Goal: Task Accomplishment & Management: Use online tool/utility

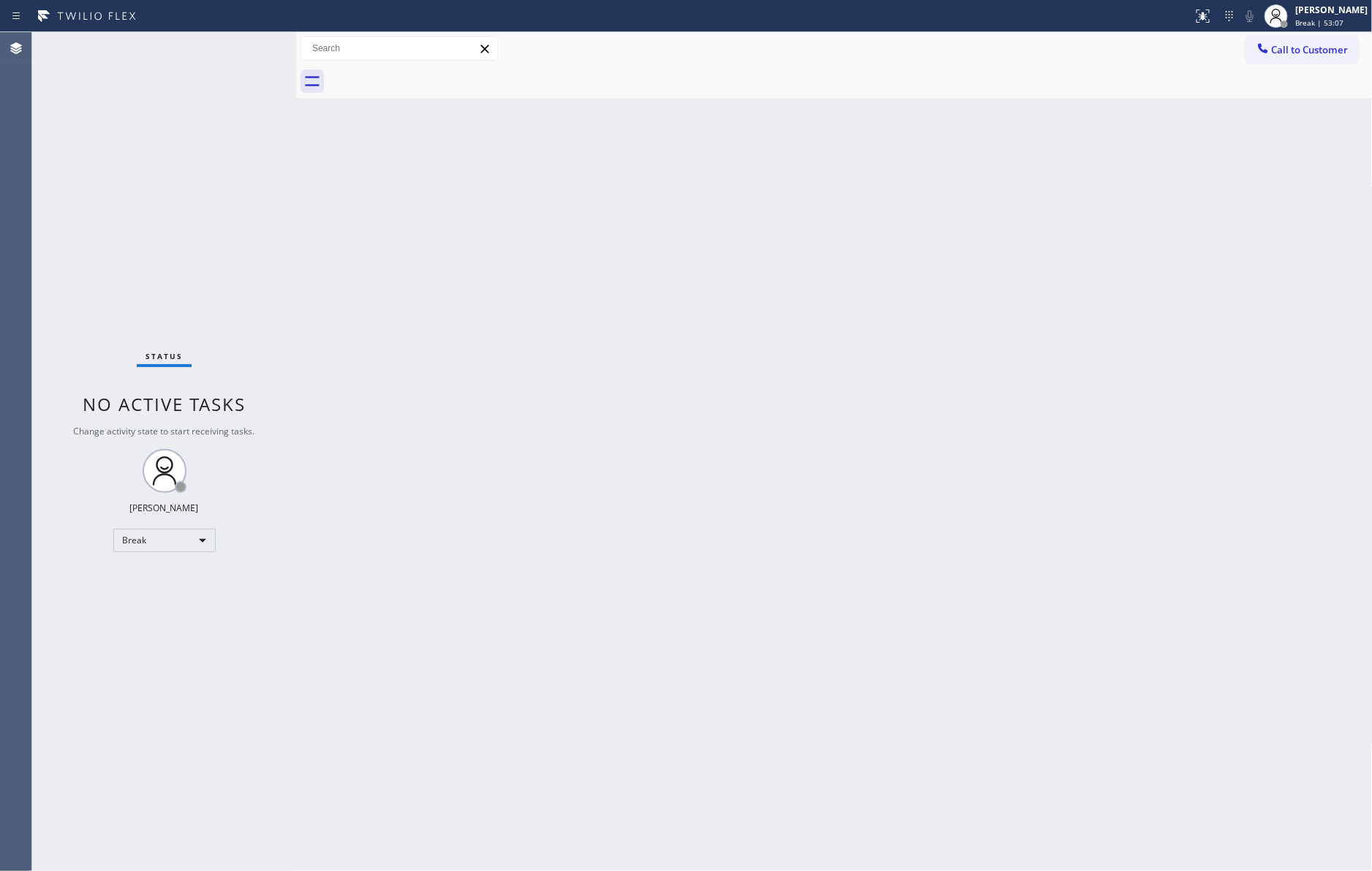
drag, startPoint x: 106, startPoint y: 226, endPoint x: 136, endPoint y: 137, distance: 93.9
click at [106, 224] on div "Status No active tasks Change activity state to start receiving tasks. [PERSON_…" at bounding box center [163, 451] width 264 height 839
click at [589, 255] on div "Back to Dashboard Change Sender ID Customers Technicians Select a contact Outbo…" at bounding box center [834, 451] width 1076 height 839
click at [812, 437] on div "Back to Dashboard Change Sender ID Customers Technicians Select a contact Outbo…" at bounding box center [834, 451] width 1076 height 839
click at [1117, 556] on div "Back to Dashboard Change Sender ID Customers Technicians Select a contact Outbo…" at bounding box center [834, 451] width 1076 height 839
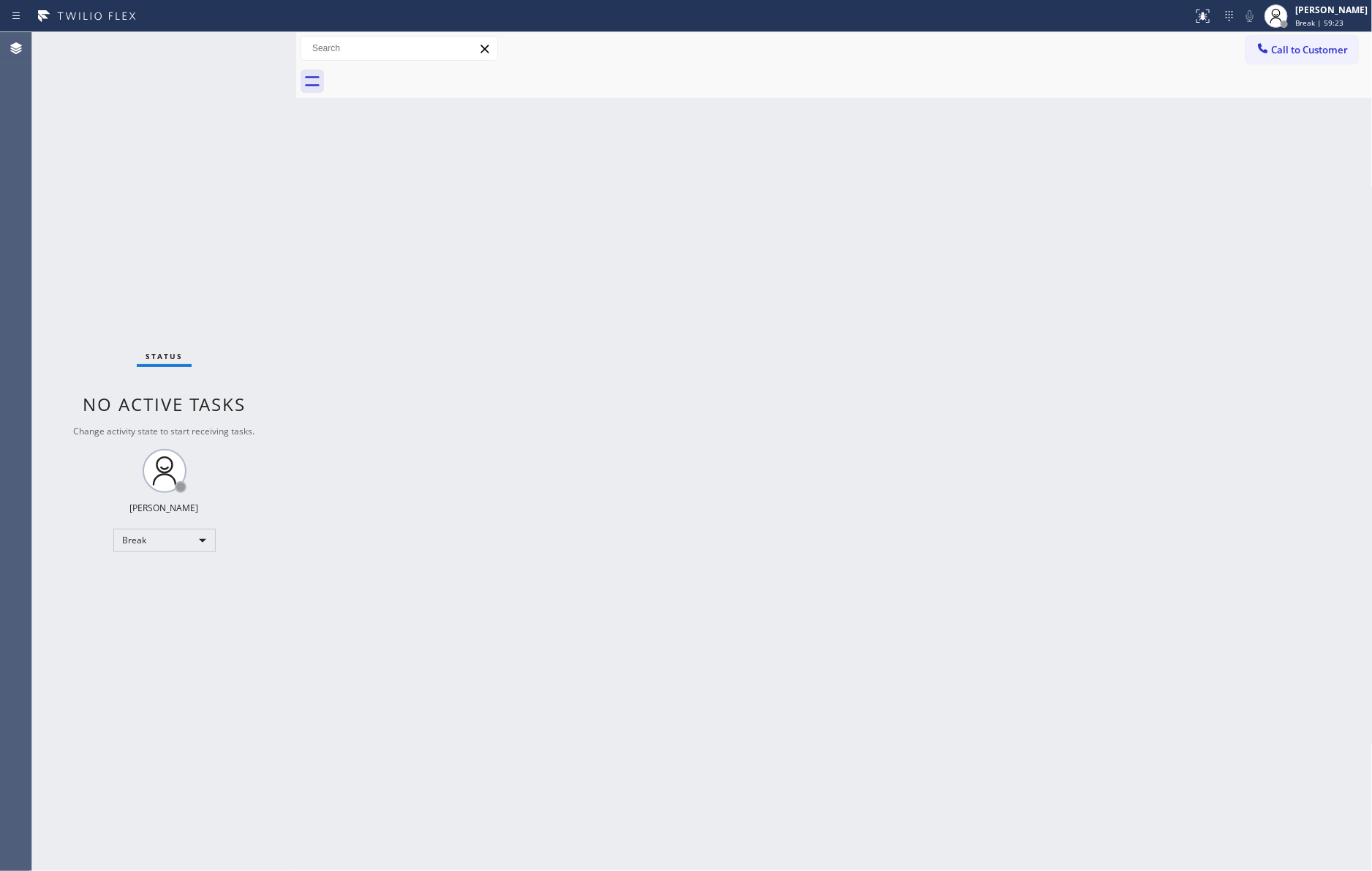
click at [1117, 553] on div "Back to Dashboard Change Sender ID Customers Technicians Select a contact Outbo…" at bounding box center [834, 451] width 1076 height 839
drag, startPoint x: 919, startPoint y: 567, endPoint x: 911, endPoint y: 567, distance: 8.0
click at [911, 567] on div "Back to Dashboard Change Sender ID Customers Technicians Select a contact Outbo…" at bounding box center [834, 451] width 1076 height 839
click at [128, 537] on div "Break" at bounding box center [164, 540] width 103 height 24
click at [179, 574] on li "Available" at bounding box center [163, 578] width 99 height 17
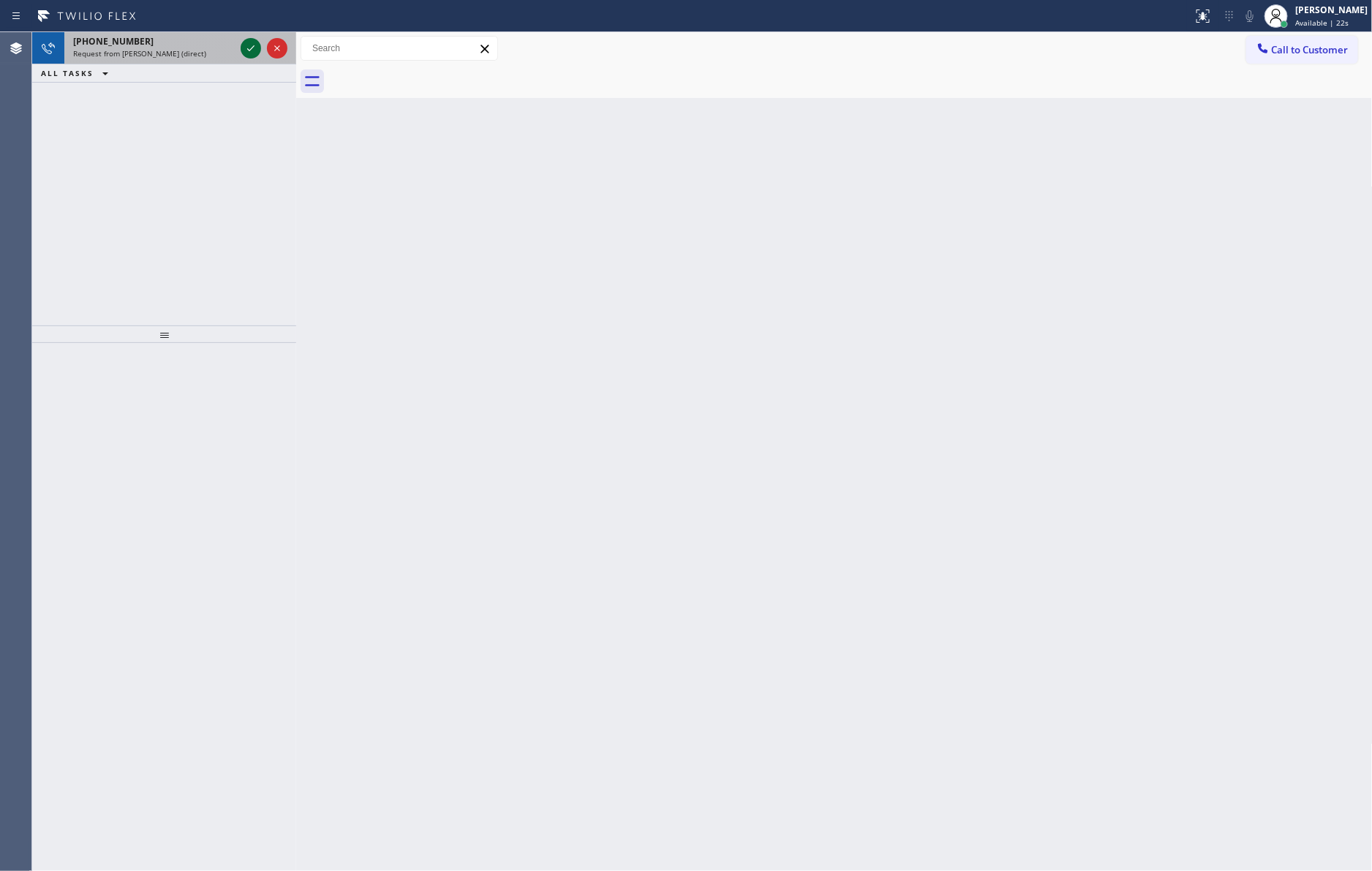
click at [248, 47] on icon at bounding box center [251, 48] width 17 height 17
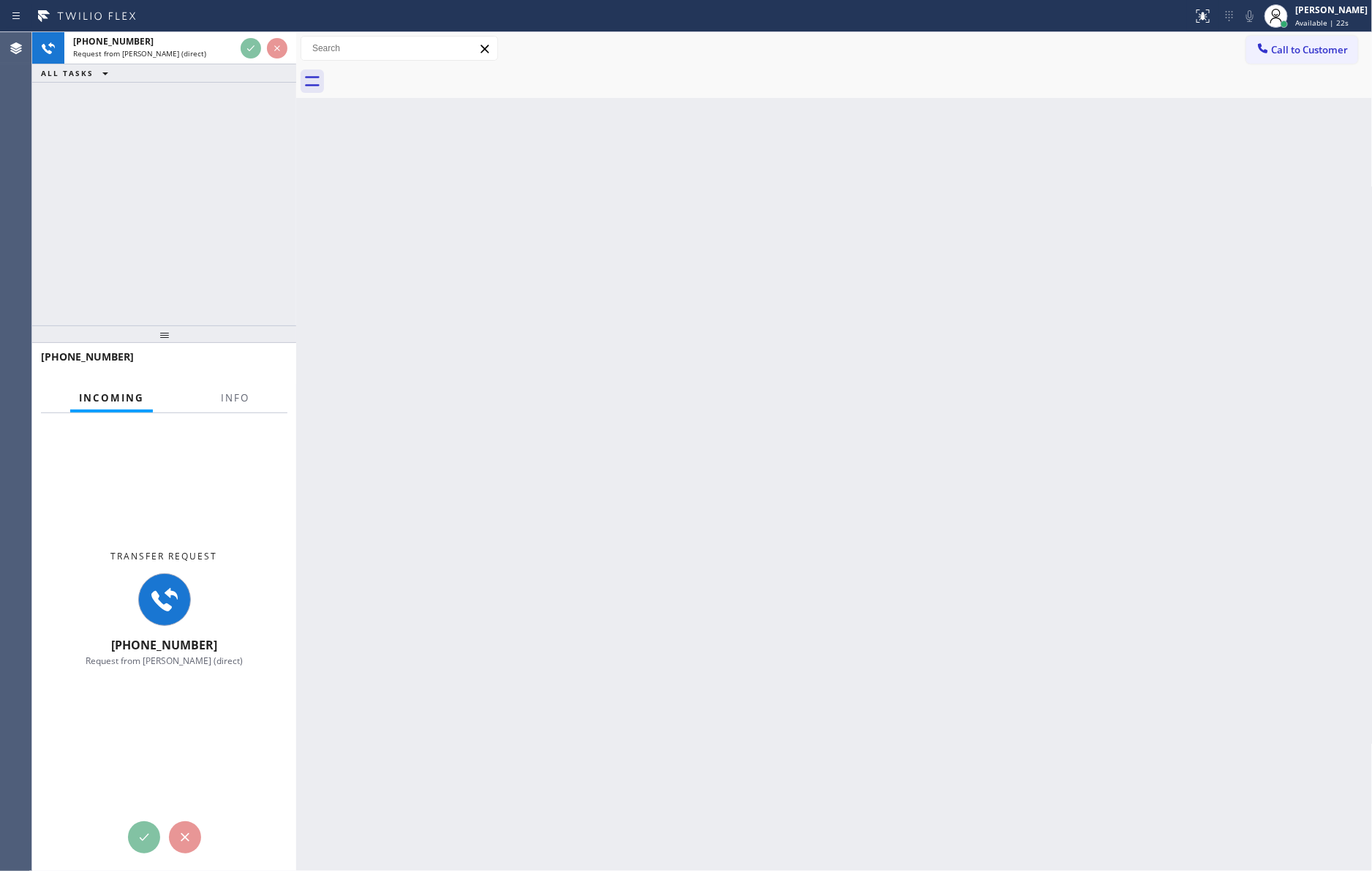
click at [239, 193] on div "[PHONE_NUMBER] Request from [PERSON_NAME] (direct) ALL TASKS ALL TASKS ACTIVE T…" at bounding box center [163, 179] width 264 height 293
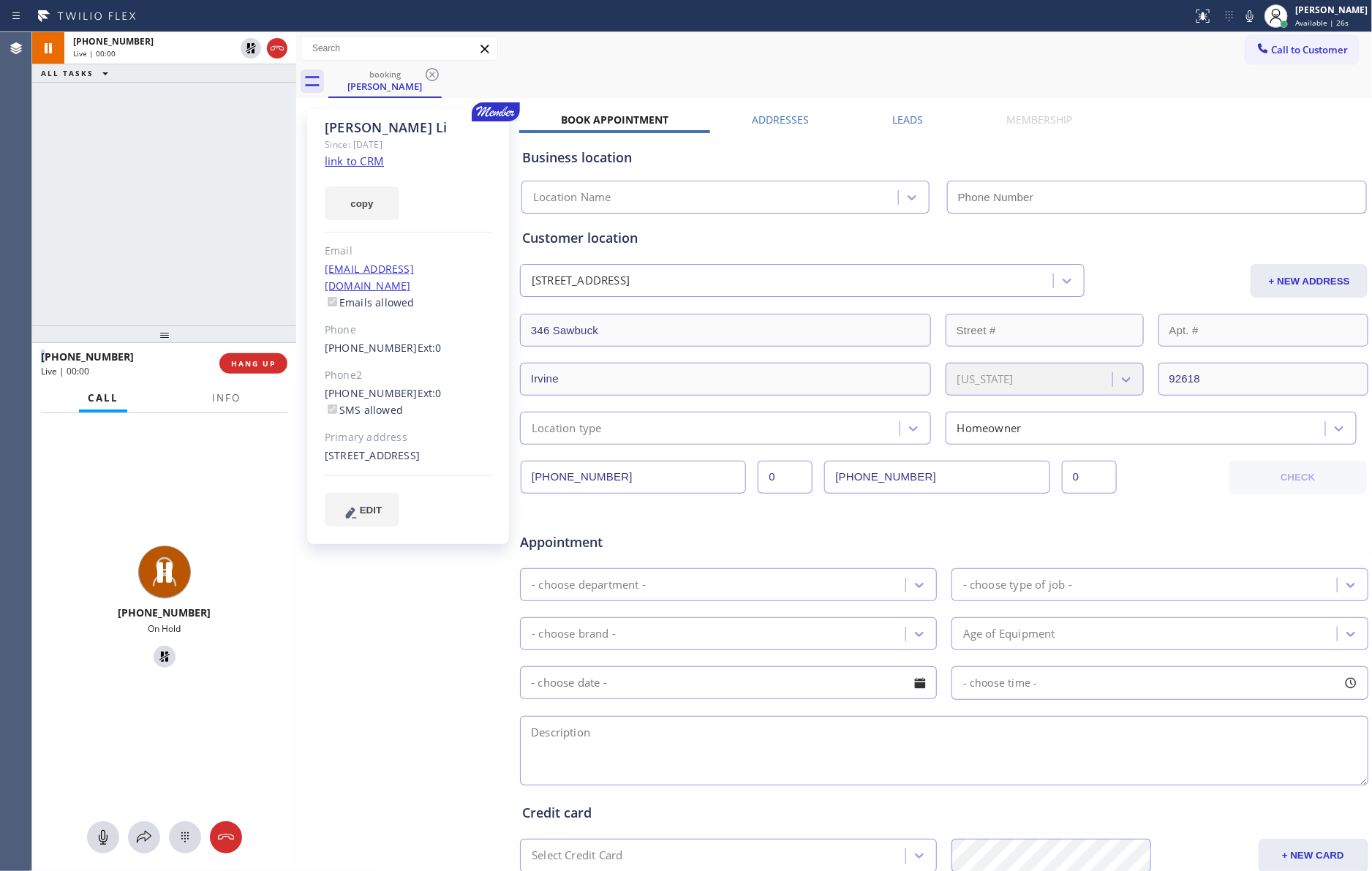
type input "[PHONE_NUMBER]"
click at [243, 193] on div "[PHONE_NUMBER] Live | 00:02 ALL TASKS ALL TASKS ACTIVE TASKS TASKS IN WRAP UP" at bounding box center [163, 179] width 264 height 293
click at [243, 193] on div "[PHONE_NUMBER] Live | 00:04 ALL TASKS ALL TASKS ACTIVE TASKS TASKS IN WRAP UP" at bounding box center [163, 179] width 264 height 293
click at [174, 214] on div "[PHONE_NUMBER] Live | 01:20 ALL TASKS ALL TASKS ACTIVE TASKS TASKS IN WRAP UP" at bounding box center [163, 179] width 264 height 293
click at [129, 229] on div "[PHONE_NUMBER] Live | 04:14 ALL TASKS ALL TASKS ACTIVE TASKS TASKS IN WRAP UP" at bounding box center [163, 179] width 264 height 293
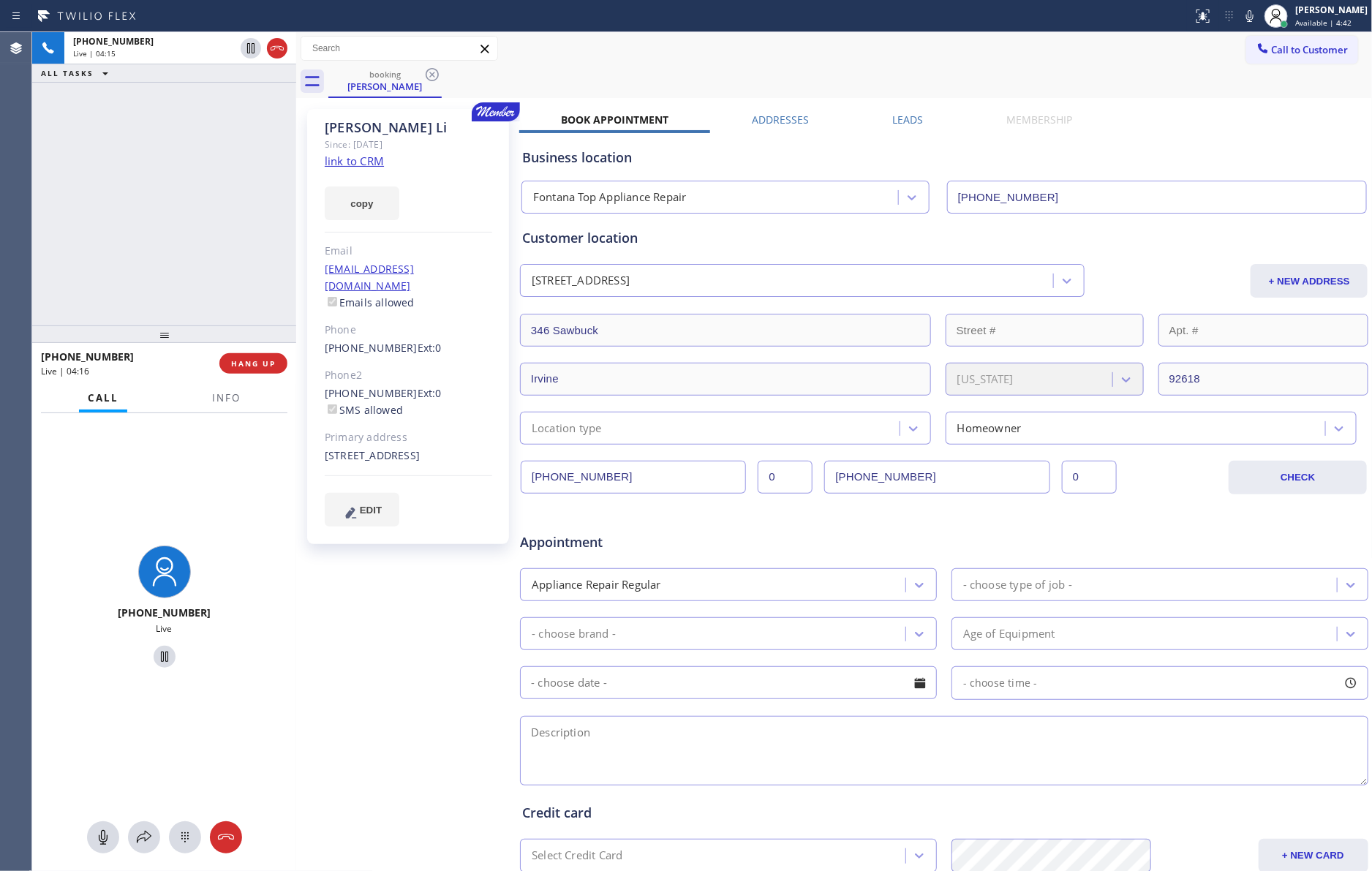
click at [129, 229] on div "[PHONE_NUMBER] Live | 04:15 ALL TASKS ALL TASKS ACTIVE TASKS TASKS IN WRAP UP" at bounding box center [163, 179] width 264 height 293
click at [86, 245] on div "[PHONE_NUMBER] Live | 05:28 ALL TASKS ALL TASKS ACTIVE TASKS TASKS IN WRAP UP" at bounding box center [163, 179] width 264 height 293
click at [3, 239] on div "Agent Desktop" at bounding box center [15, 451] width 31 height 839
click at [1060, 281] on icon at bounding box center [1067, 280] width 14 height 14
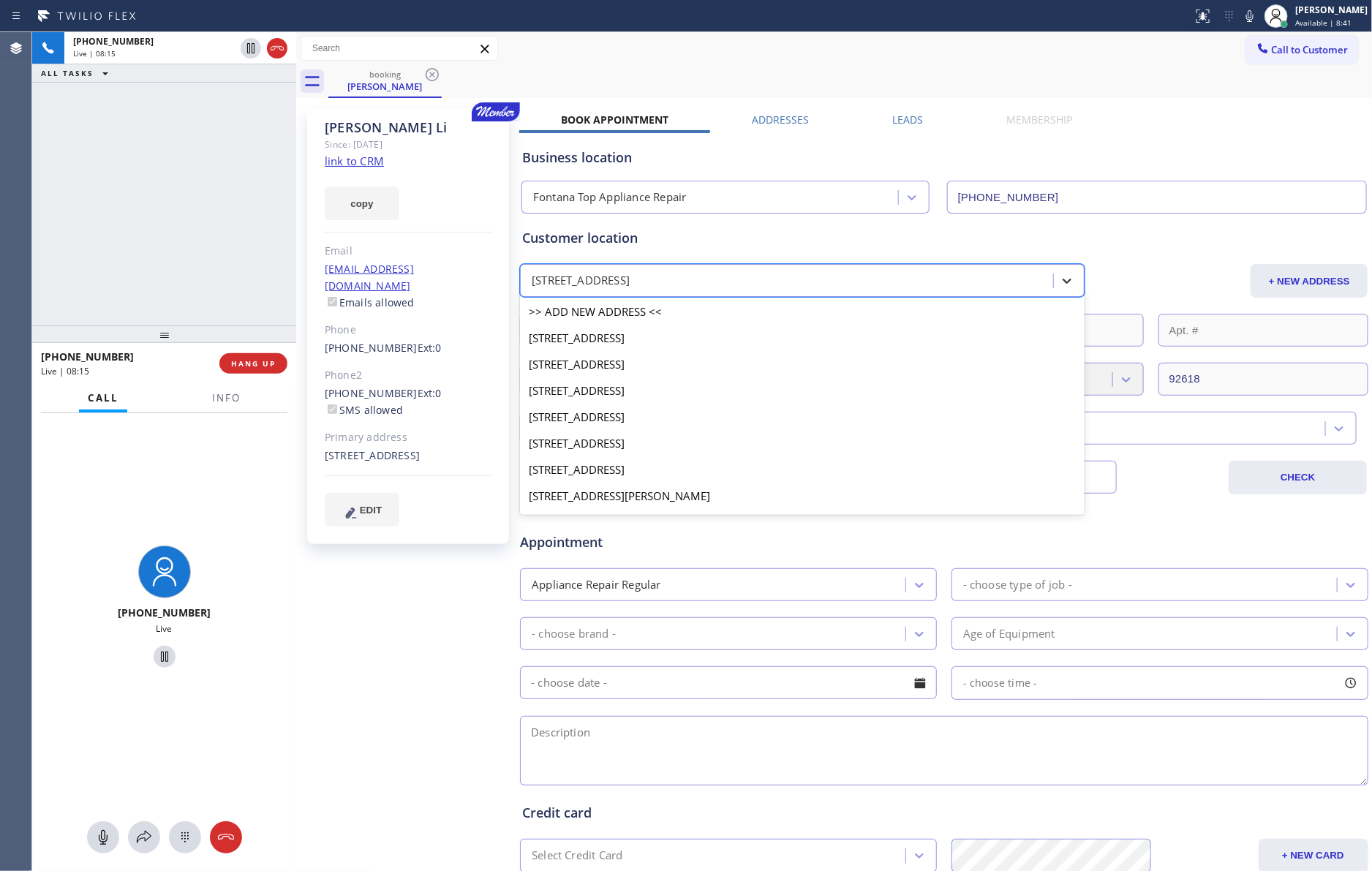
scroll to position [198, 0]
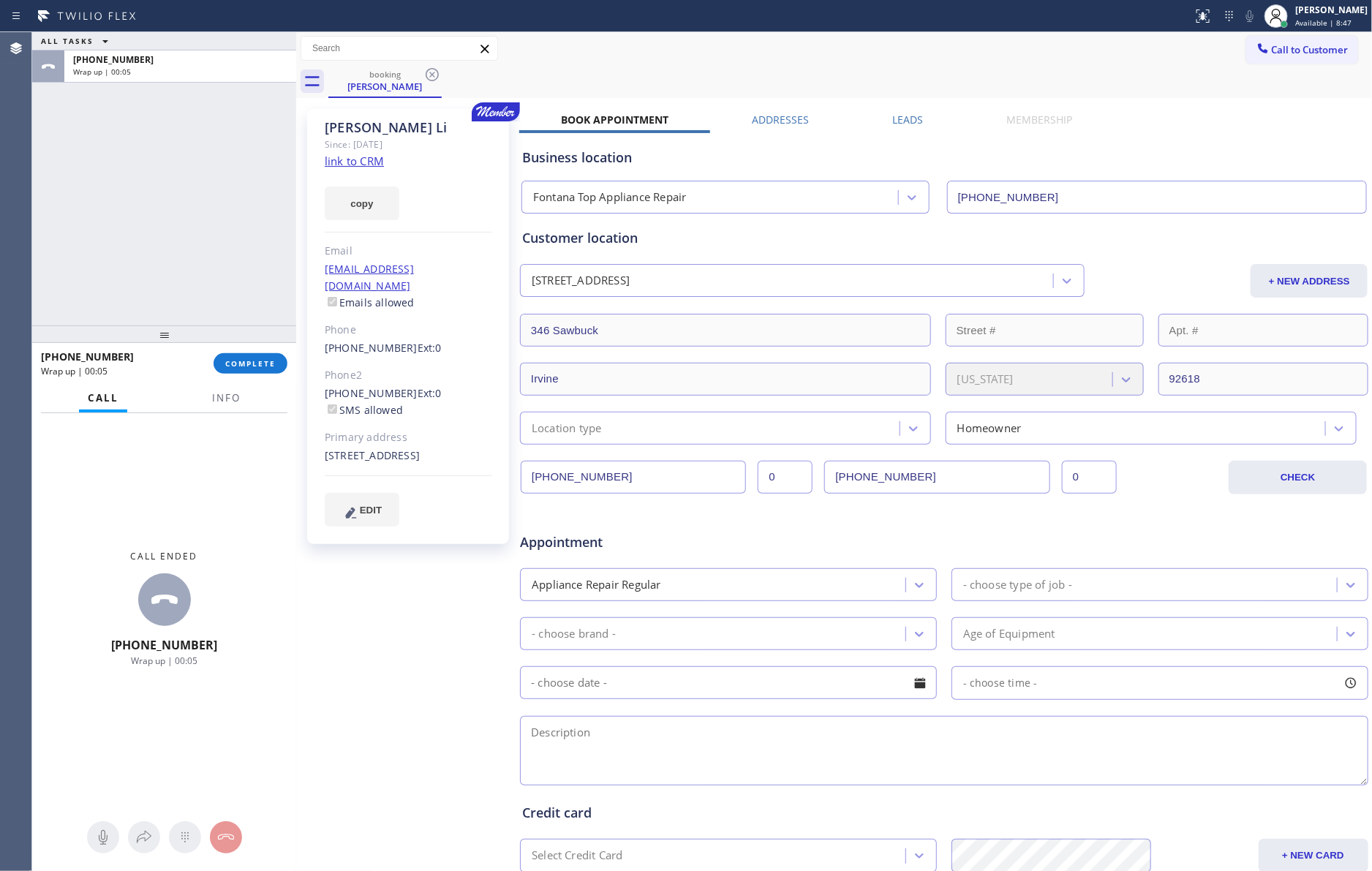
click at [827, 281] on div "[STREET_ADDRESS]" at bounding box center [789, 281] width 529 height 26
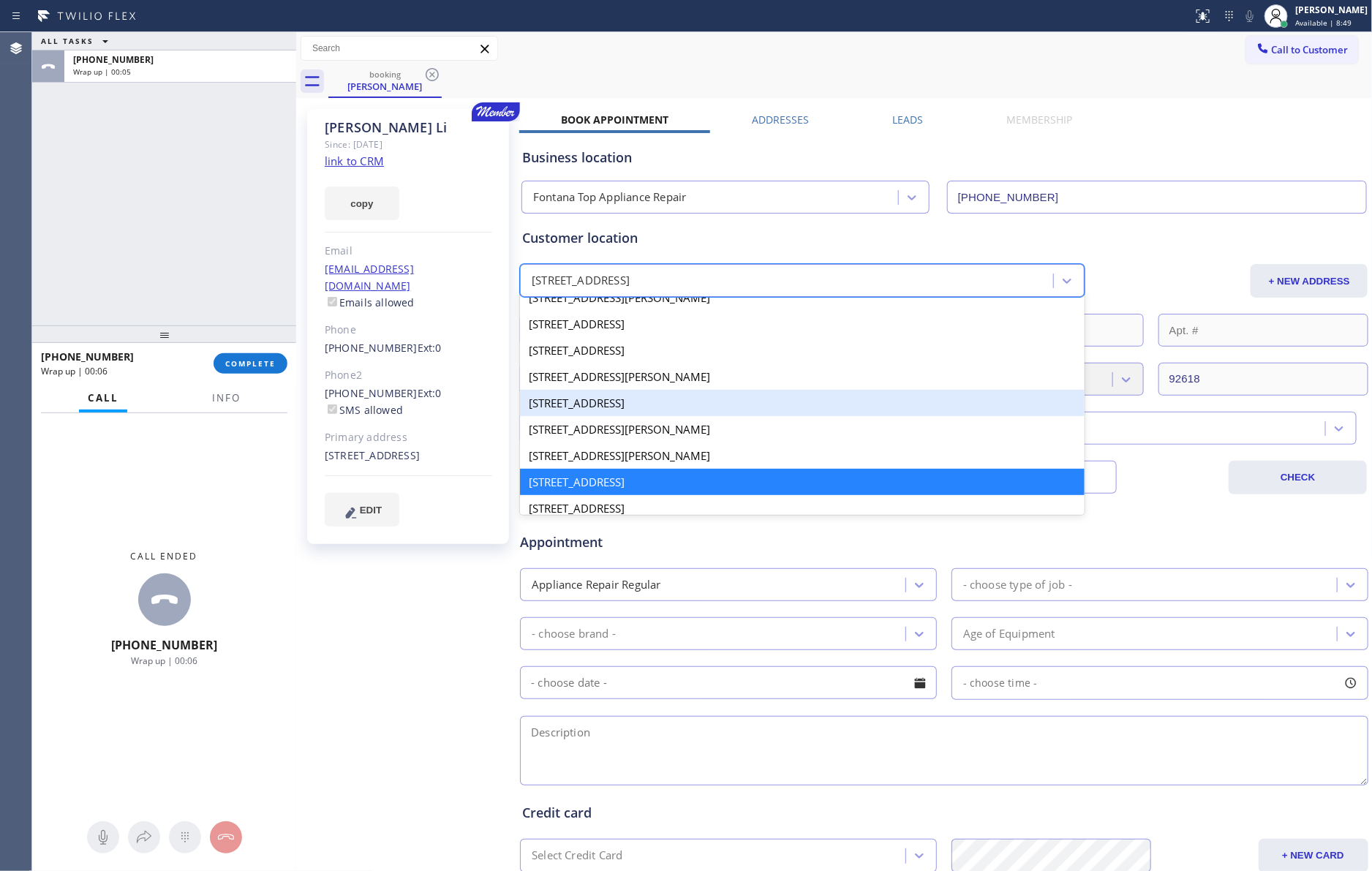
scroll to position [88, 0]
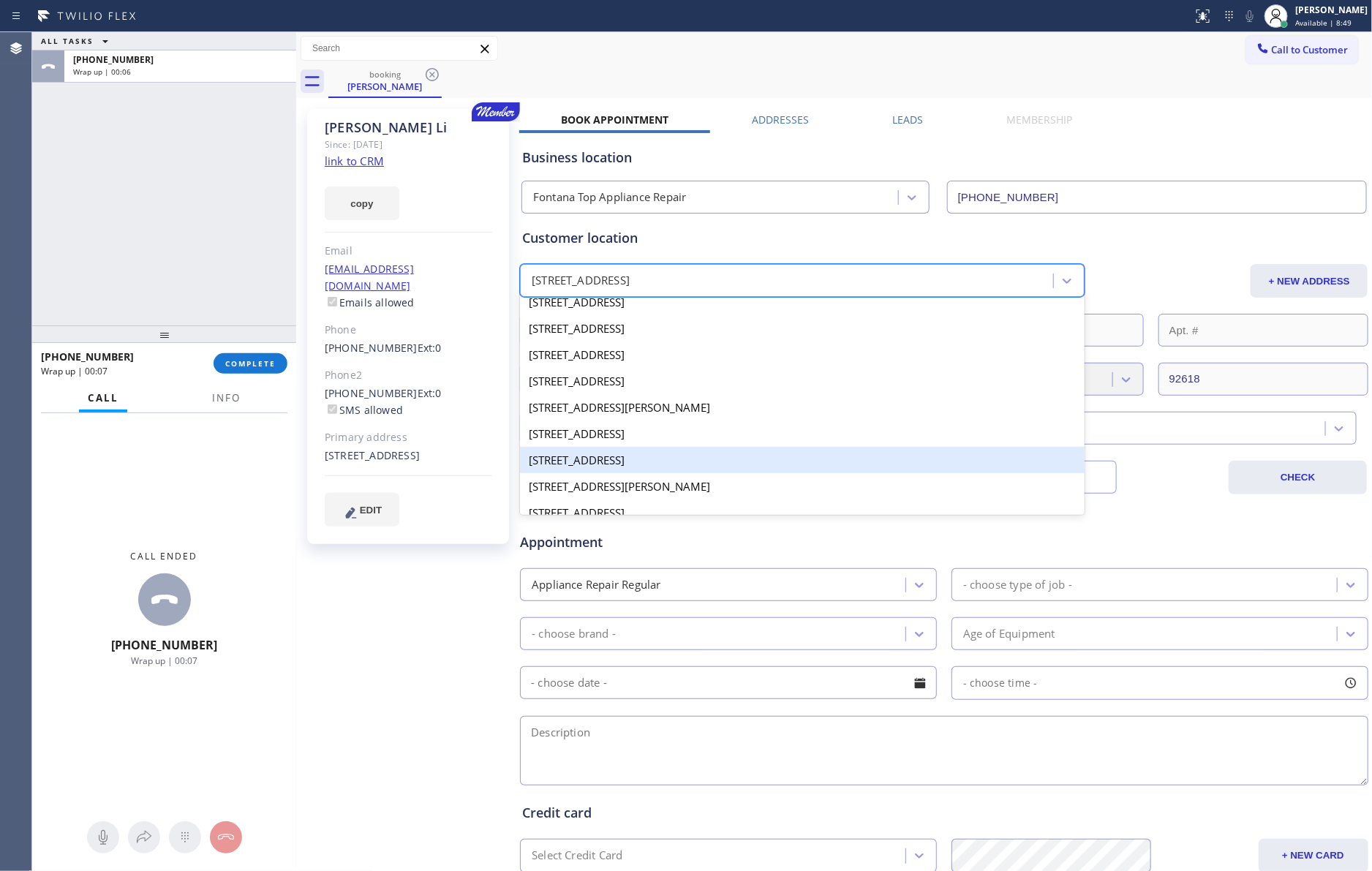
click at [678, 468] on div "[STREET_ADDRESS]" at bounding box center [801, 460] width 564 height 27
type input "[GEOGRAPHIC_DATA]"
type input "92630"
type input "[PHONE_NUMBER]"
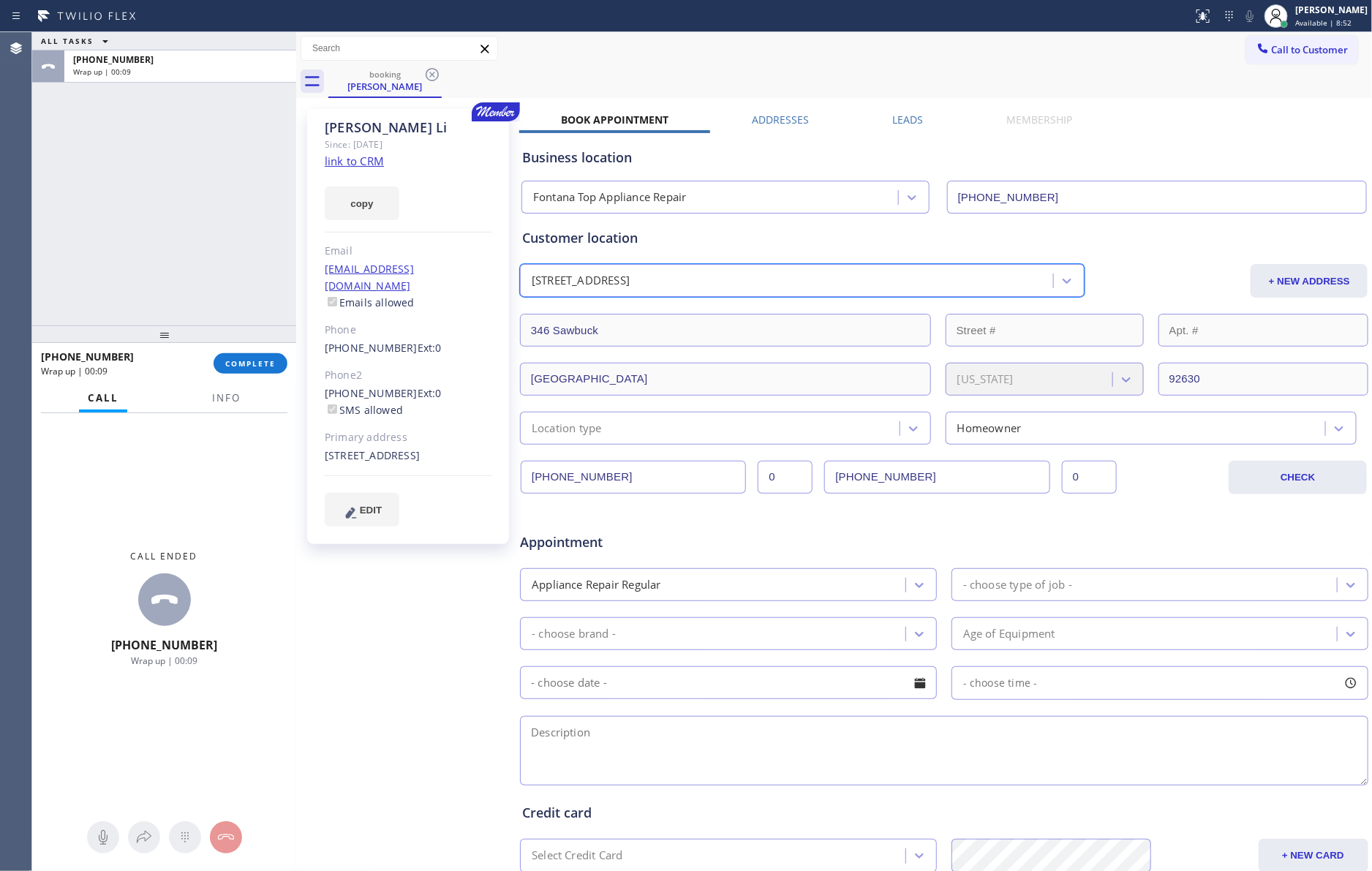
click at [195, 204] on div "ALL TASKS ALL TASKS ACTIVE TASKS TASKS IN WRAP UP [PHONE_NUMBER] Wrap up | 00:09" at bounding box center [163, 179] width 264 height 293
drag, startPoint x: 318, startPoint y: 334, endPoint x: 397, endPoint y: 336, distance: 79.0
click at [397, 336] on div "[PERSON_NAME] Since: [DATE] link to CRM copy Email [EMAIL_ADDRESS][DOMAIN_NAME]…" at bounding box center [408, 326] width 202 height 436
copy link "[PHONE_NUMBER]"
drag, startPoint x: 160, startPoint y: 249, endPoint x: 1021, endPoint y: 123, distance: 870.2
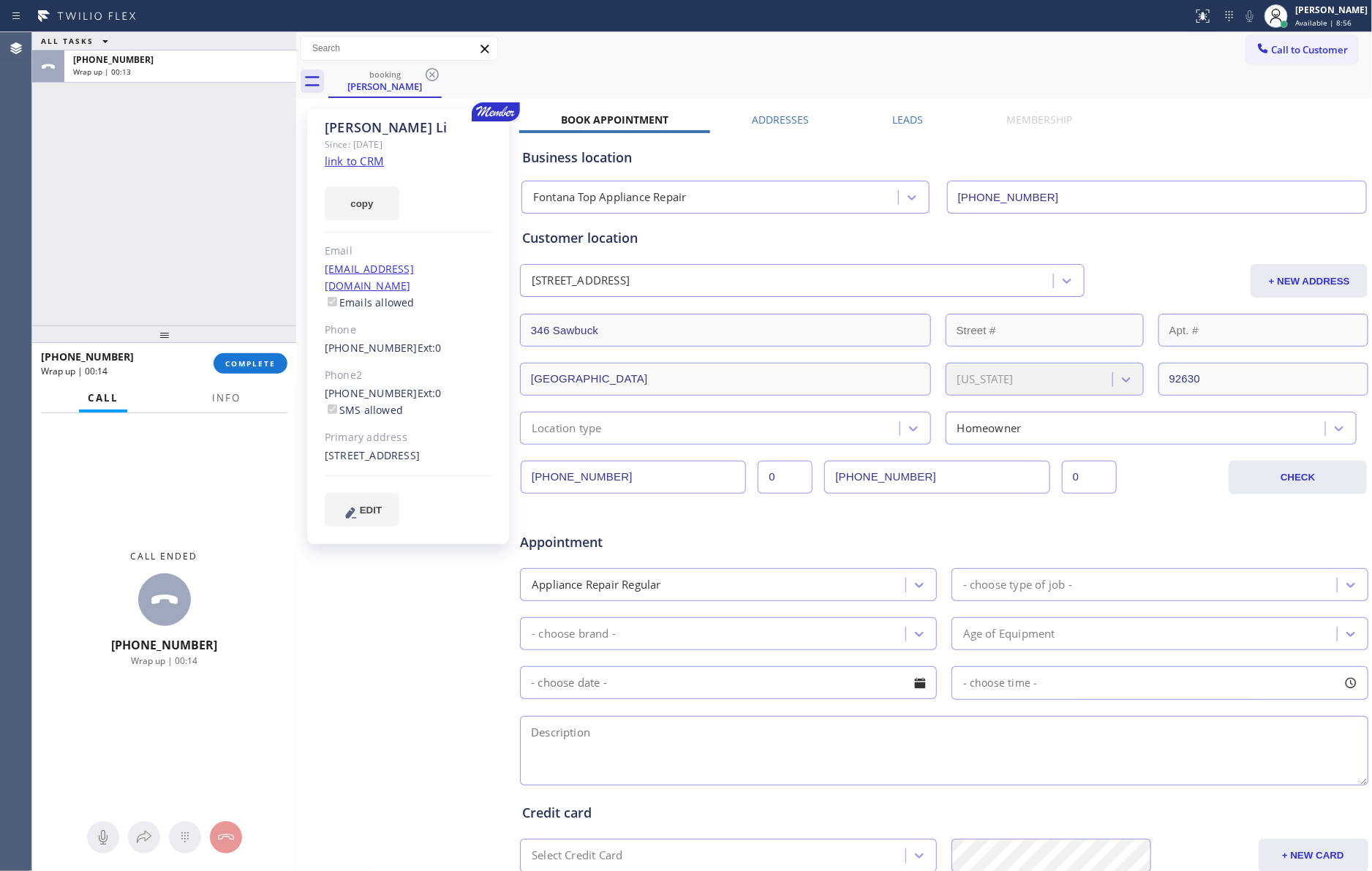
click at [305, 233] on div "ALL TASKS ALL TASKS ACTIVE TASKS TASKS IN WRAP UP [PHONE_NUMBER] Wrap up | 00:1…" at bounding box center [701, 451] width 1339 height 839
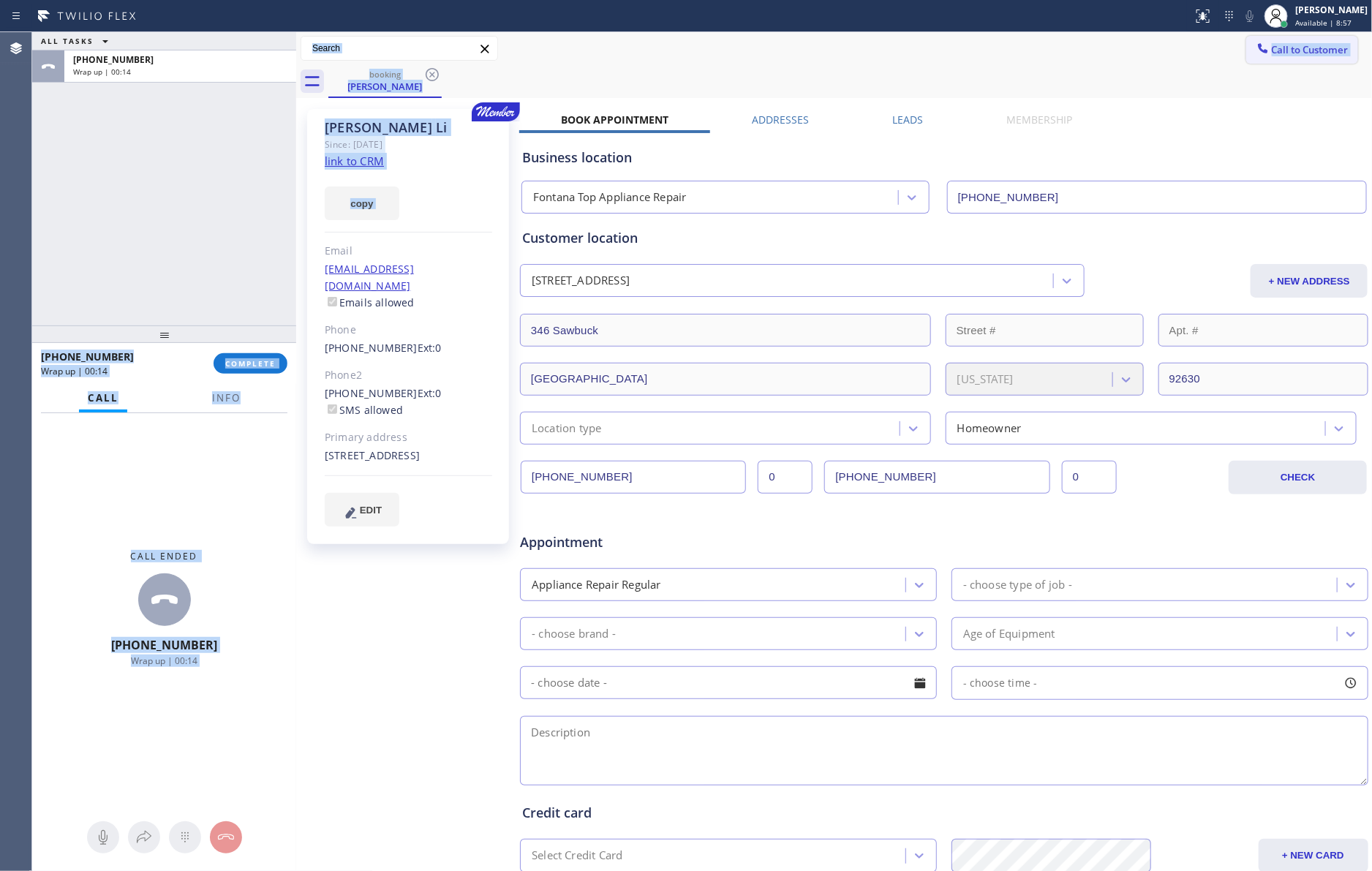
click at [1254, 55] on div at bounding box center [1263, 49] width 17 height 17
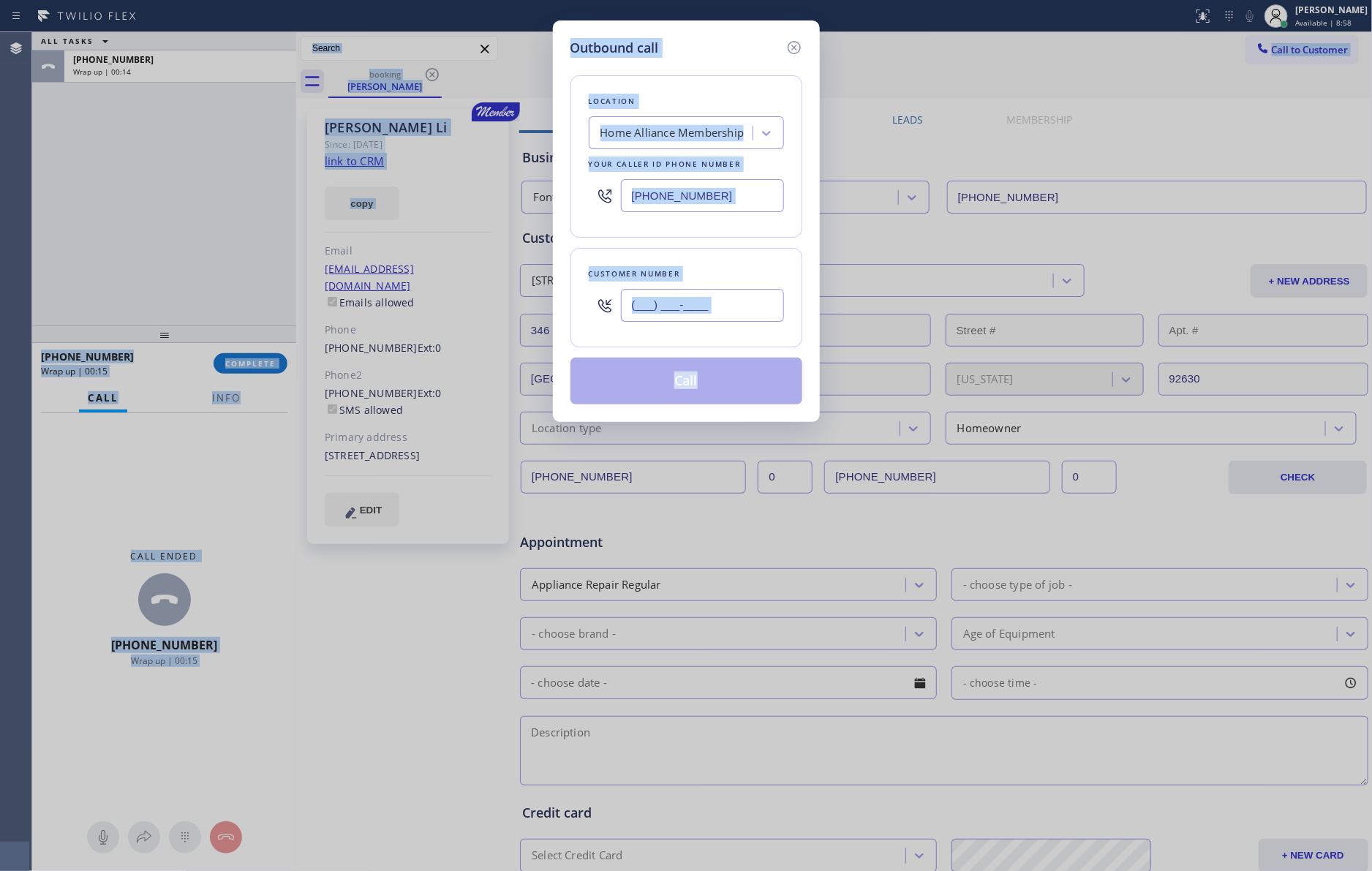
click at [735, 312] on input "(___) ___-____" at bounding box center [702, 305] width 163 height 33
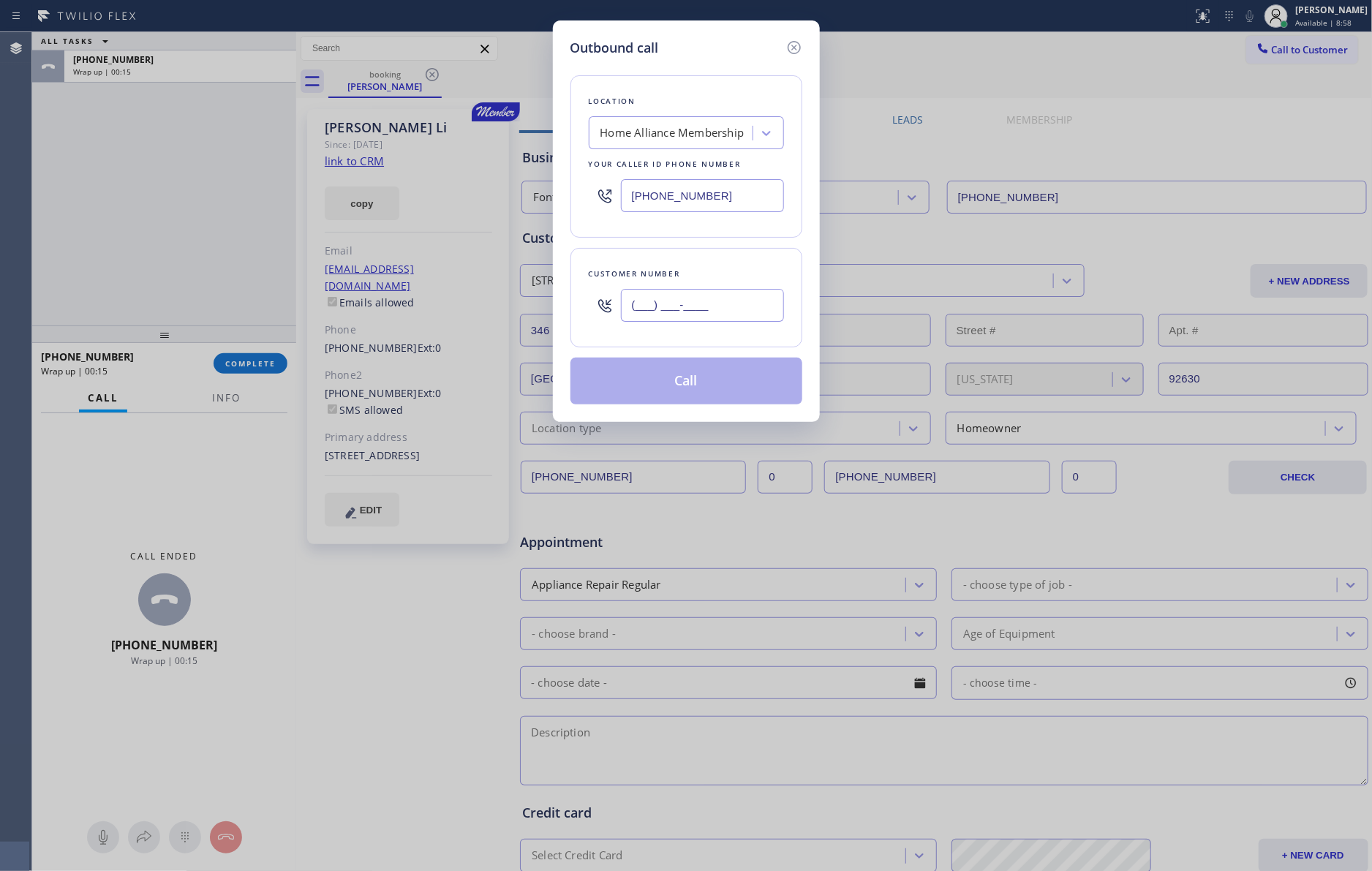
paste input "949) 887-2038"
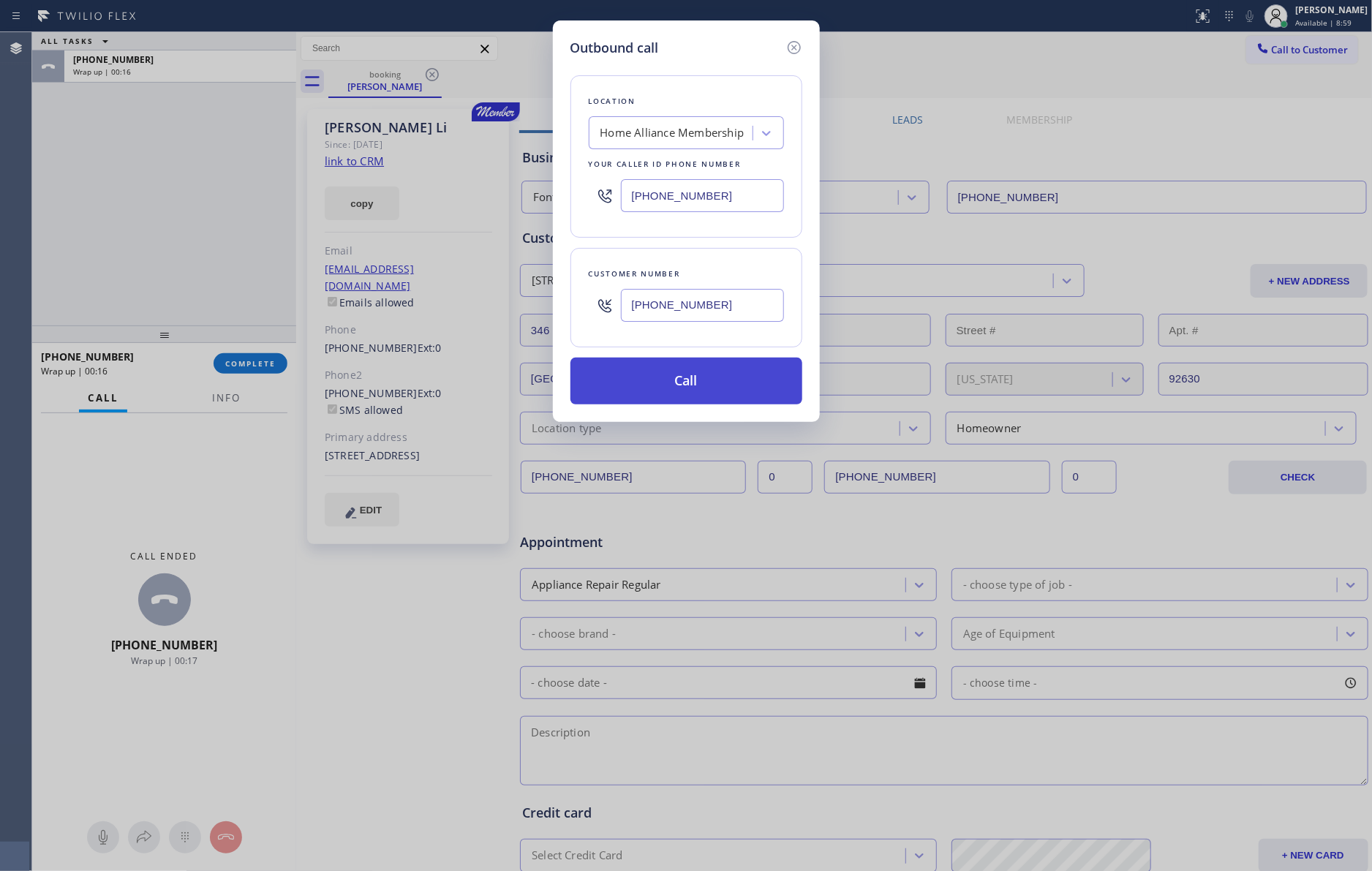
type input "[PHONE_NUMBER]"
click at [709, 380] on button "Call" at bounding box center [686, 382] width 232 height 47
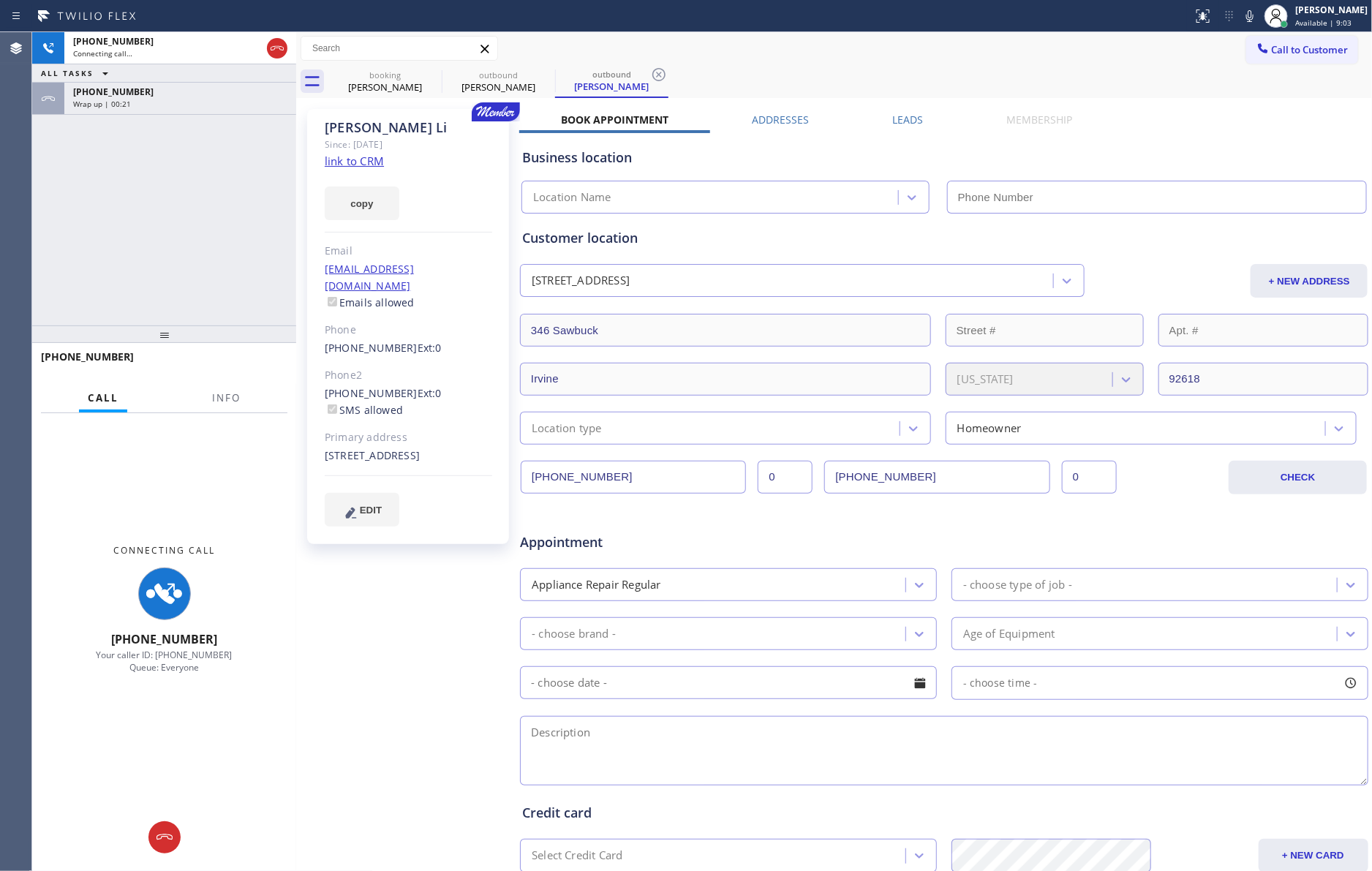
type input "[PHONE_NUMBER]"
click at [119, 262] on div "[PHONE_NUMBER] Connecting call… ALL TASKS ALL TASKS ACTIVE TASKS TASKS IN WRAP …" at bounding box center [163, 179] width 264 height 293
click at [185, 102] on div "Wrap up | 00:40" at bounding box center [180, 103] width 214 height 10
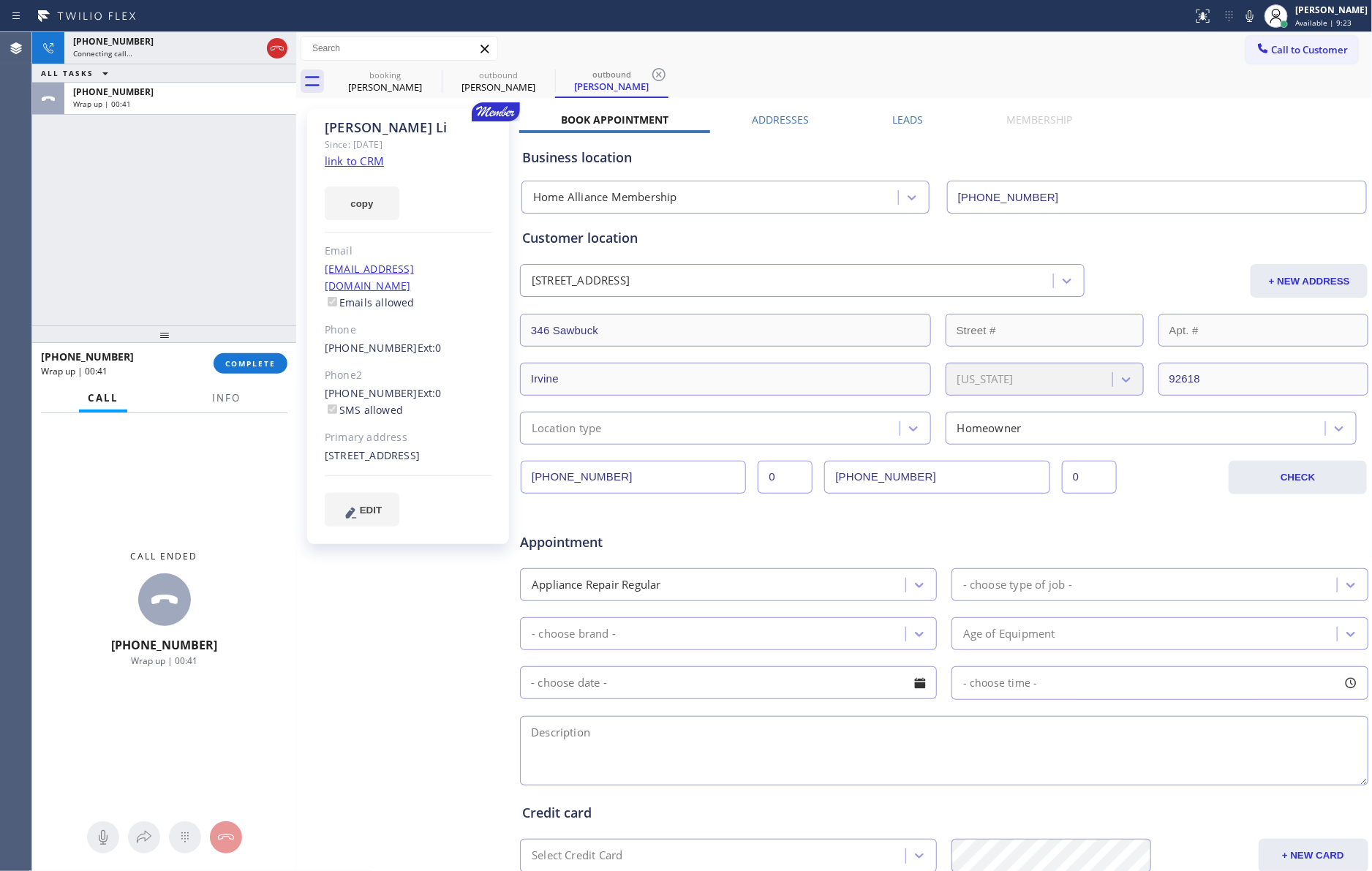
click at [167, 230] on div "[PHONE_NUMBER] Connecting call… ALL TASKS ALL TASKS ACTIVE TASKS TASKS IN WRAP …" at bounding box center [163, 179] width 264 height 293
click at [169, 230] on div "[PHONE_NUMBER] Live | 00:02 ALL TASKS ALL TASKS ACTIVE TASKS TASKS IN WRAP UP […" at bounding box center [163, 179] width 264 height 293
click at [169, 230] on div "[PHONE_NUMBER] Live | 00:08 ALL TASKS ALL TASKS ACTIVE TASKS TASKS IN WRAP UP […" at bounding box center [163, 179] width 264 height 293
click at [169, 230] on div "ALL TASKS ALL TASKS ACTIVE TASKS TASKS IN WRAP UP [PHONE_NUMBER] Wrap up | 00:0…" at bounding box center [163, 179] width 264 height 293
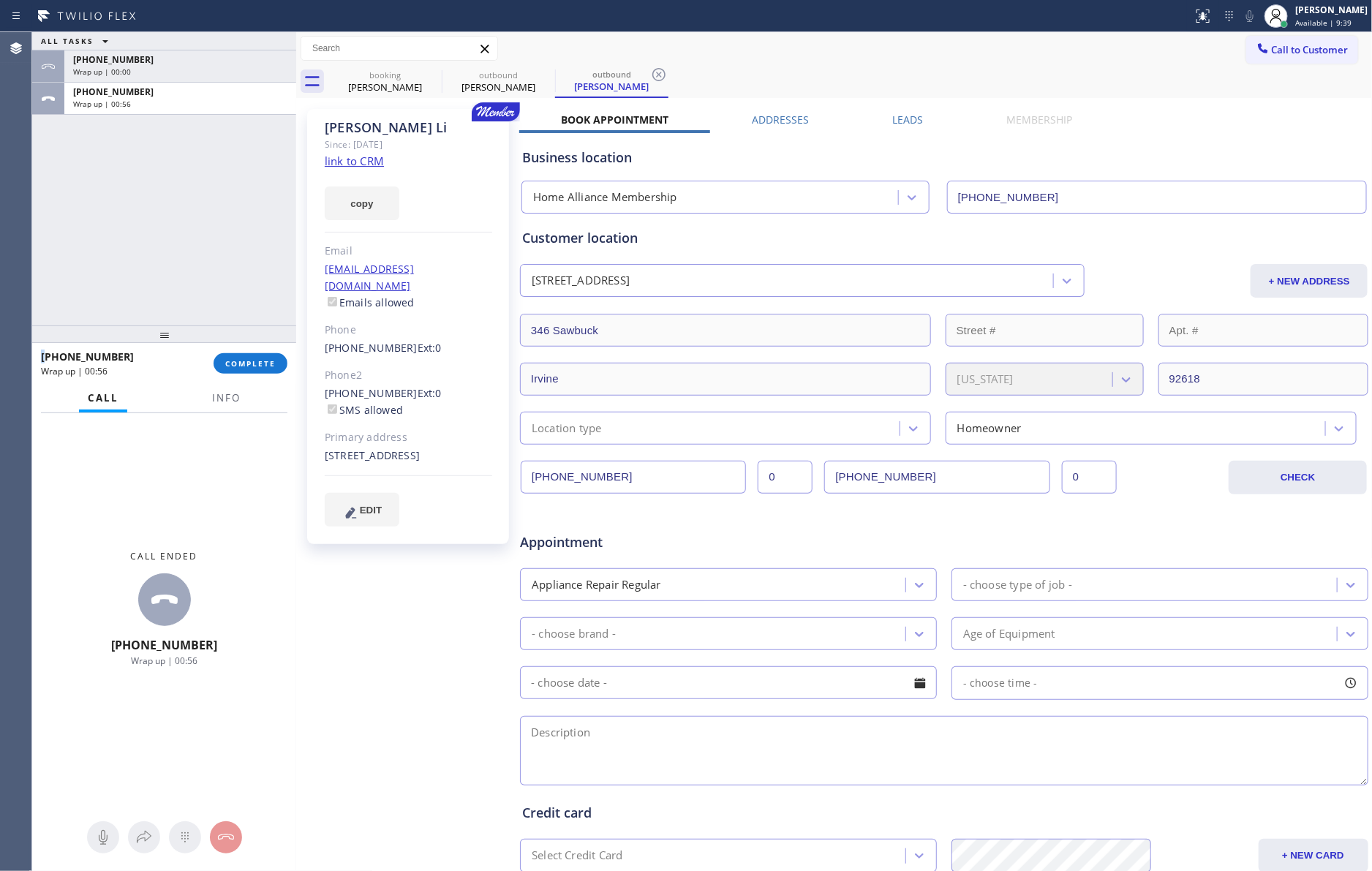
click at [169, 230] on div "ALL TASKS ALL TASKS ACTIVE TASKS TASKS IN WRAP UP [PHONE_NUMBER] Wrap up | 00:0…" at bounding box center [163, 179] width 264 height 293
click at [169, 230] on div "ALL TASKS ALL TASKS ACTIVE TASKS TASKS IN WRAP UP [PHONE_NUMBER] Wrap up | 00:2…" at bounding box center [163, 179] width 264 height 293
click at [165, 222] on div "ALL TASKS ALL TASKS ACTIVE TASKS TASKS IN WRAP UP [PHONE_NUMBER] Wrap up | 01:0…" at bounding box center [163, 179] width 264 height 293
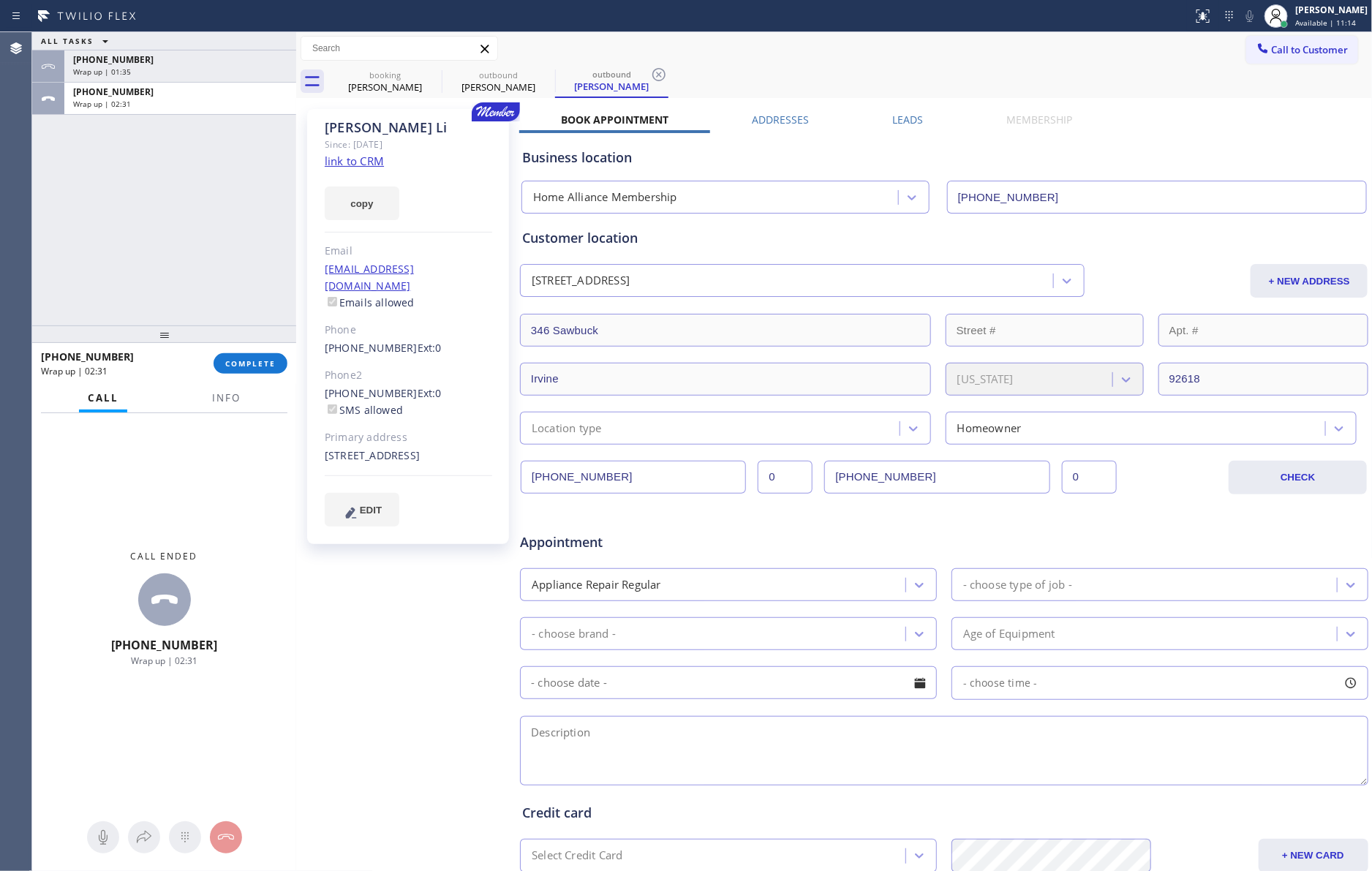
drag, startPoint x: 206, startPoint y: 178, endPoint x: 947, endPoint y: 163, distance: 741.2
click at [248, 185] on div "ALL TASKS ALL TASKS ACTIVE TASKS TASKS IN WRAP UP [PHONE_NUMBER] Wrap up | 01:3…" at bounding box center [163, 179] width 264 height 293
click at [1305, 51] on span "Call to Customer" at bounding box center [1310, 49] width 77 height 13
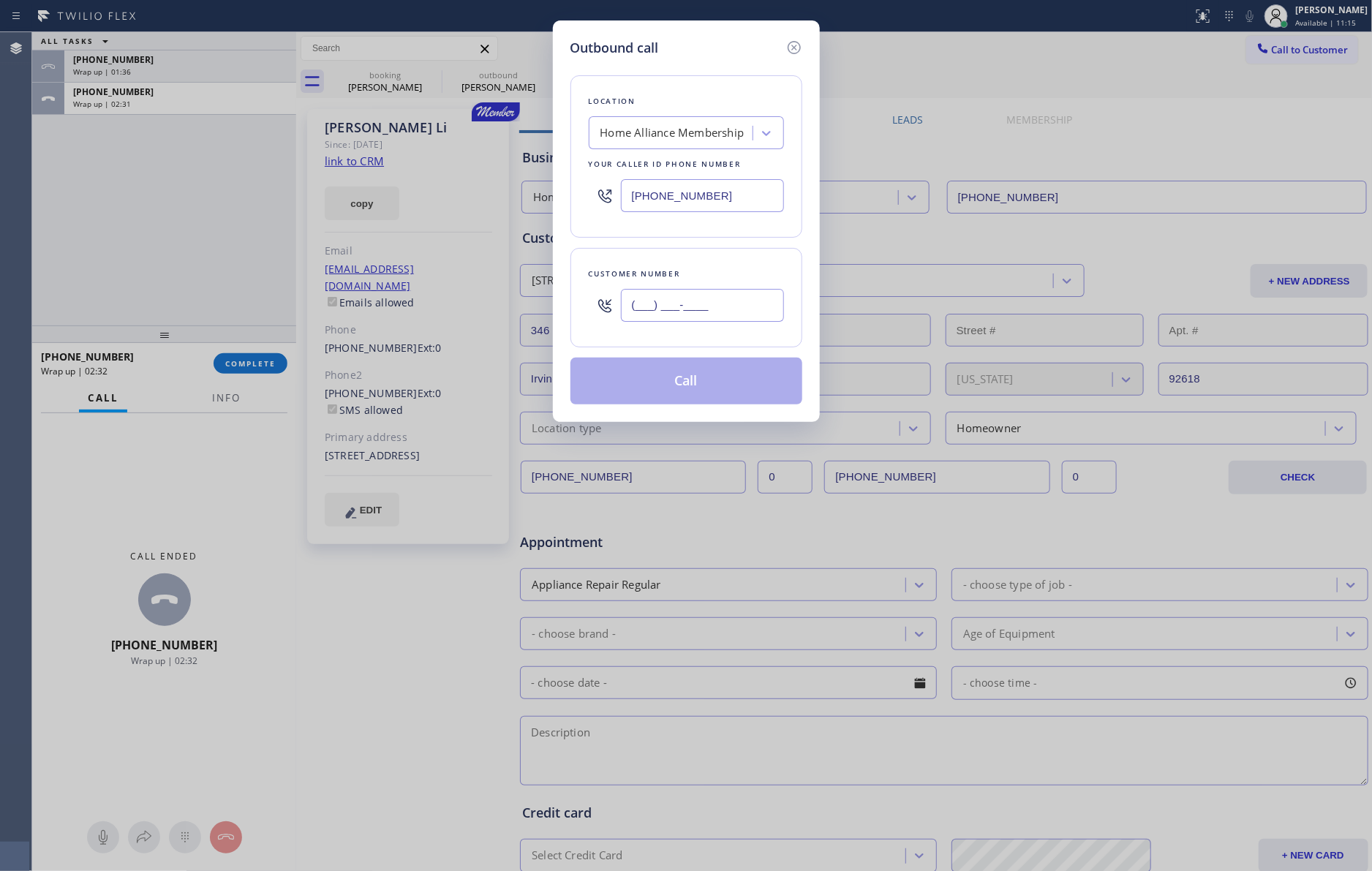
click at [724, 312] on input "(___) ___-____" at bounding box center [702, 305] width 163 height 33
paste input "949) 887-2038"
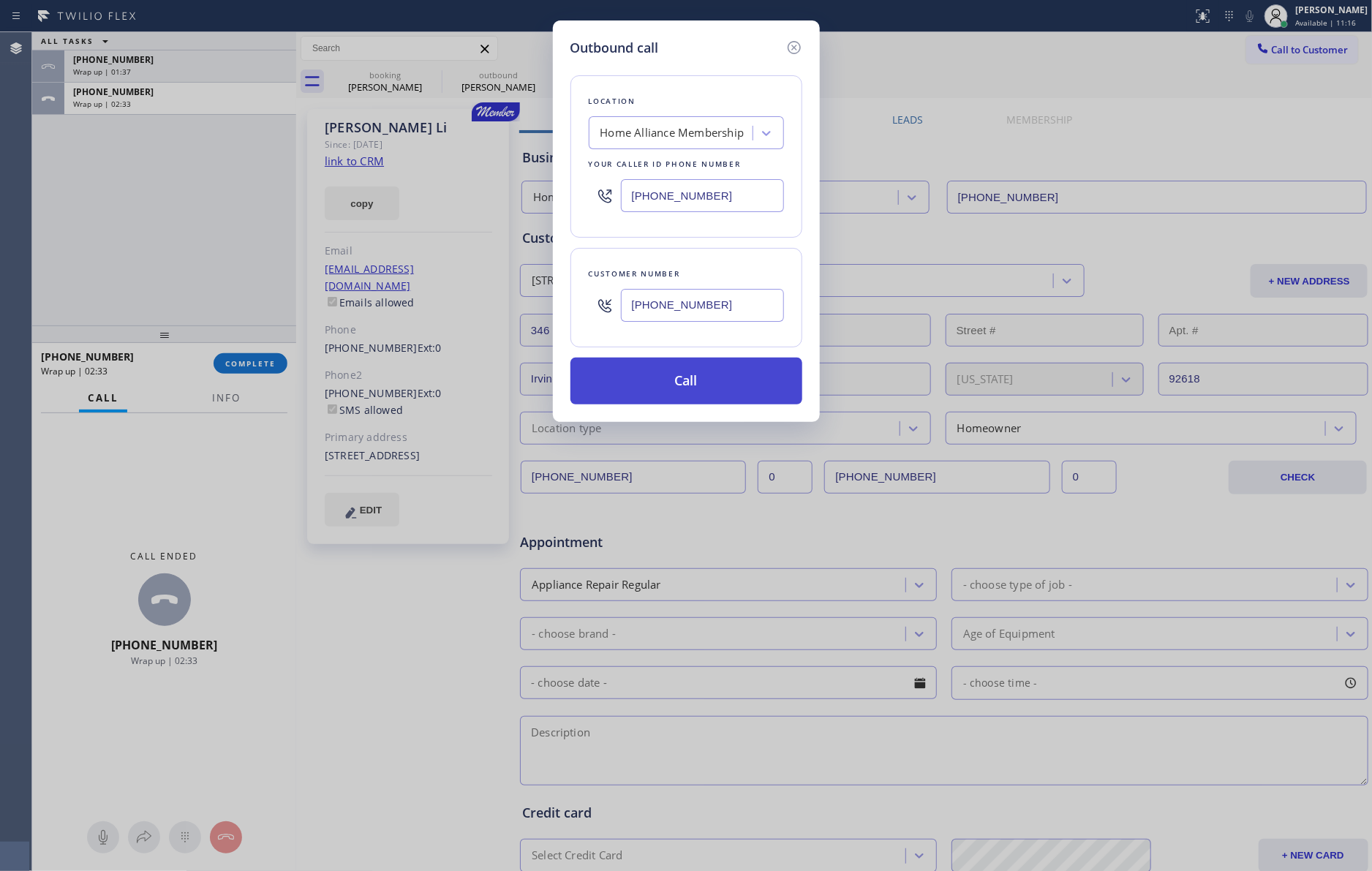
type input "[PHONE_NUMBER]"
click at [739, 395] on button "Call" at bounding box center [686, 382] width 232 height 47
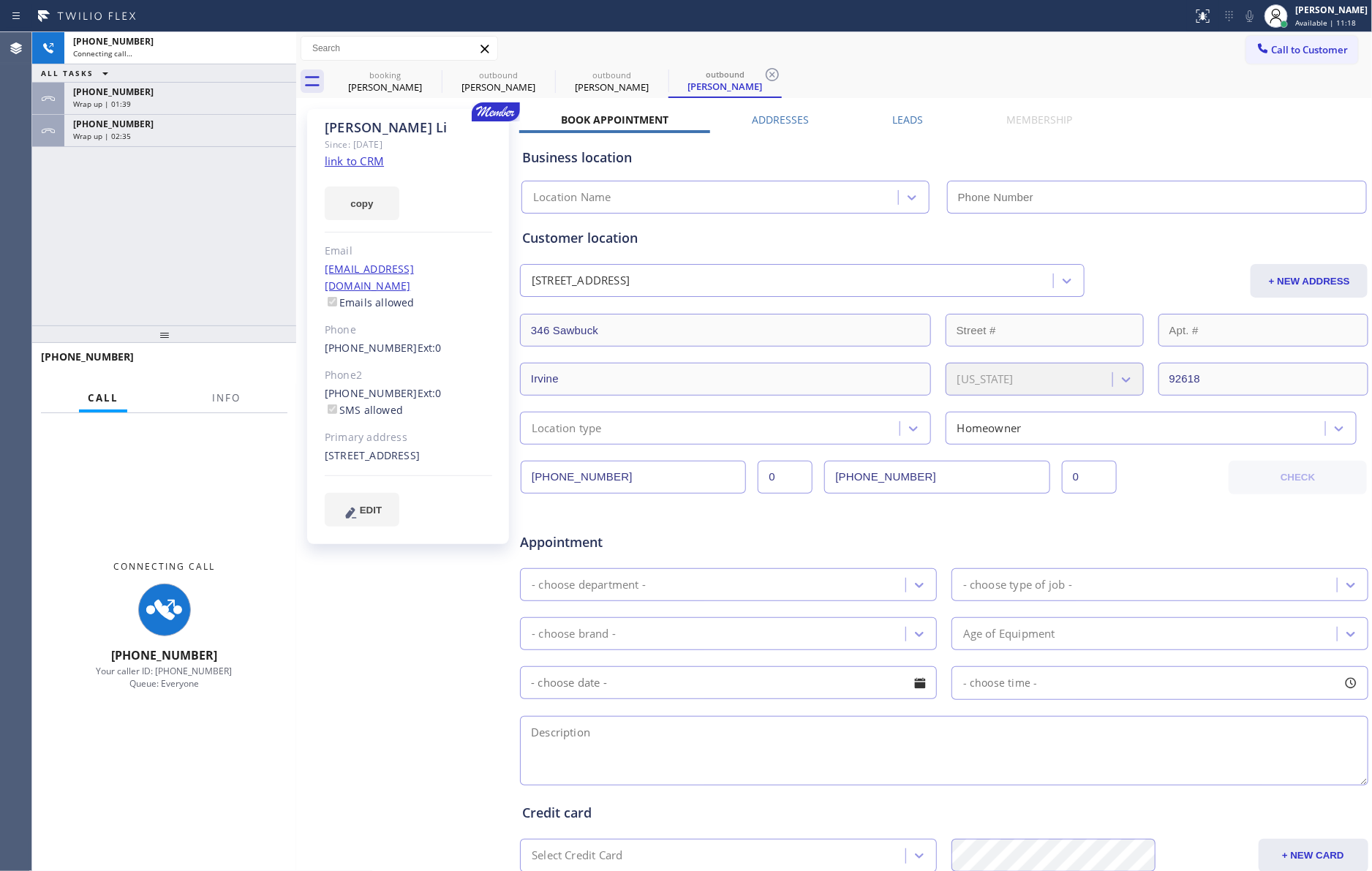
click at [156, 242] on div "[PHONE_NUMBER] Connecting call… ALL TASKS ALL TASKS ACTIVE TASKS TASKS IN WRAP …" at bounding box center [163, 179] width 264 height 293
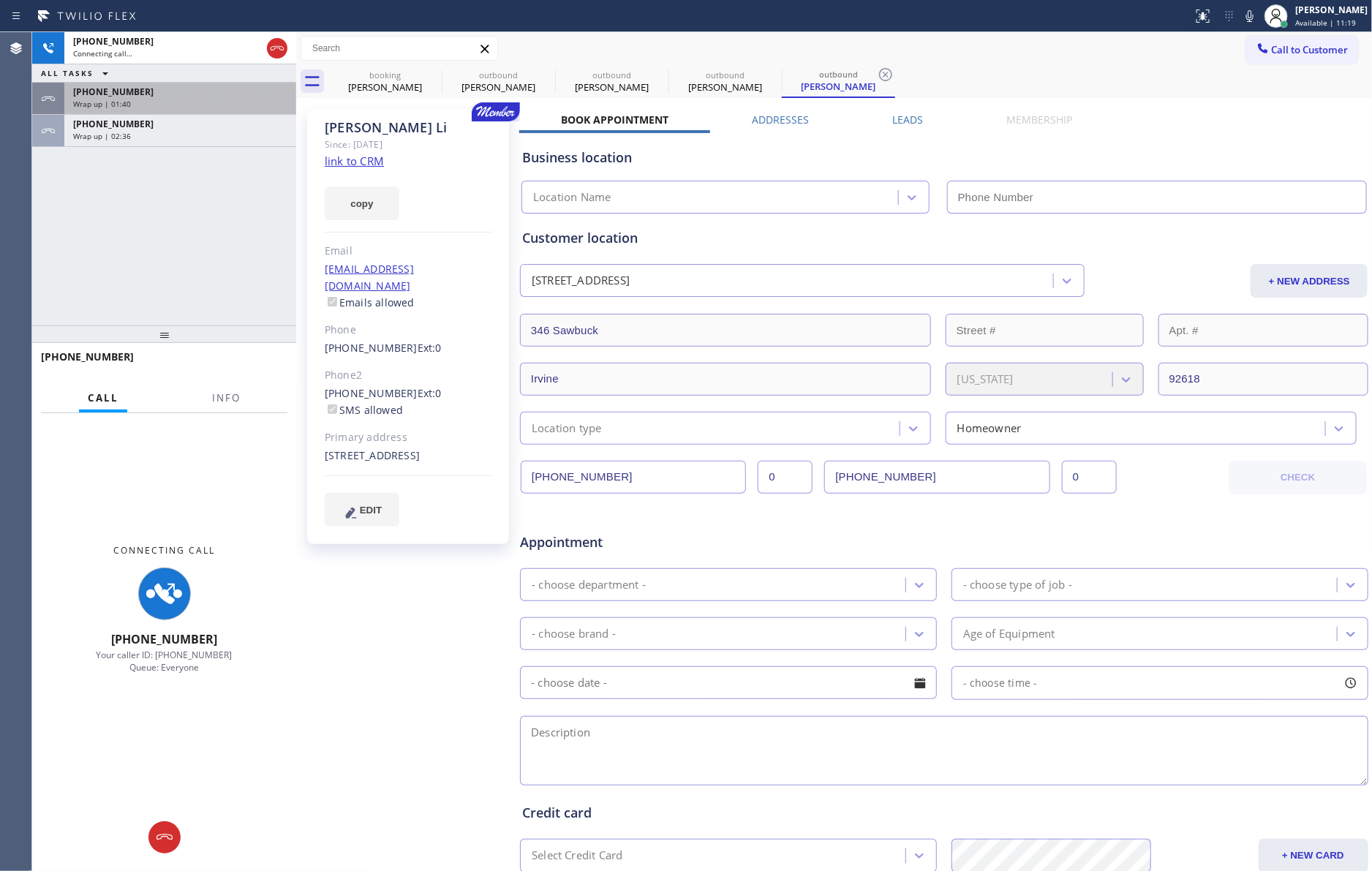
click at [182, 99] on div "Wrap up | 01:40" at bounding box center [180, 103] width 214 height 10
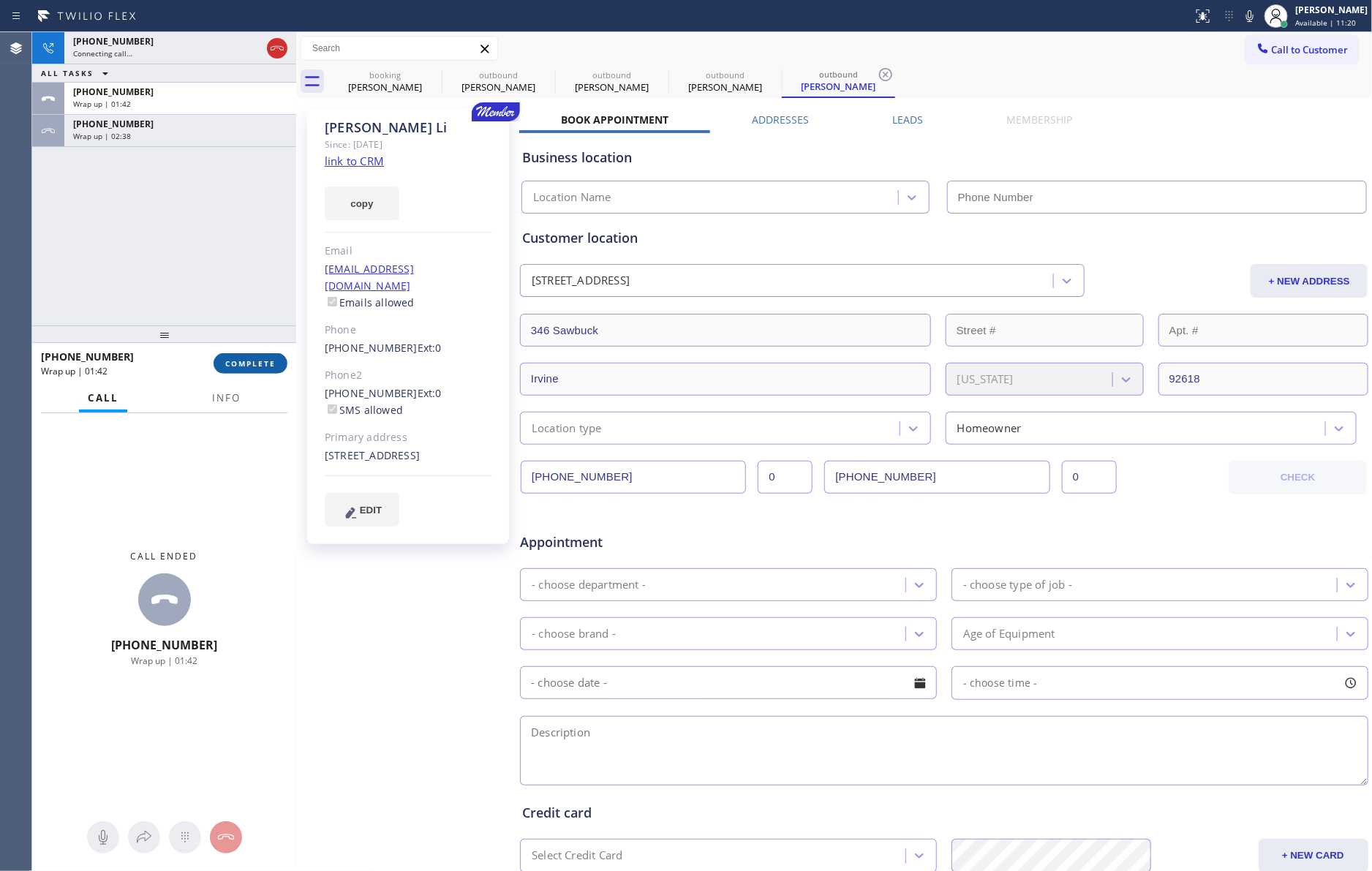
click at [268, 363] on span "COMPLETE" at bounding box center [250, 363] width 50 height 10
click at [226, 249] on div "[PHONE_NUMBER] Connecting call… ALL TASKS ALL TASKS ACTIVE TASKS TASKS IN WRAP …" at bounding box center [163, 179] width 264 height 293
type input "[PHONE_NUMBER]"
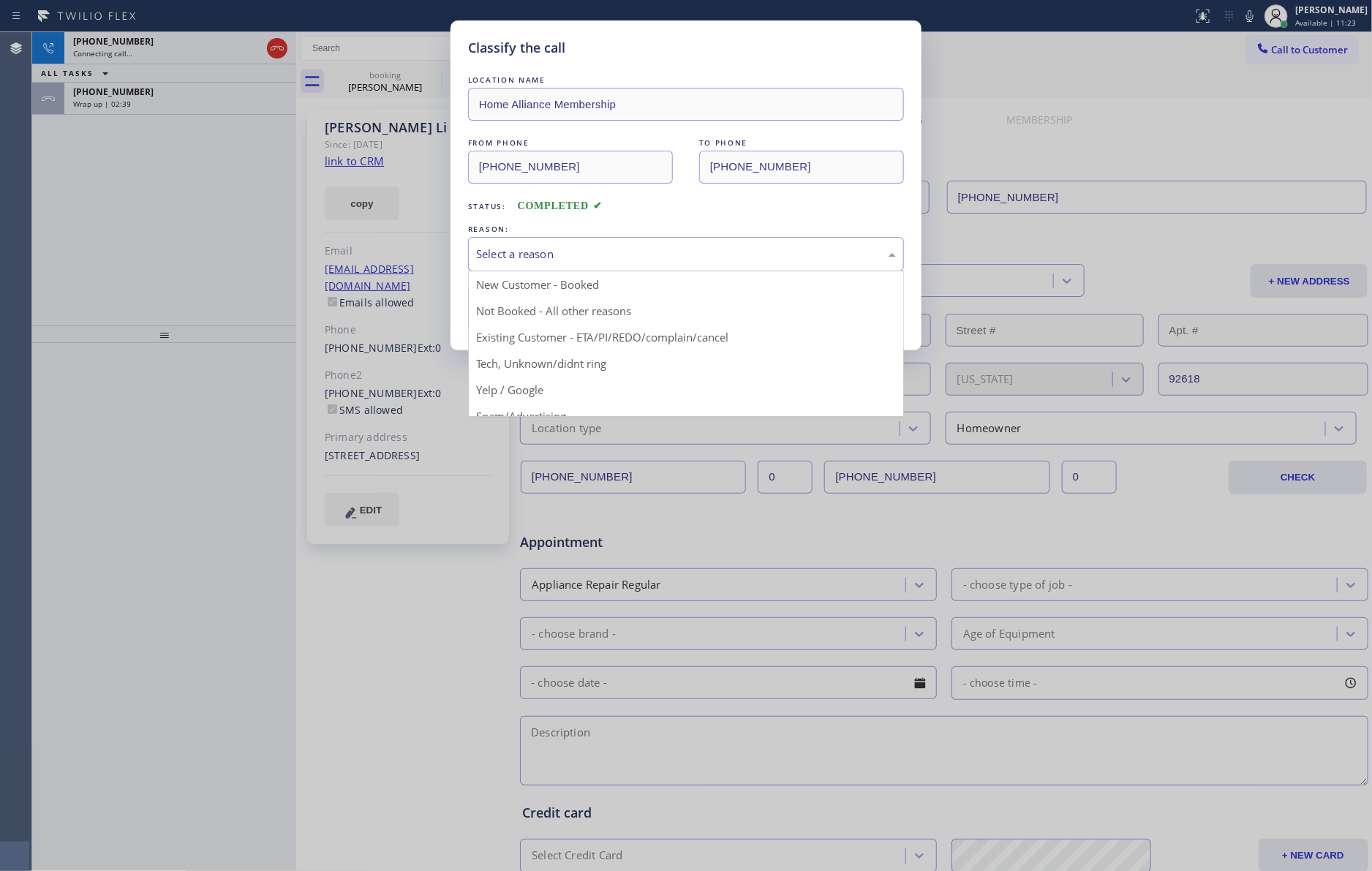
click at [495, 259] on div "Select a reason" at bounding box center [686, 254] width 419 height 17
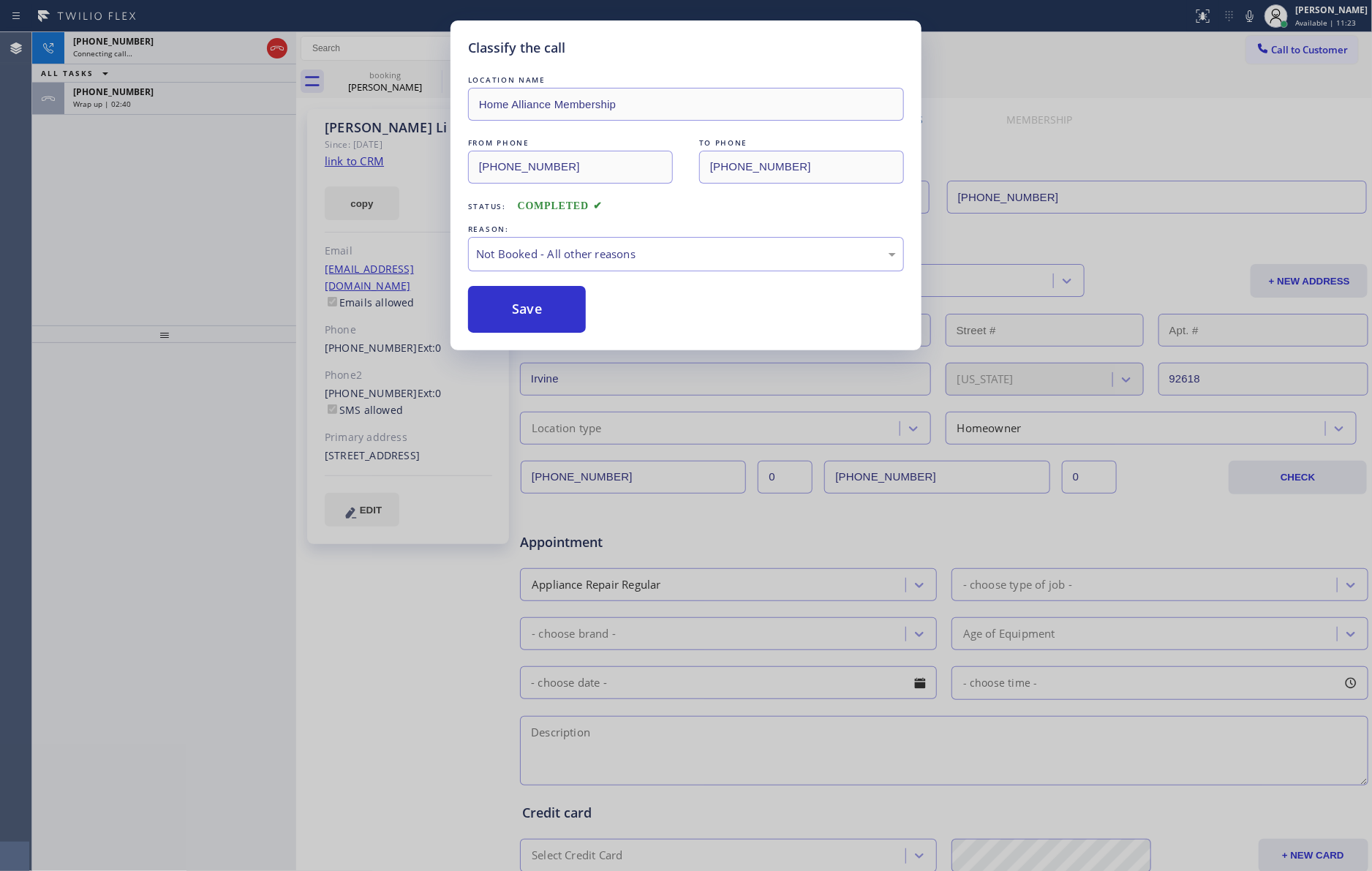
click at [497, 312] on button "Save" at bounding box center [526, 309] width 118 height 47
click at [75, 226] on div "Classify the call LOCATION NAME Home Alliance Membership FROM PHONE [PHONE_NUMB…" at bounding box center [686, 436] width 1372 height 871
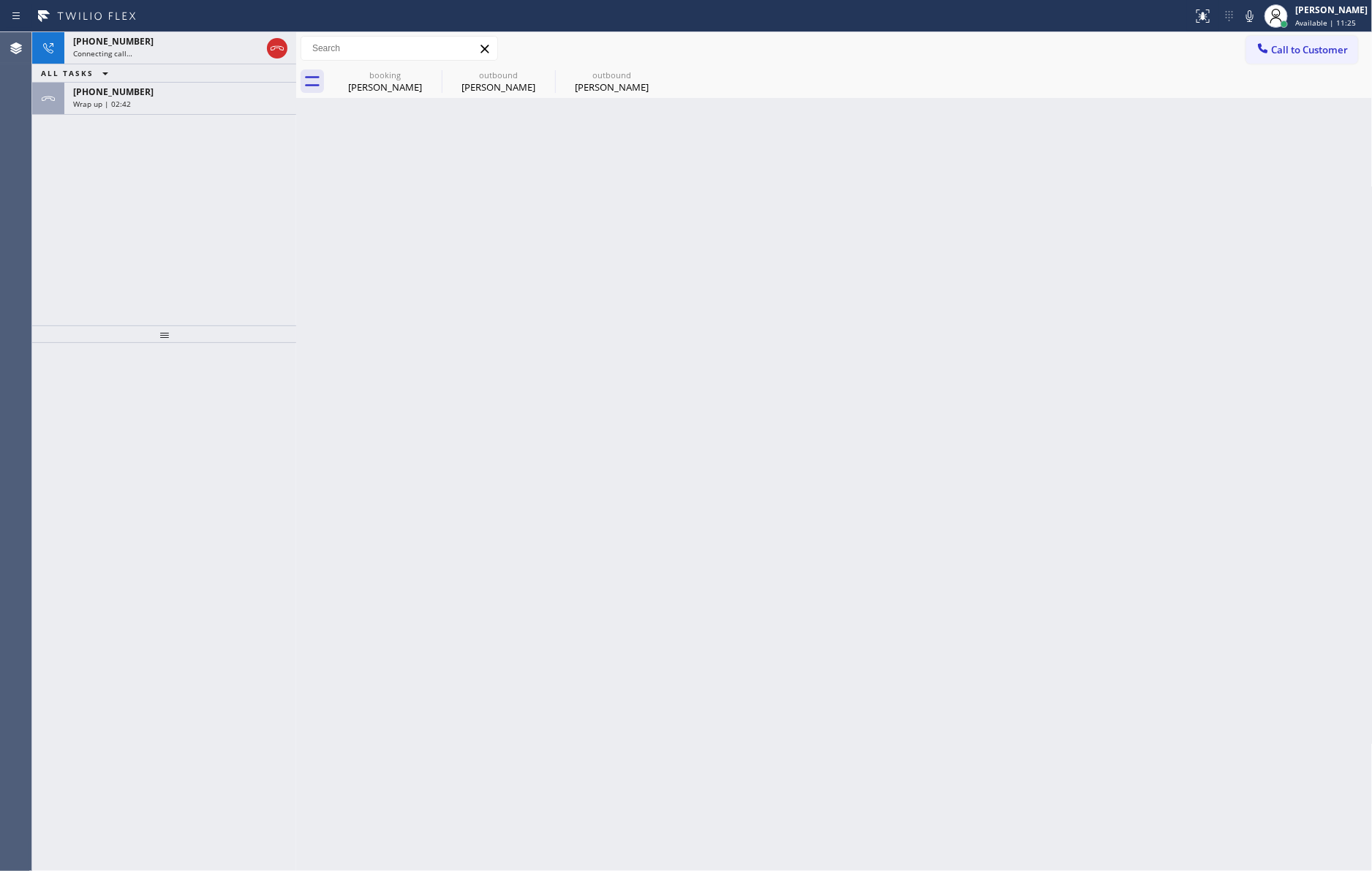
click at [82, 226] on div "[PHONE_NUMBER] Connecting call… ALL TASKS ALL TASKS ACTIVE TASKS TASKS IN WRAP …" at bounding box center [163, 179] width 264 height 293
click at [375, 87] on div "[PERSON_NAME]" at bounding box center [384, 87] width 110 height 13
type input "[PHONE_NUMBER]"
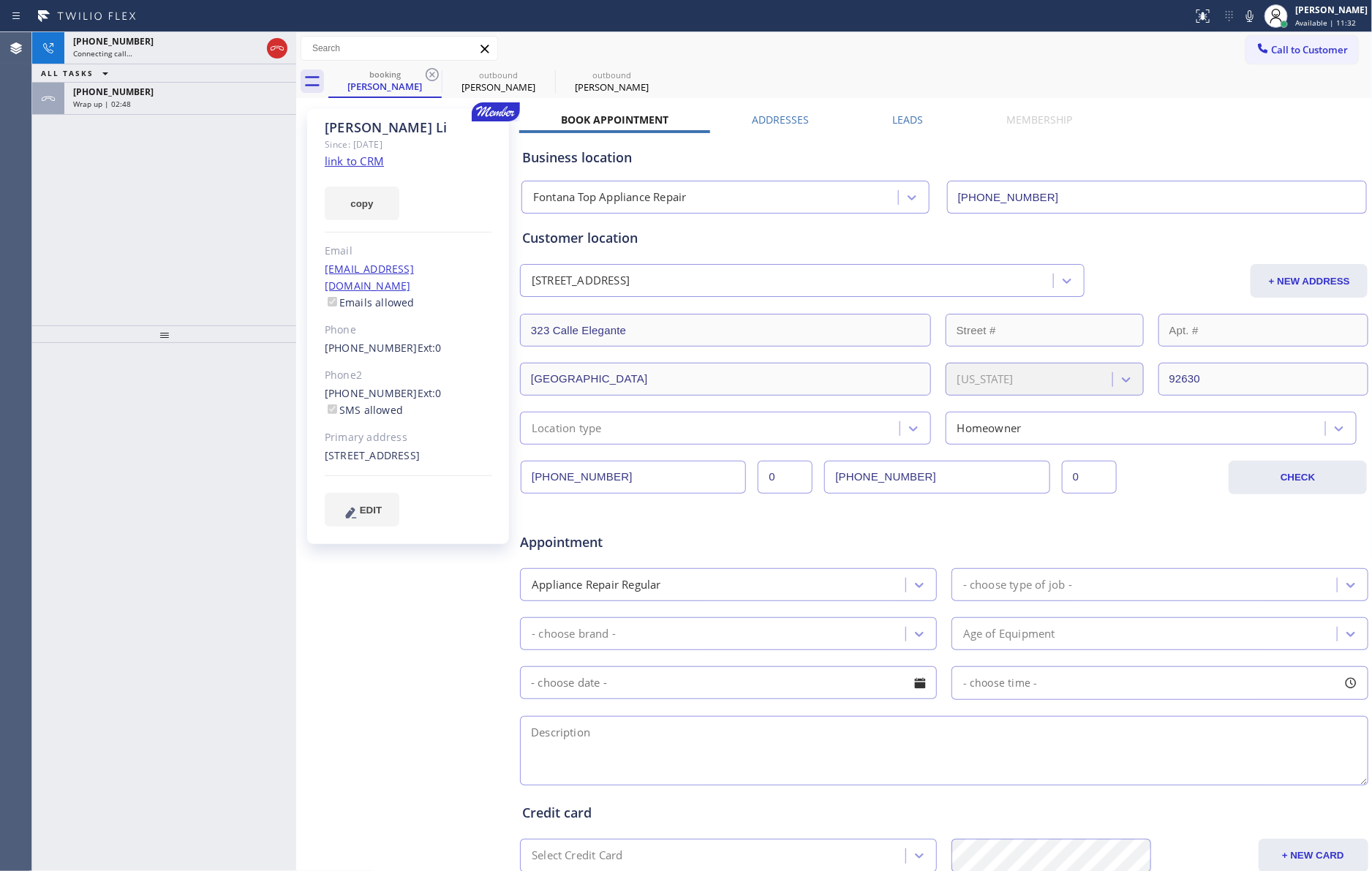
click at [129, 214] on div "[PHONE_NUMBER] Connecting call… ALL TASKS ALL TASKS ACTIVE TASKS TASKS IN WRAP …" at bounding box center [163, 179] width 264 height 293
click at [112, 242] on div "[PHONE_NUMBER] Live | 00:32 ALL TASKS ALL TASKS ACTIVE TASKS TASKS IN WRAP UP […" at bounding box center [163, 179] width 264 height 293
click at [109, 244] on div "[PHONE_NUMBER] Live | 00:32 ALL TASKS ALL TASKS ACTIVE TASKS TASKS IN WRAP UP […" at bounding box center [163, 179] width 264 height 293
click at [109, 244] on div "[PHONE_NUMBER] Live | 00:34 ALL TASKS ALL TASKS ACTIVE TASKS TASKS IN WRAP UP […" at bounding box center [163, 179] width 264 height 293
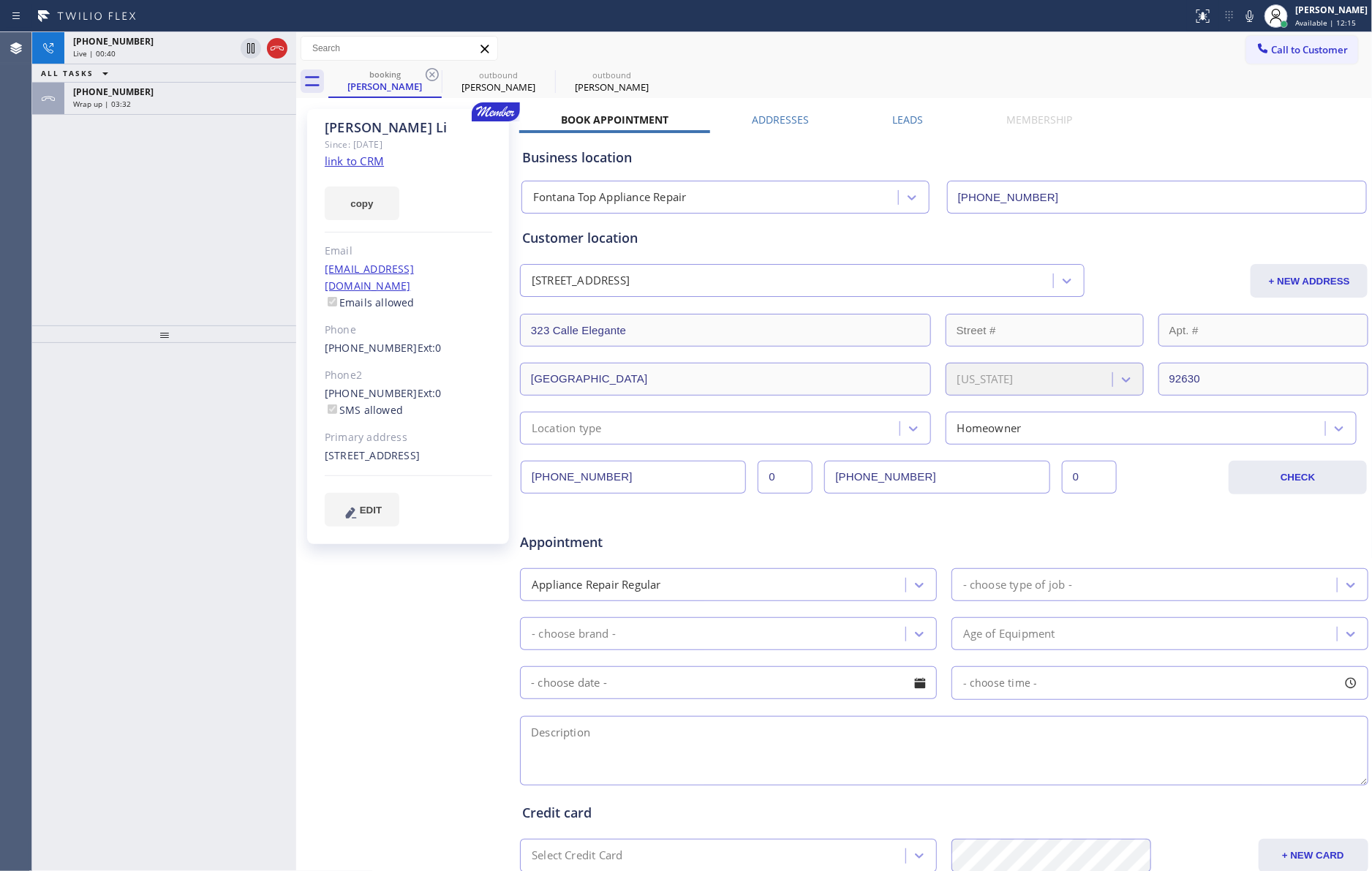
click at [154, 203] on div "[PHONE_NUMBER] Live | 00:40 ALL TASKS ALL TASKS ACTIVE TASKS TASKS IN WRAP UP […" at bounding box center [163, 179] width 264 height 293
click at [161, 206] on div "[PHONE_NUMBER] Live | 00:40 ALL TASKS ALL TASKS ACTIVE TASKS TASKS IN WRAP UP […" at bounding box center [163, 179] width 264 height 293
click at [970, 64] on div "Call to Customer Outbound call Location Home Alliance Membership Your caller id…" at bounding box center [834, 48] width 1076 height 33
click at [811, 591] on div "Appliance Repair Regular" at bounding box center [714, 585] width 381 height 26
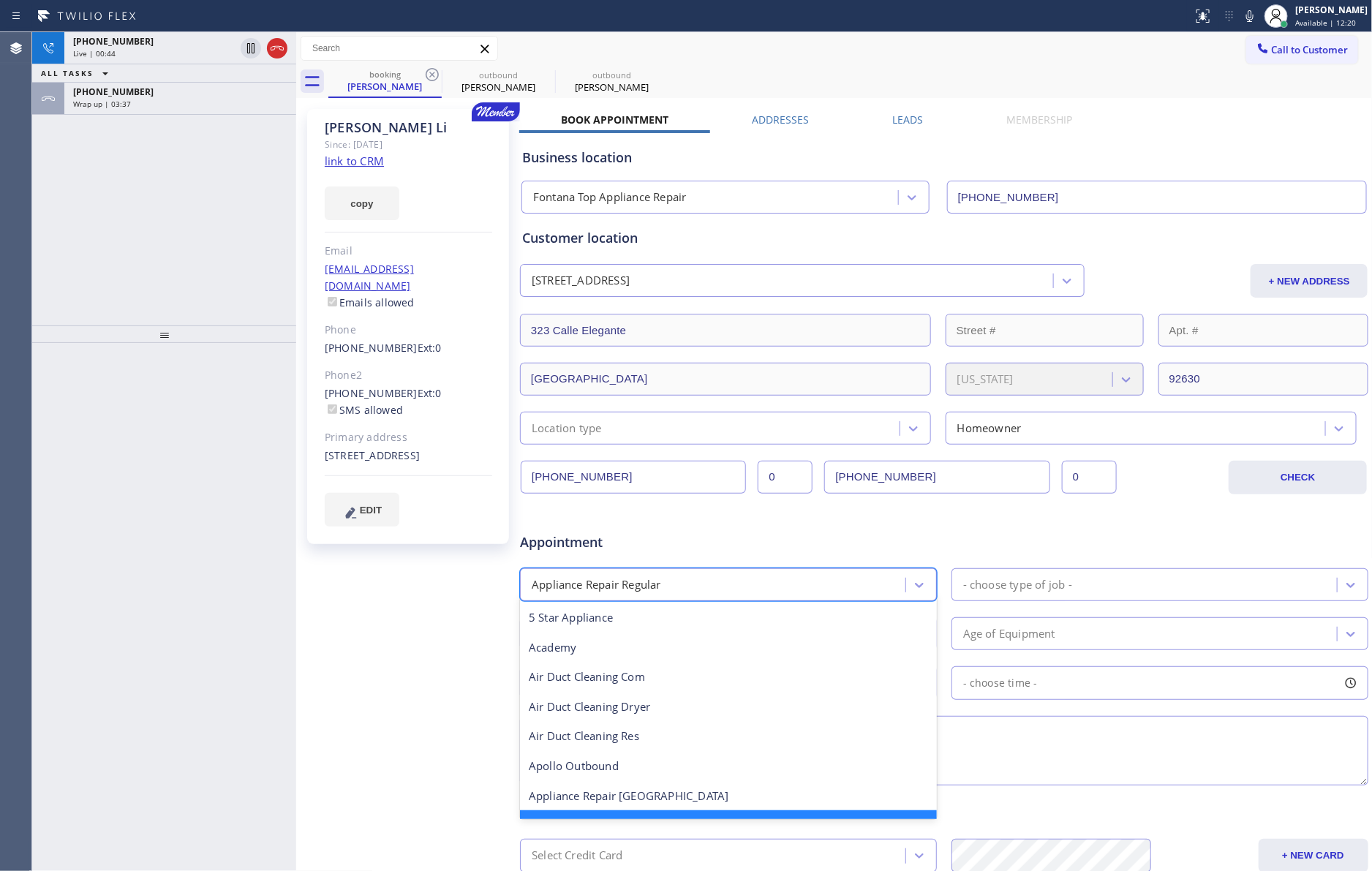
scroll to position [30, 0]
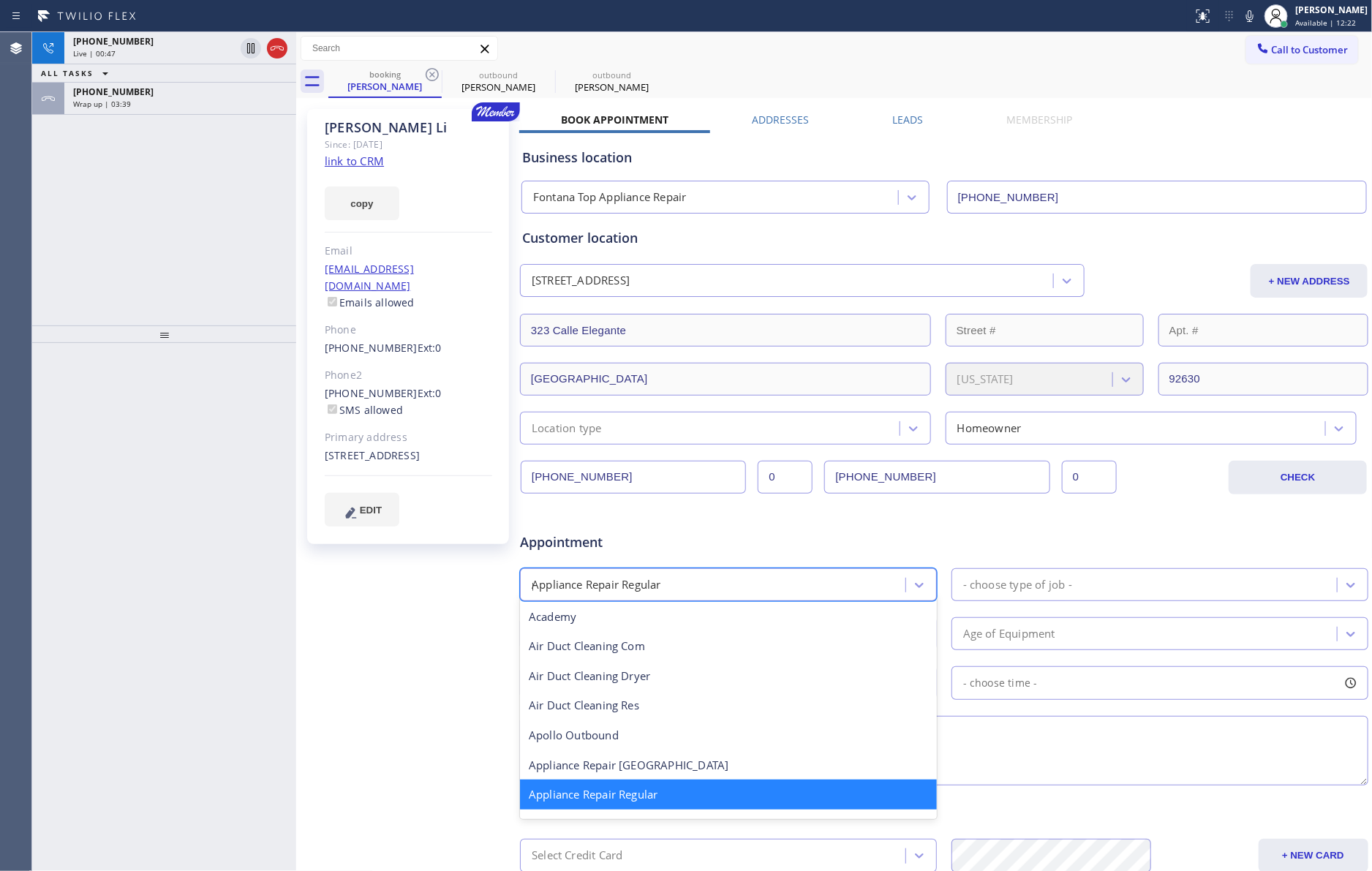
type input "pl"
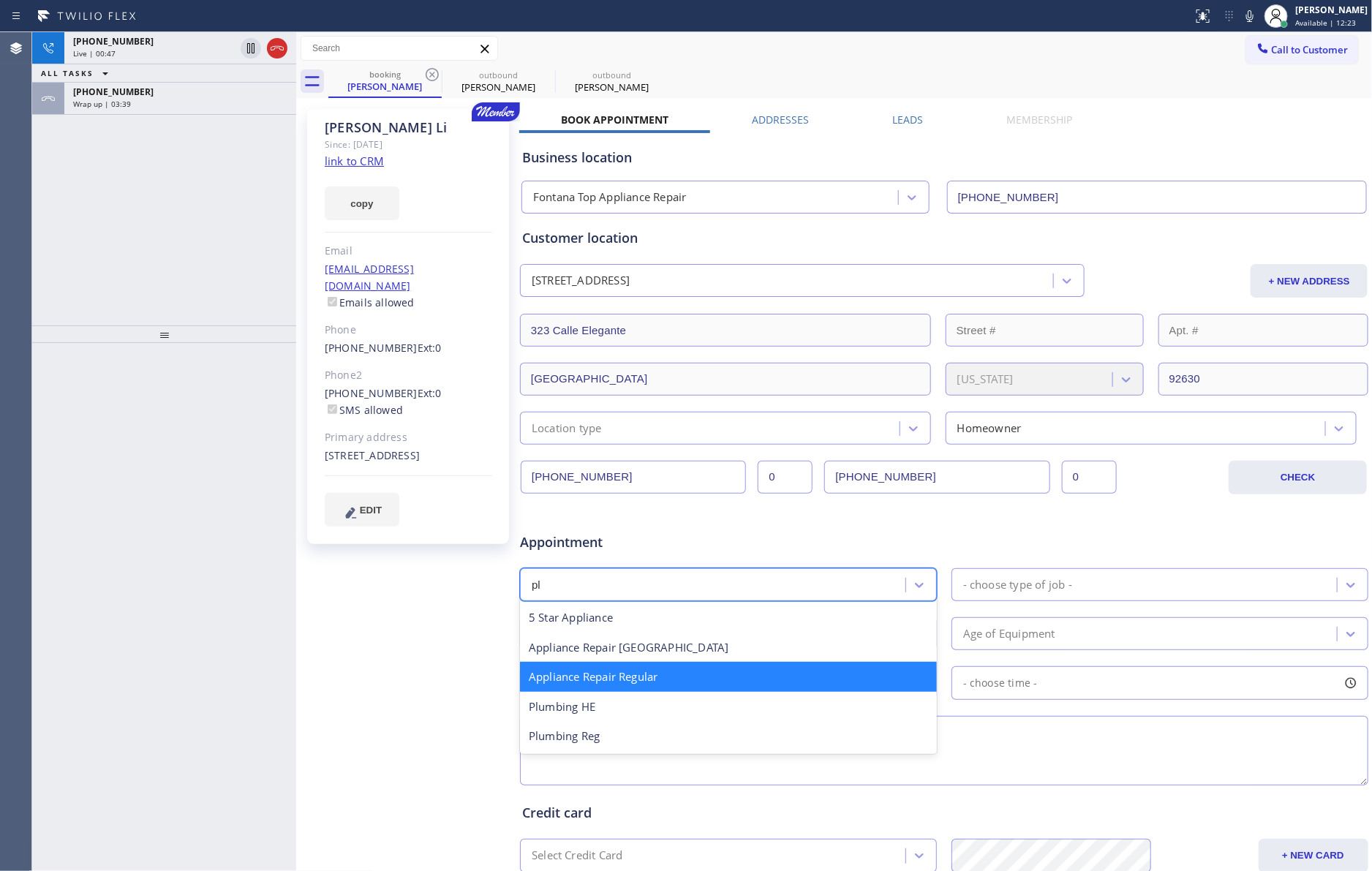
scroll to position [0, 0]
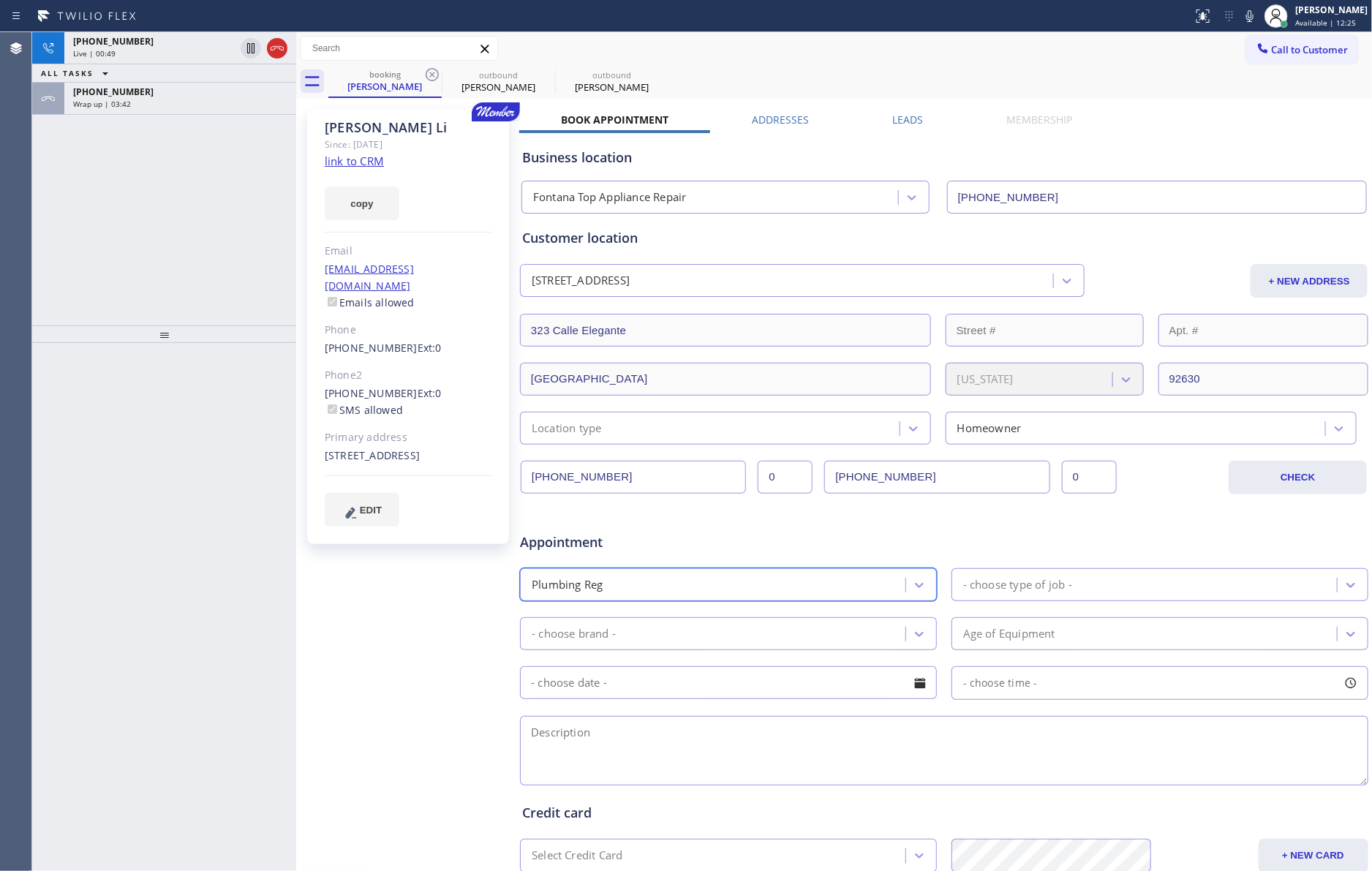
click at [1007, 591] on div "- choose type of job -" at bounding box center [1017, 584] width 109 height 17
click at [1007, 652] on div "Repair/Service" at bounding box center [1159, 648] width 417 height 30
click at [829, 638] on div "- choose brand -" at bounding box center [714, 634] width 381 height 26
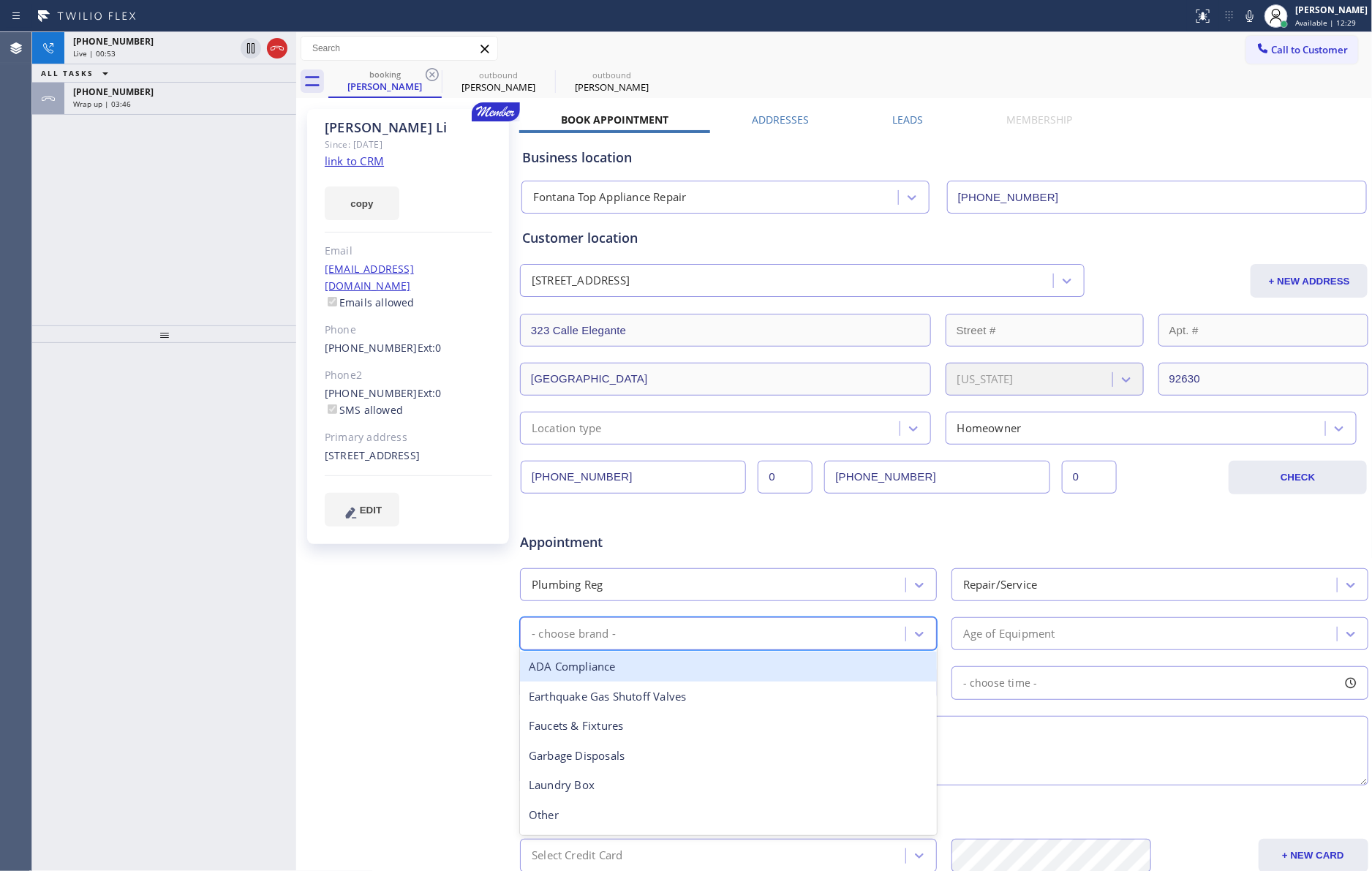
click at [818, 588] on div "Plumbing Reg" at bounding box center [714, 585] width 381 height 26
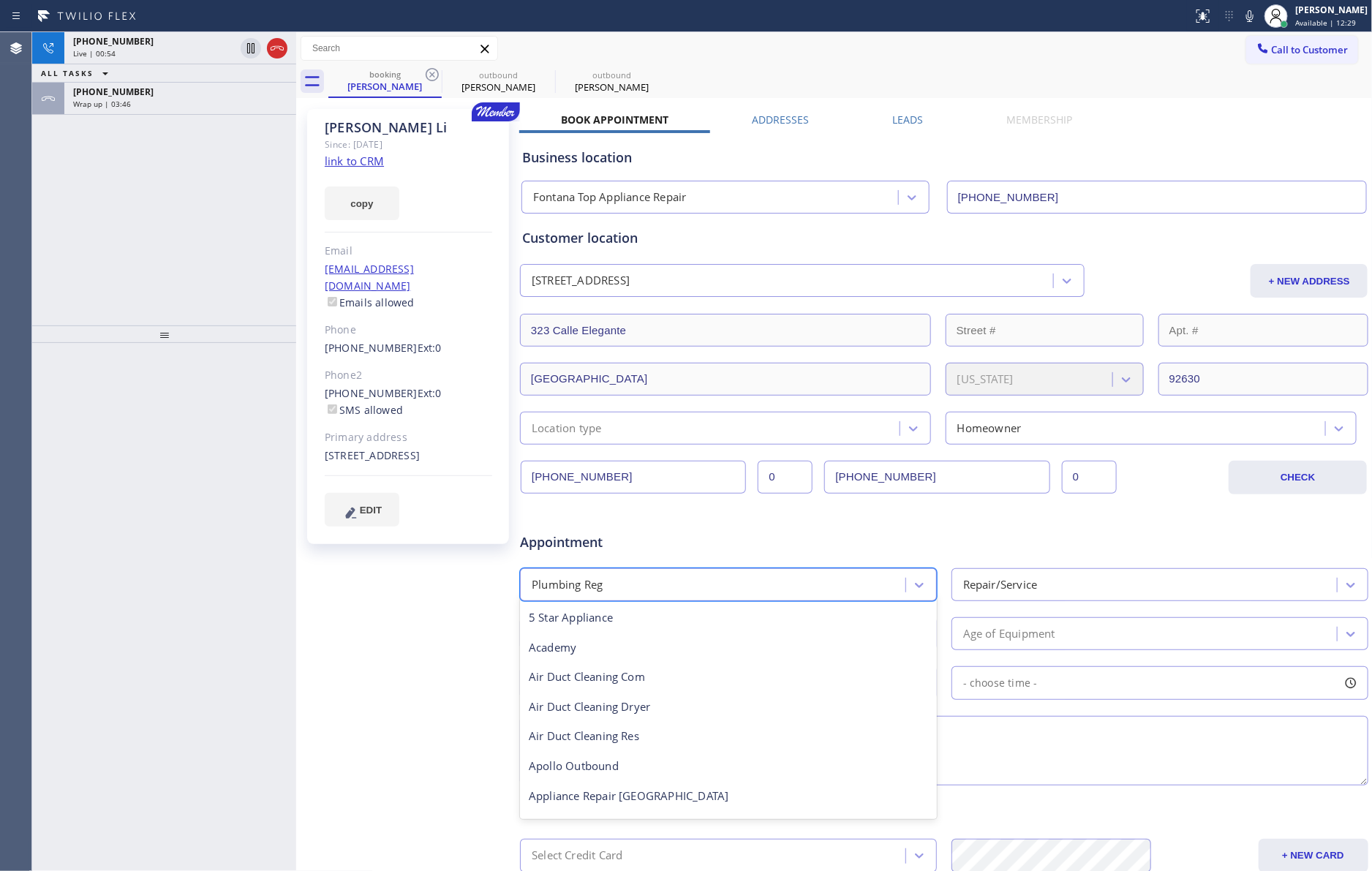
scroll to position [446, 0]
click at [1001, 594] on div "- choose type of job -" at bounding box center [1017, 584] width 109 height 17
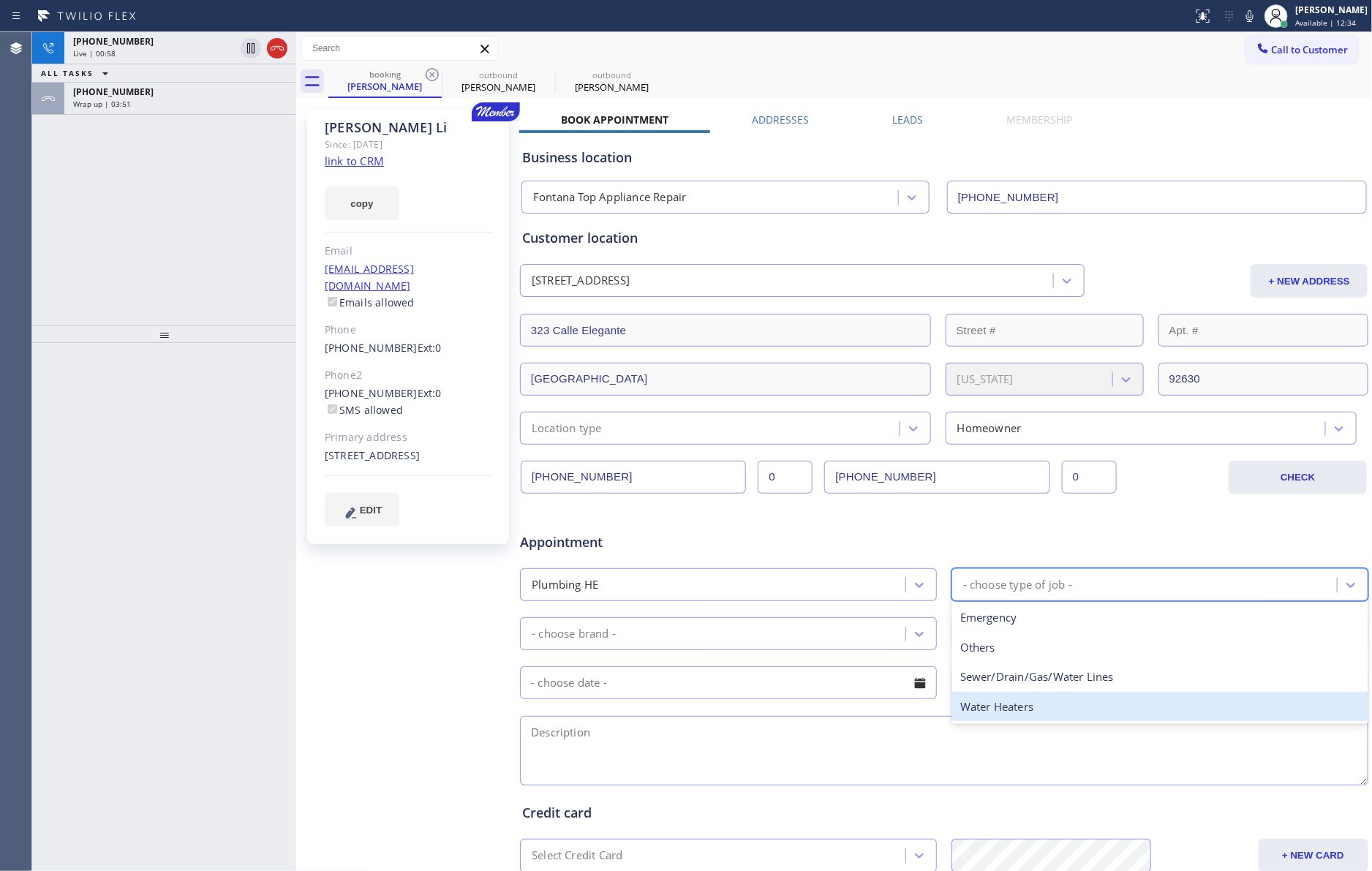
click at [954, 714] on div "Water Heaters" at bounding box center [1159, 706] width 417 height 30
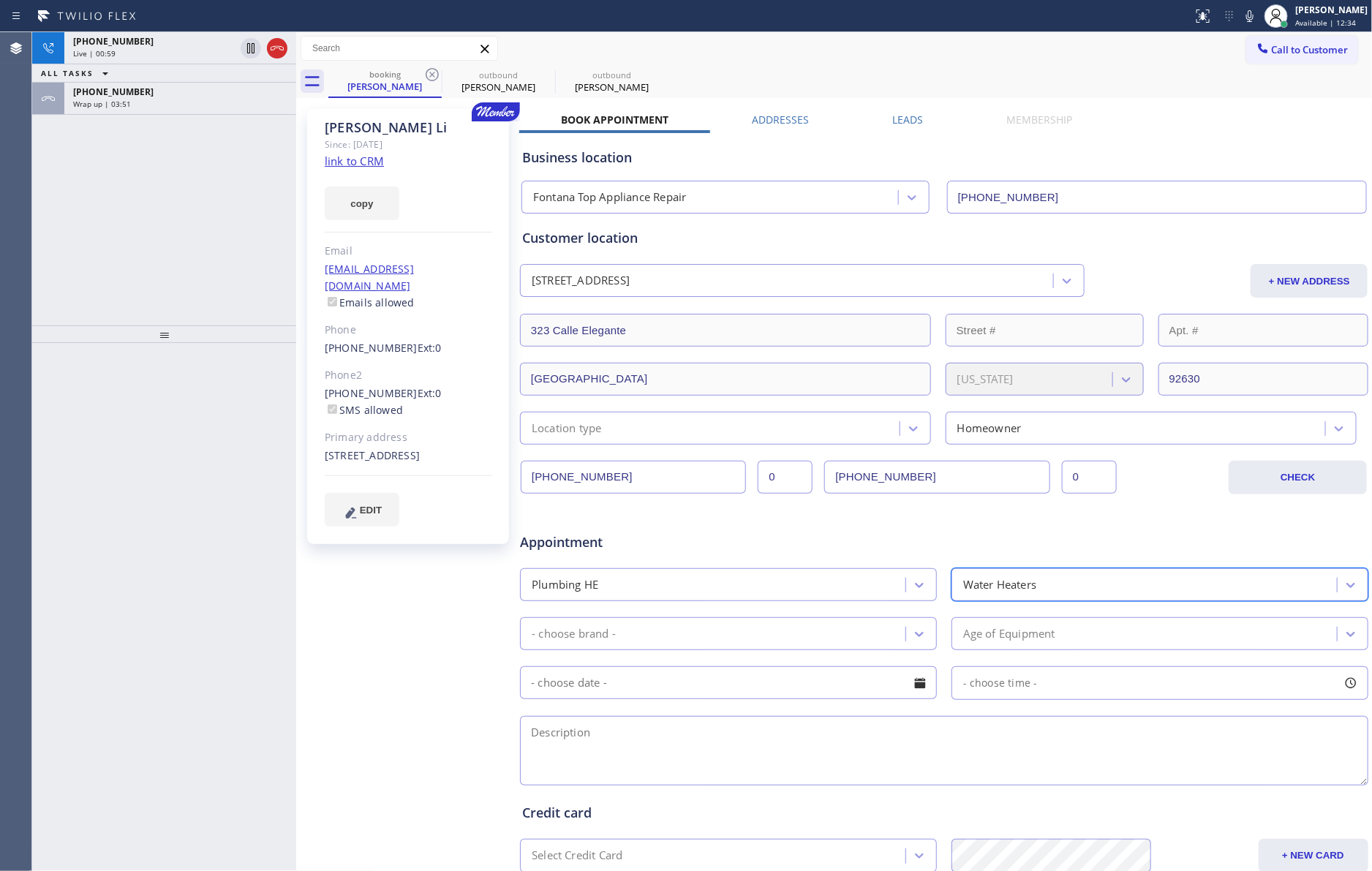
click at [795, 631] on div "- choose brand -" at bounding box center [714, 634] width 381 height 26
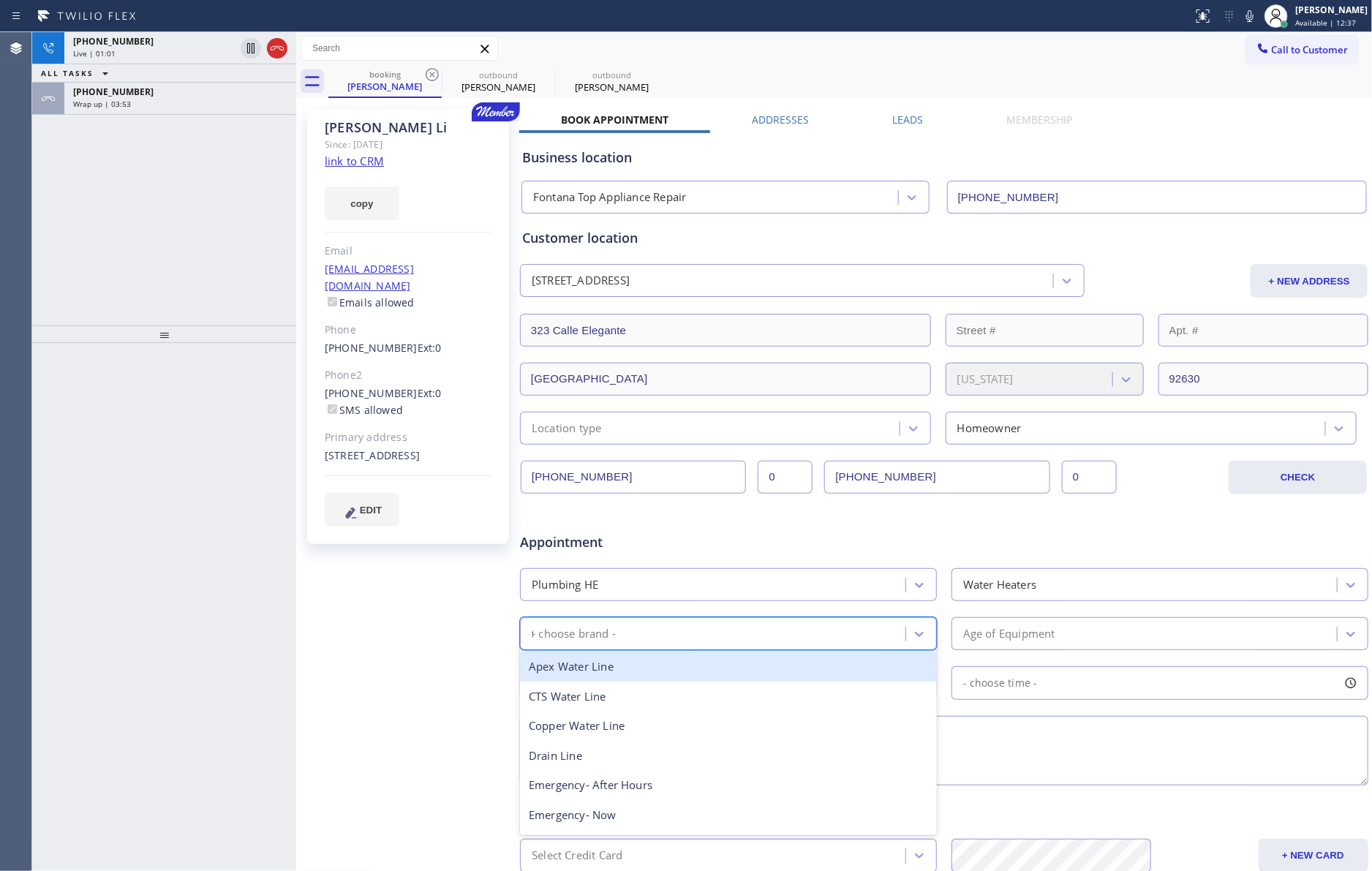
type input "ta"
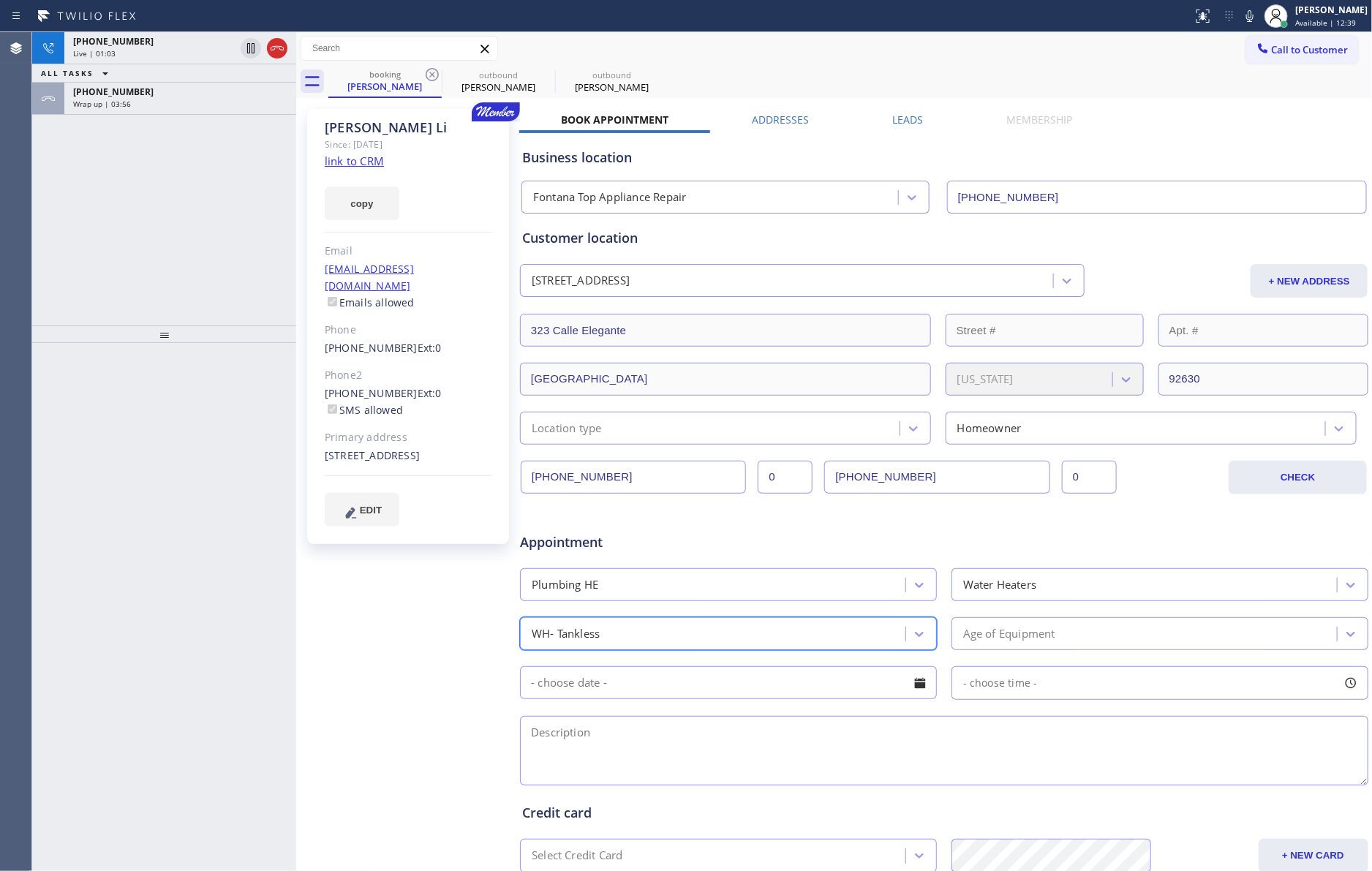
click at [1001, 634] on div "Age of Equipment" at bounding box center [1009, 634] width 92 height 17
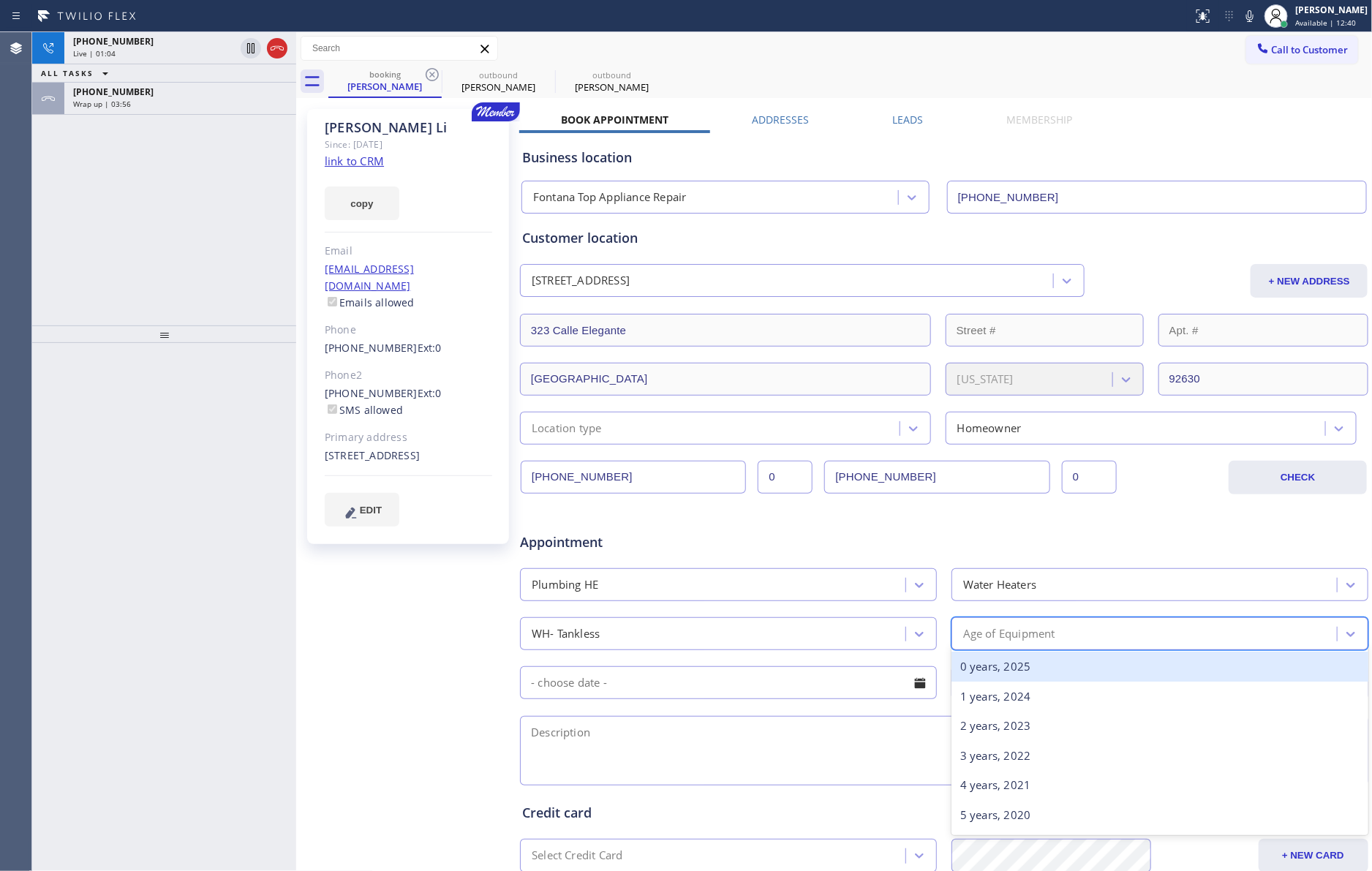
type input "7"
click at [994, 678] on div "7 years, 2018" at bounding box center [1159, 667] width 417 height 30
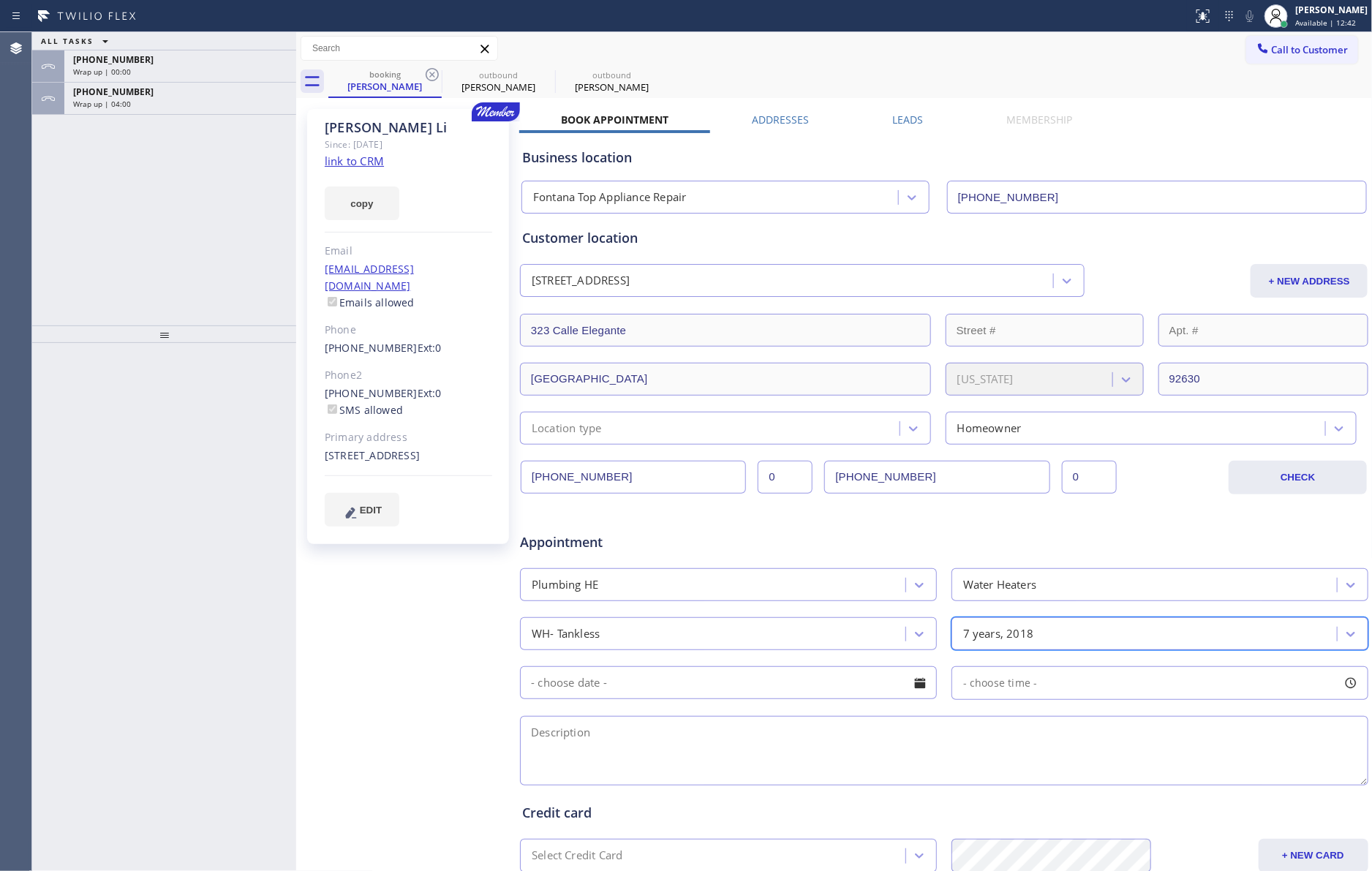
click at [907, 679] on div at bounding box center [919, 683] width 25 height 25
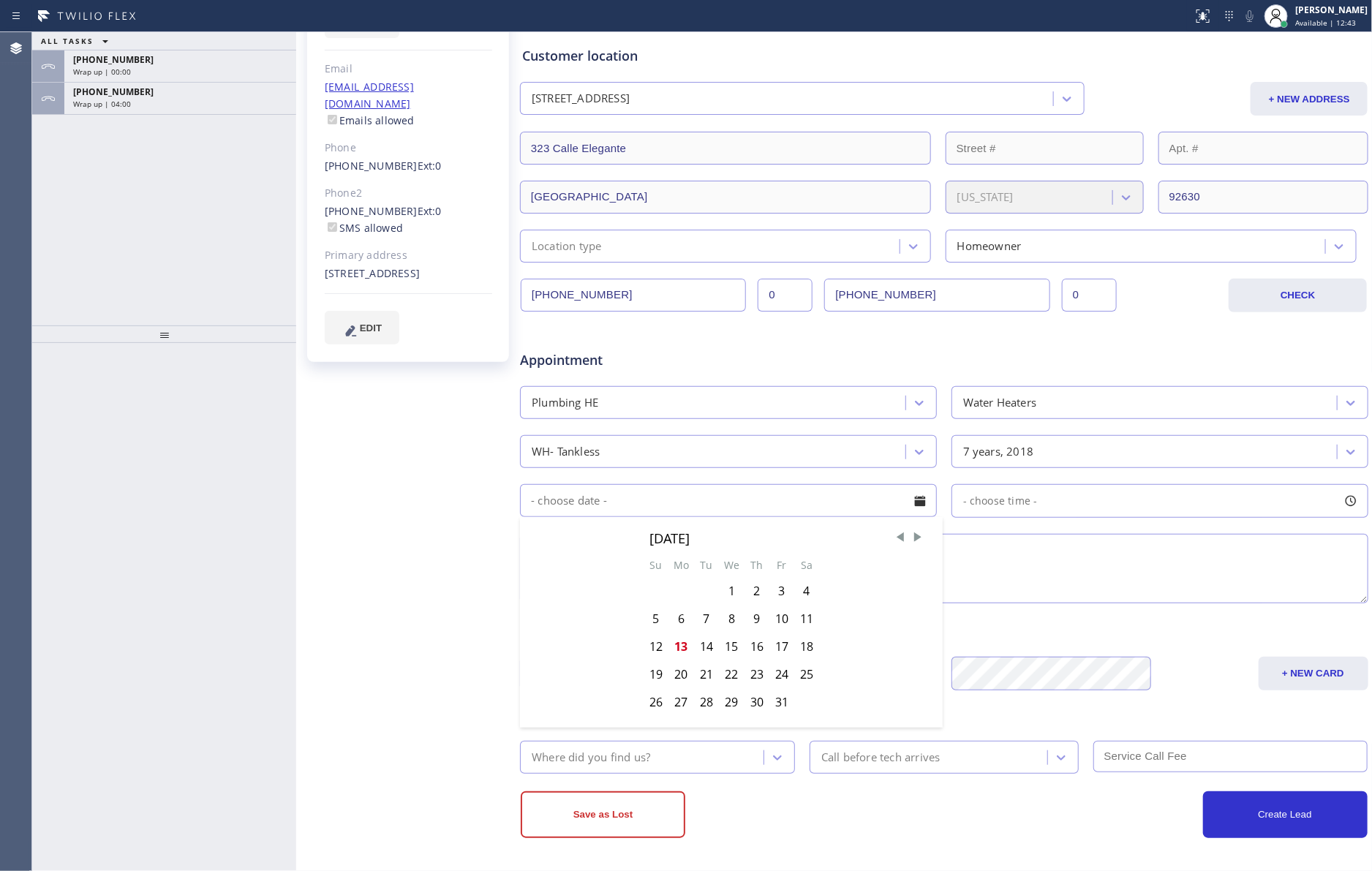
scroll to position [185, 0]
click at [678, 643] on div "13" at bounding box center [681, 647] width 26 height 28
type input "[DATE]"
click at [1020, 493] on div "- choose time -" at bounding box center [994, 502] width 86 height 17
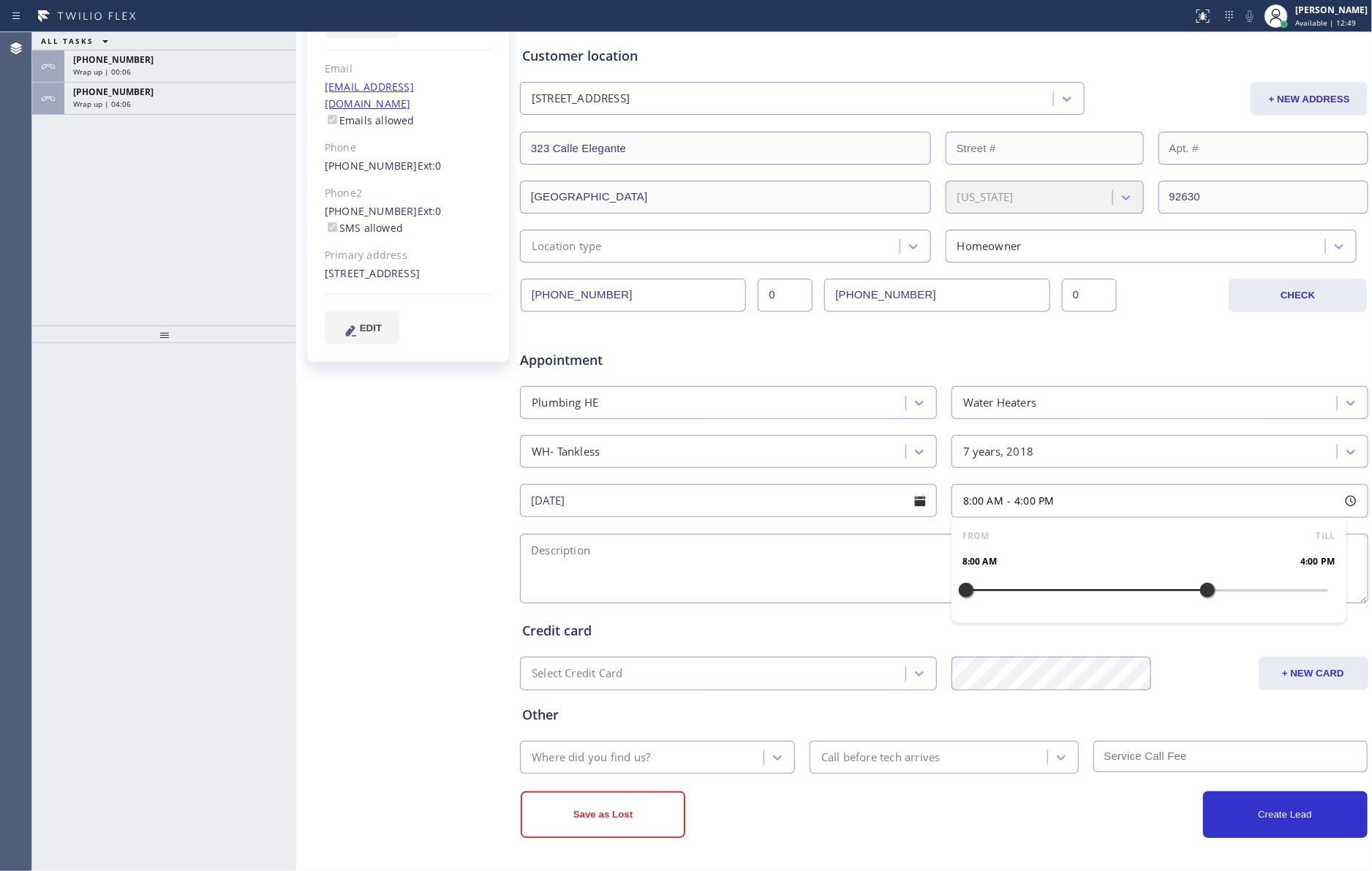
drag, startPoint x: 952, startPoint y: 591, endPoint x: 1197, endPoint y: 601, distance: 245.2
click at [1198, 601] on div at bounding box center [1206, 590] width 17 height 30
drag, startPoint x: 961, startPoint y: 587, endPoint x: 1100, endPoint y: 593, distance: 139.1
click at [1108, 593] on div at bounding box center [1116, 590] width 17 height 30
click at [858, 572] on textarea at bounding box center [944, 569] width 848 height 69
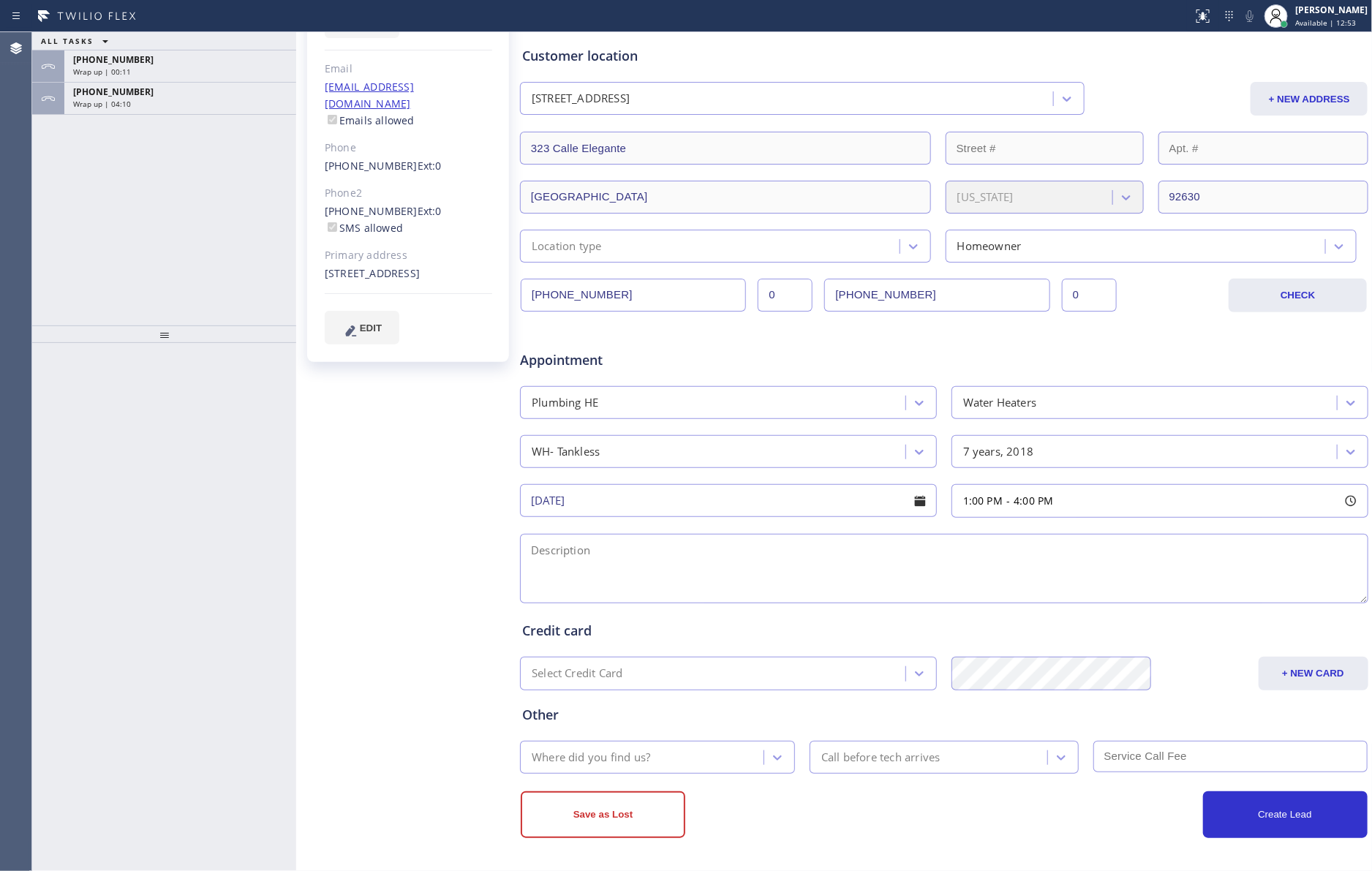
click at [696, 562] on textarea at bounding box center [944, 569] width 848 height 69
paste textarea "1-4 || Member || tankless water heater || not working properly, no hot water ||…"
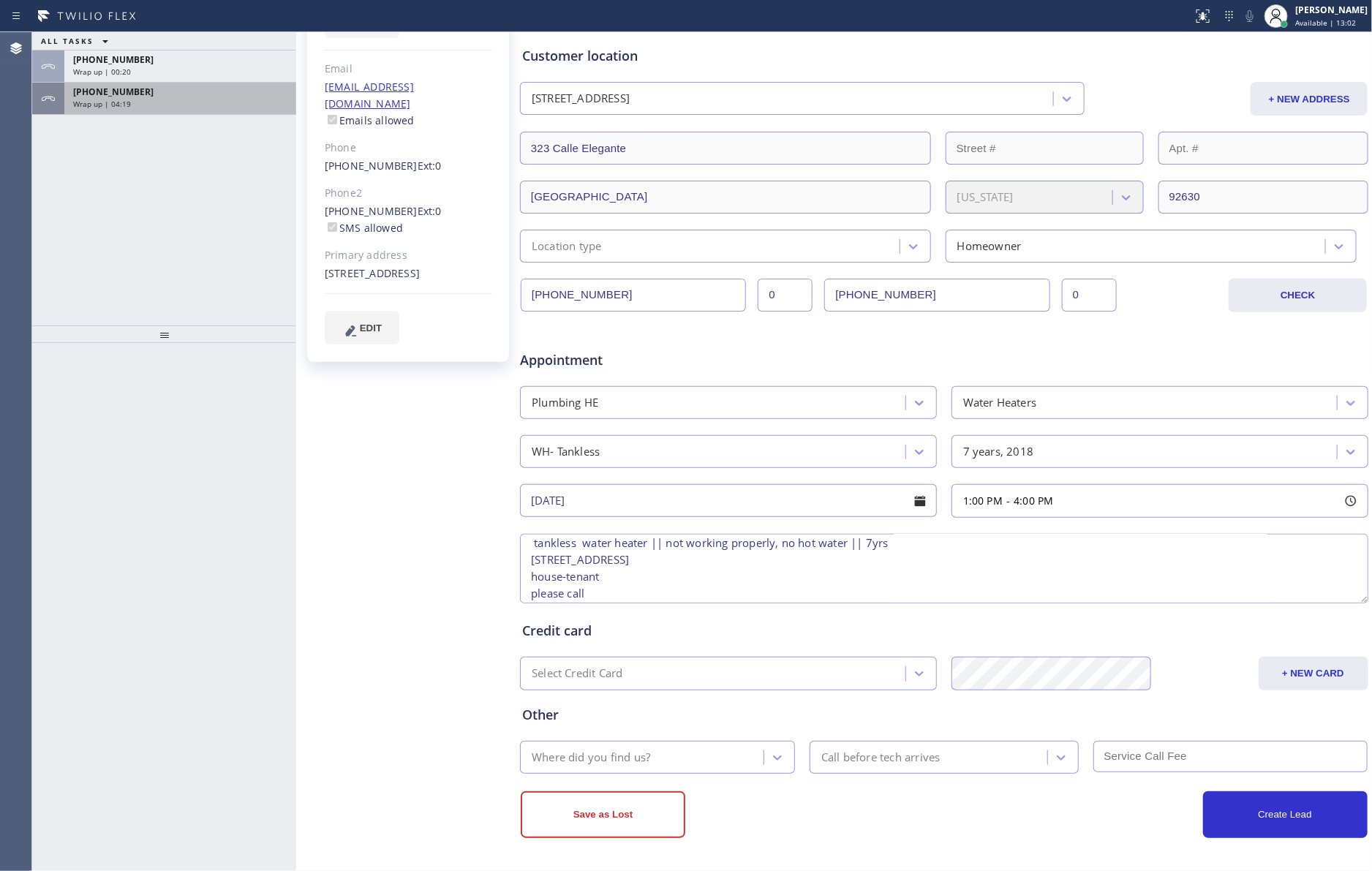
click at [171, 99] on div "Wrap up | 04:19" at bounding box center [180, 103] width 214 height 10
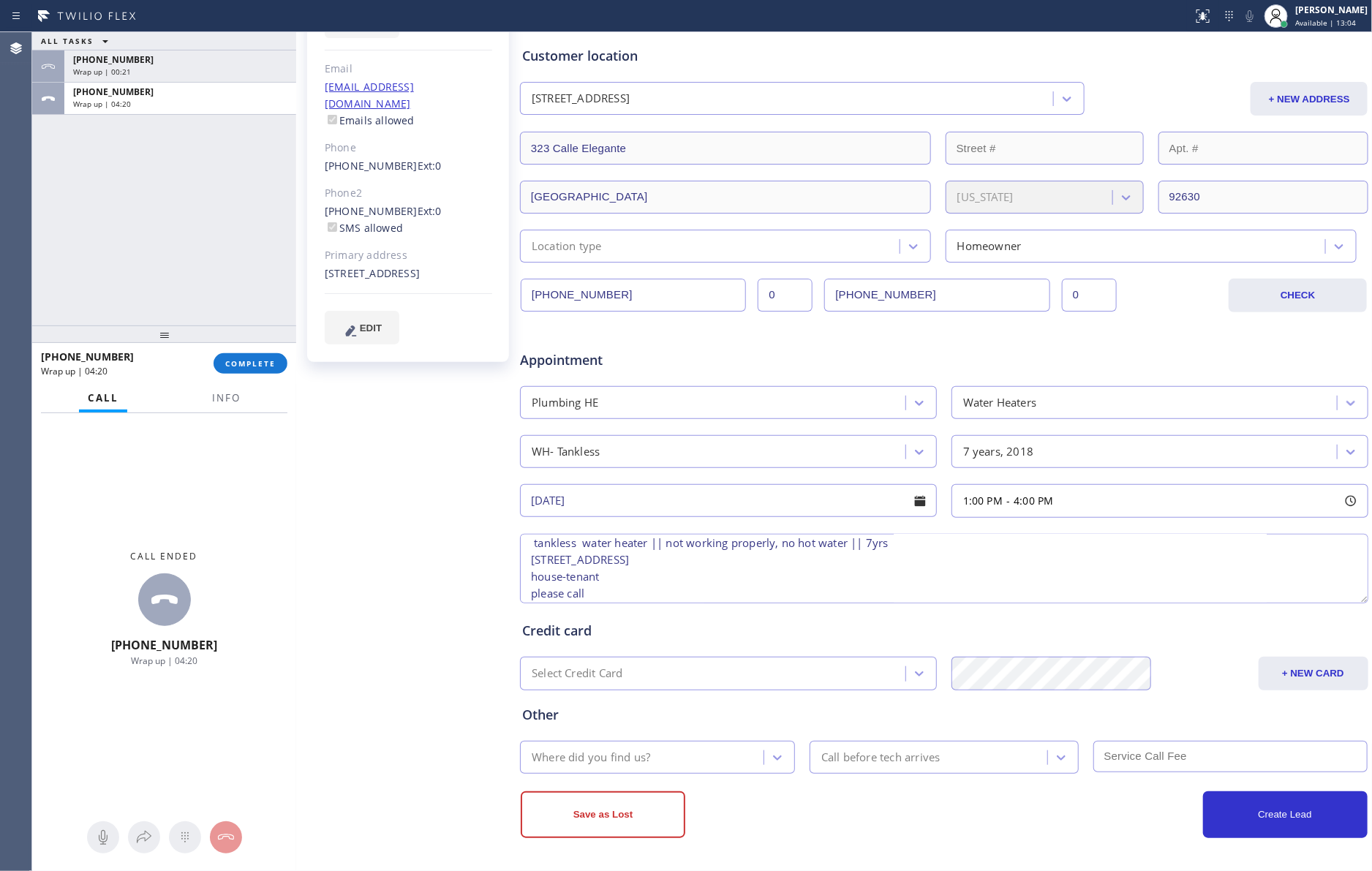
click at [161, 226] on div "ALL TASKS ALL TASKS ACTIVE TASKS TASKS IN WRAP UP [PHONE_NUMBER] Wrap up | 00:2…" at bounding box center [163, 179] width 264 height 293
drag, startPoint x: 233, startPoint y: 397, endPoint x: 239, endPoint y: 402, distance: 7.8
click at [233, 399] on span "Info" at bounding box center [226, 397] width 29 height 13
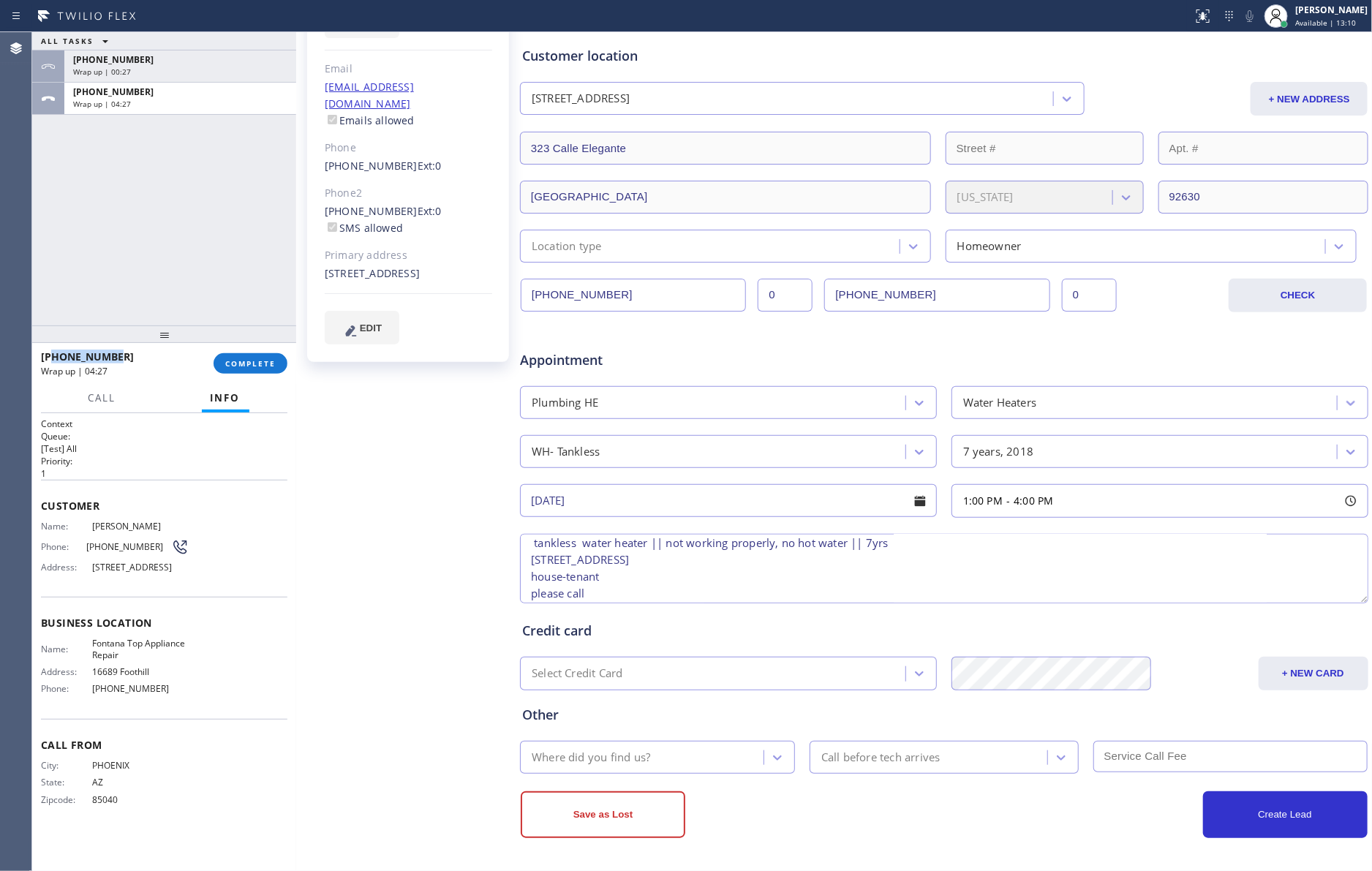
drag, startPoint x: 115, startPoint y: 350, endPoint x: 52, endPoint y: 356, distance: 63.3
click at [52, 356] on div "[PHONE_NUMBER]" at bounding box center [122, 356] width 163 height 14
copy span "6027994423"
click at [707, 582] on textarea "1-4 || Member || tankless water heater || not working properly, no hot water ||…" at bounding box center [944, 569] width 848 height 69
click at [707, 595] on textarea "1-4 || Member || tankless water heater || not working properly, no hot water ||…" at bounding box center [944, 569] width 848 height 69
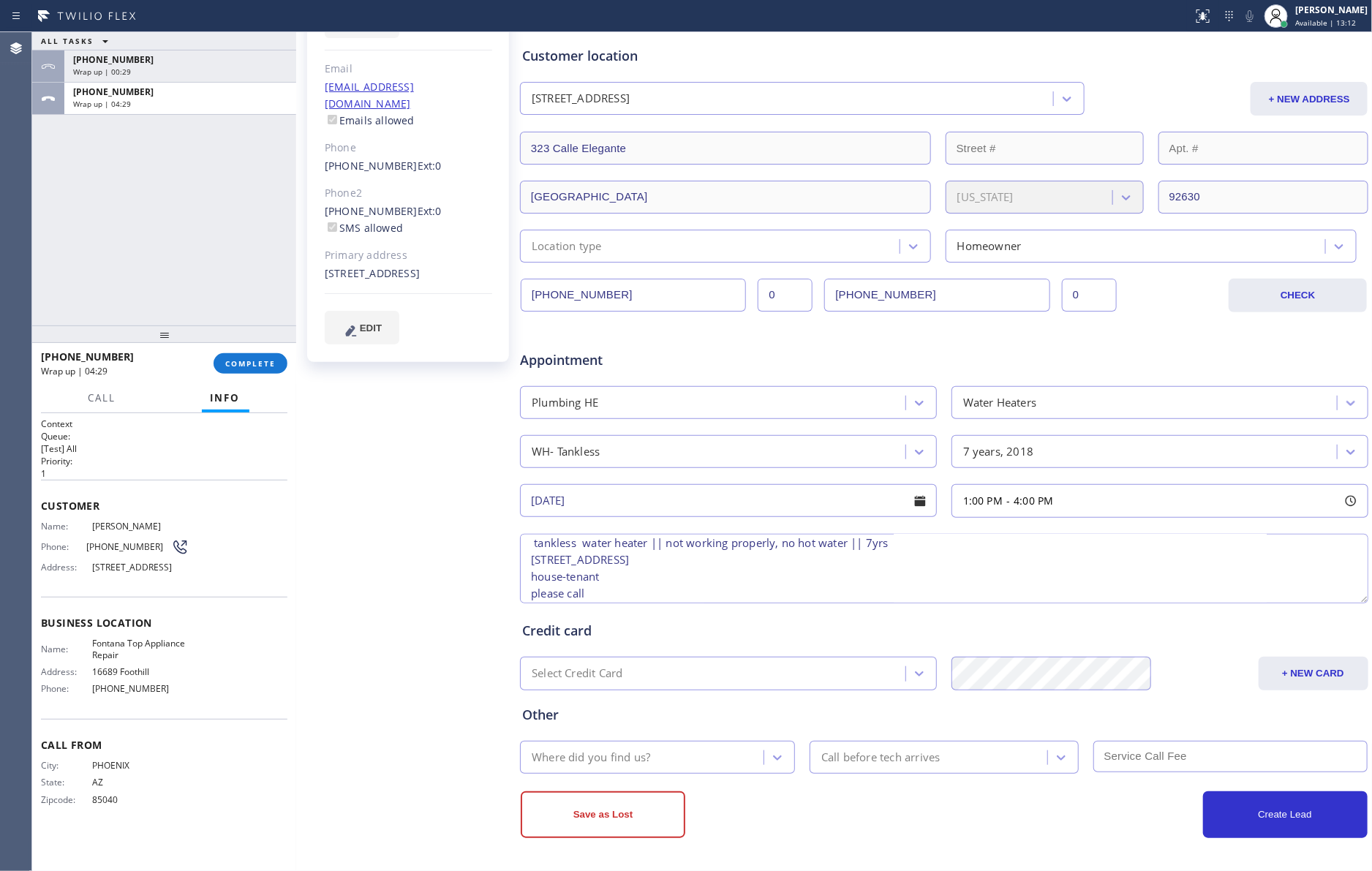
paste textarea "6027994423"
type textarea "1-4 || Member || tankless water heater || not working properly, no hot water ||…"
click at [683, 750] on div "Where did you find us?" at bounding box center [643, 758] width 239 height 26
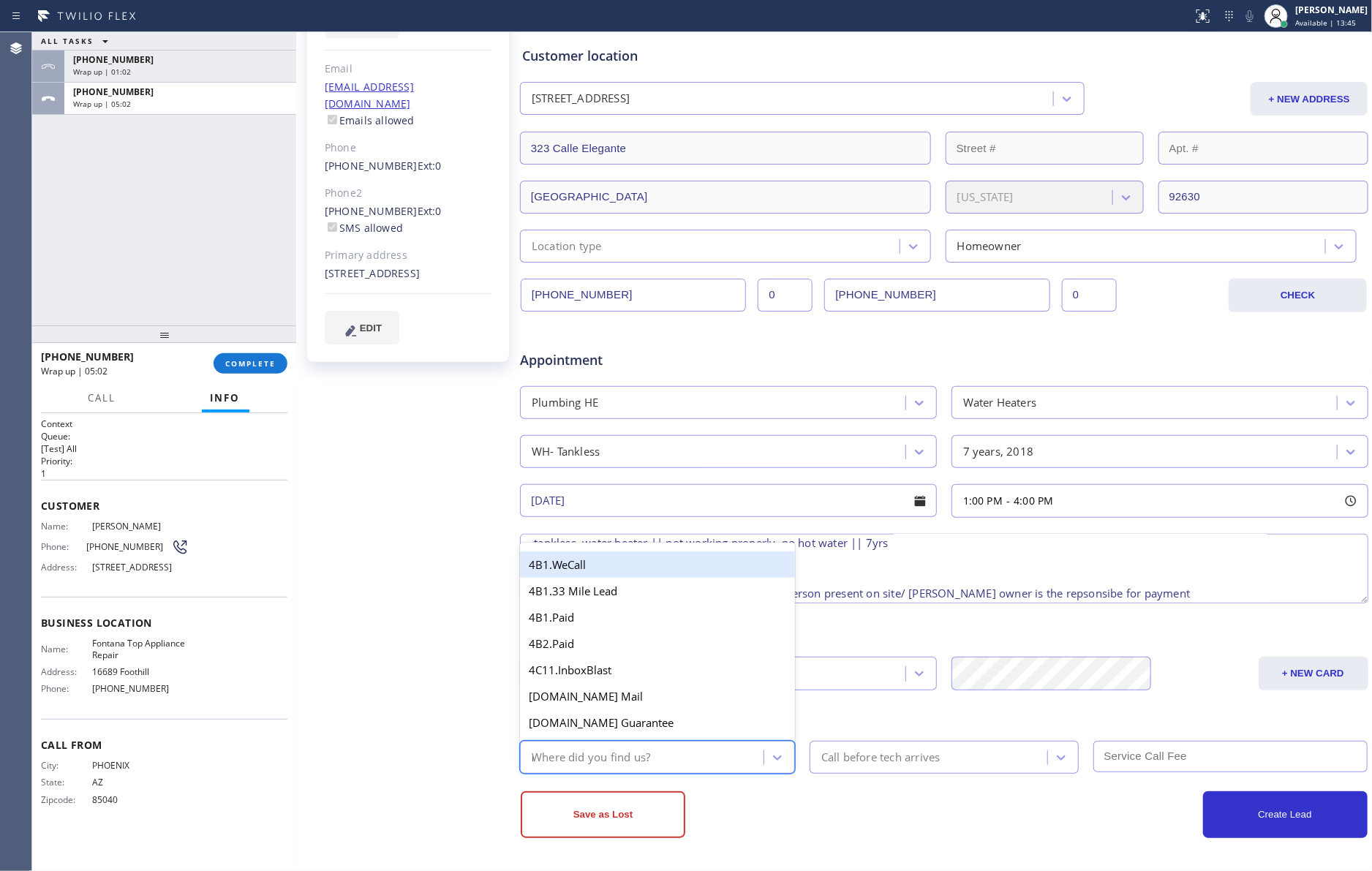
type input "mem"
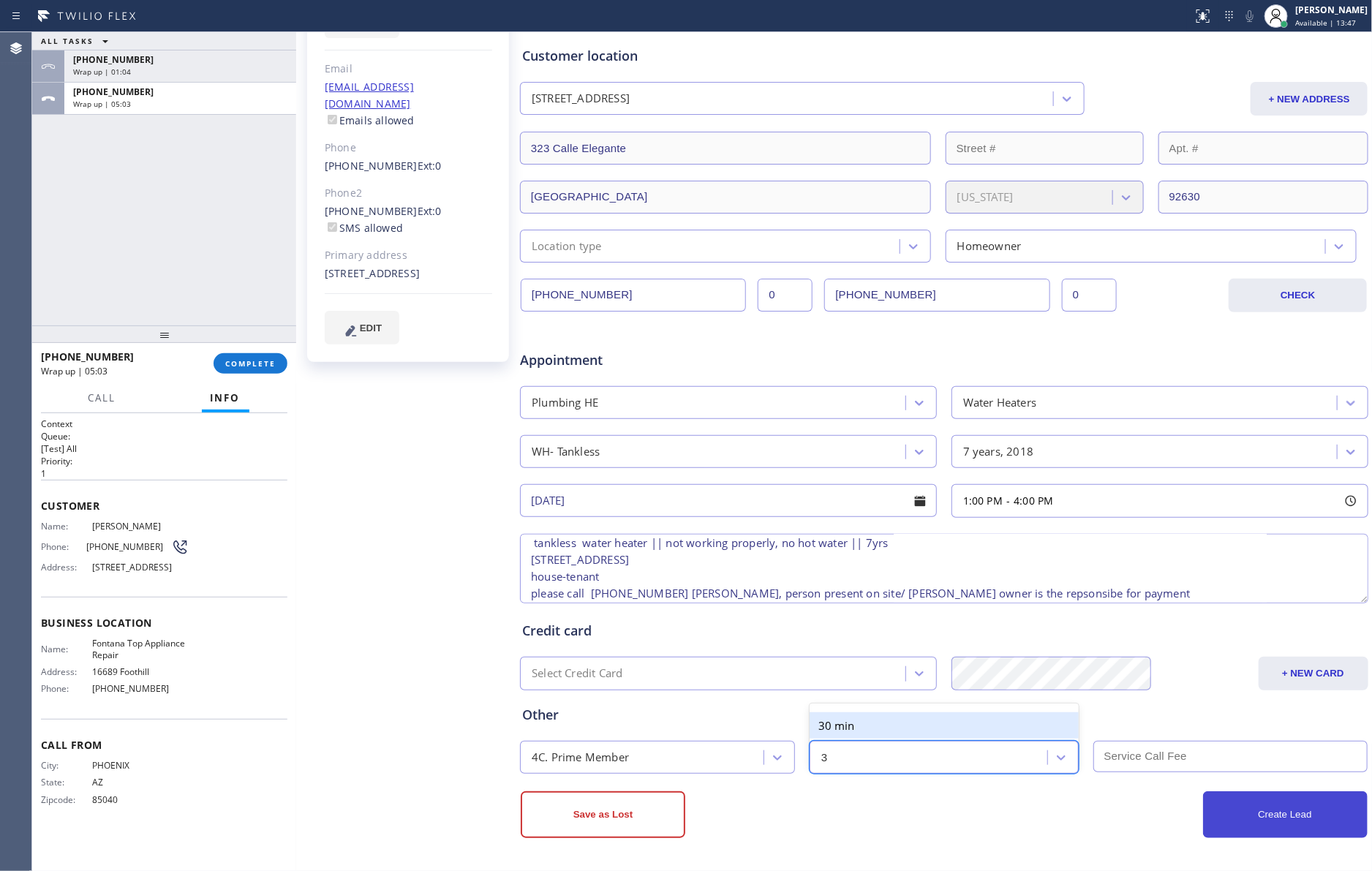
type input "30"
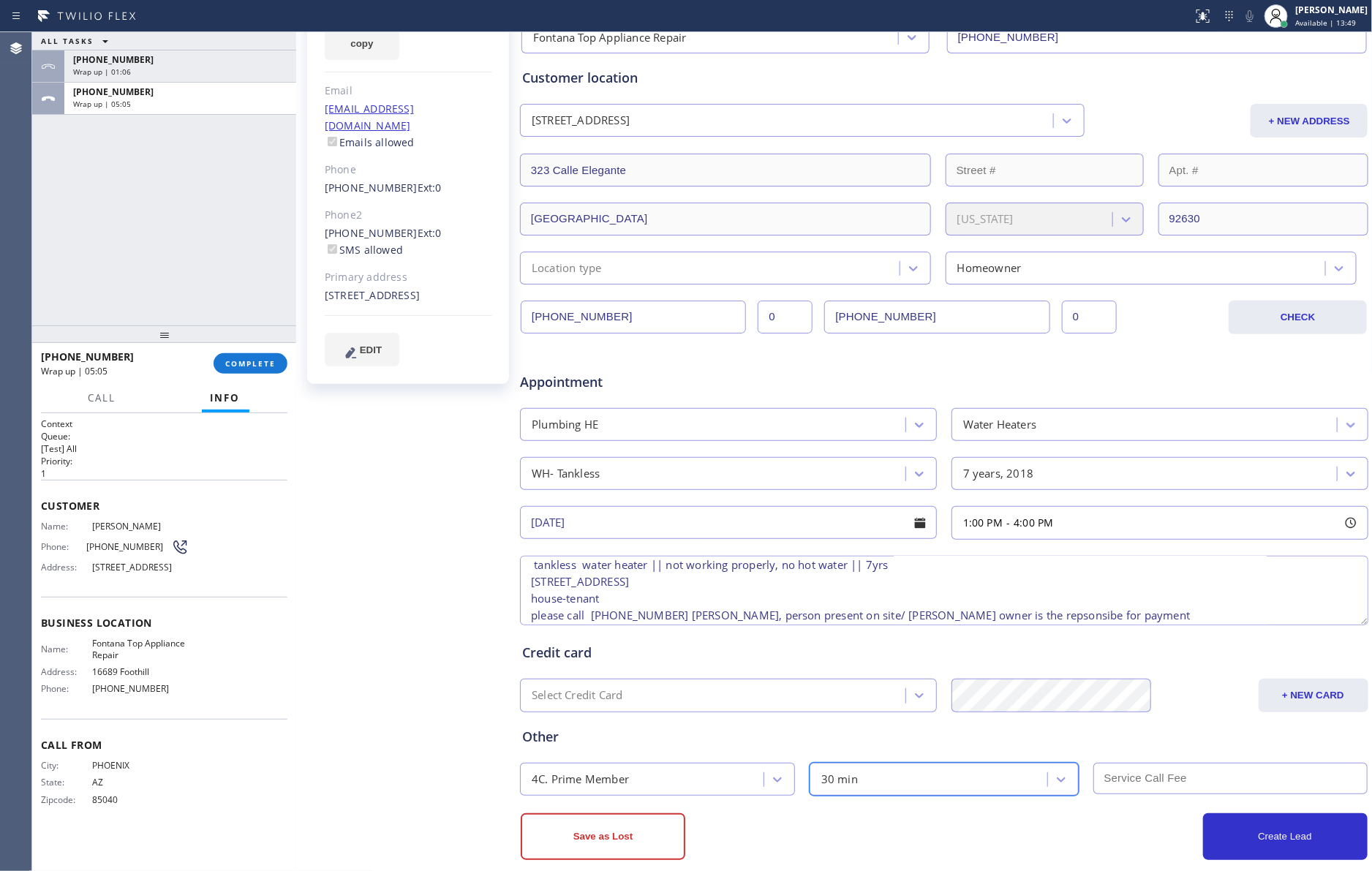
scroll to position [185, 0]
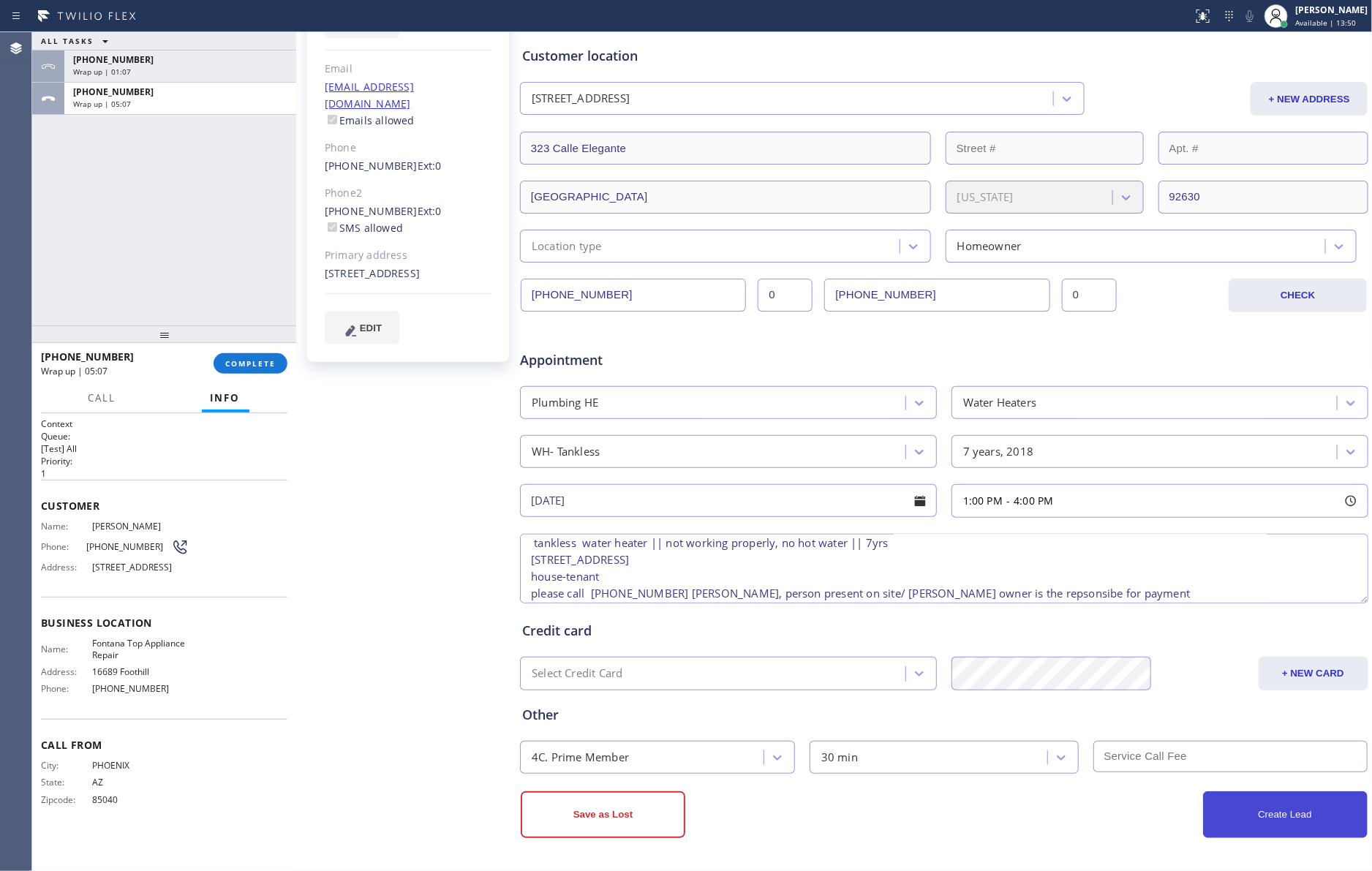
click at [1229, 815] on button "Create Lead" at bounding box center [1285, 815] width 165 height 47
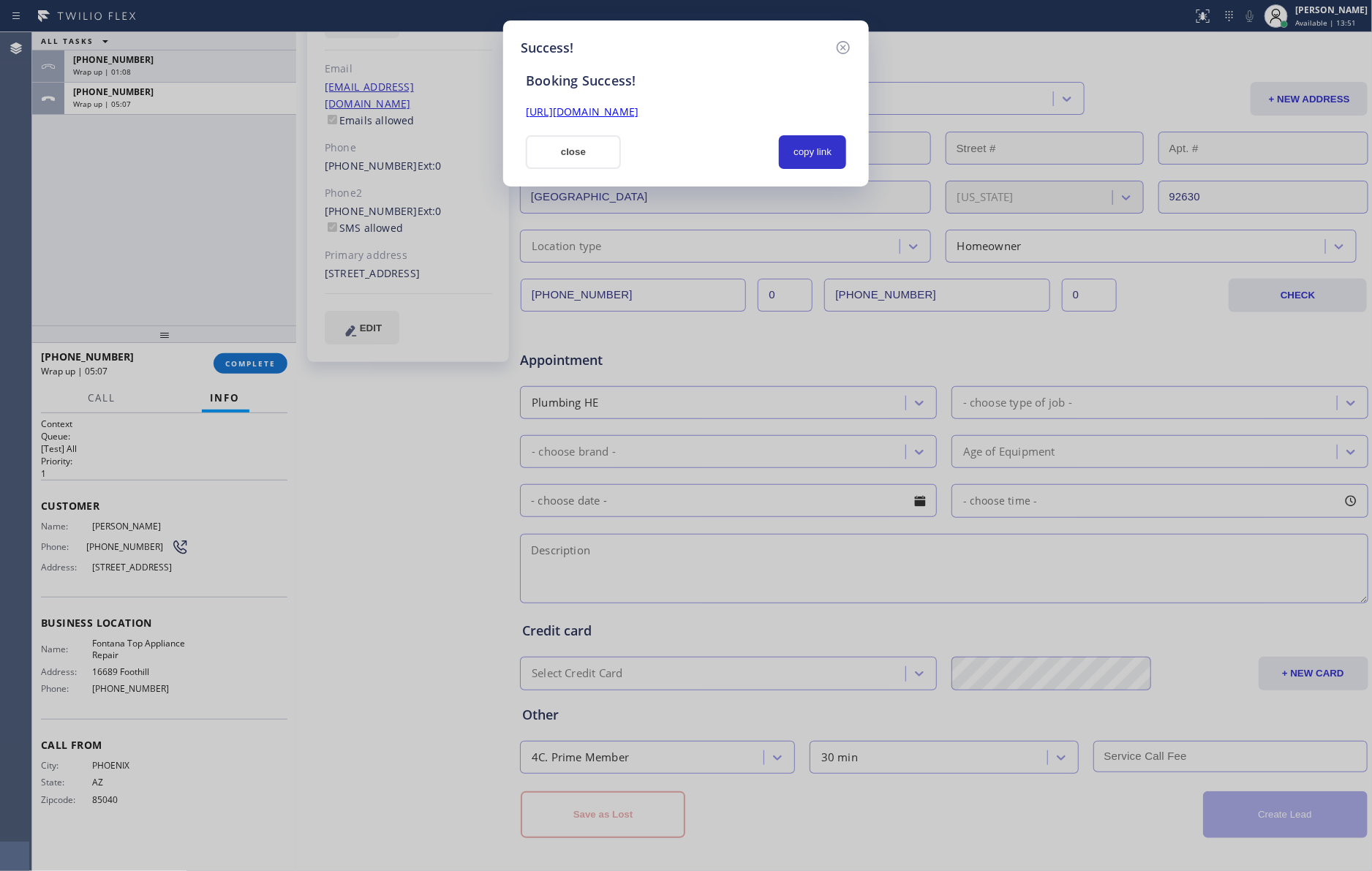
scroll to position [0, 0]
click at [694, 157] on div at bounding box center [700, 152] width 141 height 33
click at [805, 160] on button "copy link" at bounding box center [812, 152] width 68 height 33
click at [77, 224] on div "Success! Booking Success! [URL][DOMAIN_NAME] close copy link" at bounding box center [686, 436] width 1372 height 871
click at [542, 151] on button "close" at bounding box center [573, 152] width 95 height 33
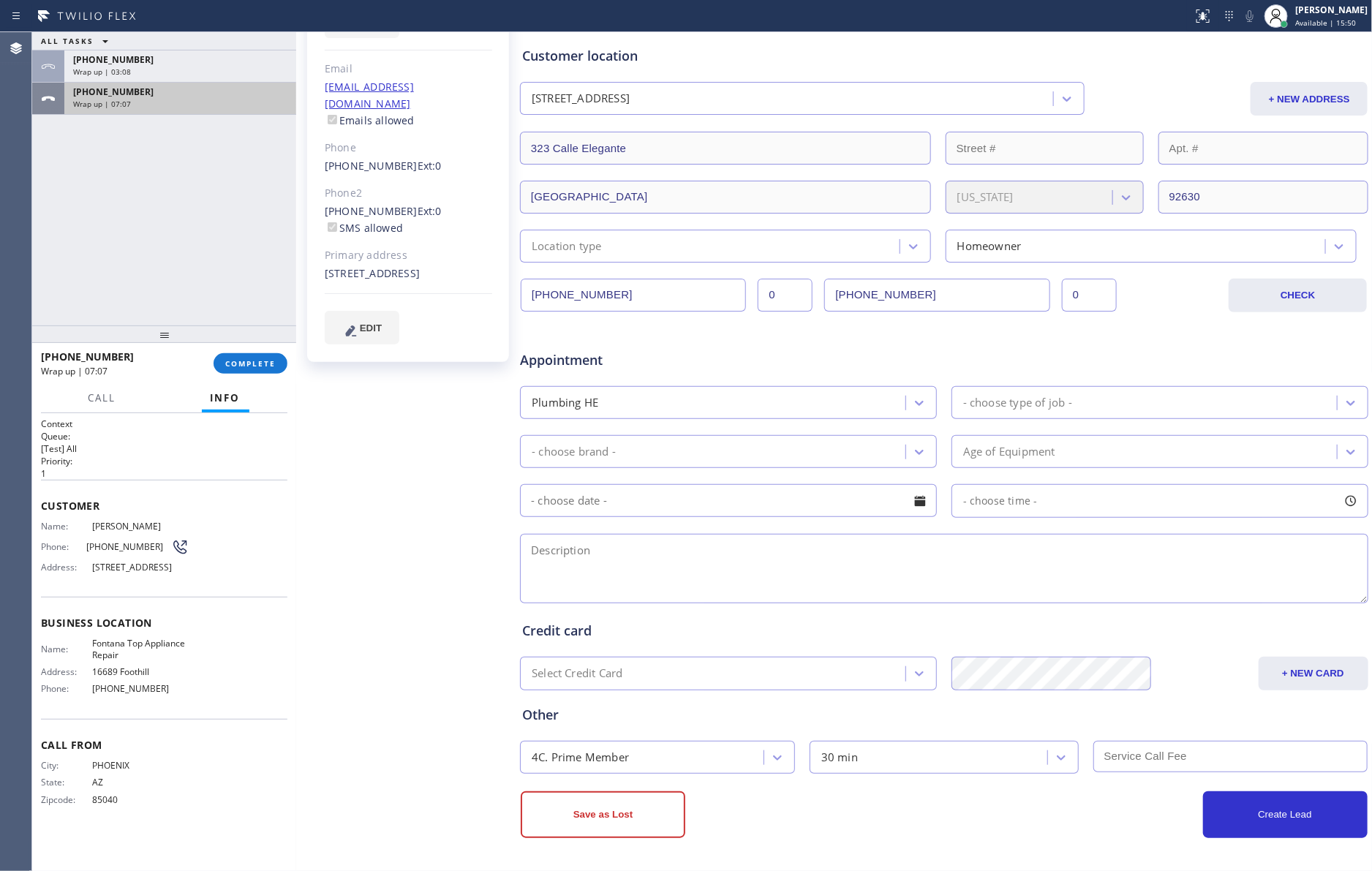
drag, startPoint x: 207, startPoint y: 211, endPoint x: 204, endPoint y: 106, distance: 105.0
click at [206, 207] on div "ALL TASKS ALL TASKS ACTIVE TASKS TASKS IN WRAP UP [PHONE_NUMBER] Wrap up | 03:0…" at bounding box center [163, 179] width 264 height 293
click at [206, 103] on div "Wrap up | 07:07" at bounding box center [180, 103] width 214 height 10
click at [235, 363] on span "COMPLETE" at bounding box center [250, 363] width 50 height 10
click at [224, 222] on div "ALL TASKS ALL TASKS ACTIVE TASKS TASKS IN WRAP UP [PHONE_NUMBER] Wrap up | 03:0…" at bounding box center [163, 179] width 264 height 293
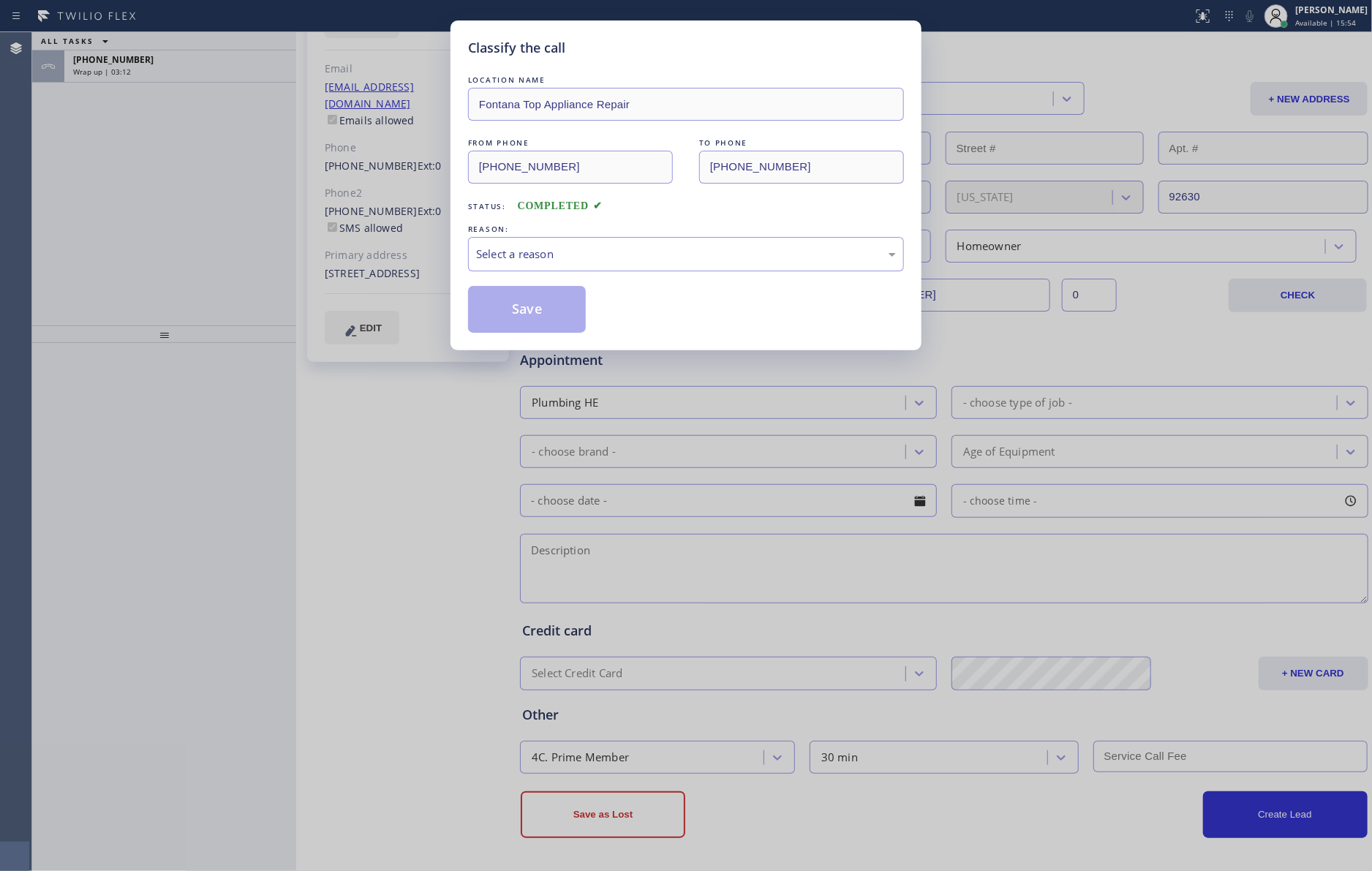
click at [536, 236] on div "REASON:" at bounding box center [686, 230] width 436 height 15
click at [526, 260] on div "Select a reason" at bounding box center [686, 254] width 419 height 17
click at [532, 305] on button "Save" at bounding box center [526, 309] width 118 height 47
type input "[PHONE_NUMBER]"
click at [532, 305] on button "Save" at bounding box center [526, 309] width 118 height 47
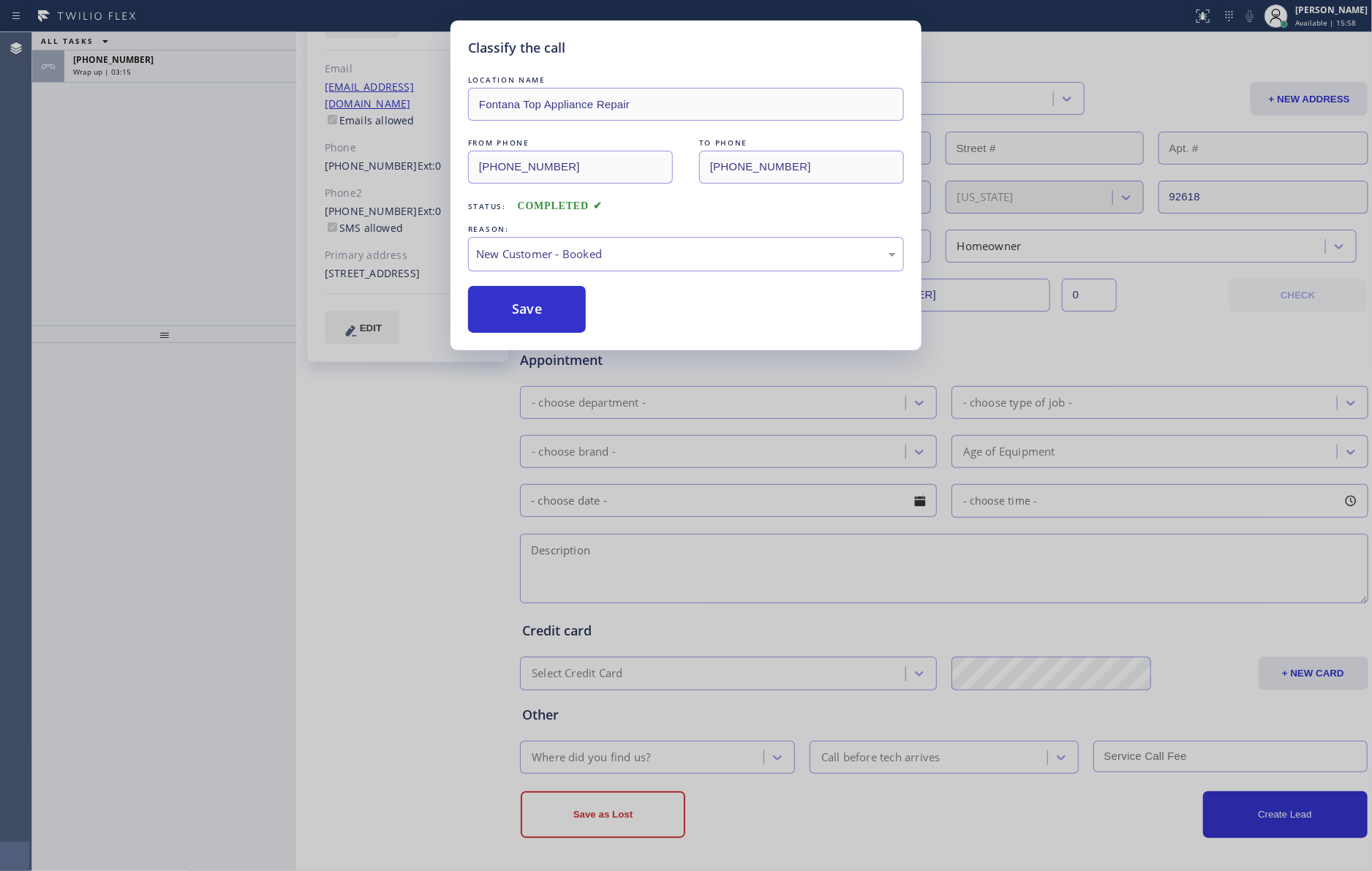
click at [139, 224] on div "Classify the call LOCATION NAME Fontana Top Appliance Repair FROM PHONE [PHONE_…" at bounding box center [686, 436] width 1372 height 871
click at [139, 224] on div "ALL TASKS ALL TASKS ACTIVE TASKS TASKS IN WRAP UP [PHONE_NUMBER] Wrap up | 03:15" at bounding box center [163, 179] width 264 height 293
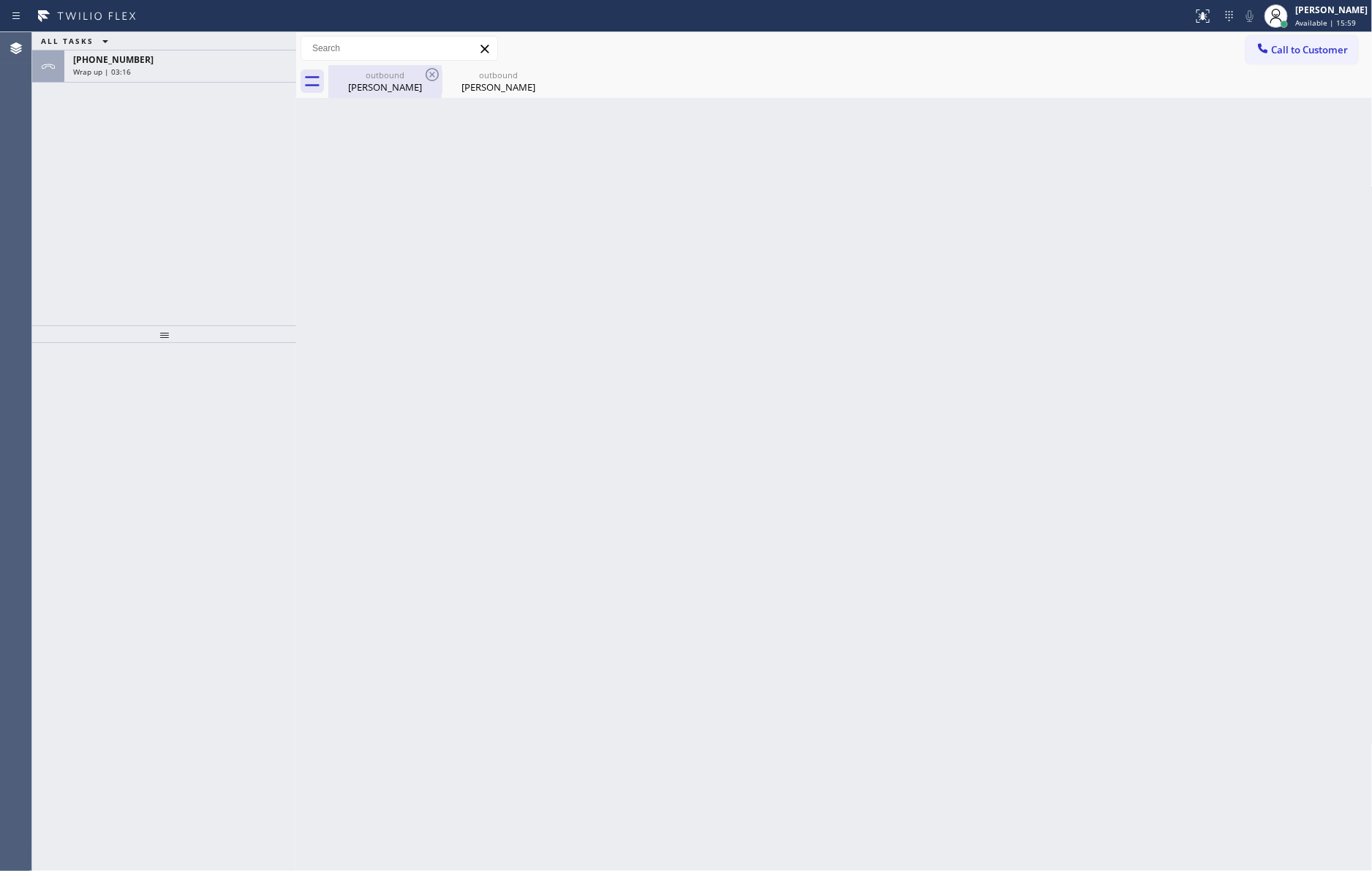
click at [413, 71] on div "outbound" at bounding box center [384, 74] width 110 height 11
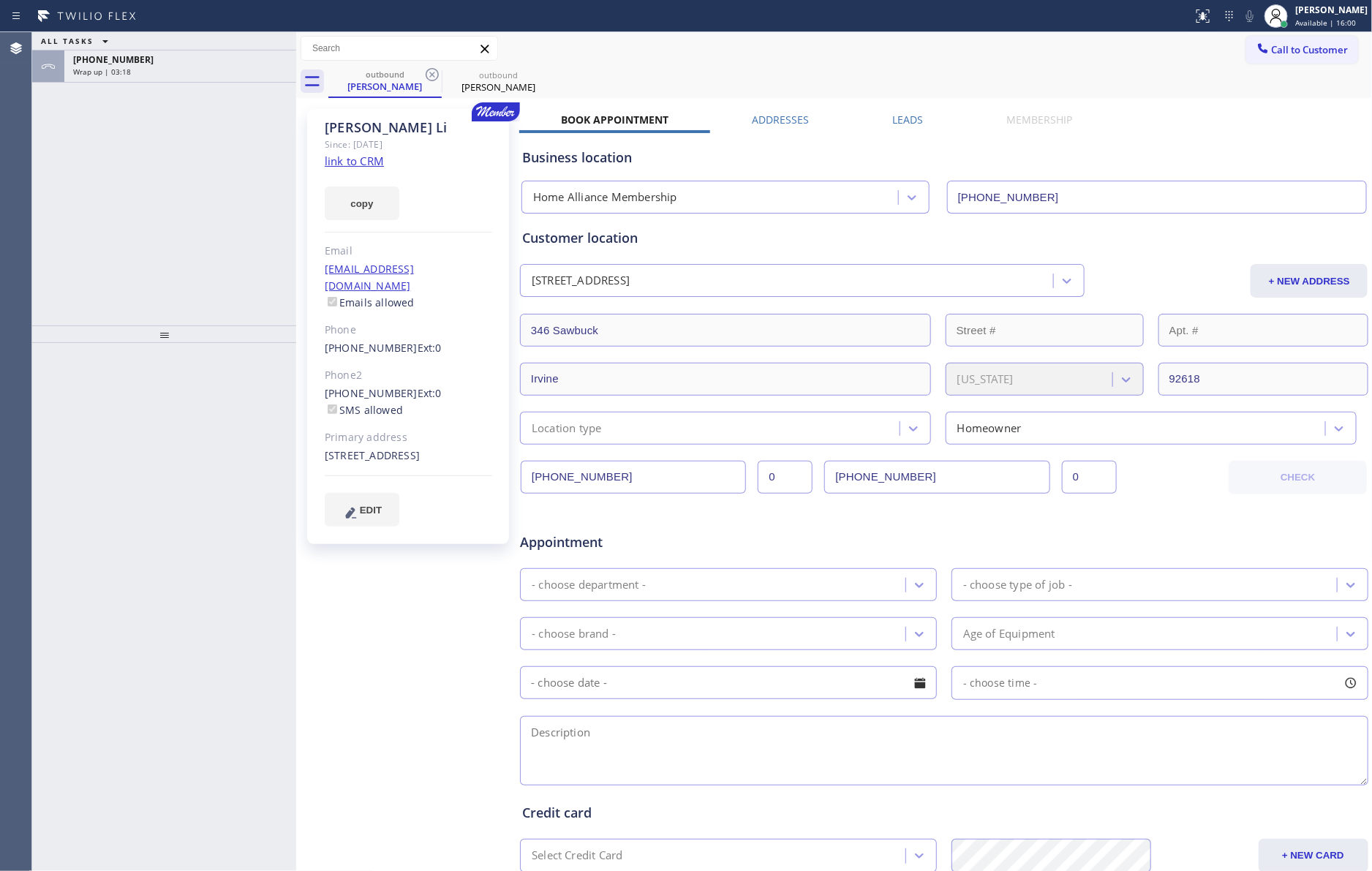
click at [713, 591] on div "- choose department -" at bounding box center [714, 585] width 381 height 26
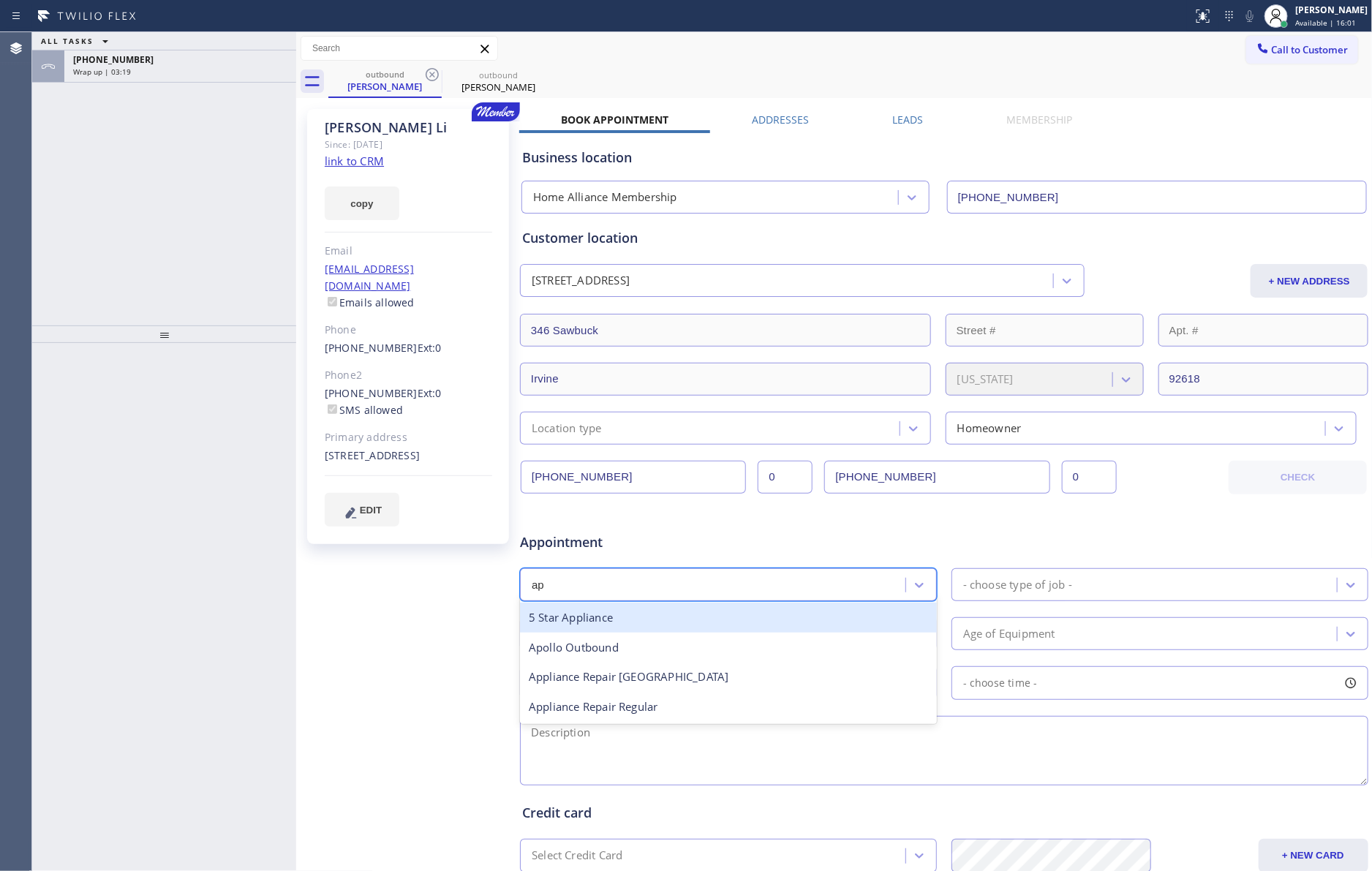
type input "app"
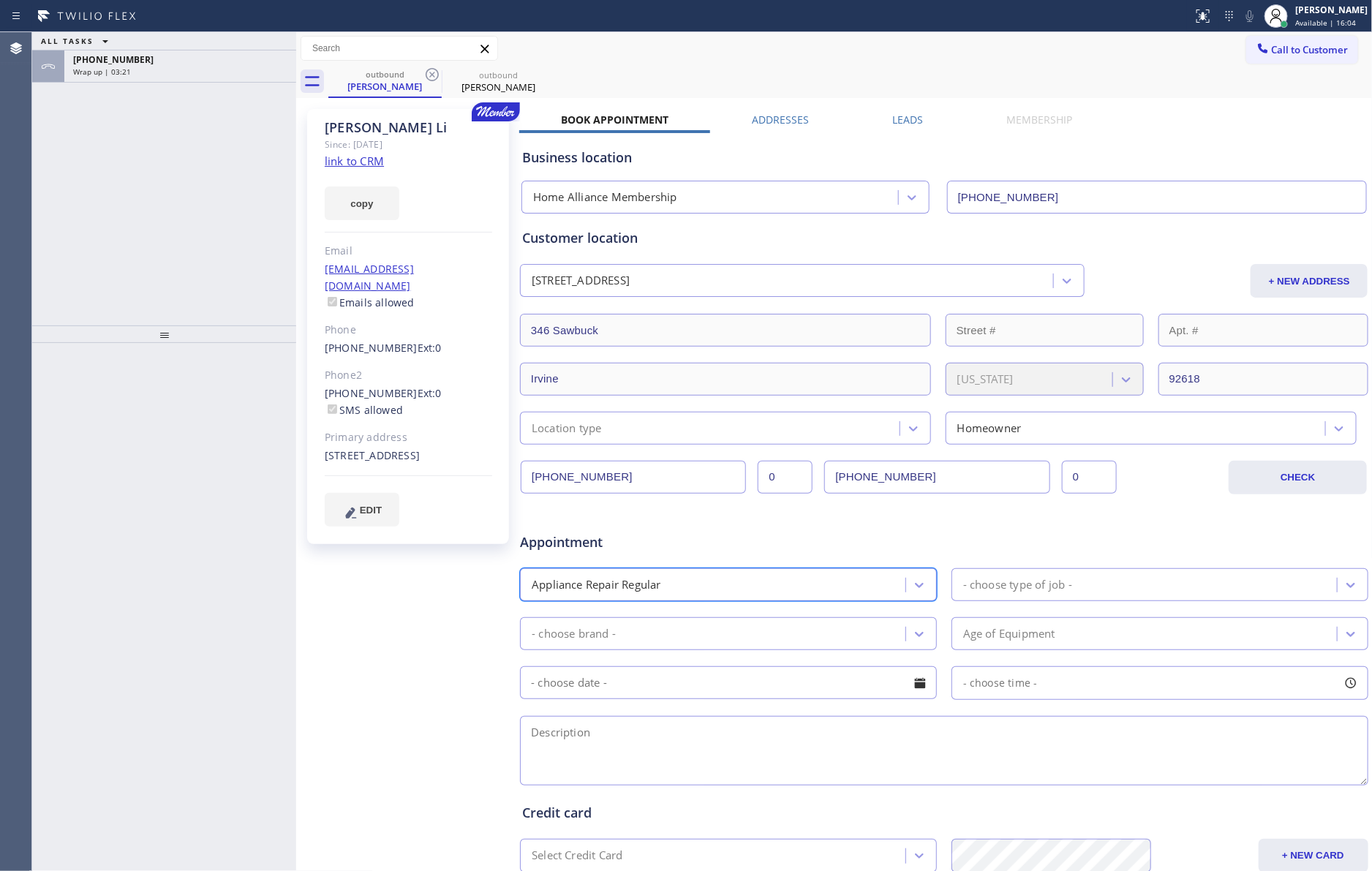
click at [1121, 591] on div "- choose type of job -" at bounding box center [1146, 585] width 381 height 26
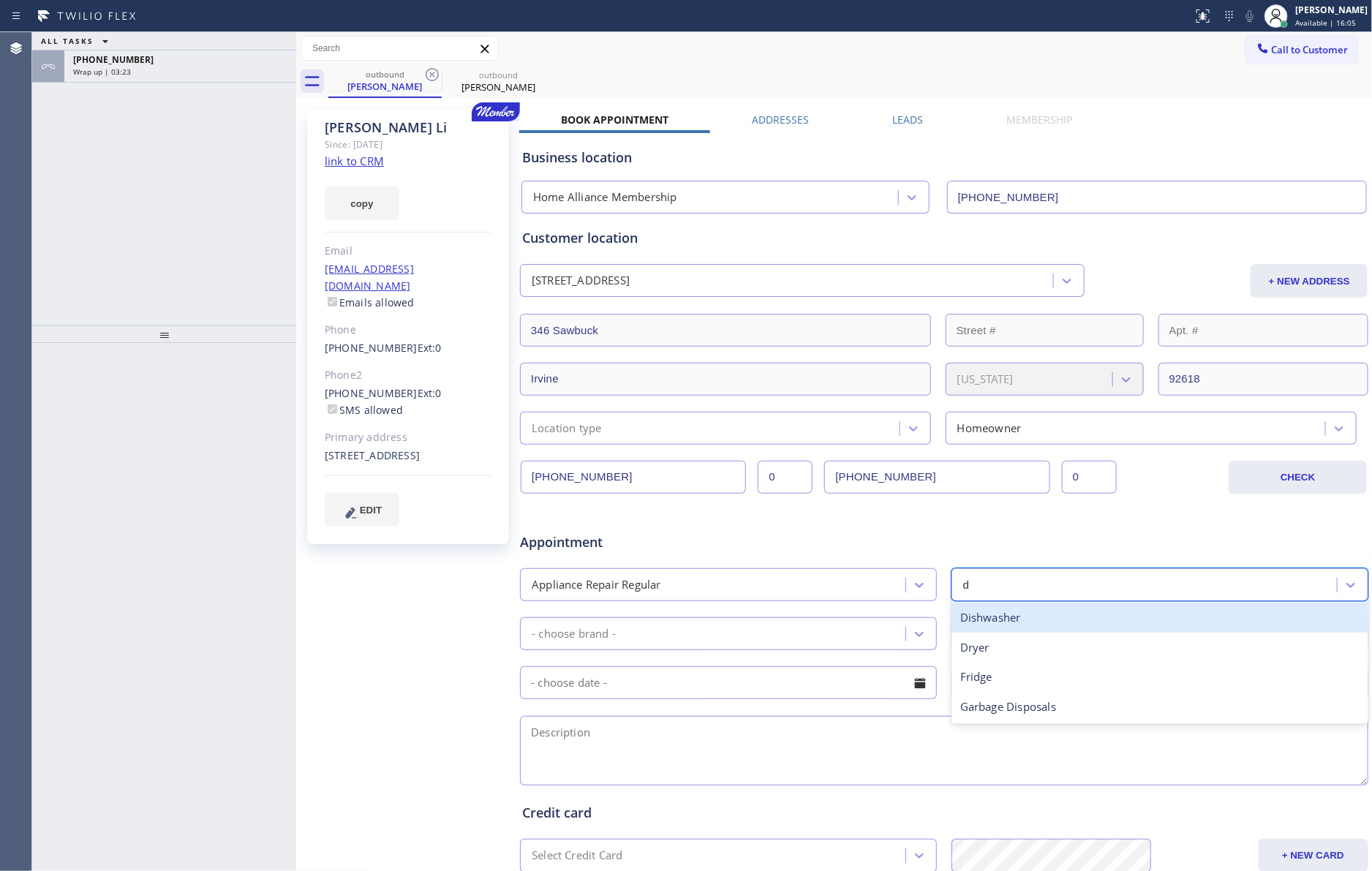
type input "dr"
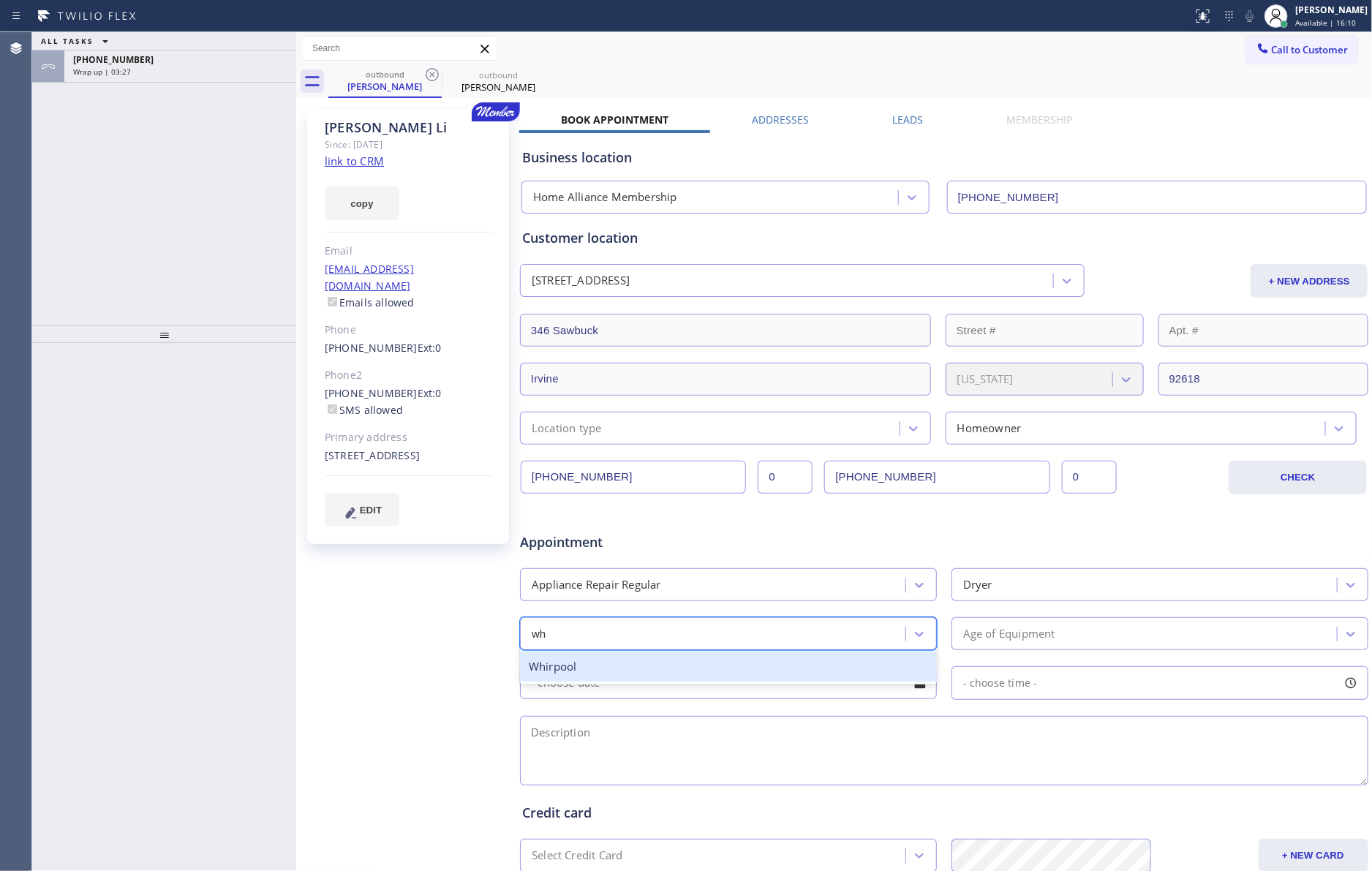
type input "whi"
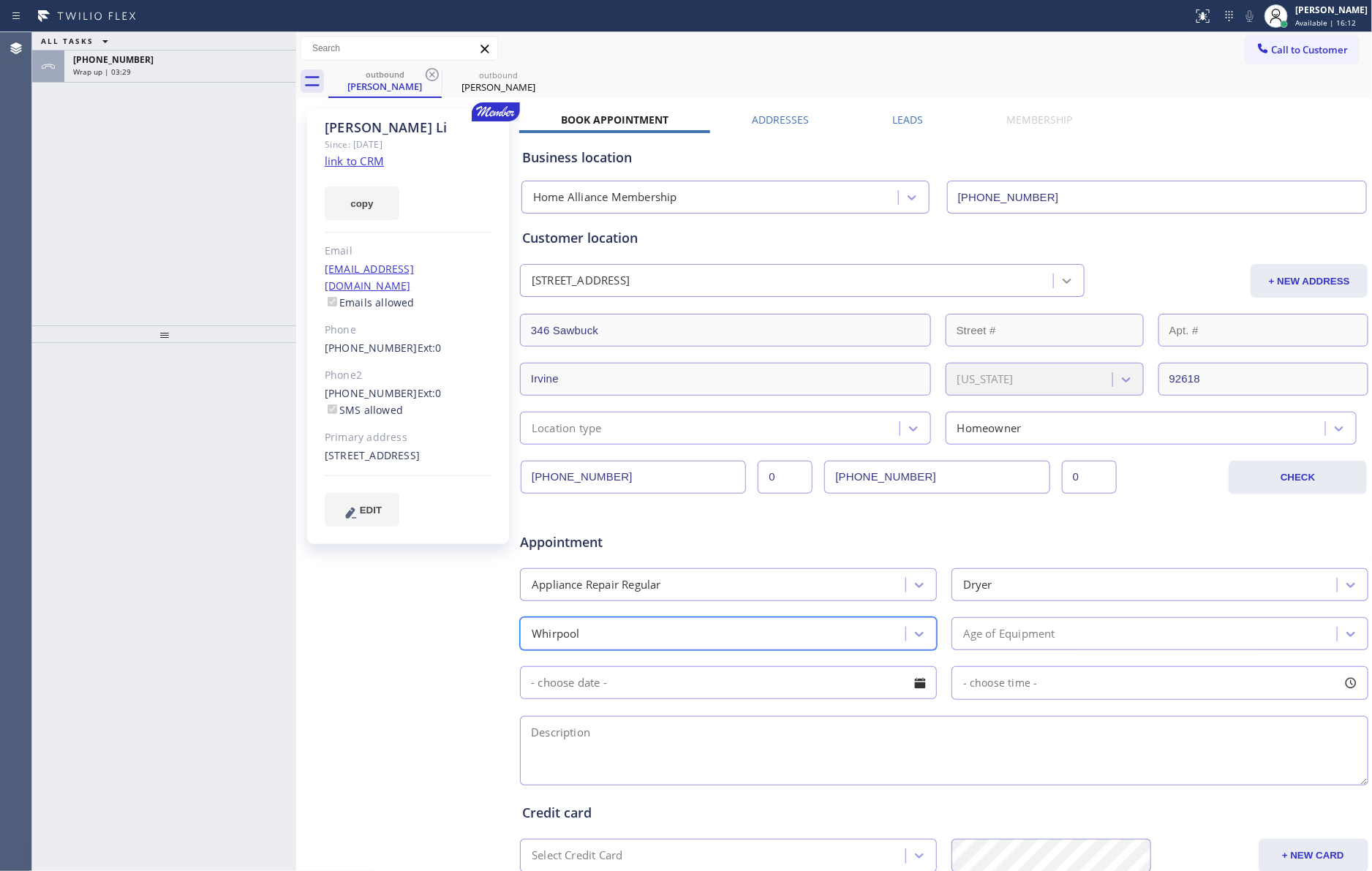
click at [1060, 280] on icon at bounding box center [1067, 280] width 14 height 14
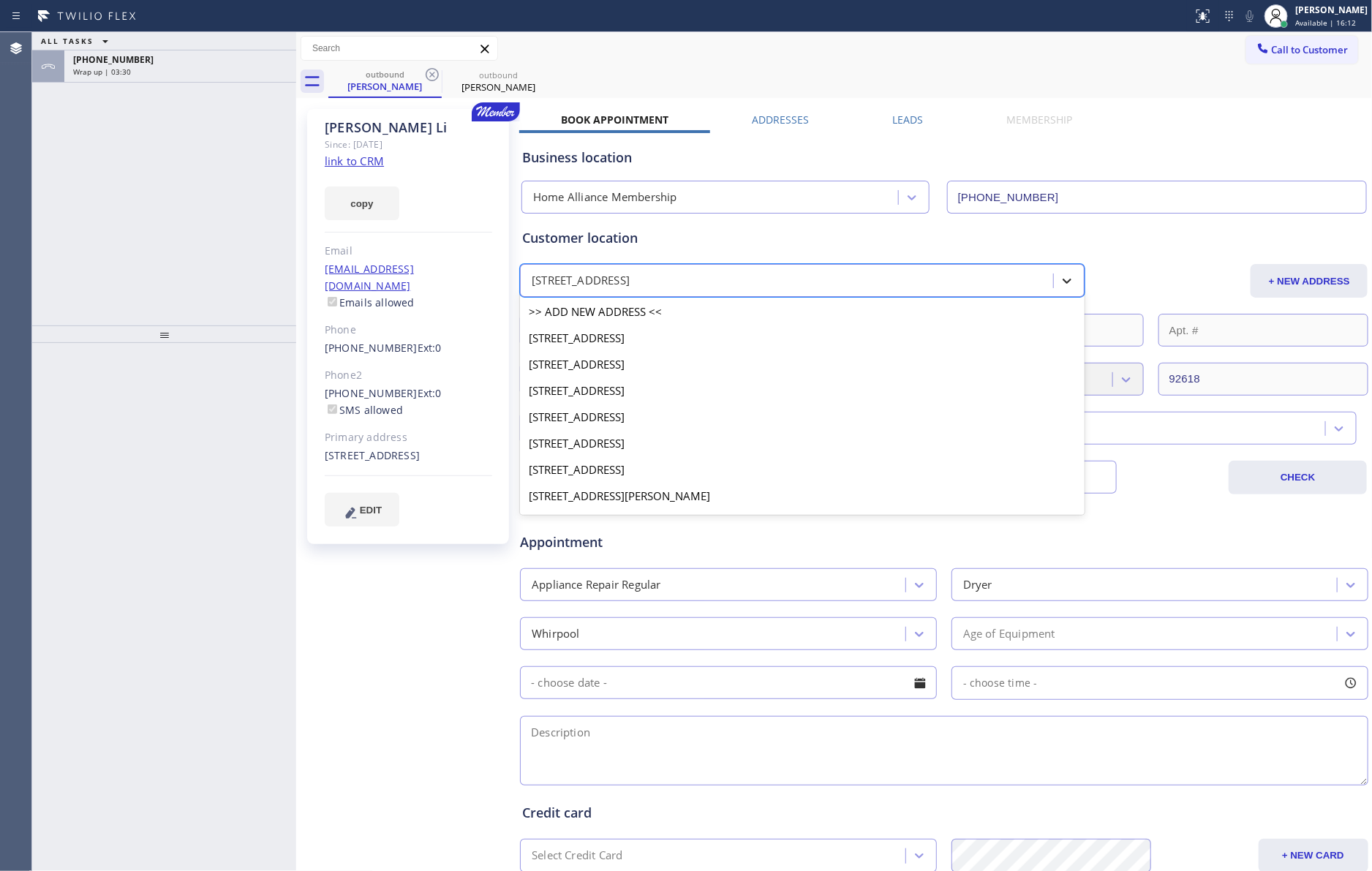
scroll to position [198, 0]
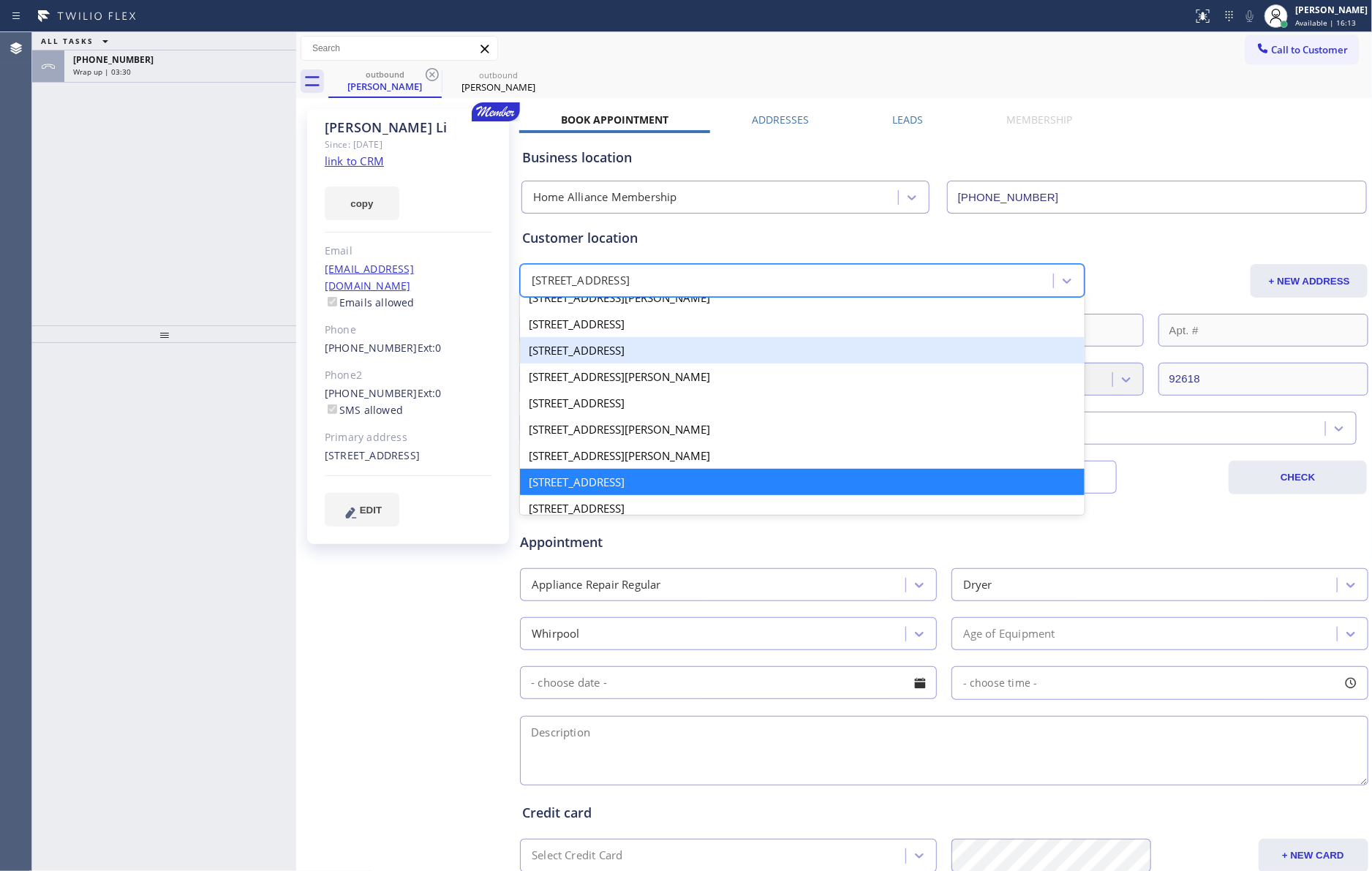
click at [553, 360] on div "[STREET_ADDRESS]" at bounding box center [801, 350] width 564 height 27
type input "[GEOGRAPHIC_DATA]"
type input "92630"
type input "[PHONE_NUMBER]"
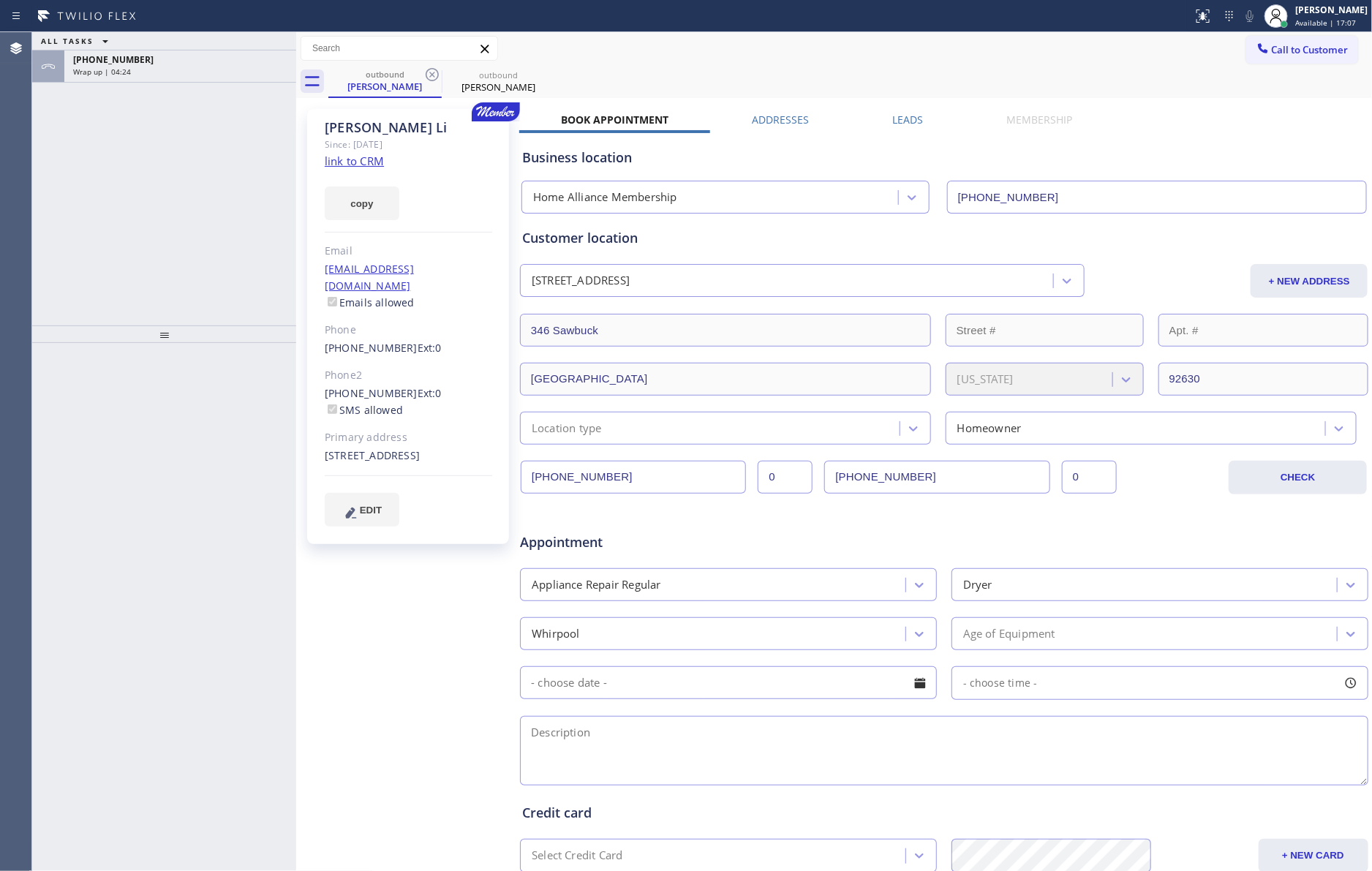
click at [403, 654] on div "[PERSON_NAME] Since: [DATE] link to CRM copy Email [EMAIL_ADDRESS][DOMAIN_NAME]…" at bounding box center [409, 575] width 220 height 948
click at [1128, 559] on div "Appointment Appliance Repair Regular Dryer Whirpool Age of Equipment - choose t…" at bounding box center [944, 652] width 844 height 274
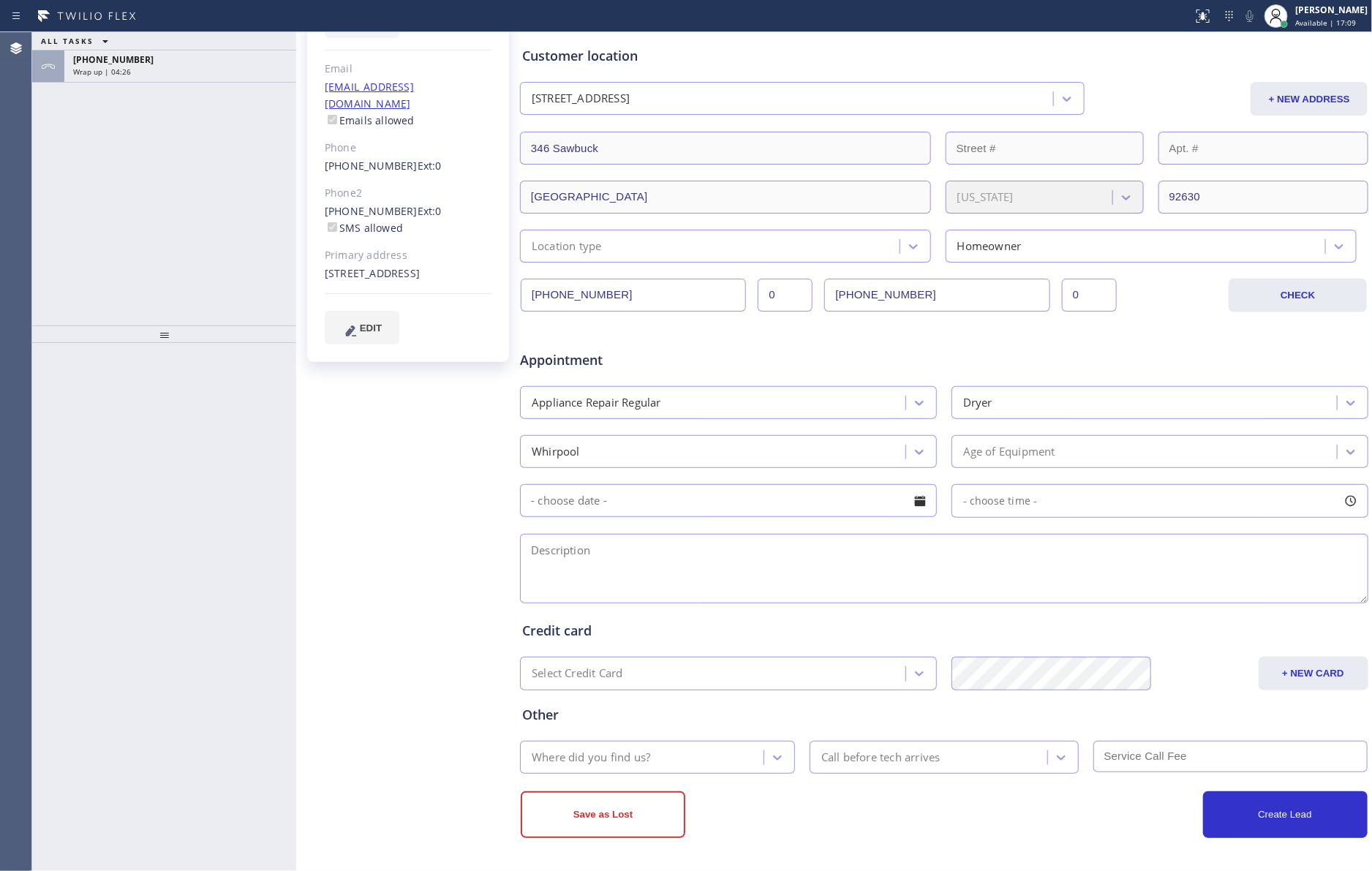
scroll to position [185, 0]
click at [1005, 450] on div "Age of Equipment" at bounding box center [1009, 451] width 92 height 17
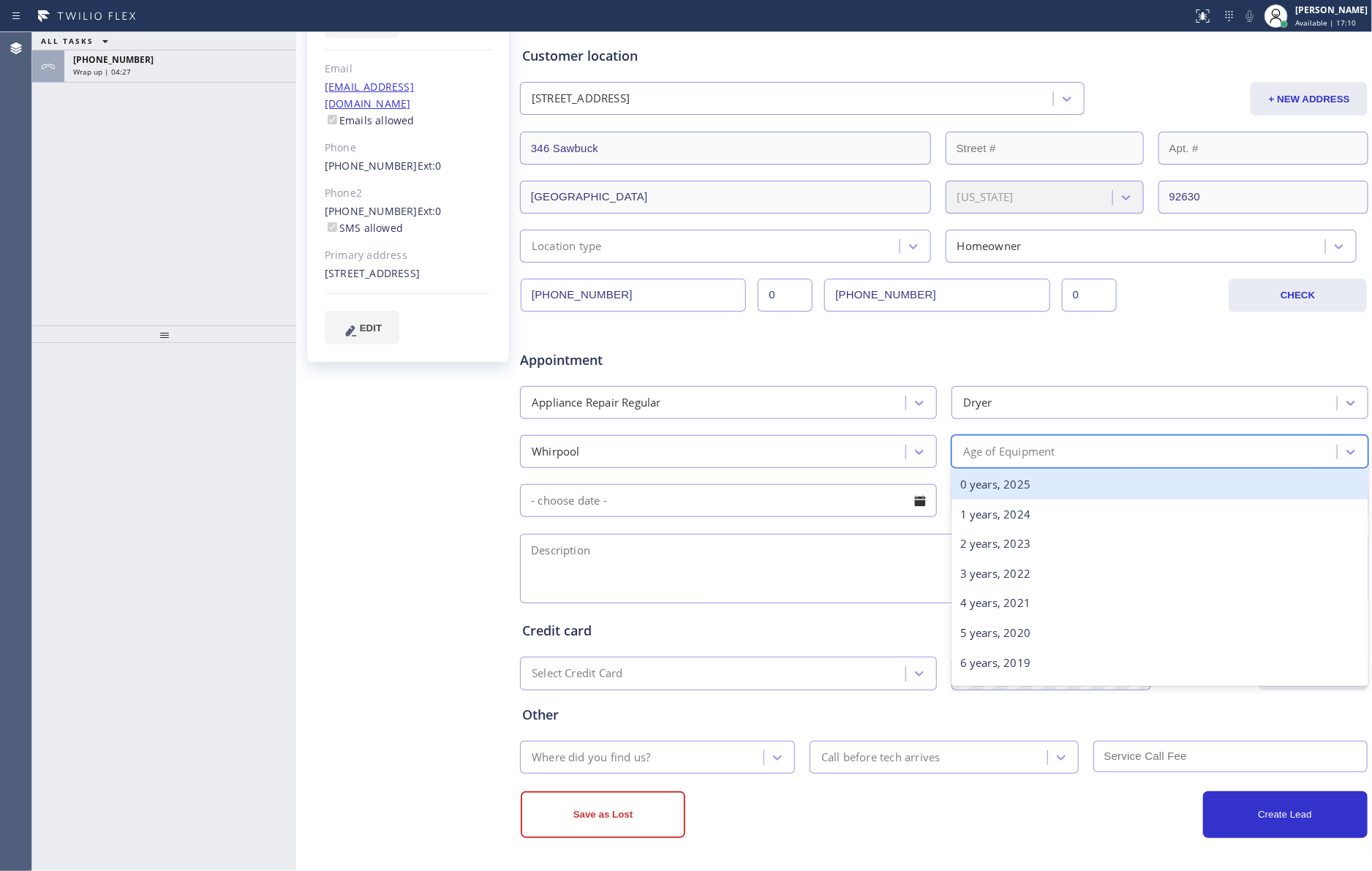
type input "6"
click at [992, 481] on div "6 years, 2019" at bounding box center [1159, 484] width 417 height 30
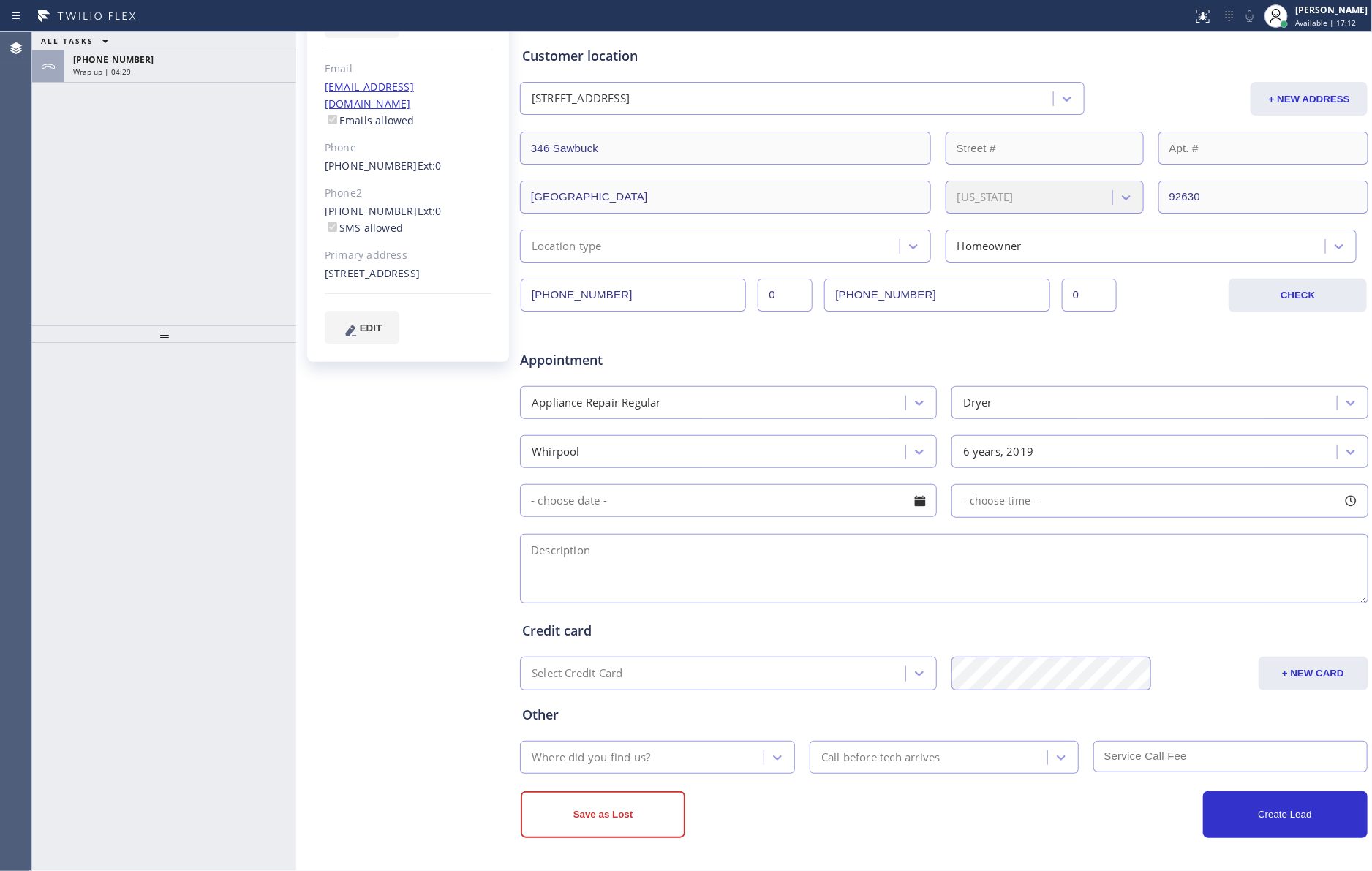
click at [836, 516] on input "text" at bounding box center [728, 500] width 417 height 33
click at [704, 650] on div "14" at bounding box center [706, 647] width 25 height 28
type input "[DATE]"
click at [1014, 501] on span "- choose time -" at bounding box center [1001, 501] width 74 height 14
drag, startPoint x: 962, startPoint y: 591, endPoint x: 1101, endPoint y: 594, distance: 139.0
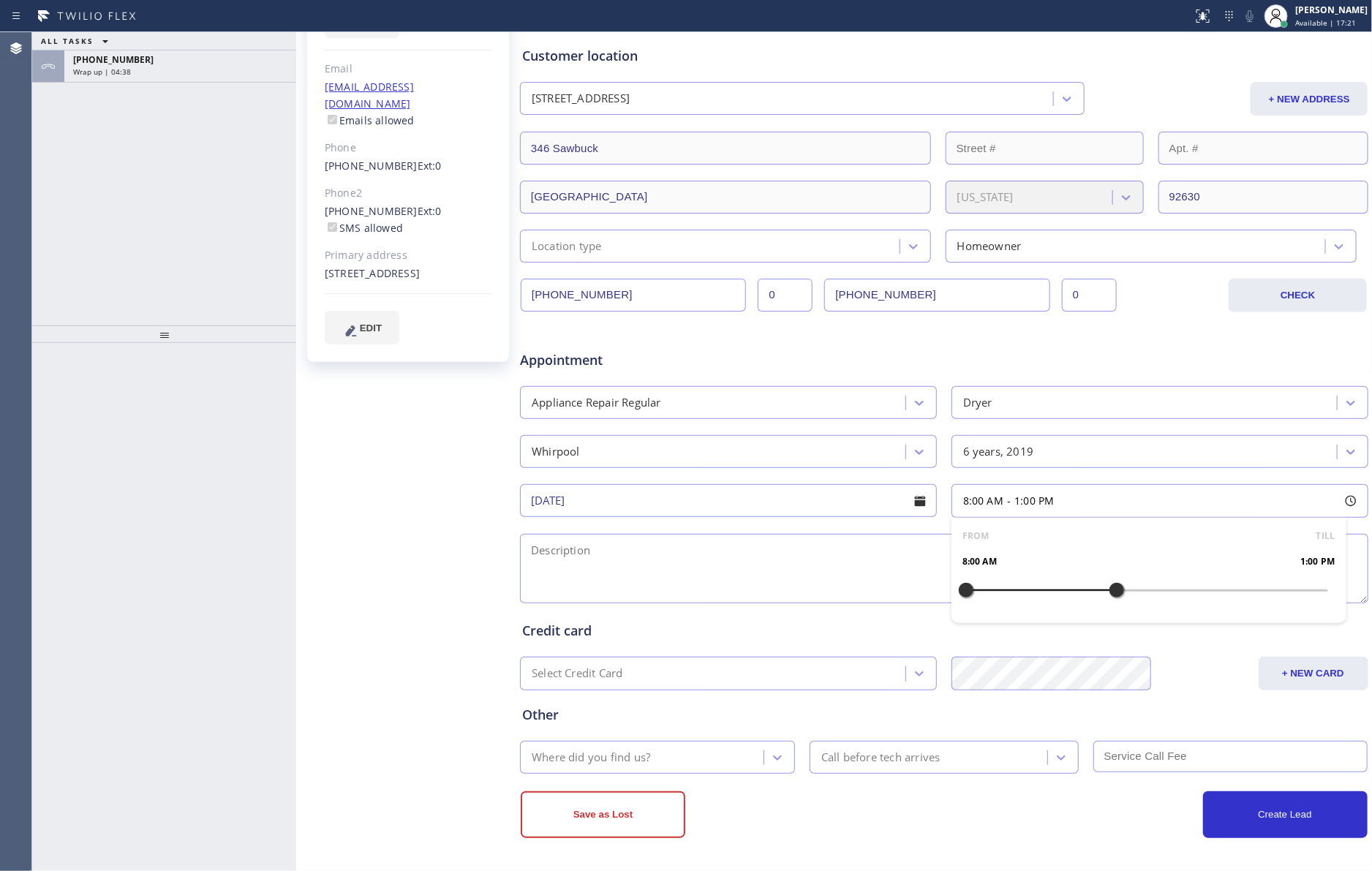
click at [1108, 594] on div at bounding box center [1116, 590] width 17 height 30
drag, startPoint x: 961, startPoint y: 589, endPoint x: 1042, endPoint y: 594, distance: 81.2
click at [1047, 594] on div at bounding box center [1055, 590] width 17 height 30
drag, startPoint x: 1108, startPoint y: 589, endPoint x: 1140, endPoint y: 591, distance: 32.1
click at [1140, 591] on div at bounding box center [1146, 590] width 17 height 30
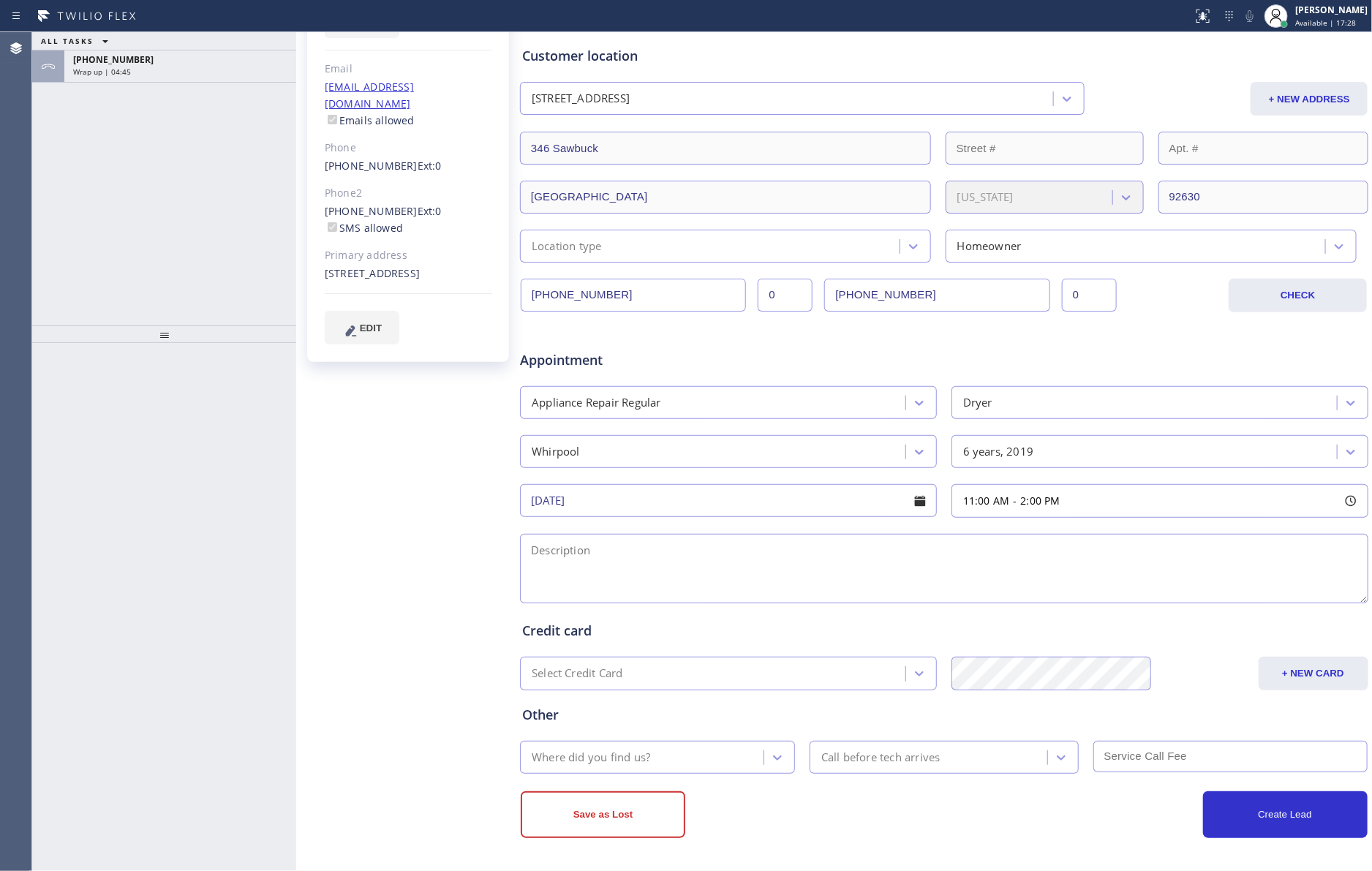
click at [690, 566] on textarea at bounding box center [944, 569] width 848 height 69
click at [574, 574] on textarea "11-2 || Member ||" at bounding box center [944, 569] width 848 height 69
click at [665, 527] on div "Appointment Appliance Repair Regular Dryer Whirpool 6 years, 2019 [DATE] 11:00 …" at bounding box center [944, 470] width 844 height 274
click at [670, 554] on textarea "11-2 || Member ||" at bounding box center [944, 569] width 848 height 69
paste textarea "11-1 || Member || Whilpool || sbs Dryer || making anoise || 5-6yrs"
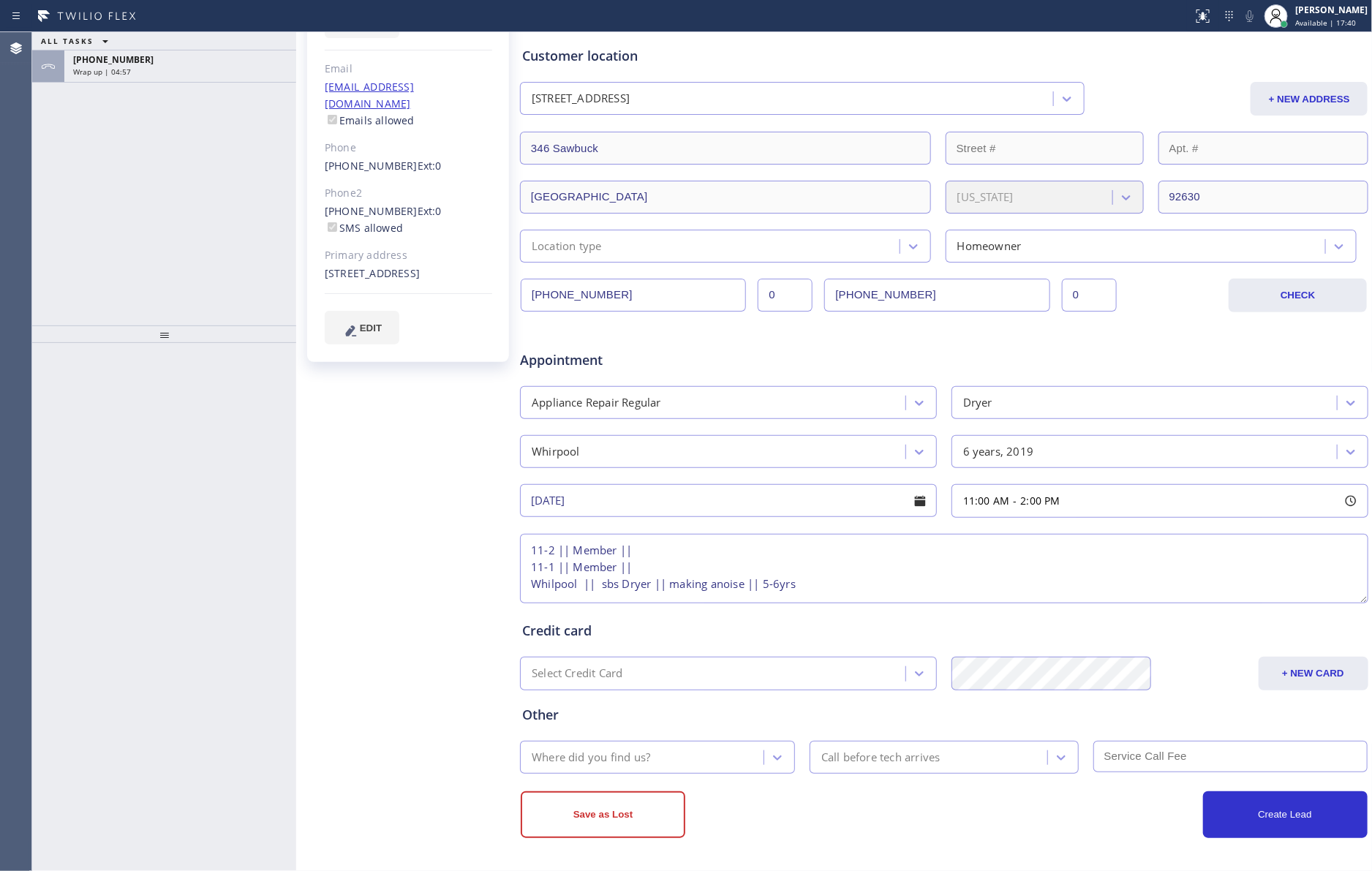
scroll to position [7, 0]
drag, startPoint x: 323, startPoint y: 258, endPoint x: 390, endPoint y: 279, distance: 70.2
click at [390, 279] on div "[PERSON_NAME] Since: [DATE] link to CRM copy Email [EMAIL_ADDRESS][DOMAIN_NAME]…" at bounding box center [408, 144] width 202 height 436
copy div "[STREET_ADDRESS]"
click at [549, 589] on textarea "11-2 || Member || 11-1 || Member || Whilpool || sbs Dryer || making anoise || 5…" at bounding box center [944, 569] width 848 height 69
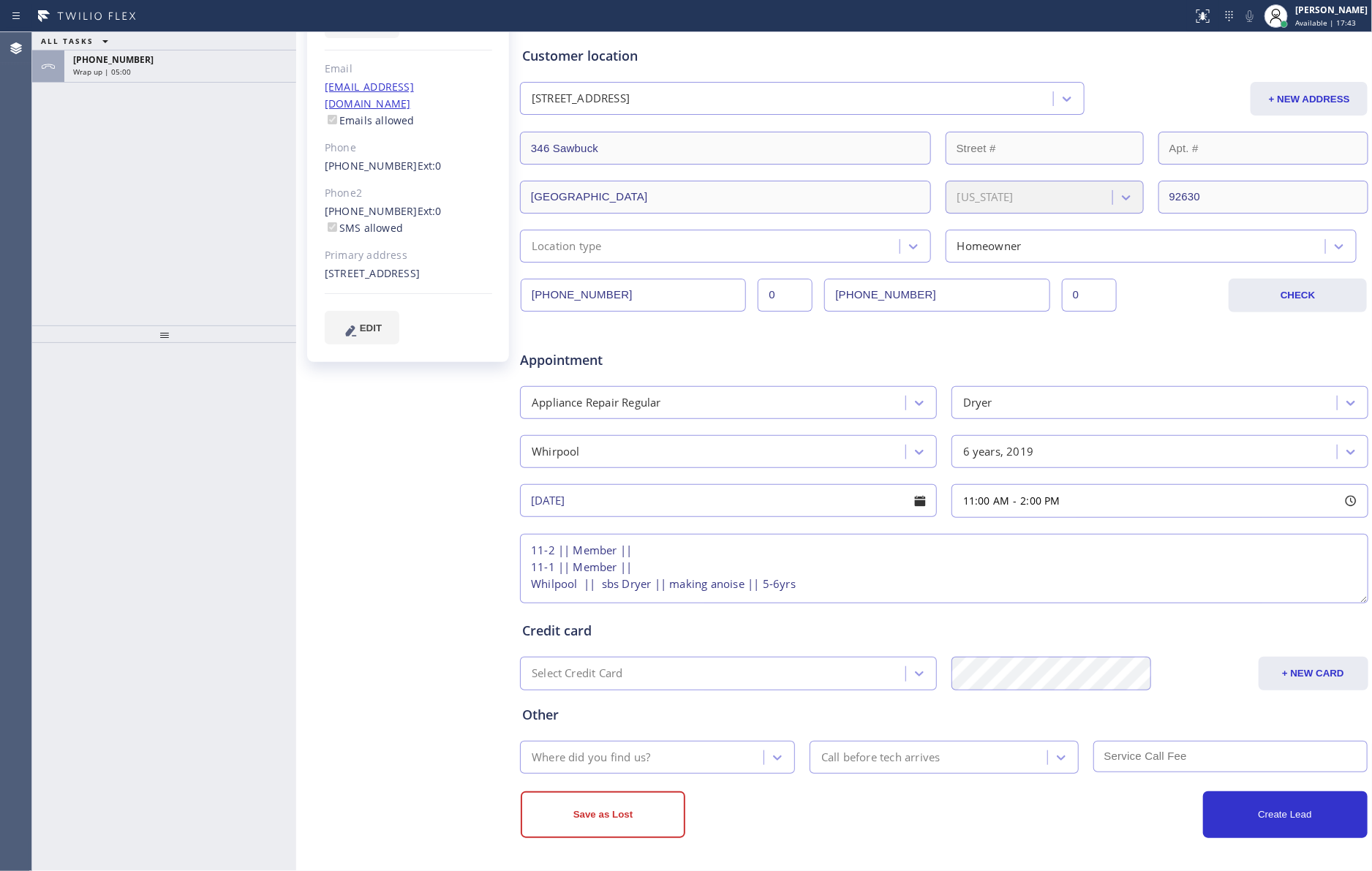
paste textarea "[STREET_ADDRESS]"
type textarea "11-2 || Member || 11-1 || Member || Whilpool || sbs Dryer || making anoise || 5…"
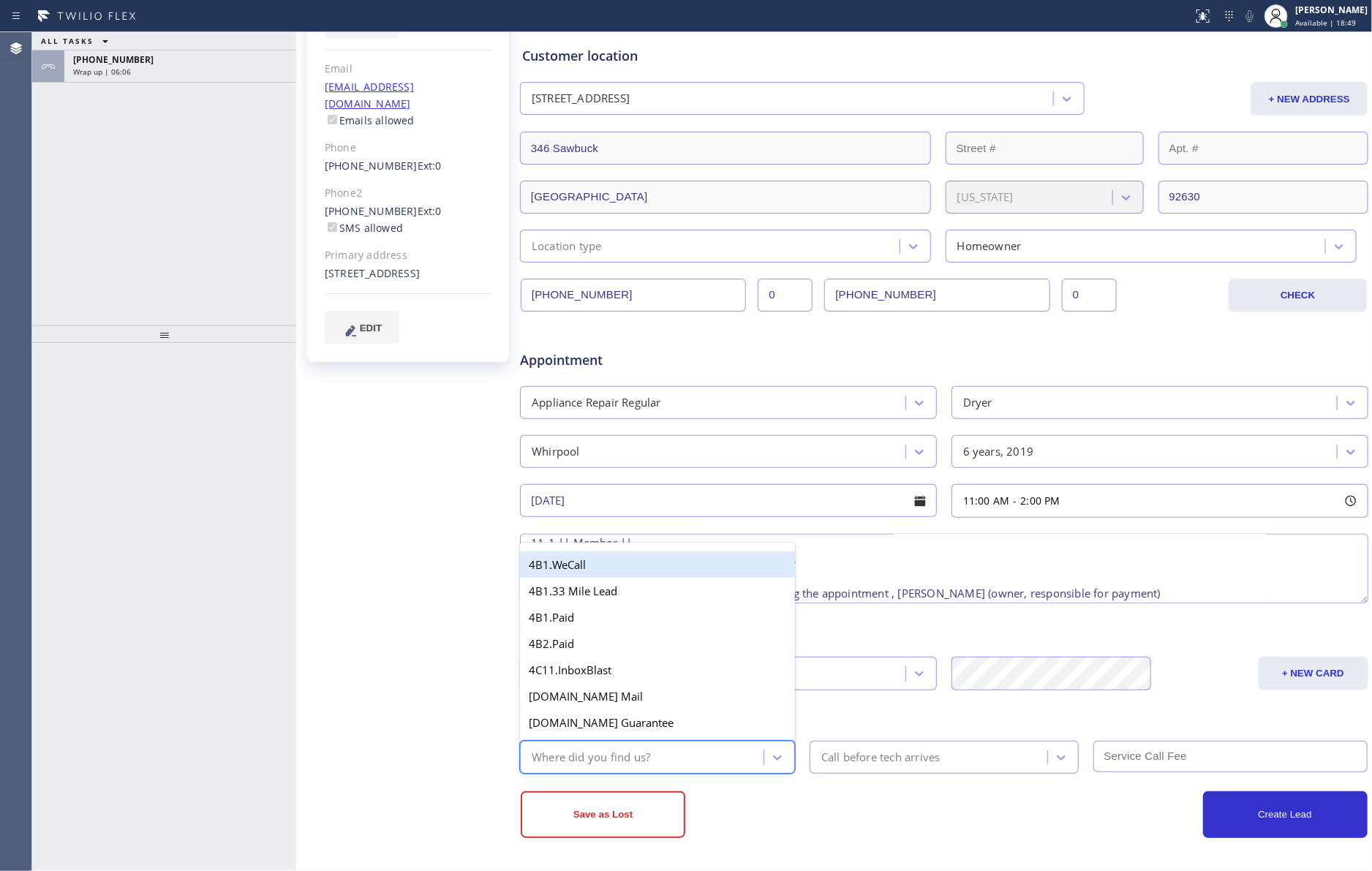
click at [625, 750] on div "Where did you find us?" at bounding box center [591, 758] width 119 height 17
type input "mem"
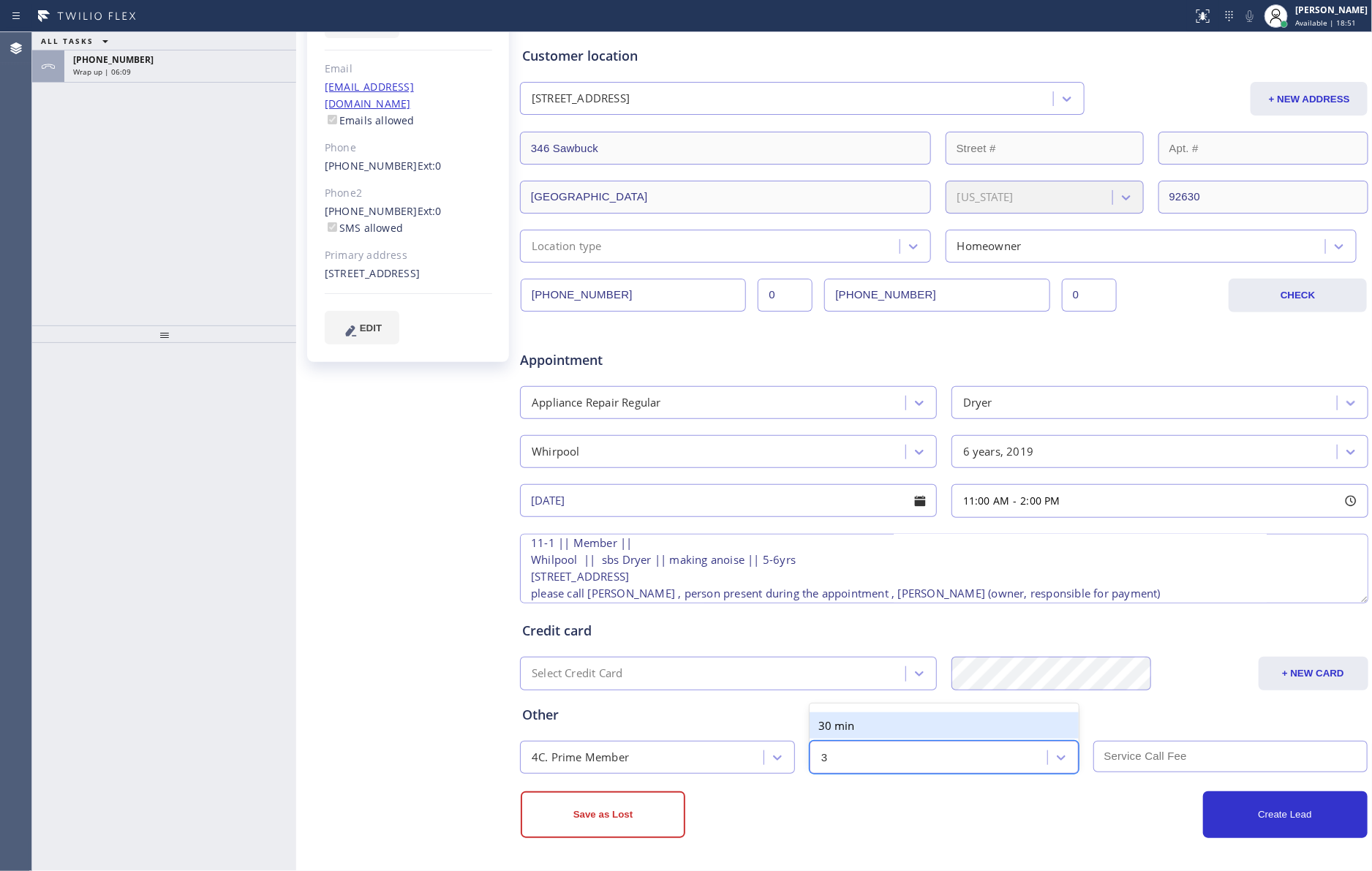
type input "30"
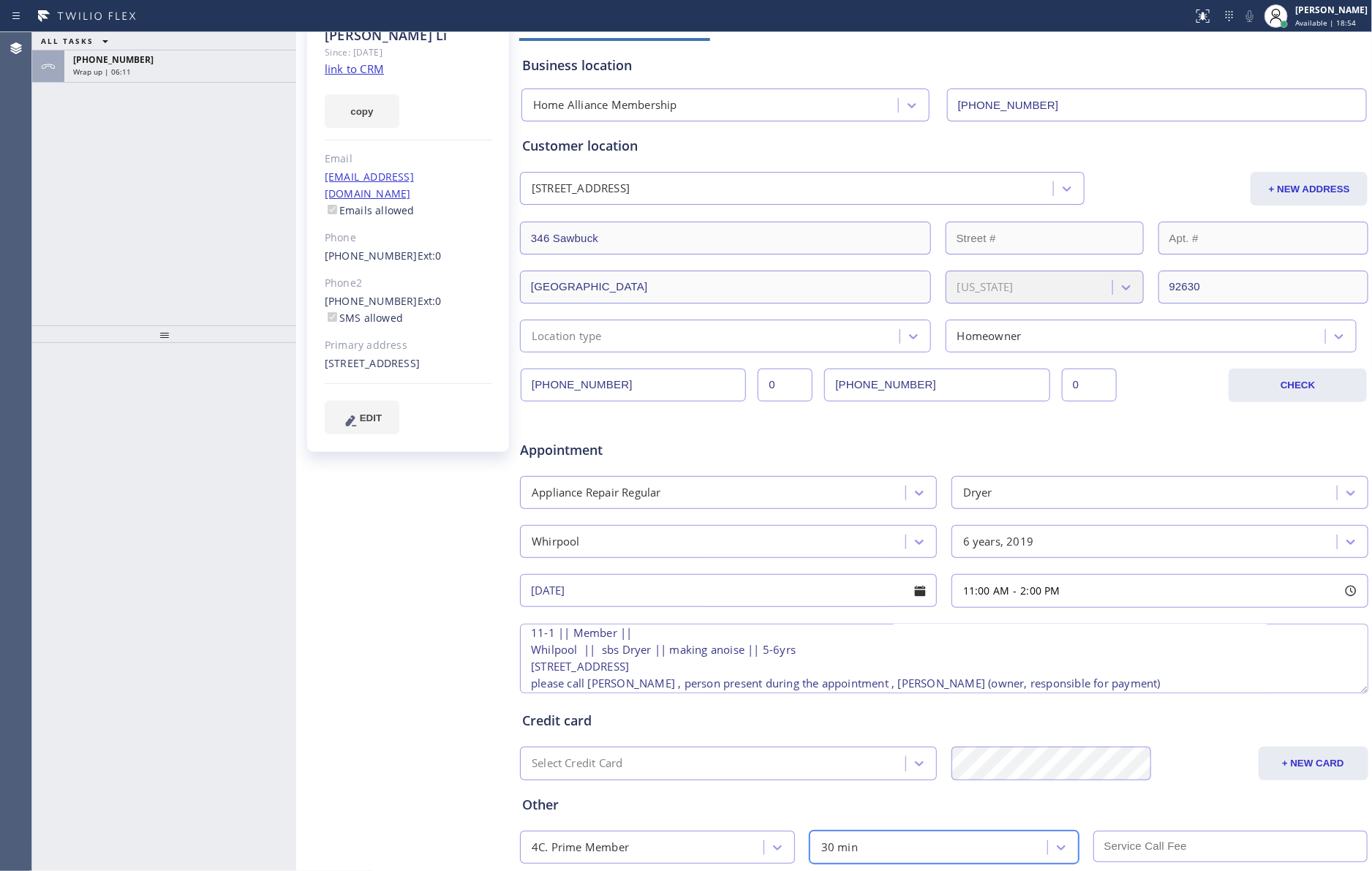
scroll to position [185, 0]
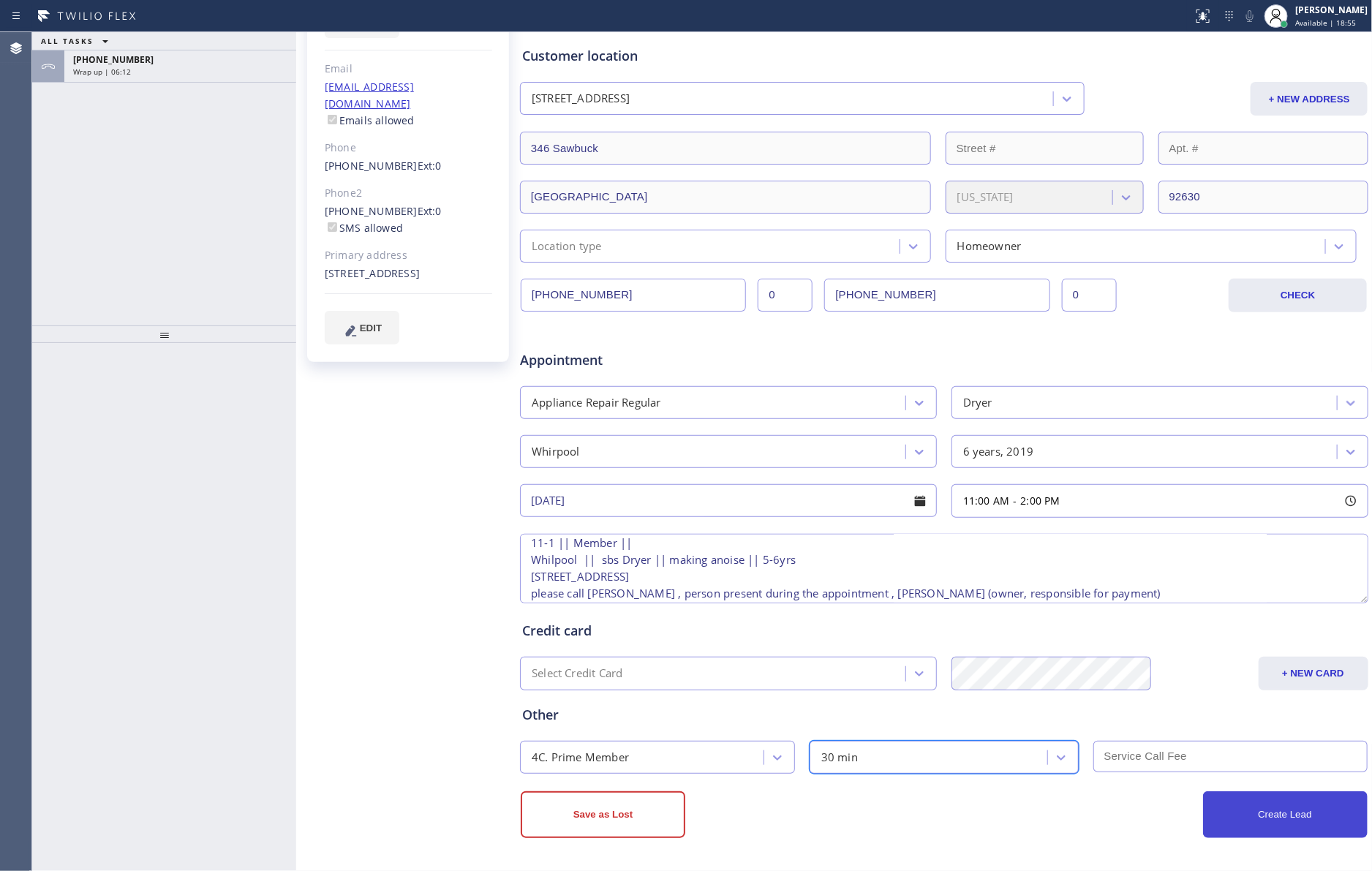
click at [1266, 817] on button "Create Lead" at bounding box center [1285, 815] width 165 height 47
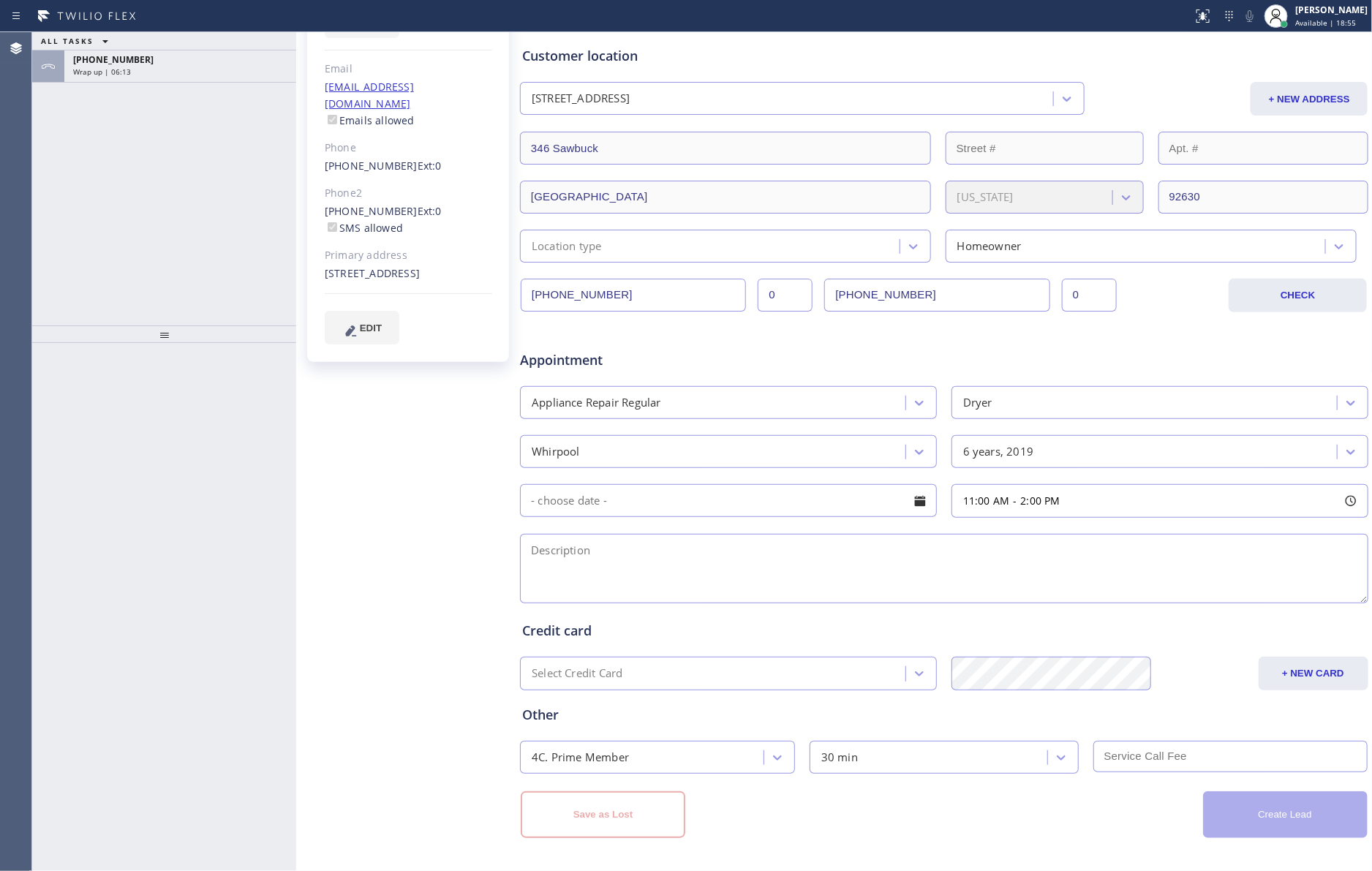
scroll to position [0, 0]
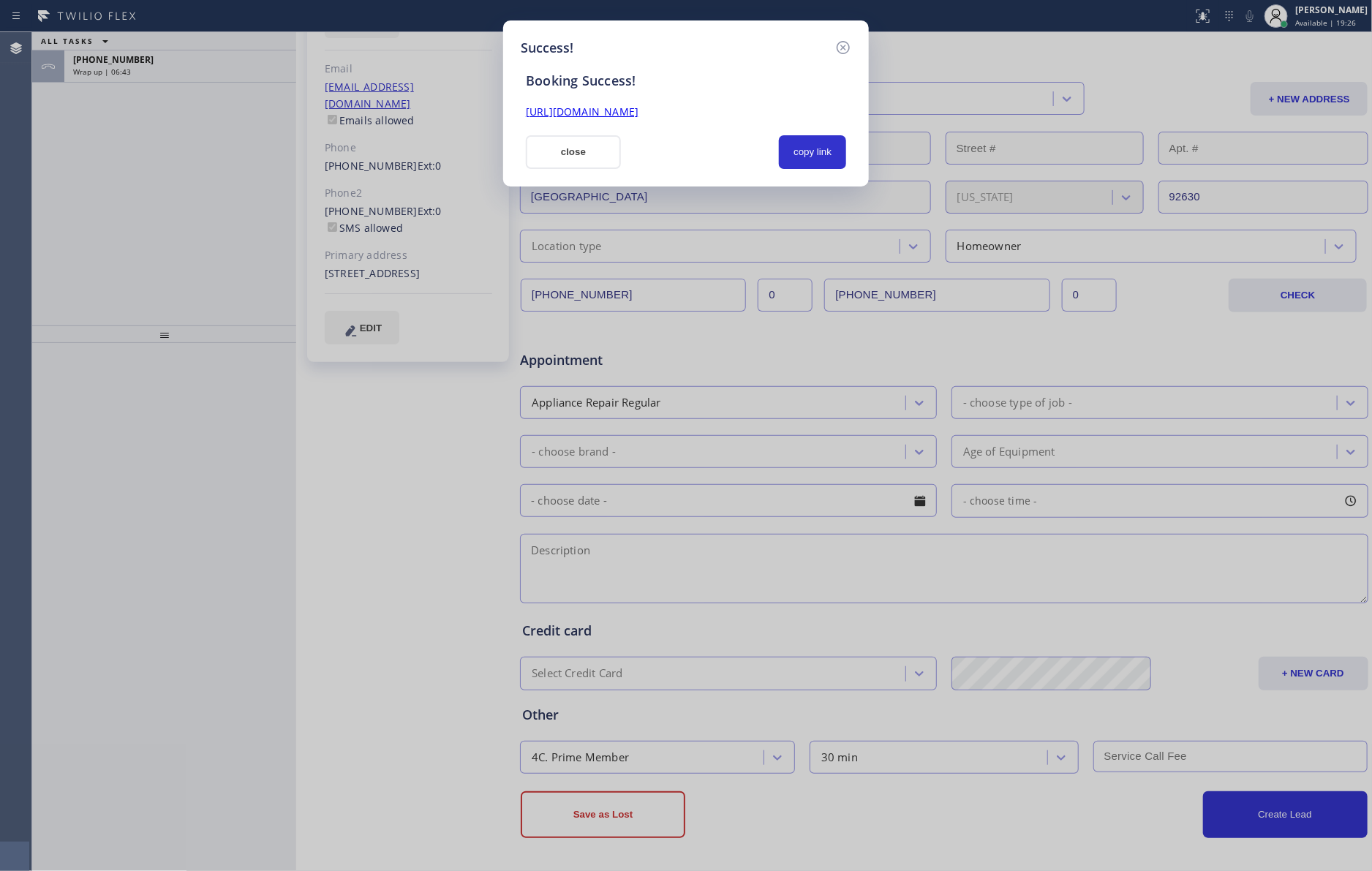
drag, startPoint x: 702, startPoint y: 151, endPoint x: 770, endPoint y: 154, distance: 68.1
click at [722, 151] on div at bounding box center [700, 152] width 141 height 33
click at [808, 154] on button "copy link" at bounding box center [812, 152] width 68 height 33
drag, startPoint x: 441, startPoint y: 451, endPoint x: 801, endPoint y: 180, distance: 450.6
click at [446, 445] on div "Success! Booking Success! [URL][DOMAIN_NAME] close copy link" at bounding box center [686, 436] width 1372 height 871
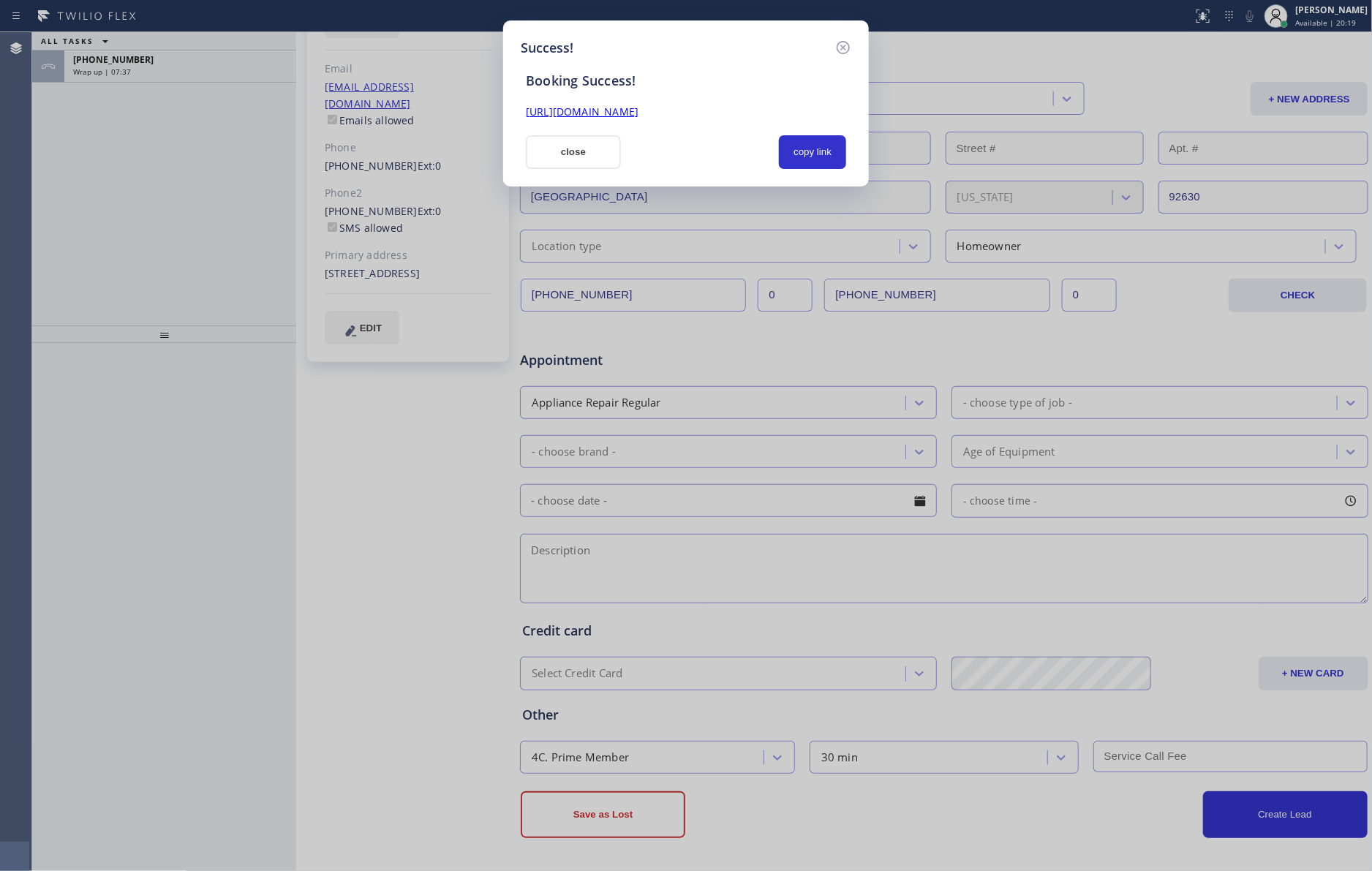
click at [808, 149] on button "copy link" at bounding box center [812, 152] width 68 height 33
click at [593, 157] on button "close" at bounding box center [573, 152] width 95 height 33
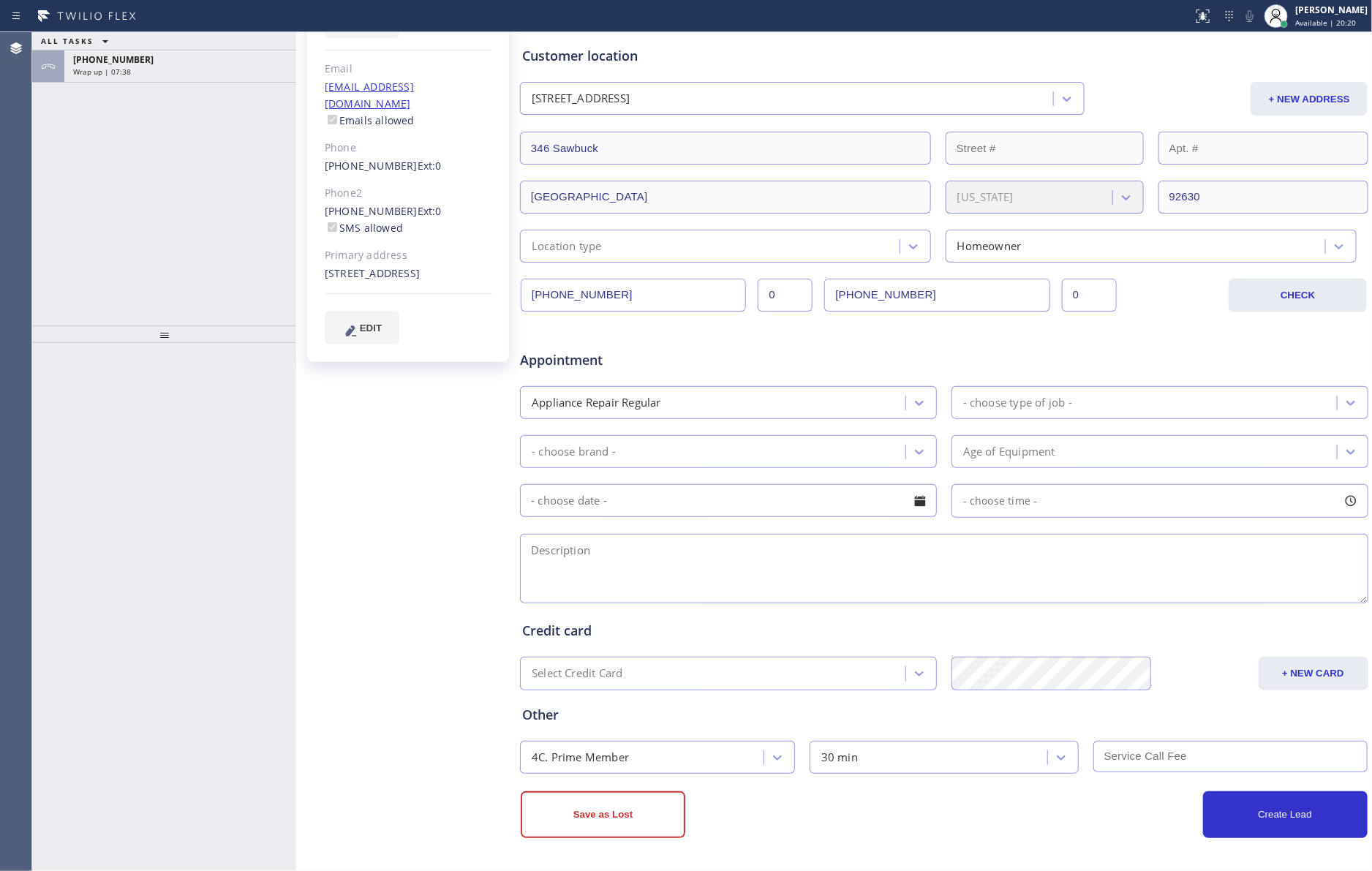
click at [191, 188] on div "ALL TASKS ALL TASKS ACTIVE TASKS TASKS IN WRAP UP [PHONE_NUMBER] Wrap up | 07:38" at bounding box center [163, 179] width 264 height 293
click at [191, 214] on div "ALL TASKS ALL TASKS ACTIVE TASKS TASKS IN WRAP UP [PHONE_NUMBER] Wrap up | 08:10" at bounding box center [163, 179] width 264 height 293
click at [210, 68] on div "Wrap up | 08:10" at bounding box center [180, 71] width 214 height 10
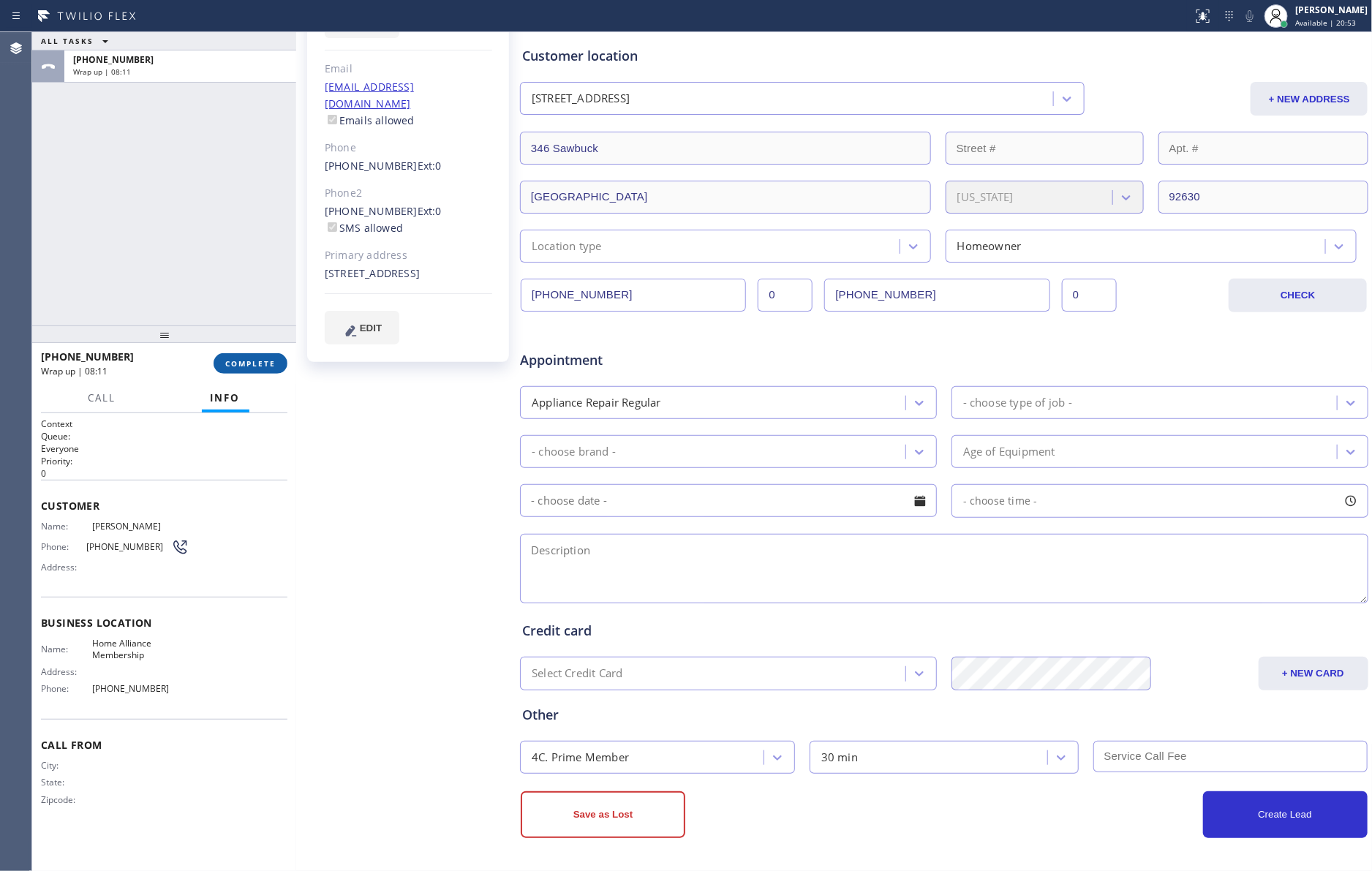
click at [230, 369] on span "COMPLETE" at bounding box center [250, 363] width 50 height 10
click at [196, 130] on div "ALL TASKS ALL TASKS ACTIVE TASKS TASKS IN WRAP UP [PHONE_NUMBER] Wrap up | 08:11" at bounding box center [163, 179] width 264 height 293
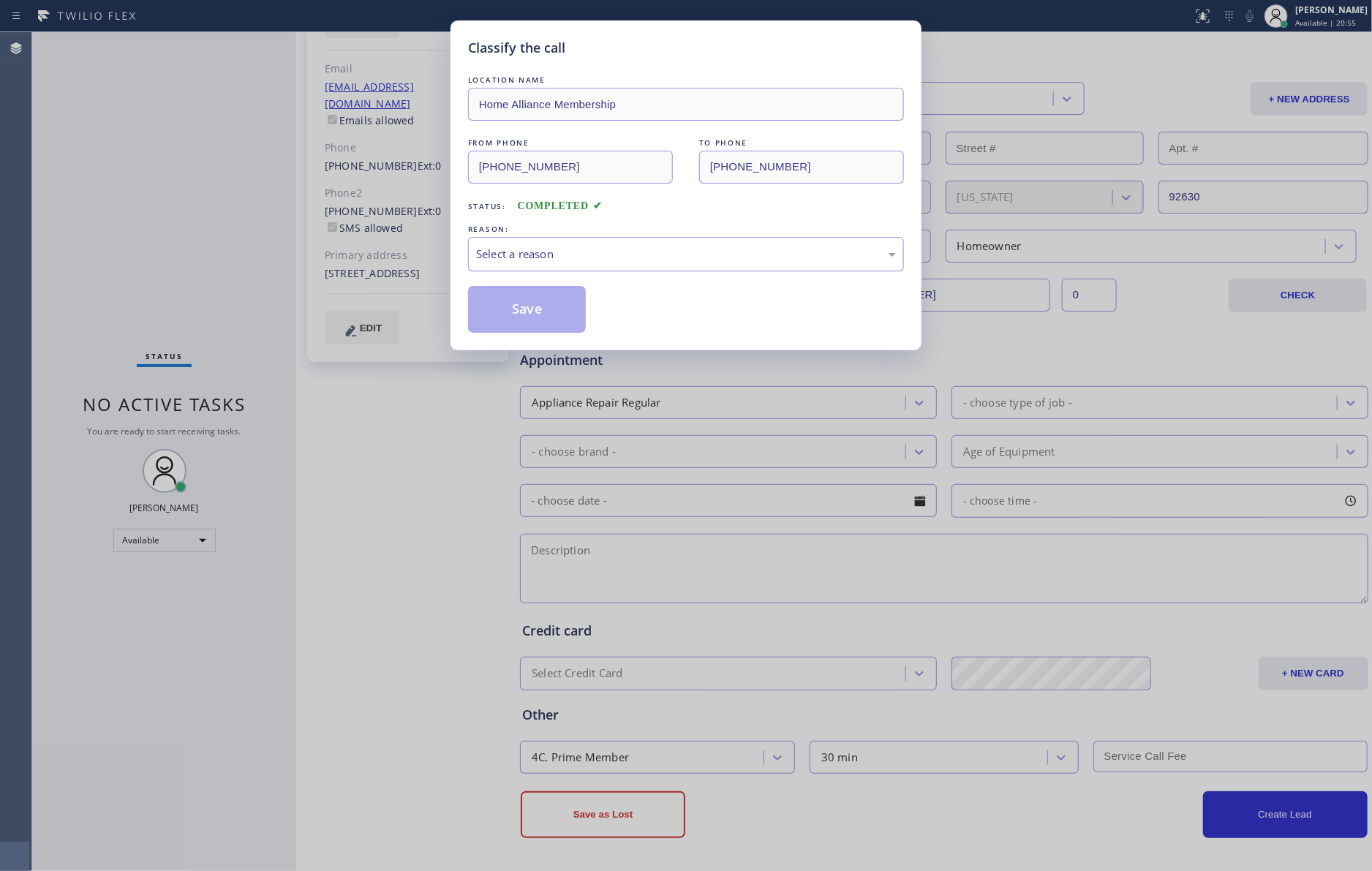
click at [512, 255] on div "Select a reason" at bounding box center [686, 254] width 419 height 17
click at [509, 302] on button "Save" at bounding box center [526, 309] width 118 height 47
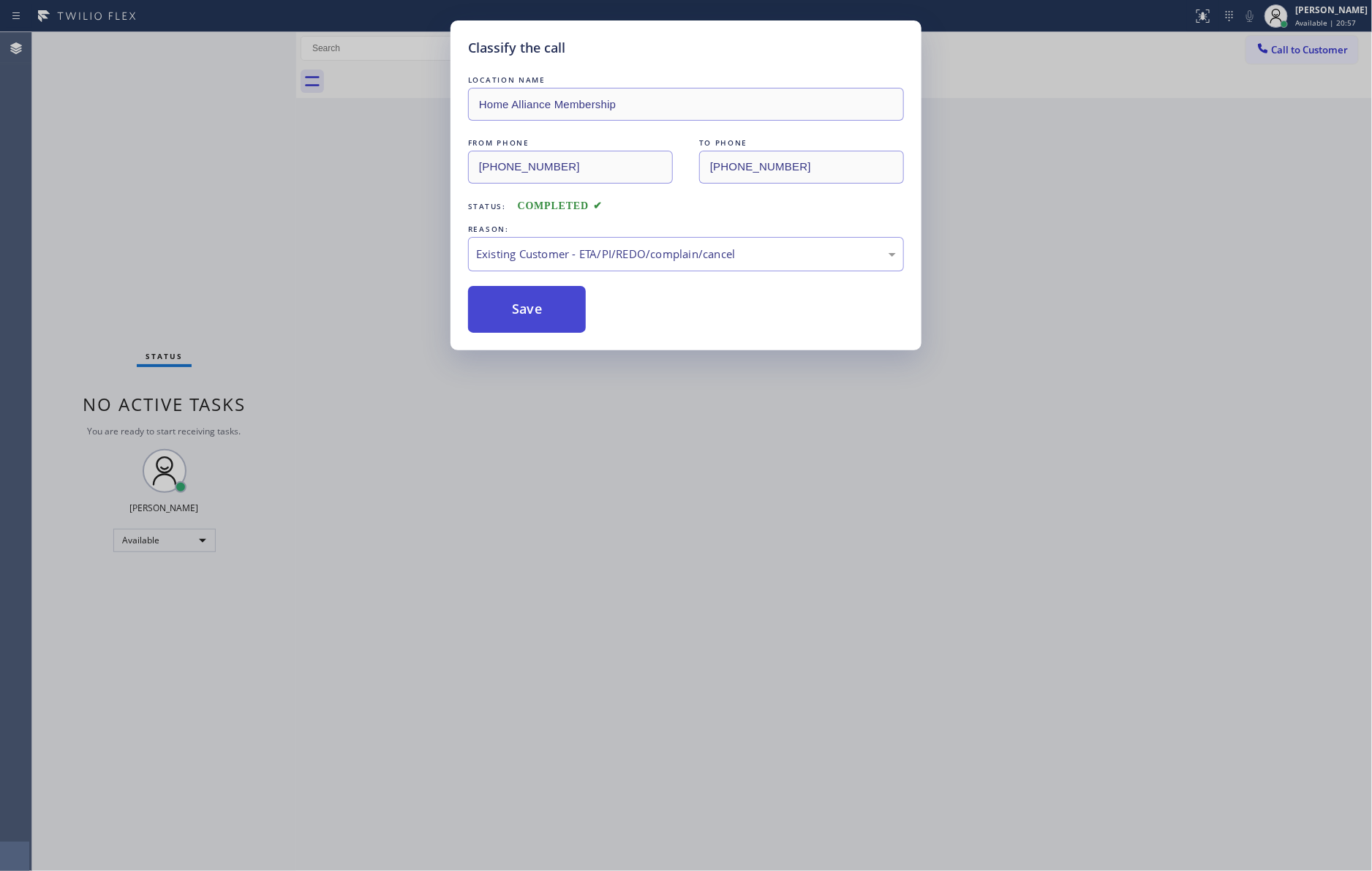
click at [509, 302] on button "Save" at bounding box center [526, 309] width 118 height 47
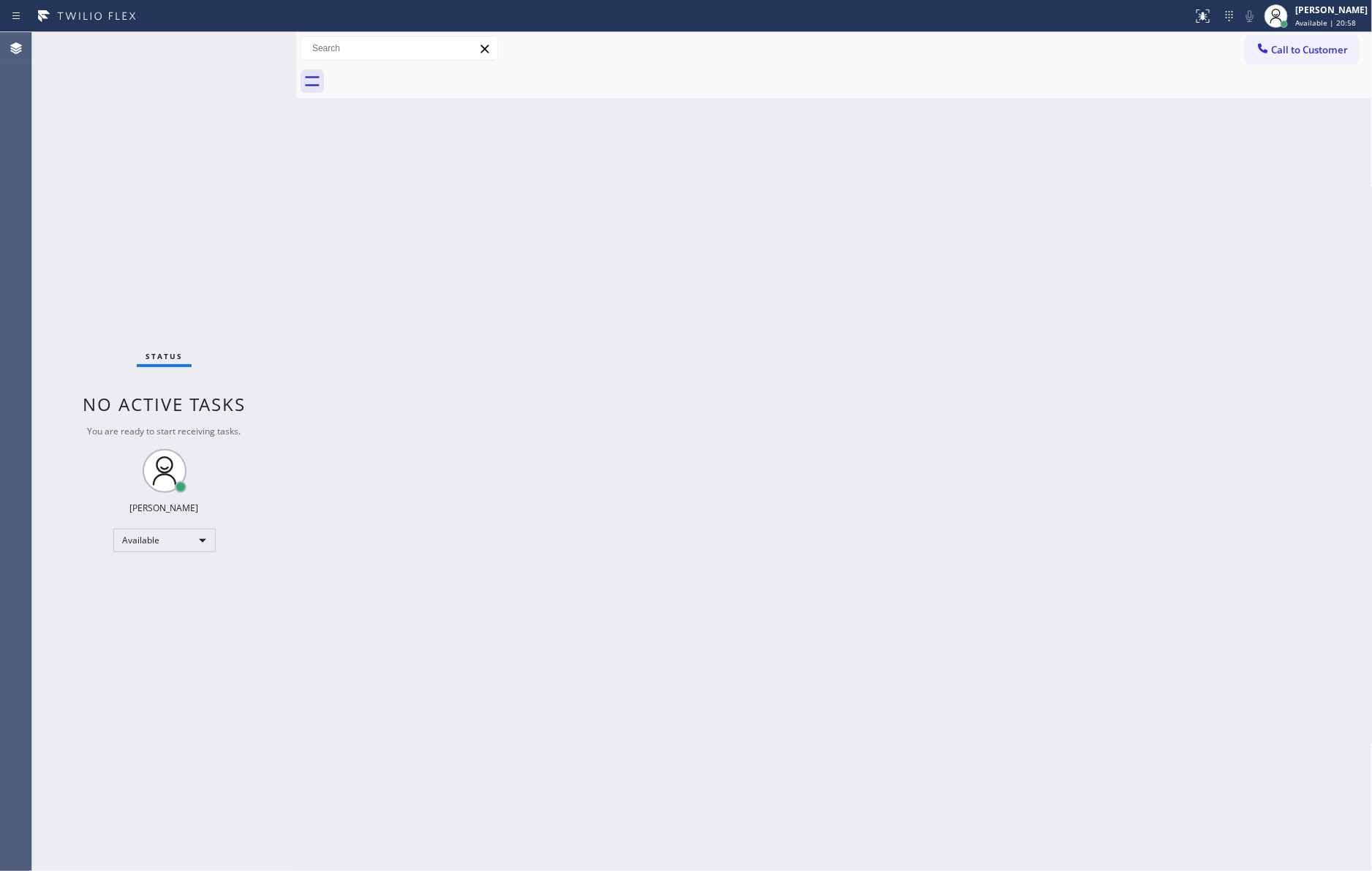
click at [68, 122] on div "Status No active tasks You are ready to start receiving tasks. [PERSON_NAME] Av…" at bounding box center [163, 451] width 264 height 839
click at [548, 459] on div "Back to Dashboard Change Sender ID Customers Technicians Select a contact Outbo…" at bounding box center [834, 451] width 1076 height 839
drag, startPoint x: 193, startPoint y: 287, endPoint x: 203, endPoint y: 282, distance: 11.2
click at [196, 285] on div "Status No active tasks You are ready to start receiving tasks. [PERSON_NAME] Av…" at bounding box center [163, 451] width 264 height 839
drag, startPoint x: 287, startPoint y: 651, endPoint x: 650, endPoint y: 645, distance: 363.0
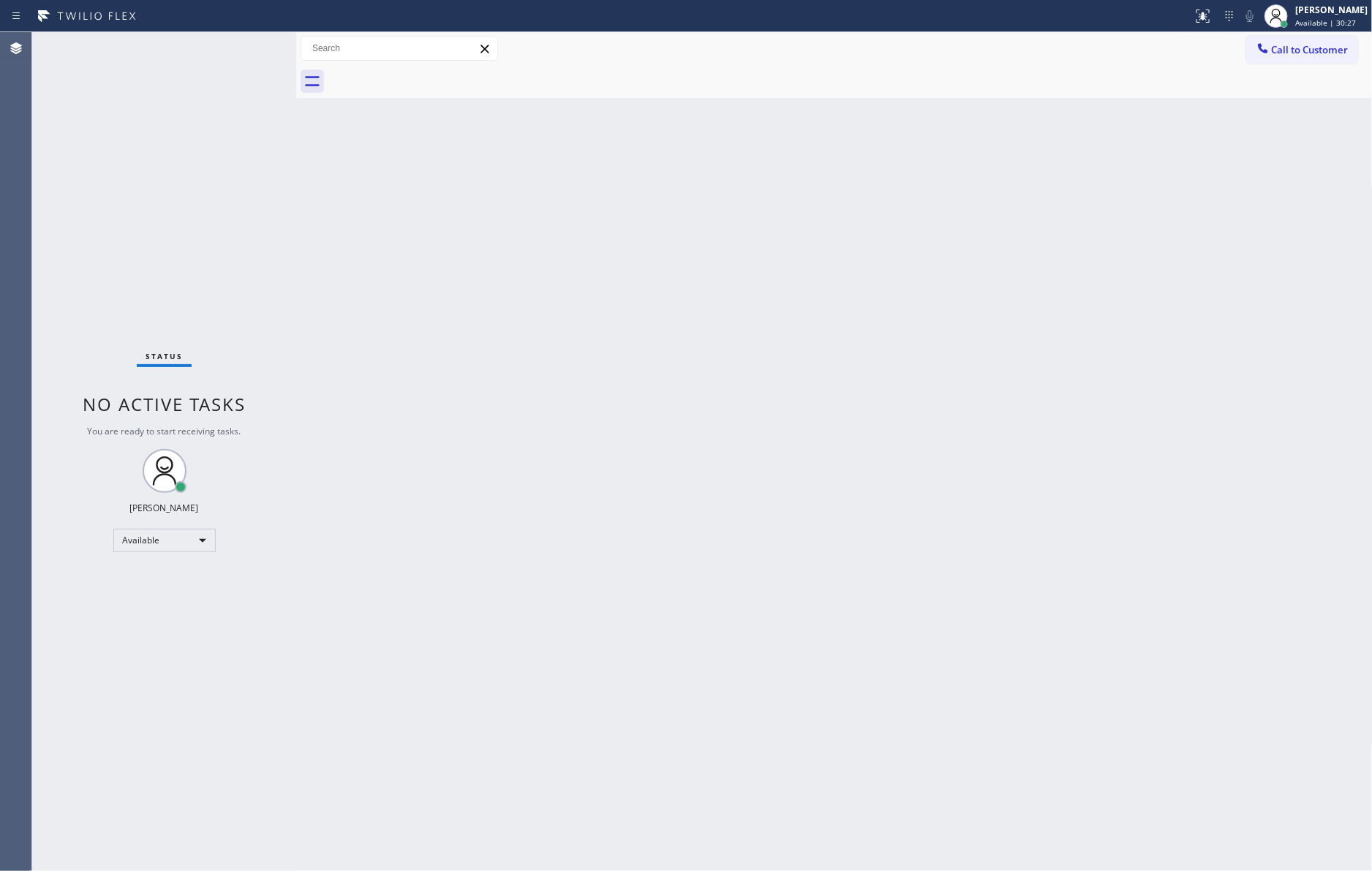
click at [396, 663] on div "Status No active tasks You are ready to start receiving tasks. [PERSON_NAME] Av…" at bounding box center [701, 451] width 1339 height 839
click at [665, 358] on div "Back to Dashboard Change Sender ID Customers Technicians Select a contact Outbo…" at bounding box center [834, 451] width 1076 height 839
click at [461, 338] on div "Back to Dashboard Change Sender ID Customers Technicians Select a contact Outbo…" at bounding box center [834, 451] width 1076 height 839
click at [139, 271] on div "Status No active tasks You are ready to start receiving tasks. [PERSON_NAME] Av…" at bounding box center [163, 451] width 264 height 839
click at [518, 309] on div "Back to Dashboard Change Sender ID Customers Technicians Select a contact Outbo…" at bounding box center [834, 451] width 1076 height 839
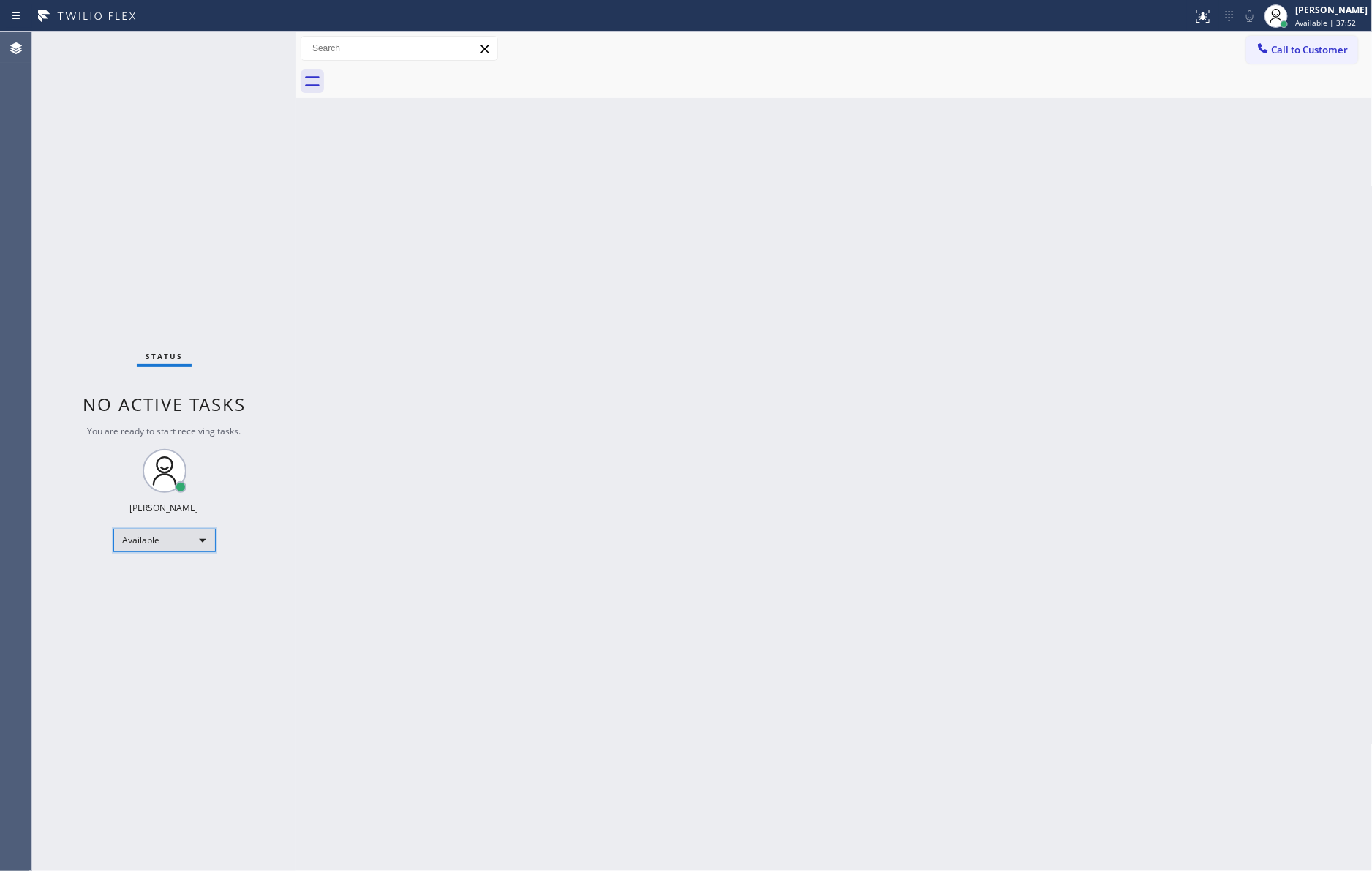
click at [153, 547] on div "Available" at bounding box center [164, 540] width 103 height 24
click at [167, 599] on li "Unavailable" at bounding box center [163, 597] width 99 height 17
drag, startPoint x: 687, startPoint y: 485, endPoint x: 693, endPoint y: 479, distance: 8.5
click at [691, 479] on div "Back to Dashboard Change Sender ID Customers Technicians Select a contact Outbo…" at bounding box center [834, 451] width 1076 height 839
click at [152, 536] on div "Unavailable" at bounding box center [164, 540] width 103 height 24
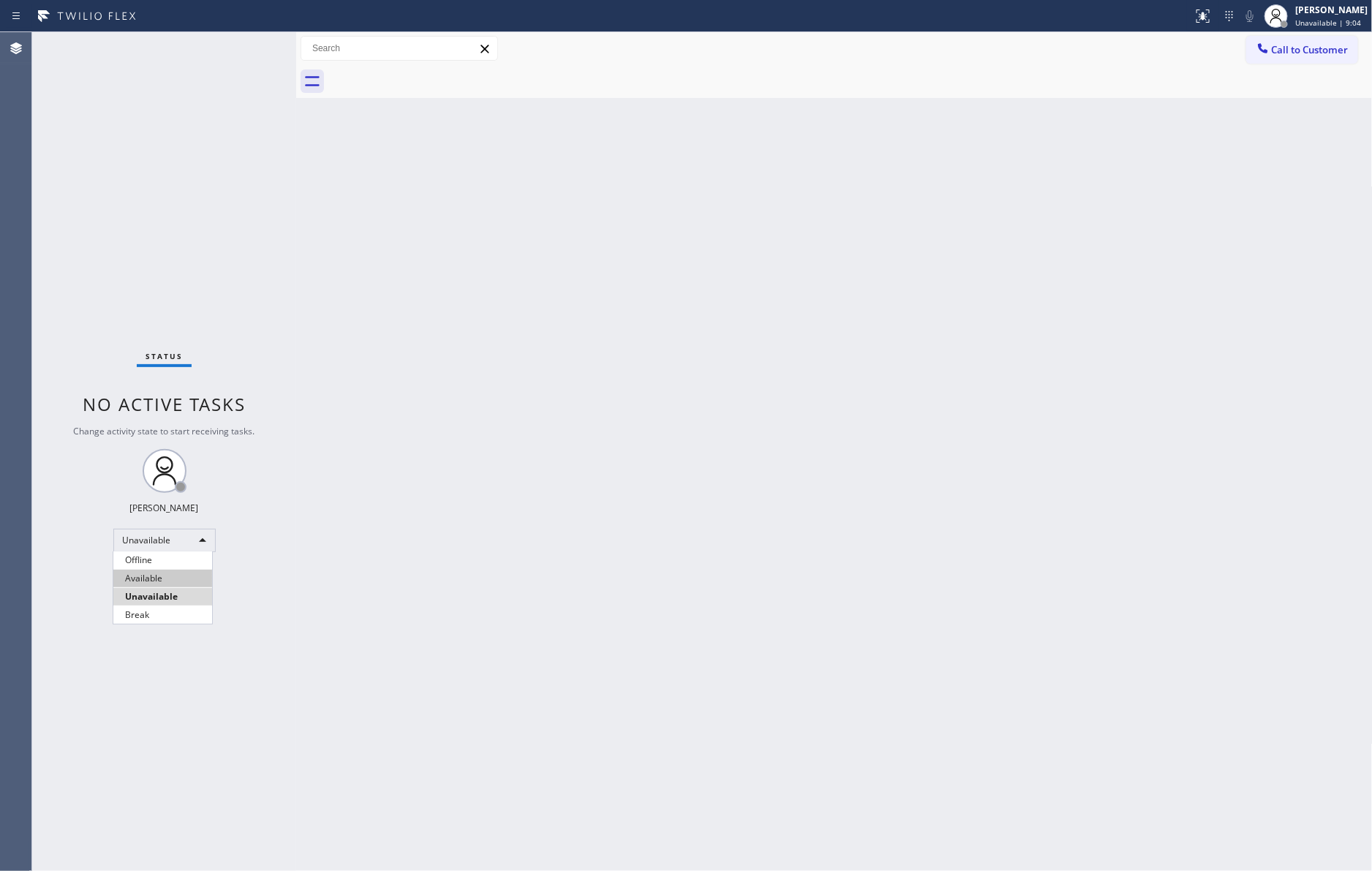
click at [191, 580] on li "Available" at bounding box center [163, 578] width 99 height 17
click at [459, 660] on div "Back to Dashboard Change Sender ID Customers Technicians Select a contact Outbo…" at bounding box center [834, 451] width 1076 height 839
drag, startPoint x: 309, startPoint y: 280, endPoint x: 356, endPoint y: 290, distance: 48.1
click at [327, 280] on div "Back to Dashboard Change Sender ID Customers Technicians Select a contact Outbo…" at bounding box center [834, 451] width 1076 height 839
click at [637, 577] on div "Back to Dashboard Change Sender ID Customers Technicians Select a contact Outbo…" at bounding box center [834, 451] width 1076 height 839
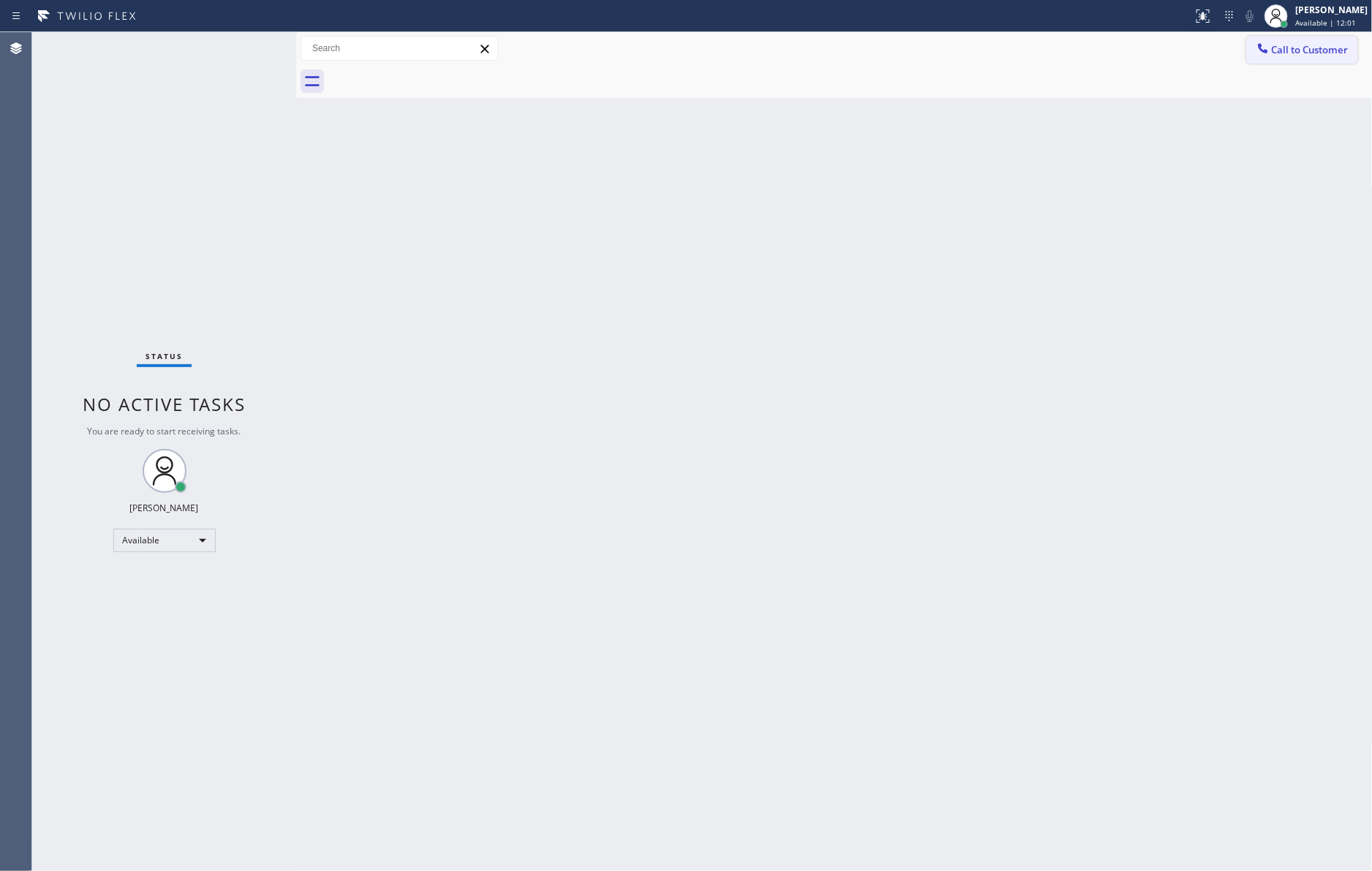
click at [1257, 55] on icon at bounding box center [1263, 48] width 14 height 14
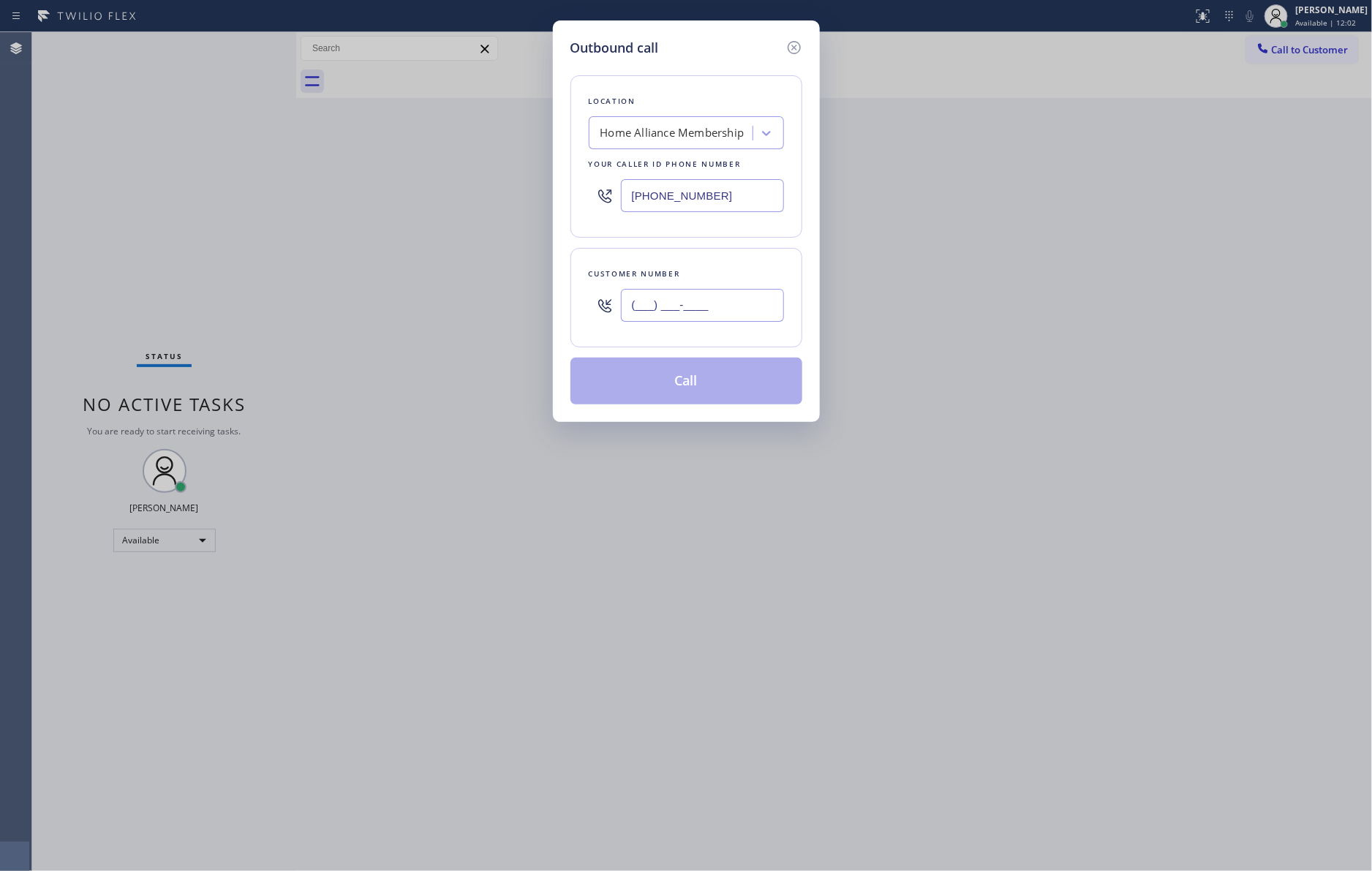
click at [769, 309] on input "(___) ___-____" at bounding box center [702, 305] width 163 height 33
paste input "323) 500-9291"
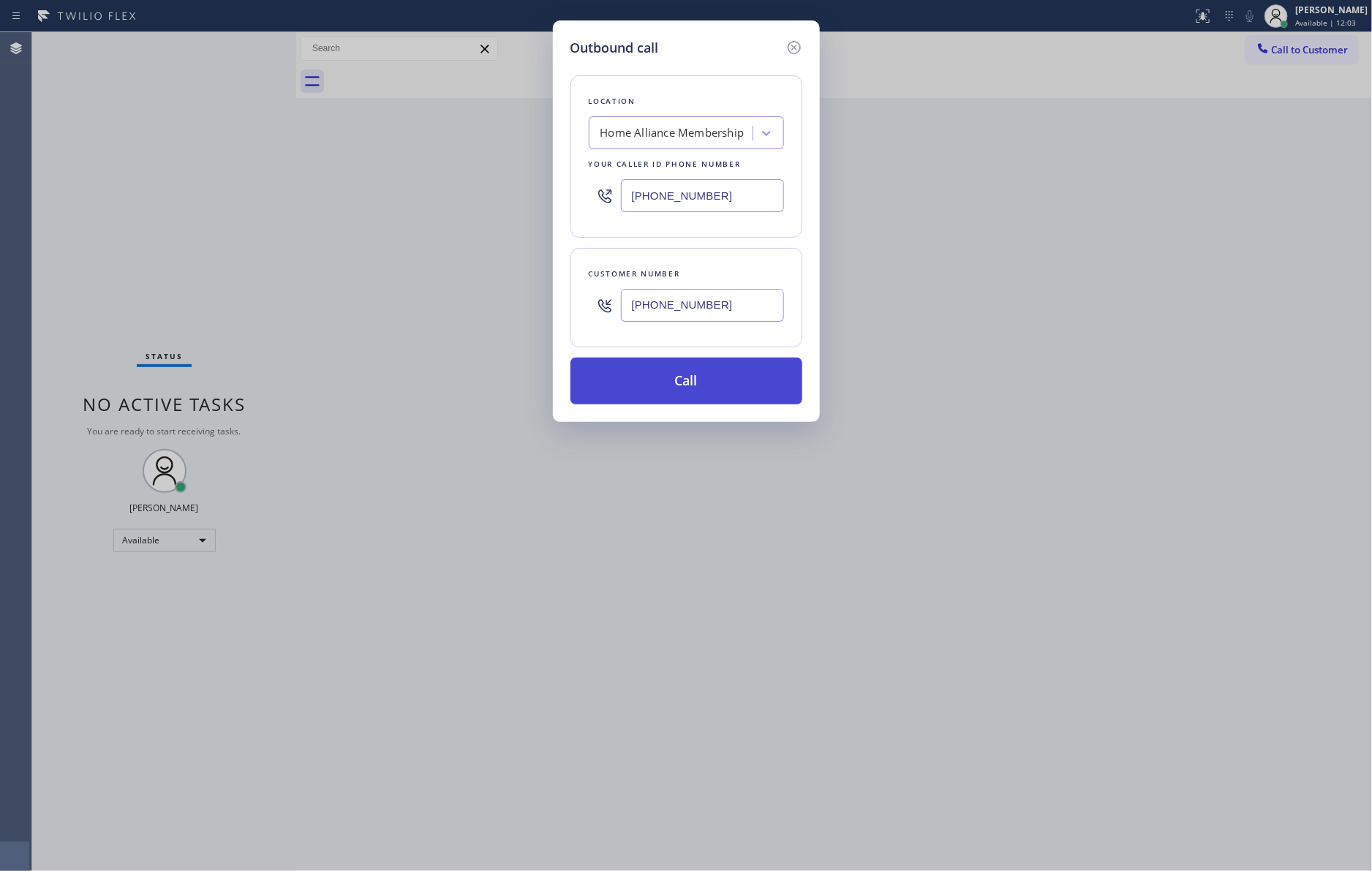
type input "[PHONE_NUMBER]"
click at [717, 391] on button "Call" at bounding box center [686, 382] width 232 height 47
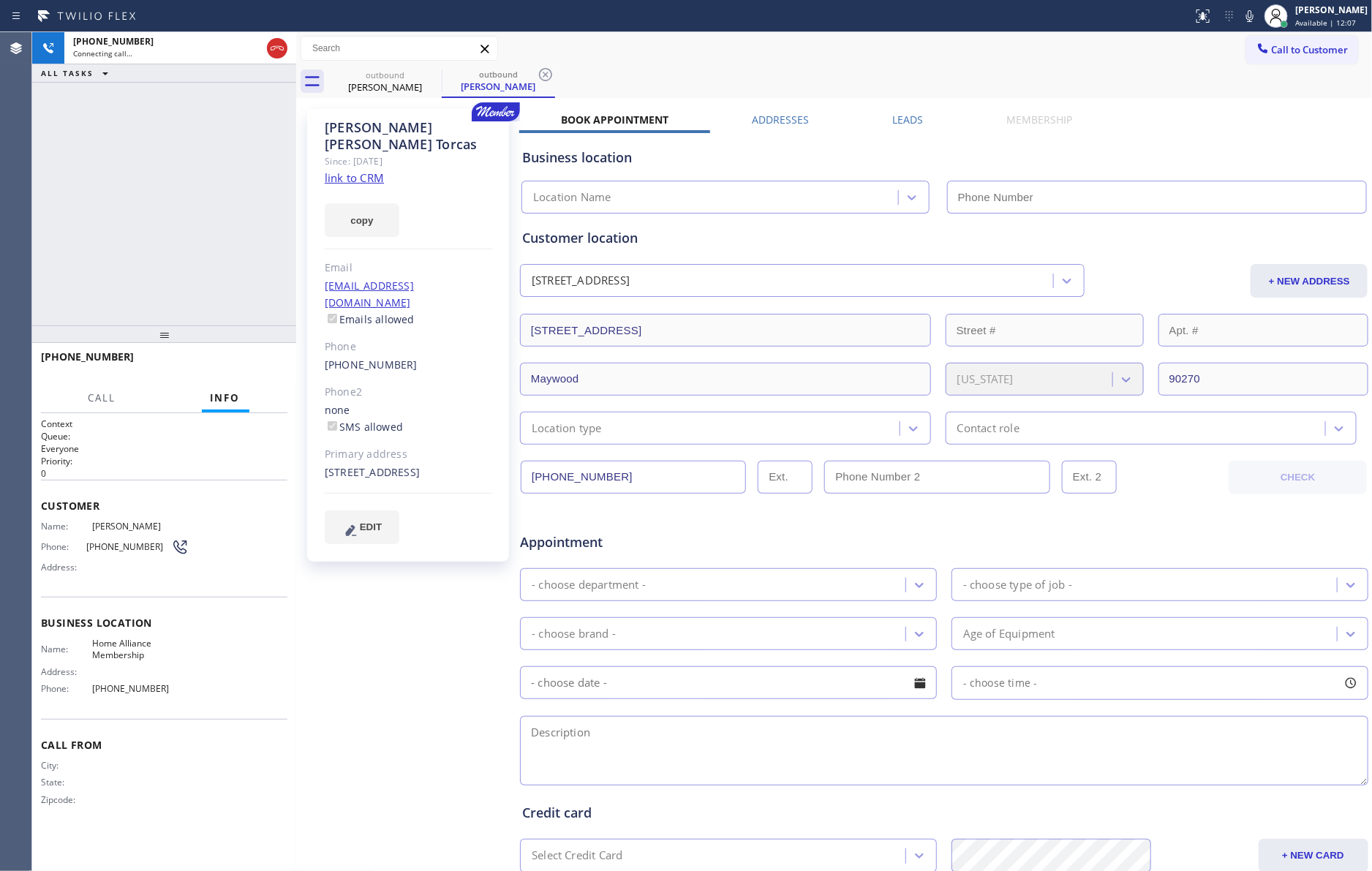
click at [193, 214] on div "[PHONE_NUMBER] Connecting call… ALL TASKS ALL TASKS ACTIVE TASKS TASKS IN WRAP …" at bounding box center [163, 179] width 264 height 293
type input "[PHONE_NUMBER]"
click at [195, 214] on div "[PHONE_NUMBER] Connecting call… ALL TASKS ALL TASKS ACTIVE TASKS TASKS IN WRAP …" at bounding box center [163, 179] width 264 height 293
click at [884, 109] on div "[PERSON_NAME] Torcas Since: [DATE] link to CRM copy Email [EMAIL_ADDRESS][DOMAI…" at bounding box center [834, 575] width 1069 height 948
click at [899, 119] on label "Leads" at bounding box center [907, 119] width 30 height 14
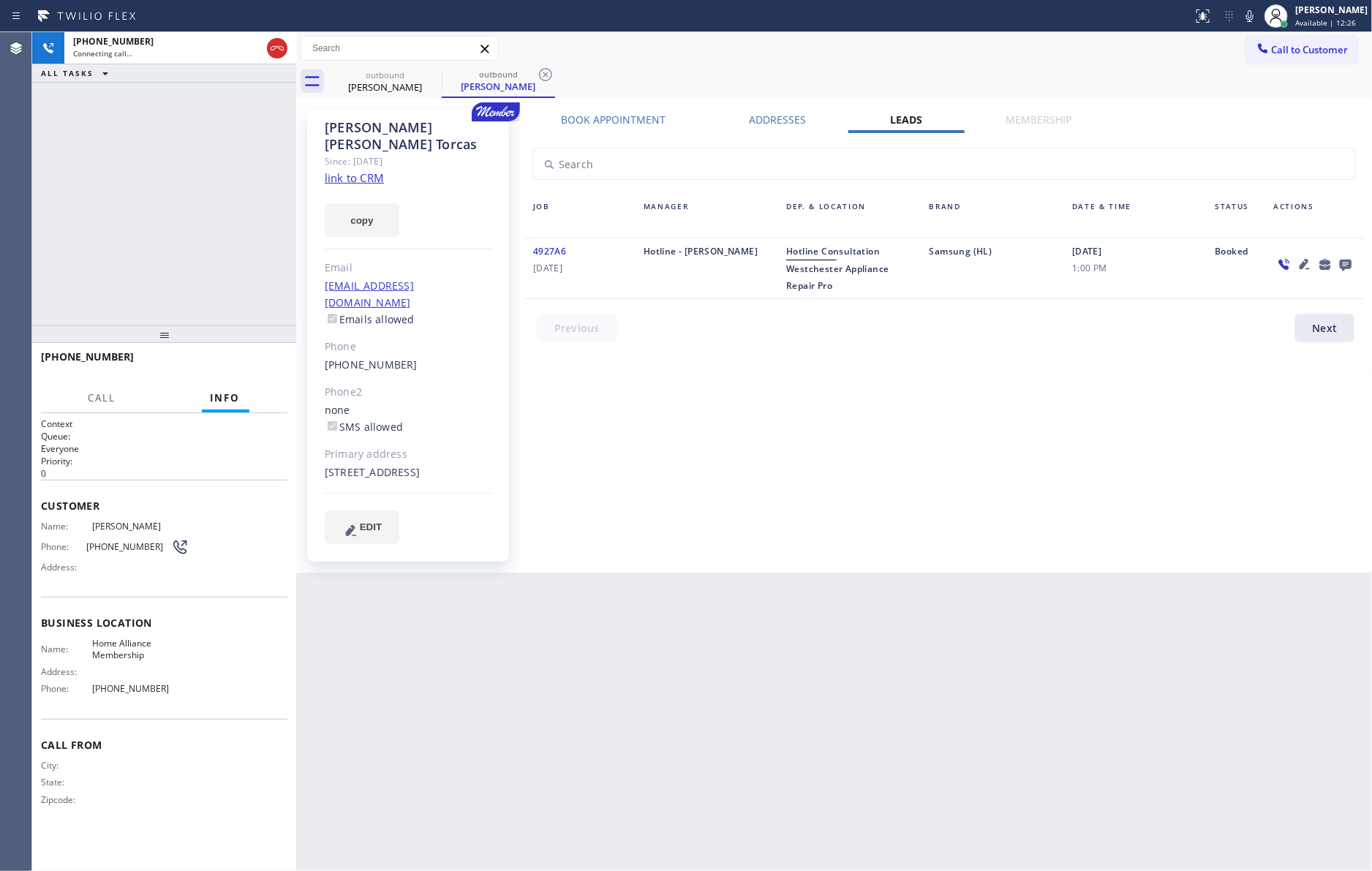
click at [634, 419] on div "Book Appointment Addresses Leads Membership Business location Home Alliance Mem…" at bounding box center [944, 340] width 849 height 457
drag, startPoint x: 176, startPoint y: 251, endPoint x: 176, endPoint y: 260, distance: 9.0
click at [176, 260] on div "[PHONE_NUMBER] Live | 00:18 ALL TASKS ALL TASKS ACTIVE TASKS TASKS IN WRAP UP" at bounding box center [163, 179] width 264 height 293
click at [242, 363] on span "HANG UP" at bounding box center [253, 363] width 45 height 10
click at [220, 237] on div "[PHONE_NUMBER] Live | 00:19 ALL TASKS ALL TASKS ACTIVE TASKS TASKS IN WRAP UP" at bounding box center [163, 179] width 264 height 293
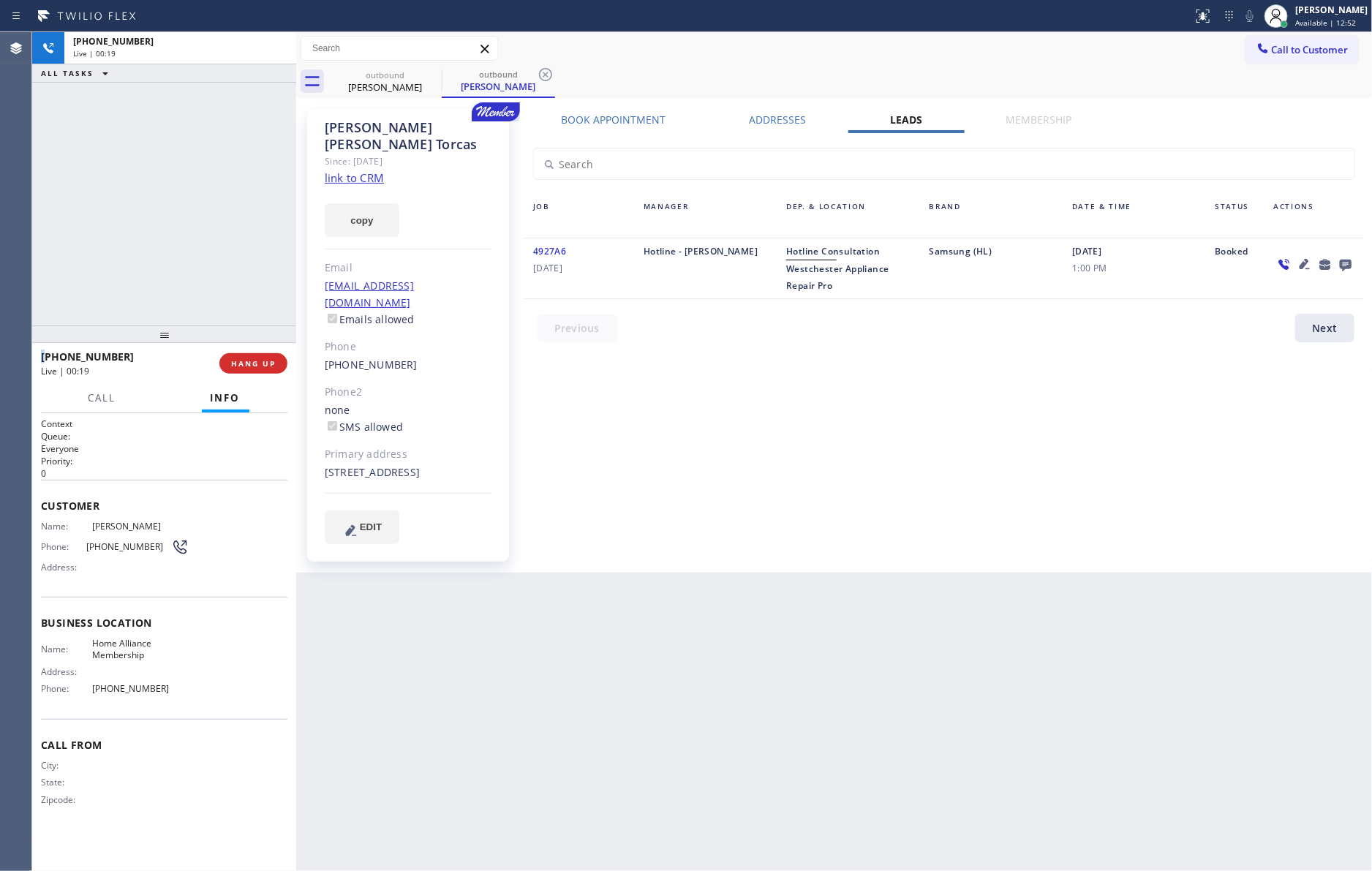
click at [220, 237] on div "[PHONE_NUMBER] Live | 00:19 ALL TASKS ALL TASKS ACTIVE TASKS TASKS IN WRAP UP" at bounding box center [163, 179] width 264 height 293
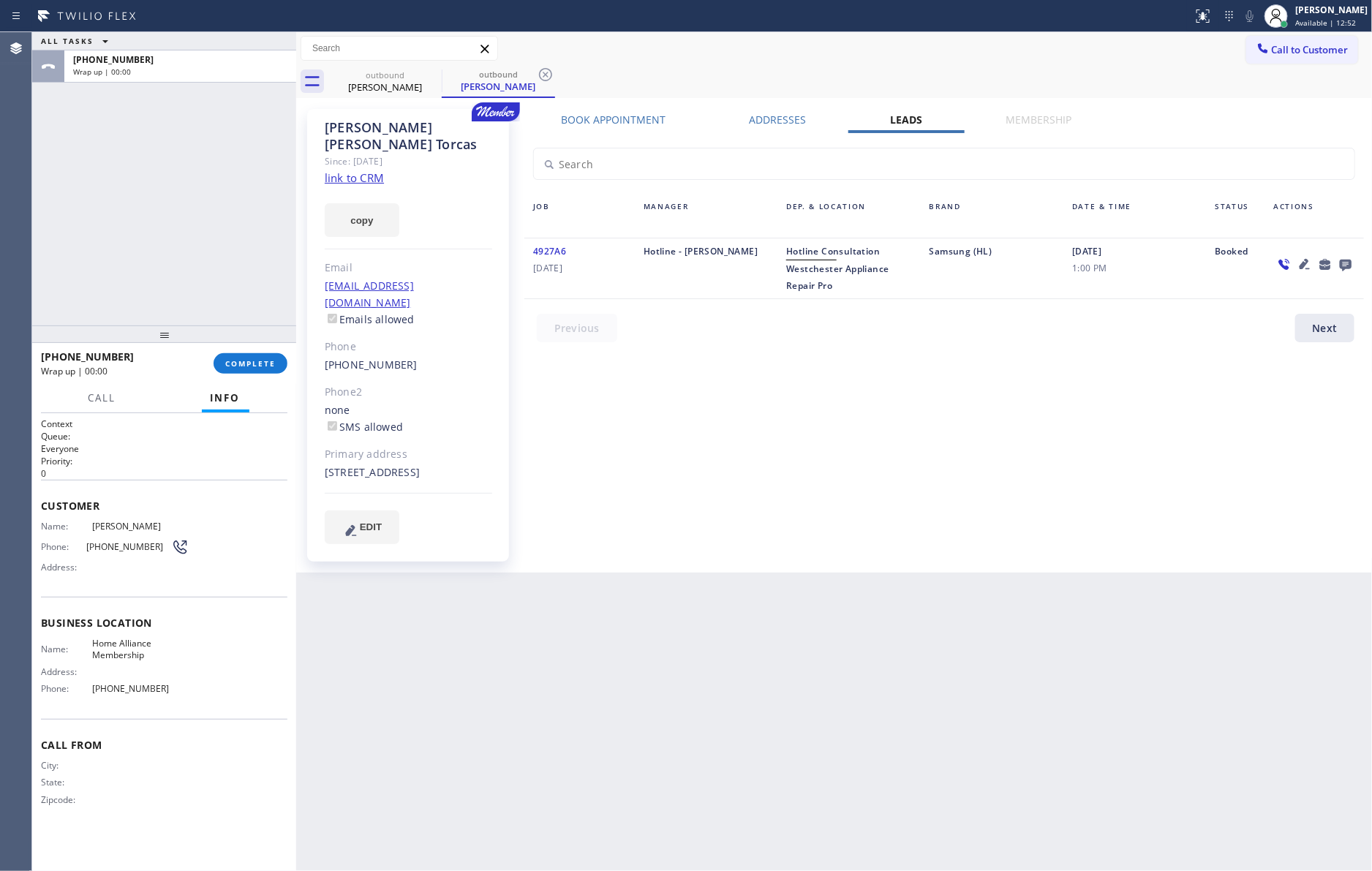
drag, startPoint x: 220, startPoint y: 237, endPoint x: 228, endPoint y: 237, distance: 8.0
click at [226, 237] on div "ALL TASKS ALL TASKS ACTIVE TASKS TASKS IN WRAP UP [PHONE_NUMBER] Wrap up | 00:00" at bounding box center [163, 179] width 264 height 293
click at [228, 237] on div "ALL TASKS ALL TASKS ACTIVE TASKS TASKS IN WRAP UP [PHONE_NUMBER] Wrap up | 00:00" at bounding box center [163, 179] width 264 height 293
click at [231, 230] on div "ALL TASKS ALL TASKS ACTIVE TASKS TASKS IN WRAP UP [PHONE_NUMBER] Wrap up | 00:01" at bounding box center [163, 179] width 264 height 293
click at [220, 215] on div "ALL TASKS ALL TASKS ACTIVE TASKS TASKS IN WRAP UP [PHONE_NUMBER] Wrap up | 01:26" at bounding box center [163, 179] width 264 height 293
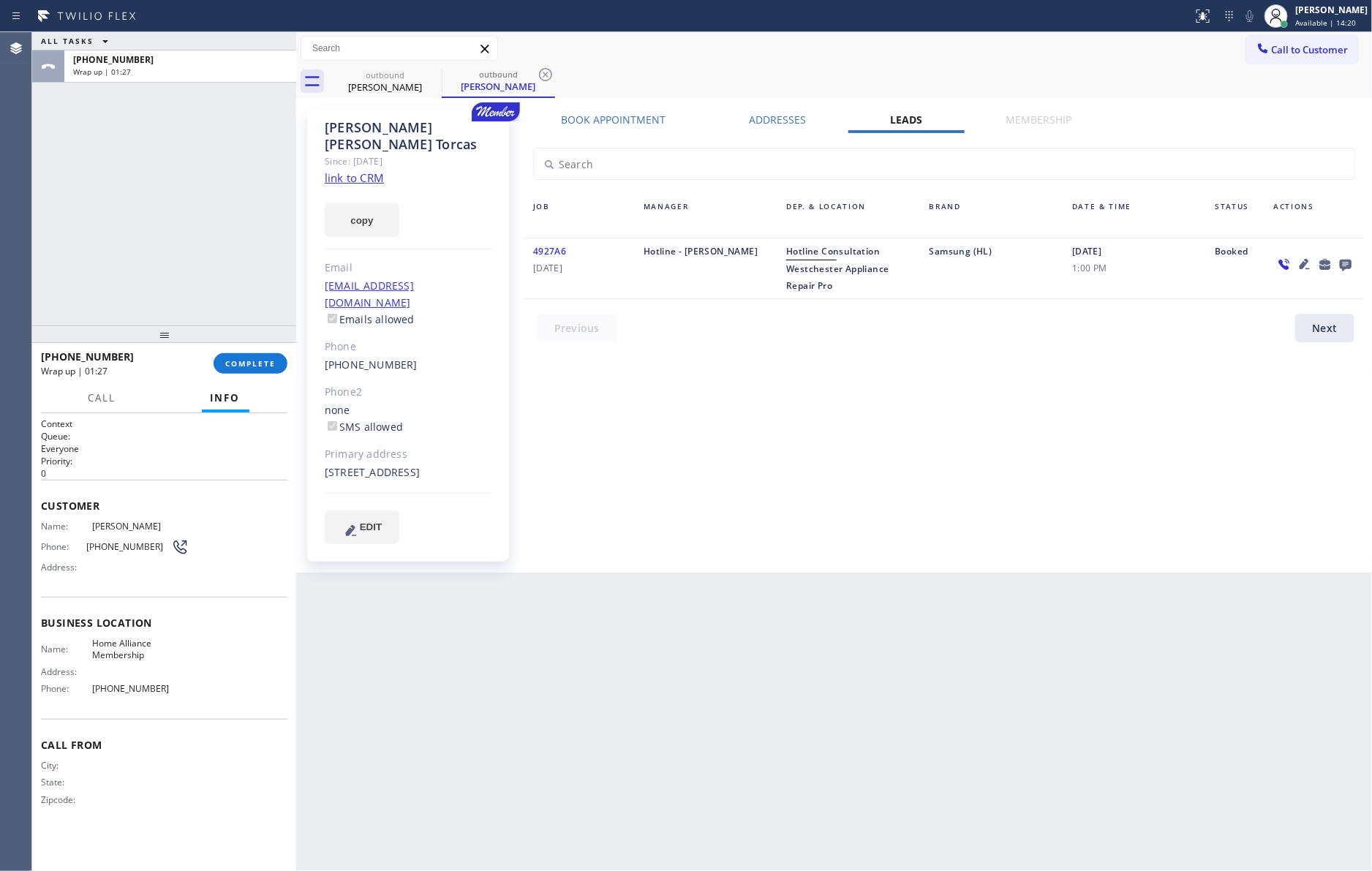
drag, startPoint x: 210, startPoint y: 213, endPoint x: 548, endPoint y: 518, distance: 455.3
click at [230, 228] on div "ALL TASKS ALL TASKS ACTIVE TASKS TASKS IN WRAP UP [PHONE_NUMBER] Wrap up | 01:27" at bounding box center [163, 179] width 264 height 293
click at [831, 489] on div "Book Appointment Addresses Leads Membership Business location Home Alliance Mem…" at bounding box center [944, 340] width 849 height 457
click at [1347, 264] on icon at bounding box center [1344, 265] width 11 height 11
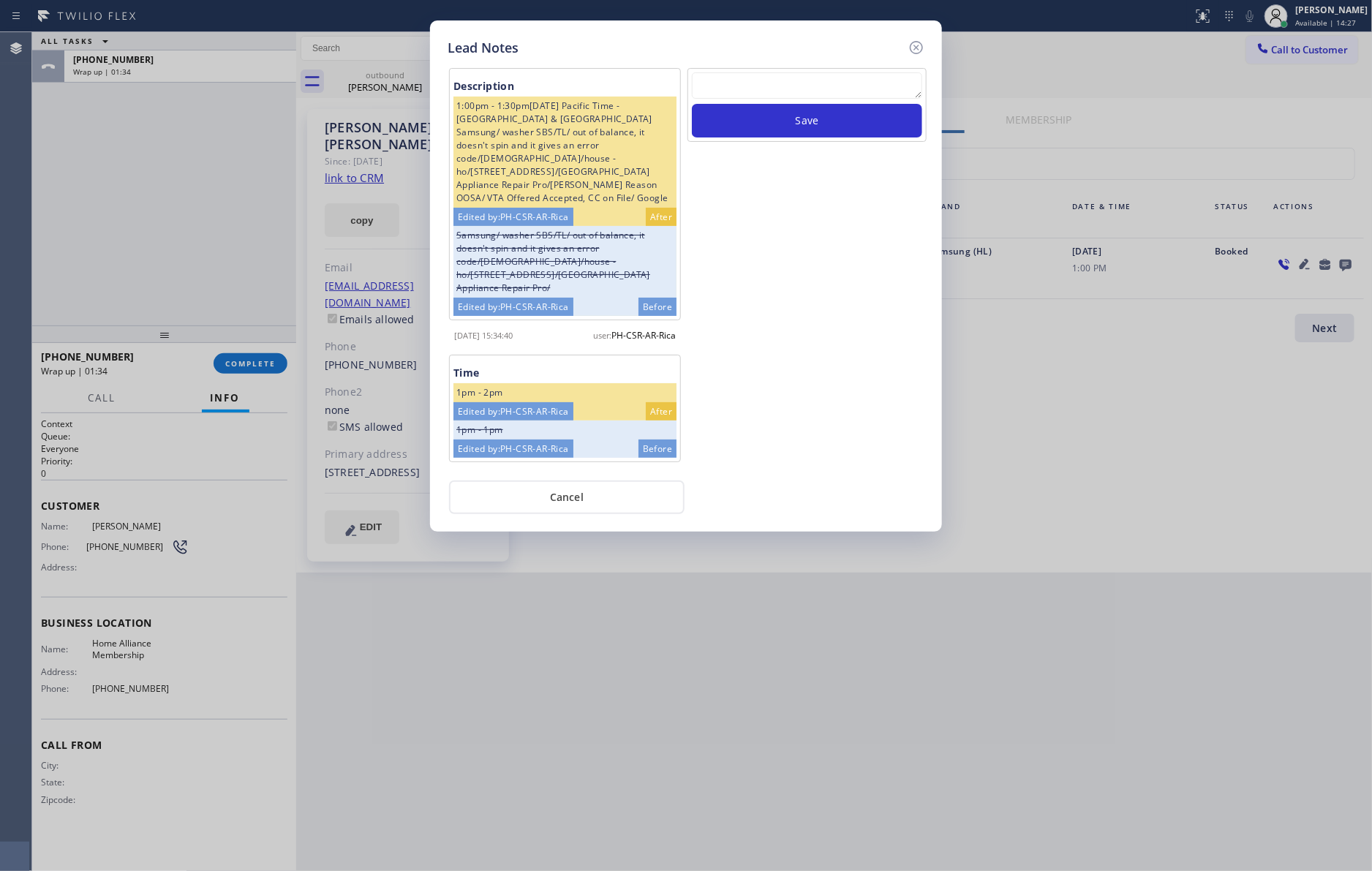
click at [797, 90] on textarea at bounding box center [806, 85] width 230 height 27
paste textarea "please transfer. membership follow up calls"
type textarea "please transfer. membership follow up calls"
click at [794, 115] on button "Save" at bounding box center [806, 121] width 230 height 33
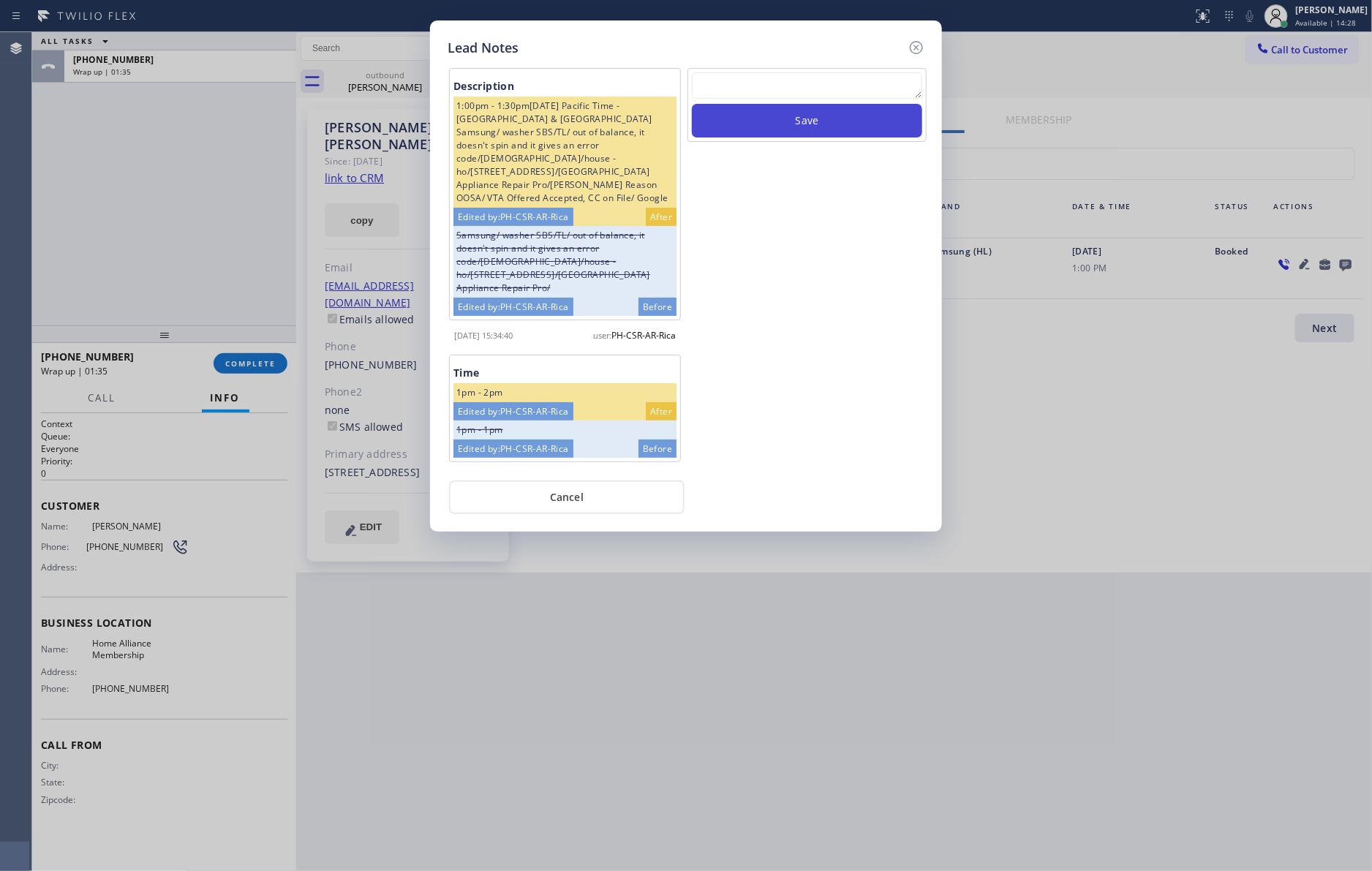
scroll to position [0, 0]
click at [566, 500] on button "Cancel" at bounding box center [567, 497] width 236 height 33
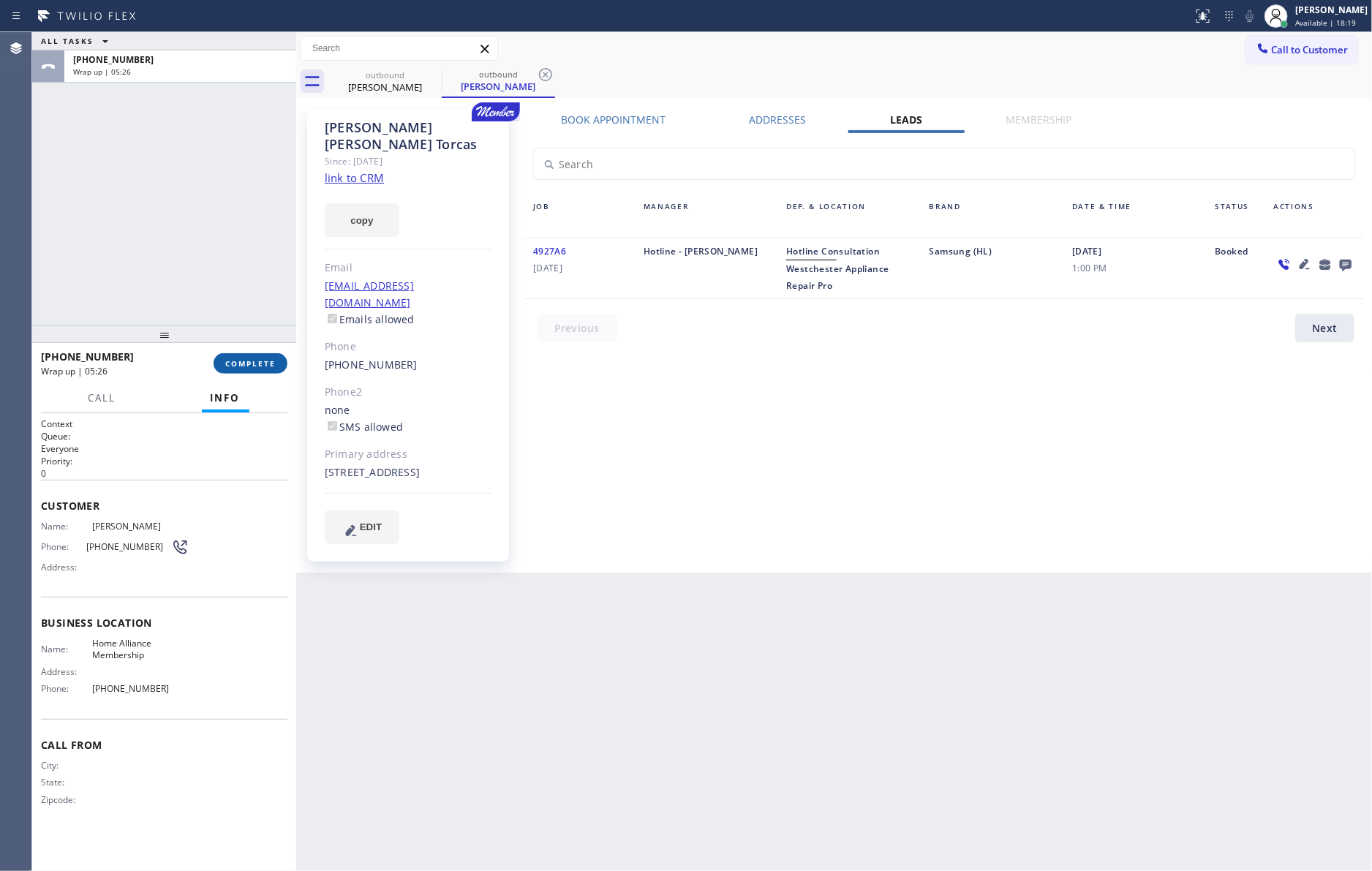
click at [267, 362] on span "COMPLETE" at bounding box center [250, 363] width 50 height 10
click at [166, 182] on div "ALL TASKS ALL TASKS ACTIVE TASKS TASKS IN WRAP UP [PHONE_NUMBER] Wrap up | 05:26" at bounding box center [163, 179] width 264 height 293
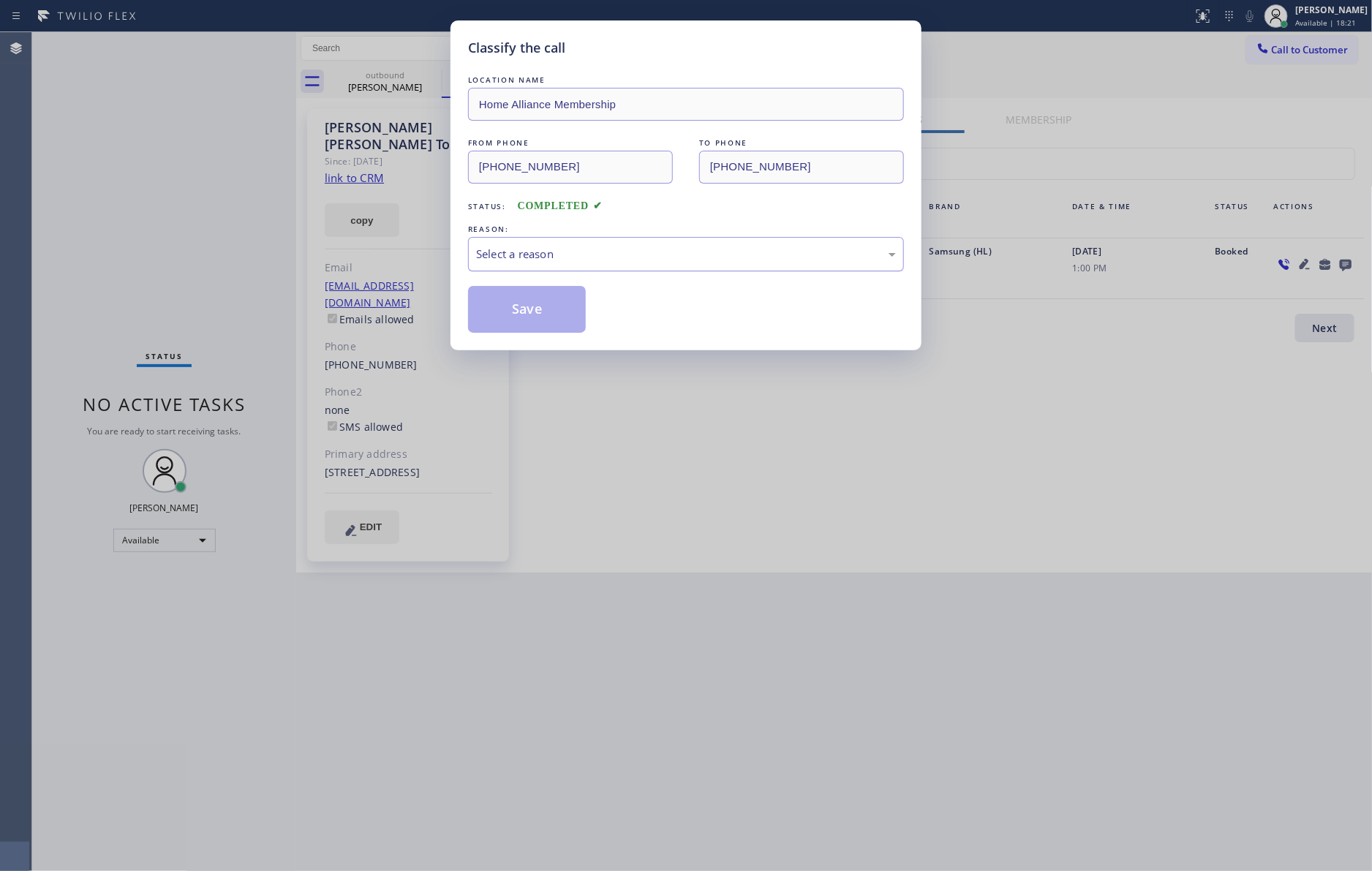
drag, startPoint x: 549, startPoint y: 233, endPoint x: 534, endPoint y: 257, distance: 28.3
click at [548, 236] on div "REASON:" at bounding box center [686, 230] width 436 height 15
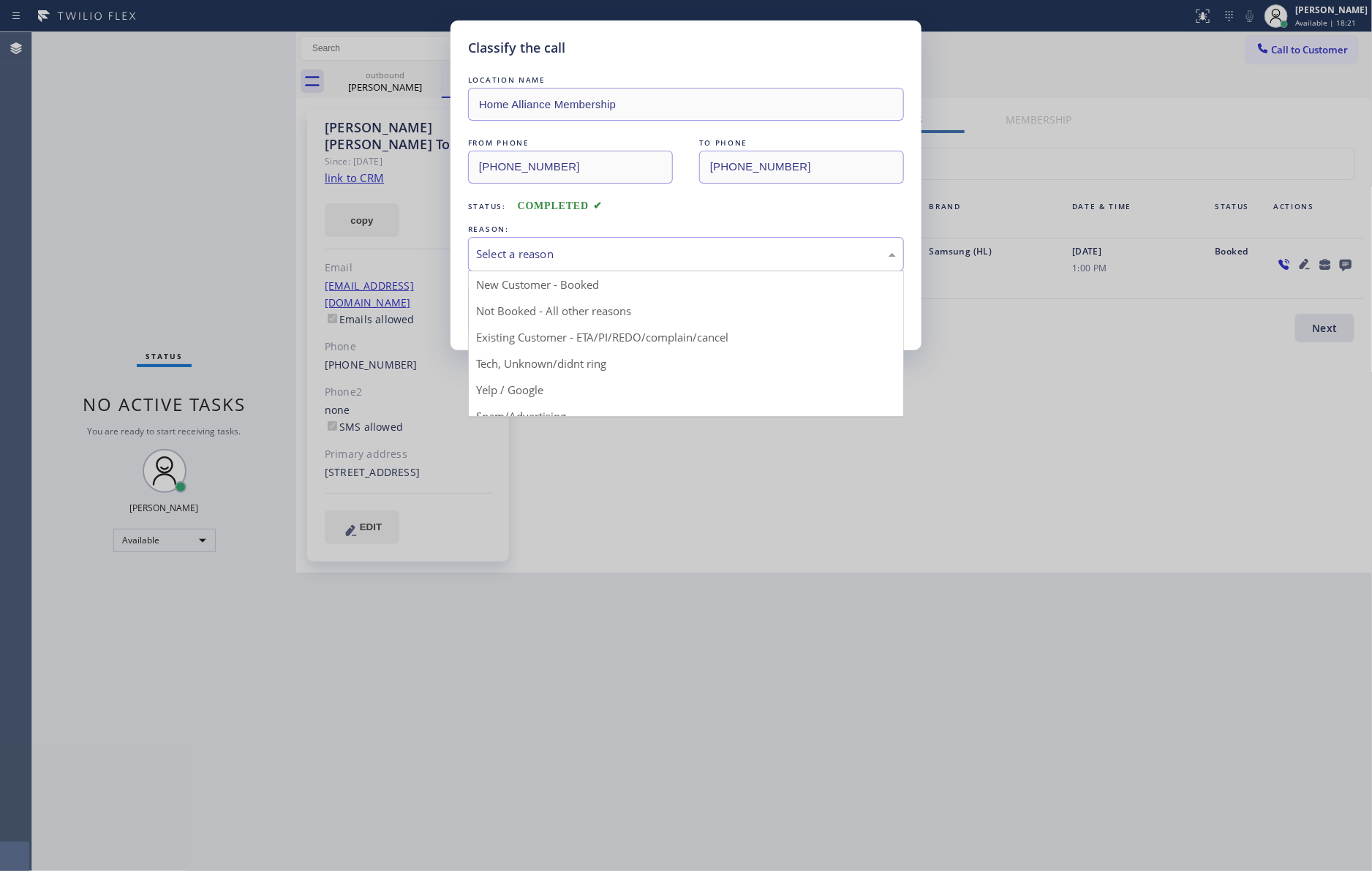
click at [533, 258] on div "Select a reason" at bounding box center [686, 254] width 419 height 17
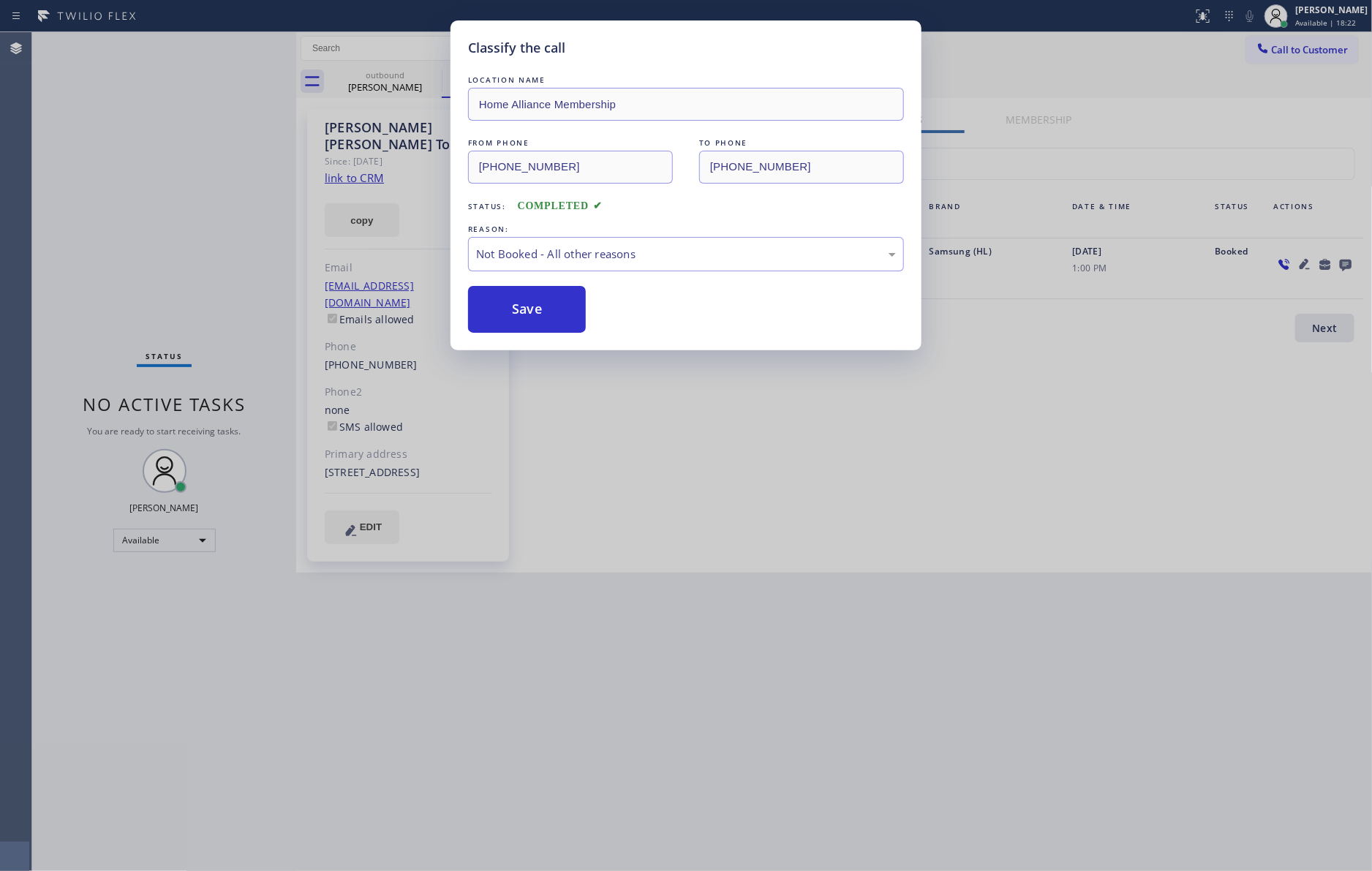
click at [526, 316] on button "Save" at bounding box center [526, 309] width 118 height 47
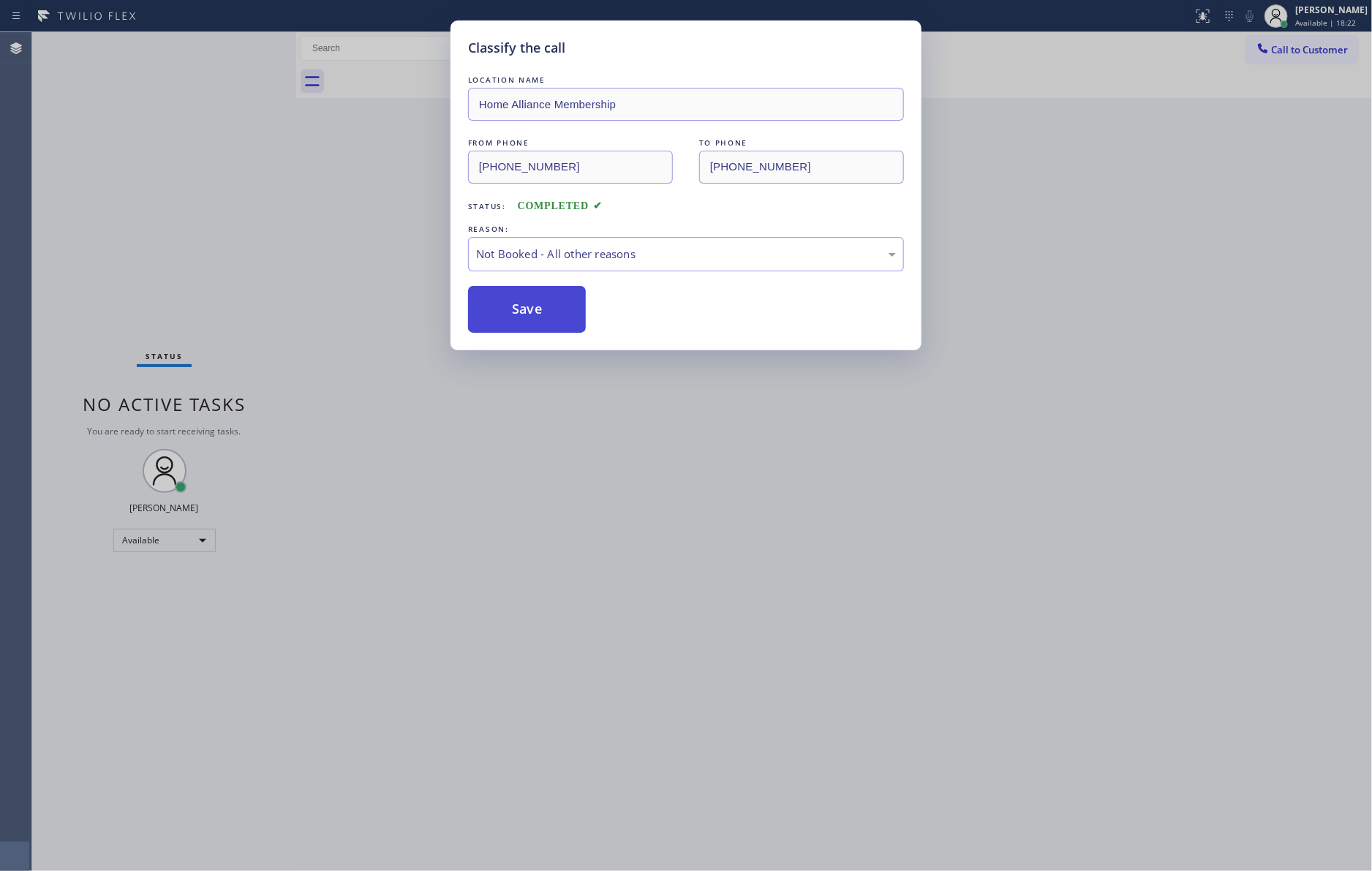
drag, startPoint x: 525, startPoint y: 314, endPoint x: 502, endPoint y: 305, distance: 24.7
click at [518, 310] on button "Save" at bounding box center [526, 309] width 118 height 47
click at [176, 290] on div "Classify the call LOCATION NAME Home Alliance Membership FROM PHONE [PHONE_NUMB…" at bounding box center [686, 436] width 1372 height 871
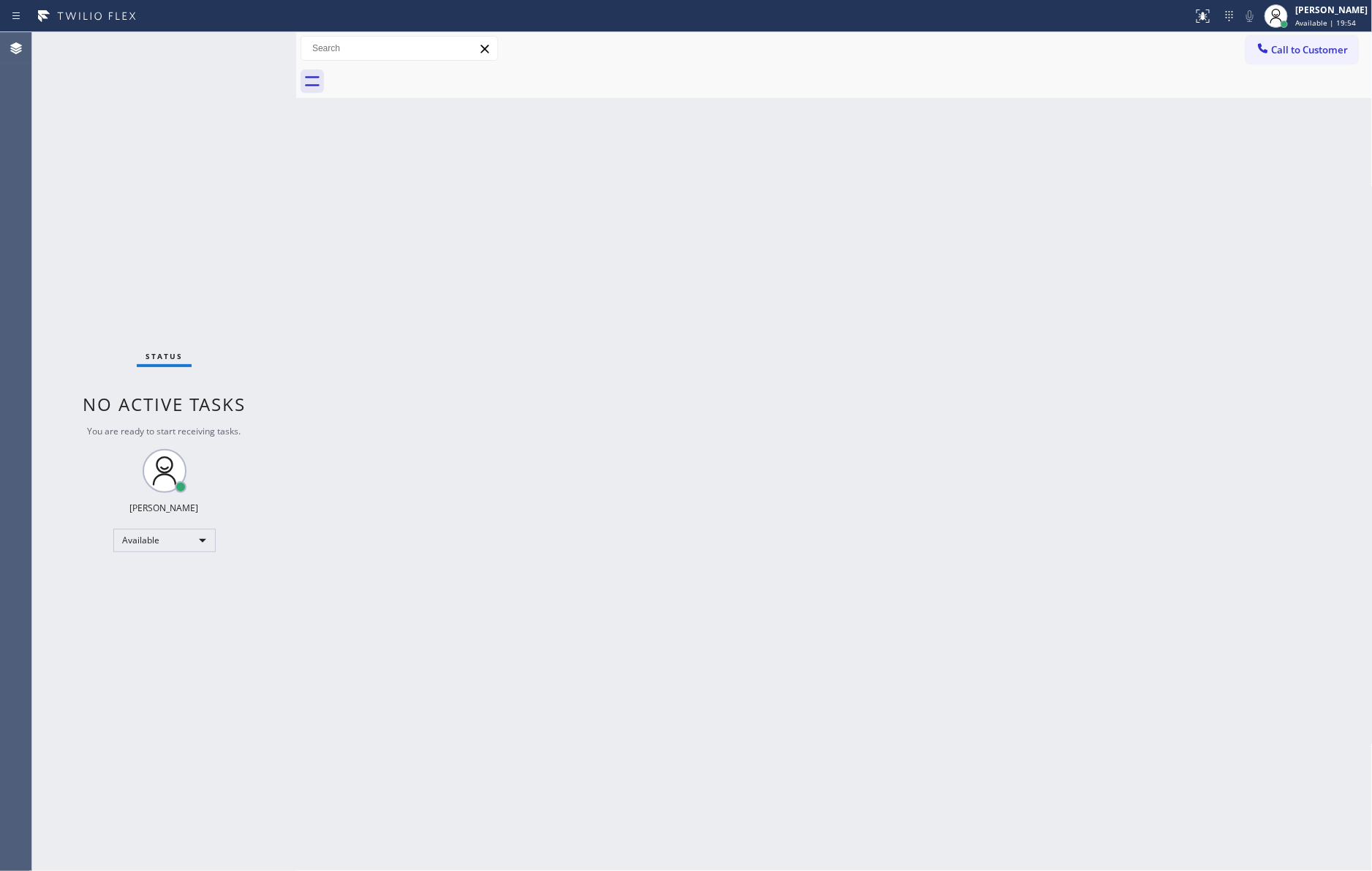
drag, startPoint x: 413, startPoint y: 279, endPoint x: 404, endPoint y: 21, distance: 258.2
click at [421, 222] on div "Back to Dashboard Change Sender ID Customers Technicians Select a contact Outbo…" at bounding box center [834, 451] width 1076 height 839
drag, startPoint x: 759, startPoint y: 353, endPoint x: 757, endPoint y: 318, distance: 35.1
click at [761, 353] on div "Back to Dashboard Change Sender ID Customers Technicians Select a contact Outbo…" at bounding box center [834, 451] width 1076 height 839
click at [922, 478] on div "Back to Dashboard Change Sender ID Customers Technicians Select a contact Outbo…" at bounding box center [834, 451] width 1076 height 839
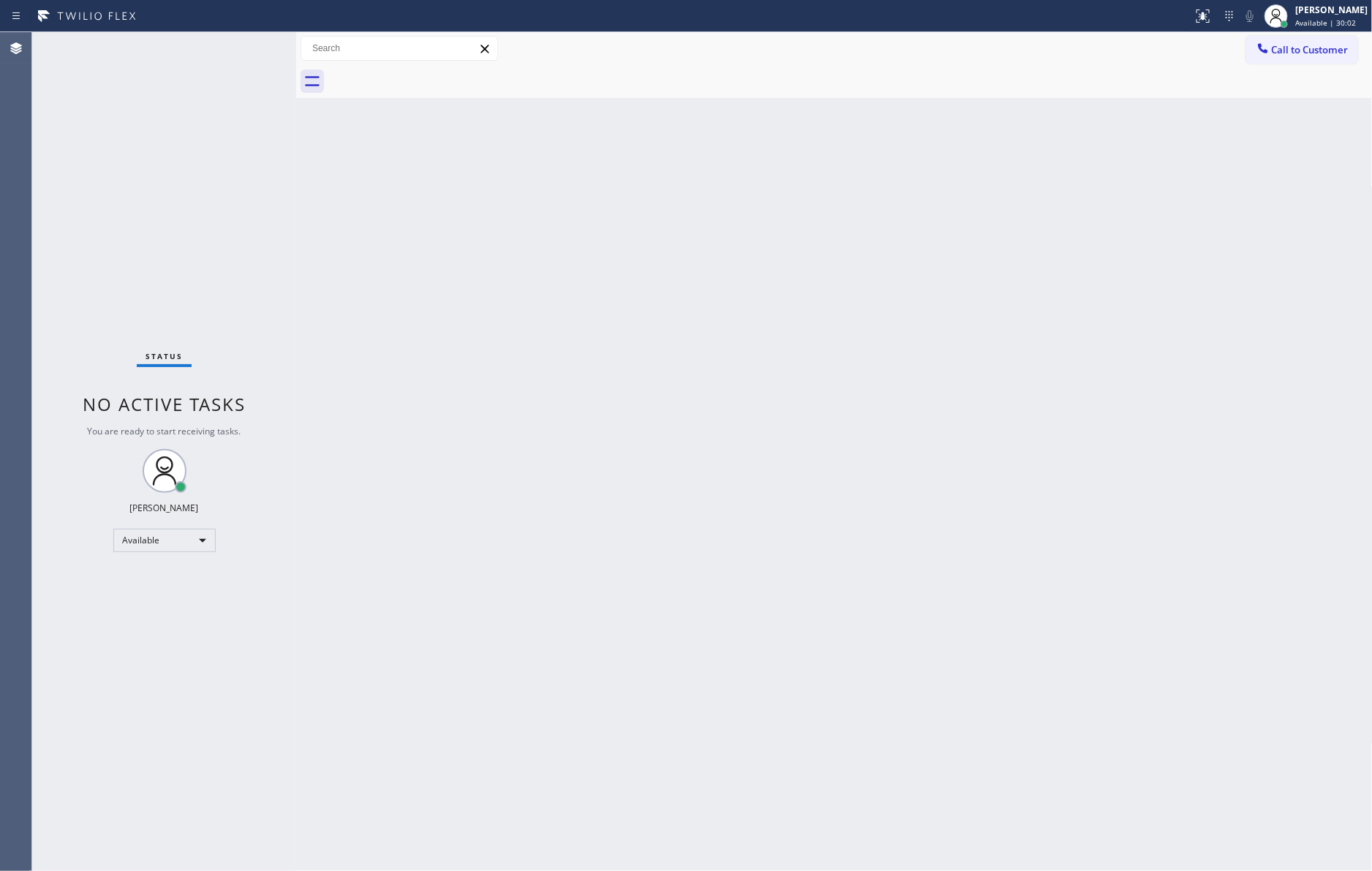
drag, startPoint x: 917, startPoint y: 362, endPoint x: 1310, endPoint y: 321, distance: 395.1
click at [920, 362] on div "Back to Dashboard Change Sender ID Customers Technicians Select a contact Outbo…" at bounding box center [834, 451] width 1076 height 839
drag, startPoint x: 583, startPoint y: 307, endPoint x: 944, endPoint y: 191, distance: 379.2
click at [641, 283] on div "Back to Dashboard Change Sender ID Customers Technicians Select a contact Outbo…" at bounding box center [834, 451] width 1076 height 839
click at [1301, 47] on span "Call to Customer" at bounding box center [1310, 49] width 77 height 13
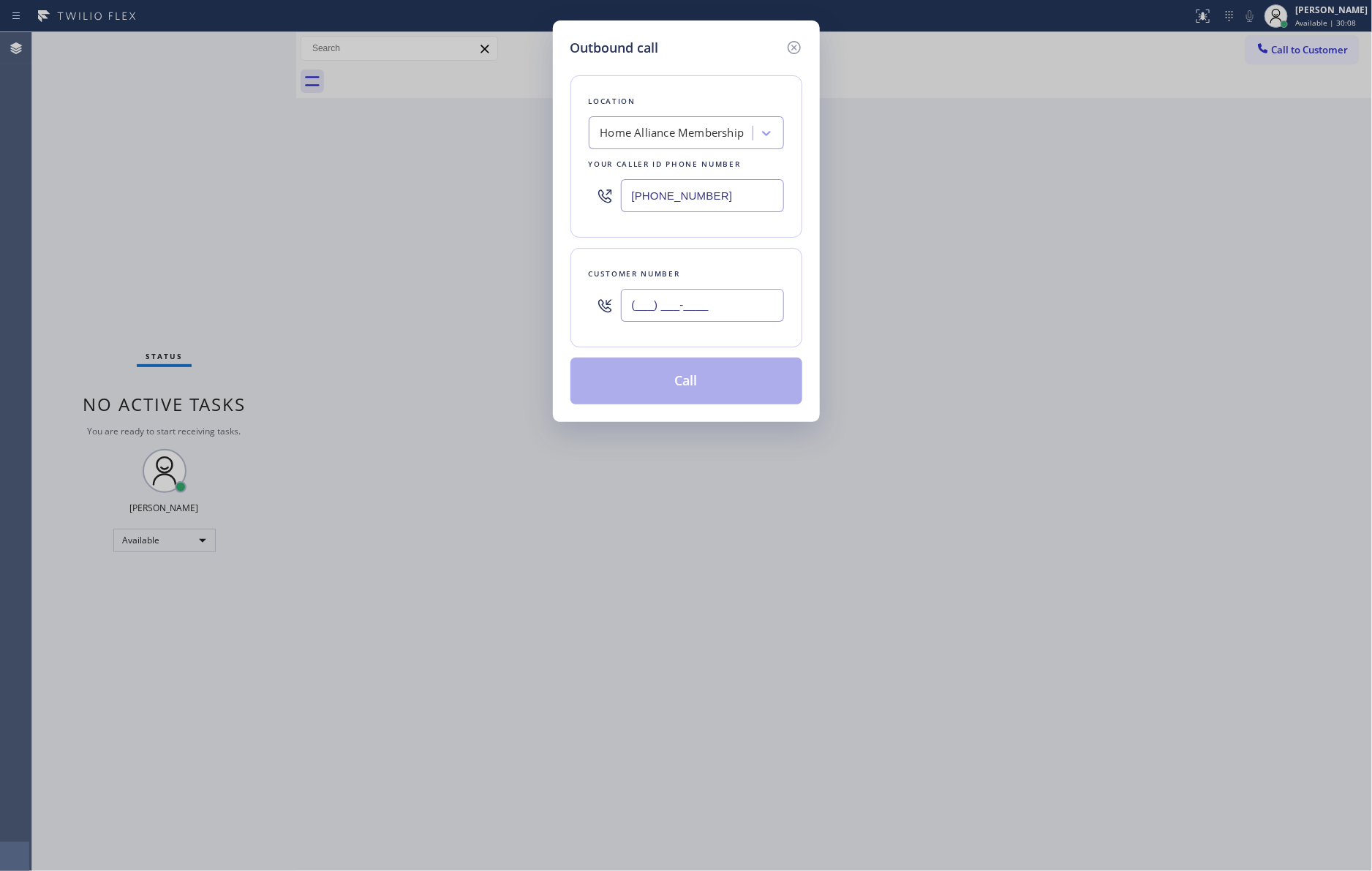
click at [698, 312] on input "(___) ___-____" at bounding box center [702, 305] width 163 height 33
paste input "310) 291-5032"
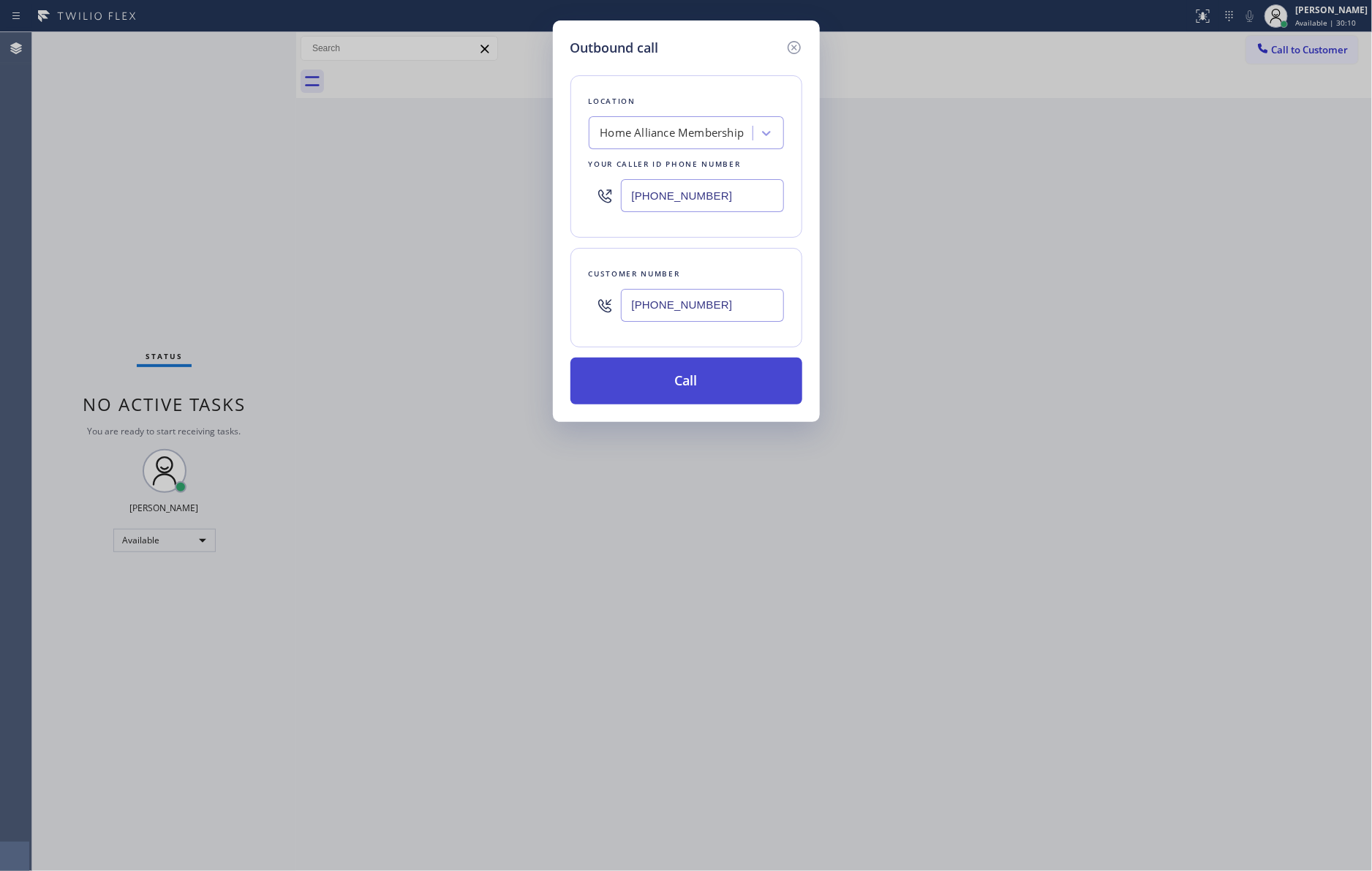
type input "[PHONE_NUMBER]"
click at [684, 387] on button "Call" at bounding box center [686, 382] width 232 height 47
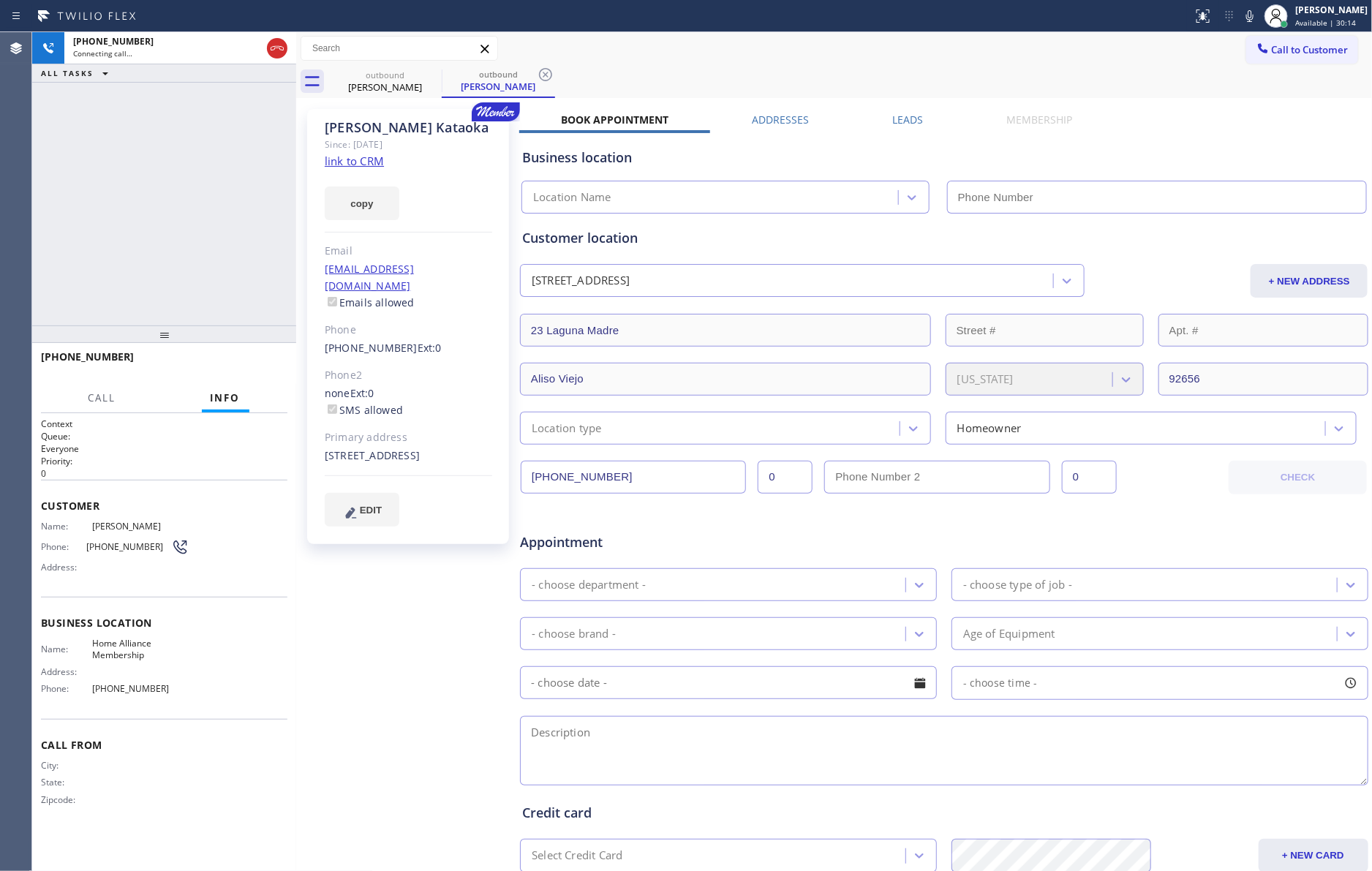
type input "[PHONE_NUMBER]"
click at [243, 372] on button "HANG UP" at bounding box center [254, 363] width 68 height 21
click at [243, 193] on div "[PHONE_NUMBER] Live | 00:11 ALL TASKS ALL TASKS ACTIVE TASKS TASKS IN WRAP UP" at bounding box center [163, 179] width 264 height 293
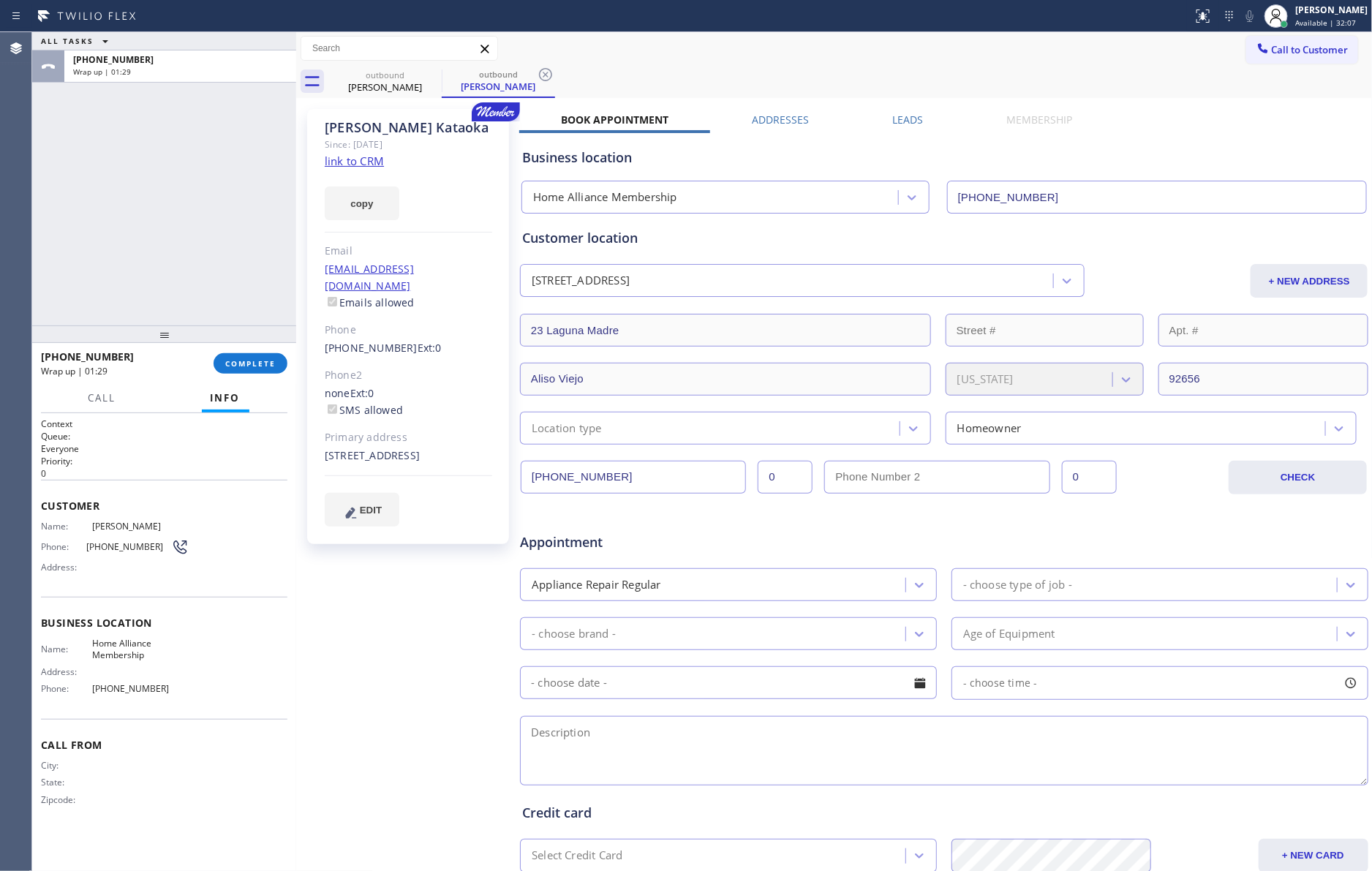
drag, startPoint x: 243, startPoint y: 193, endPoint x: 779, endPoint y: 154, distance: 537.4
click at [358, 180] on div "ALL TASKS ALL TASKS ACTIVE TASKS TASKS IN WRAP UP [PHONE_NUMBER] Wrap up | 01:2…" at bounding box center [701, 451] width 1339 height 839
click at [899, 119] on label "Leads" at bounding box center [907, 119] width 30 height 14
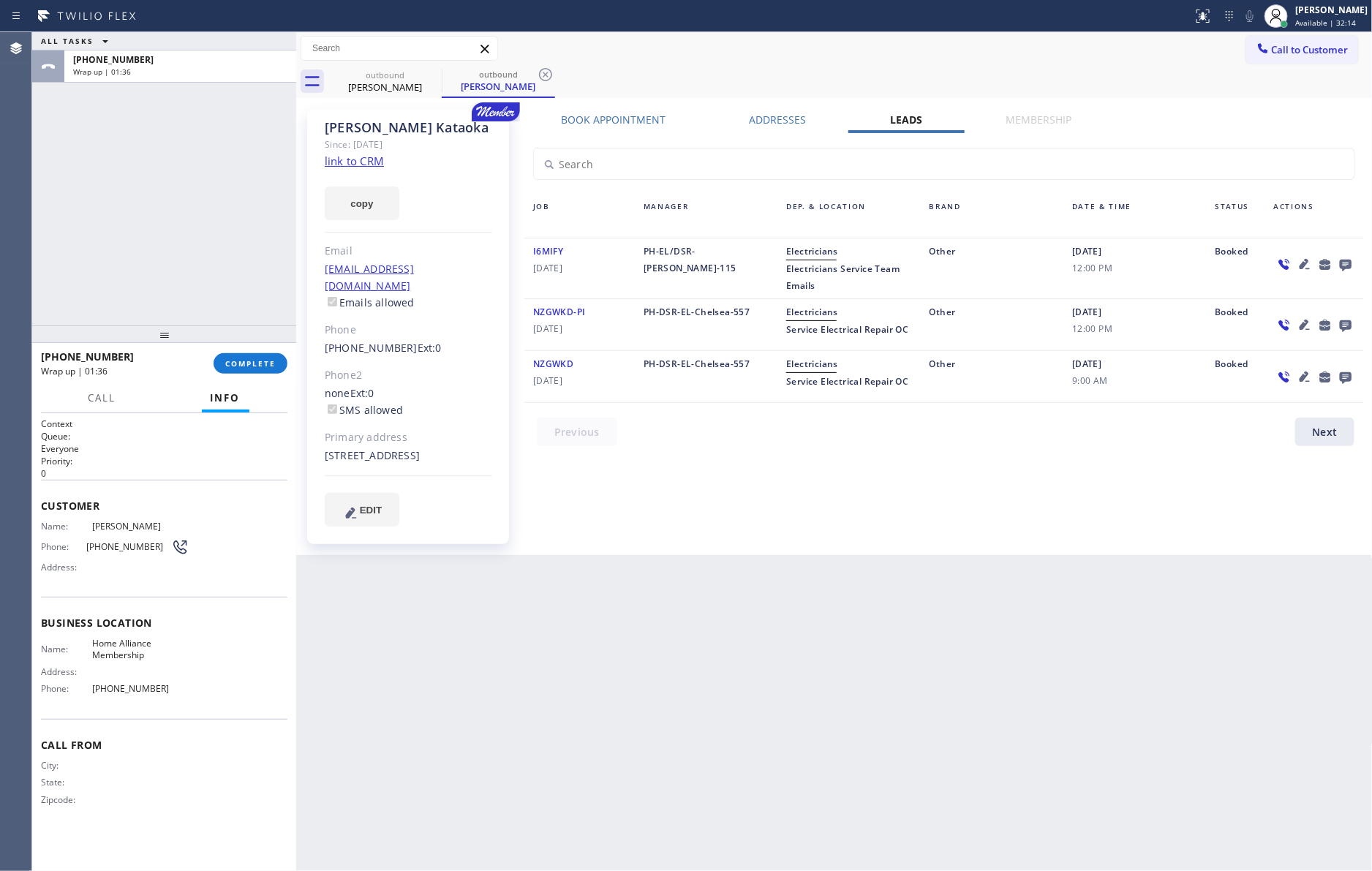
click at [1036, 554] on div "Back to Dashboard Change Sender ID Customers Technicians Select a contact Outbo…" at bounding box center [834, 451] width 1076 height 839
click at [1345, 262] on icon at bounding box center [1345, 264] width 17 height 18
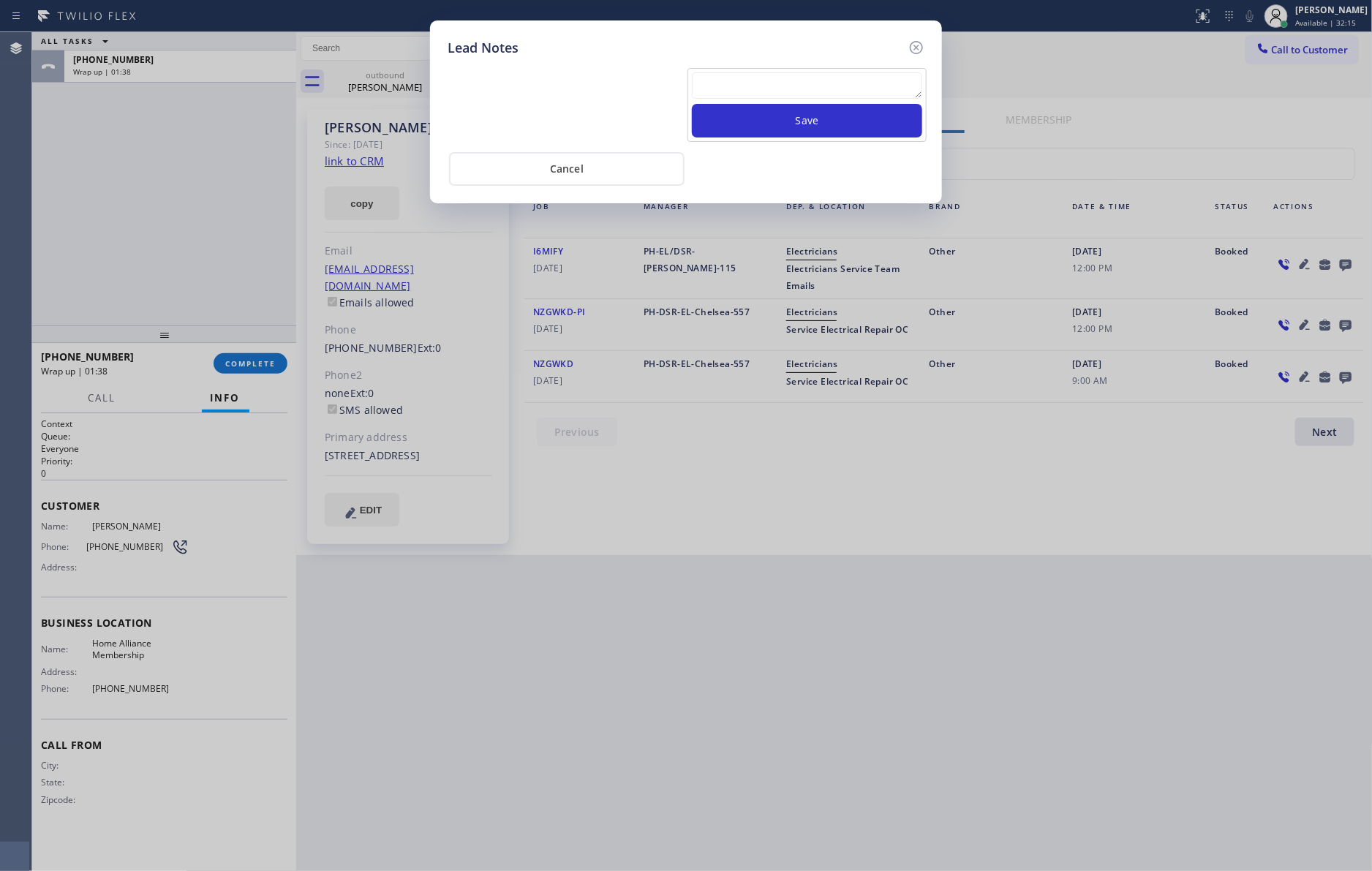
click at [818, 82] on textarea at bounding box center [806, 85] width 230 height 27
paste textarea "please transfer. membership follow up calls"
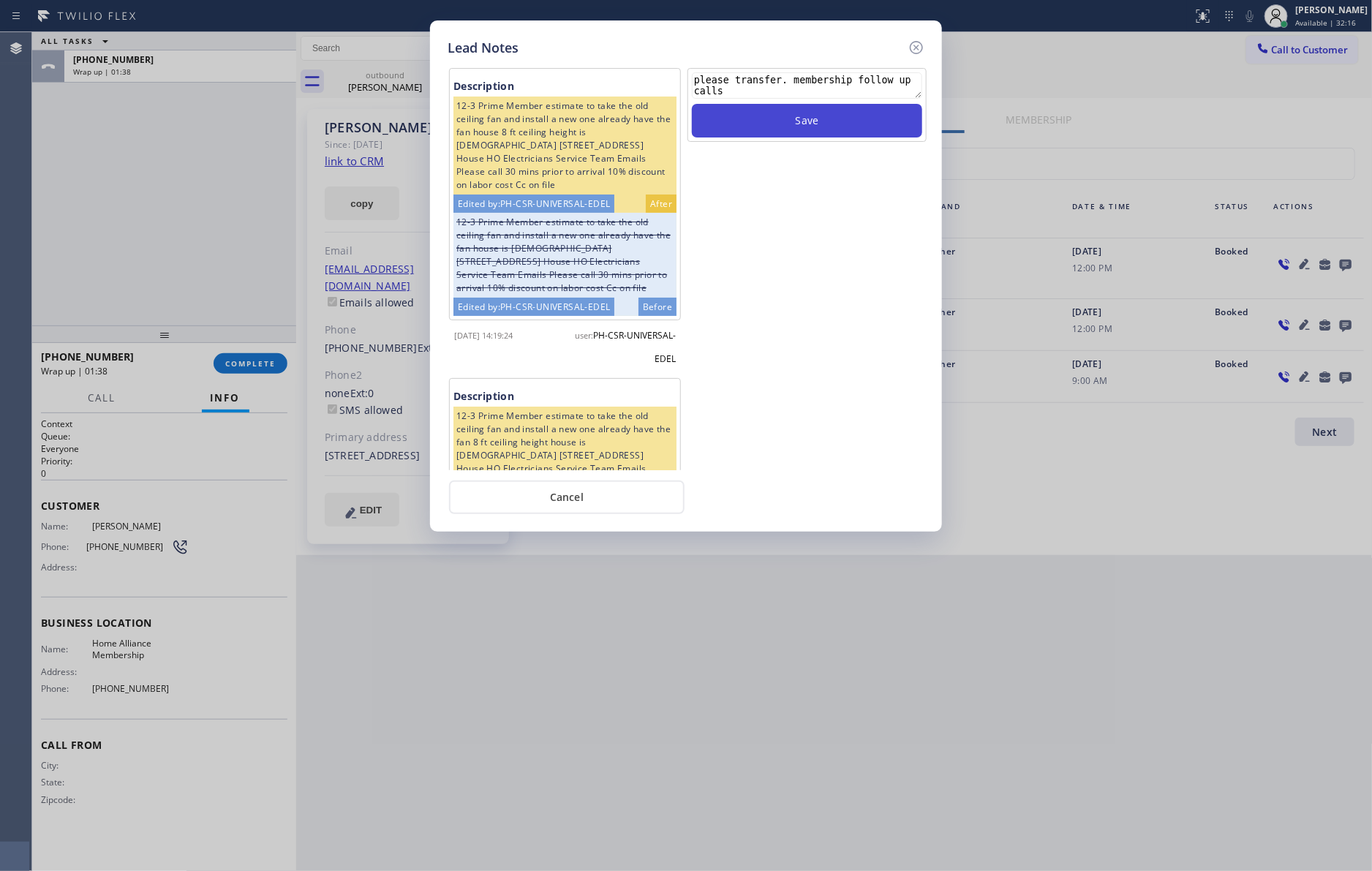
type textarea "please transfer. membership follow up calls"
click at [814, 124] on button "Save" at bounding box center [806, 121] width 230 height 33
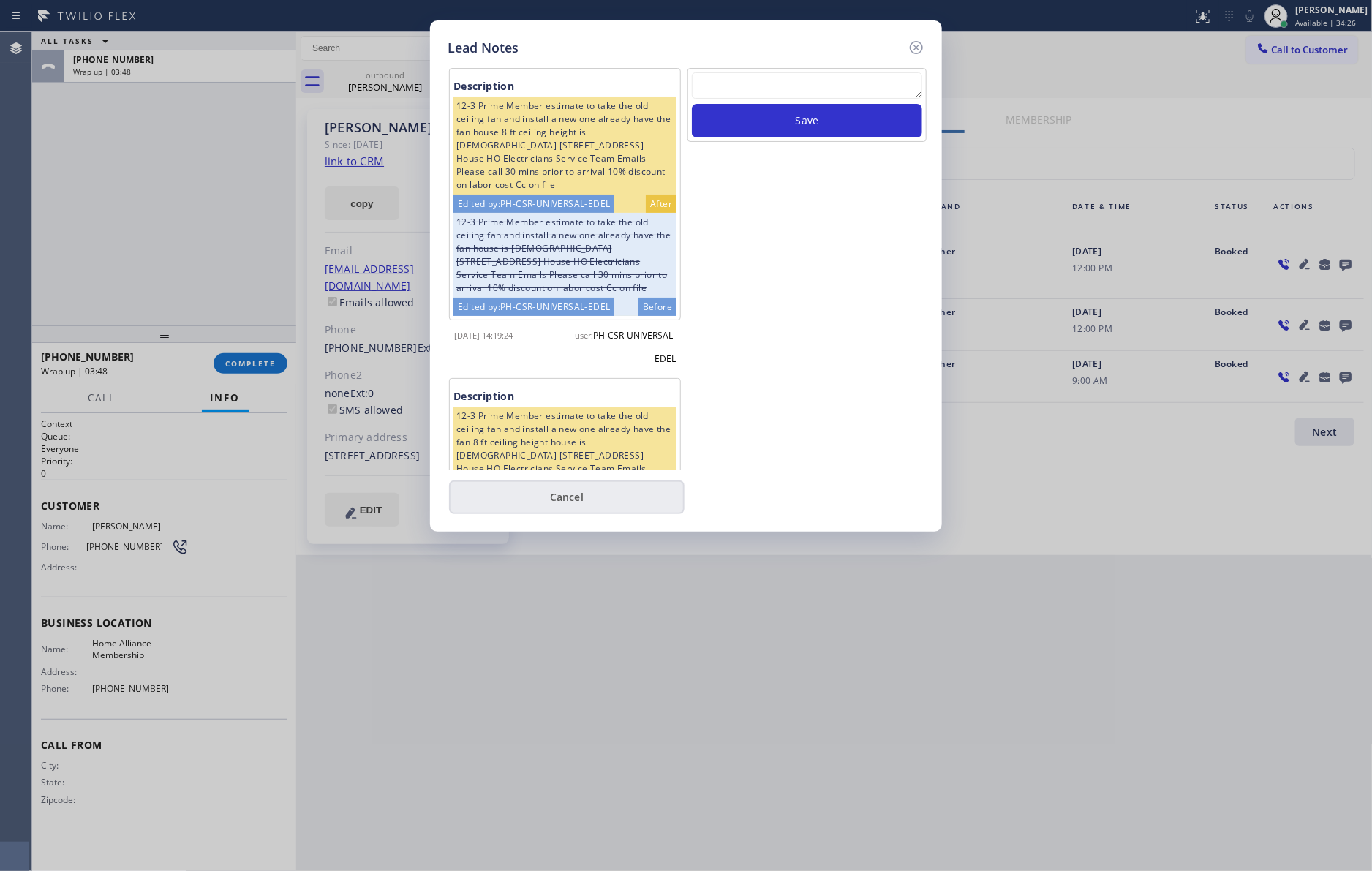
click at [533, 497] on button "Cancel" at bounding box center [567, 497] width 236 height 33
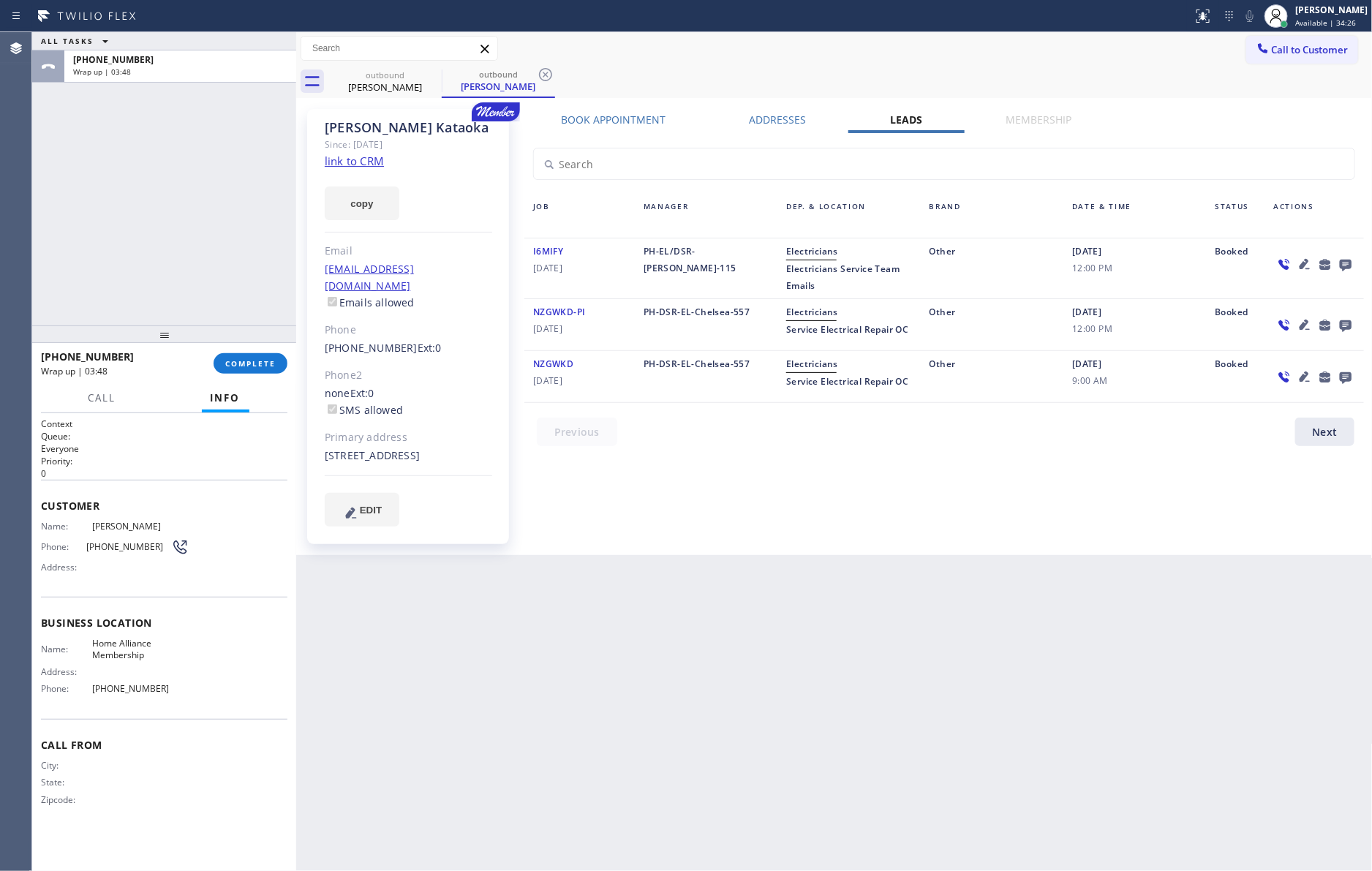
click at [154, 275] on div "ALL TASKS ALL TASKS ACTIVE TASKS TASKS IN WRAP UP [PHONE_NUMBER] Wrap up | 03:48" at bounding box center [163, 179] width 264 height 293
click at [253, 363] on span "COMPLETE" at bounding box center [250, 363] width 50 height 10
click at [195, 124] on div "ALL TASKS ALL TASKS ACTIVE TASKS TASKS IN WRAP UP [PHONE_NUMBER] Wrap up | 03:49" at bounding box center [163, 179] width 264 height 293
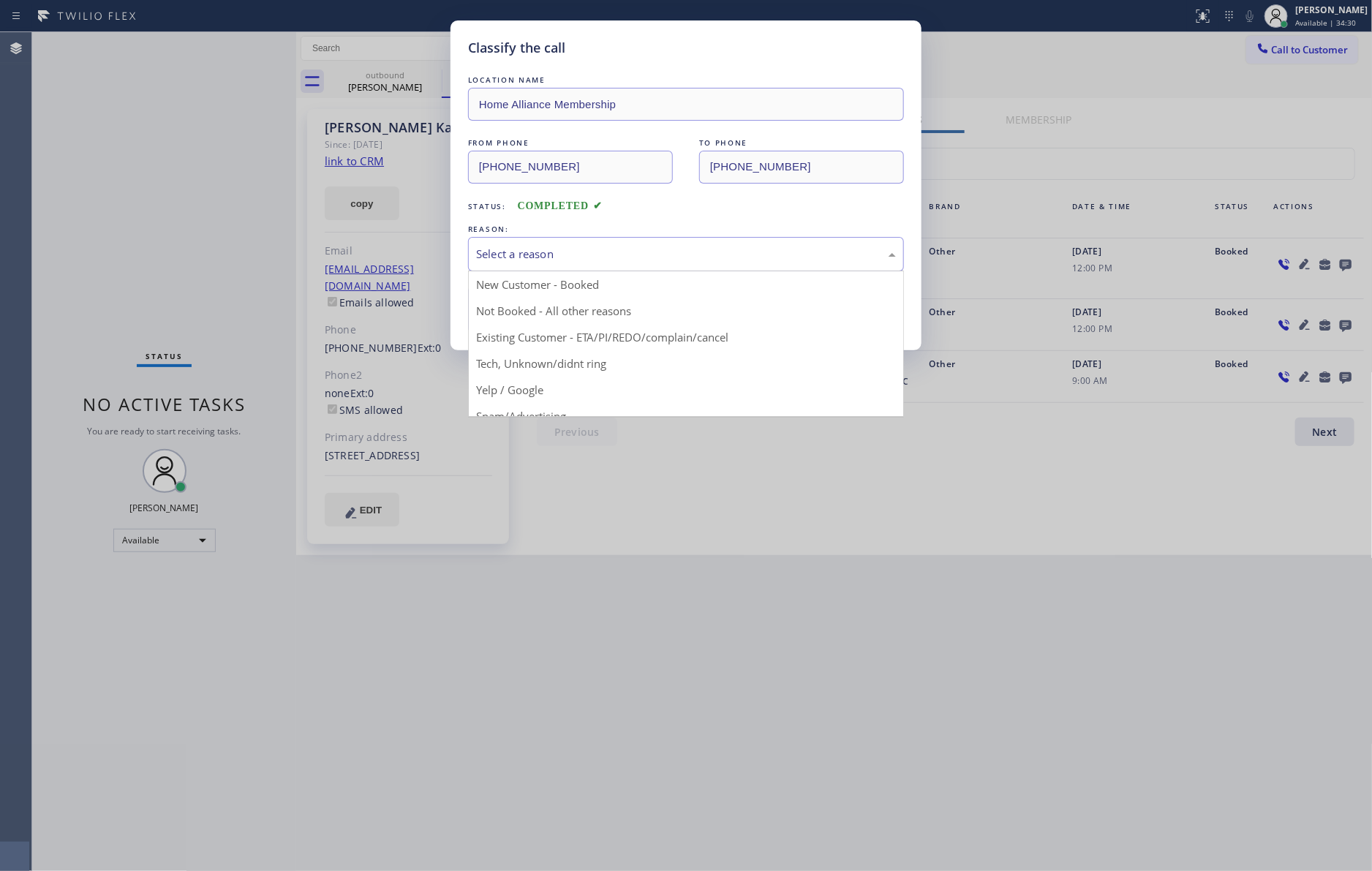
click at [495, 260] on div "Select a reason" at bounding box center [686, 254] width 419 height 17
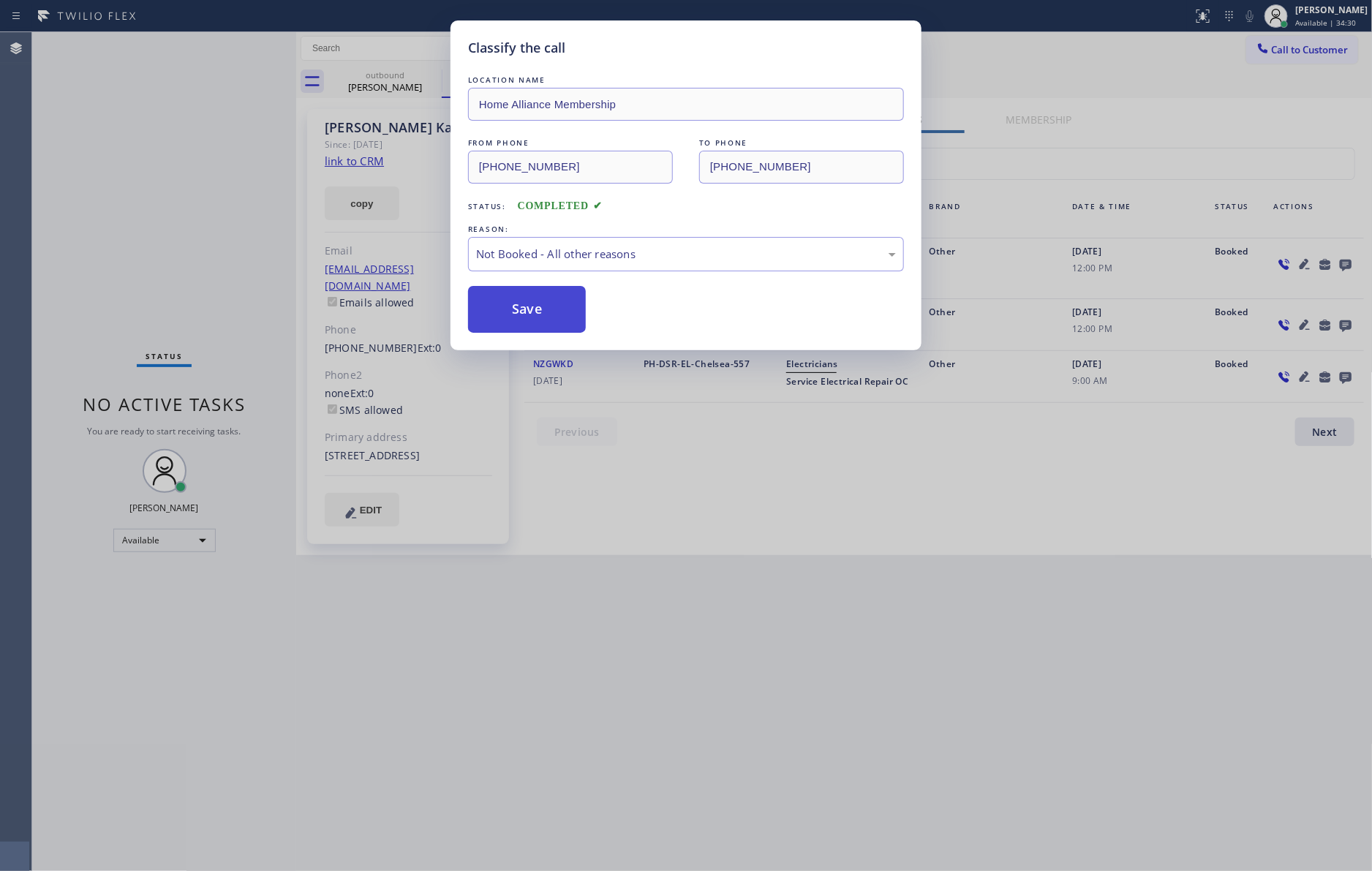
click at [517, 309] on button "Save" at bounding box center [526, 309] width 118 height 47
click at [518, 309] on button "Save" at bounding box center [526, 309] width 118 height 47
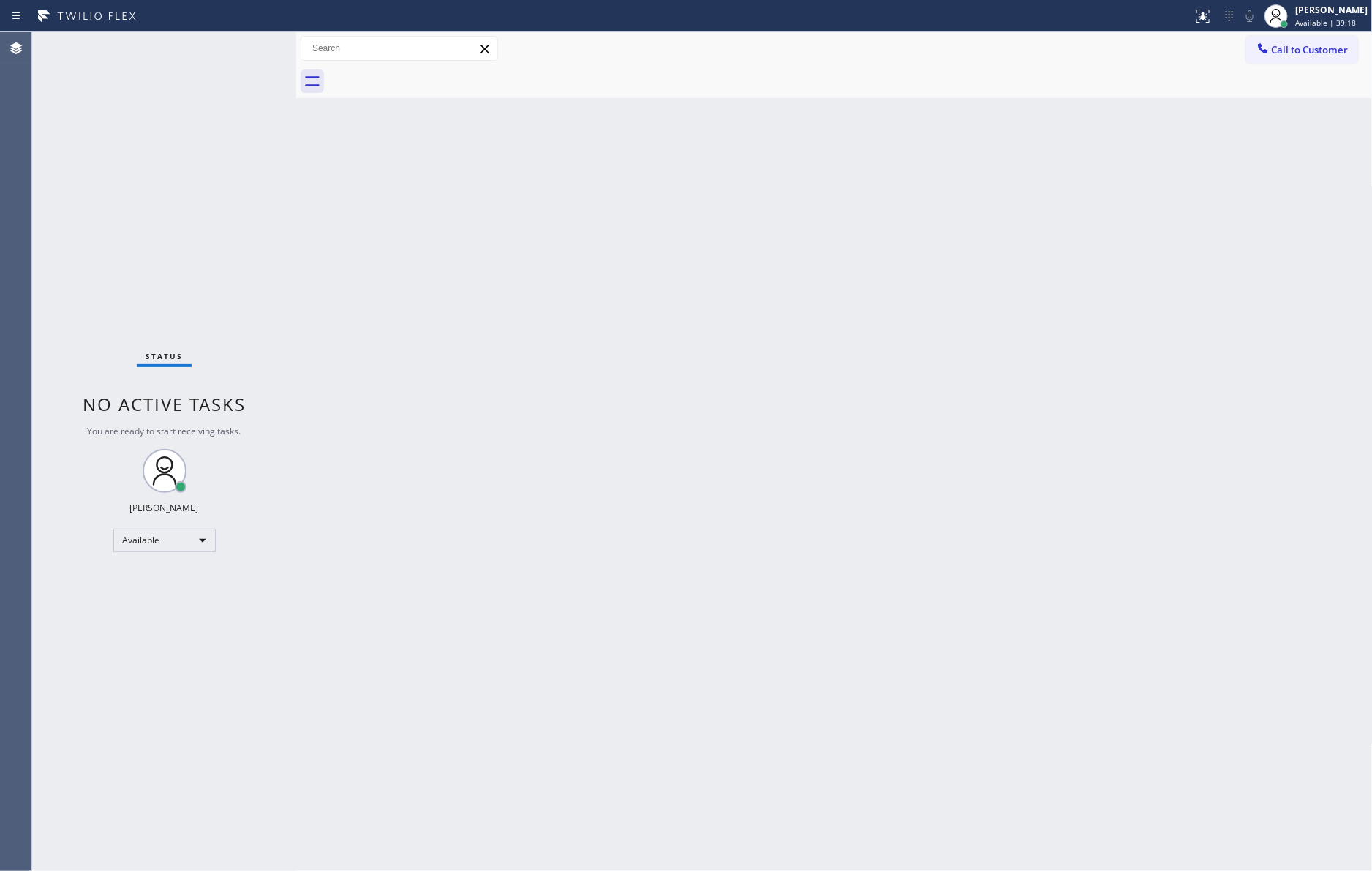
drag, startPoint x: 643, startPoint y: 279, endPoint x: 757, endPoint y: 306, distance: 117.2
click at [700, 293] on div "Back to Dashboard Change Sender ID Customers Technicians Select a contact Outbo…" at bounding box center [834, 451] width 1076 height 839
drag, startPoint x: 568, startPoint y: 290, endPoint x: 1128, endPoint y: 139, distance: 580.0
click at [667, 270] on div "Back to Dashboard Change Sender ID Customers Technicians Select a contact Outbo…" at bounding box center [834, 451] width 1076 height 839
click at [1288, 40] on button "Call to Customer" at bounding box center [1301, 49] width 112 height 28
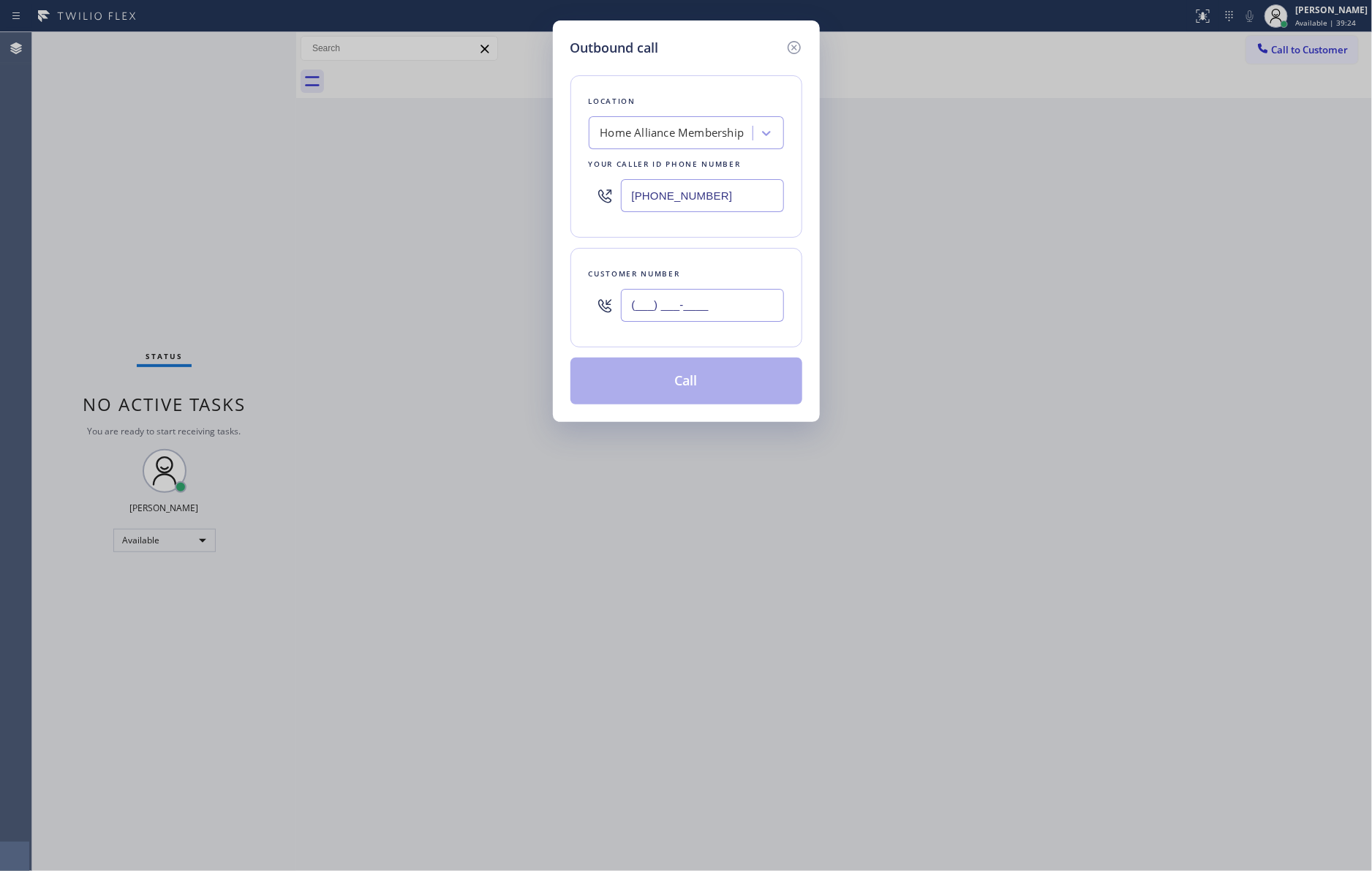
click at [658, 316] on input "(___) ___-____" at bounding box center [702, 305] width 163 height 33
paste input "310) 694-4492"
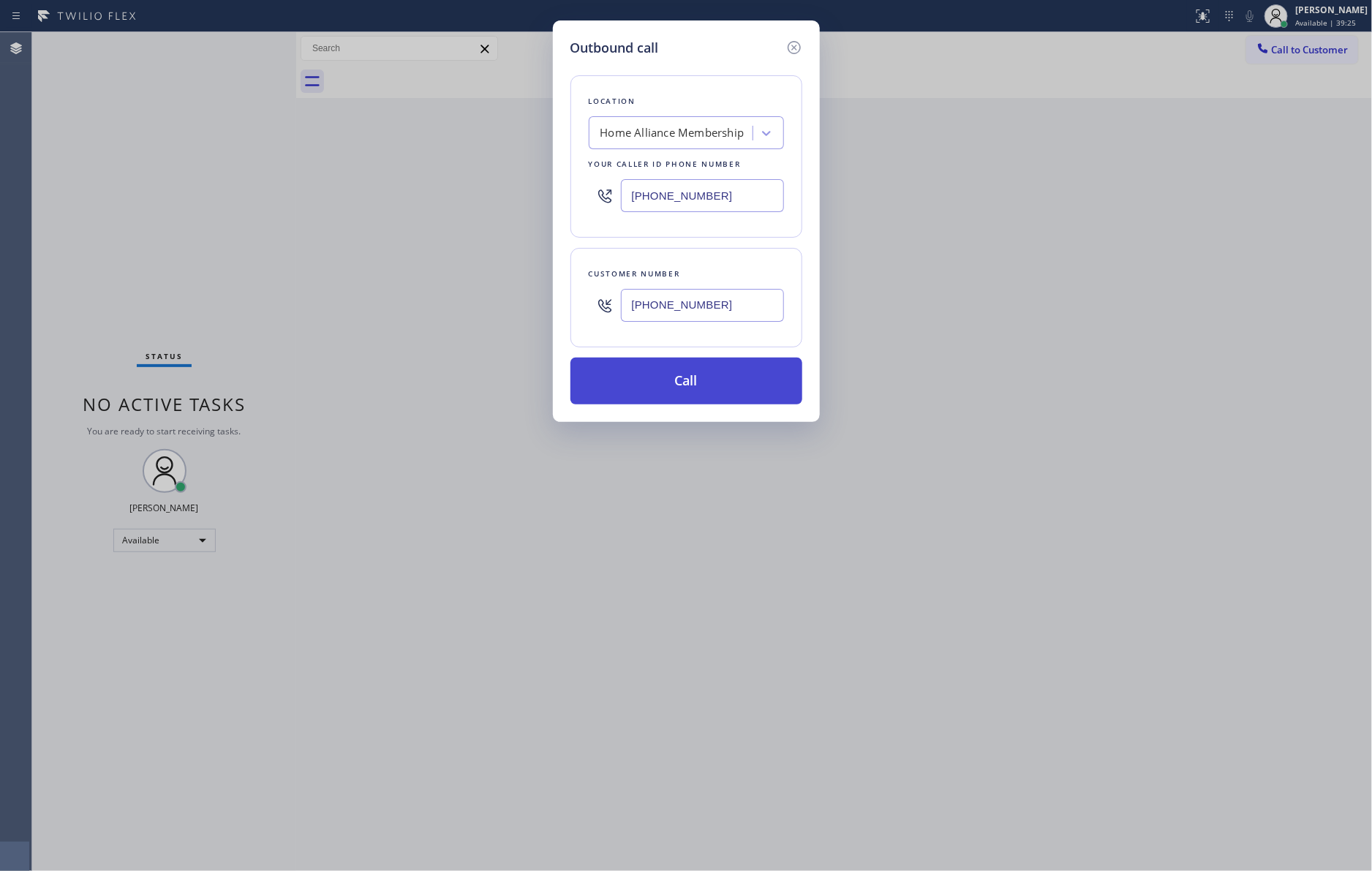
type input "[PHONE_NUMBER]"
click at [717, 391] on button "Call" at bounding box center [686, 382] width 232 height 47
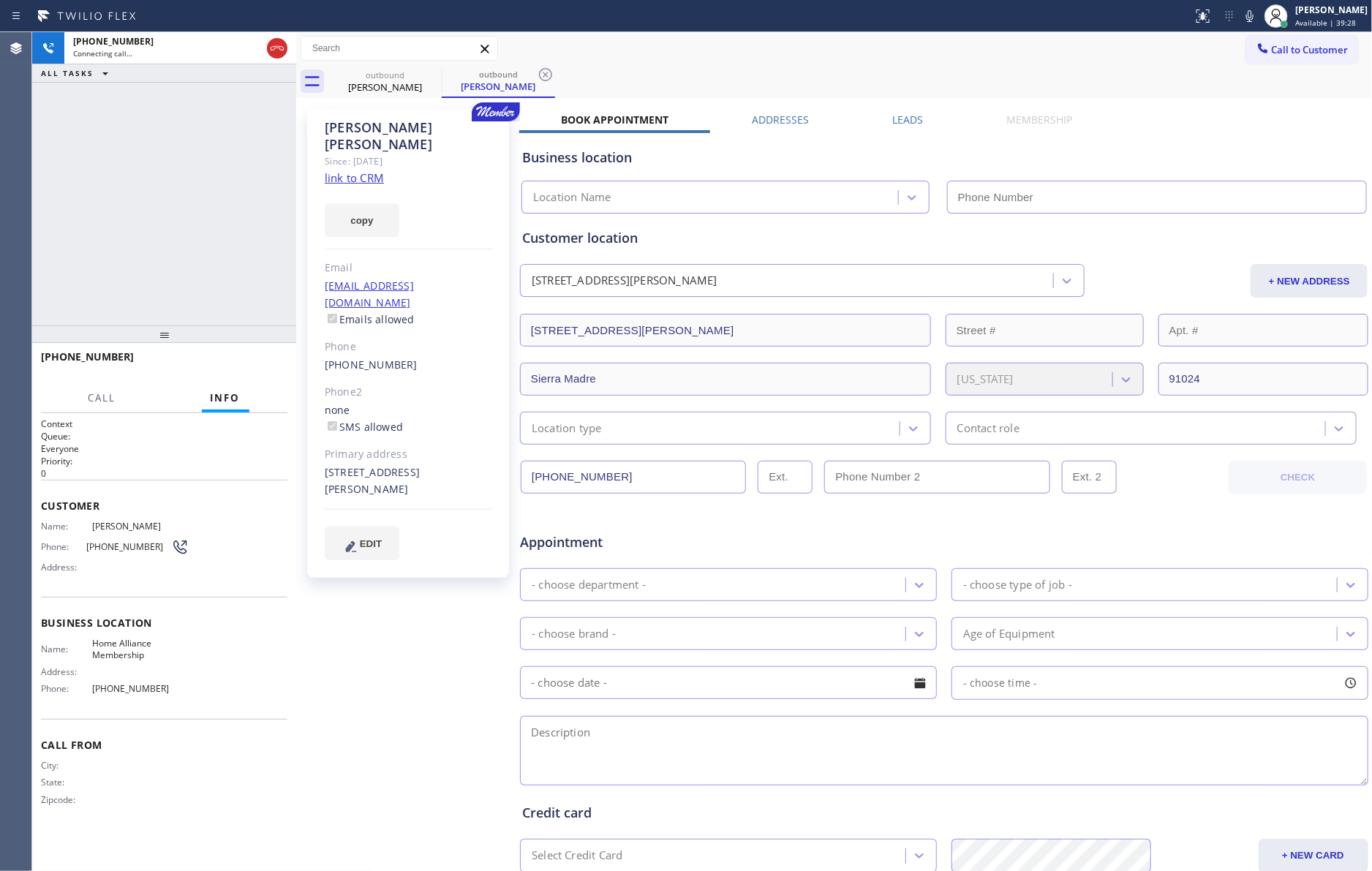
drag, startPoint x: 103, startPoint y: 217, endPoint x: 919, endPoint y: 305, distance: 820.7
click at [294, 268] on div "[PHONE_NUMBER] Connecting call… ALL TASKS ALL TASKS ACTIVE TASKS TASKS IN WRAP …" at bounding box center [701, 451] width 1339 height 839
click at [910, 119] on label "Leads" at bounding box center [907, 119] width 30 height 14
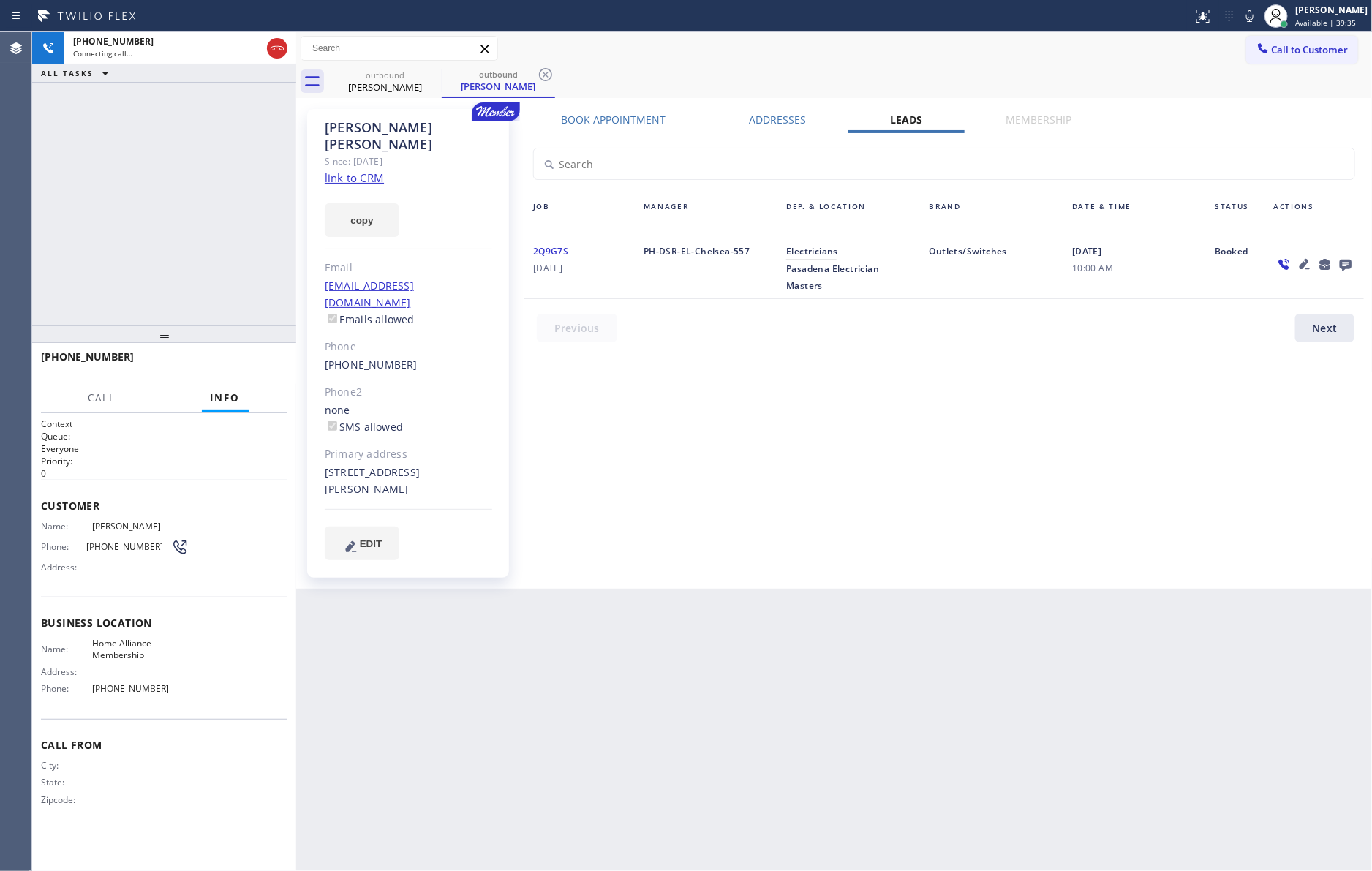
click at [215, 176] on div "[PHONE_NUMBER] Connecting call… ALL TASKS ALL TASKS ACTIVE TASKS TASKS IN WRAP …" at bounding box center [163, 179] width 264 height 293
click at [1345, 263] on icon at bounding box center [1344, 265] width 11 height 11
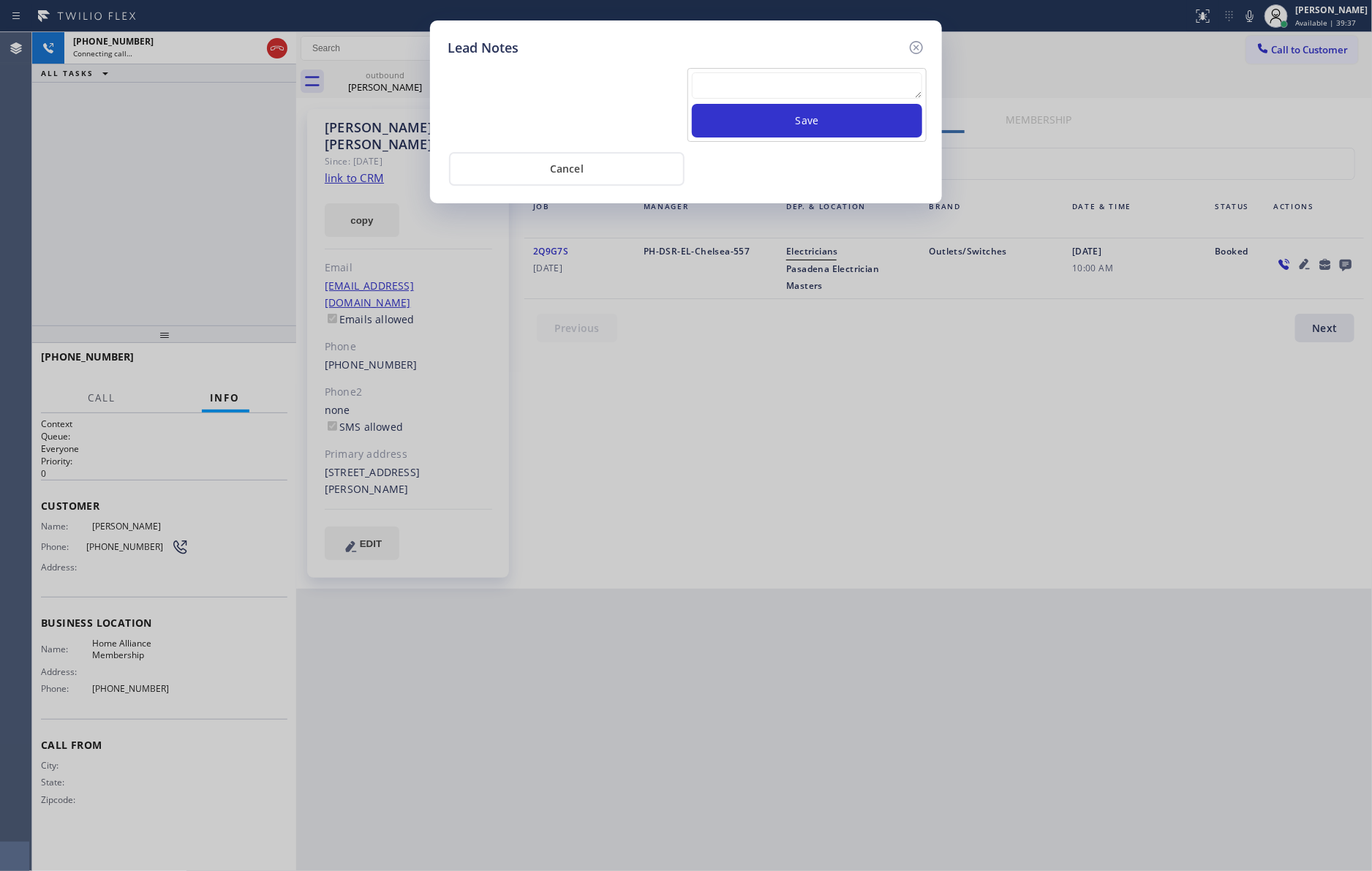
click at [727, 77] on textarea at bounding box center [806, 85] width 230 height 27
paste textarea "please transfer. membership follow up calls"
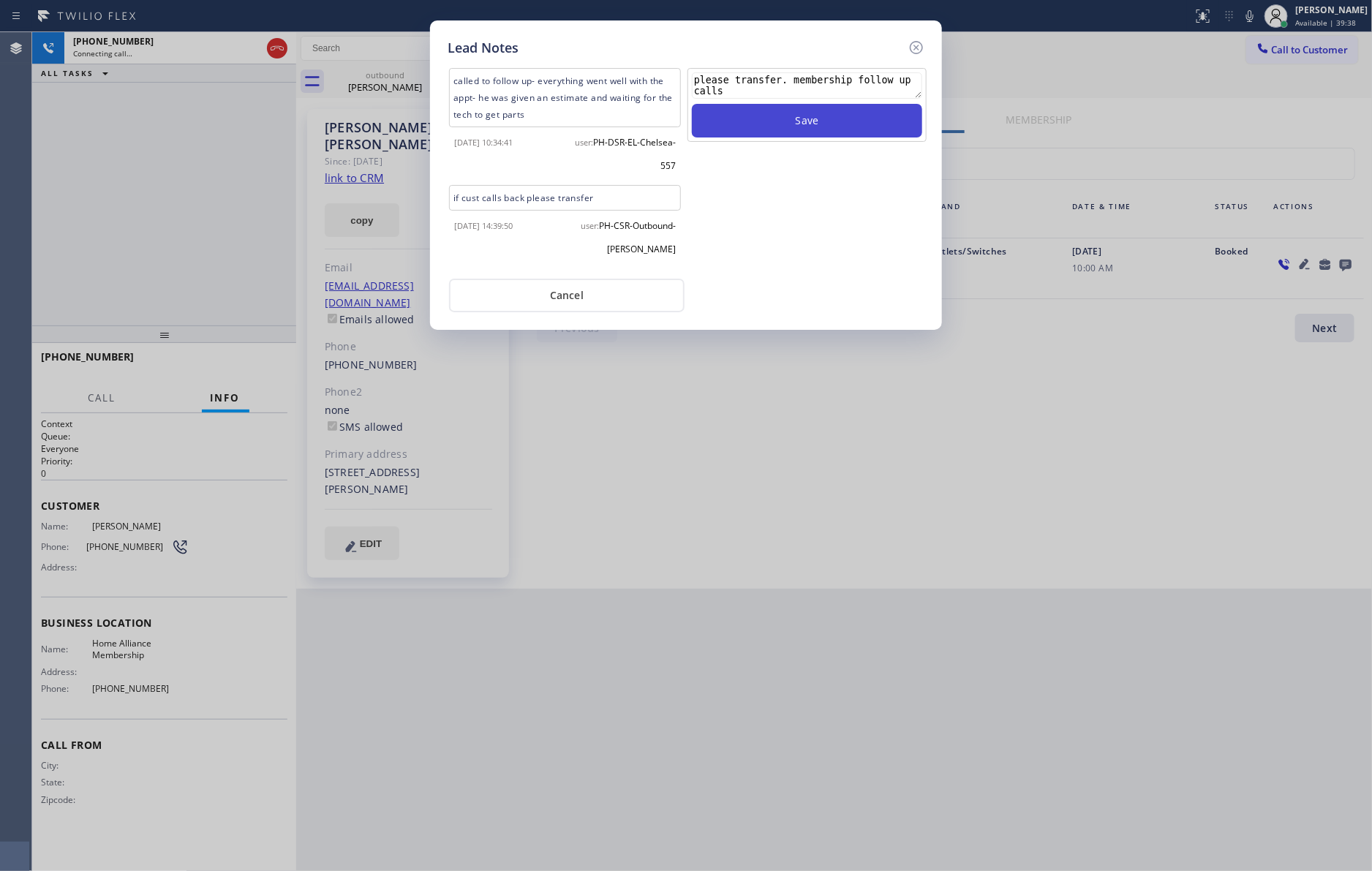
type textarea "please transfer. membership follow up calls"
click at [786, 123] on button "Save" at bounding box center [806, 121] width 230 height 33
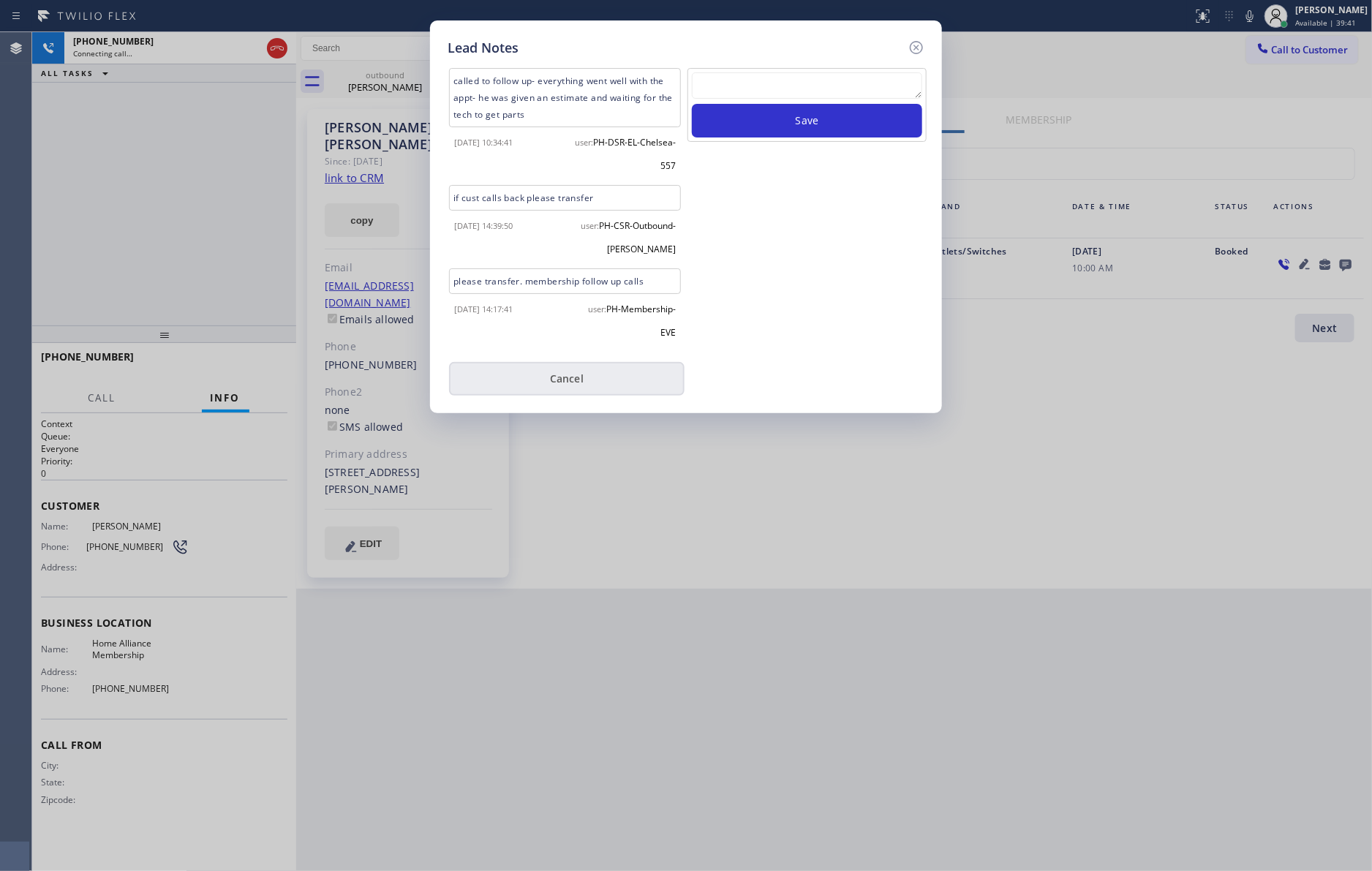
click at [579, 364] on button "Cancel" at bounding box center [567, 378] width 236 height 33
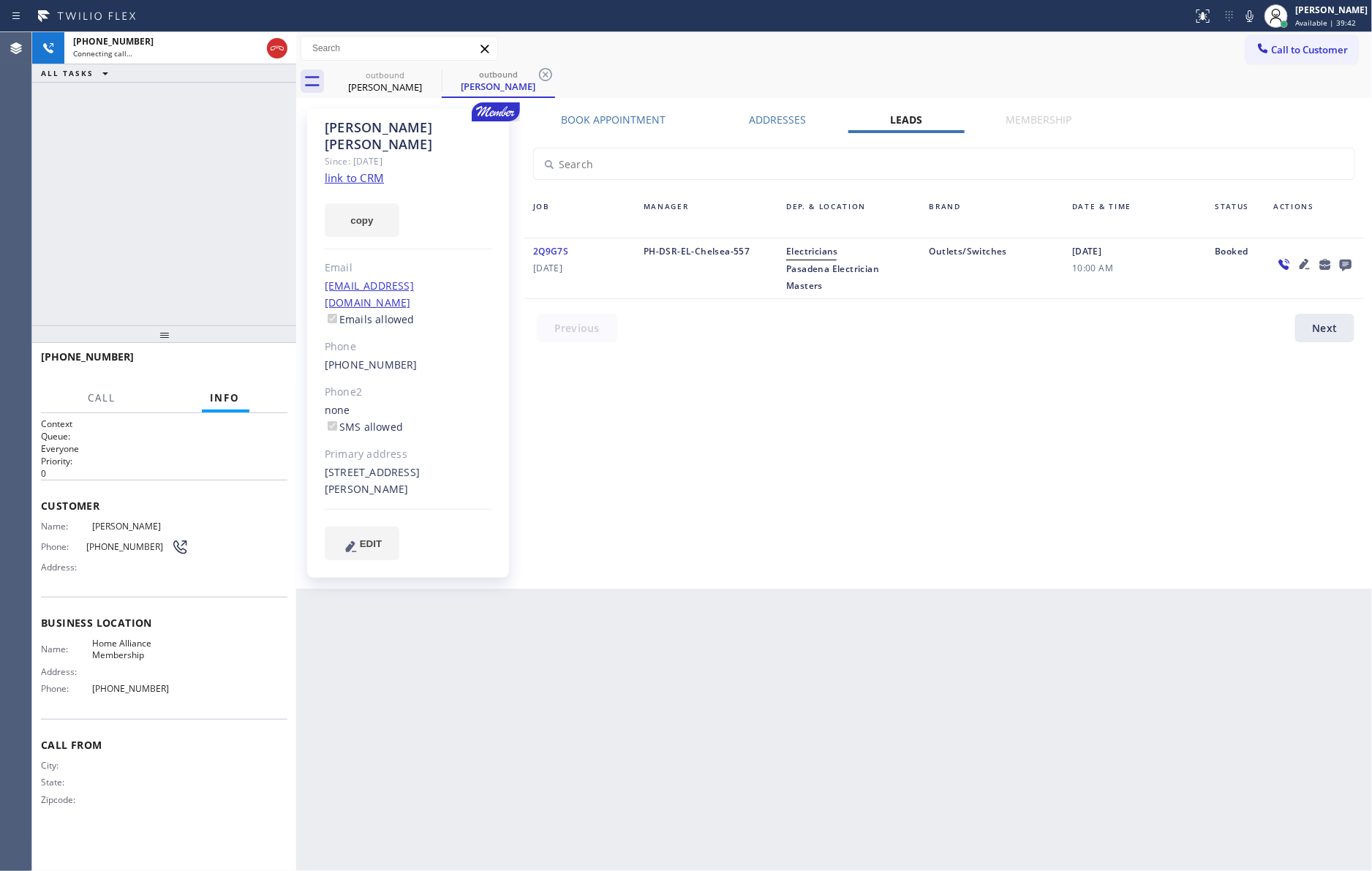
drag, startPoint x: 250, startPoint y: 237, endPoint x: 257, endPoint y: 67, distance: 170.1
click at [250, 203] on div "[PHONE_NUMBER] Connecting call… ALL TASKS ALL TASKS ACTIVE TASKS TASKS IN WRAP …" at bounding box center [163, 179] width 264 height 293
click at [277, 47] on icon at bounding box center [277, 48] width 17 height 17
click at [243, 231] on div "[PHONE_NUMBER] Connecting call… ALL TASKS ALL TASKS ACTIVE TASKS TASKS IN WRAP …" at bounding box center [163, 179] width 264 height 293
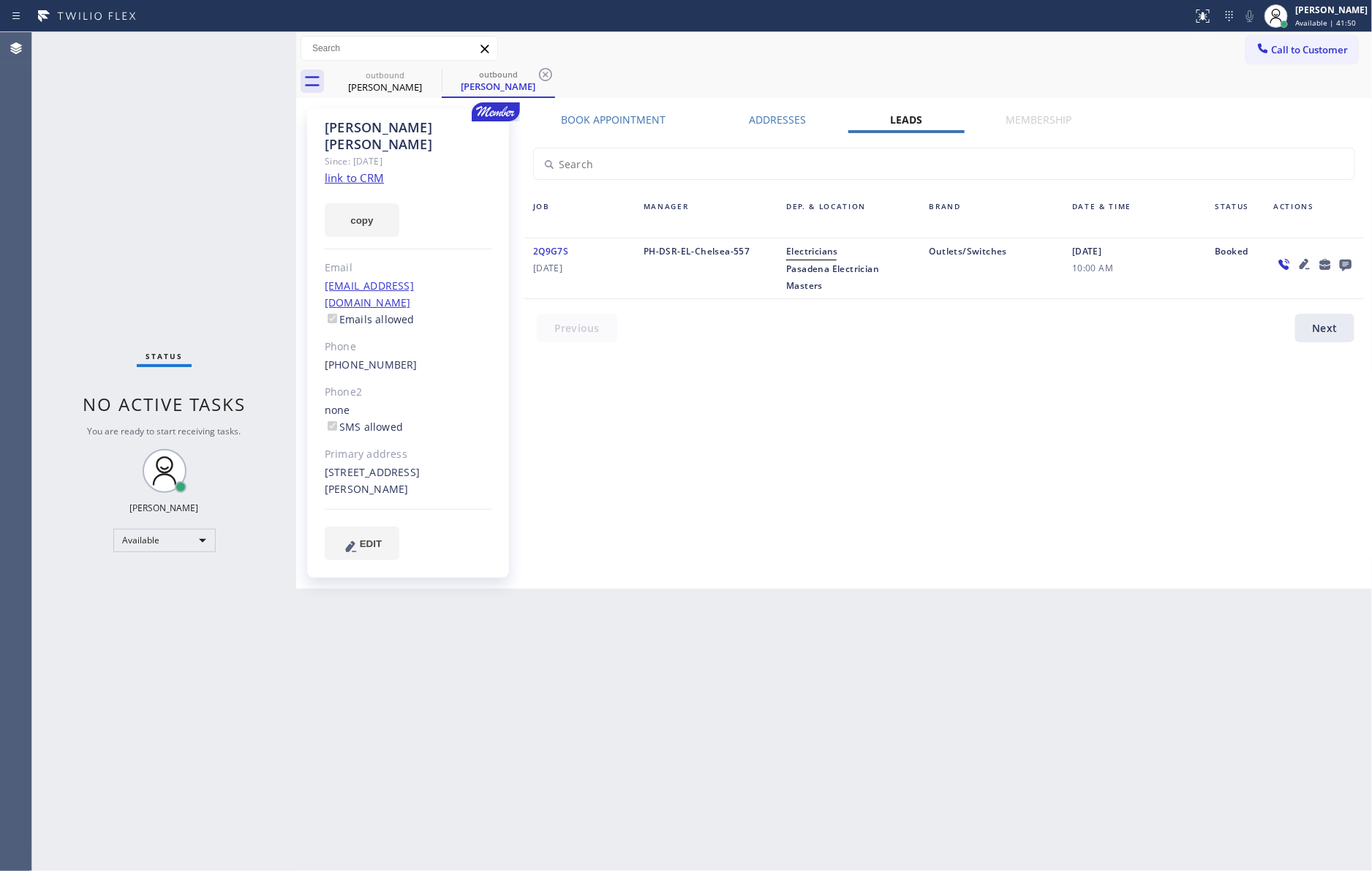
click at [1035, 398] on div "Book Appointment Addresses Leads Membership Business location Home Alliance Mem…" at bounding box center [944, 349] width 849 height 473
click at [1027, 477] on div "Book Appointment Addresses Leads Membership Business location Home Alliance Mem…" at bounding box center [944, 349] width 849 height 473
click at [992, 475] on div "Book Appointment Addresses Leads Membership Business location Home Alliance Mem…" at bounding box center [944, 349] width 849 height 473
drag, startPoint x: 1045, startPoint y: 512, endPoint x: 1113, endPoint y: 371, distance: 156.5
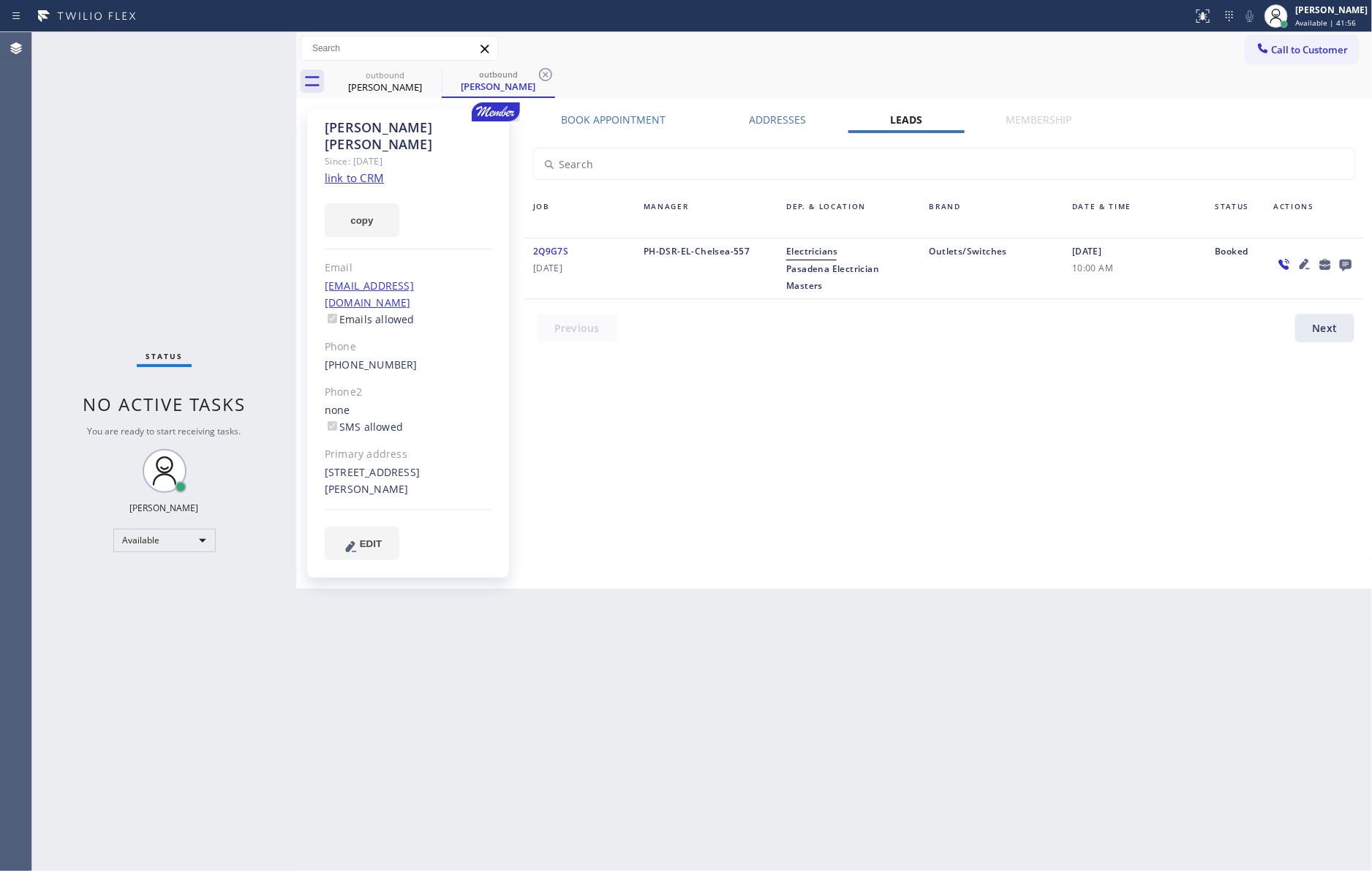
click at [1051, 501] on div "Book Appointment Addresses Leads Membership Business location Home Alliance Mem…" at bounding box center [944, 349] width 849 height 473
drag, startPoint x: 362, startPoint y: 70, endPoint x: 438, endPoint y: 92, distance: 79.1
click at [367, 74] on div "outbound" at bounding box center [384, 74] width 110 height 11
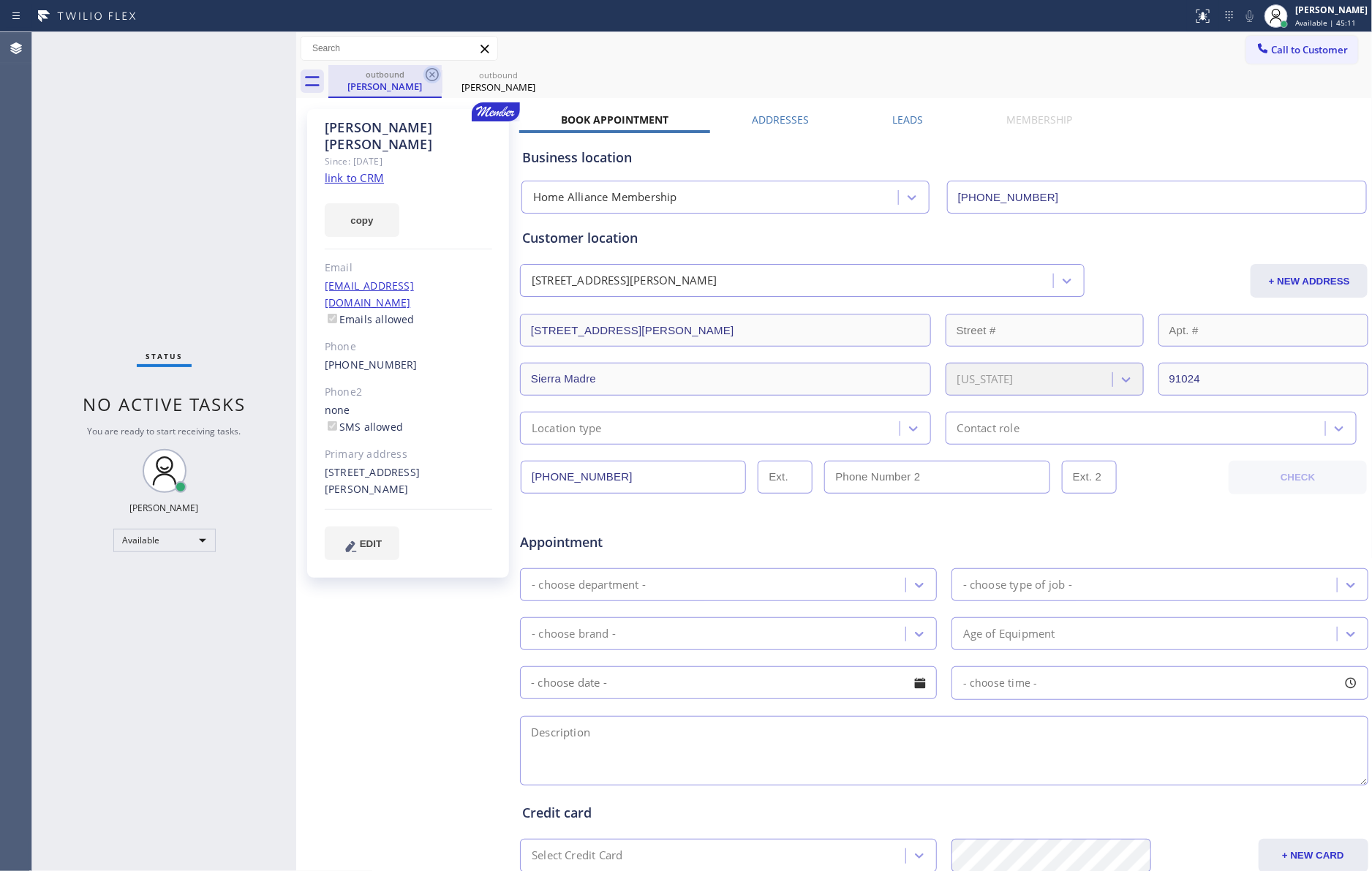
click at [435, 74] on icon at bounding box center [432, 74] width 17 height 17
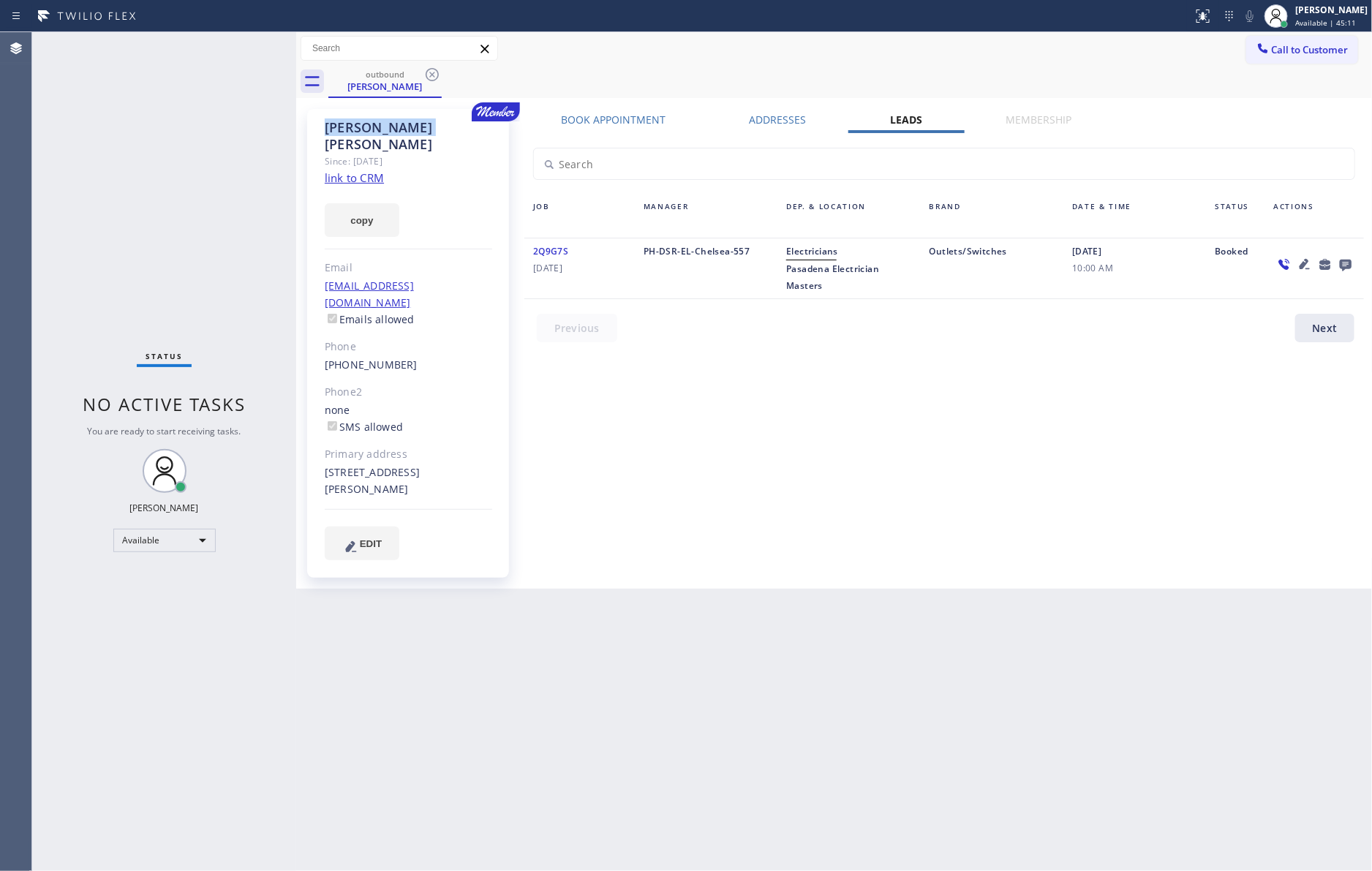
click at [435, 74] on icon at bounding box center [432, 74] width 17 height 17
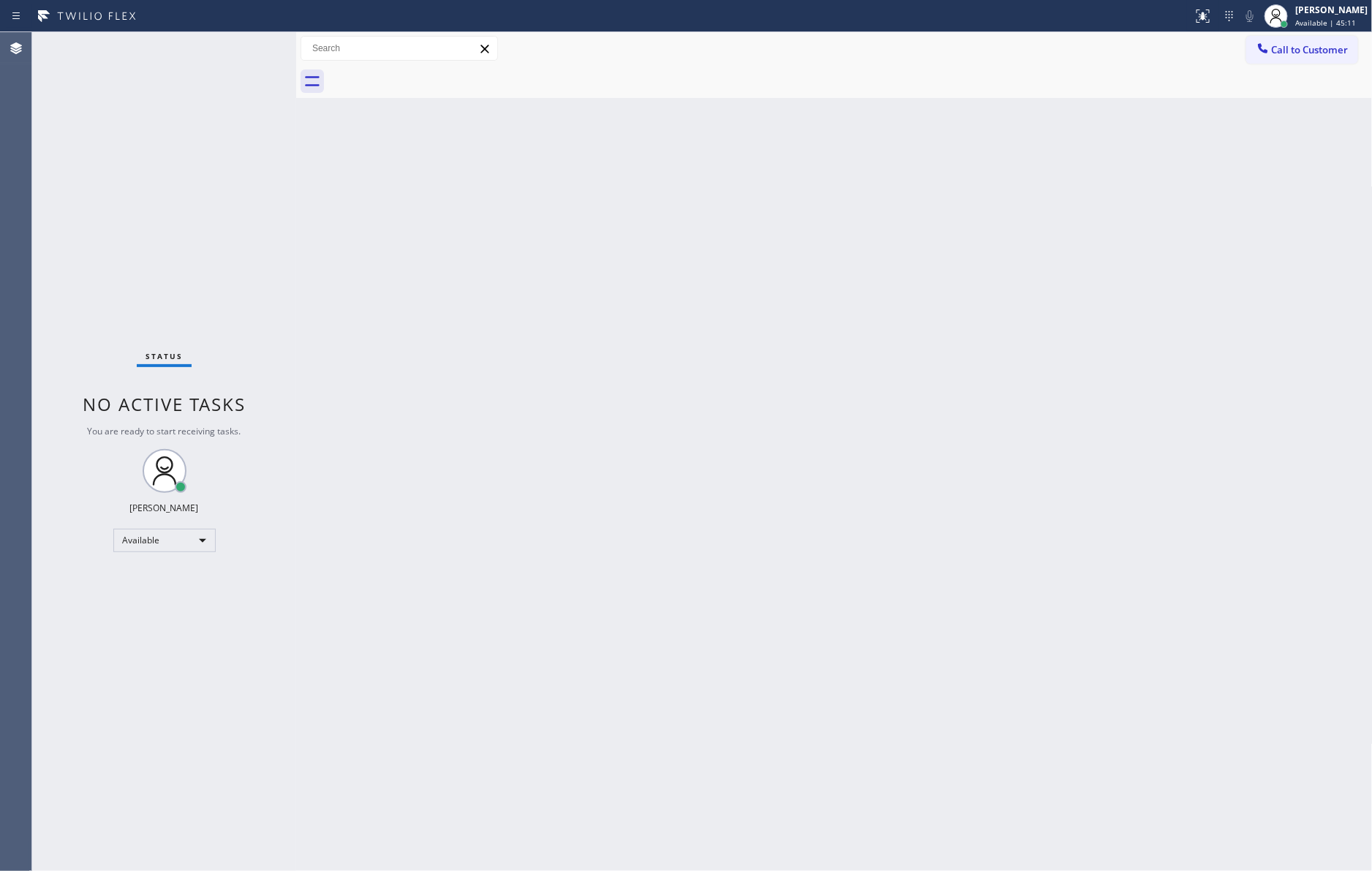
click at [435, 74] on div at bounding box center [850, 81] width 1044 height 33
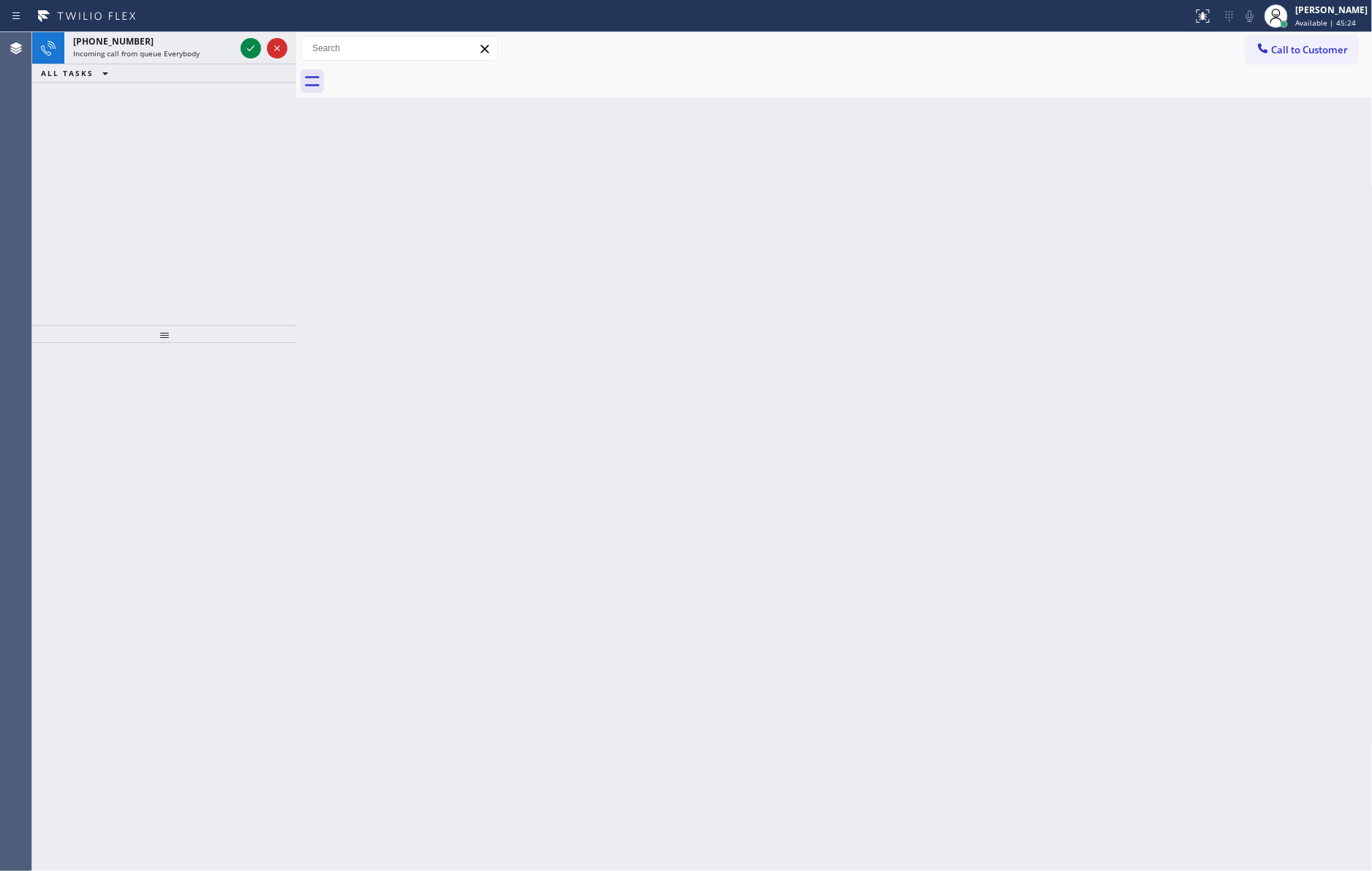
click at [200, 135] on div "[PHONE_NUMBER] Incoming call from queue Everybody ALL TASKS ALL TASKS ACTIVE TA…" at bounding box center [163, 179] width 264 height 293
click at [254, 53] on icon at bounding box center [251, 48] width 17 height 17
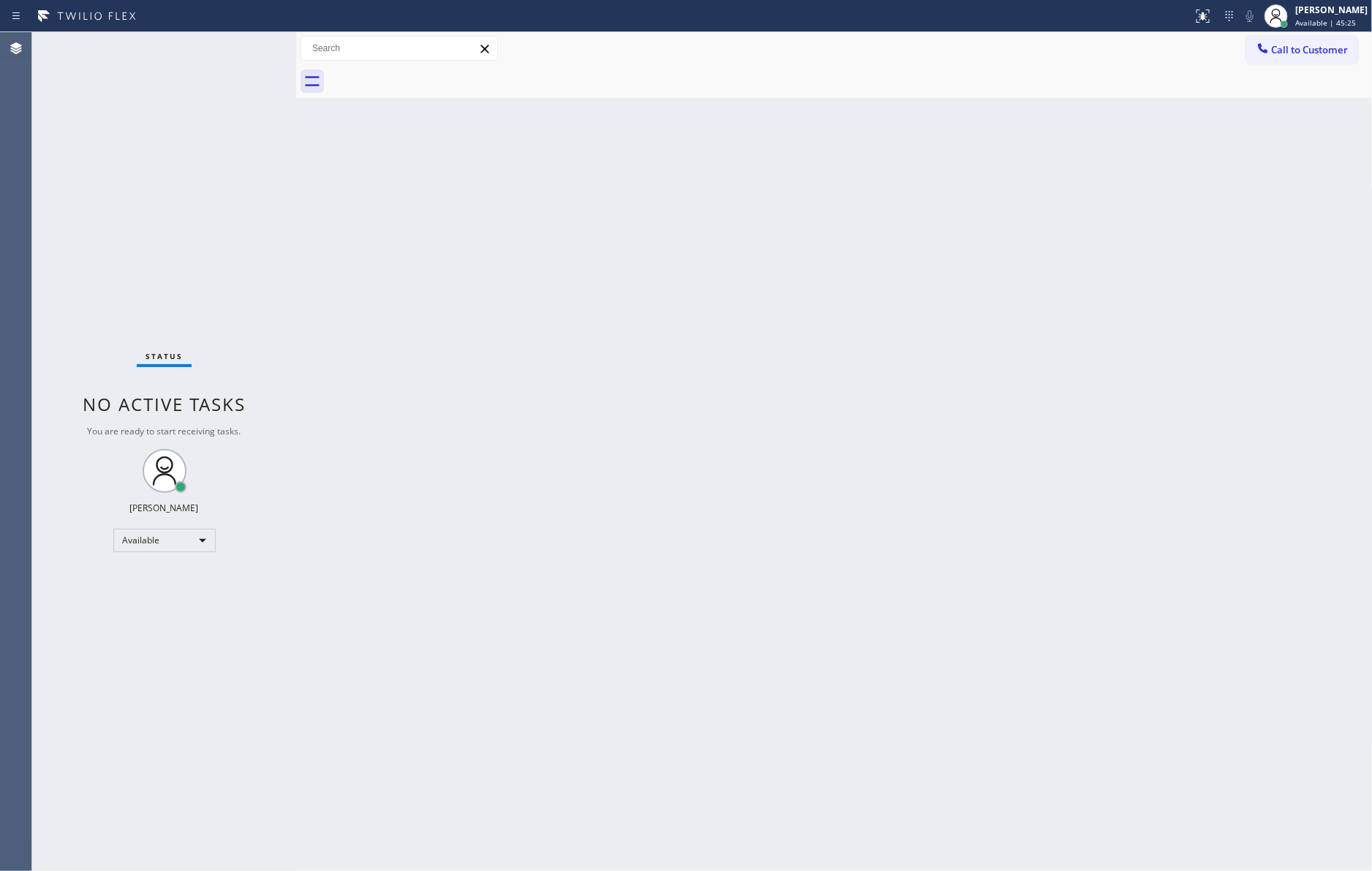
click at [704, 387] on div "Back to Dashboard Change Sender ID Customers Technicians Select a contact Outbo…" at bounding box center [834, 451] width 1076 height 839
drag, startPoint x: 1132, startPoint y: 339, endPoint x: 1367, endPoint y: 90, distance: 342.4
click at [1209, 316] on div "Back to Dashboard Change Sender ID Customers Technicians Select a contact Outbo…" at bounding box center [834, 451] width 1076 height 839
click at [1330, 43] on span "Call to Customer" at bounding box center [1310, 49] width 77 height 13
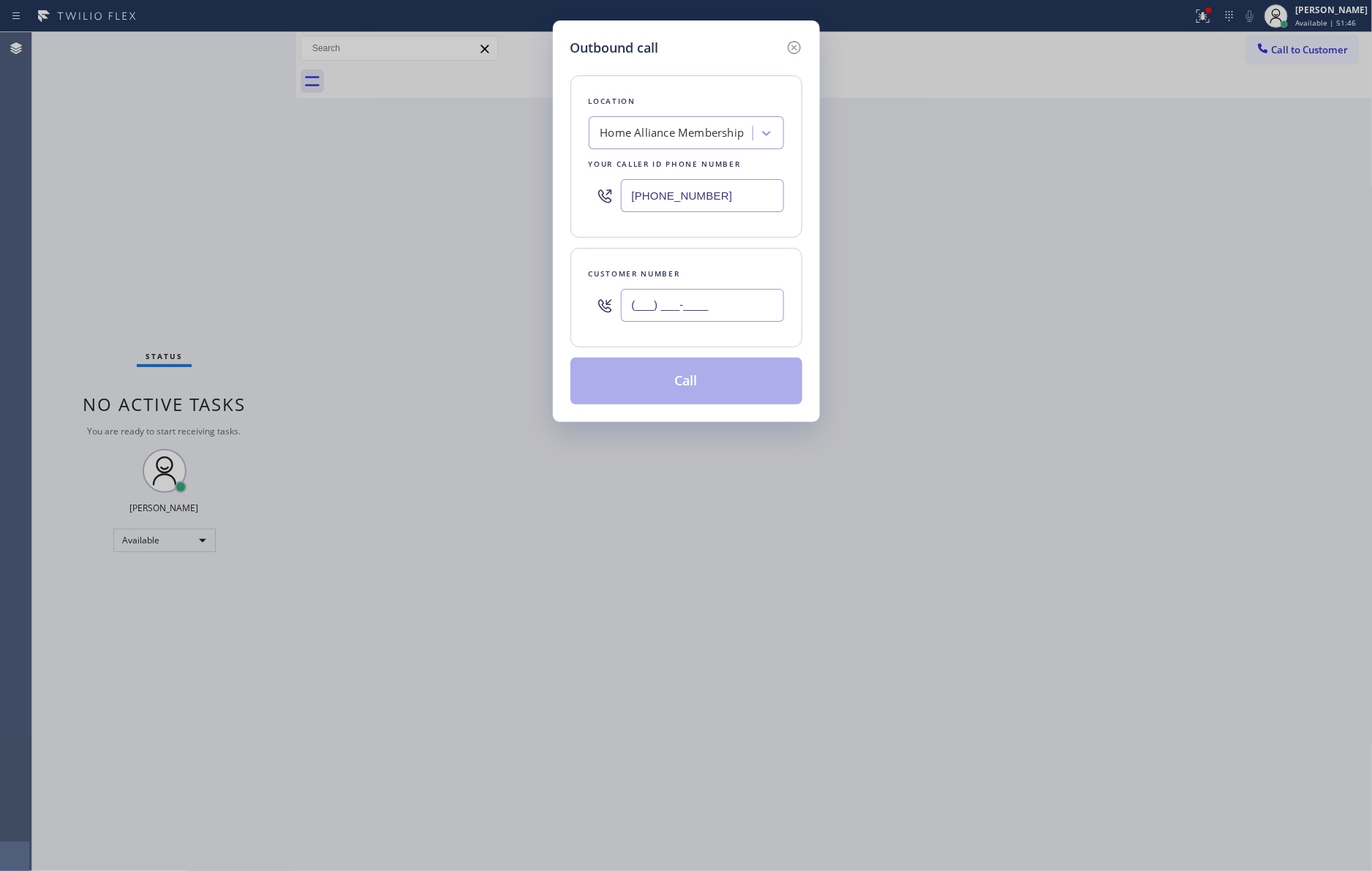
click at [672, 314] on input "(___) ___-____" at bounding box center [702, 305] width 163 height 33
paste input "310) 838-8001"
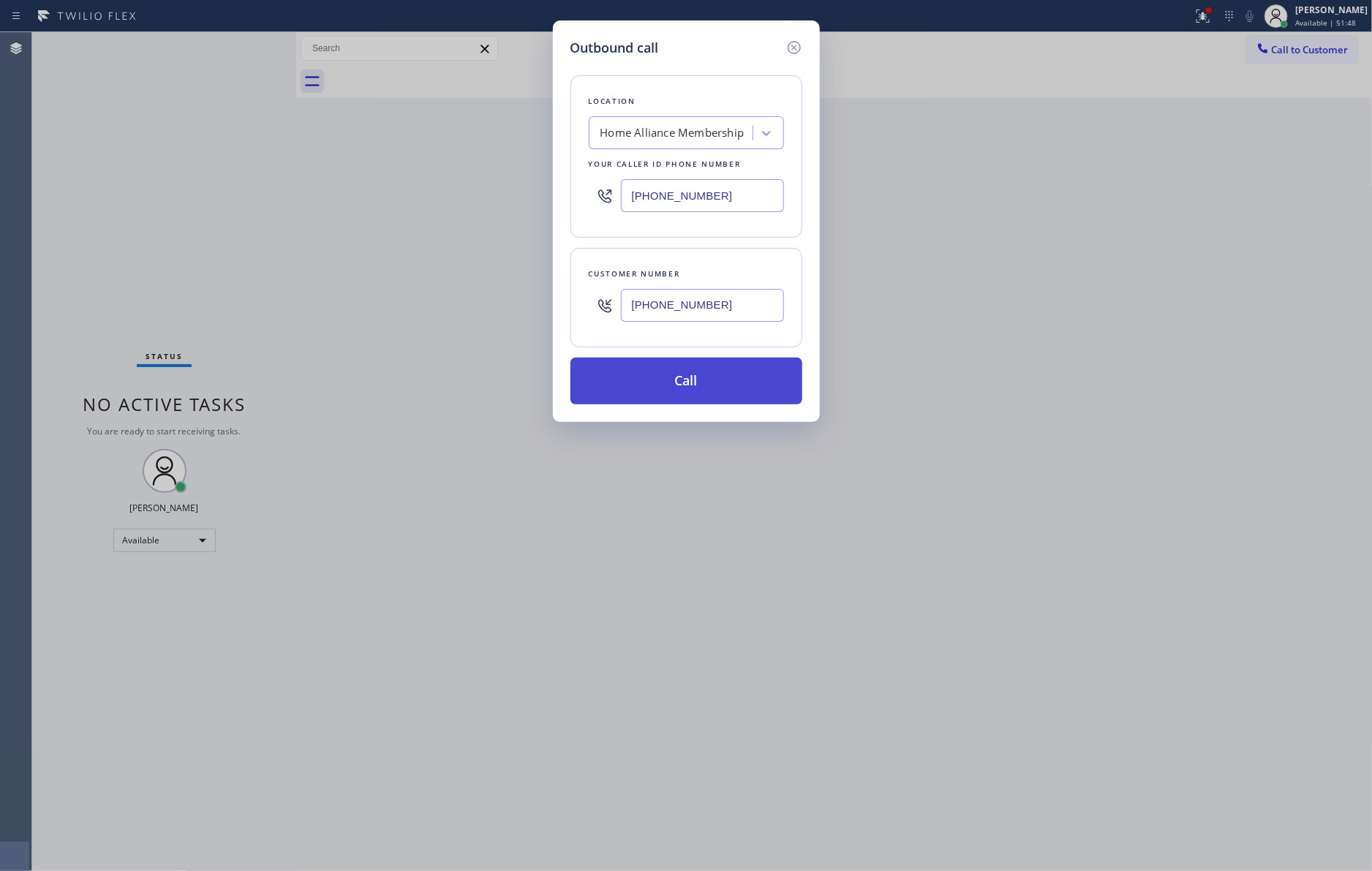
type input "[PHONE_NUMBER]"
click at [693, 397] on button "Call" at bounding box center [686, 382] width 232 height 47
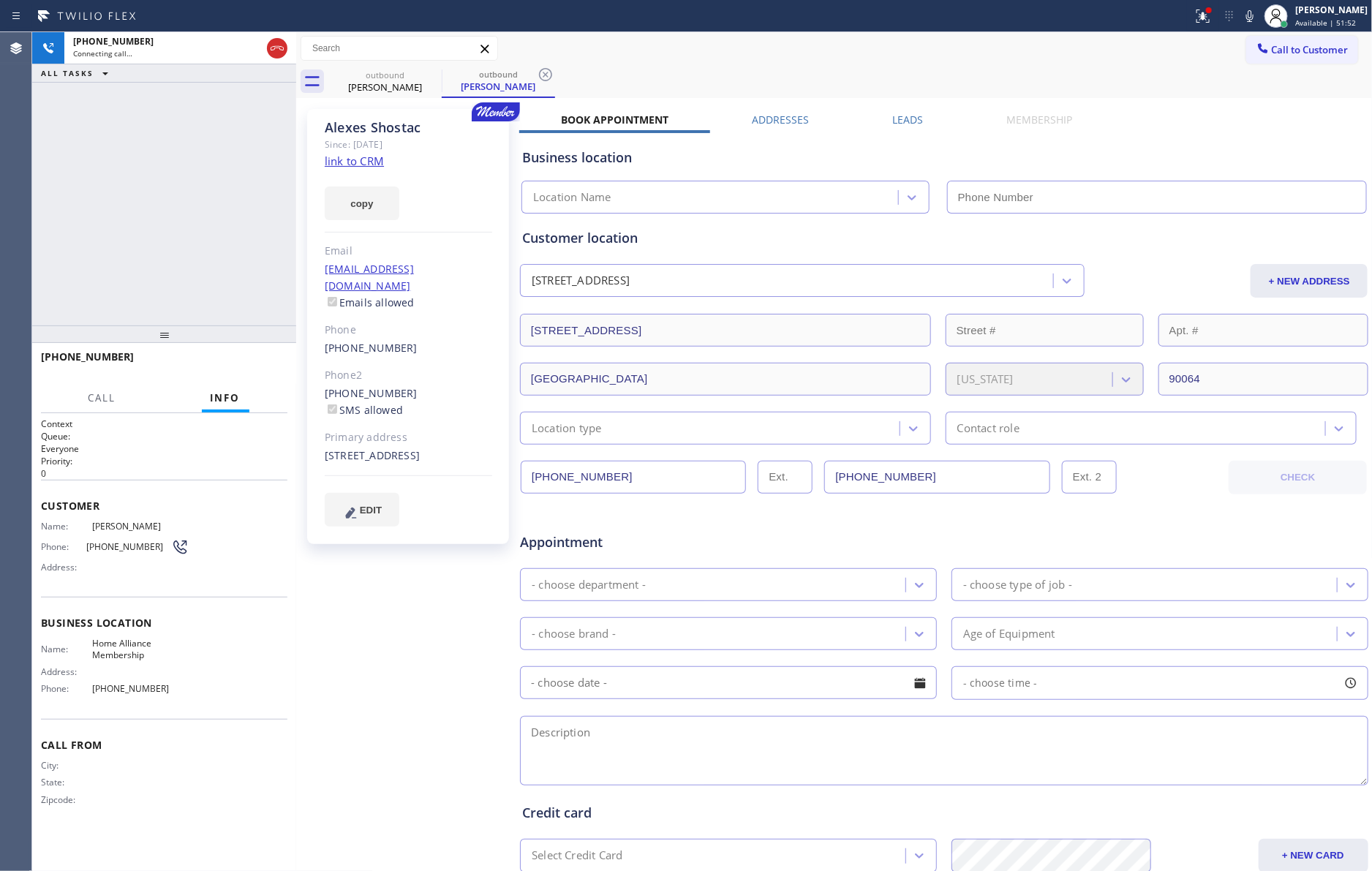
type input "[PHONE_NUMBER]"
click at [898, 121] on label "Leads" at bounding box center [907, 119] width 30 height 14
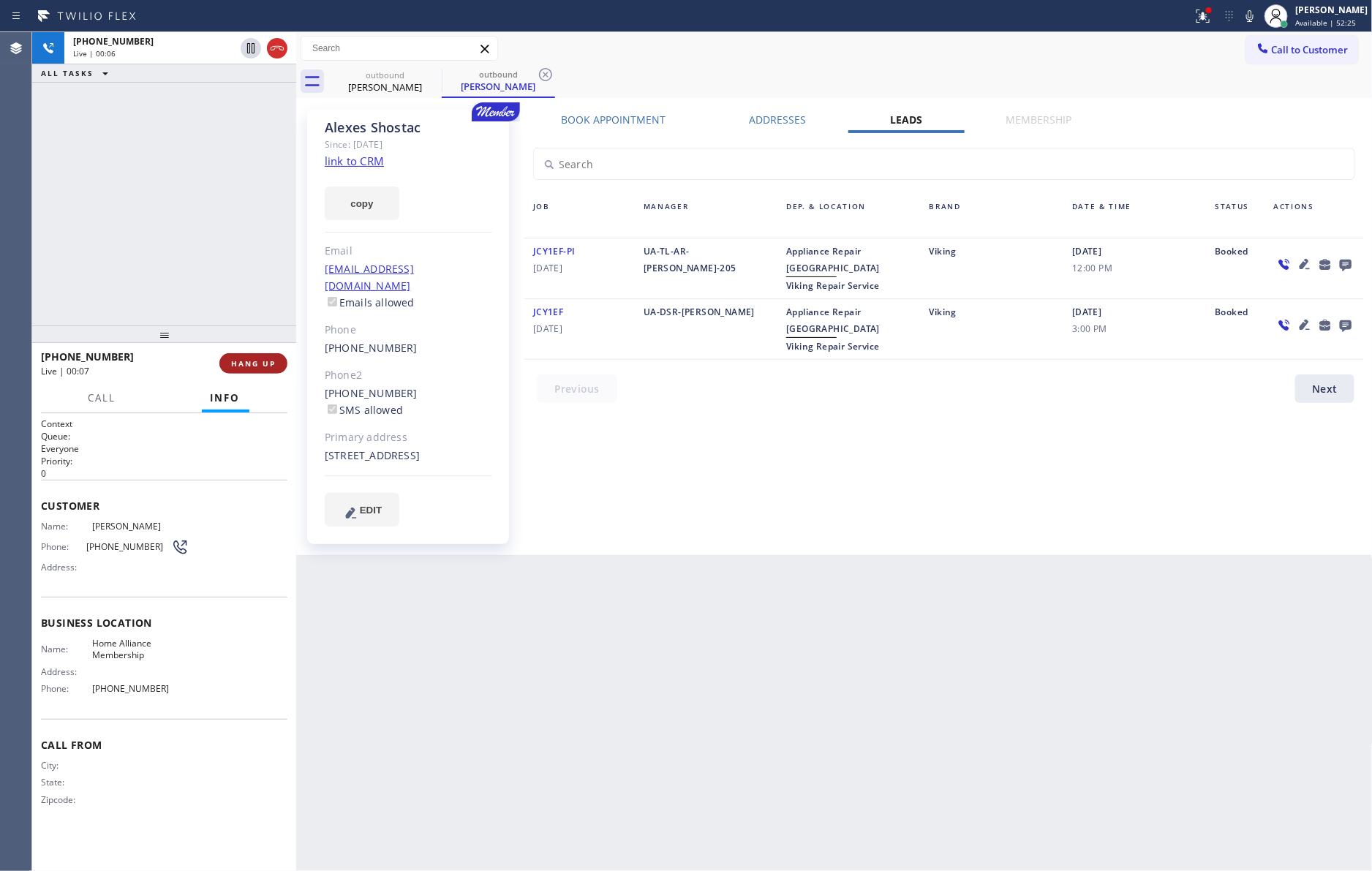
click at [230, 367] on button "HANG UP" at bounding box center [254, 363] width 68 height 21
click at [193, 198] on div "[PHONE_NUMBER] Live | 00:07 ALL TASKS ALL TASKS ACTIVE TASKS TASKS IN WRAP UP" at bounding box center [163, 179] width 264 height 293
click at [196, 202] on div "[PHONE_NUMBER] Live | 00:07 ALL TASKS ALL TASKS ACTIVE TASKS TASKS IN WRAP UP" at bounding box center [163, 179] width 264 height 293
drag, startPoint x: 1058, startPoint y: 514, endPoint x: 1271, endPoint y: 350, distance: 268.8
click at [1062, 512] on div "Book Appointment Addresses Leads Membership Business location Home Alliance Mem…" at bounding box center [944, 331] width 849 height 439
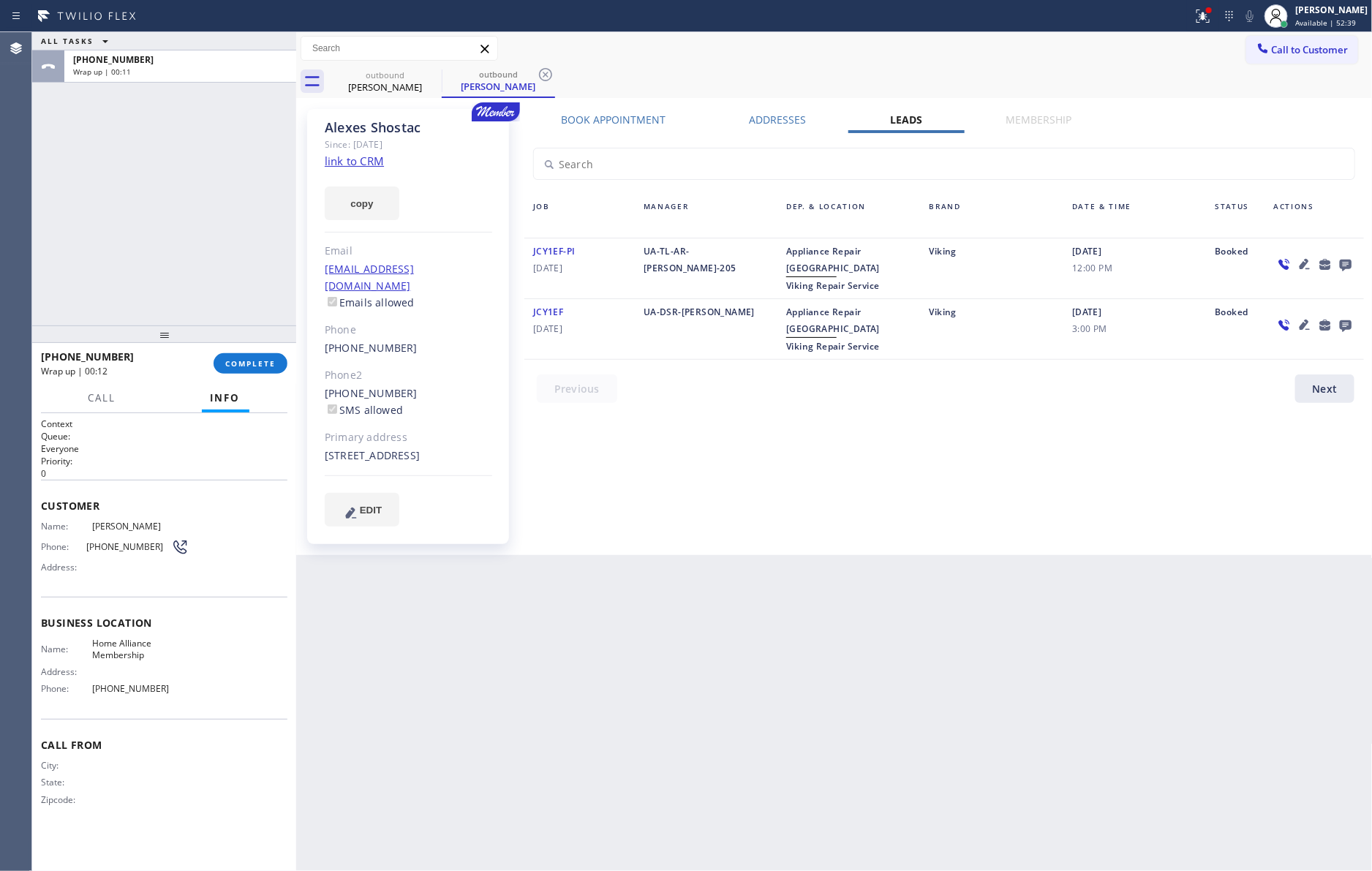
click at [1345, 265] on icon at bounding box center [1345, 264] width 17 height 18
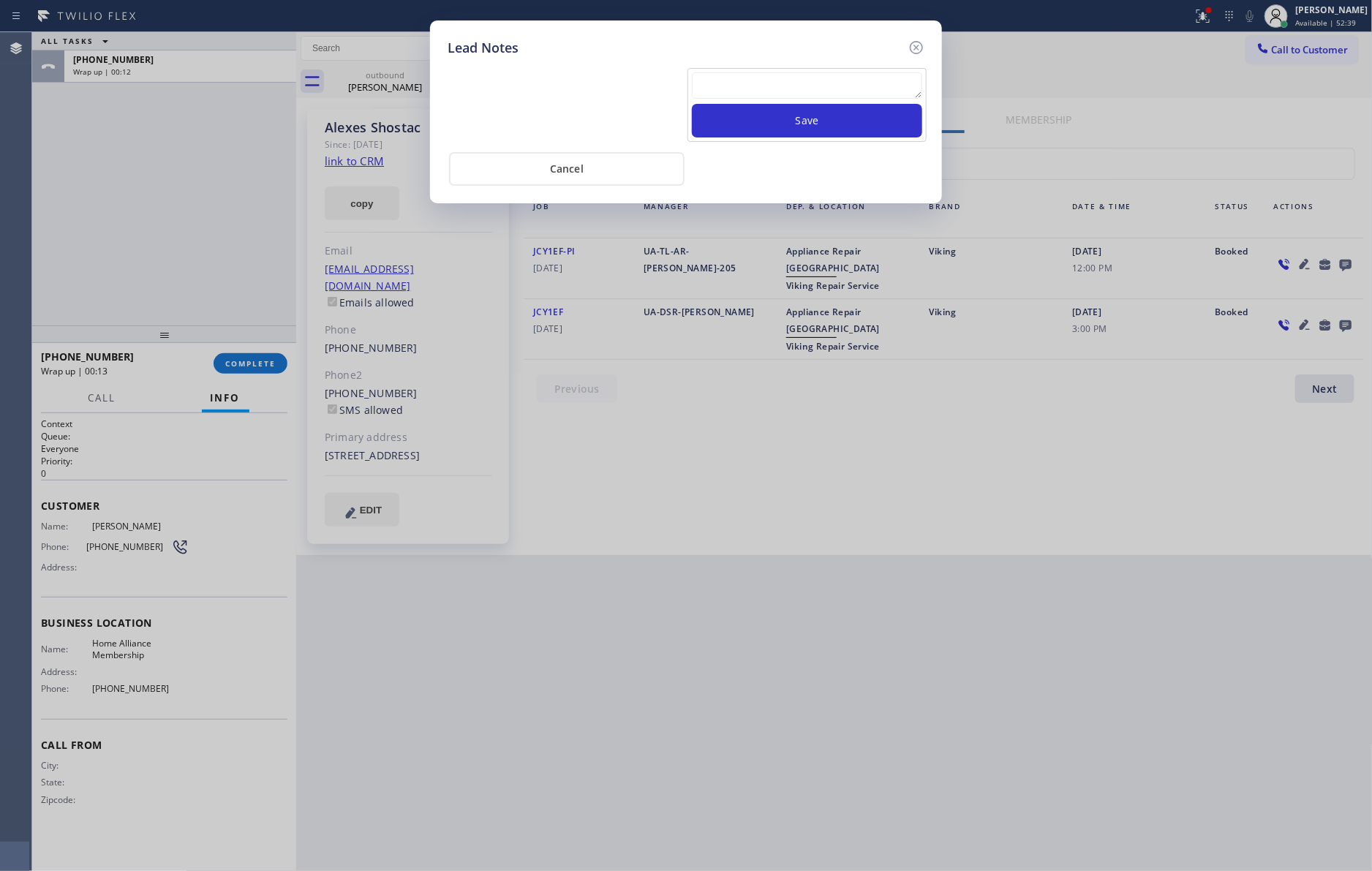
click at [836, 82] on textarea at bounding box center [806, 85] width 230 height 27
paste textarea "please transfer. membership follow up calls"
type textarea "please transfer. membership follow up calls"
click at [833, 128] on button "Save" at bounding box center [806, 121] width 230 height 33
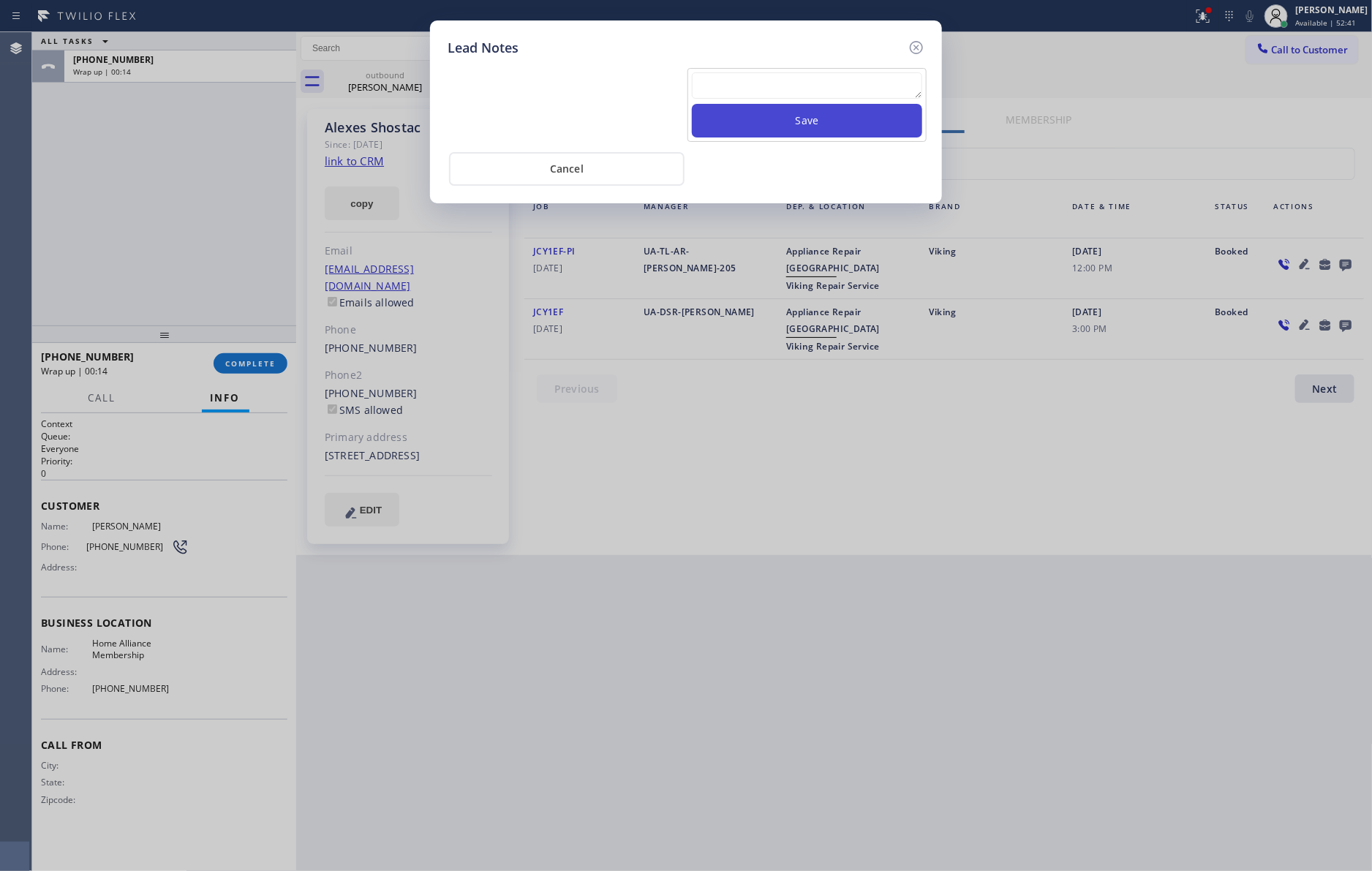
scroll to position [0, 0]
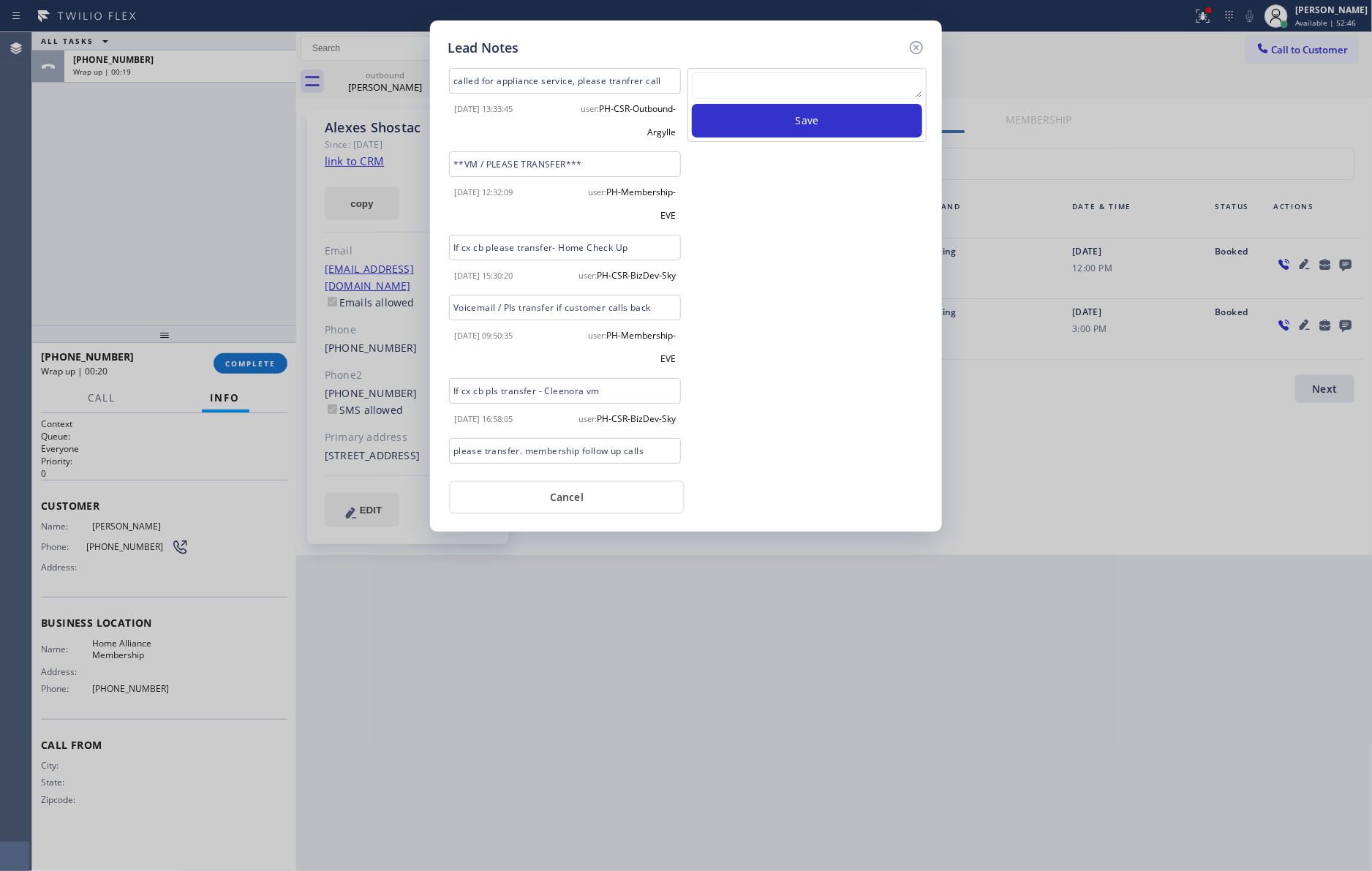
drag, startPoint x: 858, startPoint y: 389, endPoint x: 751, endPoint y: 473, distance: 136.0
click at [842, 406] on div "Save" at bounding box center [807, 269] width 242 height 402
click at [518, 508] on button "Cancel" at bounding box center [567, 497] width 236 height 33
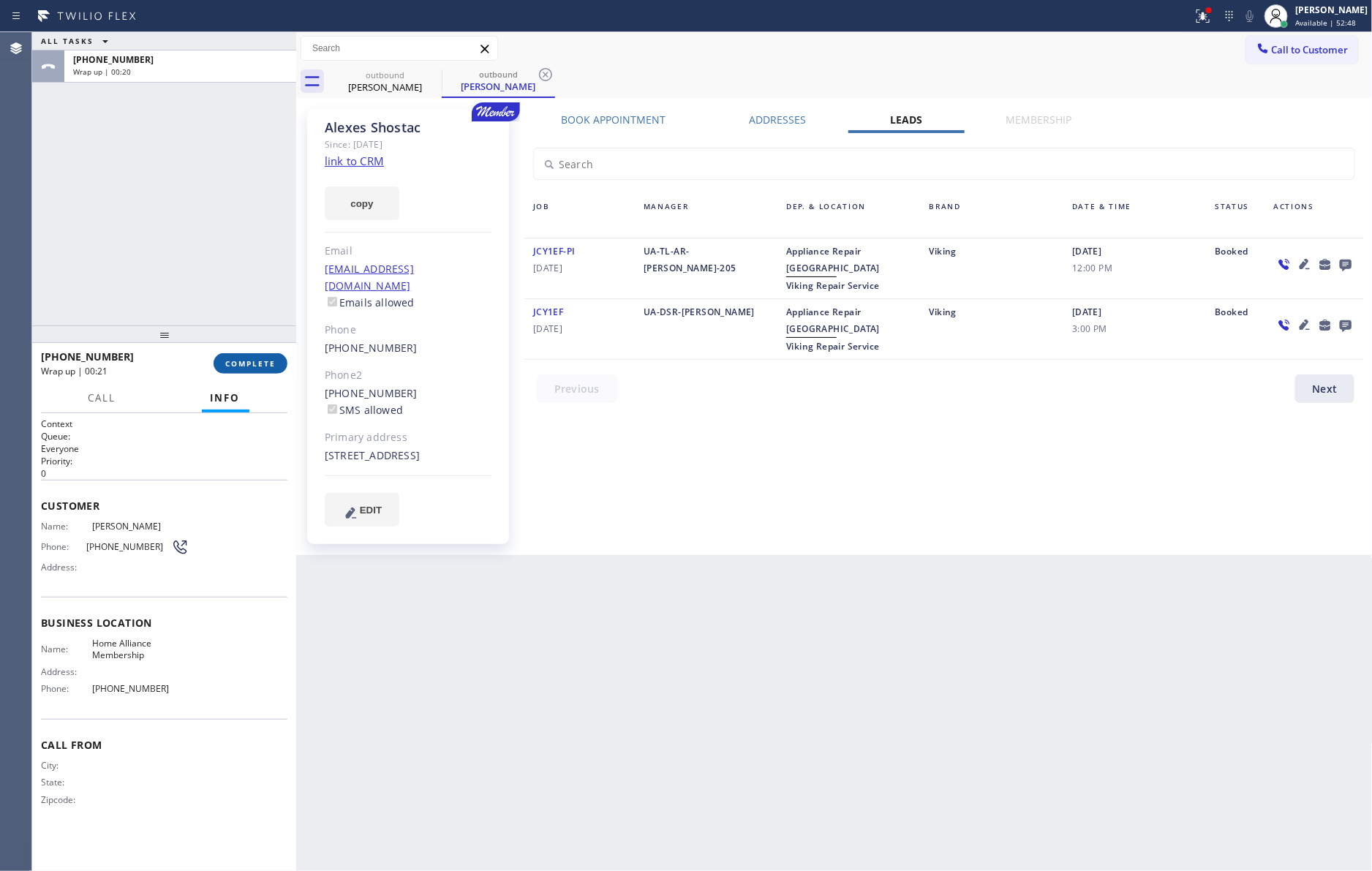
click at [224, 356] on button "COMPLETE" at bounding box center [250, 363] width 74 height 21
drag, startPoint x: 172, startPoint y: 169, endPoint x: 180, endPoint y: 182, distance: 15.3
click at [173, 169] on div "ALL TASKS ALL TASKS ACTIVE TASKS TASKS IN WRAP UP [PHONE_NUMBER] Wrap up | 00:21" at bounding box center [163, 179] width 264 height 293
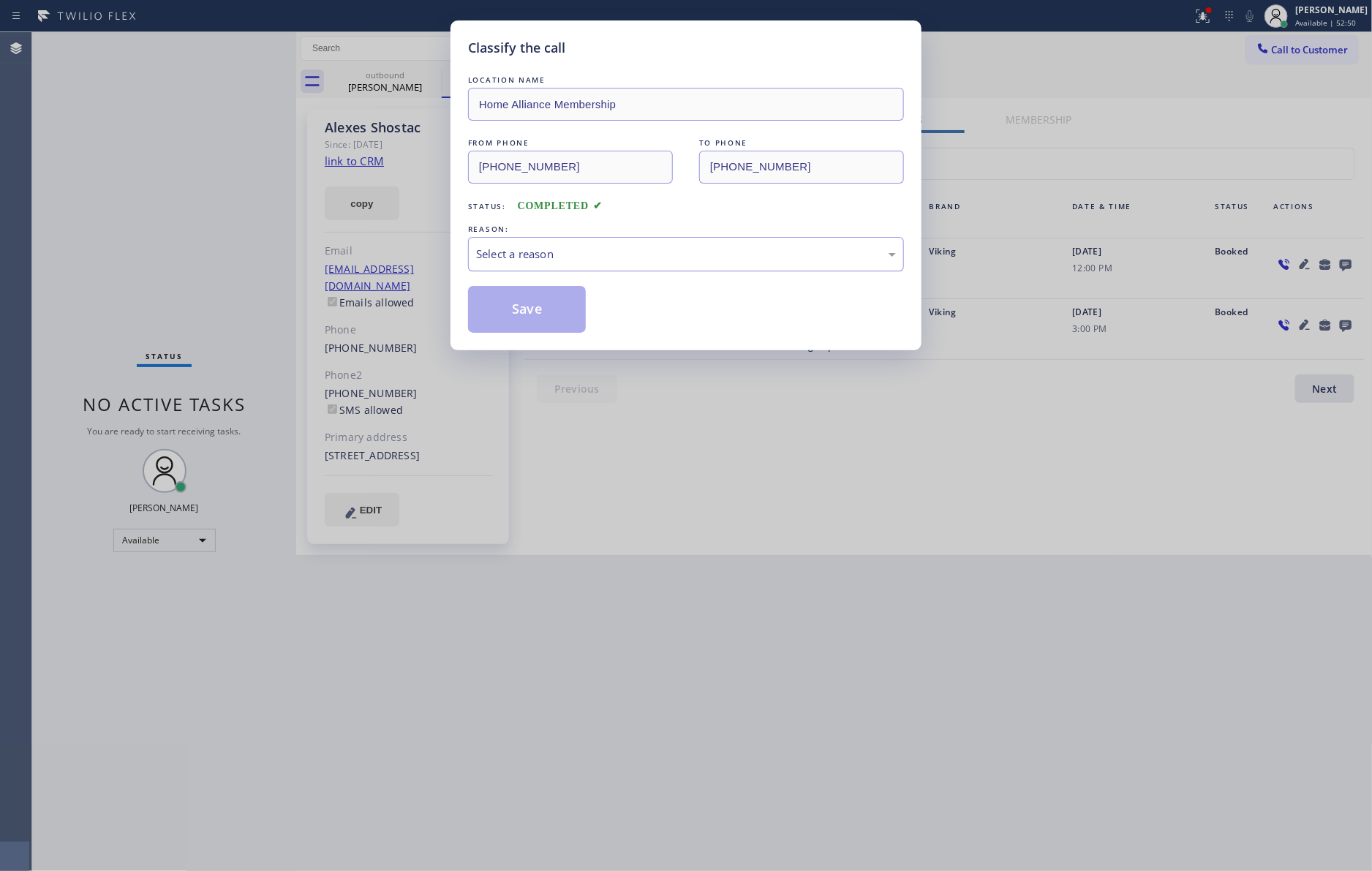
click at [574, 257] on div "Select a reason" at bounding box center [686, 254] width 419 height 17
click at [551, 312] on button "Save" at bounding box center [526, 309] width 118 height 47
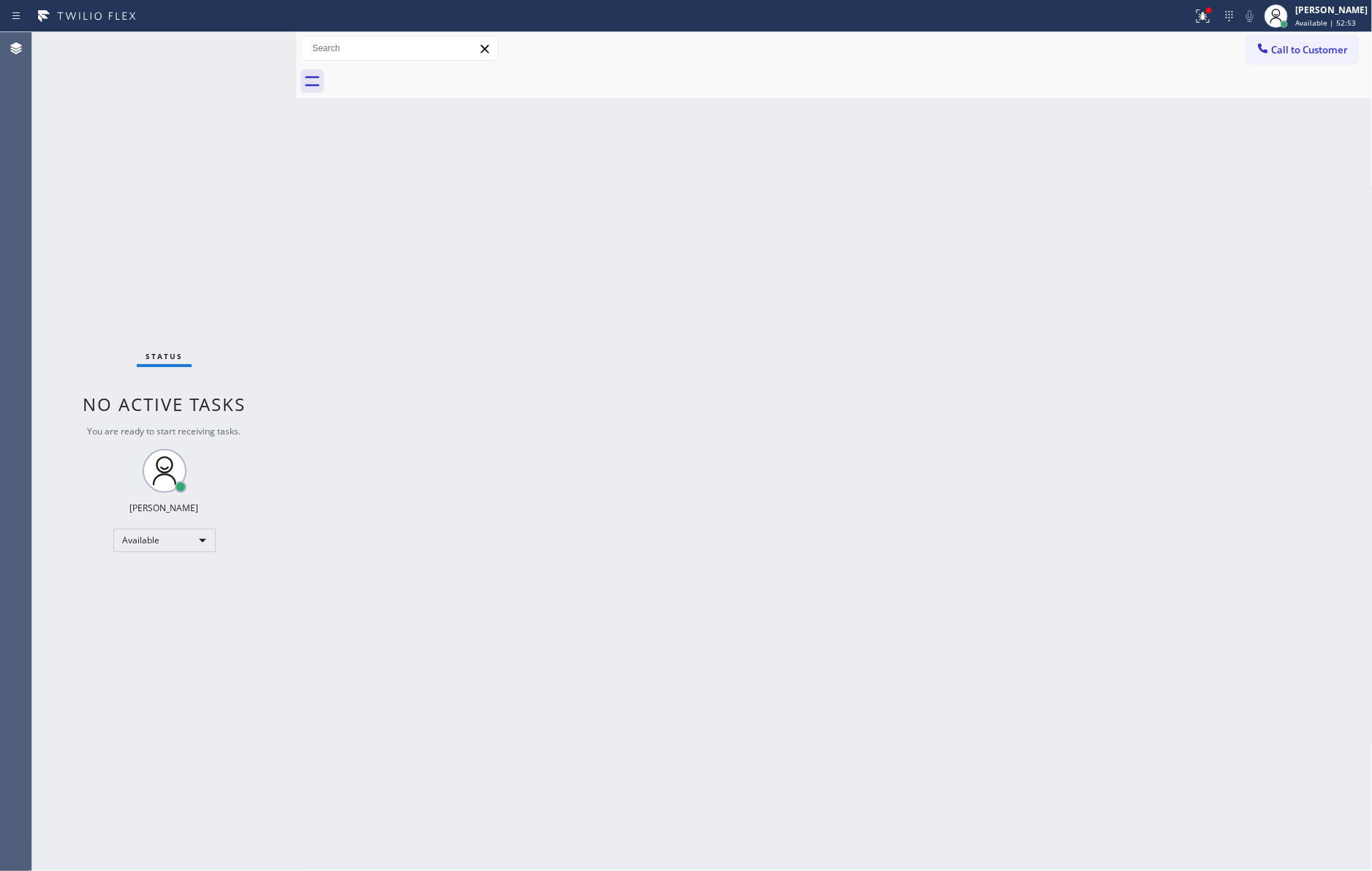
drag, startPoint x: 911, startPoint y: 339, endPoint x: 944, endPoint y: 347, distance: 34.0
click at [913, 339] on div "Back to Dashboard Change Sender ID Customers Technicians Select a contact Outbo…" at bounding box center [834, 451] width 1076 height 839
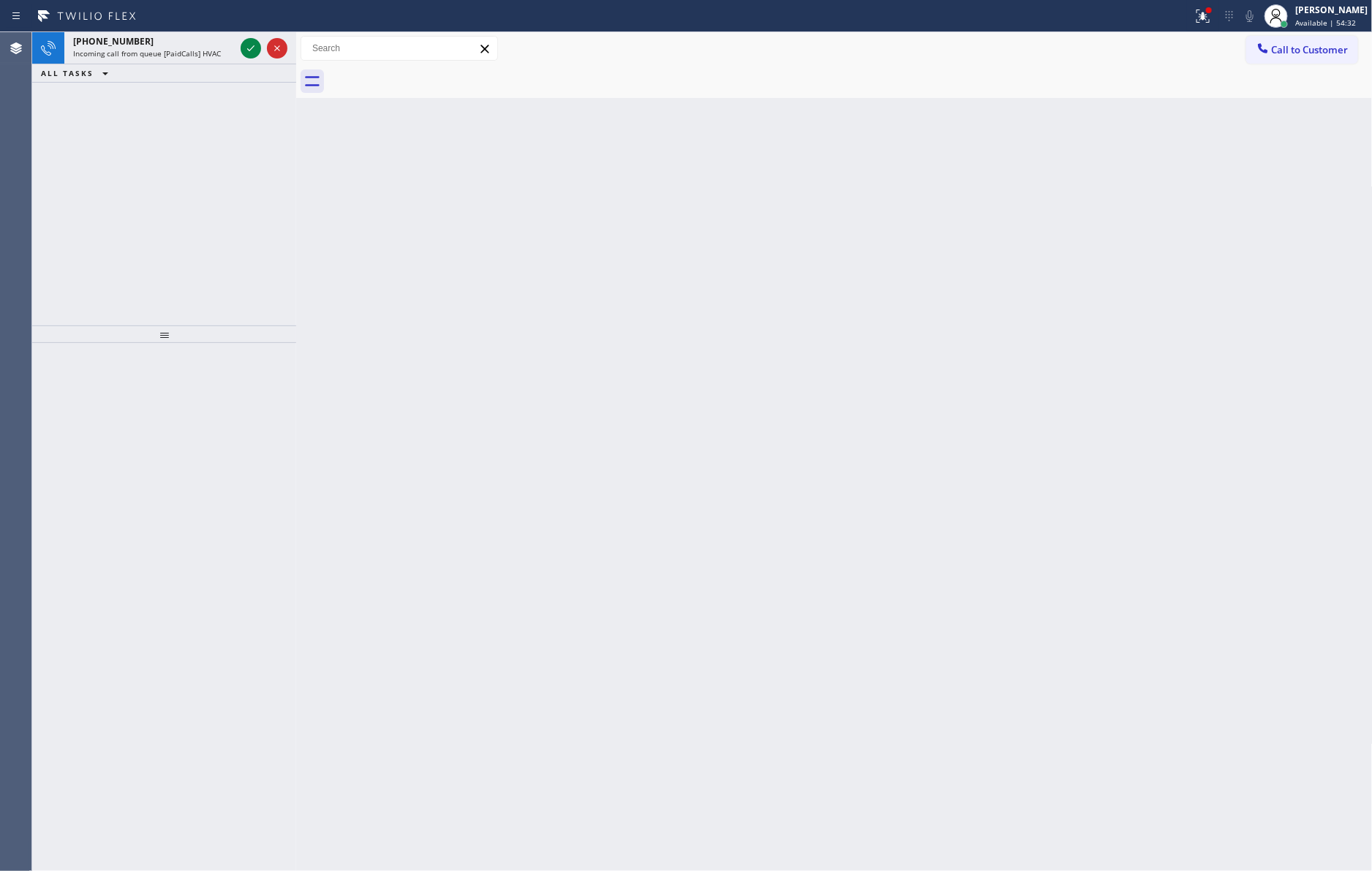
click at [224, 236] on div "[PHONE_NUMBER] Incoming call from queue [PaidCalls] HVAC ALL TASKS ALL TASKS AC…" at bounding box center [163, 179] width 264 height 293
drag, startPoint x: 524, startPoint y: 350, endPoint x: 647, endPoint y: 282, distance: 140.5
click at [566, 325] on div "Back to Dashboard Change Sender ID Customers Technicians Select a contact Outbo…" at bounding box center [834, 451] width 1076 height 839
click at [1313, 52] on span "Call to Customer" at bounding box center [1310, 49] width 77 height 13
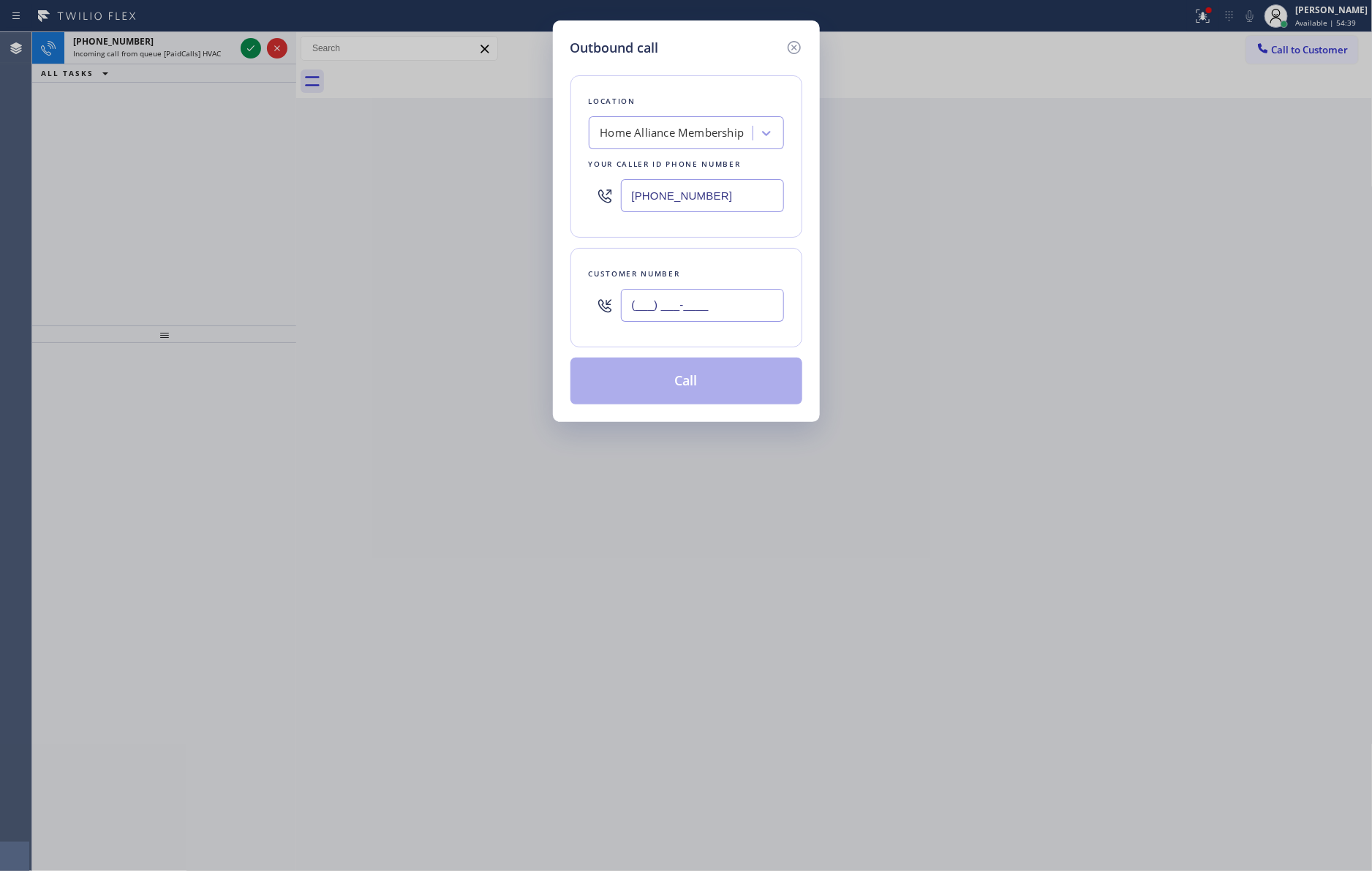
click at [665, 307] on input "(___) ___-____" at bounding box center [702, 305] width 163 height 33
paste input "714) 743-2924"
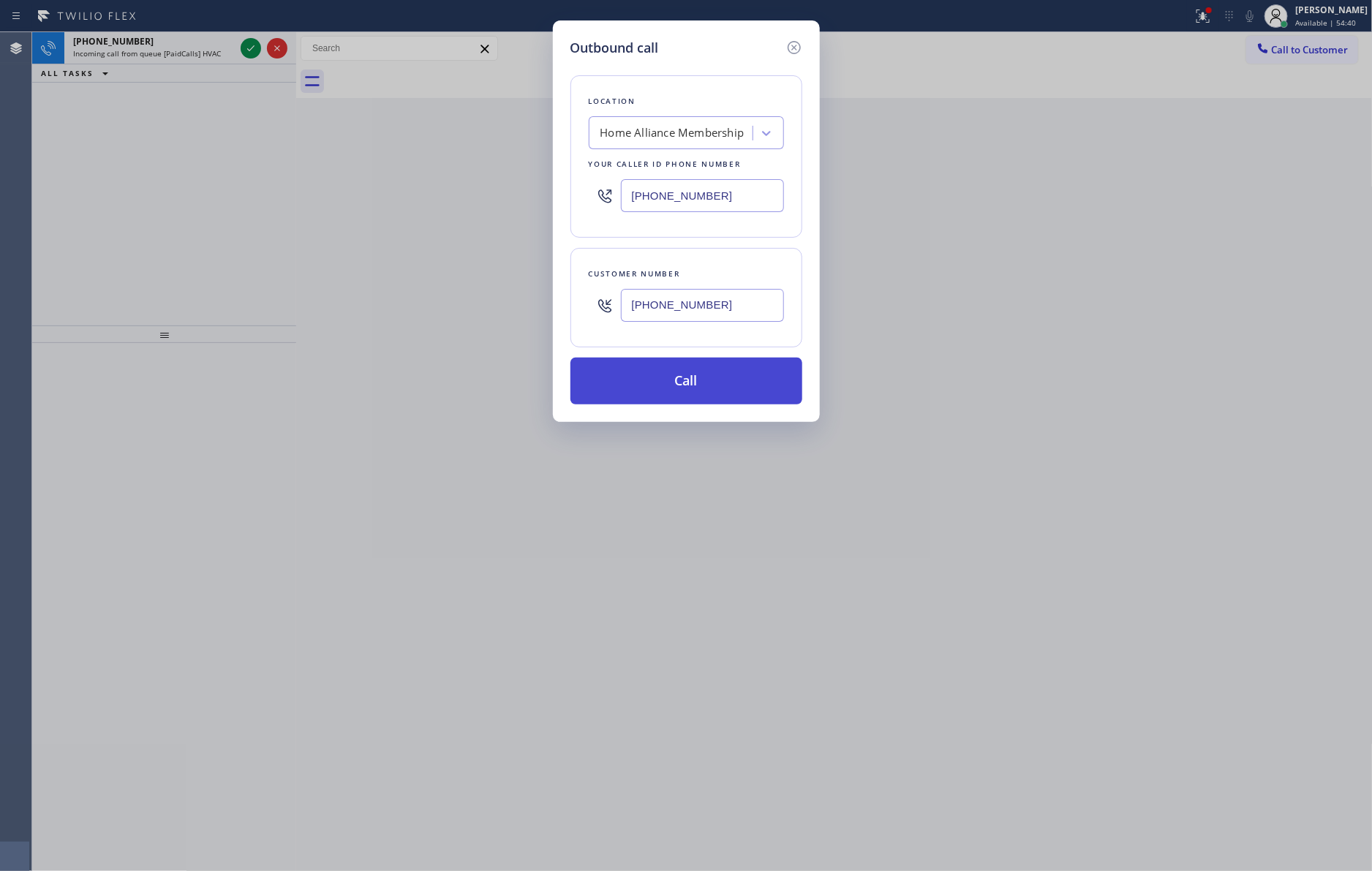
type input "[PHONE_NUMBER]"
click at [696, 389] on button "Call" at bounding box center [686, 382] width 232 height 47
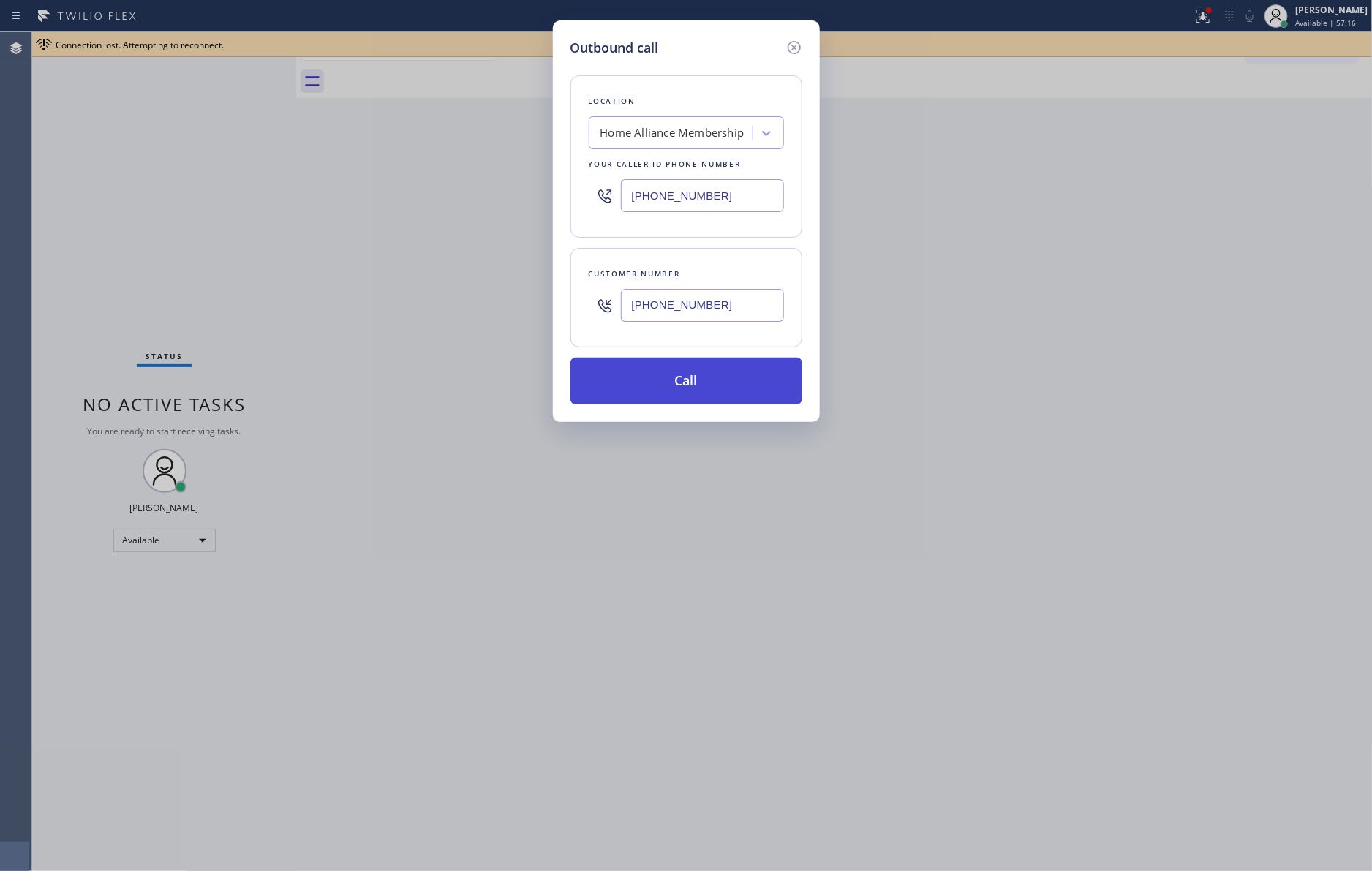
click at [786, 398] on button "Call" at bounding box center [686, 382] width 232 height 47
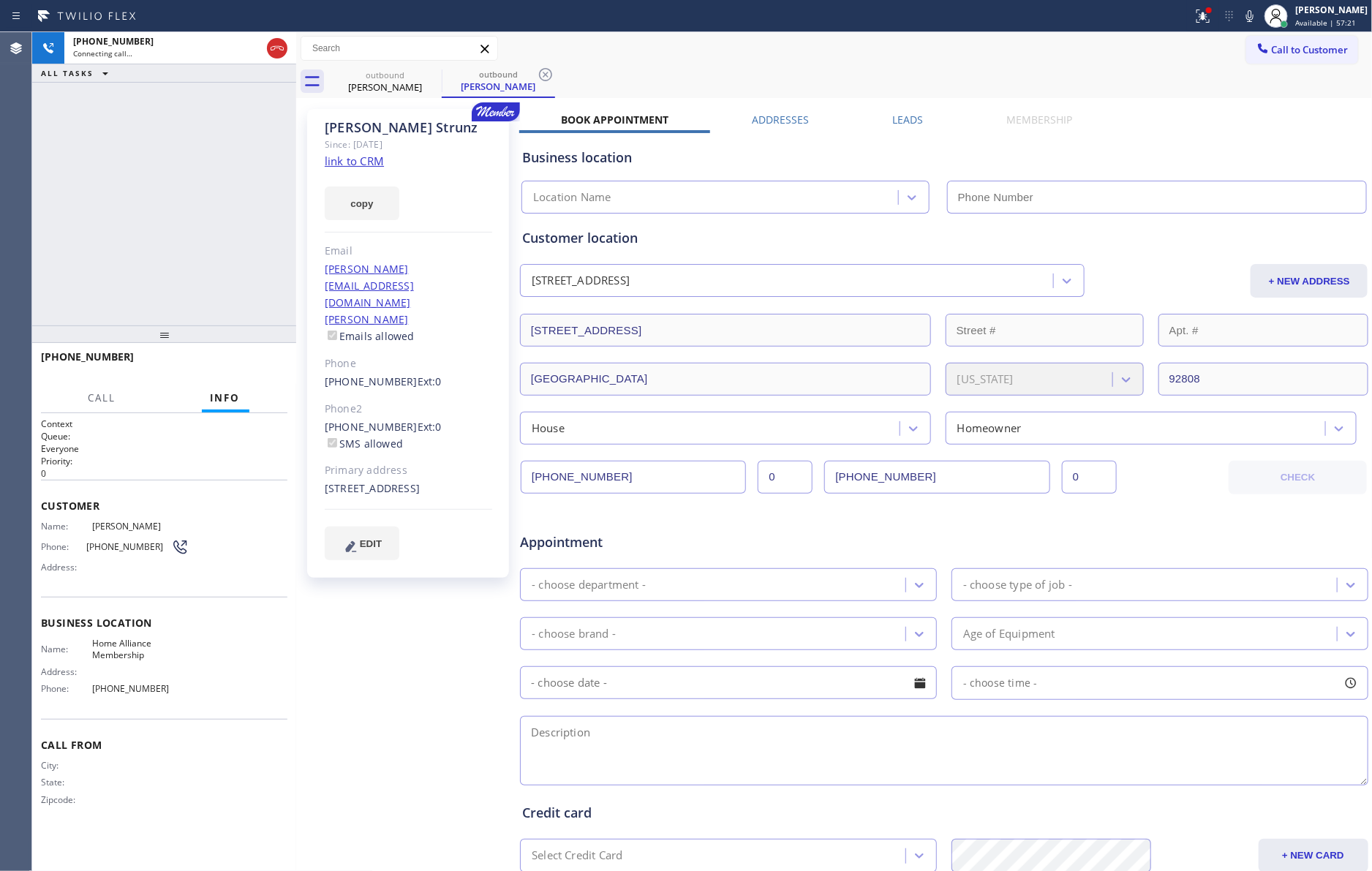
type input "[PHONE_NUMBER]"
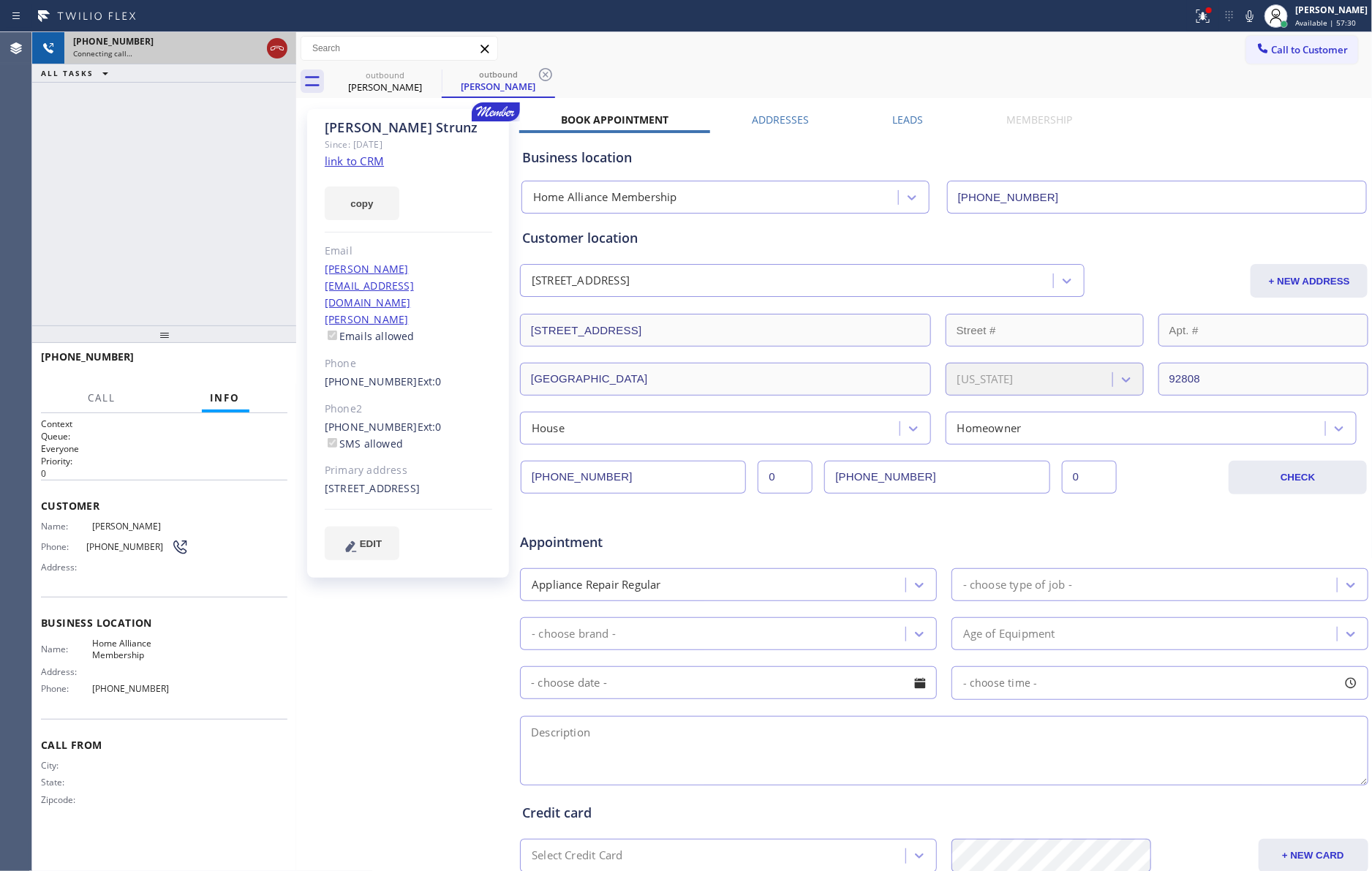
click at [220, 222] on div "[PHONE_NUMBER] Connecting call… ALL TASKS ALL TASKS ACTIVE TASKS TASKS IN WRAP …" at bounding box center [163, 179] width 264 height 293
click at [273, 46] on icon at bounding box center [277, 48] width 17 height 17
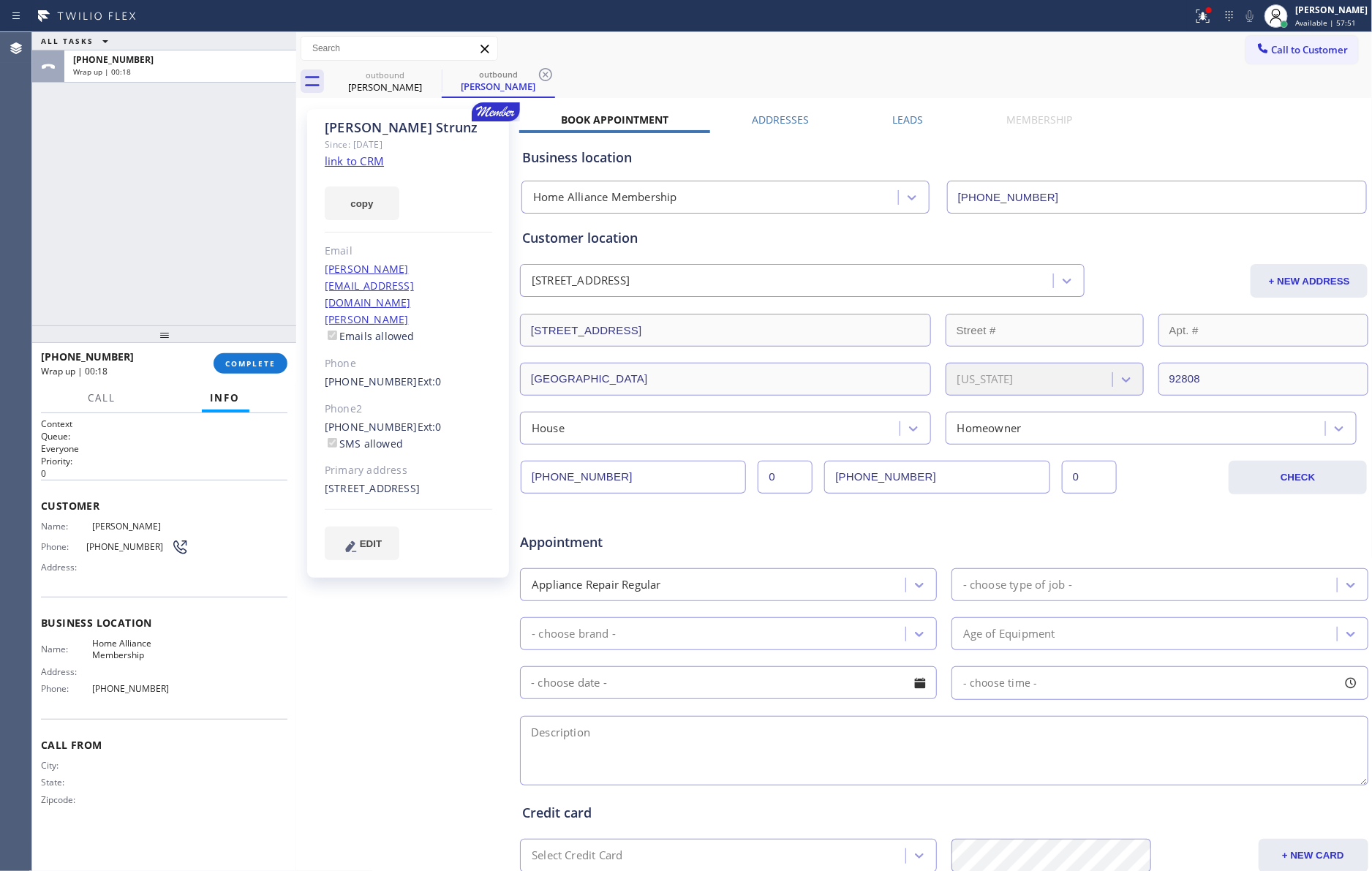
click at [228, 282] on div "ALL TASKS ALL TASKS ACTIVE TASKS TASKS IN WRAP UP [PHONE_NUMBER] Wrap up | 00:18" at bounding box center [163, 179] width 264 height 293
click at [220, 250] on div "ALL TASKS ALL TASKS ACTIVE TASKS TASKS IN WRAP UP [PHONE_NUMBER] Wrap up | 00:19" at bounding box center [163, 179] width 264 height 293
drag, startPoint x: 222, startPoint y: 250, endPoint x: 248, endPoint y: 318, distance: 72.8
click at [223, 250] on div "ALL TASKS ALL TASKS ACTIVE TASKS TASKS IN WRAP UP [PHONE_NUMBER] Wrap up | 00:20" at bounding box center [163, 179] width 264 height 293
click at [257, 356] on button "COMPLETE" at bounding box center [250, 363] width 74 height 21
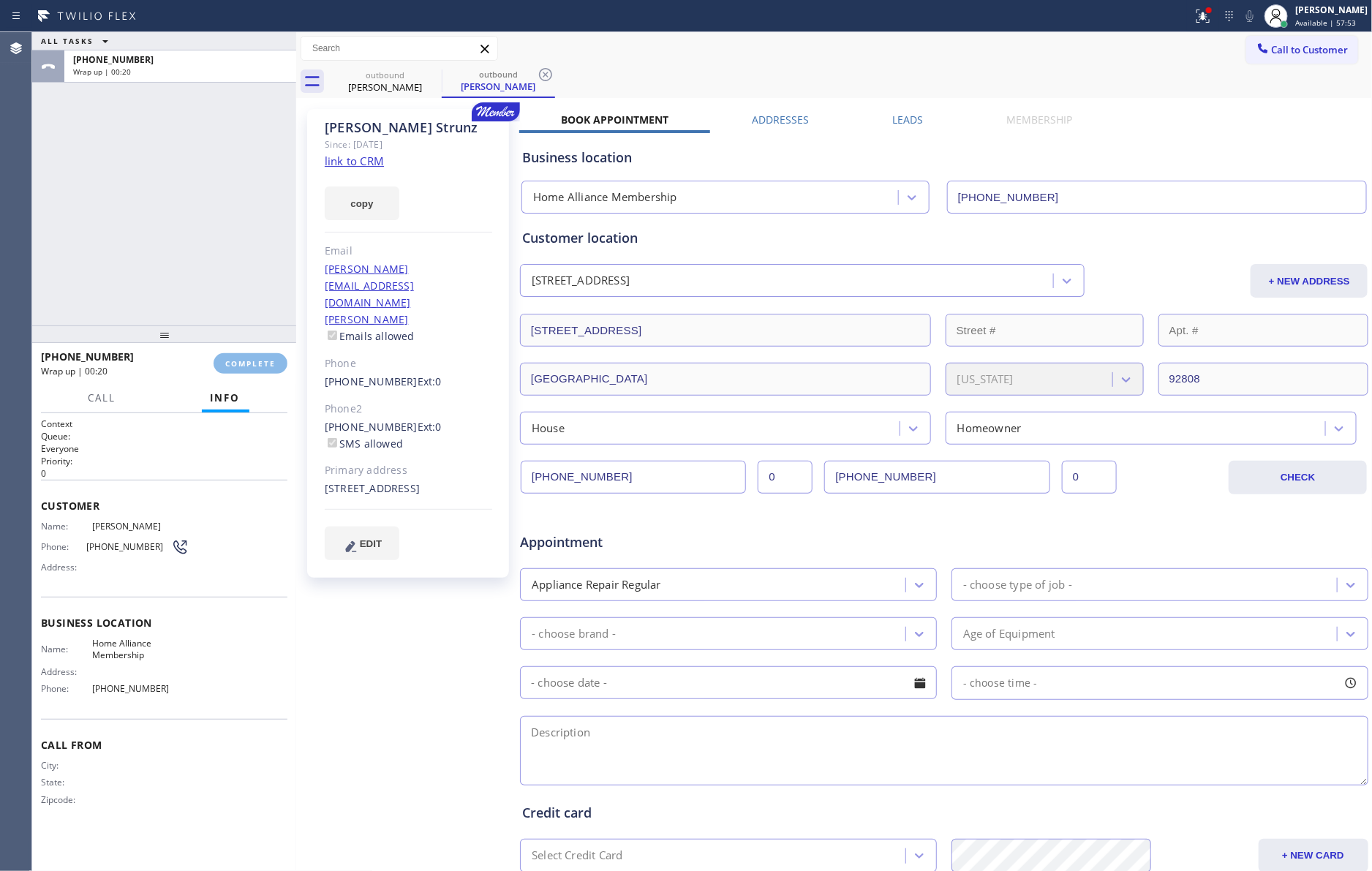
click at [228, 236] on div "ALL TASKS ALL TASKS ACTIVE TASKS TASKS IN WRAP UP [PHONE_NUMBER] Wrap up | 00:20" at bounding box center [163, 179] width 264 height 293
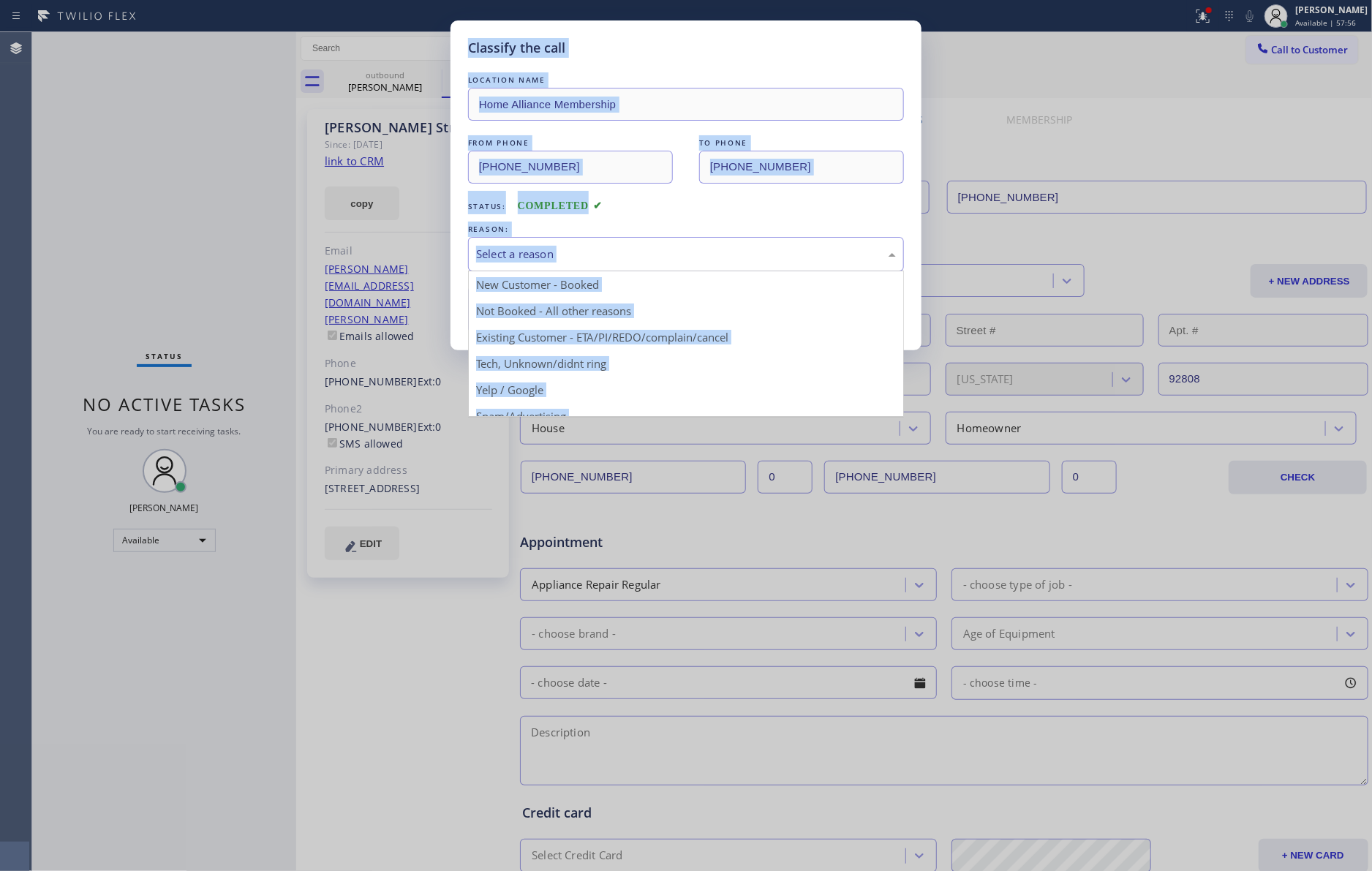
drag, startPoint x: 544, startPoint y: 253, endPoint x: 542, endPoint y: 309, distance: 56.0
click at [542, 260] on div "Select a reason" at bounding box center [686, 254] width 419 height 17
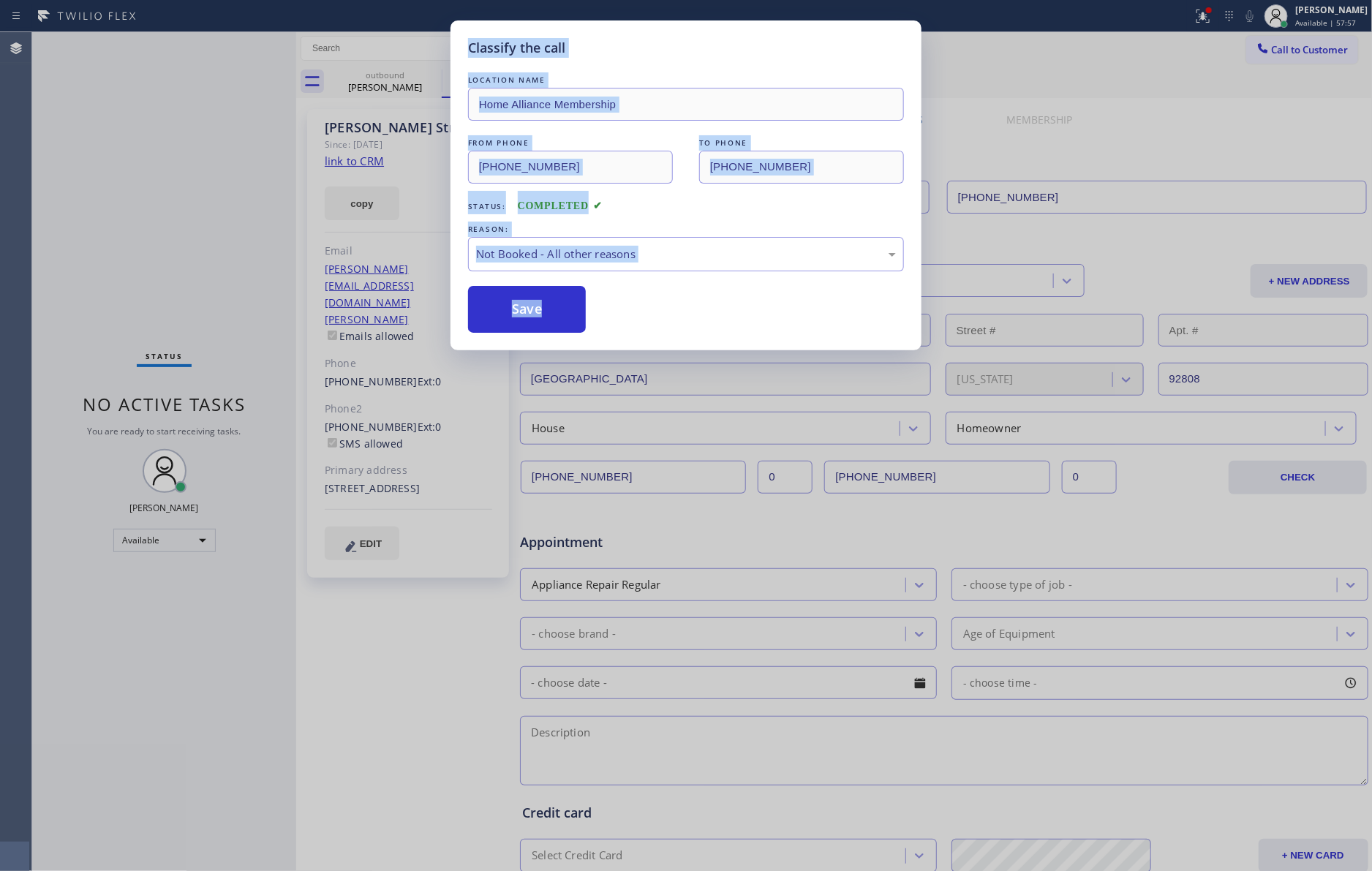
click at [542, 309] on button "Save" at bounding box center [526, 309] width 118 height 47
drag, startPoint x: 542, startPoint y: 309, endPoint x: 160, endPoint y: 215, distance: 393.4
click at [524, 305] on button "Save" at bounding box center [526, 309] width 118 height 47
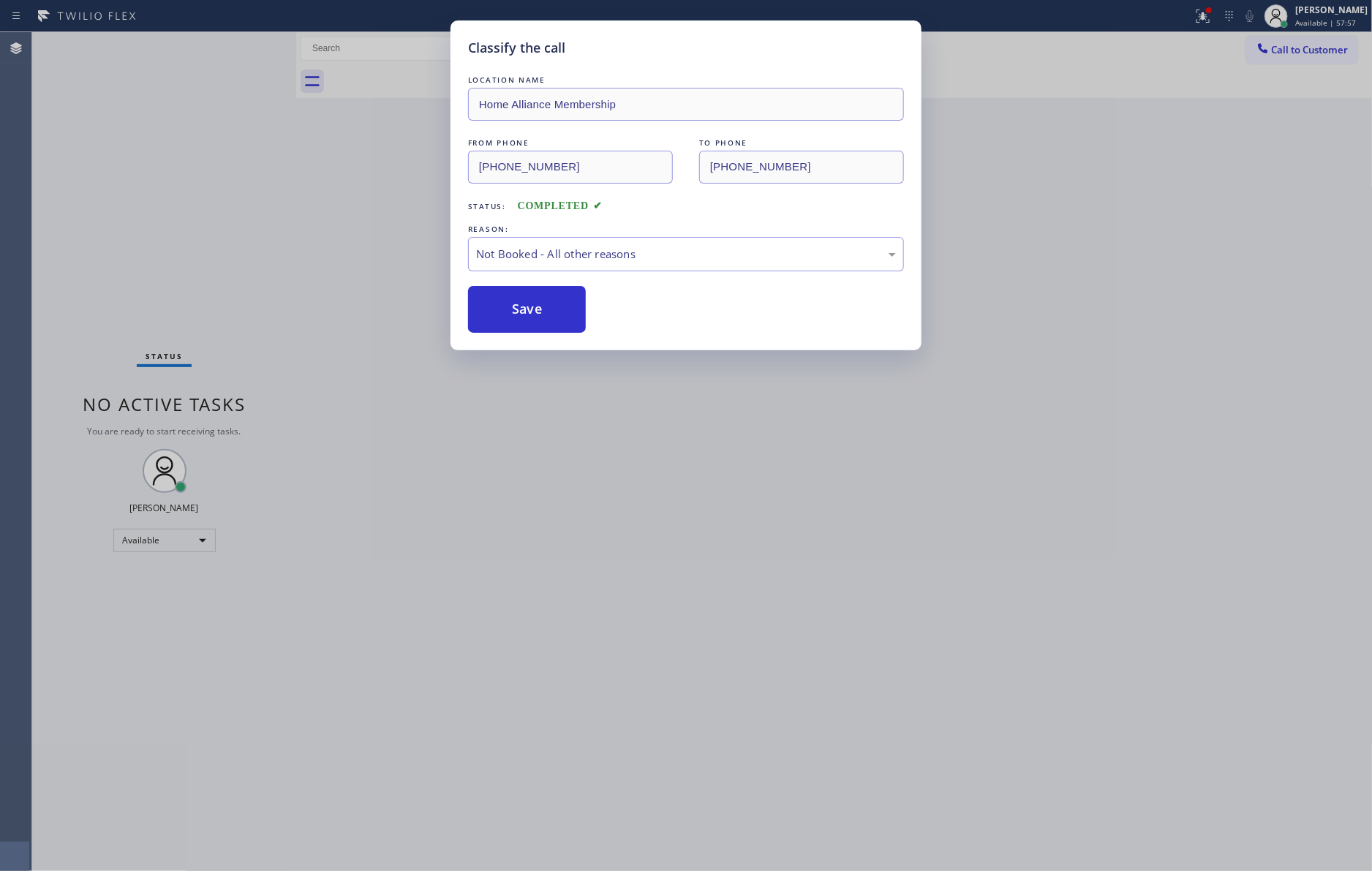
click at [172, 217] on div "Classify the call LOCATION NAME Home Alliance Membership FROM PHONE [PHONE_NUMB…" at bounding box center [686, 436] width 1372 height 871
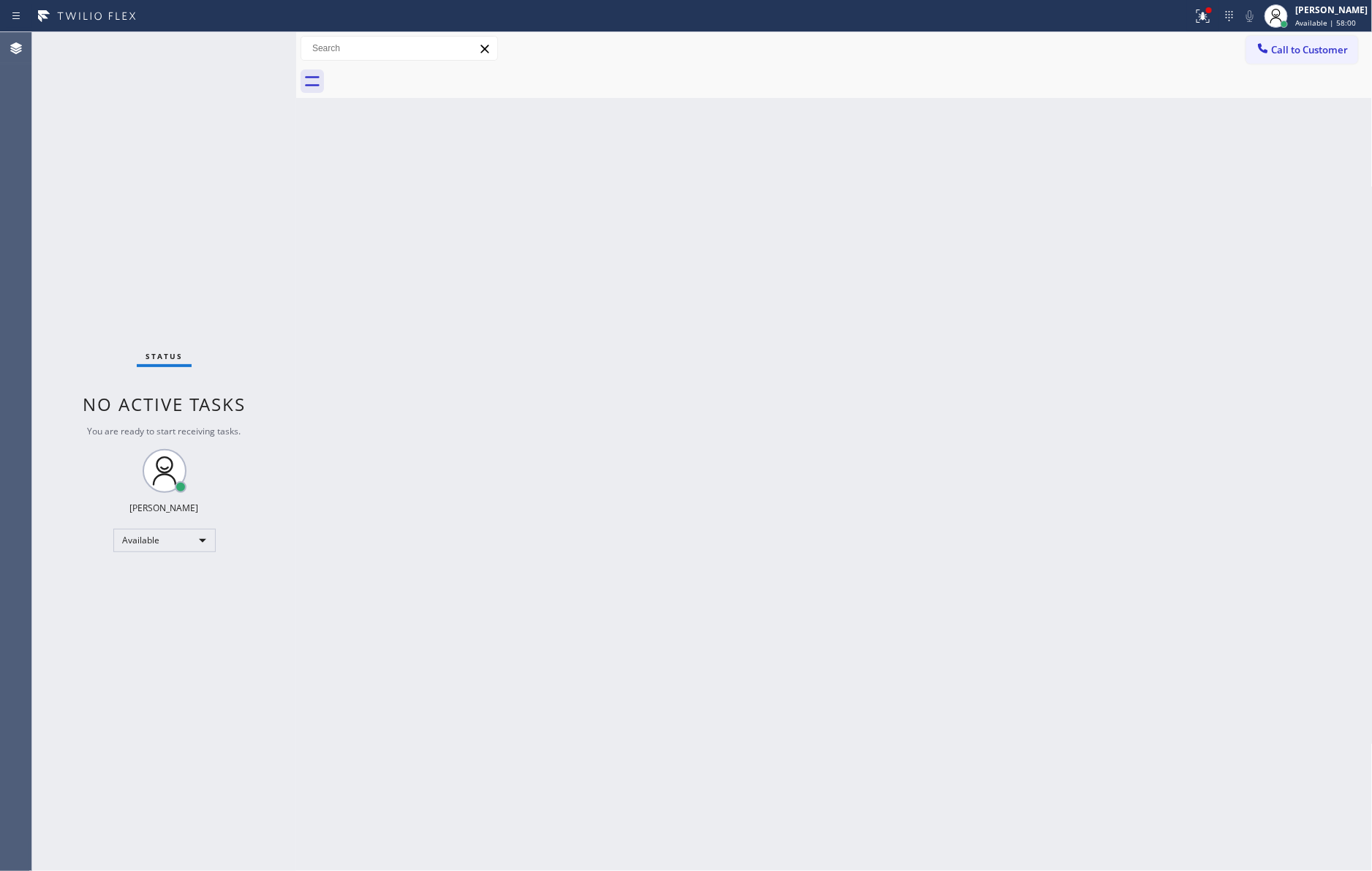
drag, startPoint x: 631, startPoint y: 336, endPoint x: 1323, endPoint y: 106, distance: 729.2
click at [707, 299] on div "Back to Dashboard Change Sender ID Customers Technicians Select a contact Outbo…" at bounding box center [834, 451] width 1076 height 839
click at [1326, 52] on span "Call to Customer" at bounding box center [1310, 49] width 77 height 13
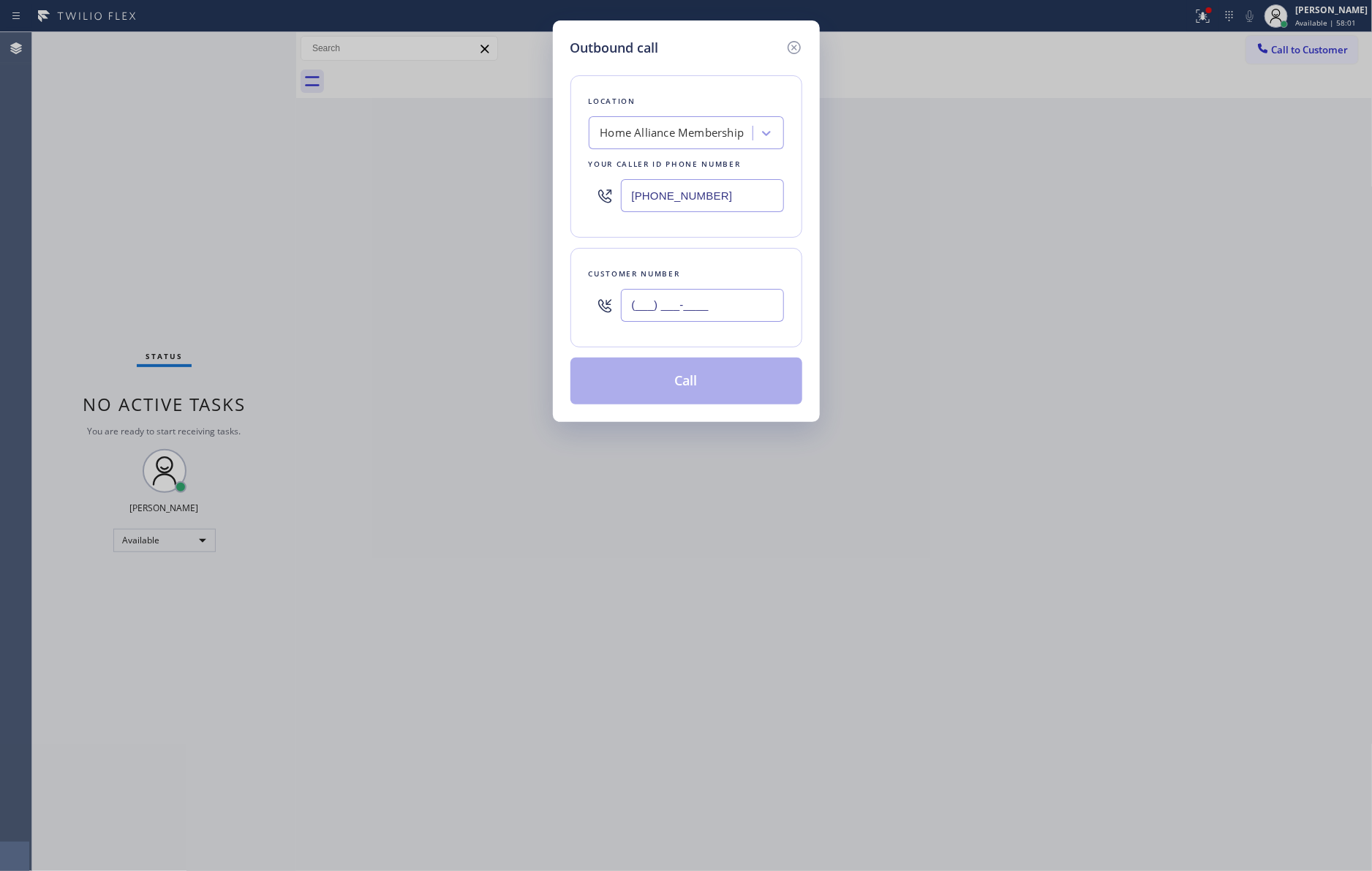
click at [681, 321] on input "(___) ___-____" at bounding box center [702, 305] width 163 height 33
paste input "714) 381-0549"
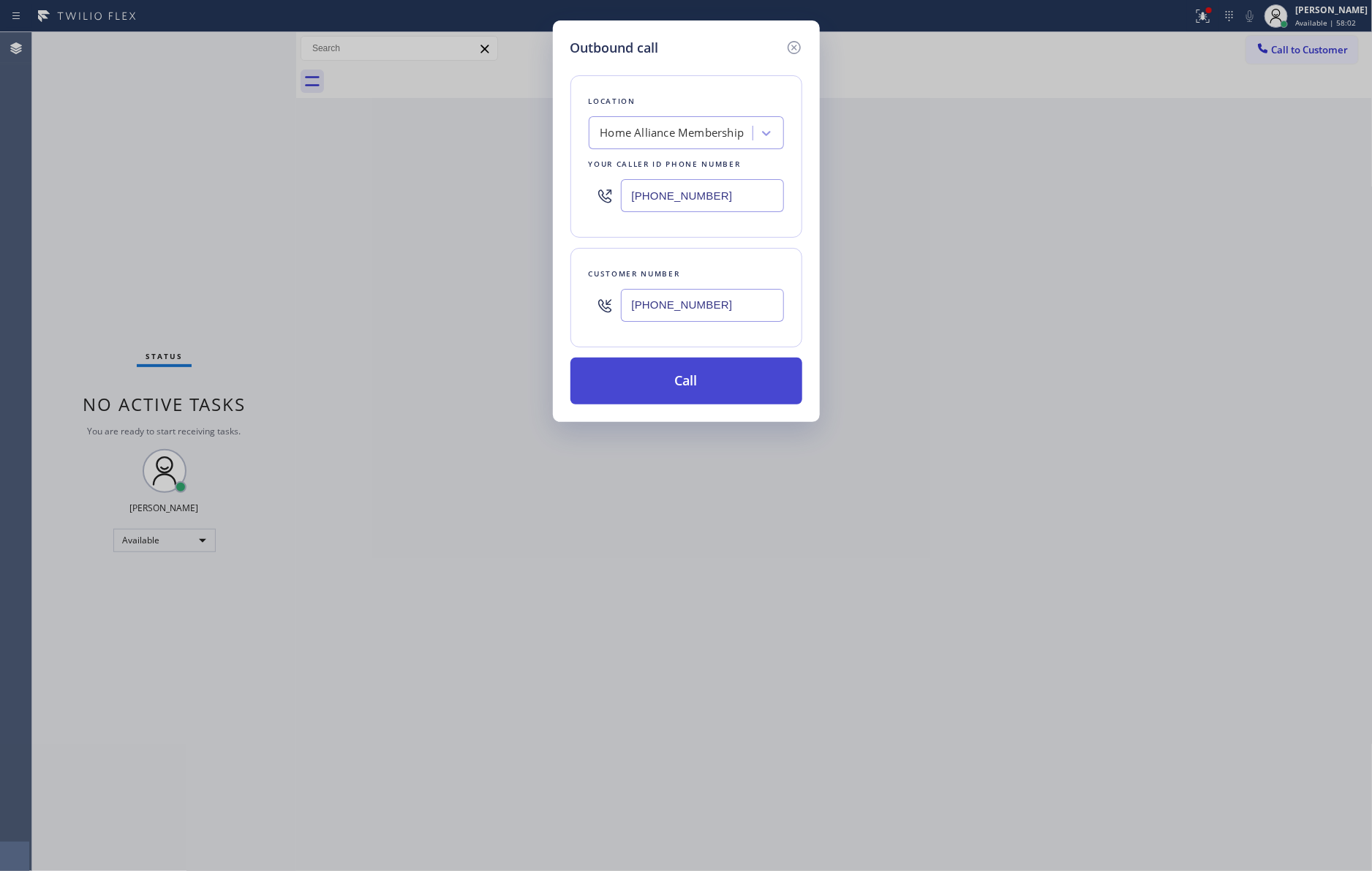
type input "[PHONE_NUMBER]"
click at [703, 398] on button "Call" at bounding box center [686, 382] width 232 height 47
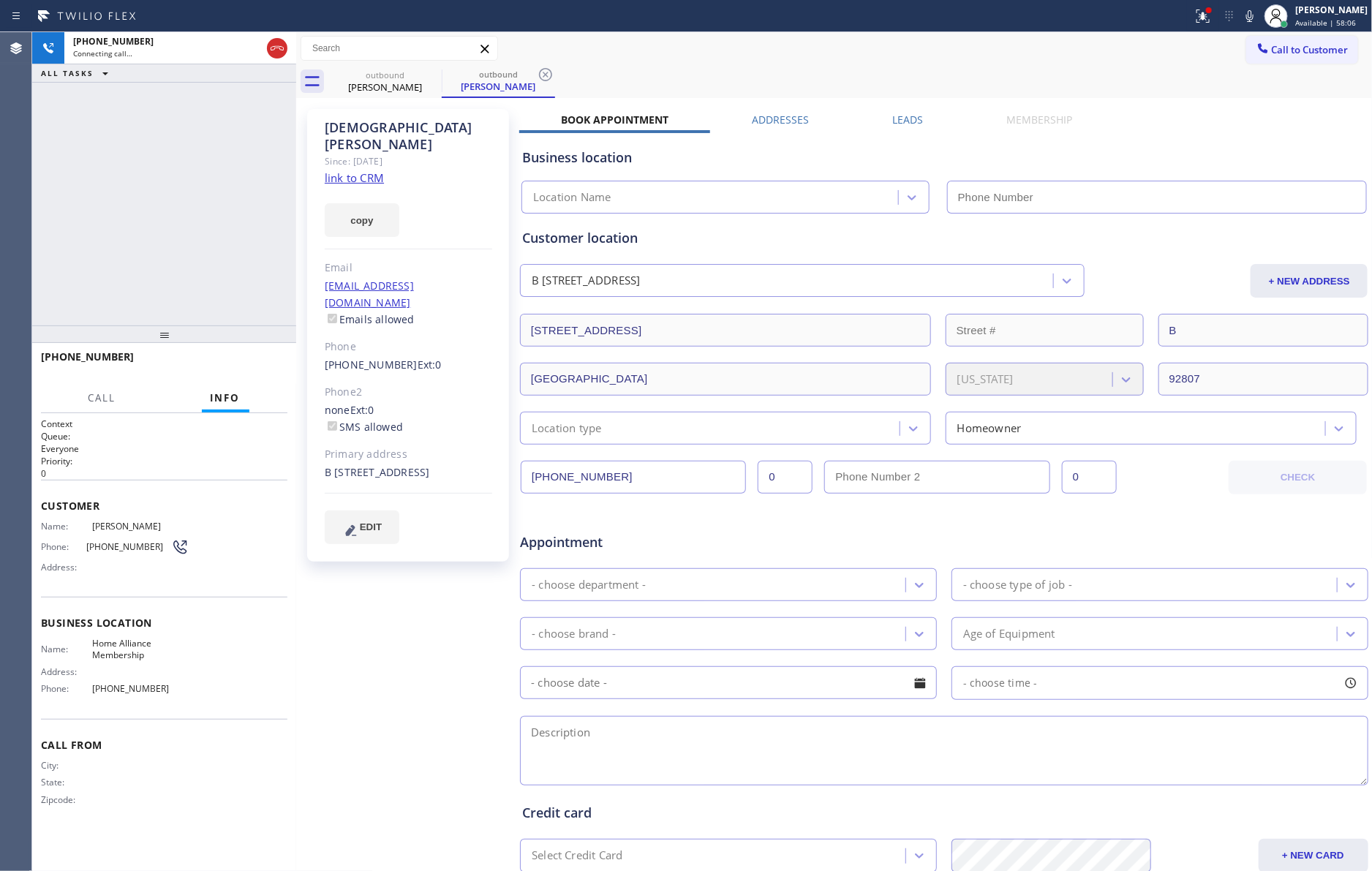
type input "[PHONE_NUMBER]"
click at [257, 378] on div "[PHONE_NUMBER] Live | 00:01 HANG UP" at bounding box center [164, 363] width 246 height 38
click at [260, 367] on span "HANG UP" at bounding box center [253, 363] width 45 height 10
drag, startPoint x: 196, startPoint y: 244, endPoint x: 215, endPoint y: 258, distance: 23.6
click at [198, 245] on div "[PHONE_NUMBER] Live | 00:03 ALL TASKS ALL TASKS ACTIVE TASKS TASKS IN WRAP UP" at bounding box center [163, 179] width 264 height 293
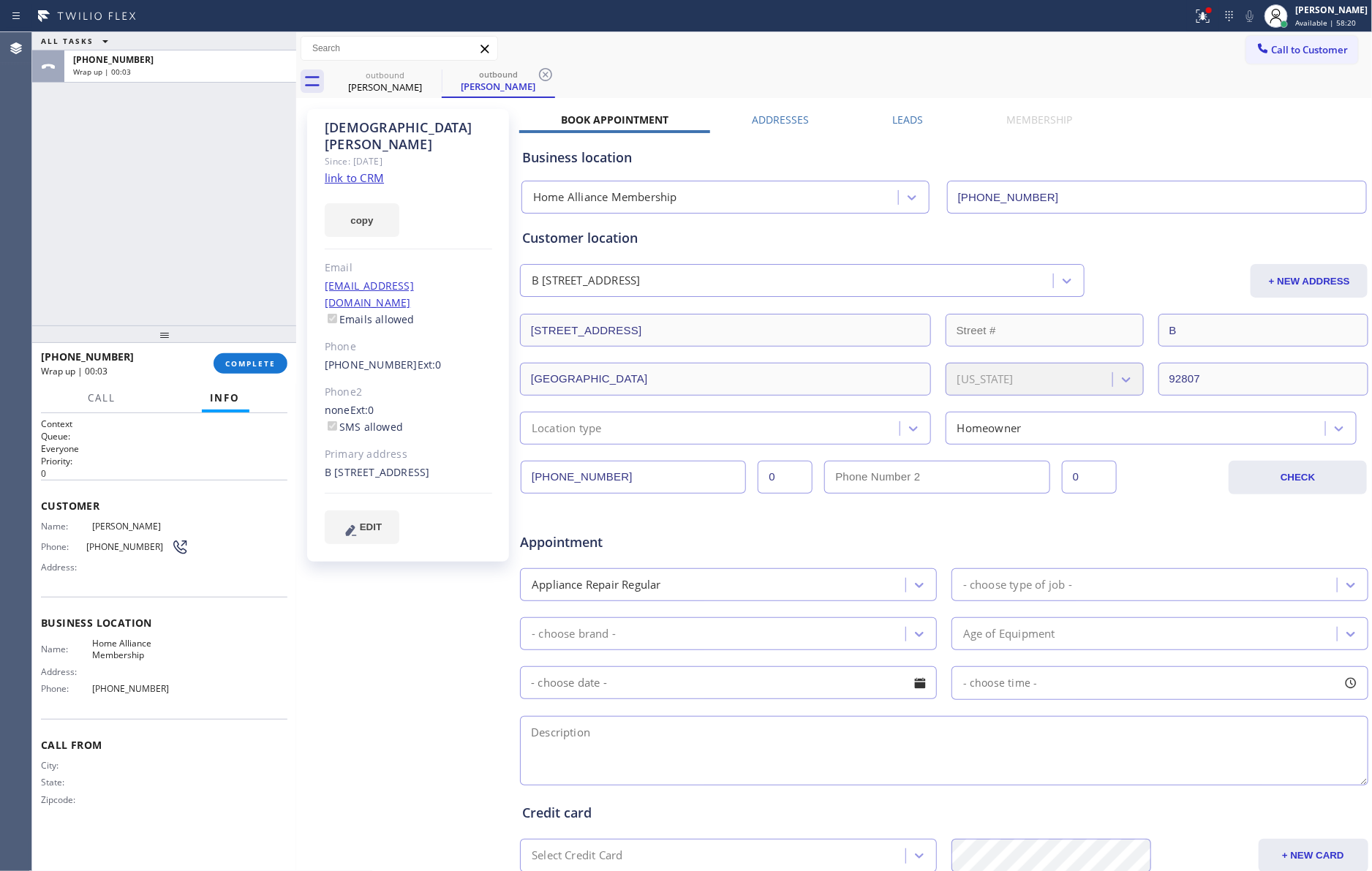
click at [1184, 121] on div "Book Appointment Addresses Leads Membership Business location Home Alliance Mem…" at bounding box center [944, 581] width 849 height 937
click at [900, 124] on label "Leads" at bounding box center [907, 119] width 30 height 14
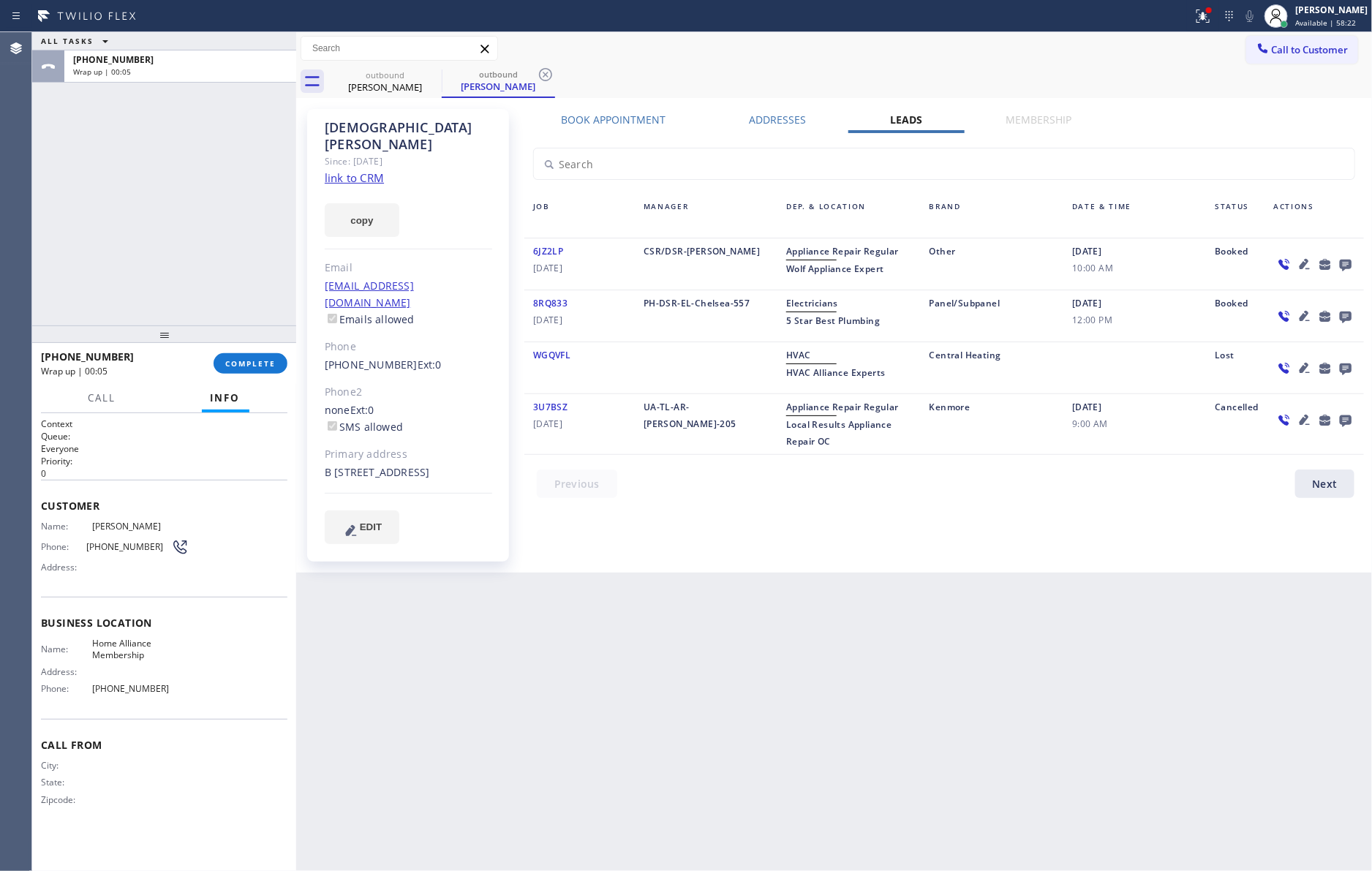
click at [1345, 264] on icon at bounding box center [1344, 265] width 11 height 11
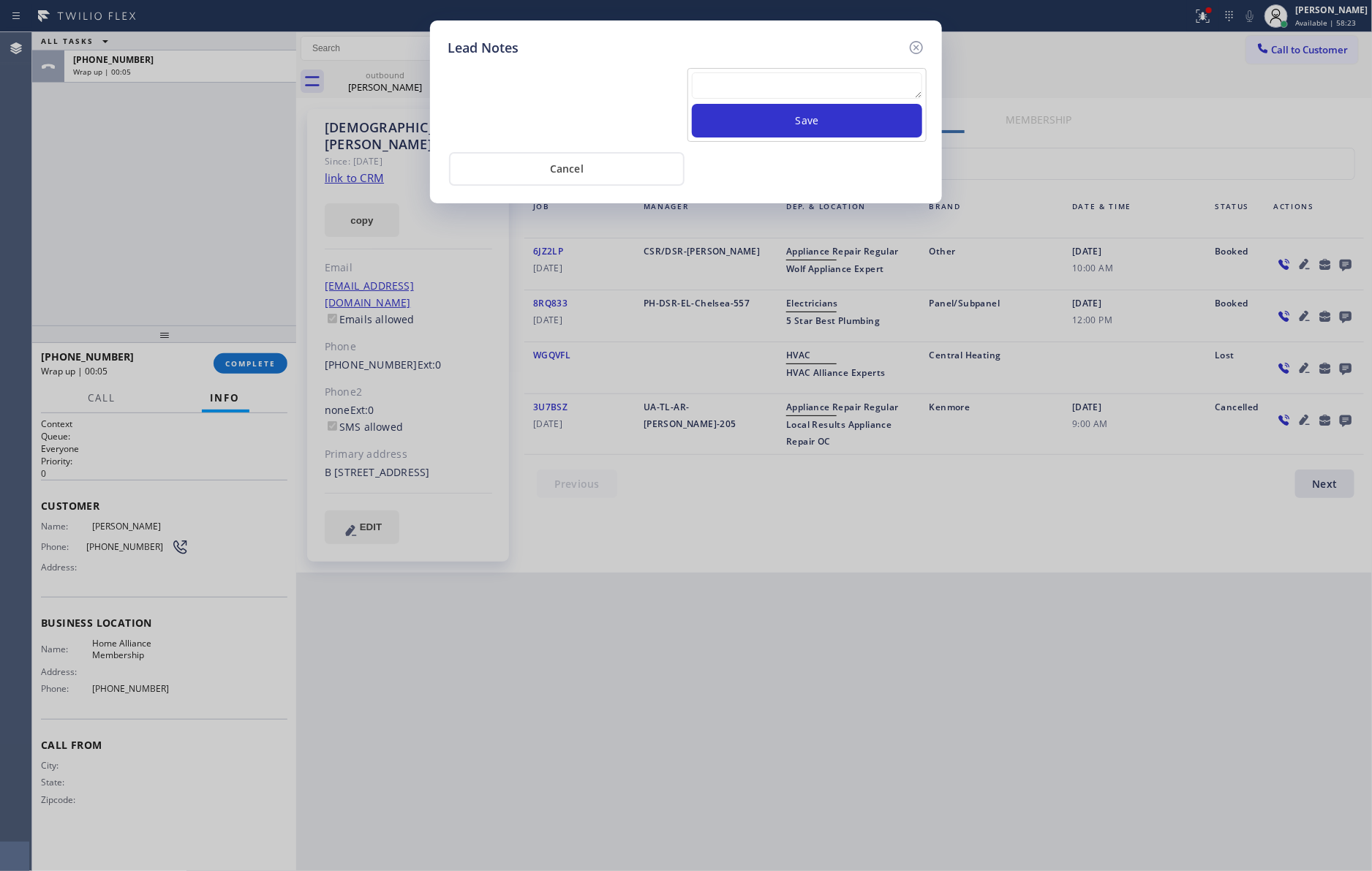
click at [825, 78] on textarea at bounding box center [806, 85] width 230 height 27
paste textarea "please transfer. membership follow up calls"
type textarea "please transfer. membership follow up calls"
click at [819, 130] on button "Save" at bounding box center [806, 121] width 230 height 33
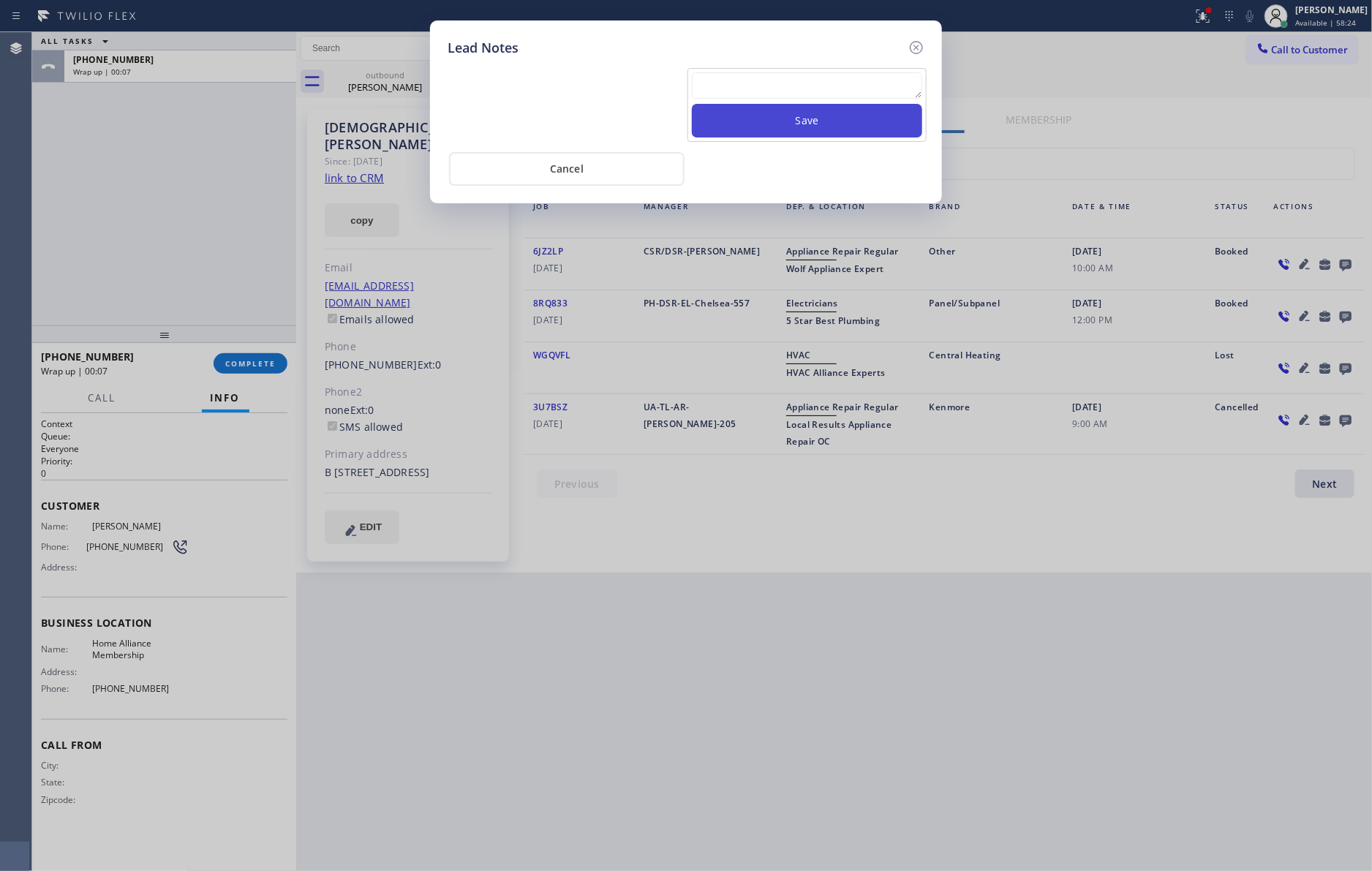
scroll to position [0, 0]
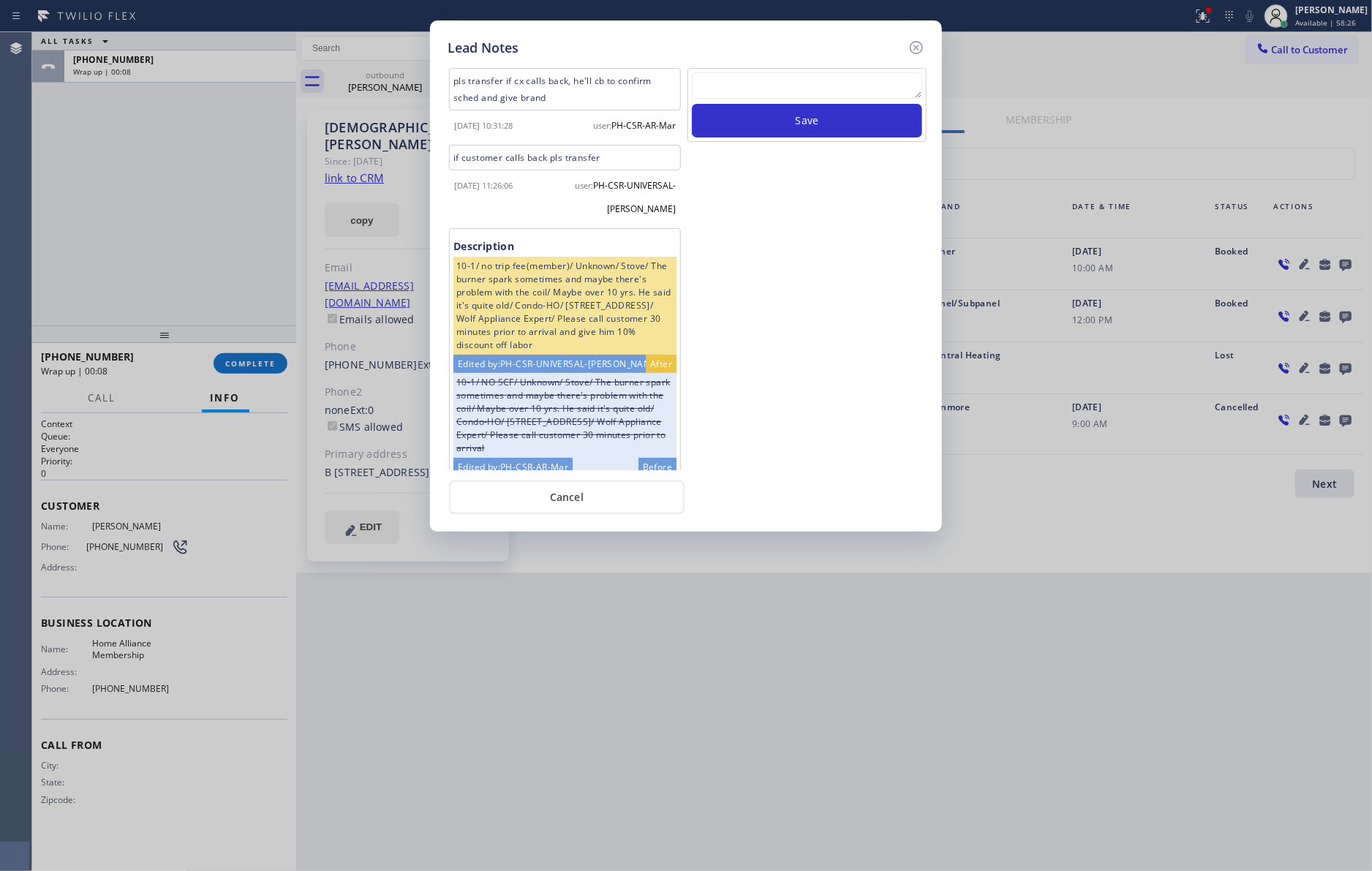
click at [777, 338] on div "Save" at bounding box center [807, 269] width 242 height 402
click at [609, 498] on button "Cancel" at bounding box center [567, 497] width 236 height 33
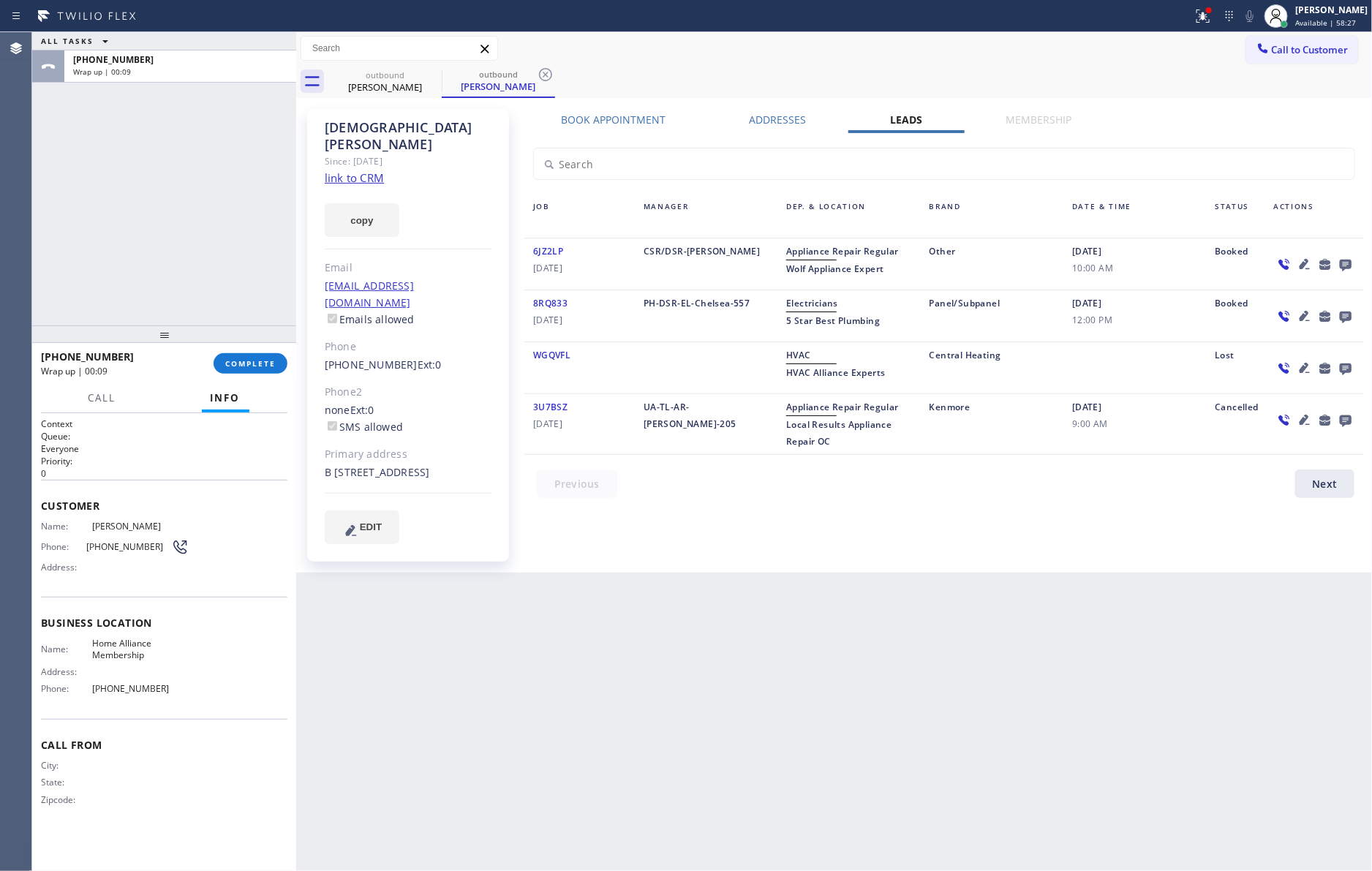
drag, startPoint x: 80, startPoint y: 201, endPoint x: 130, endPoint y: 228, distance: 56.8
click at [87, 202] on div "ALL TASKS ALL TASKS ACTIVE TASKS TASKS IN WRAP UP [PHONE_NUMBER] Wrap up | 00:09" at bounding box center [163, 179] width 264 height 293
drag, startPoint x: 130, startPoint y: 211, endPoint x: 193, endPoint y: 318, distance: 124.2
click at [183, 299] on div "ALL TASKS ALL TASKS ACTIVE TASKS TASKS IN WRAP UP [PHONE_NUMBER] Wrap up | 00:32" at bounding box center [163, 179] width 264 height 293
click at [273, 375] on div "[PHONE_NUMBER] Wrap up | 00:33 COMPLETE" at bounding box center [164, 363] width 246 height 38
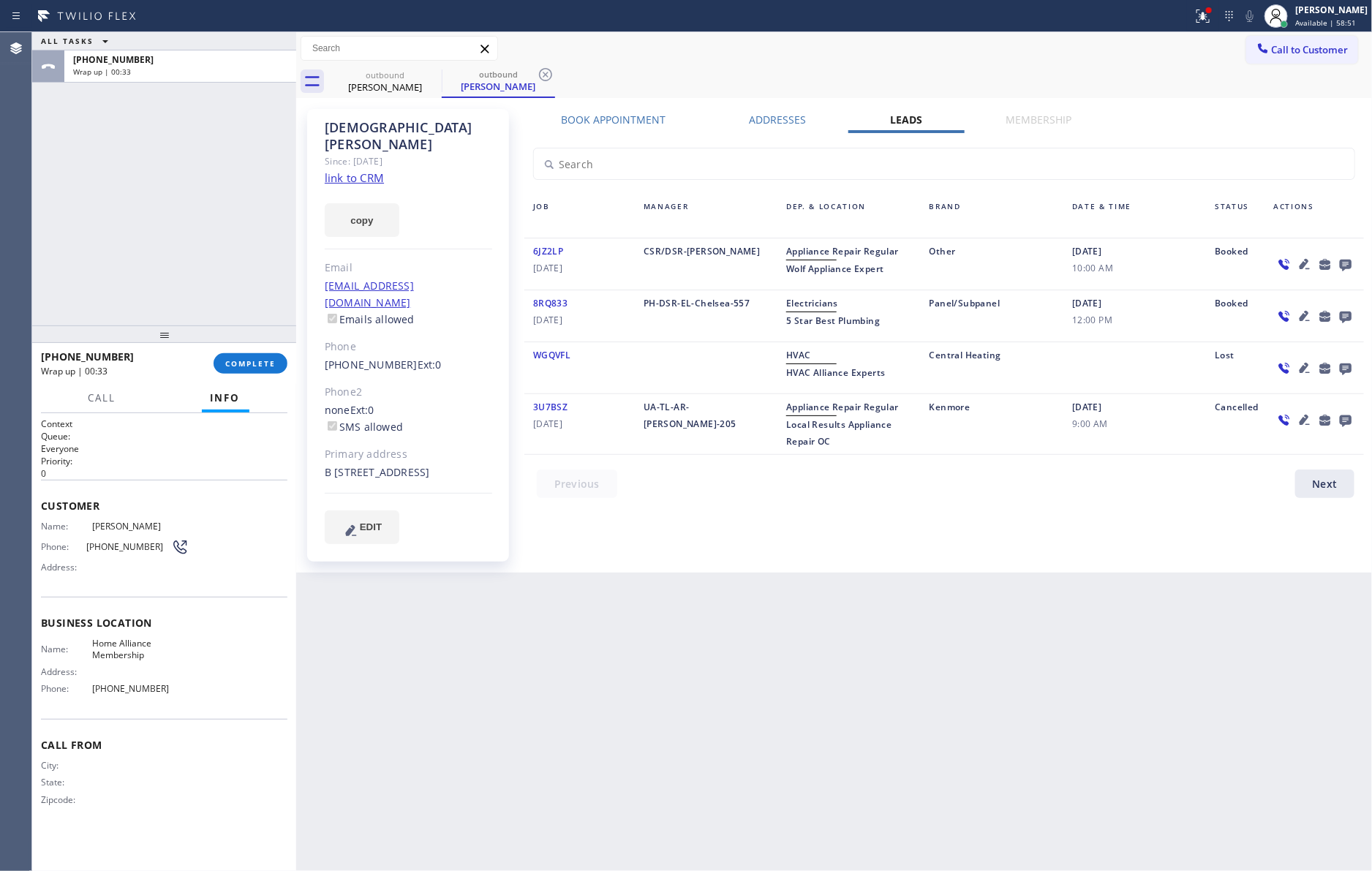
click at [242, 240] on div "ALL TASKS ALL TASKS ACTIVE TASKS TASKS IN WRAP UP [PHONE_NUMBER] Wrap up | 00:33" at bounding box center [163, 179] width 264 height 293
click at [253, 369] on span "COMPLETE" at bounding box center [250, 363] width 50 height 10
click at [228, 264] on div "ALL TASKS ALL TASKS ACTIVE TASKS TASKS IN WRAP UP [PHONE_NUMBER] Wrap up | 00:34" at bounding box center [163, 179] width 264 height 293
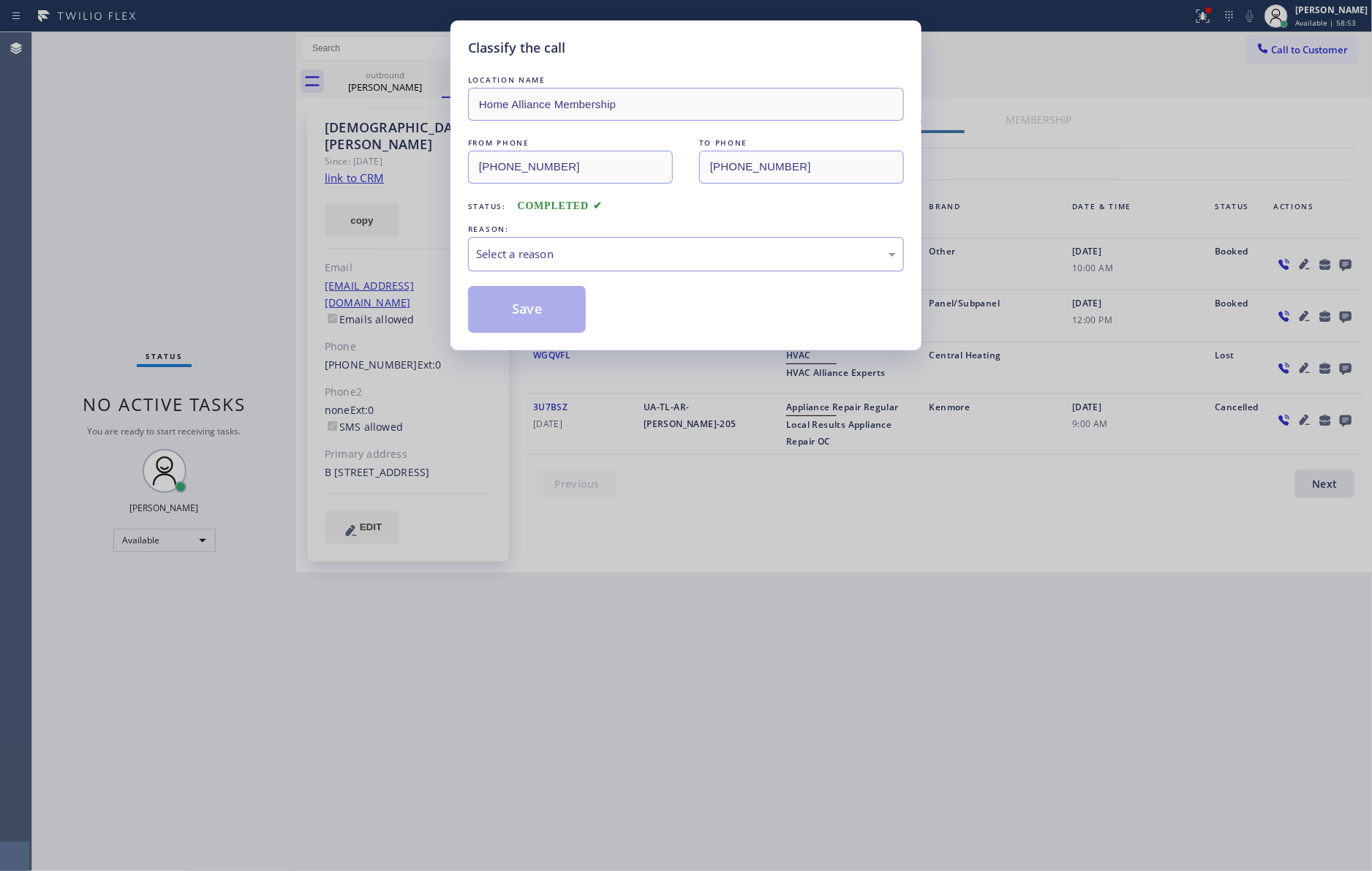
click at [616, 252] on div "Select a reason" at bounding box center [686, 254] width 419 height 17
click at [512, 312] on button "Save" at bounding box center [526, 309] width 118 height 47
click at [514, 312] on button "Save" at bounding box center [526, 309] width 118 height 47
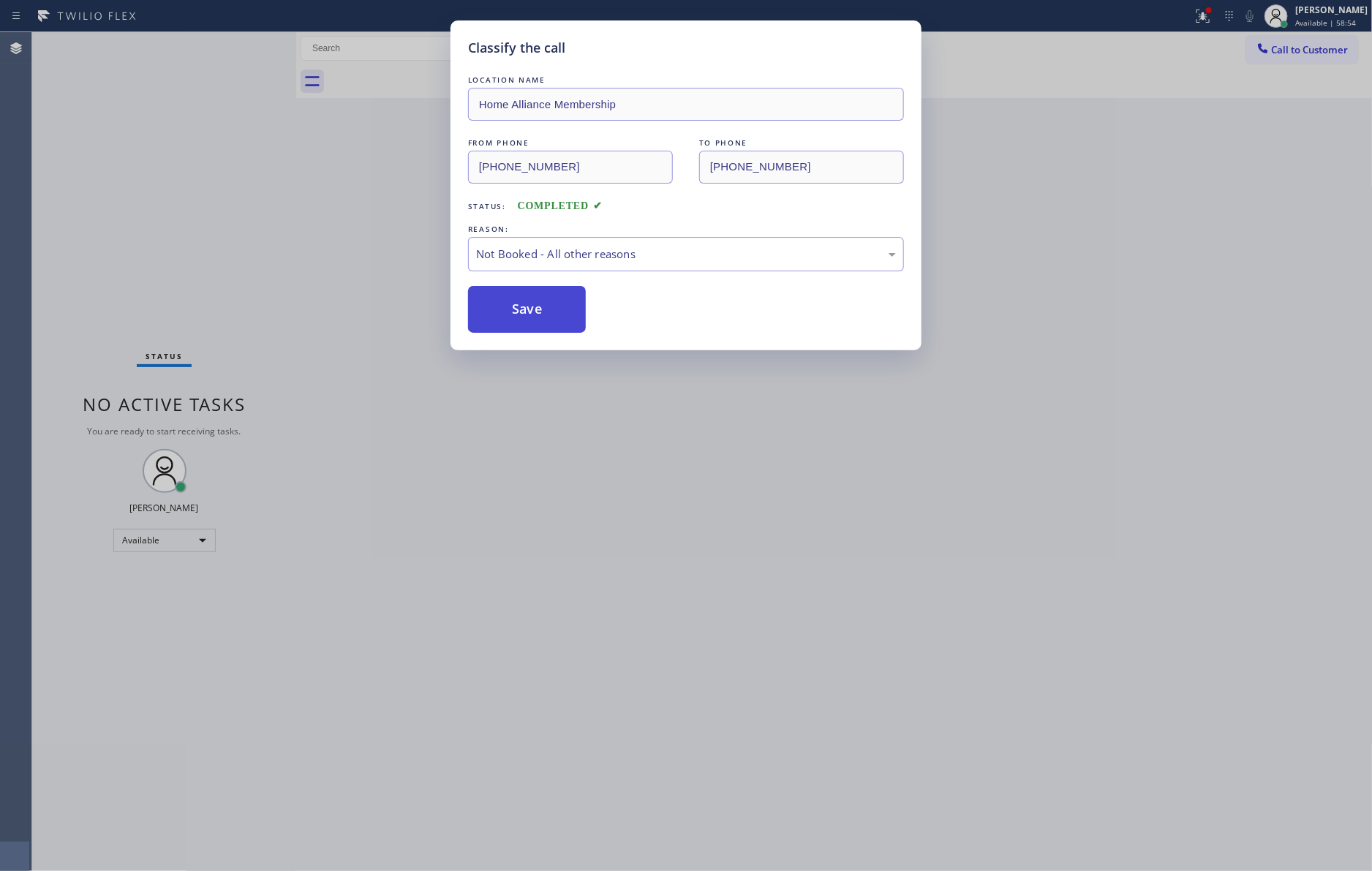
click at [514, 312] on button "Save" at bounding box center [526, 309] width 118 height 47
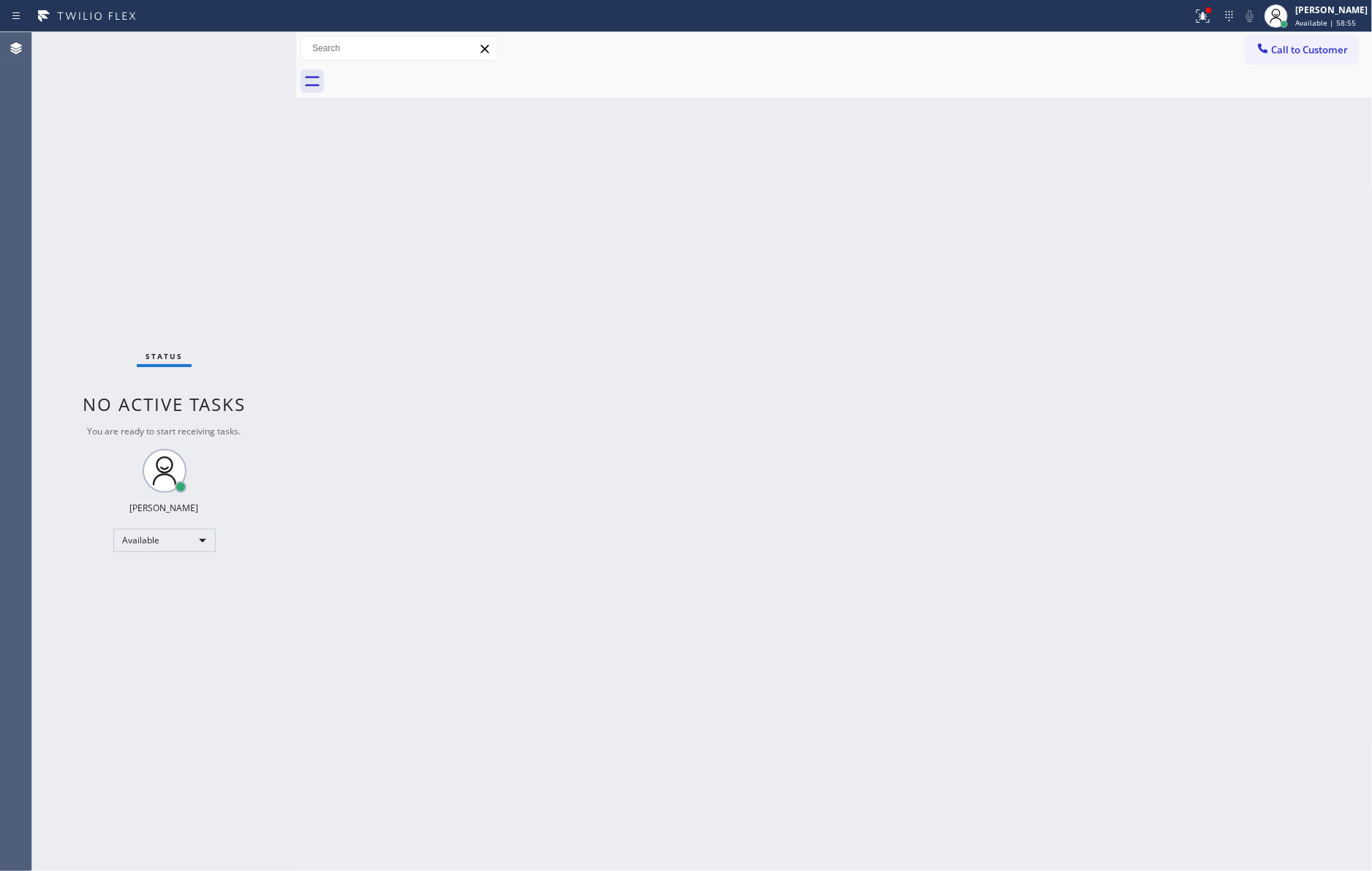
click at [211, 253] on div "Classify the call LOCATION NAME Home Alliance Membership FROM PHONE [PHONE_NUMB…" at bounding box center [701, 451] width 1339 height 839
drag, startPoint x: 215, startPoint y: 251, endPoint x: 830, endPoint y: 20, distance: 657.0
click at [362, 245] on div "Status No active tasks You are ready to start receiving tasks. [PERSON_NAME] Av…" at bounding box center [701, 451] width 1339 height 839
drag, startPoint x: 880, startPoint y: 496, endPoint x: 851, endPoint y: 523, distance: 39.6
click at [880, 497] on div "Back to Dashboard Change Sender ID Customers Technicians Select a contact Outbo…" at bounding box center [834, 451] width 1076 height 839
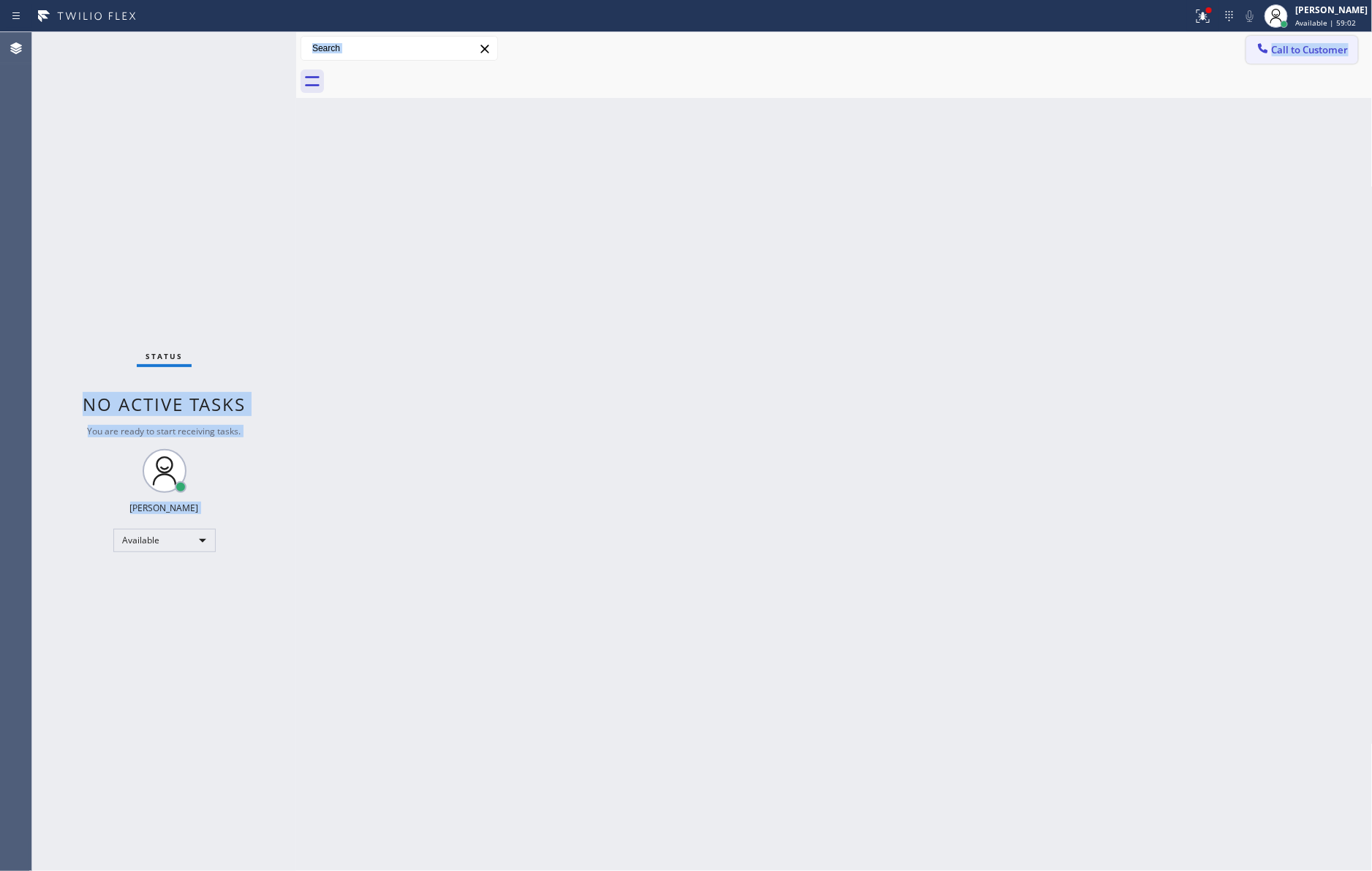
click at [1295, 43] on span "Call to Customer" at bounding box center [1310, 49] width 77 height 13
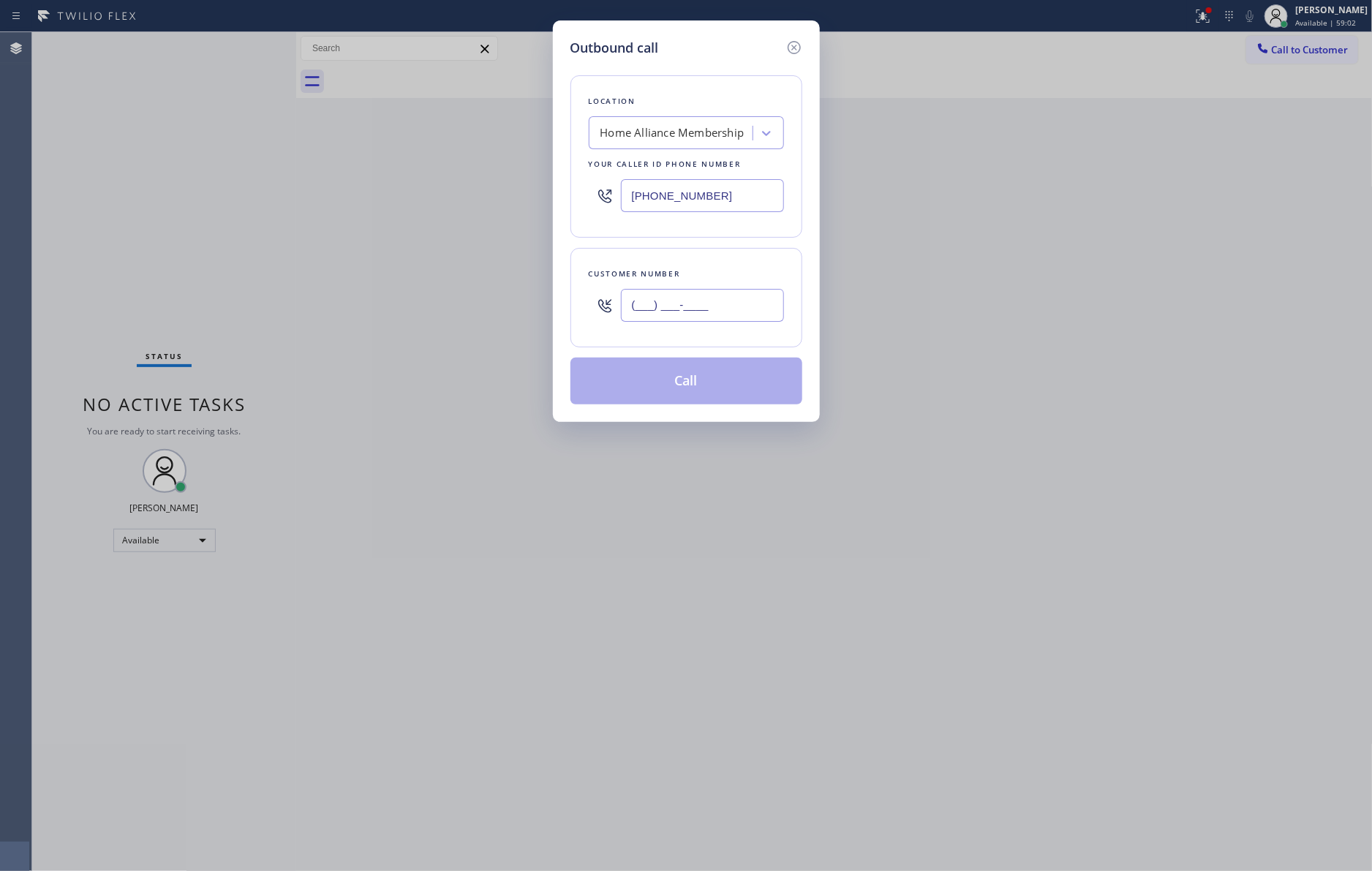
click at [729, 309] on input "(___) ___-____" at bounding box center [702, 305] width 163 height 33
paste input "310) 740-6133"
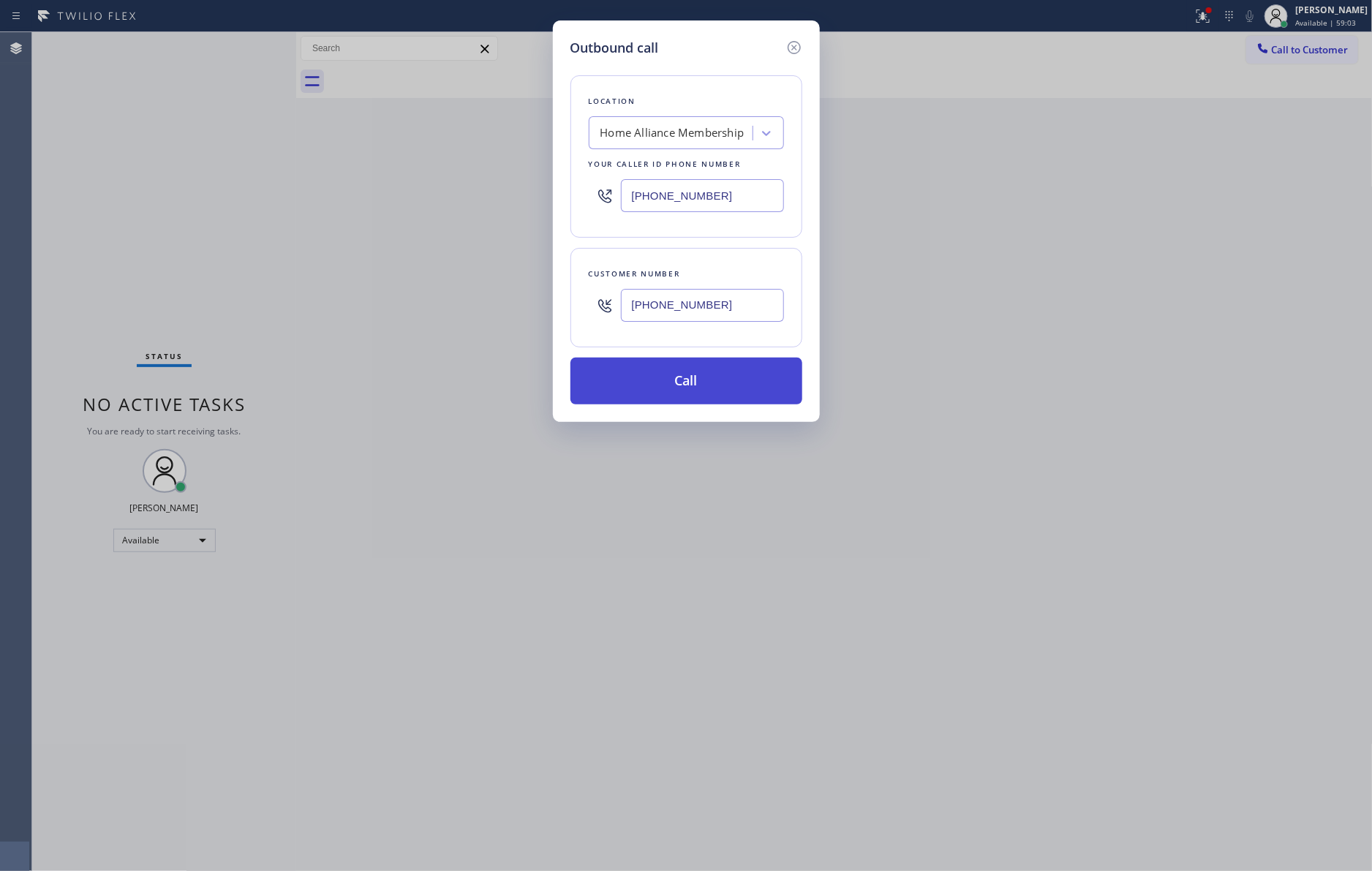
type input "[PHONE_NUMBER]"
click at [711, 378] on button "Call" at bounding box center [686, 382] width 232 height 47
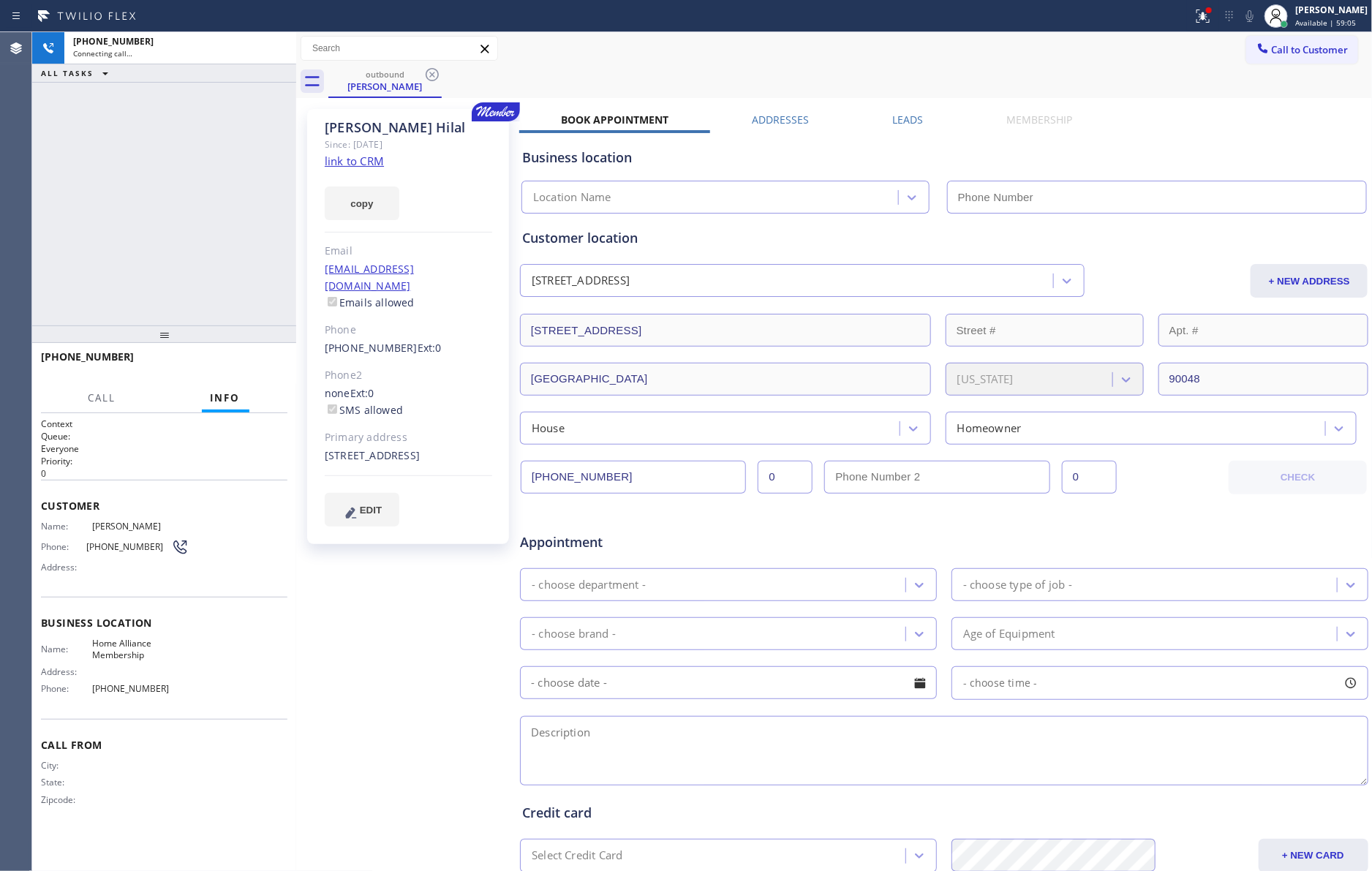
click at [159, 224] on div "[PHONE_NUMBER] Connecting call… ALL TASKS ALL TASKS ACTIVE TASKS TASKS IN WRAP …" at bounding box center [163, 179] width 264 height 293
click at [896, 103] on div "[PERSON_NAME] Since: [DATE] link to CRM copy Email [EMAIL_ADDRESS][DOMAIN_NAME]…" at bounding box center [834, 575] width 1069 height 948
click at [904, 119] on label "Leads" at bounding box center [907, 119] width 30 height 14
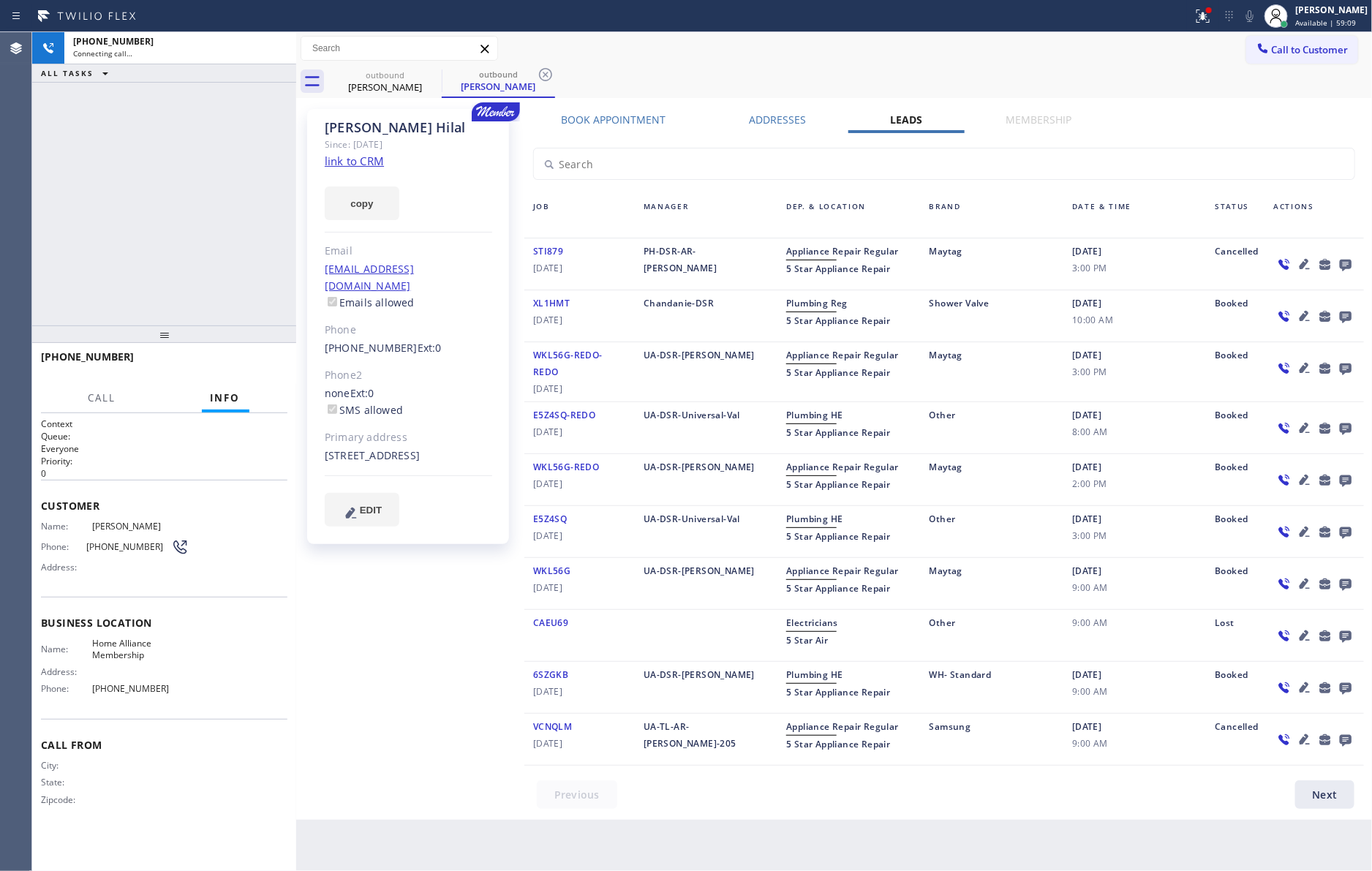
click at [1159, 97] on div "outbound [PERSON_NAME] outbound [PERSON_NAME] Call to Customer Outbound call Lo…" at bounding box center [834, 426] width 1076 height 788
click at [1348, 261] on icon at bounding box center [1344, 265] width 11 height 11
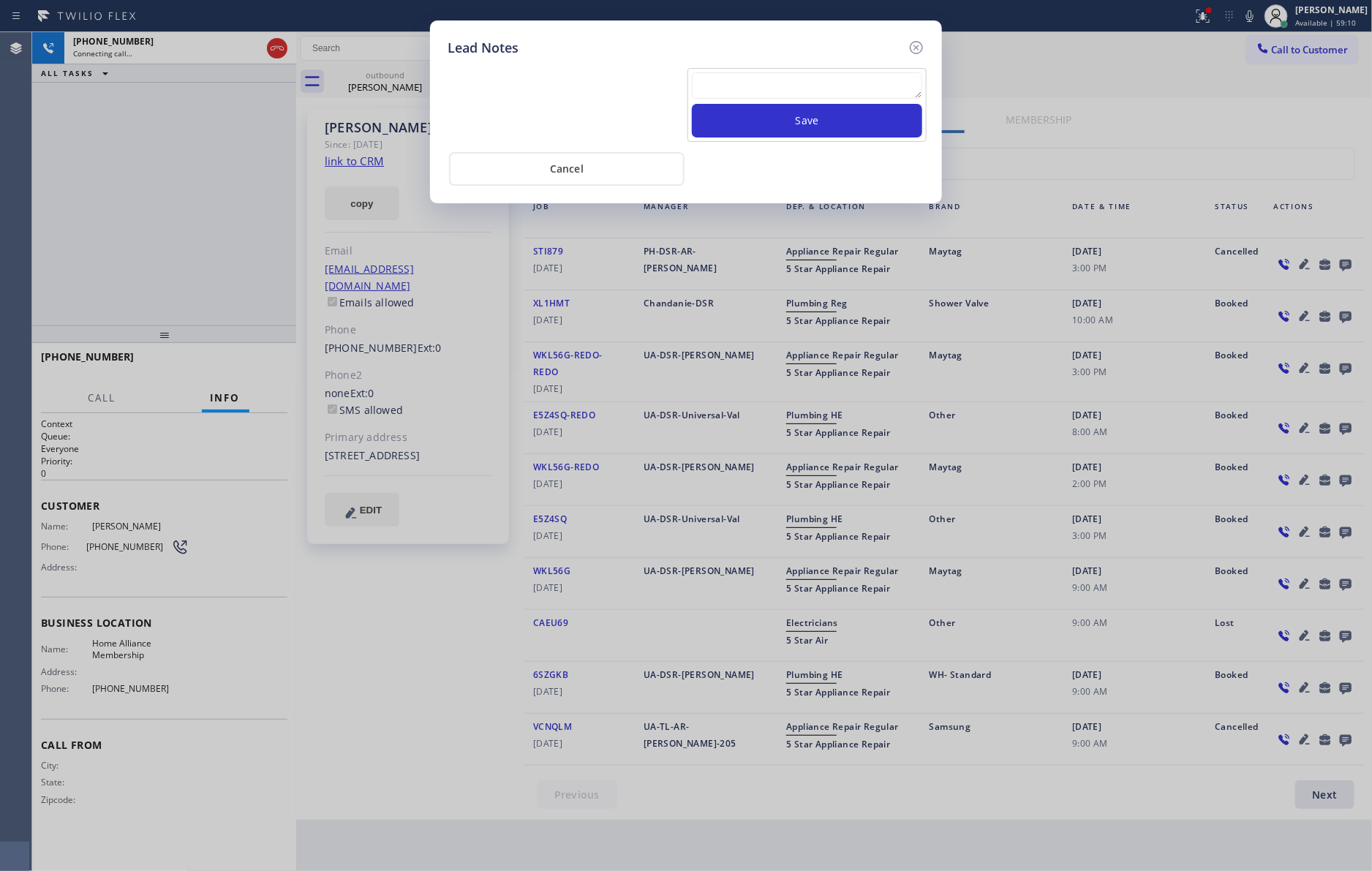
click at [847, 74] on textarea at bounding box center [806, 85] width 230 height 27
paste textarea "please transfer. membership follow up calls"
type textarea "please transfer. membership follow up calls"
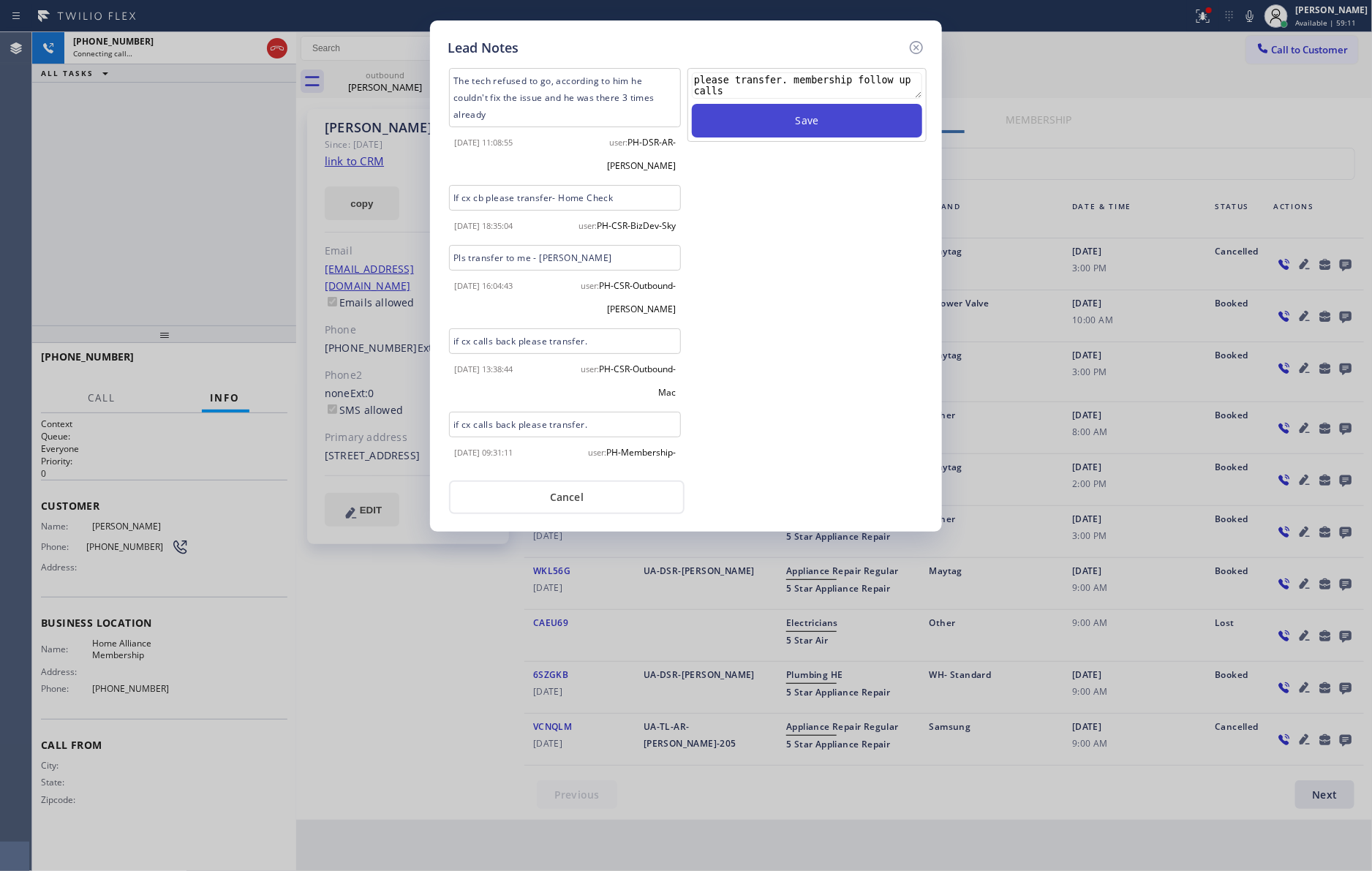
click at [826, 114] on button "Save" at bounding box center [806, 121] width 230 height 33
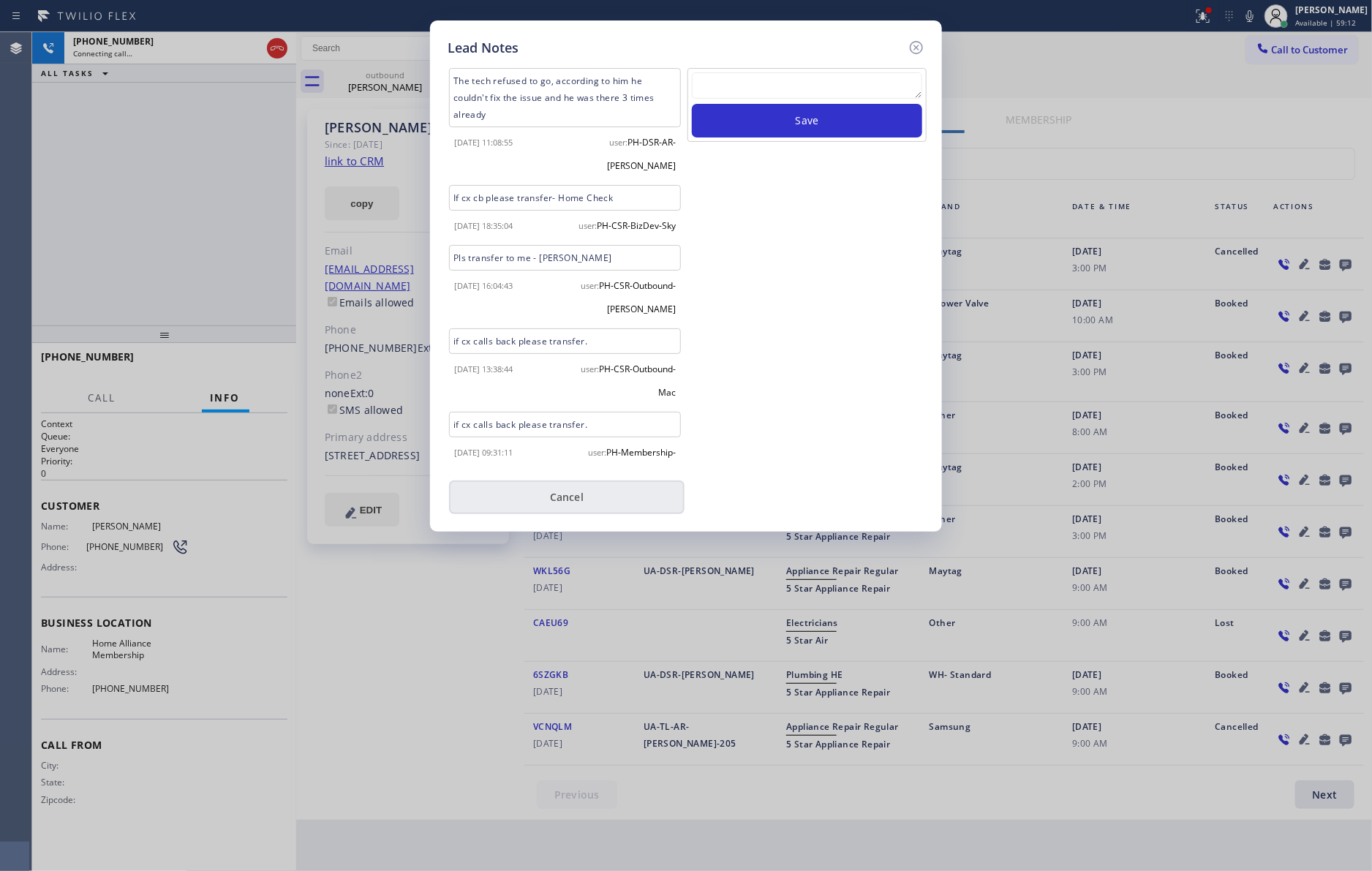
click at [558, 514] on button "Cancel" at bounding box center [567, 497] width 236 height 33
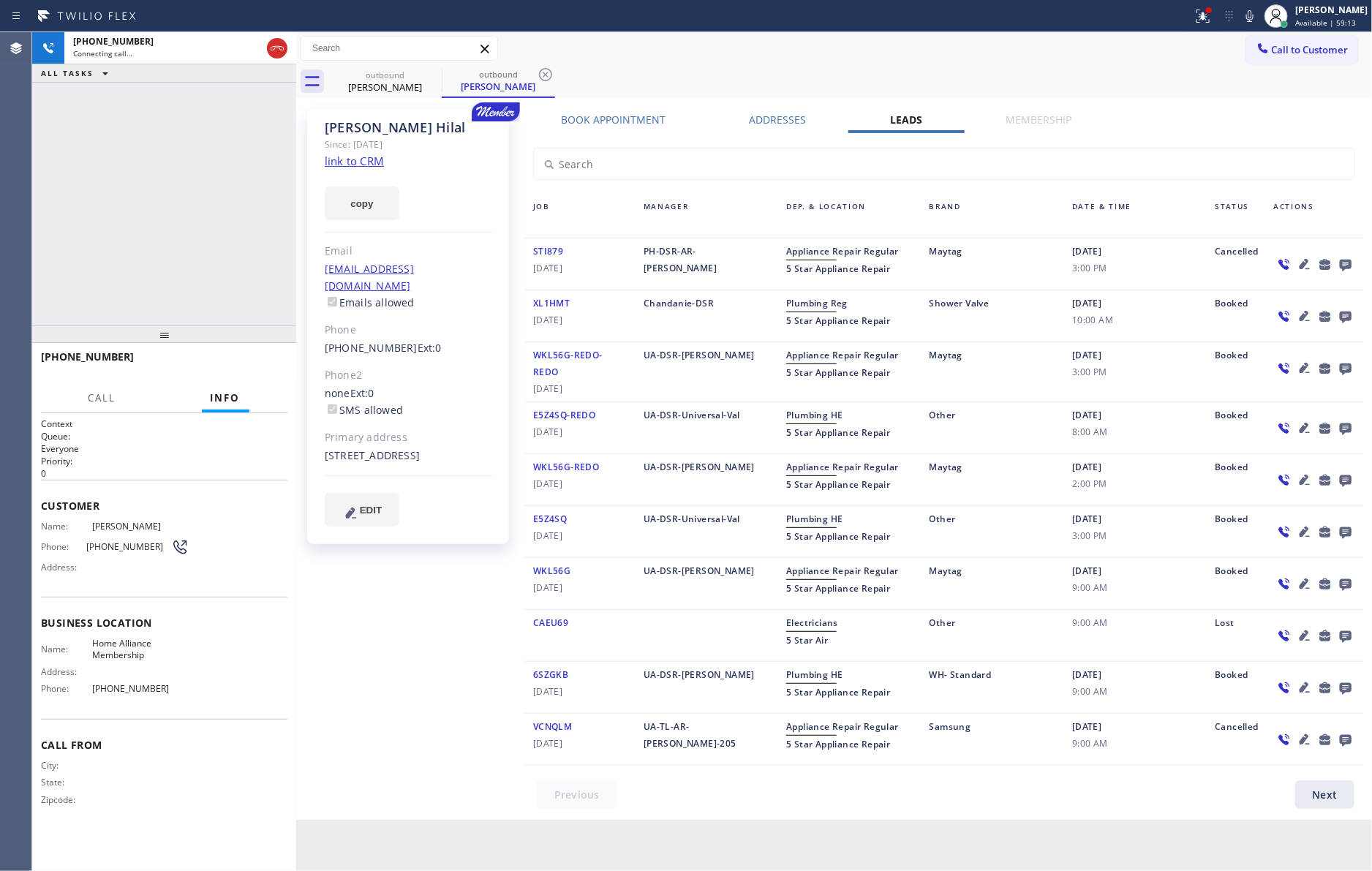
click at [211, 151] on div "[PHONE_NUMBER] Connecting call… ALL TASKS ALL TASKS ACTIVE TASKS TASKS IN WRAP …" at bounding box center [163, 179] width 264 height 293
click at [173, 250] on div "[PHONE_NUMBER] Connecting call… ALL TASKS ALL TASKS ACTIVE TASKS TASKS IN WRAP …" at bounding box center [163, 179] width 264 height 293
click at [209, 233] on div "[PHONE_NUMBER] Connecting call… ALL TASKS ALL TASKS ACTIVE TASKS TASKS IN WRAP …" at bounding box center [163, 179] width 264 height 293
click at [163, 235] on div "[PHONE_NUMBER] Connecting call… ALL TASKS ALL TASKS ACTIVE TASKS TASKS IN WRAP …" at bounding box center [163, 179] width 264 height 293
click at [163, 236] on div "[PHONE_NUMBER] Connecting call… ALL TASKS ALL TASKS ACTIVE TASKS TASKS IN WRAP …" at bounding box center [163, 179] width 264 height 293
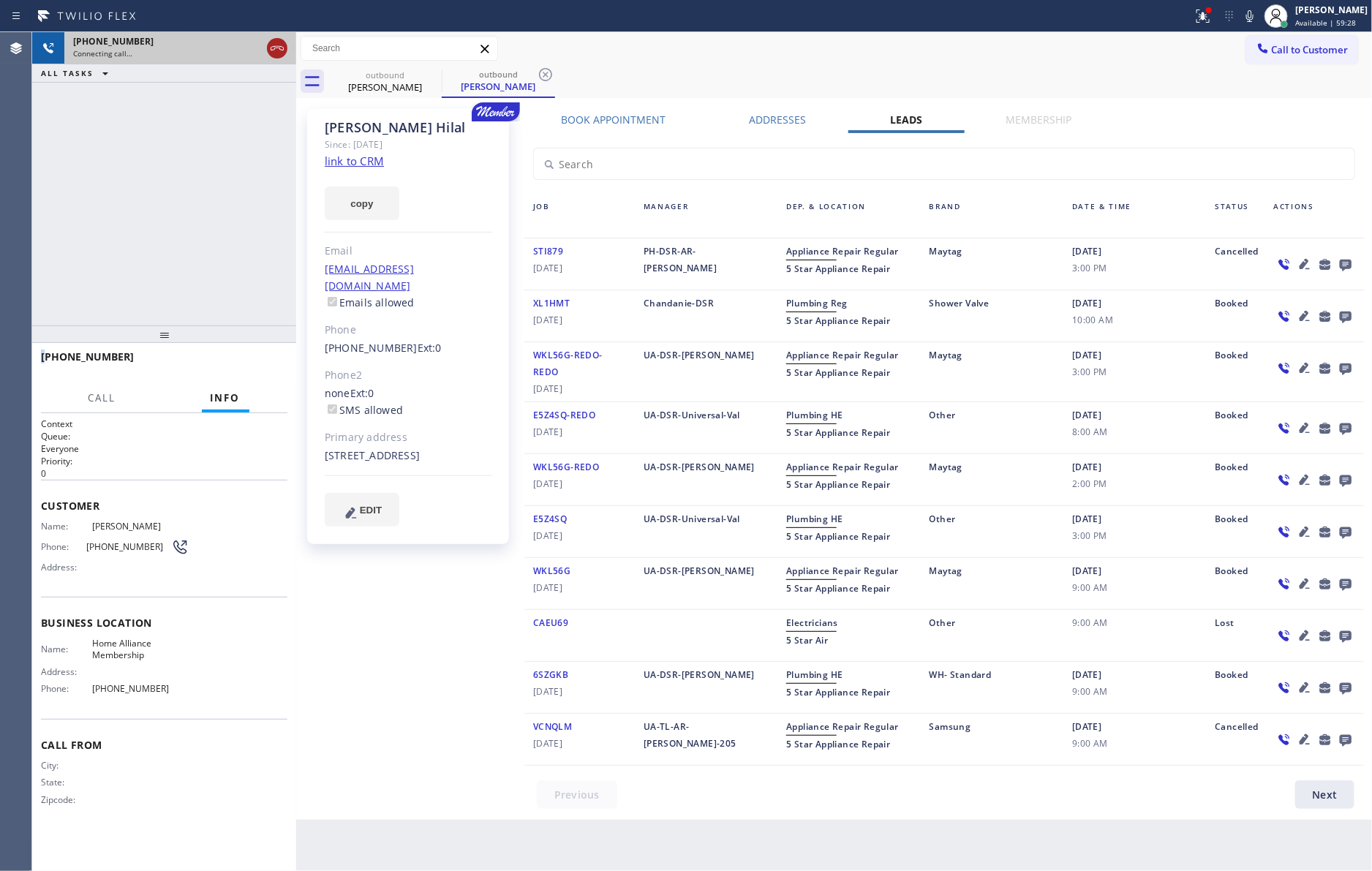
click at [285, 49] on icon at bounding box center [277, 48] width 17 height 17
drag, startPoint x: 200, startPoint y: 211, endPoint x: 141, endPoint y: 253, distance: 72.4
click at [200, 215] on div "[PHONE_NUMBER] Connecting call… ALL TASKS ALL TASKS ACTIVE TASKS TASKS IN WRAP …" at bounding box center [163, 179] width 264 height 293
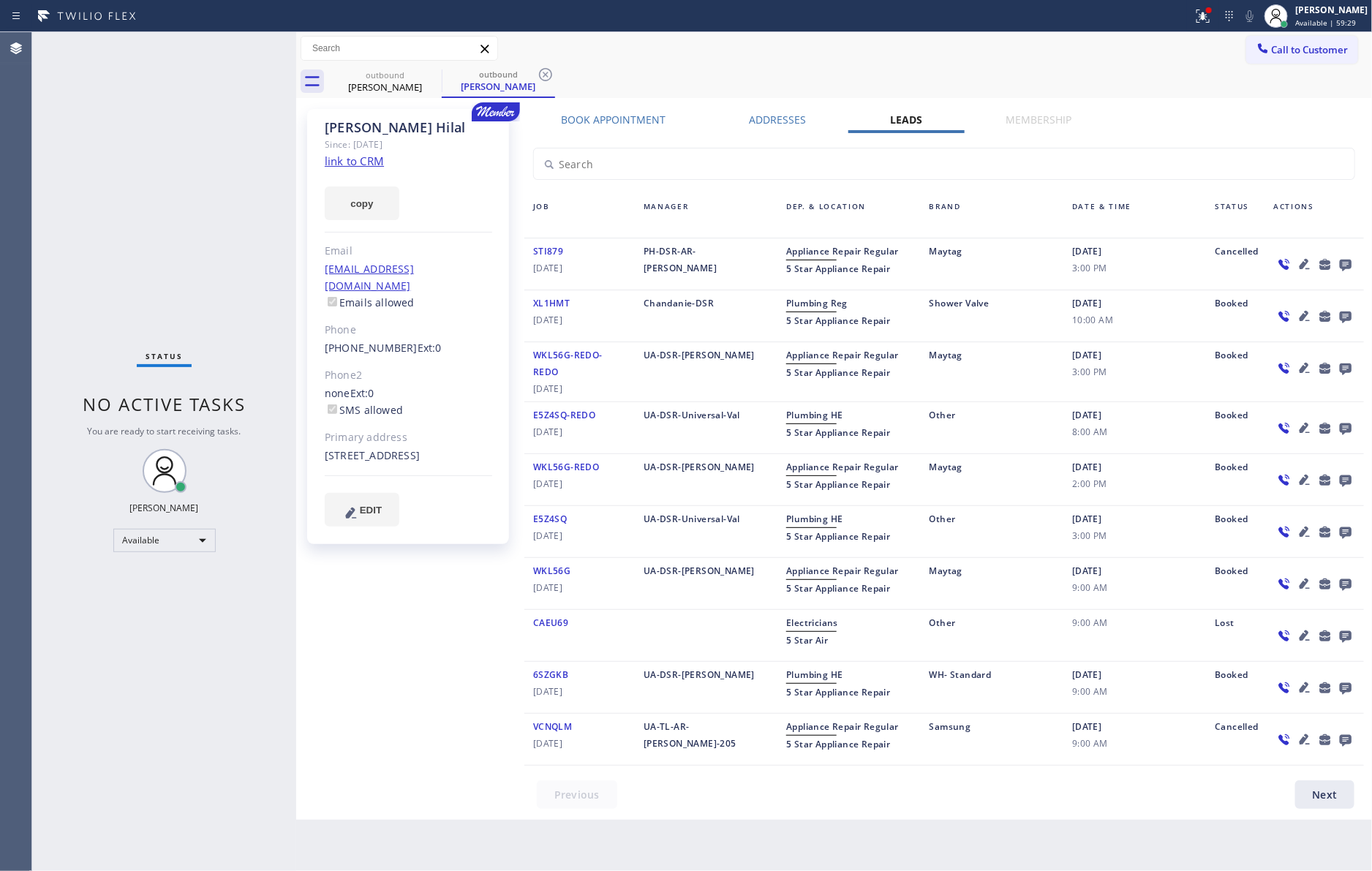
drag, startPoint x: 18, startPoint y: 185, endPoint x: 384, endPoint y: 317, distance: 389.1
click at [51, 203] on div "Agent Desktop Classify the call LOCATION NAME Home Alliance Membership FROM PHO…" at bounding box center [686, 451] width 1372 height 839
drag, startPoint x: 384, startPoint y: 72, endPoint x: 433, endPoint y: 84, distance: 50.4
click at [384, 74] on div "outbound" at bounding box center [384, 74] width 110 height 11
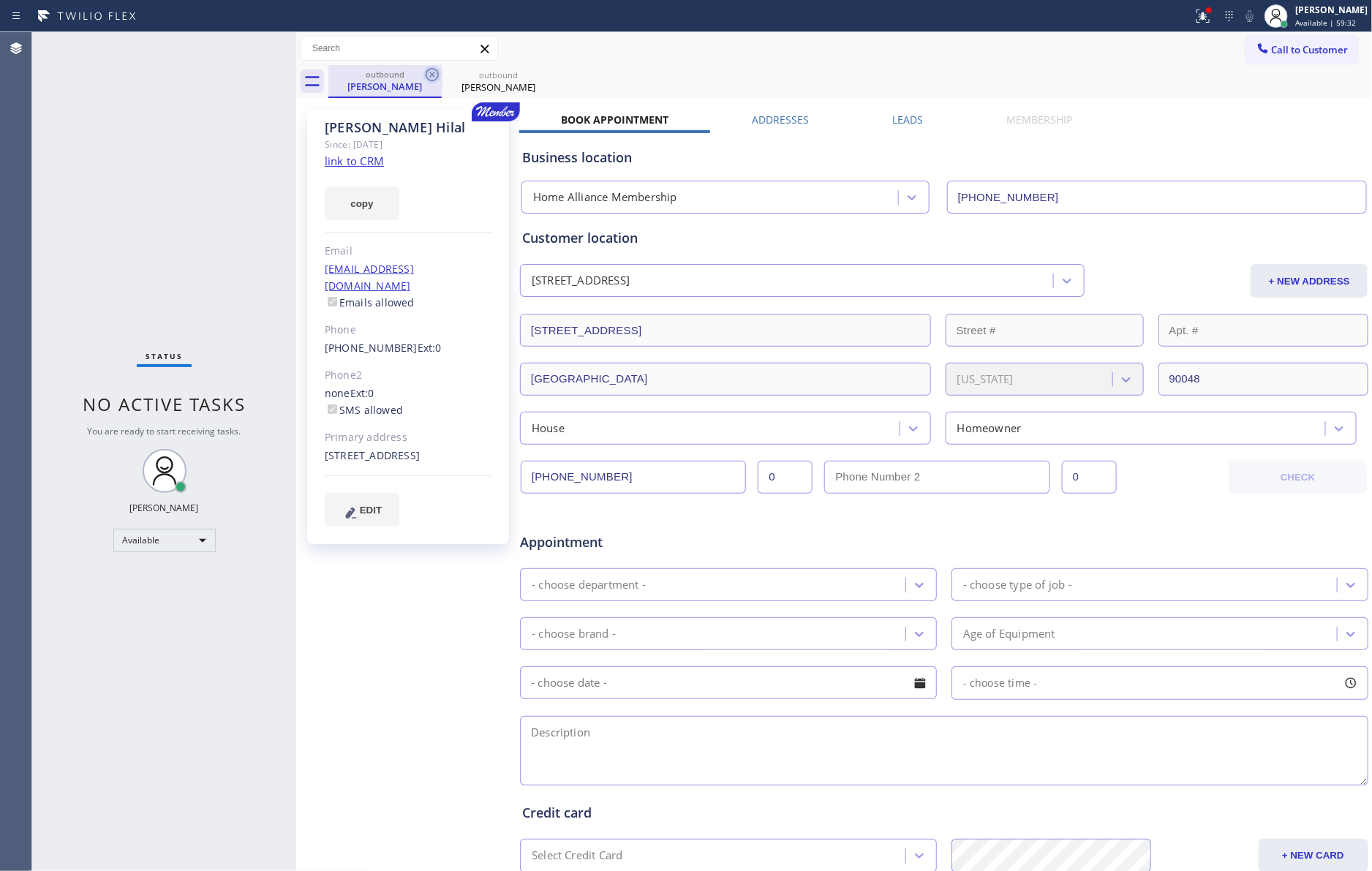
click at [437, 77] on icon at bounding box center [432, 74] width 17 height 17
click at [539, 77] on icon at bounding box center [545, 74] width 13 height 13
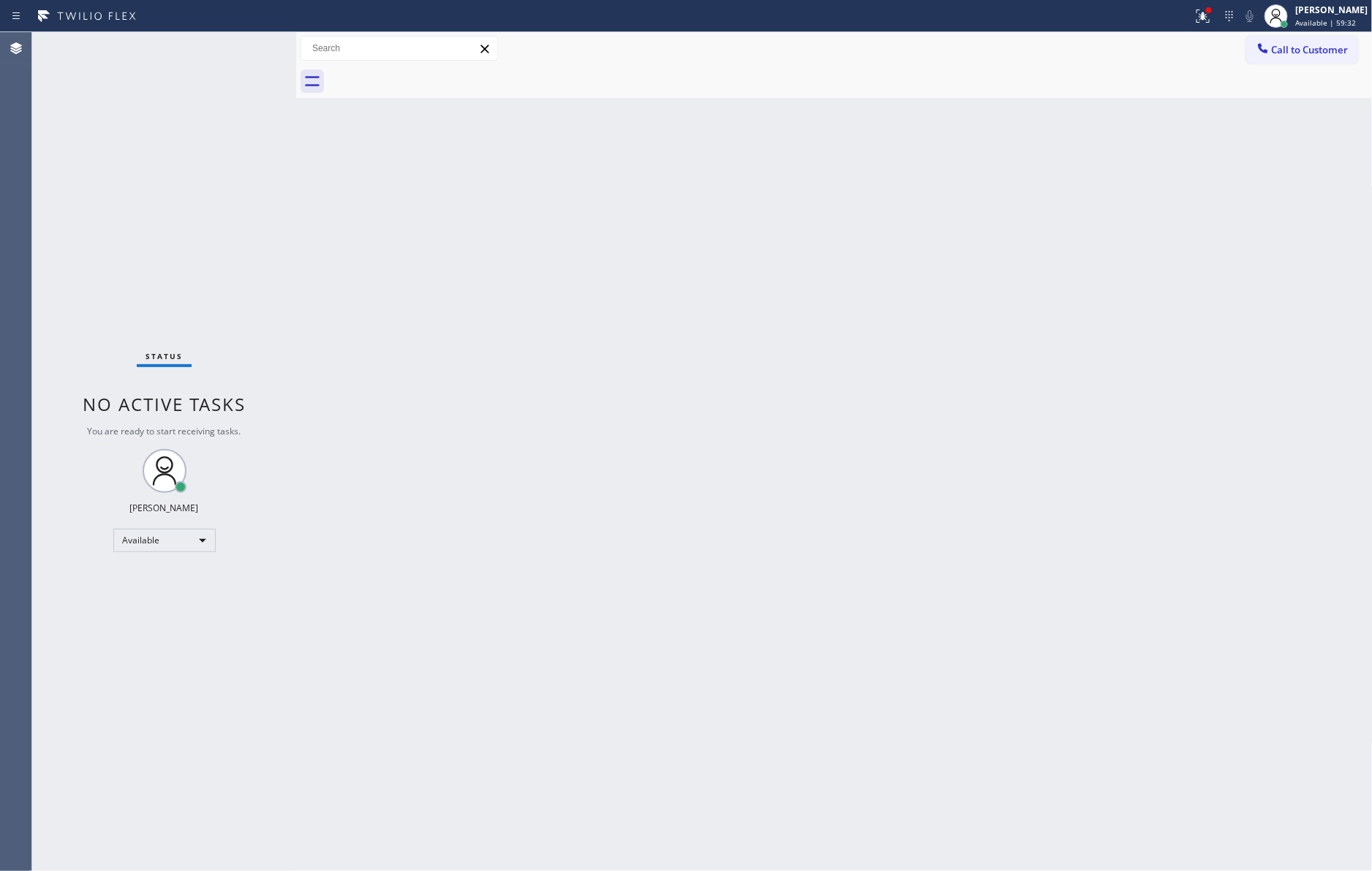
click at [435, 77] on div at bounding box center [850, 81] width 1044 height 33
click at [1328, 49] on span "Call to Customer" at bounding box center [1310, 49] width 77 height 13
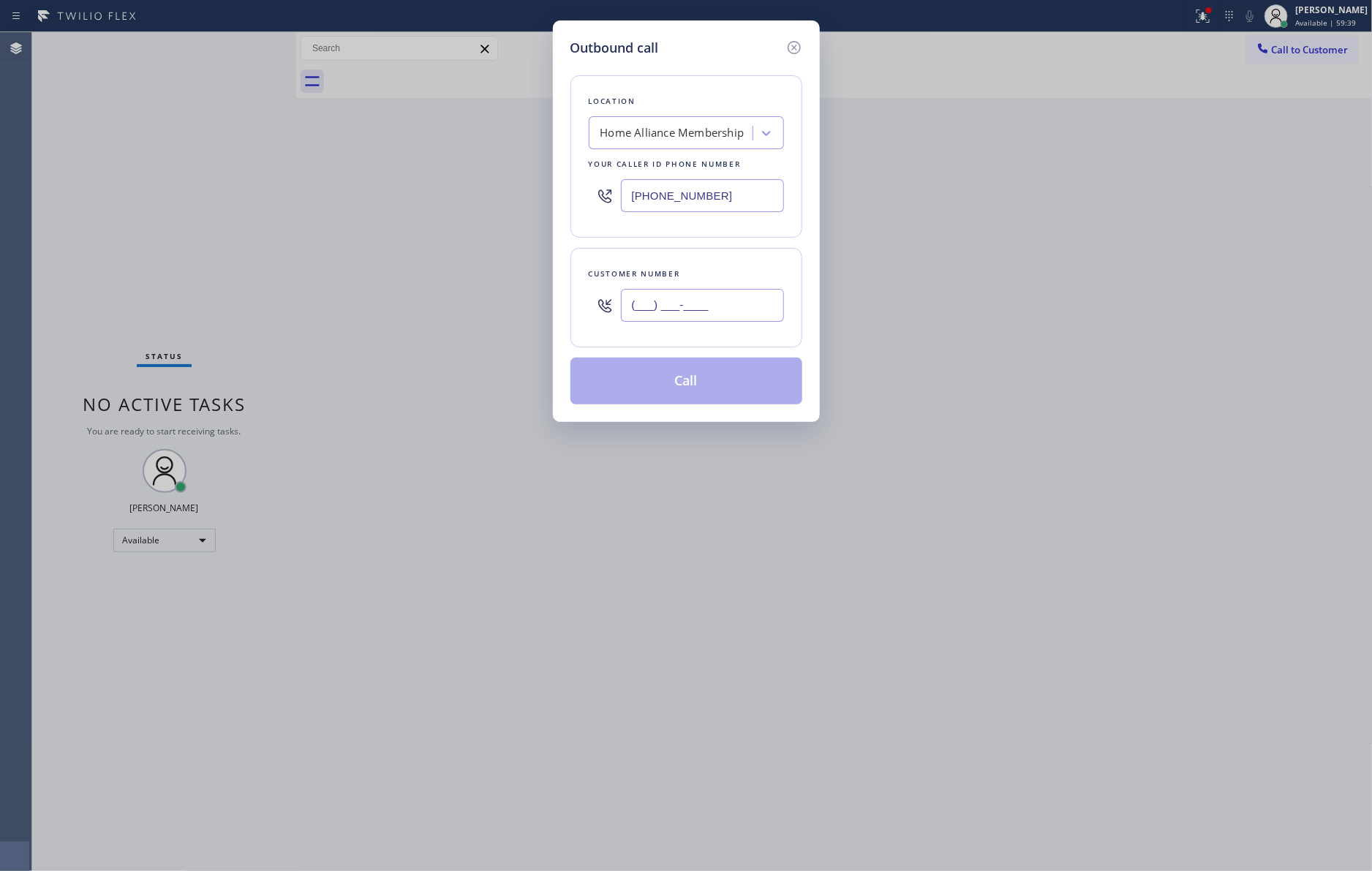
click at [752, 310] on input "(___) ___-____" at bounding box center [702, 305] width 163 height 33
paste input "305) 742-8999"
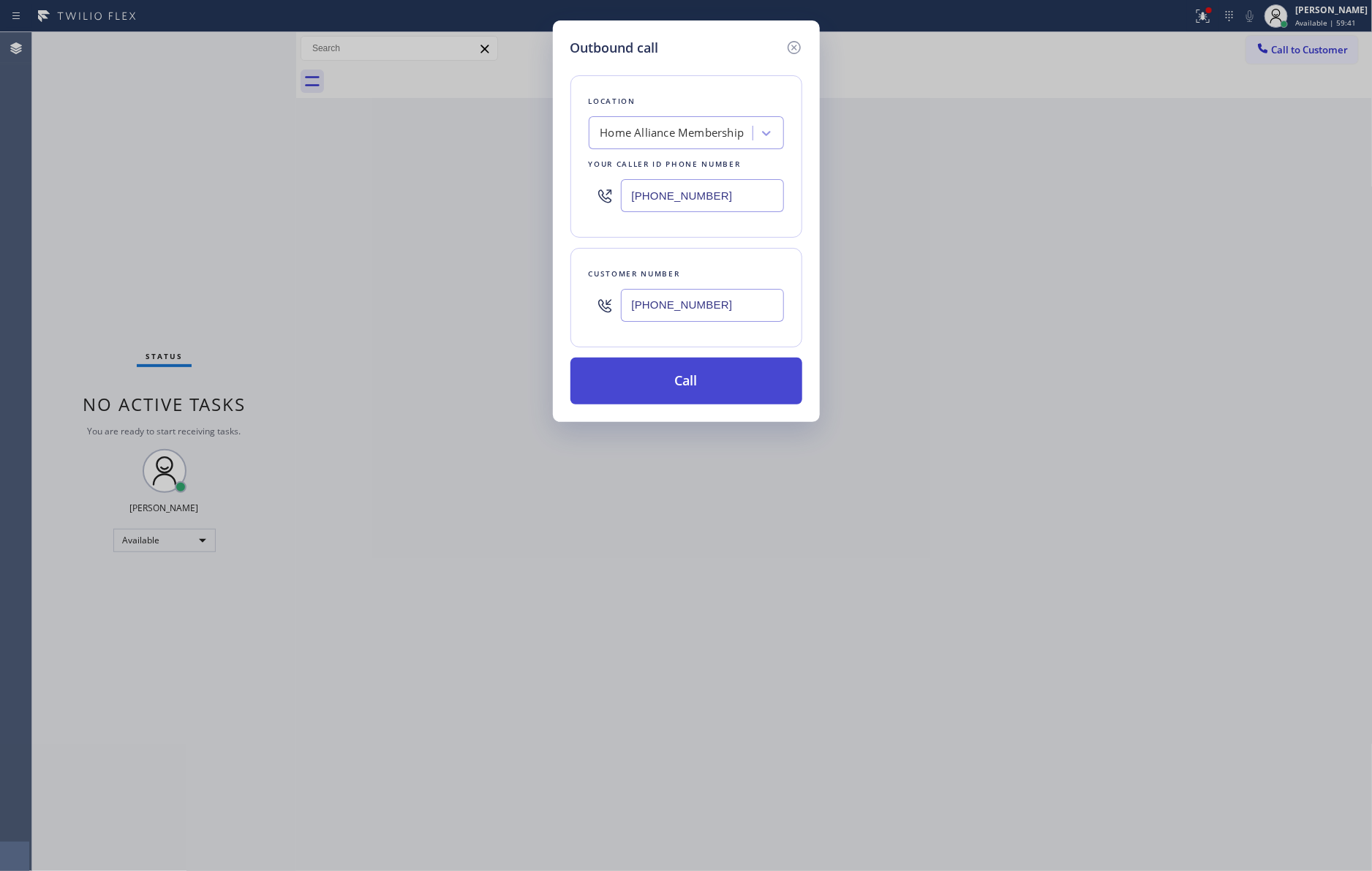
type input "[PHONE_NUMBER]"
click at [733, 376] on button "Call" at bounding box center [686, 382] width 232 height 47
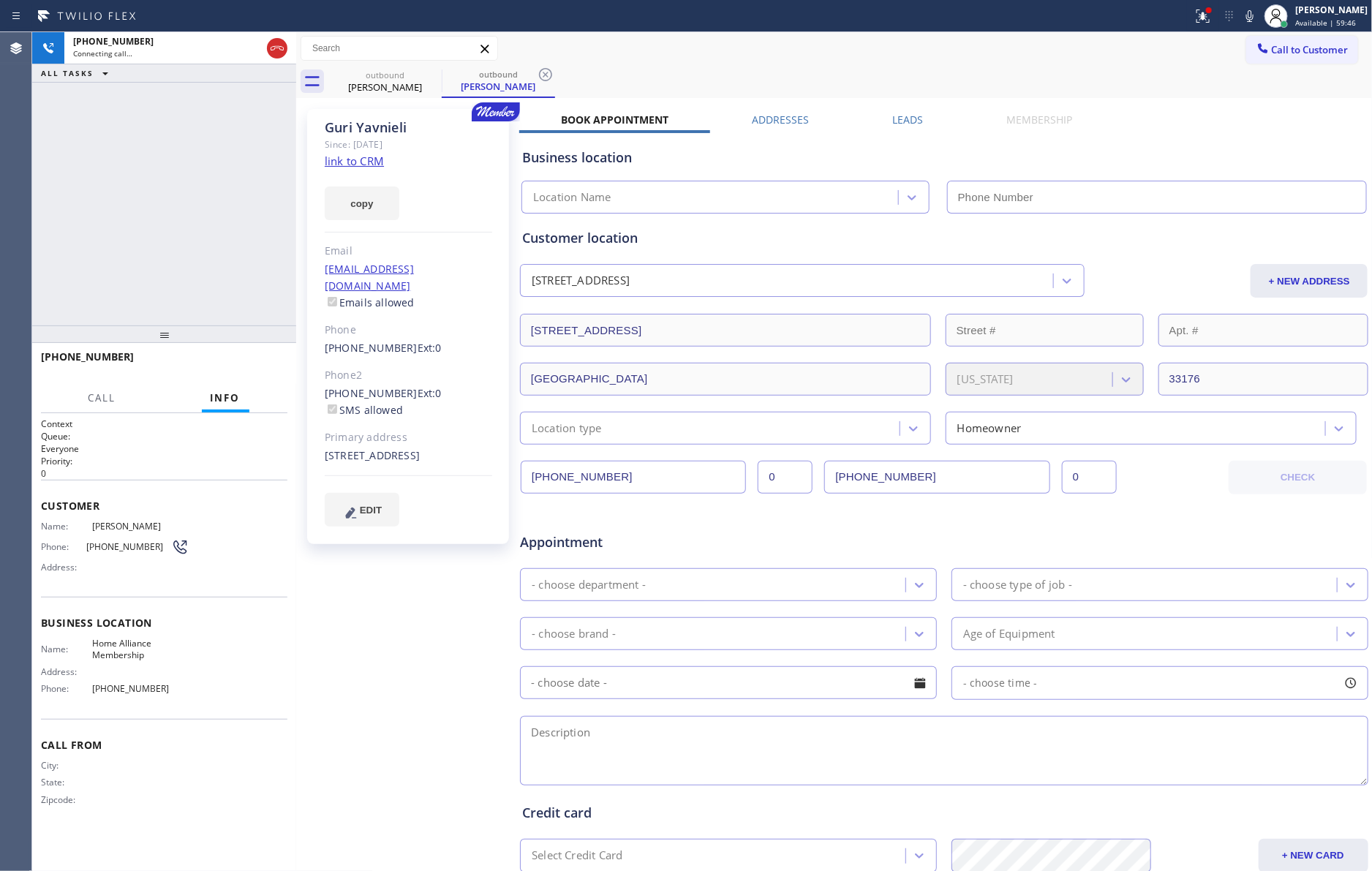
type input "[PHONE_NUMBER]"
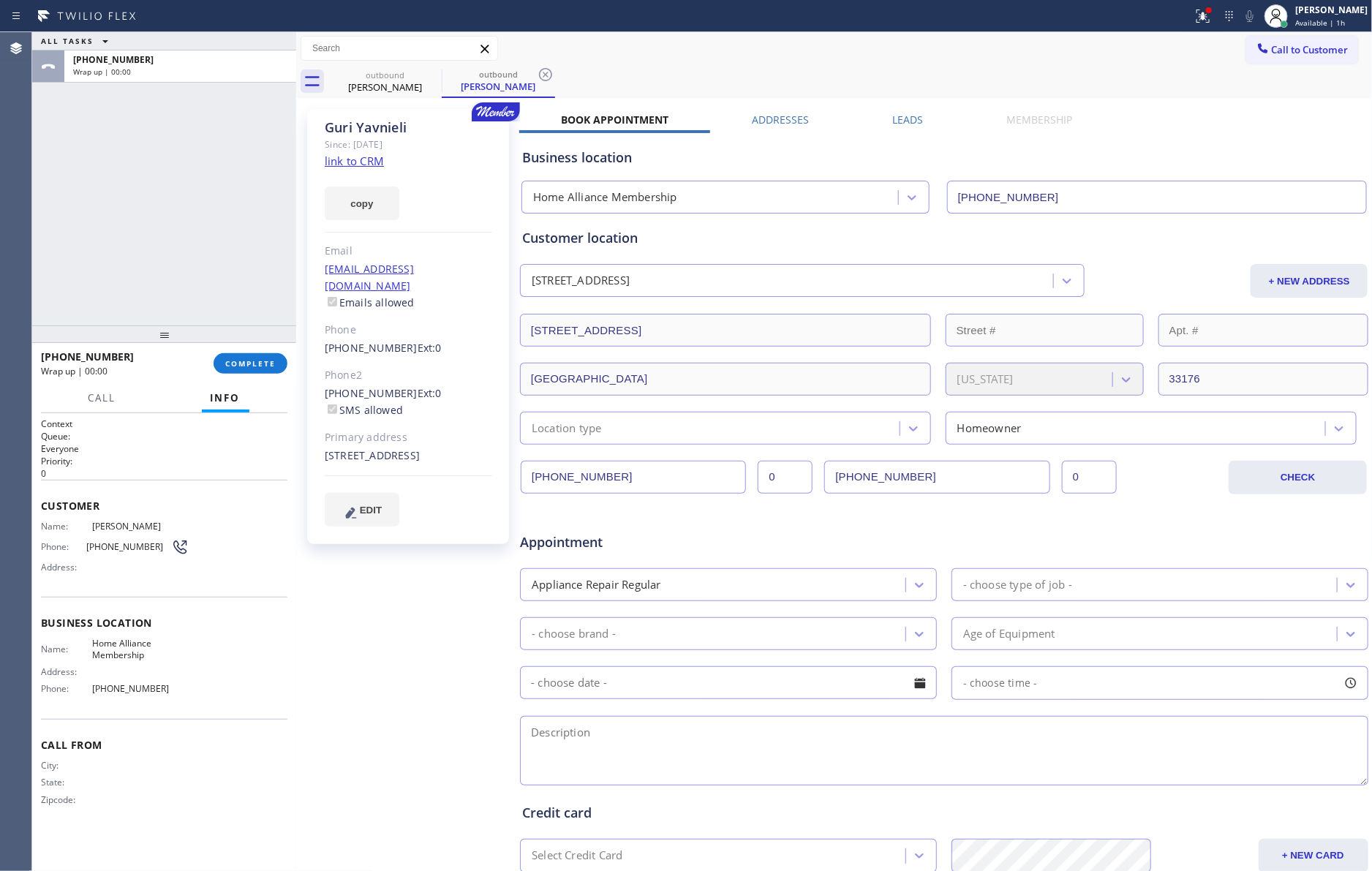
click at [906, 121] on label "Leads" at bounding box center [907, 119] width 30 height 14
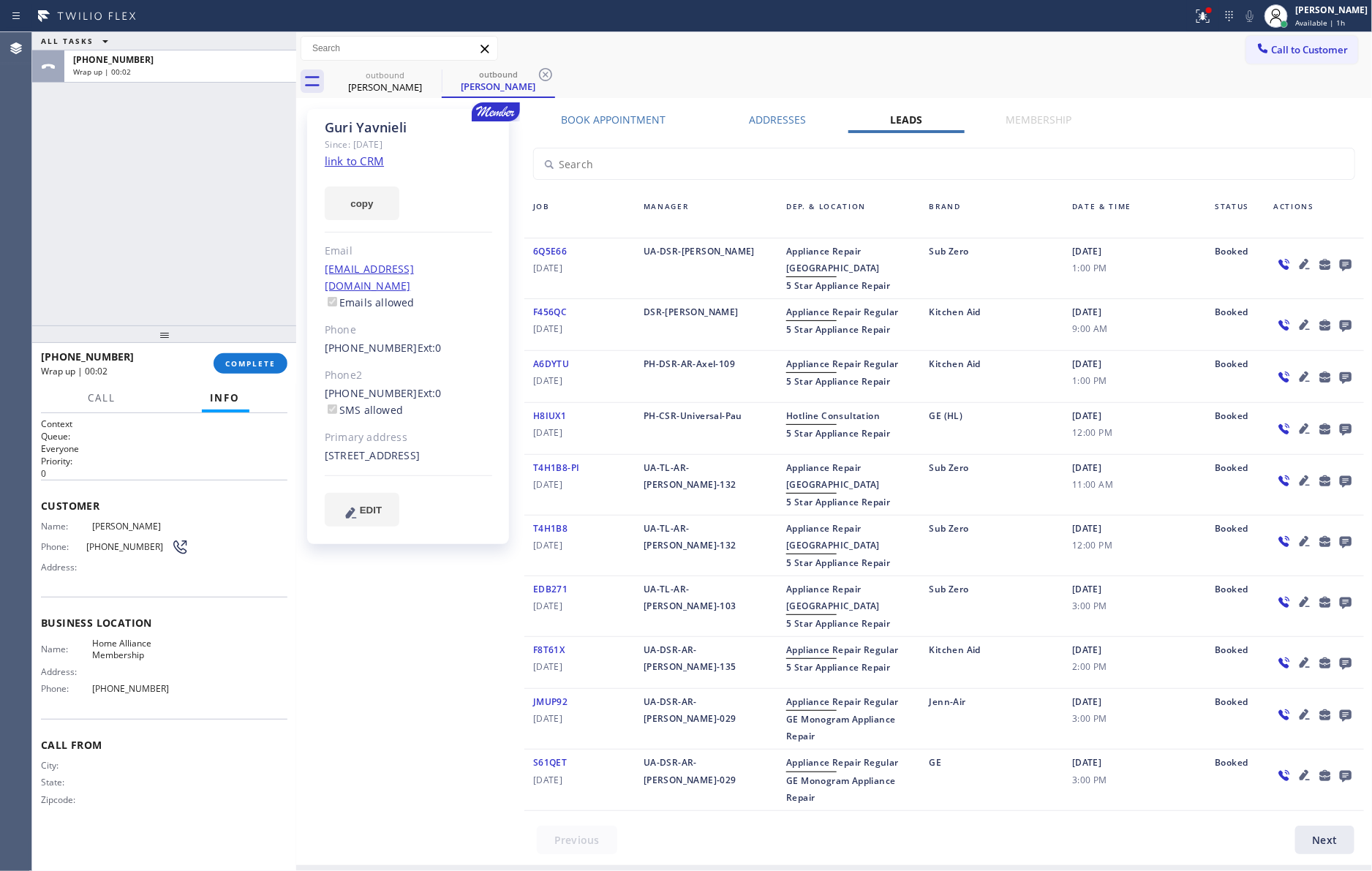
click at [1345, 265] on icon at bounding box center [1345, 264] width 17 height 18
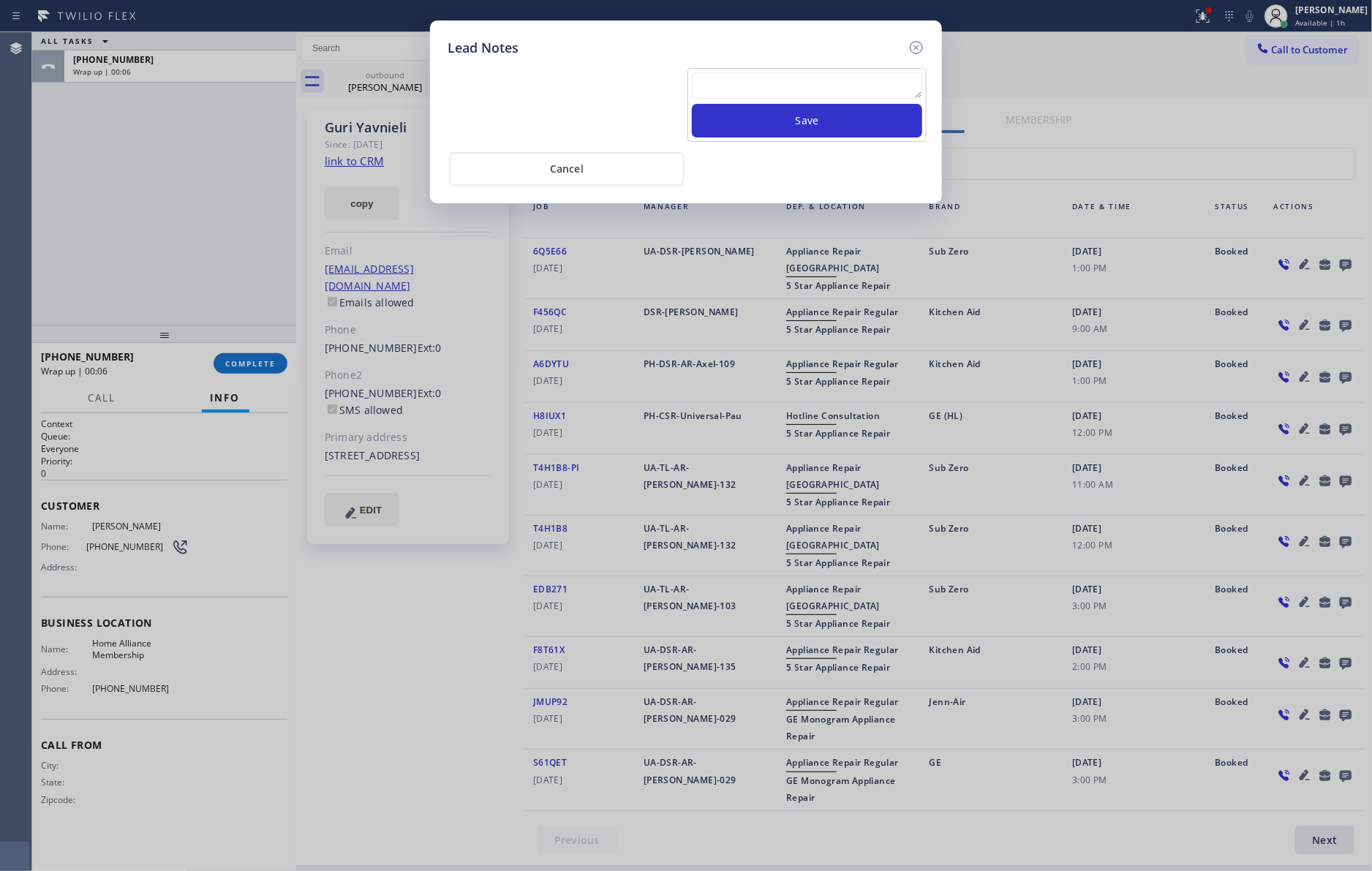
click at [867, 55] on div "Lead Notes" at bounding box center [686, 48] width 477 height 20
click at [867, 84] on textarea at bounding box center [806, 85] width 230 height 27
paste textarea "please transfer. membership follow up calls"
type textarea "please transfer. membership follow up calls"
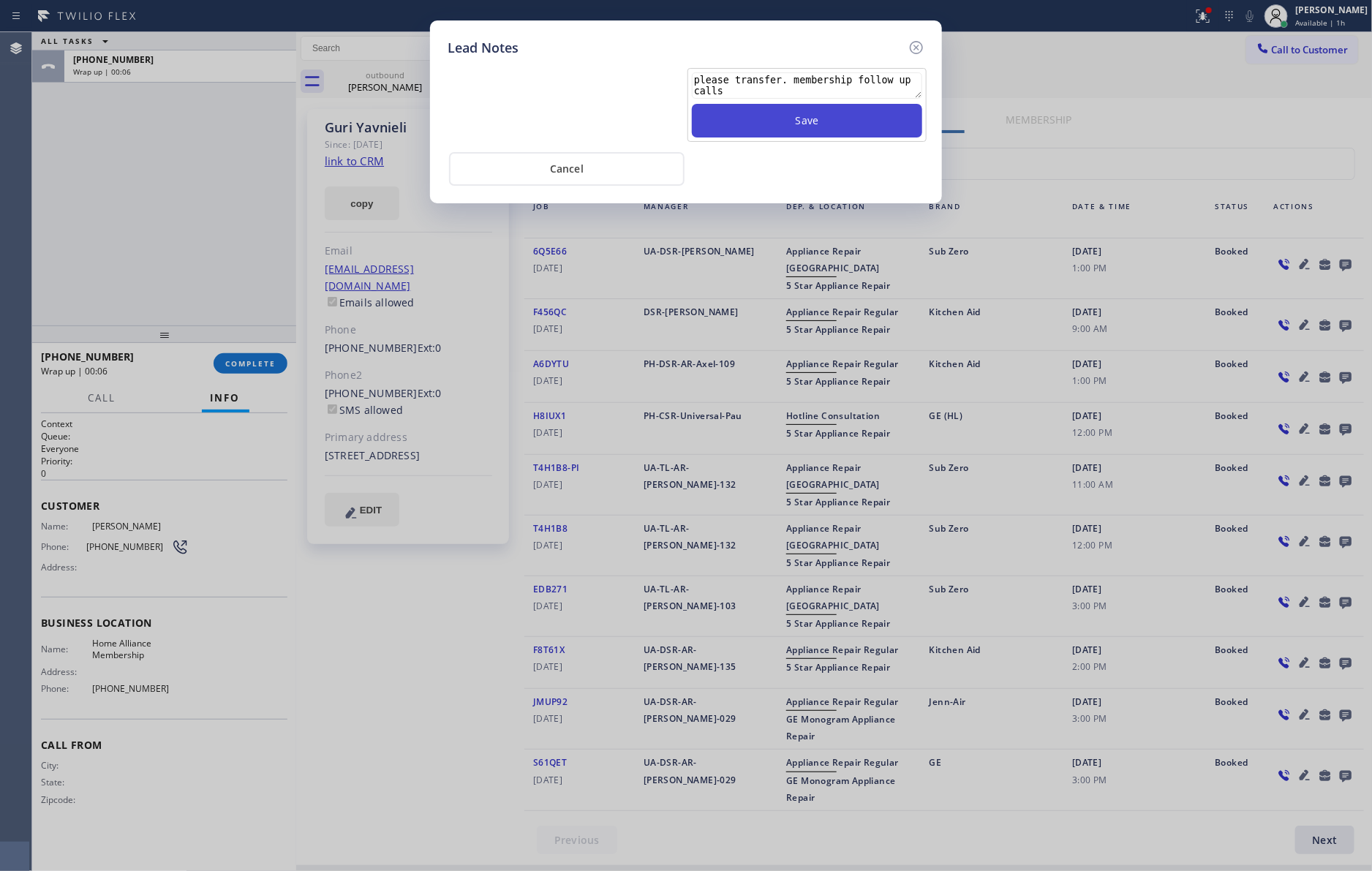
click at [836, 116] on button "Save" at bounding box center [806, 121] width 230 height 33
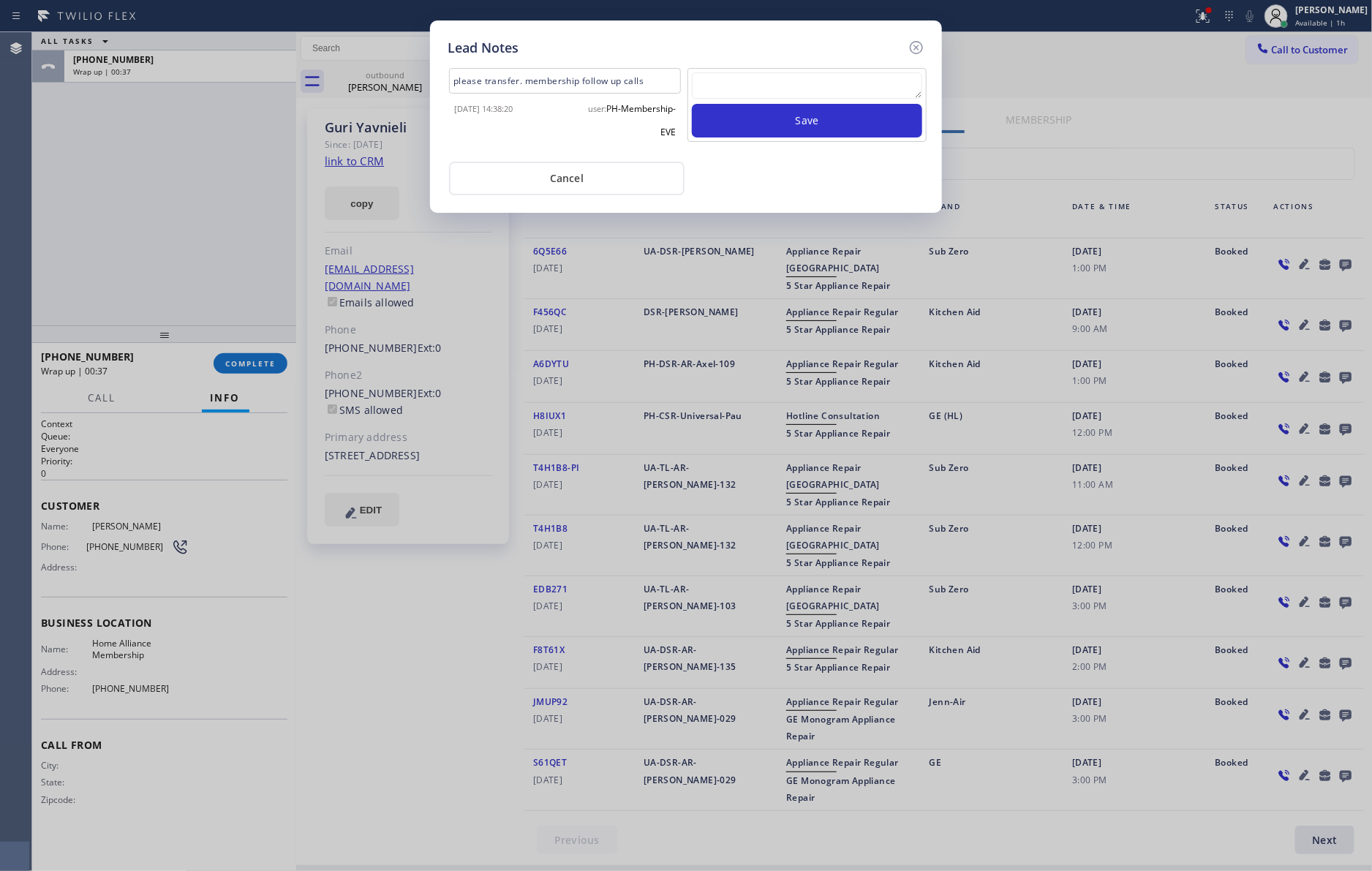
click at [812, 176] on div "Cancel" at bounding box center [686, 177] width 477 height 36
click at [650, 165] on button "Cancel" at bounding box center [567, 179] width 236 height 33
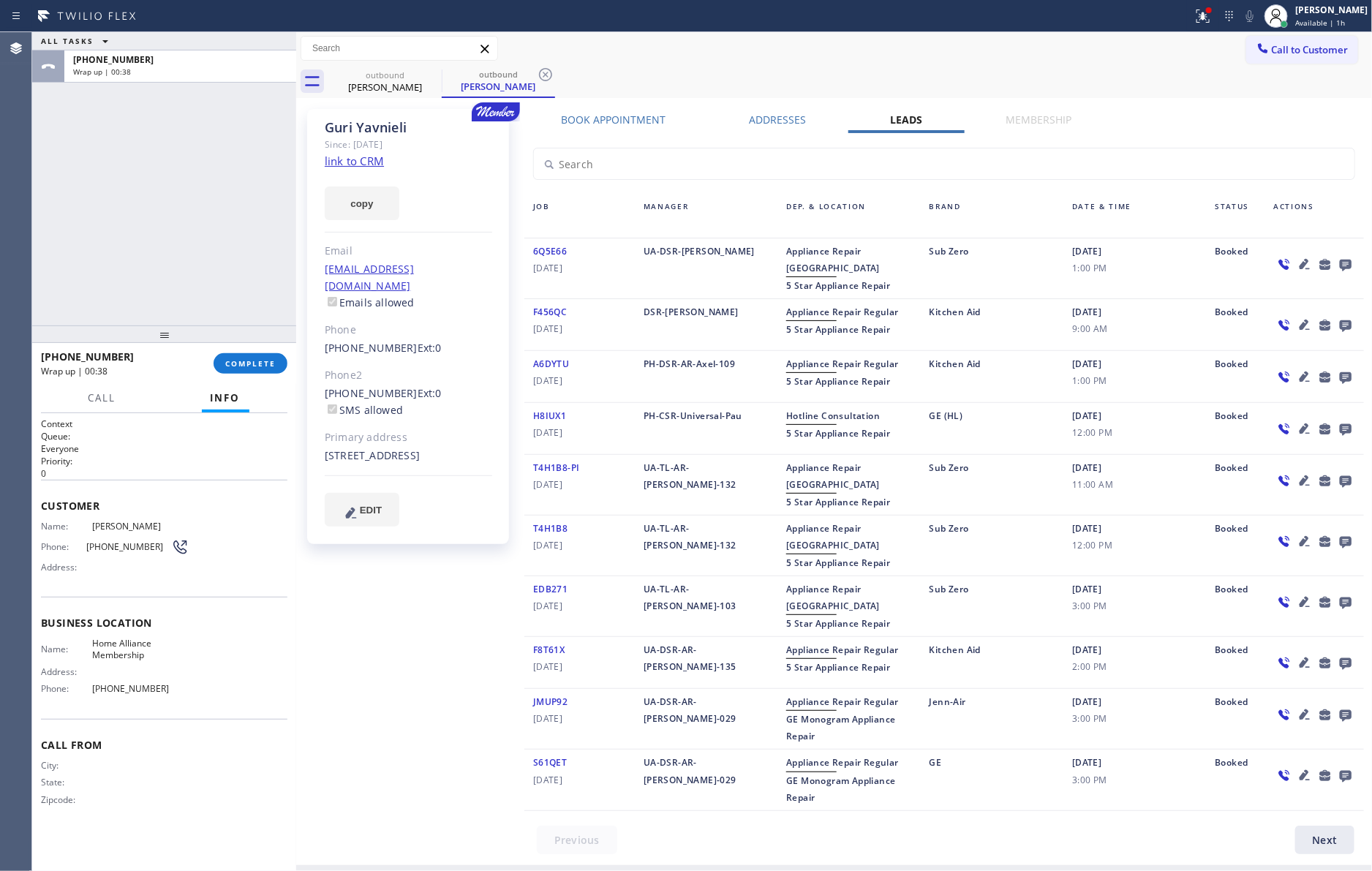
drag, startPoint x: 103, startPoint y: 248, endPoint x: 143, endPoint y: 308, distance: 72.1
click at [119, 282] on div "ALL TASKS ALL TASKS ACTIVE TASKS TASKS IN WRAP UP [PHONE_NUMBER] Wrap up | 00:38" at bounding box center [163, 179] width 264 height 293
click at [226, 360] on span "COMPLETE" at bounding box center [250, 363] width 50 height 10
click at [222, 243] on div "ALL TASKS ALL TASKS ACTIVE TASKS TASKS IN WRAP UP [PHONE_NUMBER] Wrap up | 00:38" at bounding box center [163, 179] width 264 height 293
click at [222, 242] on div "ALL TASKS ALL TASKS ACTIVE TASKS TASKS IN WRAP UP [PHONE_NUMBER] Wrap up | 00:38" at bounding box center [163, 179] width 264 height 293
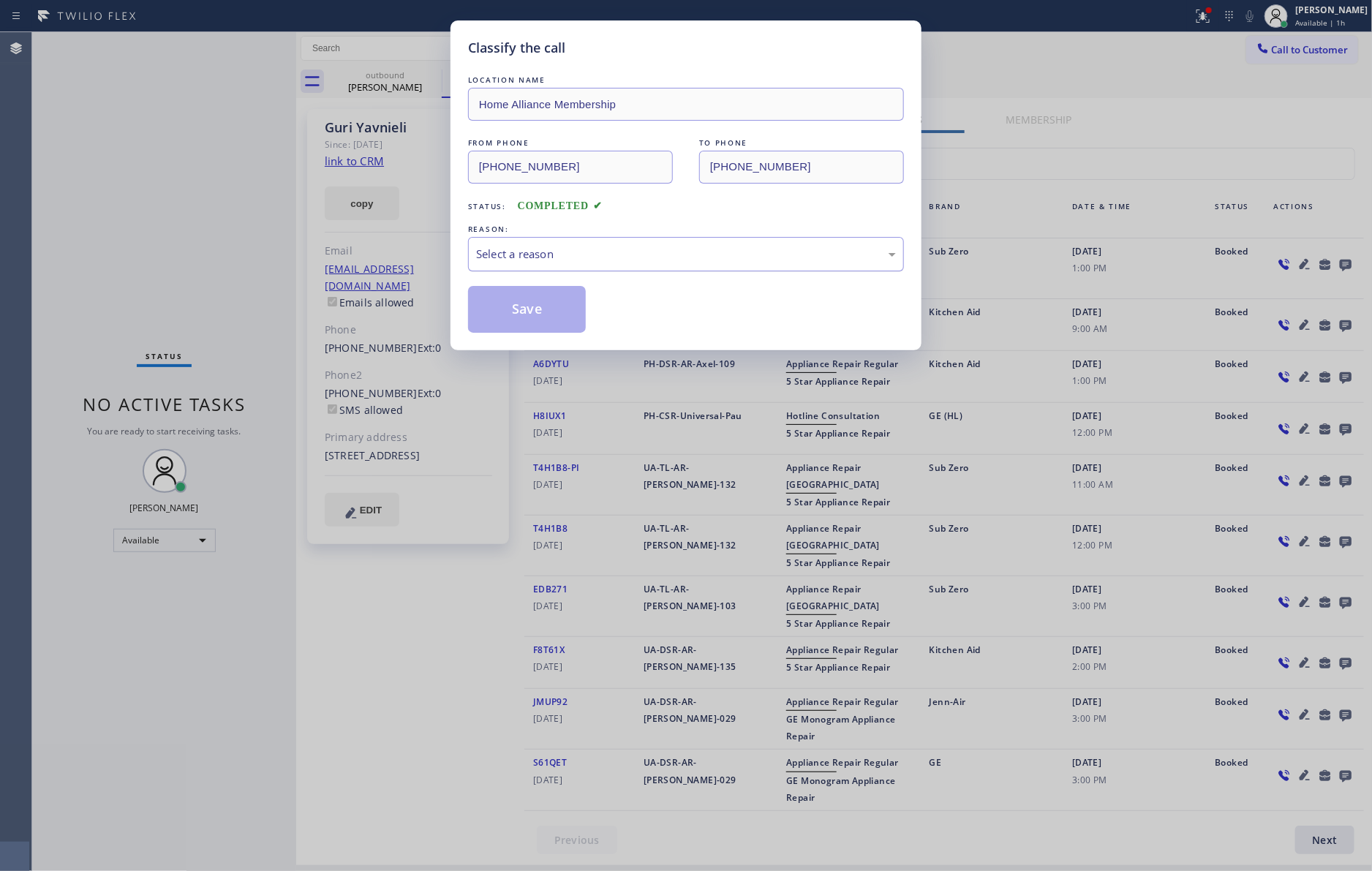
click at [580, 239] on div "Select a reason" at bounding box center [686, 254] width 436 height 34
click at [533, 306] on button "Save" at bounding box center [526, 309] width 118 height 47
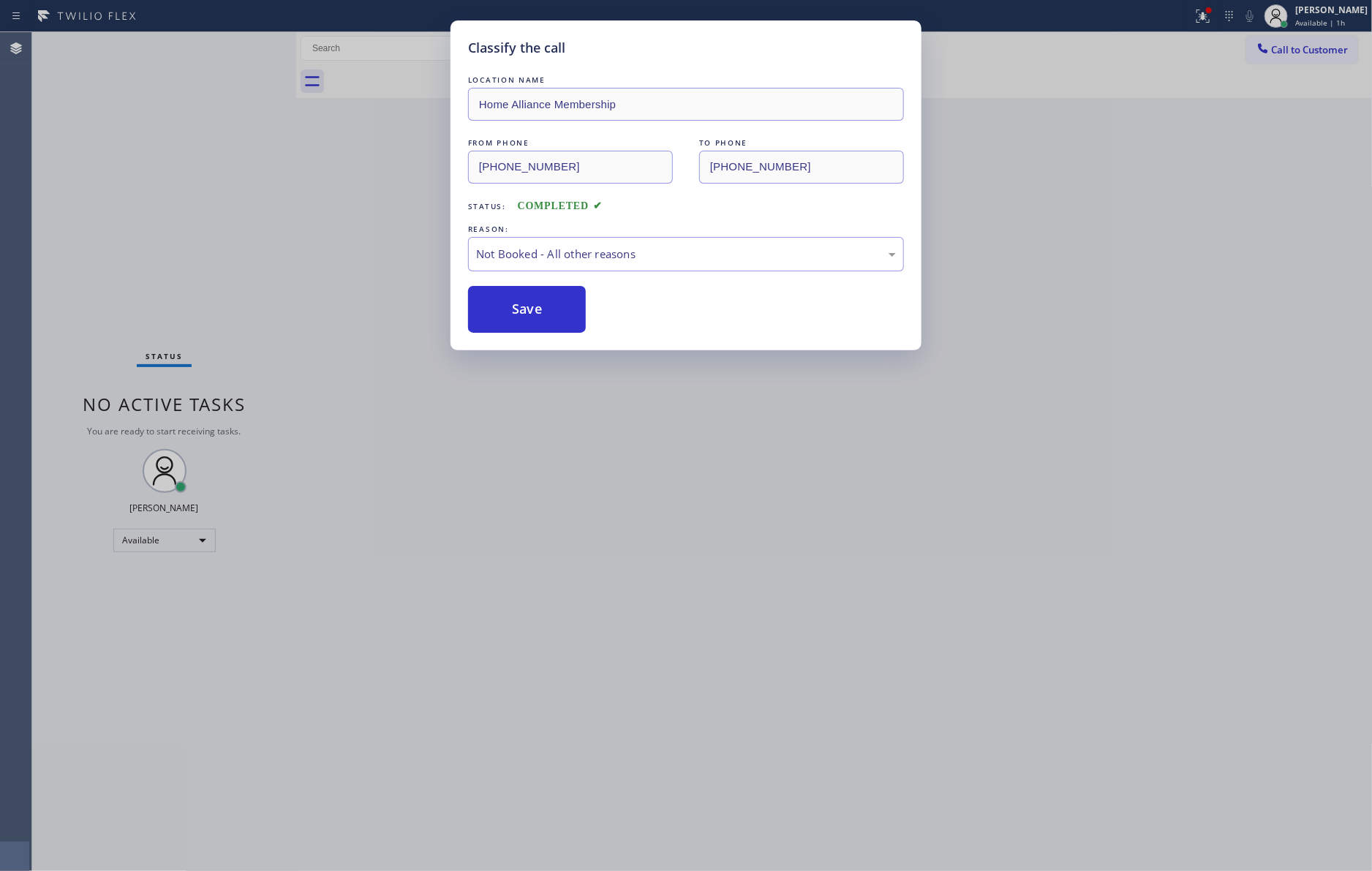
click at [533, 306] on button "Save" at bounding box center [526, 309] width 118 height 47
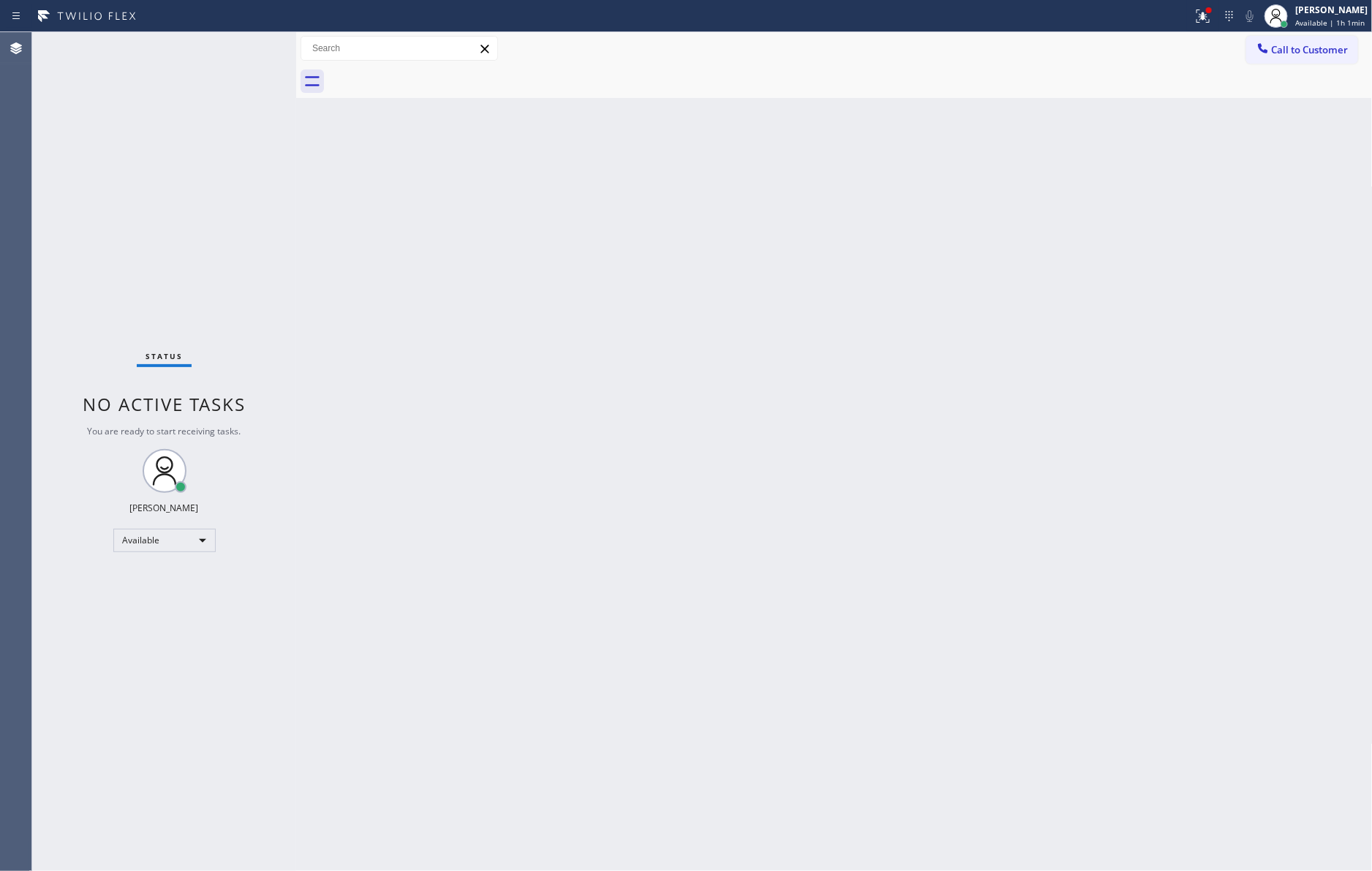
drag, startPoint x: 690, startPoint y: 413, endPoint x: 997, endPoint y: 151, distance: 403.6
click at [715, 395] on div "Back to Dashboard Change Sender ID Customers Technicians Select a contact Outbo…" at bounding box center [834, 451] width 1076 height 839
click at [1298, 55] on span "Call to Customer" at bounding box center [1310, 49] width 77 height 13
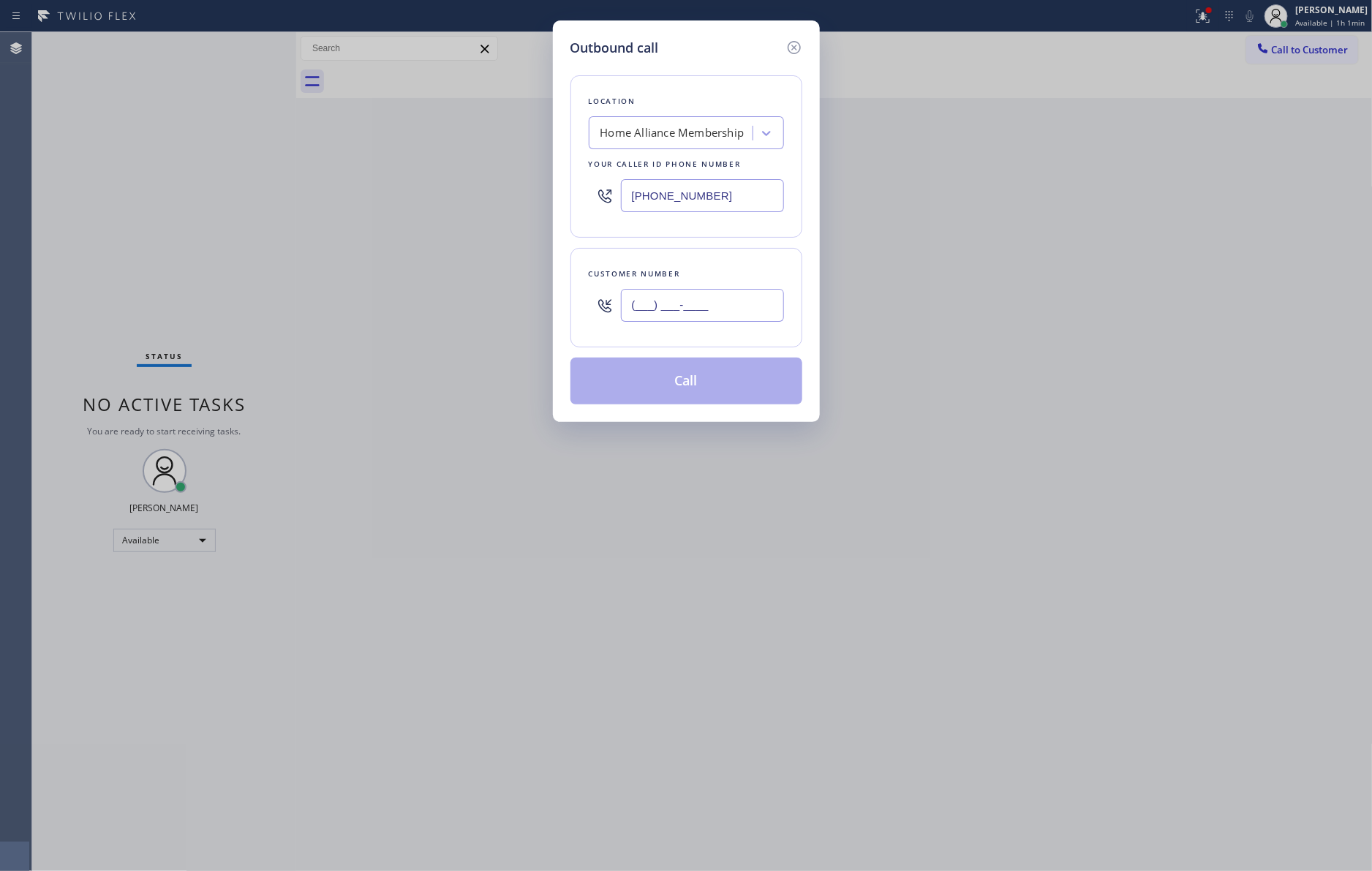
click at [700, 321] on input "(___) ___-____" at bounding box center [702, 305] width 163 height 33
paste input "305) 742-8999"
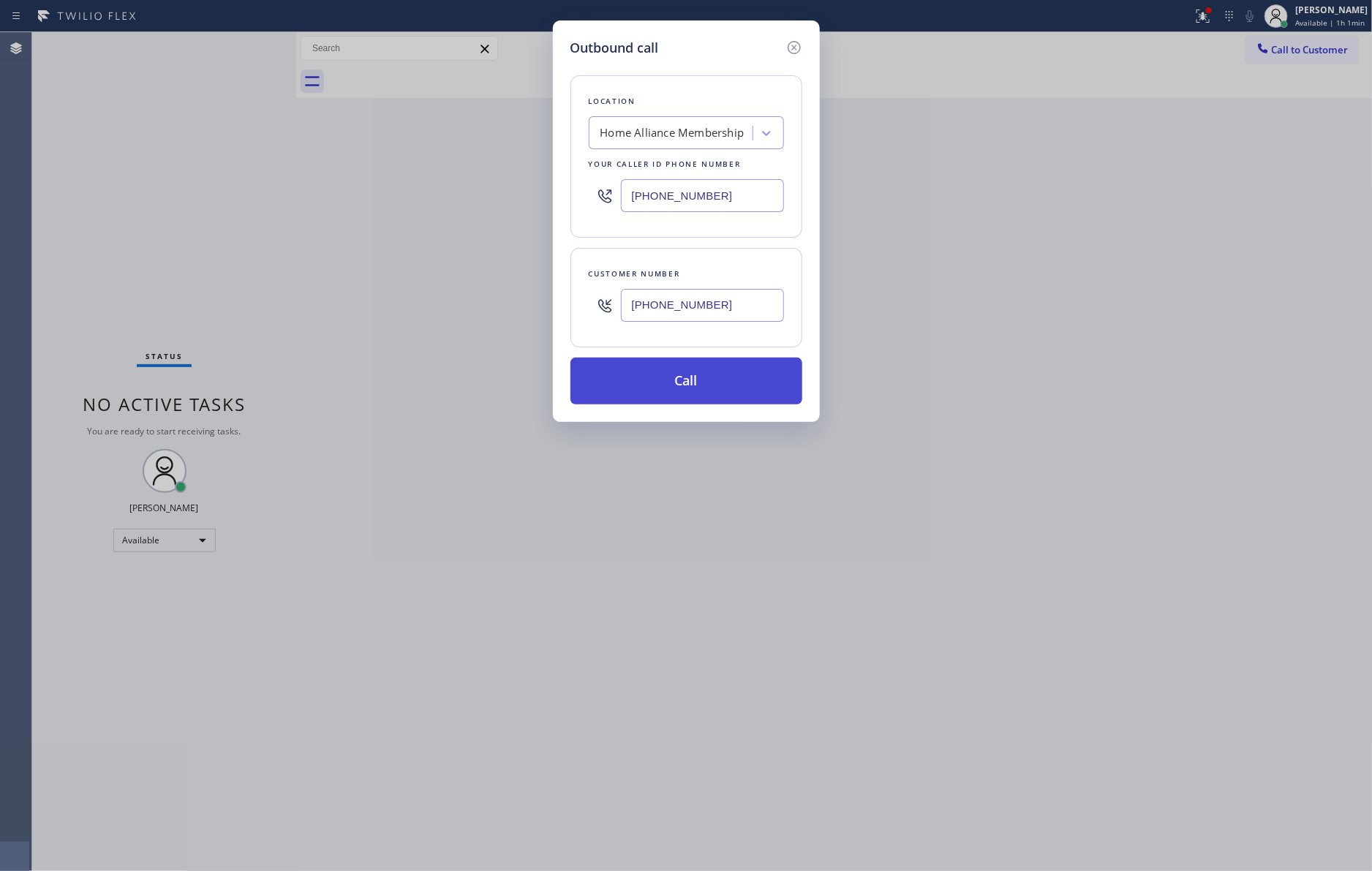
type input "[PHONE_NUMBER]"
click at [696, 380] on button "Call" at bounding box center [686, 382] width 232 height 47
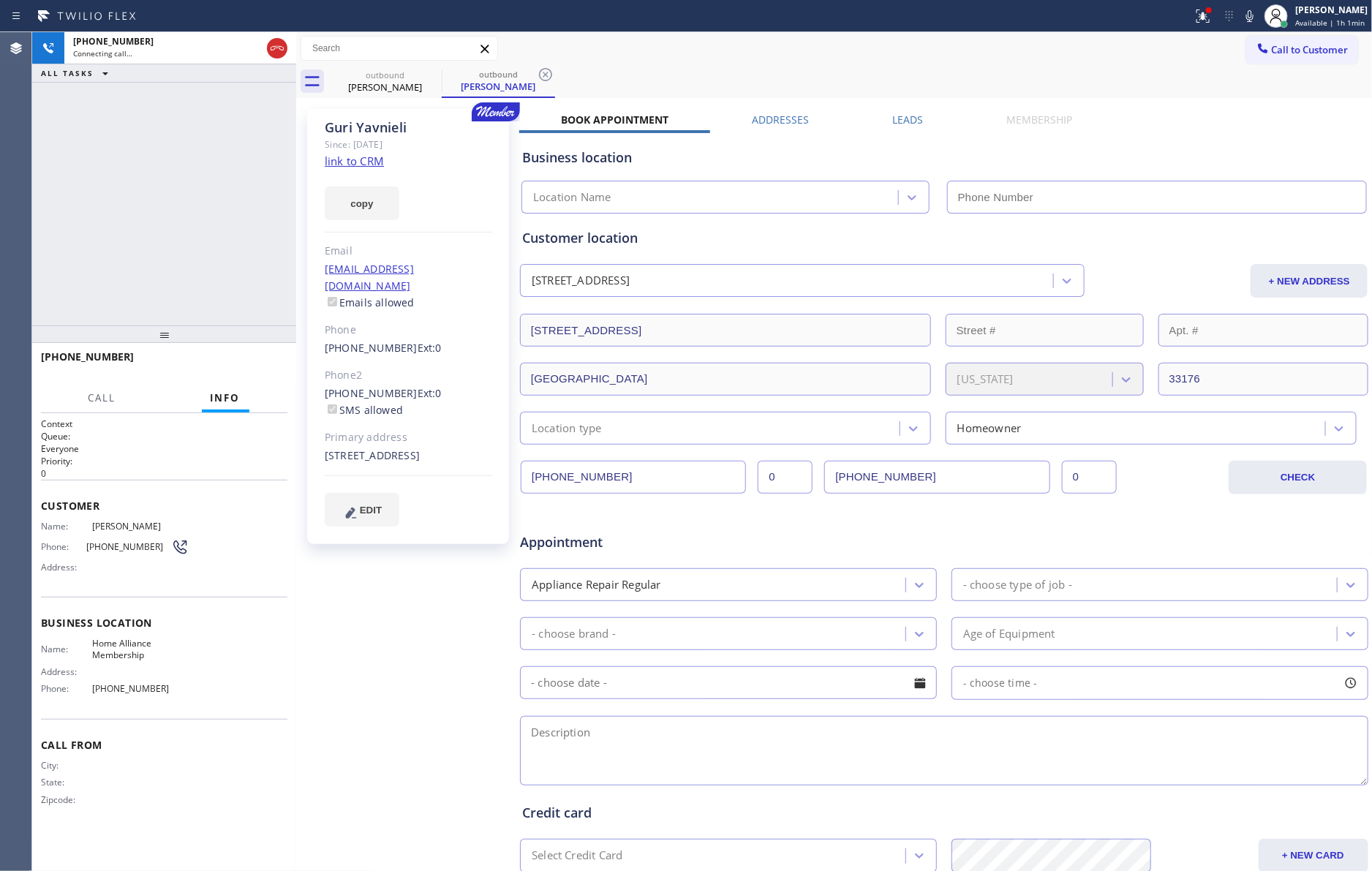
type input "[PHONE_NUMBER]"
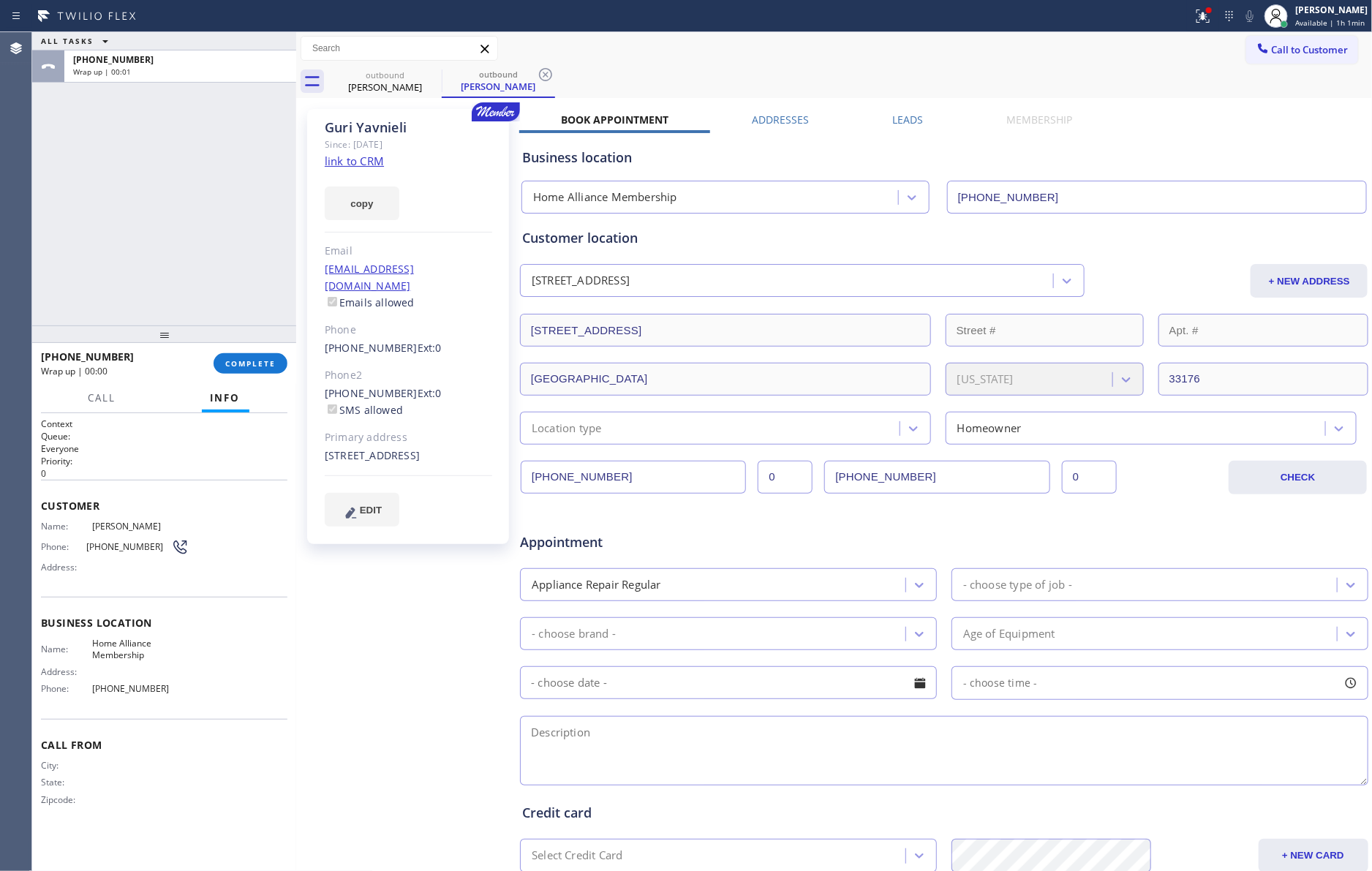
click at [893, 121] on label "Leads" at bounding box center [907, 119] width 30 height 14
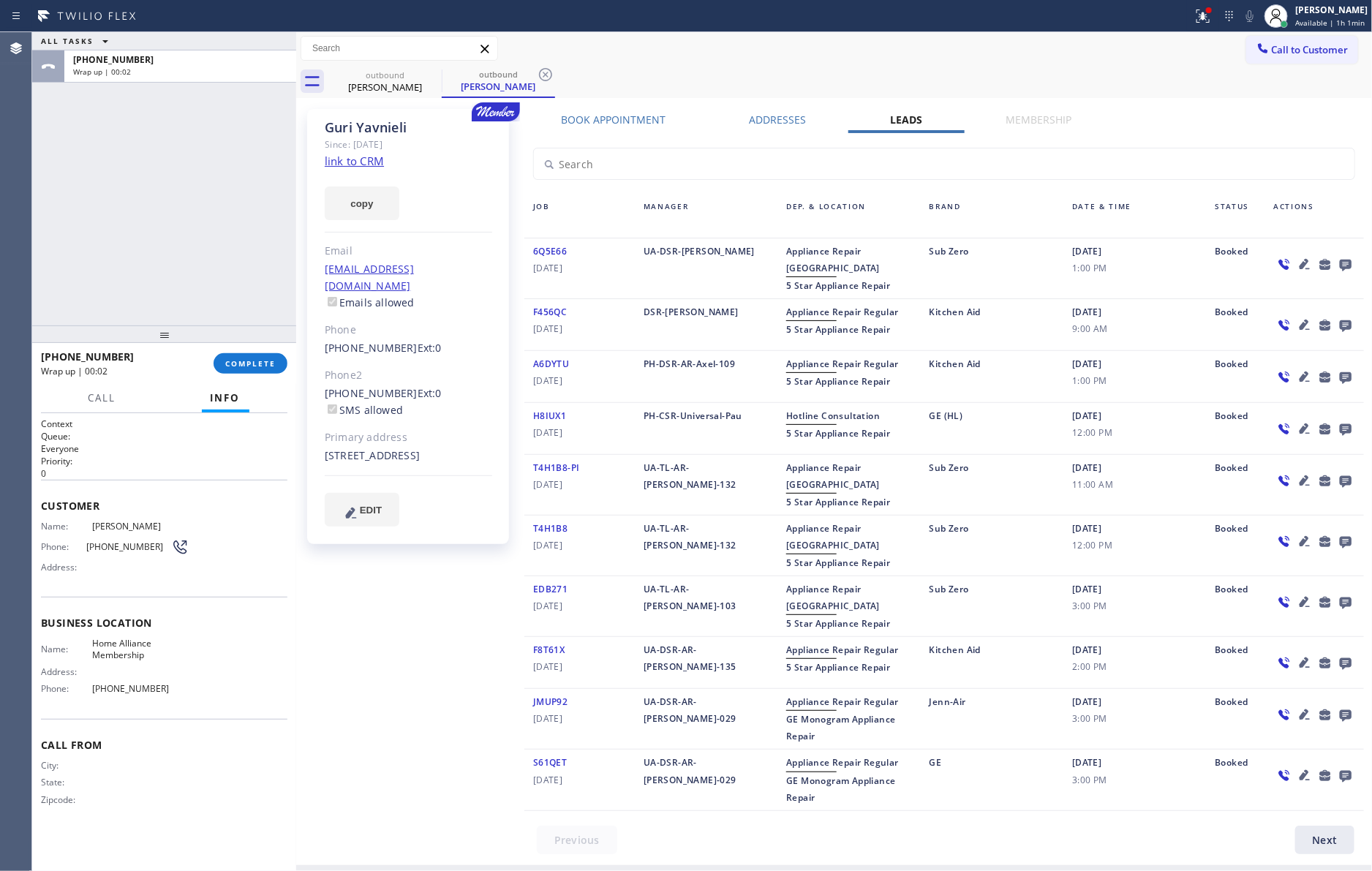
drag, startPoint x: 223, startPoint y: 185, endPoint x: 966, endPoint y: 619, distance: 860.5
click at [246, 226] on div "ALL TASKS ALL TASKS ACTIVE TASKS TASKS IN WRAP UP [PHONE_NUMBER] Wrap up | 00:02" at bounding box center [163, 179] width 264 height 293
drag, startPoint x: 239, startPoint y: 137, endPoint x: 261, endPoint y: 382, distance: 246.0
click at [237, 178] on div "ALL TASKS ALL TASKS ACTIVE TASKS TASKS IN WRAP UP [PHONE_NUMBER] Wrap up | 00:05" at bounding box center [163, 179] width 264 height 293
click at [254, 364] on span "COMPLETE" at bounding box center [250, 363] width 50 height 10
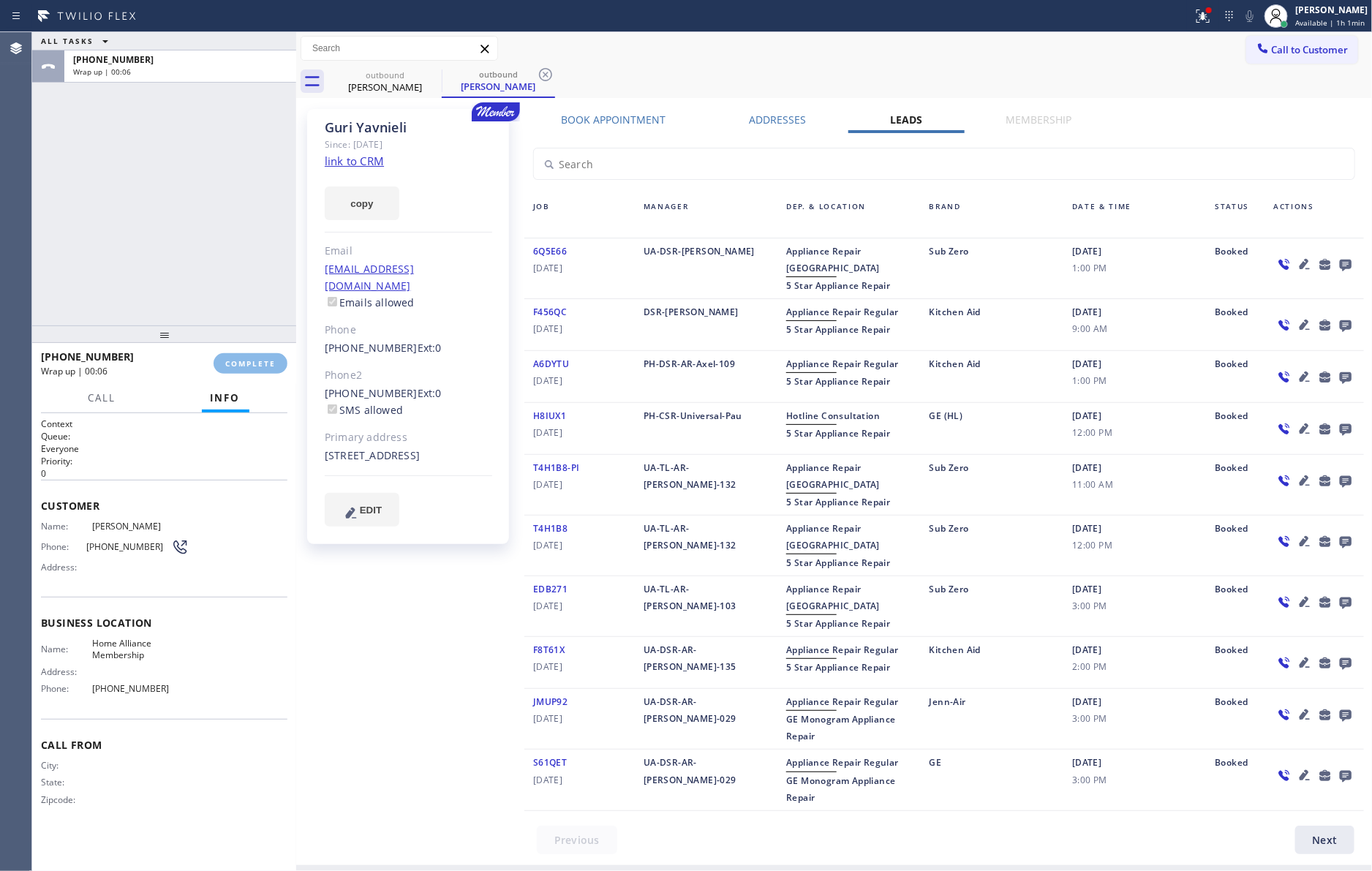
click at [179, 209] on div "ALL TASKS ALL TASKS ACTIVE TASKS TASKS IN WRAP UP [PHONE_NUMBER] Wrap up | 00:06" at bounding box center [163, 179] width 264 height 293
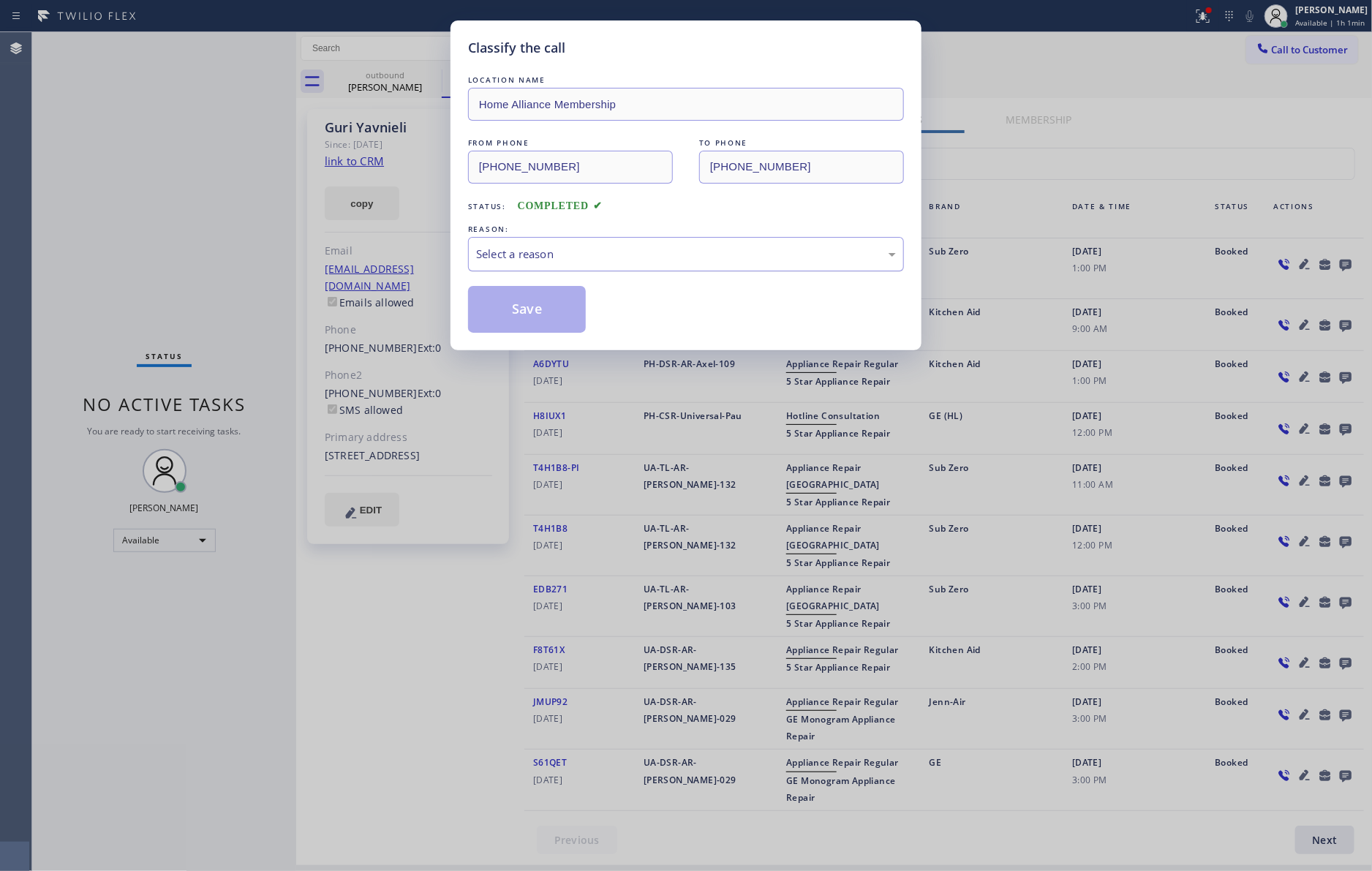
click at [545, 255] on div "Select a reason" at bounding box center [686, 254] width 419 height 17
click at [549, 309] on button "Save" at bounding box center [526, 309] width 118 height 47
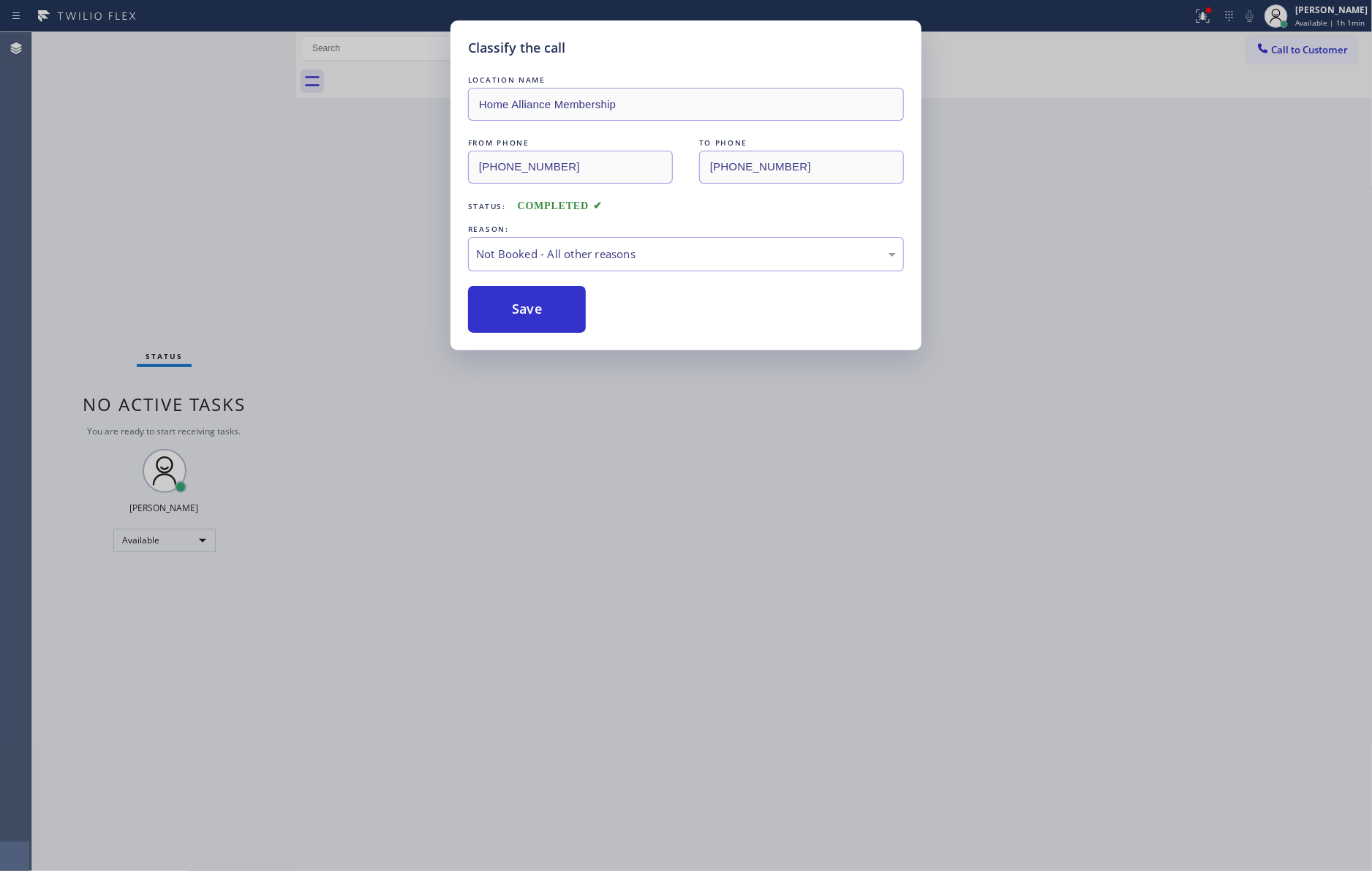
click at [549, 309] on button "Save" at bounding box center [526, 309] width 118 height 47
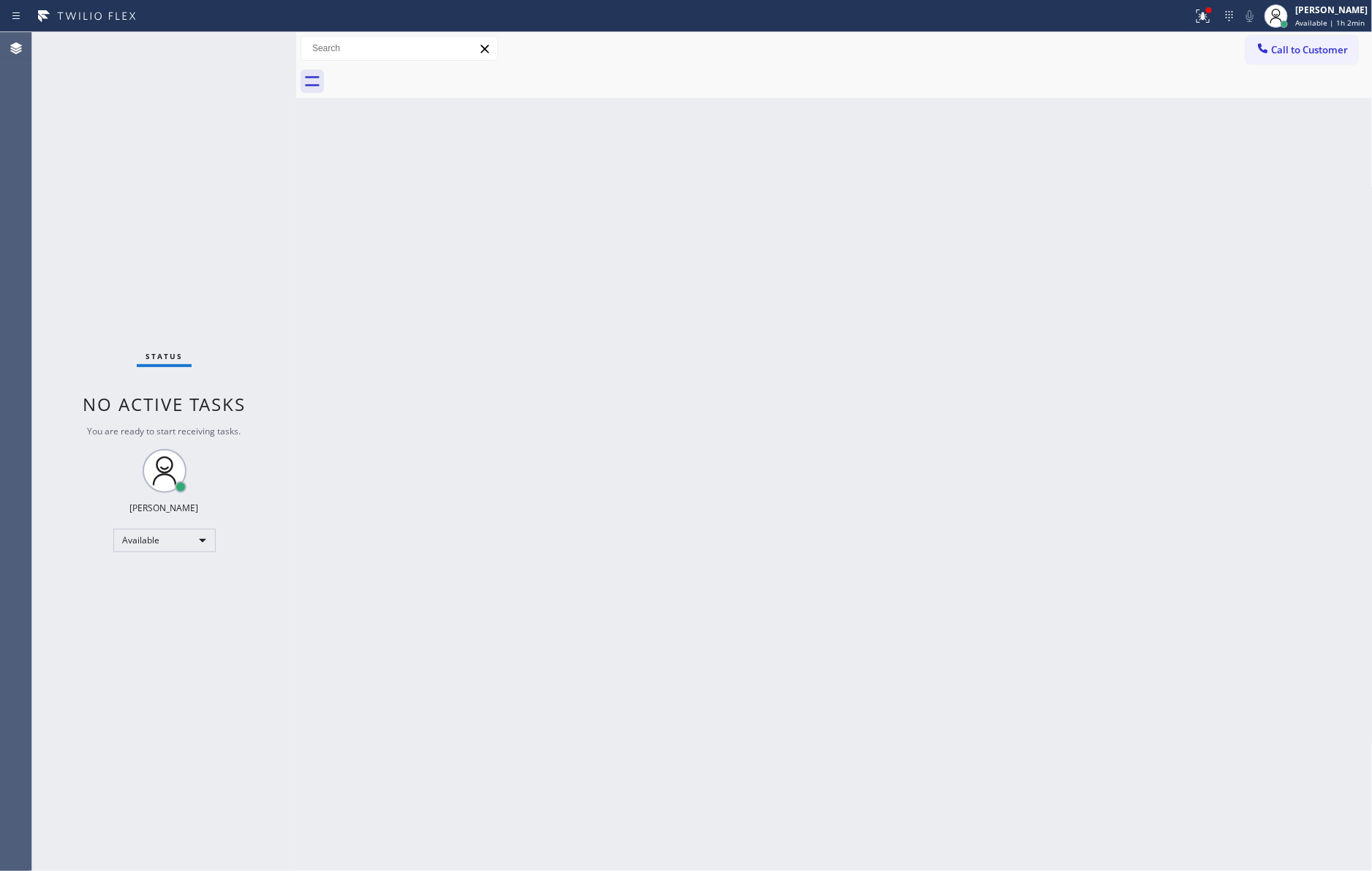
click at [548, 314] on div "Back to Dashboard Change Sender ID Customers Technicians Select a contact Outbo…" at bounding box center [834, 451] width 1076 height 839
click at [618, 327] on div "Back to Dashboard Change Sender ID Customers Technicians Select a contact Outbo…" at bounding box center [834, 451] width 1076 height 839
click at [619, 325] on div "Back to Dashboard Change Sender ID Customers Technicians Select a contact Outbo…" at bounding box center [834, 451] width 1076 height 839
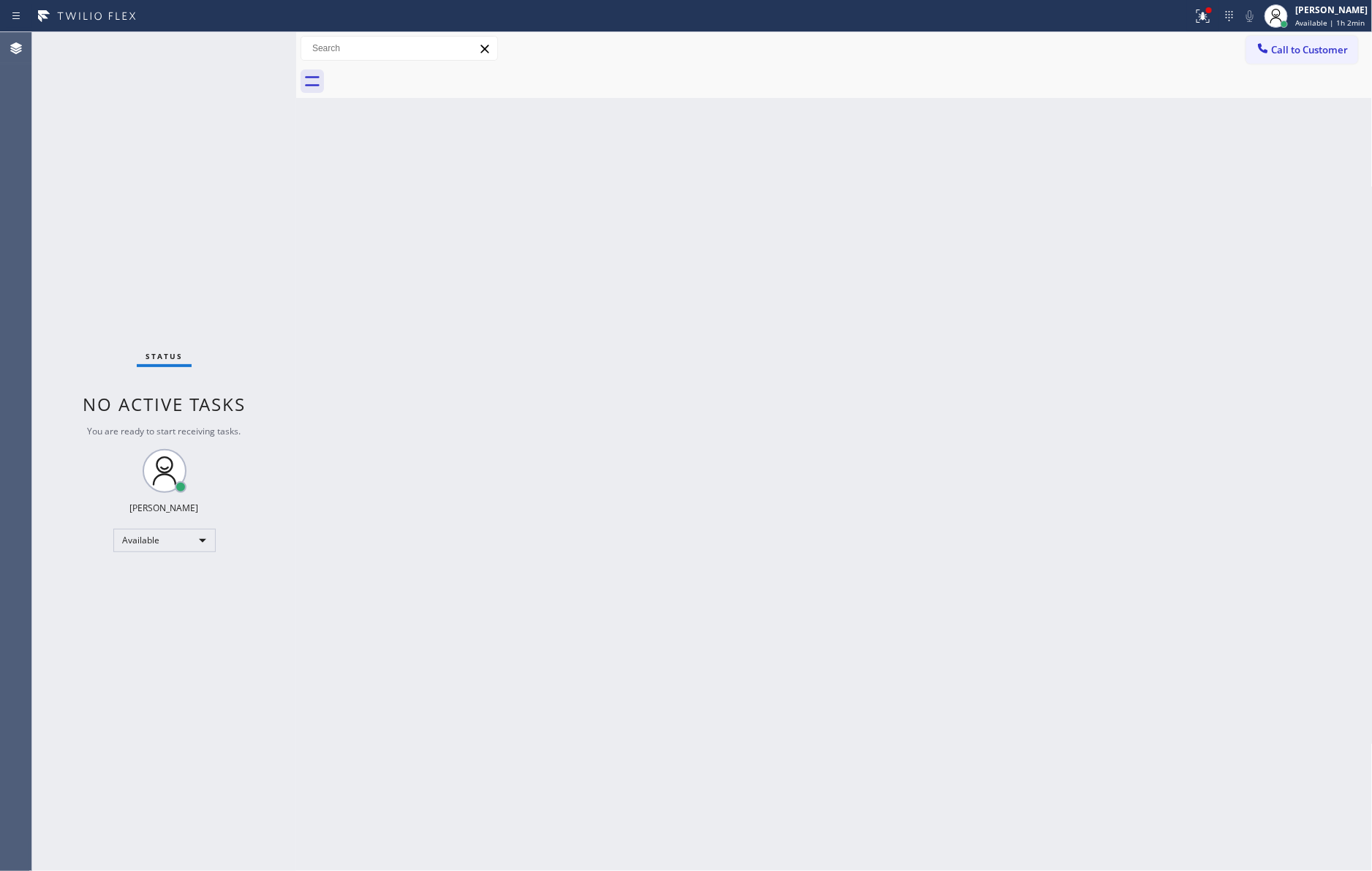
drag, startPoint x: 619, startPoint y: 325, endPoint x: 1360, endPoint y: 721, distance: 840.2
click at [624, 325] on div "Back to Dashboard Change Sender ID Customers Technicians Select a contact Outbo…" at bounding box center [834, 451] width 1076 height 839
drag, startPoint x: 691, startPoint y: 402, endPoint x: 865, endPoint y: 299, distance: 202.2
click at [709, 400] on div "Back to Dashboard Change Sender ID Customers Technicians Select a contact Outbo…" at bounding box center [834, 451] width 1076 height 839
click at [1319, 44] on span "Call to Customer" at bounding box center [1310, 49] width 77 height 13
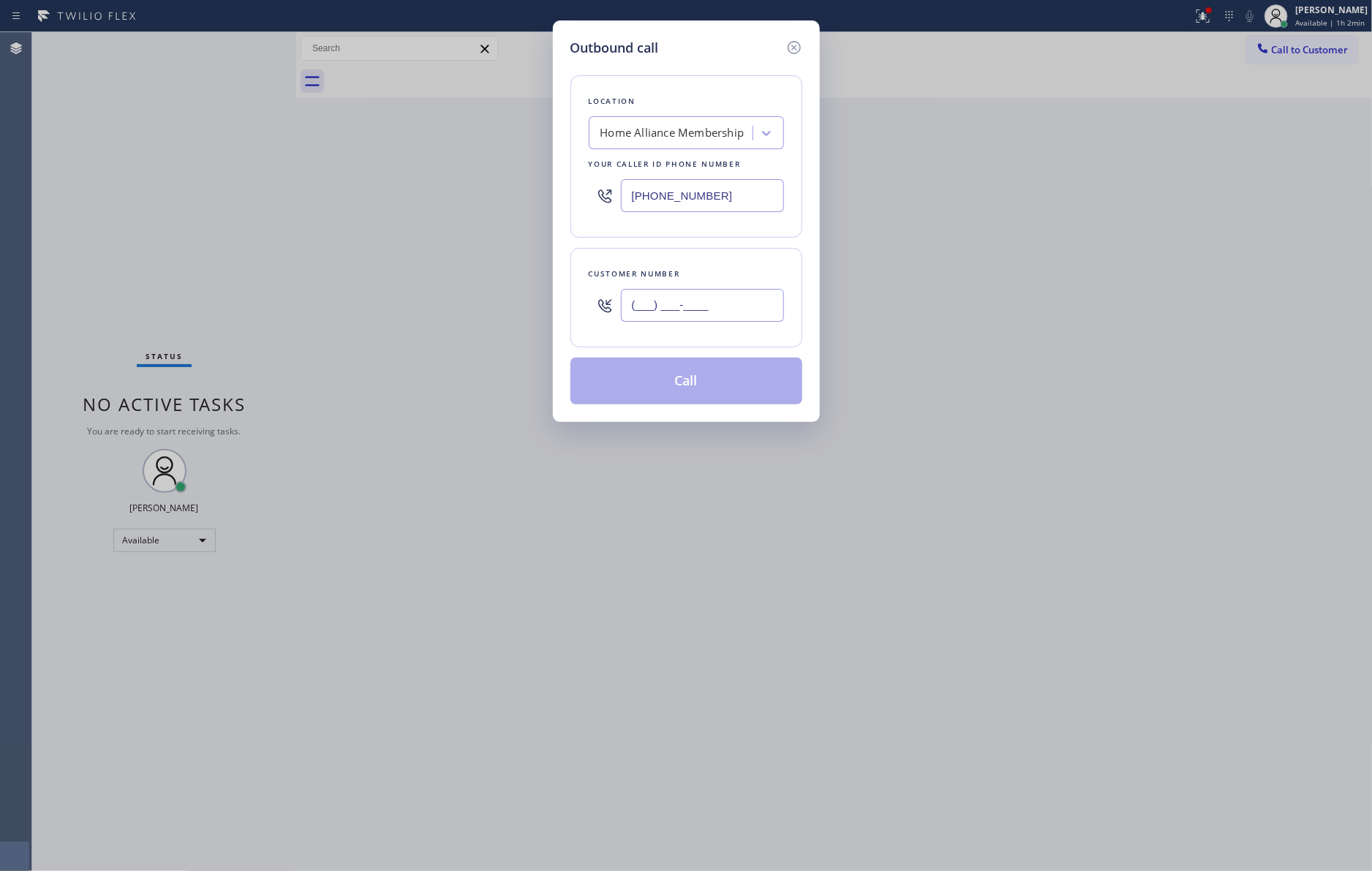
click at [749, 302] on input "(___) ___-____" at bounding box center [702, 305] width 163 height 33
paste input "714) 722-1638"
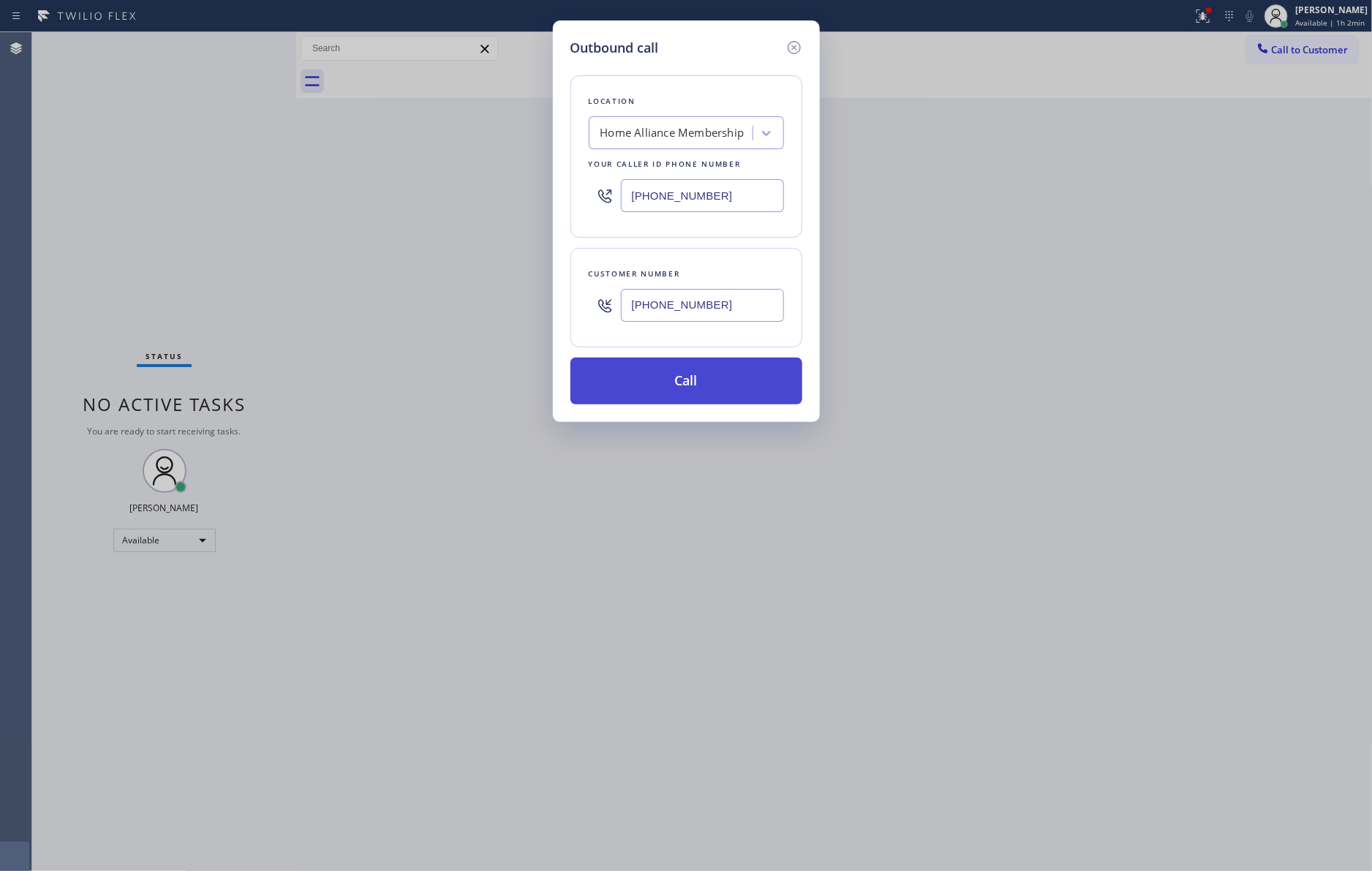
type input "[PHONE_NUMBER]"
click at [725, 391] on button "Call" at bounding box center [686, 382] width 232 height 47
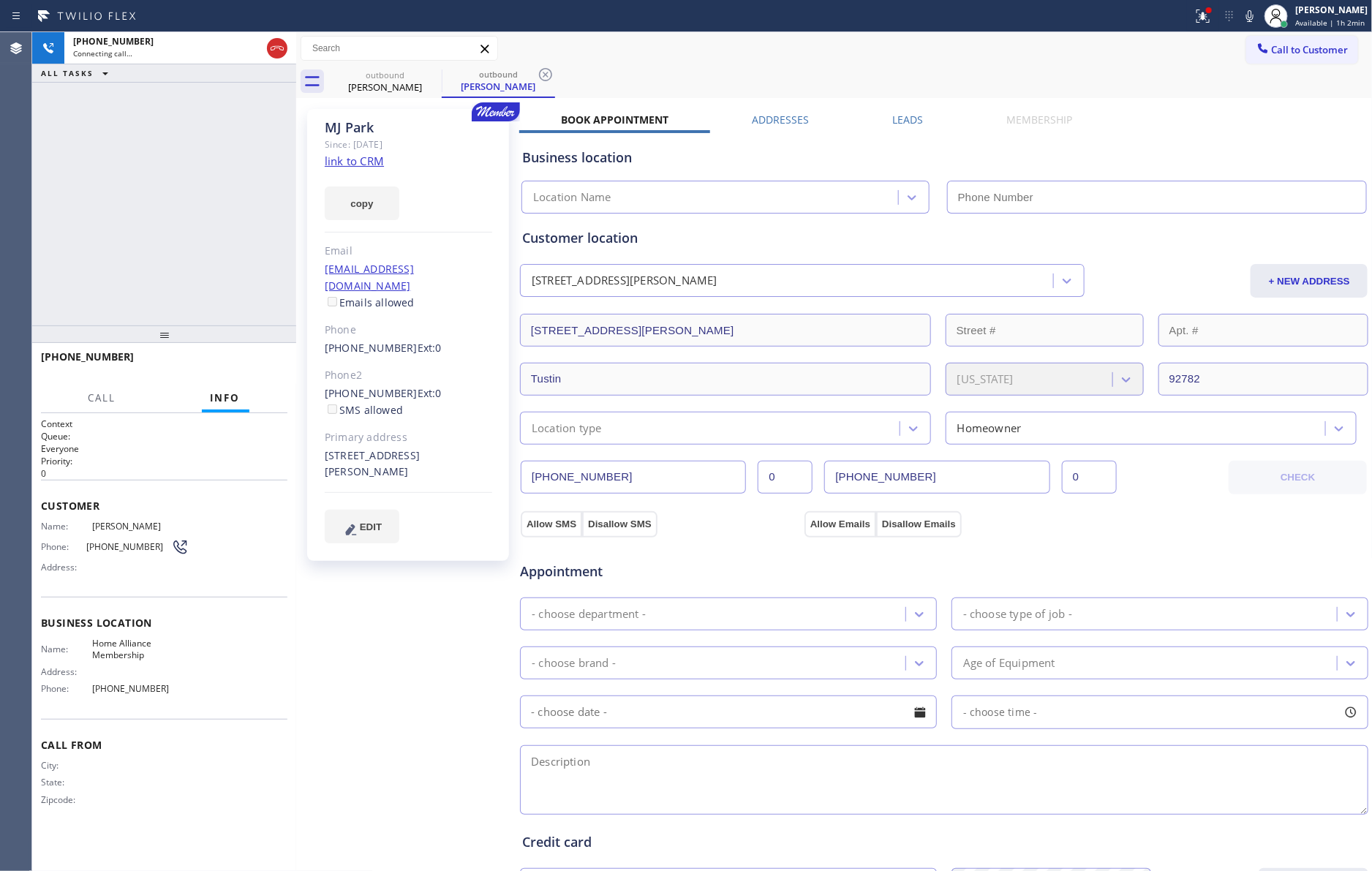
type input "[PHONE_NUMBER]"
click at [213, 237] on div "[PHONE_NUMBER] Live | 00:08 ALL TASKS ALL TASKS ACTIVE TASKS TASKS IN WRAP UP" at bounding box center [163, 179] width 264 height 293
click at [254, 369] on span "HANG UP" at bounding box center [253, 363] width 45 height 10
drag, startPoint x: 166, startPoint y: 194, endPoint x: 198, endPoint y: 204, distance: 33.5
click at [172, 195] on div "[PHONE_NUMBER] Live | 00:09 ALL TASKS ALL TASKS ACTIVE TASKS TASKS IN WRAP UP" at bounding box center [163, 179] width 264 height 293
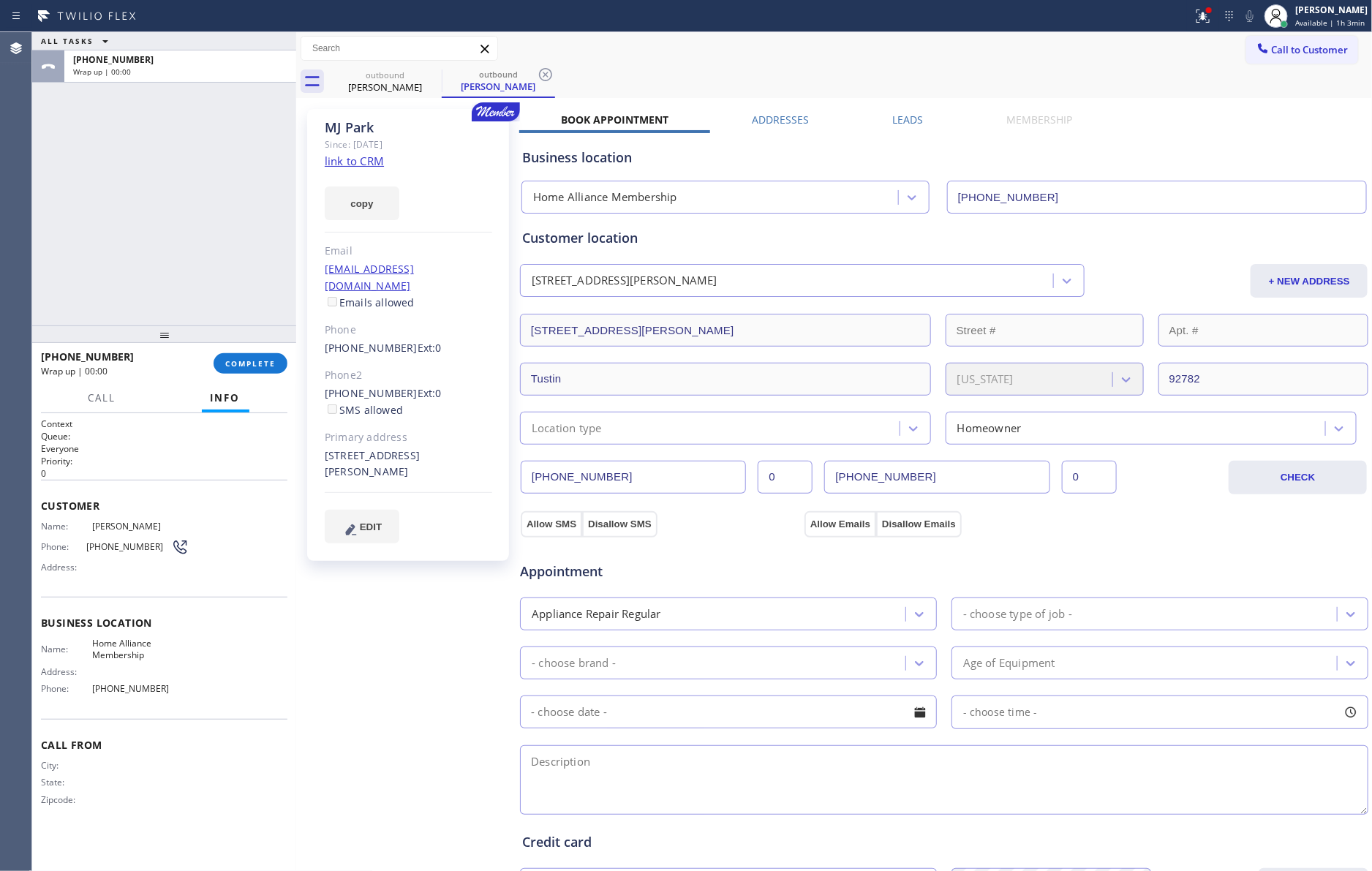
click at [896, 123] on label "Leads" at bounding box center [907, 119] width 30 height 14
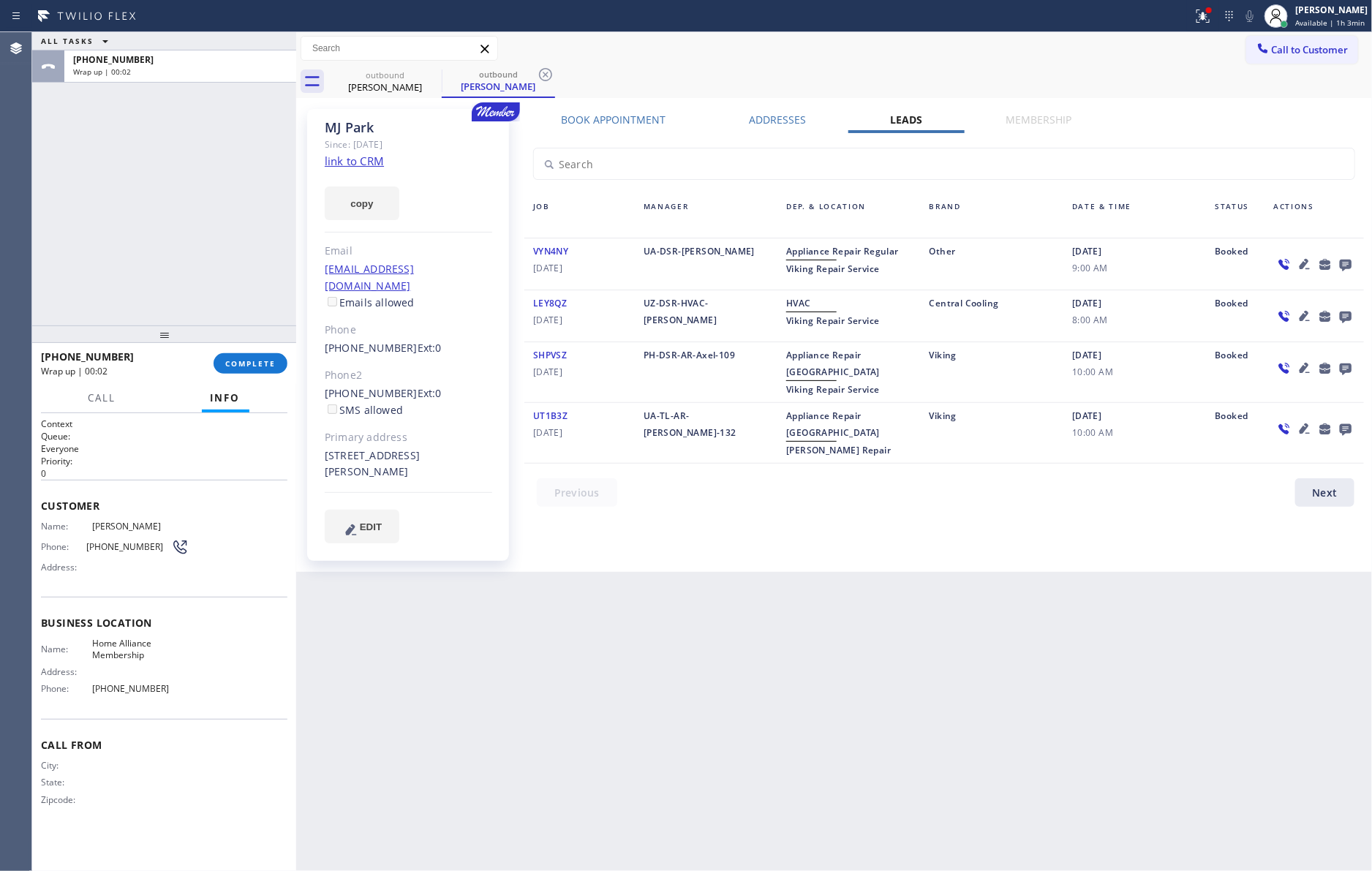
drag, startPoint x: 899, startPoint y: 709, endPoint x: 1291, endPoint y: 226, distance: 622.1
click at [963, 641] on div "Back to Dashboard Change Sender ID Customers Technicians Select a contact Outbo…" at bounding box center [834, 451] width 1076 height 839
click at [1343, 263] on icon at bounding box center [1344, 265] width 11 height 11
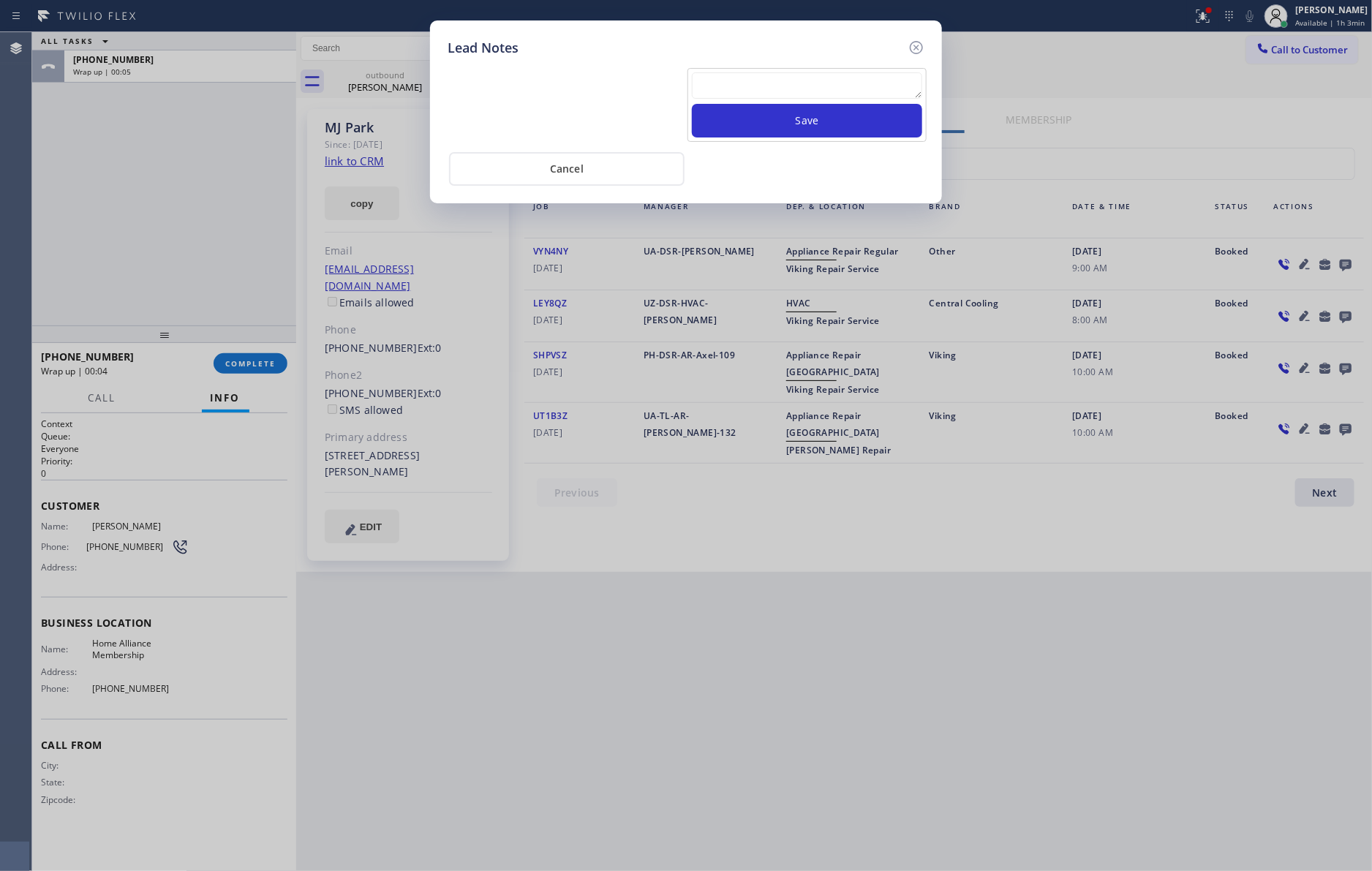
drag, startPoint x: 751, startPoint y: 104, endPoint x: 750, endPoint y: 84, distance: 20.0
click at [751, 104] on button "Save" at bounding box center [806, 121] width 230 height 33
click at [750, 84] on textarea at bounding box center [806, 85] width 230 height 27
paste textarea "please transfer. membership follow up calls"
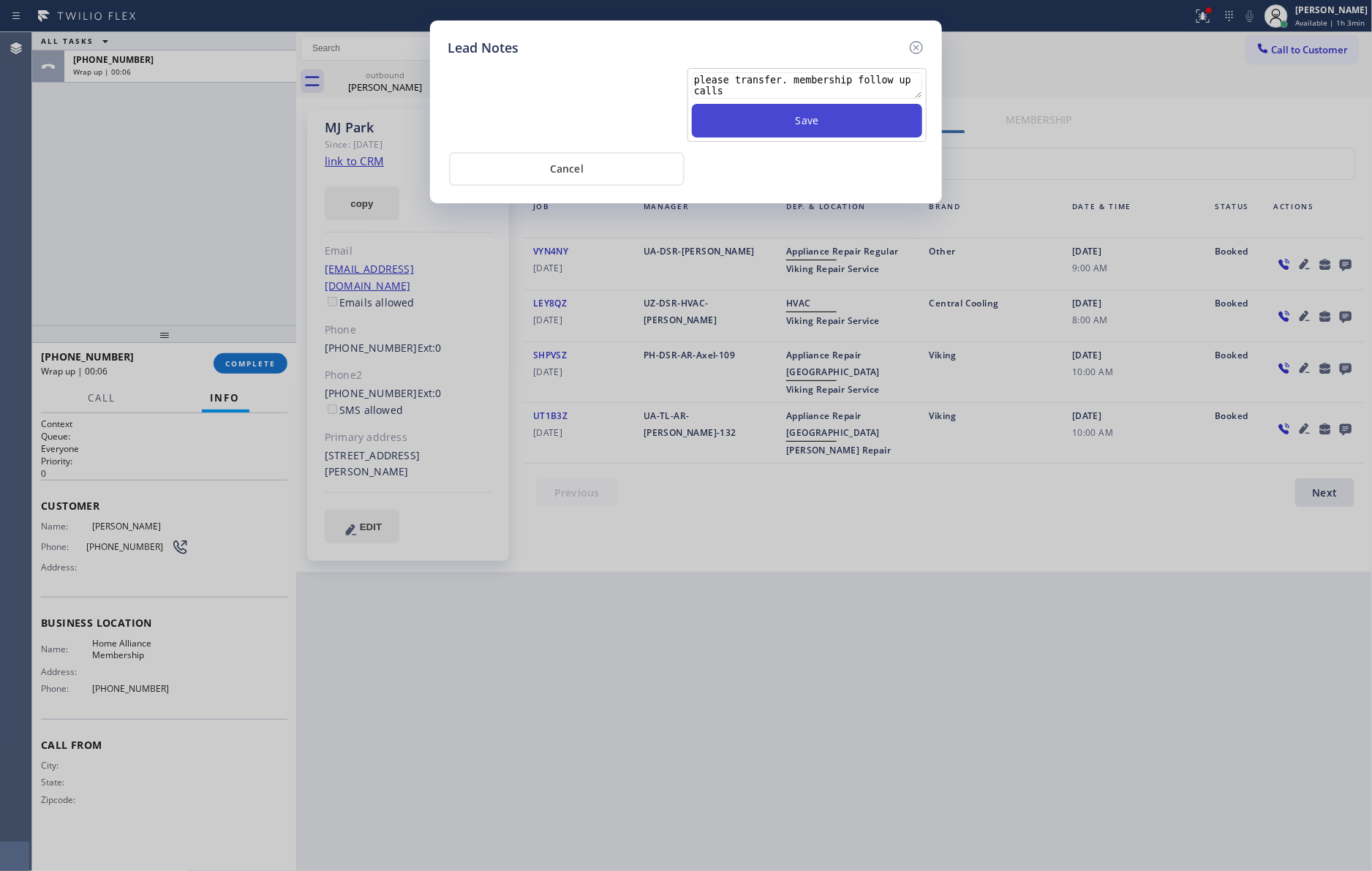
type textarea "please transfer. membership follow up calls"
click at [770, 110] on button "Save" at bounding box center [806, 121] width 230 height 33
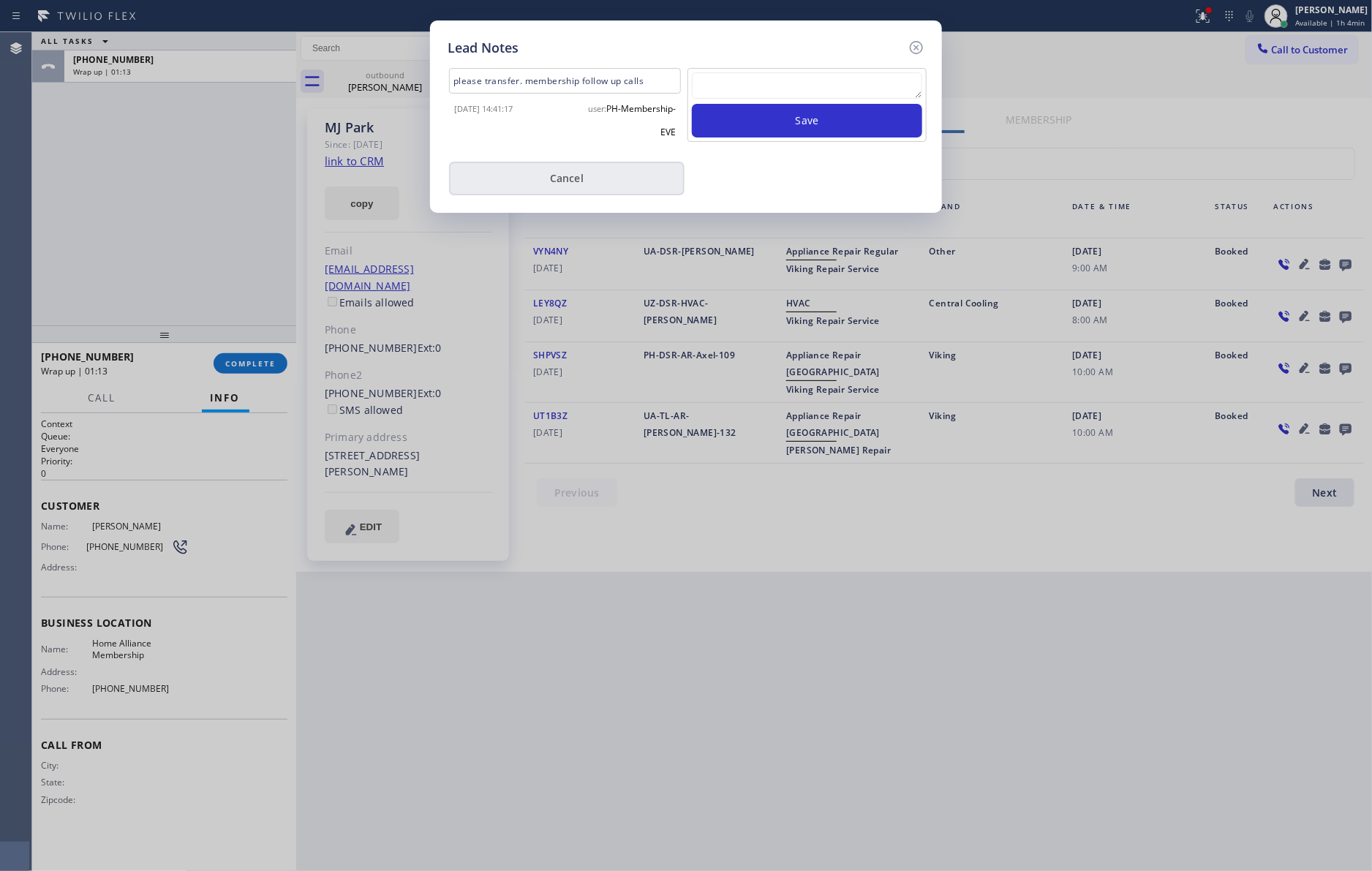
drag, startPoint x: 569, startPoint y: 173, endPoint x: 460, endPoint y: 200, distance: 112.3
click at [558, 176] on button "Cancel" at bounding box center [567, 179] width 236 height 33
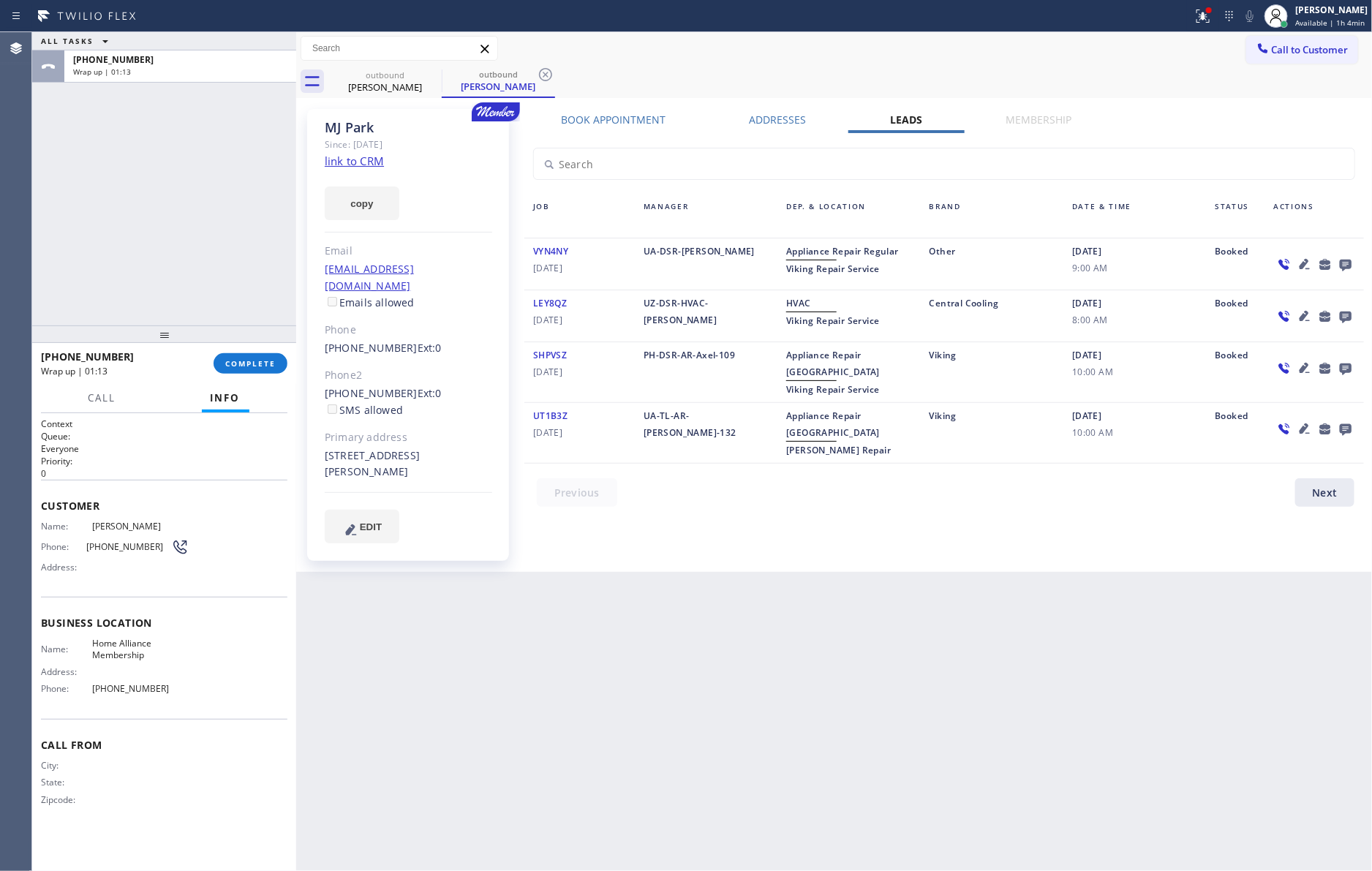
drag, startPoint x: 254, startPoint y: 209, endPoint x: 263, endPoint y: 308, distance: 99.4
click at [262, 253] on div "ALL TASKS ALL TASKS ACTIVE TASKS TASKS IN WRAP UP [PHONE_NUMBER] Wrap up | 01:13" at bounding box center [163, 179] width 264 height 293
drag, startPoint x: 270, startPoint y: 362, endPoint x: 218, endPoint y: 214, distance: 156.9
click at [270, 360] on span "COMPLETE" at bounding box center [250, 363] width 50 height 10
click at [220, 215] on div "ALL TASKS ALL TASKS ACTIVE TASKS TASKS IN WRAP UP [PHONE_NUMBER] Wrap up | 01:14" at bounding box center [163, 179] width 264 height 293
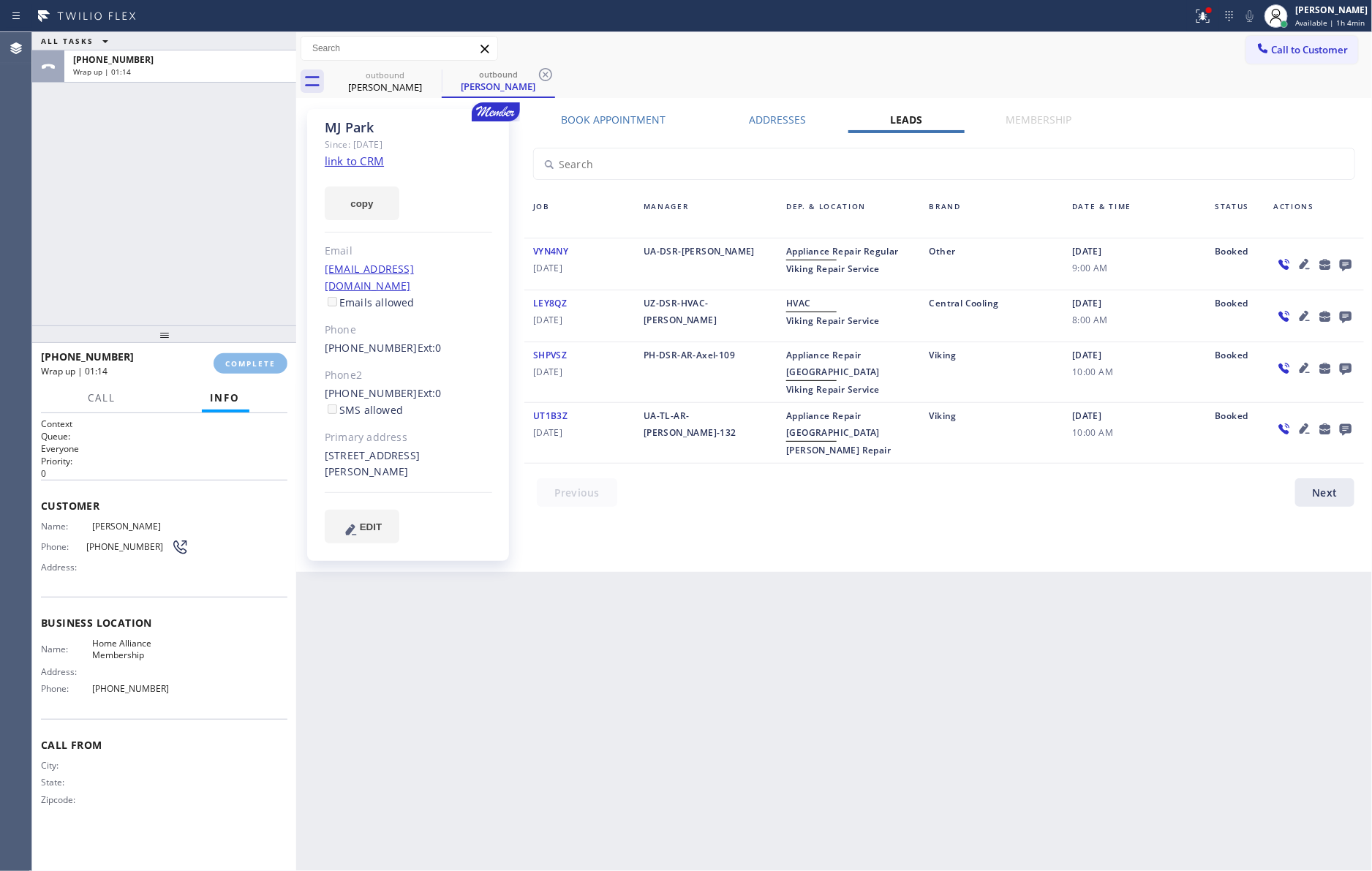
click at [222, 217] on div "ALL TASKS ALL TASKS ACTIVE TASKS TASKS IN WRAP UP [PHONE_NUMBER] Wrap up | 01:14" at bounding box center [163, 179] width 264 height 293
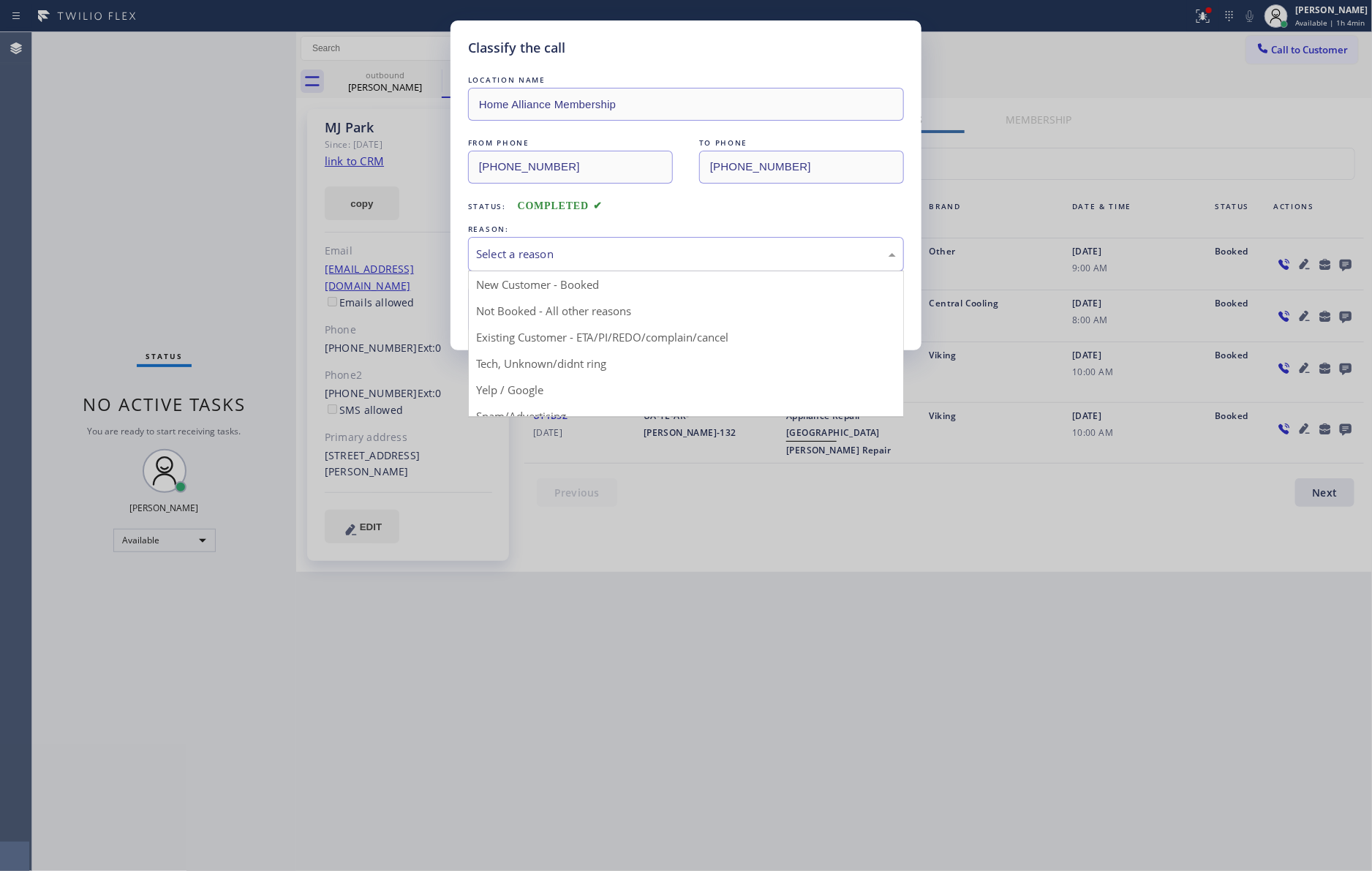
click at [542, 242] on div "Select a reason" at bounding box center [686, 254] width 436 height 34
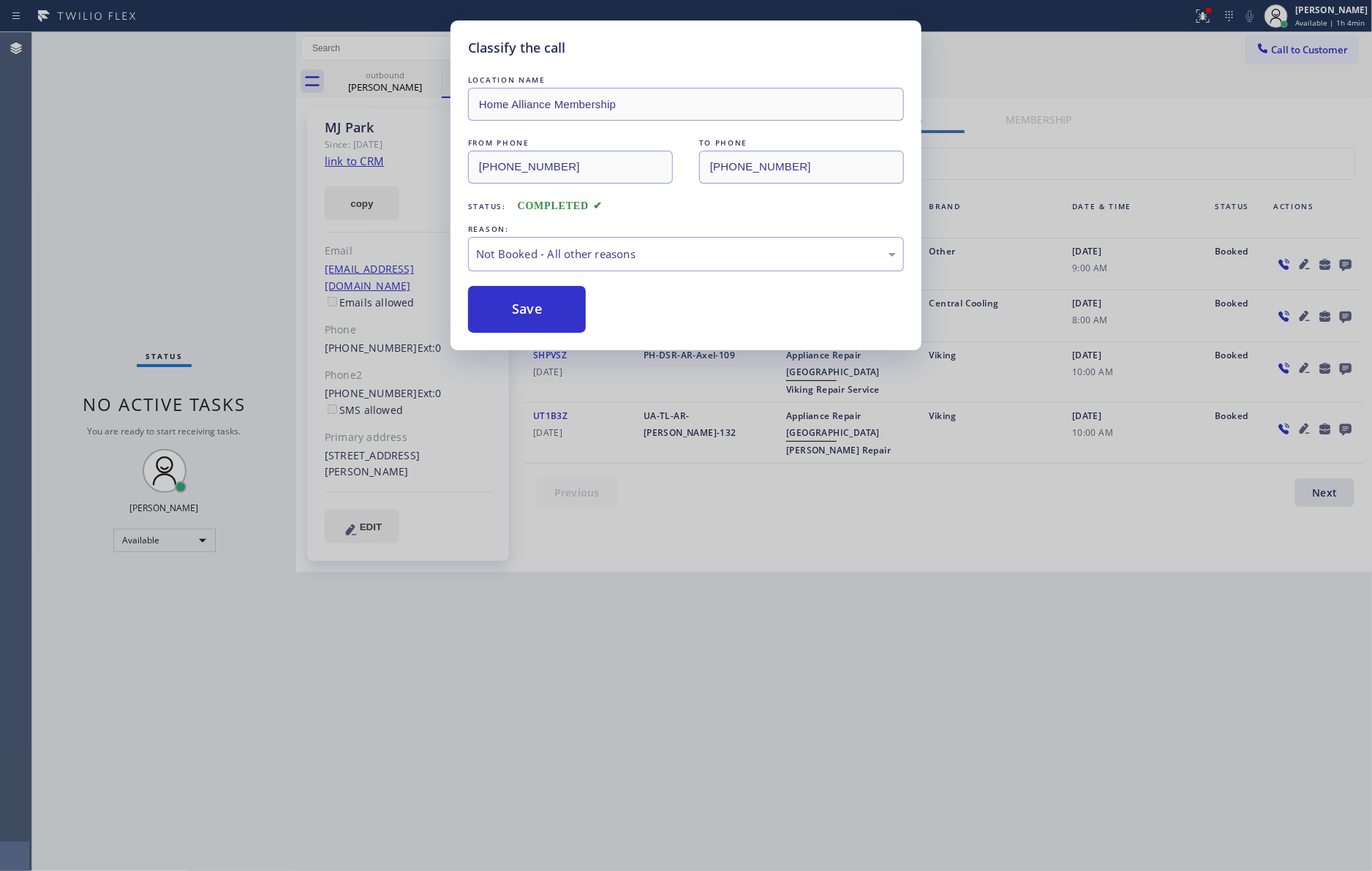
click at [505, 314] on button "Save" at bounding box center [526, 309] width 118 height 47
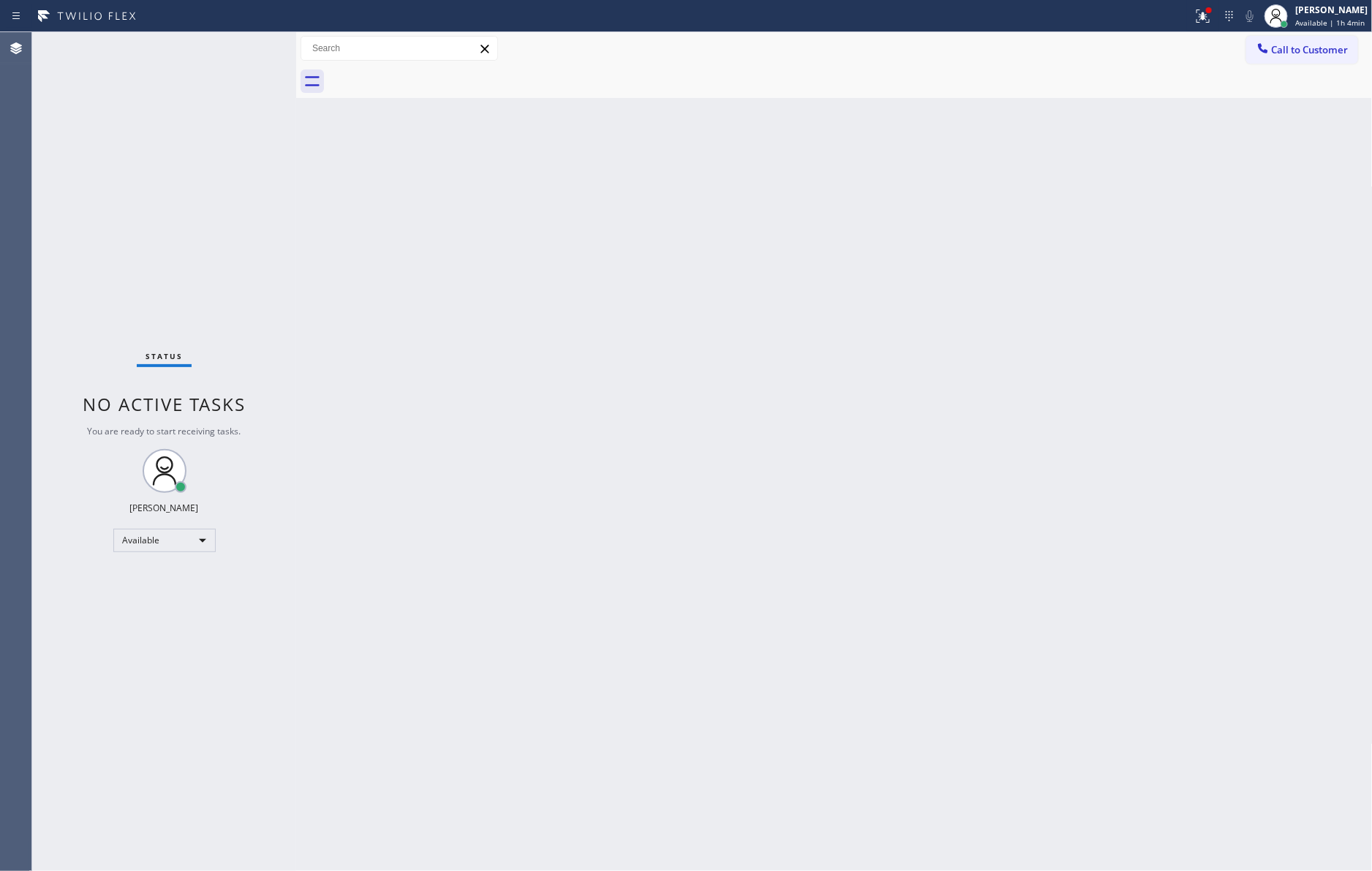
drag, startPoint x: 643, startPoint y: 442, endPoint x: 722, endPoint y: 386, distance: 96.8
click at [653, 436] on div "Back to Dashboard Change Sender ID Customers Technicians Select a contact Outbo…" at bounding box center [834, 451] width 1076 height 839
click at [1286, 47] on span "Call to Customer" at bounding box center [1310, 49] width 77 height 13
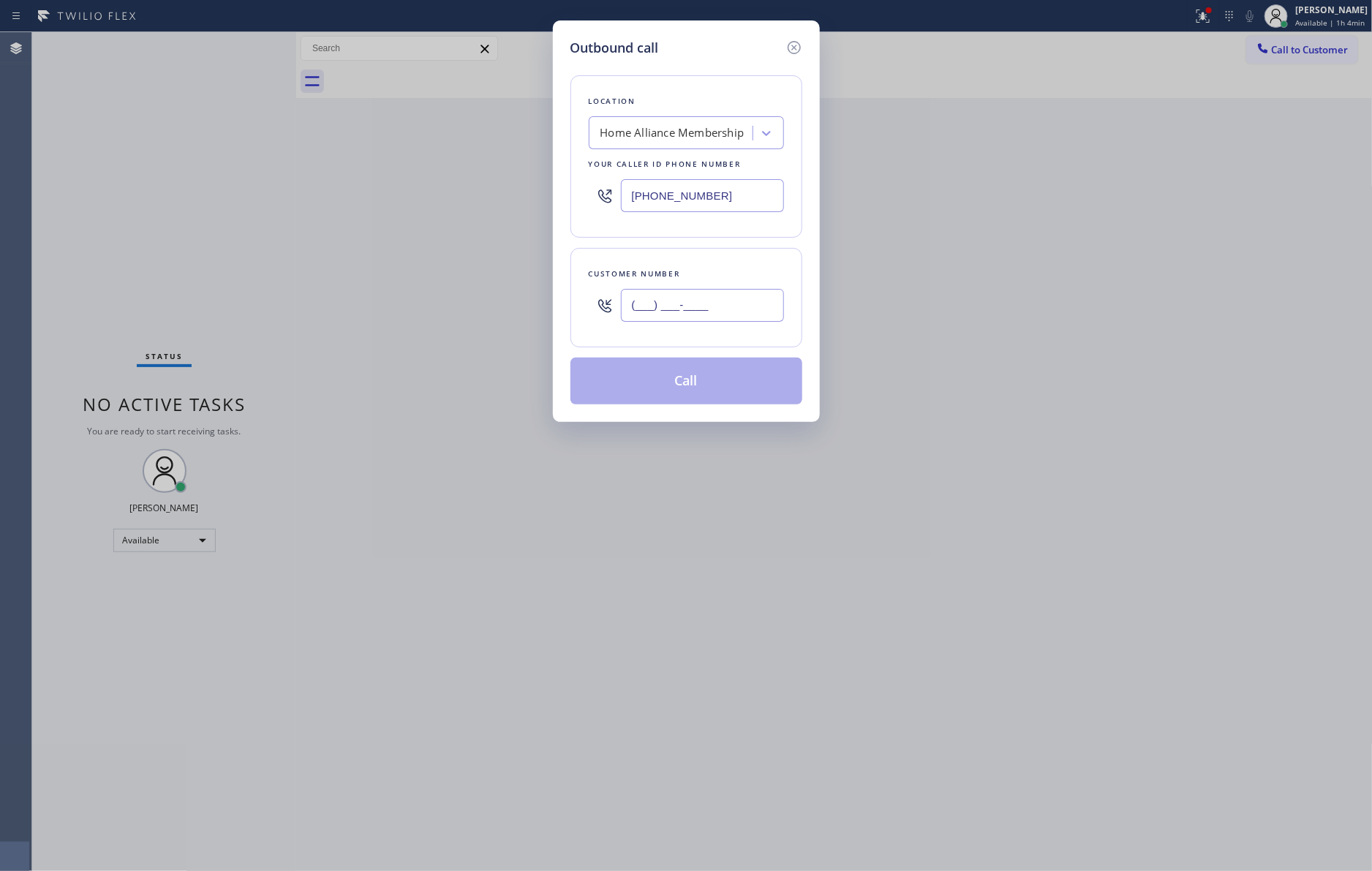
click at [722, 303] on input "(___) ___-____" at bounding box center [702, 305] width 163 height 33
paste input "310) 908-1861"
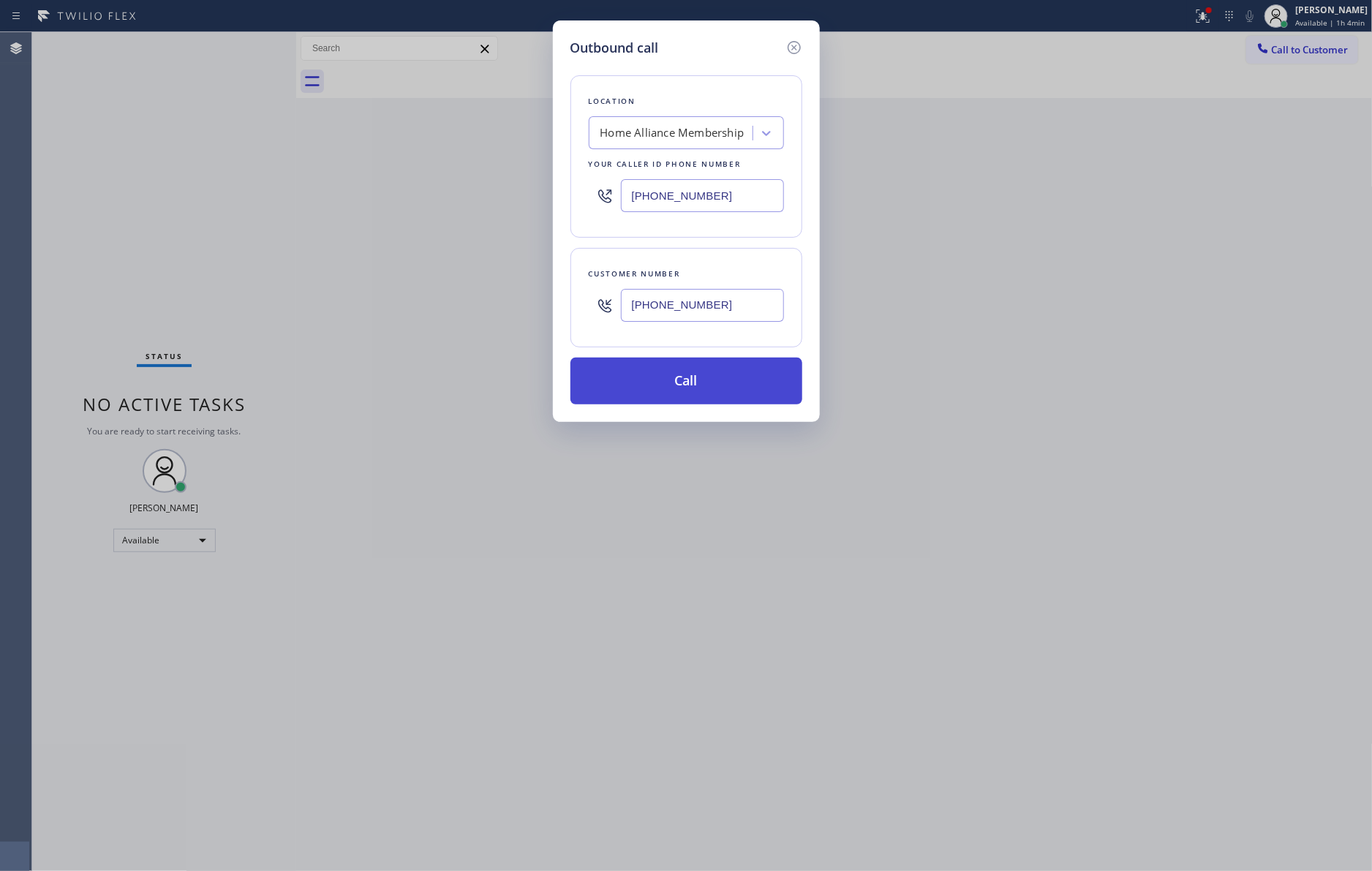
type input "[PHONE_NUMBER]"
click at [720, 378] on button "Call" at bounding box center [686, 382] width 232 height 47
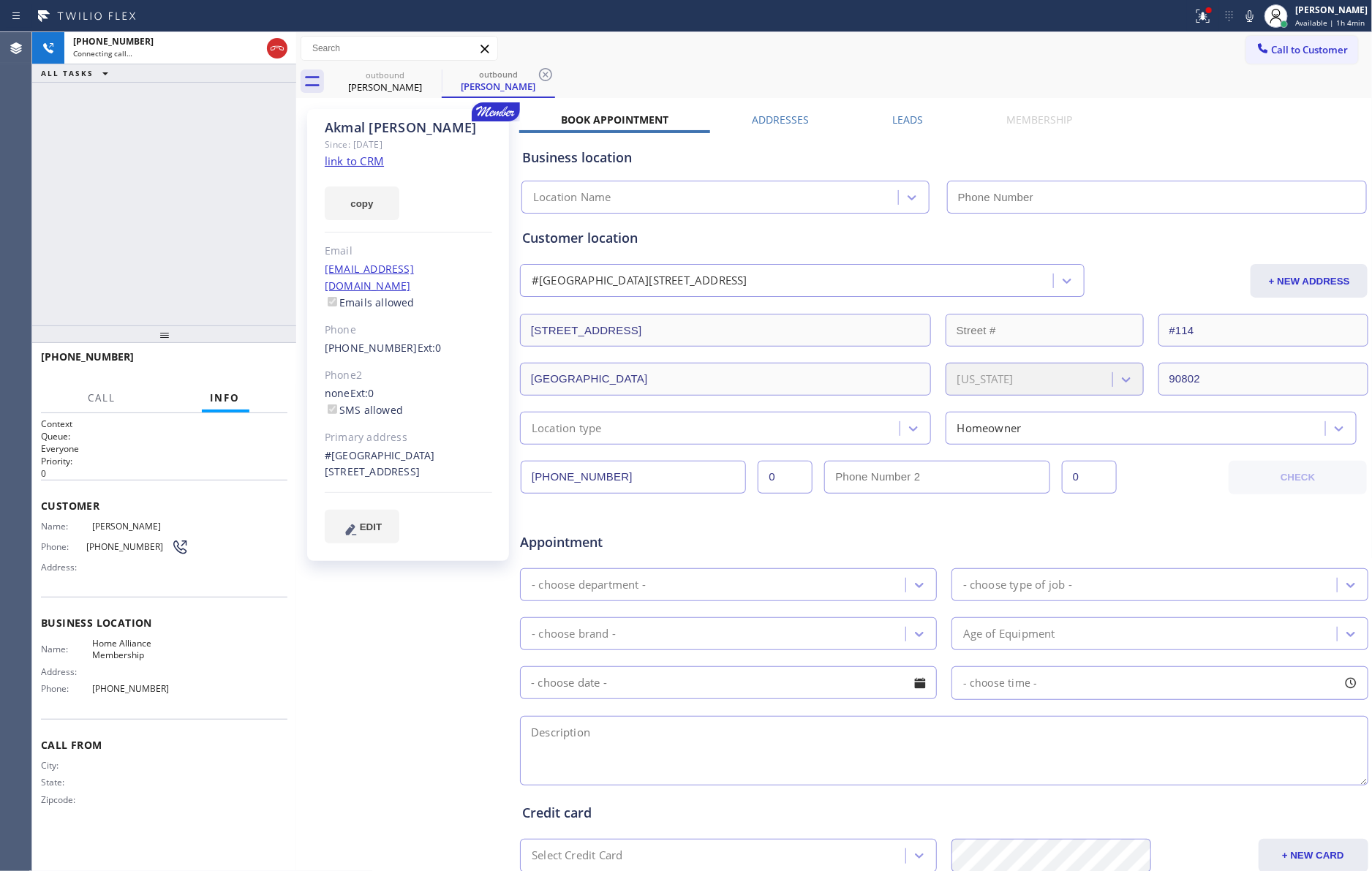
type input "[PHONE_NUMBER]"
click at [144, 253] on div "[PHONE_NUMBER] Live | 00:14 ALL TASKS ALL TASKS ACTIVE TASKS TASKS IN WRAP UP" at bounding box center [163, 179] width 264 height 293
click at [239, 356] on button "HANG UP" at bounding box center [254, 363] width 68 height 21
click at [198, 213] on div "[PHONE_NUMBER] Live | 00:16 ALL TASKS ALL TASKS ACTIVE TASKS TASKS IN WRAP UP" at bounding box center [163, 179] width 264 height 293
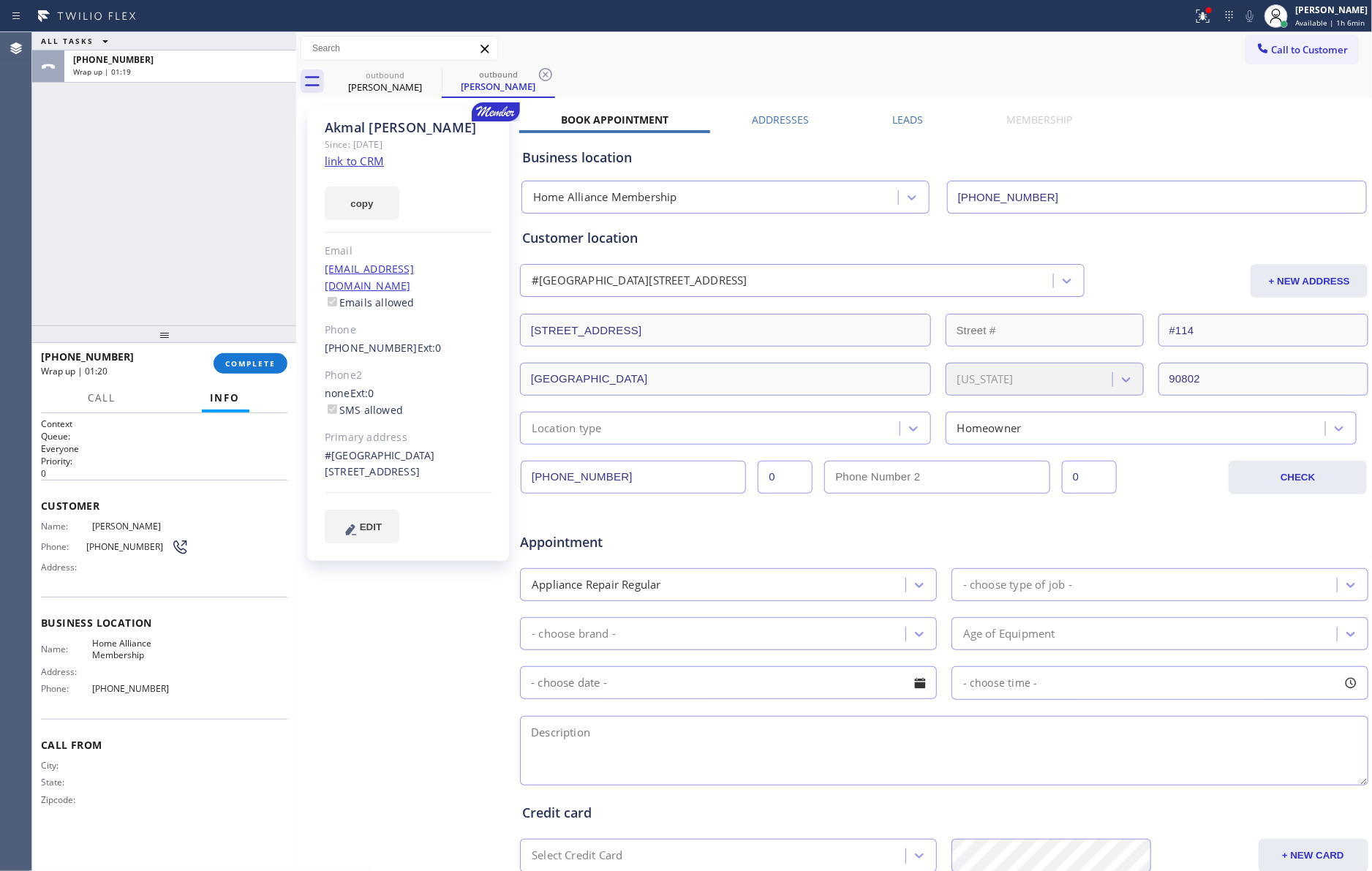
click at [216, 248] on div "ALL TASKS ALL TASKS ACTIVE TASKS TASKS IN WRAP UP [PHONE_NUMBER] Wrap up | 01:19" at bounding box center [163, 179] width 264 height 293
click at [253, 352] on div "[PHONE_NUMBER] Wrap up | 01:20 COMPLETE" at bounding box center [164, 363] width 246 height 38
click at [193, 215] on div "ALL TASKS ALL TASKS ACTIVE TASKS TASKS IN WRAP UP [PHONE_NUMBER] Wrap up | 01:19" at bounding box center [163, 179] width 264 height 293
click at [194, 215] on div "ALL TASKS ALL TASKS ACTIVE TASKS TASKS IN WRAP UP [PHONE_NUMBER] Wrap up | 01:19" at bounding box center [163, 179] width 264 height 293
click at [248, 362] on span "COMPLETE" at bounding box center [250, 363] width 50 height 10
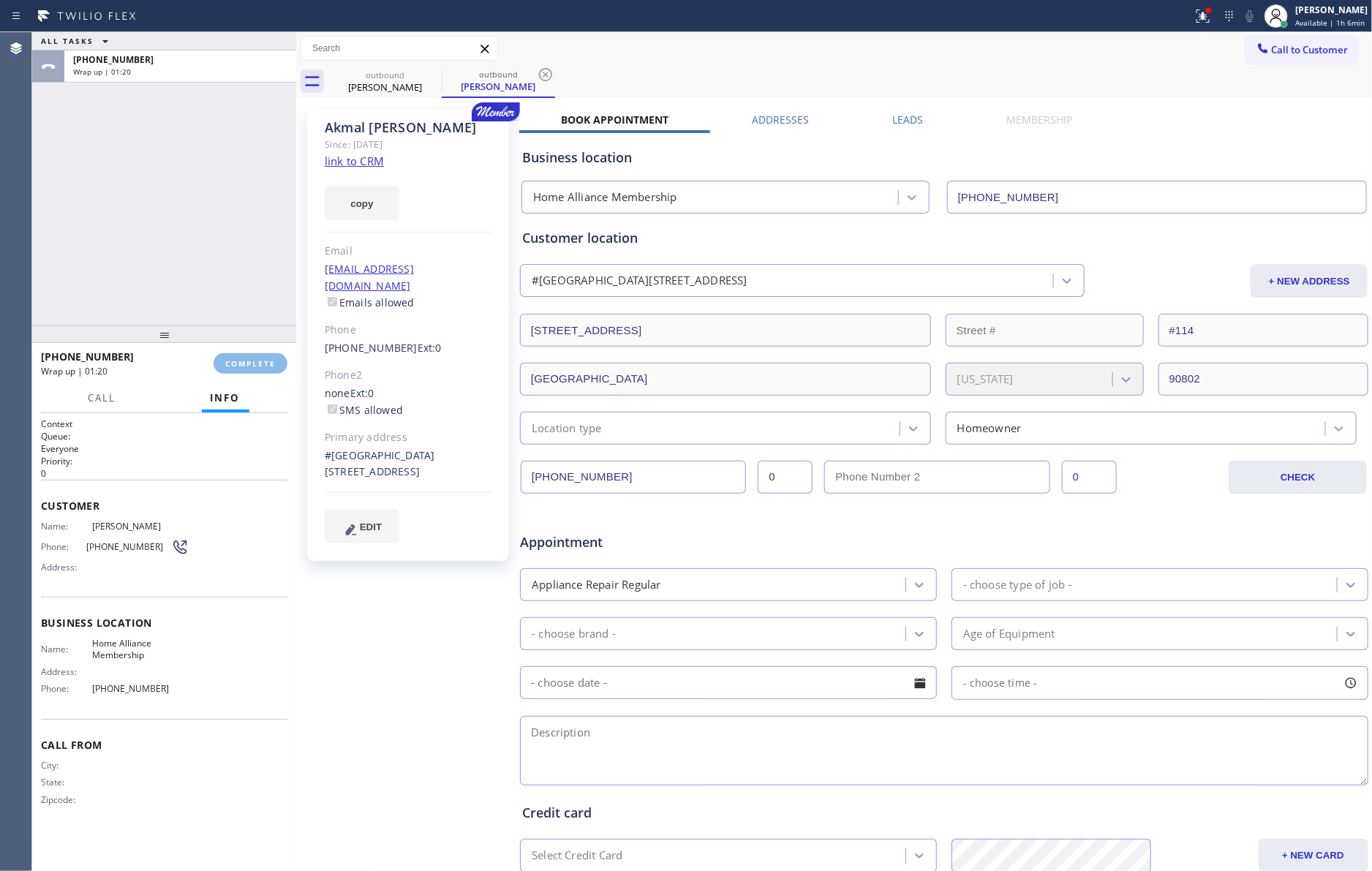
click at [228, 204] on div "ALL TASKS ALL TASKS ACTIVE TASKS TASKS IN WRAP UP [PHONE_NUMBER] Wrap up | 01:20" at bounding box center [163, 179] width 264 height 293
click at [228, 204] on div "ALL TASKS ALL TASKS ACTIVE TASKS TASKS IN WRAP UP [PHONE_NUMBER] Wrap up | 01:21" at bounding box center [163, 179] width 264 height 293
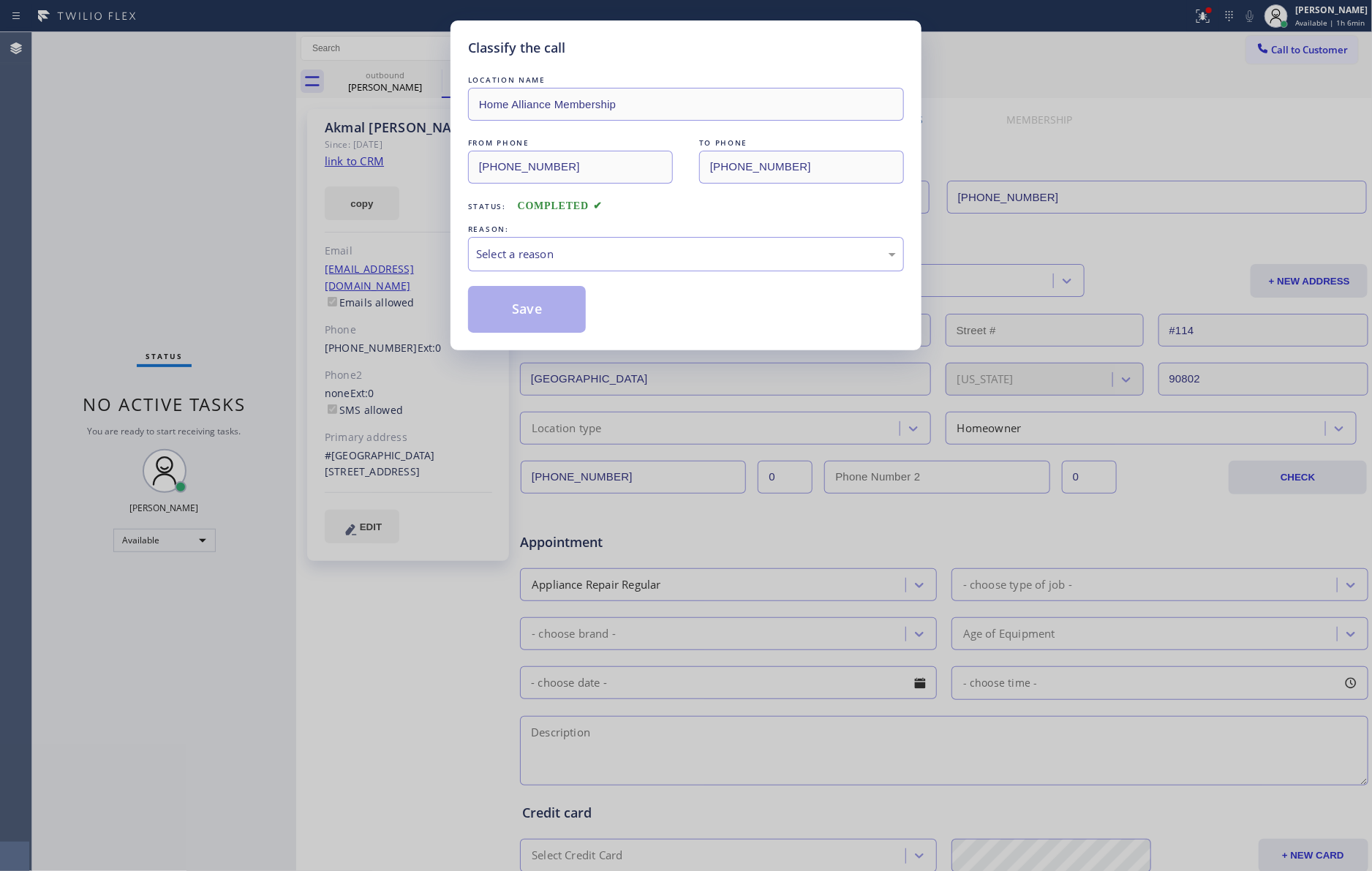
drag, startPoint x: 228, startPoint y: 204, endPoint x: 549, endPoint y: 275, distance: 328.8
click at [295, 229] on div "Classify the call LOCATION NAME Home Alliance Membership FROM PHONE [PHONE_NUMB…" at bounding box center [686, 436] width 1372 height 871
click at [554, 260] on div "Select a reason" at bounding box center [686, 254] width 419 height 17
click at [536, 312] on button "Save" at bounding box center [526, 309] width 118 height 47
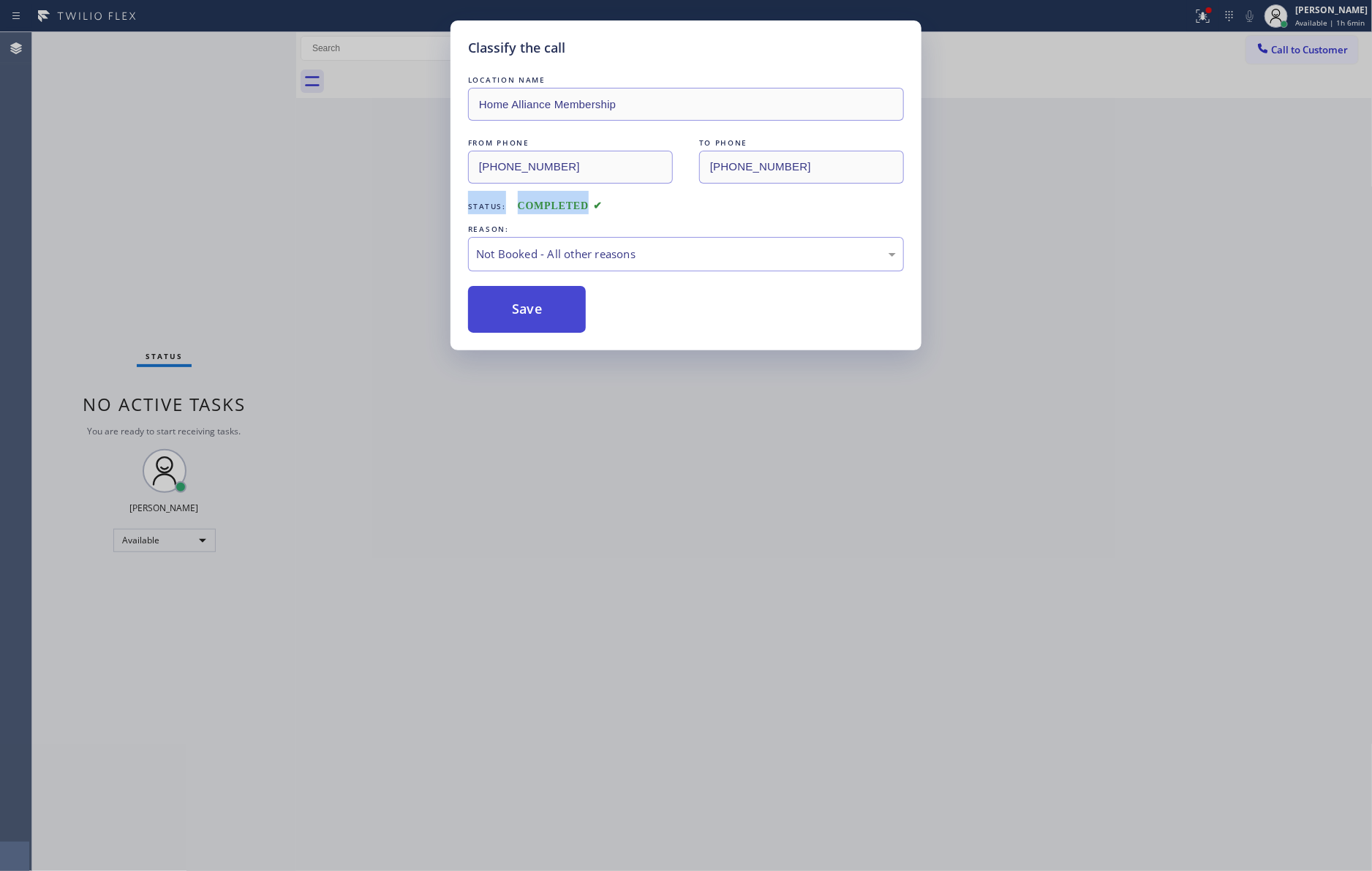
click at [536, 312] on button "Save" at bounding box center [526, 309] width 118 height 47
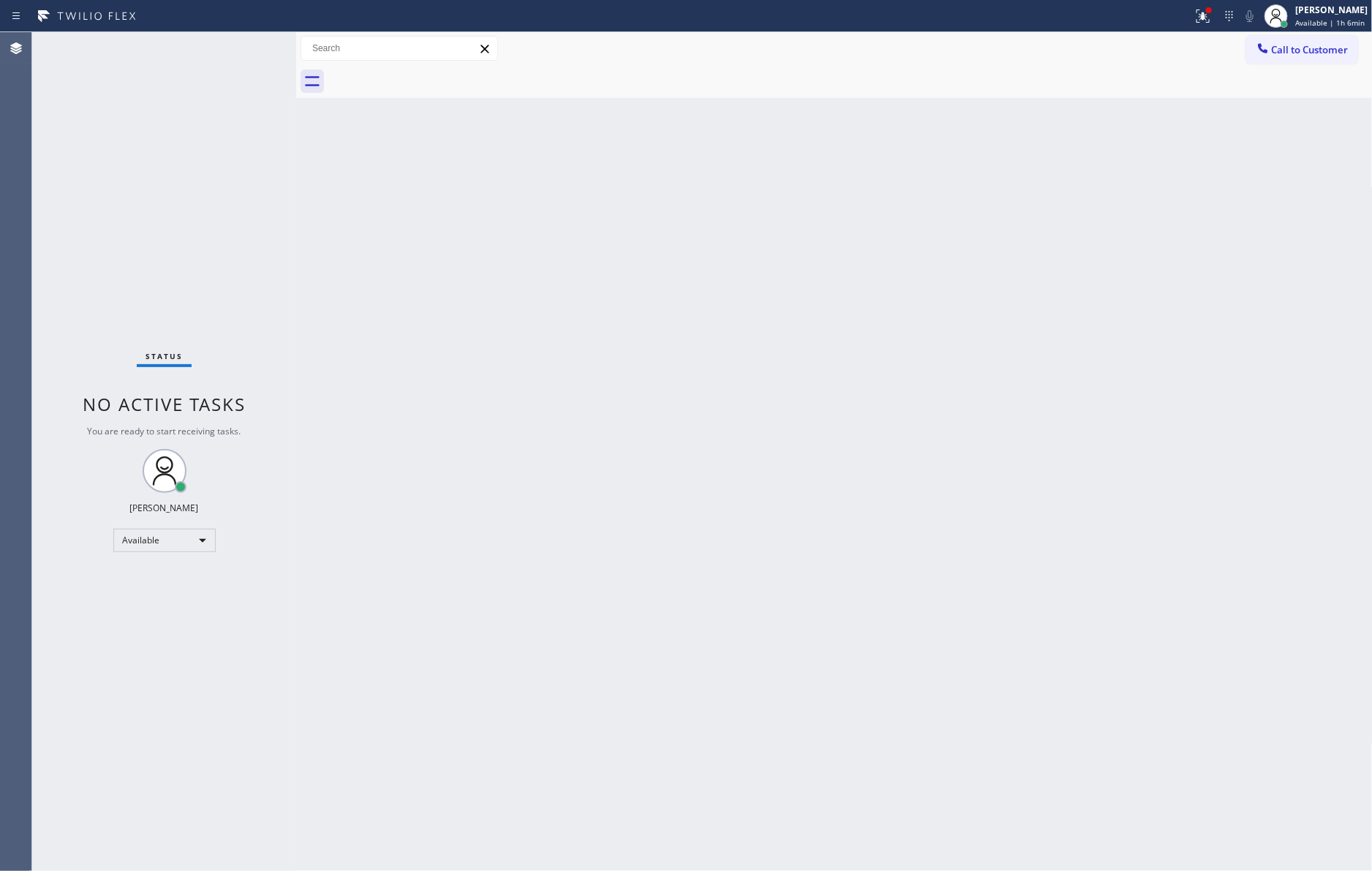
drag, startPoint x: 700, startPoint y: 527, endPoint x: 700, endPoint y: 538, distance: 11.0
click at [700, 529] on div "Back to Dashboard Change Sender ID Customers Technicians Select a contact Outbo…" at bounding box center [834, 451] width 1076 height 839
drag, startPoint x: 487, startPoint y: 574, endPoint x: 568, endPoint y: 607, distance: 87.5
click at [504, 584] on div "Back to Dashboard Change Sender ID Customers Technicians Select a contact Outbo…" at bounding box center [834, 451] width 1076 height 839
click at [831, 577] on div "Back to Dashboard Change Sender ID Customers Technicians Select a contact Outbo…" at bounding box center [834, 451] width 1076 height 839
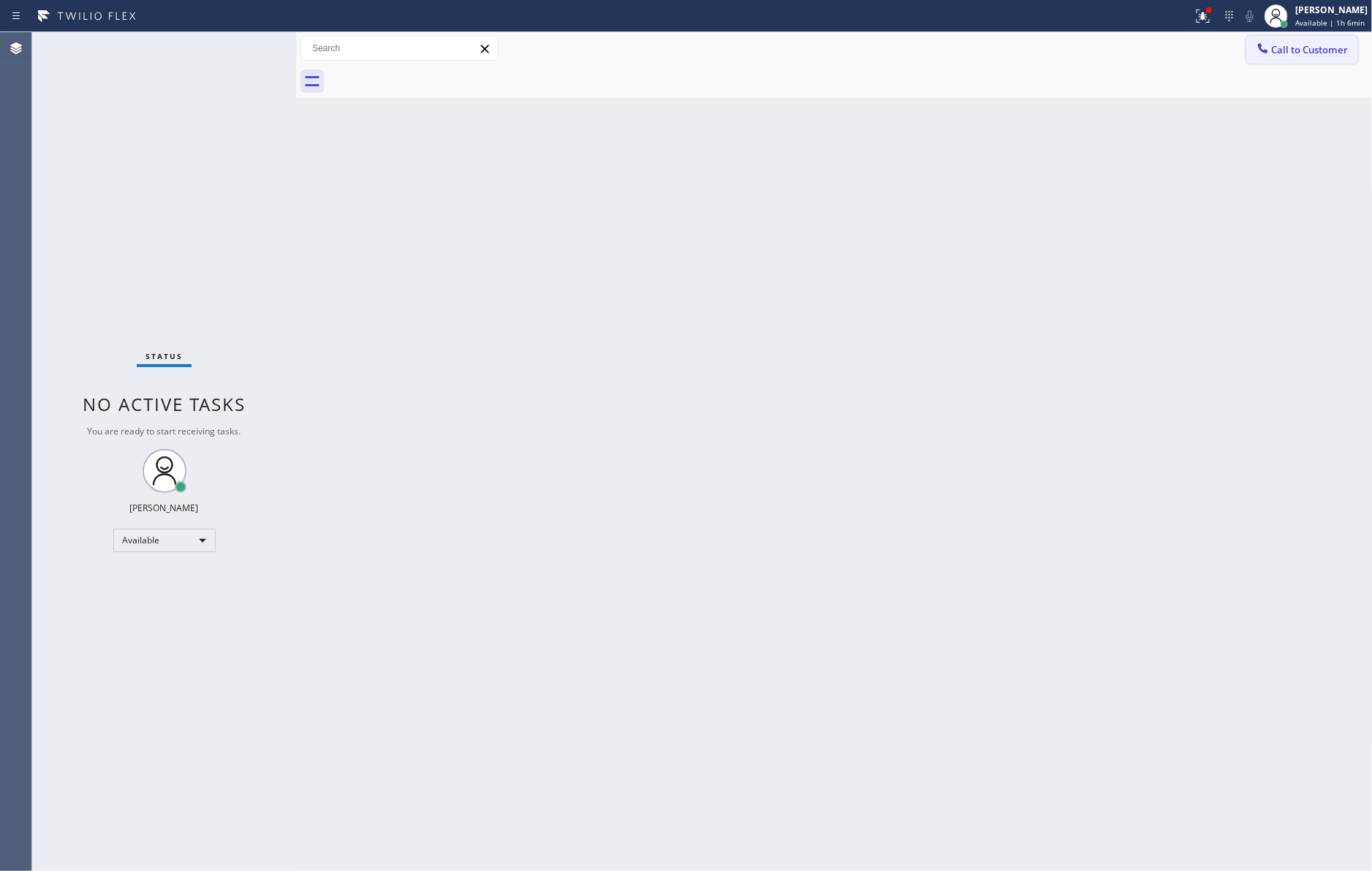
click at [1317, 44] on span "Call to Customer" at bounding box center [1310, 49] width 77 height 13
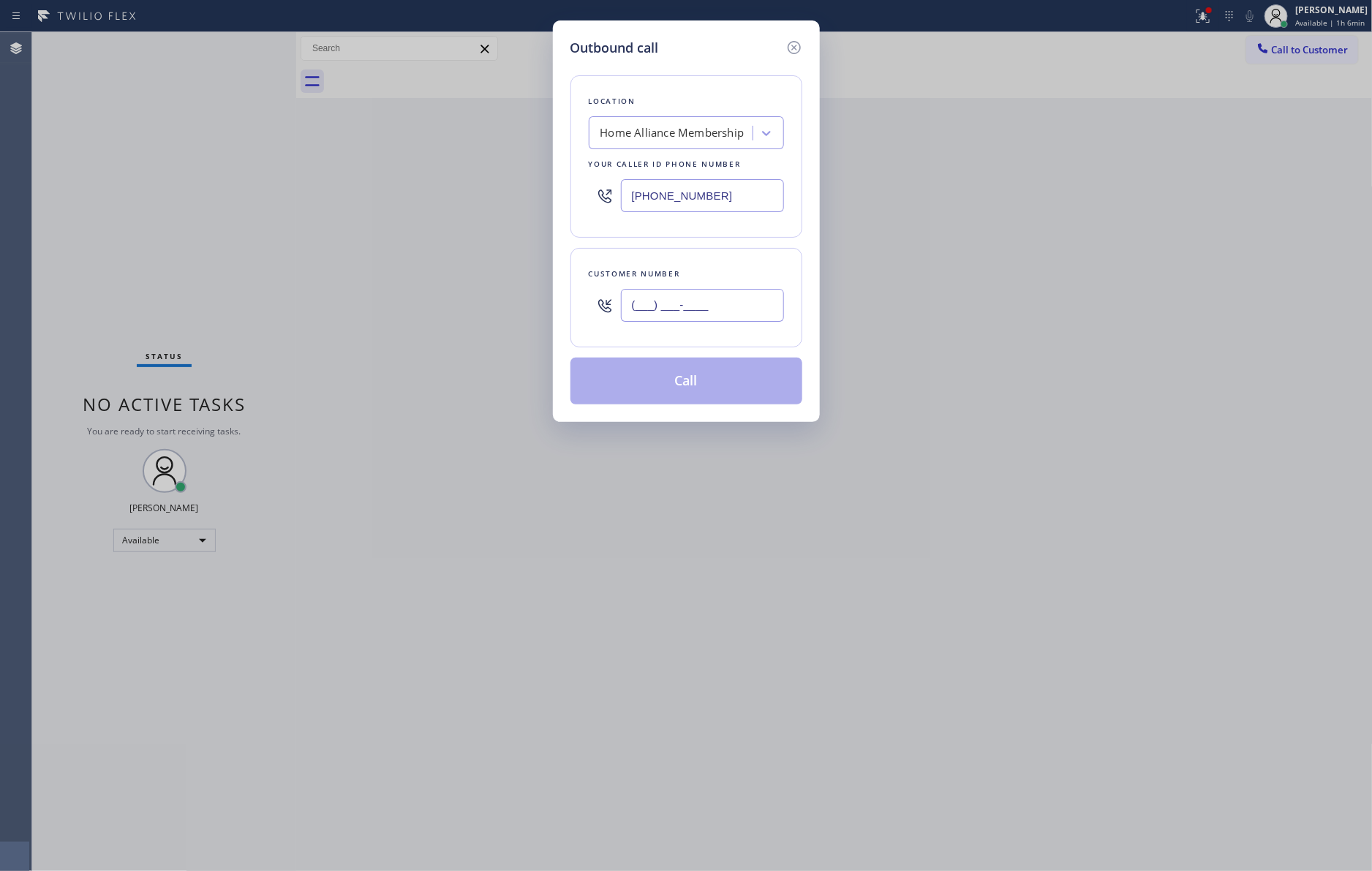
click at [735, 299] on input "(___) ___-____" at bounding box center [702, 305] width 163 height 33
paste input "213) 590-0328"
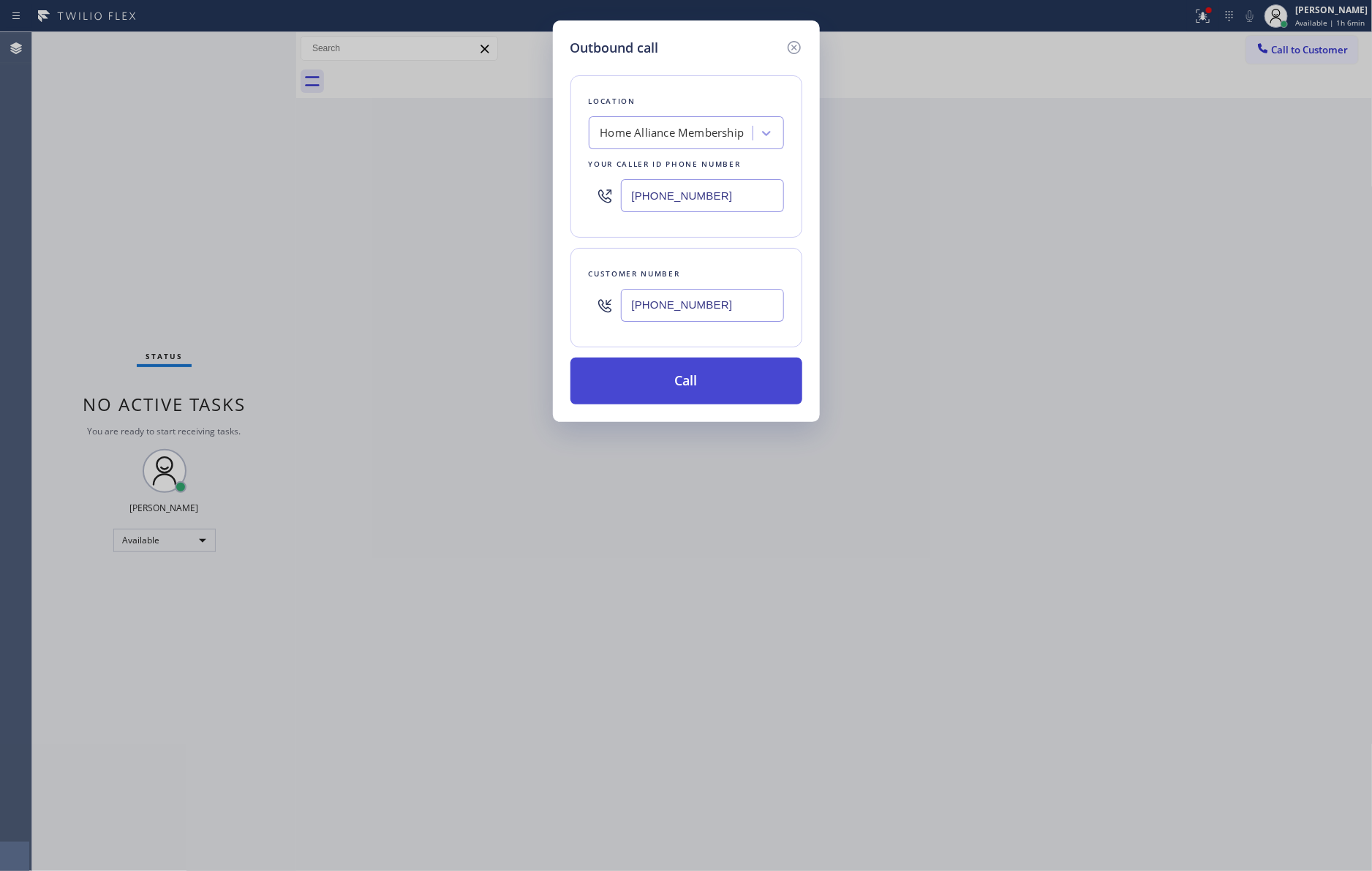
type input "[PHONE_NUMBER]"
click at [727, 387] on button "Call" at bounding box center [686, 382] width 232 height 47
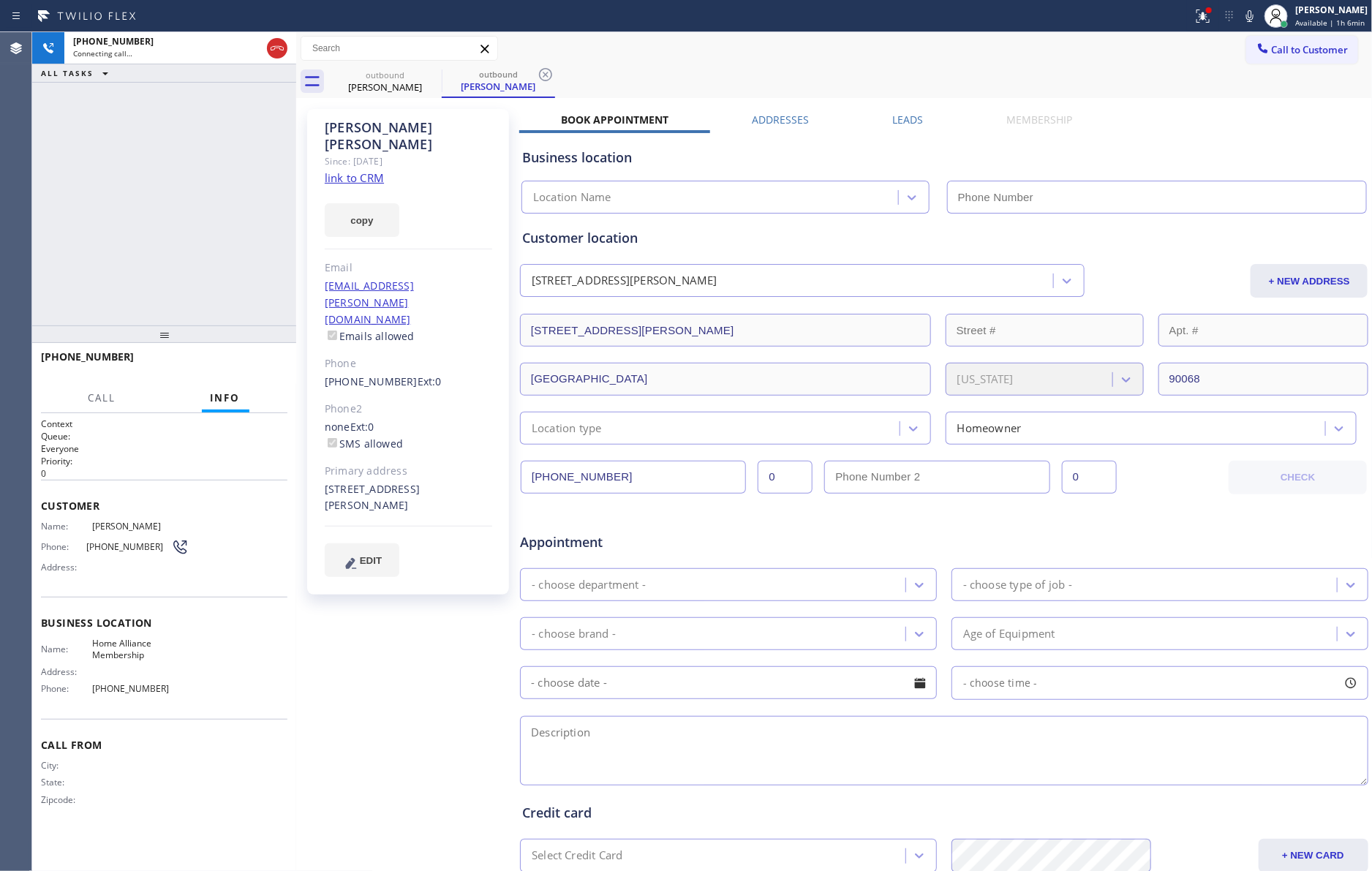
click at [146, 179] on div "[PHONE_NUMBER] Connecting call… ALL TASKS ALL TASKS ACTIVE TASKS TASKS IN WRAP …" at bounding box center [163, 179] width 264 height 293
click at [149, 181] on div "[PHONE_NUMBER] Connecting call… ALL TASKS ALL TASKS ACTIVE TASKS TASKS IN WRAP …" at bounding box center [163, 179] width 264 height 293
type input "[PHONE_NUMBER]"
click at [366, 170] on link "link to CRM" at bounding box center [354, 177] width 59 height 14
click at [145, 181] on div "[PHONE_NUMBER] Live | 00:06 ALL TASKS ALL TASKS ACTIVE TASKS TASKS IN WRAP UP" at bounding box center [163, 179] width 264 height 293
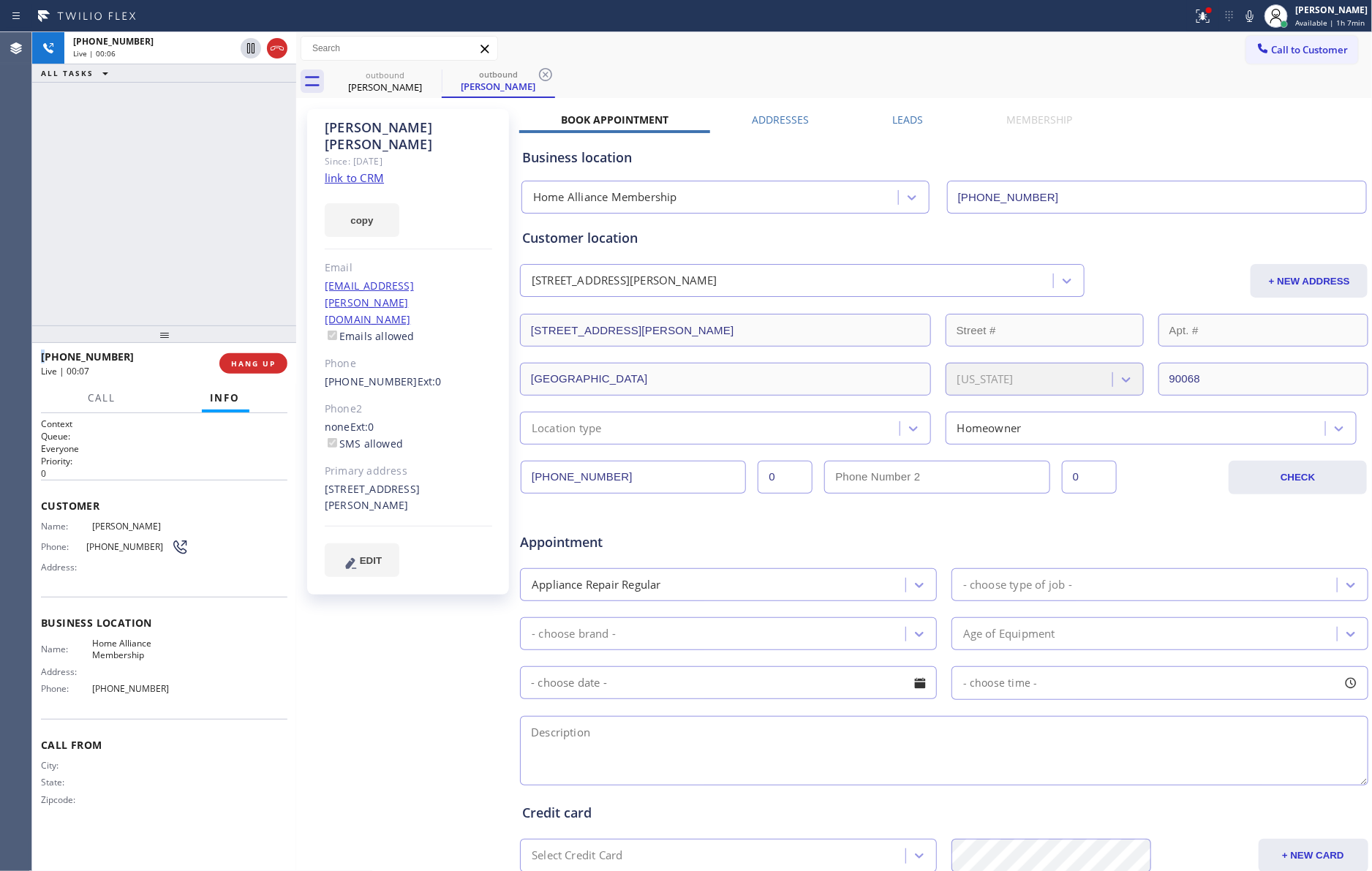
drag, startPoint x: 145, startPoint y: 181, endPoint x: 285, endPoint y: 154, distance: 142.6
click at [226, 169] on div "[PHONE_NUMBER] Live | 00:06 ALL TASKS ALL TASKS ACTIVE TASKS TASKS IN WRAP UP" at bounding box center [163, 179] width 264 height 293
drag, startPoint x: 176, startPoint y: 178, endPoint x: 259, endPoint y: 366, distance: 205.5
click at [187, 191] on div "ALL TASKS ALL TASKS ACTIVE TASKS TASKS IN WRAP UP [PHONE_NUMBER] Wrap up | 01:08" at bounding box center [163, 179] width 264 height 293
click at [262, 363] on span "COMPLETE" at bounding box center [250, 363] width 50 height 10
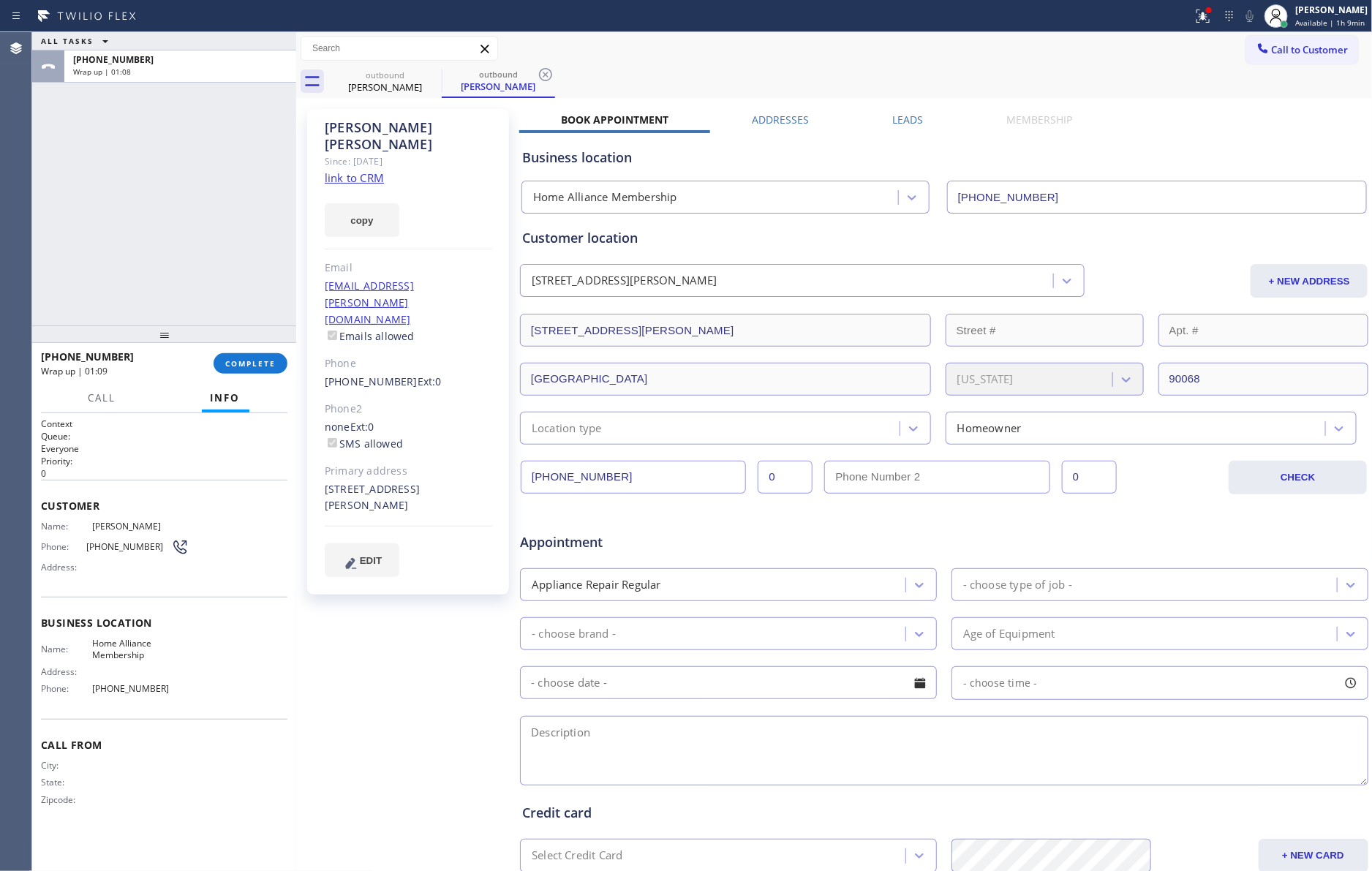
click at [229, 249] on div "ALL TASKS ALL TASKS ACTIVE TASKS TASKS IN WRAP UP [PHONE_NUMBER] Wrap up | 01:08" at bounding box center [163, 179] width 264 height 293
click at [229, 243] on div "ALL TASKS ALL TASKS ACTIVE TASKS TASKS IN WRAP UP [PHONE_NUMBER] Wrap up | 01:08" at bounding box center [163, 179] width 264 height 293
click at [229, 243] on div "ALL TASKS ALL TASKS ACTIVE TASKS TASKS IN WRAP UP [PHONE_NUMBER] Wrap up | 01:09" at bounding box center [163, 179] width 264 height 293
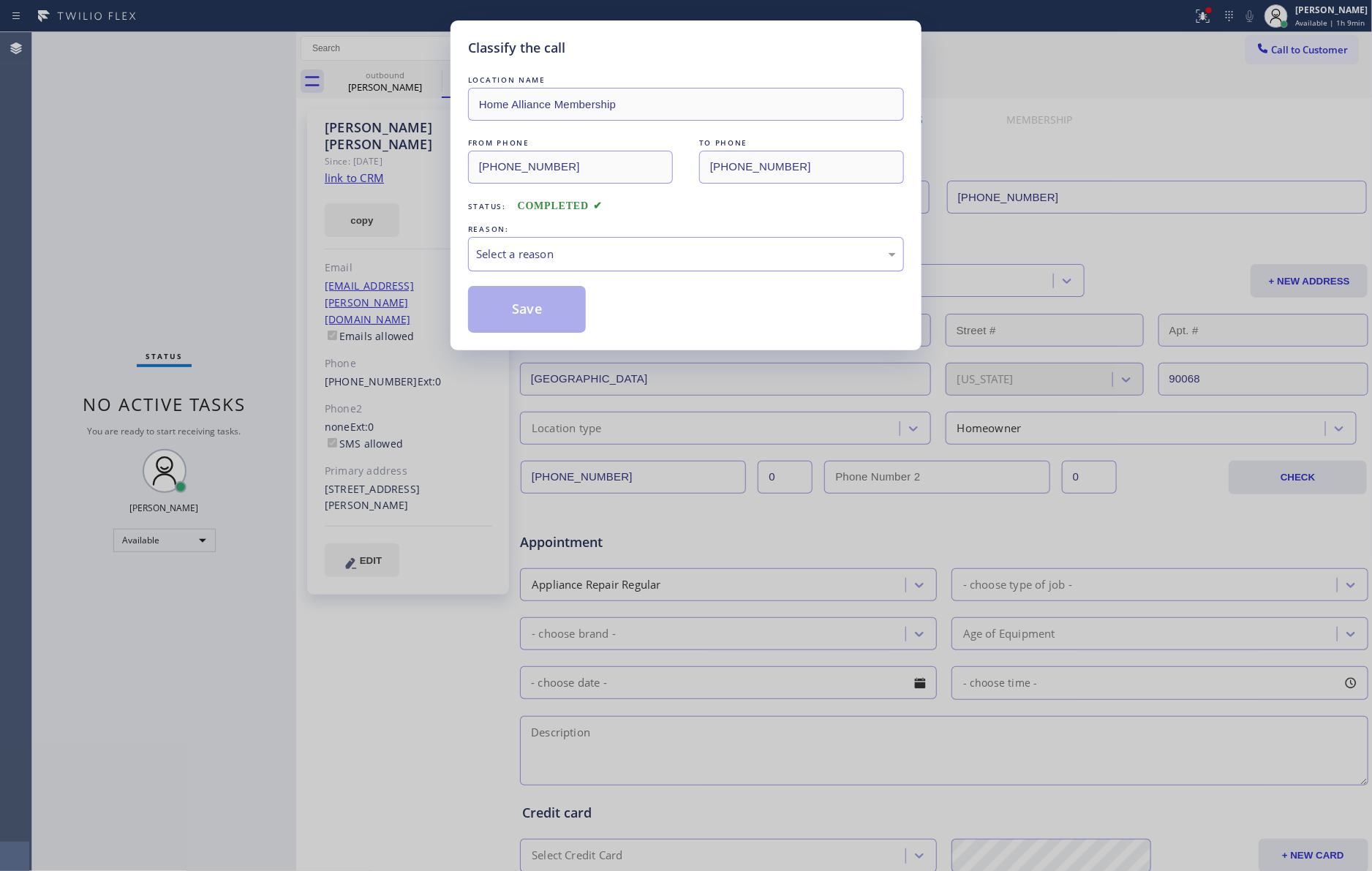
click at [494, 270] on div "Select a reason" at bounding box center [686, 254] width 436 height 34
click at [500, 314] on button "Save" at bounding box center [526, 309] width 118 height 47
click at [500, 310] on button "Save" at bounding box center [526, 309] width 118 height 47
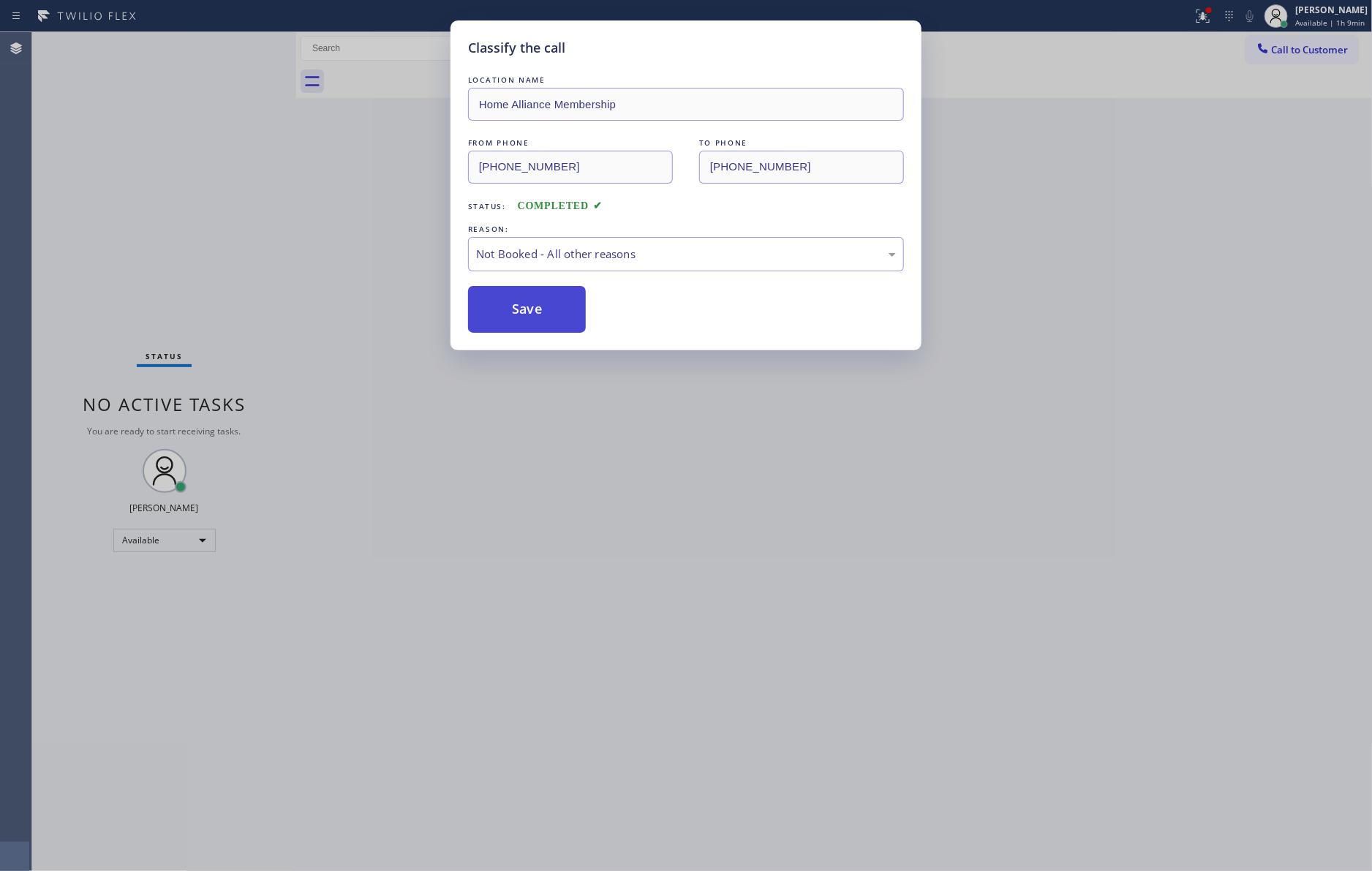
click at [500, 310] on button "Save" at bounding box center [526, 309] width 118 height 47
click at [321, 656] on div "Classify the call LOCATION NAME Home Alliance Membership FROM PHONE [PHONE_NUMB…" at bounding box center [686, 436] width 1372 height 871
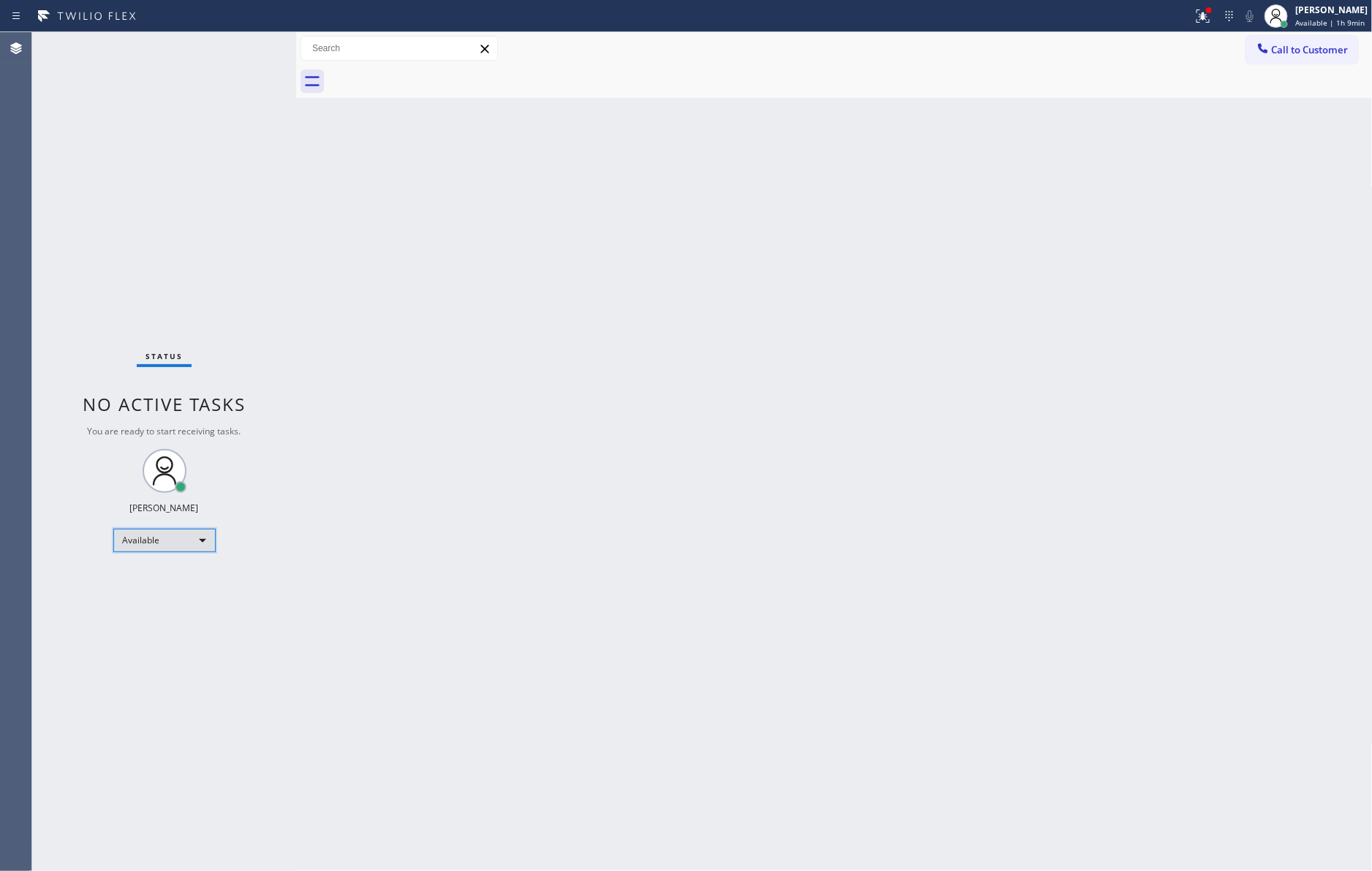
click at [201, 536] on div "Available" at bounding box center [164, 540] width 103 height 24
click at [175, 604] on li "Unavailable" at bounding box center [163, 597] width 99 height 17
click at [152, 542] on div "Unavailable" at bounding box center [164, 540] width 103 height 24
click at [165, 622] on li "Break" at bounding box center [163, 615] width 99 height 17
click at [628, 556] on div "Back to Dashboard Change Sender ID Customers Technicians Select a contact Outbo…" at bounding box center [834, 451] width 1076 height 839
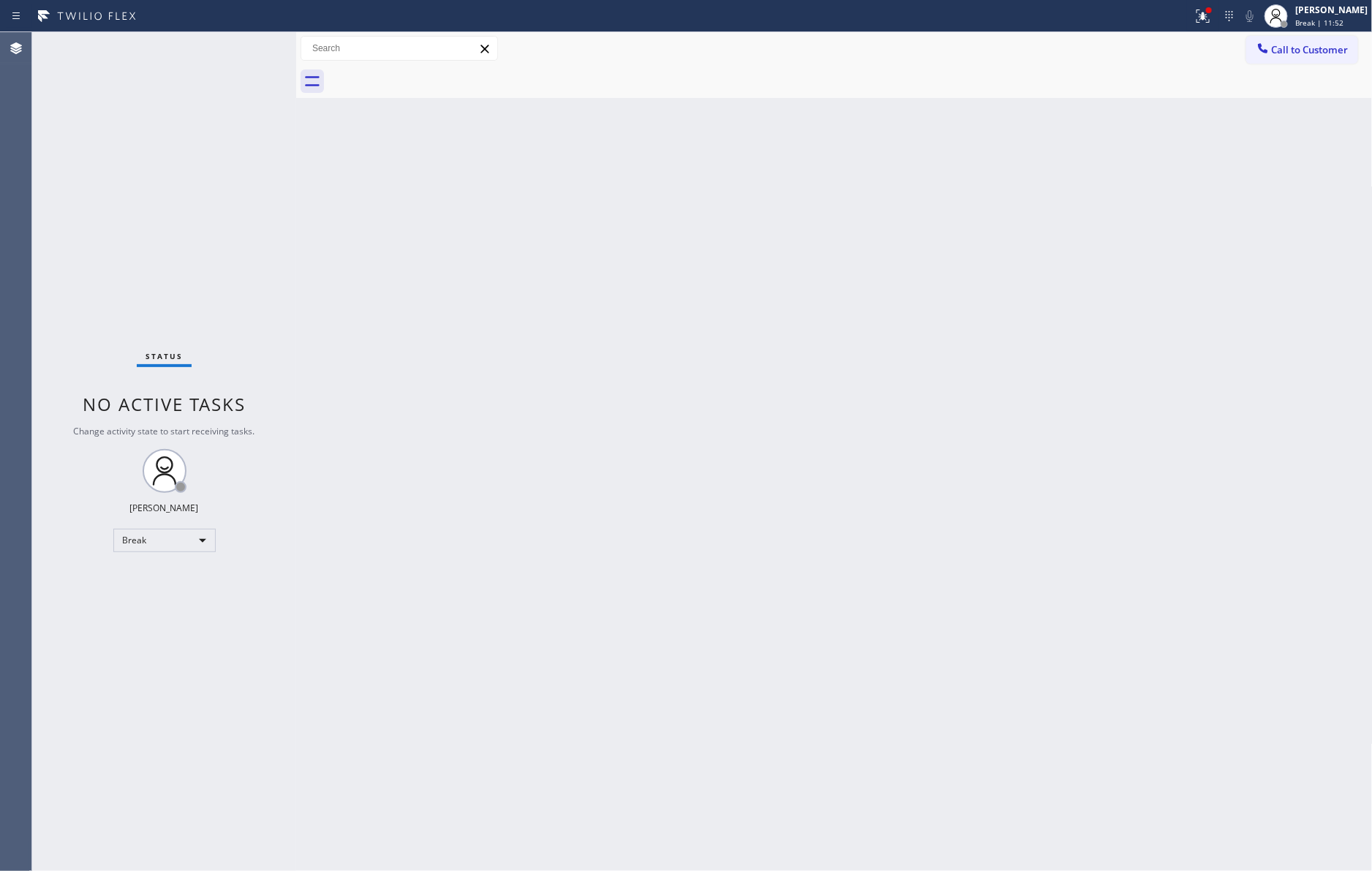
click at [808, 509] on div "Back to Dashboard Change Sender ID Customers Technicians Select a contact Outbo…" at bounding box center [834, 451] width 1076 height 839
click at [203, 540] on div "Break" at bounding box center [164, 540] width 103 height 24
click at [165, 594] on li "Unavailable" at bounding box center [163, 597] width 99 height 17
drag, startPoint x: 593, startPoint y: 510, endPoint x: 1176, endPoint y: 694, distance: 611.3
click at [602, 510] on div "Back to Dashboard Change Sender ID Customers Technicians Select a contact Outbo…" at bounding box center [834, 451] width 1076 height 839
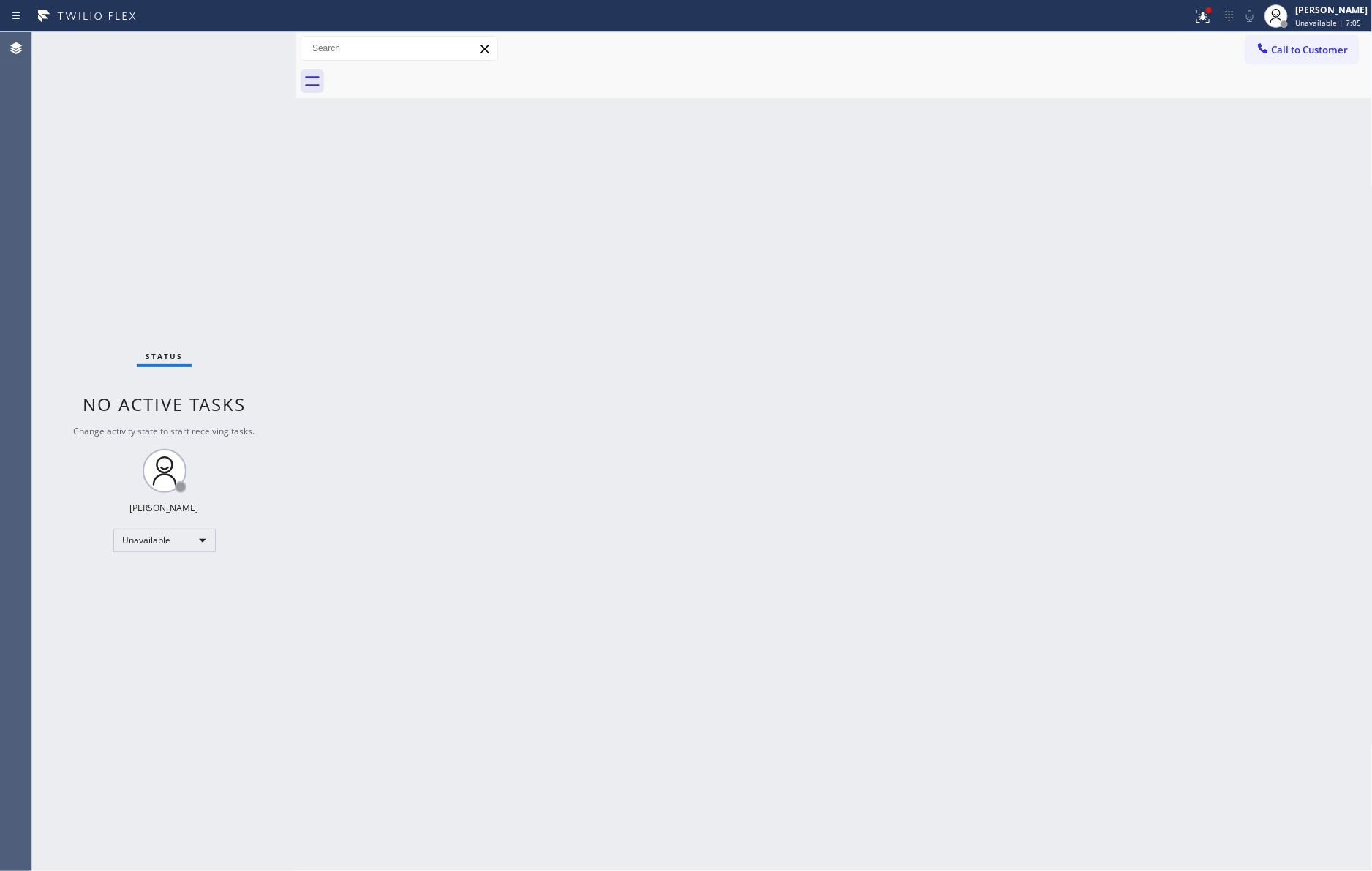
click at [453, 307] on div "Back to Dashboard Change Sender ID Customers Technicians Select a contact Outbo…" at bounding box center [834, 451] width 1076 height 839
click at [175, 544] on div "Unavailable" at bounding box center [164, 540] width 103 height 24
drag, startPoint x: 180, startPoint y: 575, endPoint x: 524, endPoint y: 638, distance: 349.7
click at [186, 581] on li "Available" at bounding box center [163, 578] width 99 height 17
drag, startPoint x: 566, startPoint y: 636, endPoint x: 569, endPoint y: 617, distance: 19.2
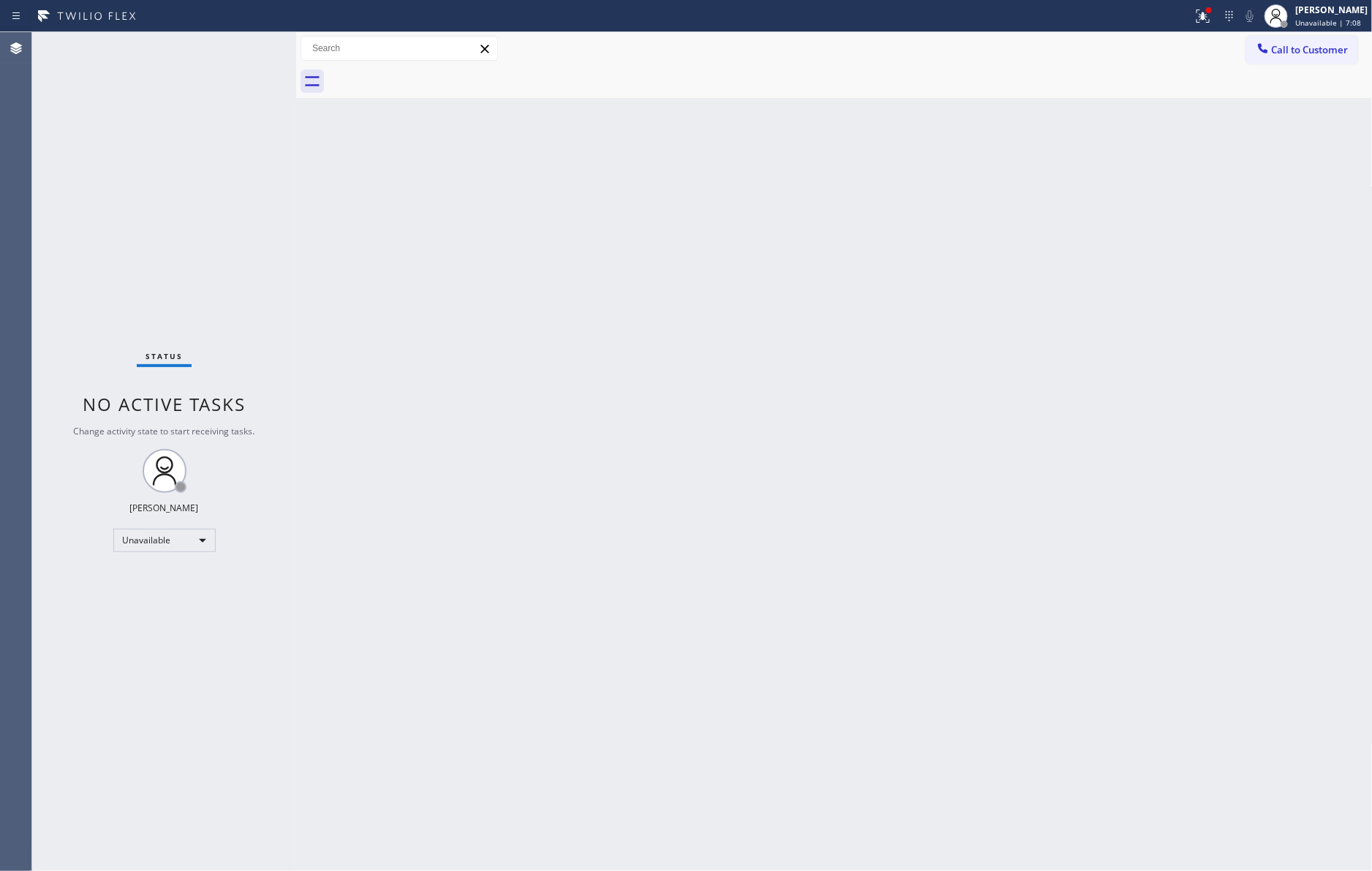
click at [567, 631] on div "Back to Dashboard Change Sender ID Customers Technicians Select a contact Outbo…" at bounding box center [834, 451] width 1076 height 839
drag, startPoint x: 628, startPoint y: 394, endPoint x: 1270, endPoint y: 123, distance: 696.9
click at [689, 360] on div "Back to Dashboard Change Sender ID Customers Technicians Select a contact Outbo…" at bounding box center [834, 451] width 1076 height 839
drag, startPoint x: 729, startPoint y: 445, endPoint x: 1020, endPoint y: 352, distance: 305.5
click at [897, 393] on div "Back to Dashboard Change Sender ID Customers Technicians Select a contact Outbo…" at bounding box center [834, 451] width 1076 height 839
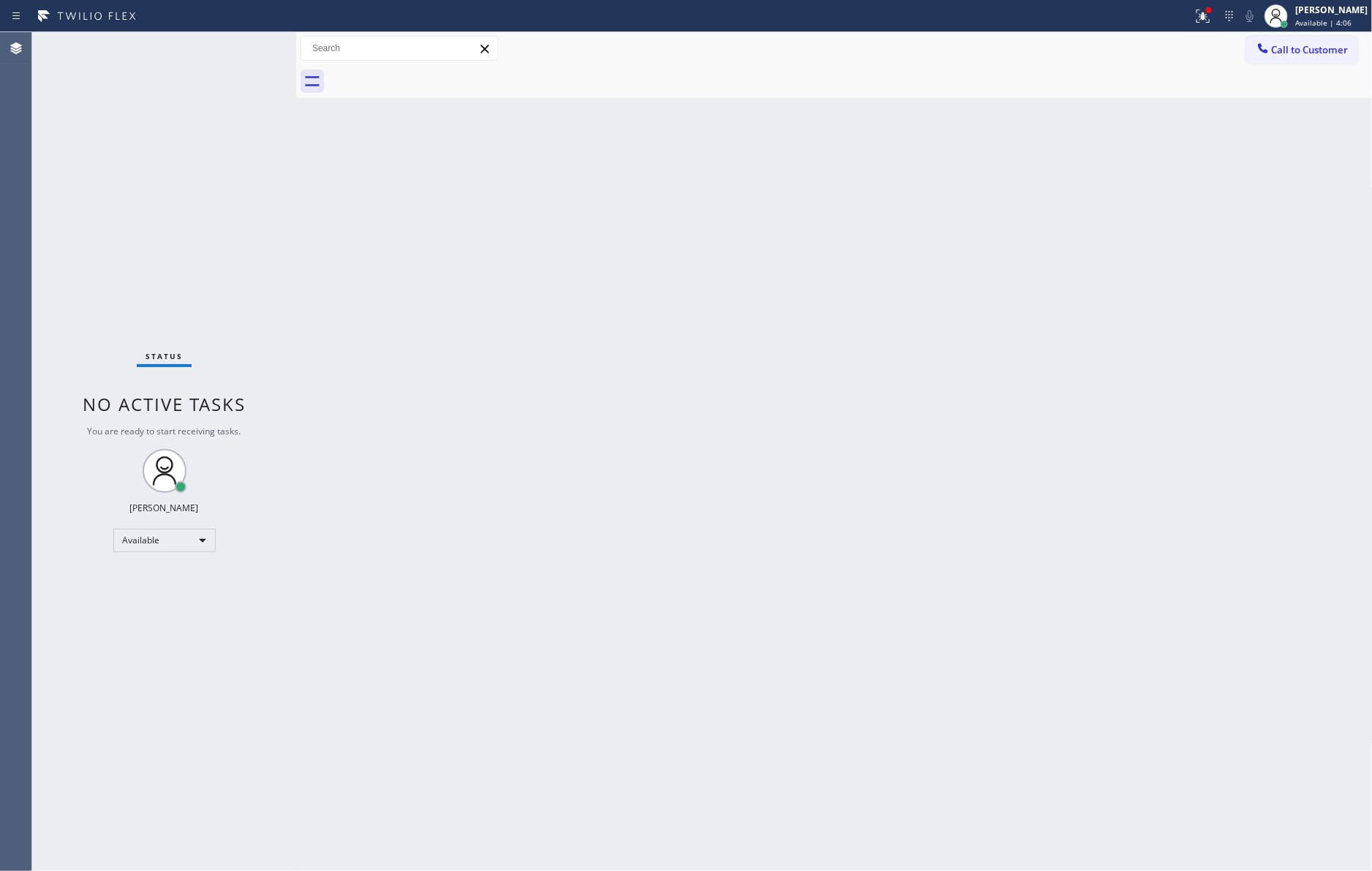
click at [590, 353] on div "Back to Dashboard Change Sender ID Customers Technicians Select a contact Outbo…" at bounding box center [834, 451] width 1076 height 839
click at [687, 664] on div "Back to Dashboard Change Sender ID Customers Technicians Select a contact Outbo…" at bounding box center [834, 451] width 1076 height 839
click at [682, 439] on div "Back to Dashboard Change Sender ID Customers Technicians Select a contact Outbo…" at bounding box center [834, 451] width 1076 height 839
click at [1284, 55] on span "Call to Customer" at bounding box center [1310, 49] width 77 height 13
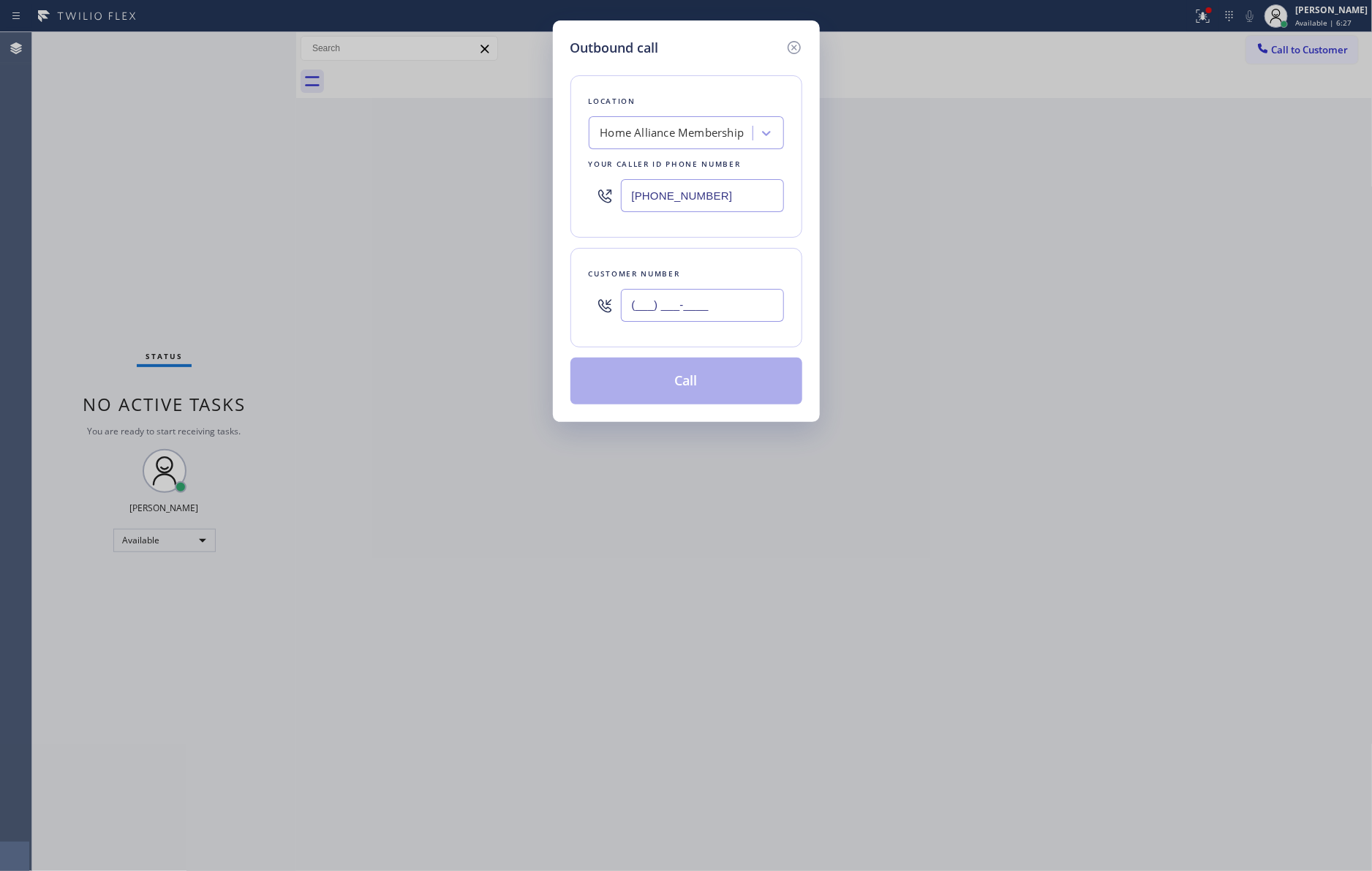
click at [705, 305] on input "(___) ___-____" at bounding box center [702, 305] width 163 height 33
paste input "310) 710-7900"
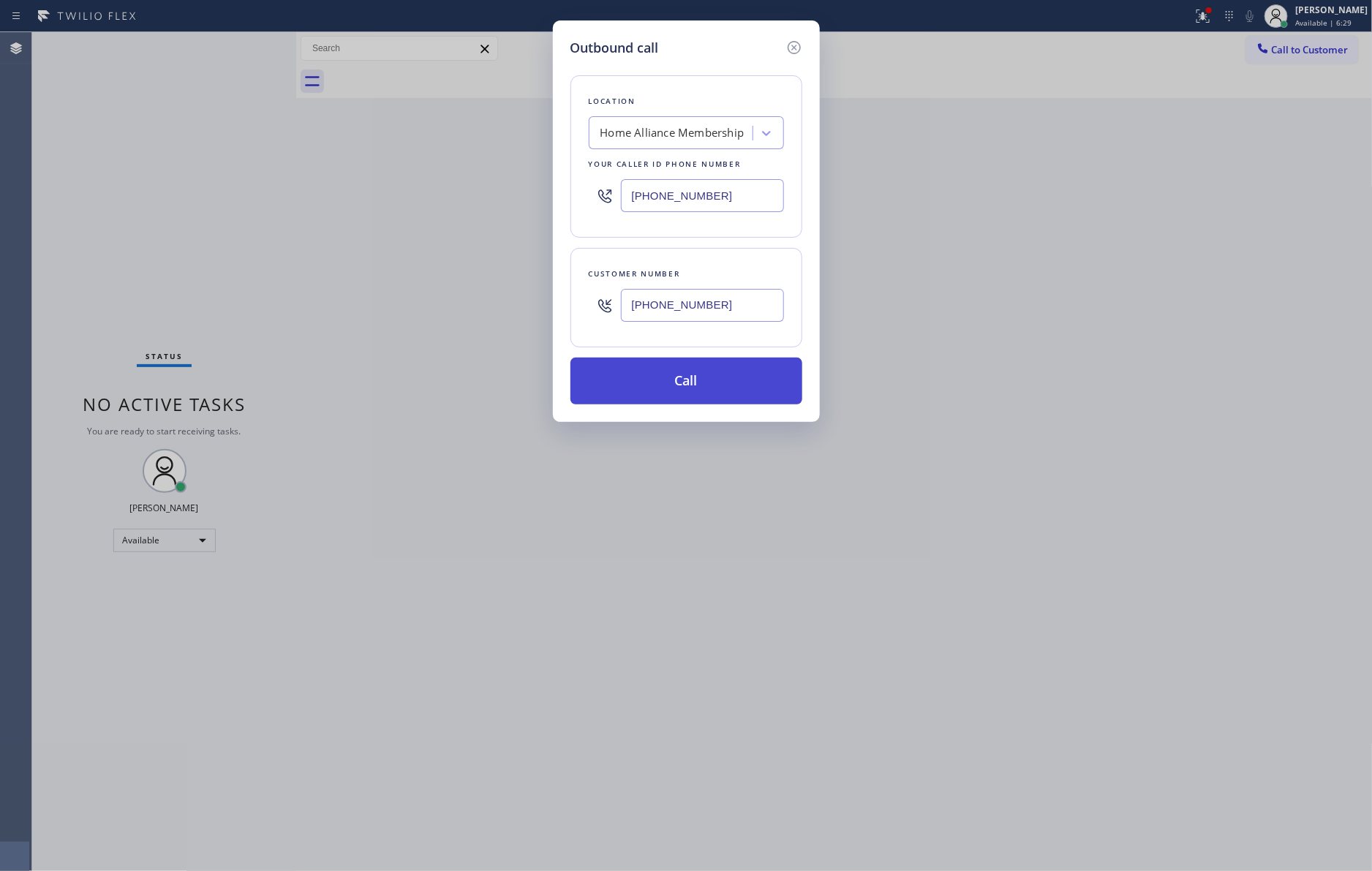
type input "[PHONE_NUMBER]"
click at [700, 398] on button "Call" at bounding box center [686, 382] width 232 height 47
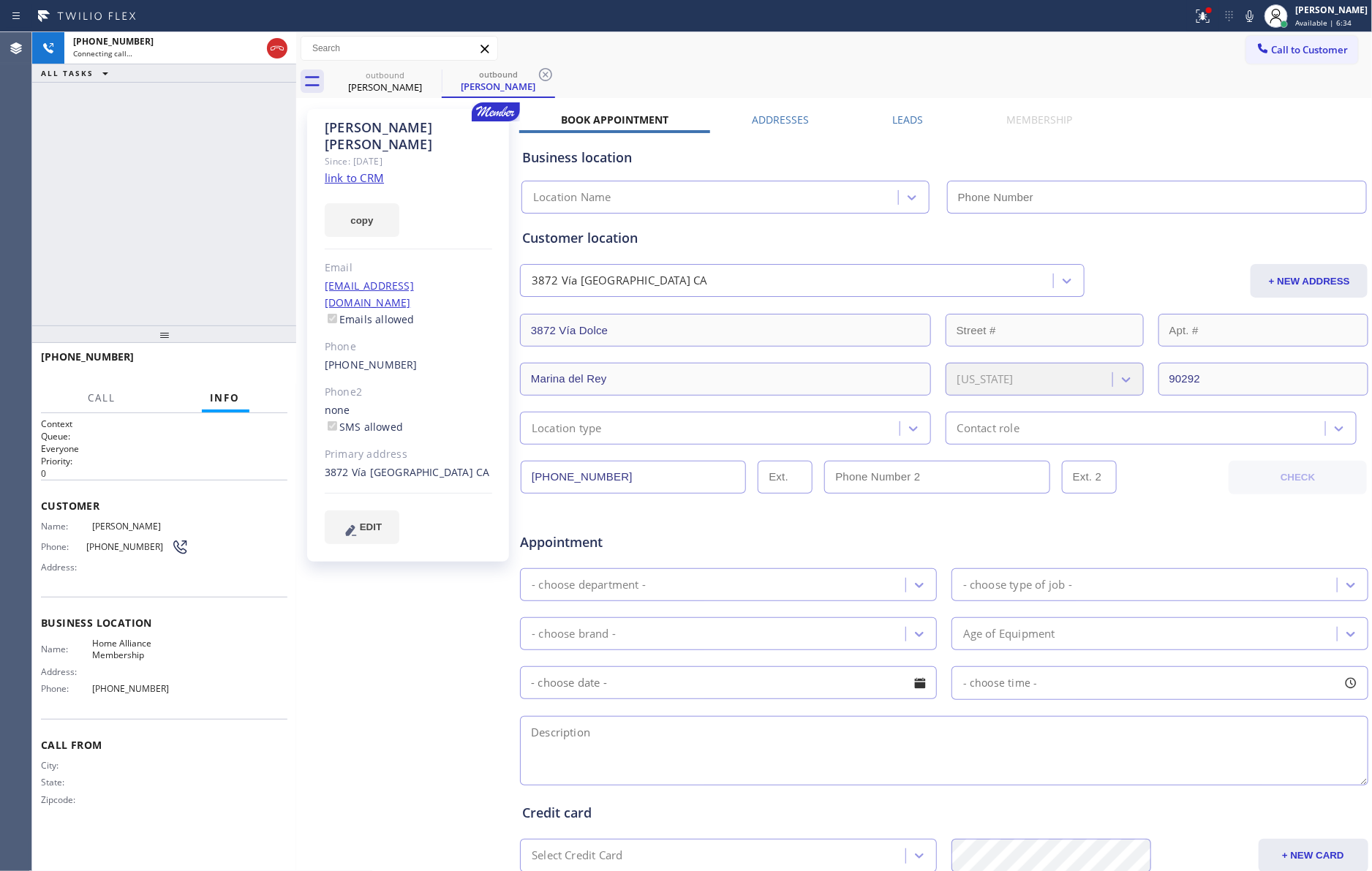
type input "[PHONE_NUMBER]"
click at [988, 242] on div "Customer location" at bounding box center [944, 238] width 844 height 20
click at [356, 170] on link "link to CRM" at bounding box center [354, 177] width 59 height 14
click at [222, 216] on div "[PHONE_NUMBER] Live | 00:02 ALL TASKS ALL TASKS ACTIVE TASKS TASKS IN WRAP UP" at bounding box center [163, 179] width 264 height 293
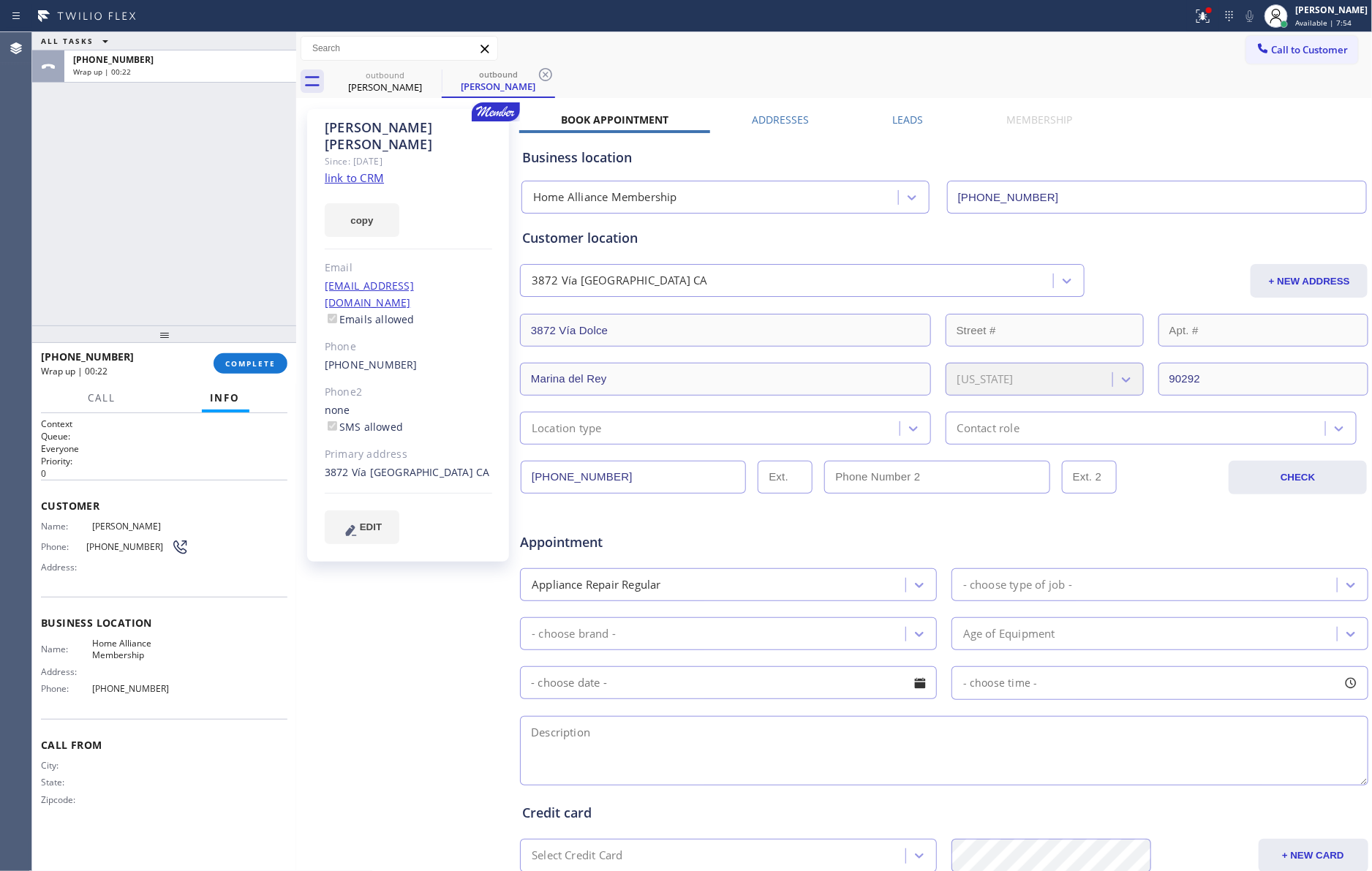
click at [229, 290] on div "ALL TASKS ALL TASKS ACTIVE TASKS TASKS IN WRAP UP [PHONE_NUMBER] Wrap up | 00:22" at bounding box center [163, 179] width 264 height 293
drag, startPoint x: 910, startPoint y: 119, endPoint x: 865, endPoint y: 116, distance: 45.1
click at [906, 121] on label "Leads" at bounding box center [907, 119] width 30 height 14
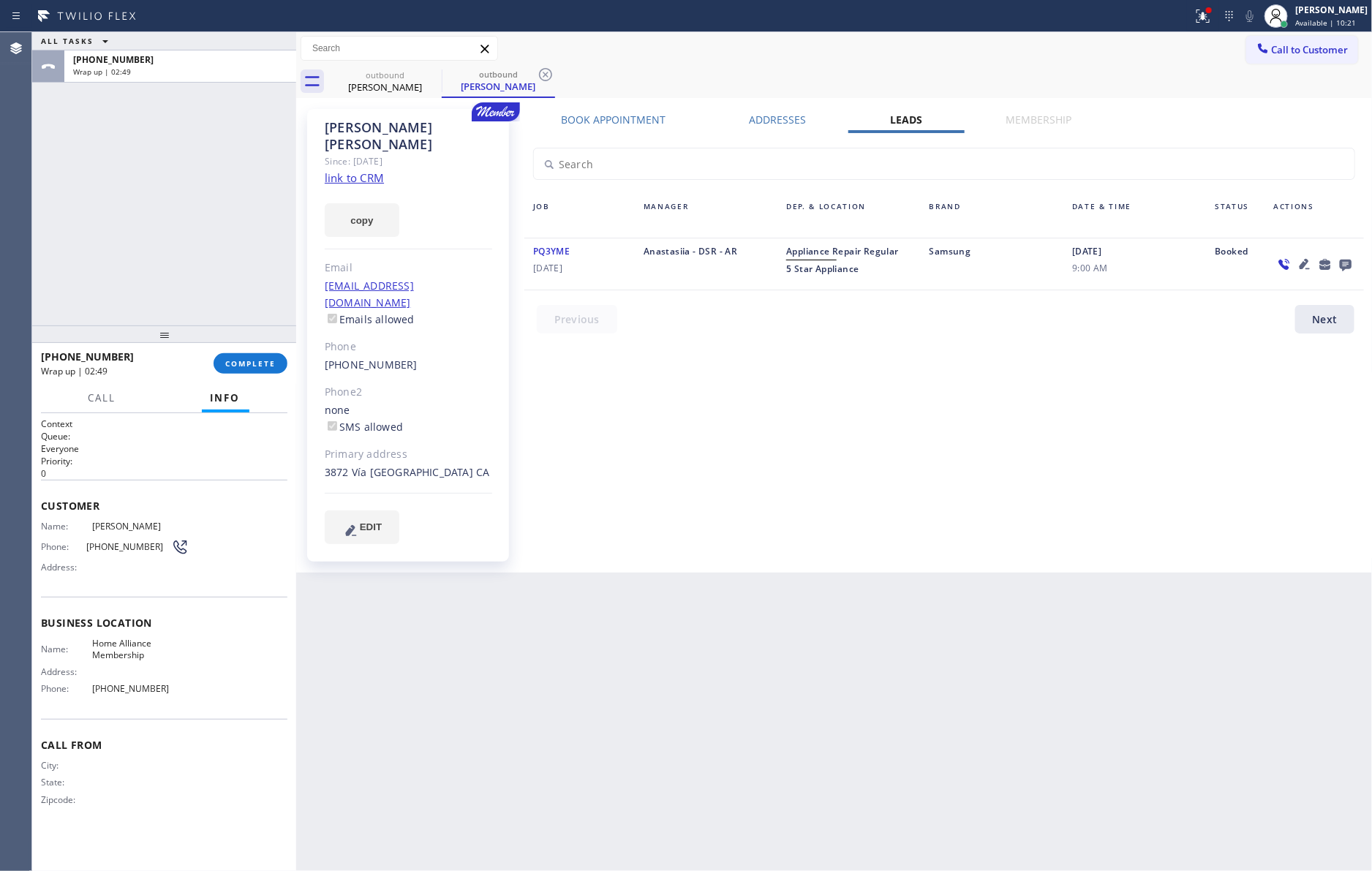
click at [220, 316] on div "ALL TASKS ALL TASKS ACTIVE TASKS TASKS IN WRAP UP [PHONE_NUMBER] Wrap up | 02:49" at bounding box center [163, 179] width 264 height 293
drag, startPoint x: 250, startPoint y: 367, endPoint x: 222, endPoint y: 305, distance: 68.0
click at [250, 369] on span "COMPLETE" at bounding box center [250, 363] width 50 height 10
click at [204, 263] on div "ALL TASKS ALL TASKS ACTIVE TASKS TASKS IN WRAP UP [PHONE_NUMBER] Wrap up | 02:50" at bounding box center [163, 179] width 264 height 293
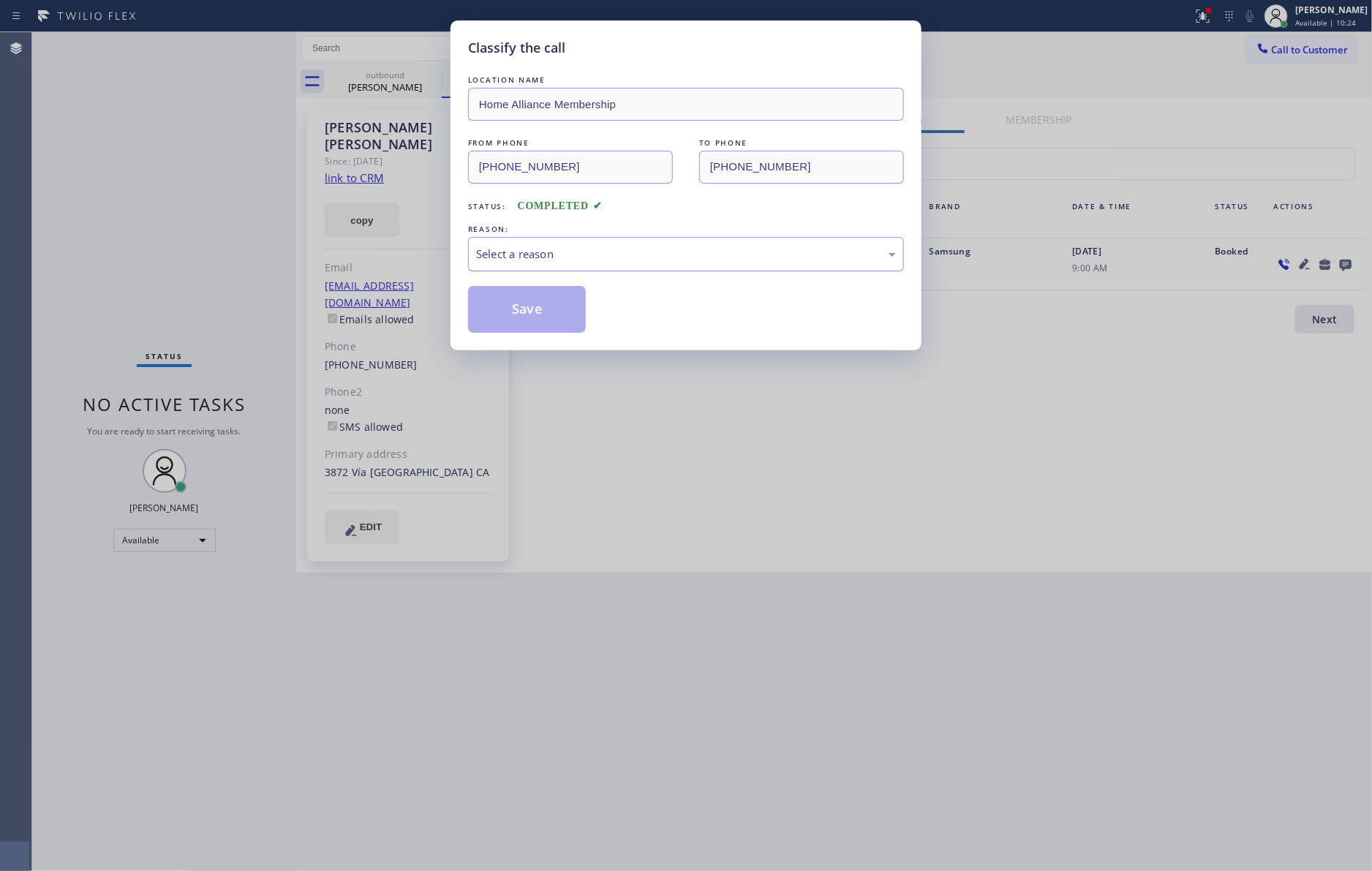
click at [609, 263] on div "Select a reason" at bounding box center [686, 254] width 419 height 17
click at [546, 316] on button "Save" at bounding box center [526, 309] width 118 height 47
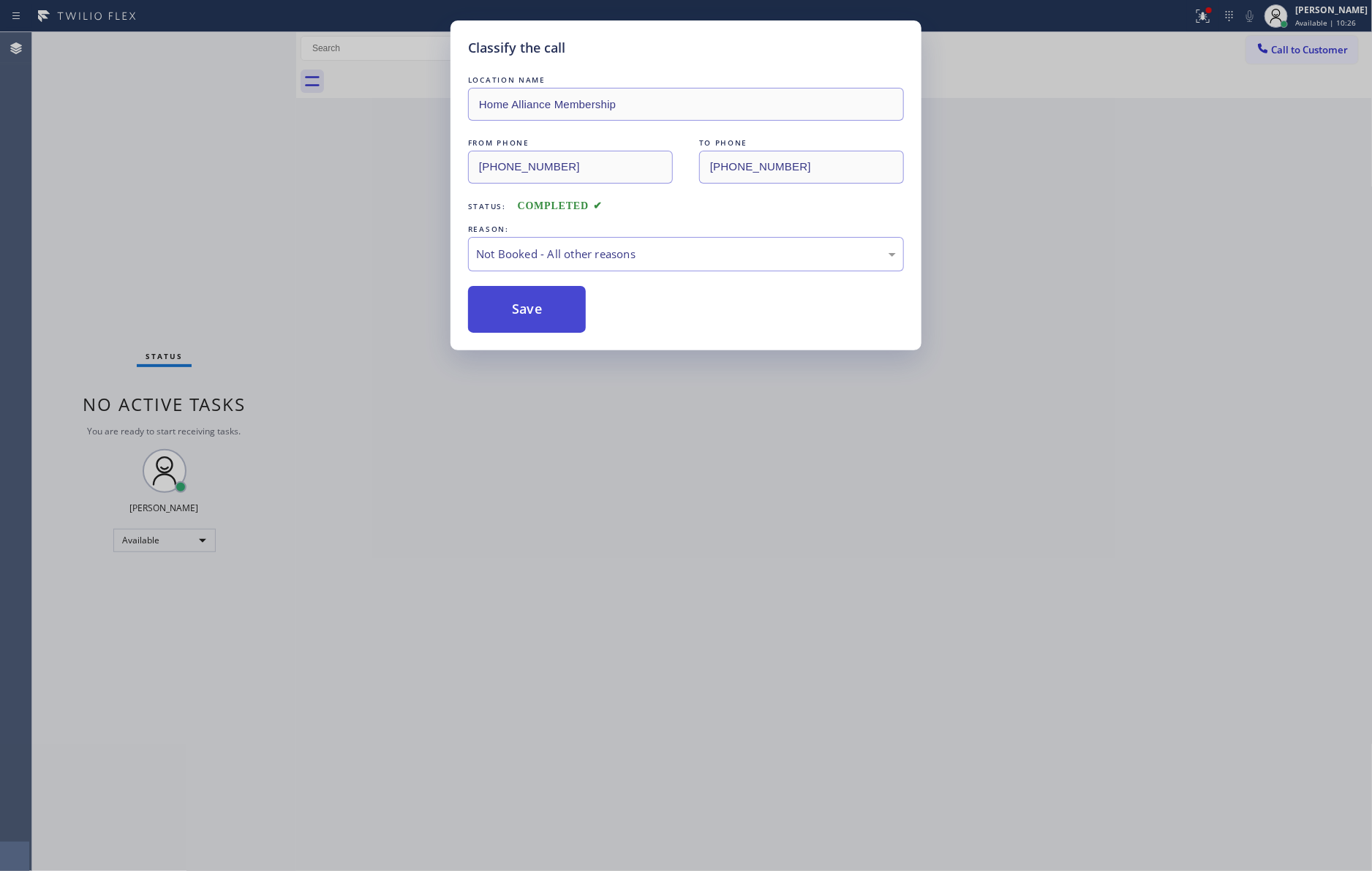
click at [546, 316] on button "Save" at bounding box center [526, 309] width 118 height 47
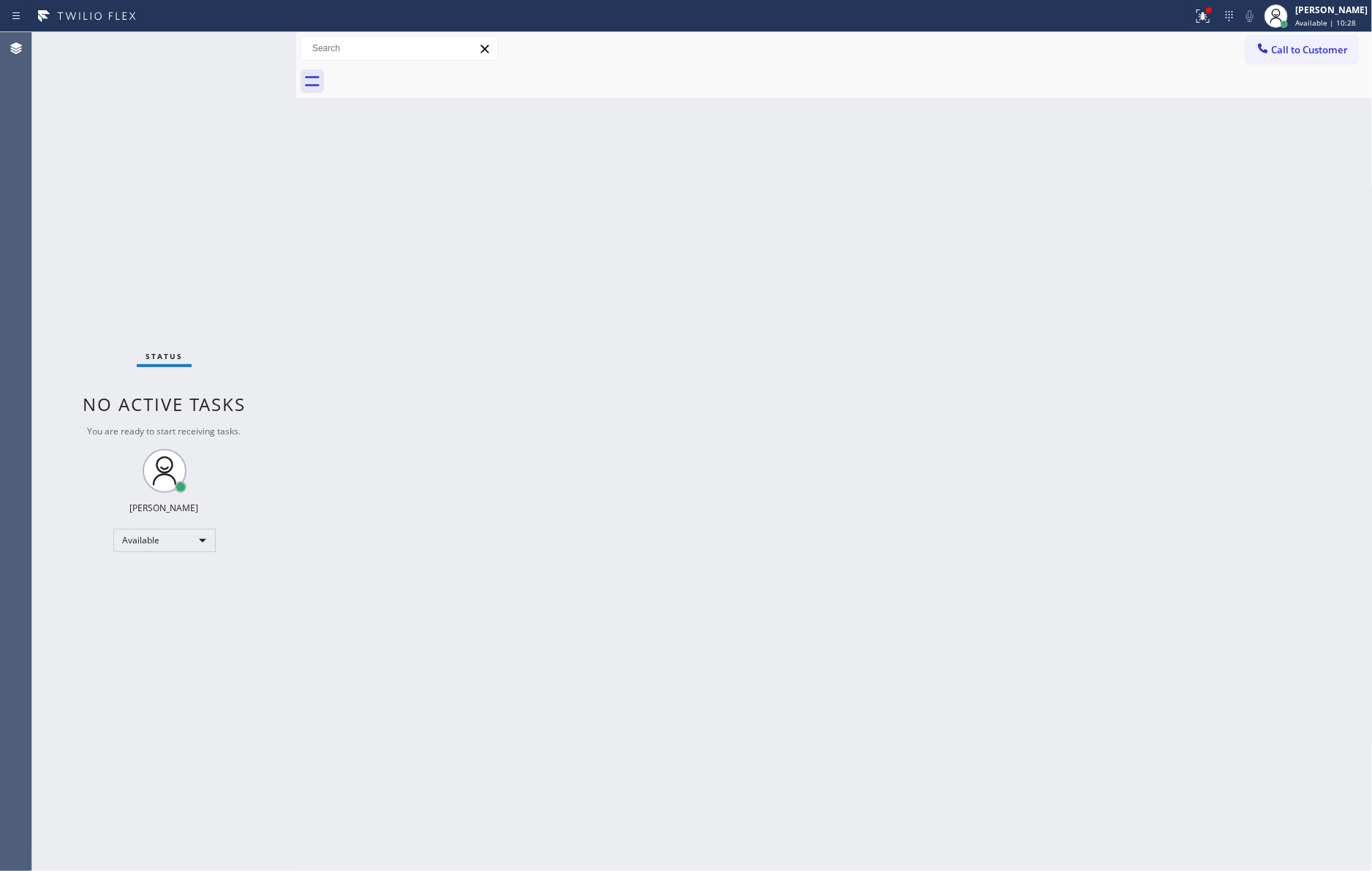
drag, startPoint x: 548, startPoint y: 318, endPoint x: 760, endPoint y: 268, distance: 217.8
click at [574, 312] on div "Back to Dashboard Change Sender ID Customers Technicians Select a contact Outbo…" at bounding box center [834, 451] width 1076 height 839
click at [812, 195] on div "Back to Dashboard Change Sender ID Customers Technicians Select a contact Outbo…" at bounding box center [834, 451] width 1076 height 839
click at [615, 490] on div "Back to Dashboard Change Sender ID Customers Technicians Select a contact Outbo…" at bounding box center [834, 451] width 1076 height 839
click at [1299, 62] on button "Call to Customer" at bounding box center [1301, 49] width 112 height 28
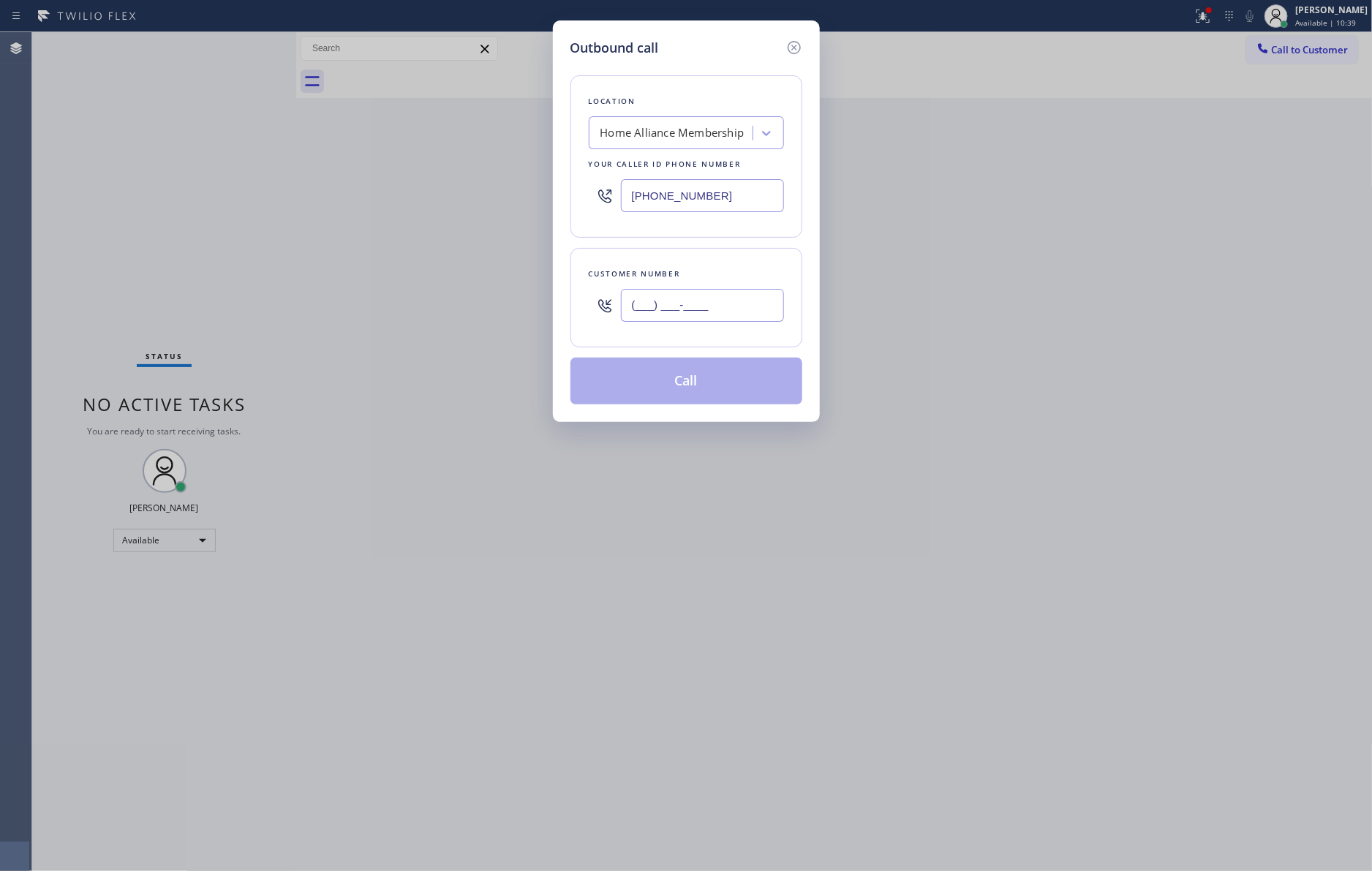
click at [715, 315] on input "(___) ___-____" at bounding box center [702, 305] width 163 height 33
paste input "818) 209-4134"
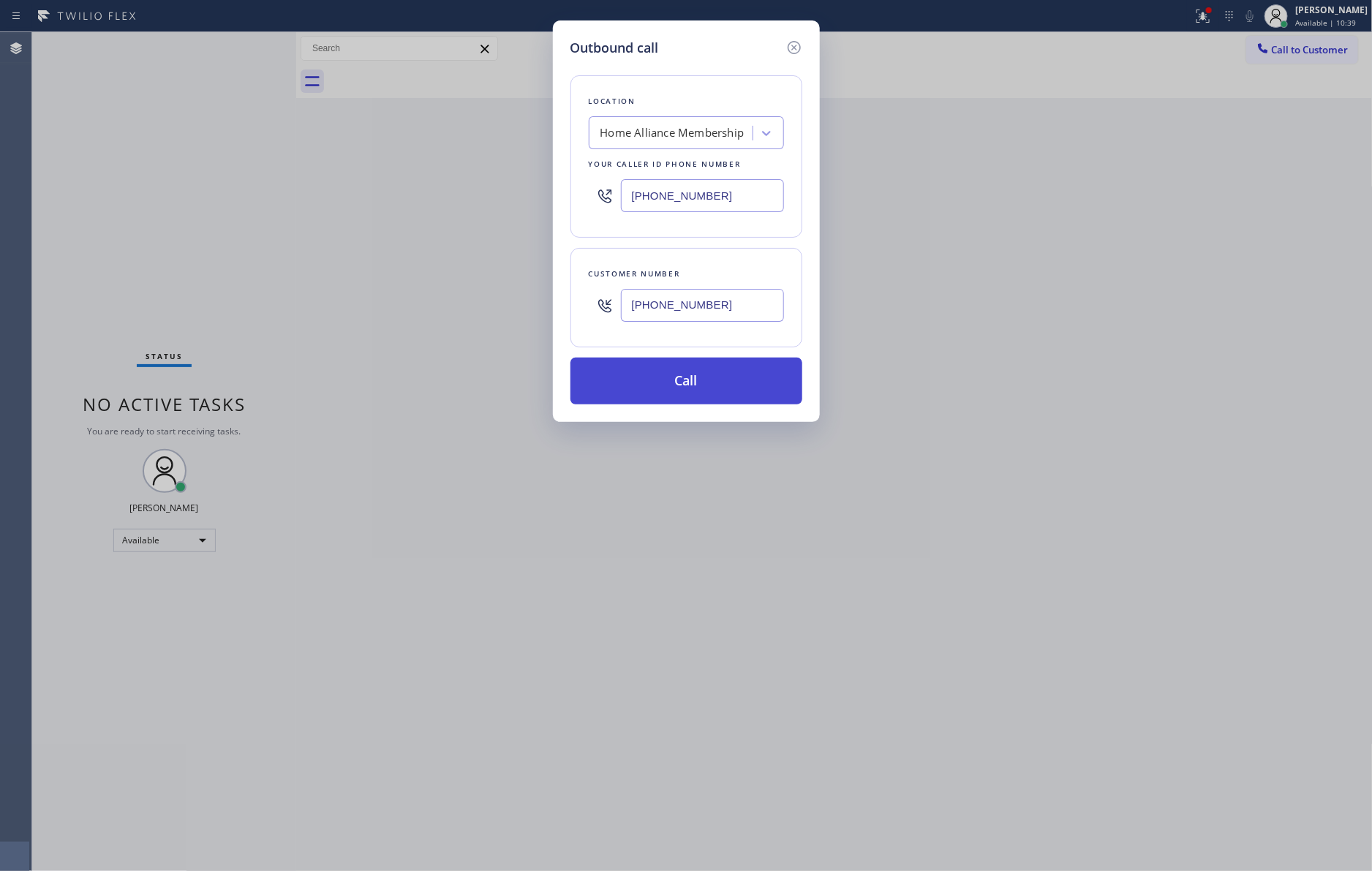
type input "[PHONE_NUMBER]"
click at [697, 385] on button "Call" at bounding box center [686, 382] width 232 height 47
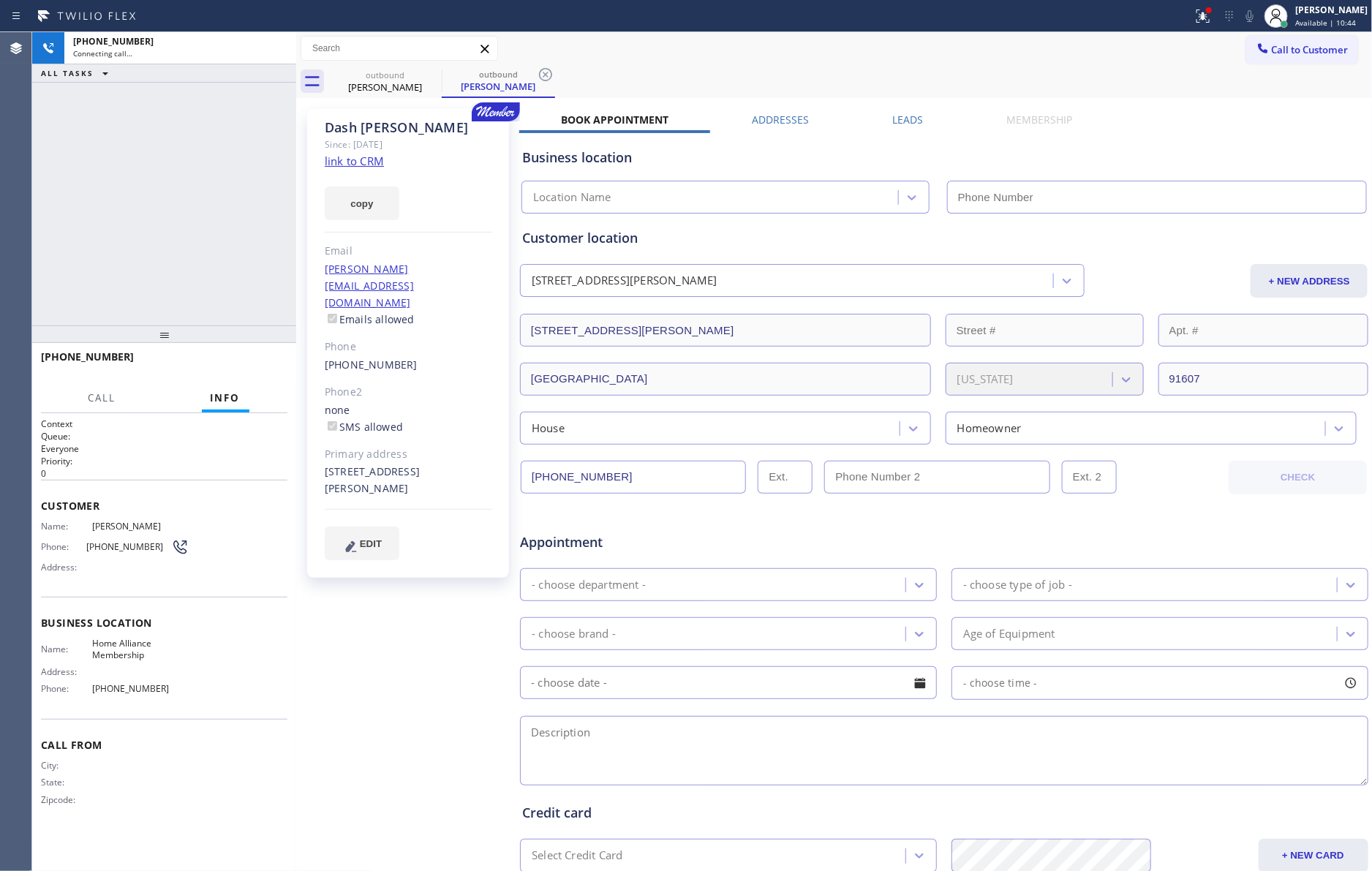
type input "[PHONE_NUMBER]"
drag, startPoint x: 181, startPoint y: 252, endPoint x: 186, endPoint y: 264, distance: 13.0
click at [179, 258] on div "[PHONE_NUMBER] Connecting call… ALL TASKS ALL TASKS ACTIVE TASKS TASKS IN WRAP …" at bounding box center [163, 179] width 264 height 293
click at [198, 259] on div "[PHONE_NUMBER] Connecting call… ALL TASKS ALL TASKS ACTIVE TASKS TASKS IN WRAP …" at bounding box center [163, 179] width 264 height 293
click at [904, 114] on label "Leads" at bounding box center [907, 119] width 30 height 14
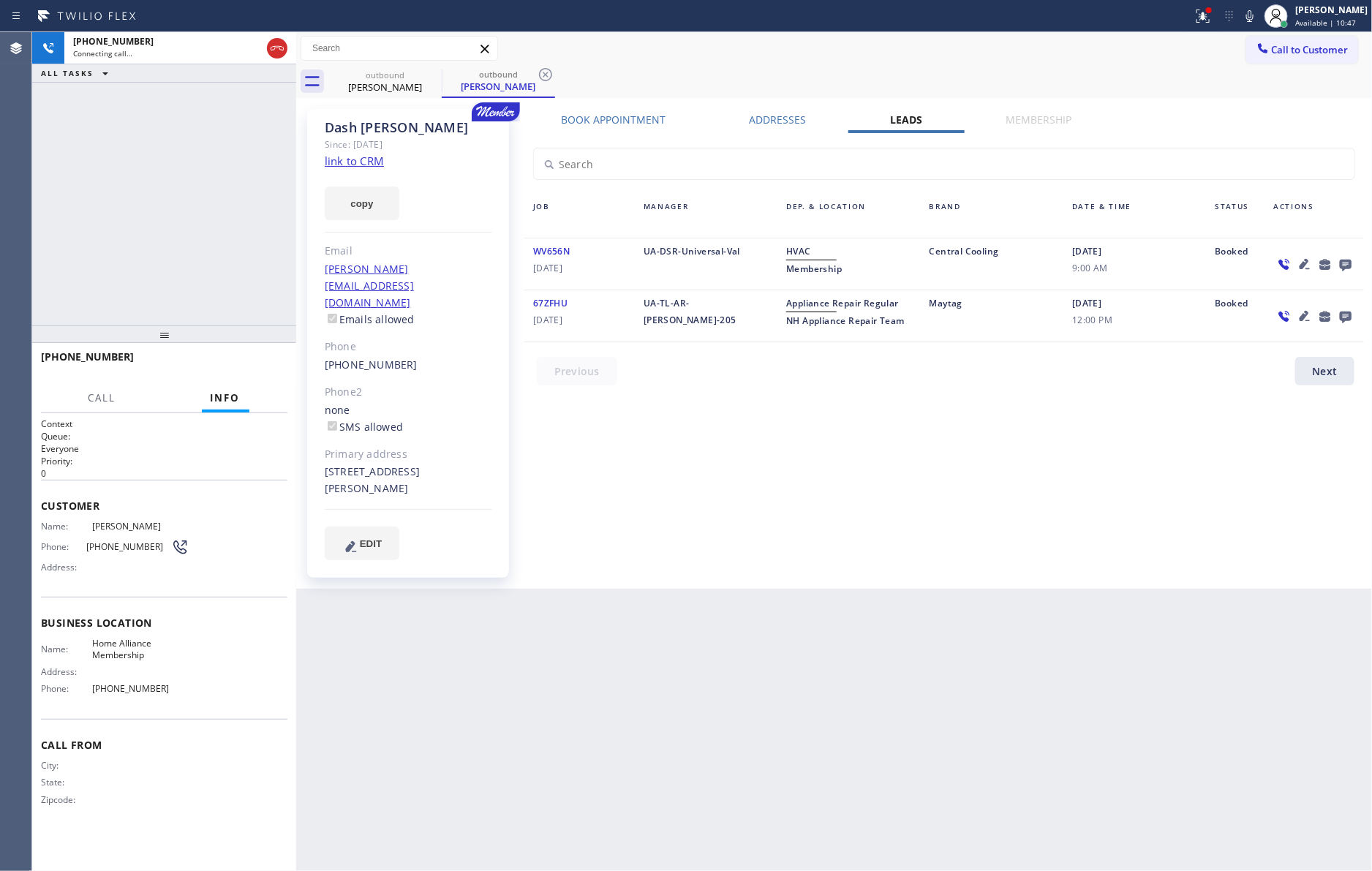
click at [209, 258] on div "[PHONE_NUMBER] Connecting call… ALL TASKS ALL TASKS ACTIVE TASKS TASKS IN WRAP …" at bounding box center [163, 179] width 264 height 293
click at [257, 363] on span "HANG UP" at bounding box center [253, 363] width 45 height 10
drag, startPoint x: 210, startPoint y: 201, endPoint x: 220, endPoint y: 228, distance: 28.8
click at [220, 222] on div "[PHONE_NUMBER] Live | 00:01 ALL TASKS ALL TASKS ACTIVE TASKS TASKS IN WRAP UP" at bounding box center [163, 179] width 264 height 293
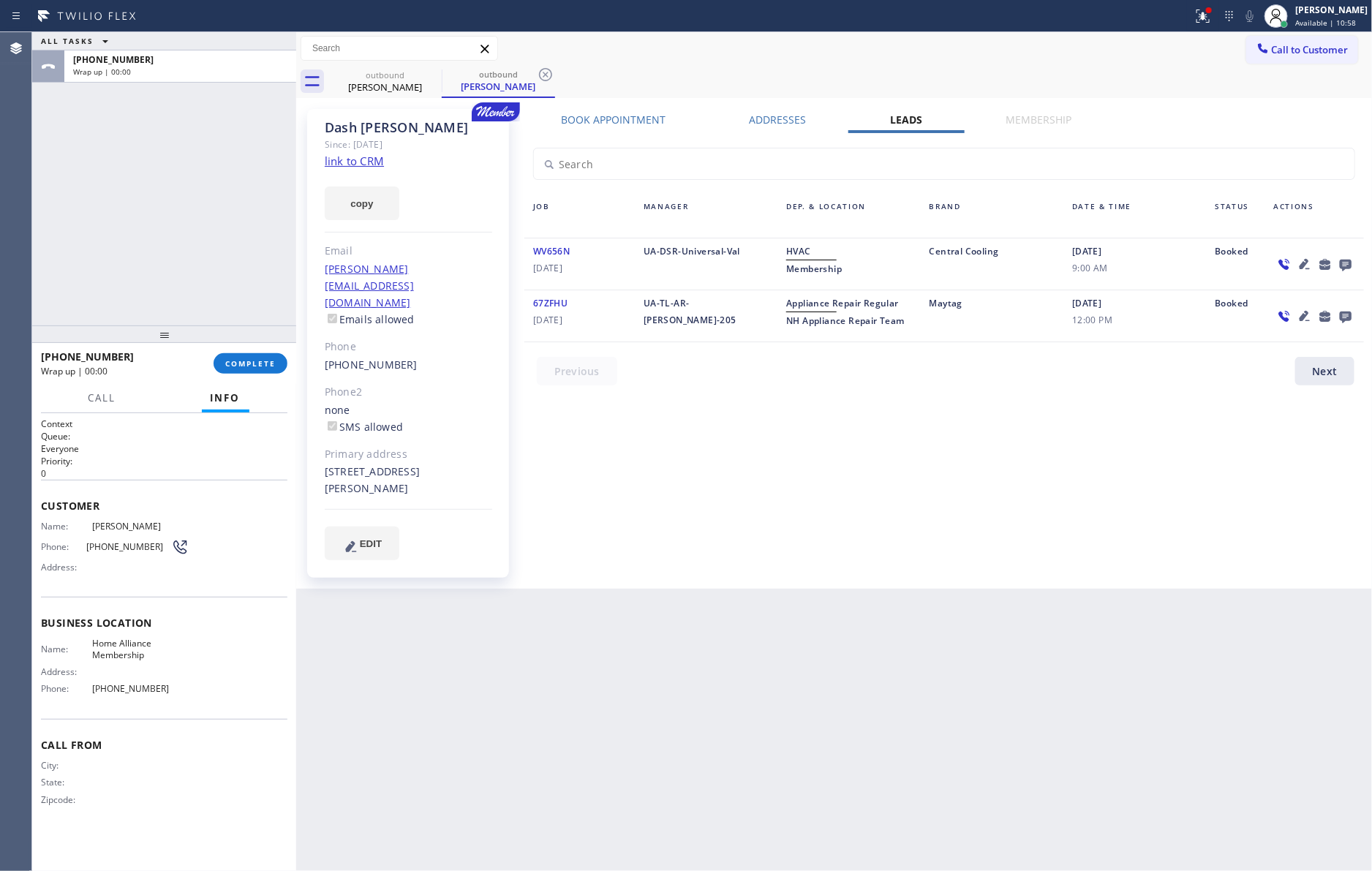
drag, startPoint x: 248, startPoint y: 371, endPoint x: 138, endPoint y: 160, distance: 238.0
click at [250, 369] on button "COMPLETE" at bounding box center [250, 363] width 74 height 21
drag, startPoint x: 138, startPoint y: 160, endPoint x: 176, endPoint y: 209, distance: 62.0
click at [146, 183] on div "ALL TASKS ALL TASKS ACTIVE TASKS TASKS IN WRAP UP [PHONE_NUMBER] Wrap up | 00:00" at bounding box center [163, 179] width 264 height 293
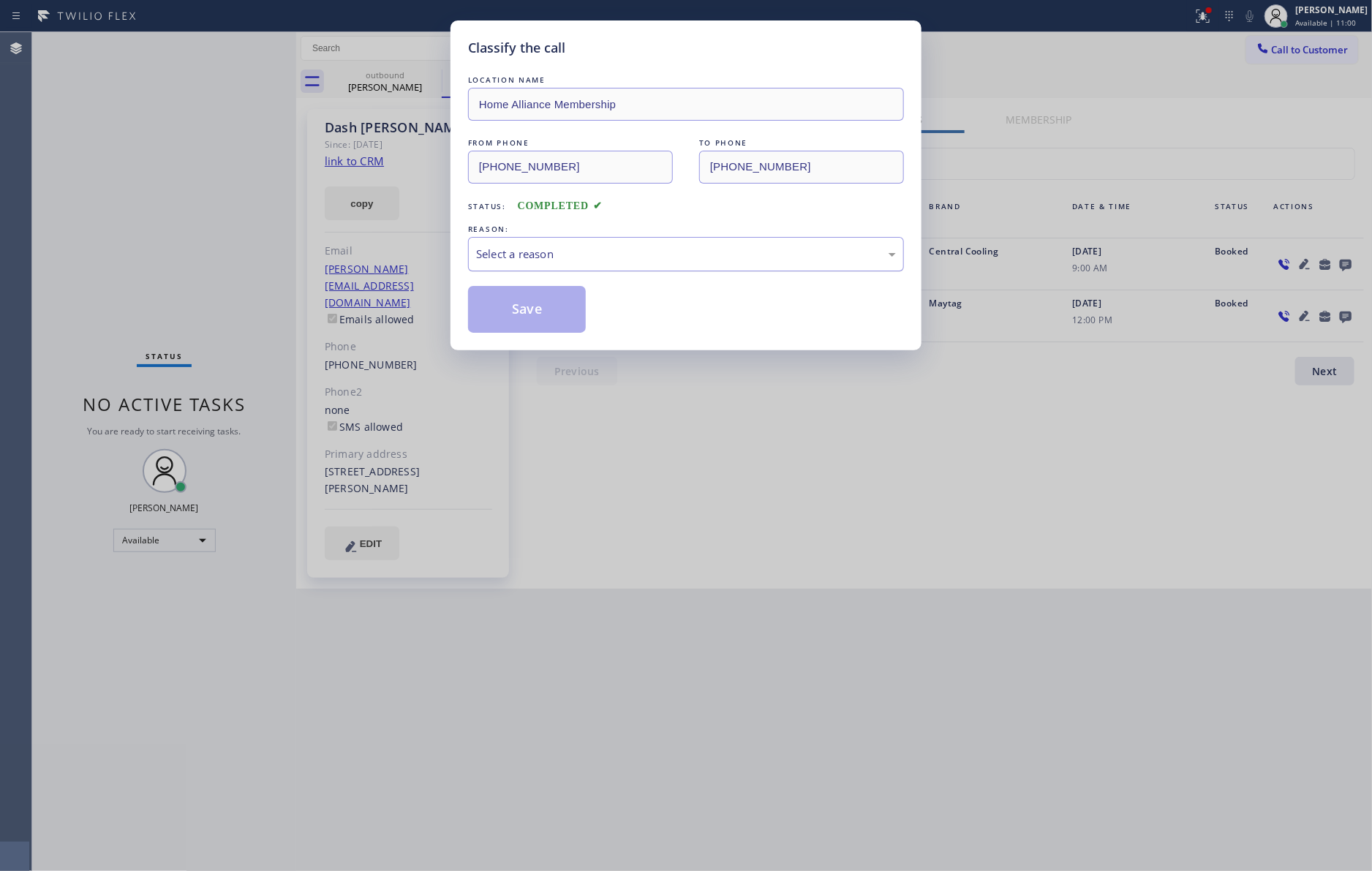
click at [562, 255] on div "Select a reason" at bounding box center [686, 254] width 419 height 17
click at [569, 315] on button "Save" at bounding box center [526, 309] width 118 height 47
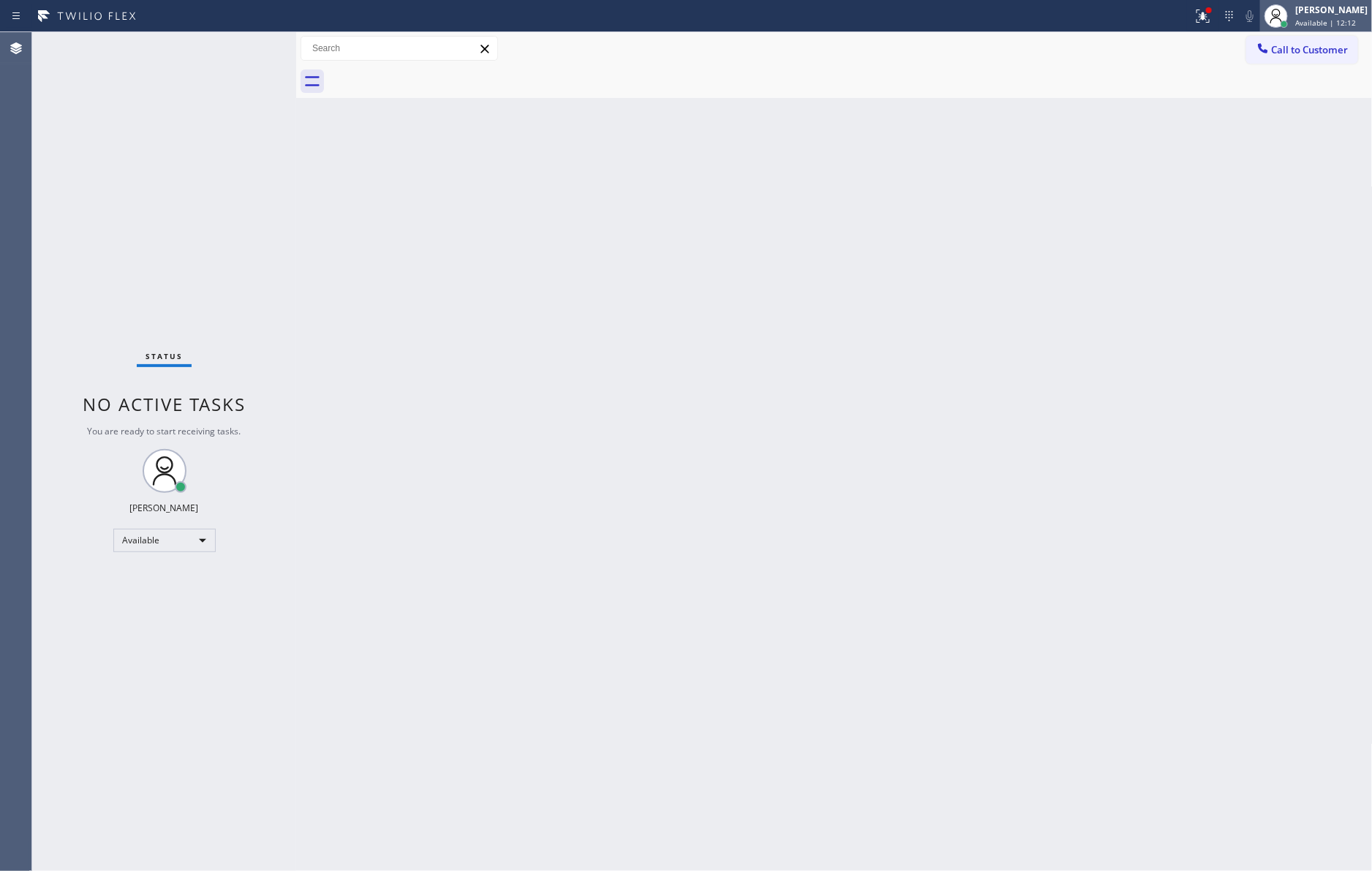
drag, startPoint x: 398, startPoint y: 303, endPoint x: 1326, endPoint y: 27, distance: 968.2
click at [531, 282] on div "Back to Dashboard Change Sender ID Customers Technicians Select a contact Outbo…" at bounding box center [834, 451] width 1076 height 839
drag, startPoint x: 1290, startPoint y: 50, endPoint x: 1284, endPoint y: 55, distance: 7.8
click at [1291, 50] on span "Call to Customer" at bounding box center [1310, 49] width 77 height 13
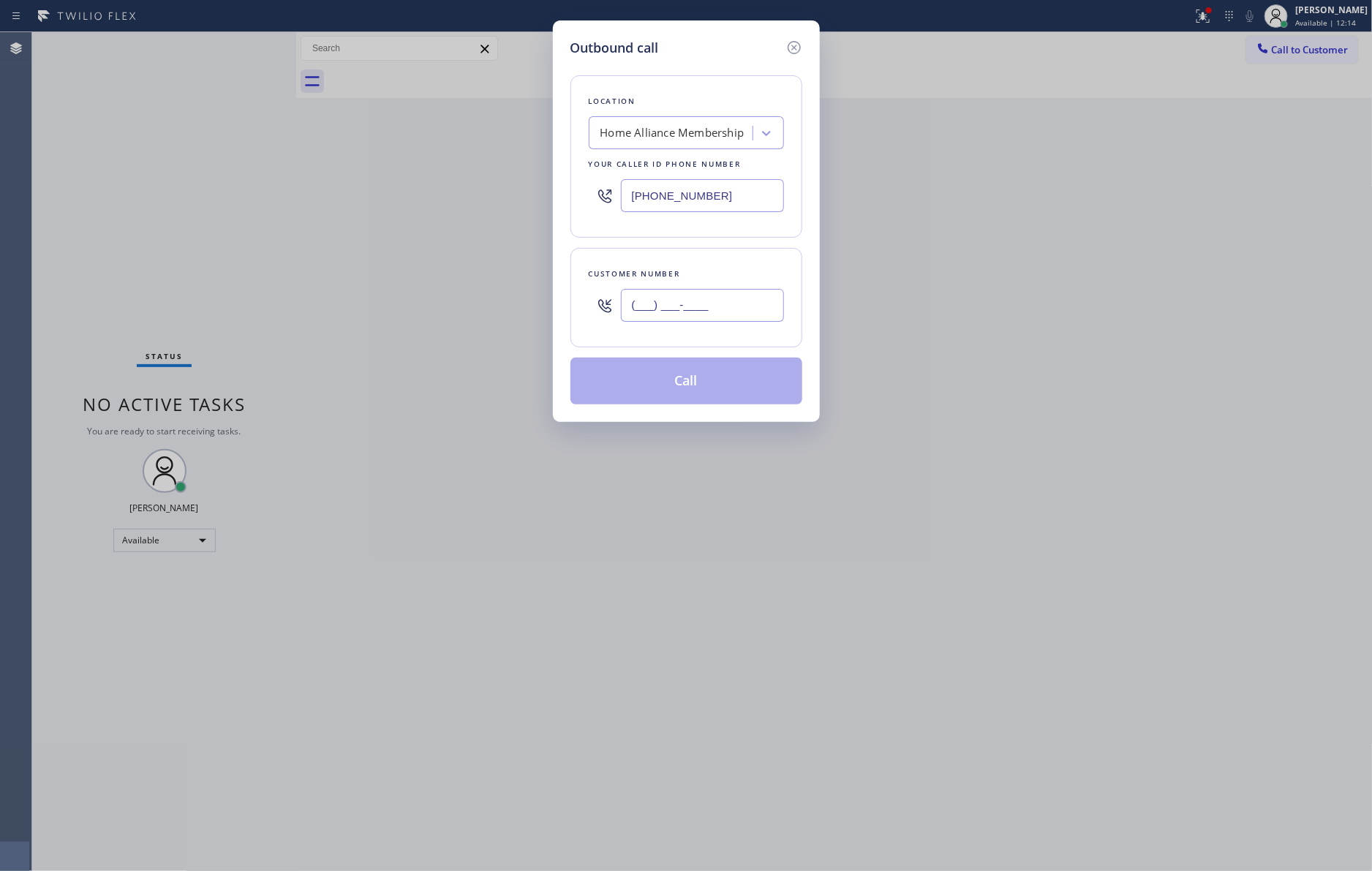
click at [716, 307] on input "(___) ___-____" at bounding box center [702, 305] width 163 height 33
paste input "305) 409-0848"
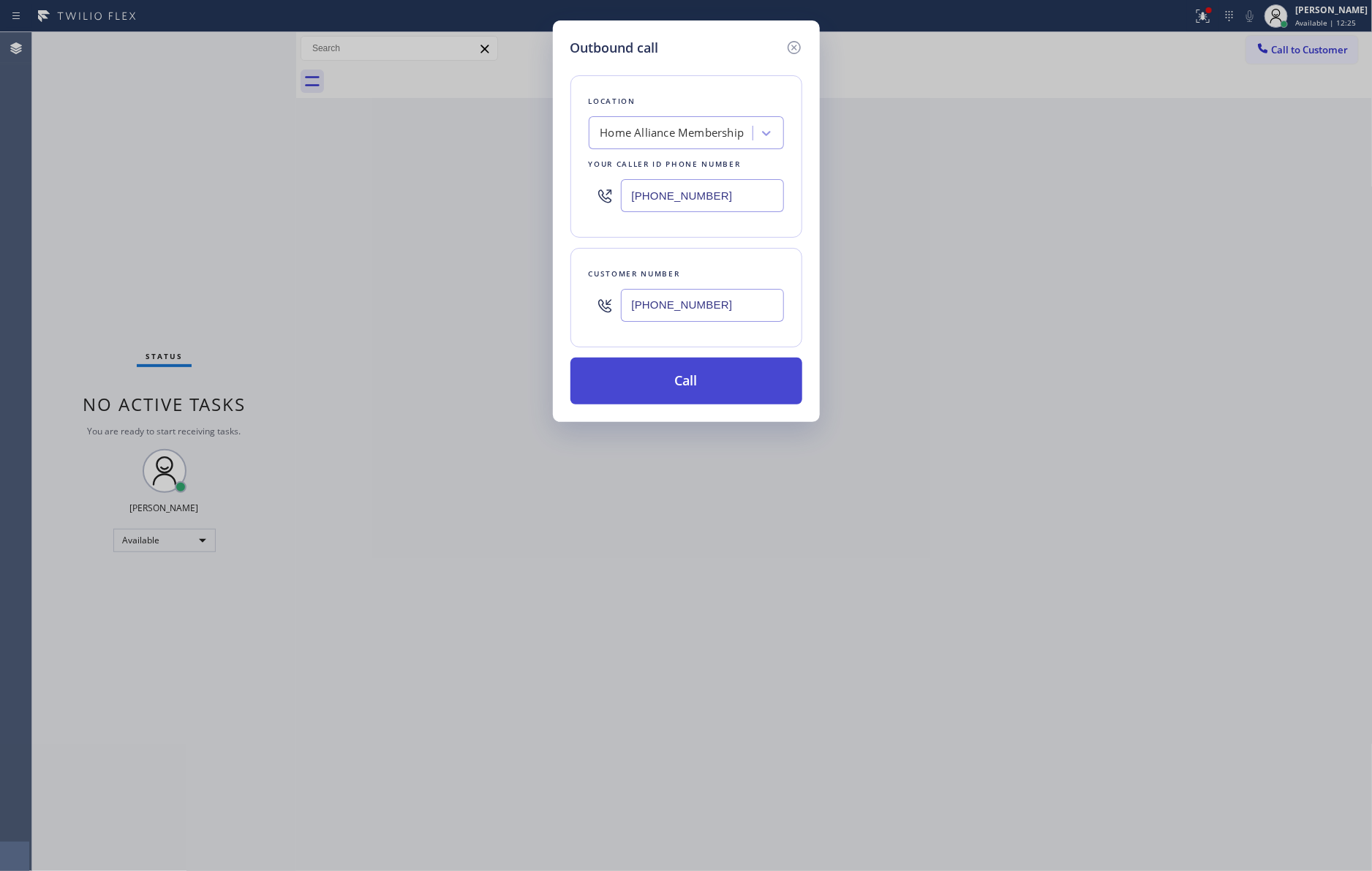
type input "[PHONE_NUMBER]"
click at [697, 399] on button "Call" at bounding box center [686, 382] width 232 height 47
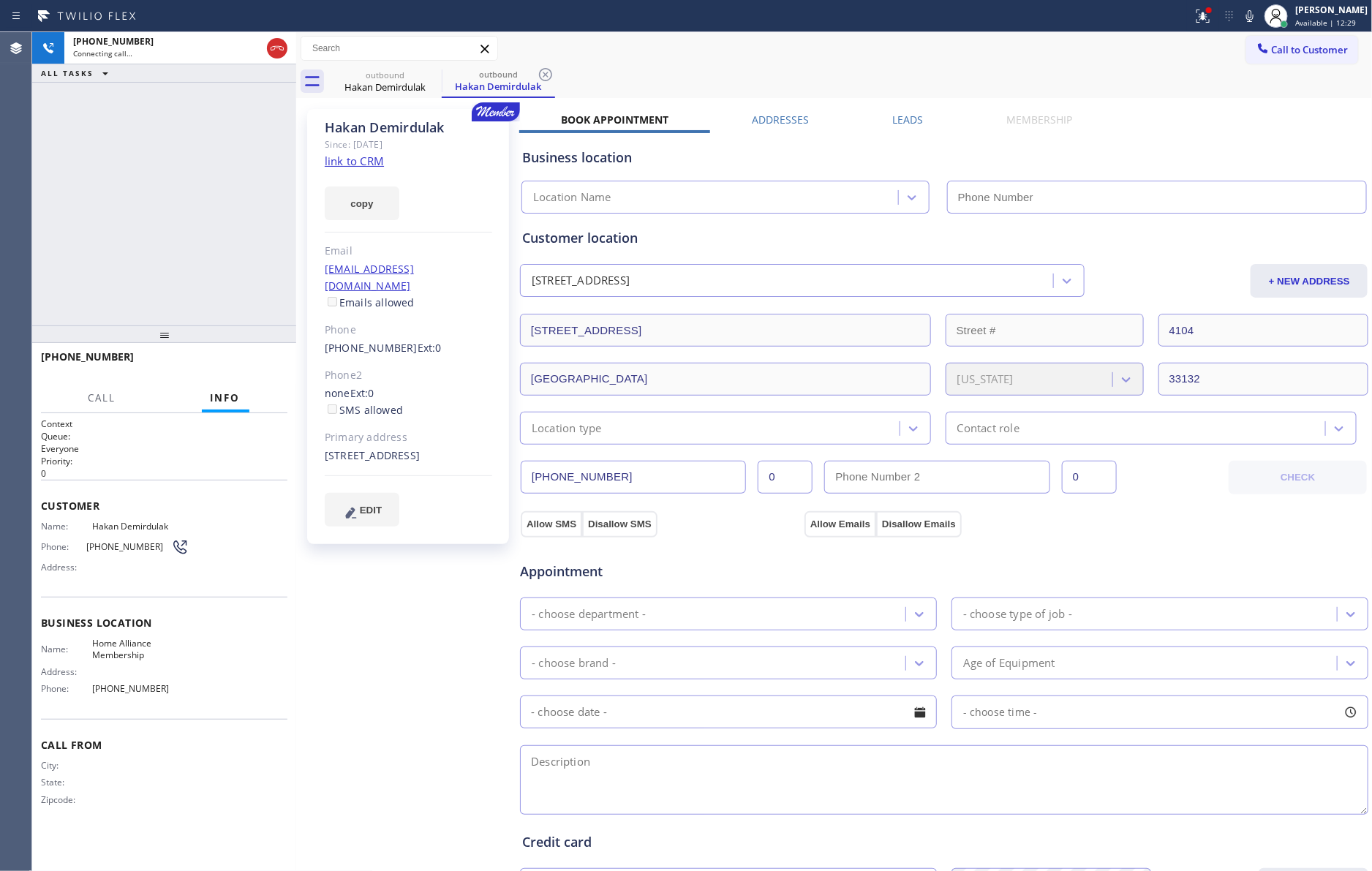
click at [150, 211] on div "[PHONE_NUMBER] Connecting call… ALL TASKS ALL TASKS ACTIVE TASKS TASKS IN WRAP …" at bounding box center [163, 179] width 264 height 293
click at [145, 252] on div "[PHONE_NUMBER] Connecting call… ALL TASKS ALL TASKS ACTIVE TASKS TASKS IN WRAP …" at bounding box center [163, 179] width 264 height 293
type input "[PHONE_NUMBER]"
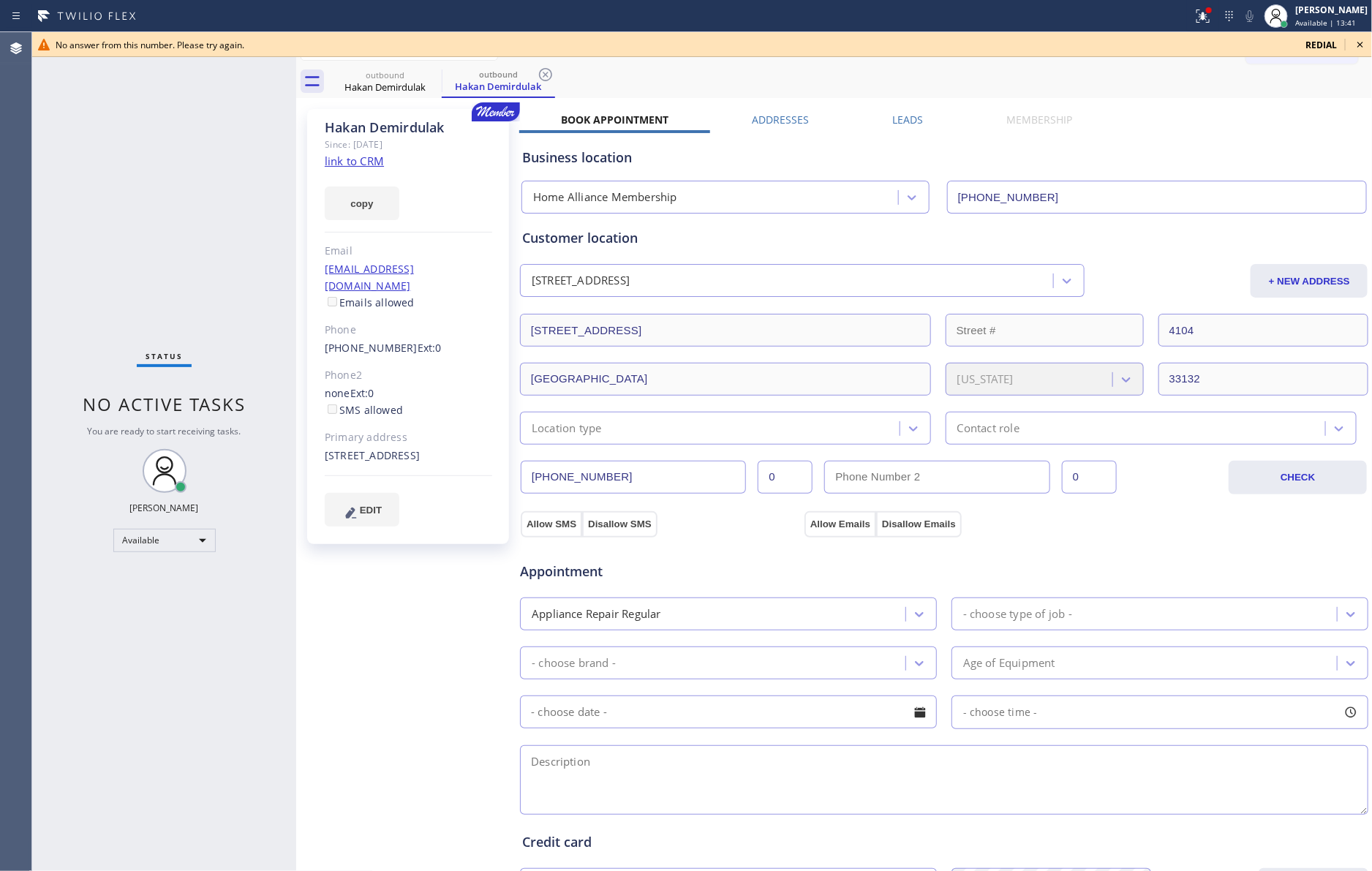
drag, startPoint x: 975, startPoint y: 147, endPoint x: 957, endPoint y: 143, distance: 18.4
click at [975, 147] on div "Business location" at bounding box center [944, 157] width 844 height 20
click at [1363, 40] on icon at bounding box center [1360, 44] width 17 height 17
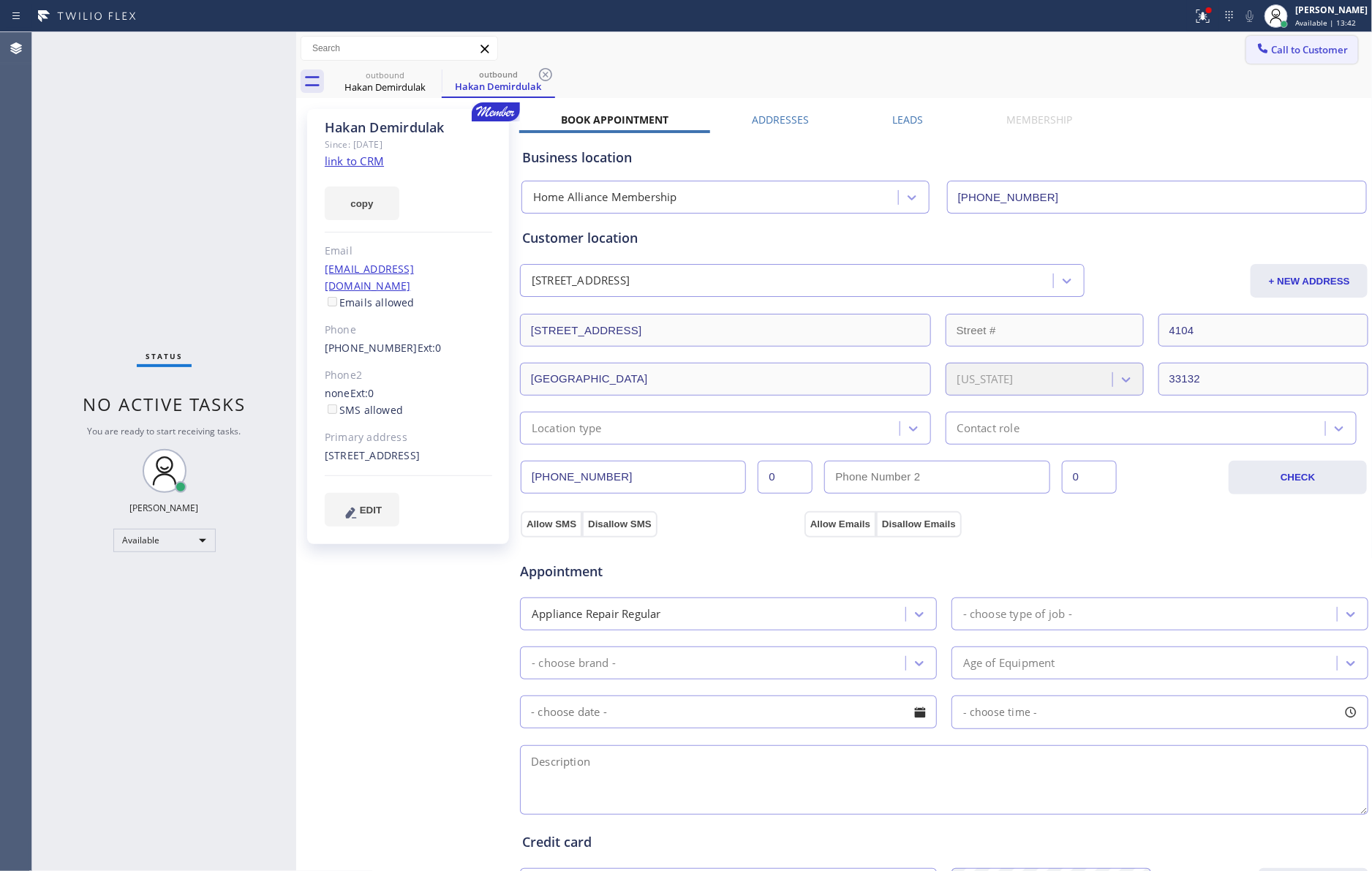
click at [1310, 50] on span "Call to Customer" at bounding box center [1310, 49] width 77 height 13
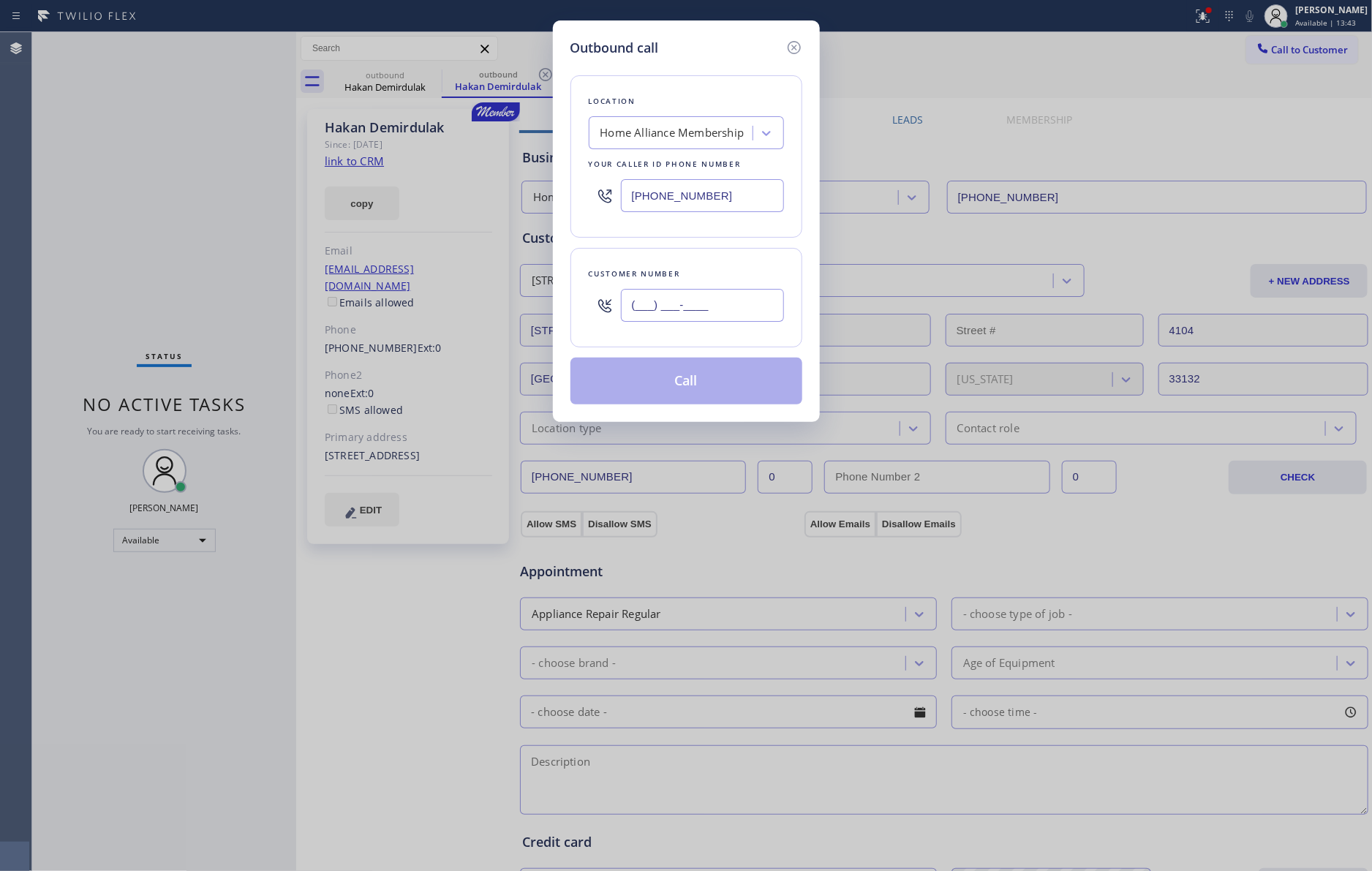
click at [667, 307] on input "(___) ___-____" at bounding box center [702, 305] width 163 height 33
paste input "786) 599-9088"
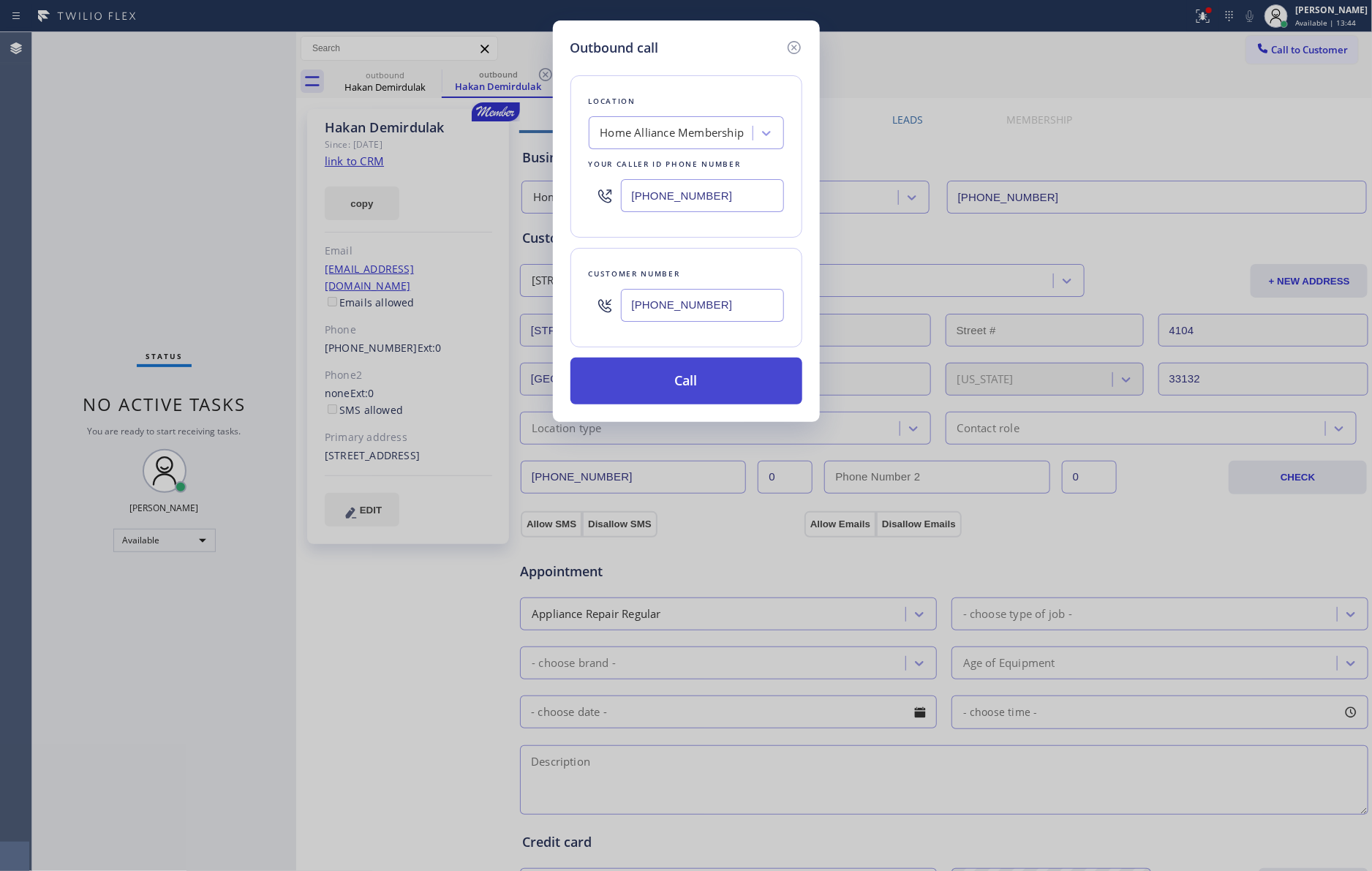
type input "[PHONE_NUMBER]"
click at [691, 386] on button "Call" at bounding box center [686, 382] width 232 height 47
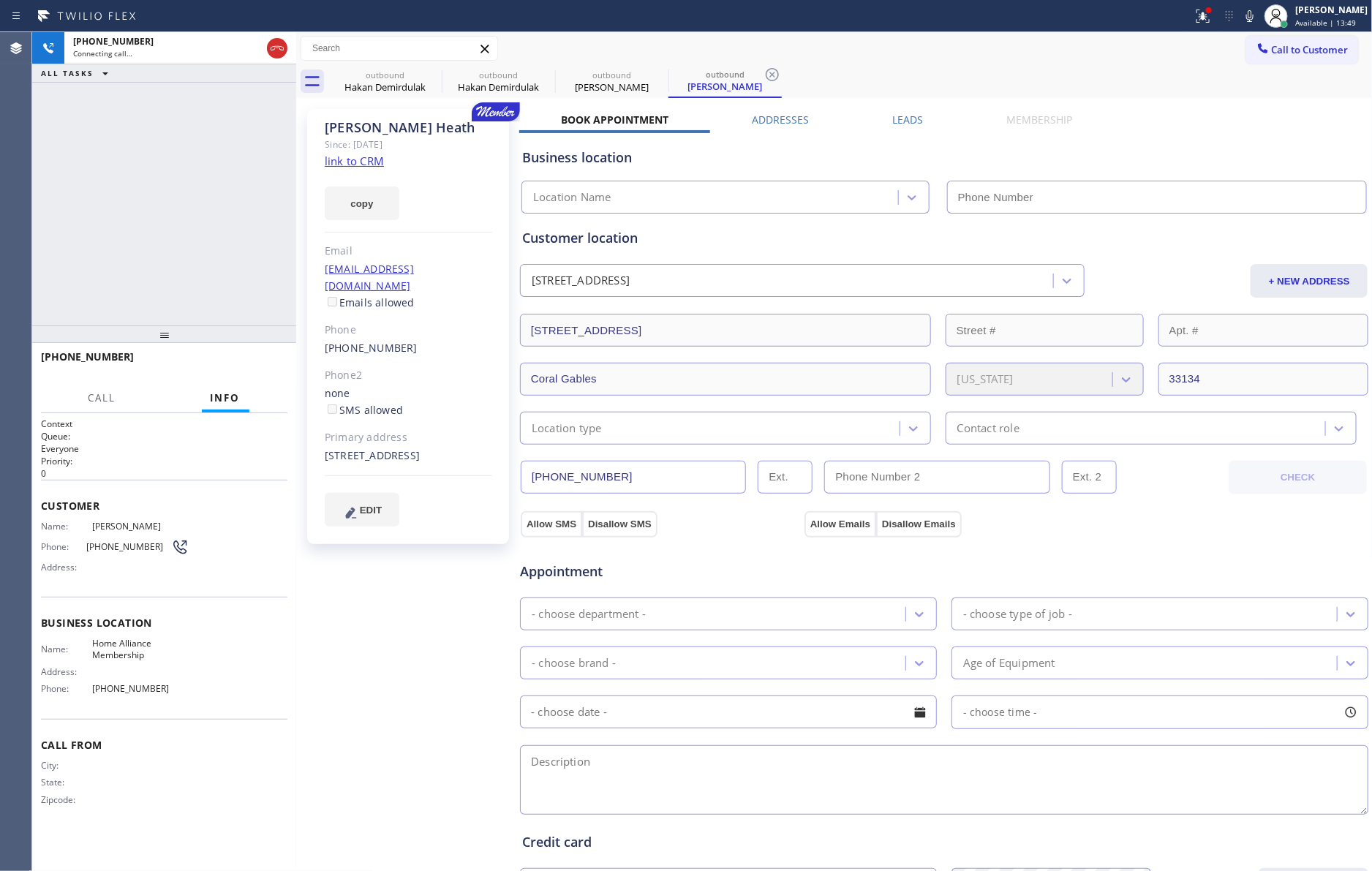
type input "[PHONE_NUMBER]"
drag, startPoint x: 208, startPoint y: 258, endPoint x: 198, endPoint y: 233, distance: 26.9
click at [209, 255] on div "[PHONE_NUMBER] Connecting call… ALL TASKS ALL TASKS ACTIVE TASKS TASKS IN WRAP …" at bounding box center [163, 179] width 264 height 293
click at [196, 229] on div "[PHONE_NUMBER] Connecting call… ALL TASKS ALL TASKS ACTIVE TASKS TASKS IN WRAP …" at bounding box center [163, 179] width 264 height 293
click at [198, 230] on div "[PHONE_NUMBER] Connecting call… ALL TASKS ALL TASKS ACTIVE TASKS TASKS IN WRAP …" at bounding box center [163, 179] width 264 height 293
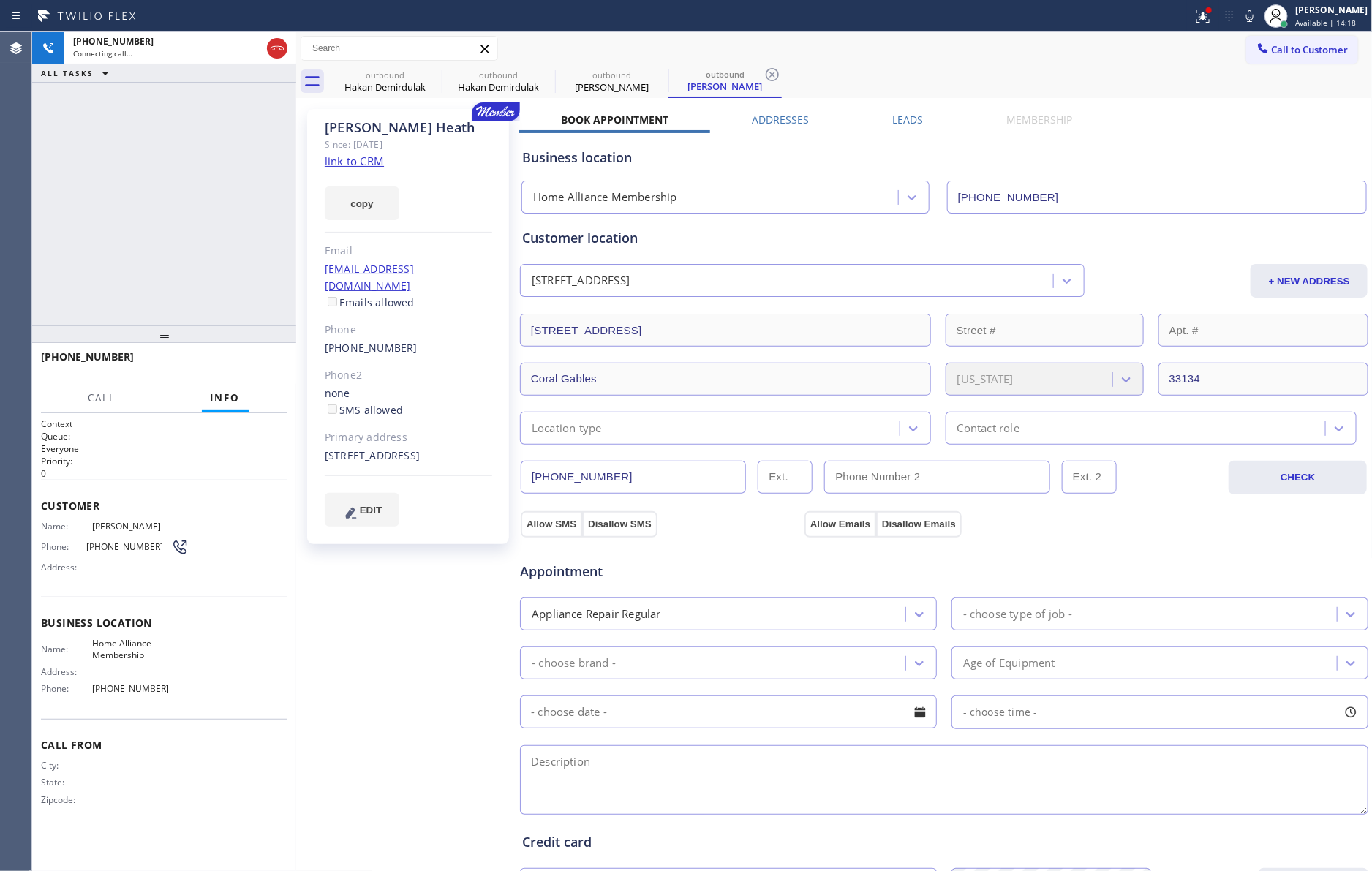
drag, startPoint x: 235, startPoint y: 209, endPoint x: 283, endPoint y: 90, distance: 128.3
click at [260, 185] on div "[PHONE_NUMBER] Connecting call… ALL TASKS ALL TASKS ACTIVE TASKS TASKS IN WRAP …" at bounding box center [163, 179] width 264 height 293
click at [277, 49] on icon at bounding box center [277, 48] width 17 height 17
click at [268, 130] on div "[PHONE_NUMBER] Connecting call… ALL TASKS ALL TASKS ACTIVE TASKS TASKS IN WRAP …" at bounding box center [163, 179] width 264 height 293
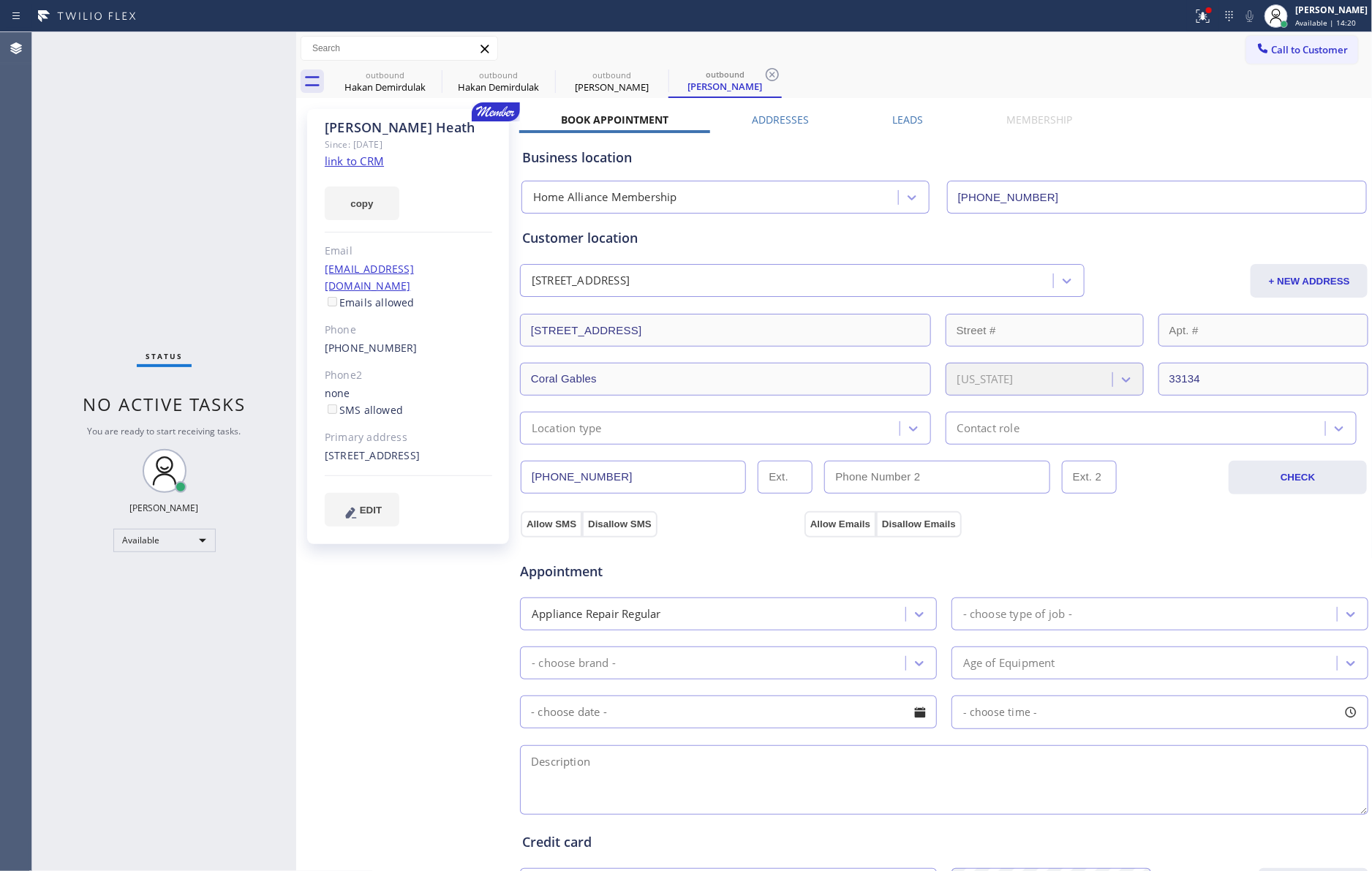
drag, startPoint x: 897, startPoint y: 122, endPoint x: 915, endPoint y: 146, distance: 30.0
click at [902, 126] on div "Book Appointment Addresses Leads Membership Business location Home Alliance Mem…" at bounding box center [944, 595] width 849 height 966
drag, startPoint x: 903, startPoint y: 117, endPoint x: 888, endPoint y: 112, distance: 15.8
click at [903, 117] on label "Leads" at bounding box center [907, 119] width 30 height 14
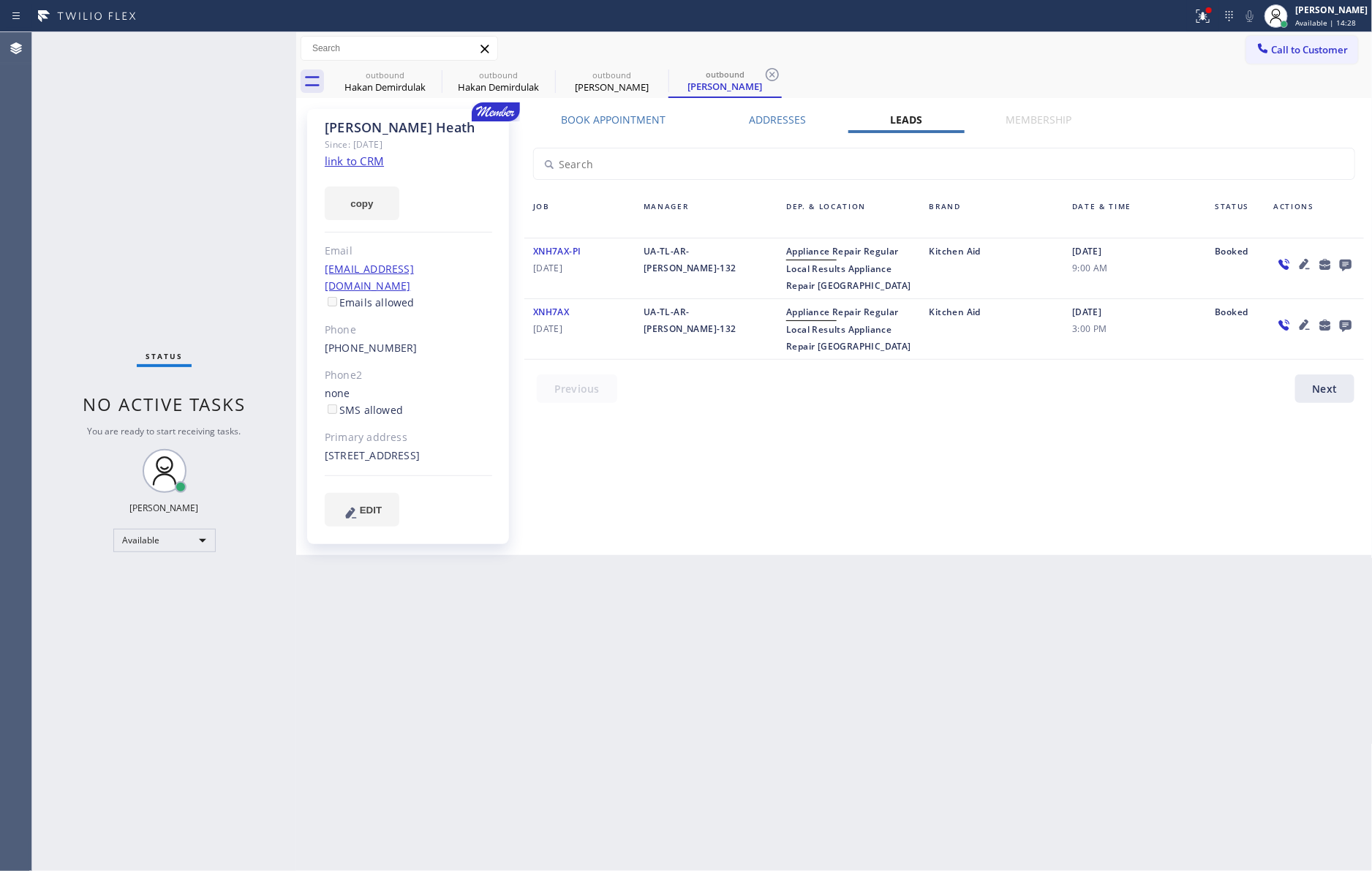
click at [1209, 127] on div "Book Appointment Addresses Leads Membership Business location Home Alliance Mem…" at bounding box center [944, 331] width 849 height 439
click at [1336, 268] on icon at bounding box center [1345, 264] width 17 height 18
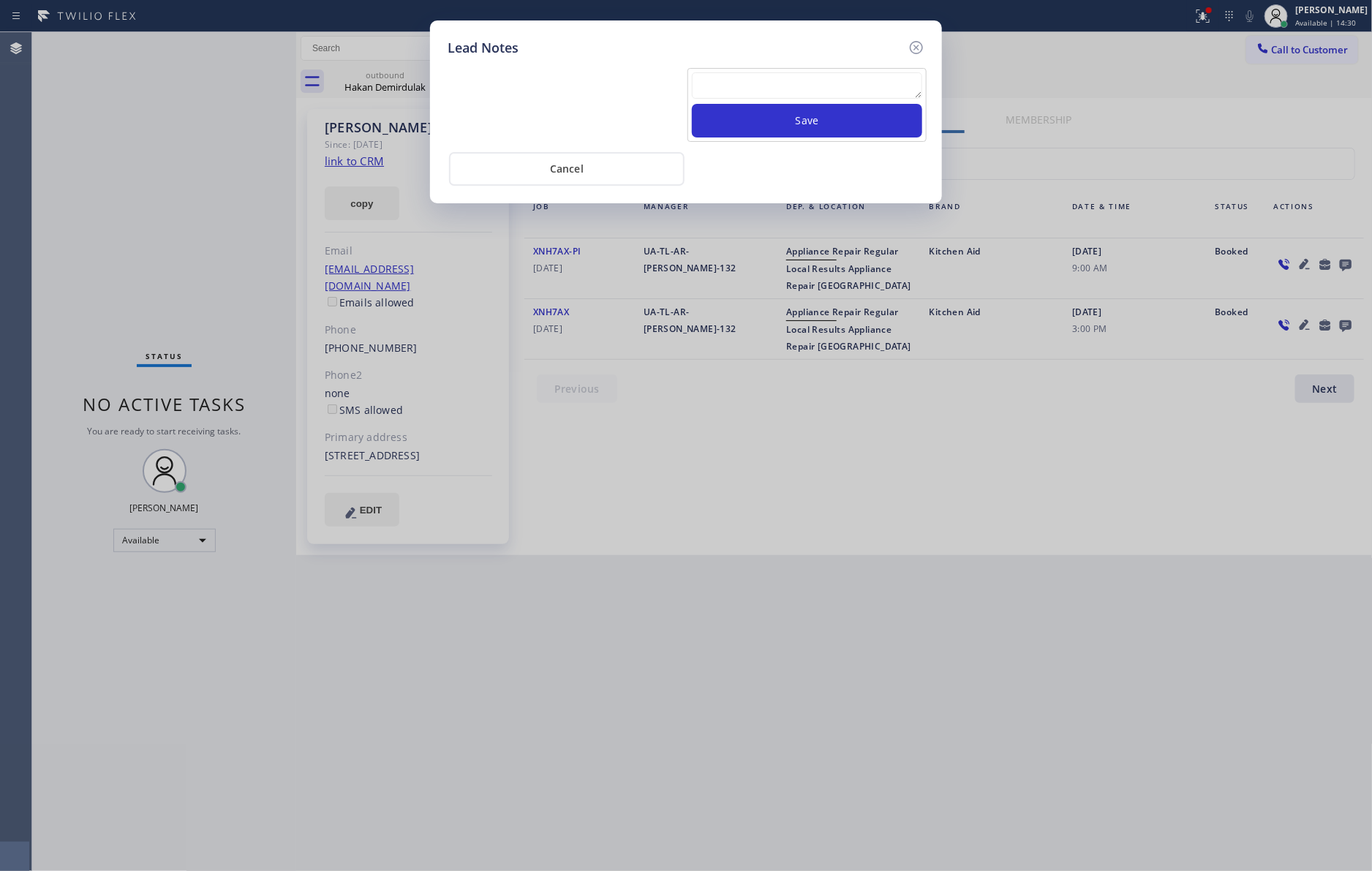
click at [707, 80] on textarea at bounding box center [806, 85] width 230 height 27
paste textarea "please transfer. membership follow up calls"
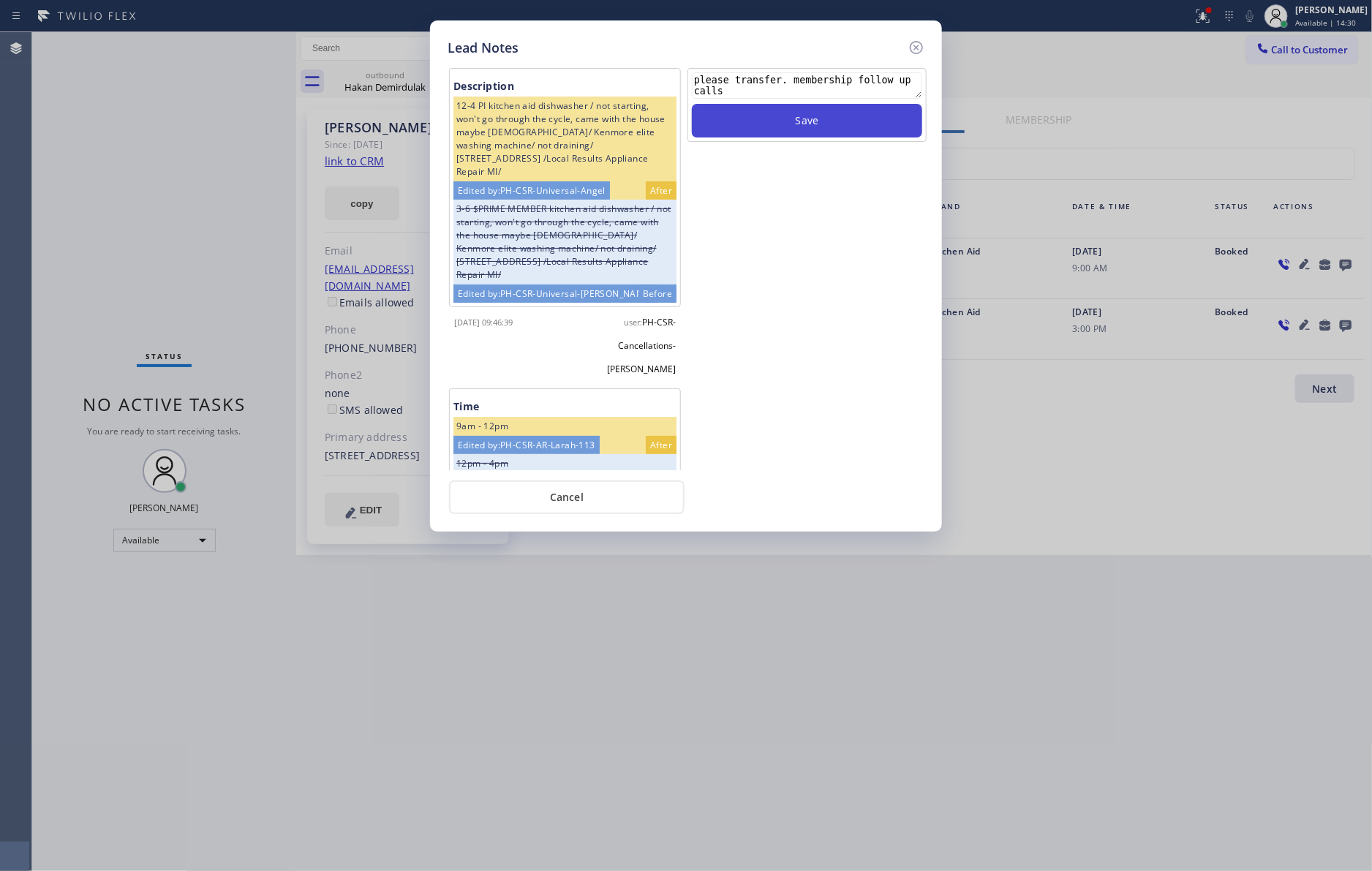
type textarea "please transfer. membership follow up calls"
click at [796, 112] on button "Save" at bounding box center [806, 121] width 230 height 33
click at [812, 302] on div "Save" at bounding box center [807, 269] width 242 height 402
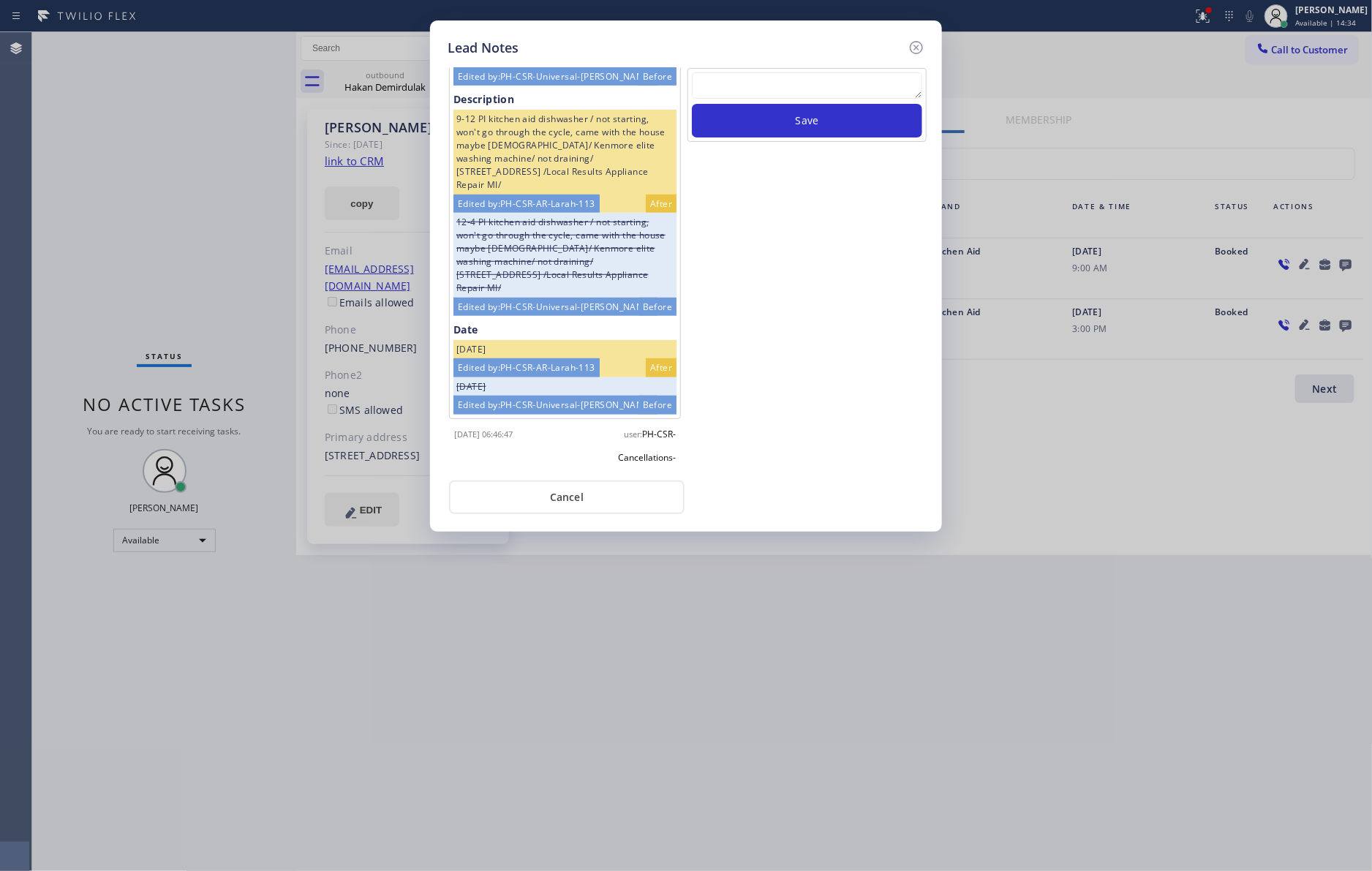
scroll to position [546, 0]
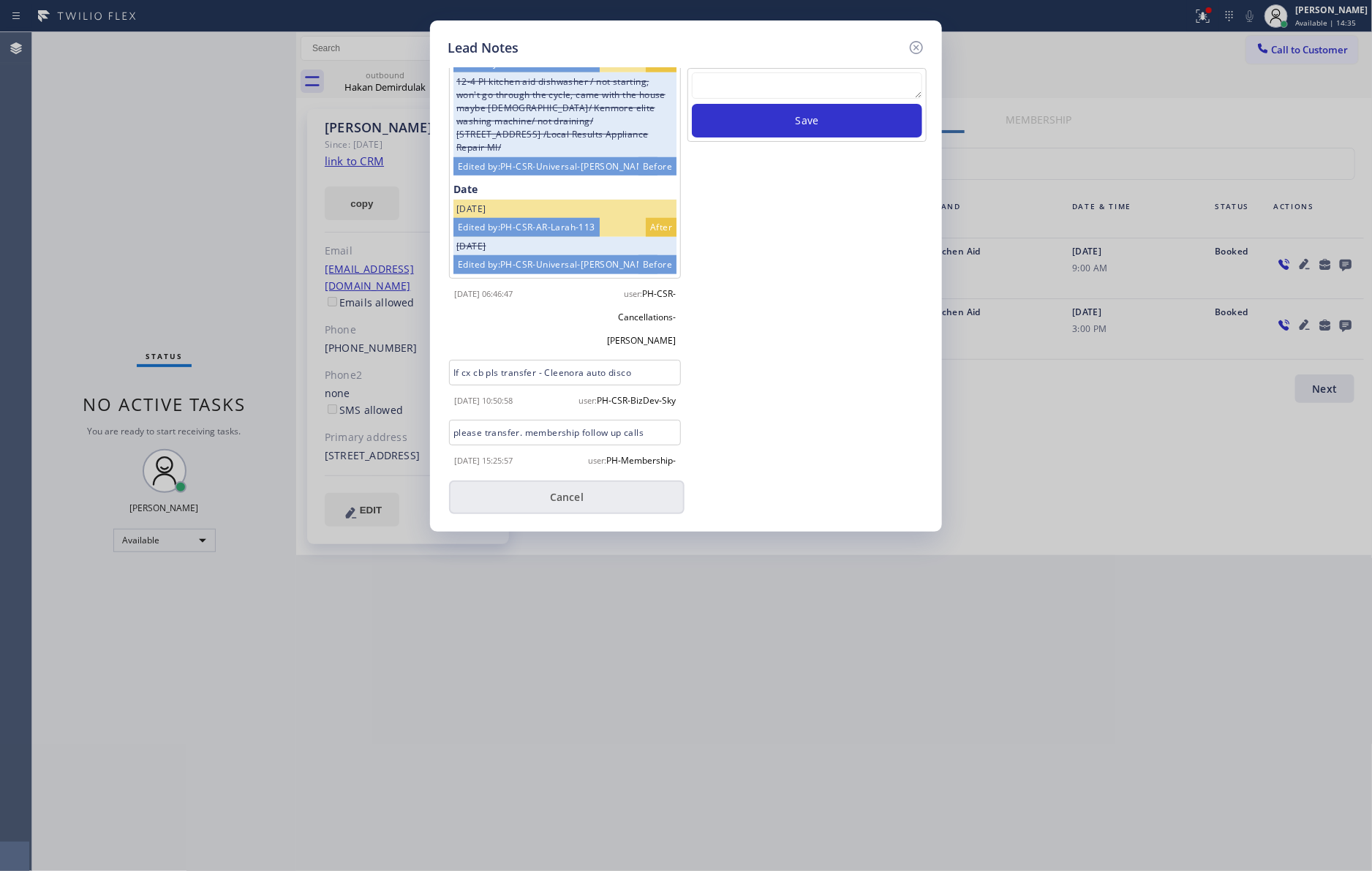
click at [589, 496] on button "Cancel" at bounding box center [567, 497] width 236 height 33
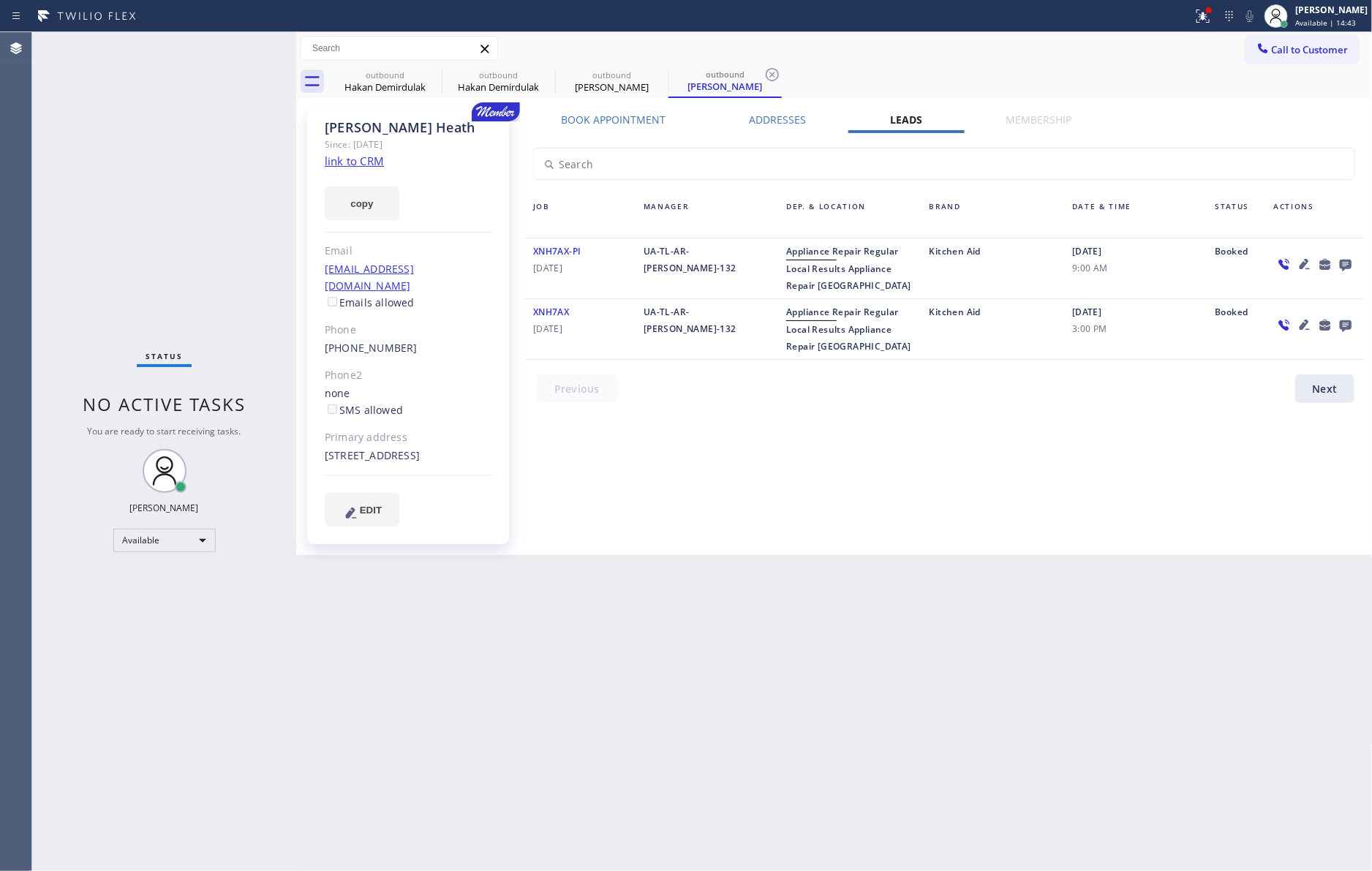
drag, startPoint x: 796, startPoint y: 496, endPoint x: 827, endPoint y: 512, distance: 34.9
click at [804, 500] on div "Book Appointment Addresses Leads Membership Business location Home Alliance Mem…" at bounding box center [944, 331] width 849 height 439
click at [1301, 47] on span "Call to Customer" at bounding box center [1310, 49] width 77 height 13
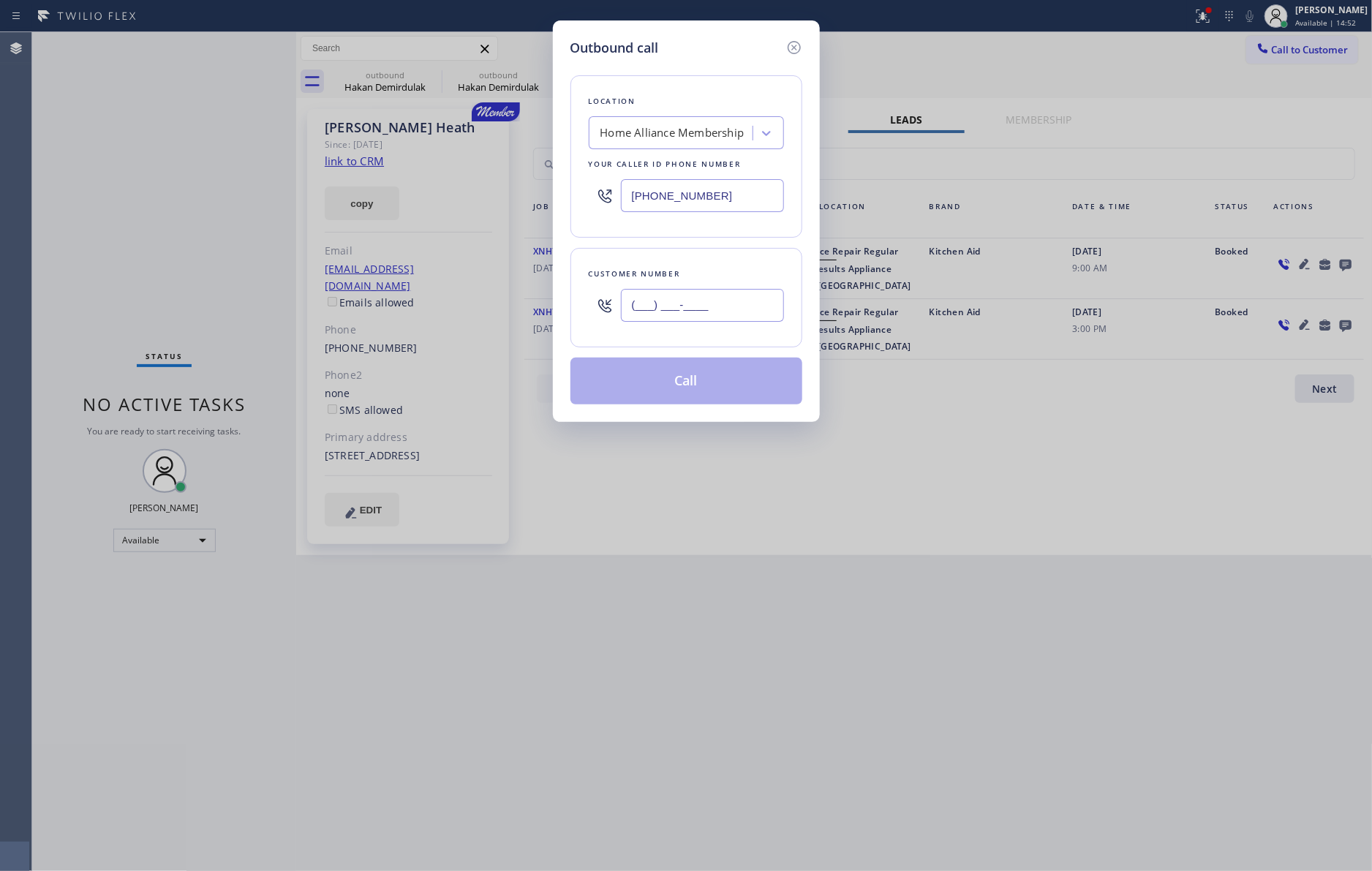
click at [634, 302] on input "(___) ___-____" at bounding box center [702, 305] width 163 height 33
paste input "239) 203-8410"
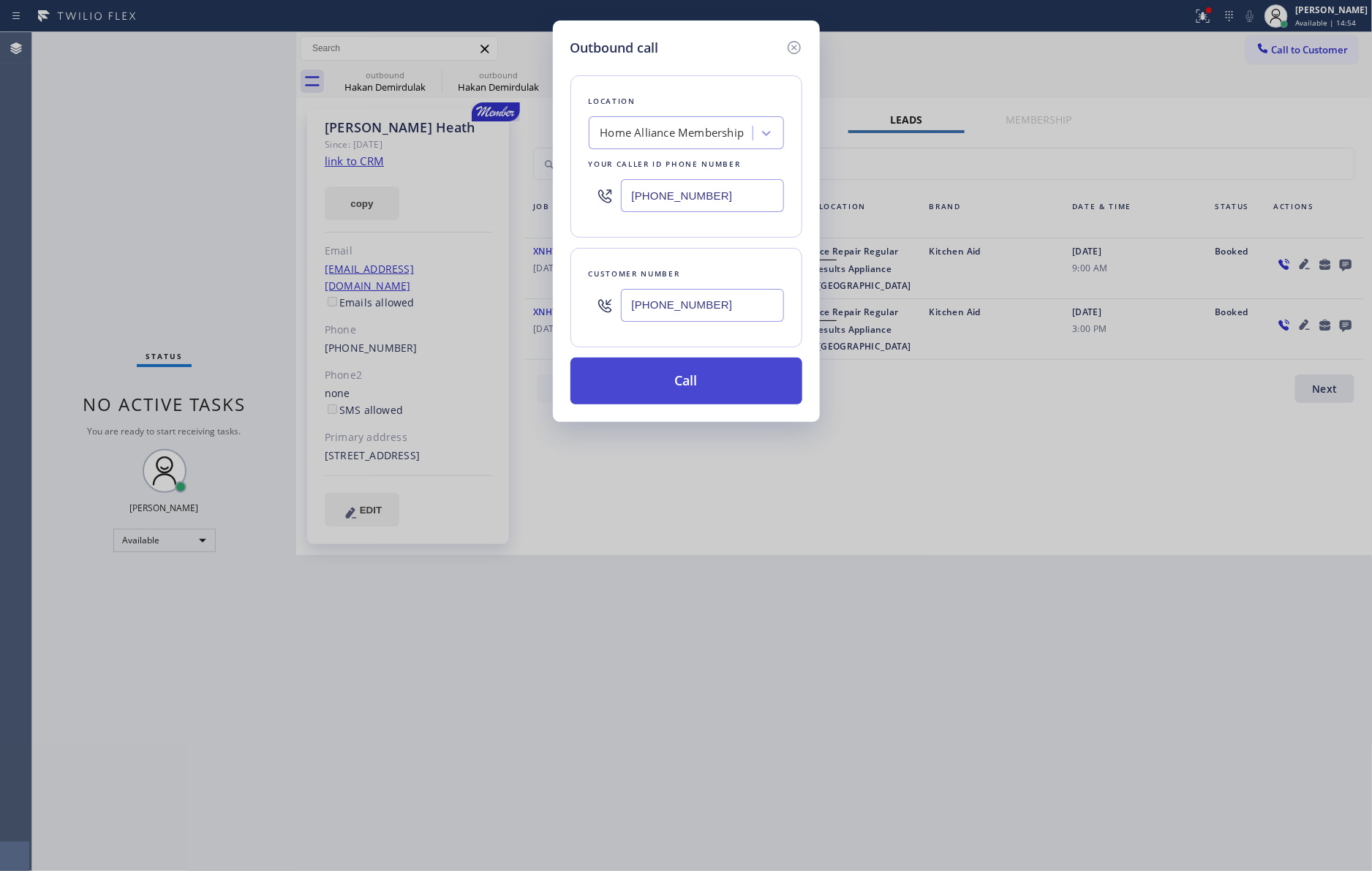
type input "[PHONE_NUMBER]"
drag, startPoint x: 663, startPoint y: 385, endPoint x: 669, endPoint y: 375, distance: 11.7
click at [665, 380] on button "Call" at bounding box center [686, 382] width 232 height 47
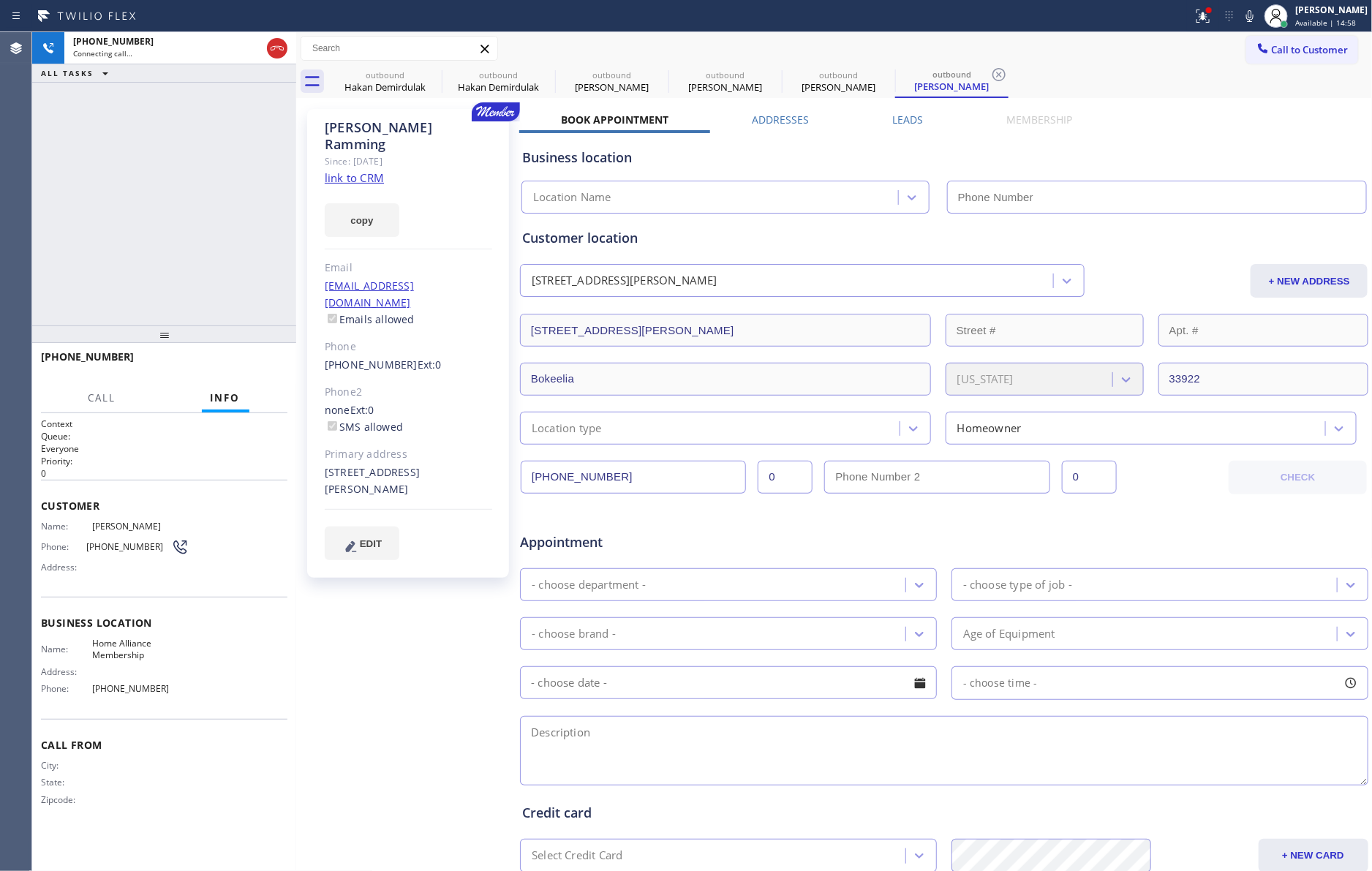
click at [908, 115] on label "Leads" at bounding box center [907, 119] width 30 height 14
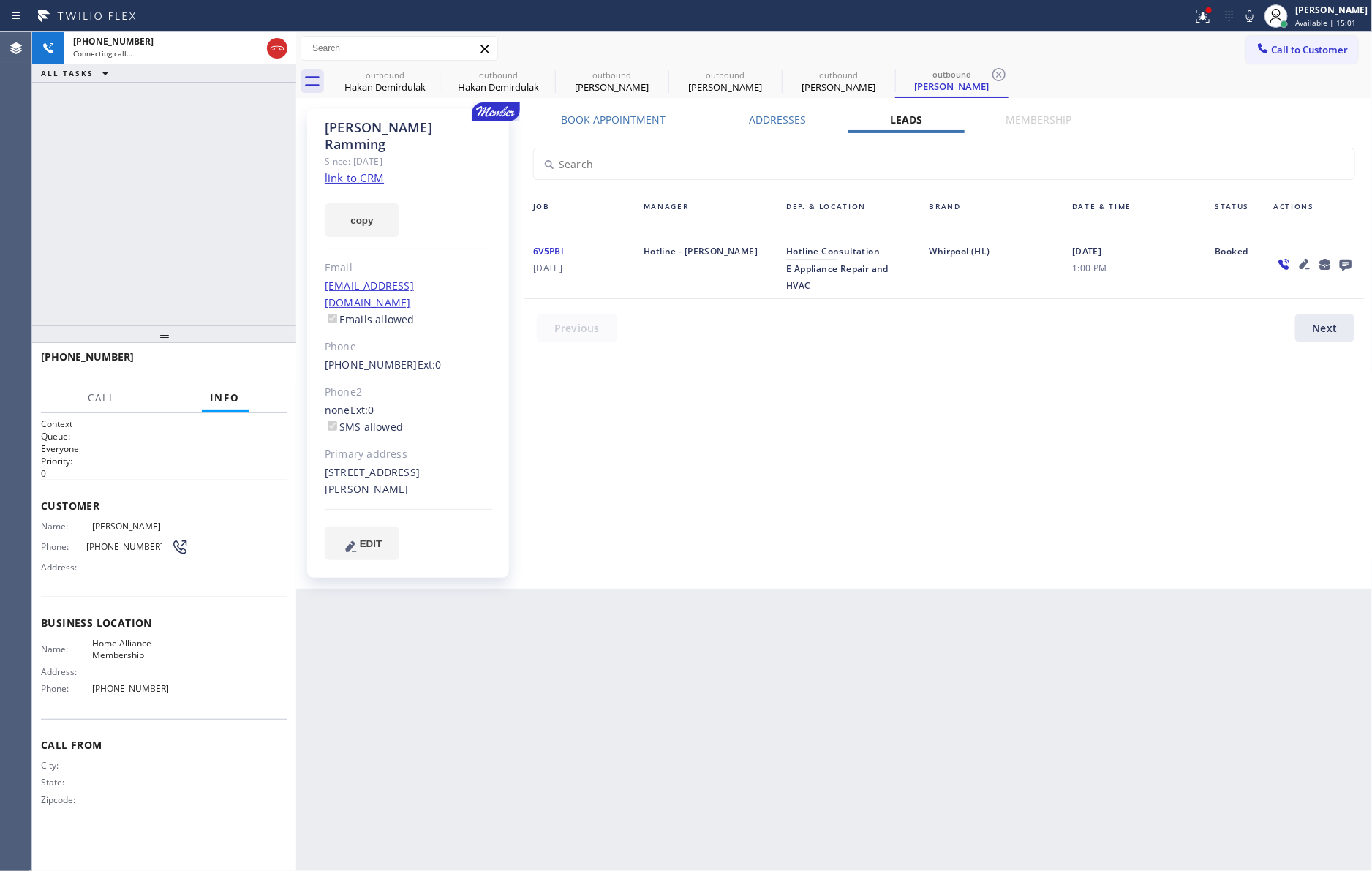
drag, startPoint x: 1137, startPoint y: 509, endPoint x: 1146, endPoint y: 493, distance: 18.4
click at [1140, 501] on div "Book Appointment Addresses Leads Membership Business location Home Alliance Mem…" at bounding box center [944, 349] width 849 height 473
click at [1352, 265] on icon at bounding box center [1345, 264] width 17 height 18
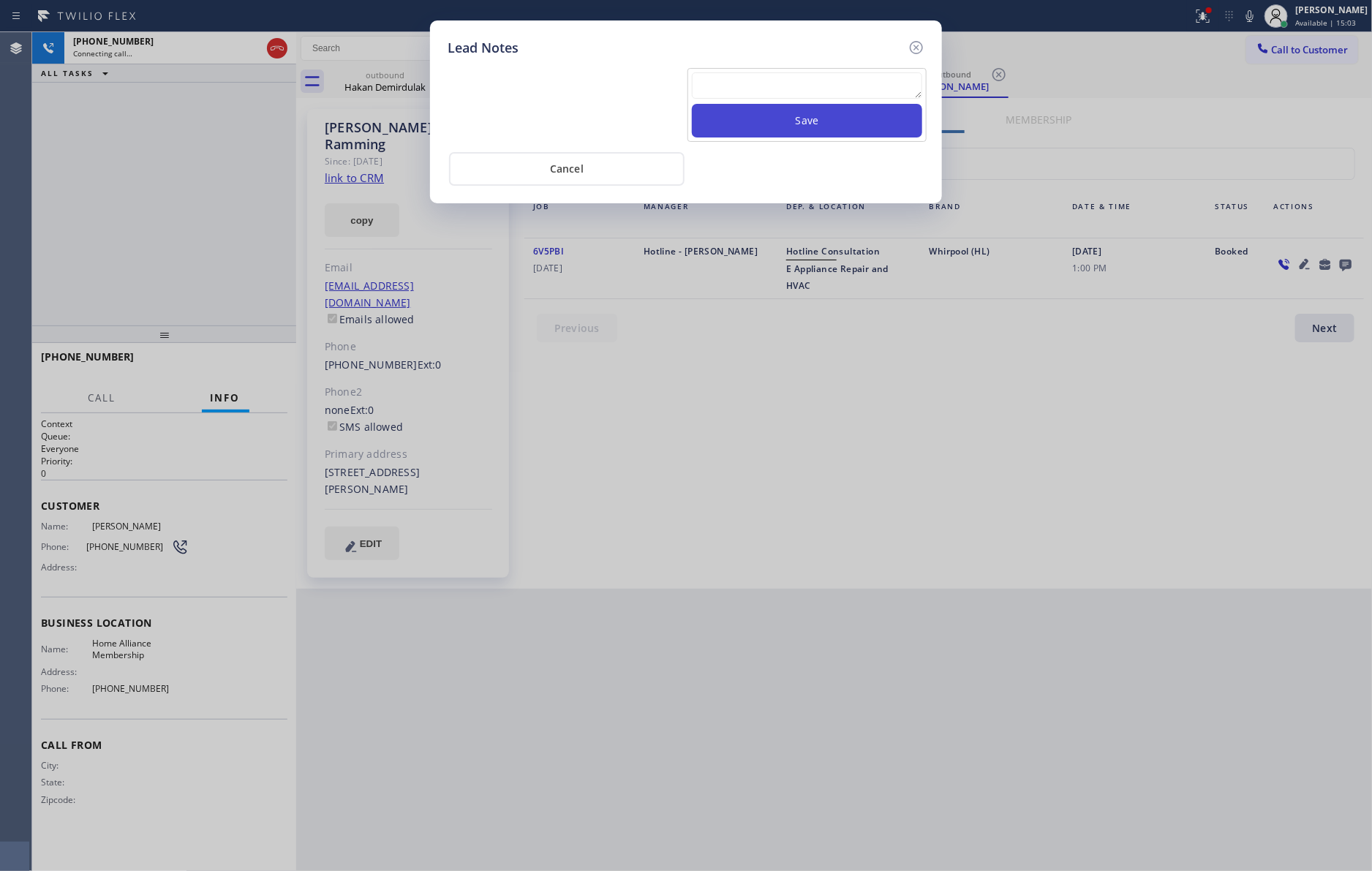
click at [809, 109] on button "Save" at bounding box center [806, 121] width 230 height 33
click at [801, 88] on textarea at bounding box center [806, 85] width 230 height 27
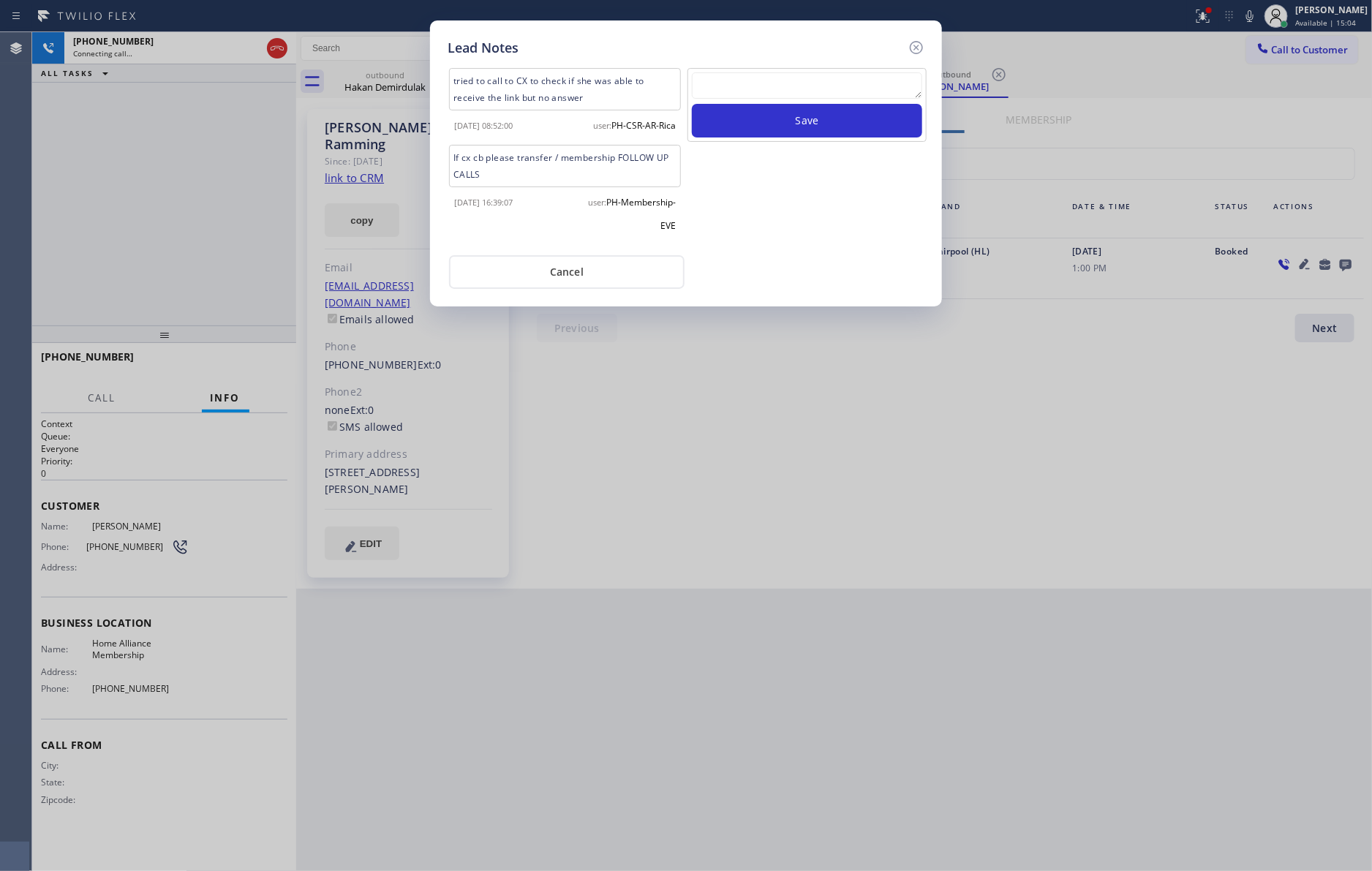
paste textarea "please transfer. membership follow up calls"
type textarea "please transfer. membership follow up calls"
click at [817, 128] on button "Save" at bounding box center [806, 121] width 230 height 33
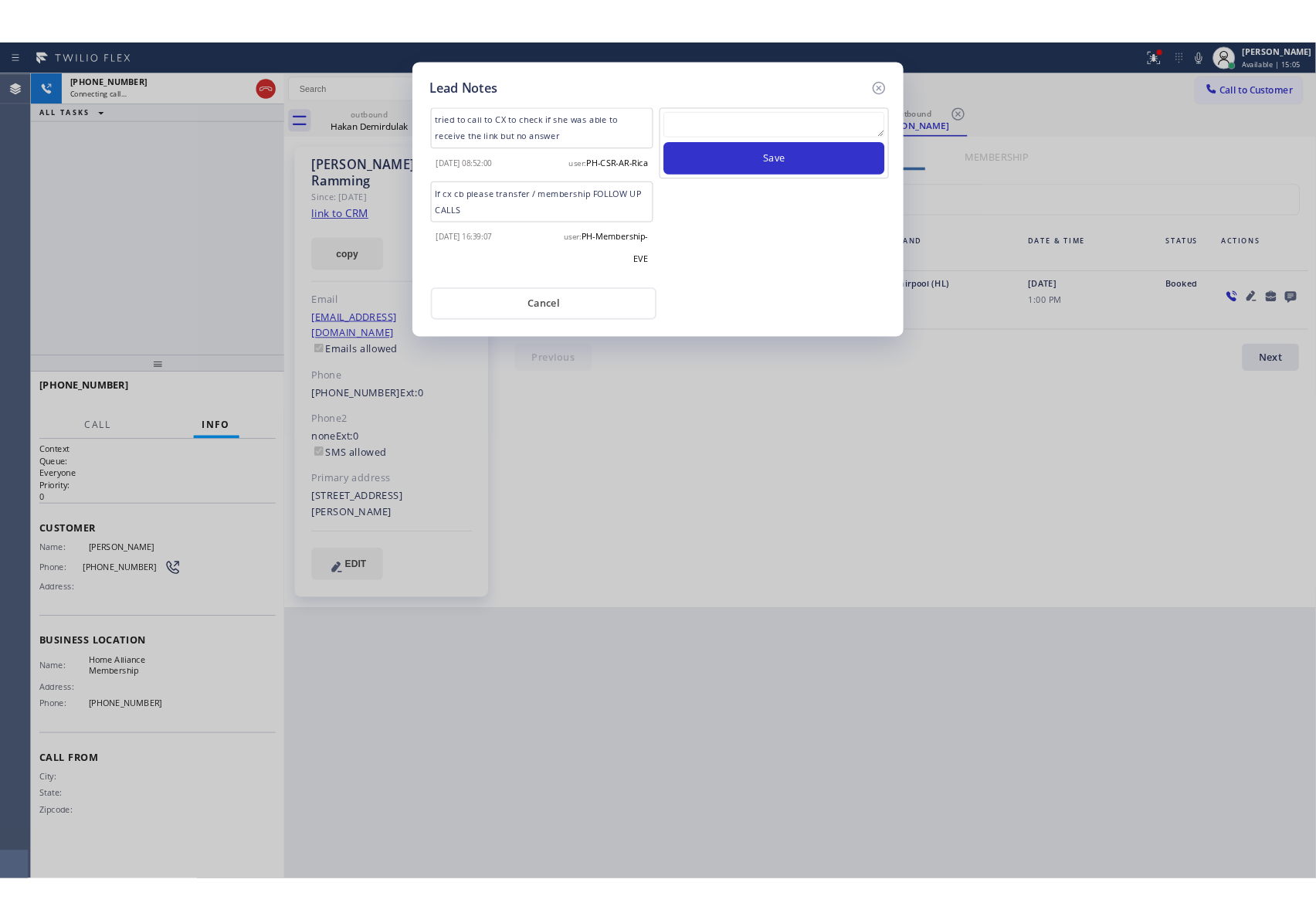
scroll to position [0, 0]
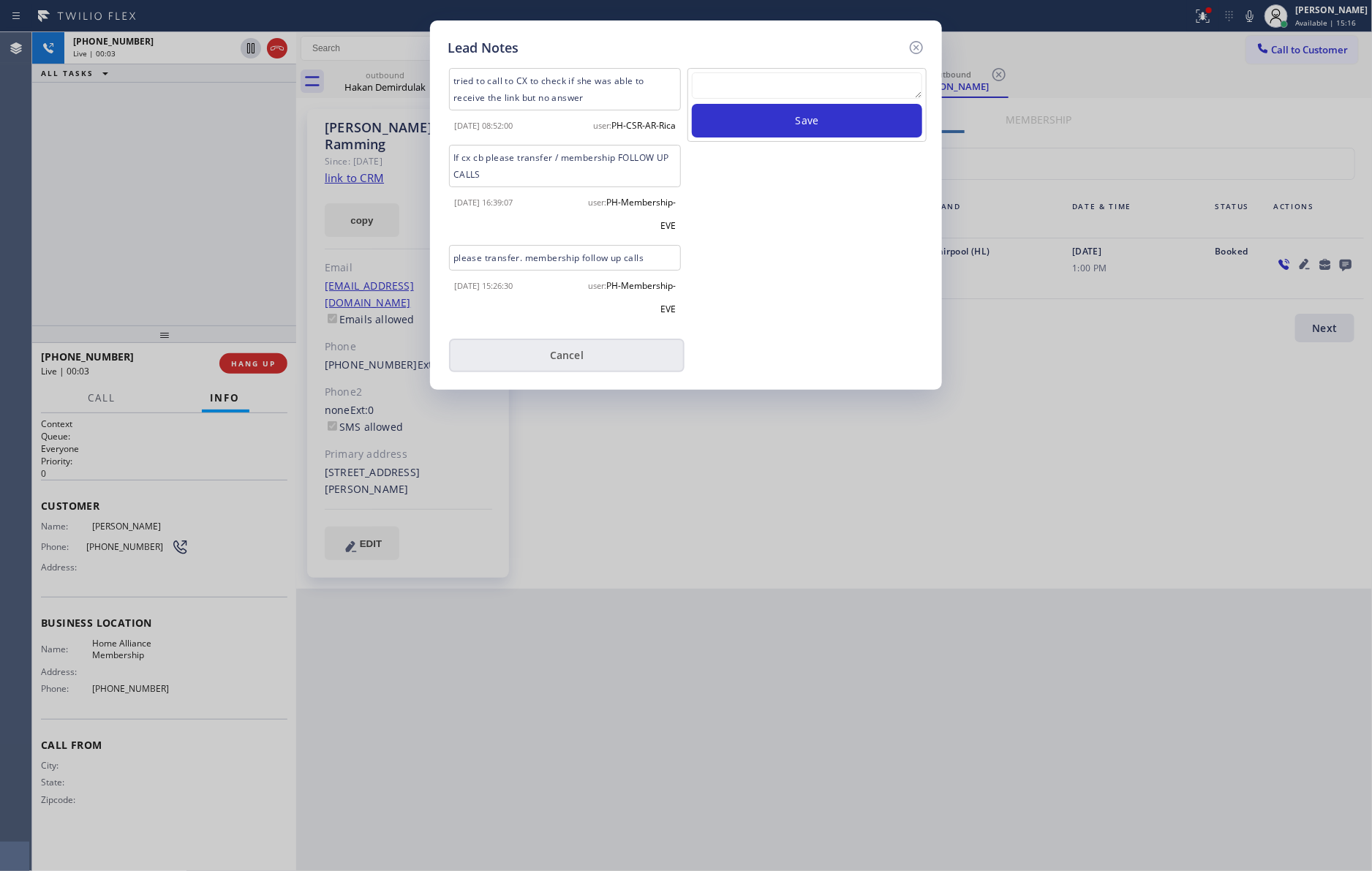
click at [575, 340] on button "Cancel" at bounding box center [567, 356] width 236 height 33
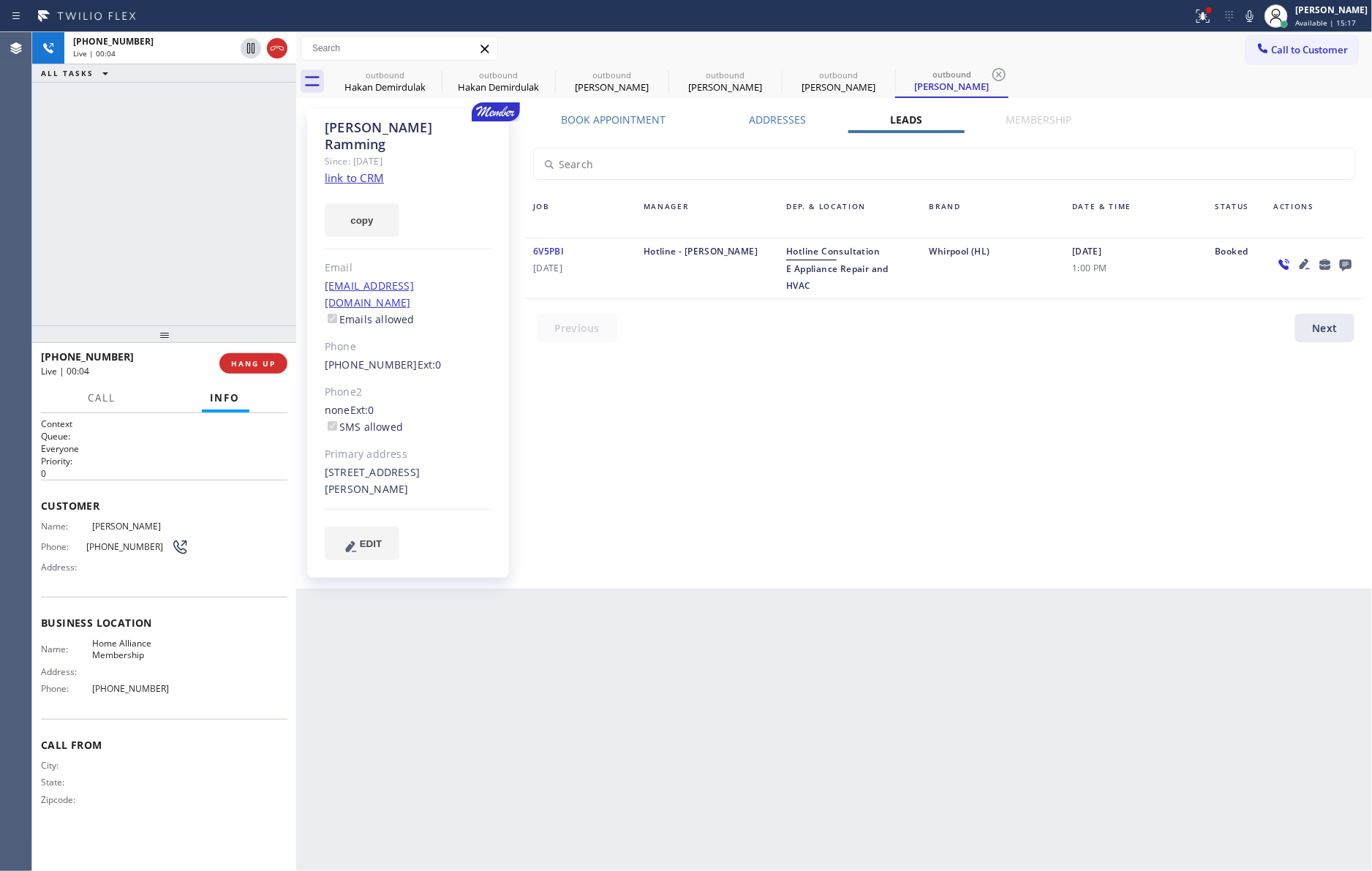
click at [228, 261] on div "[PHONE_NUMBER] Live | 00:04 ALL TASKS ALL TASKS ACTIVE TASKS TASKS IN WRAP UP" at bounding box center [163, 179] width 264 height 293
click at [246, 360] on span "HANG UP" at bounding box center [253, 363] width 45 height 10
drag, startPoint x: 198, startPoint y: 220, endPoint x: 310, endPoint y: 246, distance: 115.0
click at [204, 218] on div "[PHONE_NUMBER] Live | 00:05 ALL TASKS ALL TASKS ACTIVE TASKS TASKS IN WRAP UP" at bounding box center [163, 179] width 264 height 293
click at [942, 369] on div "Book Appointment Addresses Leads Membership Business location Home Alliance Mem…" at bounding box center [944, 349] width 849 height 473
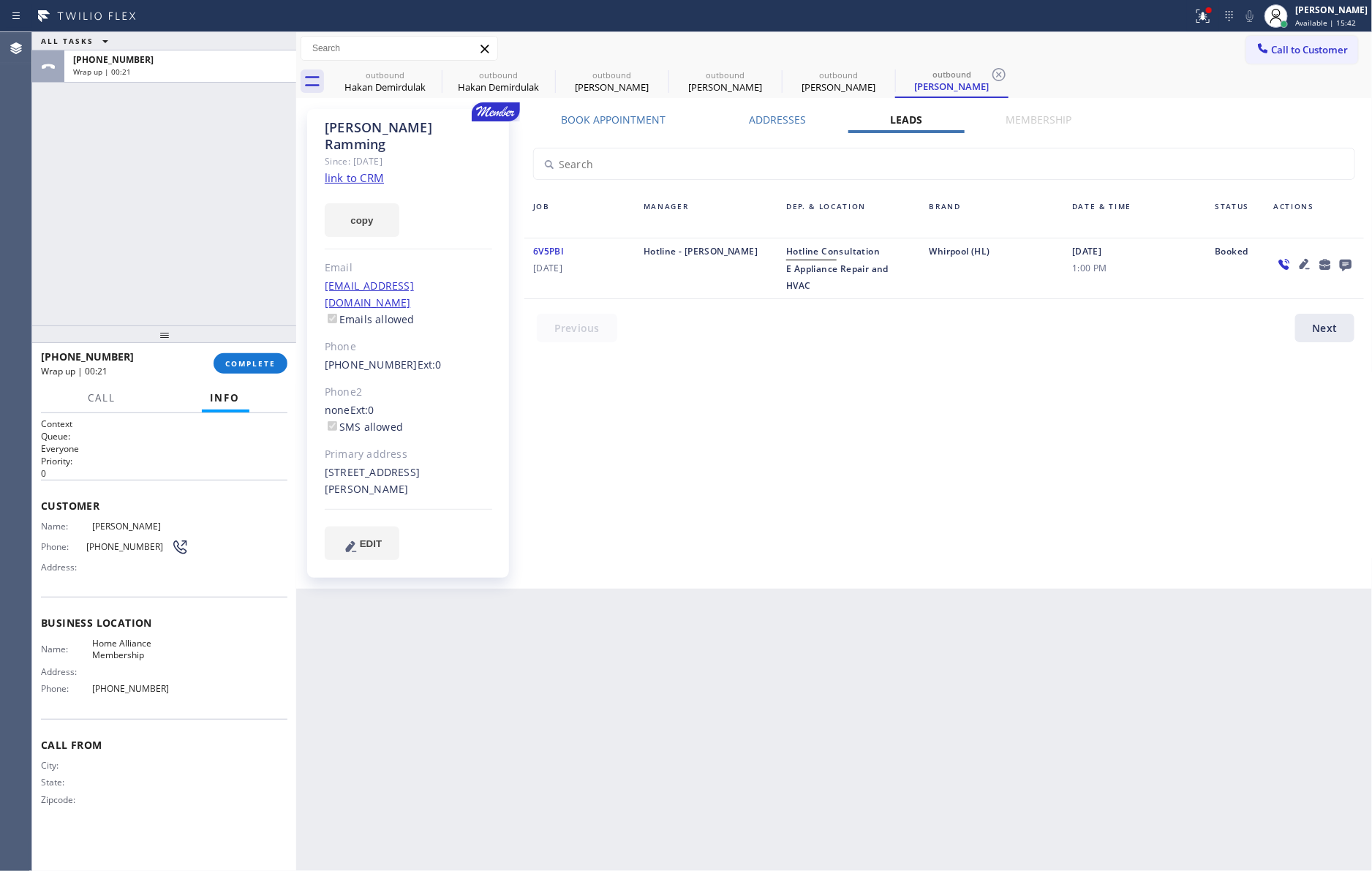
drag, startPoint x: 187, startPoint y: 239, endPoint x: 233, endPoint y: 339, distance: 110.1
click at [189, 255] on div "ALL TASKS ALL TASKS ACTIVE TASKS TASKS IN WRAP UP [PHONE_NUMBER] Wrap up | 00:21" at bounding box center [163, 179] width 264 height 293
click at [236, 351] on div "[PHONE_NUMBER] Wrap up | 00:22 COMPLETE" at bounding box center [164, 363] width 246 height 38
click at [210, 279] on div "ALL TASKS ALL TASKS ACTIVE TASKS TASKS IN WRAP UP [PHONE_NUMBER] Wrap up | 00:23" at bounding box center [163, 179] width 264 height 293
drag, startPoint x: 207, startPoint y: 327, endPoint x: 204, endPoint y: 317, distance: 10.4
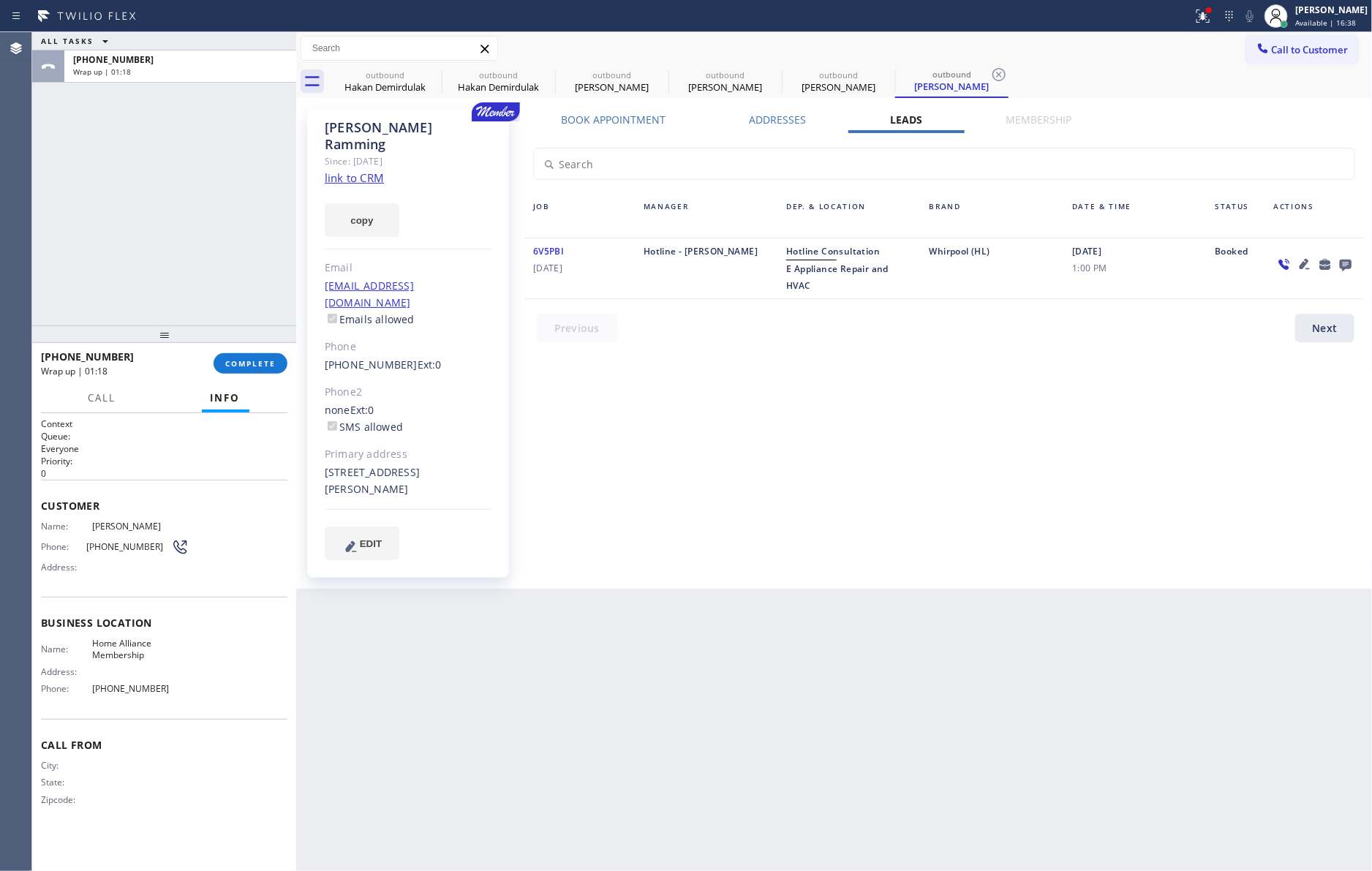
click at [207, 325] on div at bounding box center [163, 334] width 264 height 17
click at [229, 356] on button "COMPLETE" at bounding box center [250, 362] width 74 height 21
click at [215, 240] on div "ALL TASKS ALL TASKS ACTIVE TASKS TASKS IN WRAP UP [PHONE_NUMBER] Wrap up | 01:19" at bounding box center [163, 178] width 264 height 292
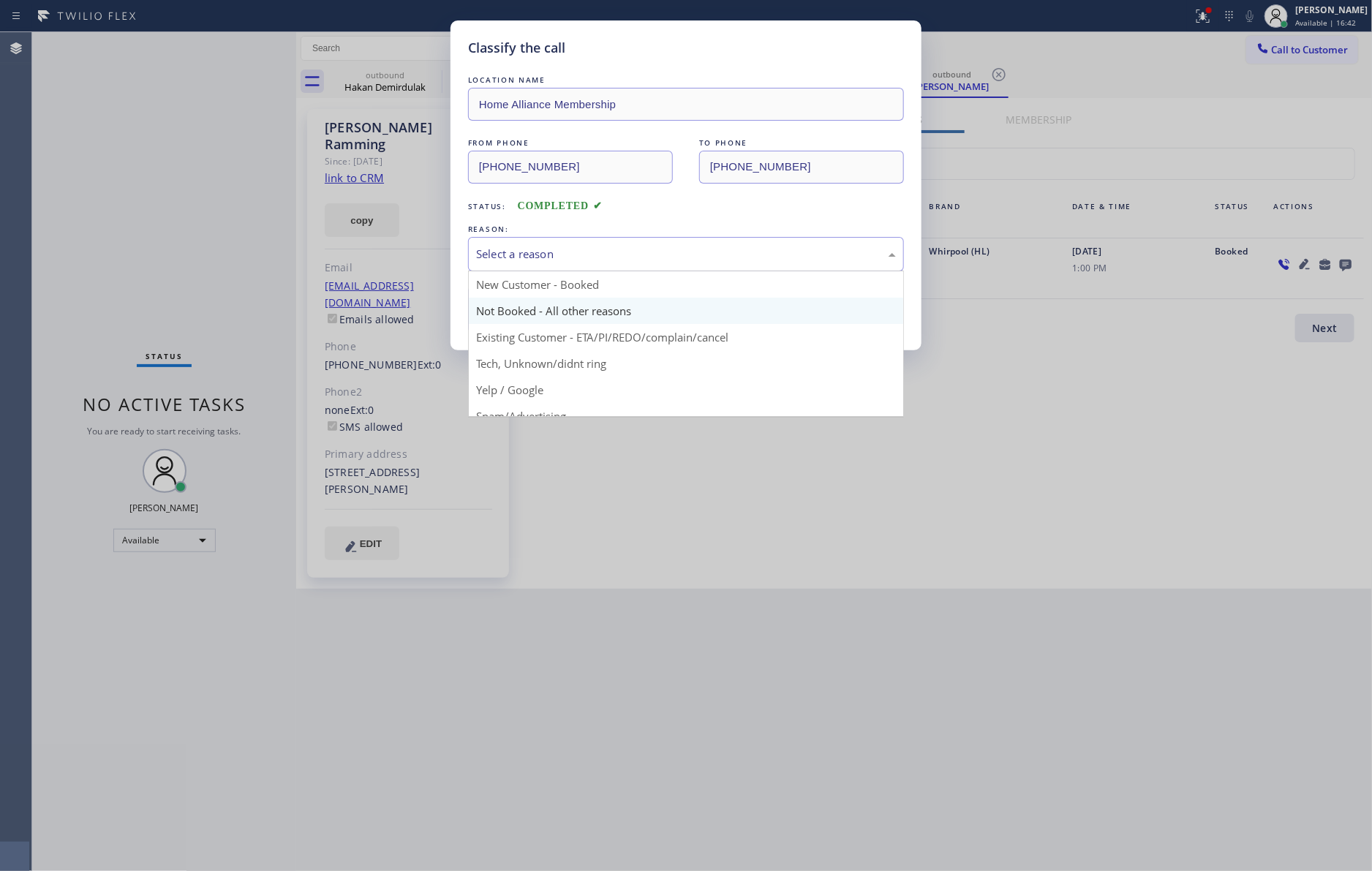
drag, startPoint x: 516, startPoint y: 263, endPoint x: 516, endPoint y: 303, distance: 40.0
click at [516, 262] on div "Select a reason" at bounding box center [686, 254] width 419 height 17
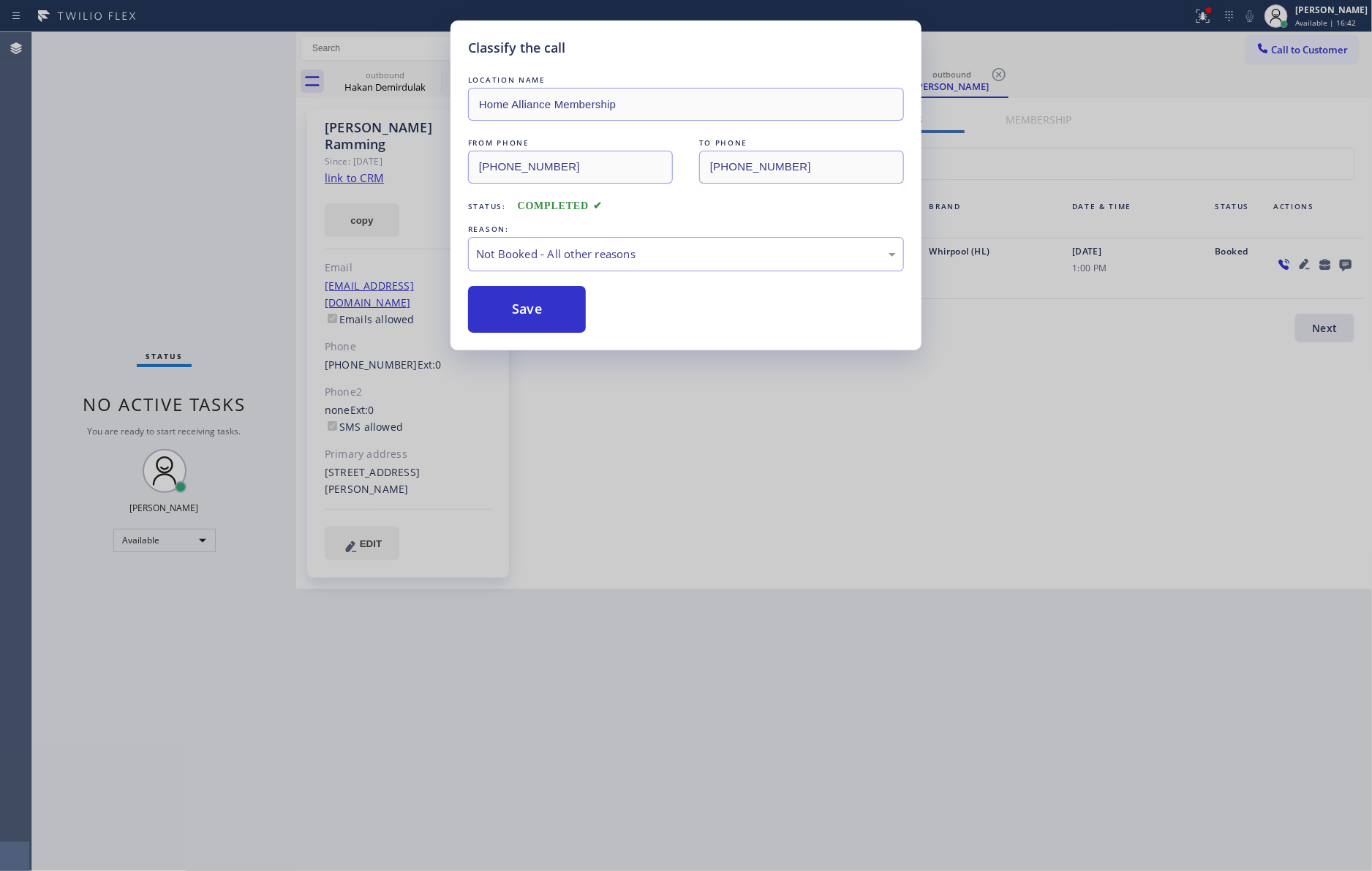
click at [518, 309] on button "Save" at bounding box center [526, 309] width 118 height 47
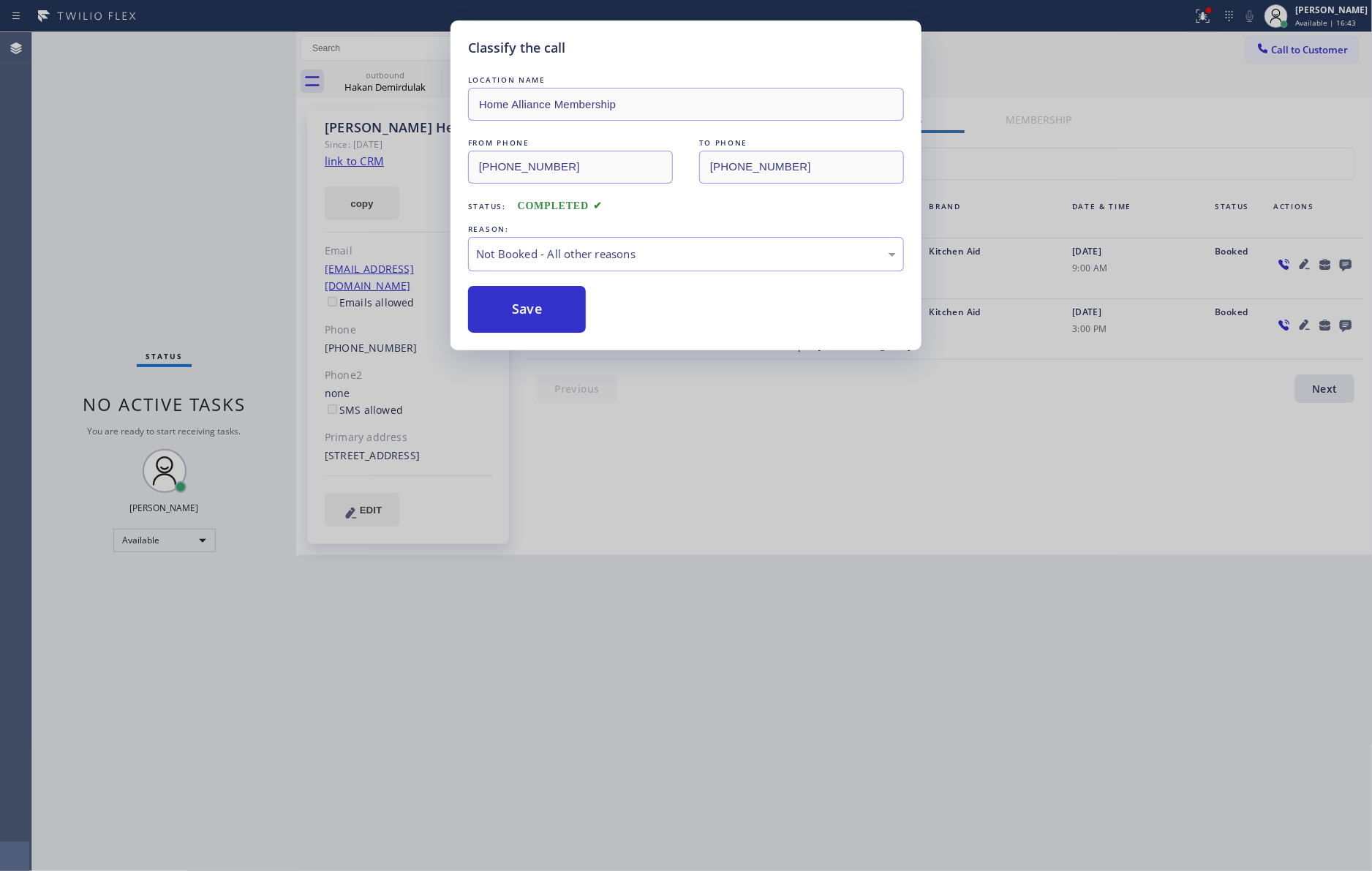
click at [518, 309] on button "Save" at bounding box center [526, 309] width 118 height 47
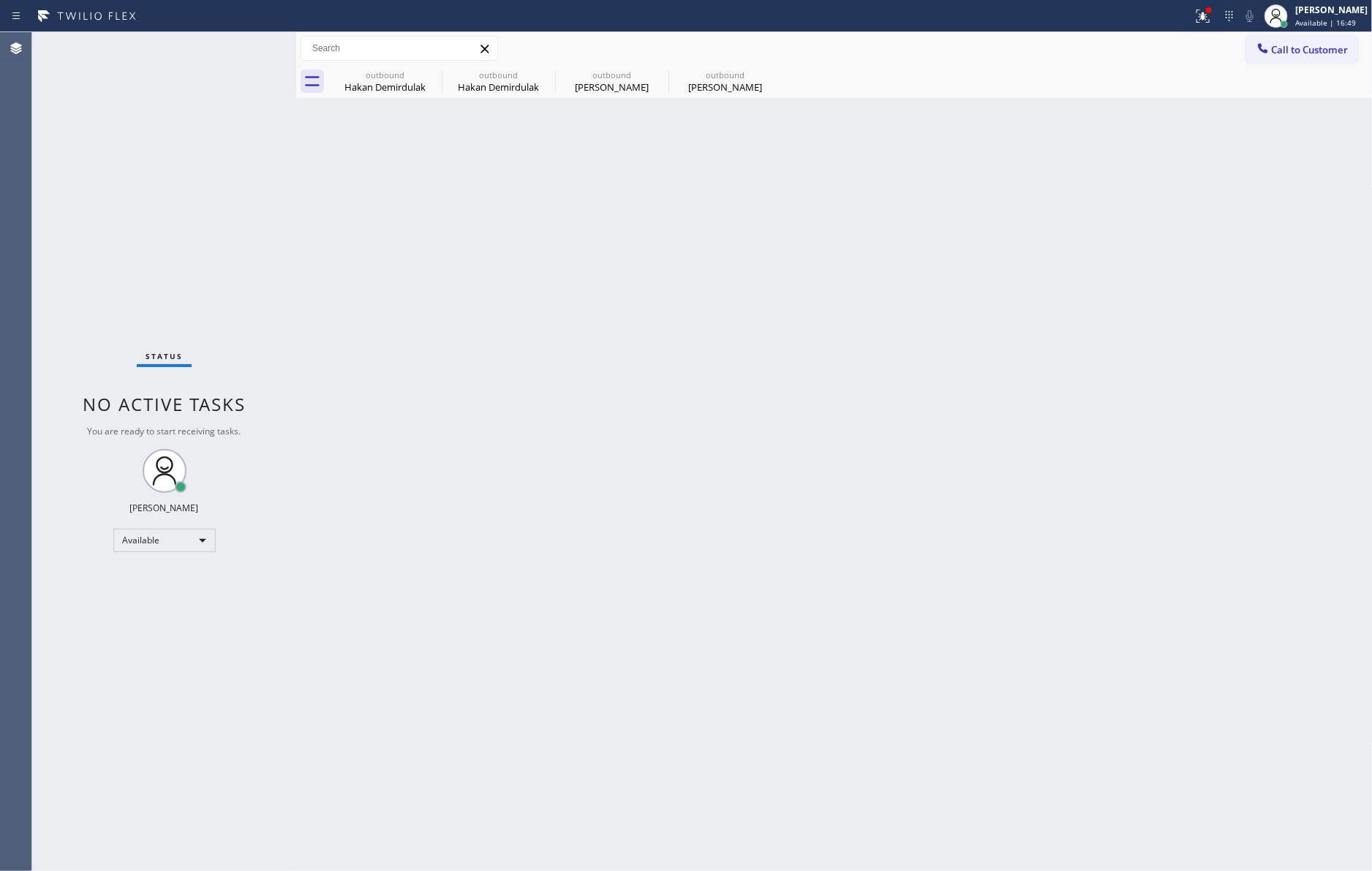
click at [558, 351] on div "Back to Dashboard Change Sender ID Customers Technicians Select a contact Outbo…" at bounding box center [834, 451] width 1076 height 839
click at [487, 508] on div "Back to Dashboard Change Sender ID Customers Technicians Select a contact Outbo…" at bounding box center [834, 451] width 1076 height 839
drag, startPoint x: 772, startPoint y: 391, endPoint x: 1301, endPoint y: 206, distance: 560.4
click at [794, 374] on div "Back to Dashboard Change Sender ID Customers Technicians Select a contact Outbo…" at bounding box center [834, 451] width 1076 height 839
click at [1336, 51] on button "Call to Customer" at bounding box center [1301, 49] width 112 height 28
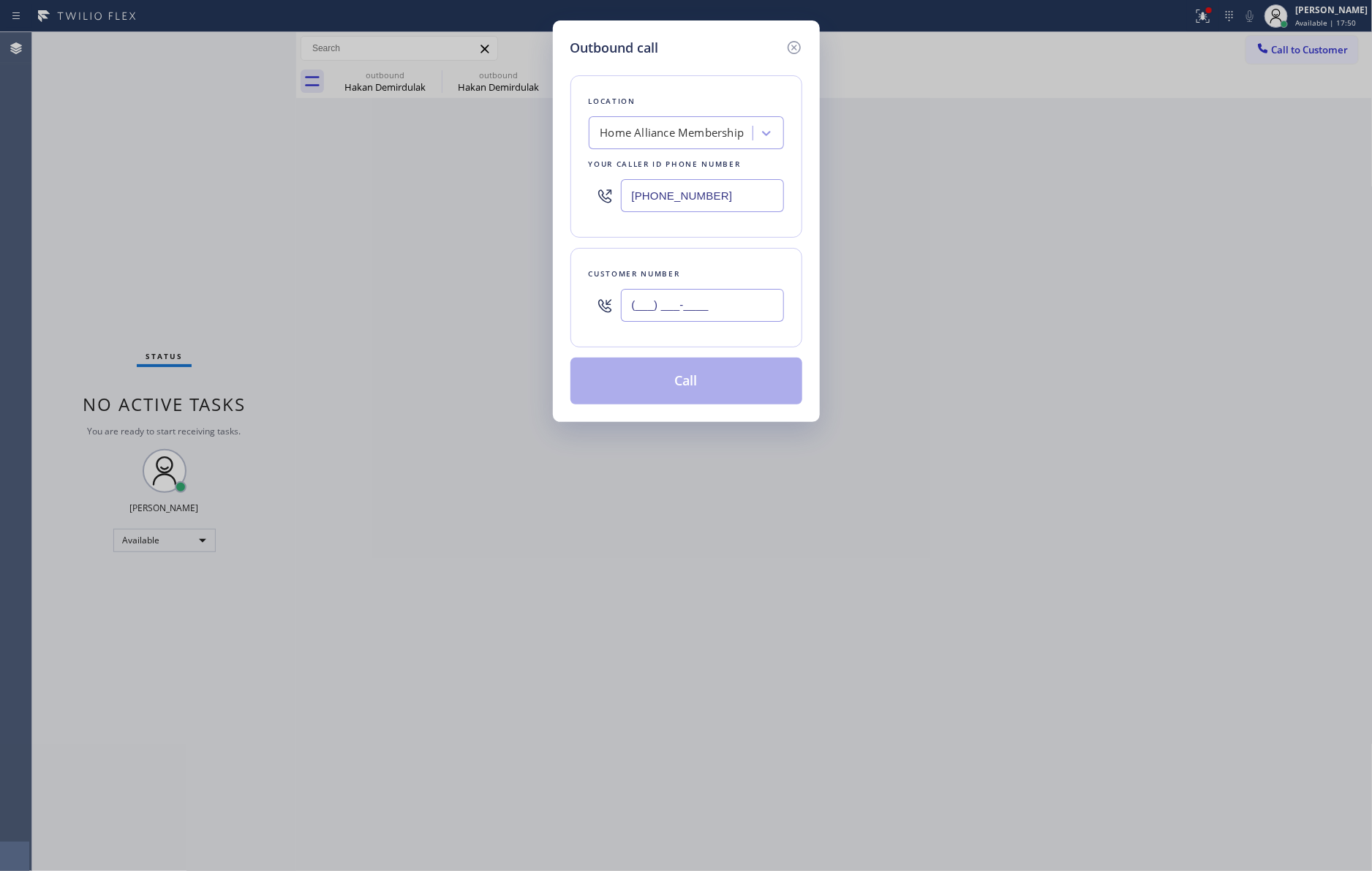
click at [761, 308] on input "(___) ___-____" at bounding box center [702, 305] width 163 height 33
paste input "818) 370-3424"
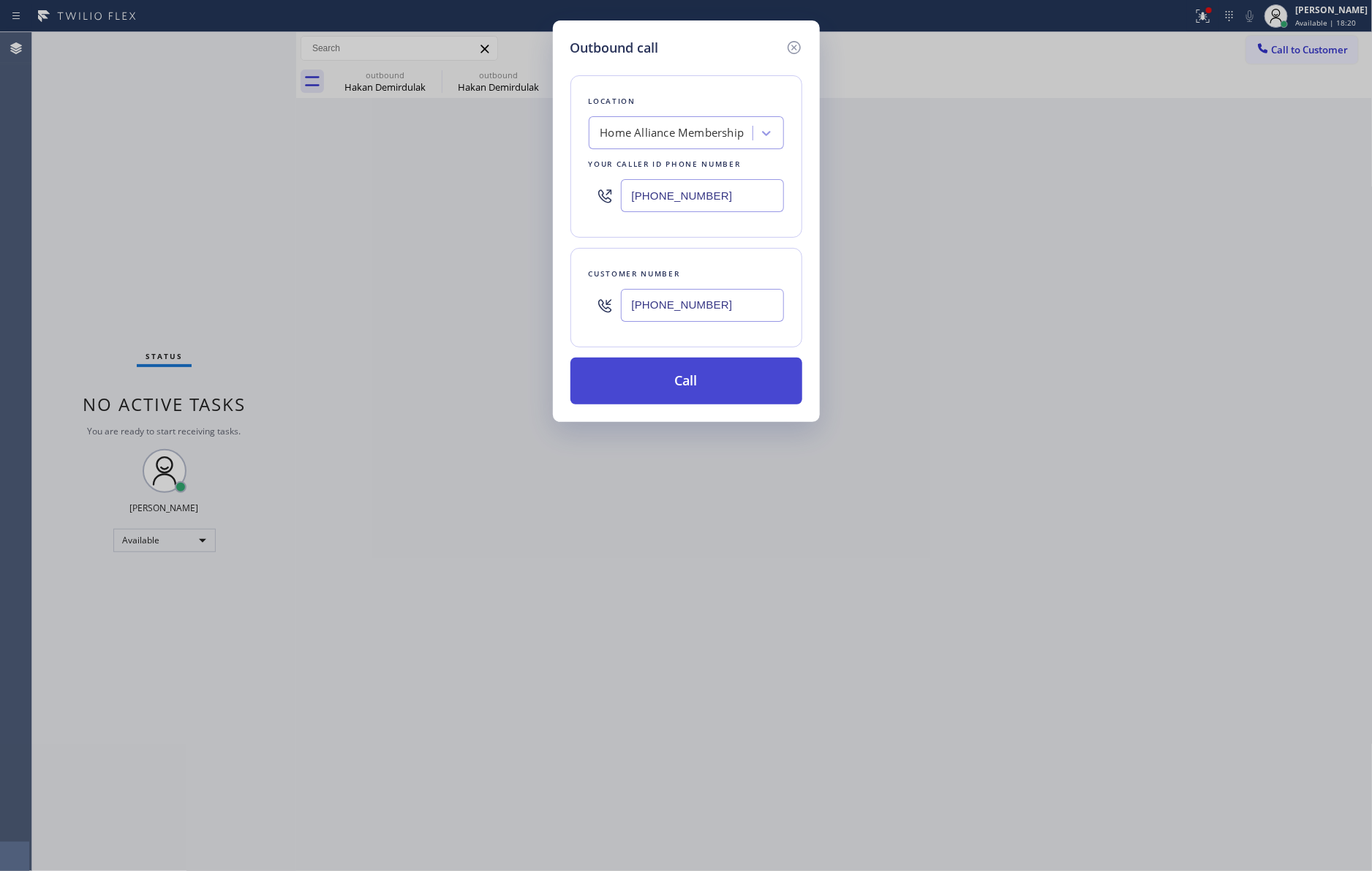
type input "[PHONE_NUMBER]"
click at [744, 394] on button "Call" at bounding box center [686, 382] width 232 height 47
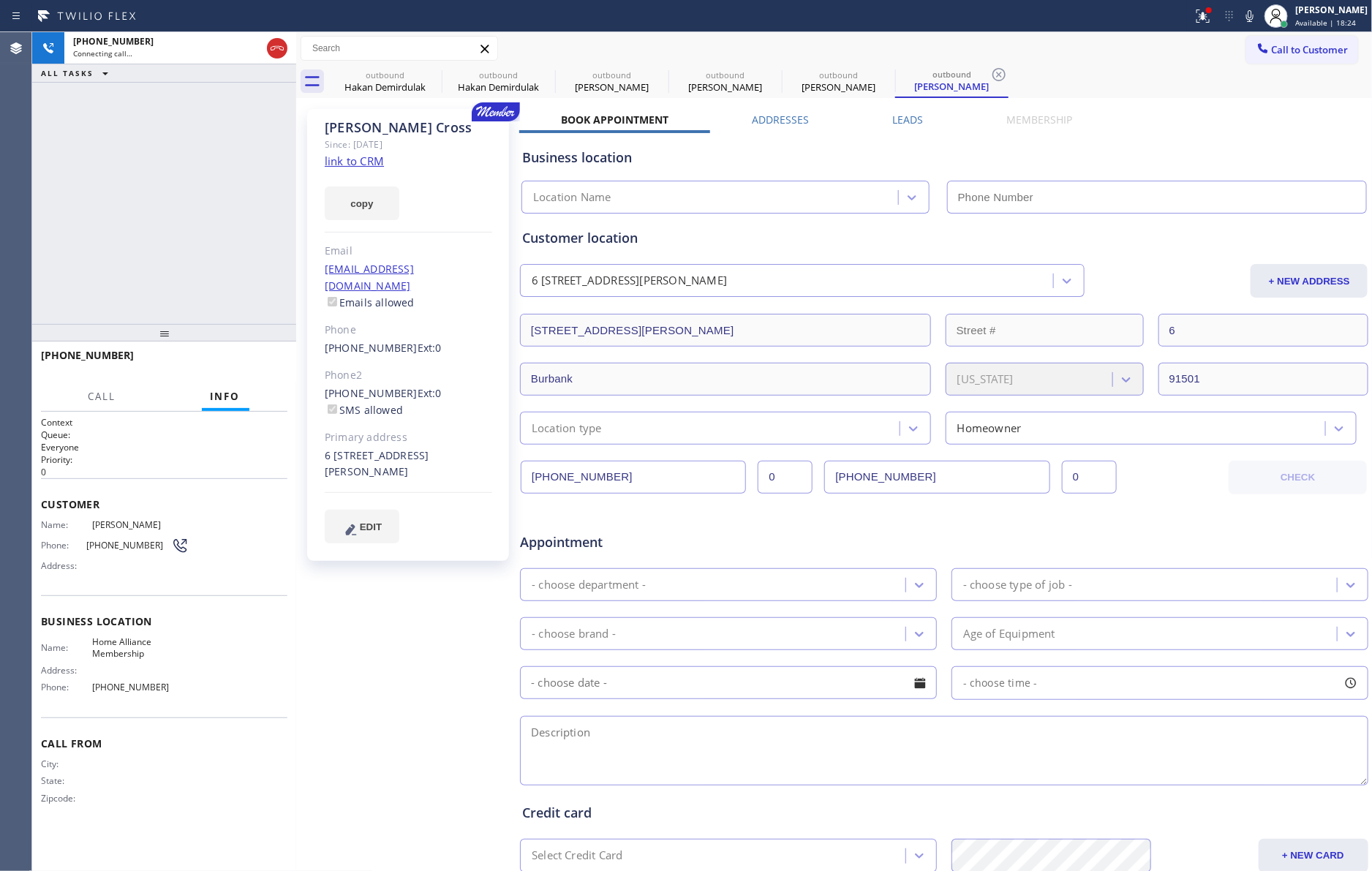
type input "[PHONE_NUMBER]"
drag, startPoint x: 163, startPoint y: 161, endPoint x: 220, endPoint y: 189, distance: 63.5
click at [165, 161] on div "[PHONE_NUMBER] Connecting call… ALL TASKS ALL TASKS ACTIVE TASKS TASKS IN WRAP …" at bounding box center [163, 178] width 264 height 292
click at [239, 176] on div "[PHONE_NUMBER] Connecting call… ALL TASKS ALL TASKS ACTIVE TASKS TASKS IN WRAP …" at bounding box center [163, 178] width 264 height 292
click at [237, 180] on div "[PHONE_NUMBER] Connecting call… ALL TASKS ALL TASKS ACTIVE TASKS TASKS IN WRAP …" at bounding box center [163, 178] width 264 height 292
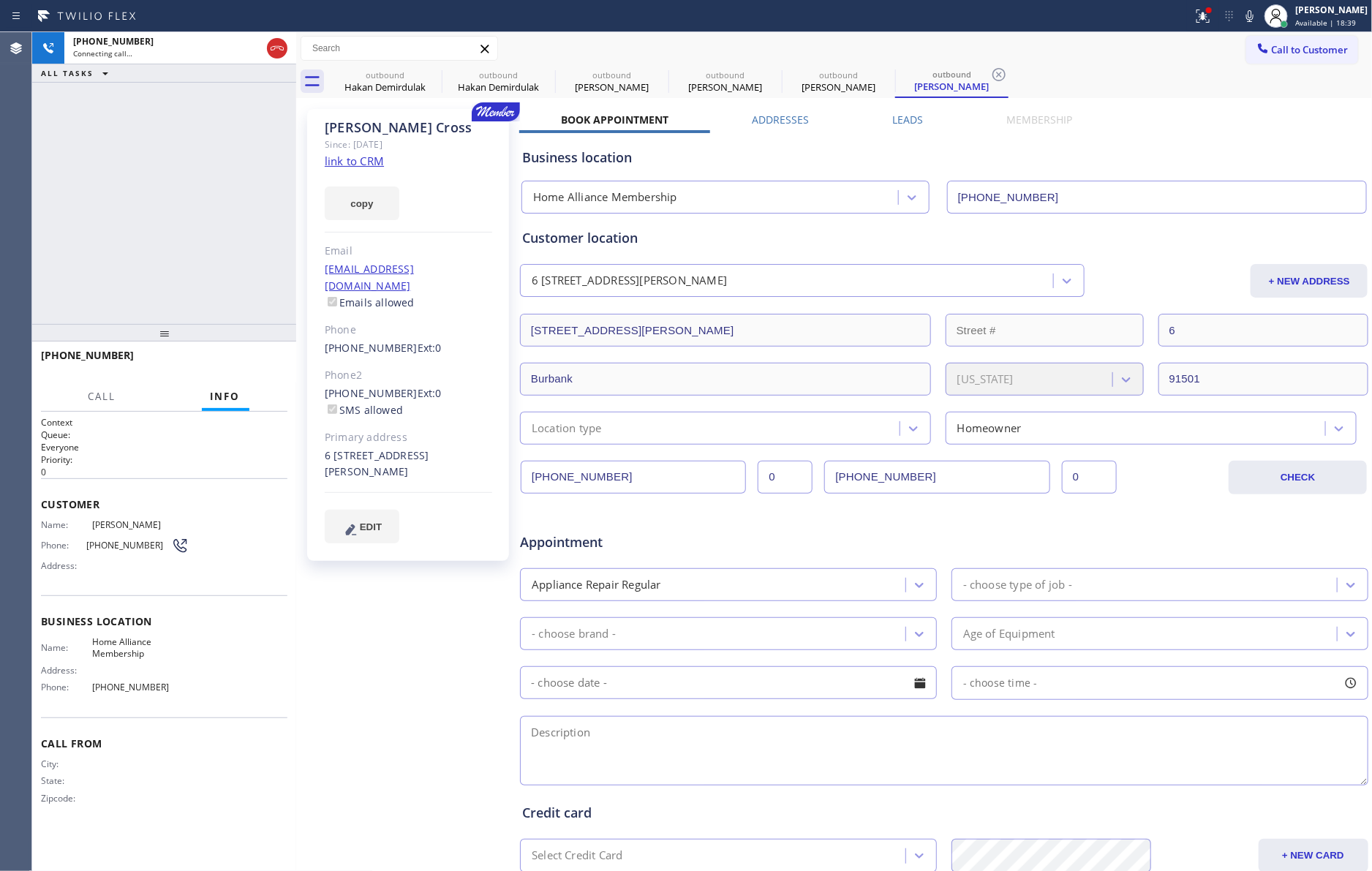
drag, startPoint x: 275, startPoint y: 44, endPoint x: 265, endPoint y: 192, distance: 148.3
click at [275, 52] on icon at bounding box center [277, 48] width 17 height 17
click at [265, 192] on div "[PHONE_NUMBER] Connecting call… ALL TASKS ALL TASKS ACTIVE TASKS TASKS IN WRAP …" at bounding box center [163, 178] width 264 height 292
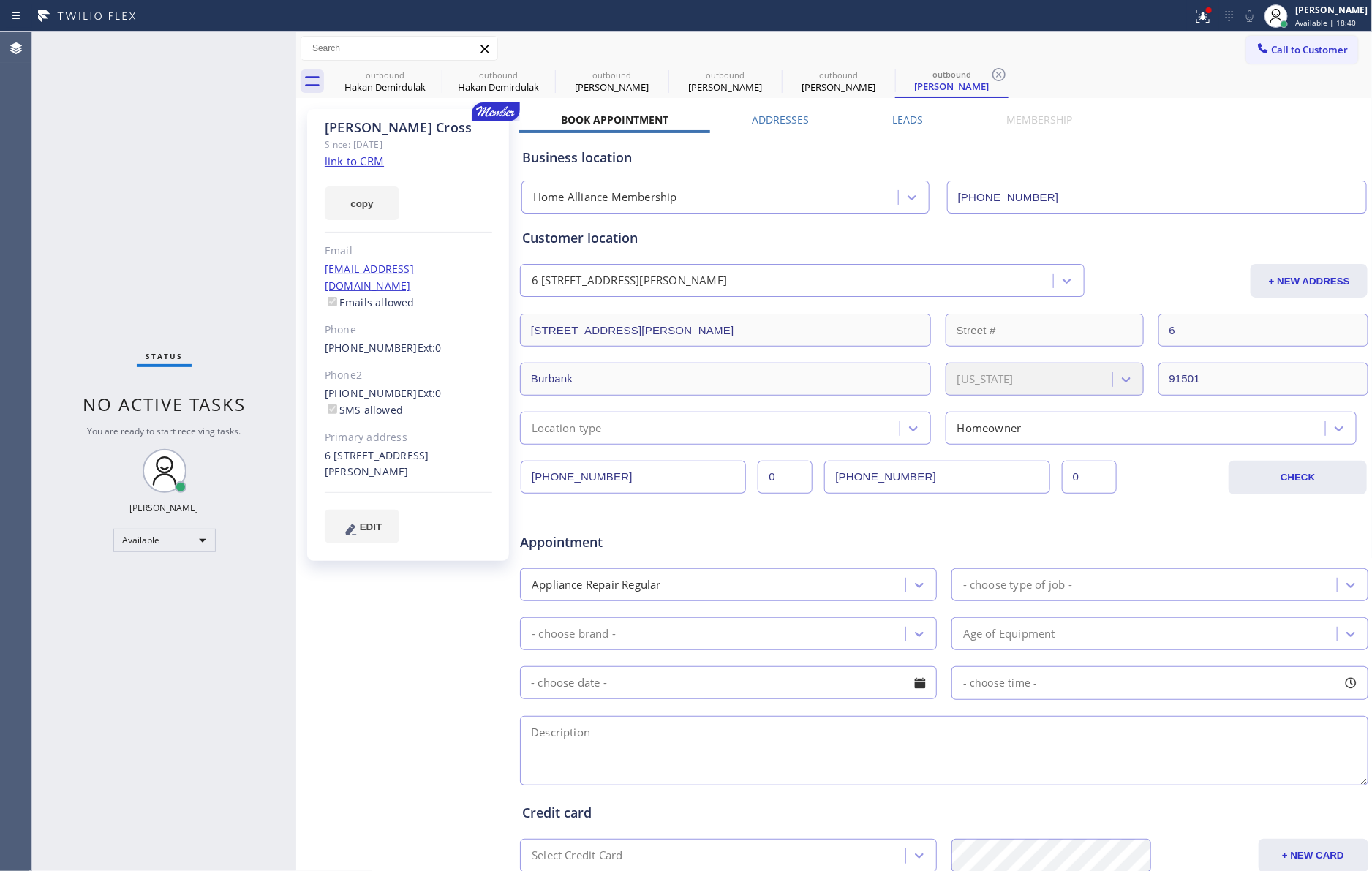
click at [1120, 106] on div "[PERSON_NAME] Since: [DATE] link to CRM copy Email [EMAIL_ADDRESS][DOMAIN_NAME]…" at bounding box center [834, 575] width 1069 height 948
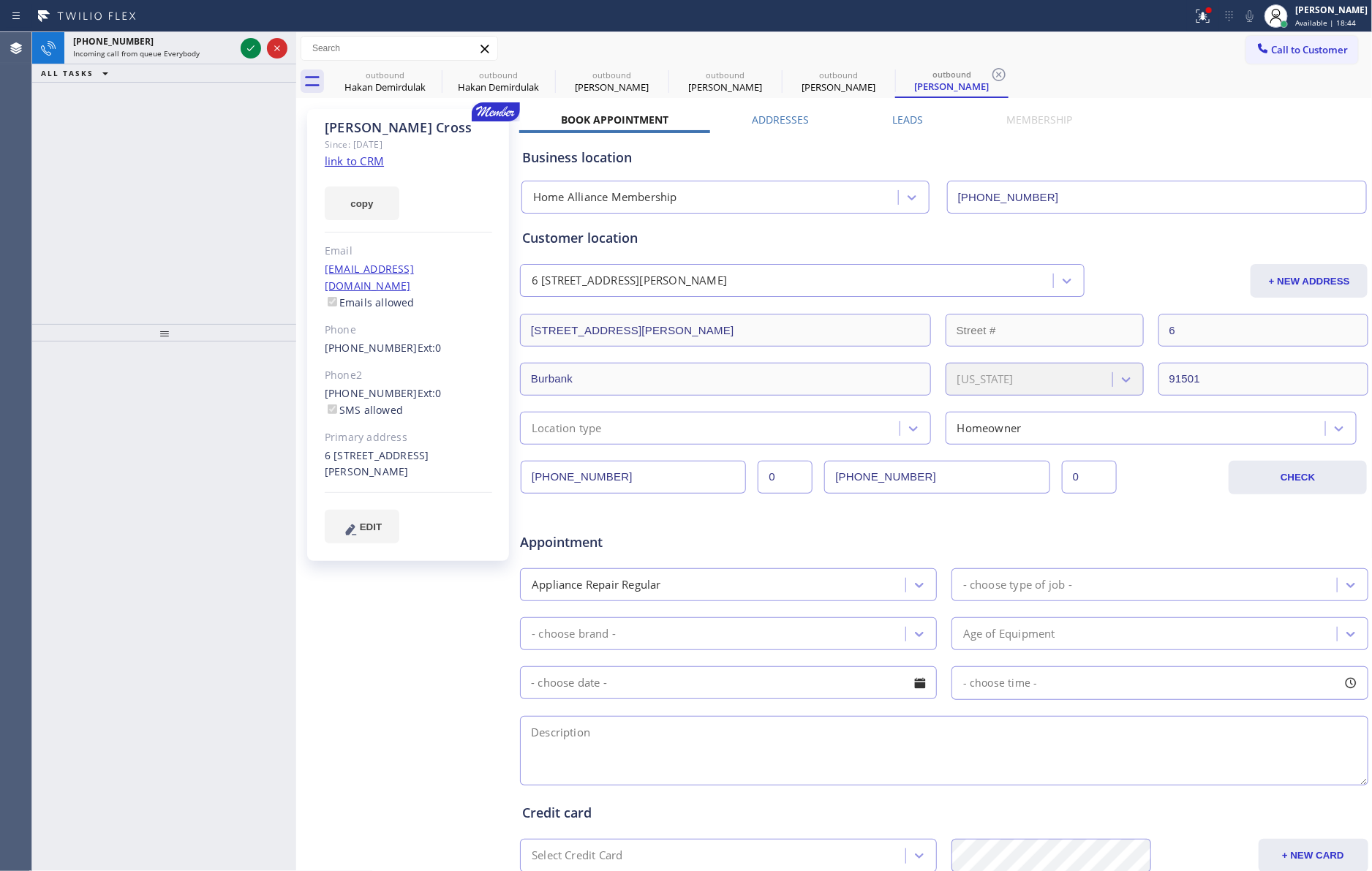
click at [252, 324] on div at bounding box center [163, 332] width 264 height 17
click at [233, 211] on div "[PHONE_NUMBER] Incoming call from queue Everybody ALL TASKS ALL TASKS ACTIVE TA…" at bounding box center [163, 169] width 264 height 274
click at [1273, 40] on button "Call to Customer" at bounding box center [1301, 49] width 112 height 28
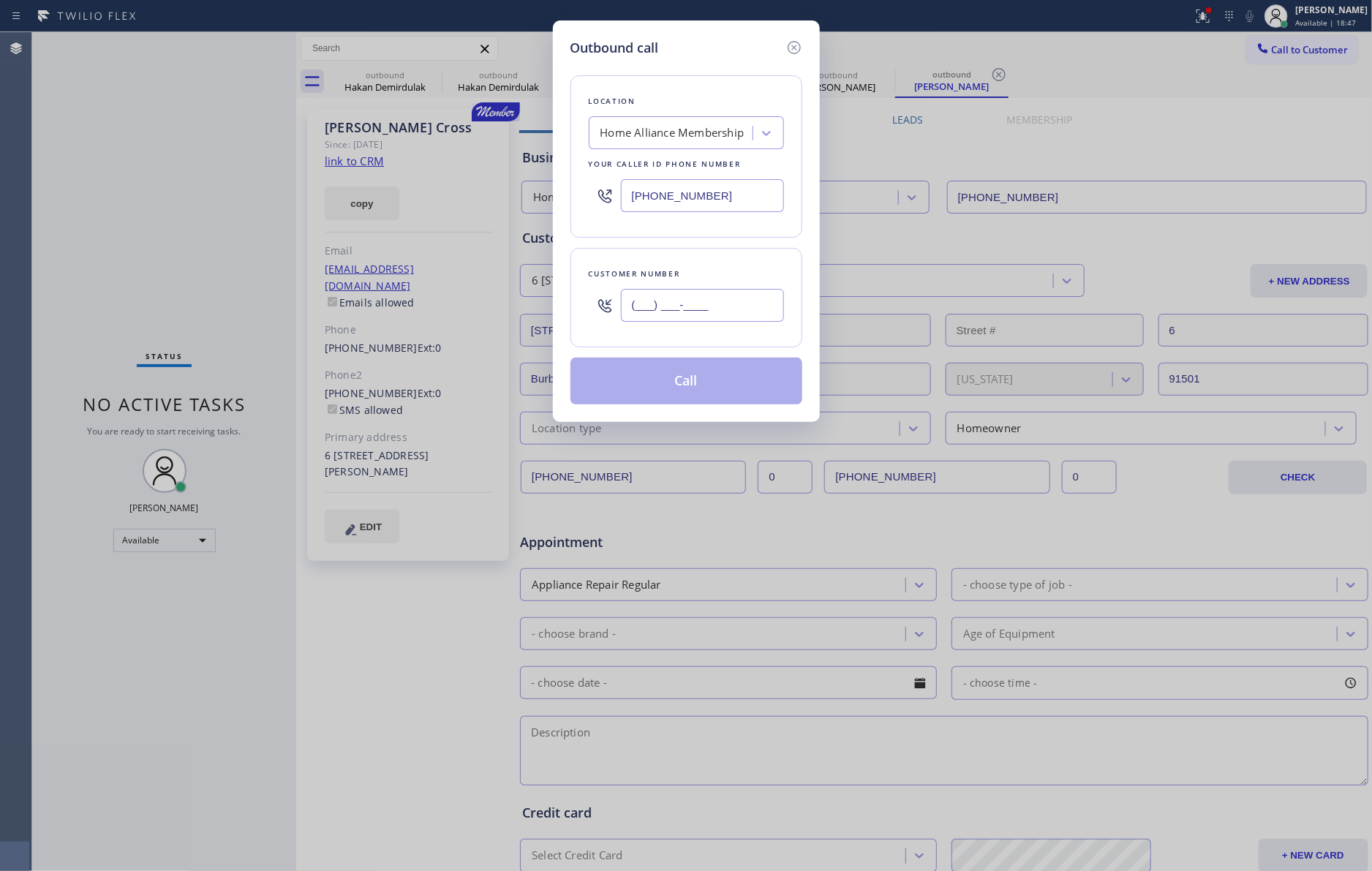
click at [729, 312] on input "(___) ___-____" at bounding box center [702, 305] width 163 height 33
paste input "917) 400-7772"
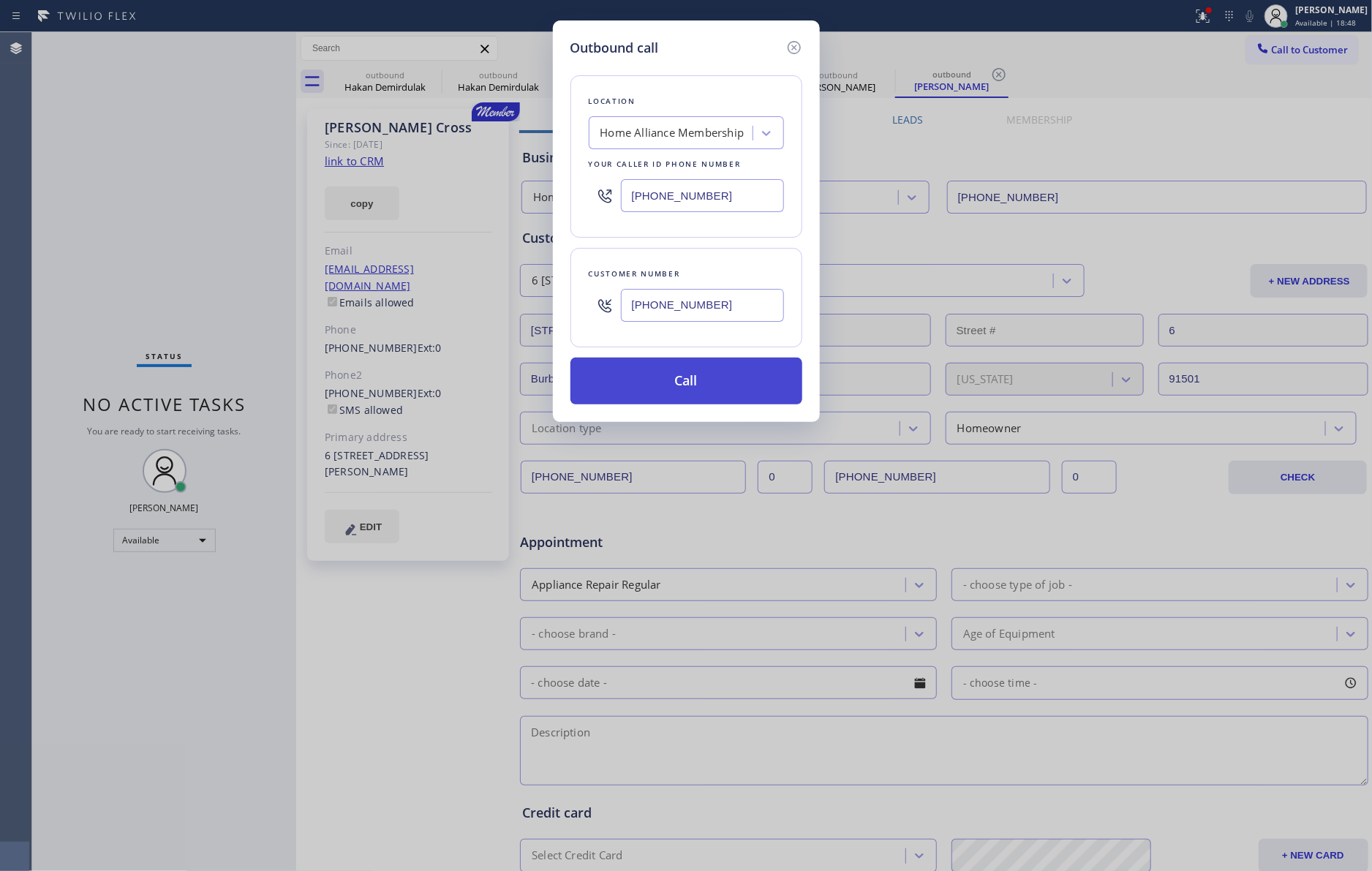
type input "[PHONE_NUMBER]"
click at [735, 382] on button "Call" at bounding box center [686, 382] width 232 height 47
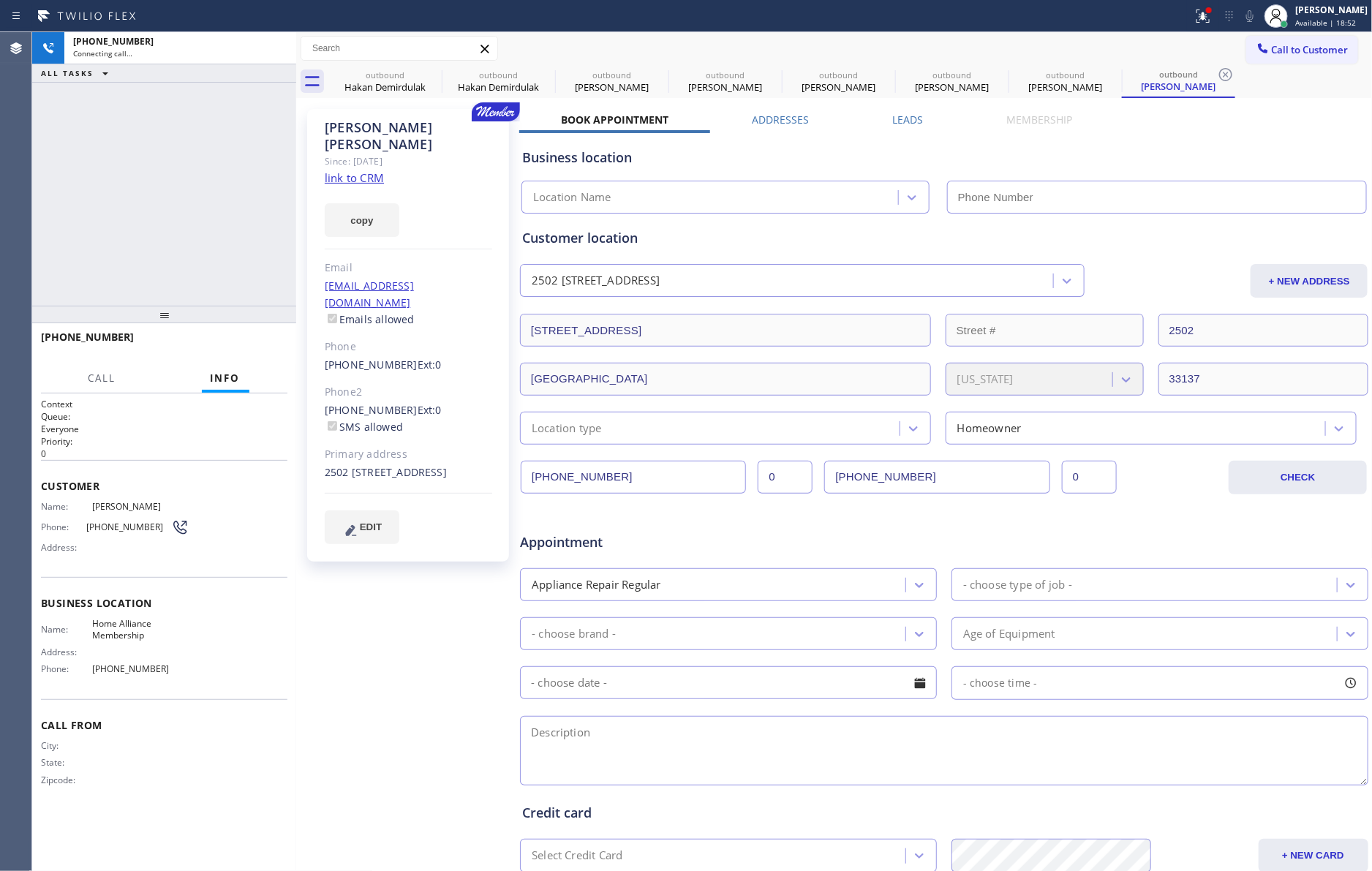
type input "[PHONE_NUMBER]"
click at [362, 79] on div "outbound" at bounding box center [384, 74] width 110 height 11
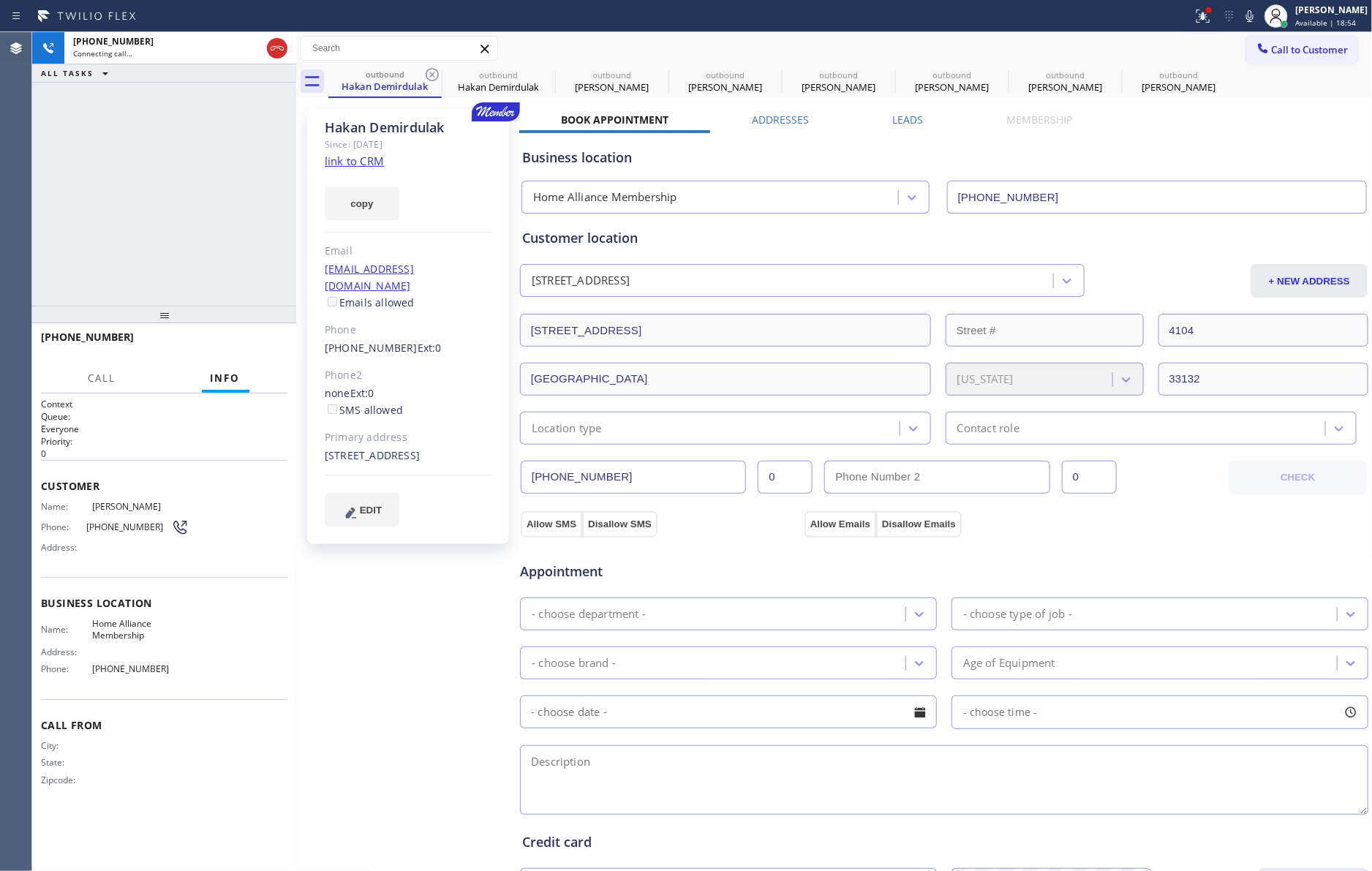
drag, startPoint x: 433, startPoint y: 74, endPoint x: 217, endPoint y: 163, distance: 233.6
click at [435, 74] on icon at bounding box center [432, 74] width 17 height 17
click at [0, 0] on icon at bounding box center [0, 0] width 0 height 0
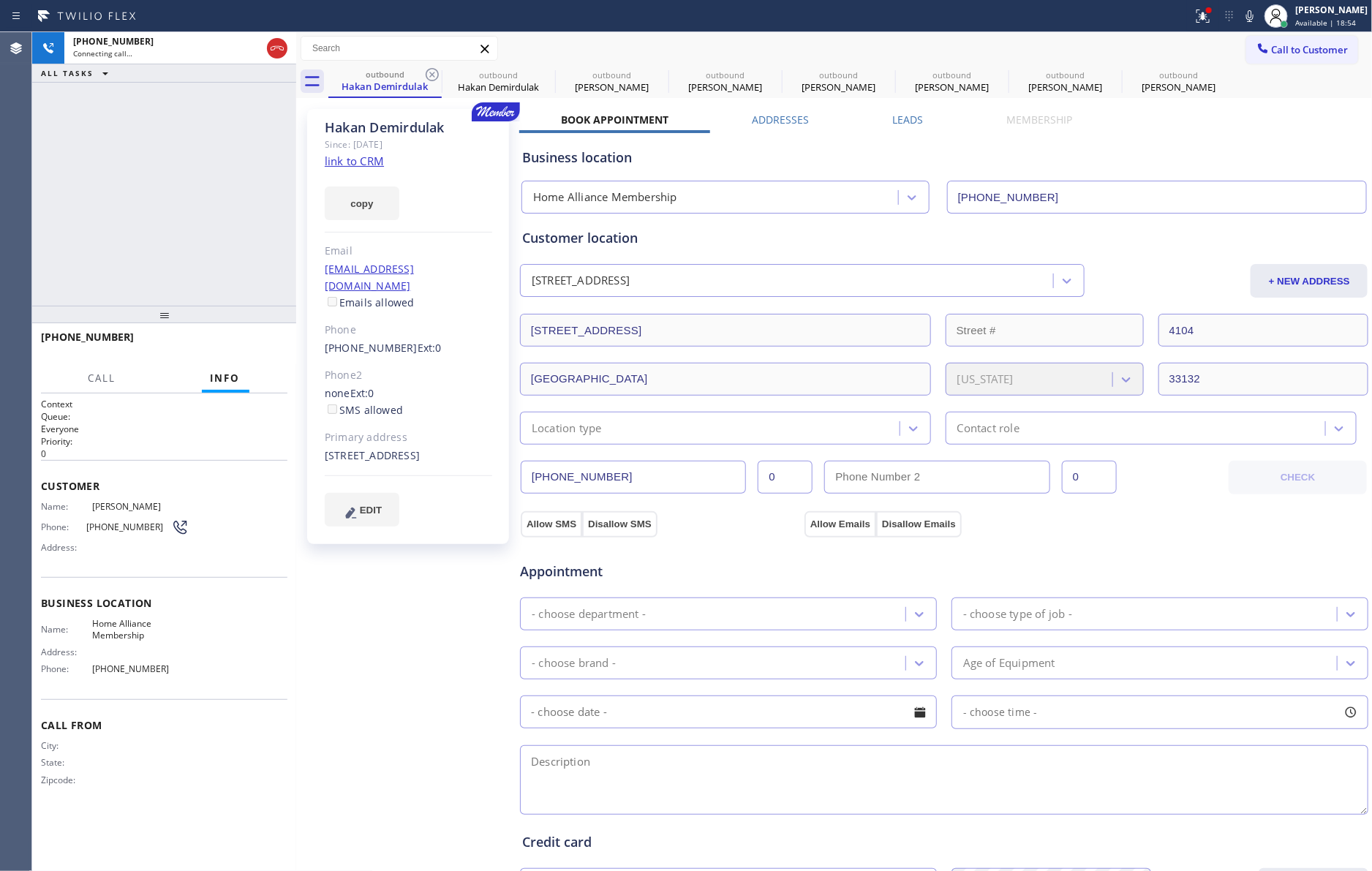
click at [0, 0] on icon at bounding box center [0, 0] width 0 height 0
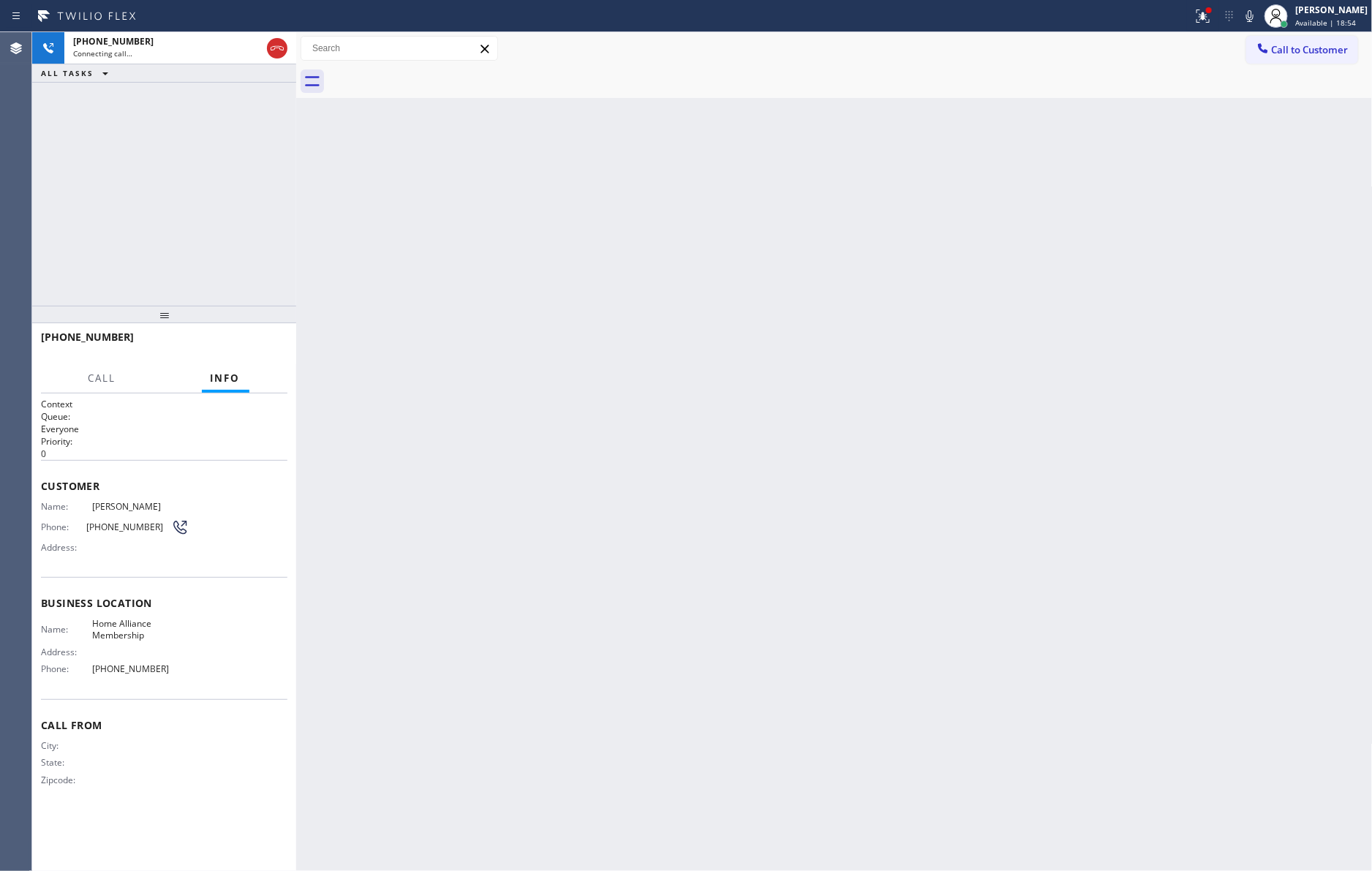
drag, startPoint x: 217, startPoint y: 163, endPoint x: 270, endPoint y: 202, distance: 65.8
click at [237, 183] on div "[PHONE_NUMBER] Connecting call… ALL TASKS ALL TASKS ACTIVE TASKS TASKS IN WRAP …" at bounding box center [163, 169] width 264 height 274
click at [648, 353] on div "Back to Dashboard Change Sender ID Customers Technicians Select a contact Outbo…" at bounding box center [834, 451] width 1076 height 839
click at [283, 49] on icon at bounding box center [277, 48] width 17 height 17
drag, startPoint x: 226, startPoint y: 163, endPoint x: 1272, endPoint y: 386, distance: 1069.5
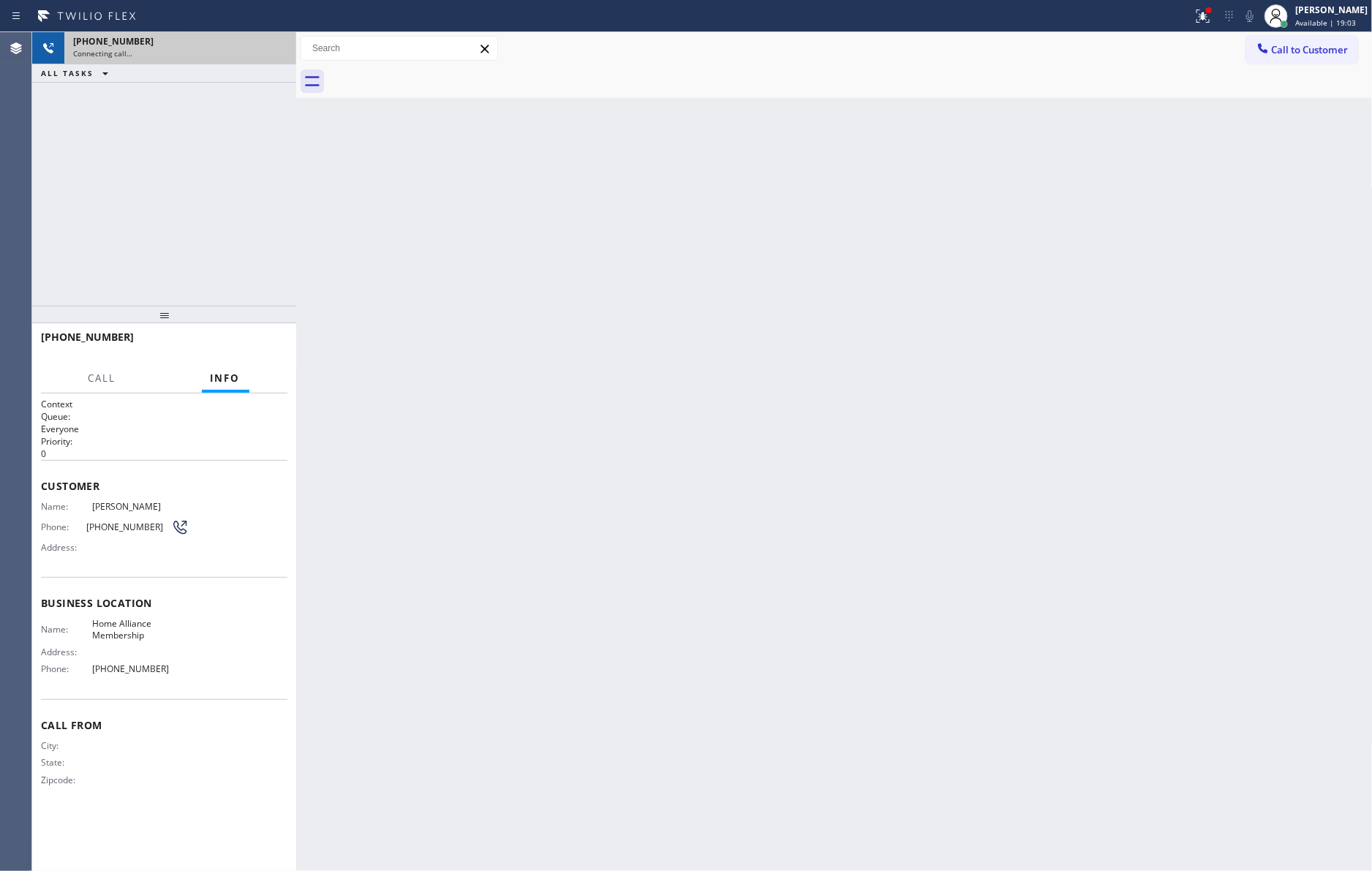
click at [226, 165] on div "[PHONE_NUMBER] Connecting call… ALL TASKS ALL TASKS ACTIVE TASKS TASKS IN WRAP …" at bounding box center [163, 169] width 264 height 274
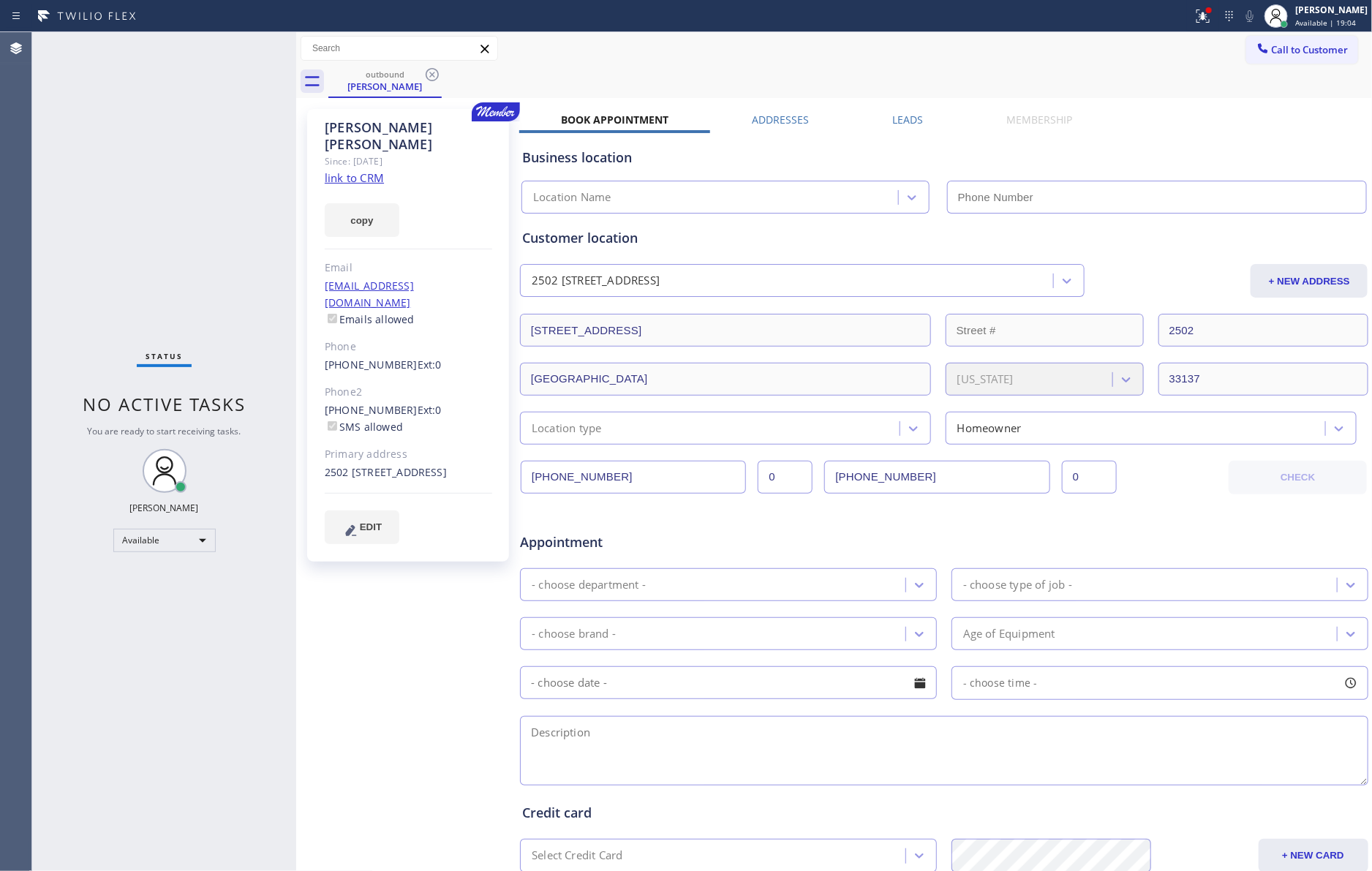
type input "[PHONE_NUMBER]"
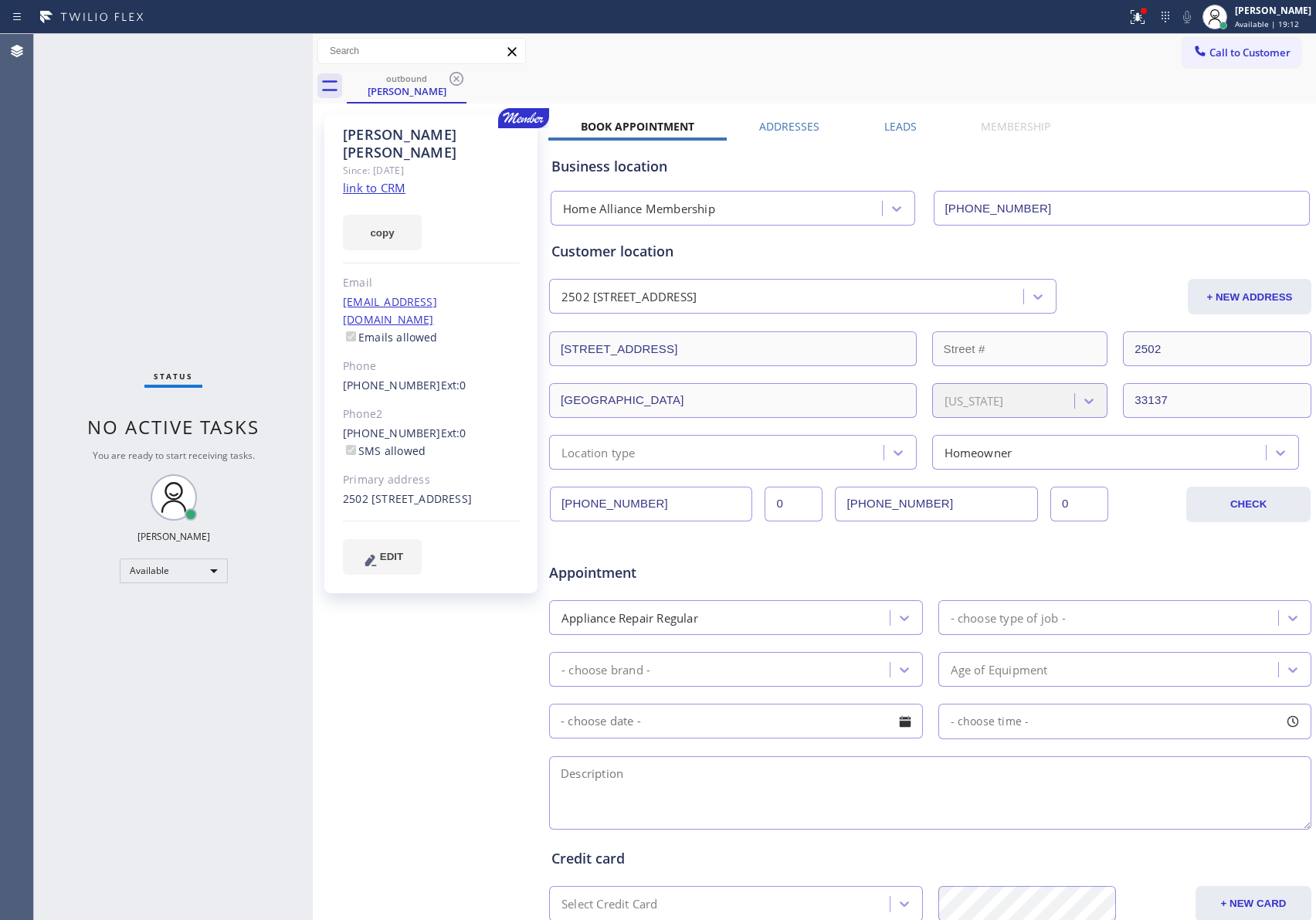
click at [1220, 87] on div "outbound [PERSON_NAME]" at bounding box center [831, 86] width 969 height 35
click at [1230, 51] on span "Call to Customer" at bounding box center [1249, 52] width 81 height 14
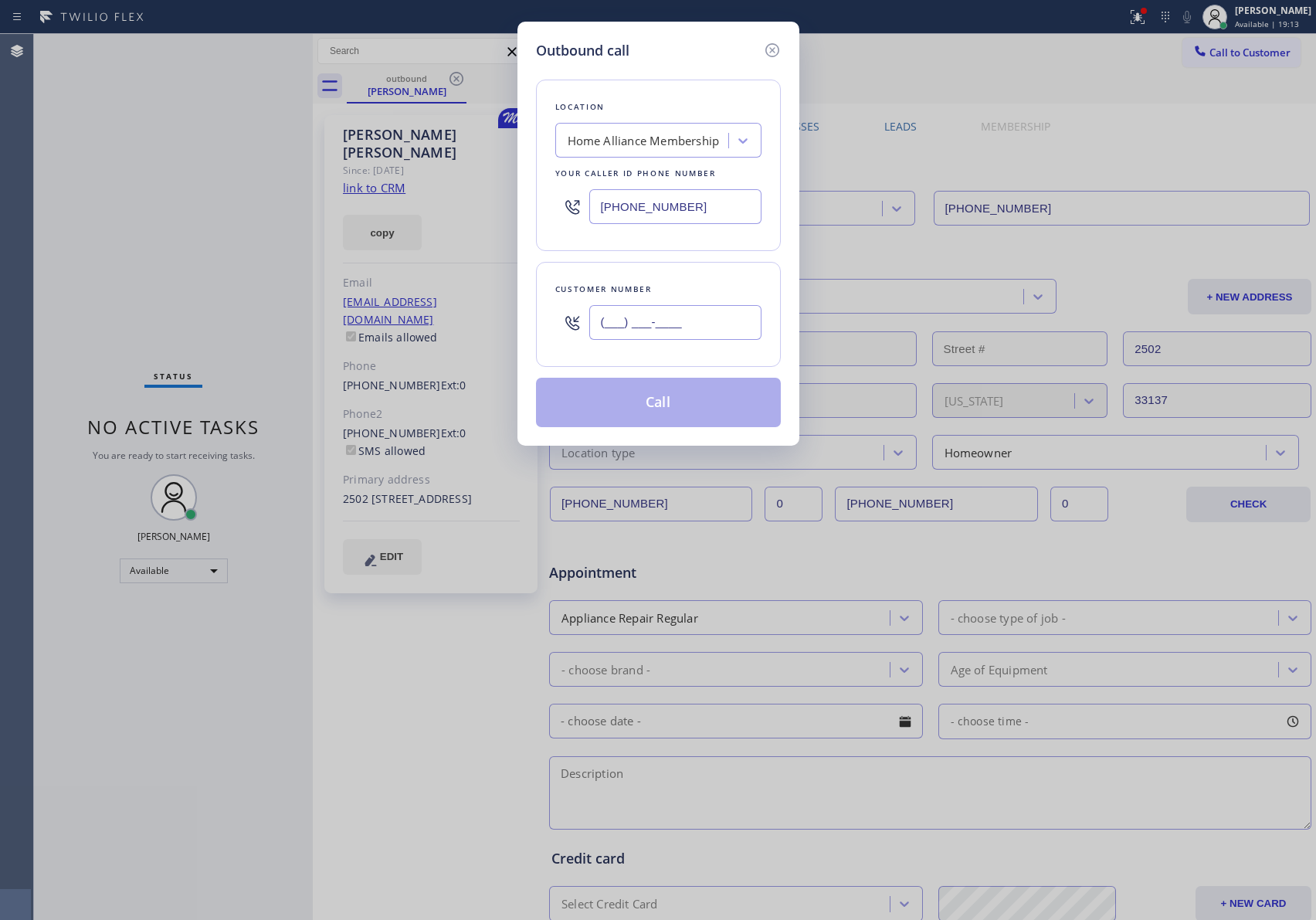
click at [675, 323] on input "(___) ___-____" at bounding box center [675, 322] width 173 height 35
paste input "305) 665-2870"
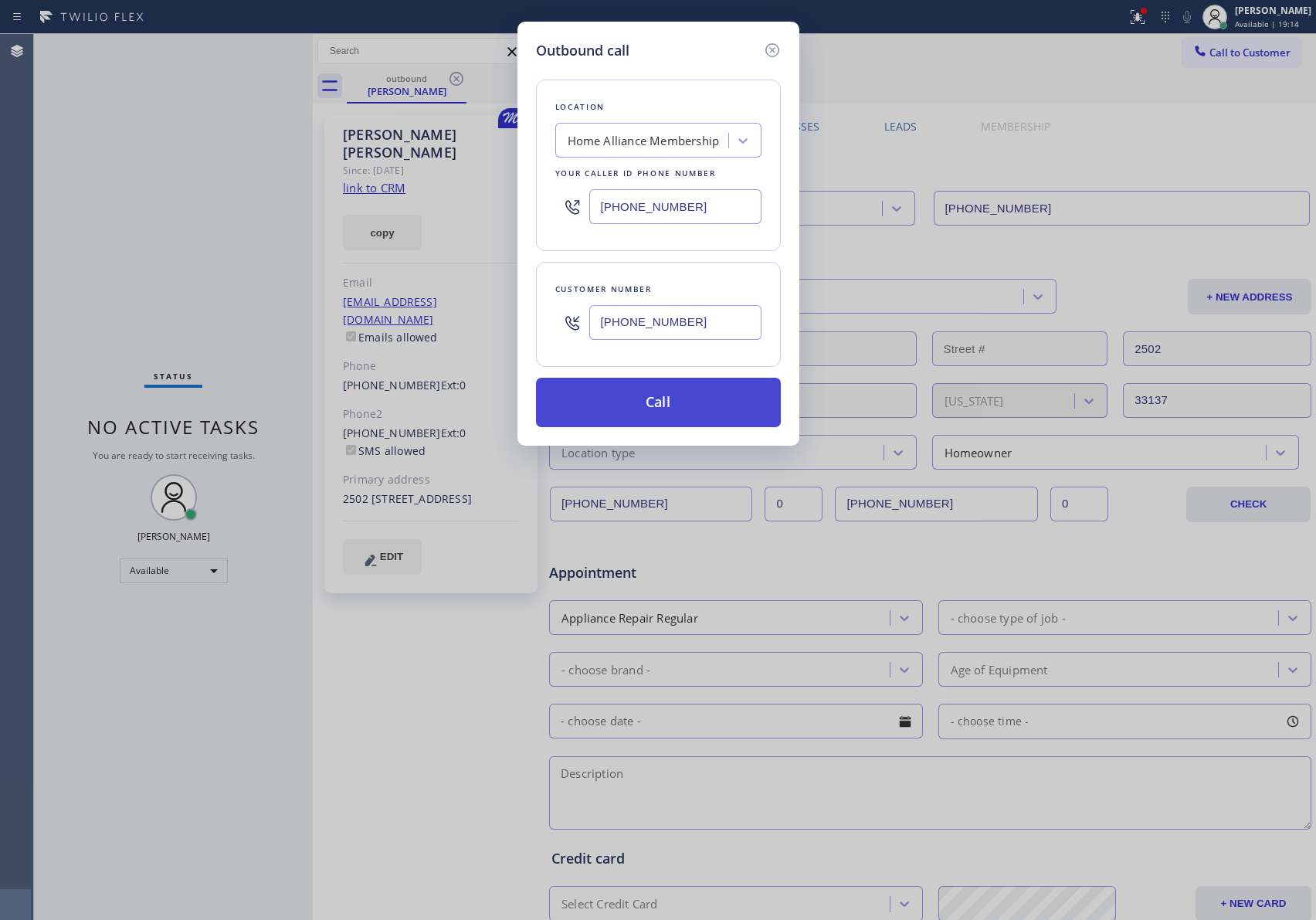
type input "[PHONE_NUMBER]"
click at [653, 411] on button "Call" at bounding box center [658, 403] width 245 height 50
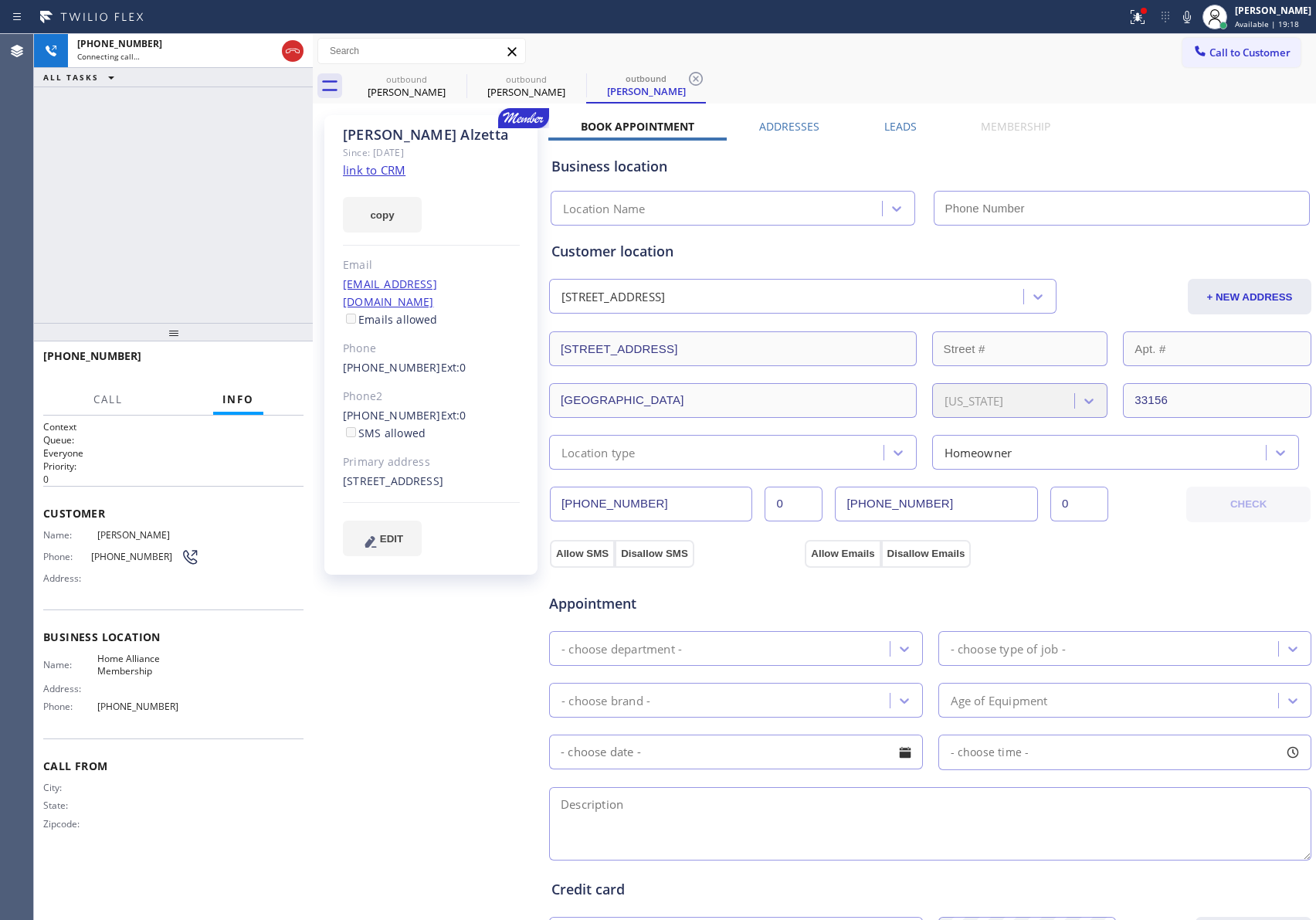
type input "[PHONE_NUMBER]"
drag, startPoint x: 945, startPoint y: 31, endPoint x: 793, endPoint y: 123, distance: 177.7
click at [945, 35] on div "Status report Issues detected These issues could affect your workflow. Please c…" at bounding box center [658, 460] width 1316 height 920
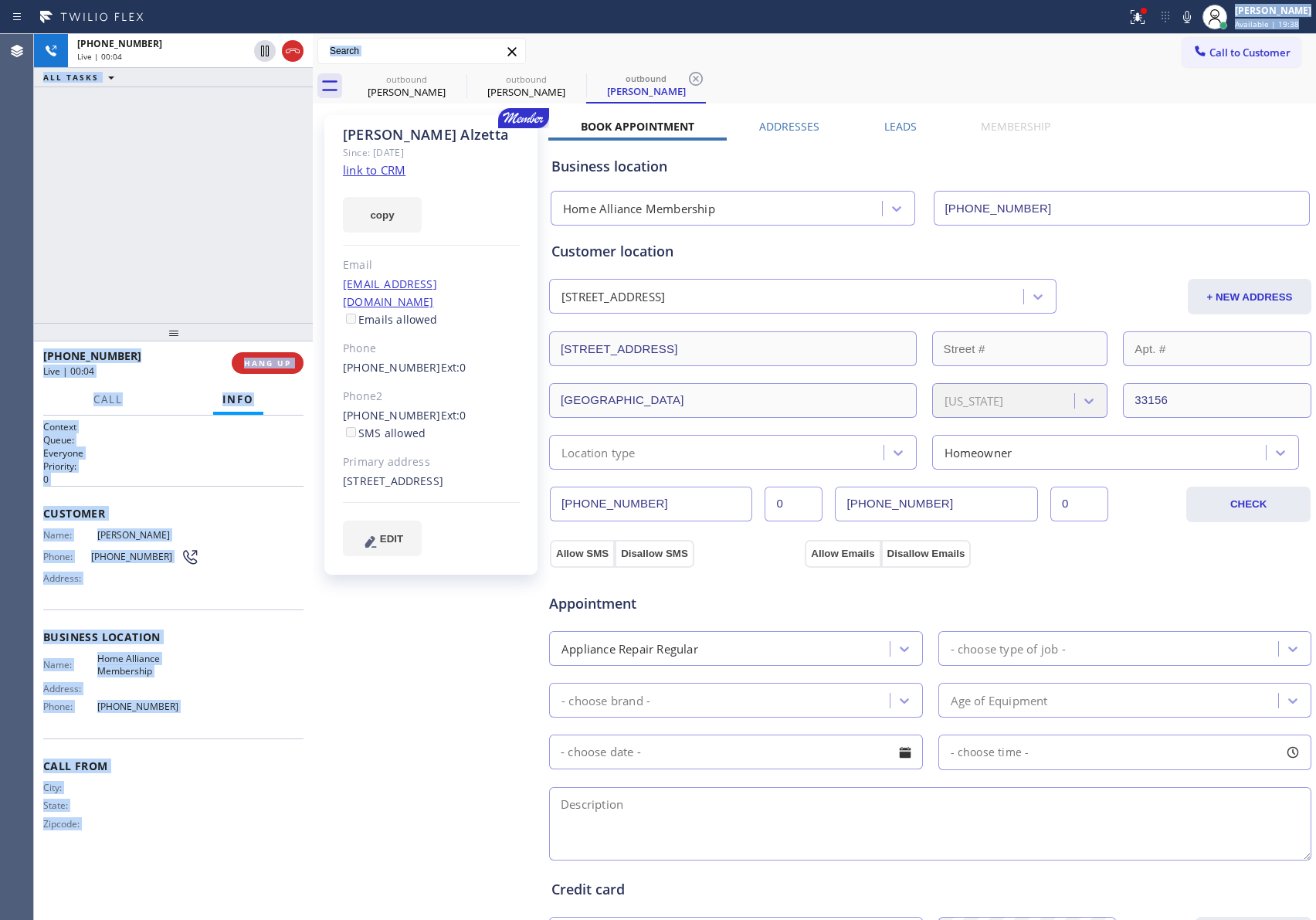
click at [371, 172] on link "link to CRM" at bounding box center [374, 169] width 63 height 15
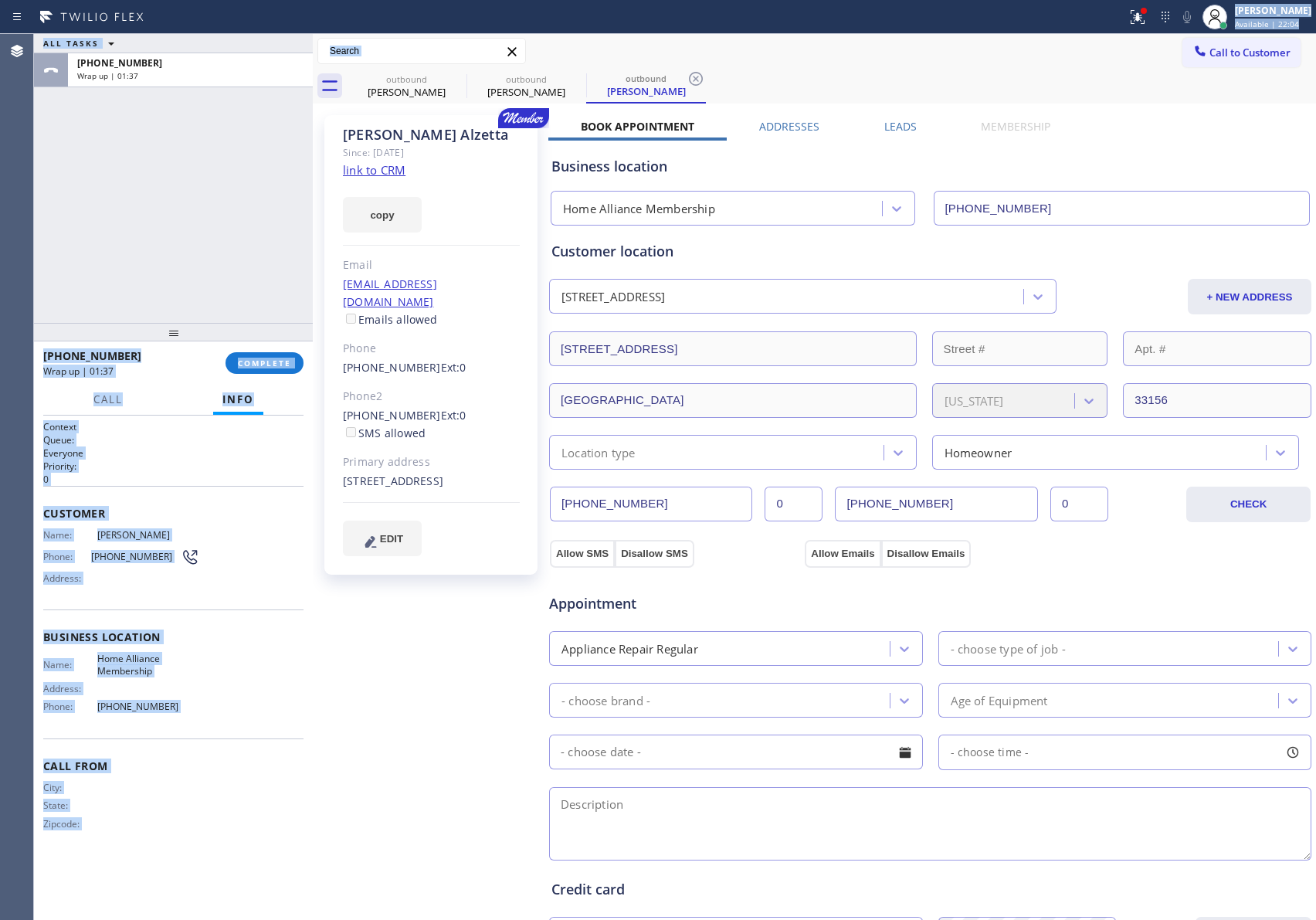
click at [264, 362] on span "COMPLETE" at bounding box center [264, 363] width 53 height 10
click at [237, 218] on div "ALL TASKS ALL TASKS ACTIVE TASKS TASKS IN WRAP UP [PHONE_NUMBER] Wrap up | 01:38" at bounding box center [173, 178] width 278 height 289
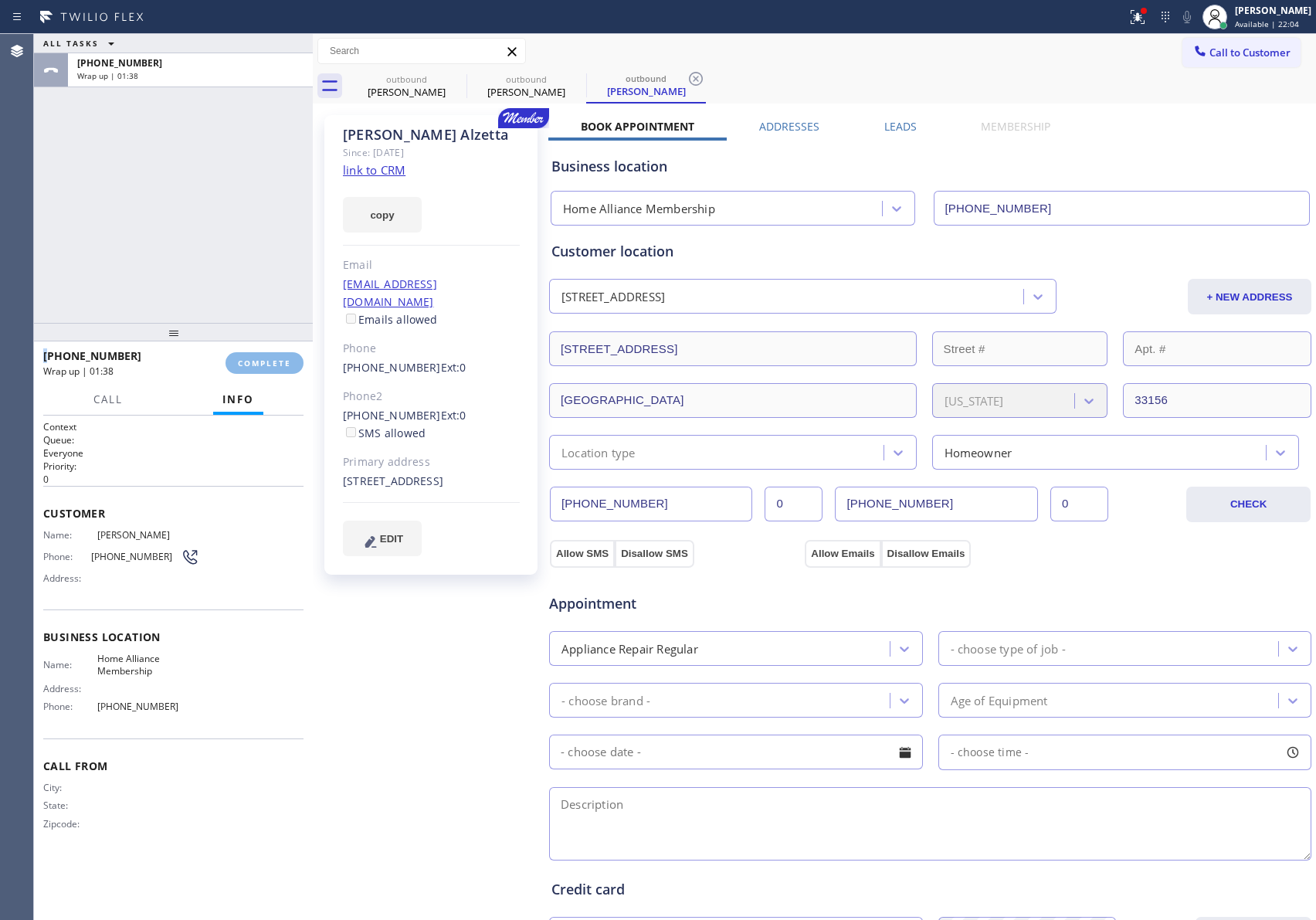
drag, startPoint x: 237, startPoint y: 218, endPoint x: 337, endPoint y: 385, distance: 194.7
click at [248, 262] on div "ALL TASKS ALL TASKS ACTIVE TASKS TASKS IN WRAP UP [PHONE_NUMBER] Wrap up | 01:38" at bounding box center [173, 178] width 278 height 289
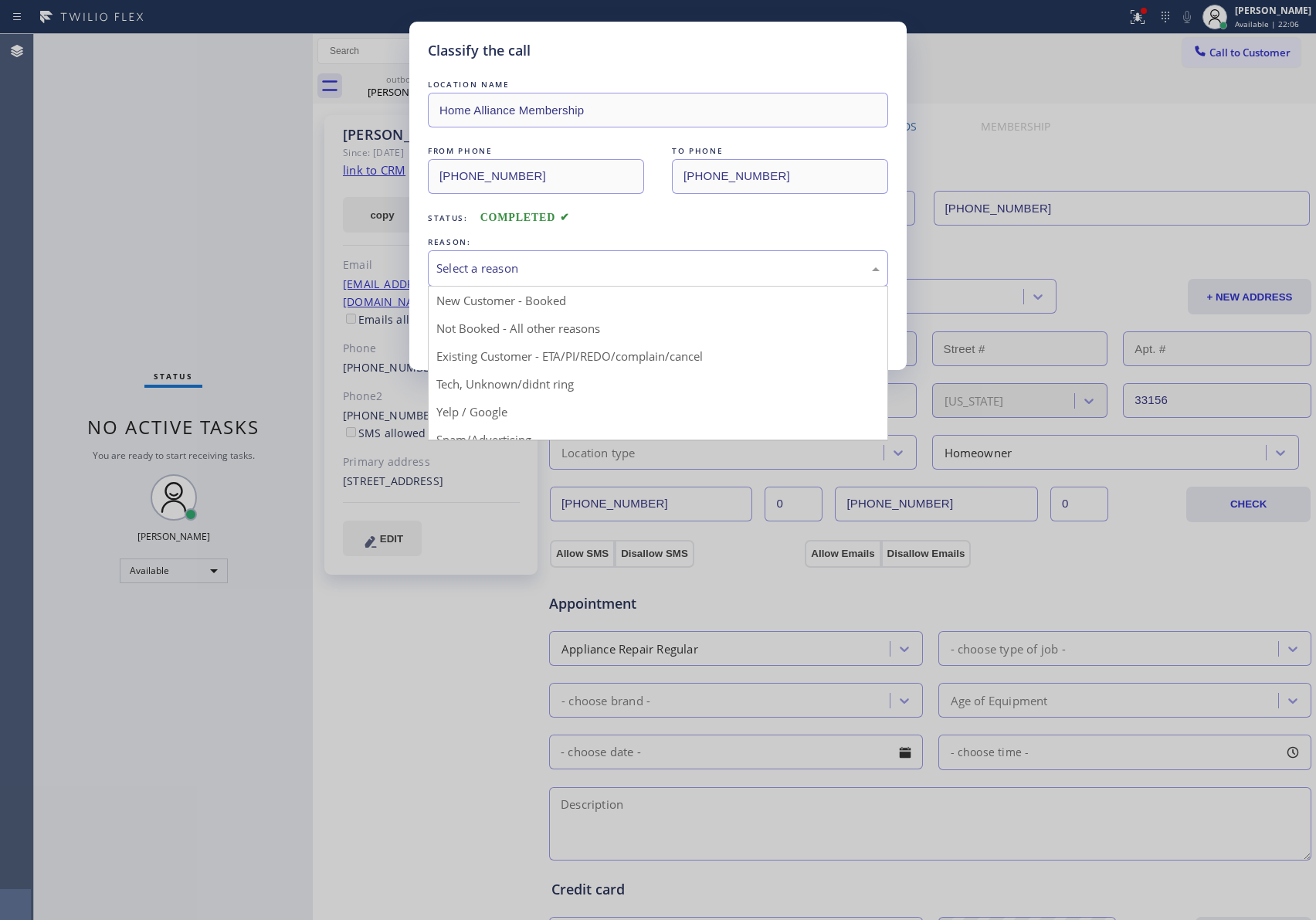
click at [578, 271] on div "Select a reason" at bounding box center [658, 268] width 443 height 18
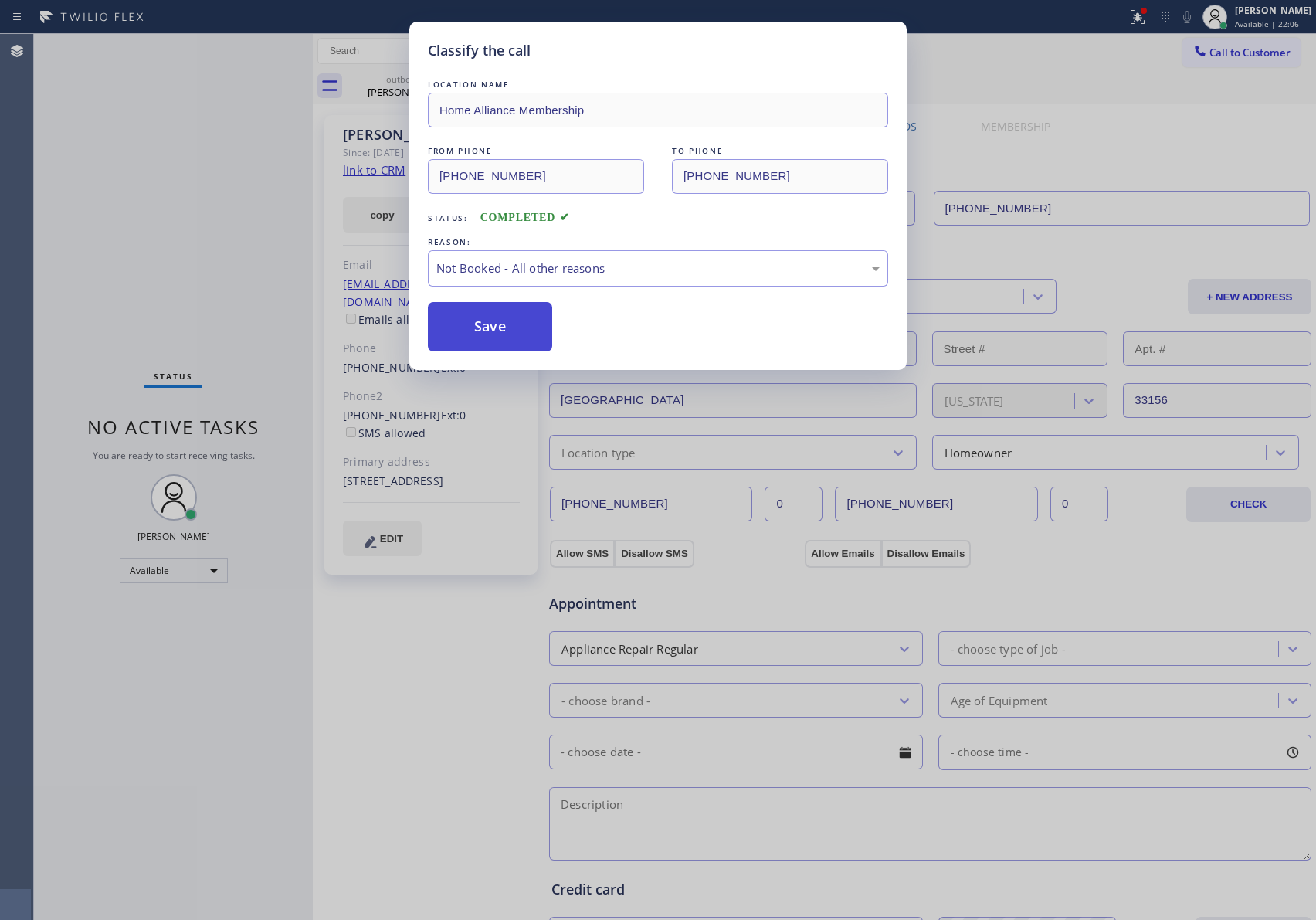
click at [510, 327] on button "Save" at bounding box center [489, 327] width 124 height 50
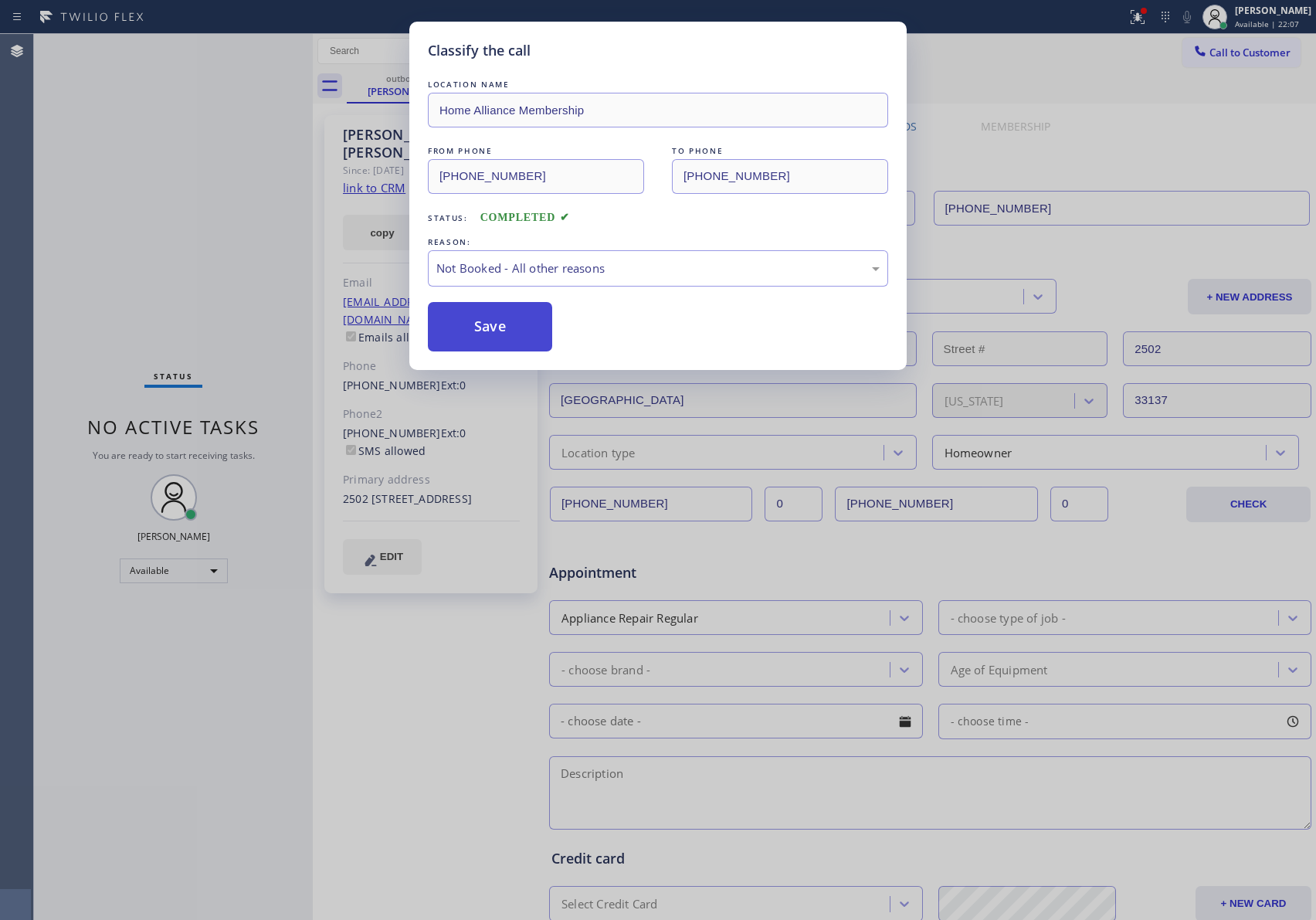
drag, startPoint x: 510, startPoint y: 327, endPoint x: 1217, endPoint y: 594, distance: 755.7
click at [517, 325] on button "Save" at bounding box center [489, 327] width 124 height 50
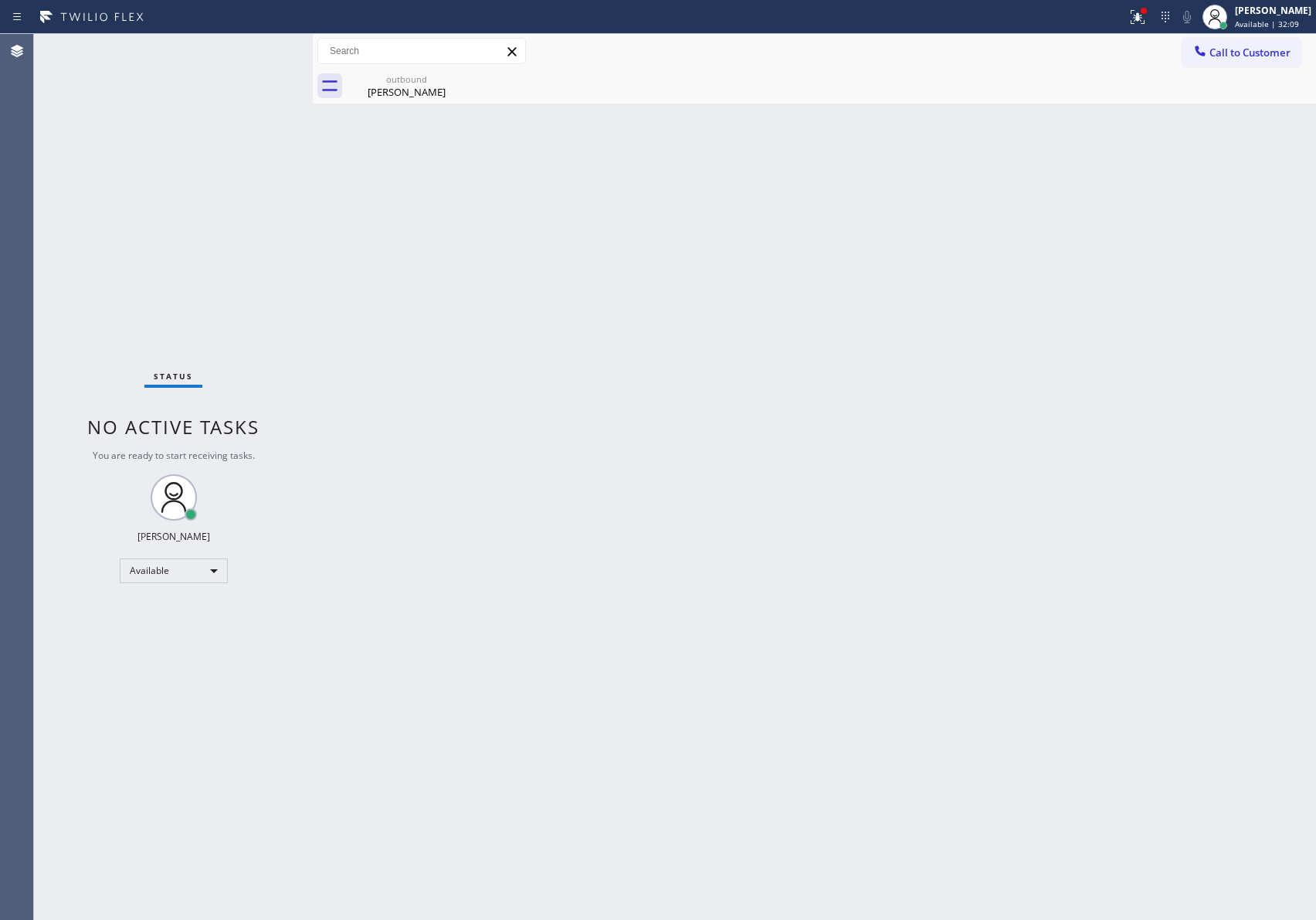
click at [1050, 621] on div "Back to Dashboard Change Sender ID Customers Technicians Select a contact Outbo…" at bounding box center [814, 477] width 1003 height 886
drag, startPoint x: 329, startPoint y: 275, endPoint x: 355, endPoint y: 301, distance: 36.8
click at [336, 283] on div "Back to Dashboard Change Sender ID Customers Technicians Select a contact Outbo…" at bounding box center [814, 477] width 1003 height 886
click at [632, 737] on div "Back to Dashboard Change Sender ID Customers Technicians Select a contact Outbo…" at bounding box center [814, 477] width 1003 height 886
drag, startPoint x: 871, startPoint y: 425, endPoint x: 893, endPoint y: 403, distance: 31.1
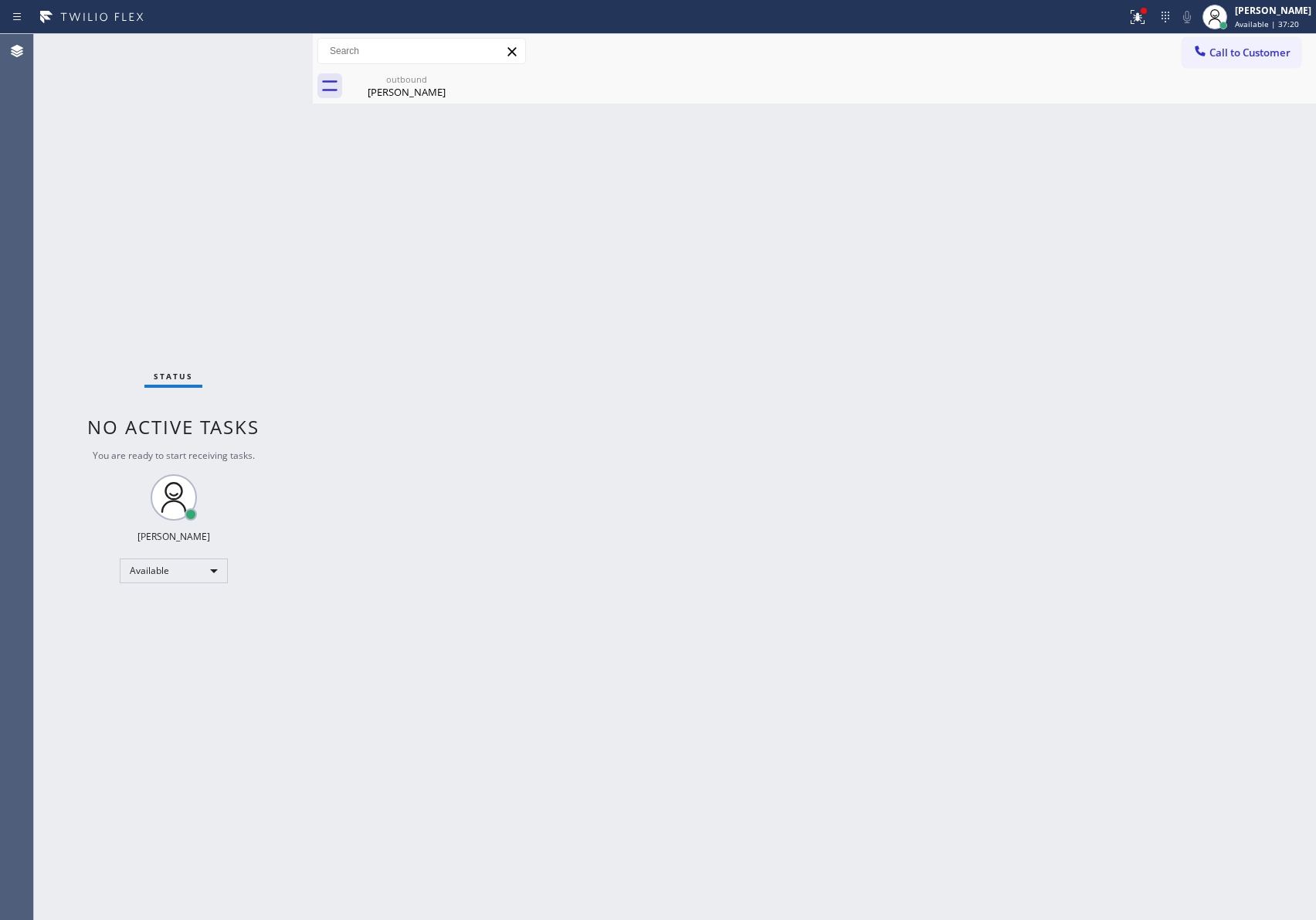
click at [883, 413] on div "Back to Dashboard Change Sender ID Customers Technicians Select a contact Outbo…" at bounding box center [814, 477] width 1003 height 886
click at [1240, 54] on span "Call to Customer" at bounding box center [1249, 52] width 81 height 14
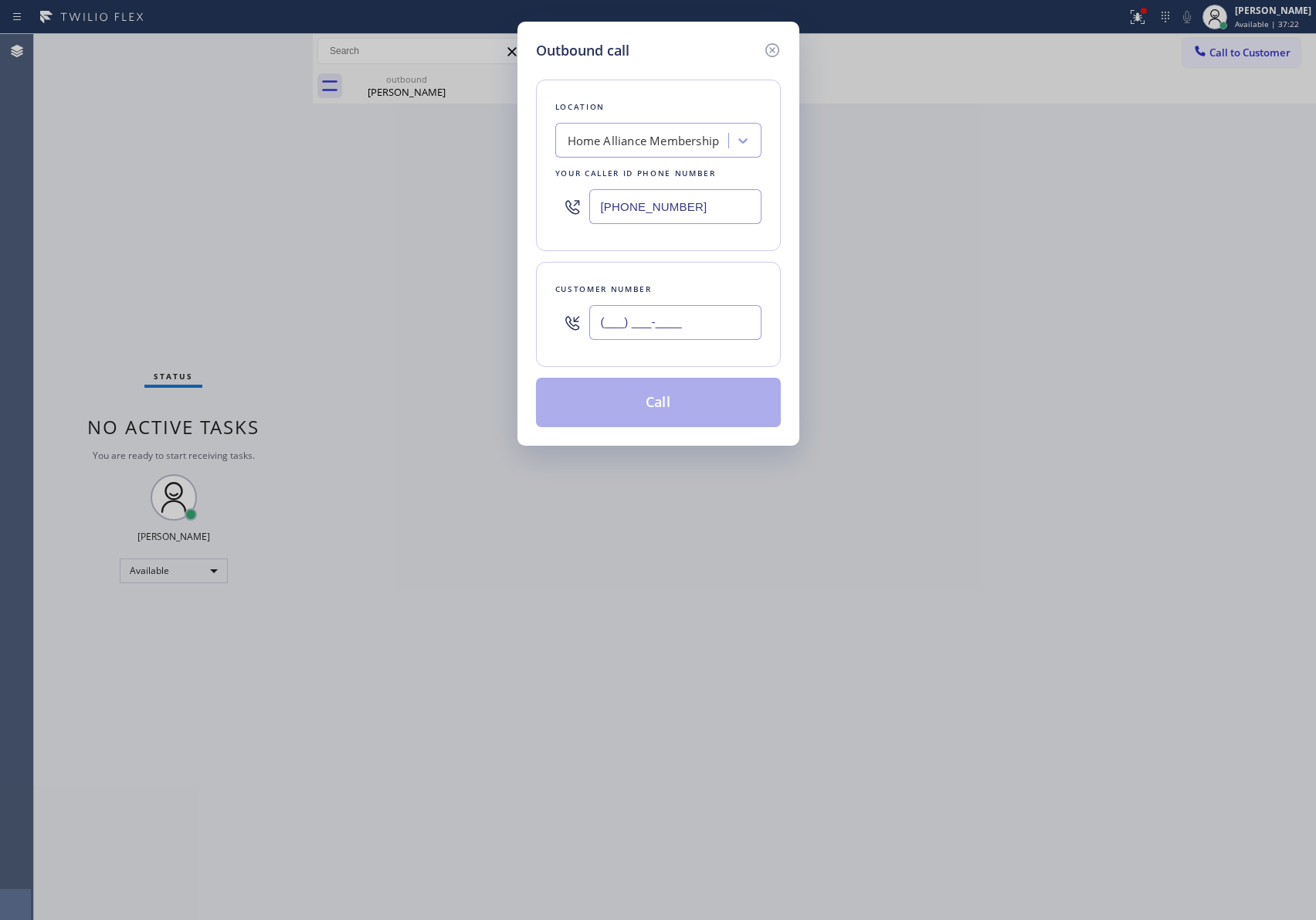
click at [648, 318] on input "(___) ___-____" at bounding box center [675, 322] width 173 height 35
paste input "323) 353-3420"
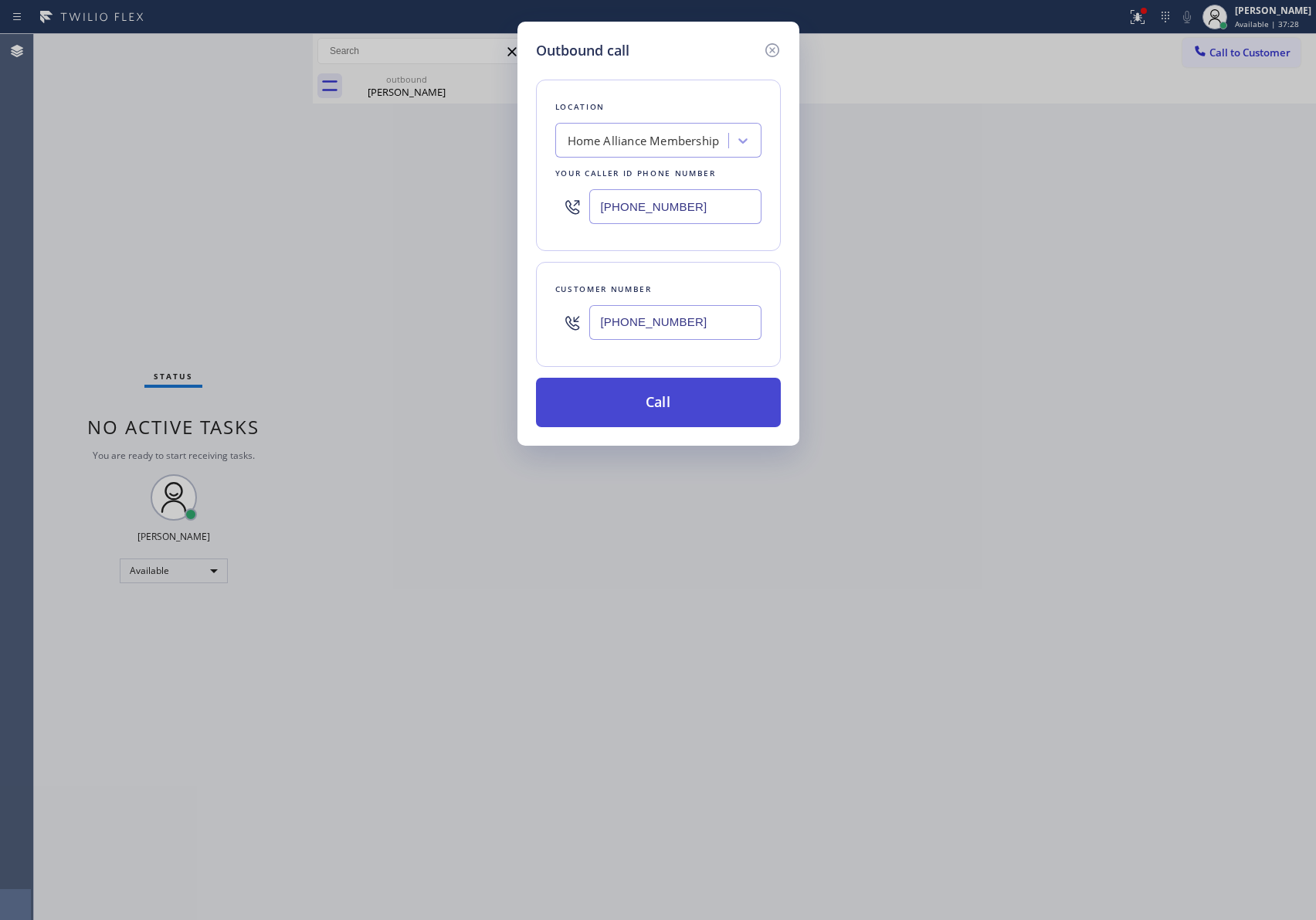
type input "[PHONE_NUMBER]"
click at [666, 410] on button "Call" at bounding box center [658, 403] width 245 height 50
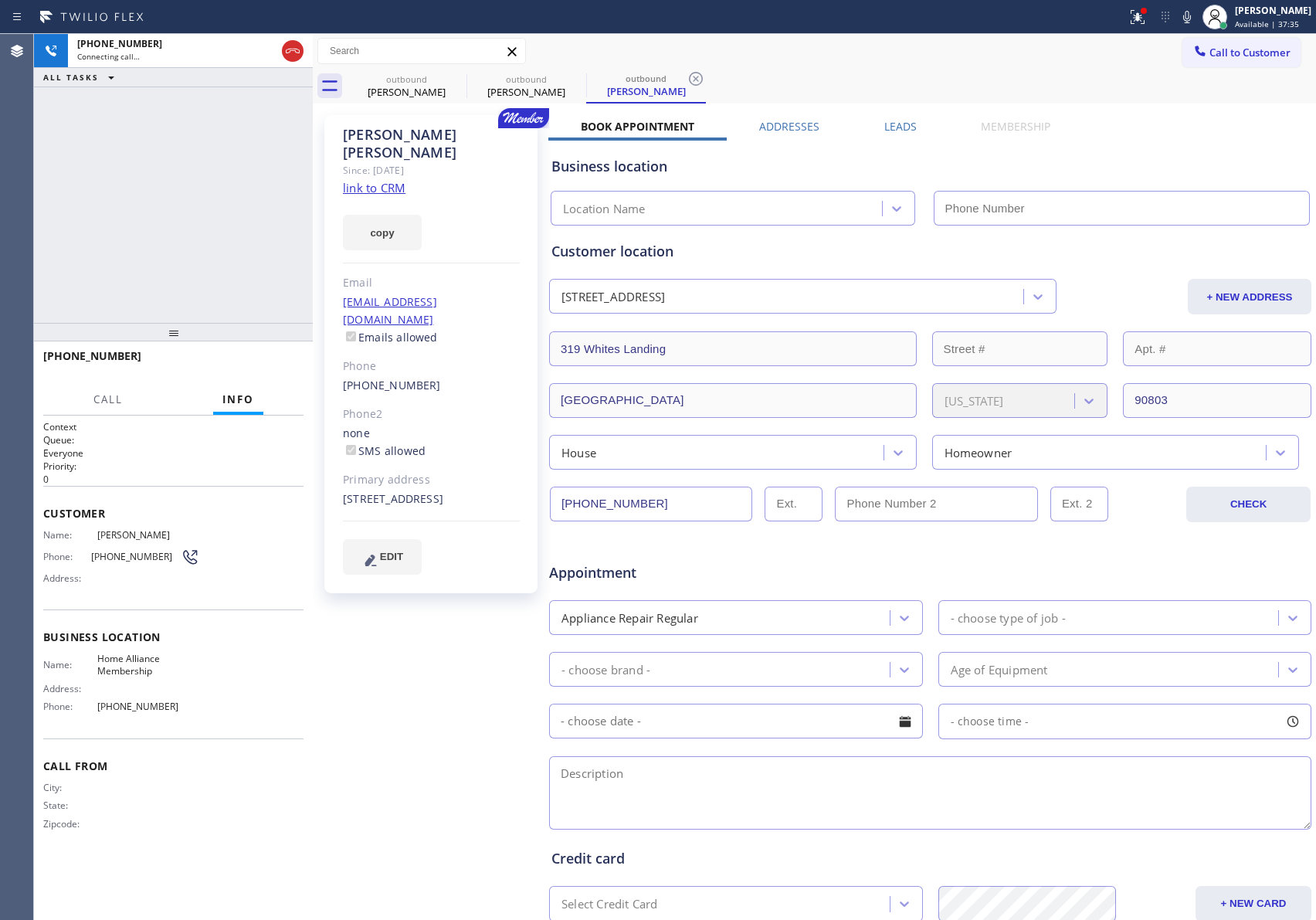
type input "[PHONE_NUMBER]"
click at [214, 200] on div "[PHONE_NUMBER] Connecting call… ALL TASKS ALL TASKS ACTIVE TASKS TASKS IN WRAP …" at bounding box center [173, 178] width 278 height 289
drag, startPoint x: 295, startPoint y: 53, endPoint x: 167, endPoint y: 344, distance: 317.9
click at [290, 61] on button at bounding box center [292, 51] width 22 height 22
click at [167, 341] on div at bounding box center [173, 332] width 278 height 18
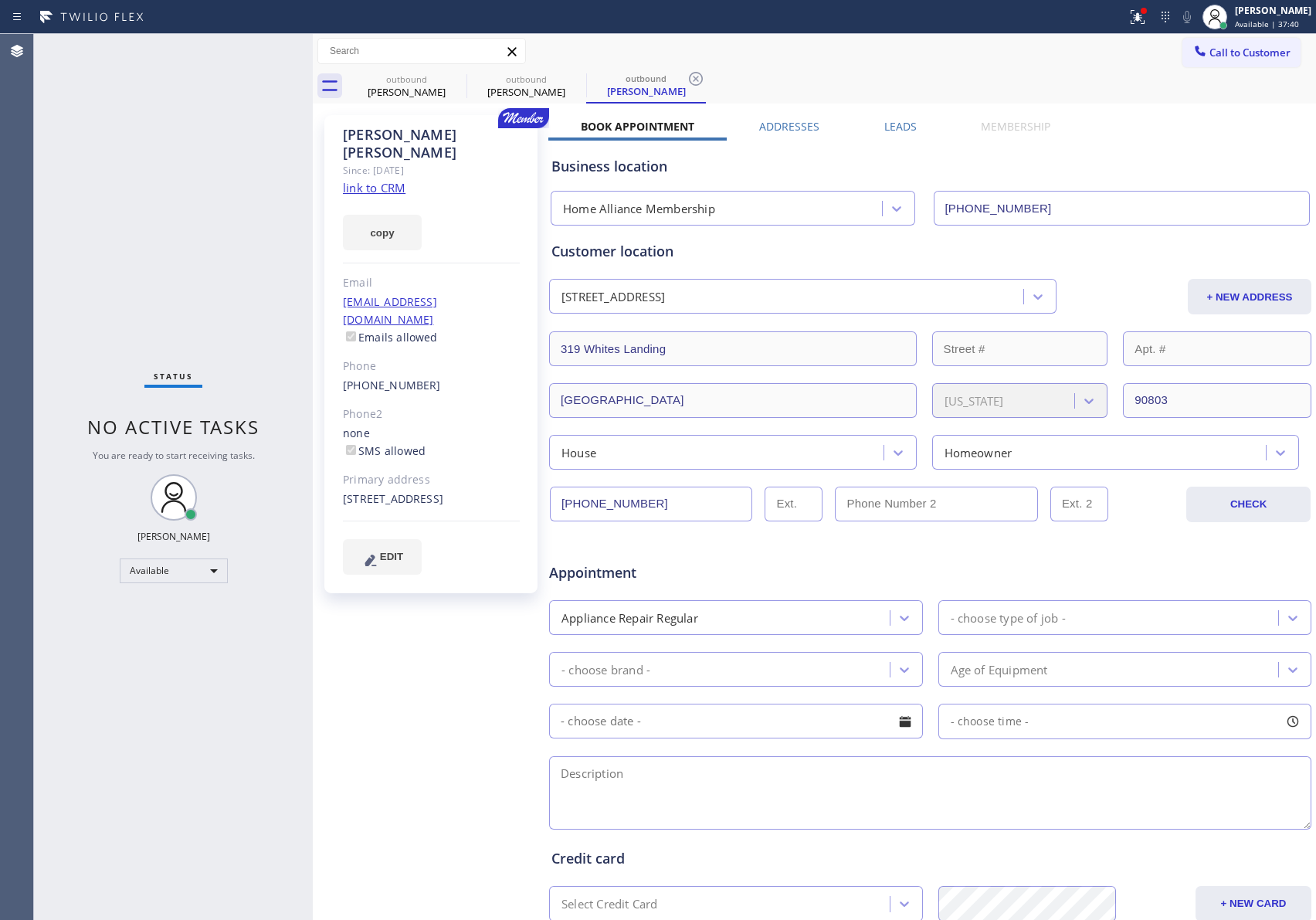
drag, startPoint x: 945, startPoint y: 55, endPoint x: 1265, endPoint y: 88, distance: 321.7
click at [982, 63] on div "Call to Customer Outbound call Location Home Alliance Membership Your caller id…" at bounding box center [814, 51] width 1003 height 27
drag, startPoint x: 1275, startPoint y: 55, endPoint x: 1103, endPoint y: 59, distance: 172.0
click at [1275, 54] on button "Call to Customer" at bounding box center [1241, 52] width 118 height 30
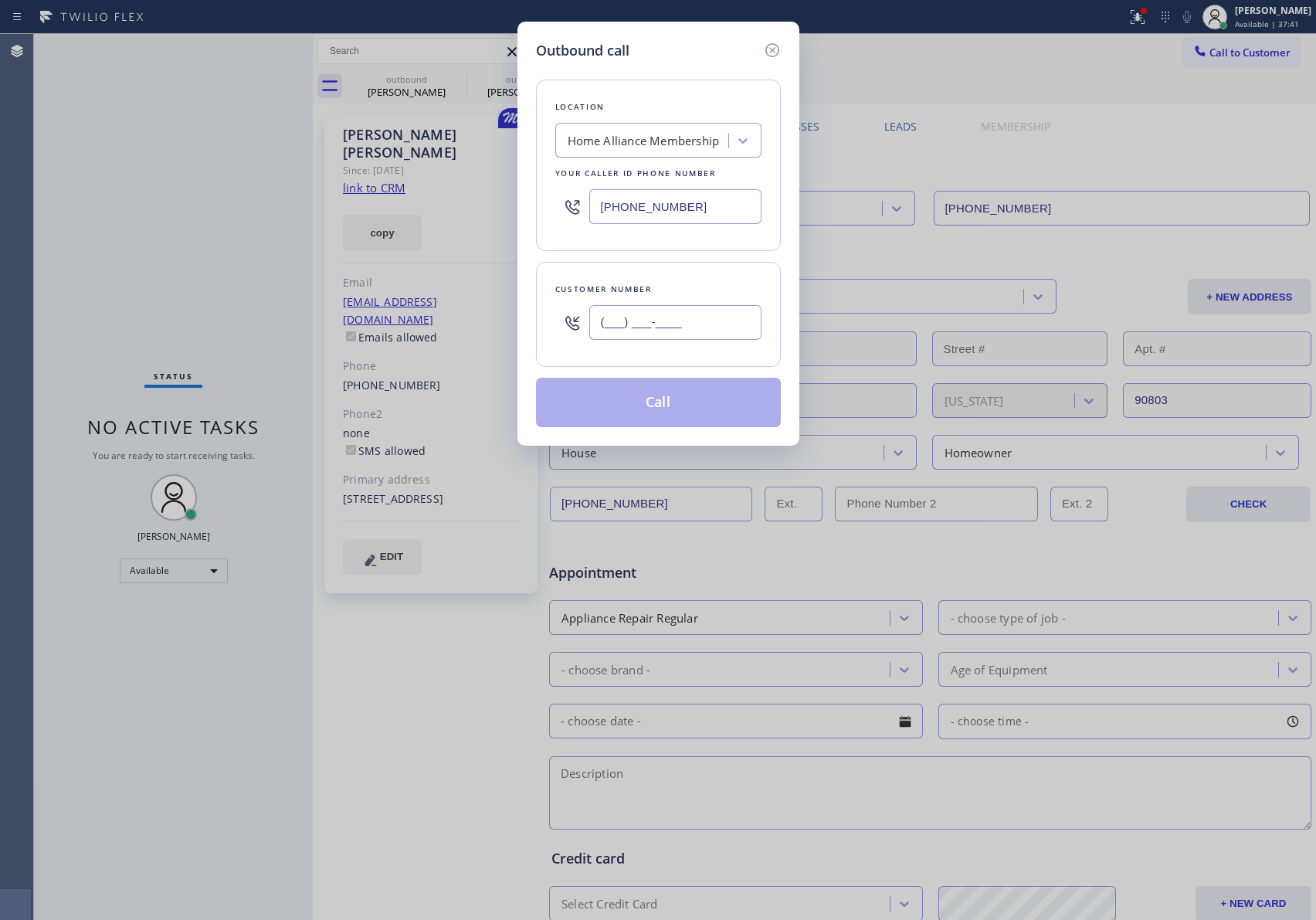
click at [648, 319] on input "(___) ___-____" at bounding box center [675, 322] width 173 height 35
paste input "818) 383-8033"
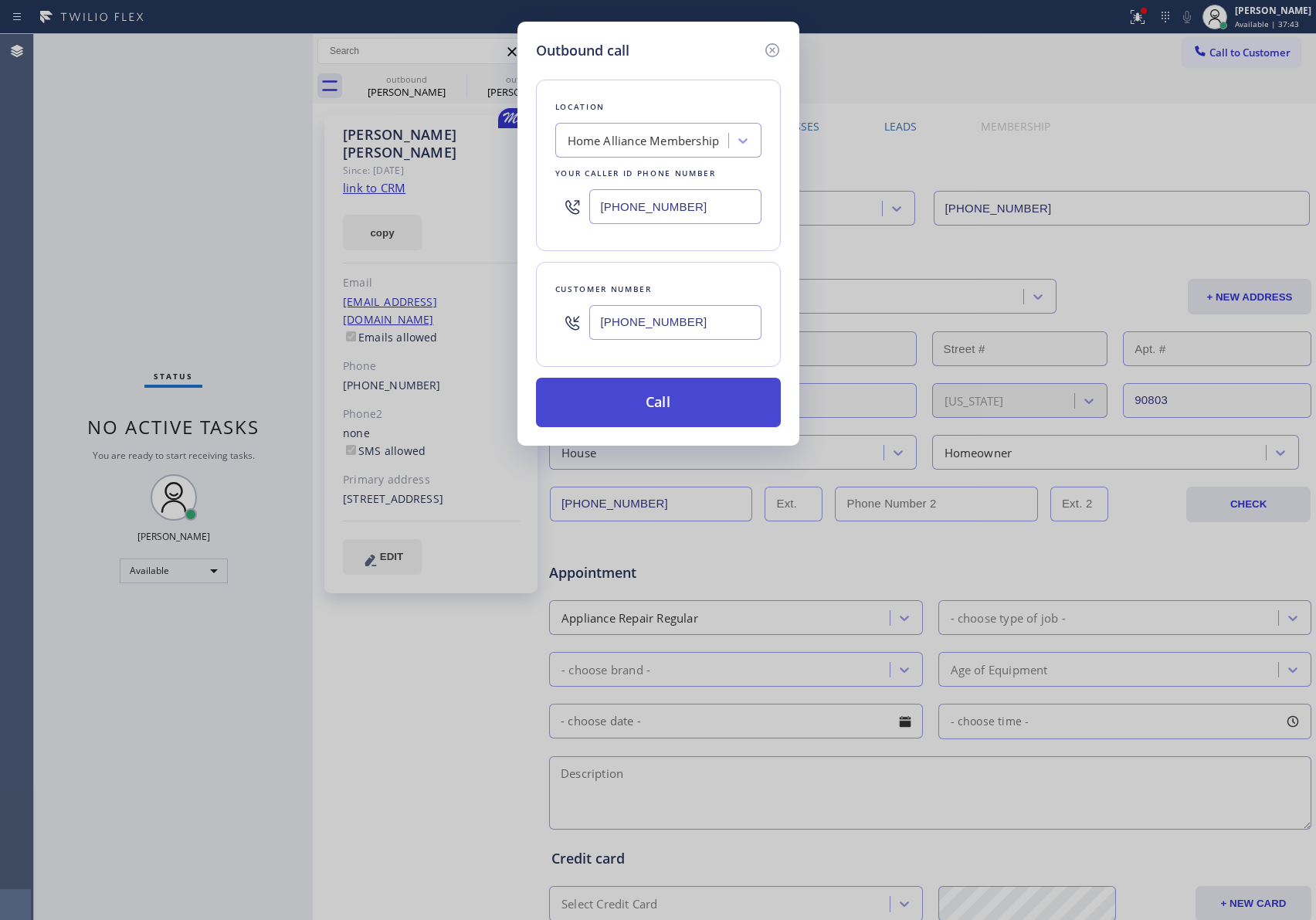
type input "[PHONE_NUMBER]"
click at [656, 403] on button "Call" at bounding box center [658, 403] width 245 height 50
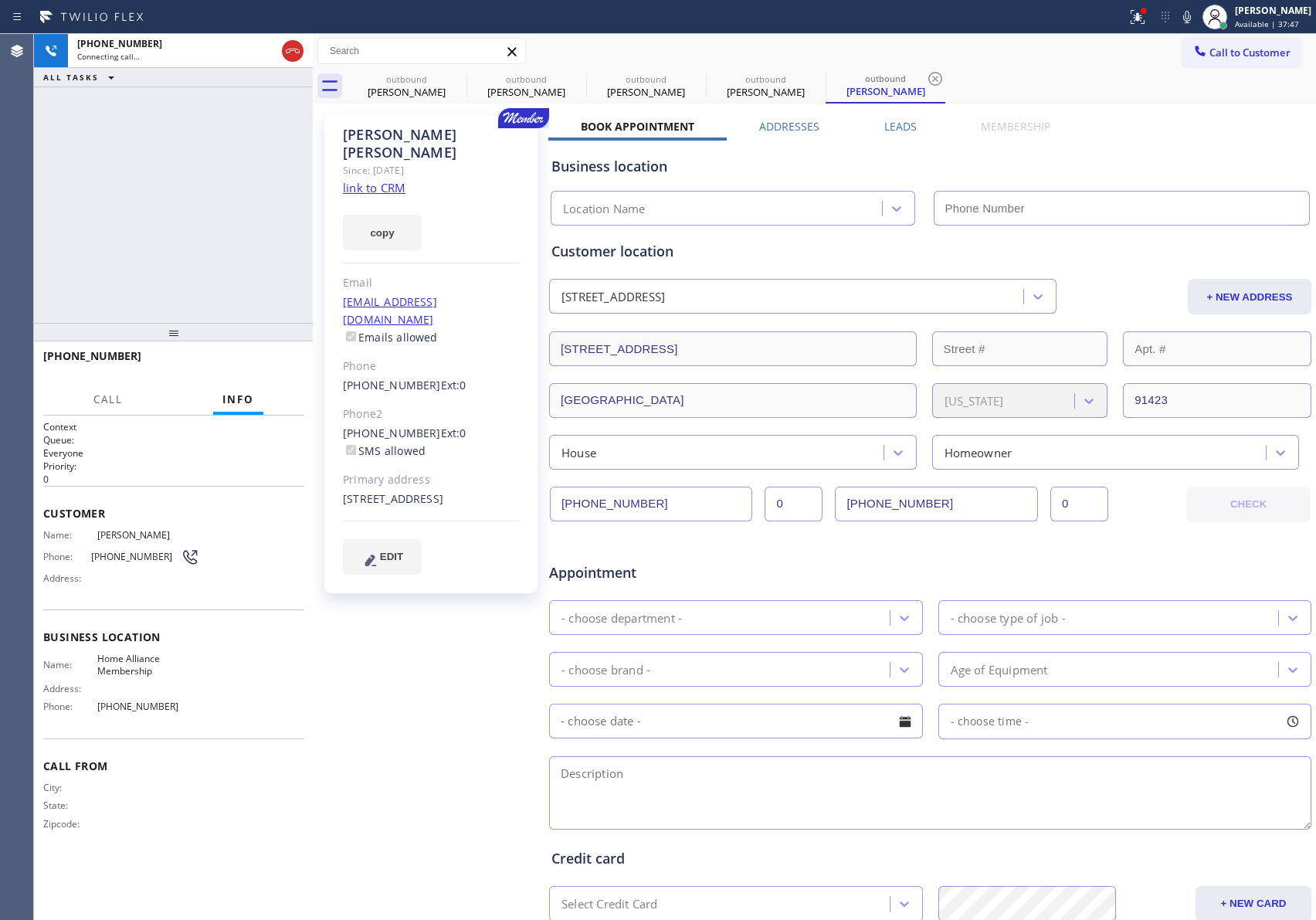
type input "[PHONE_NUMBER]"
click at [249, 200] on div "[PHONE_NUMBER] Connecting call… ALL TASKS ALL TASKS ACTIVE TASKS TASKS IN WRAP …" at bounding box center [173, 178] width 278 height 289
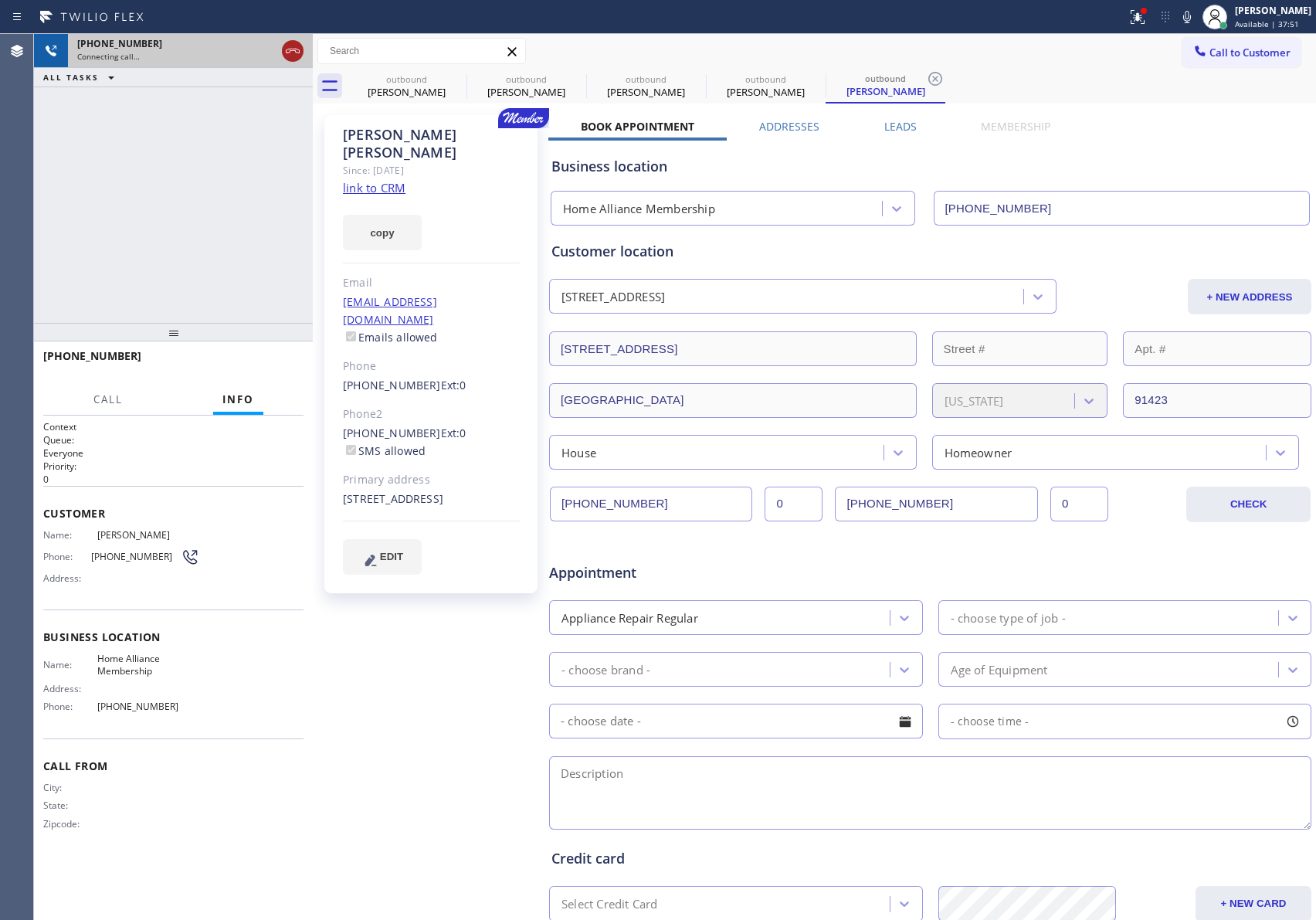
click at [298, 54] on icon at bounding box center [292, 51] width 18 height 18
drag, startPoint x: 250, startPoint y: 176, endPoint x: 258, endPoint y: 190, distance: 16.1
click at [254, 184] on div "[PHONE_NUMBER] Connecting call… ALL TASKS ALL TASKS ACTIVE TASKS TASKS IN WRAP …" at bounding box center [173, 178] width 278 height 289
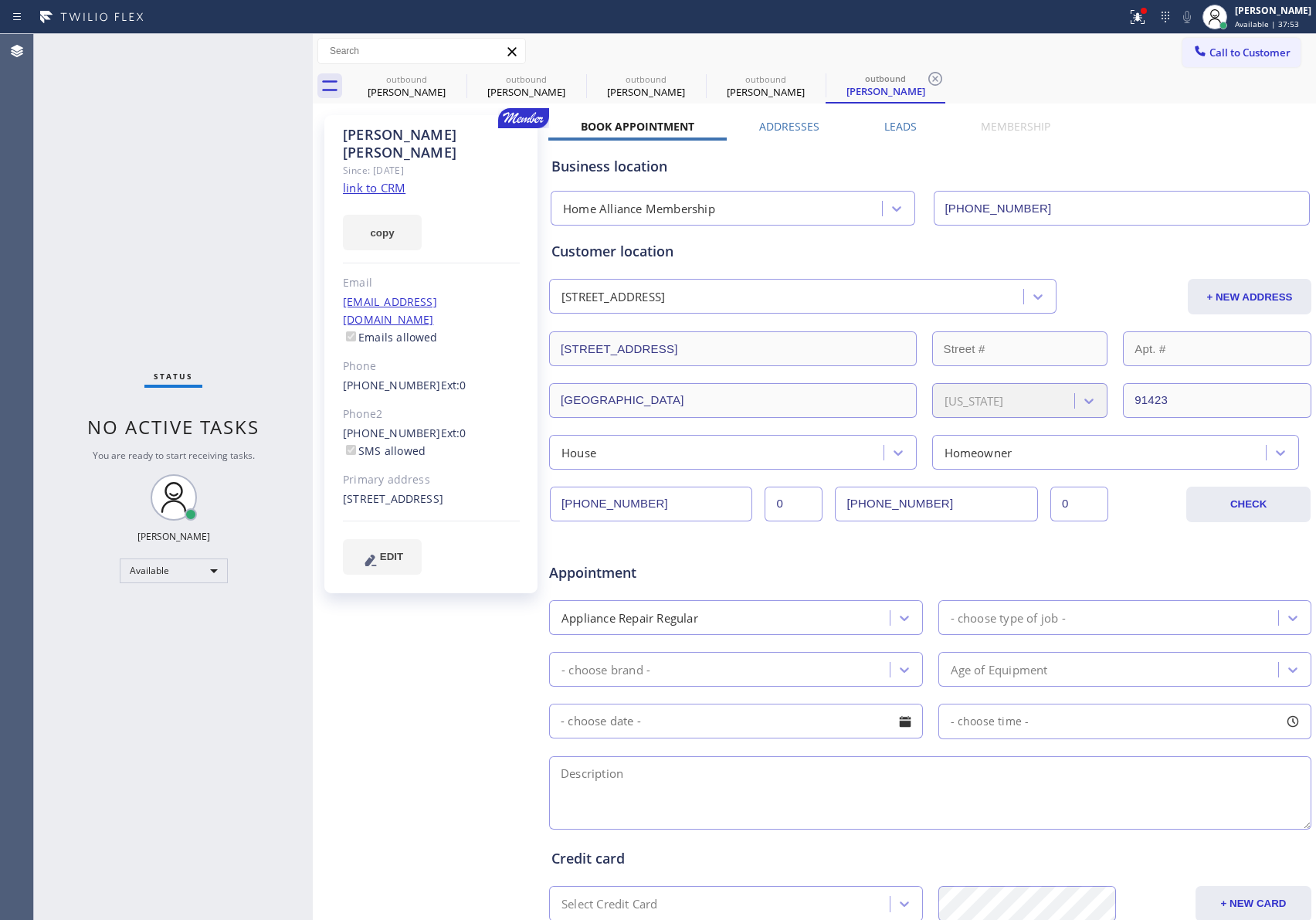
click at [980, 137] on div "Business location Home Alliance Membership [PHONE_NUMBER]" at bounding box center [930, 180] width 764 height 92
click at [1226, 51] on span "Call to Customer" at bounding box center [1249, 52] width 81 height 14
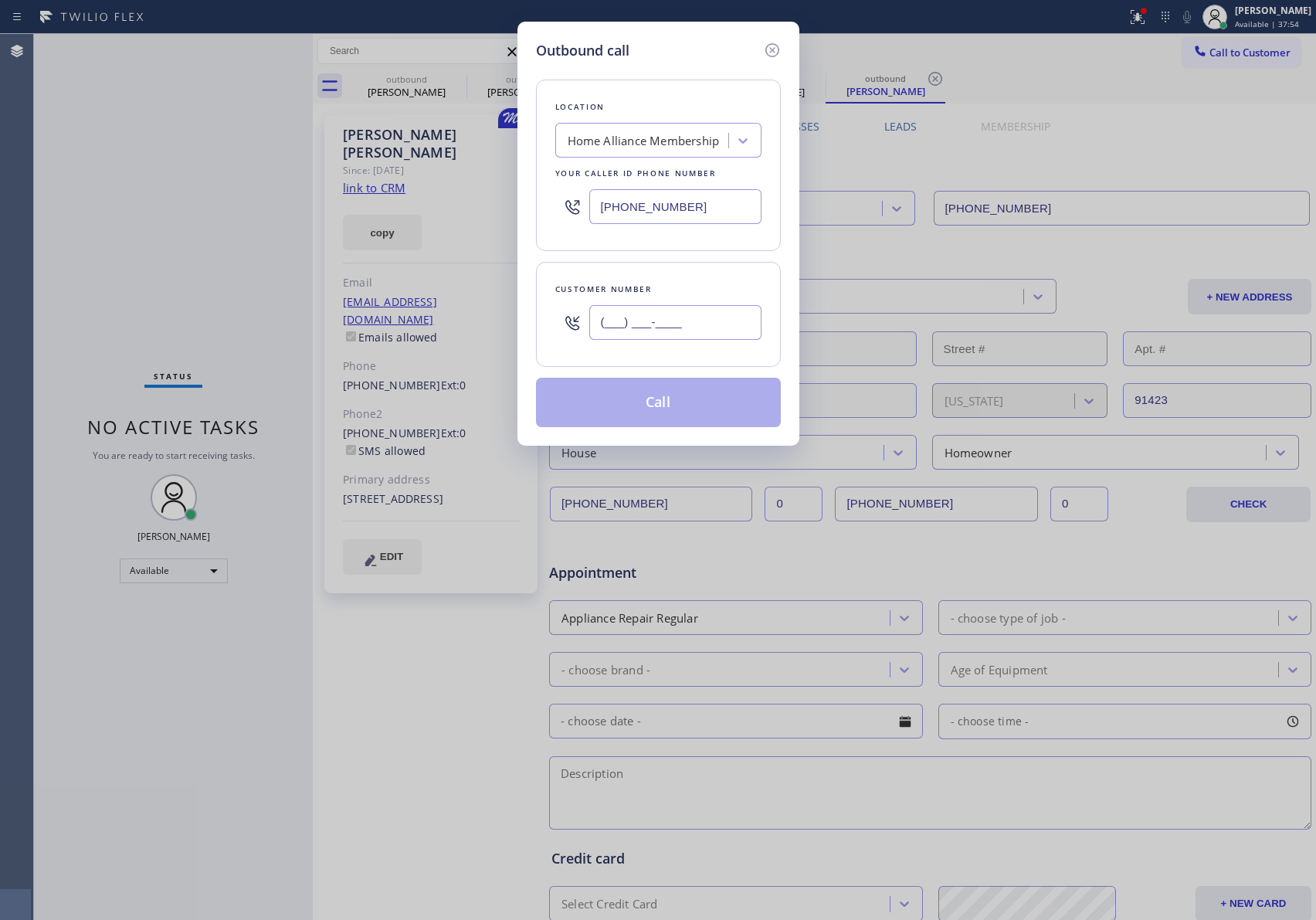
click at [688, 318] on input "(___) ___-____" at bounding box center [675, 322] width 173 height 35
paste input "310) 709-4938"
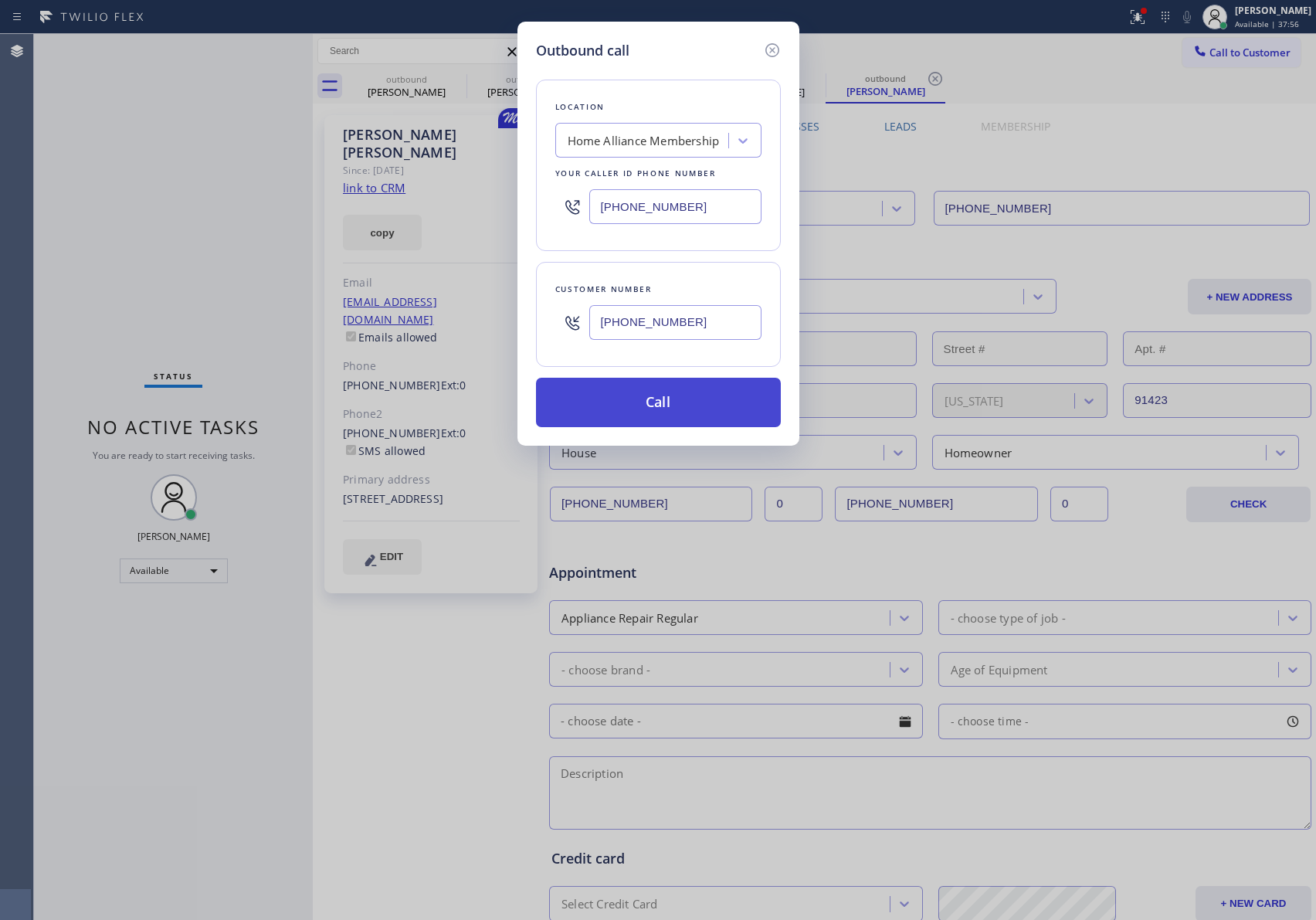
type input "[PHONE_NUMBER]"
click at [679, 417] on button "Call" at bounding box center [658, 403] width 245 height 50
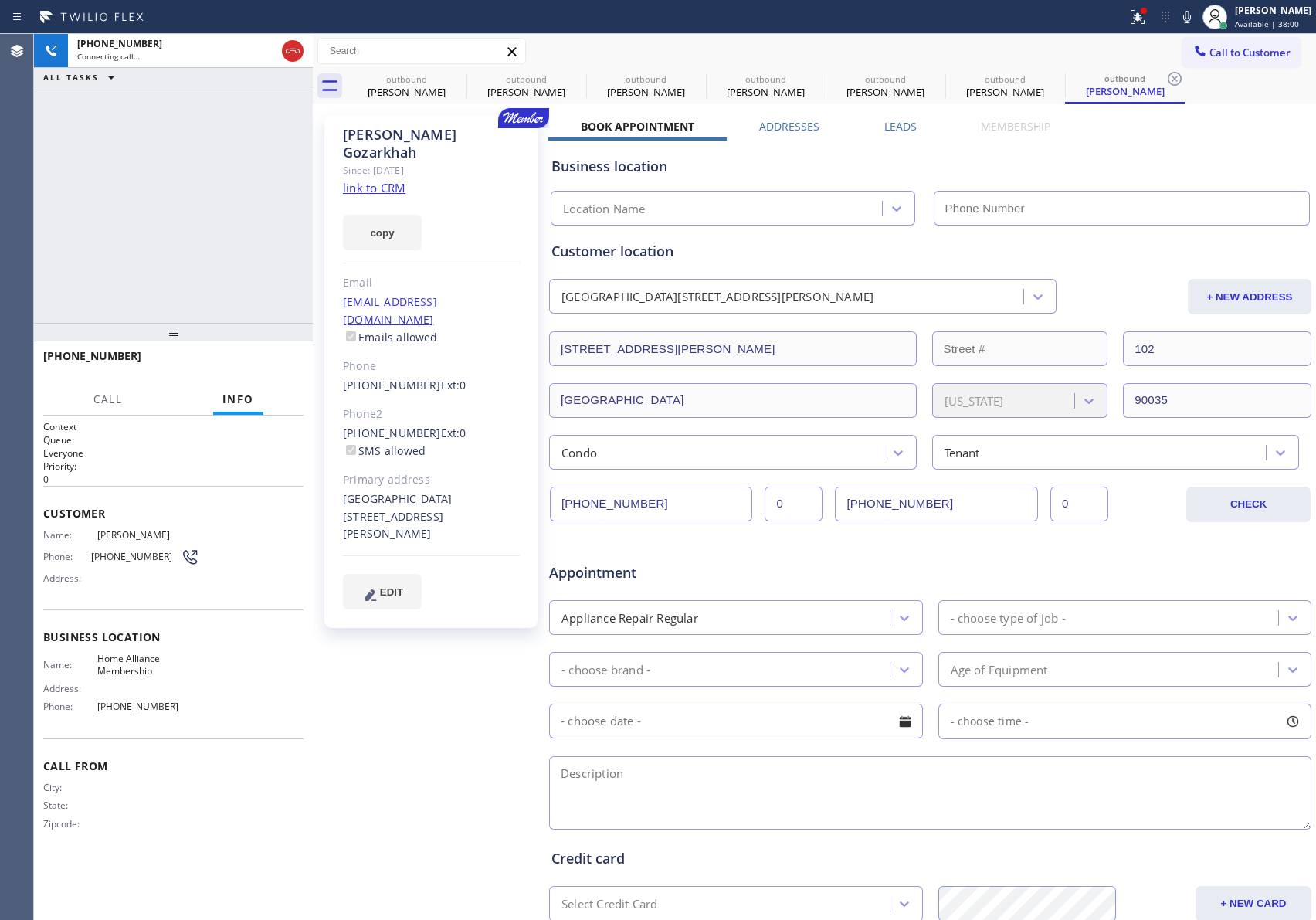
type input "[PHONE_NUMBER]"
click at [195, 232] on div "[PHONE_NUMBER] Live | 00:06 ALL TASKS ALL TASKS ACTIVE TASKS TASKS IN WRAP UP" at bounding box center [173, 178] width 278 height 289
drag, startPoint x: 269, startPoint y: 364, endPoint x: 176, endPoint y: 197, distance: 191.1
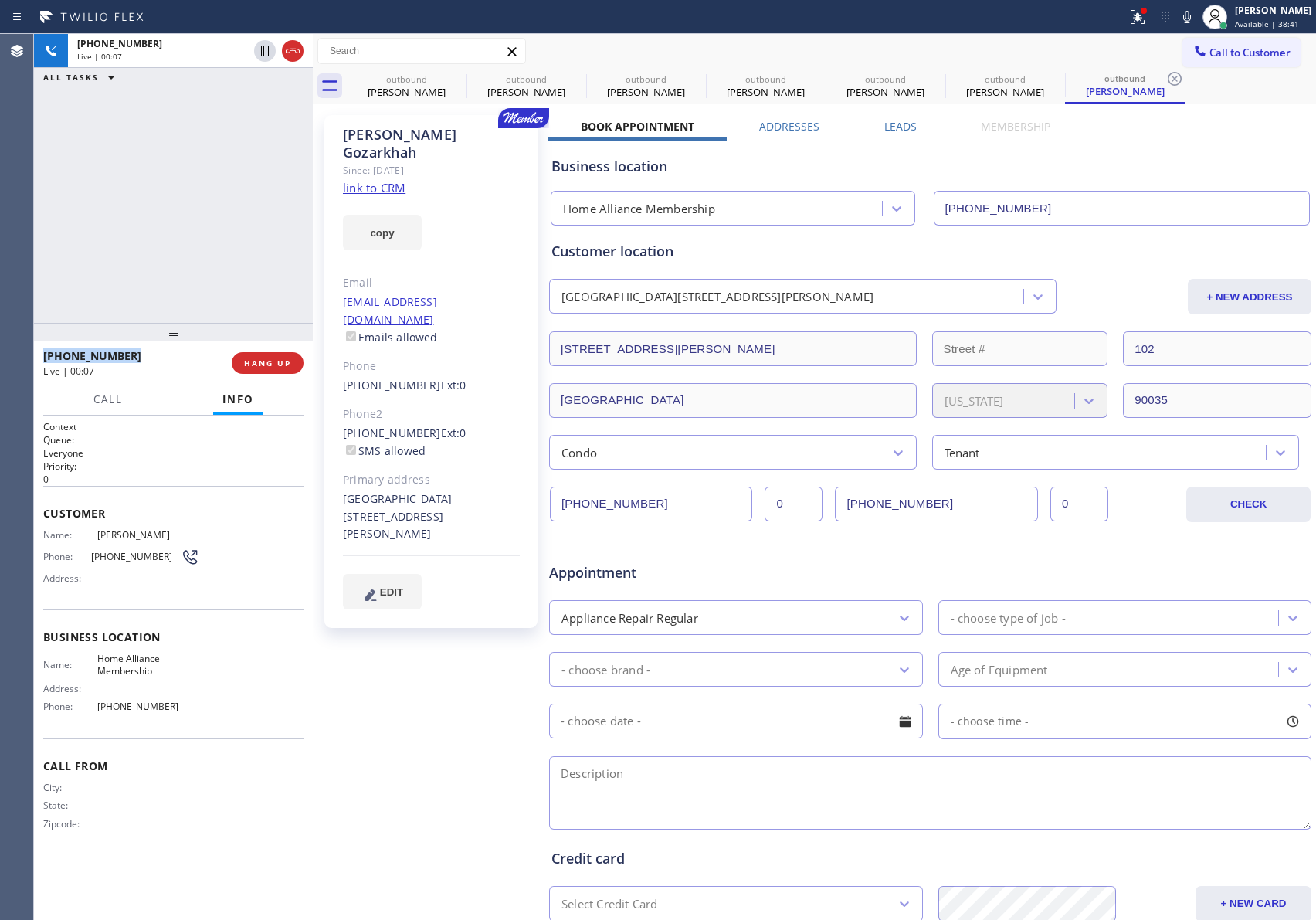
click at [266, 369] on button "HANG UP" at bounding box center [268, 363] width 72 height 22
click at [176, 197] on div "[PHONE_NUMBER] Live | 00:08 ALL TASKS ALL TASKS ACTIVE TASKS TASKS IN WRAP UP" at bounding box center [173, 178] width 278 height 289
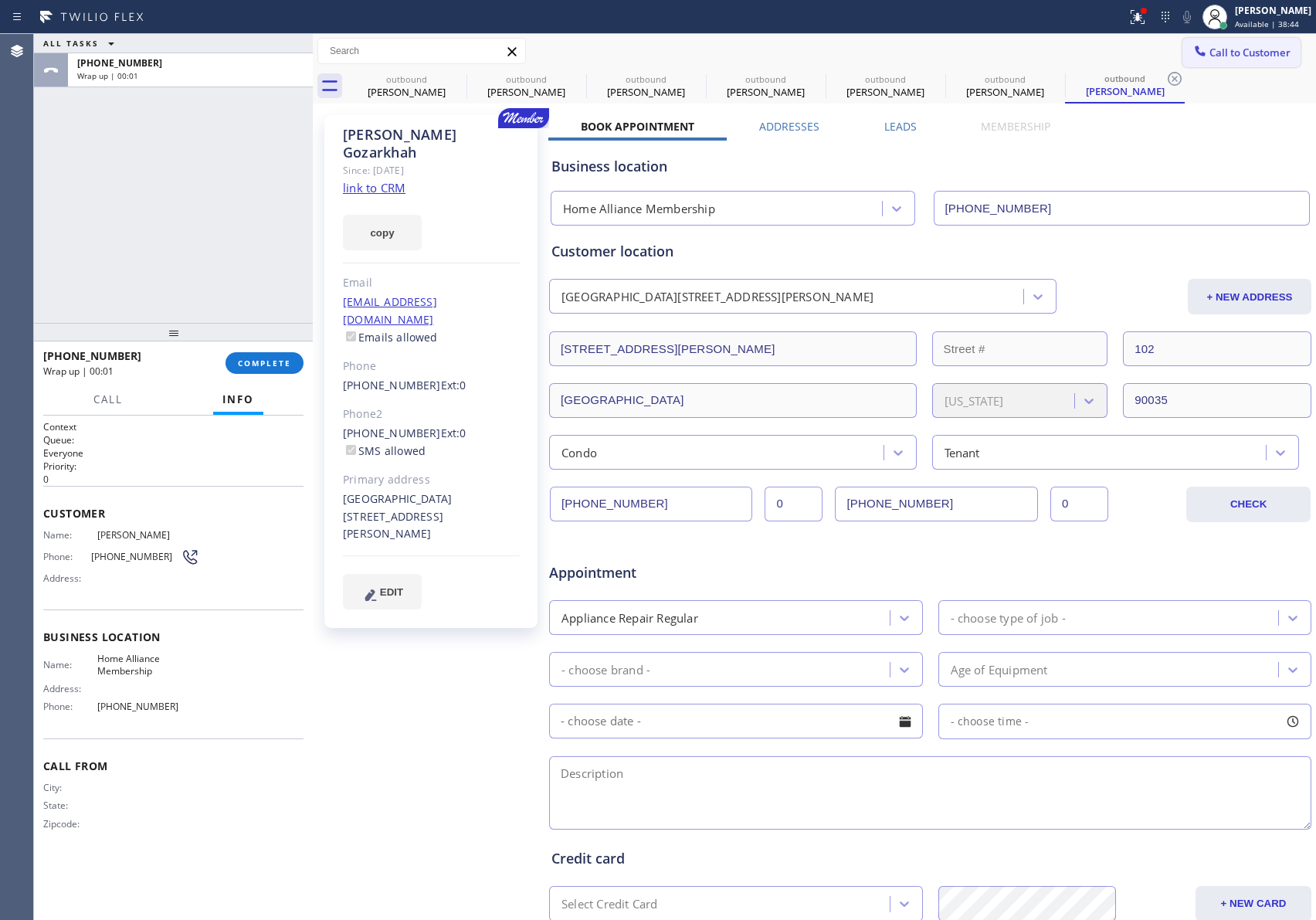
drag, startPoint x: 904, startPoint y: 29, endPoint x: 1212, endPoint y: 47, distance: 308.5
click at [927, 32] on div "Status report Issues detected These issues could affect your workflow. Please c…" at bounding box center [658, 17] width 1316 height 34
click at [1252, 39] on button "Call to Customer" at bounding box center [1241, 52] width 118 height 30
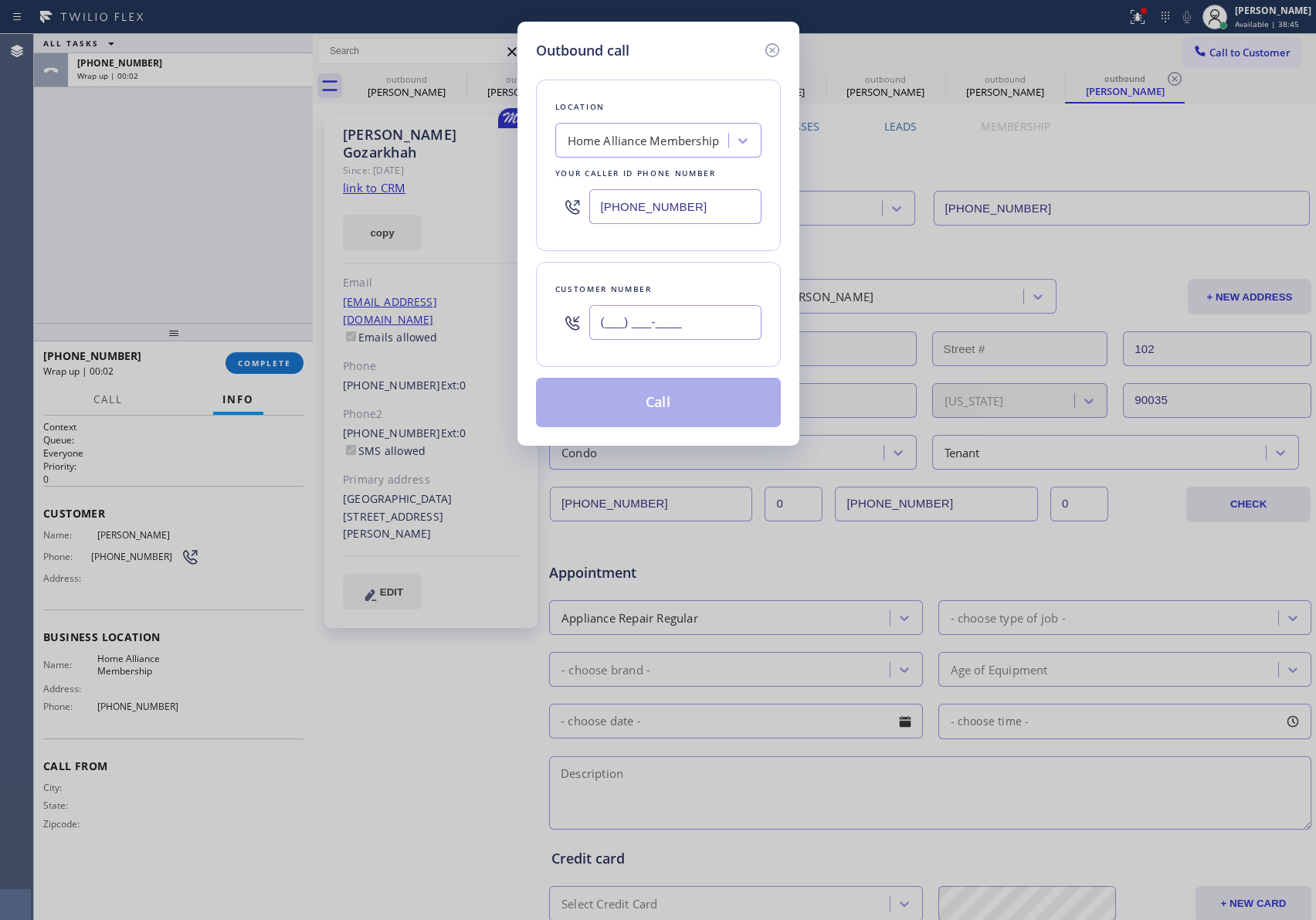
click at [703, 327] on input "(___) ___-____" at bounding box center [675, 322] width 173 height 35
paste input "949) 859-0216"
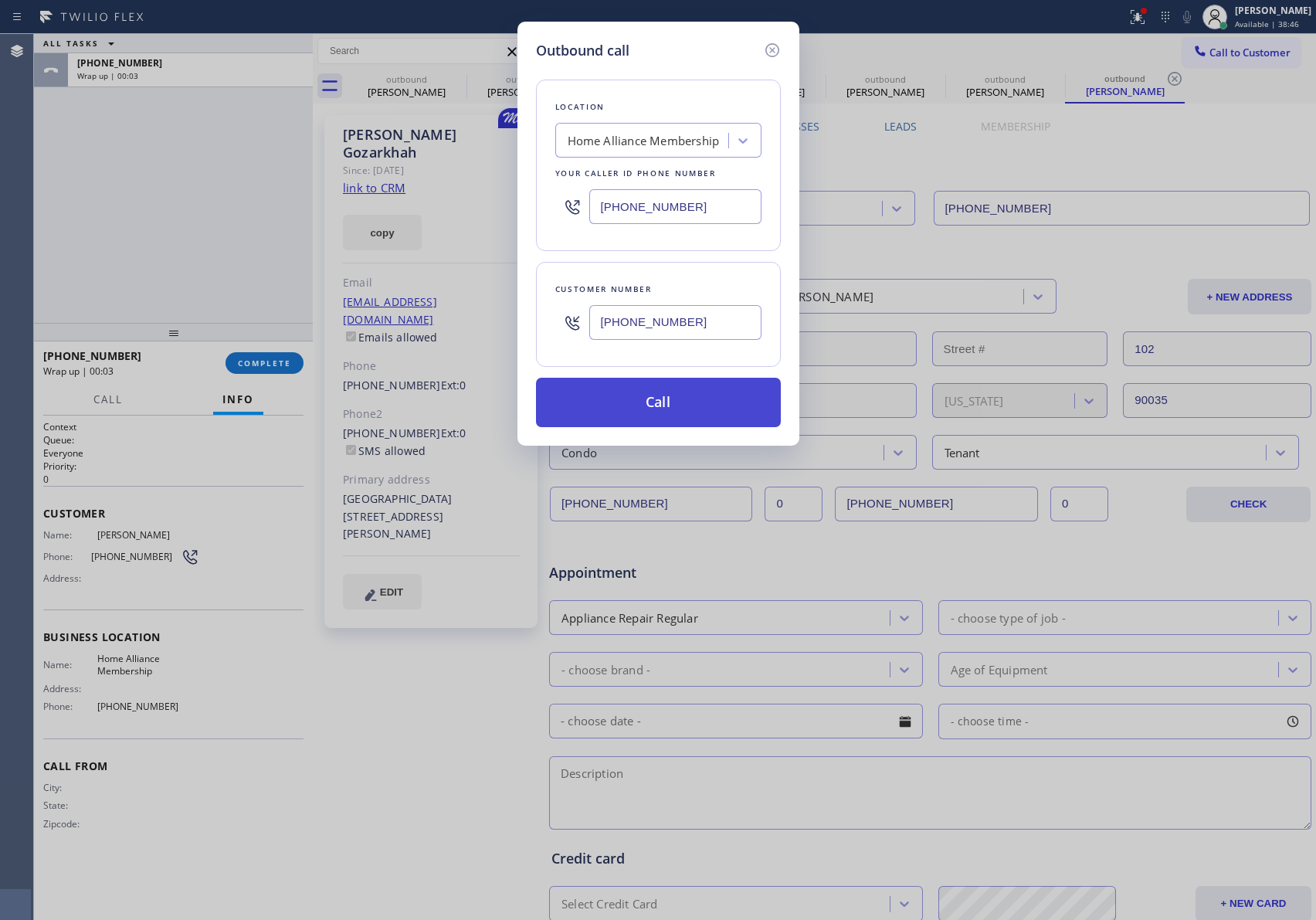
type input "[PHONE_NUMBER]"
click at [707, 405] on button "Call" at bounding box center [658, 403] width 245 height 50
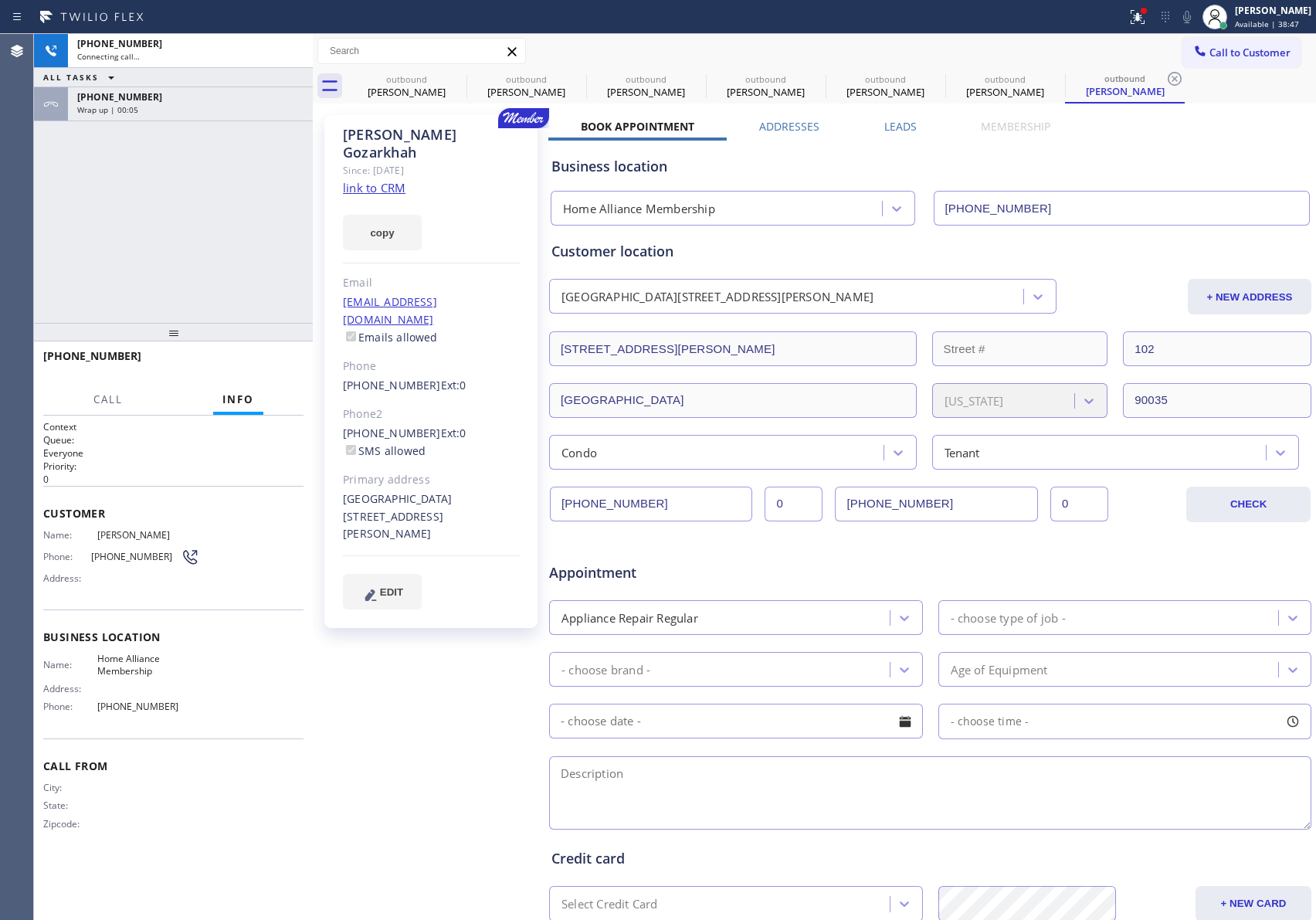
click at [174, 116] on div "[PHONE_NUMBER] Wrap up | 00:05" at bounding box center [187, 104] width 238 height 34
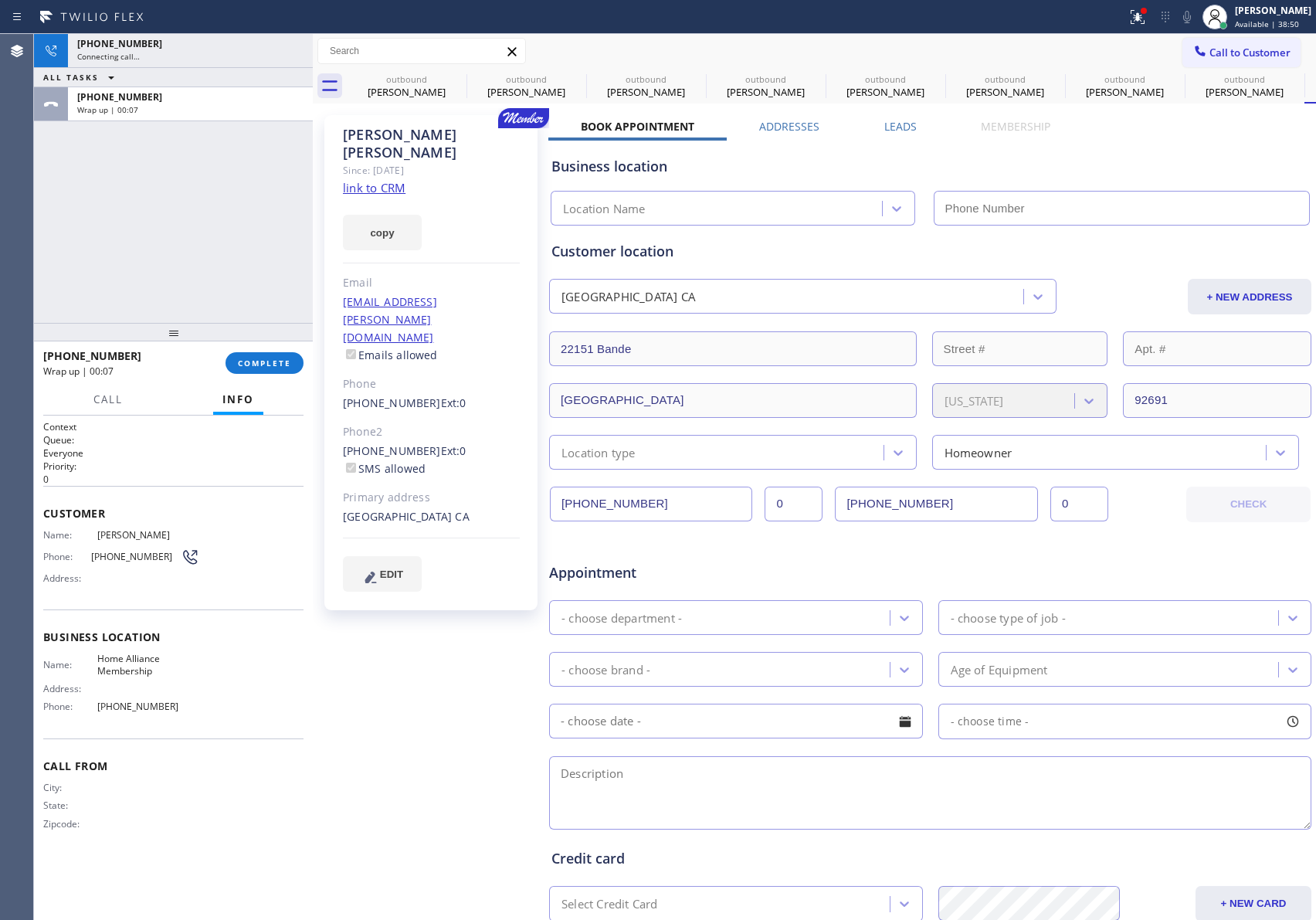
click at [234, 116] on div "[PHONE_NUMBER] Wrap up | 00:07" at bounding box center [187, 104] width 238 height 34
drag, startPoint x: 211, startPoint y: 306, endPoint x: 238, endPoint y: 364, distance: 64.0
click at [216, 309] on div "[PHONE_NUMBER] Connecting call… ALL TASKS ALL TASKS ACTIVE TASKS TASKS IN WRAP …" at bounding box center [173, 178] width 278 height 289
click at [272, 364] on span "COMPLETE" at bounding box center [264, 363] width 53 height 10
click at [274, 218] on div "[PHONE_NUMBER] Connecting call… ALL TASKS ALL TASKS ACTIVE TASKS TASKS IN WRAP …" at bounding box center [173, 178] width 278 height 289
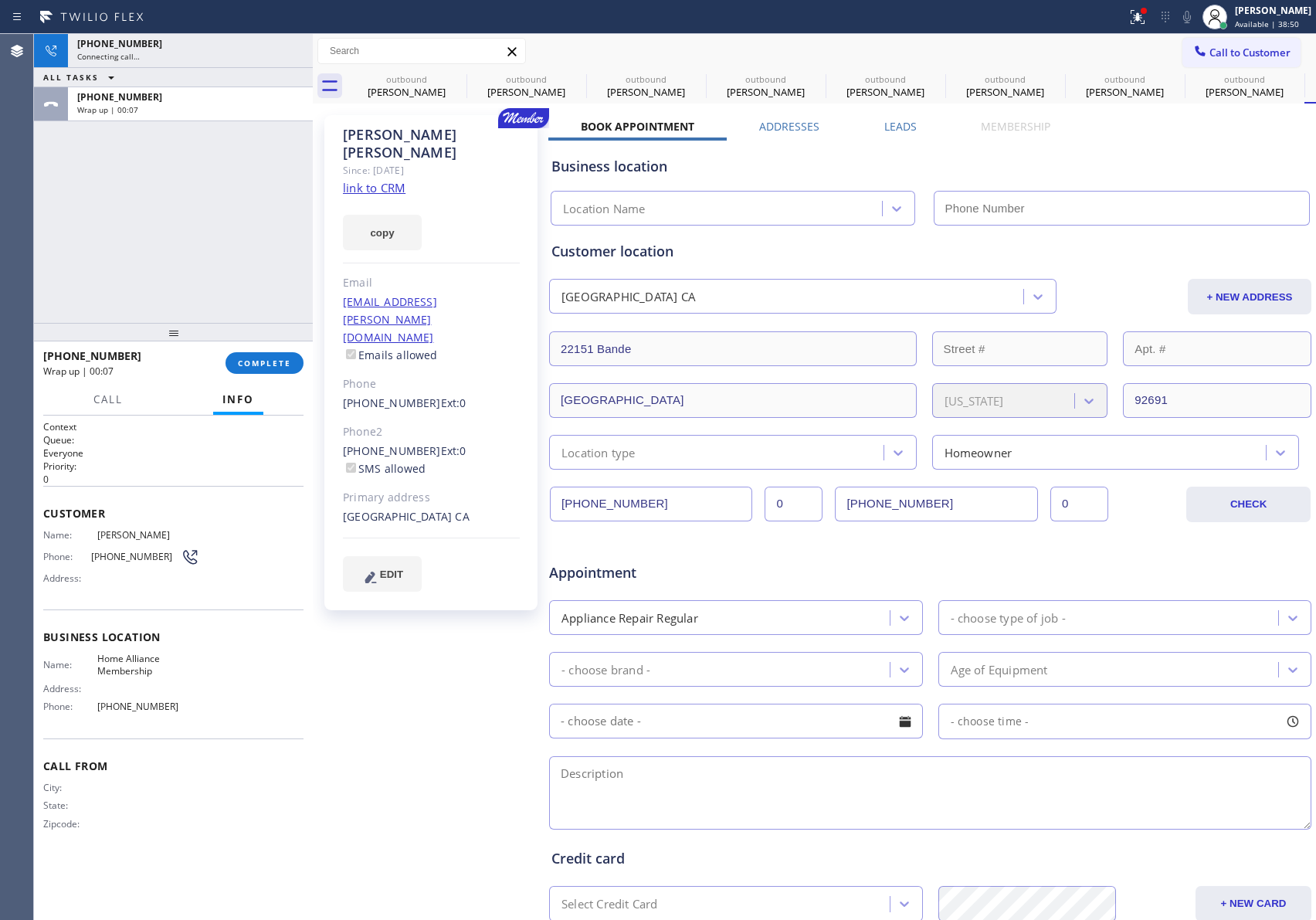
type input "[PHONE_NUMBER]"
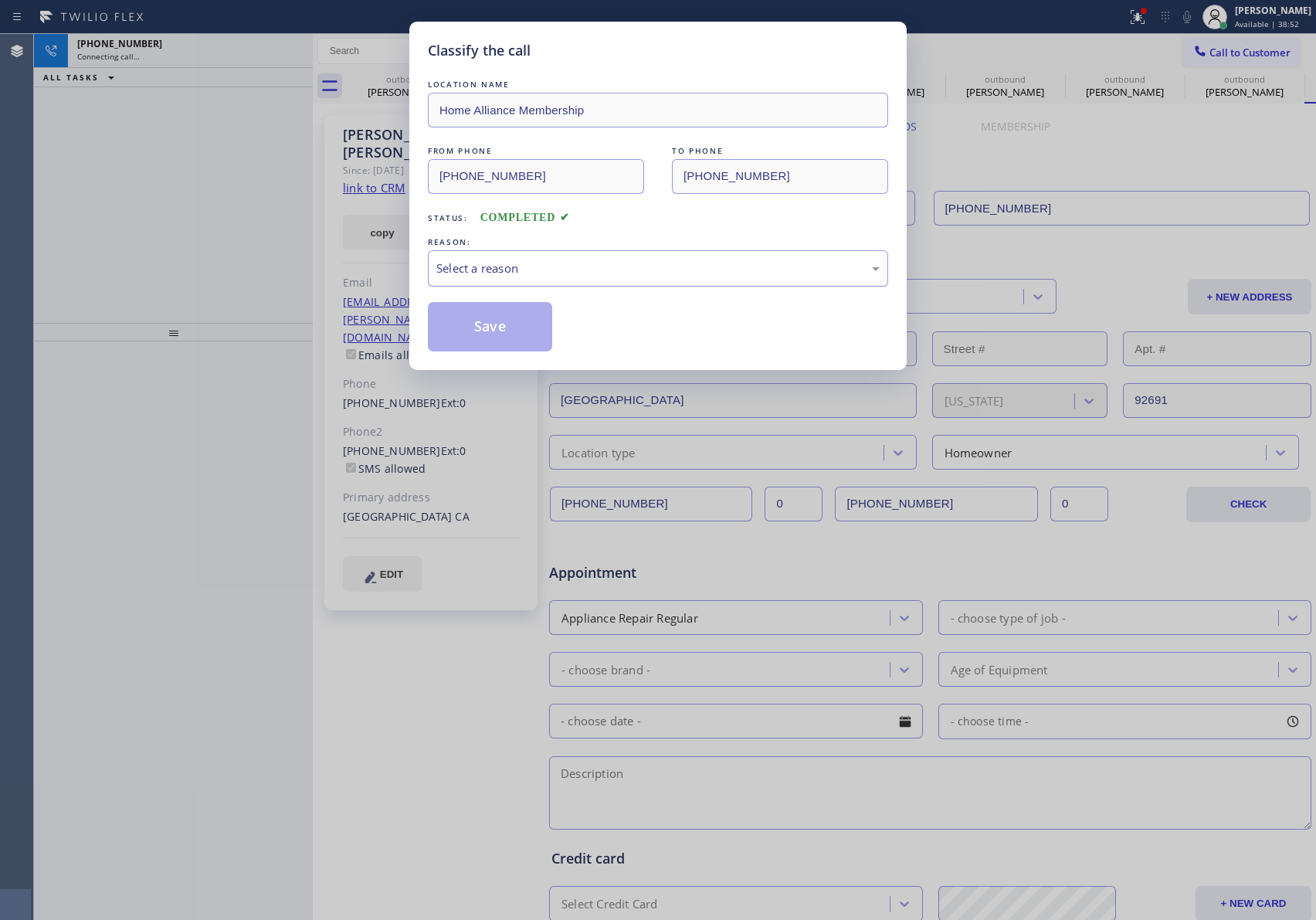
click at [501, 278] on div "Select a reason" at bounding box center [658, 268] width 461 height 36
click at [503, 264] on div "New Customer - Booked" at bounding box center [658, 268] width 443 height 18
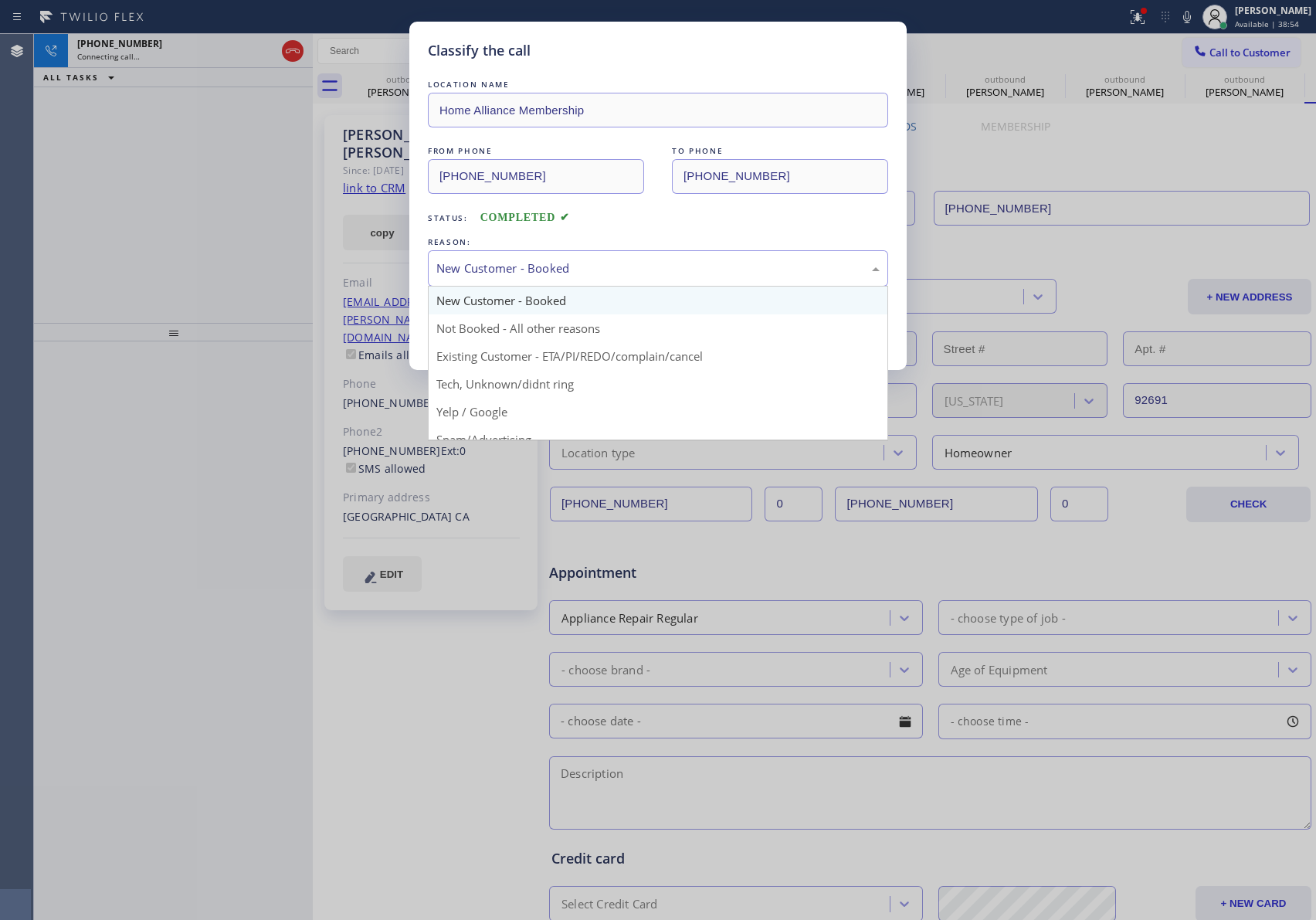
click at [484, 332] on button "Save" at bounding box center [489, 327] width 124 height 50
click at [189, 205] on div "Classify the call LOCATION NAME Home Alliance Membership FROM PHONE [PHONE_NUMB…" at bounding box center [658, 460] width 1316 height 920
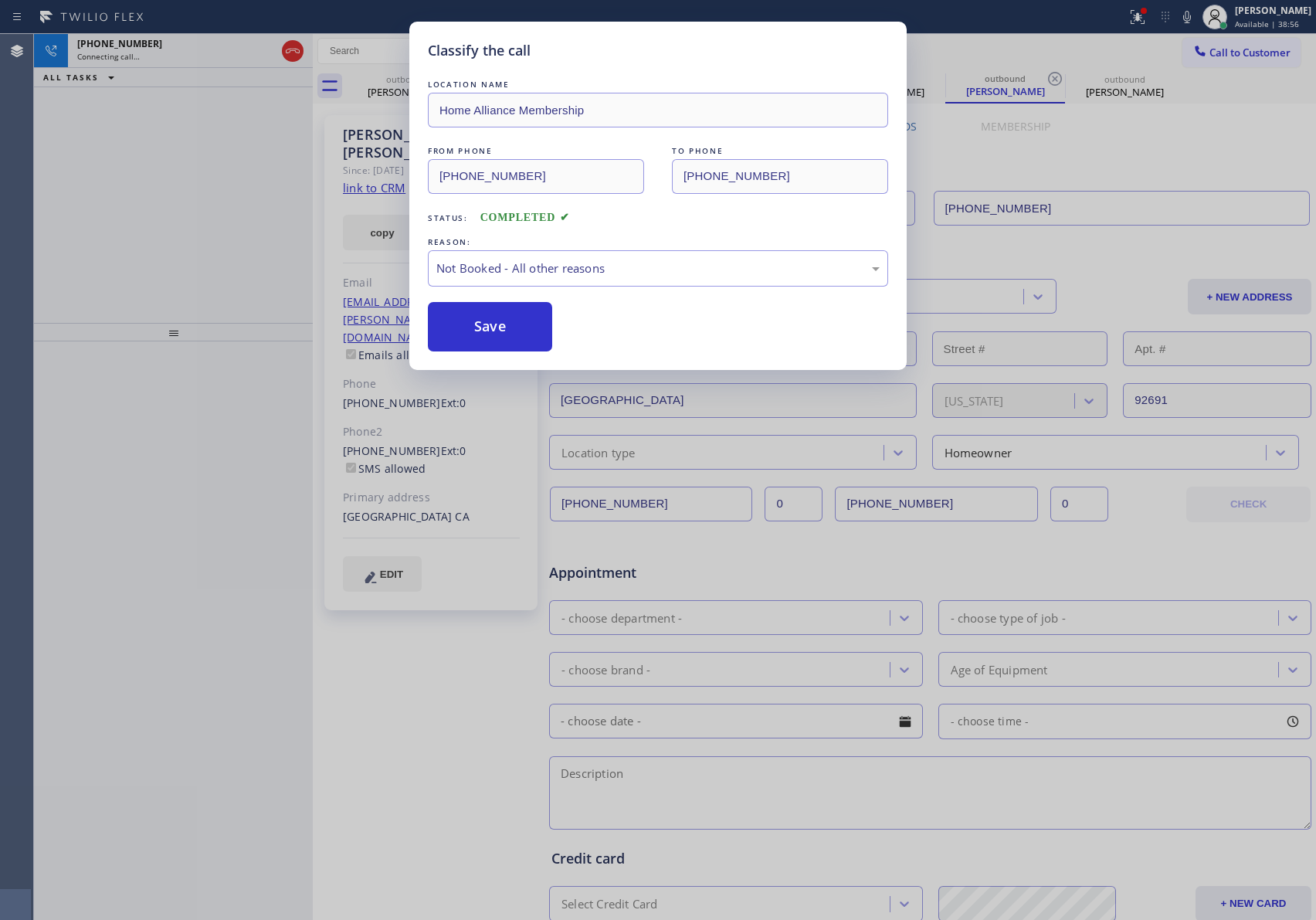
click at [185, 221] on div "[PHONE_NUMBER] Connecting call… ALL TASKS ALL TASKS ACTIVE TASKS TASKS IN WRAP …" at bounding box center [173, 178] width 278 height 289
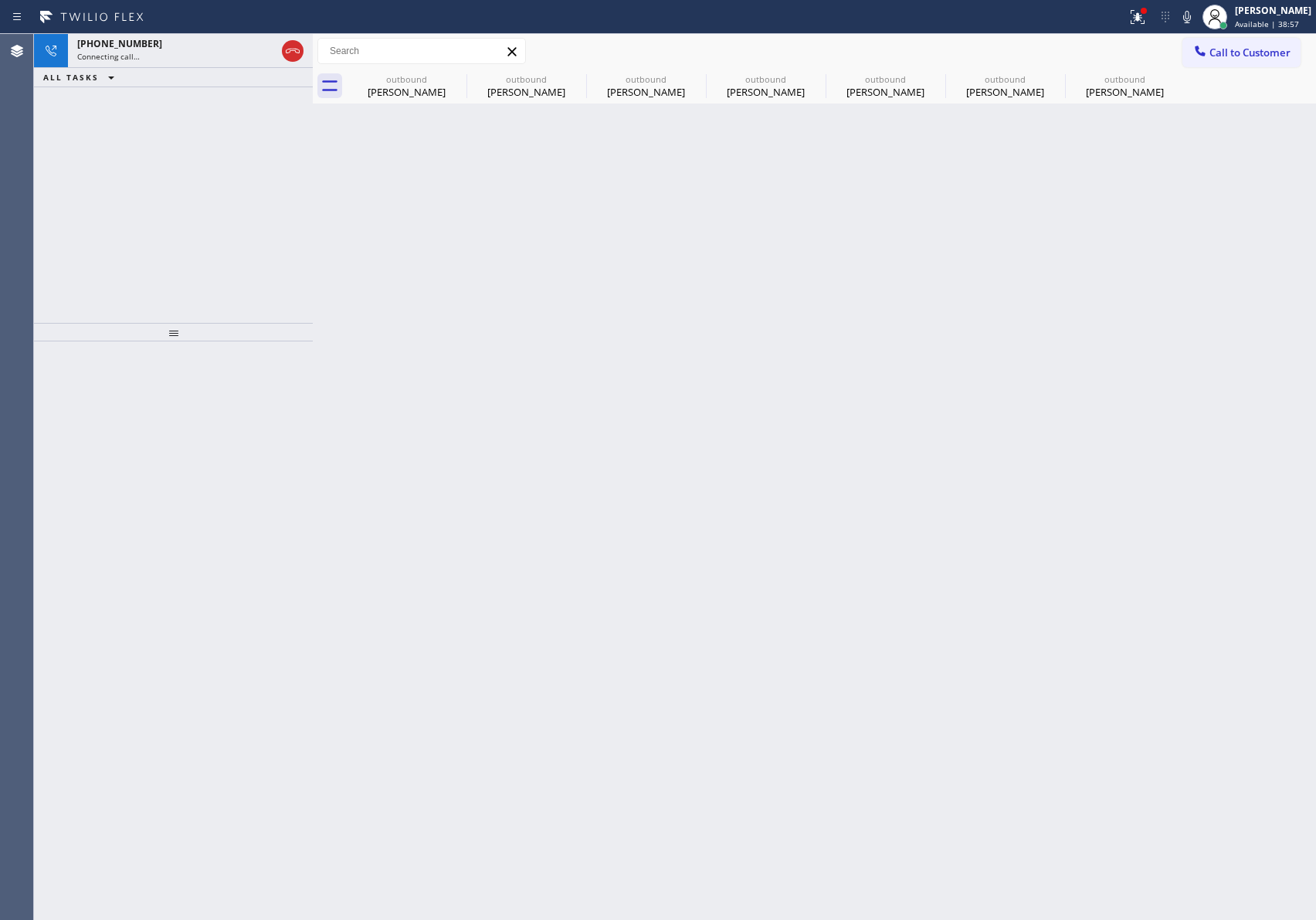
click at [253, 280] on div "[PHONE_NUMBER] Connecting call… ALL TASKS ALL TASKS ACTIVE TASKS TASKS IN WRAP …" at bounding box center [173, 178] width 278 height 289
click at [416, 91] on div "[PERSON_NAME]" at bounding box center [406, 92] width 116 height 14
click at [459, 75] on icon at bounding box center [456, 79] width 18 height 18
click at [0, 0] on icon at bounding box center [0, 0] width 0 height 0
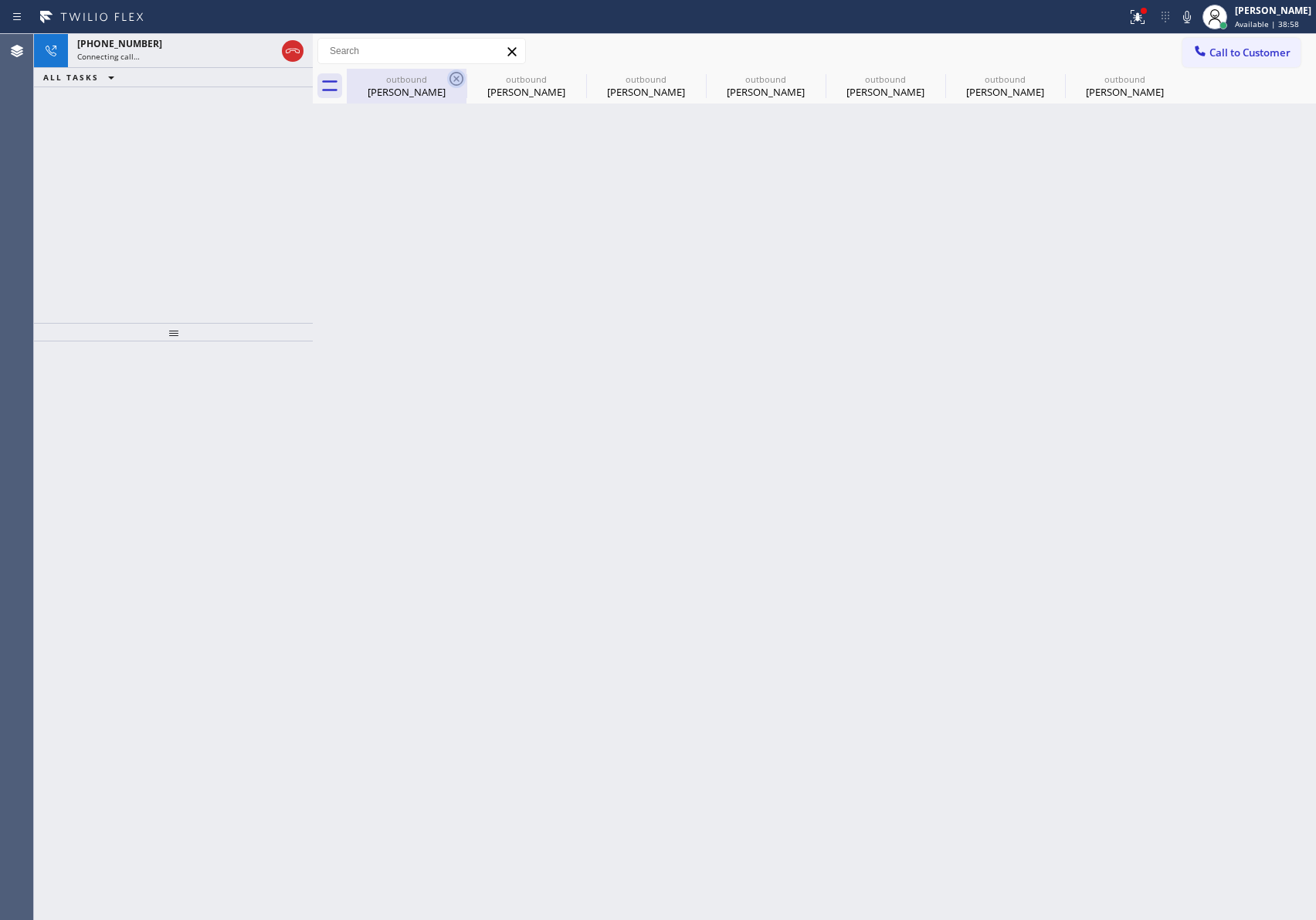
click at [0, 0] on icon at bounding box center [0, 0] width 0 height 0
click at [459, 75] on div at bounding box center [831, 86] width 969 height 35
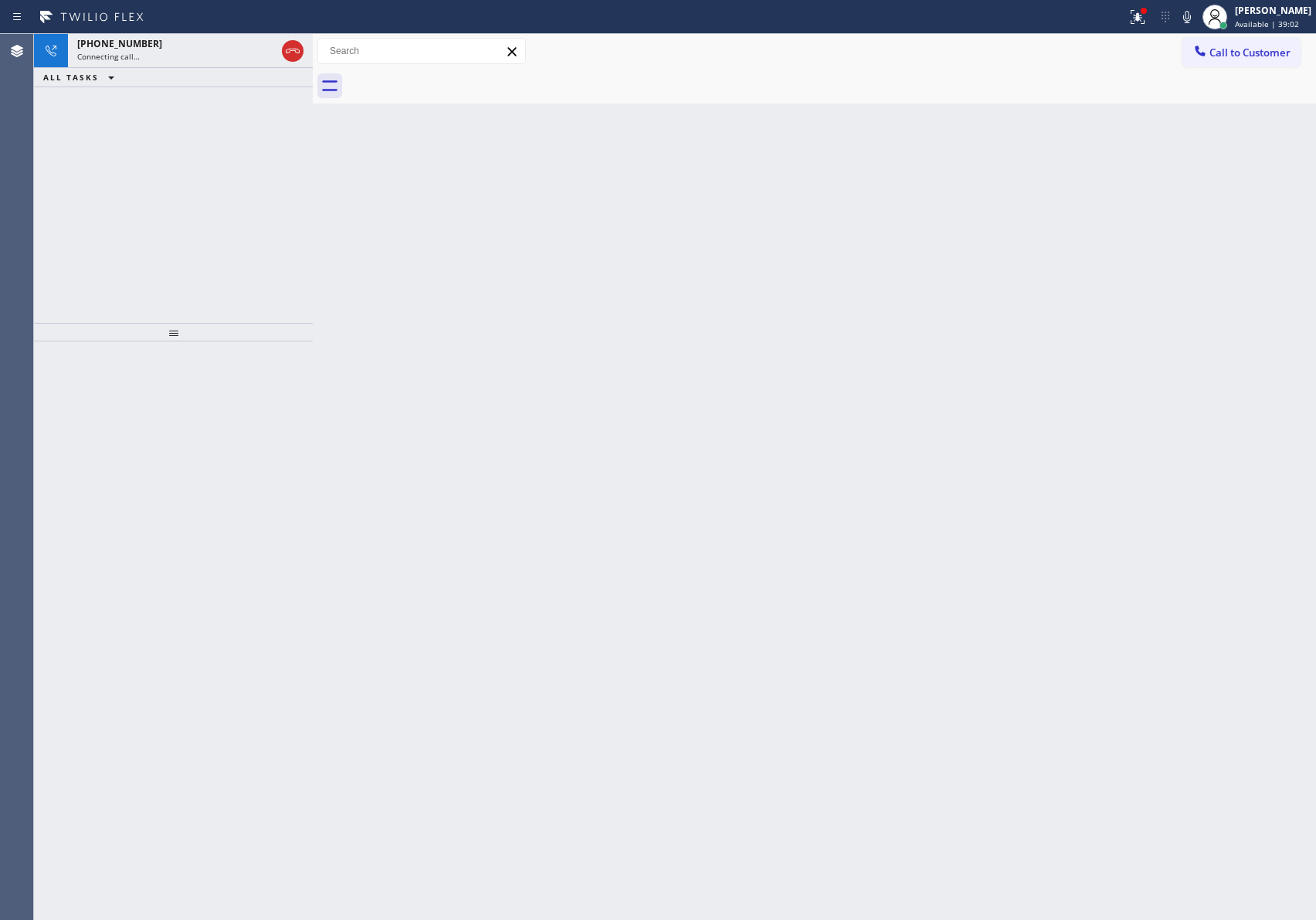
click at [237, 146] on div "[PHONE_NUMBER] Connecting call… ALL TASKS ALL TASKS ACTIVE TASKS TASKS IN WRAP …" at bounding box center [173, 178] width 278 height 289
click at [175, 51] on div "Connecting call…" at bounding box center [176, 56] width 198 height 10
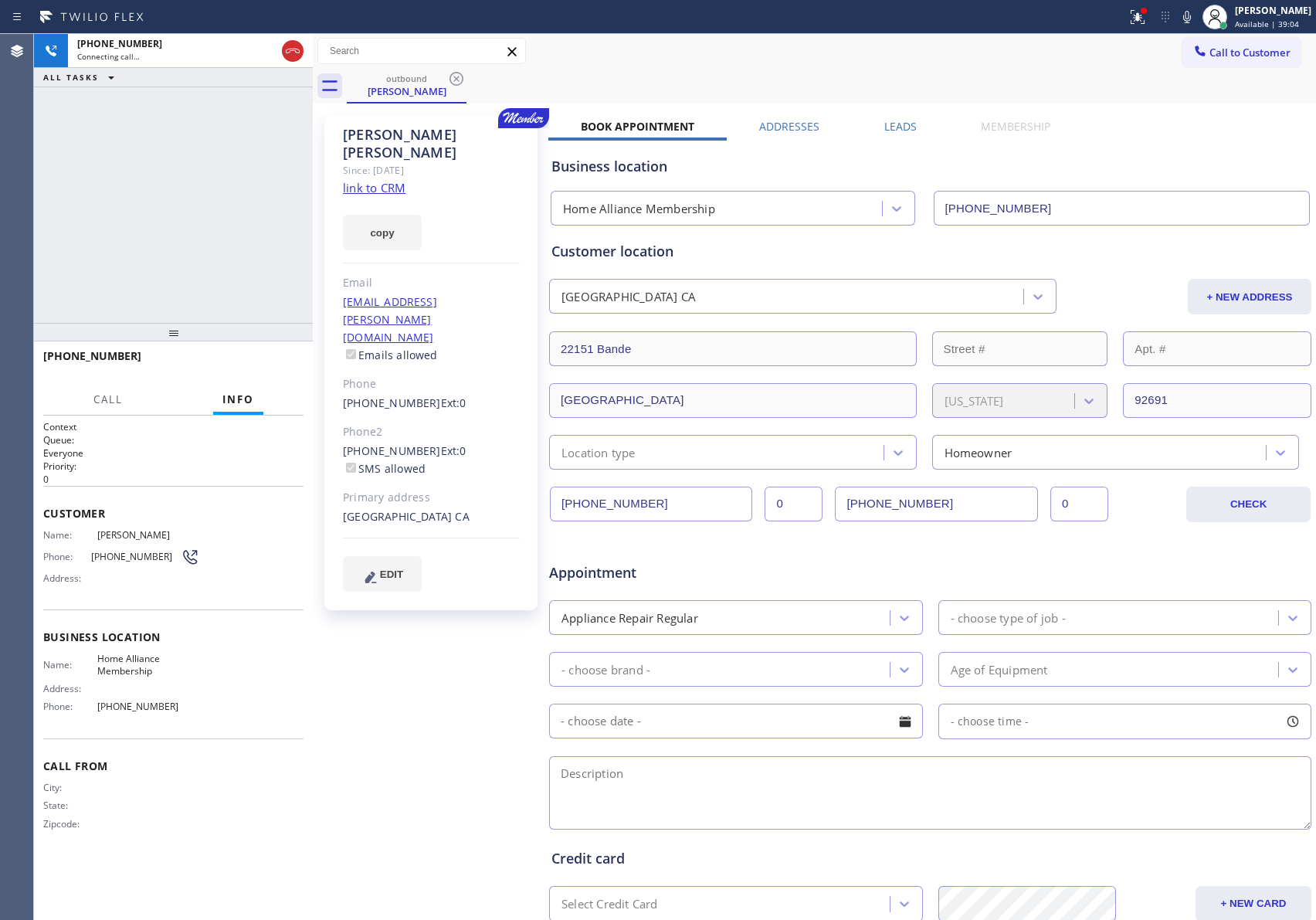
type input "[PHONE_NUMBER]"
click at [234, 281] on div "[PHONE_NUMBER] Live | 00:23 ALL TASKS ALL TASKS ACTIVE TASKS TASKS IN WRAP UP" at bounding box center [173, 178] width 278 height 289
click at [288, 355] on button "HANG UP" at bounding box center [268, 363] width 72 height 22
click at [243, 216] on div "[PHONE_NUMBER] Live | 00:23 ALL TASKS ALL TASKS ACTIVE TASKS TASKS IN WRAP UP" at bounding box center [173, 178] width 278 height 289
click at [243, 216] on div "[PHONE_NUMBER] Live | 00:24 ALL TASKS ALL TASKS ACTIVE TASKS TASKS IN WRAP UP" at bounding box center [173, 178] width 278 height 289
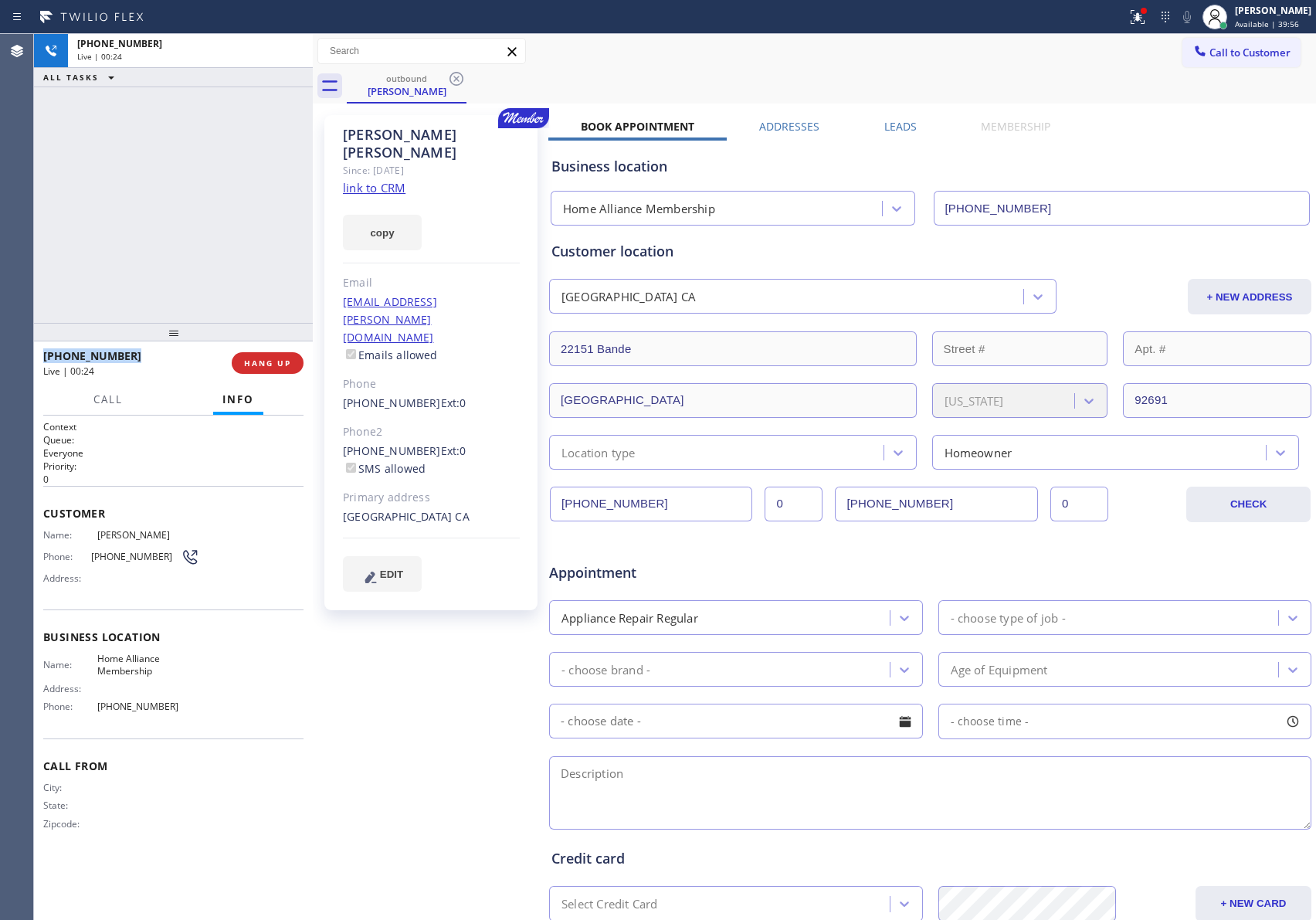
click at [243, 216] on div "[PHONE_NUMBER] Live | 00:24 ALL TASKS ALL TASKS ACTIVE TASKS TASKS IN WRAP UP" at bounding box center [173, 178] width 278 height 289
click at [248, 367] on span "COMPLETE" at bounding box center [264, 363] width 53 height 10
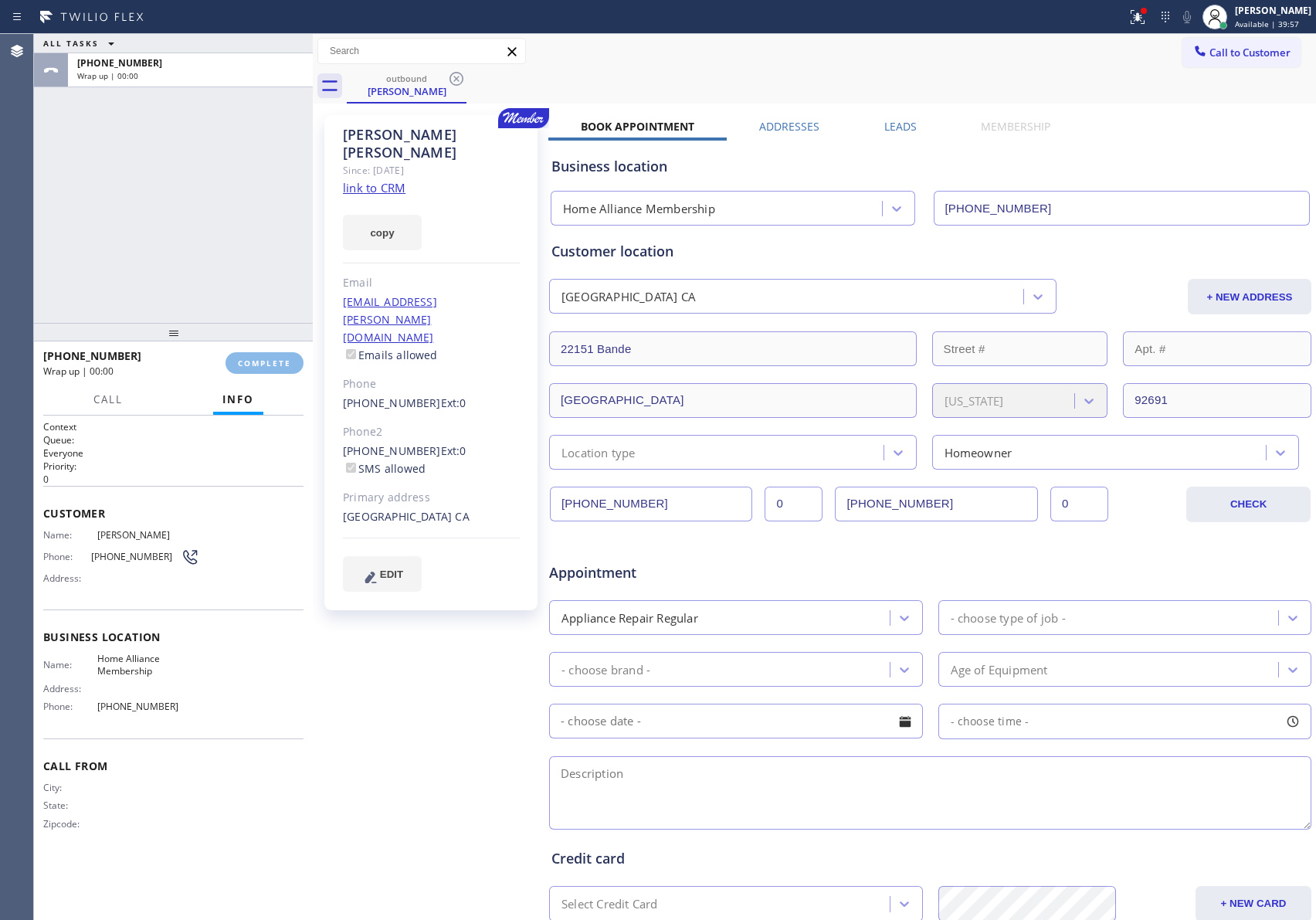
click at [254, 196] on div "ALL TASKS ALL TASKS ACTIVE TASKS TASKS IN WRAP UP [PHONE_NUMBER] Wrap up | 00:00" at bounding box center [173, 178] width 278 height 289
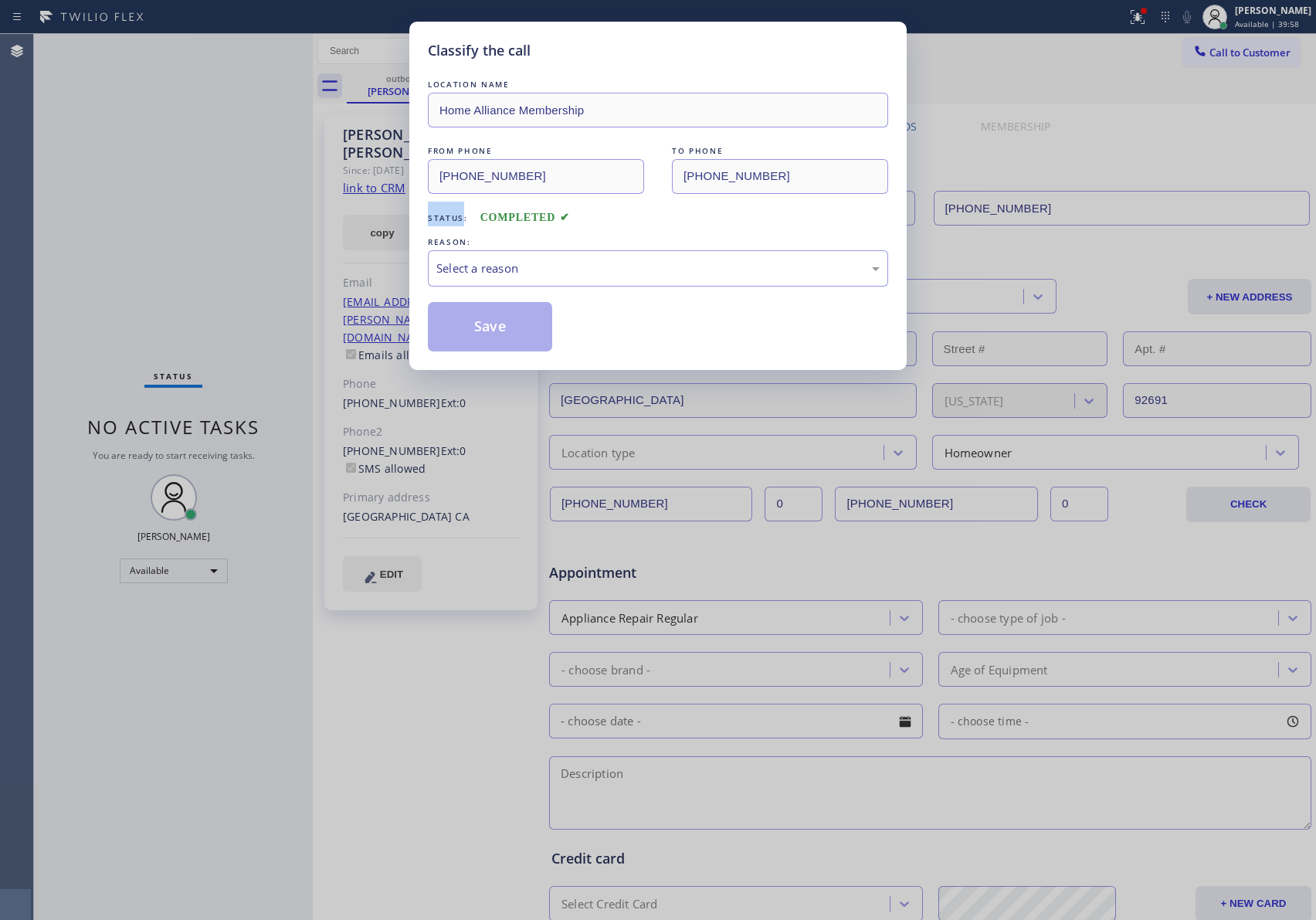
click at [254, 196] on div "Classify the call LOCATION NAME Home Alliance Membership FROM PHONE [PHONE_NUMB…" at bounding box center [658, 460] width 1316 height 920
click at [489, 271] on div "Select a reason" at bounding box center [658, 268] width 443 height 18
click at [504, 320] on button "Save" at bounding box center [489, 327] width 124 height 50
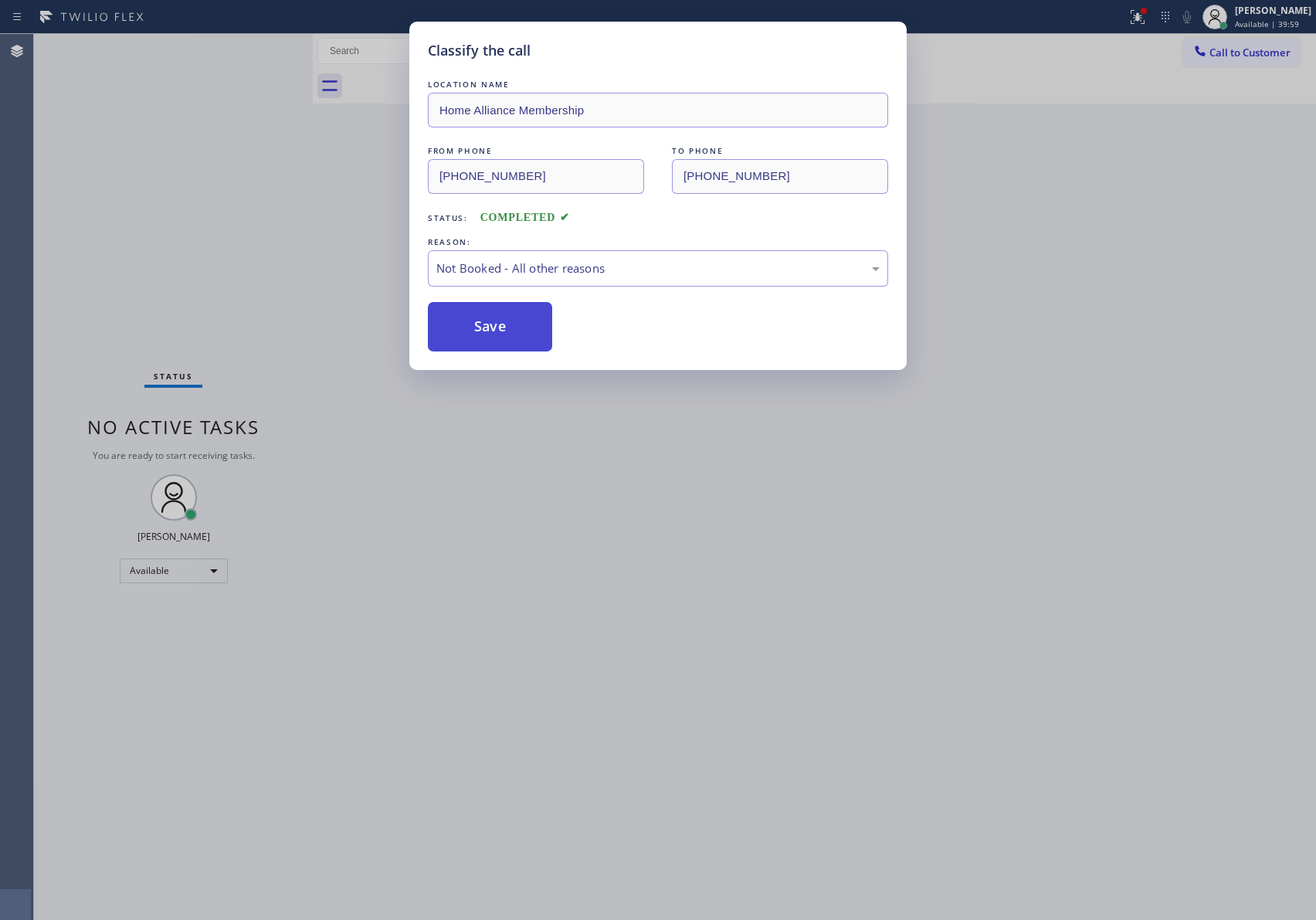
click at [504, 320] on button "Save" at bounding box center [489, 327] width 124 height 50
click at [504, 320] on button "Save" at bounding box center [489, 327] width 124 height 50
click at [251, 214] on div "Classify the call LOCATION NAME Home Alliance Membership FROM PHONE [PHONE_NUMB…" at bounding box center [658, 460] width 1316 height 920
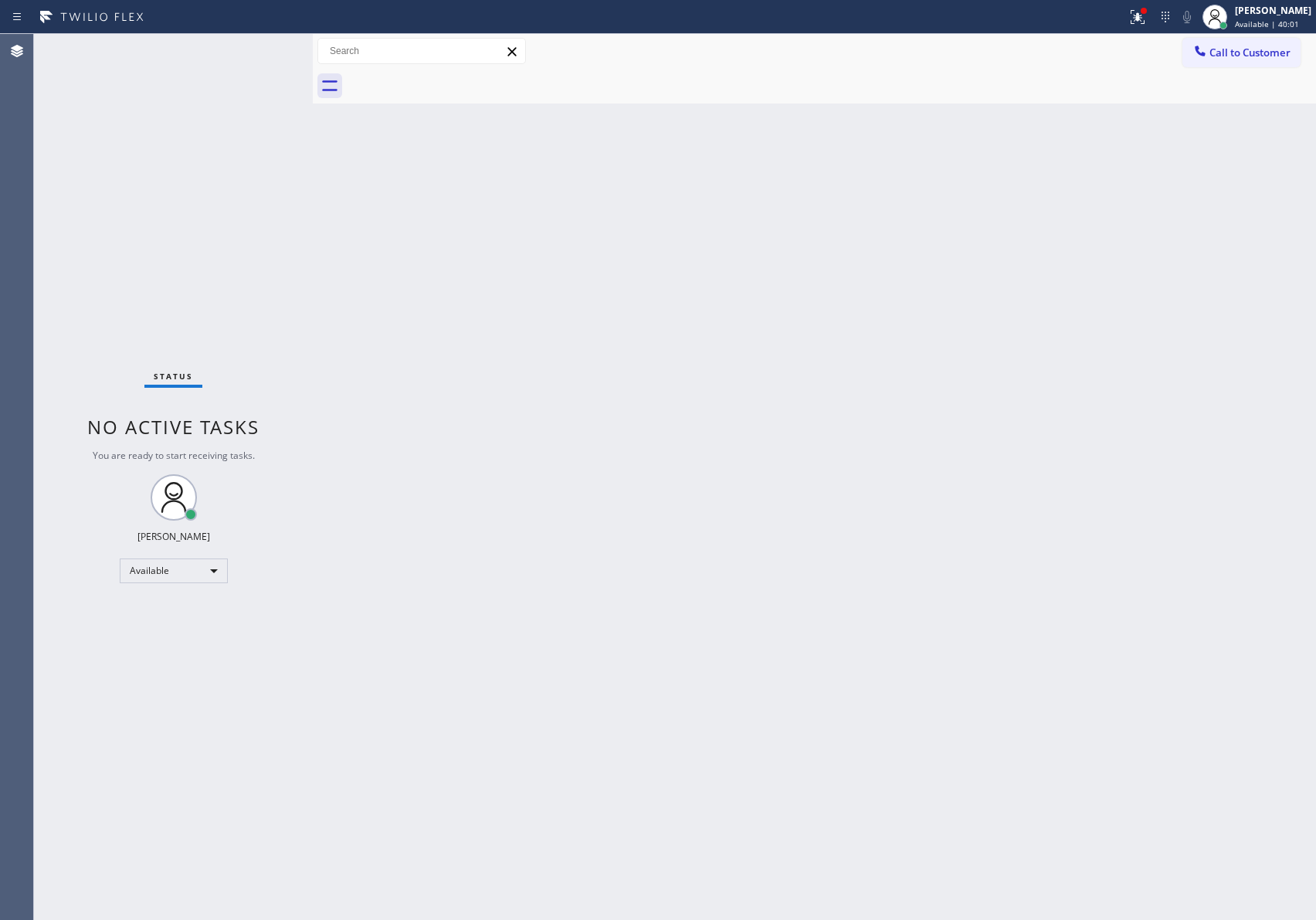
drag, startPoint x: 916, startPoint y: 438, endPoint x: 1226, endPoint y: 200, distance: 390.8
click at [941, 424] on div "Back to Dashboard Change Sender ID Customers Technicians Select a contact Outbo…" at bounding box center [814, 477] width 1003 height 886
click at [1221, 67] on div "Call to Customer Outbound call Location Home Alliance Membership Your caller id…" at bounding box center [814, 68] width 1003 height 70
click at [1220, 47] on span "Call to Customer" at bounding box center [1249, 52] width 81 height 14
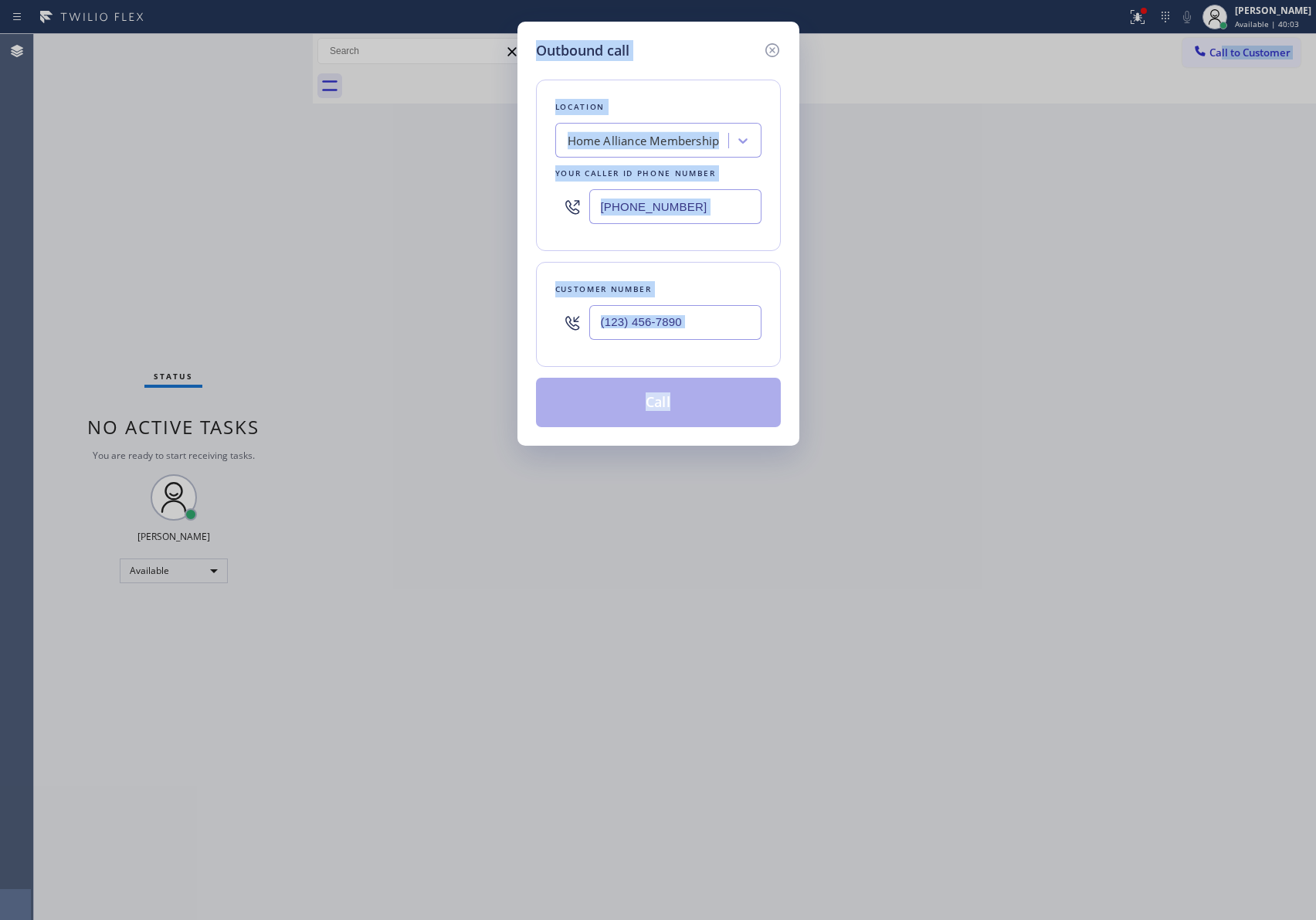
click at [711, 340] on div at bounding box center [675, 323] width 173 height 51
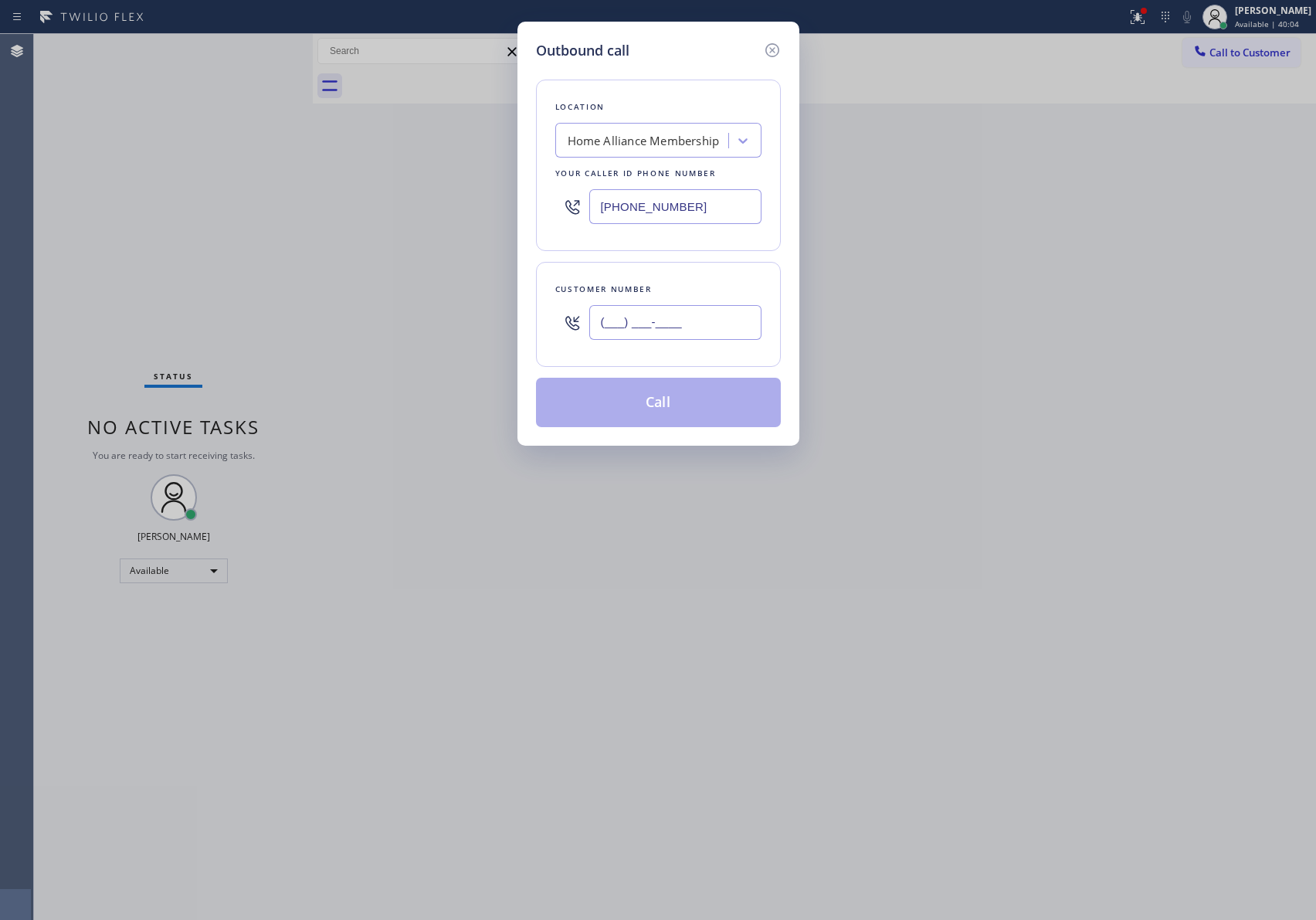
click at [711, 340] on input "(___) ___-____" at bounding box center [675, 322] width 173 height 35
paste input "310) 365-7921"
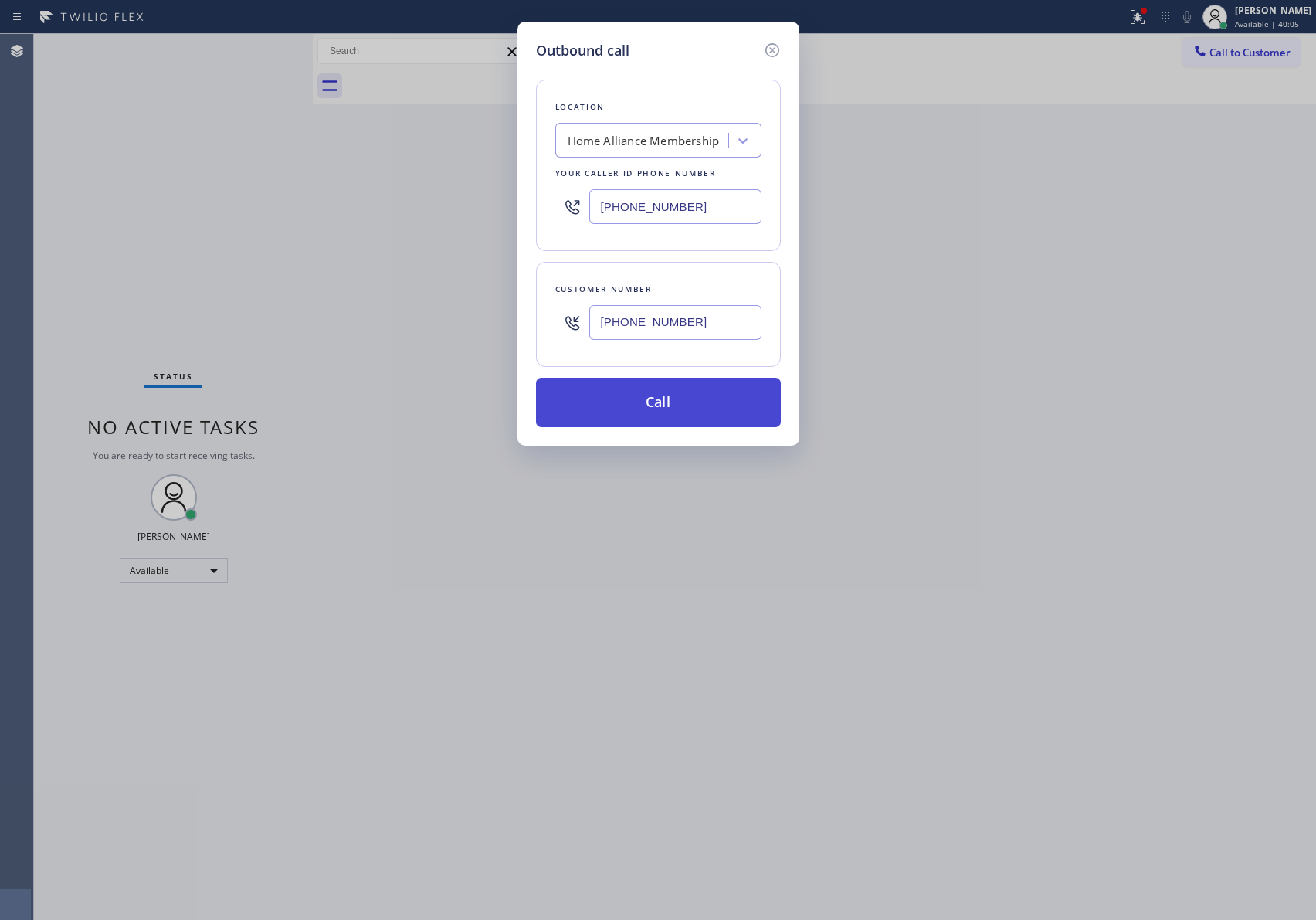
type input "[PHONE_NUMBER]"
click at [709, 411] on button "Call" at bounding box center [658, 403] width 245 height 50
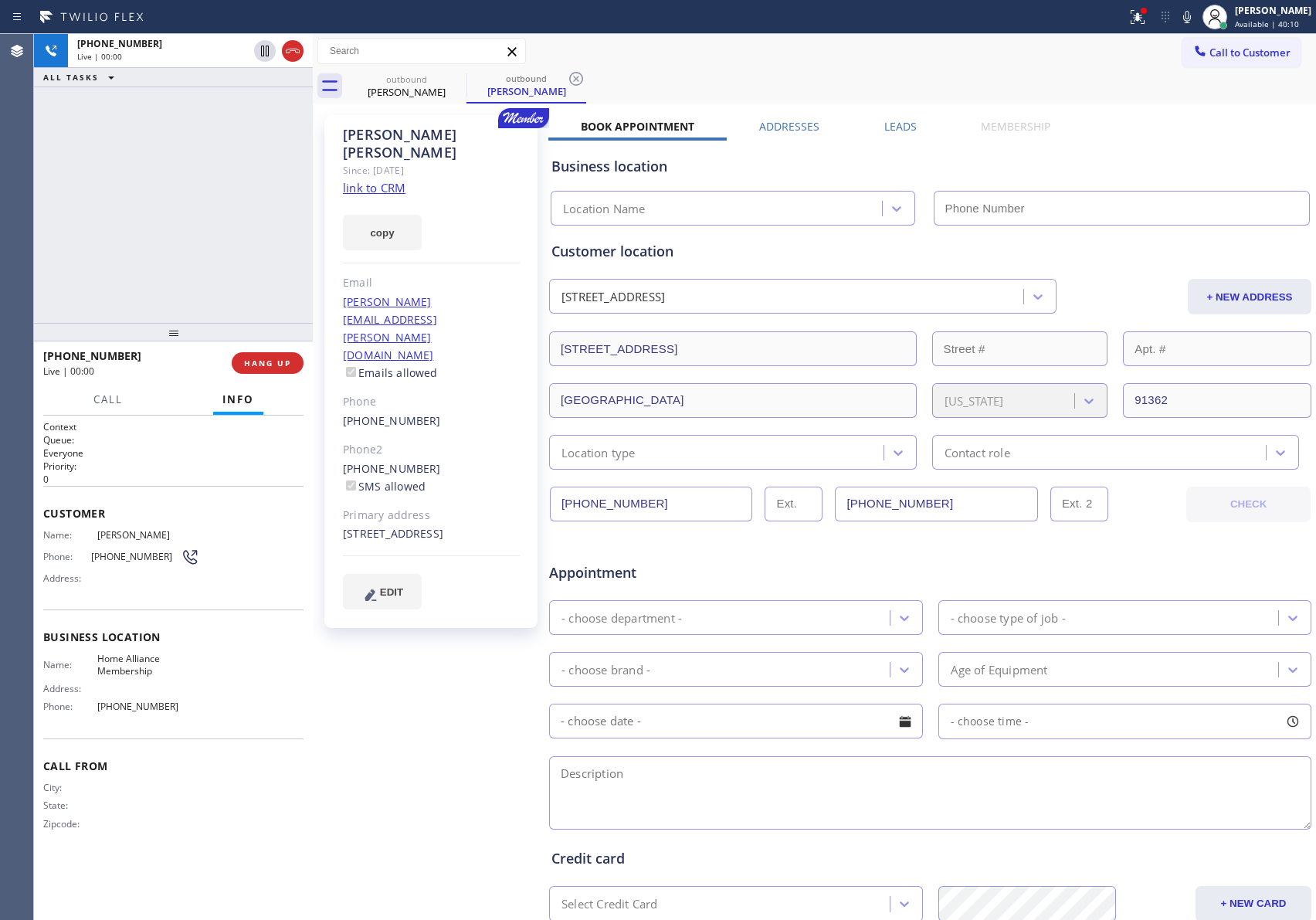
type input "[PHONE_NUMBER]"
click at [274, 364] on span "HANG UP" at bounding box center [267, 363] width 47 height 10
drag, startPoint x: 235, startPoint y: 176, endPoint x: 234, endPoint y: 206, distance: 30.0
click at [233, 179] on div "[PHONE_NUMBER] Live | 00:03 ALL TASKS ALL TASKS ACTIVE TASKS TASKS IN WRAP UP" at bounding box center [173, 178] width 278 height 289
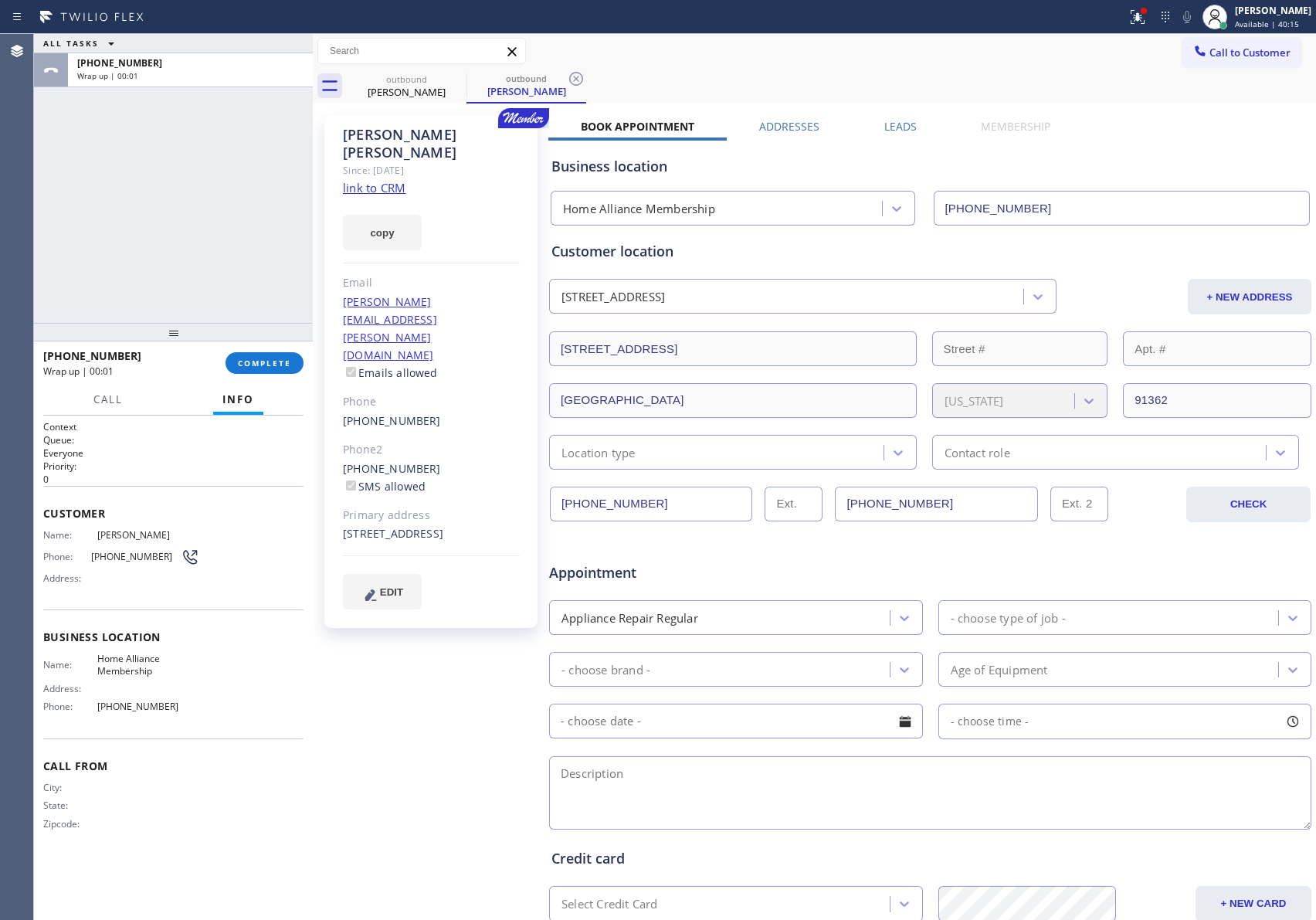
drag, startPoint x: 104, startPoint y: 116, endPoint x: 278, endPoint y: 170, distance: 182.2
click at [114, 123] on div "ALL TASKS ALL TASKS ACTIVE TASKS TASKS IN WRAP UP [PHONE_NUMBER] Wrap up | 00:01" at bounding box center [173, 178] width 278 height 289
drag, startPoint x: 1204, startPoint y: 54, endPoint x: 1100, endPoint y: 131, distance: 129.4
click at [1209, 55] on span "Call to Customer" at bounding box center [1249, 52] width 81 height 14
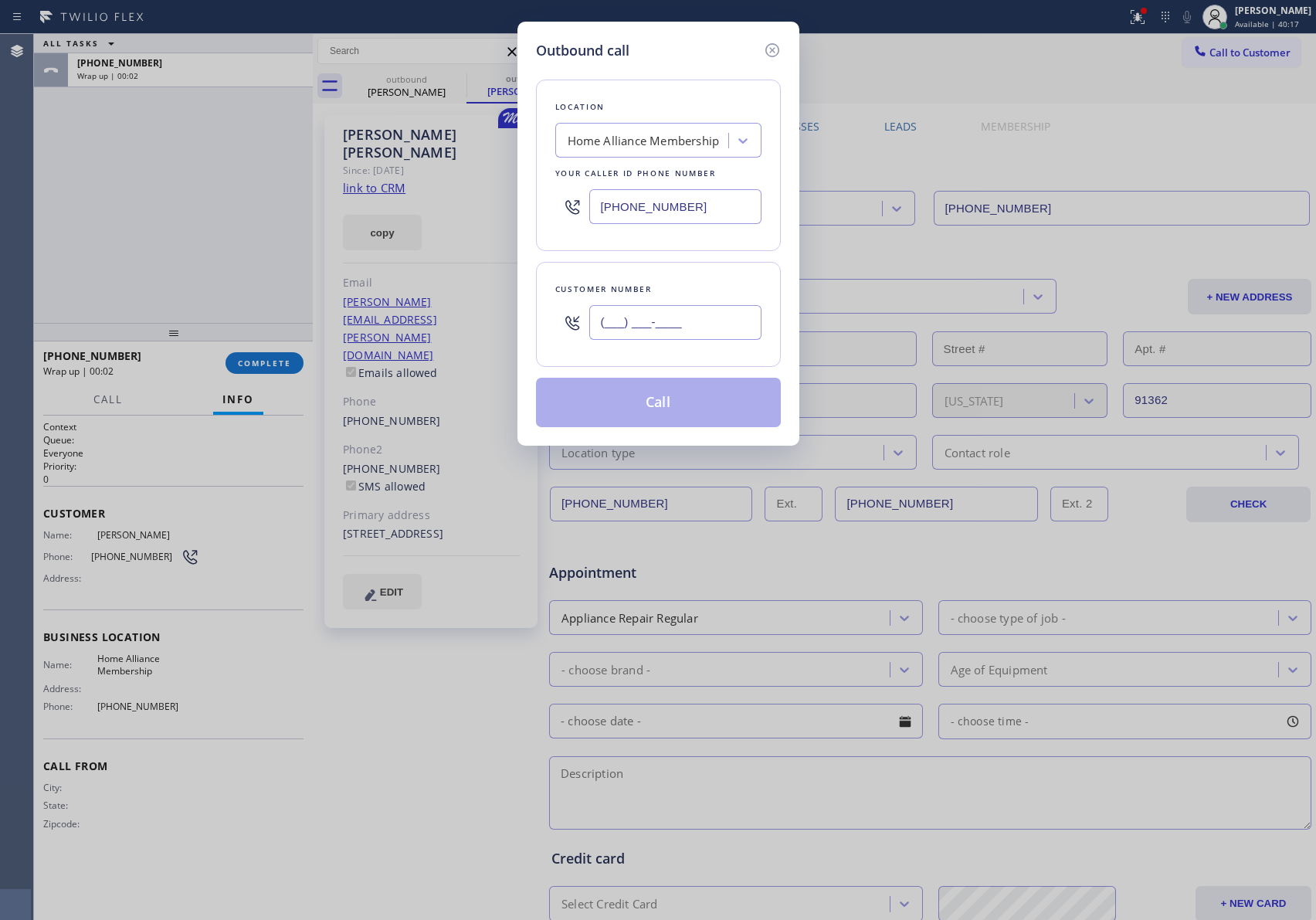
click at [666, 327] on input "(___) ___-____" at bounding box center [675, 322] width 173 height 35
paste input "973) 801-9380"
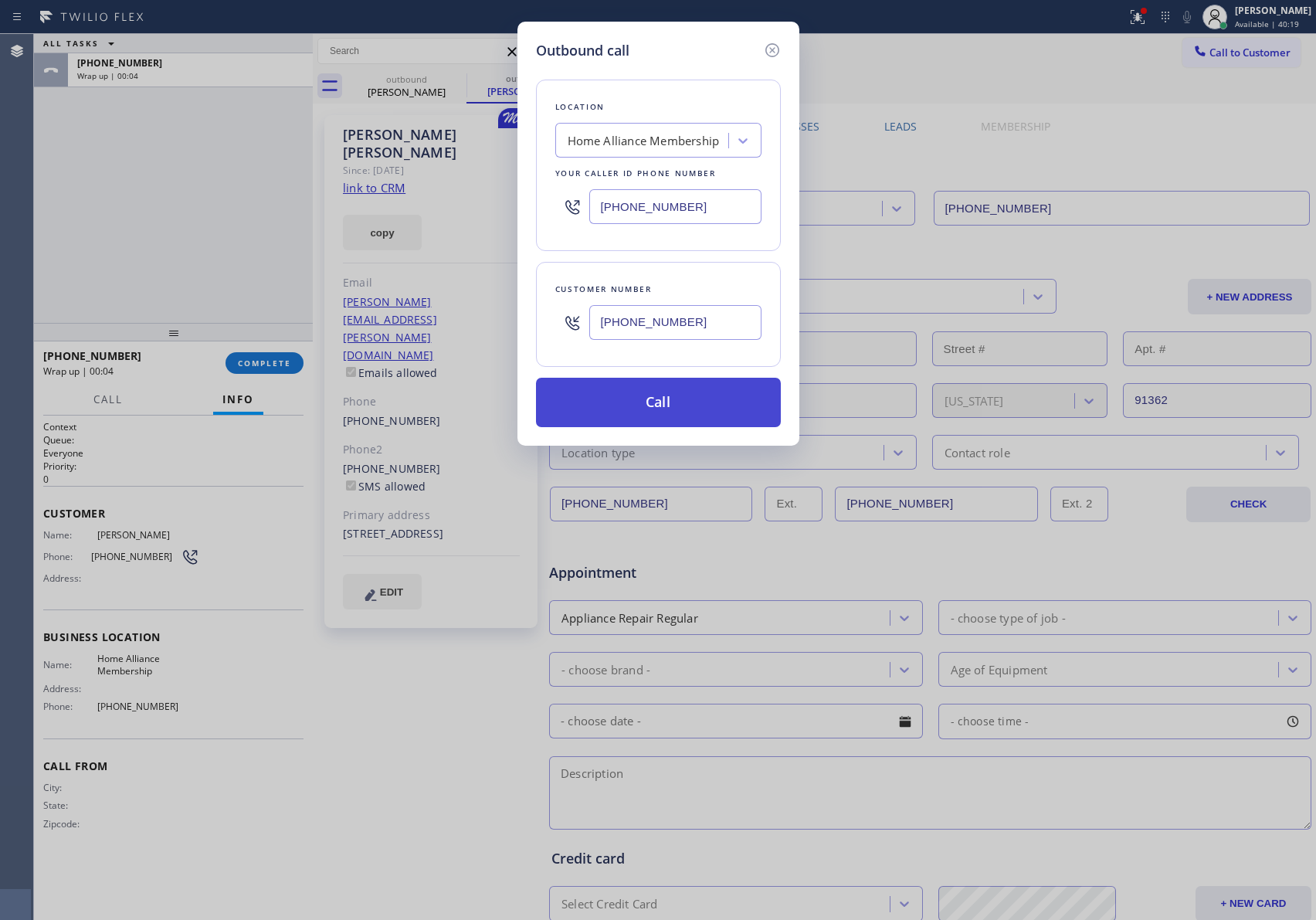
type input "[PHONE_NUMBER]"
click at [686, 409] on button "Call" at bounding box center [658, 403] width 245 height 50
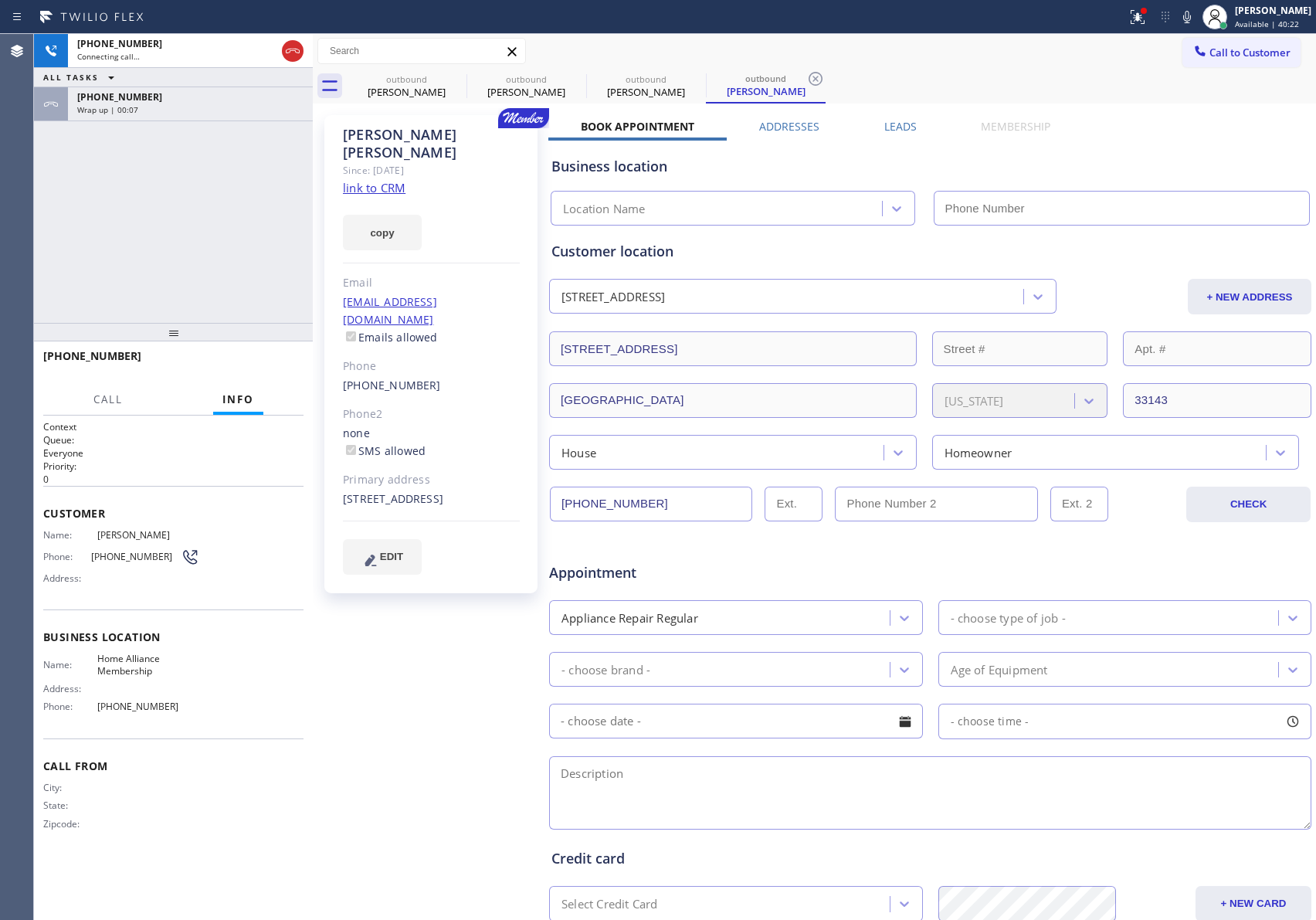
type input "[PHONE_NUMBER]"
click at [157, 109] on div "Wrap up | 00:32" at bounding box center [190, 109] width 226 height 10
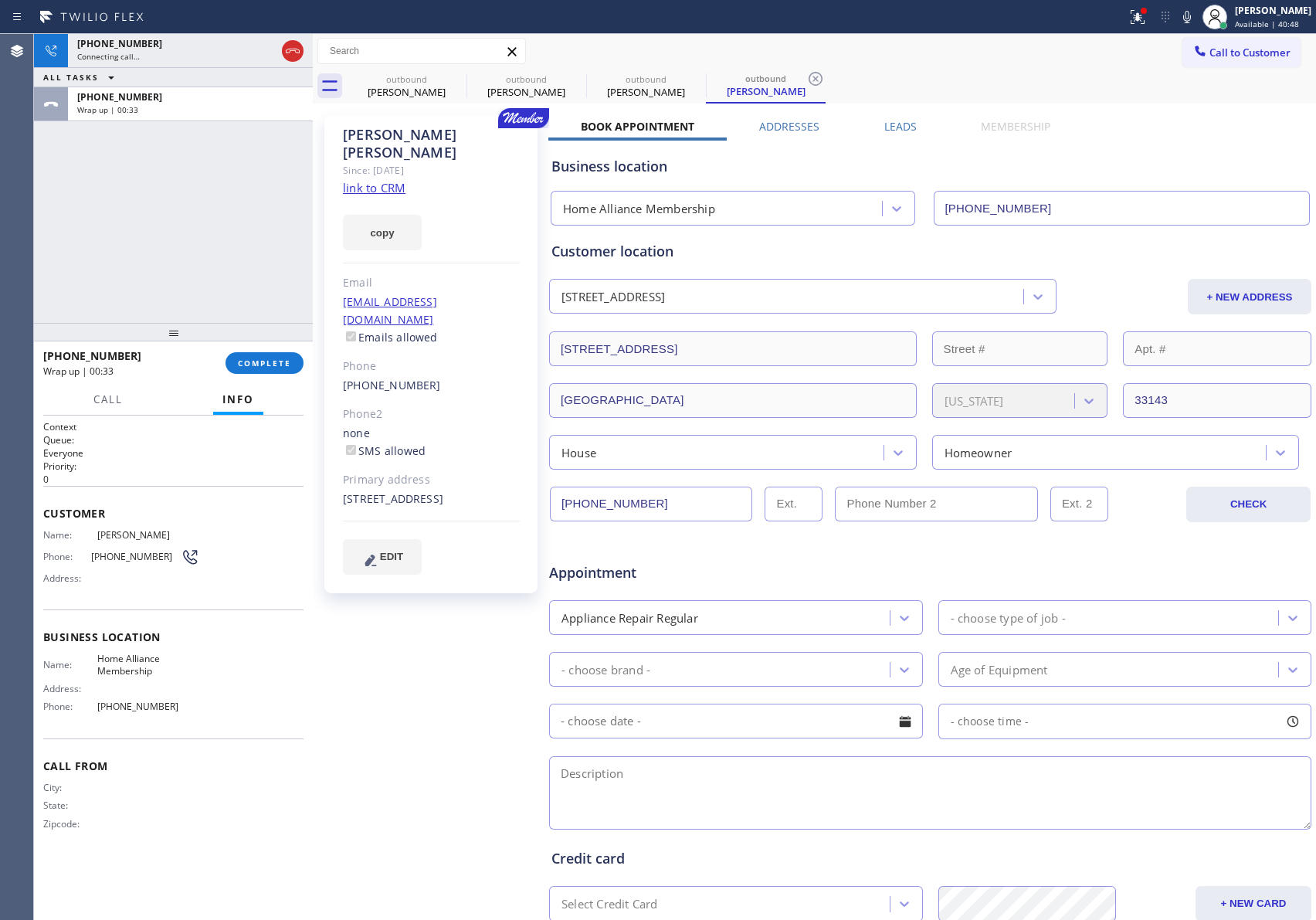
click at [277, 346] on div "[PHONE_NUMBER] Wrap up | 00:33 COMPLETE" at bounding box center [173, 363] width 260 height 40
click at [277, 360] on span "COMPLETE" at bounding box center [264, 363] width 53 height 10
click at [246, 222] on div "[PHONE_NUMBER] Connecting call… ALL TASKS ALL TASKS ACTIVE TASKS TASKS IN WRAP …" at bounding box center [173, 178] width 278 height 289
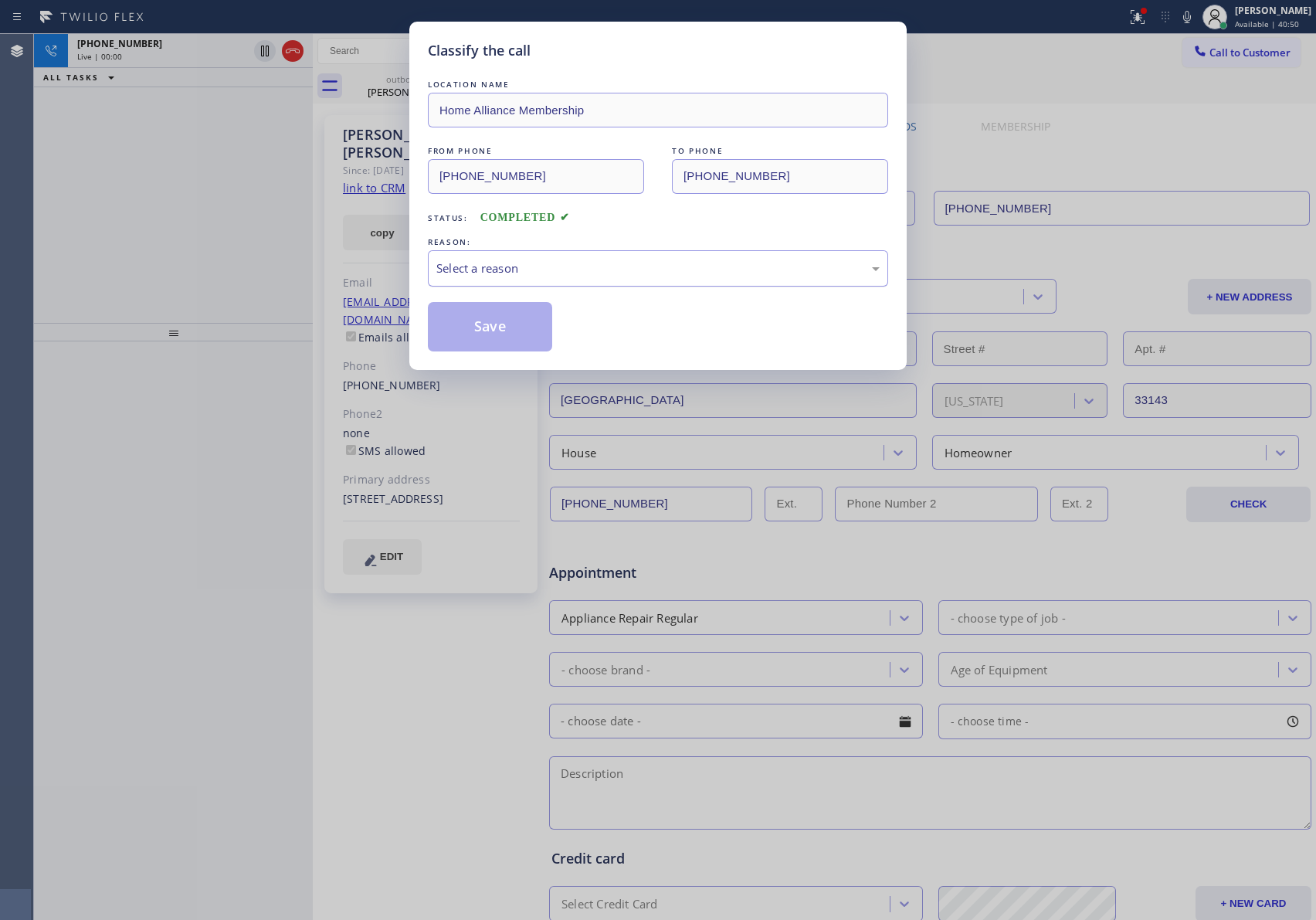
drag, startPoint x: 536, startPoint y: 263, endPoint x: 526, endPoint y: 285, distance: 24.2
click at [533, 265] on div "Select a reason" at bounding box center [658, 268] width 443 height 18
click at [496, 320] on button "Save" at bounding box center [489, 327] width 124 height 50
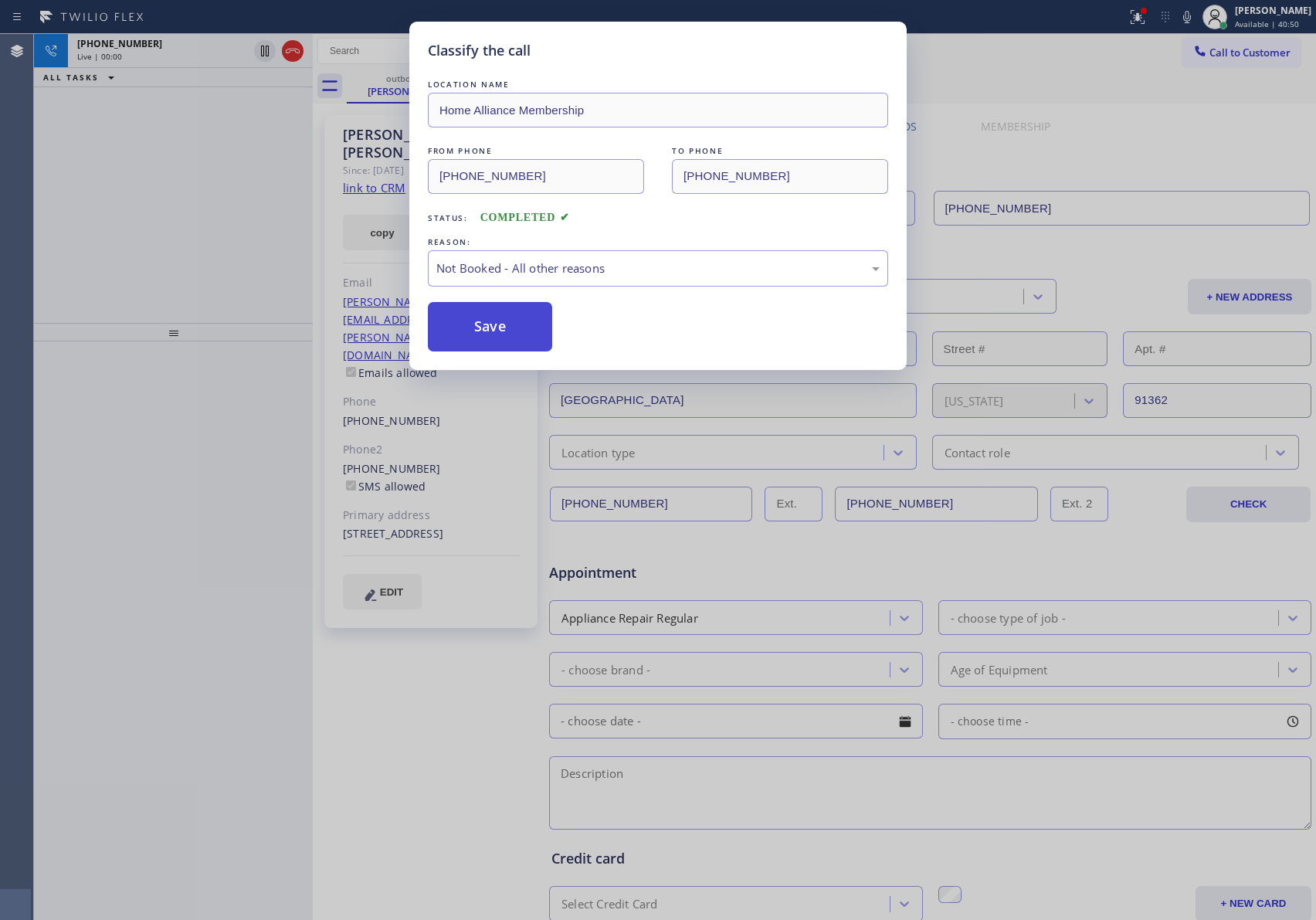
click at [496, 320] on button "Save" at bounding box center [489, 327] width 124 height 50
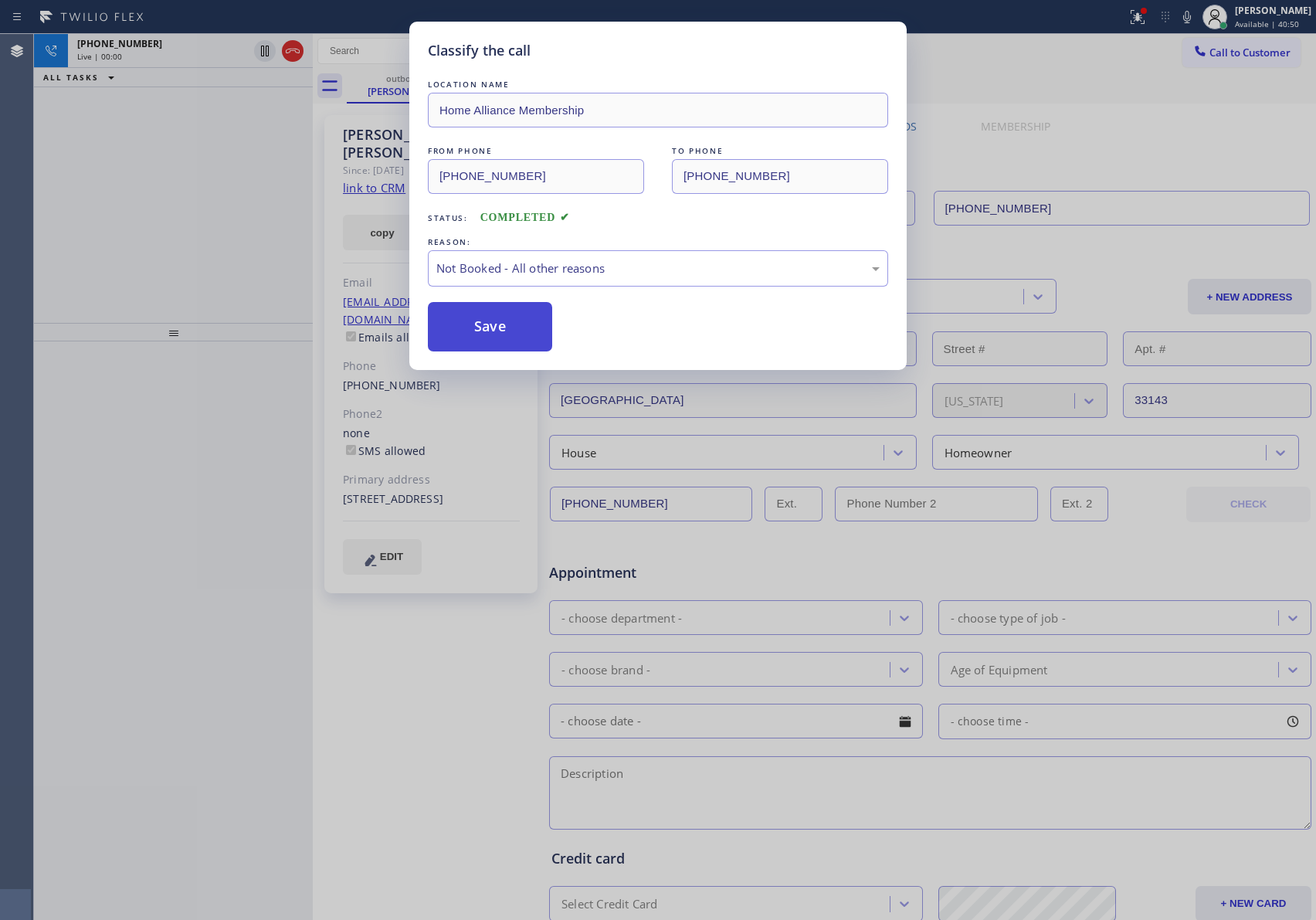
click at [498, 320] on button "Save" at bounding box center [489, 327] width 124 height 50
click at [197, 169] on div "Classify the call LOCATION NAME Home Alliance Membership FROM PHONE [PHONE_NUMB…" at bounding box center [658, 460] width 1316 height 920
click at [197, 169] on div "[PHONE_NUMBER] Live | 00:00 ALL TASKS ALL TASKS ACTIVE TASKS TASKS IN WRAP UP" at bounding box center [173, 178] width 278 height 289
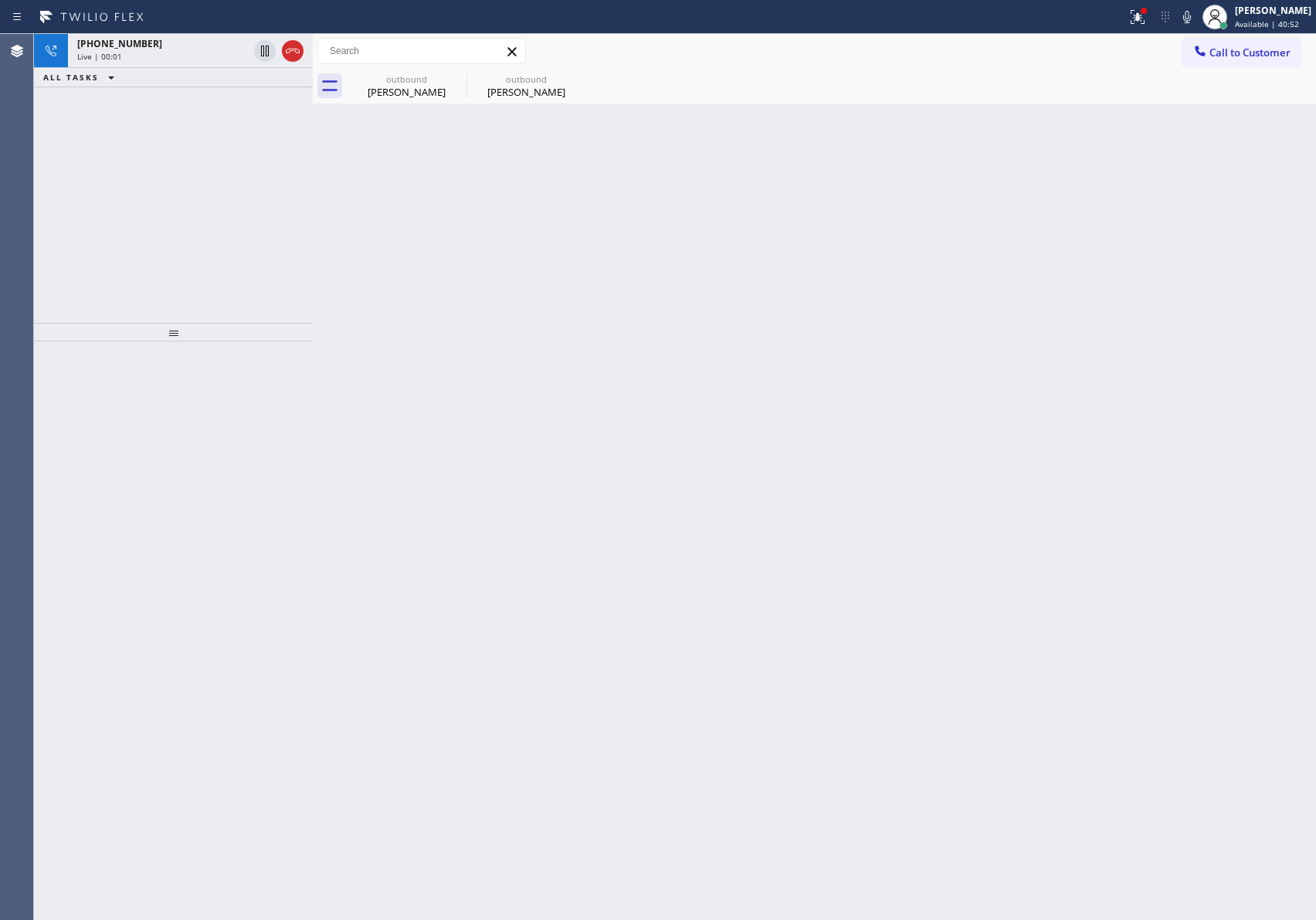
drag, startPoint x: 294, startPoint y: 44, endPoint x: 220, endPoint y: 202, distance: 174.5
click at [293, 45] on icon at bounding box center [292, 51] width 18 height 18
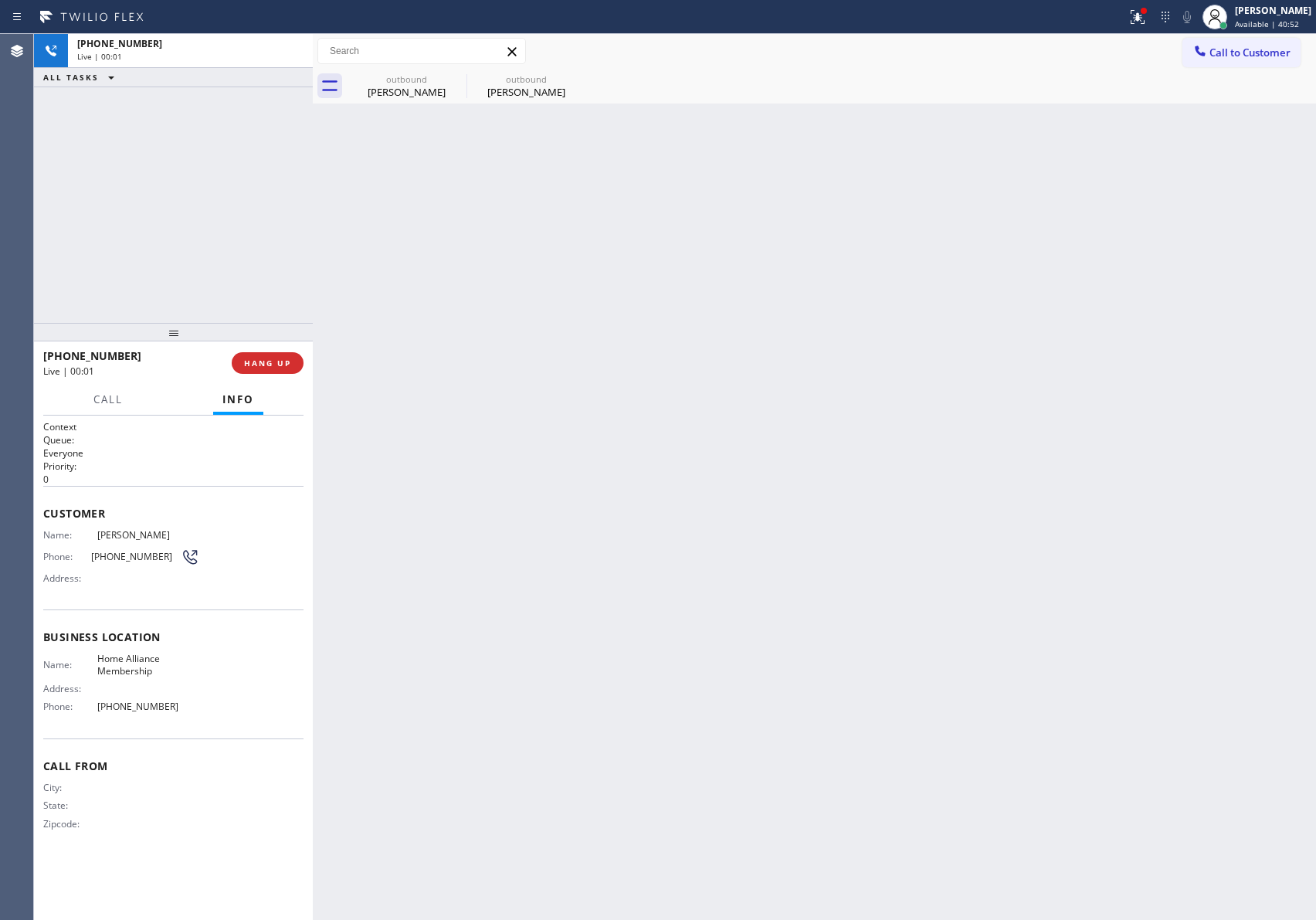
click at [218, 222] on div "[PHONE_NUMBER] Live | 00:01 ALL TASKS ALL TASKS ACTIVE TASKS TASKS IN WRAP UP" at bounding box center [173, 178] width 278 height 289
click at [257, 355] on button "COMPLETE" at bounding box center [264, 363] width 78 height 22
drag, startPoint x: 265, startPoint y: 212, endPoint x: 256, endPoint y: 218, distance: 10.8
click at [265, 214] on div "ALL TASKS ALL TASKS ACTIVE TASKS TASKS IN WRAP UP [PHONE_NUMBER] Wrap up | 00:00" at bounding box center [173, 178] width 278 height 289
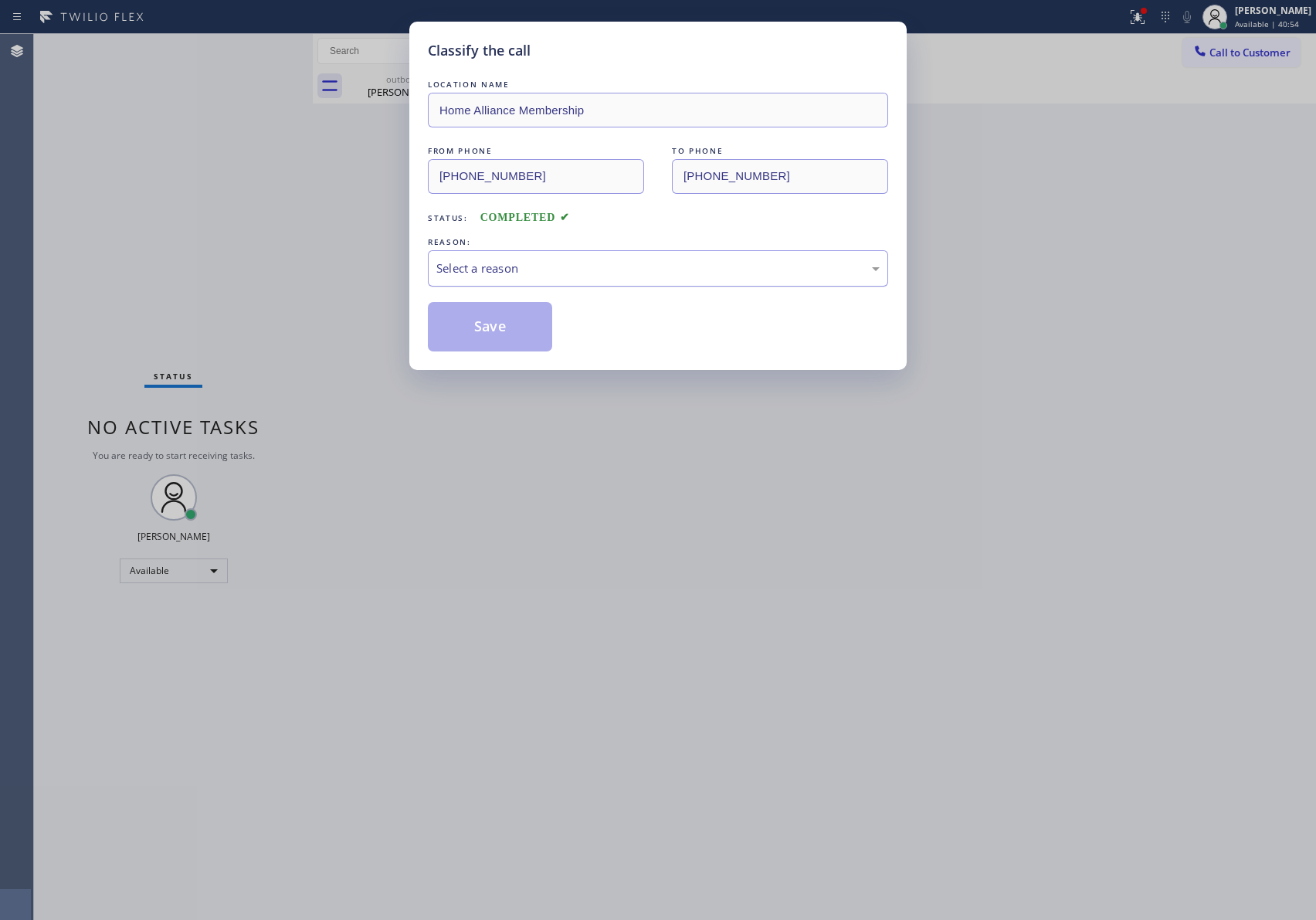
click at [591, 267] on div "Select a reason" at bounding box center [658, 268] width 443 height 18
click at [496, 324] on button "Save" at bounding box center [489, 327] width 124 height 50
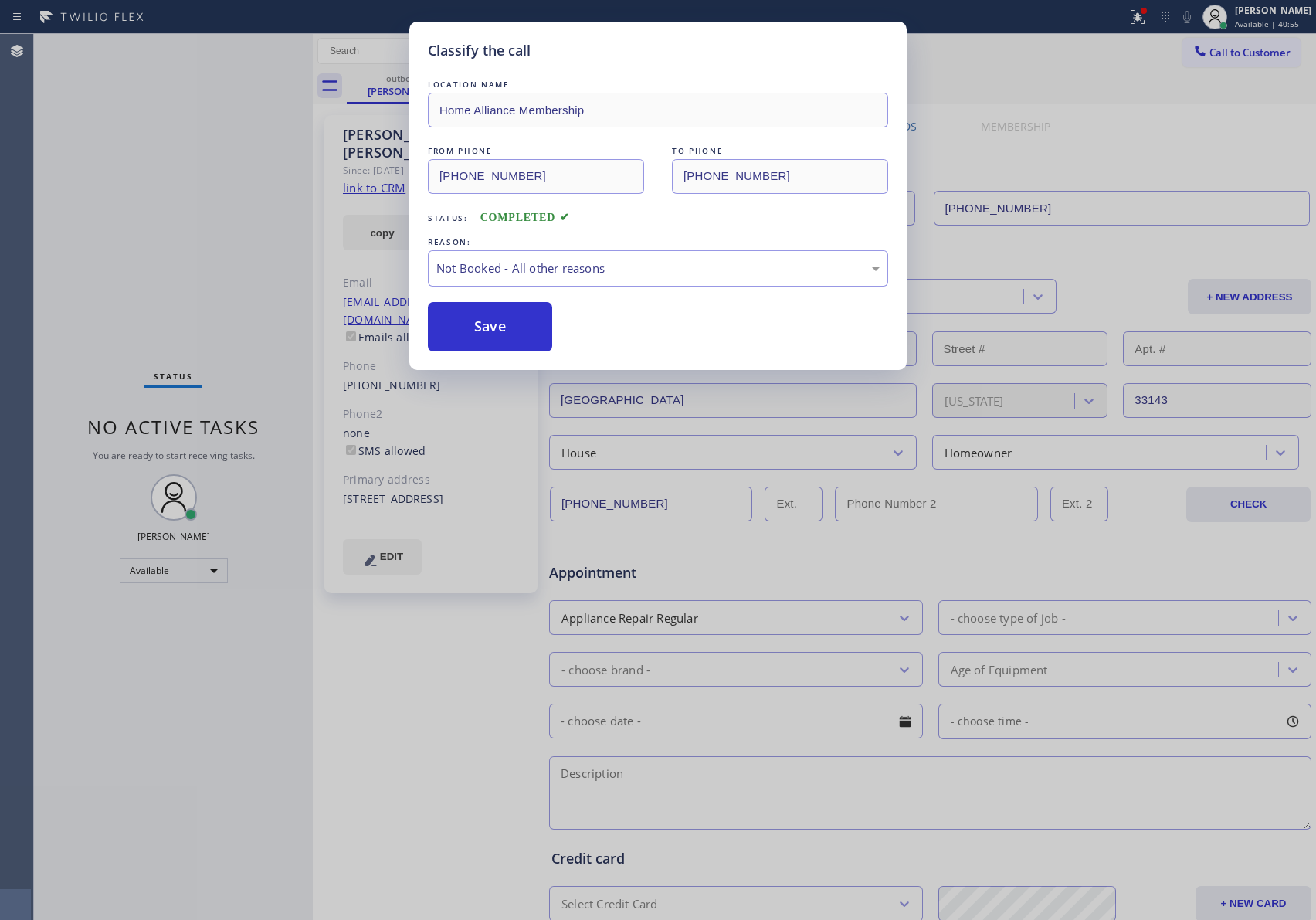
click at [496, 324] on button "Save" at bounding box center [489, 327] width 124 height 50
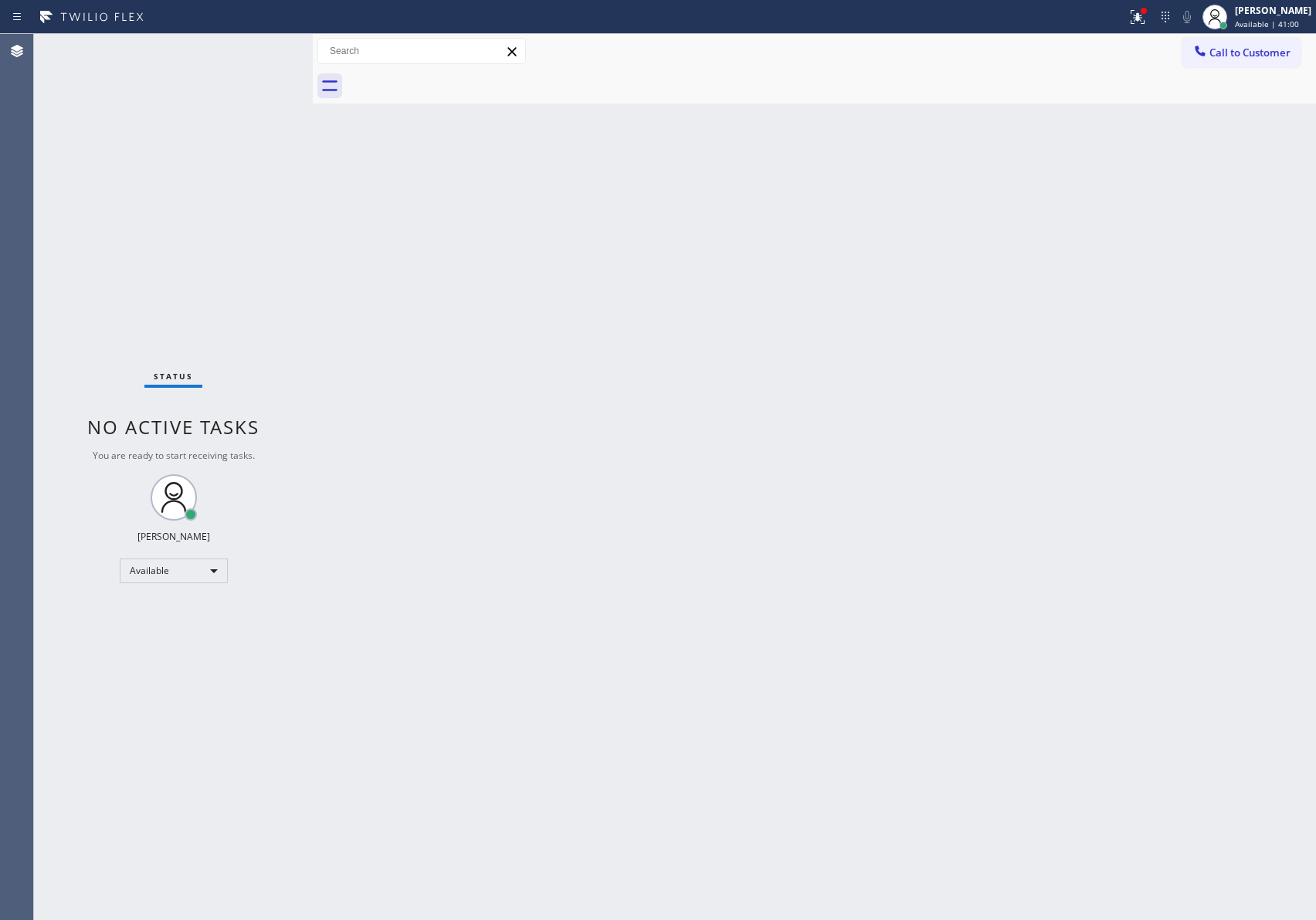
click at [517, 350] on div "Back to Dashboard Change Sender ID Customers Technicians Select a contact Outbo…" at bounding box center [814, 477] width 1003 height 886
drag, startPoint x: 739, startPoint y: 422, endPoint x: 767, endPoint y: 394, distance: 39.6
click at [767, 394] on div "Back to Dashboard Change Sender ID Customers Technicians Select a contact Outbo…" at bounding box center [814, 477] width 1003 height 886
click at [1230, 50] on span "Call to Customer" at bounding box center [1249, 52] width 81 height 14
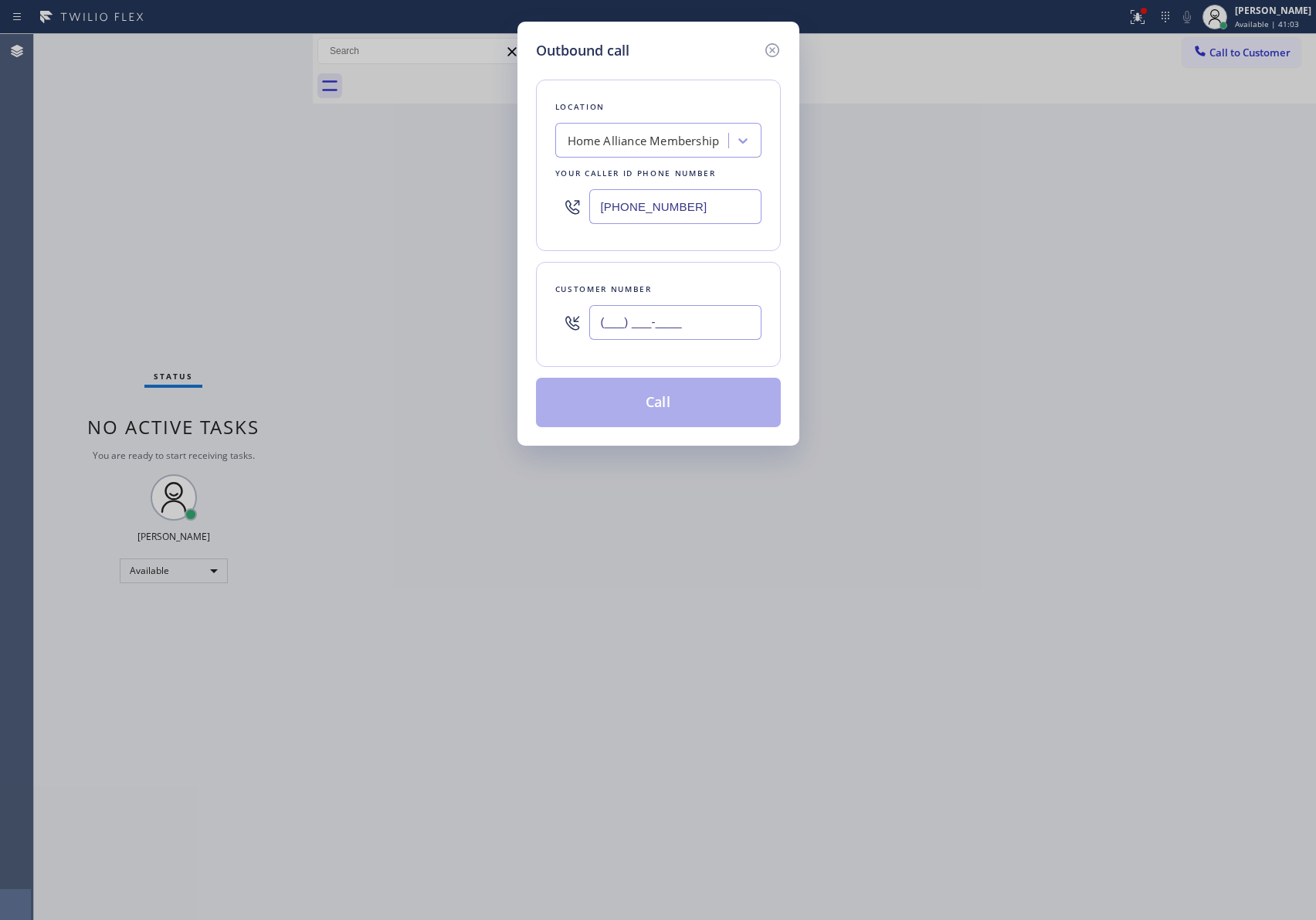
click at [718, 329] on input "(___) ___-____" at bounding box center [675, 322] width 173 height 35
paste input "805) 367-6622"
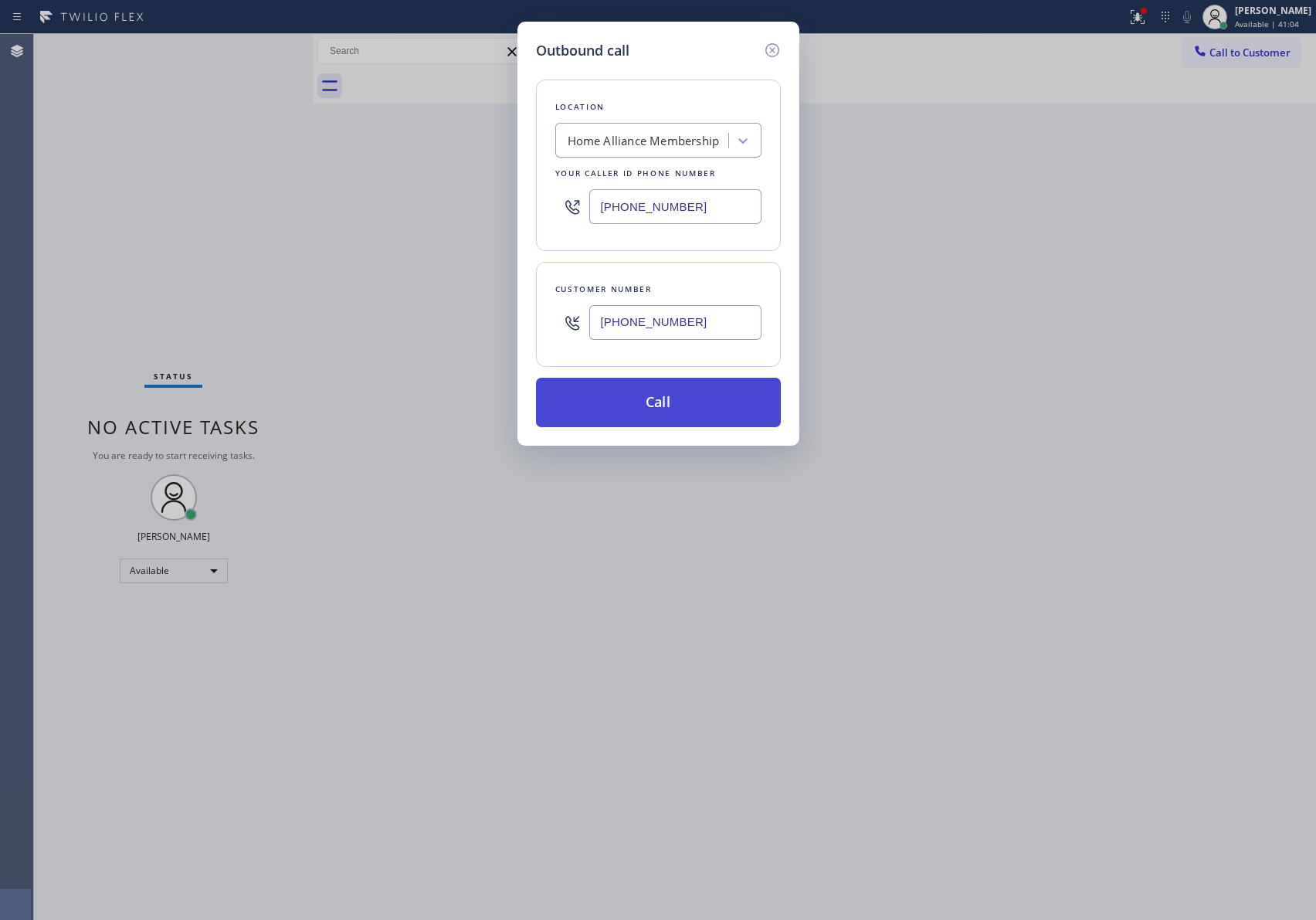
type input "[PHONE_NUMBER]"
click at [693, 408] on button "Call" at bounding box center [658, 403] width 245 height 50
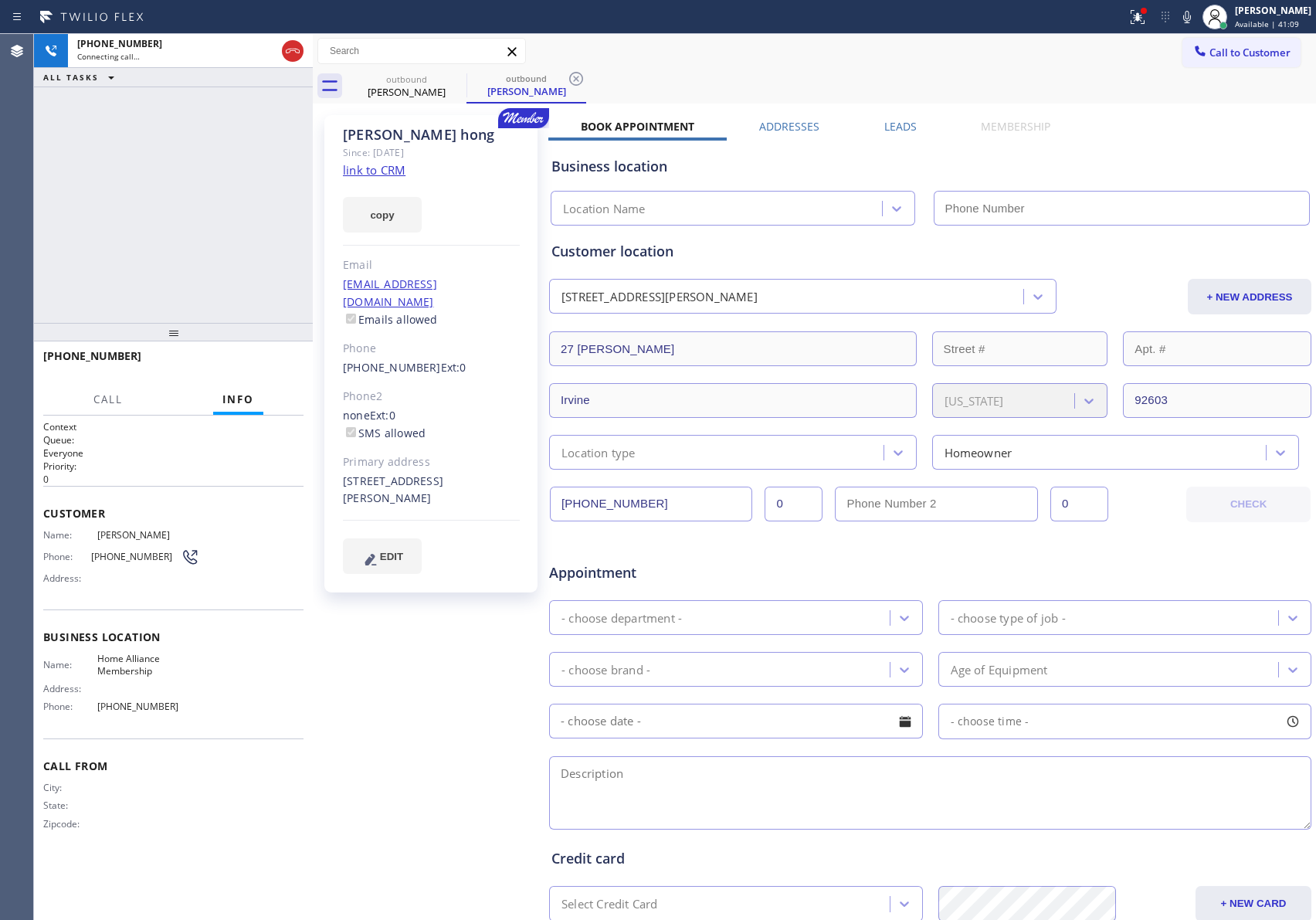
type input "[PHONE_NUMBER]"
click at [262, 356] on button "HANG UP" at bounding box center [268, 363] width 72 height 22
click at [260, 199] on div "[PHONE_NUMBER] Live | 00:17 ALL TASKS ALL TASKS ACTIVE TASKS TASKS IN WRAP UP" at bounding box center [173, 178] width 278 height 289
drag, startPoint x: 260, startPoint y: 209, endPoint x: 272, endPoint y: 287, distance: 78.9
click at [262, 226] on div "[PHONE_NUMBER] Live | 00:17 ALL TASKS ALL TASKS ACTIVE TASKS TASKS IN WRAP UP" at bounding box center [173, 178] width 278 height 289
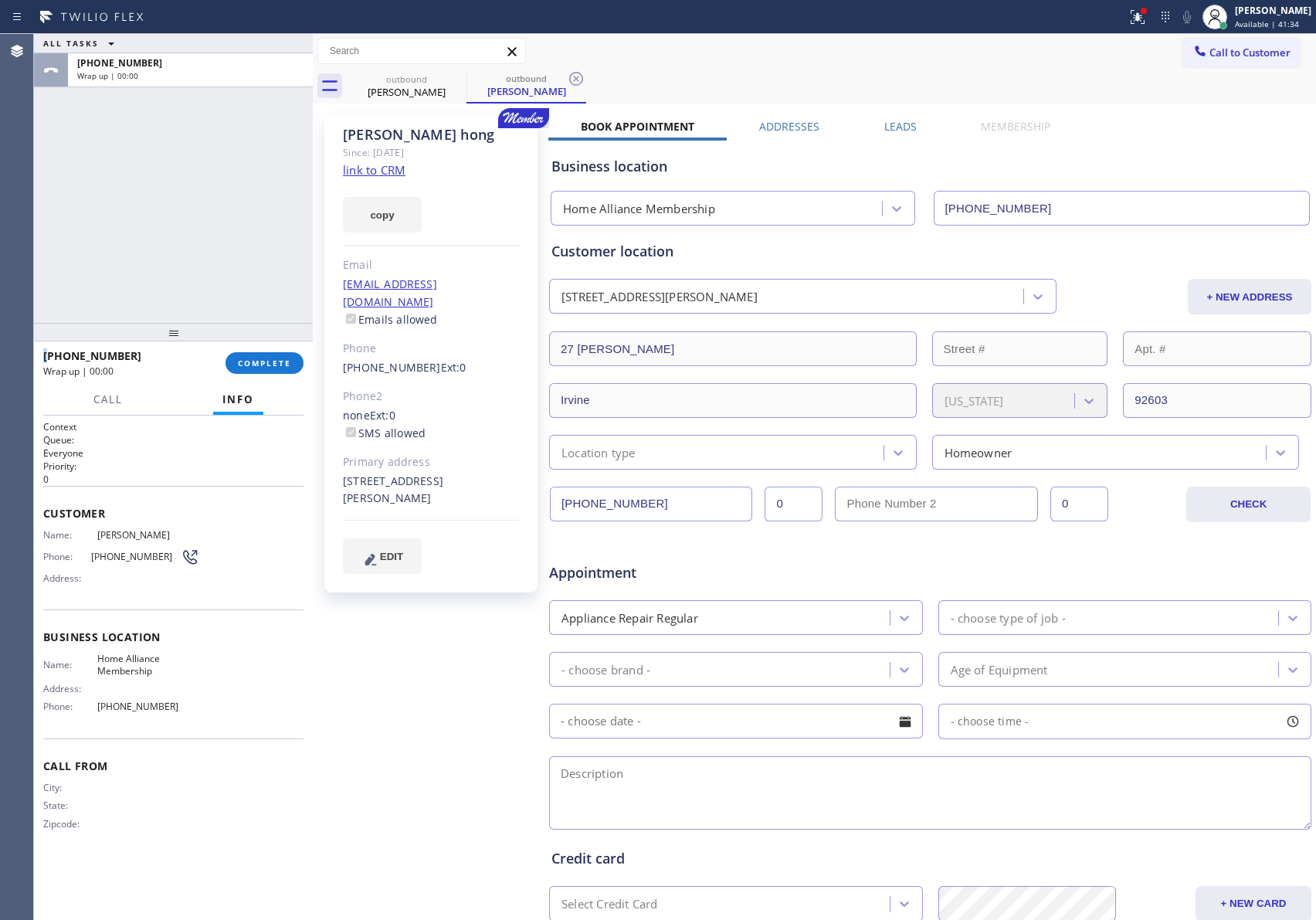
drag, startPoint x: 278, startPoint y: 358, endPoint x: 246, endPoint y: 185, distance: 175.9
click at [278, 357] on button "COMPLETE" at bounding box center [264, 363] width 78 height 22
click at [246, 185] on div "ALL TASKS ALL TASKS ACTIVE TASKS TASKS IN WRAP UP [PHONE_NUMBER] Wrap up | 00:00" at bounding box center [173, 178] width 278 height 289
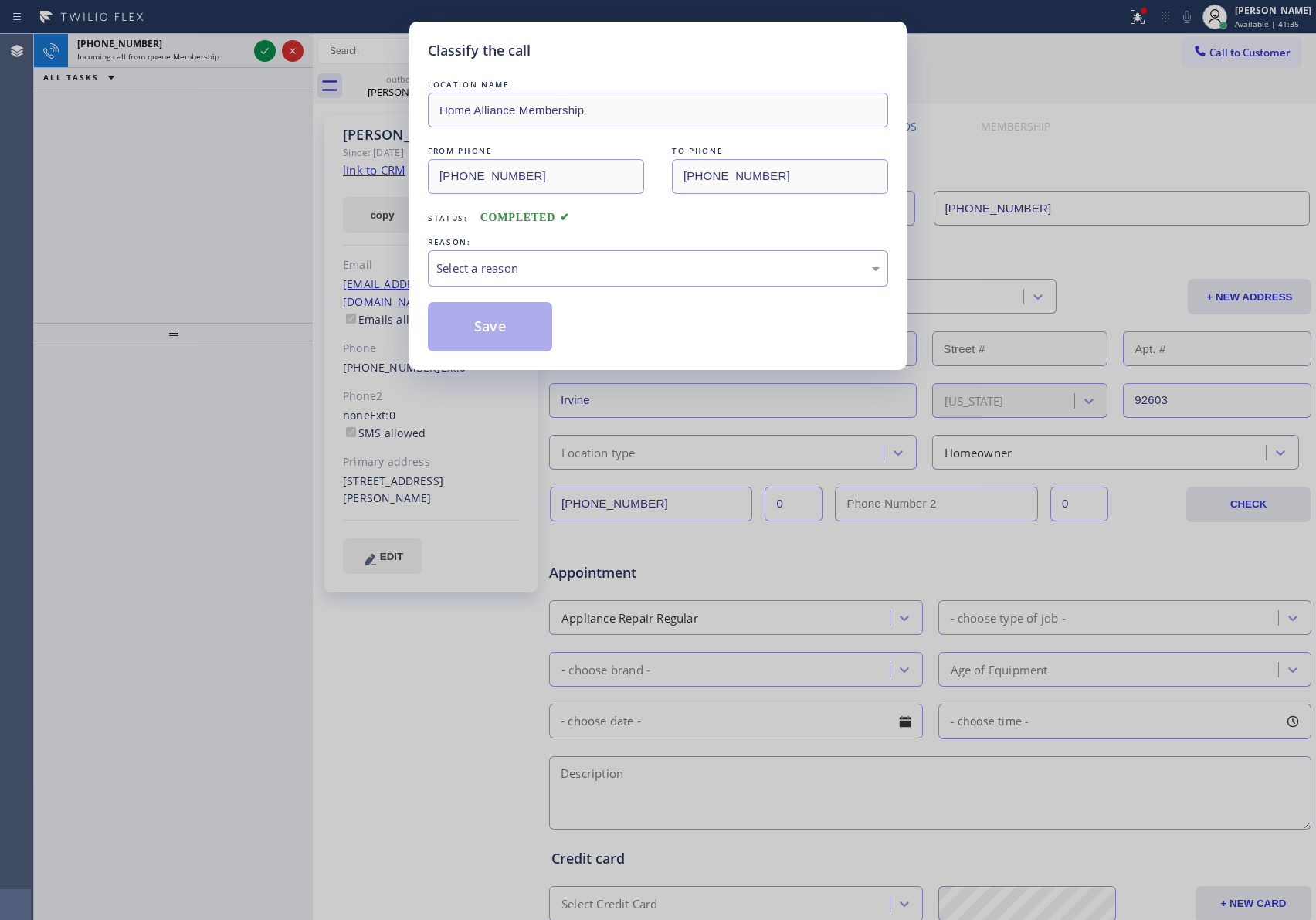
click at [503, 267] on div "Select a reason" at bounding box center [658, 268] width 443 height 18
click at [486, 328] on button "Save" at bounding box center [489, 327] width 124 height 50
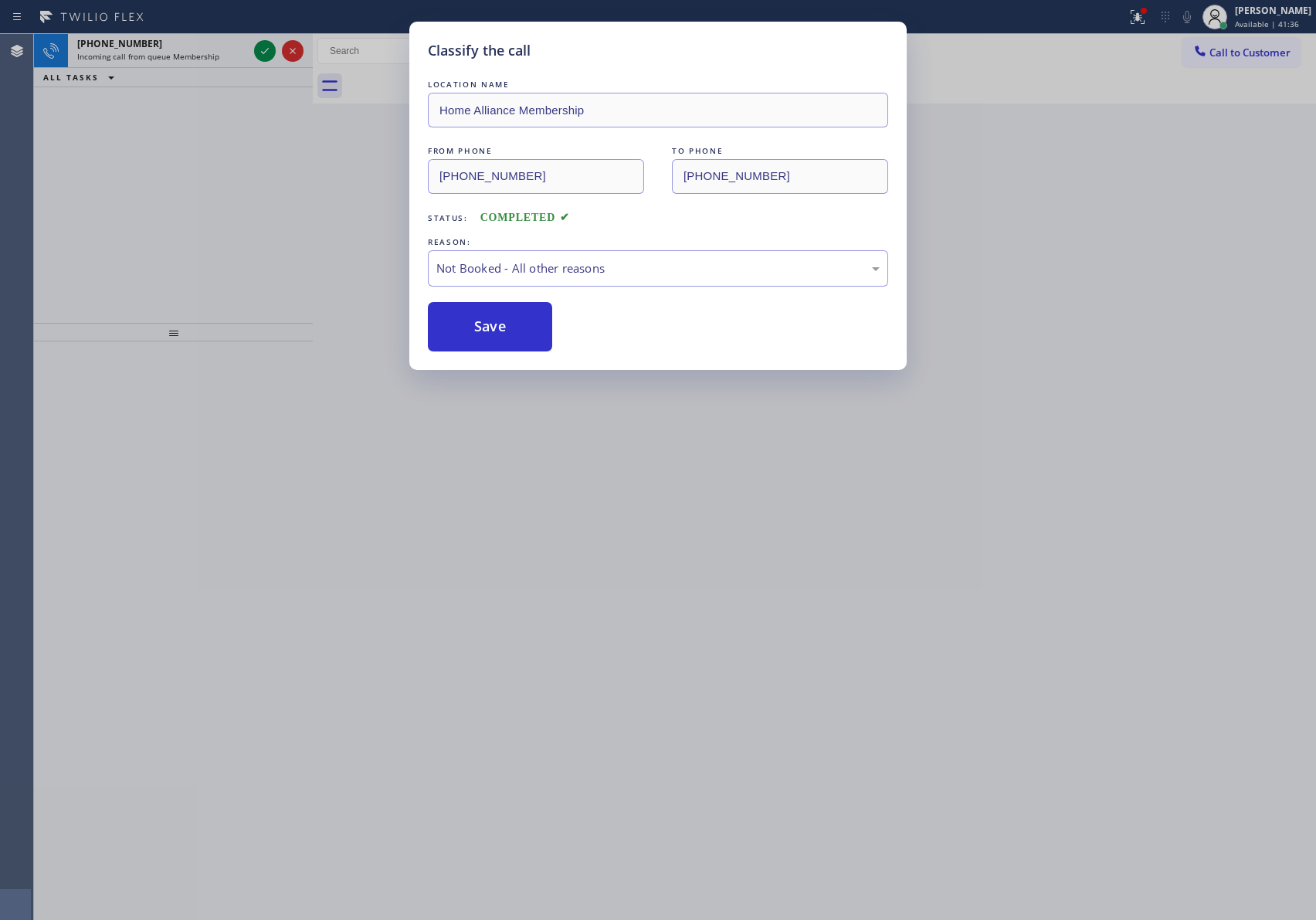
click at [486, 328] on button "Save" at bounding box center [489, 327] width 124 height 50
click at [154, 216] on div "Classify the call LOCATION NAME Home Alliance Membership FROM PHONE [PHONE_NUMB…" at bounding box center [658, 460] width 1316 height 920
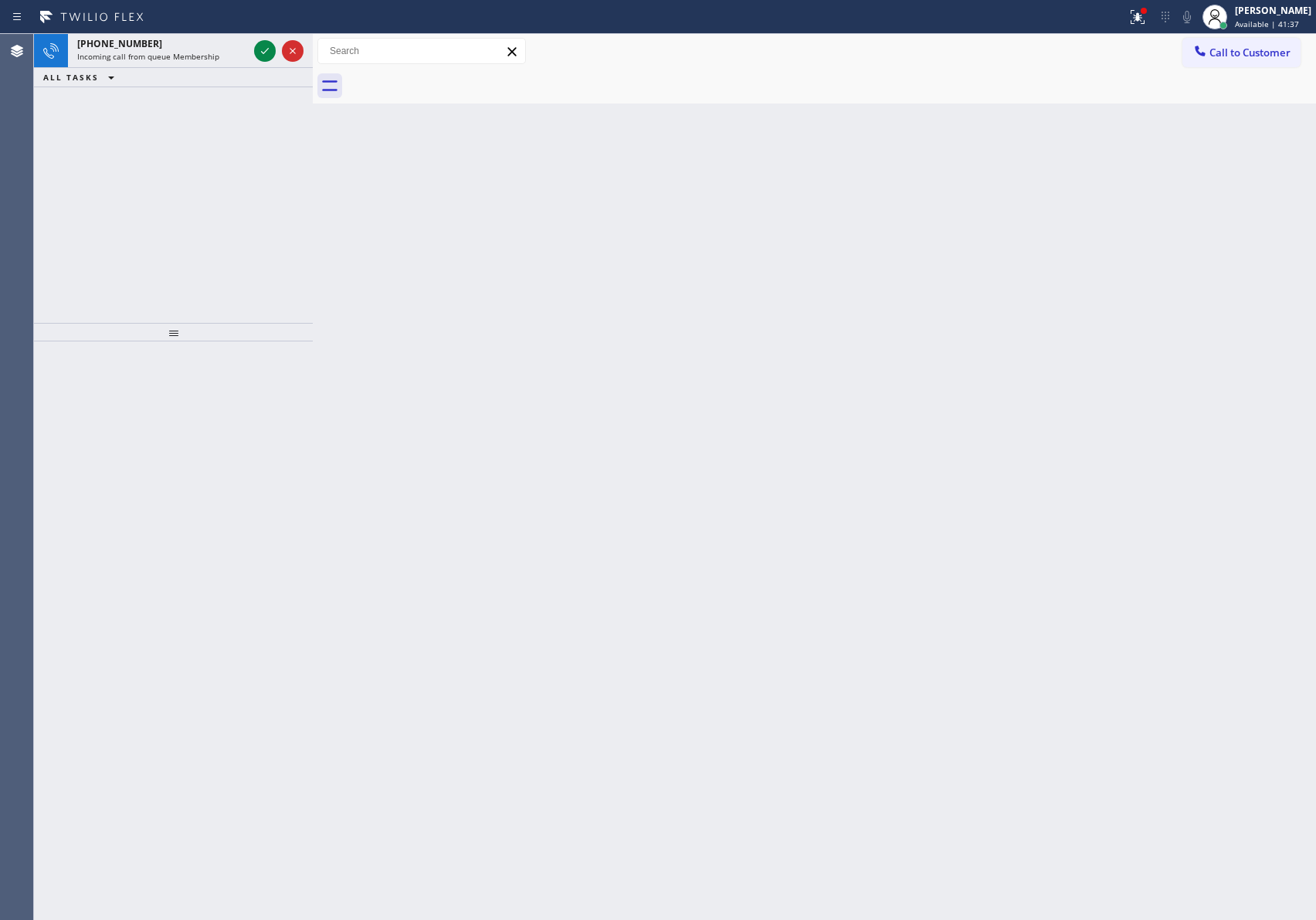
drag, startPoint x: 262, startPoint y: 55, endPoint x: 218, endPoint y: 183, distance: 135.4
click at [262, 54] on icon at bounding box center [265, 51] width 18 height 18
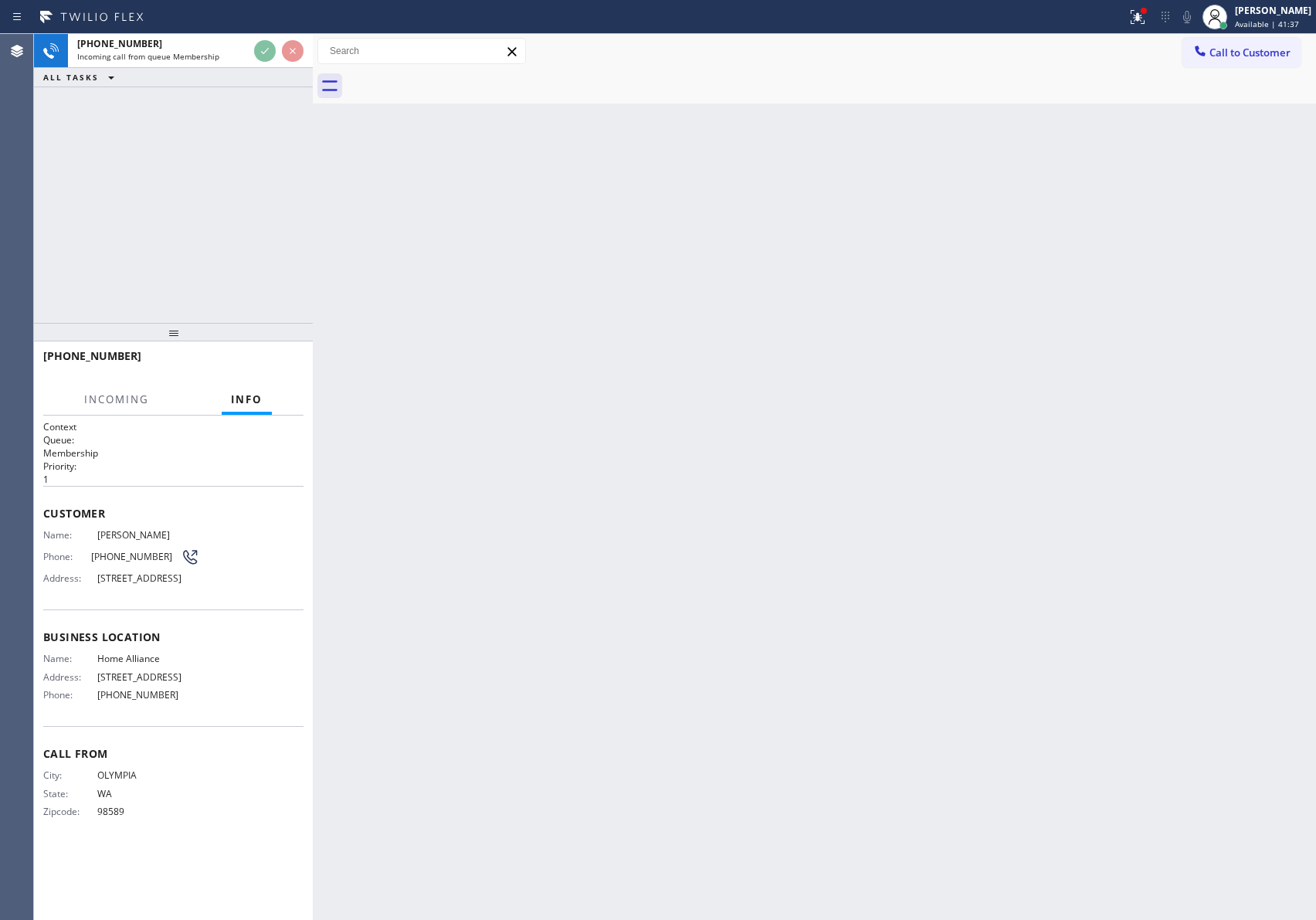
click at [225, 218] on div "[PHONE_NUMBER] Incoming call from queue Membership ALL TASKS ALL TASKS ACTIVE T…" at bounding box center [173, 178] width 278 height 289
click at [237, 220] on div "[PHONE_NUMBER] Incoming call from queue Membership ALL TASKS ALL TASKS ACTIVE T…" at bounding box center [173, 178] width 278 height 289
click at [237, 220] on div "[PHONE_NUMBER] Live | 00:00 ALL TASKS ALL TASKS ACTIVE TASKS TASKS IN WRAP UP" at bounding box center [173, 178] width 278 height 289
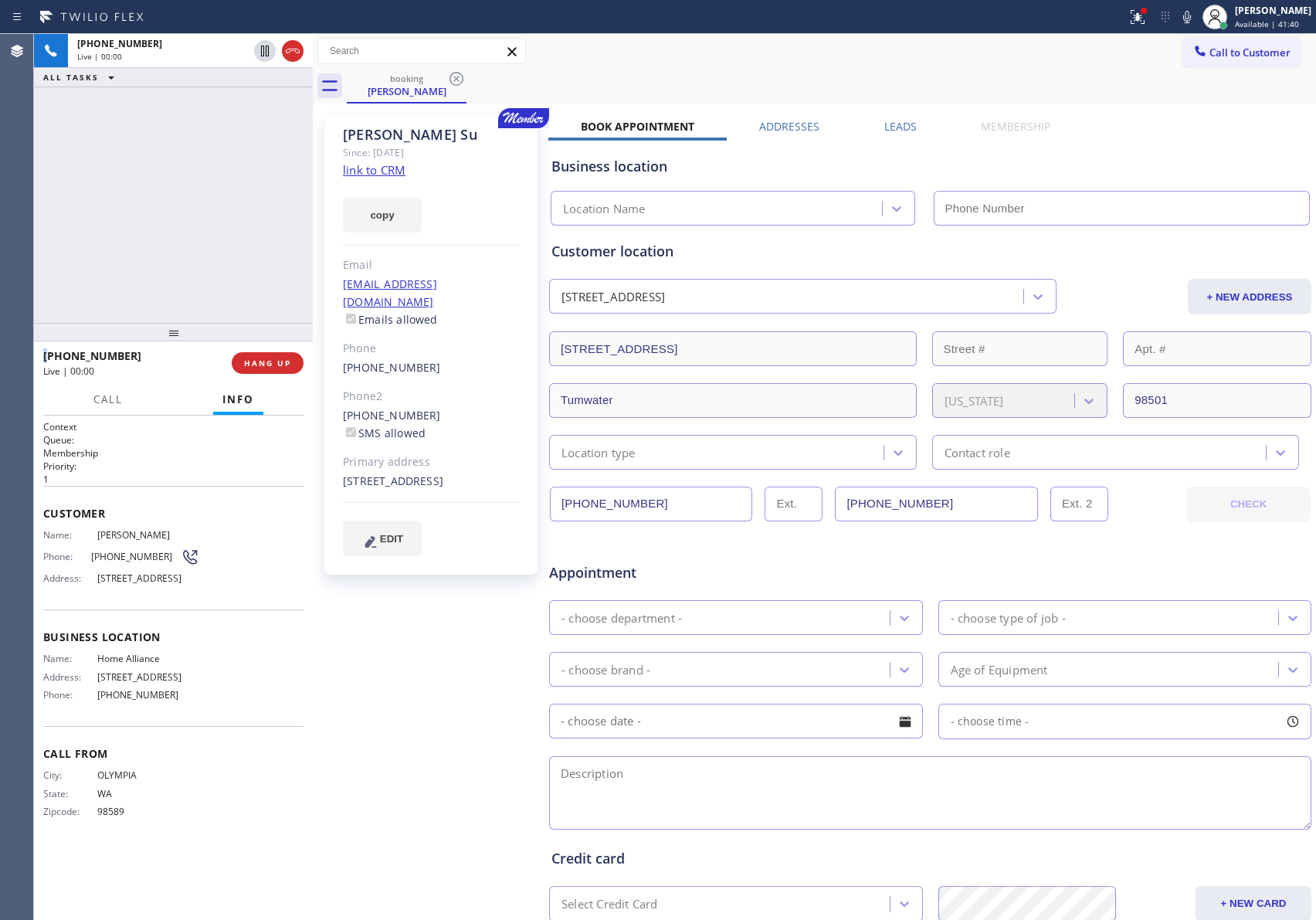
click at [238, 220] on div "[PHONE_NUMBER] Live | 00:00 ALL TASKS ALL TASKS ACTIVE TASKS TASKS IN WRAP UP" at bounding box center [173, 178] width 278 height 289
type input "[PHONE_NUMBER]"
click at [239, 220] on div "[PHONE_NUMBER] Live | 00:00 ALL TASKS ALL TASKS ACTIVE TASKS TASKS IN WRAP UP" at bounding box center [173, 178] width 278 height 289
drag, startPoint x: 286, startPoint y: 357, endPoint x: 213, endPoint y: 288, distance: 100.4
click at [287, 357] on button "HANG UP" at bounding box center [268, 363] width 72 height 22
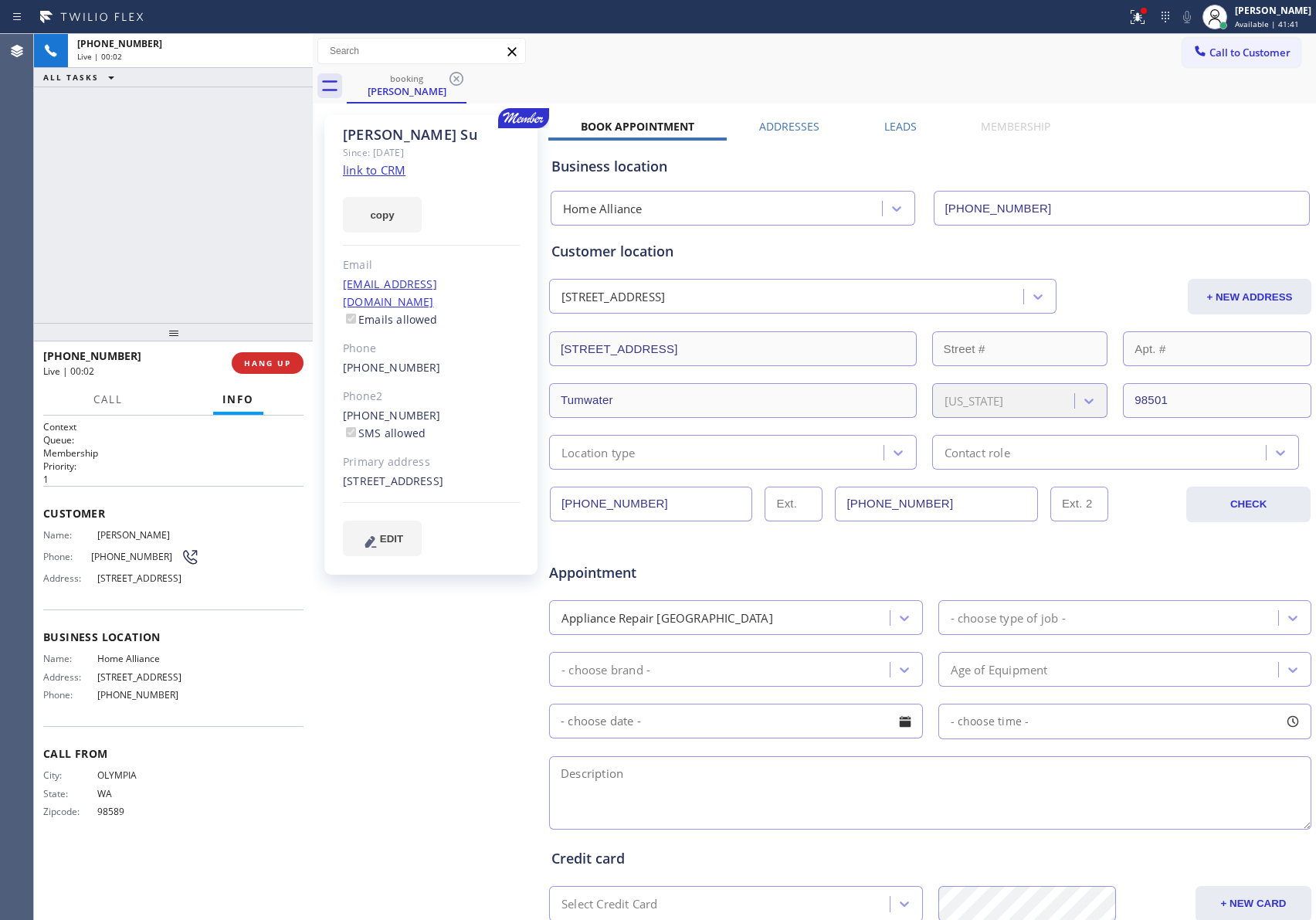
click at [262, 223] on div "[PHONE_NUMBER] Live | 00:02 ALL TASKS ALL TASKS ACTIVE TASKS TASKS IN WRAP UP" at bounding box center [173, 178] width 278 height 289
click at [146, 186] on div "ALL TASKS ALL TASKS ACTIVE TASKS TASKS IN WRAP UP [PHONE_NUMBER] Wrap up | 00:00" at bounding box center [173, 178] width 278 height 289
click at [277, 366] on span "COMPLETE" at bounding box center [264, 363] width 53 height 10
drag, startPoint x: 241, startPoint y: 257, endPoint x: 214, endPoint y: 269, distance: 29.5
click at [237, 262] on div "ALL TASKS ALL TASKS ACTIVE TASKS TASKS IN WRAP UP [PHONE_NUMBER] Wrap up | 00:02" at bounding box center [173, 178] width 278 height 289
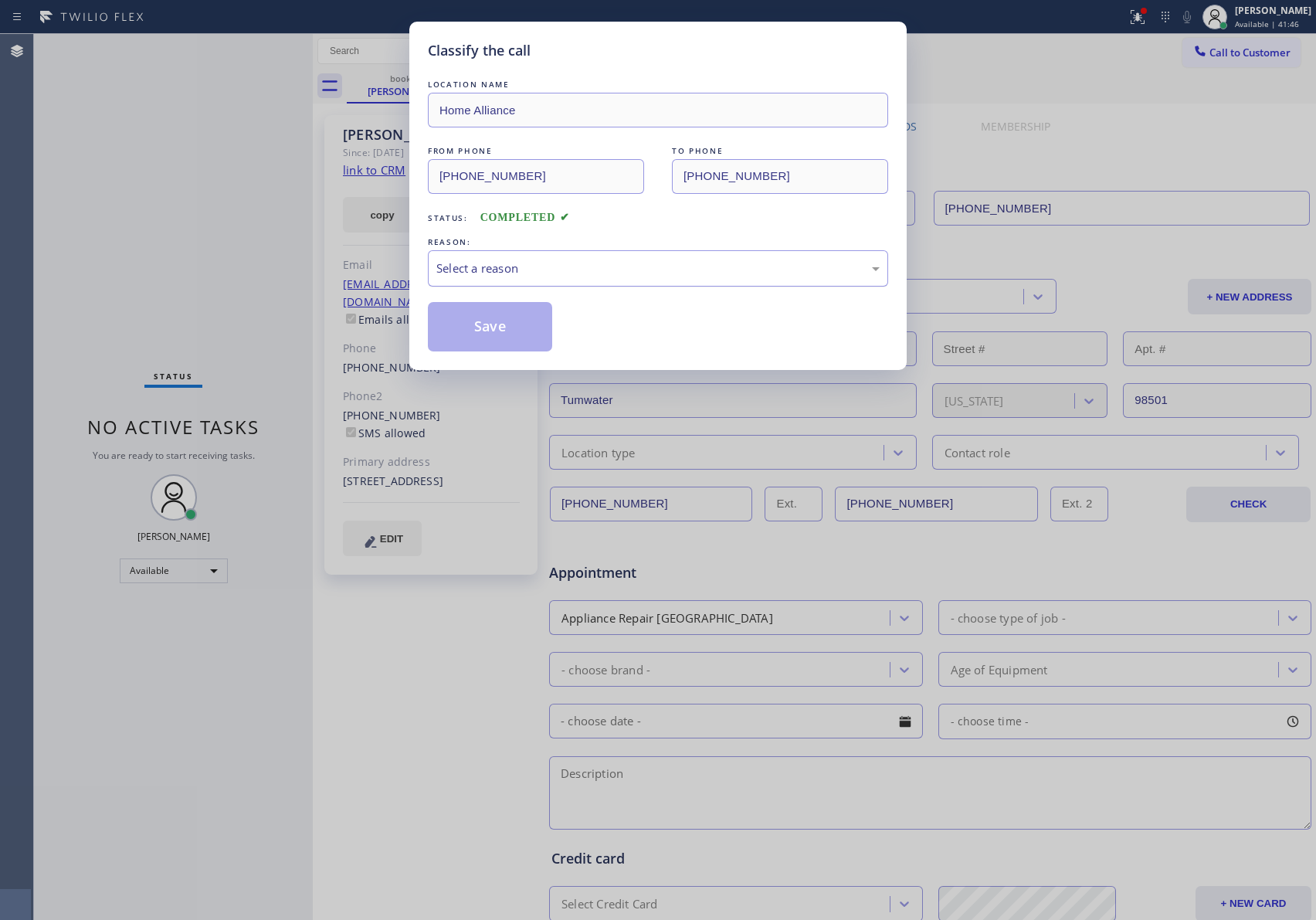
click at [508, 270] on div "Select a reason" at bounding box center [658, 268] width 443 height 18
click at [466, 336] on button "Save" at bounding box center [489, 327] width 124 height 50
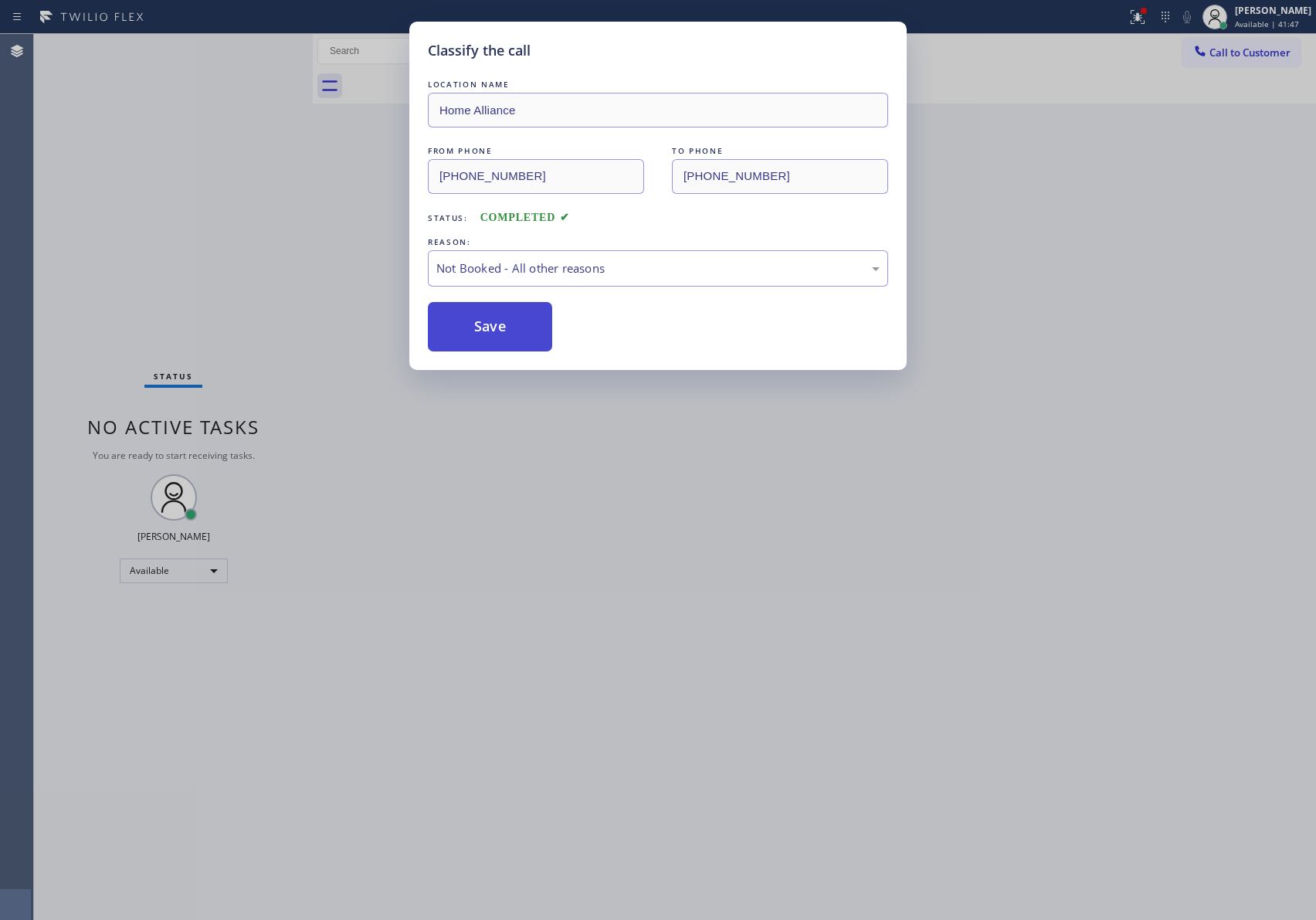
click at [466, 334] on button "Save" at bounding box center [489, 327] width 124 height 50
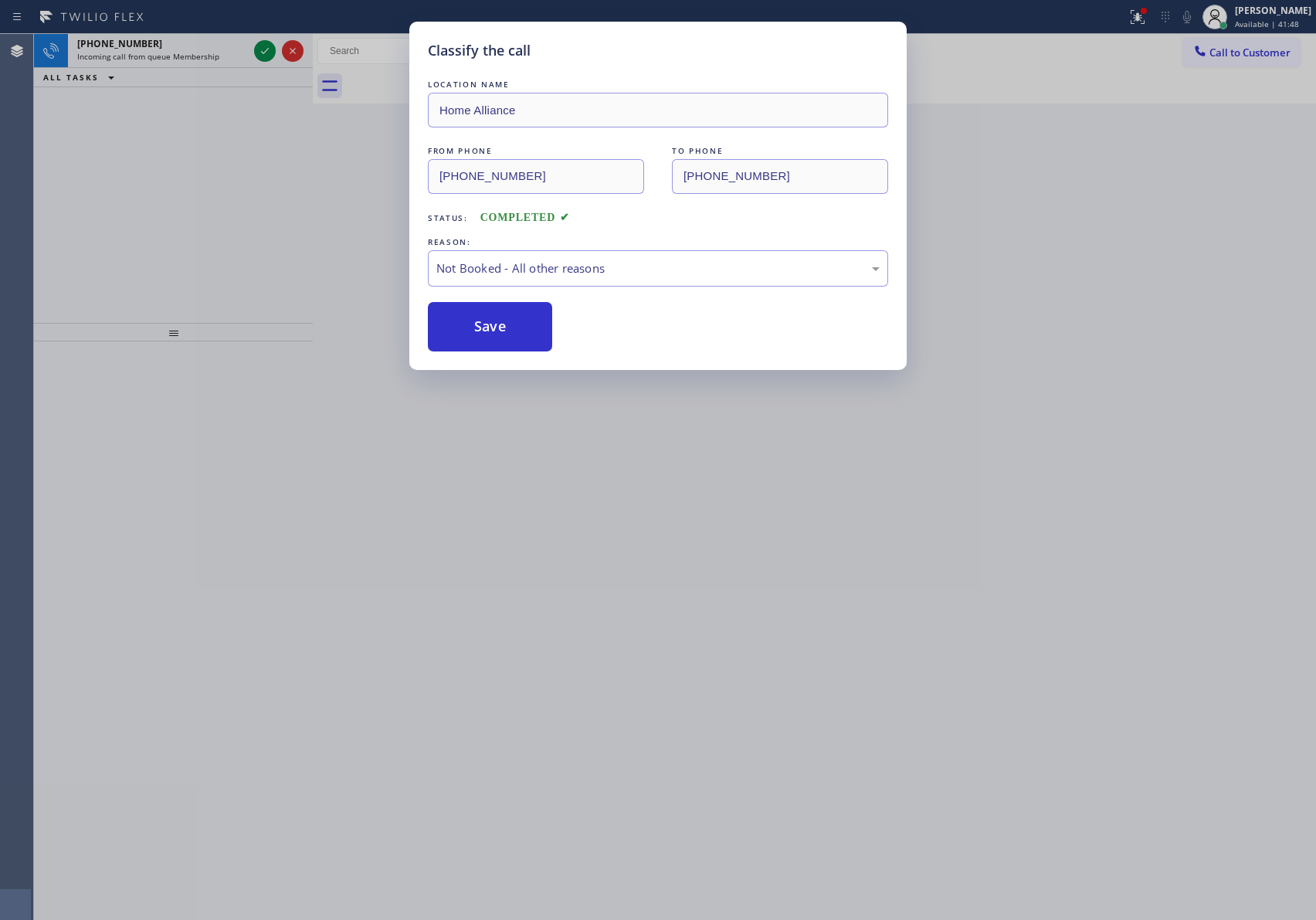
drag, startPoint x: 26, startPoint y: 175, endPoint x: 61, endPoint y: 175, distance: 35.0
click at [43, 175] on div "Classify the call LOCATION NAME Home Alliance Membership FROM PHONE [PHONE_NUMB…" at bounding box center [675, 477] width 1282 height 886
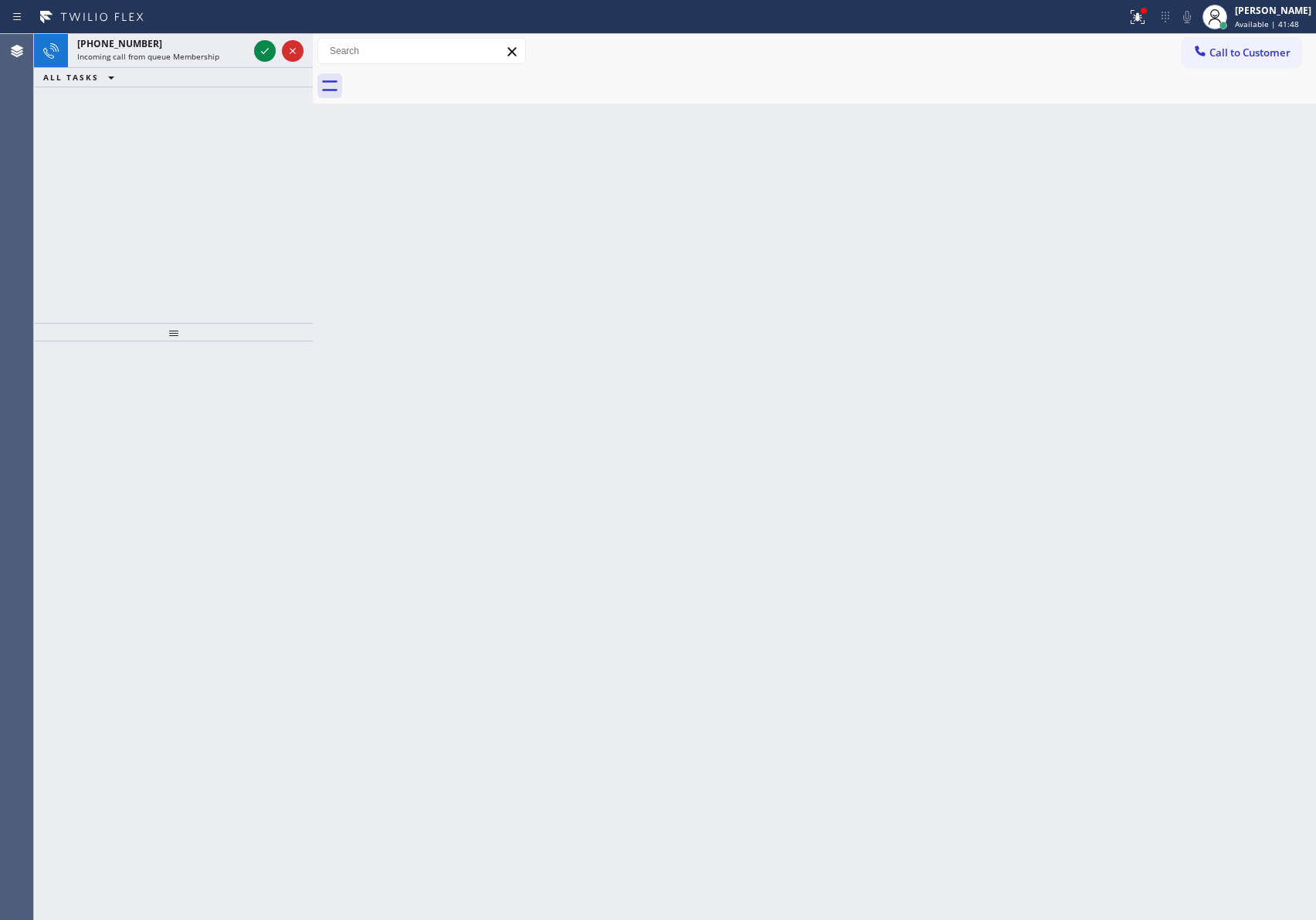
click at [124, 186] on div "[PHONE_NUMBER] Incoming call from queue Membership ALL TASKS ALL TASKS ACTIVE T…" at bounding box center [173, 178] width 278 height 289
click at [1280, 8] on div "[PERSON_NAME]" at bounding box center [1273, 10] width 76 height 13
click at [1209, 96] on button "Unavailable" at bounding box center [1239, 102] width 154 height 20
click at [810, 373] on div "Back to Dashboard Change Sender ID Customers Technicians Select a contact Outbo…" at bounding box center [814, 477] width 1003 height 886
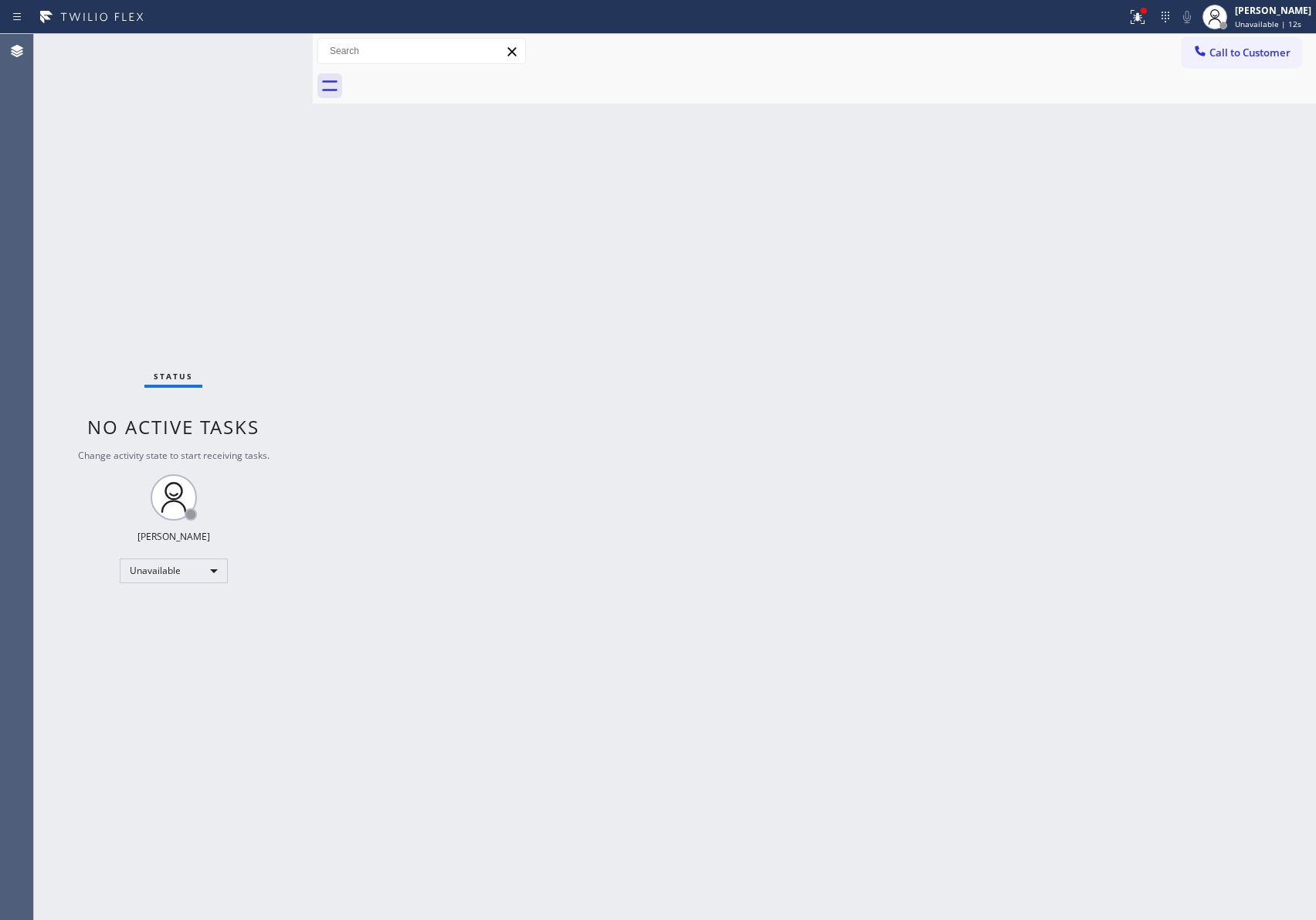
drag, startPoint x: 1177, startPoint y: 324, endPoint x: 1216, endPoint y: 237, distance: 95.3
click at [1199, 280] on div "Back to Dashboard Change Sender ID Customers Technicians Select a contact Outbo…" at bounding box center [814, 477] width 1003 height 886
click at [1273, 11] on div "[PERSON_NAME]" at bounding box center [1273, 10] width 76 height 13
click at [1241, 79] on button "Available" at bounding box center [1239, 82] width 154 height 20
click at [1037, 388] on div "Back to Dashboard Change Sender ID Customers Technicians Select a contact Outbo…" at bounding box center [814, 477] width 1003 height 886
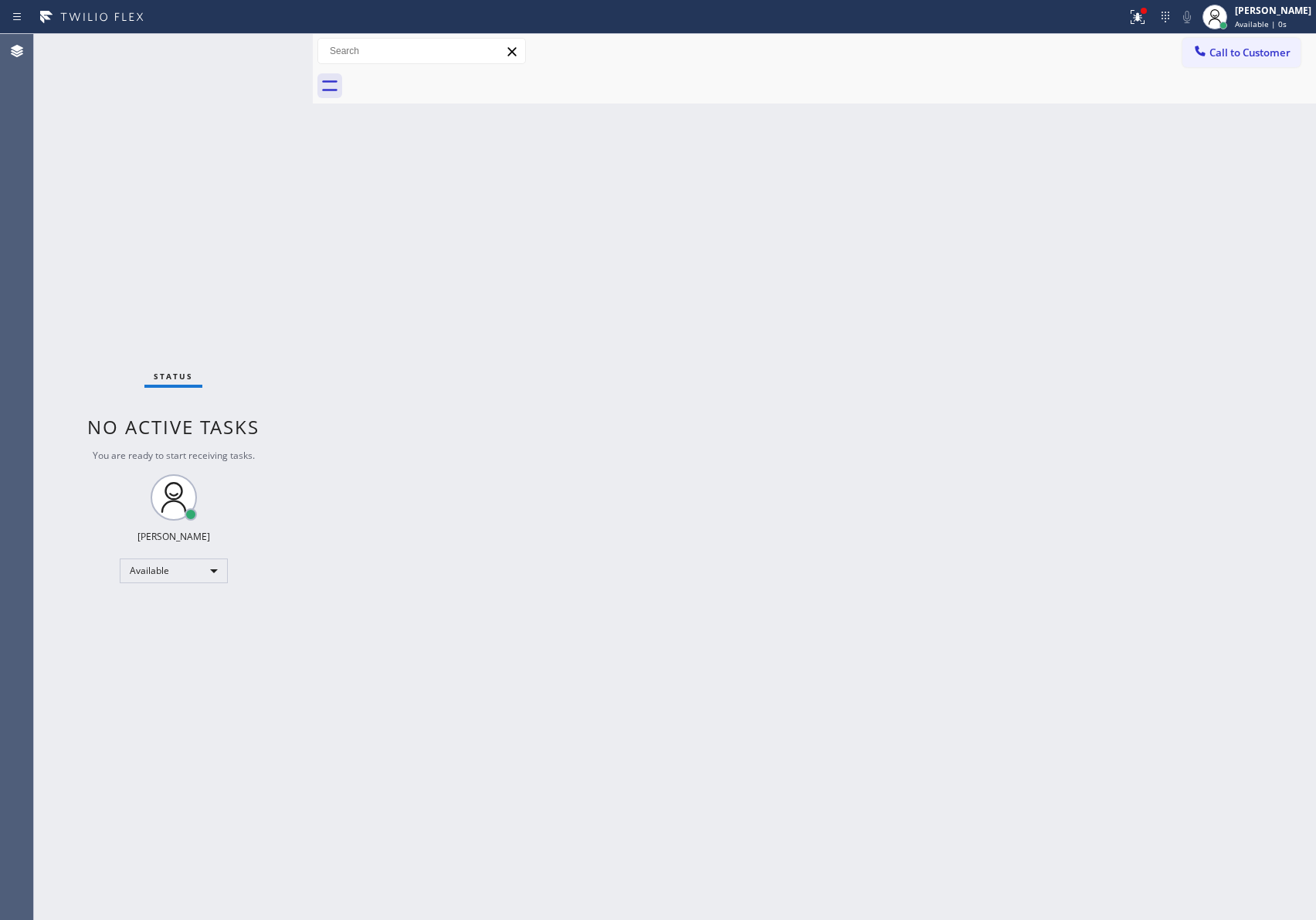
drag, startPoint x: 464, startPoint y: 298, endPoint x: 603, endPoint y: 336, distance: 144.1
click at [489, 301] on div "Back to Dashboard Change Sender ID Customers Technicians Select a contact Outbo…" at bounding box center [814, 477] width 1003 height 886
drag, startPoint x: 508, startPoint y: 334, endPoint x: 1296, endPoint y: 378, distance: 789.2
click at [540, 362] on div "Back to Dashboard Change Sender ID Customers Technicians Select a contact Outbo…" at bounding box center [814, 477] width 1003 height 886
drag, startPoint x: 1311, startPoint y: 54, endPoint x: 1303, endPoint y: 54, distance: 8.0
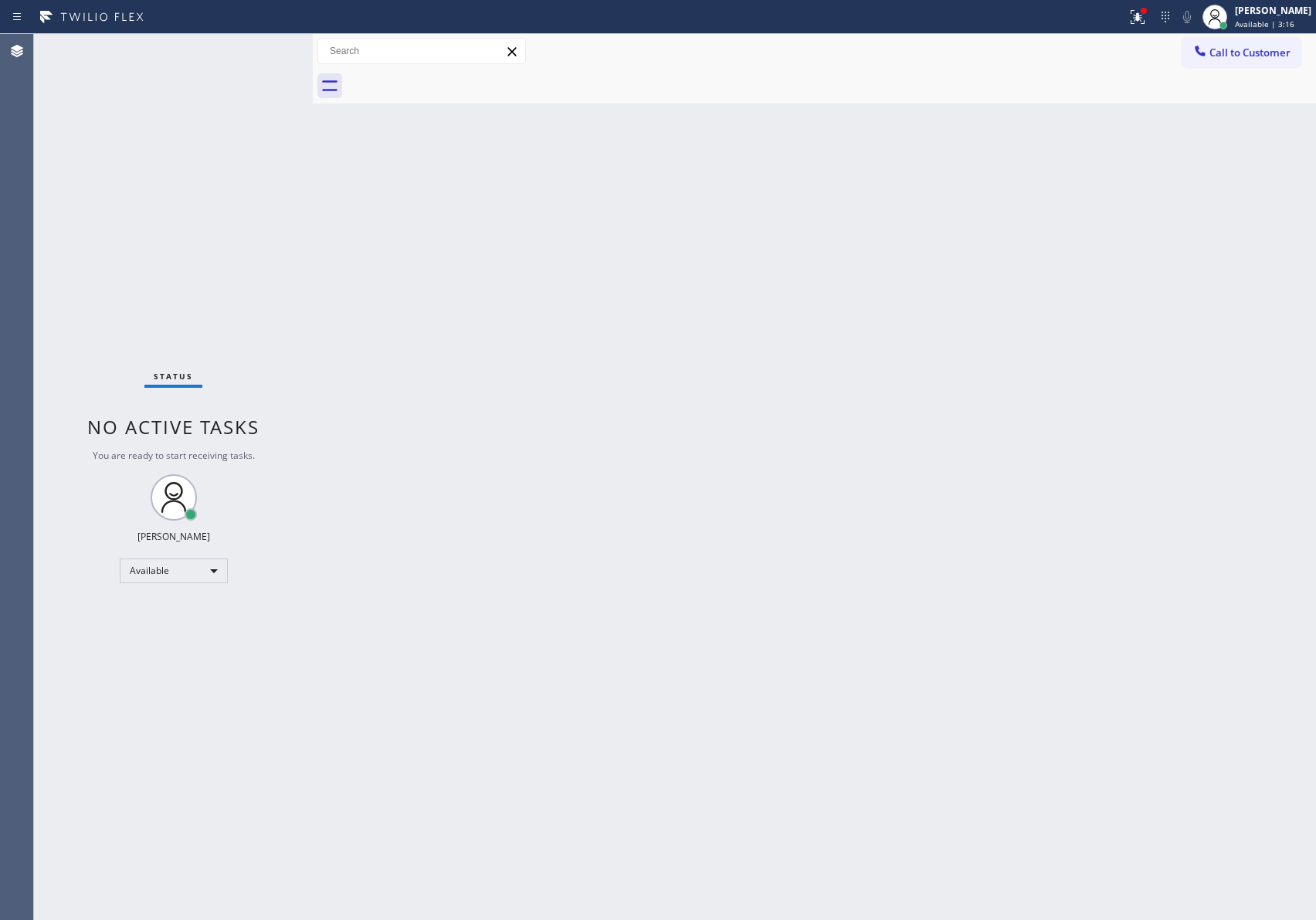
click at [1310, 54] on div "Call to Customer Outbound call Location Home Alliance Membership Your caller id…" at bounding box center [1249, 51] width 134 height 27
click at [1284, 51] on span "Call to Customer" at bounding box center [1249, 52] width 81 height 14
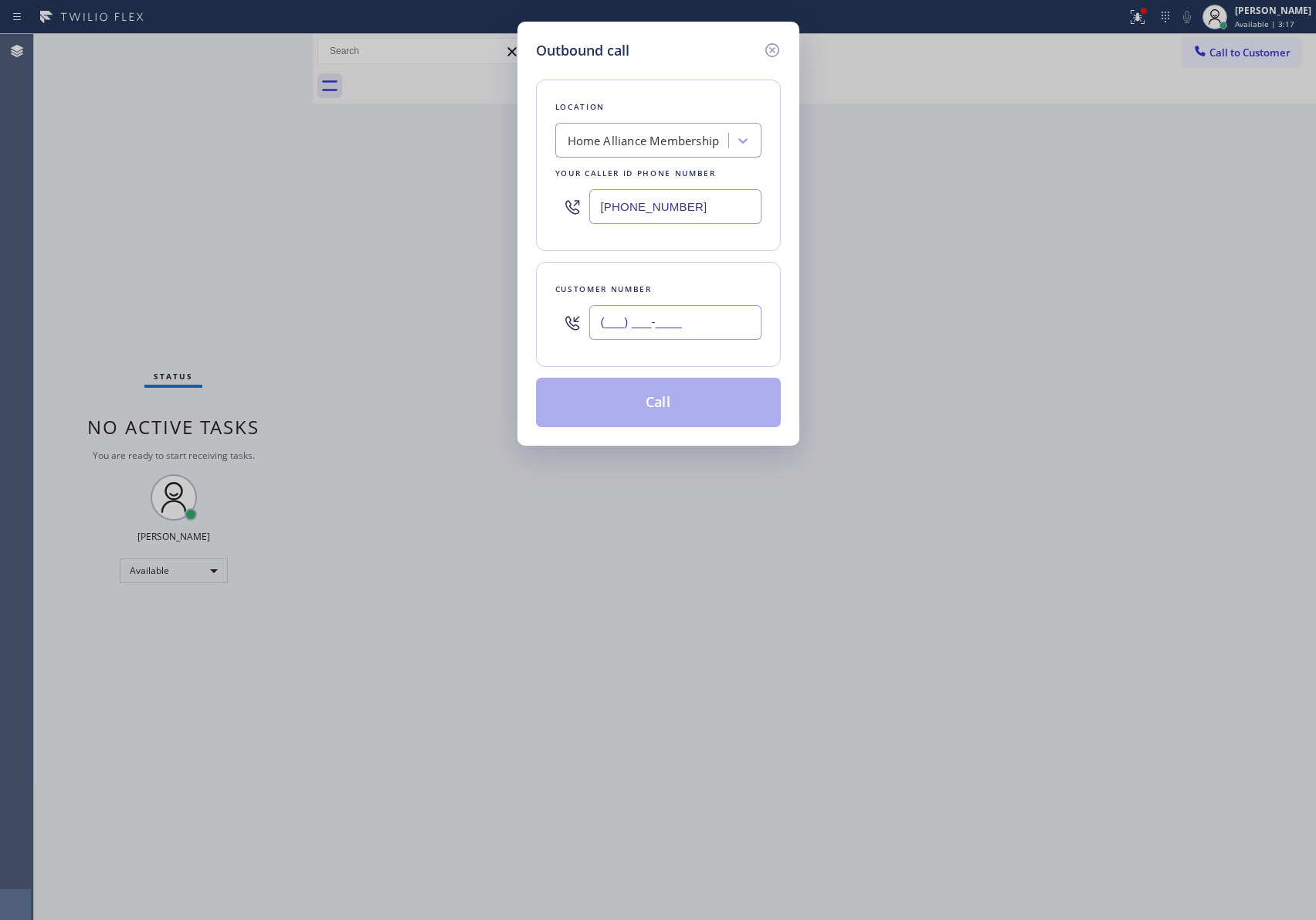
click at [713, 329] on input "(___) ___-____" at bounding box center [675, 322] width 173 height 35
paste input "941) 822-5315"
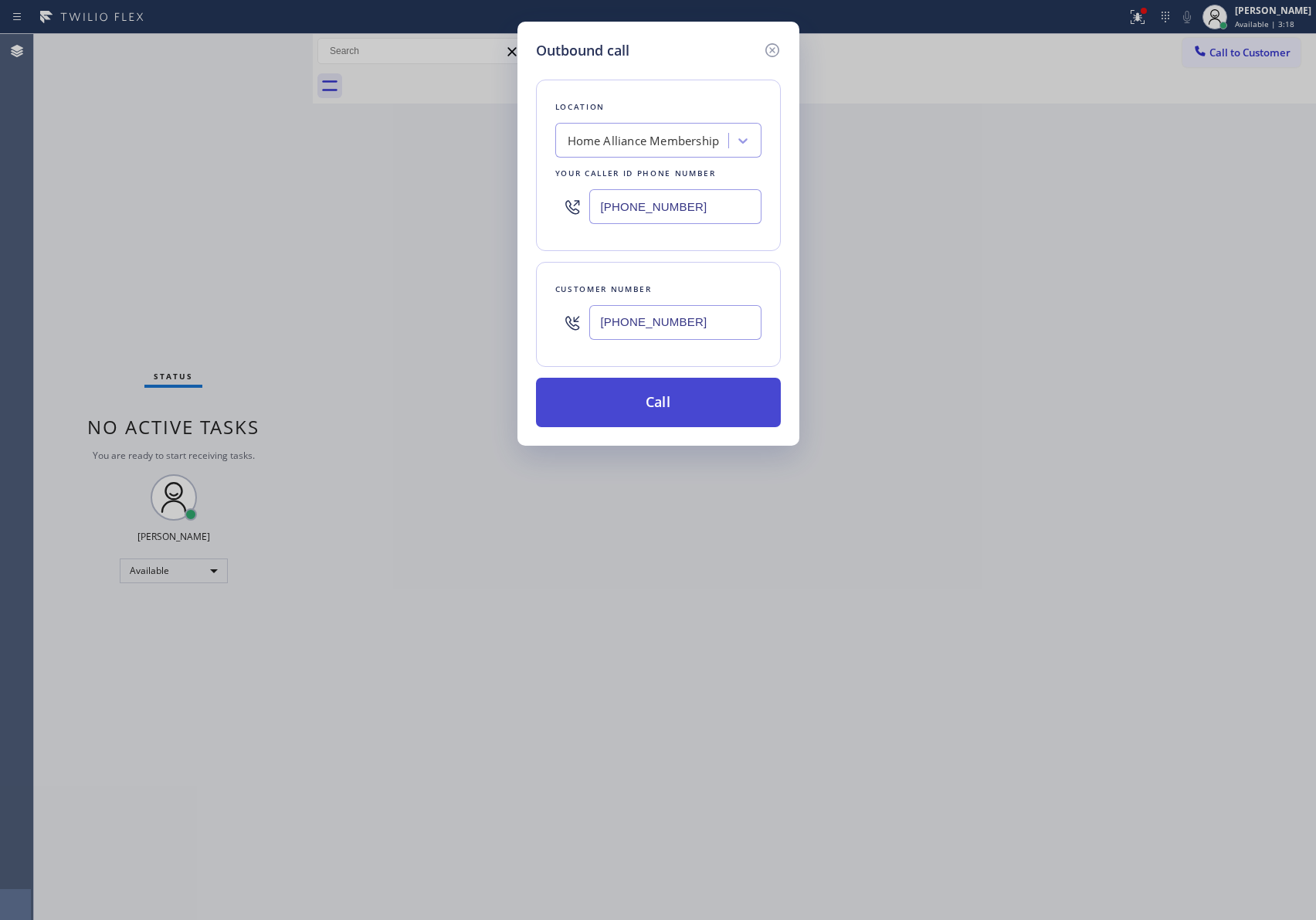
type input "[PHONE_NUMBER]"
click at [653, 417] on button "Call" at bounding box center [658, 403] width 245 height 50
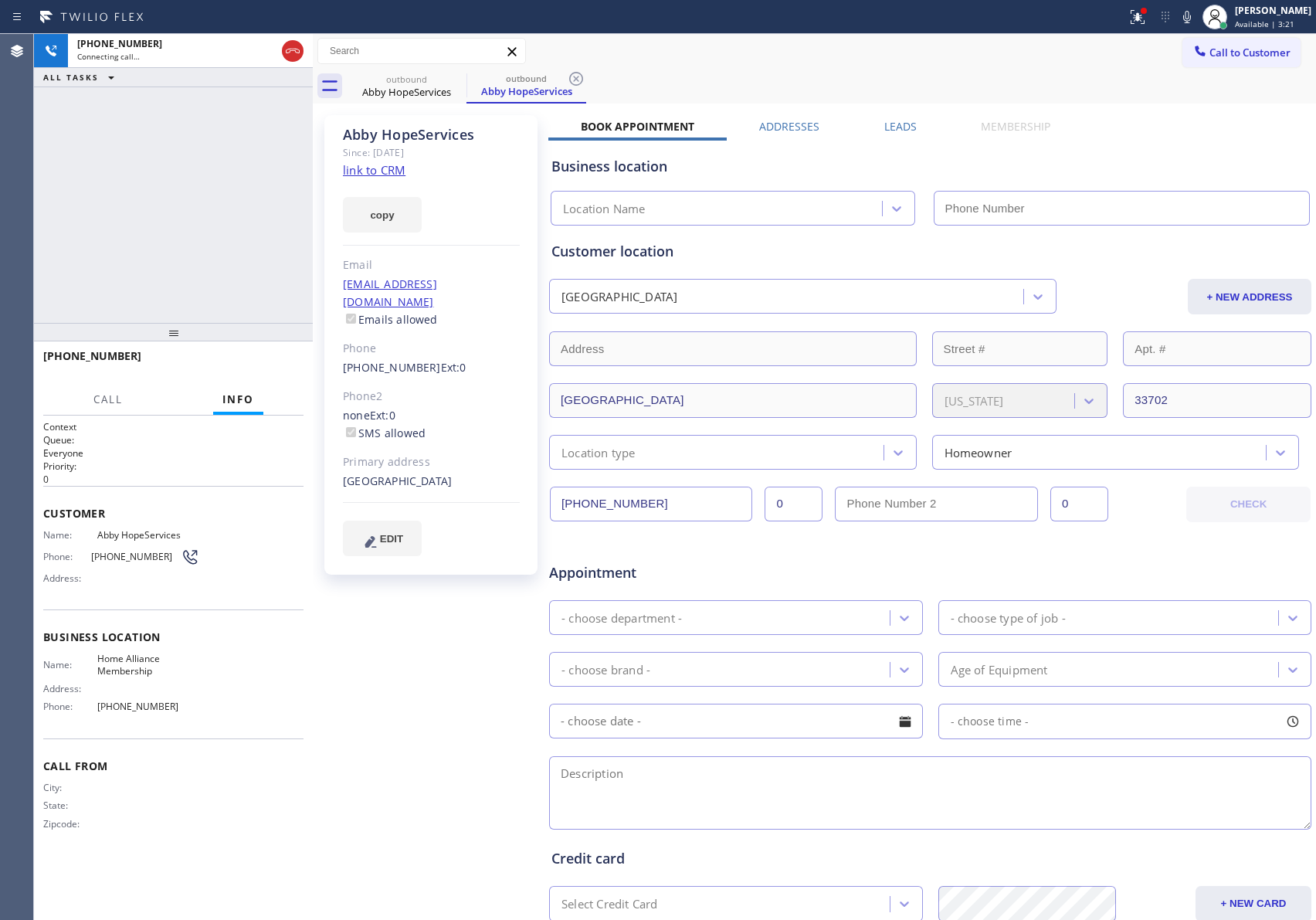
click at [110, 196] on div "[PHONE_NUMBER] Connecting call… ALL TASKS ALL TASKS ACTIVE TASKS TASKS IN WRAP …" at bounding box center [173, 178] width 278 height 289
click at [290, 44] on icon at bounding box center [292, 51] width 18 height 18
click at [222, 230] on div "[PHONE_NUMBER] Connecting call… ALL TASKS ALL TASKS ACTIVE TASKS TASKS IN WRAP …" at bounding box center [173, 178] width 278 height 289
type input "[PHONE_NUMBER]"
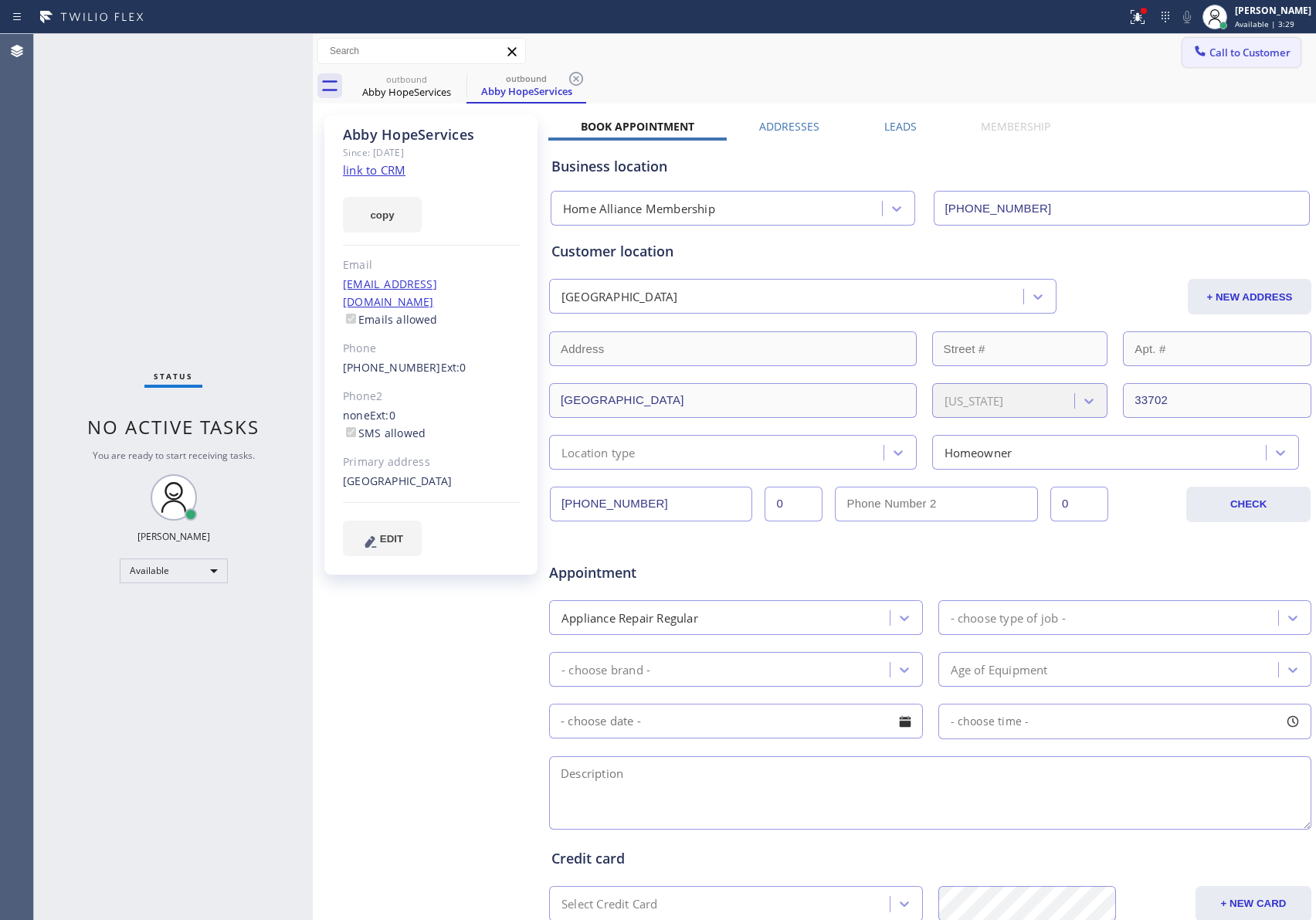
click at [1265, 49] on span "Call to Customer" at bounding box center [1249, 52] width 81 height 14
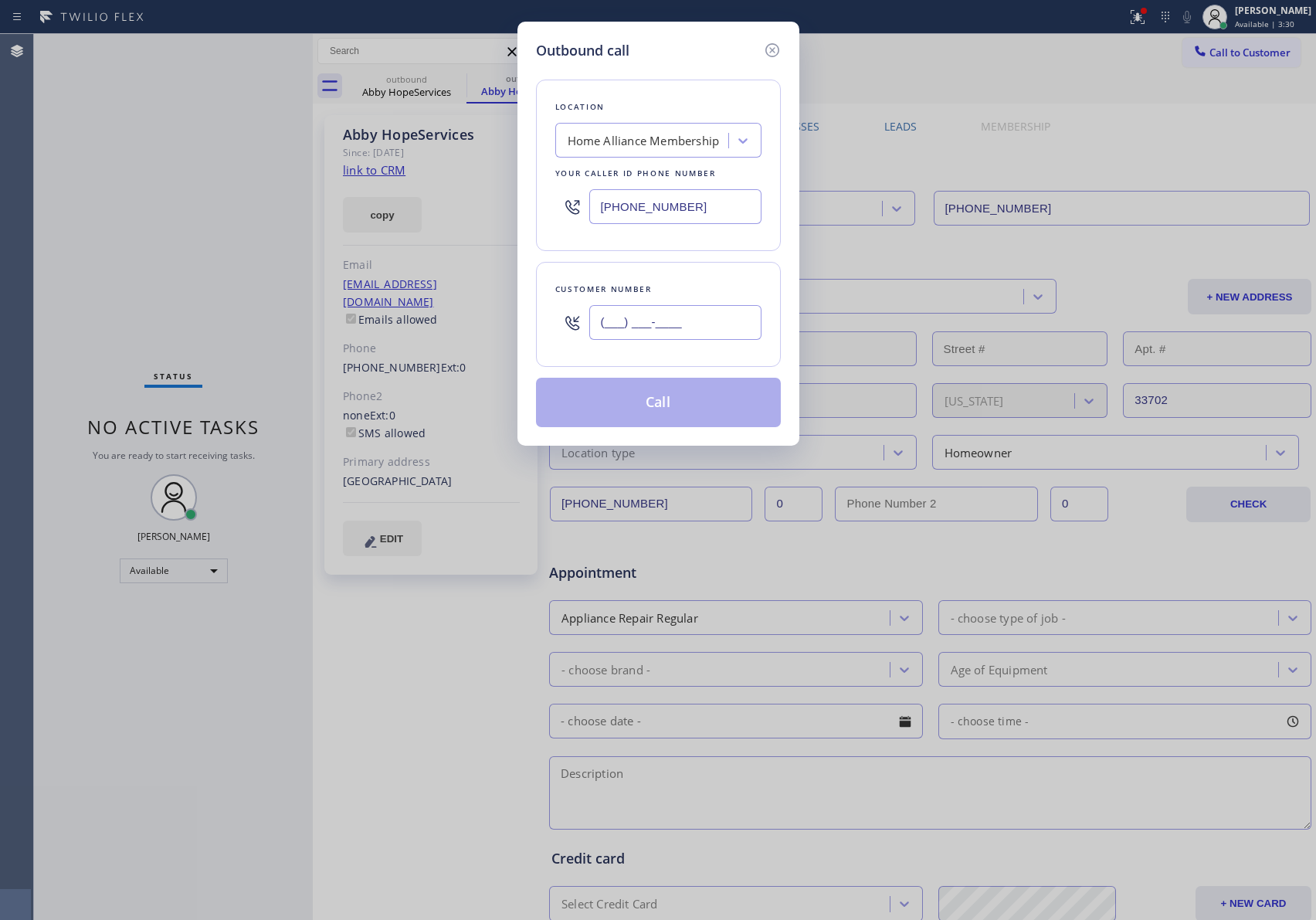
click at [672, 318] on input "(___) ___-____" at bounding box center [675, 322] width 173 height 35
paste input "626) 234-9676"
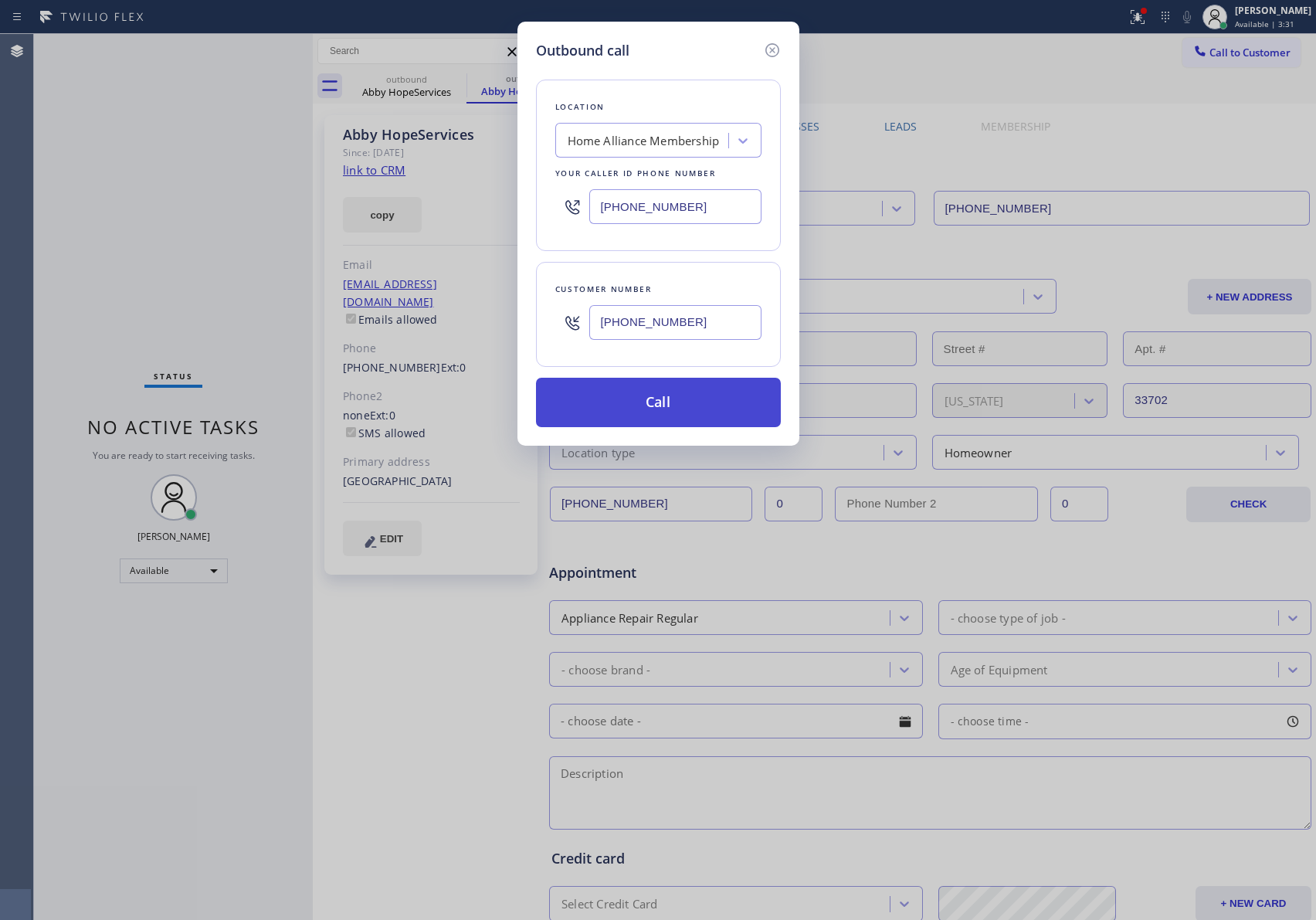
type input "[PHONE_NUMBER]"
click at [628, 409] on button "Call" at bounding box center [658, 403] width 245 height 50
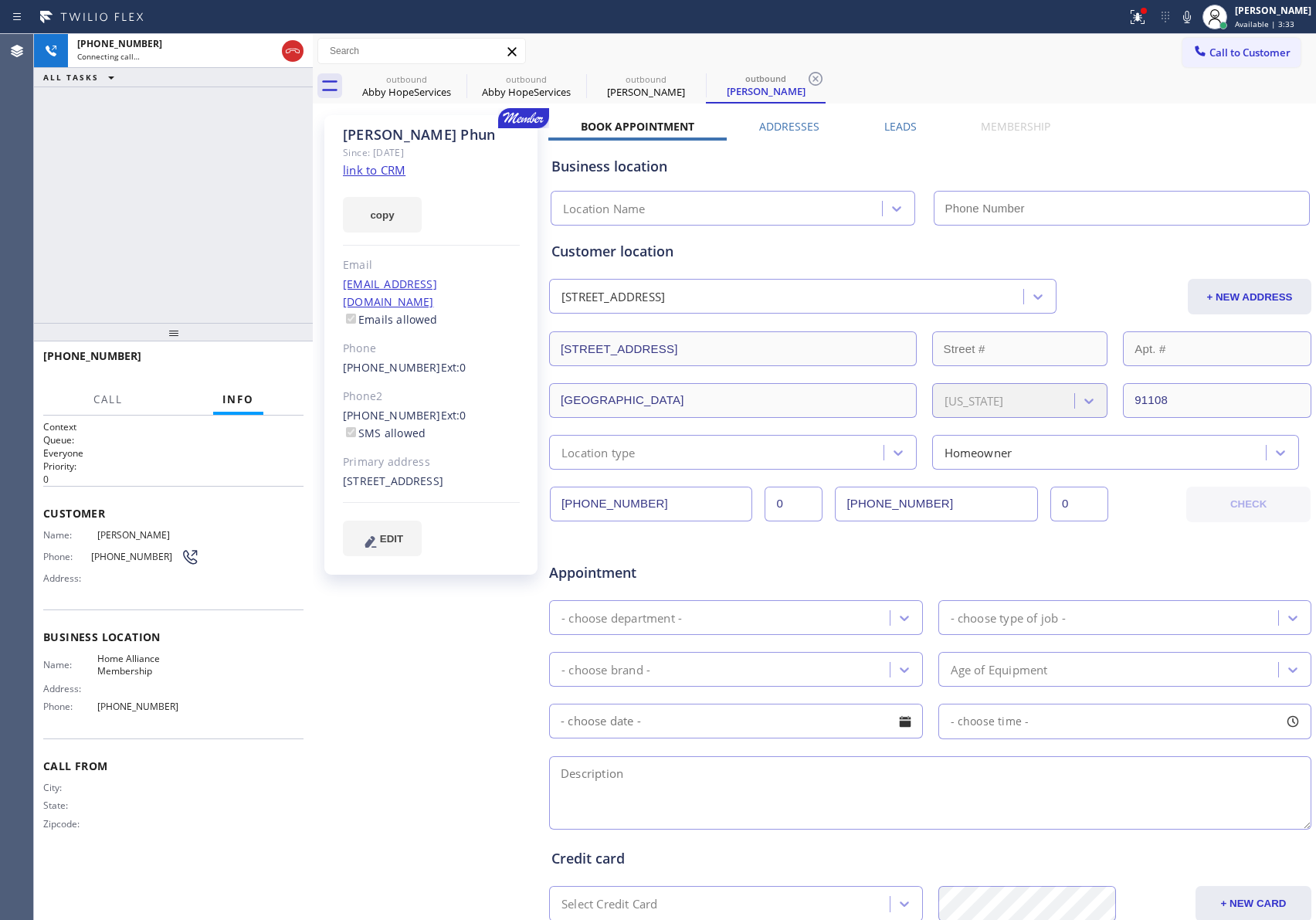
click at [130, 251] on div "[PHONE_NUMBER] Connecting call… ALL TASKS ALL TASKS ACTIVE TASKS TASKS IN WRAP …" at bounding box center [173, 178] width 278 height 289
click at [427, 81] on div "outbound" at bounding box center [406, 79] width 116 height 11
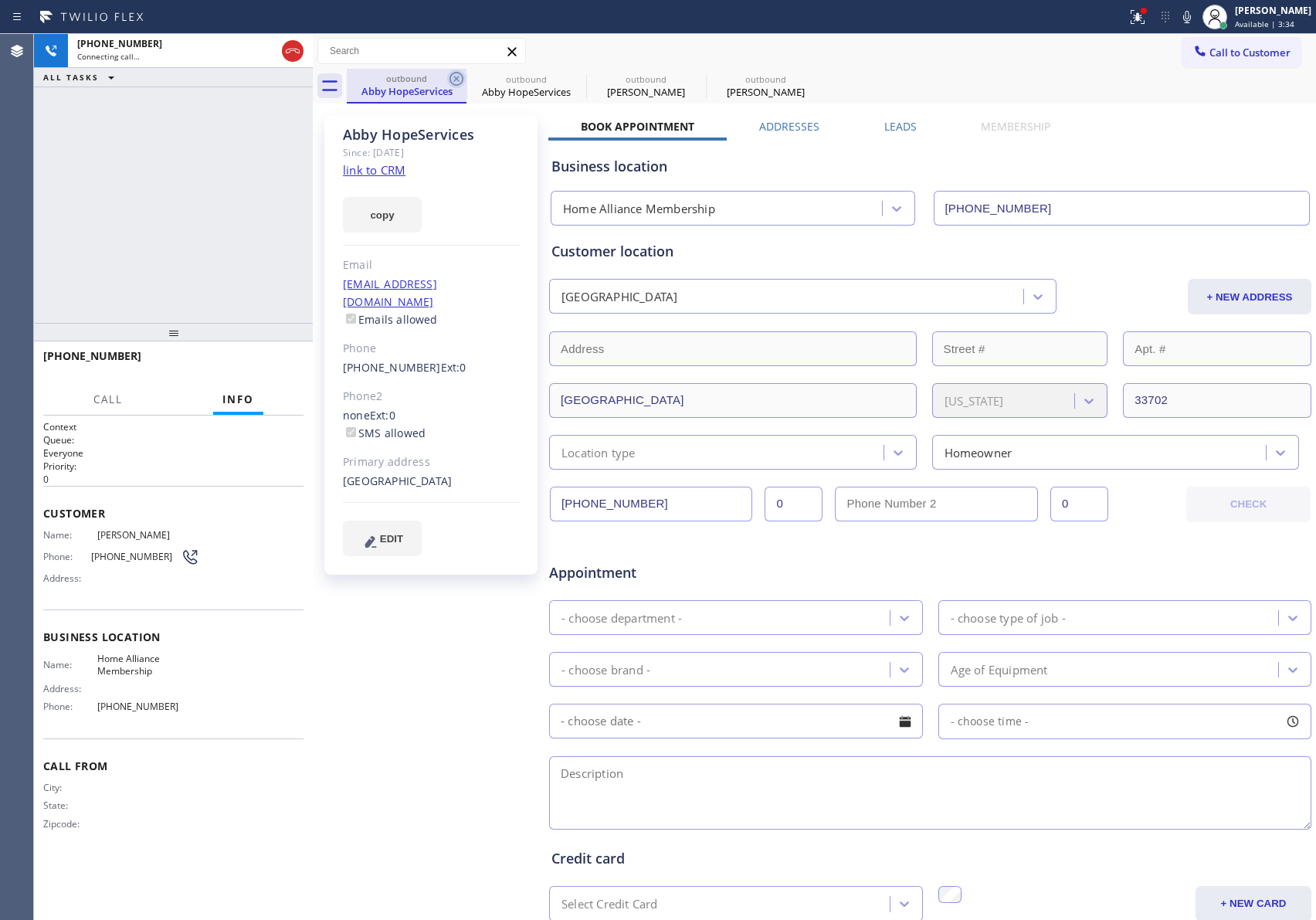
click at [455, 76] on icon at bounding box center [456, 79] width 18 height 18
click at [0, 0] on icon at bounding box center [0, 0] width 0 height 0
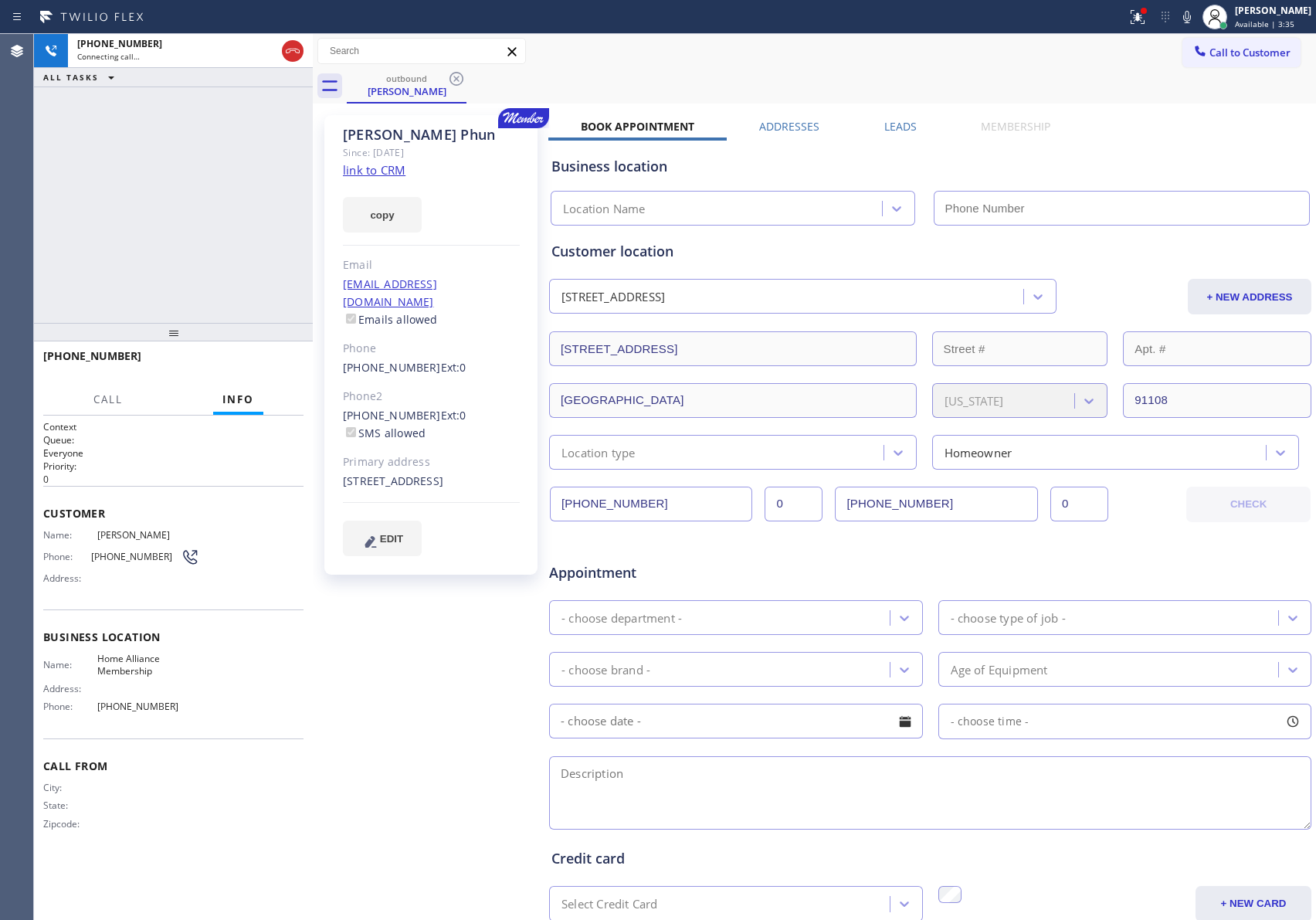
click at [102, 233] on div "[PHONE_NUMBER] Connecting call… ALL TASKS ALL TASKS ACTIVE TASKS TASKS IN WRAP …" at bounding box center [173, 178] width 278 height 289
type input "[PHONE_NUMBER]"
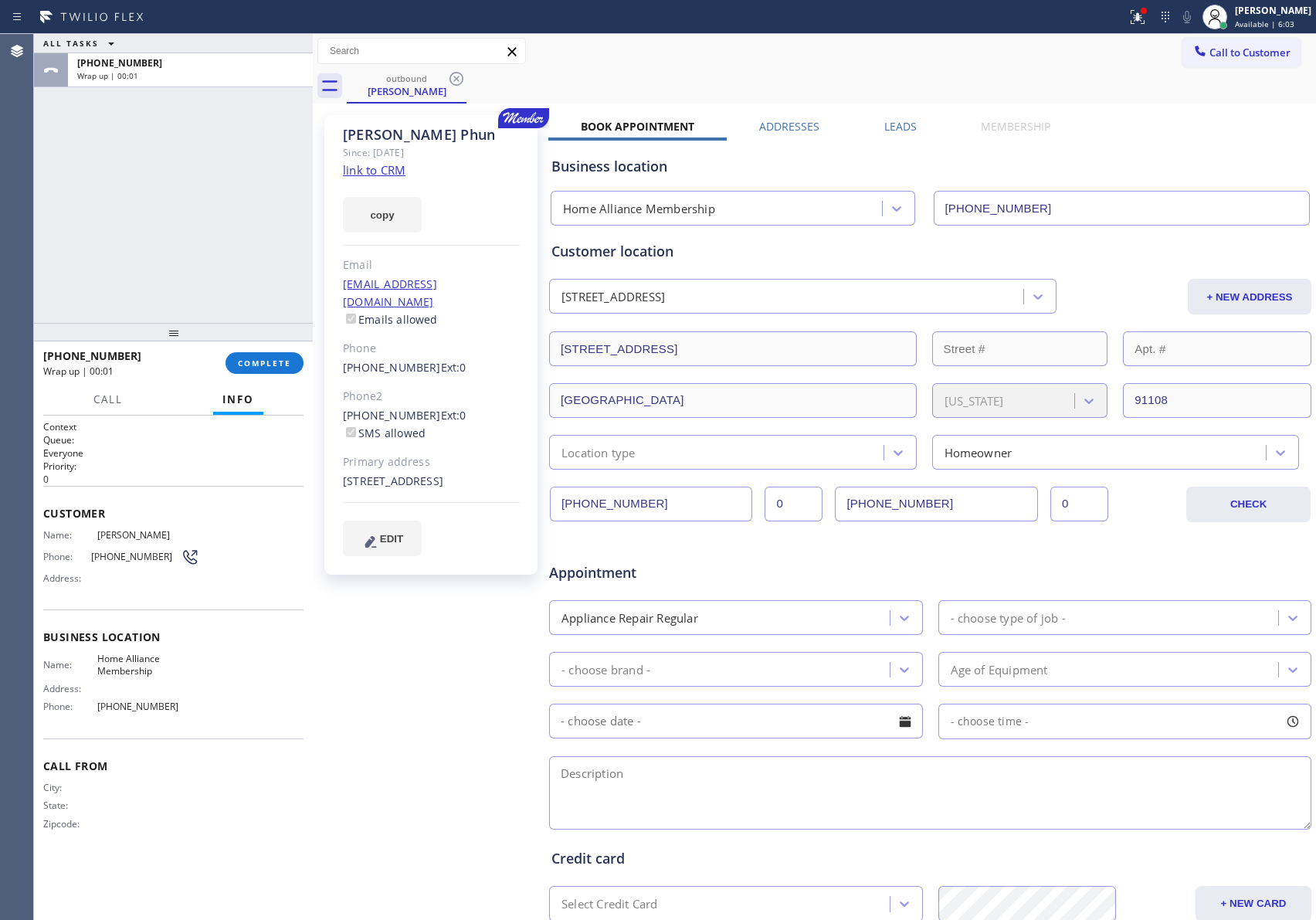
drag, startPoint x: 195, startPoint y: 253, endPoint x: 257, endPoint y: 350, distance: 115.1
click at [200, 255] on div "ALL TASKS ALL TASKS ACTIVE TASKS TASKS IN WRAP UP [PHONE_NUMBER] Wrap up | 00:01" at bounding box center [173, 178] width 278 height 289
click at [283, 366] on span "COMPLETE" at bounding box center [264, 363] width 53 height 10
click at [235, 237] on div "ALL TASKS ALL TASKS ACTIVE TASKS TASKS IN WRAP UP [PHONE_NUMBER] Wrap up | 00:02" at bounding box center [173, 178] width 278 height 289
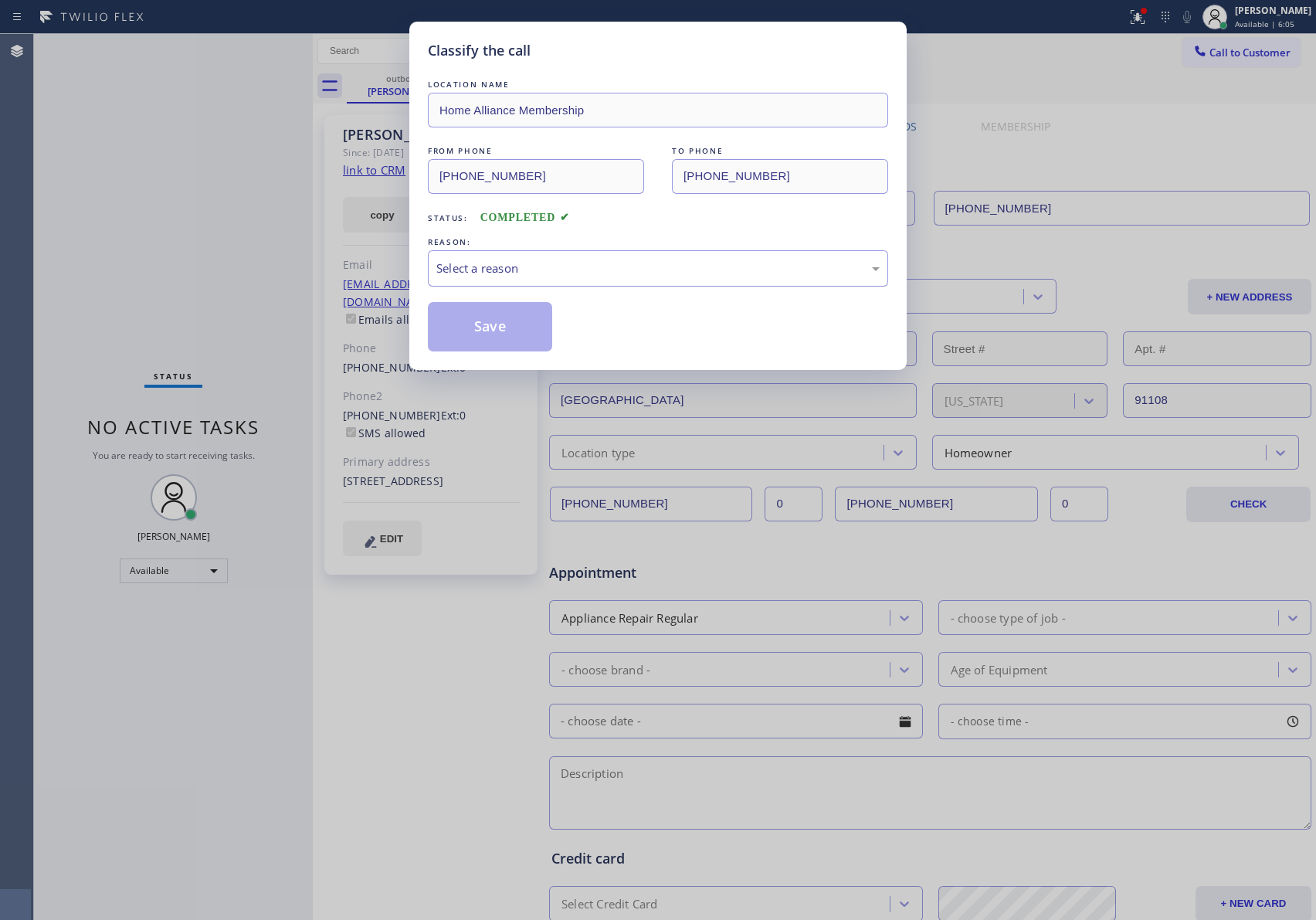
click at [504, 267] on div "Select a reason" at bounding box center [658, 268] width 443 height 18
click at [483, 328] on button "Save" at bounding box center [489, 327] width 124 height 50
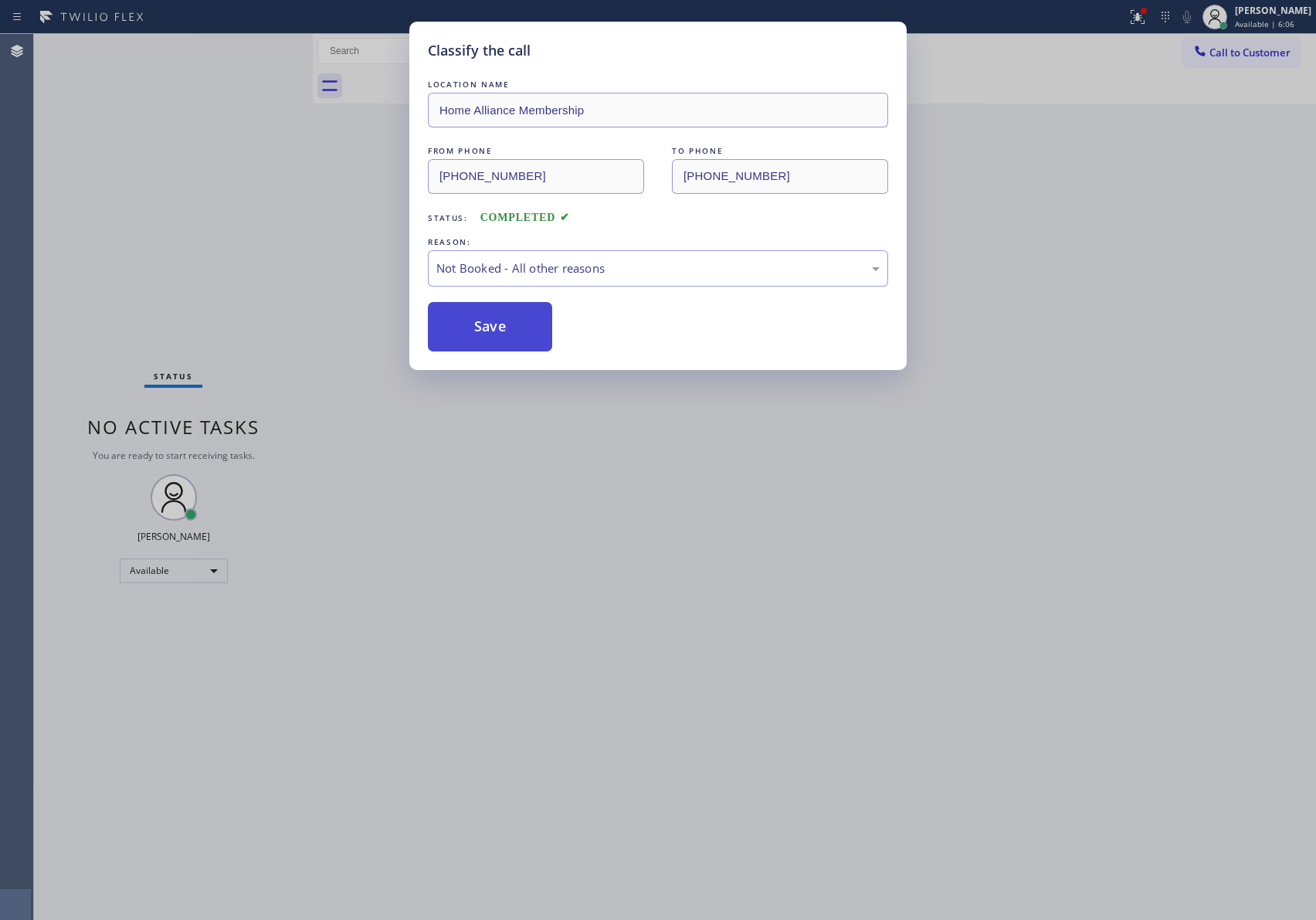
click at [483, 328] on button "Save" at bounding box center [489, 327] width 124 height 50
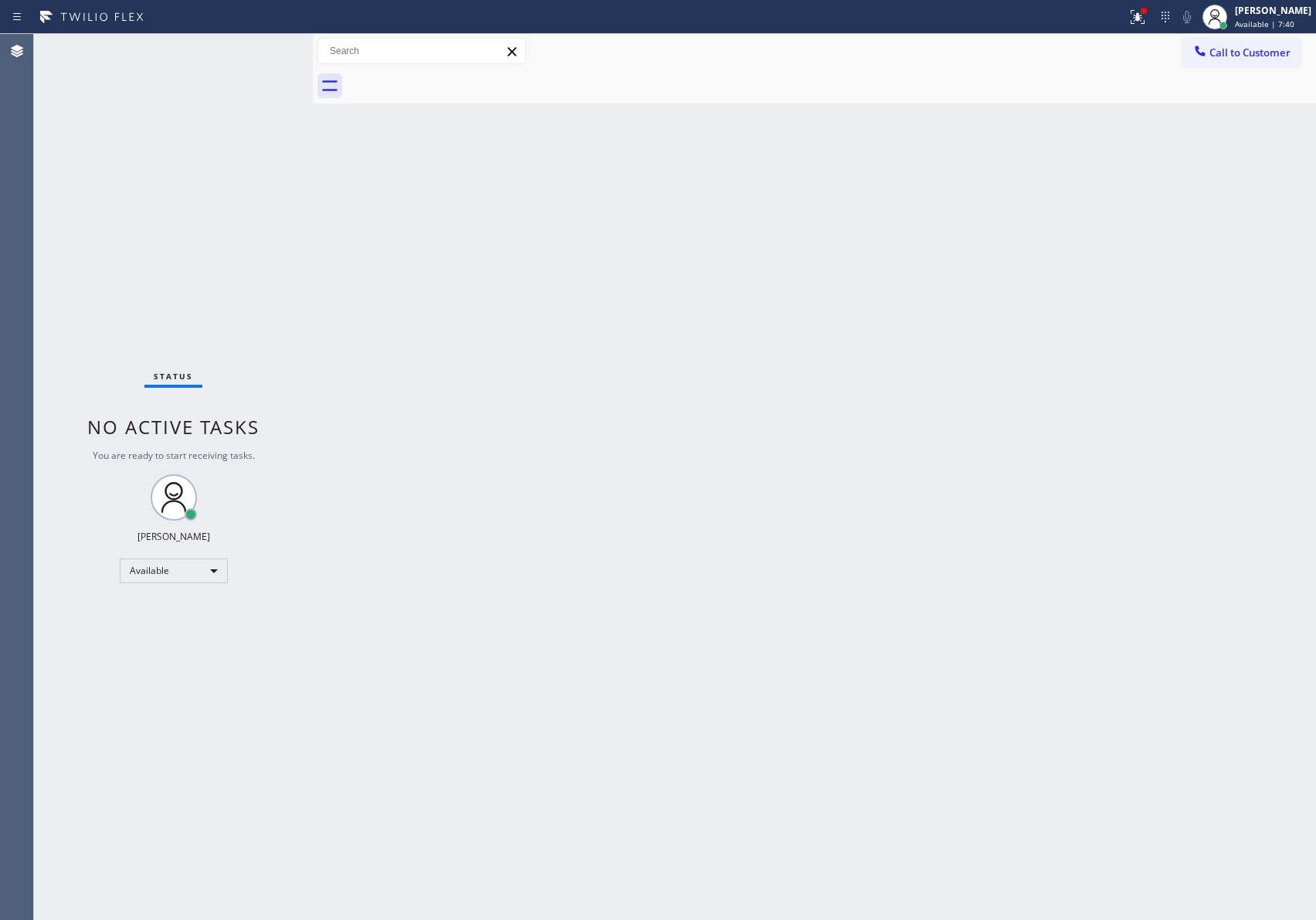
click at [482, 328] on div "Back to Dashboard Change Sender ID Customers Technicians Select a contact Outbo…" at bounding box center [814, 477] width 1003 height 886
drag, startPoint x: 628, startPoint y: 458, endPoint x: 1147, endPoint y: 79, distance: 642.7
click at [895, 230] on div "Back to Dashboard Change Sender ID Customers Technicians Select a contact Outbo…" at bounding box center [814, 477] width 1003 height 886
click at [1265, 51] on span "Call to Customer" at bounding box center [1249, 52] width 81 height 14
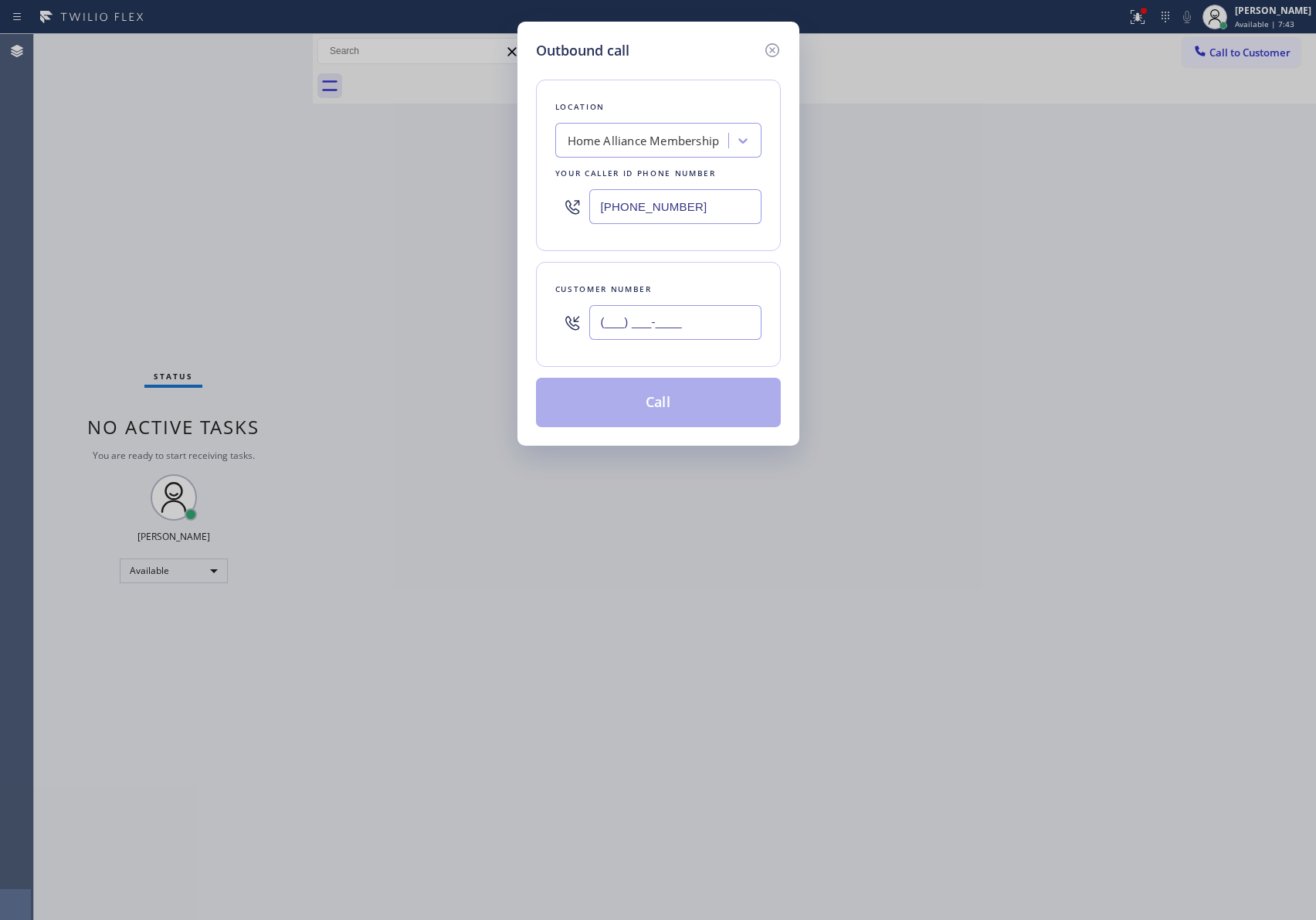
click at [672, 339] on input "(___) ___-____" at bounding box center [675, 322] width 173 height 35
paste input "562) 400-9895"
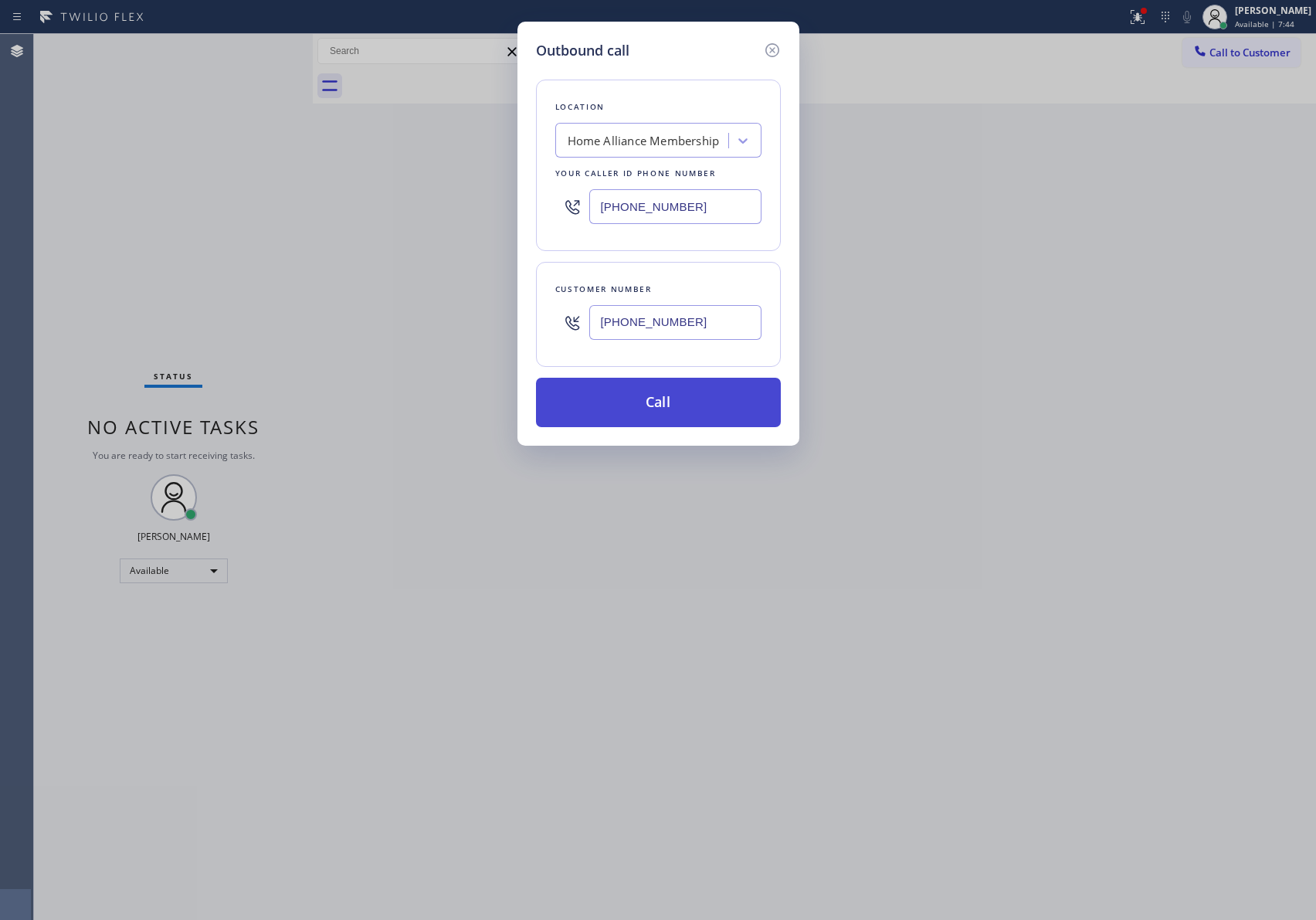
type input "[PHONE_NUMBER]"
click at [664, 416] on button "Call" at bounding box center [658, 403] width 245 height 50
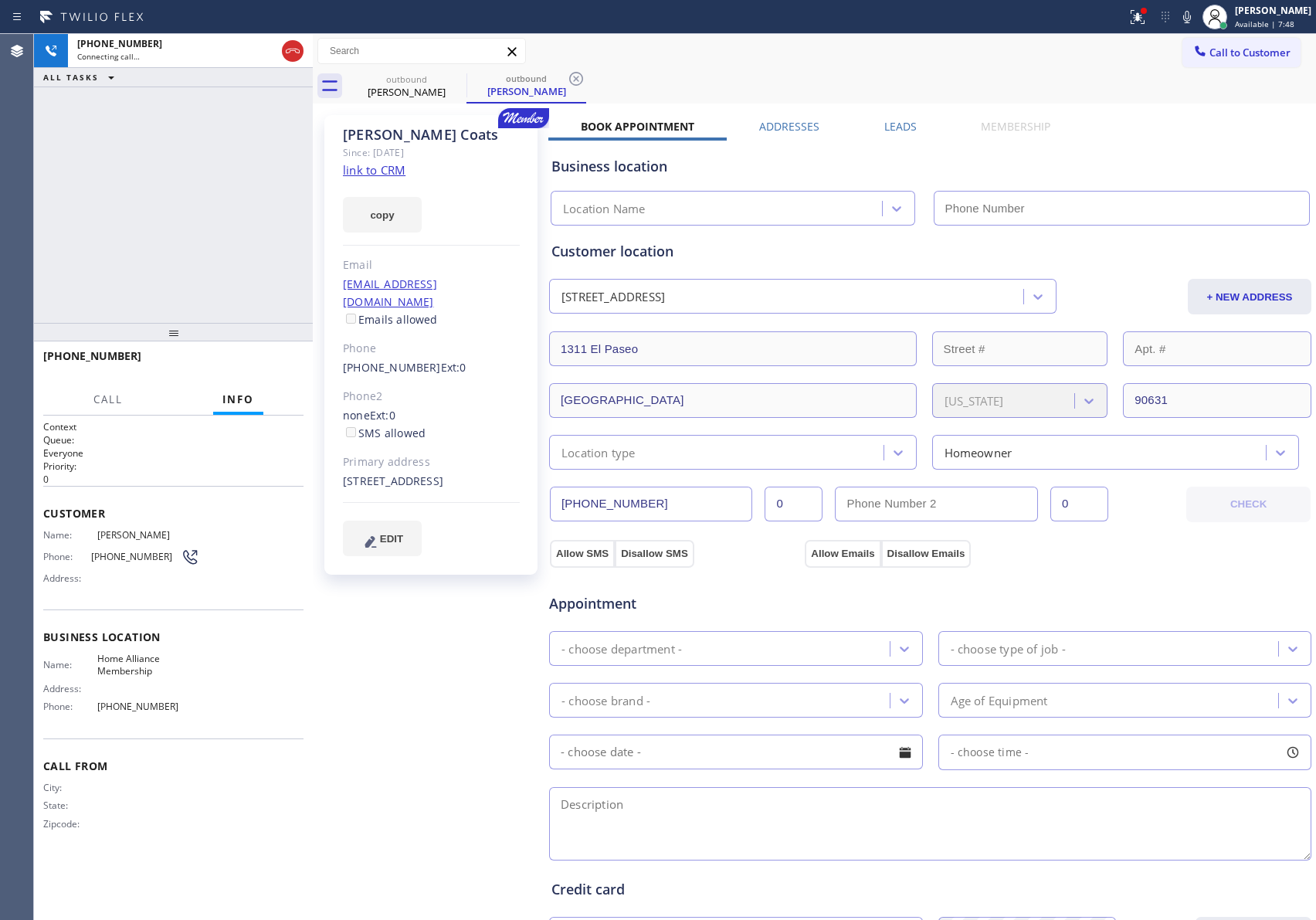
type input "[PHONE_NUMBER]"
drag, startPoint x: 218, startPoint y: 248, endPoint x: 242, endPoint y: 344, distance: 99.0
click at [228, 267] on div "[PHONE_NUMBER] Live | 00:00 ALL TASKS ALL TASKS ACTIVE TASKS TASKS IN WRAP UP" at bounding box center [173, 178] width 278 height 289
click at [220, 277] on div "[PHONE_NUMBER] Live | 00:00 ALL TASKS ALL TASKS ACTIVE TASKS TASKS IN WRAP UP" at bounding box center [173, 178] width 278 height 289
click at [266, 369] on button "HANG UP" at bounding box center [268, 363] width 72 height 22
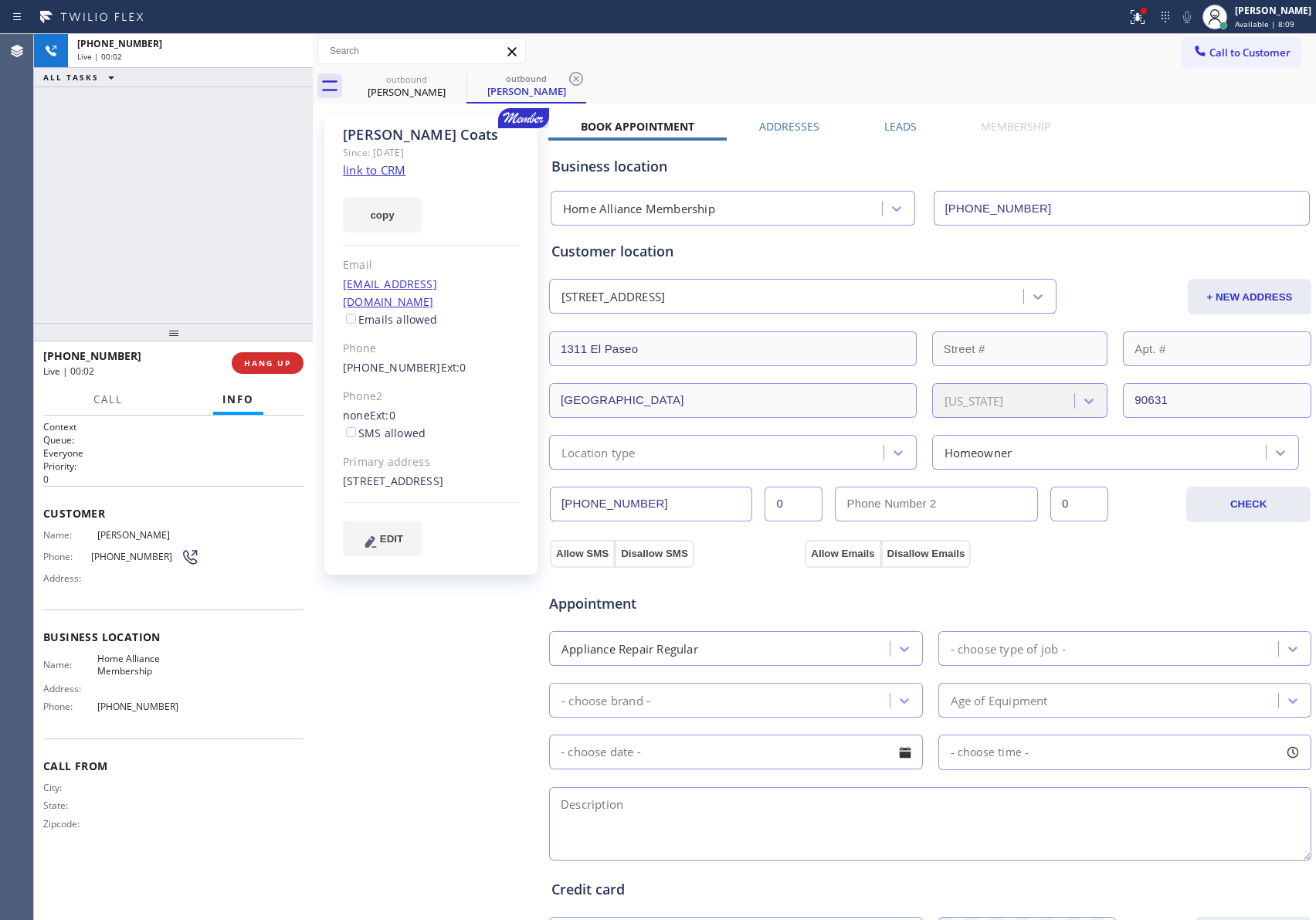
click at [149, 109] on div "[PHONE_NUMBER] Live | 00:02 ALL TASKS ALL TASKS ACTIVE TASKS TASKS IN WRAP UP" at bounding box center [173, 178] width 278 height 289
click at [149, 109] on div "ALL TASKS ALL TASKS ACTIVE TASKS TASKS IN WRAP UP [PHONE_NUMBER] Wrap up | 00:00" at bounding box center [173, 178] width 278 height 289
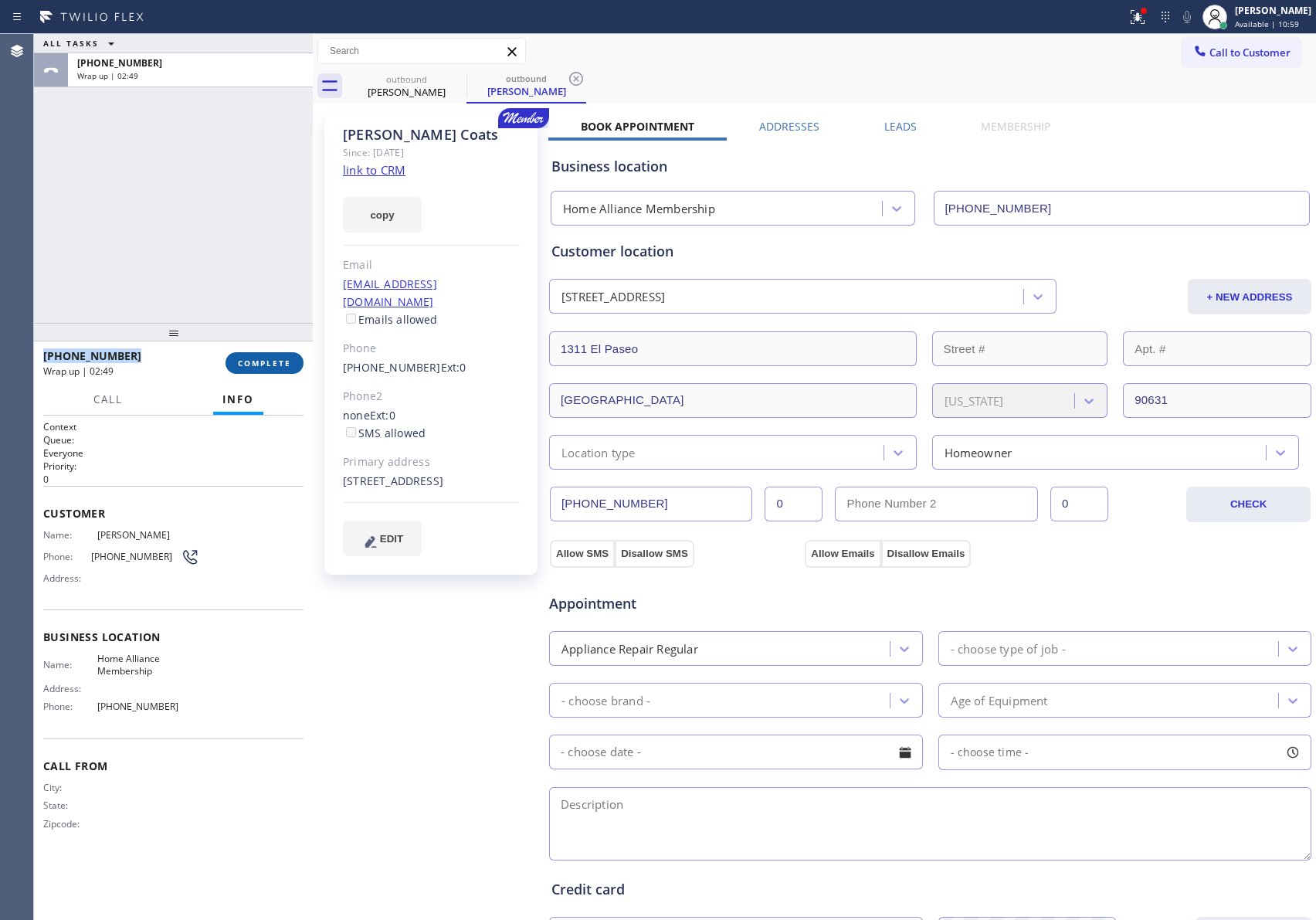
click at [280, 355] on button "COMPLETE" at bounding box center [264, 363] width 78 height 22
click at [244, 259] on div "ALL TASKS ALL TASKS ACTIVE TASKS TASKS IN WRAP UP [PHONE_NUMBER] Wrap up | 02:49" at bounding box center [173, 178] width 278 height 289
drag, startPoint x: 229, startPoint y: 263, endPoint x: 278, endPoint y: 337, distance: 88.8
click at [234, 270] on div "ALL TASKS ALL TASKS ACTIVE TASKS TASKS IN WRAP UP [PHONE_NUMBER] Wrap up | 02:58" at bounding box center [173, 178] width 278 height 289
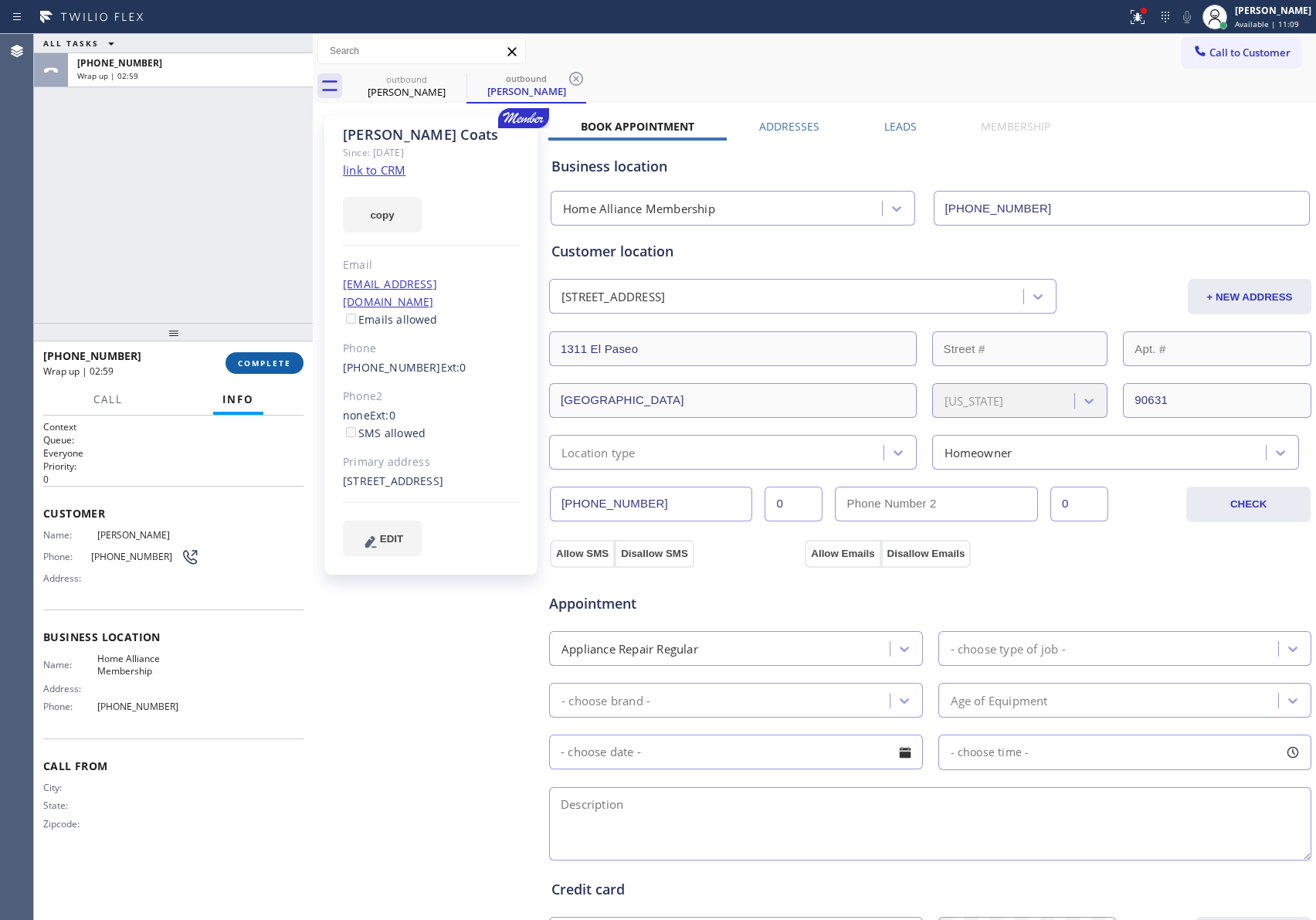
click at [282, 362] on span "COMPLETE" at bounding box center [264, 363] width 53 height 10
click at [243, 262] on div "ALL TASKS ALL TASKS ACTIVE TASKS TASKS IN WRAP UP [PHONE_NUMBER] Wrap up | 02:59" at bounding box center [173, 178] width 278 height 289
click at [232, 248] on div "ALL TASKS ALL TASKS ACTIVE TASKS TASKS IN WRAP UP [PHONE_NUMBER] Wrap up | 03:01" at bounding box center [173, 178] width 278 height 289
click at [232, 249] on div "ALL TASKS ALL TASKS ACTIVE TASKS TASKS IN WRAP UP [PHONE_NUMBER] Wrap up | 03:03" at bounding box center [173, 178] width 278 height 289
click at [397, 88] on div "[PERSON_NAME]" at bounding box center [406, 92] width 116 height 14
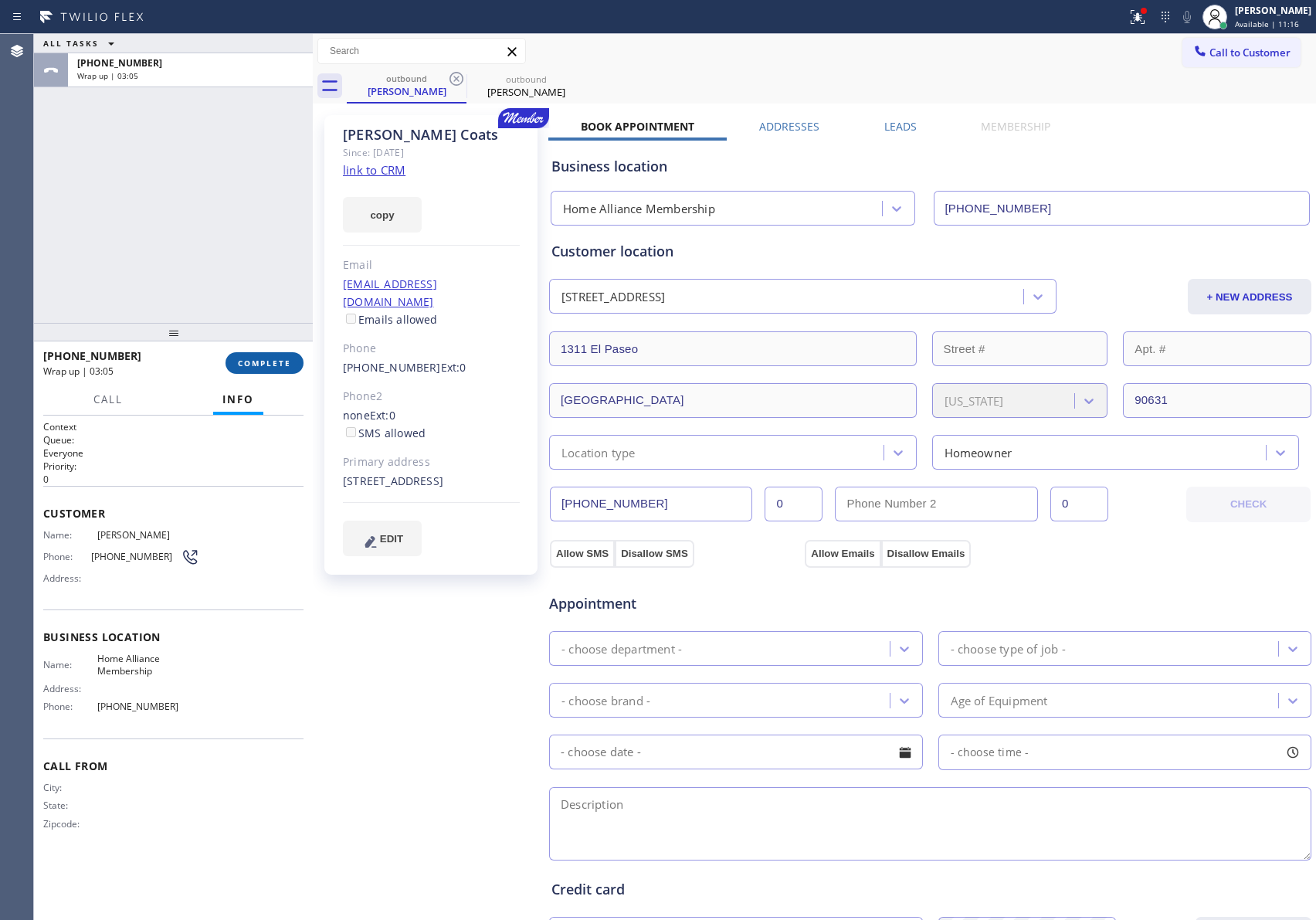
click at [259, 360] on span "COMPLETE" at bounding box center [264, 363] width 53 height 10
click at [221, 250] on div "ALL TASKS ALL TASKS ACTIVE TASKS TASKS IN WRAP UP [PHONE_NUMBER] Wrap up | 03:05" at bounding box center [173, 178] width 278 height 289
drag, startPoint x: 274, startPoint y: 337, endPoint x: 286, endPoint y: 371, distance: 36.1
click at [283, 366] on div "ALL TASKS ALL TASKS ACTIVE TASKS TASKS IN WRAP UP [PHONE_NUMBER] Wrap up | 03:1…" at bounding box center [173, 477] width 278 height 886
click at [285, 358] on span "COMPLETE" at bounding box center [264, 363] width 53 height 10
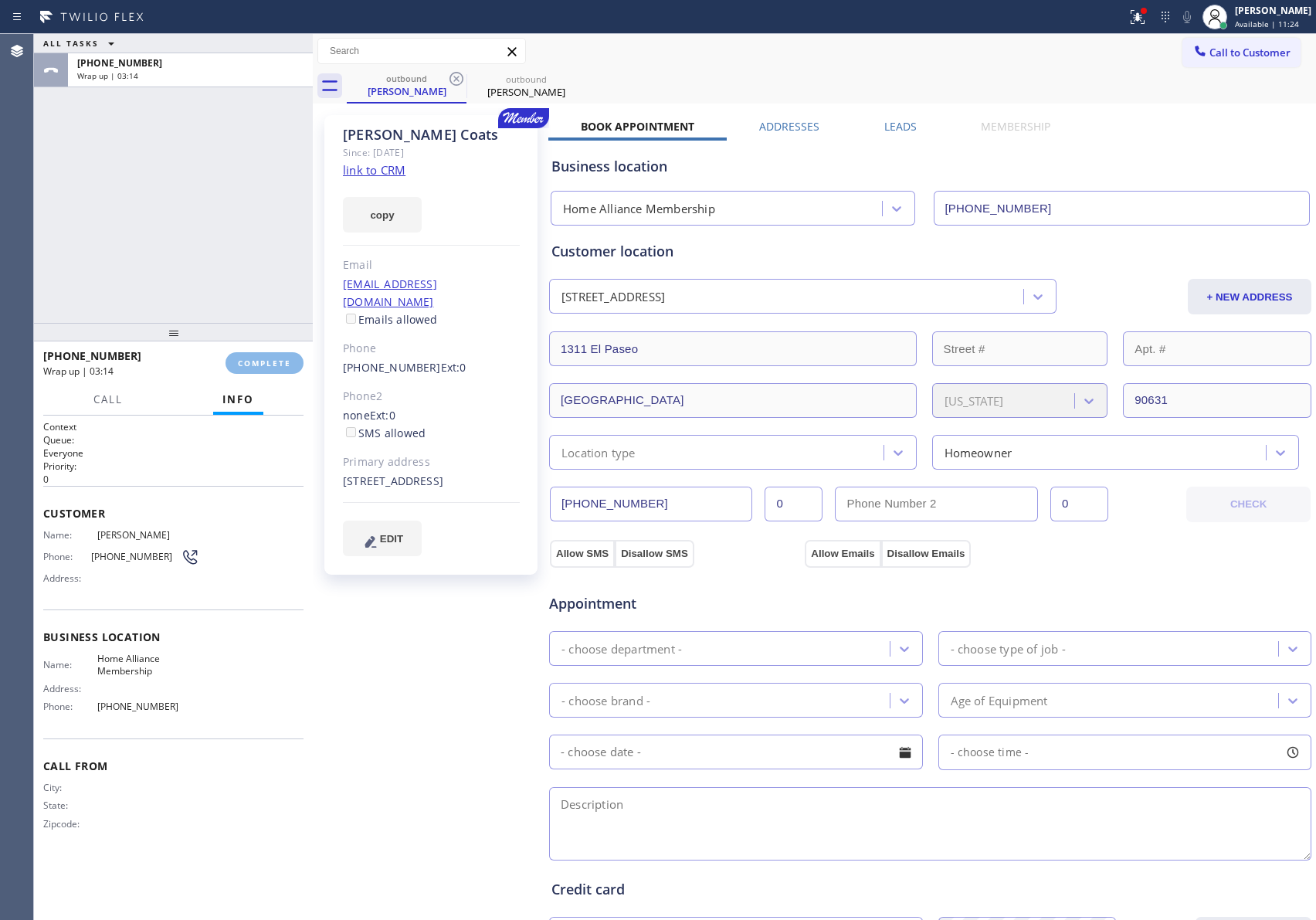
click at [264, 255] on div "ALL TASKS ALL TASKS ACTIVE TASKS TASKS IN WRAP UP [PHONE_NUMBER] Wrap up | 03:14" at bounding box center [173, 178] width 278 height 289
click at [264, 251] on div "ALL TASKS ALL TASKS ACTIVE TASKS TASKS IN WRAP UP [PHONE_NUMBER] Wrap up | 03:14" at bounding box center [173, 178] width 278 height 289
click at [259, 250] on div "ALL TASKS ALL TASKS ACTIVE TASKS TASKS IN WRAP UP [PHONE_NUMBER] Wrap up | 03:15" at bounding box center [173, 178] width 278 height 289
click at [259, 243] on div "ALL TASKS ALL TASKS ACTIVE TASKS TASKS IN WRAP UP [PHONE_NUMBER] Wrap up | 03:17" at bounding box center [173, 178] width 278 height 289
click at [452, 77] on icon at bounding box center [456, 79] width 18 height 18
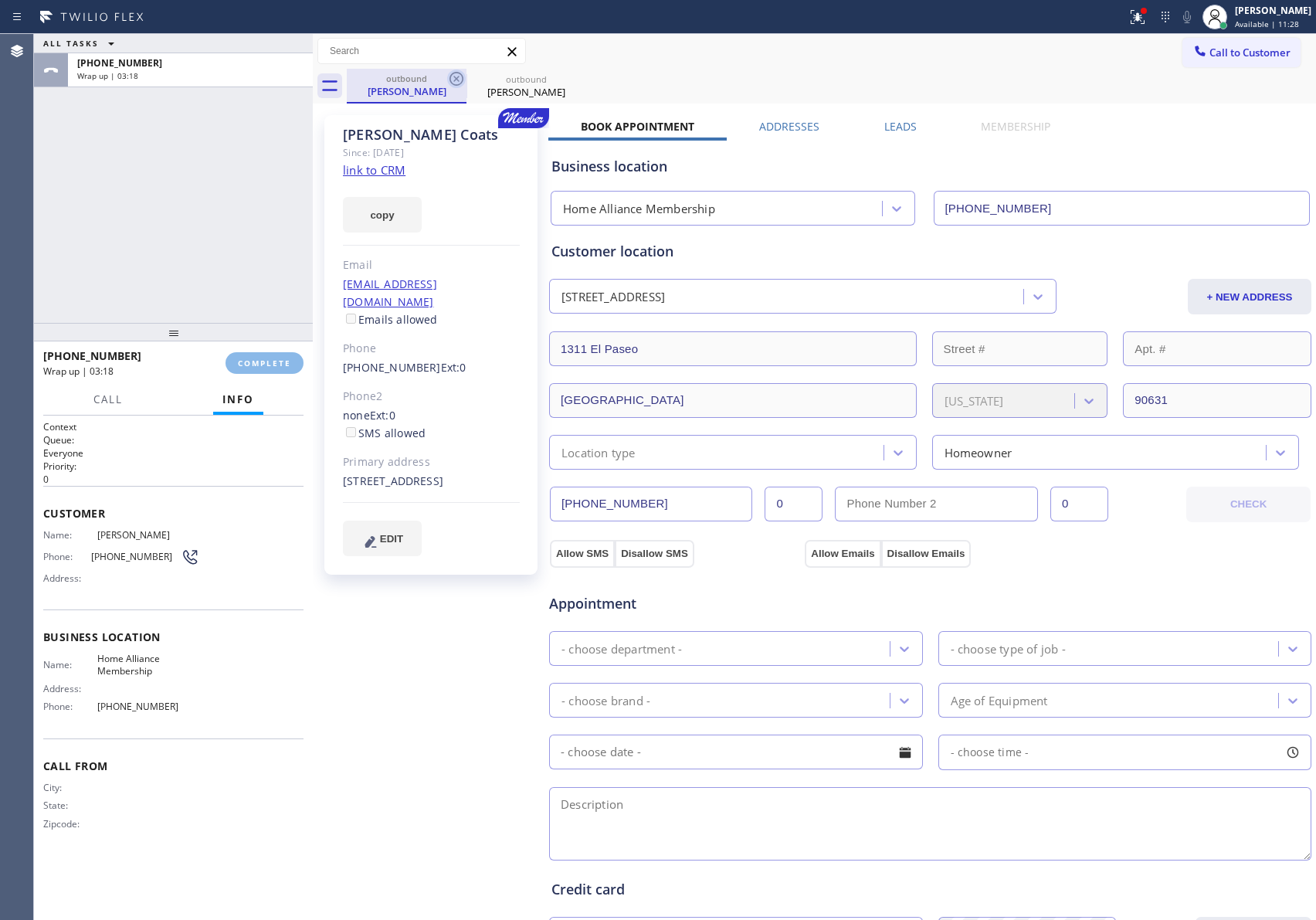
click at [0, 0] on icon at bounding box center [0, 0] width 0 height 0
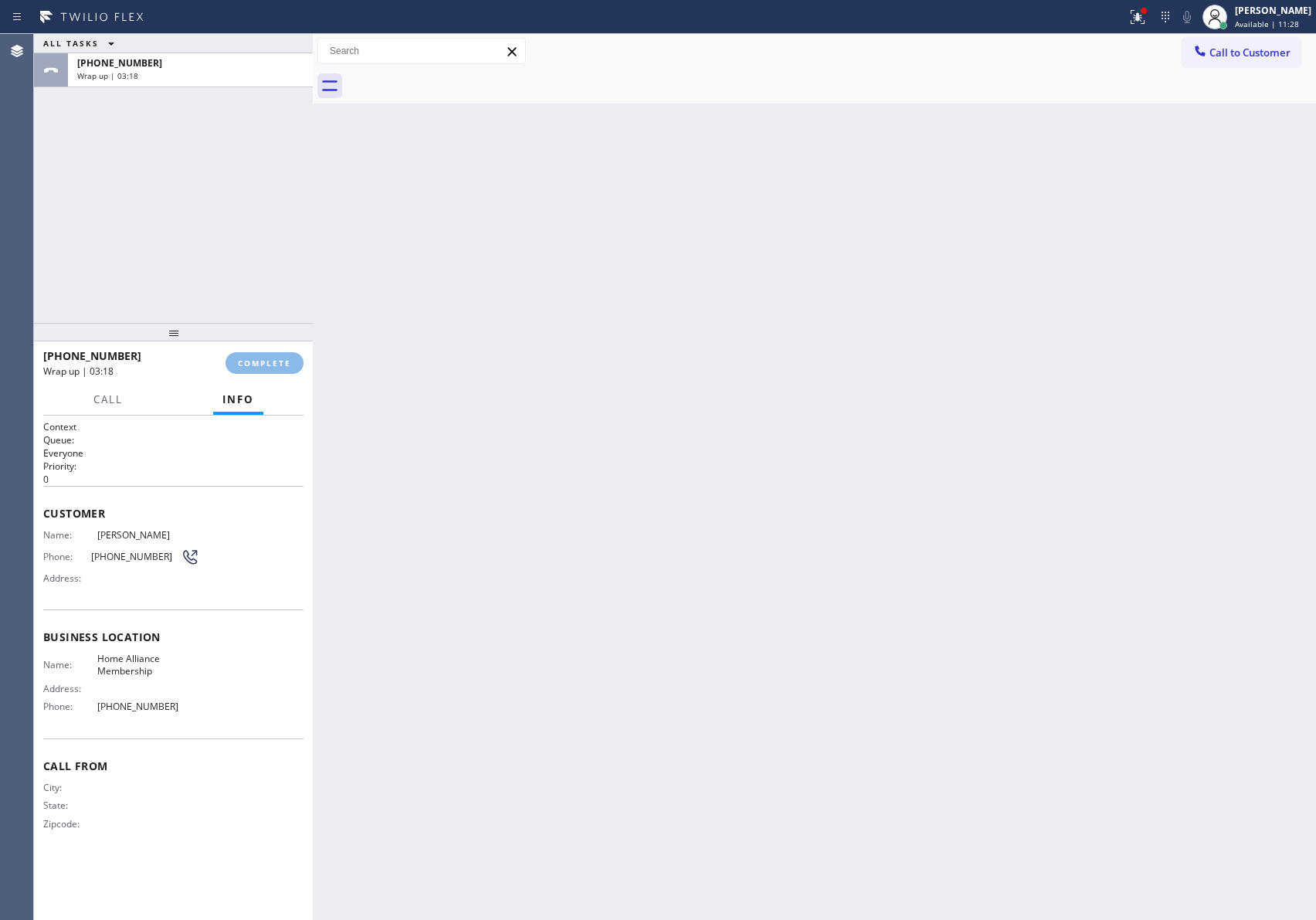
click at [452, 77] on div at bounding box center [831, 86] width 969 height 35
click at [212, 181] on div "ALL TASKS ALL TASKS ACTIVE TASKS TASKS IN WRAP UP [PHONE_NUMBER] Wrap up | 03:18" at bounding box center [173, 178] width 278 height 289
click at [221, 92] on div "ALL TASKS ALL TASKS ACTIVE TASKS TASKS IN WRAP UP [PHONE_NUMBER] Wrap up | 03:19" at bounding box center [173, 178] width 278 height 289
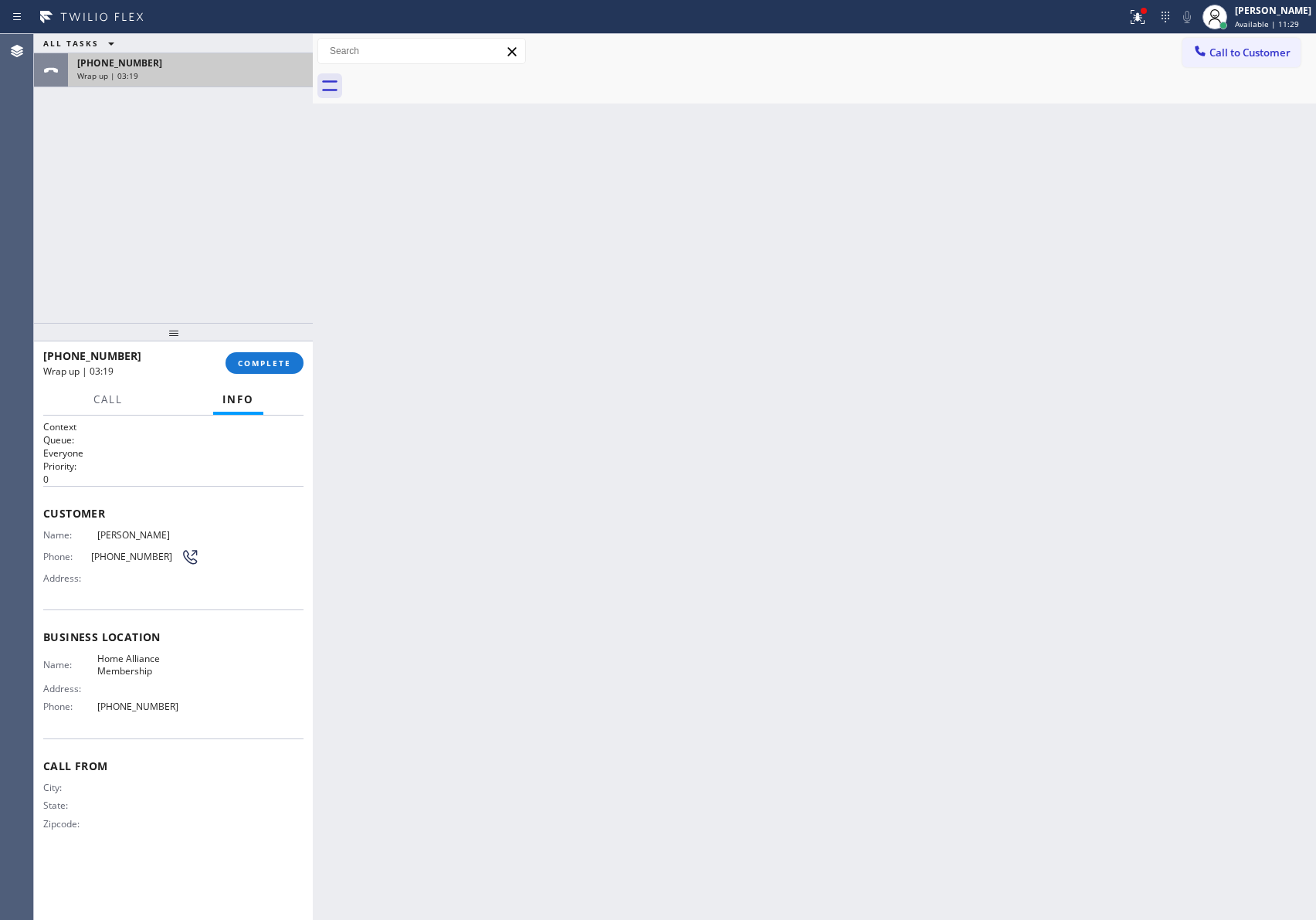
click at [225, 71] on div "Wrap up | 03:19" at bounding box center [190, 75] width 226 height 10
click at [270, 360] on span "COMPLETE" at bounding box center [264, 363] width 53 height 10
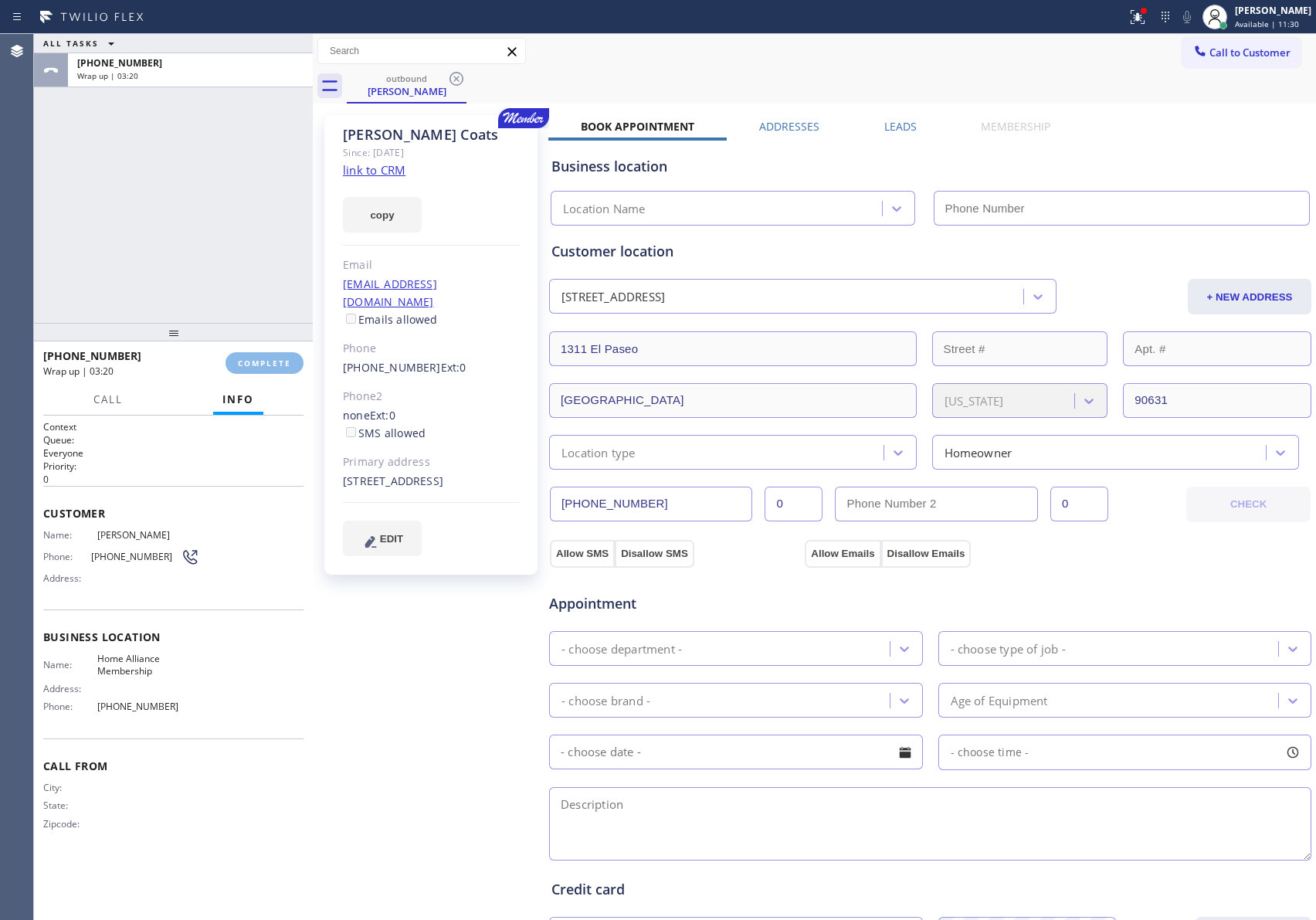
drag, startPoint x: 221, startPoint y: 200, endPoint x: 220, endPoint y: 243, distance: 43.0
click at [217, 200] on div "ALL TASKS ALL TASKS ACTIVE TASKS TASKS IN WRAP UP [PHONE_NUMBER] Wrap up | 03:20" at bounding box center [173, 178] width 278 height 289
type input "[PHONE_NUMBER]"
drag, startPoint x: 179, startPoint y: 241, endPoint x: 285, endPoint y: 397, distance: 188.6
click at [265, 341] on div "ALL TASKS ALL TASKS ACTIVE TASKS TASKS IN WRAP UP [PHONE_NUMBER] Wrap up | 03:2…" at bounding box center [173, 477] width 278 height 886
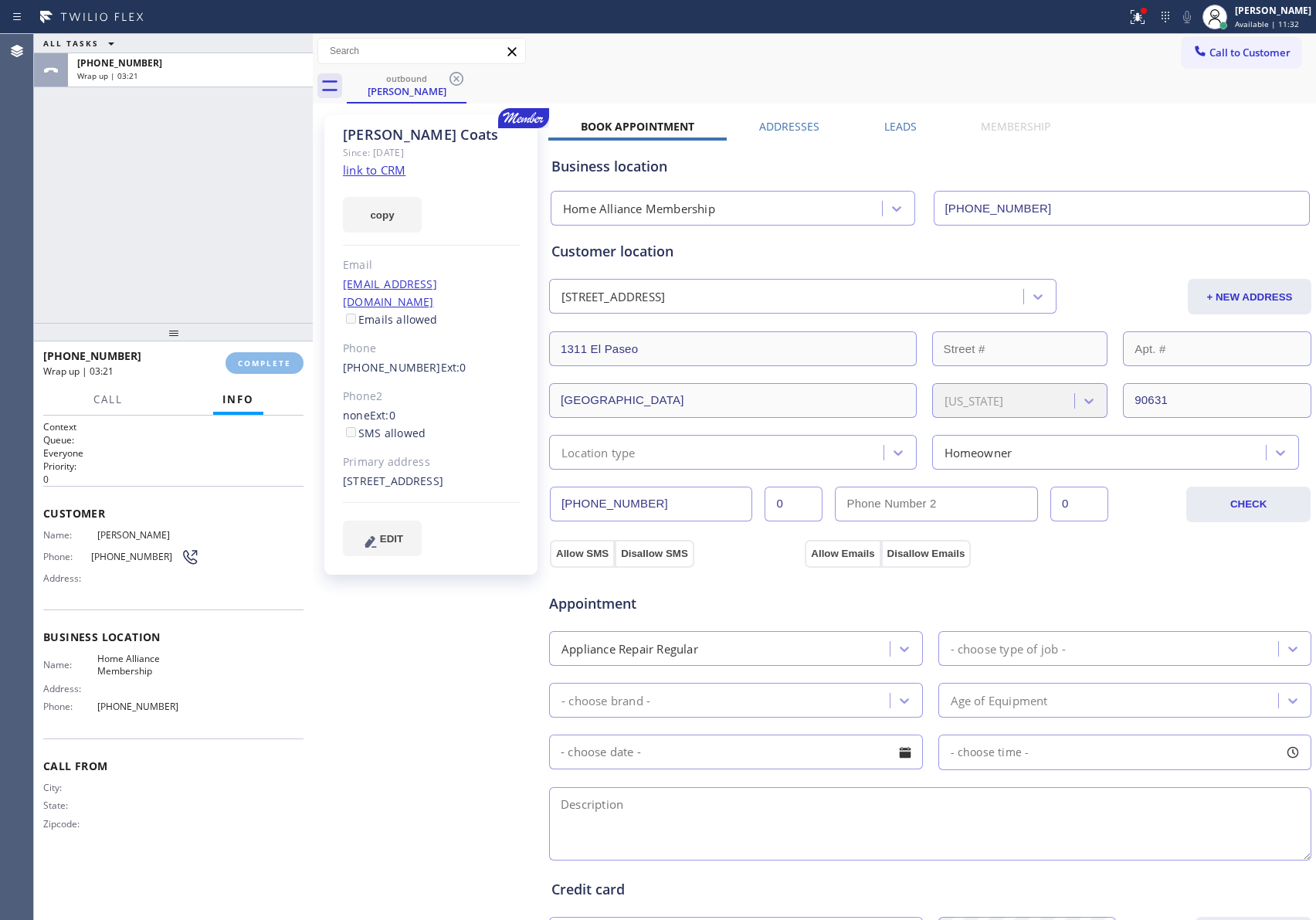
click at [227, 230] on div "ALL TASKS ALL TASKS ACTIVE TASKS TASKS IN WRAP UP [PHONE_NUMBER] Wrap up | 03:21" at bounding box center [173, 178] width 278 height 289
click at [227, 230] on div "ALL TASKS ALL TASKS ACTIVE TASKS TASKS IN WRAP UP [PHONE_NUMBER] Wrap up | 03:22" at bounding box center [173, 178] width 278 height 289
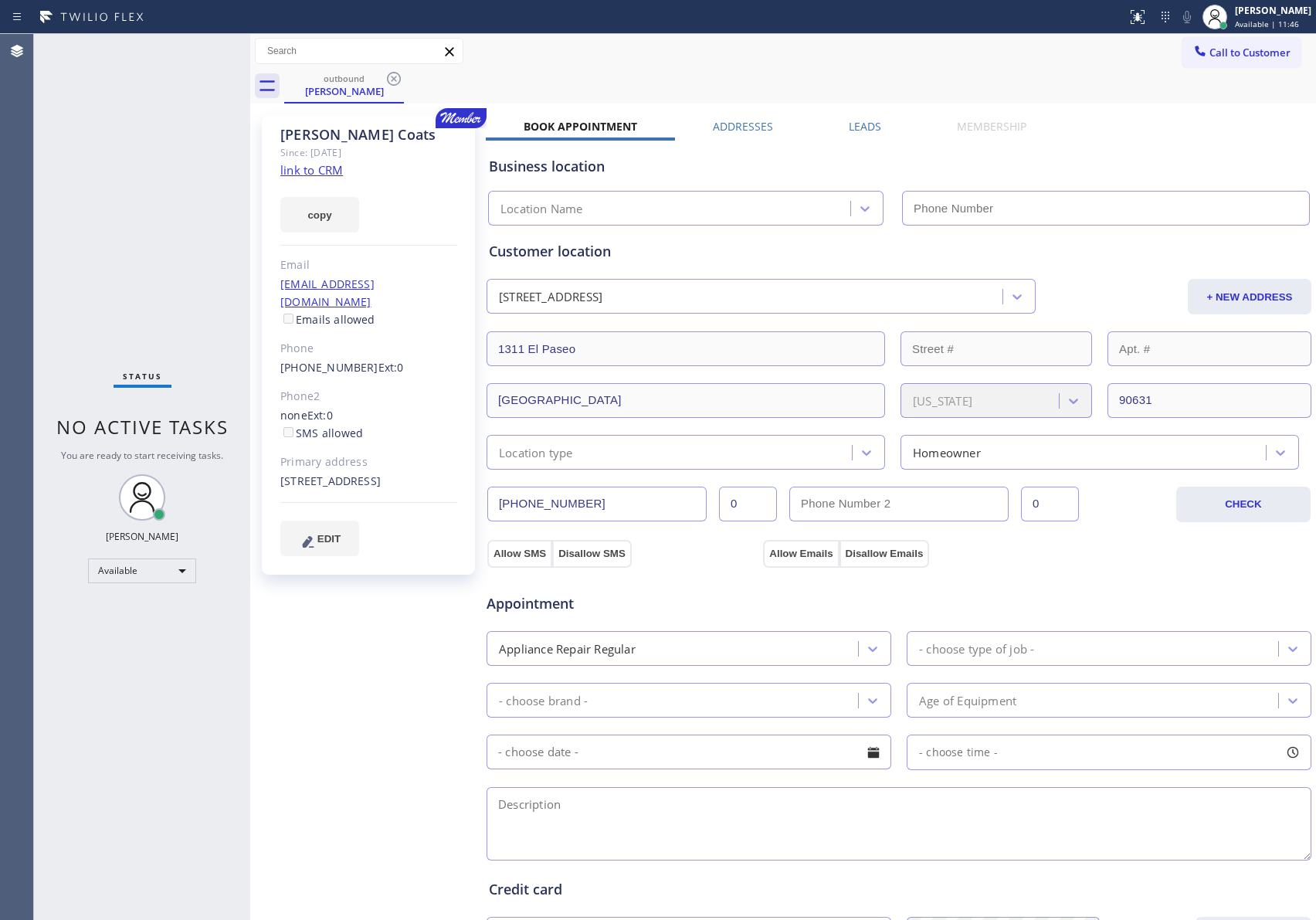
type input "[PHONE_NUMBER]"
click at [133, 348] on div "Status No active tasks You are ready to start receiving tasks. [PERSON_NAME] Av…" at bounding box center [141, 477] width 216 height 886
click at [384, 79] on icon at bounding box center [393, 79] width 18 height 18
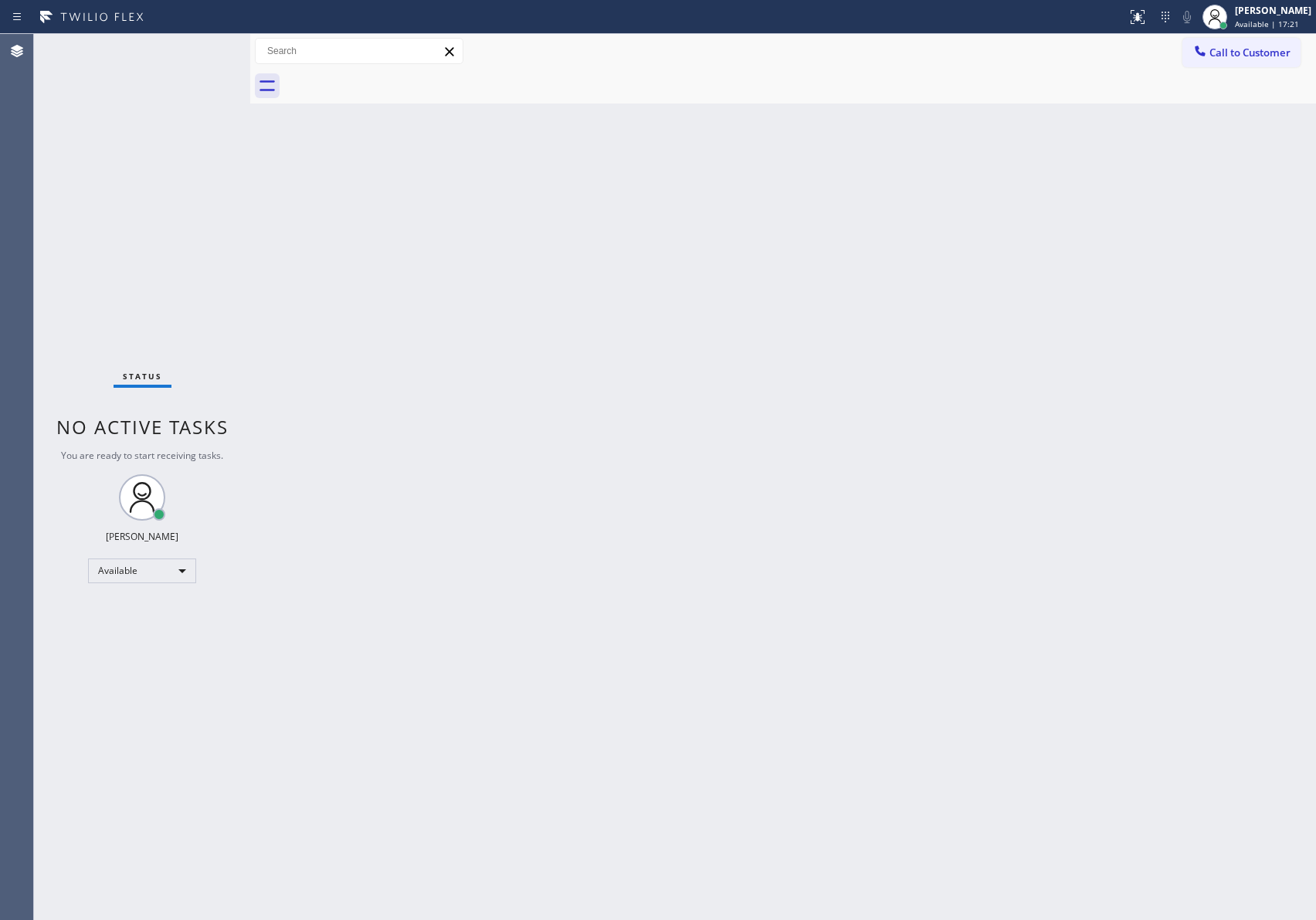
drag, startPoint x: 818, startPoint y: 519, endPoint x: 1170, endPoint y: 199, distance: 475.7
click at [848, 501] on div "Back to Dashboard Change Sender ID Customers Technicians Select a contact Outbo…" at bounding box center [783, 477] width 1066 height 886
click at [1210, 60] on button "Call to Customer" at bounding box center [1241, 52] width 118 height 30
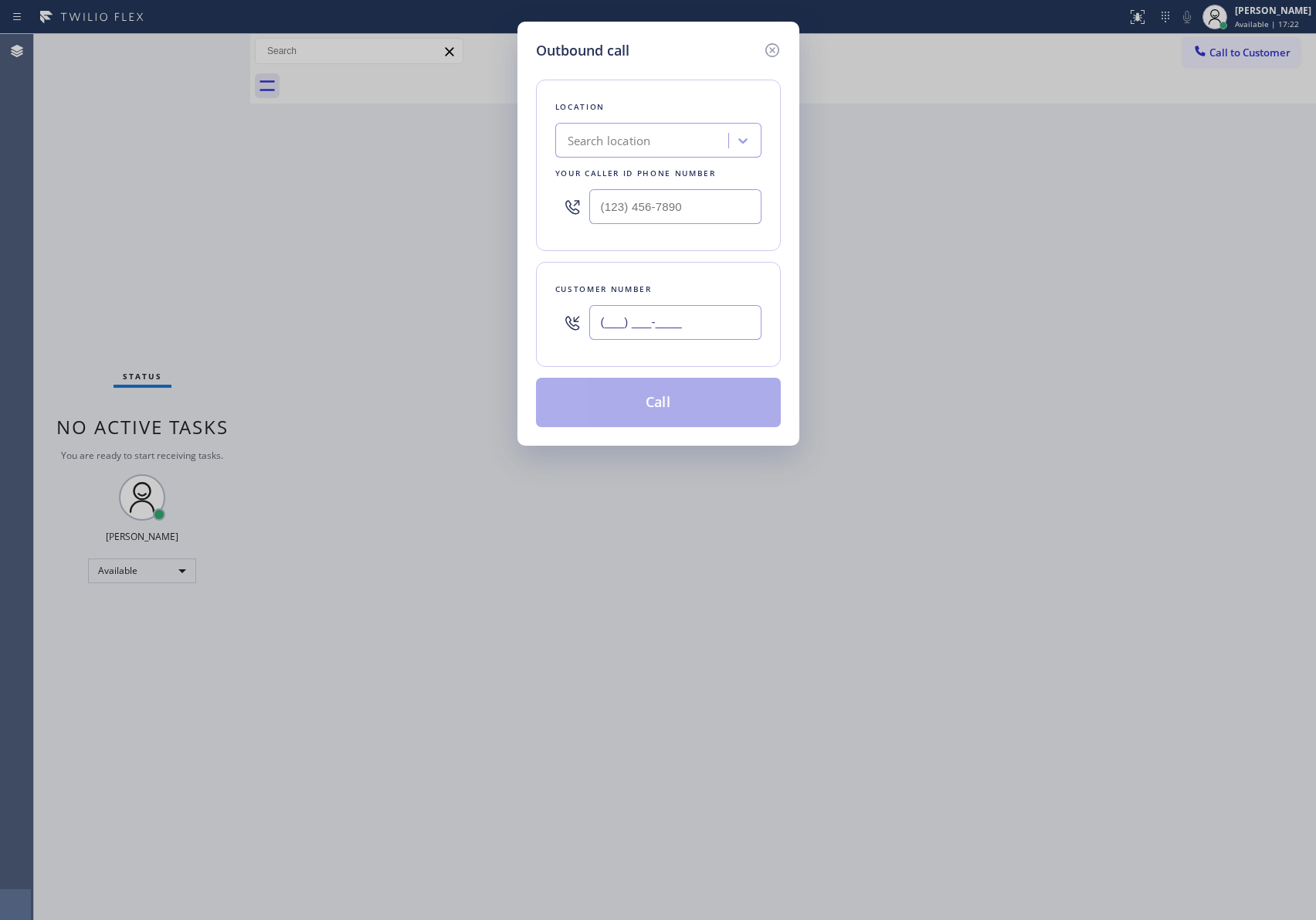
click at [677, 318] on input "(___) ___-____" at bounding box center [675, 322] width 173 height 35
paste input "305) 527-7132"
type input "(305) 527-7132"
click at [668, 140] on div "Search location" at bounding box center [644, 141] width 169 height 27
type input "H"
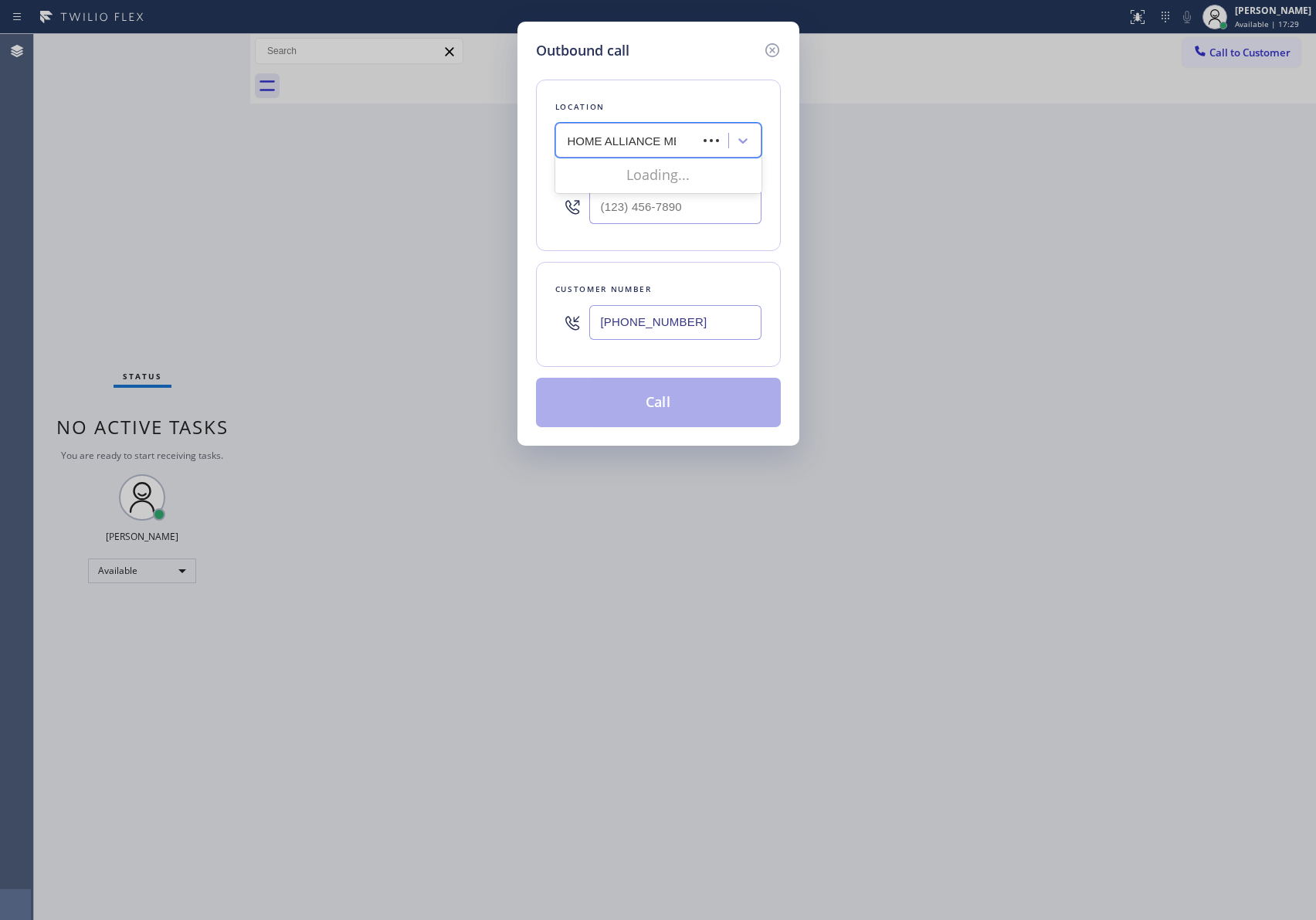
type input "HOME ALLIANCE MEM"
click at [666, 181] on div "Home Alliance Membership" at bounding box center [658, 173] width 206 height 28
type input "[PHONE_NUMBER]"
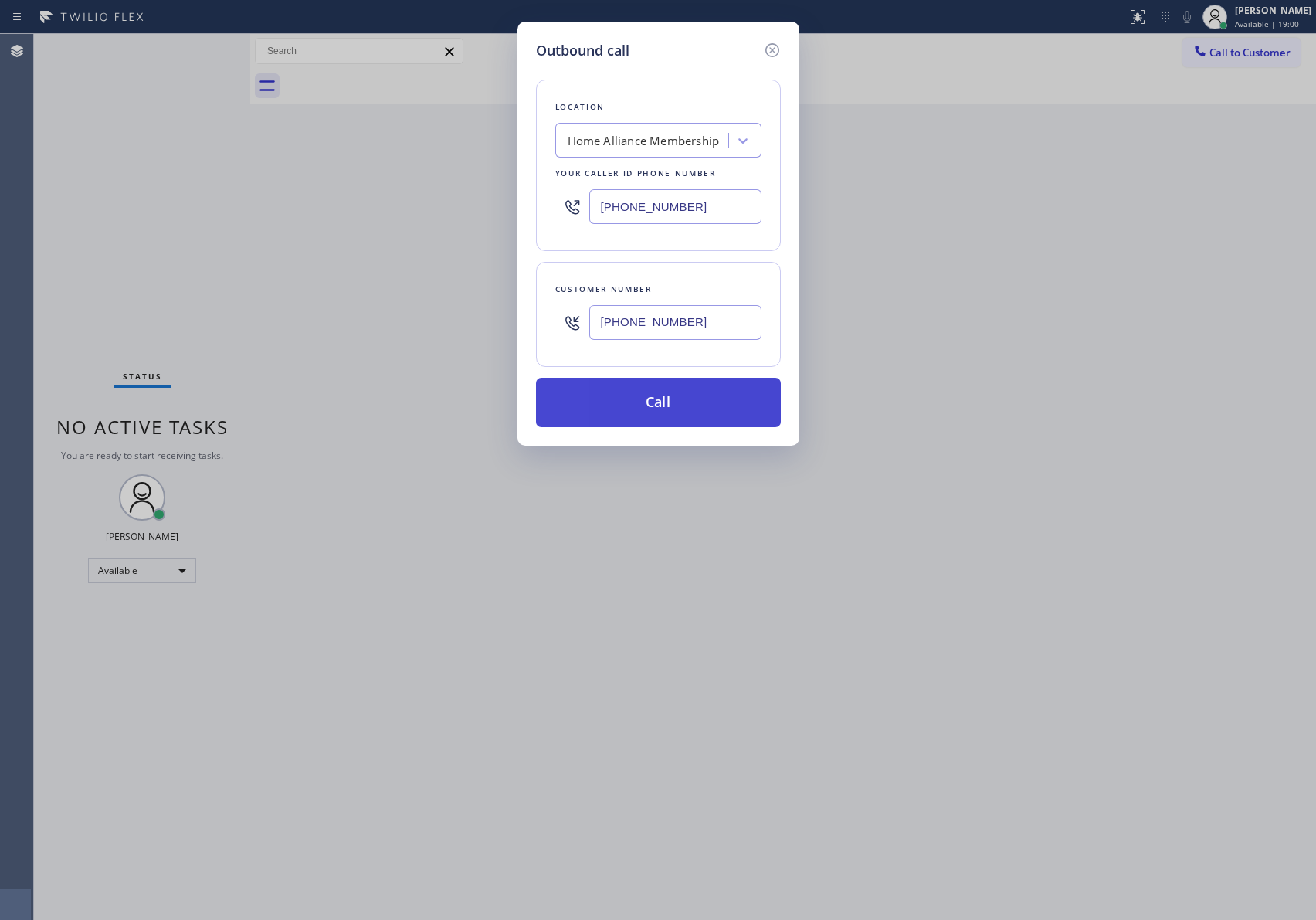
click at [642, 418] on button "Call" at bounding box center [658, 403] width 245 height 50
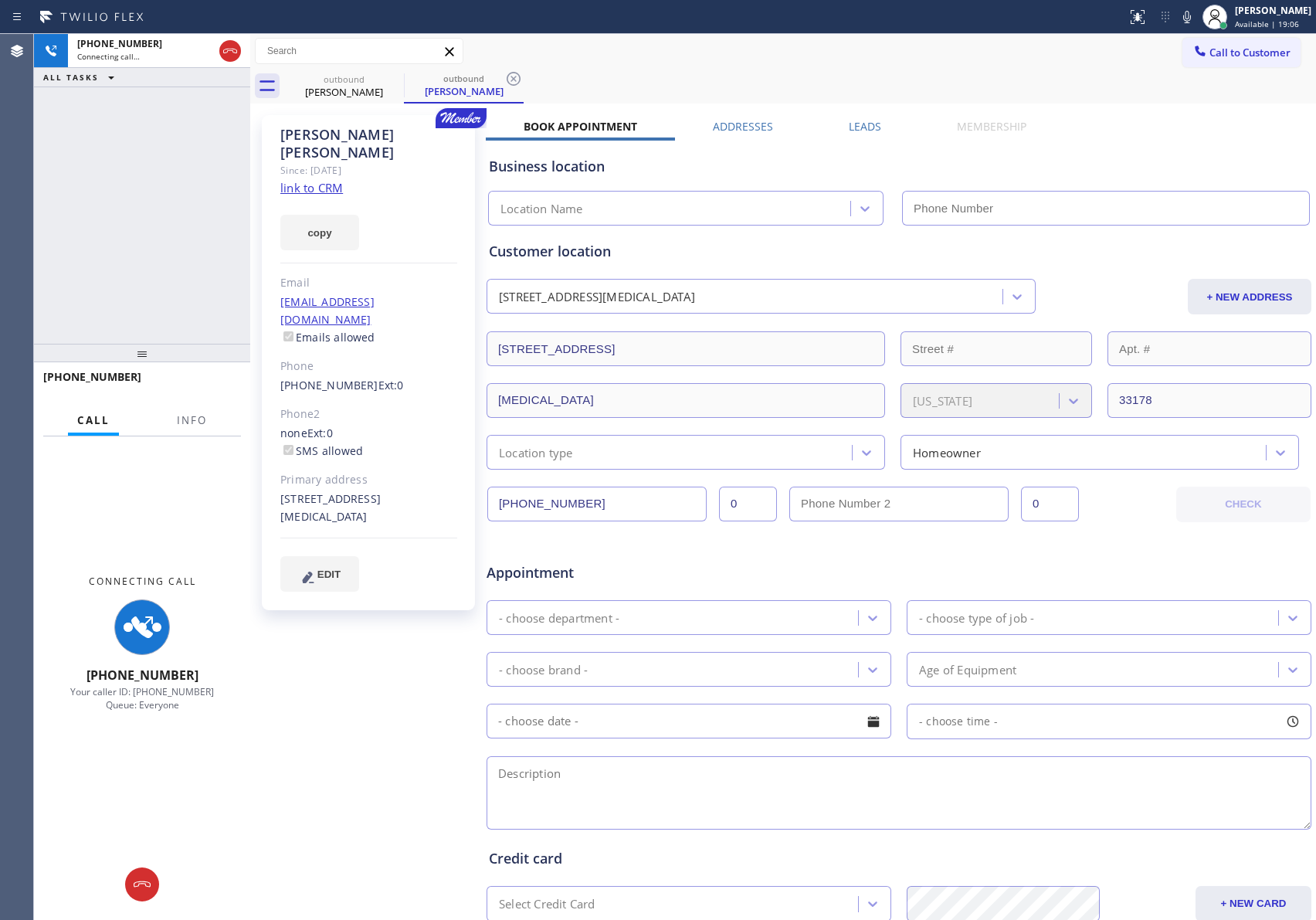
type input "[PHONE_NUMBER]"
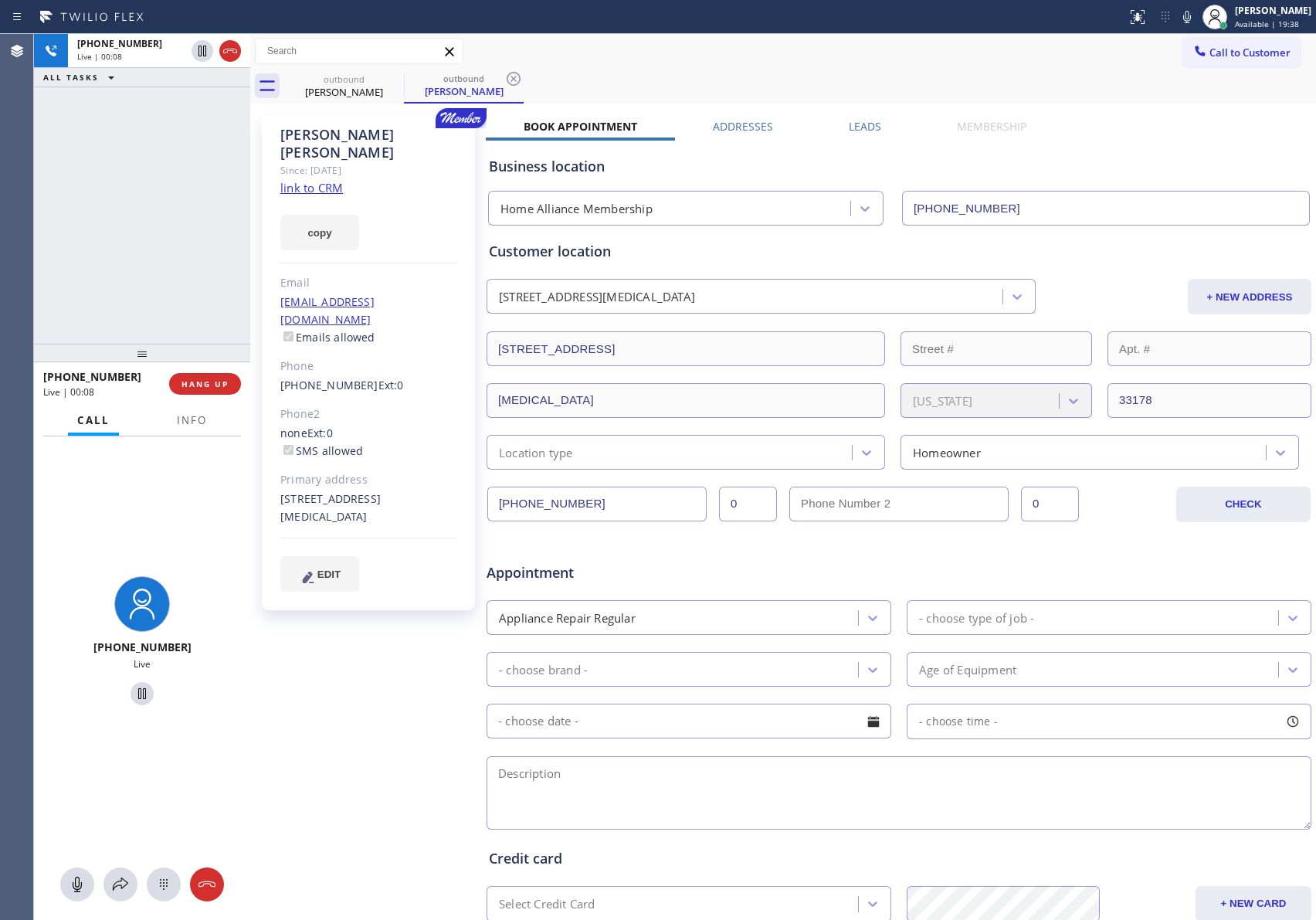
click at [140, 348] on div "+13055277132 Live | 00:08 ALL TASKS ALL TASKS ACTIVE TASKS TASKS IN WRAP UP +13…" at bounding box center [141, 477] width 216 height 886
click at [195, 389] on span "HANG UP" at bounding box center [205, 384] width 47 height 10
click at [181, 209] on div "+13055277132 Live | 00:09 ALL TASKS ALL TASKS ACTIVE TASKS TASKS IN WRAP UP" at bounding box center [141, 189] width 216 height 310
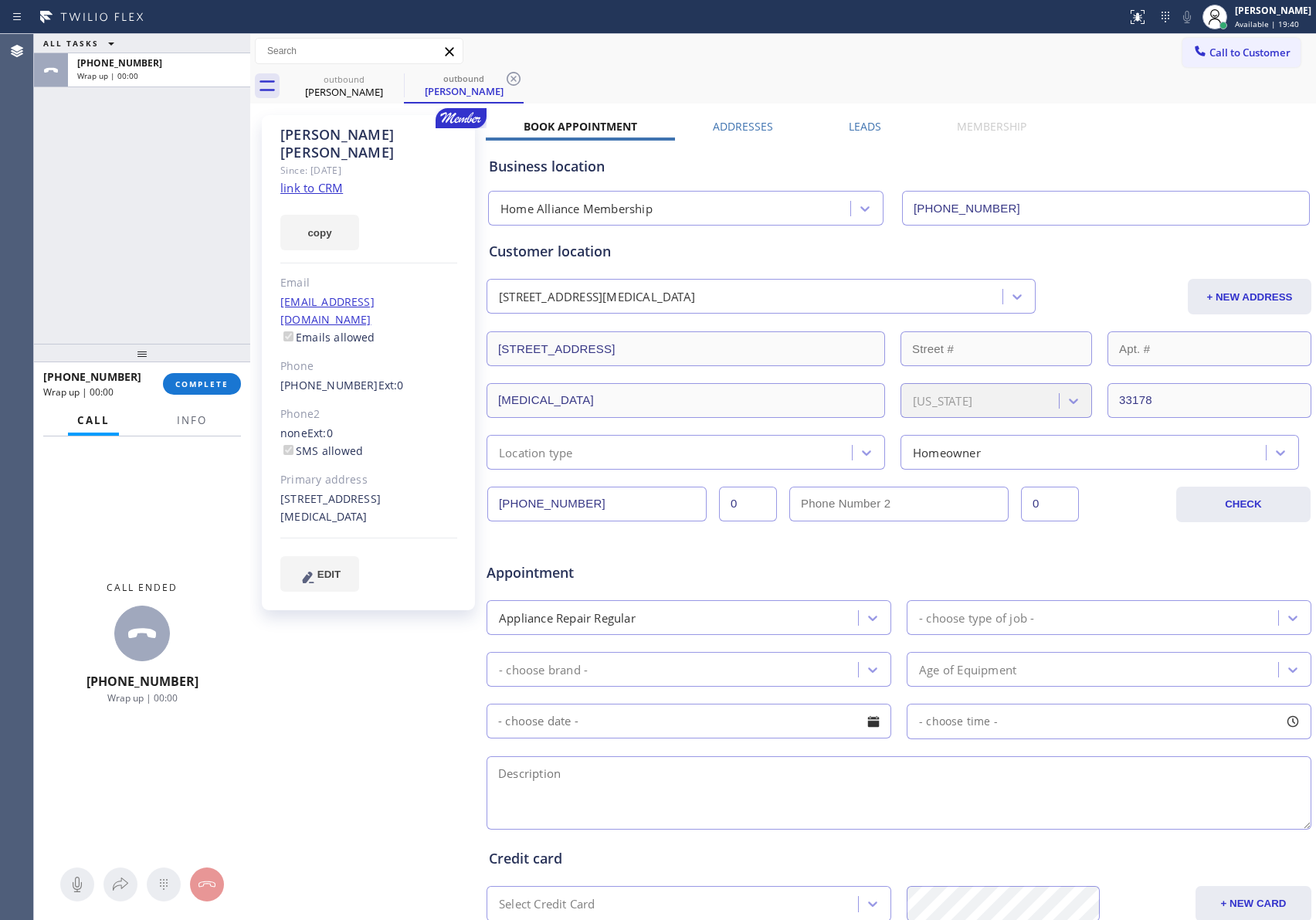
drag, startPoint x: 136, startPoint y: 253, endPoint x: 248, endPoint y: 381, distance: 170.1
click at [189, 323] on div "ALL TASKS ALL TASKS ACTIVE TASKS TASKS IN WRAP UP +13055277132 Wrap up | 00:00" at bounding box center [141, 189] width 216 height 310
click at [222, 388] on span "COMPLETE" at bounding box center [201, 384] width 53 height 10
click at [177, 216] on div "ALL TASKS ALL TASKS ACTIVE TASKS TASKS IN WRAP UP +13055277132 Wrap up | 00:00" at bounding box center [141, 189] width 216 height 310
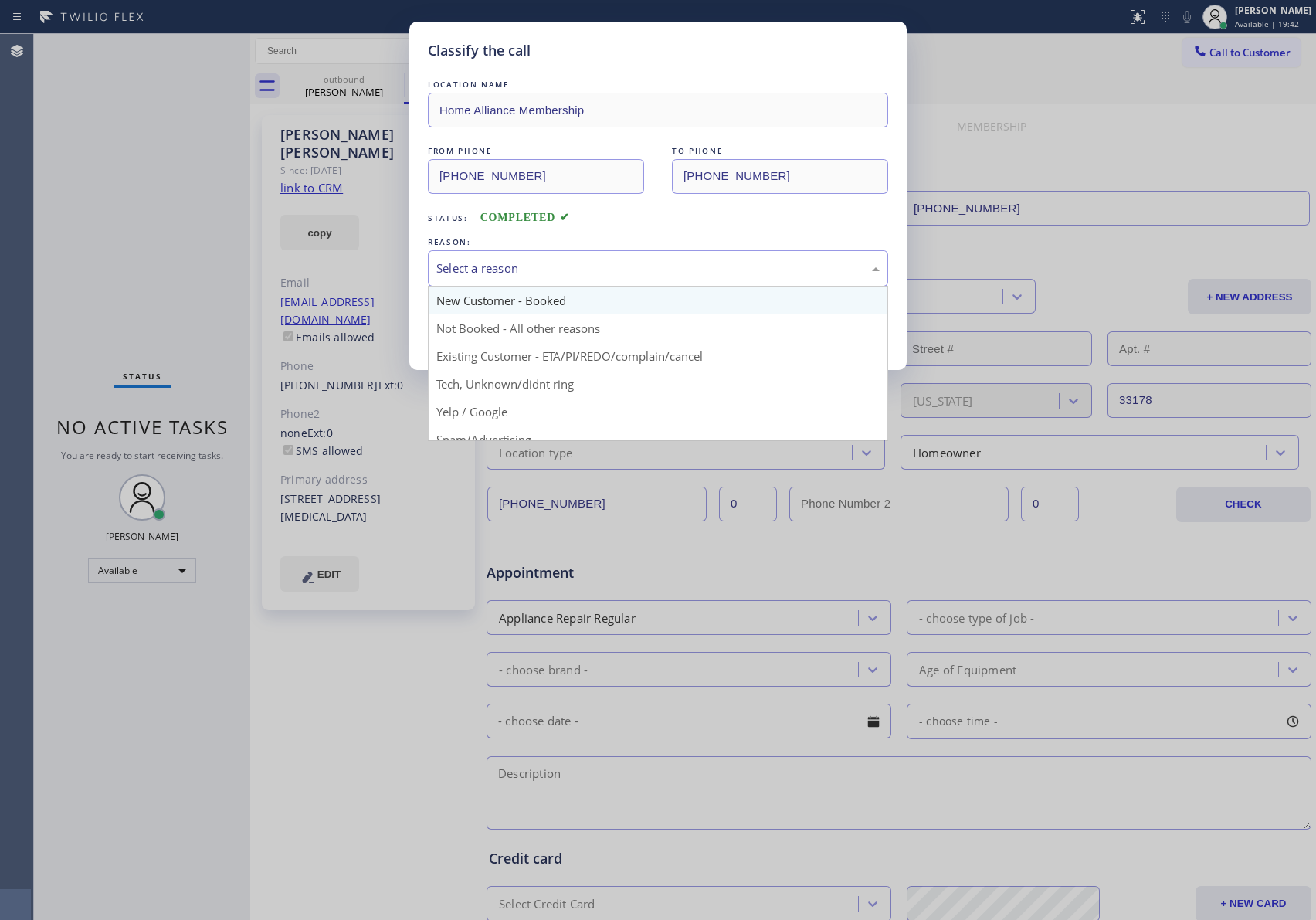
drag, startPoint x: 466, startPoint y: 257, endPoint x: 480, endPoint y: 313, distance: 57.7
click at [466, 258] on div "Select a reason" at bounding box center [658, 268] width 461 height 36
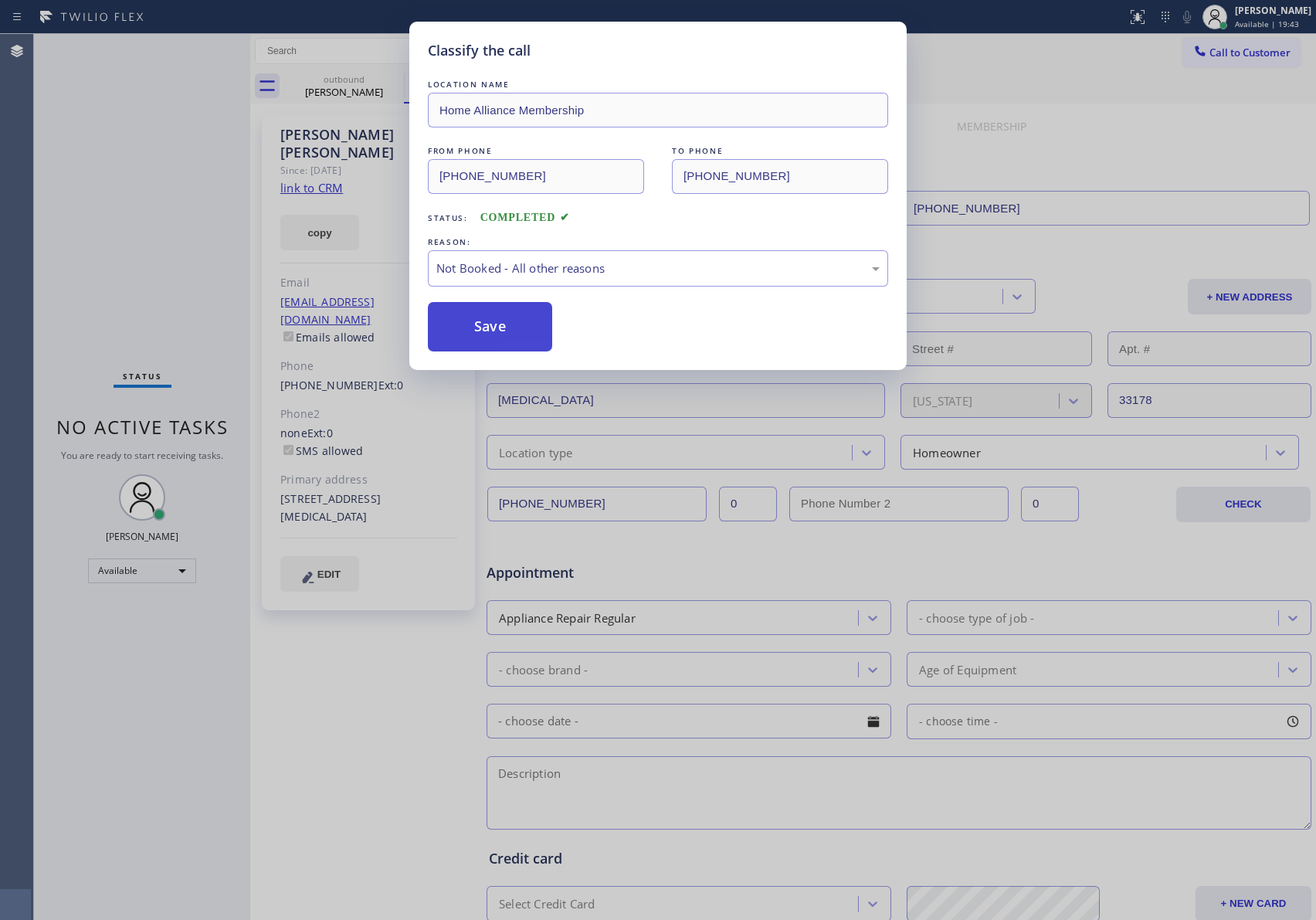
click at [482, 324] on button "Save" at bounding box center [489, 327] width 124 height 50
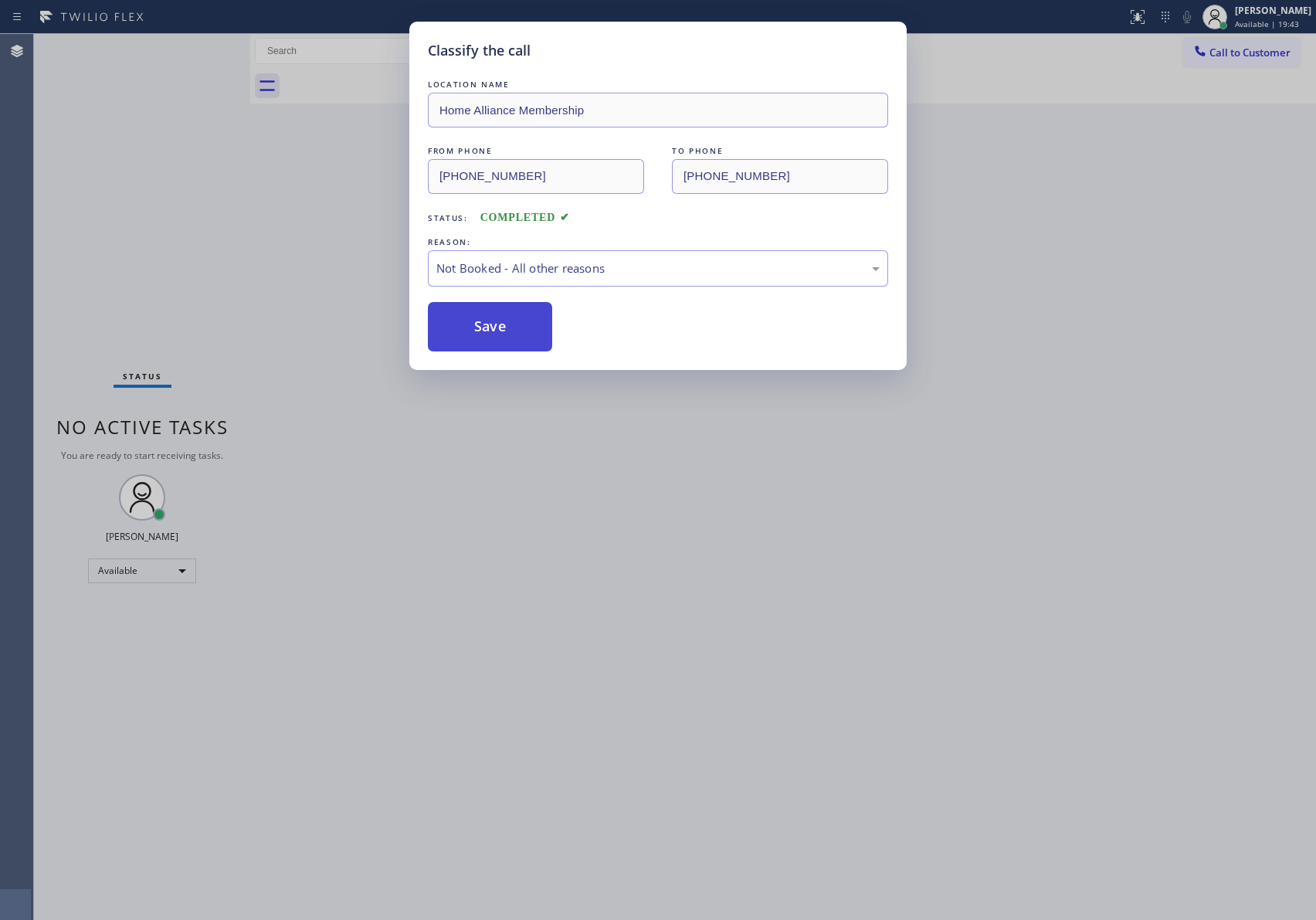
click at [482, 324] on button "Save" at bounding box center [489, 327] width 124 height 50
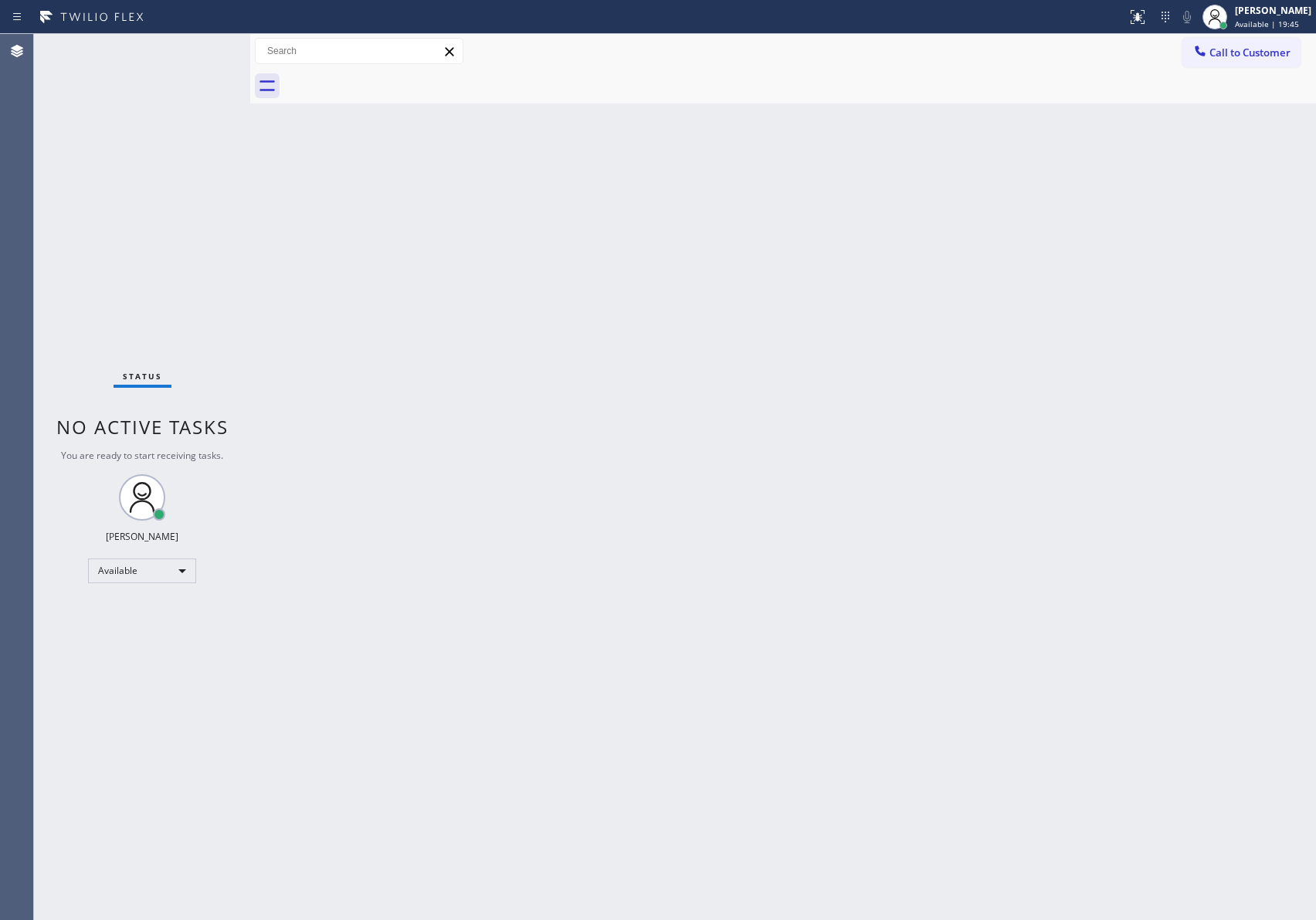
drag, startPoint x: 831, startPoint y: 531, endPoint x: 1241, endPoint y: 193, distance: 531.4
click at [932, 469] on div "Back to Dashboard Change Sender ID Customers Technicians Select a contact Outbo…" at bounding box center [783, 477] width 1066 height 886
click at [1258, 39] on button "Call to Customer" at bounding box center [1241, 52] width 118 height 30
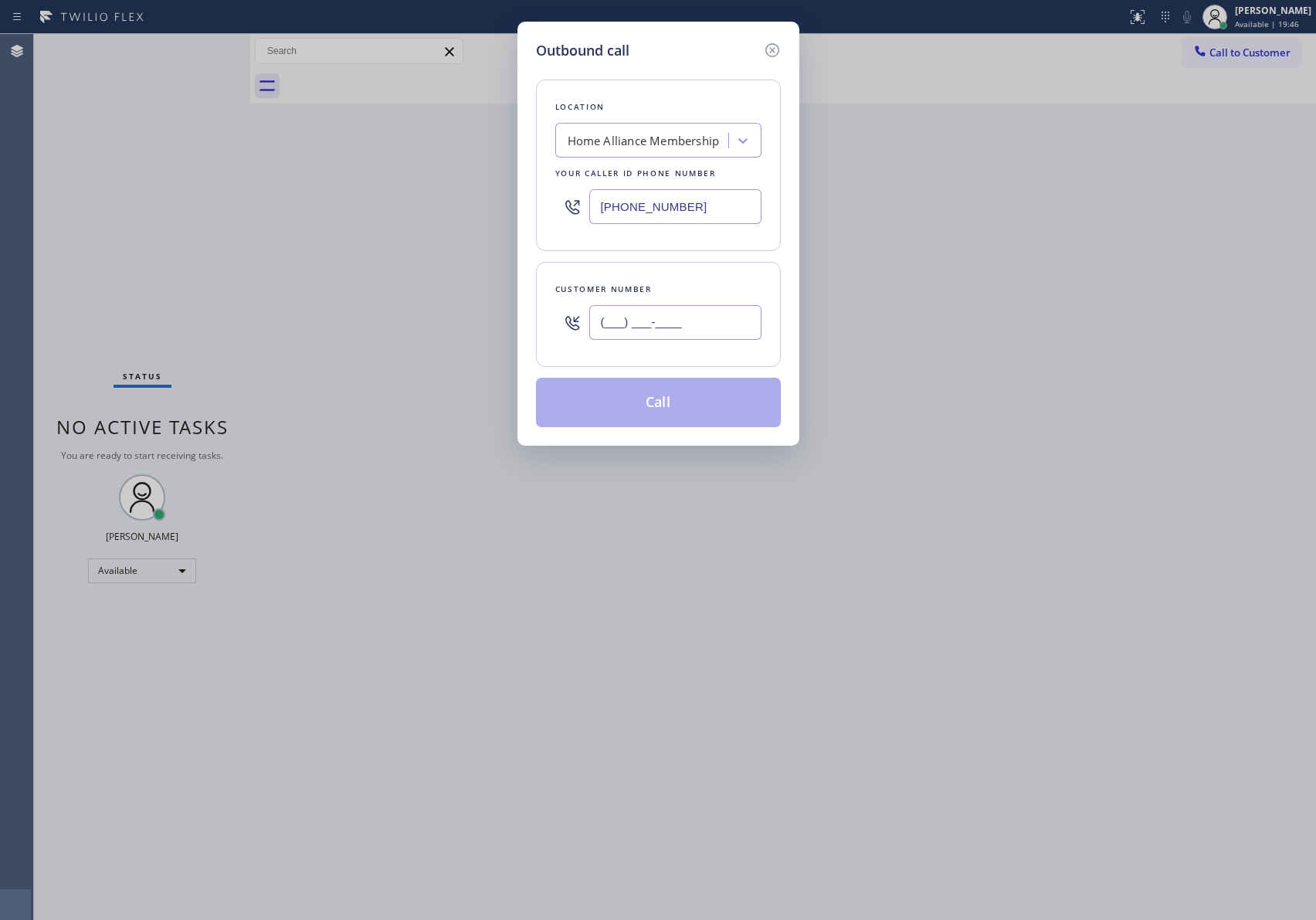
click at [663, 340] on input "(___) ___-____" at bounding box center [675, 322] width 173 height 35
paste input "323) 527-5009"
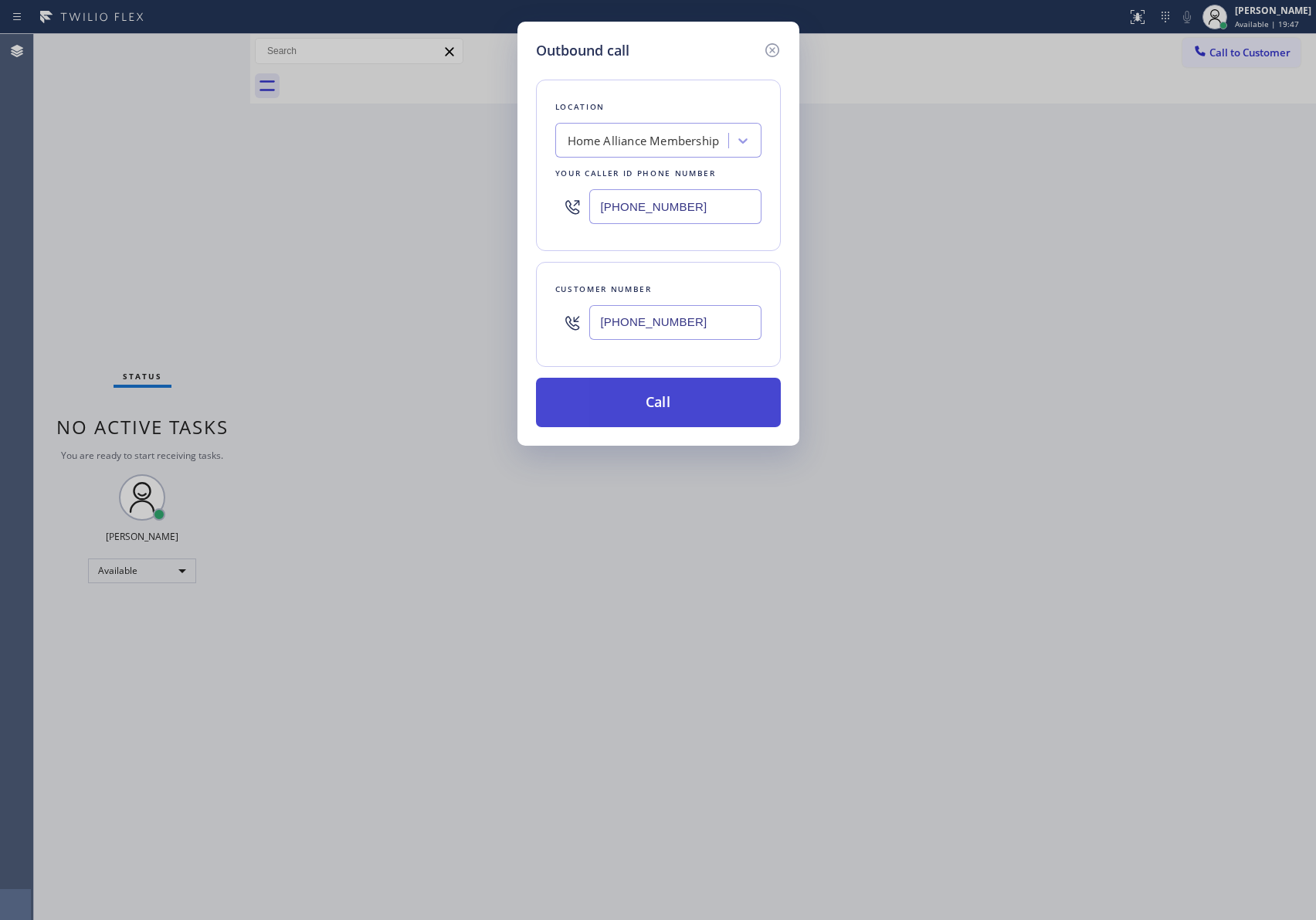
type input "(323) 527-5009"
click at [642, 413] on button "Call" at bounding box center [658, 403] width 245 height 50
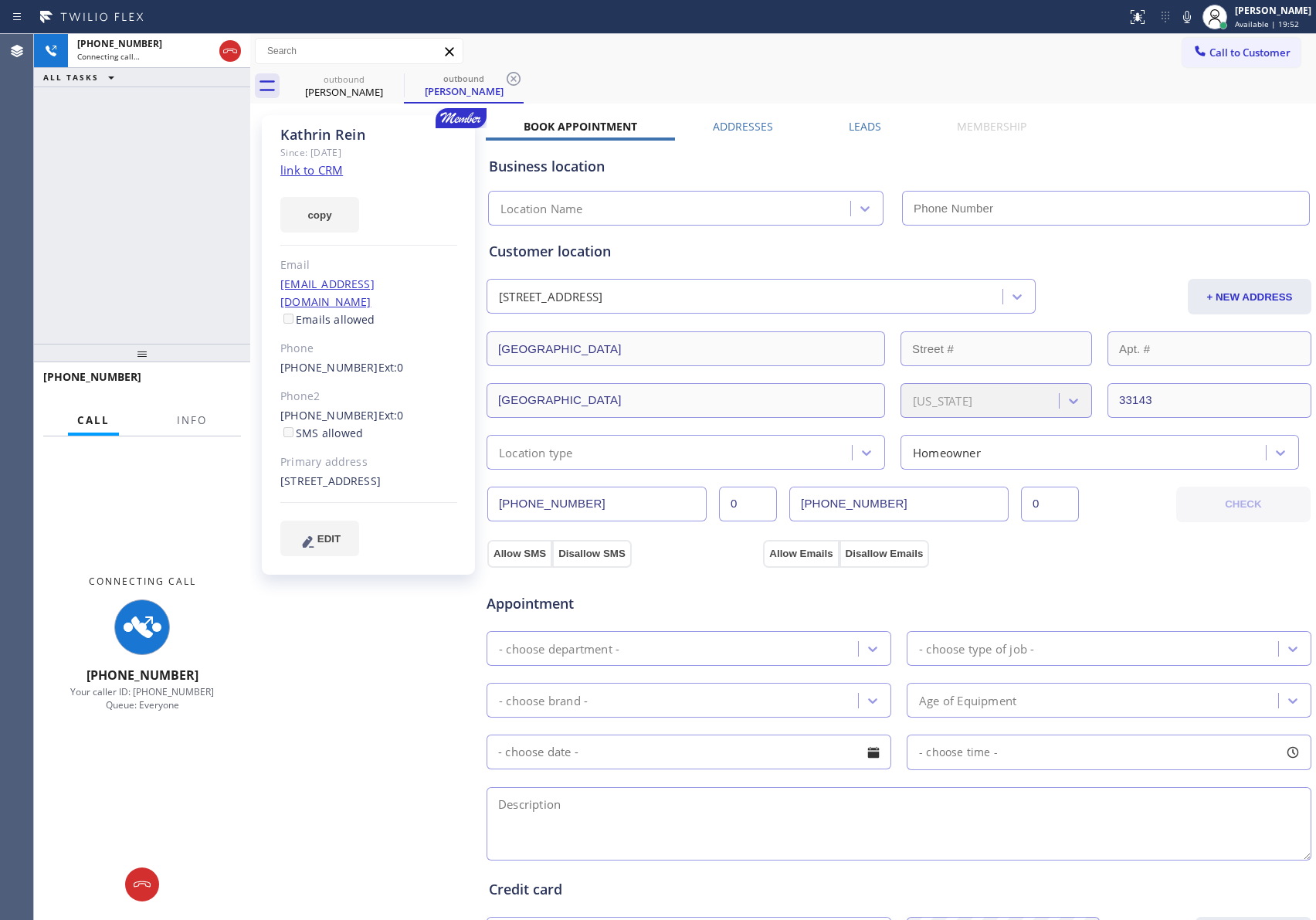
type input "[PHONE_NUMBER]"
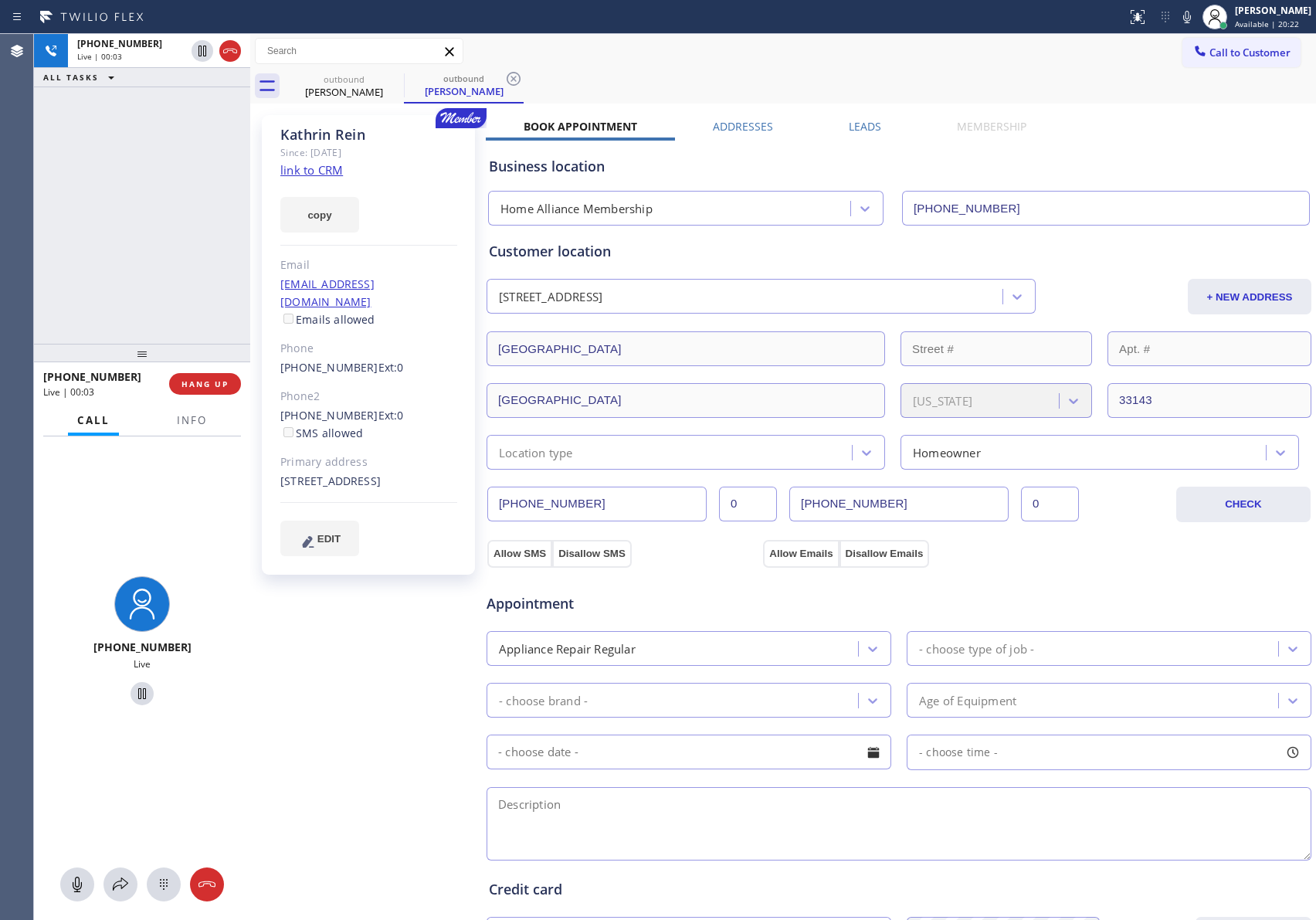
click at [162, 254] on div "+13235275009 Live | 00:03 ALL TASKS ALL TASKS ACTIVE TASKS TASKS IN WRAP UP" at bounding box center [141, 189] width 216 height 310
click at [207, 379] on span "HANG UP" at bounding box center [205, 384] width 47 height 10
click at [183, 233] on div "+13235275009 Live | 00:05 ALL TASKS ALL TASKS ACTIVE TASKS TASKS IN WRAP UP" at bounding box center [141, 189] width 216 height 310
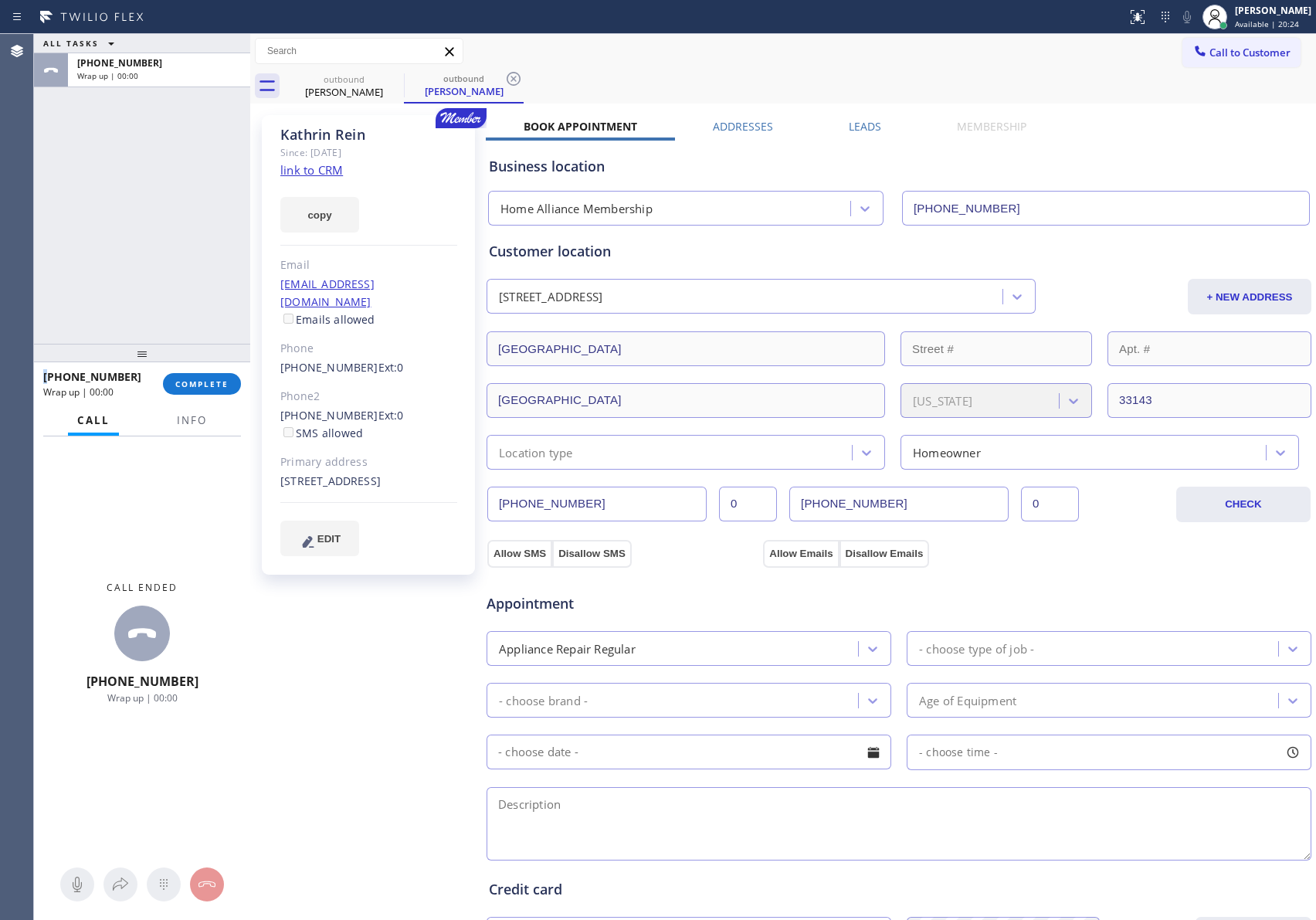
drag, startPoint x: 225, startPoint y: 382, endPoint x: 124, endPoint y: 128, distance: 273.3
click at [225, 382] on span "COMPLETE" at bounding box center [201, 384] width 53 height 10
click at [124, 126] on div "ALL TASKS ALL TASKS ACTIVE TASKS TASKS IN WRAP UP +13235275009 Wrap up | 00:00" at bounding box center [141, 189] width 216 height 310
drag, startPoint x: 124, startPoint y: 126, endPoint x: 124, endPoint y: 116, distance: 10.0
click at [124, 121] on div "ALL TASKS ALL TASKS ACTIVE TASKS TASKS IN WRAP UP +13235275009 Wrap up | 00:00" at bounding box center [141, 189] width 216 height 310
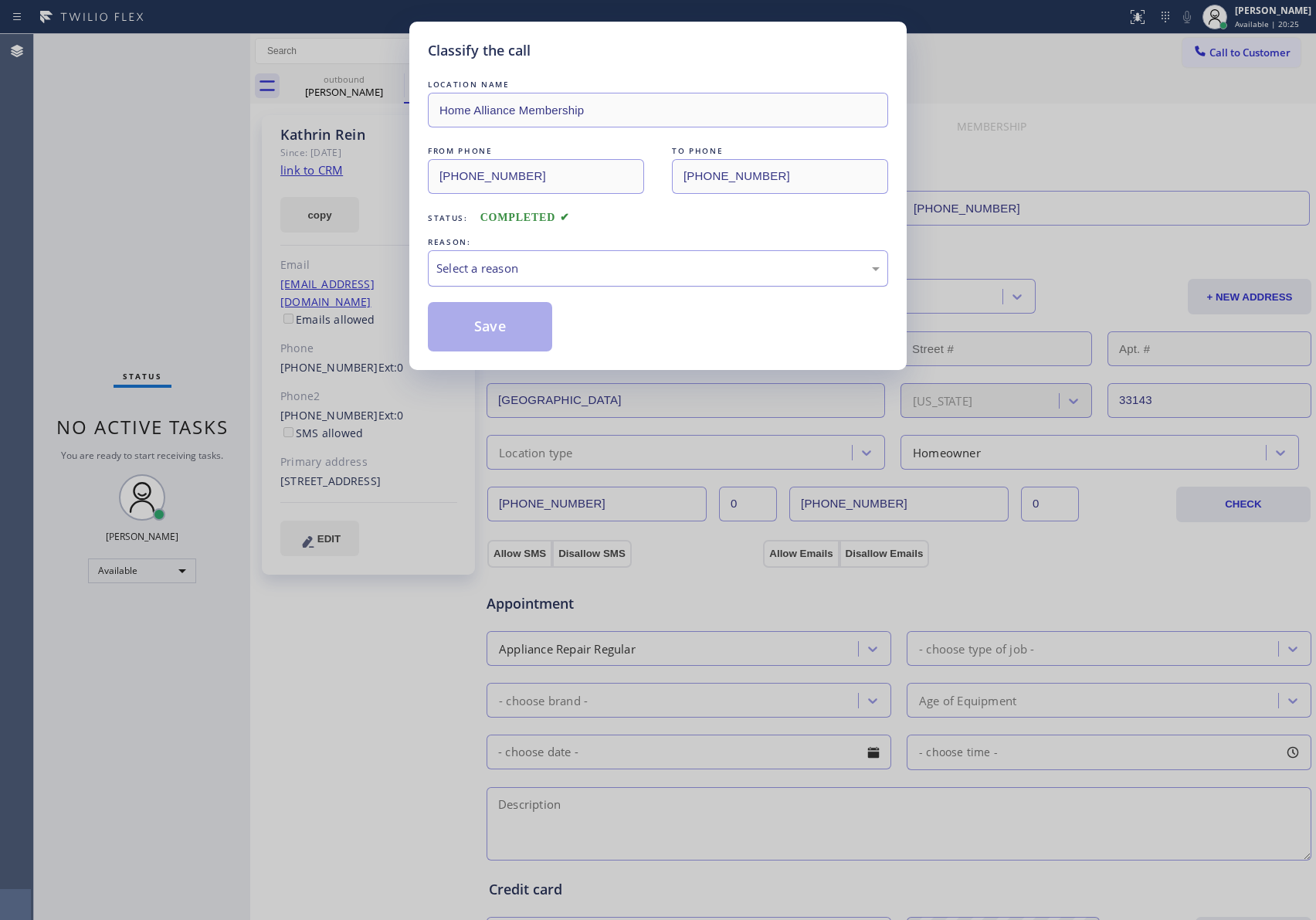
click at [557, 275] on div "Select a reason" at bounding box center [658, 268] width 443 height 18
click at [471, 337] on button "Save" at bounding box center [489, 327] width 124 height 50
click at [471, 334] on button "Save" at bounding box center [489, 327] width 124 height 50
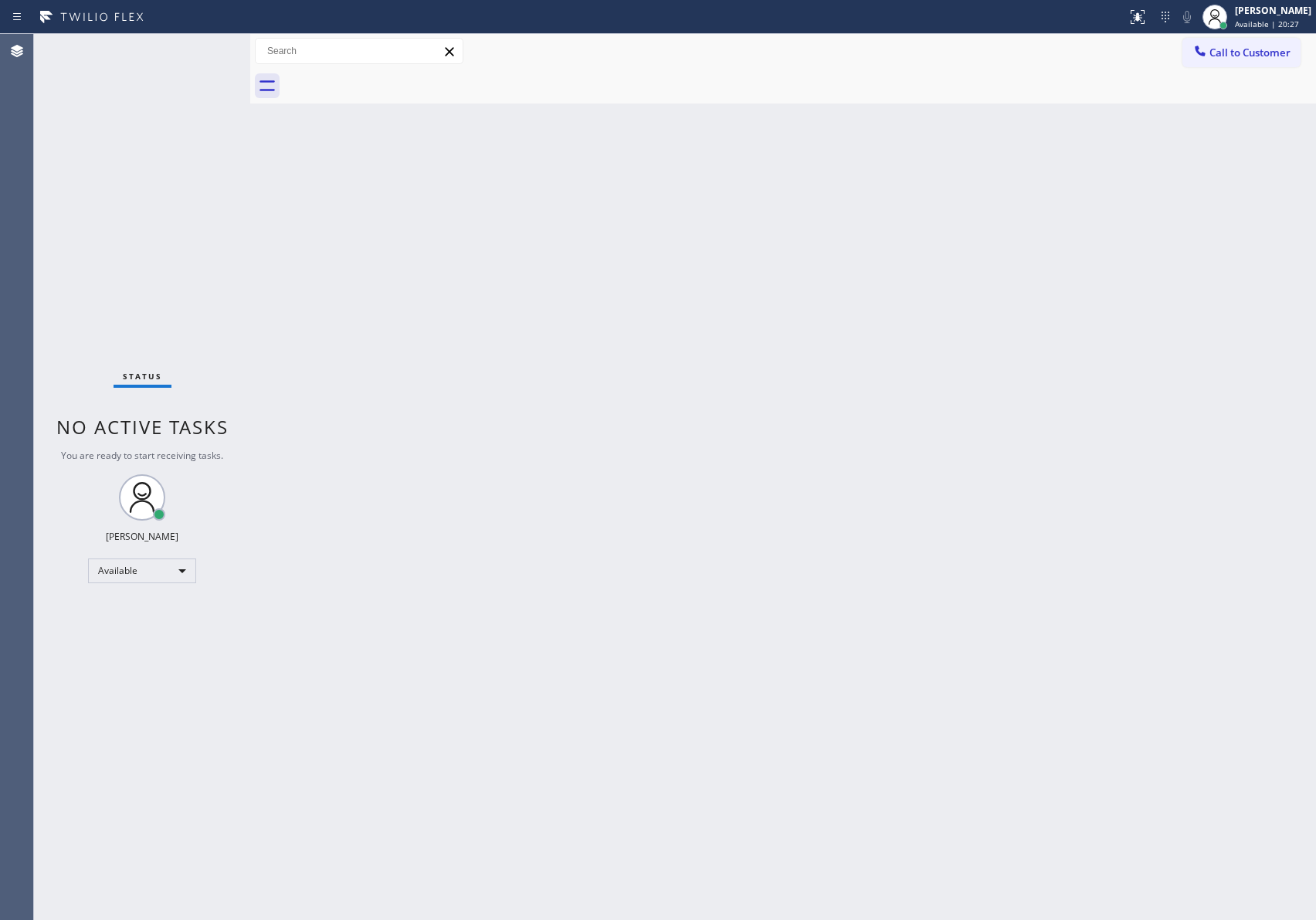
drag, startPoint x: 779, startPoint y: 566, endPoint x: 1155, endPoint y: 241, distance: 497.0
click at [825, 536] on div "Back to Dashboard Change Sender ID Customers Technicians Select a contact Outbo…" at bounding box center [783, 477] width 1066 height 886
click at [1198, 53] on icon at bounding box center [1200, 51] width 10 height 10
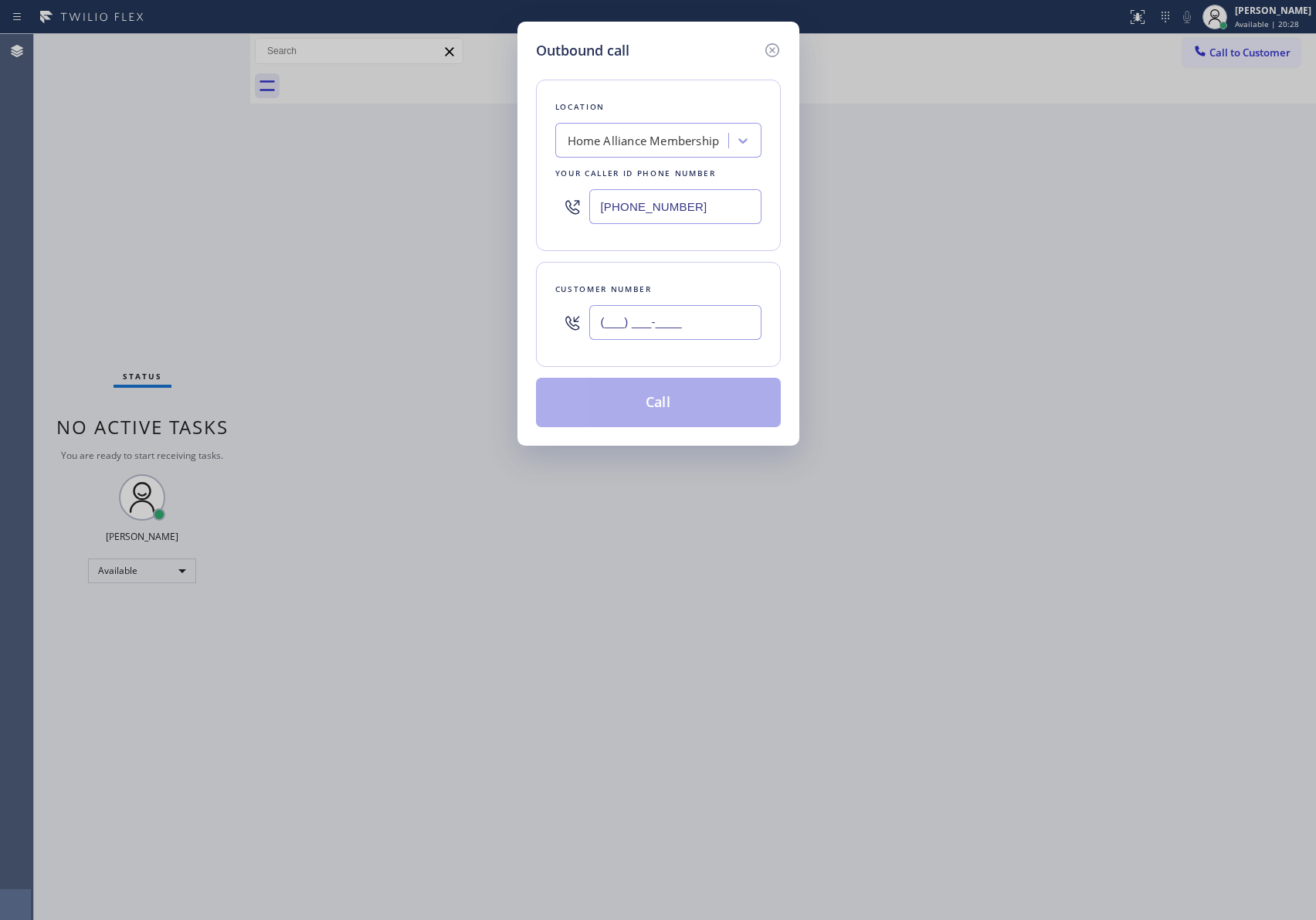
click at [624, 319] on input "(___) ___-____" at bounding box center [675, 322] width 173 height 35
paste input "949) 244-0757"
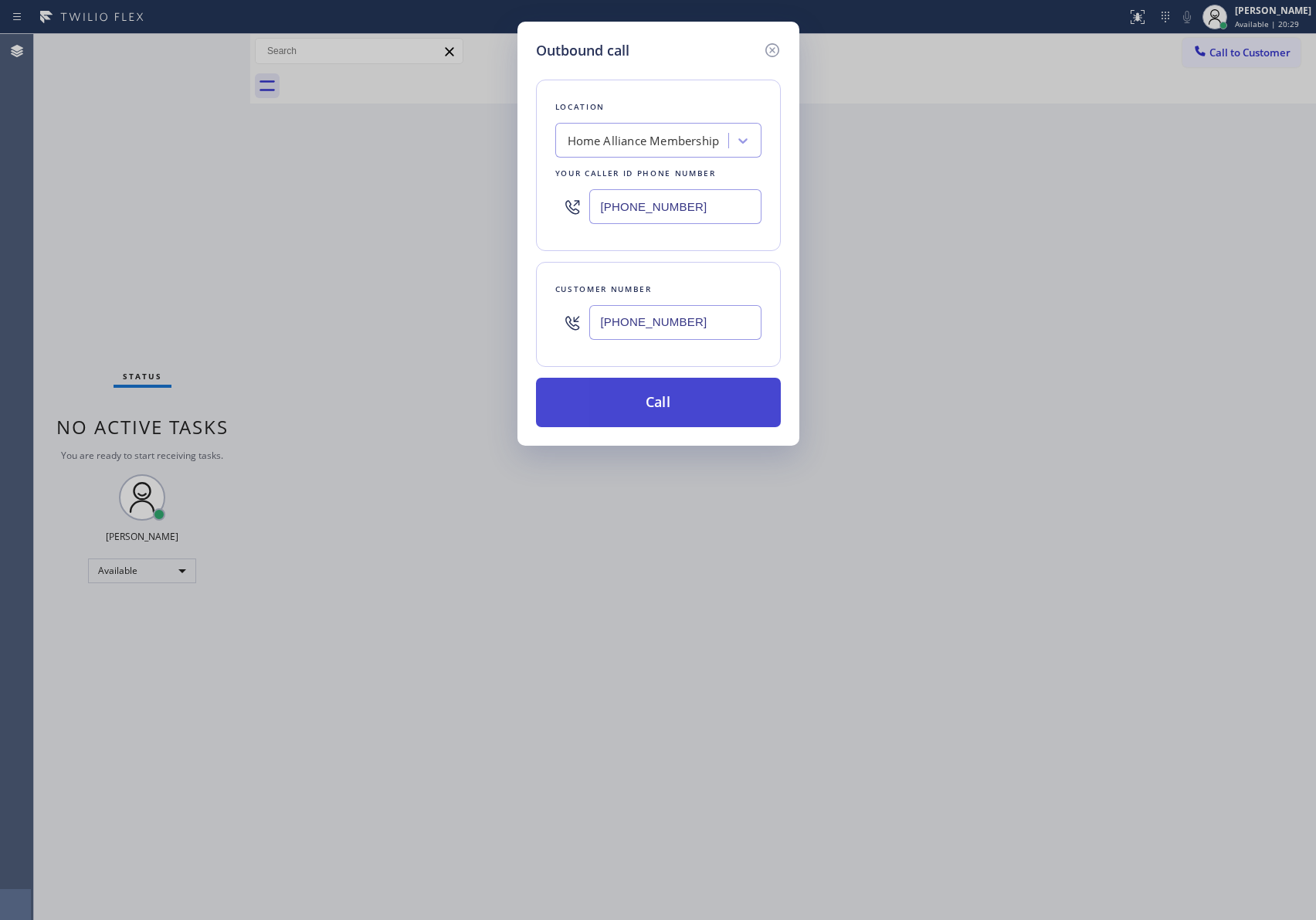
type input "(949) 244-0757"
click at [627, 404] on button "Call" at bounding box center [658, 403] width 245 height 50
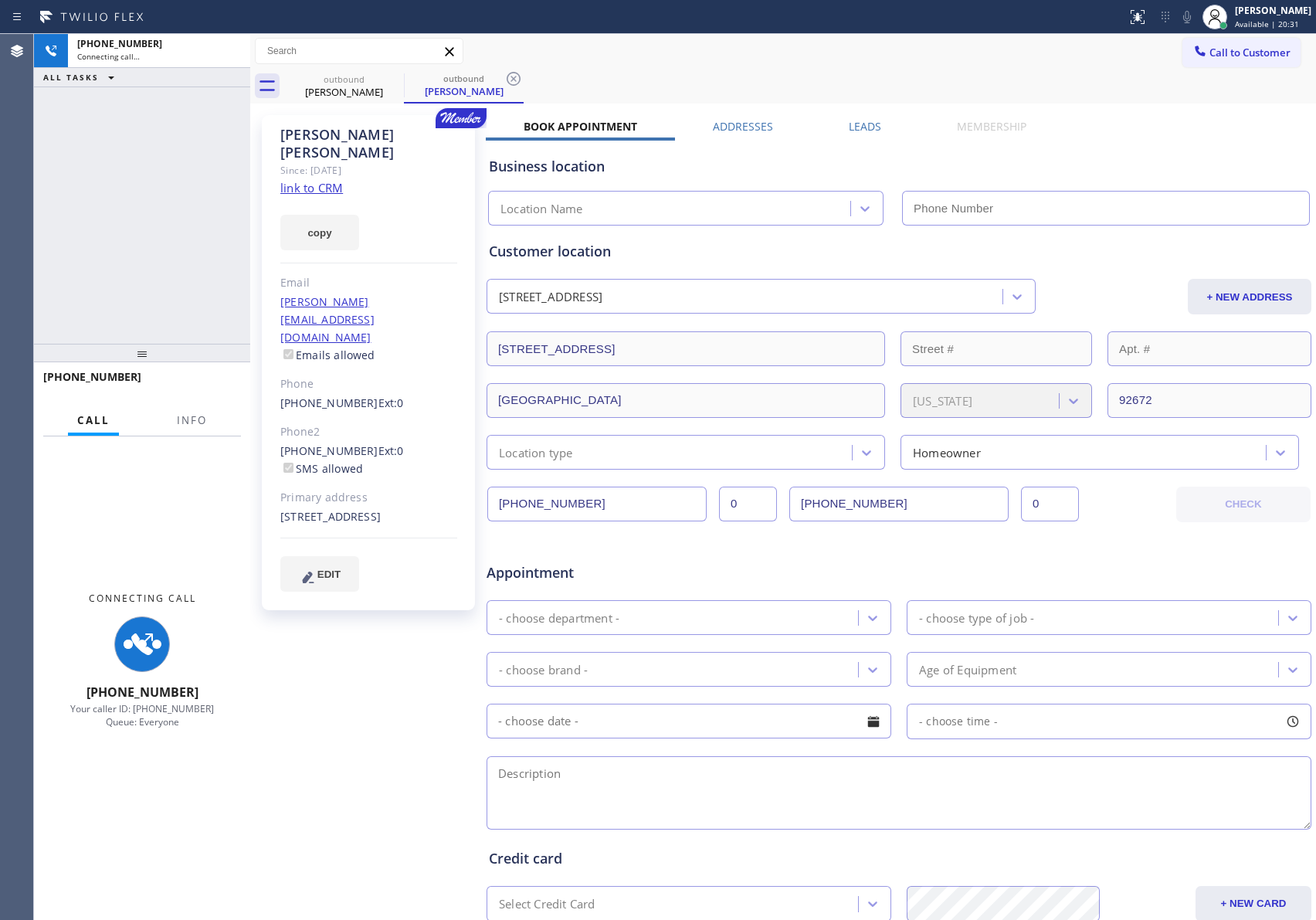
click at [135, 233] on div "+19492440757 Connecting call… ALL TASKS ALL TASKS ACTIVE TASKS TASKS IN WRAP UP" at bounding box center [141, 189] width 216 height 310
type input "[PHONE_NUMBER]"
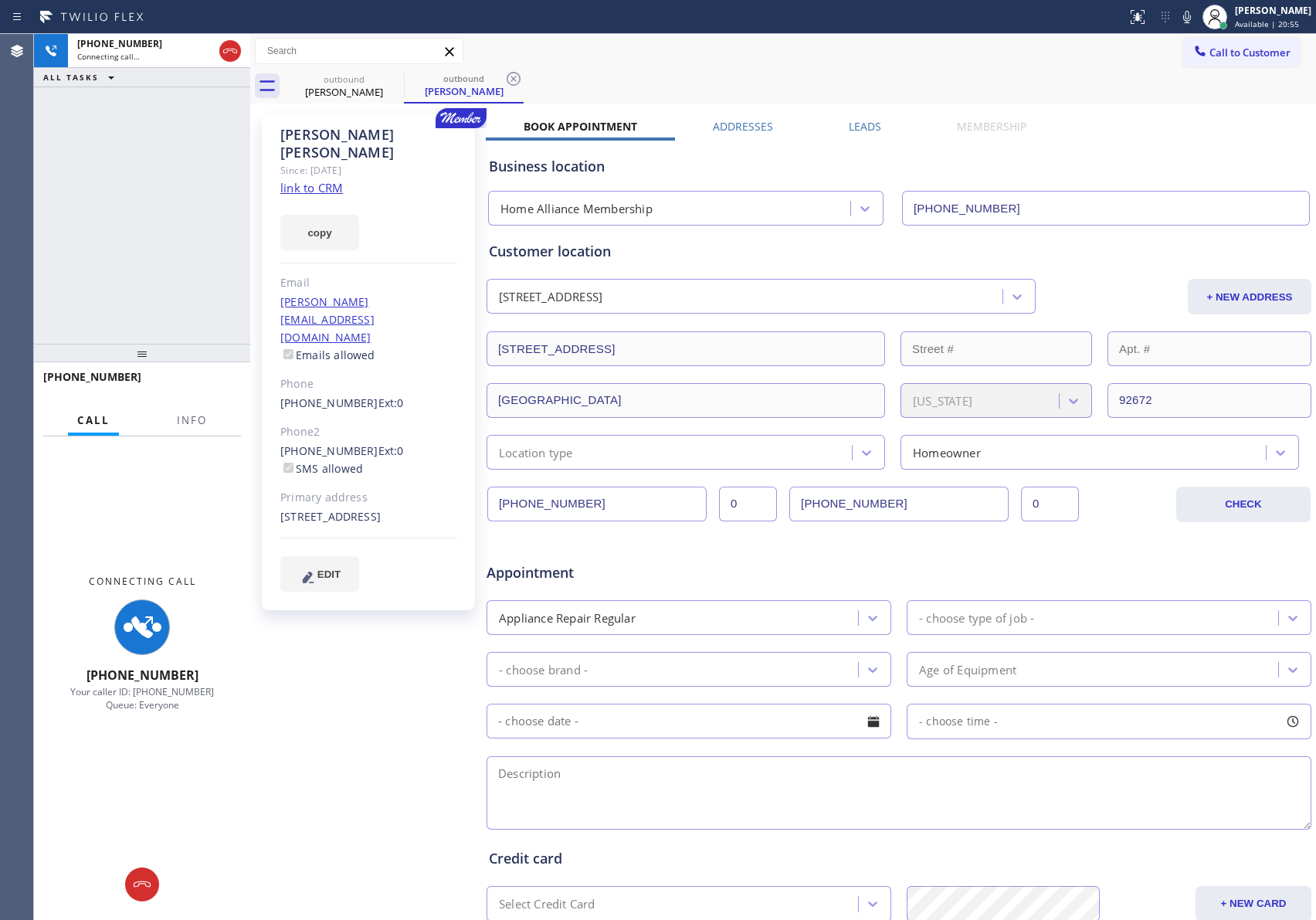
drag, startPoint x: 79, startPoint y: 202, endPoint x: 181, endPoint y: 89, distance: 152.2
click at [91, 202] on div "+19492440757 Connecting call… ALL TASKS ALL TASKS ACTIVE TASKS TASKS IN WRAP UP" at bounding box center [141, 189] width 216 height 310
click at [225, 51] on icon at bounding box center [229, 51] width 18 height 18
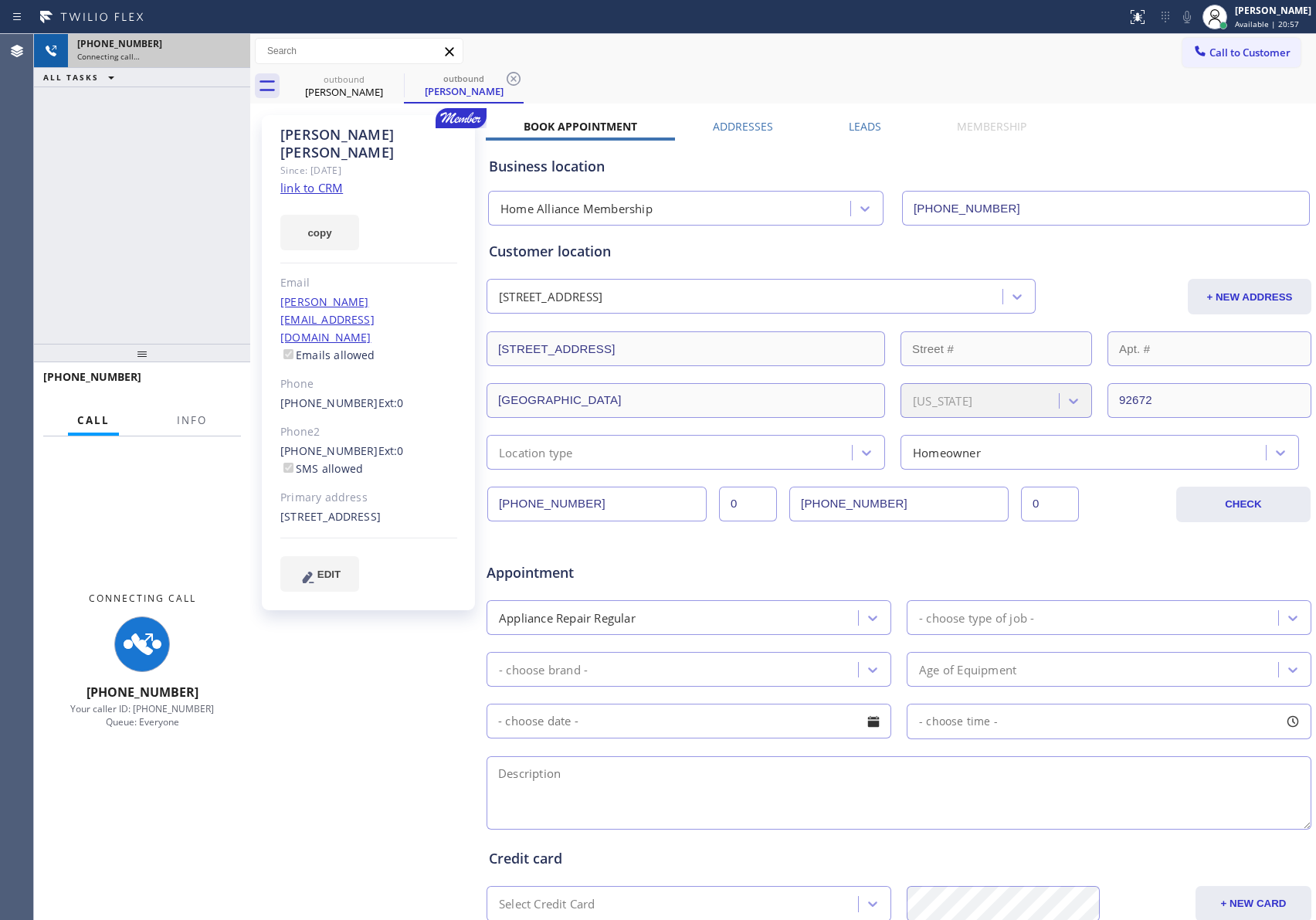
click at [154, 259] on div "+19492440757 Connecting call… ALL TASKS ALL TASKS ACTIVE TASKS TASKS IN WRAP UP" at bounding box center [141, 189] width 216 height 310
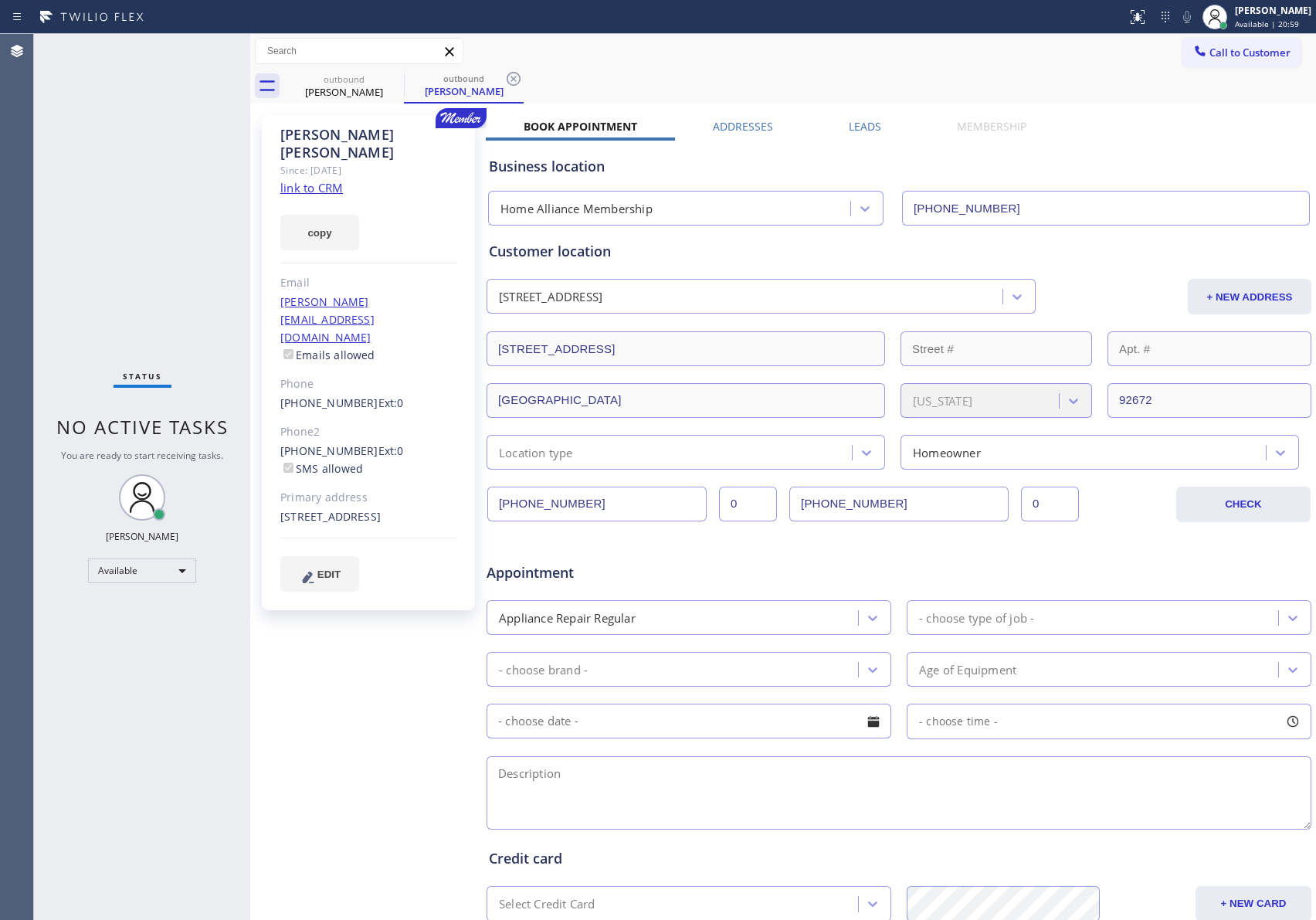
click at [982, 47] on div "Call to Customer Outbound call Location Home Alliance Membership Your caller id…" at bounding box center [783, 51] width 1066 height 27
click at [1209, 51] on span "Call to Customer" at bounding box center [1249, 52] width 81 height 14
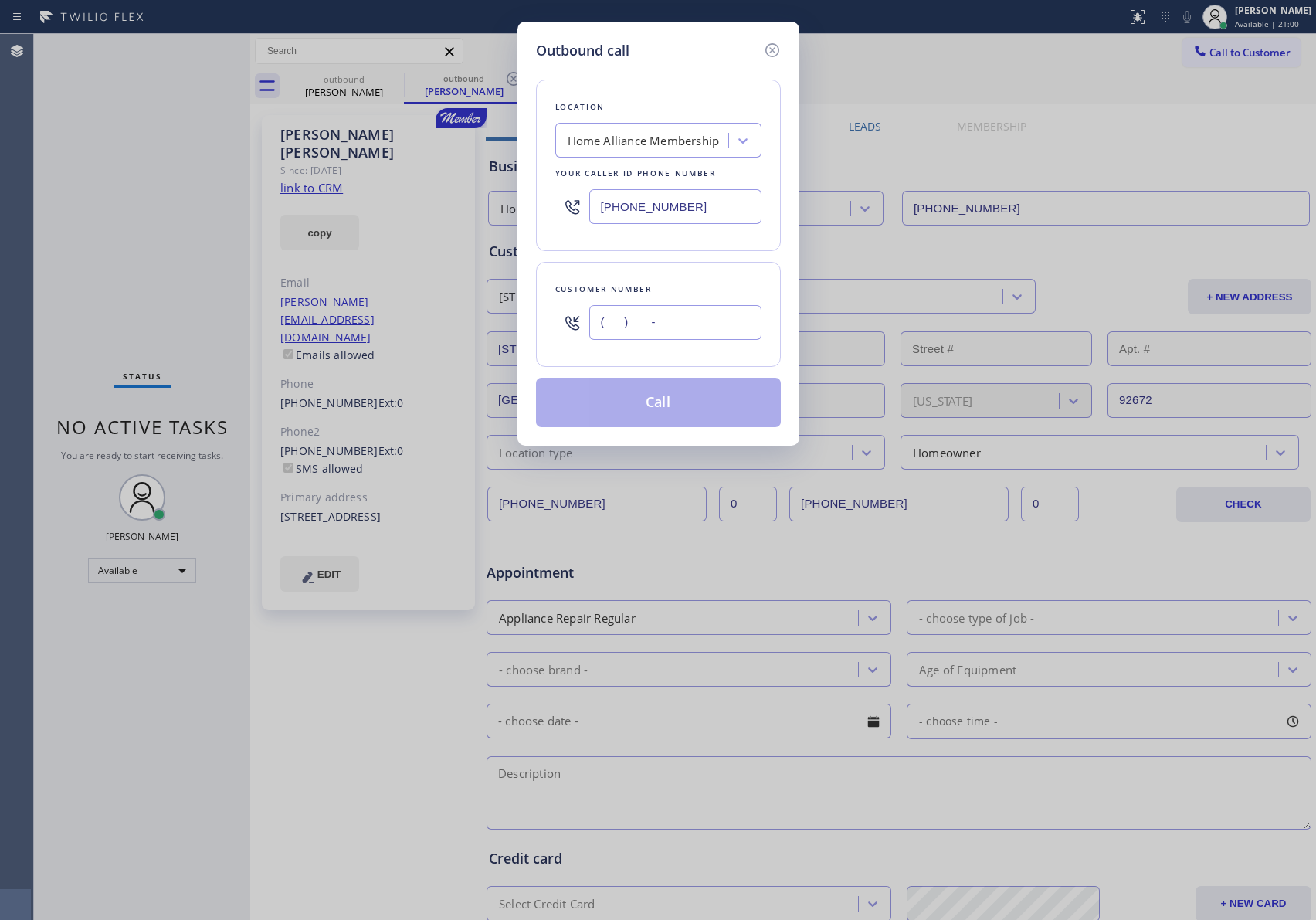
click at [709, 324] on input "(___) ___-____" at bounding box center [675, 322] width 173 height 35
paste input "818) 970-4175"
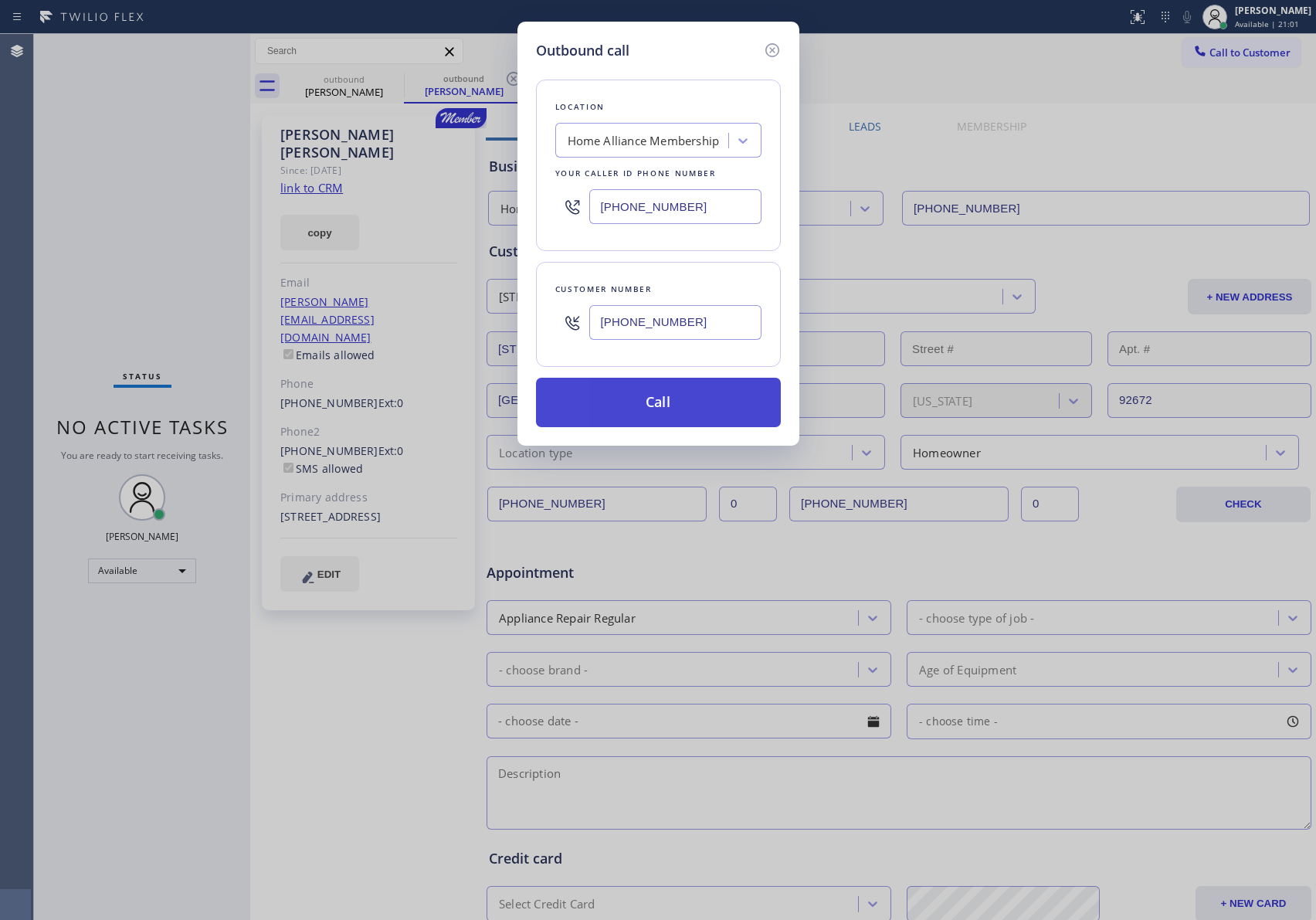
type input "(818) 970-4175"
click at [668, 416] on button "Call" at bounding box center [658, 403] width 245 height 50
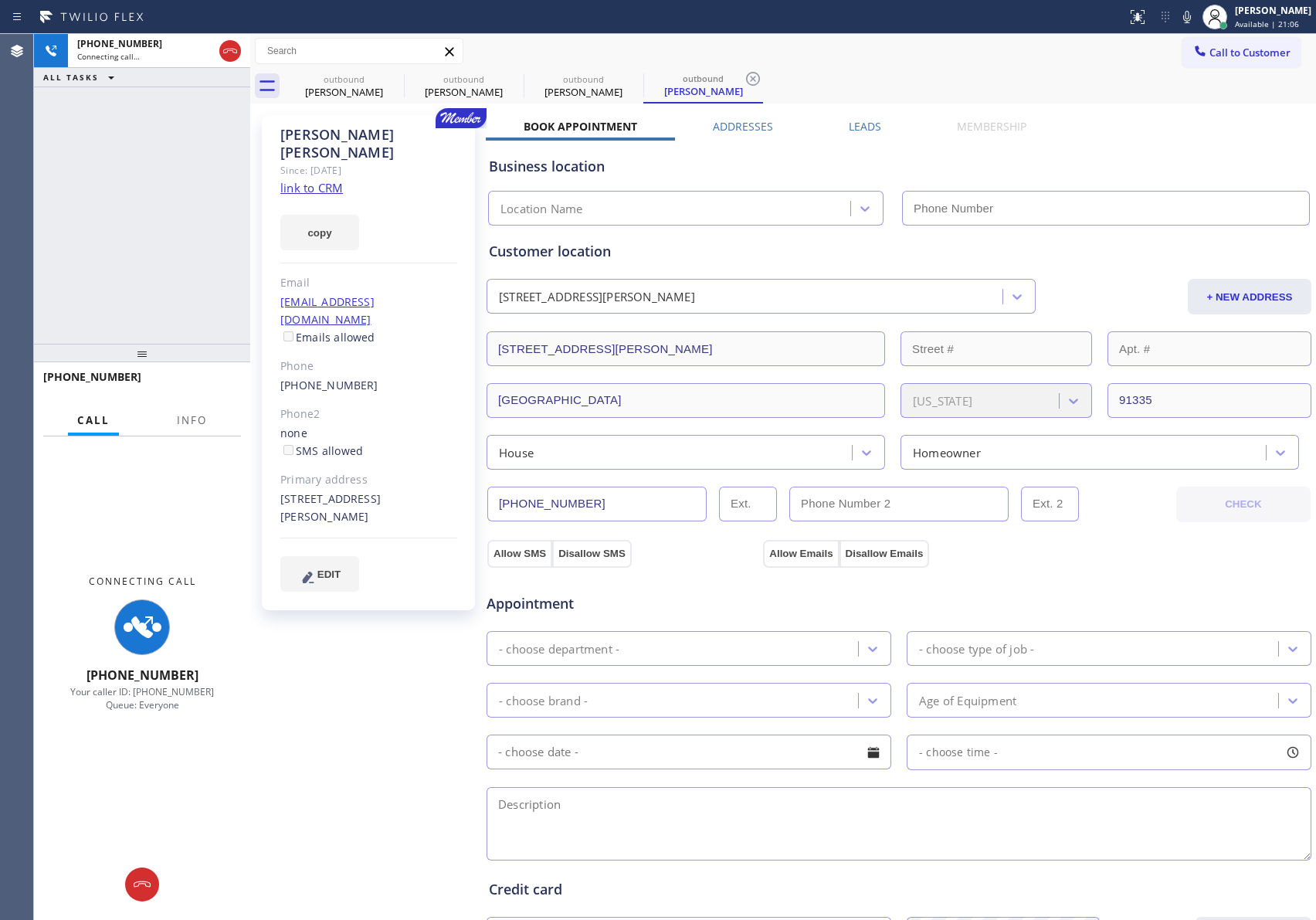
type input "[PHONE_NUMBER]"
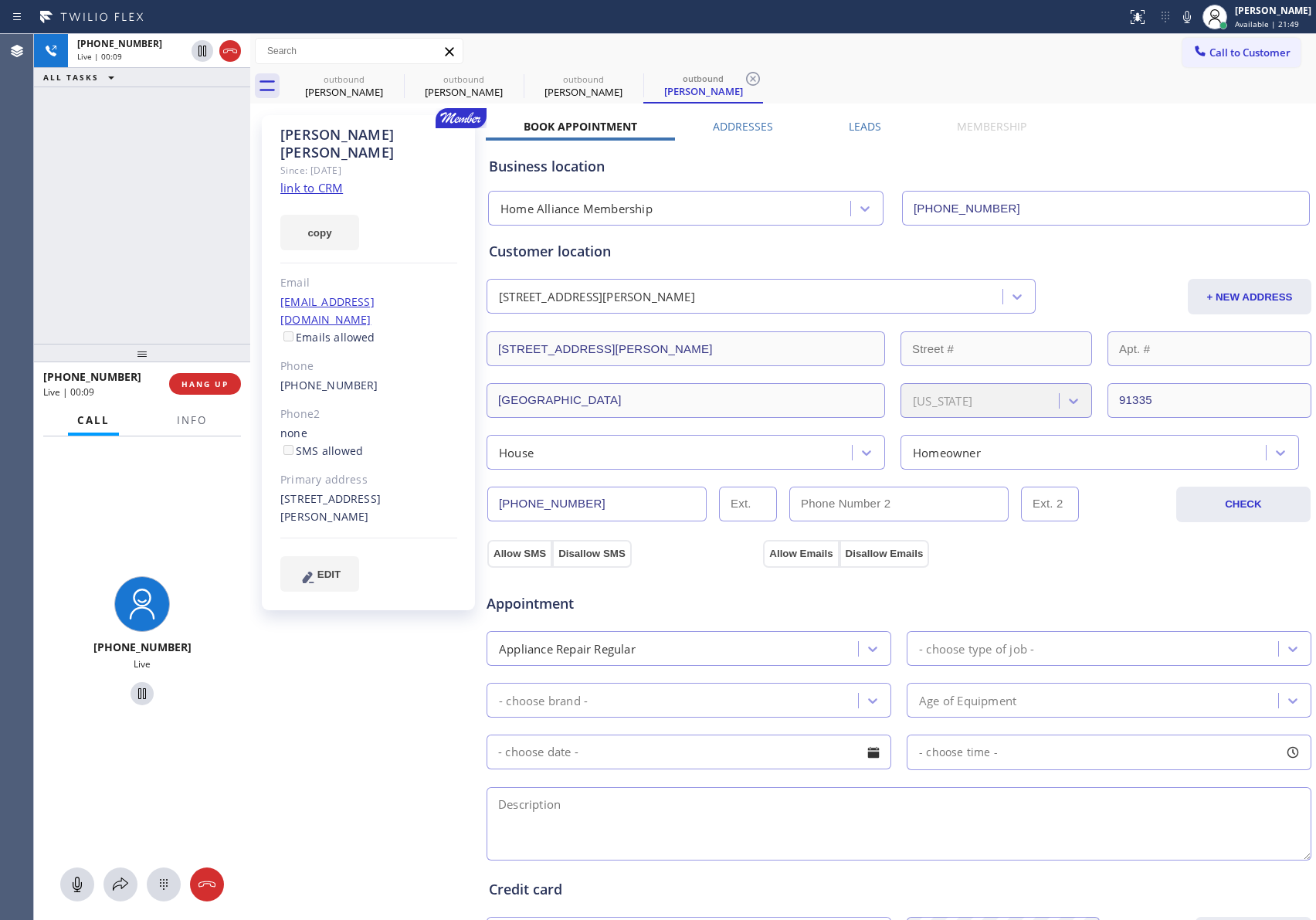
drag, startPoint x: 242, startPoint y: 170, endPoint x: 220, endPoint y: 418, distance: 249.0
click at [248, 263] on div "+18189704175 Live | 00:09 ALL TASKS ALL TASKS ACTIVE TASKS TASKS IN WRAP UP +18…" at bounding box center [675, 477] width 1282 height 886
click at [206, 385] on span "HANG UP" at bounding box center [205, 384] width 47 height 10
click at [162, 230] on div "+18189704175 Live | 00:10 ALL TASKS ALL TASKS ACTIVE TASKS TASKS IN WRAP UP" at bounding box center [141, 189] width 216 height 310
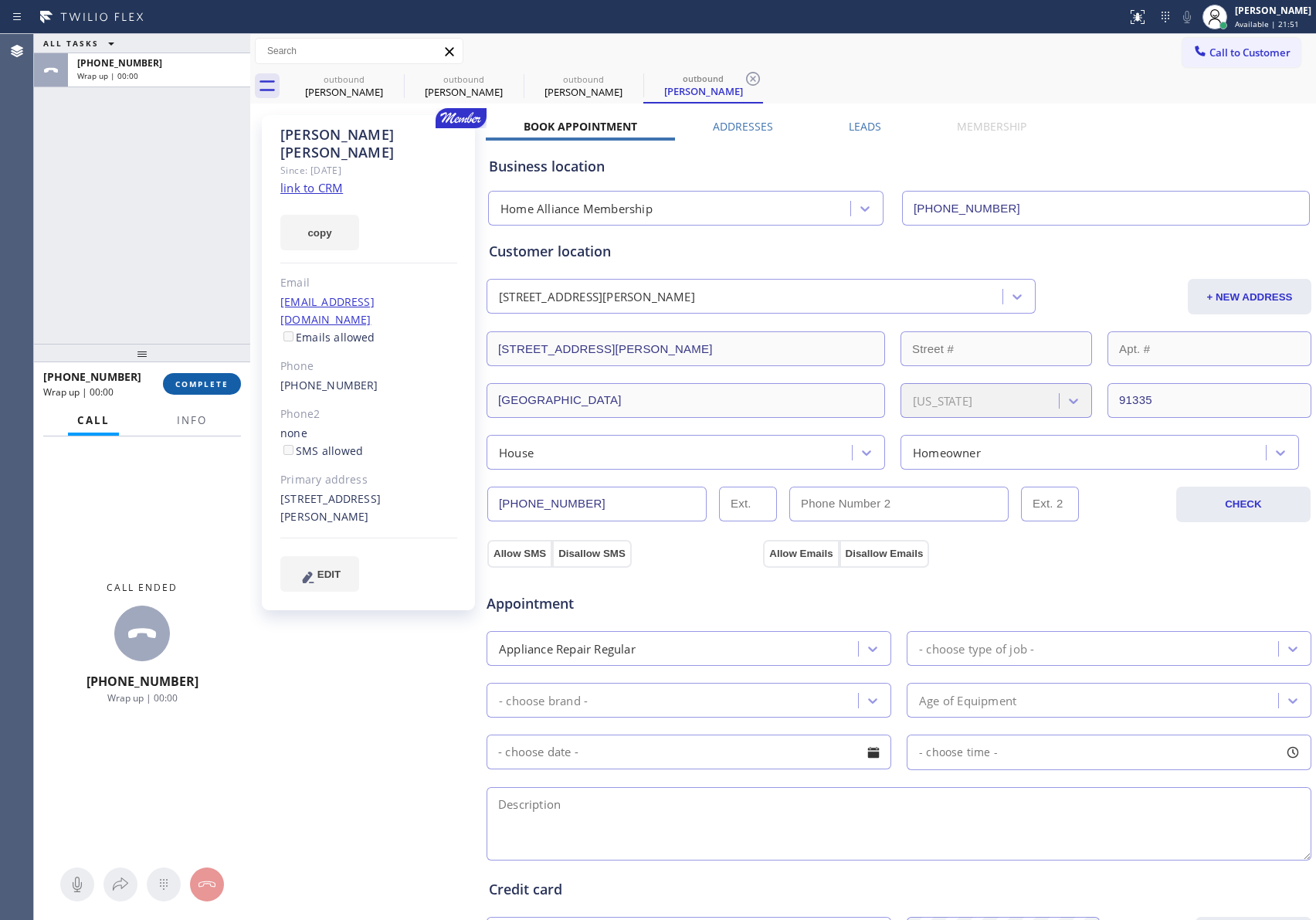
click at [228, 385] on span "COMPLETE" at bounding box center [201, 384] width 53 height 10
click at [199, 230] on div "ALL TASKS ALL TASKS ACTIVE TASKS TASKS IN WRAP UP +18189704175 Wrap up | 00:00" at bounding box center [141, 189] width 216 height 310
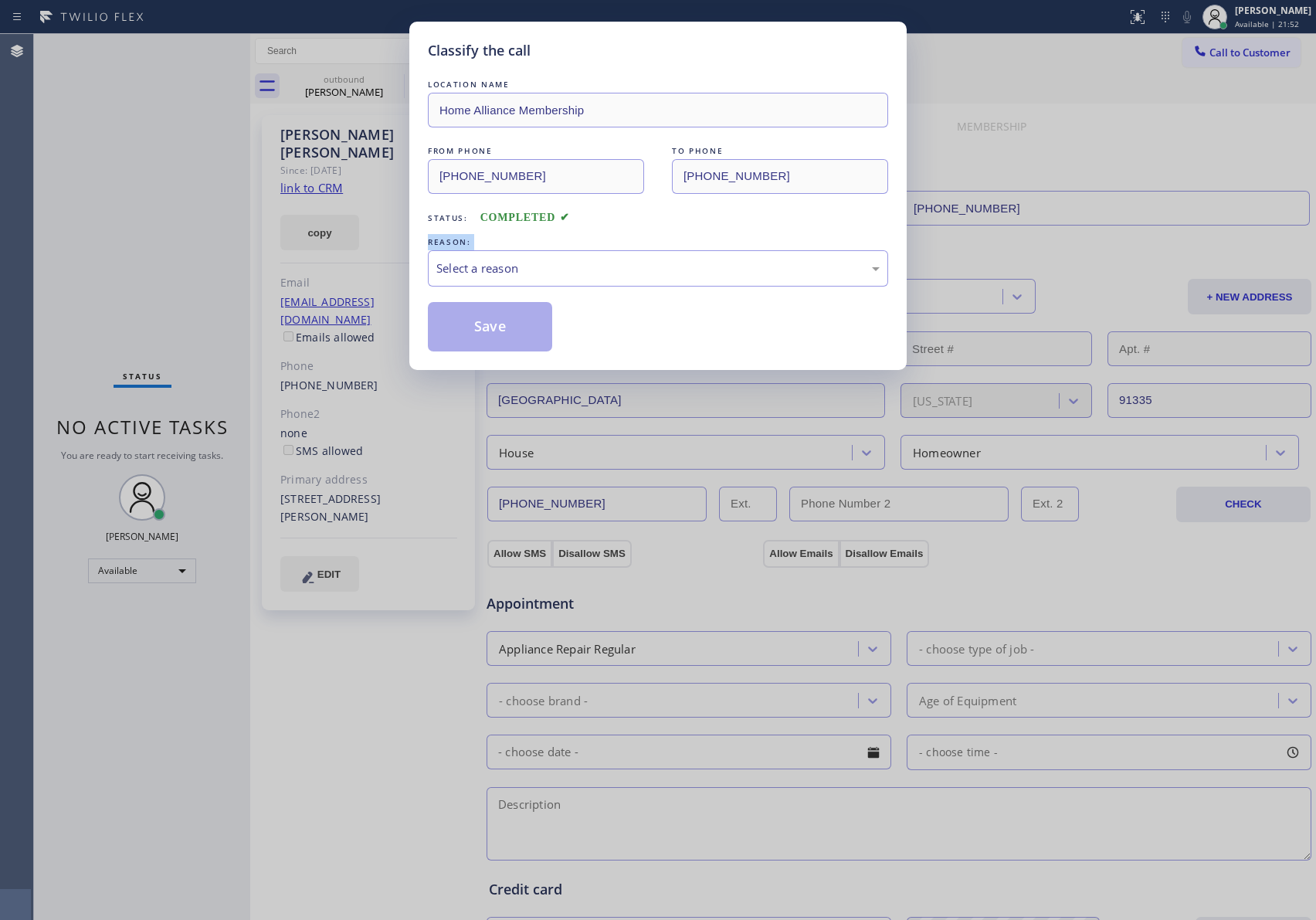
drag, startPoint x: 199, startPoint y: 230, endPoint x: 292, endPoint y: 272, distance: 102.0
click at [216, 237] on div "Classify the call LOCATION NAME Home Alliance Membership FROM PHONE (855) 946-3…" at bounding box center [658, 460] width 1316 height 920
click at [556, 271] on div "Select a reason" at bounding box center [658, 268] width 443 height 18
click at [489, 330] on button "Save" at bounding box center [489, 327] width 124 height 50
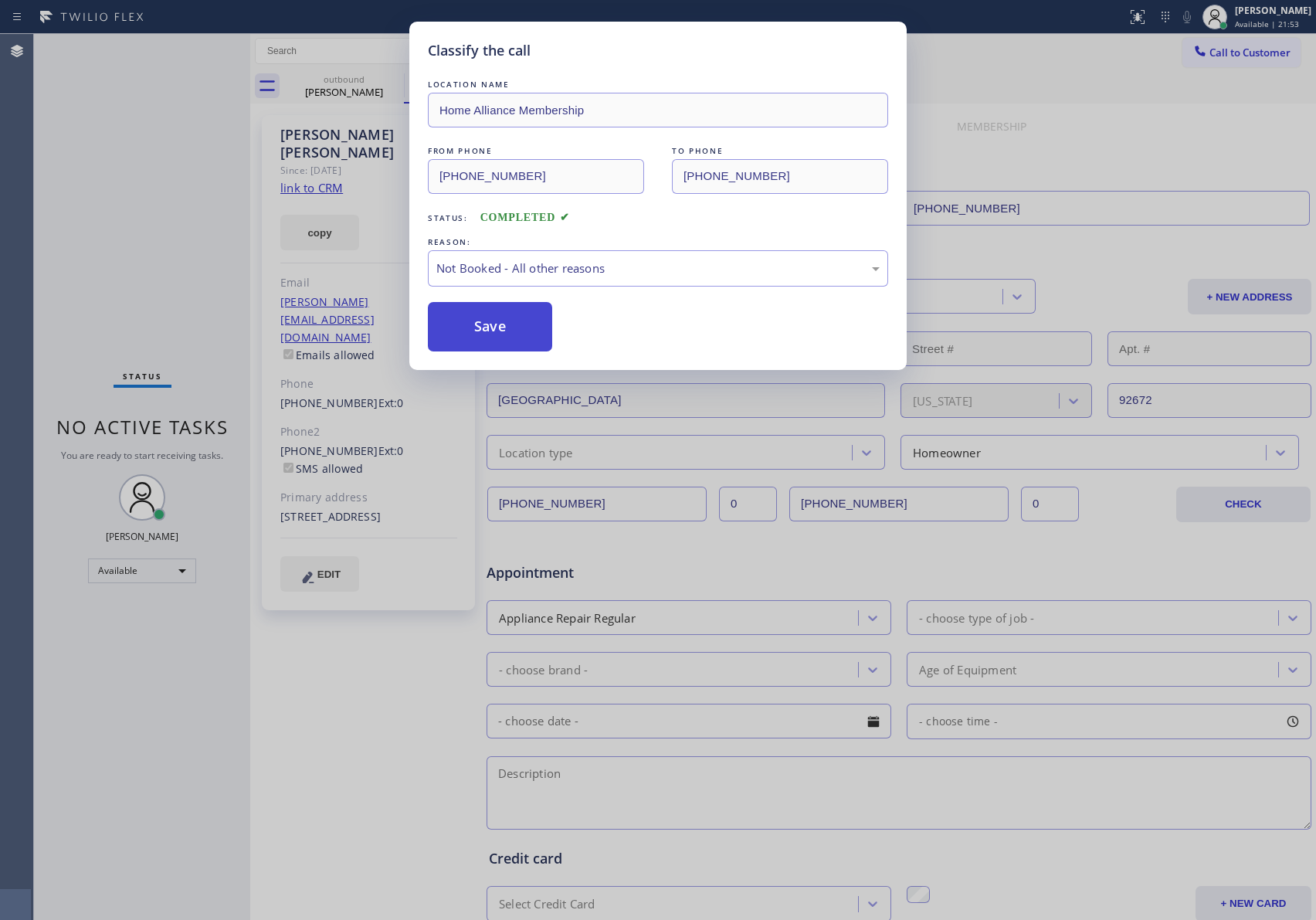
click at [489, 330] on button "Save" at bounding box center [489, 327] width 124 height 50
click at [181, 173] on div "Classify the call LOCATION NAME Home Alliance Membership FROM PHONE (855) 946-3…" at bounding box center [658, 460] width 1316 height 920
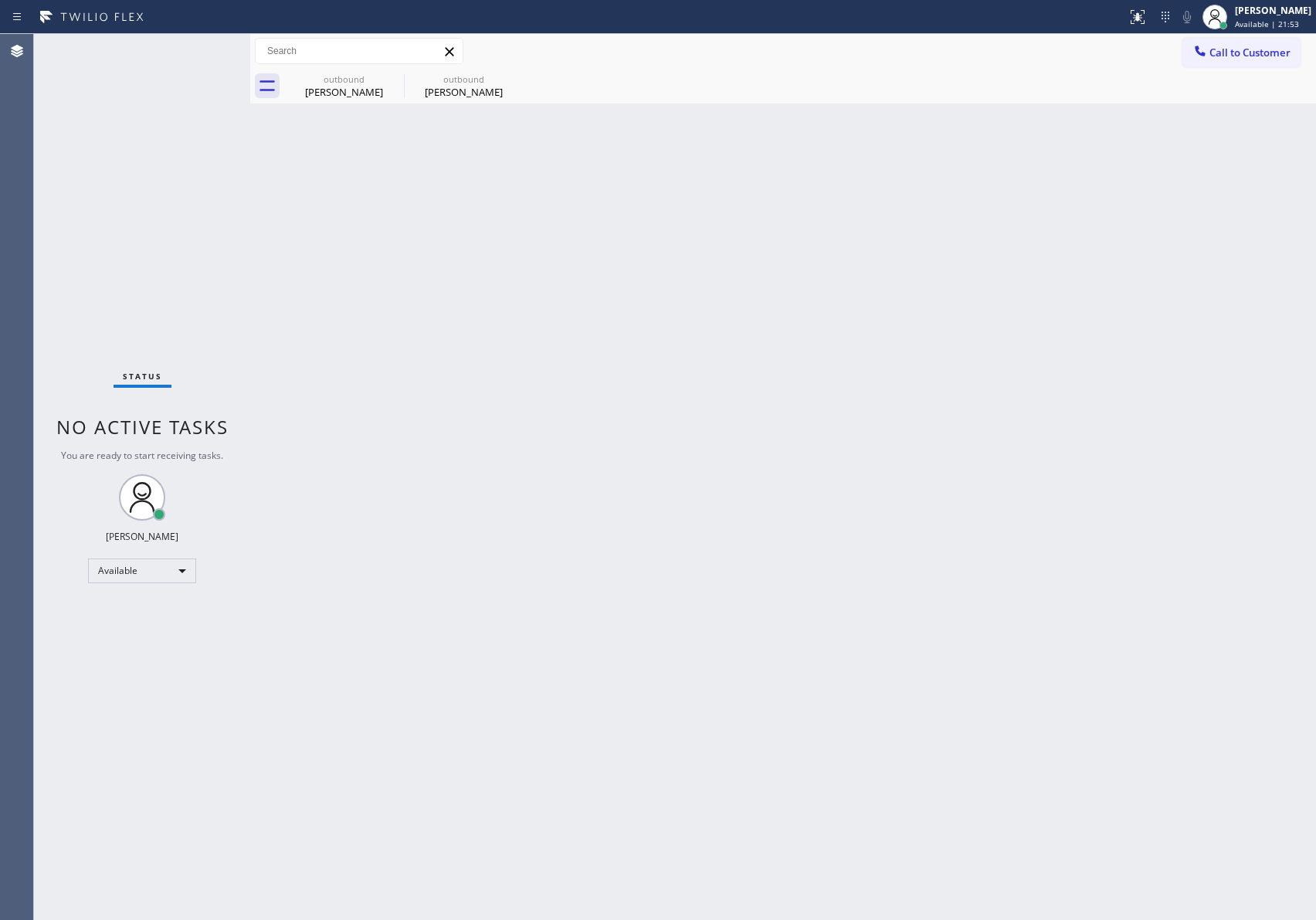
drag, startPoint x: 181, startPoint y: 165, endPoint x: 341, endPoint y: 185, distance: 161.2
click at [259, 181] on div "Status No active tasks You are ready to start receiving tasks. Eva Mahinay Avai…" at bounding box center [675, 477] width 1282 height 886
click at [857, 571] on div "Back to Dashboard Change Sender ID Customers Technicians Select a contact Outbo…" at bounding box center [783, 477] width 1066 height 886
drag, startPoint x: 887, startPoint y: 462, endPoint x: 846, endPoint y: 441, distance: 46.1
click at [888, 462] on div "Back to Dashboard Change Sender ID Customers Technicians Select a contact Outbo…" at bounding box center [783, 477] width 1066 height 886
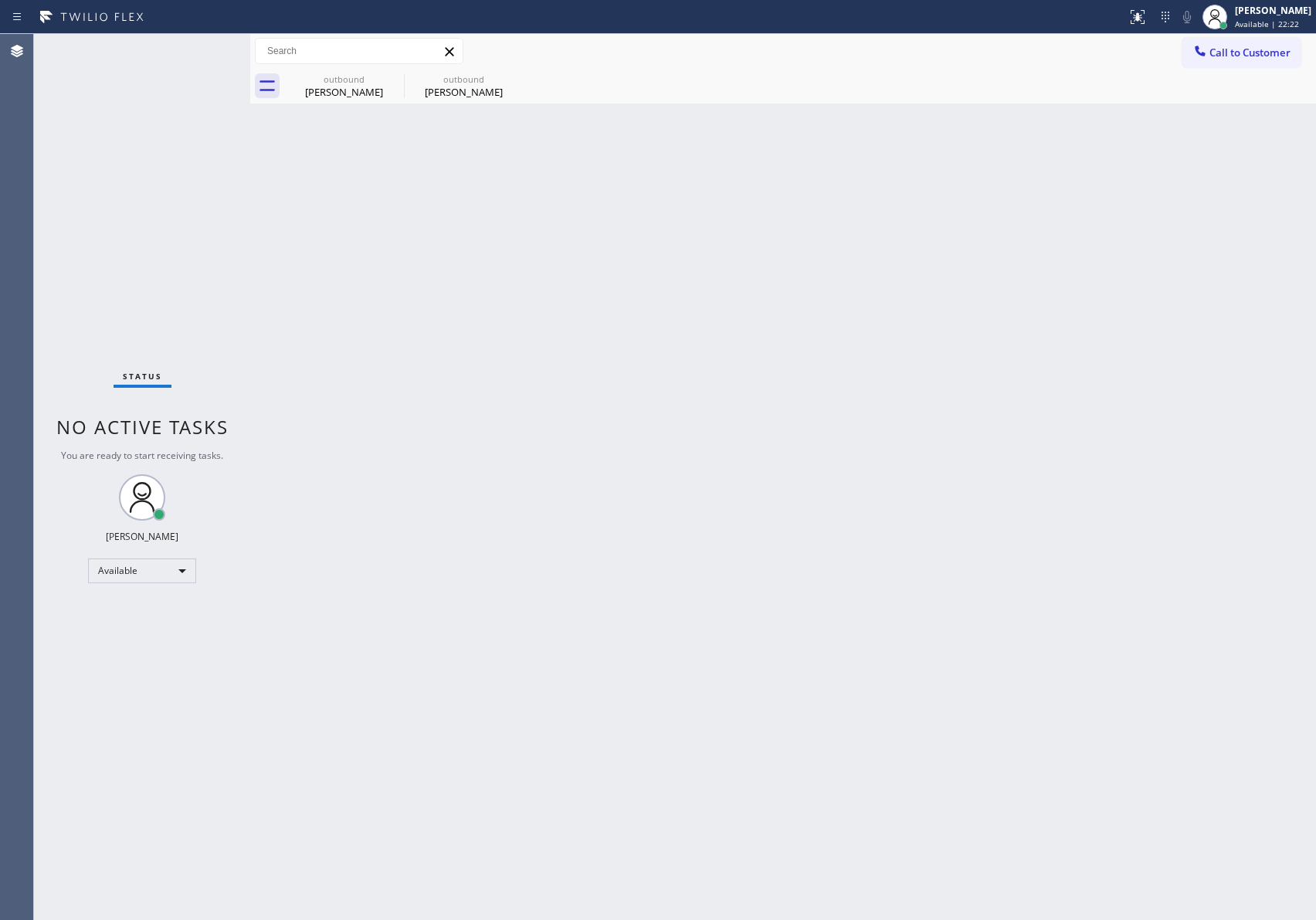
click at [855, 442] on div "Back to Dashboard Change Sender ID Customers Technicians Select a contact Outbo…" at bounding box center [783, 477] width 1066 height 886
drag, startPoint x: 895, startPoint y: 460, endPoint x: 950, endPoint y: 496, distance: 65.7
click at [918, 473] on div "Back to Dashboard Change Sender ID Customers Technicians Select a contact Outbo…" at bounding box center [783, 477] width 1066 height 886
click at [860, 466] on div "Back to Dashboard Change Sender ID Customers Technicians Select a contact Outbo…" at bounding box center [783, 477] width 1066 height 886
click at [1201, 43] on icon at bounding box center [1200, 51] width 15 height 15
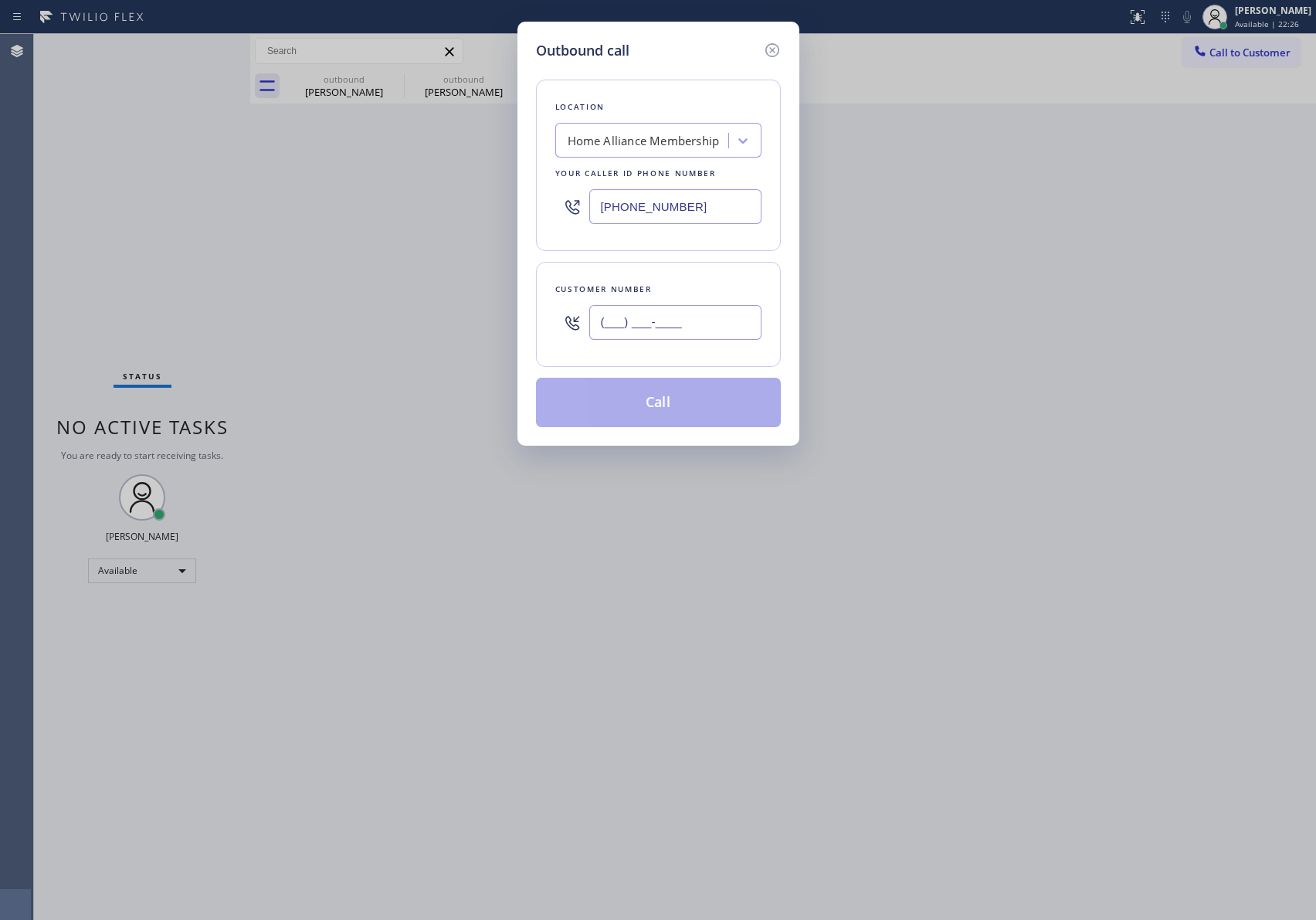
click at [677, 324] on input "(___) ___-____" at bounding box center [675, 322] width 173 height 35
paste input "714) 742-4288"
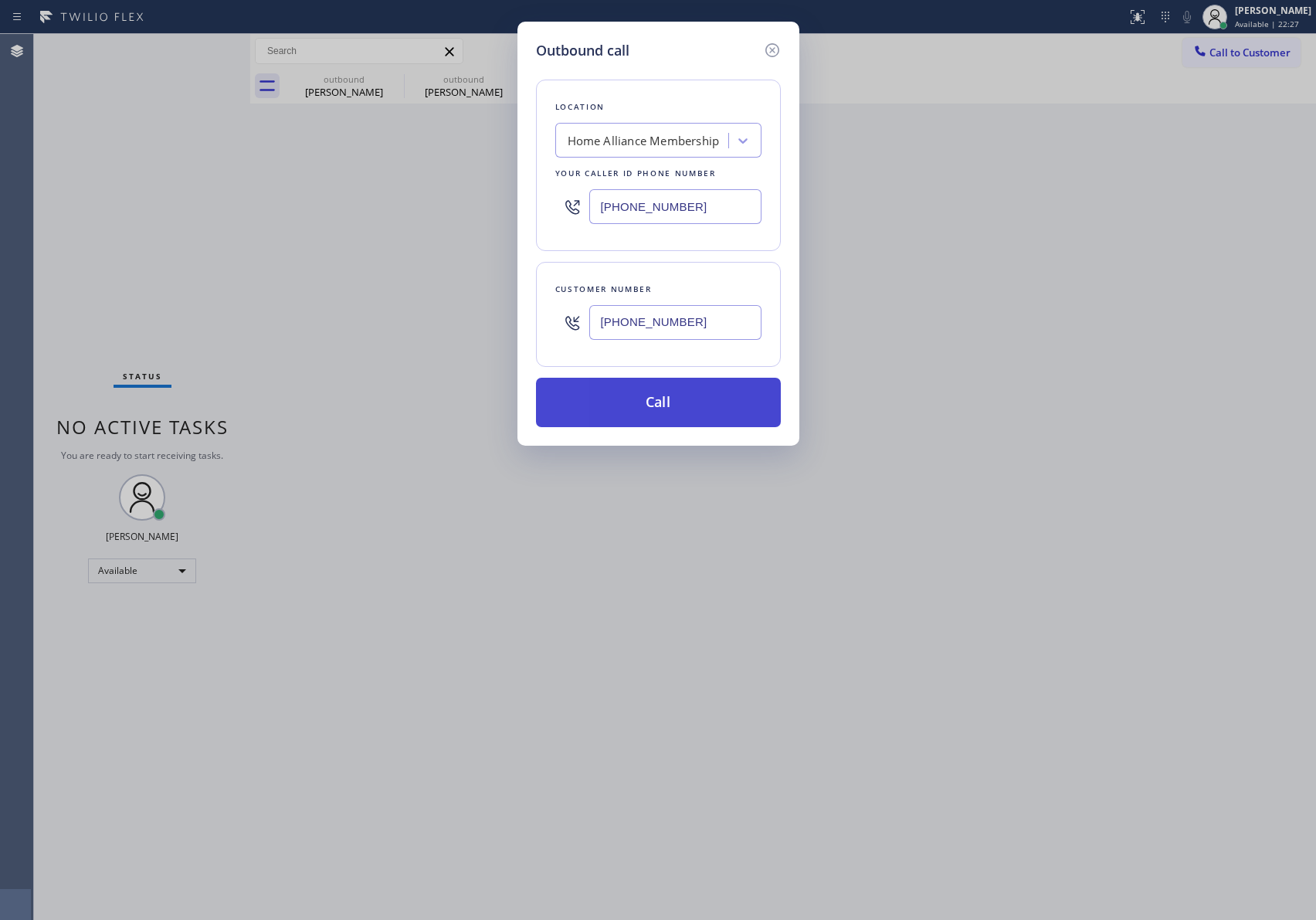
type input "(714) 742-4288"
click at [674, 405] on button "Call" at bounding box center [658, 403] width 245 height 50
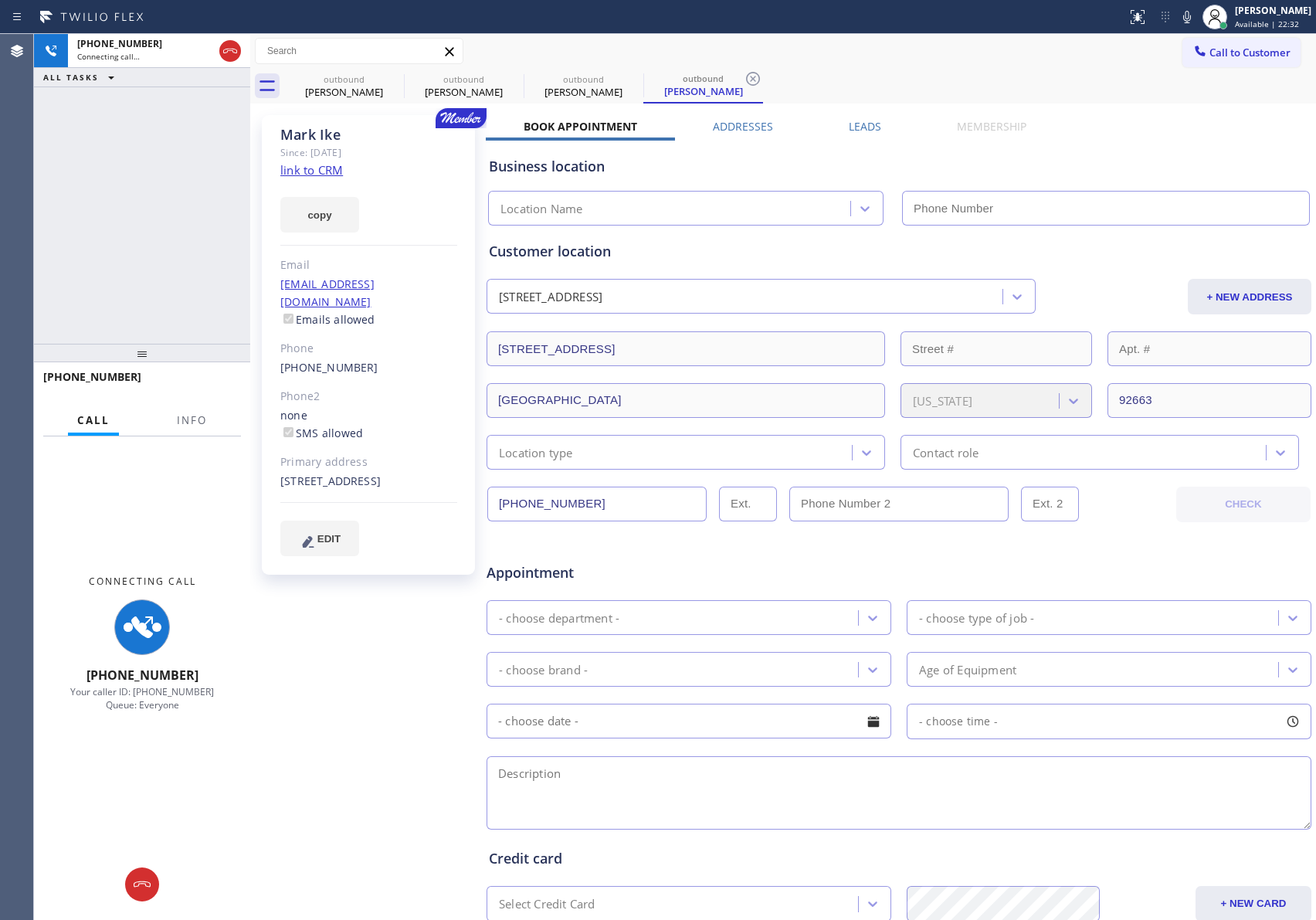
type input "[PHONE_NUMBER]"
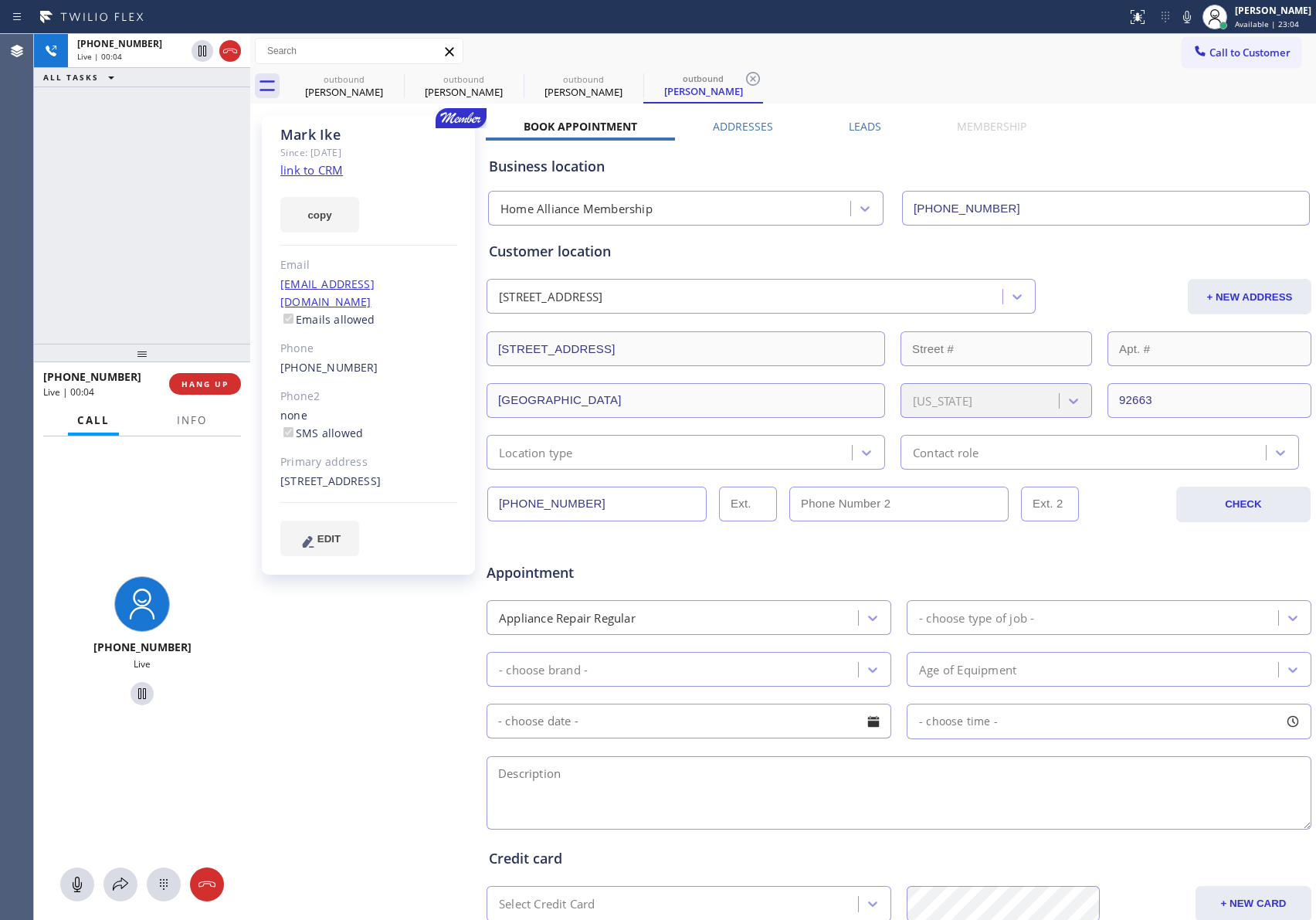
drag, startPoint x: 177, startPoint y: 234, endPoint x: 177, endPoint y: 353, distance: 119.0
click at [174, 303] on div "+17147424288 Live | 00:04 ALL TASKS ALL TASKS ACTIVE TASKS TASKS IN WRAP UP" at bounding box center [141, 189] width 216 height 310
click at [209, 378] on button "HANG UP" at bounding box center [205, 384] width 72 height 22
drag, startPoint x: 170, startPoint y: 185, endPoint x: 190, endPoint y: 242, distance: 60.4
click at [190, 242] on div "+17147424288 Live | 00:05 ALL TASKS ALL TASKS ACTIVE TASKS TASKS IN WRAP UP" at bounding box center [141, 189] width 216 height 310
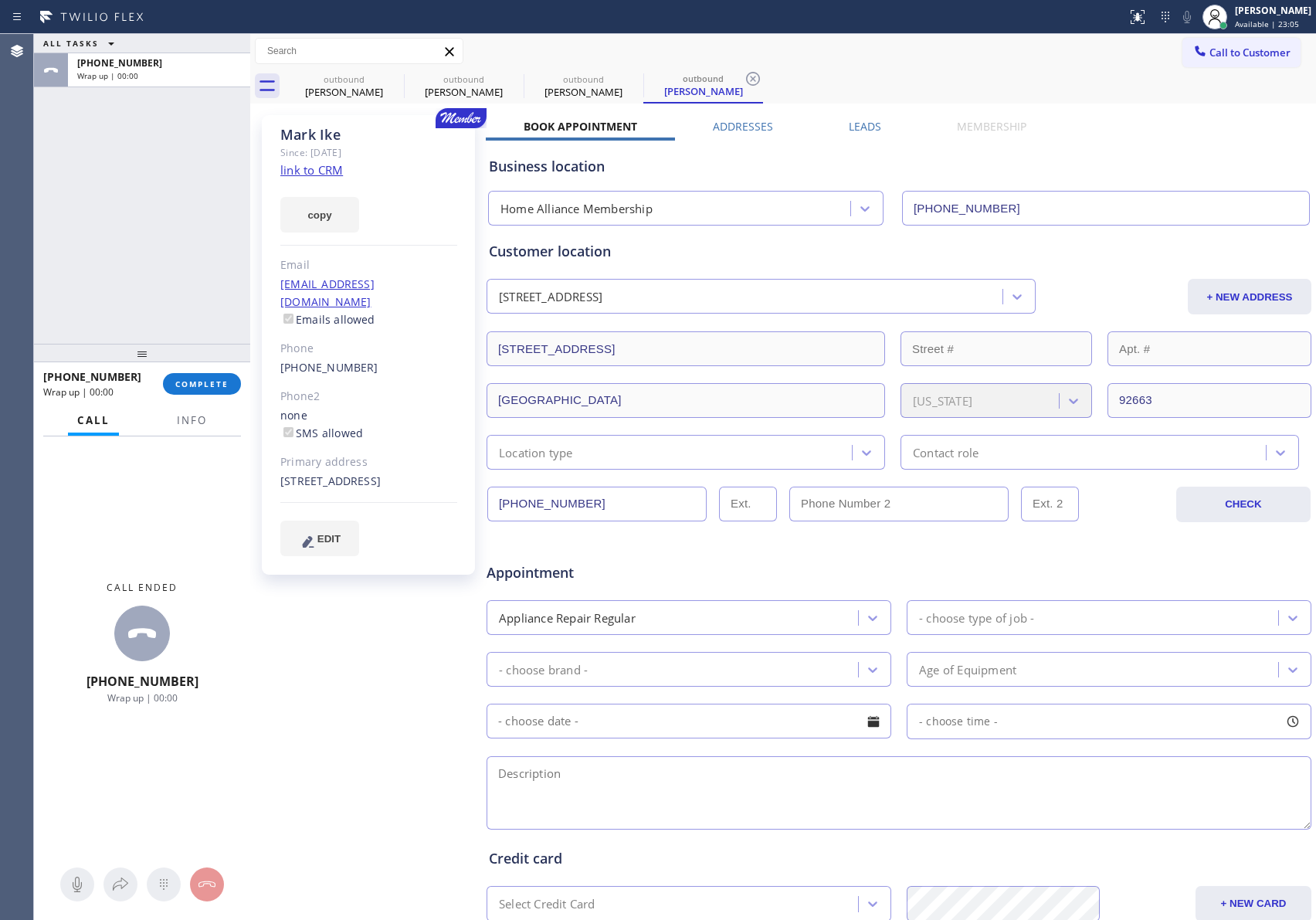
drag, startPoint x: 218, startPoint y: 395, endPoint x: 197, endPoint y: 315, distance: 82.7
click at [218, 395] on div "+17147424288 Wrap up | 00:00 COMPLETE" at bounding box center [142, 384] width 197 height 40
click at [181, 202] on div "ALL TASKS ALL TASKS ACTIVE TASKS TASKS IN WRAP UP +17147424288 Wrap up | 00:00" at bounding box center [141, 189] width 216 height 310
click at [181, 382] on span "COMPLETE" at bounding box center [201, 384] width 53 height 10
click at [163, 220] on div "ALL TASKS ALL TASKS ACTIVE TASKS TASKS IN WRAP UP +17147424288 Wrap up | 00:00" at bounding box center [141, 189] width 216 height 310
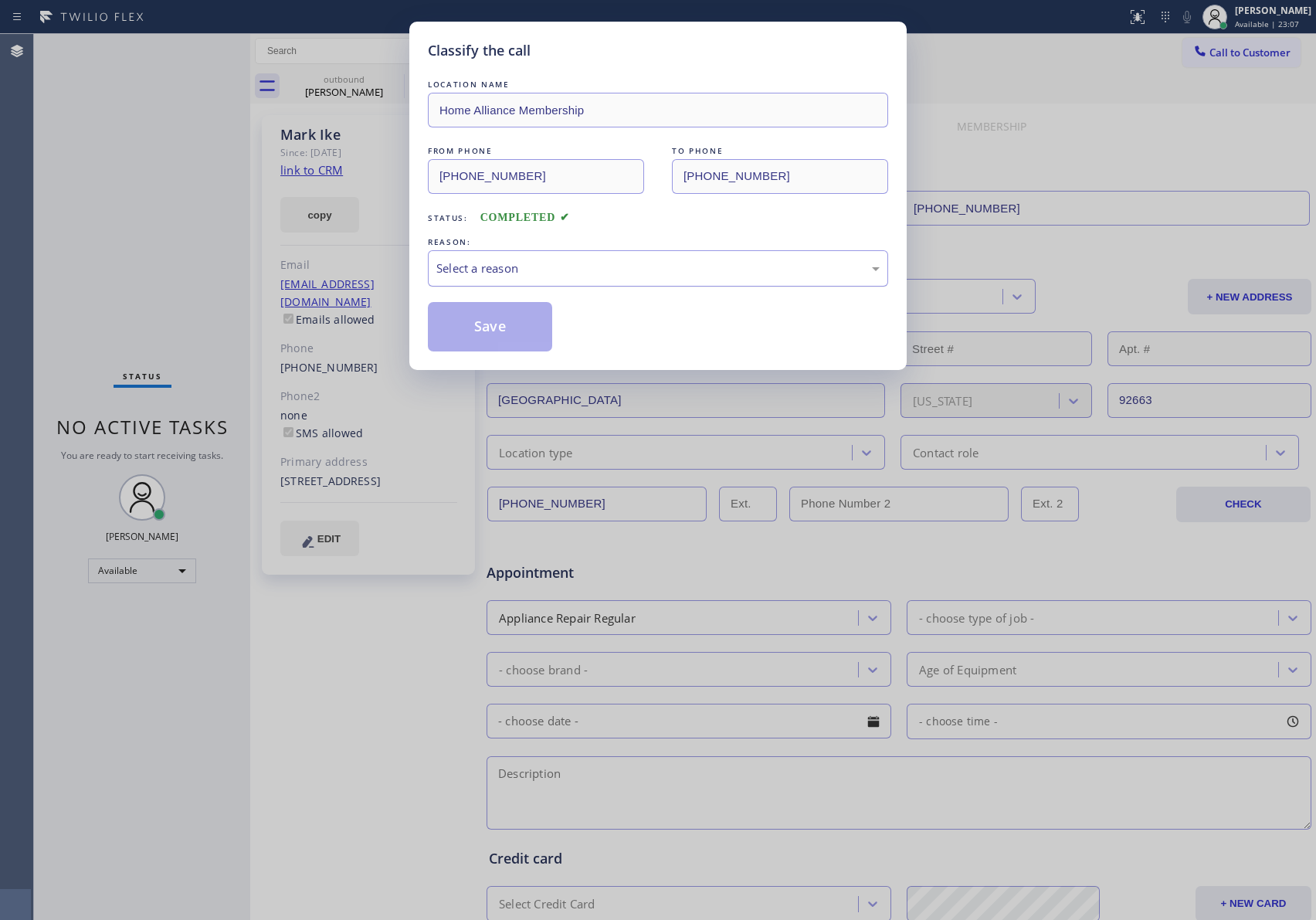
click at [510, 276] on div "Select a reason" at bounding box center [658, 268] width 443 height 18
click at [486, 322] on button "Save" at bounding box center [489, 327] width 124 height 50
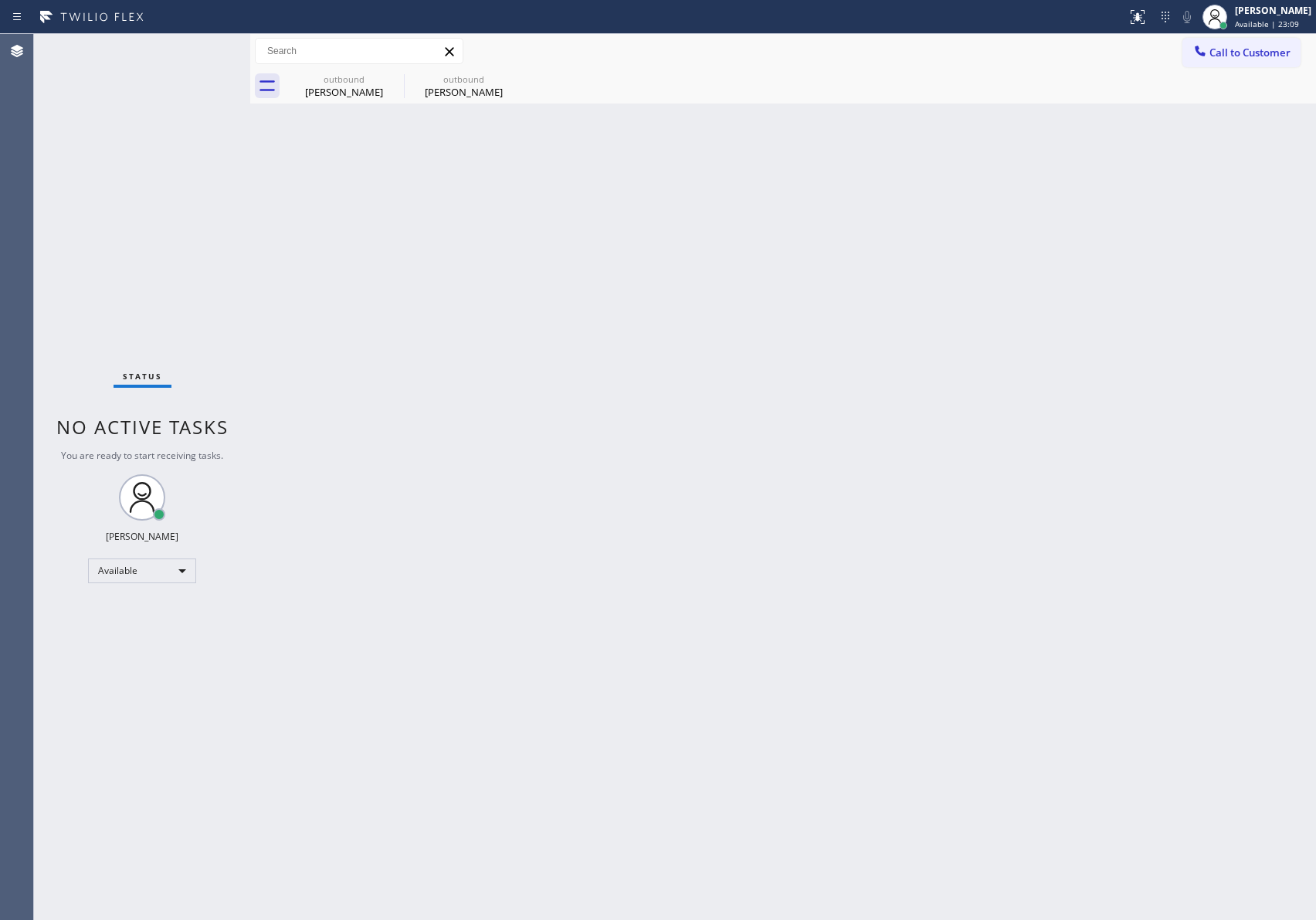
drag, startPoint x: 912, startPoint y: 600, endPoint x: 999, endPoint y: 503, distance: 130.3
click at [969, 539] on div "Back to Dashboard Change Sender ID Customers Technicians Select a contact Outbo…" at bounding box center [783, 477] width 1066 height 886
click at [1246, 46] on span "Call to Customer" at bounding box center [1249, 52] width 81 height 14
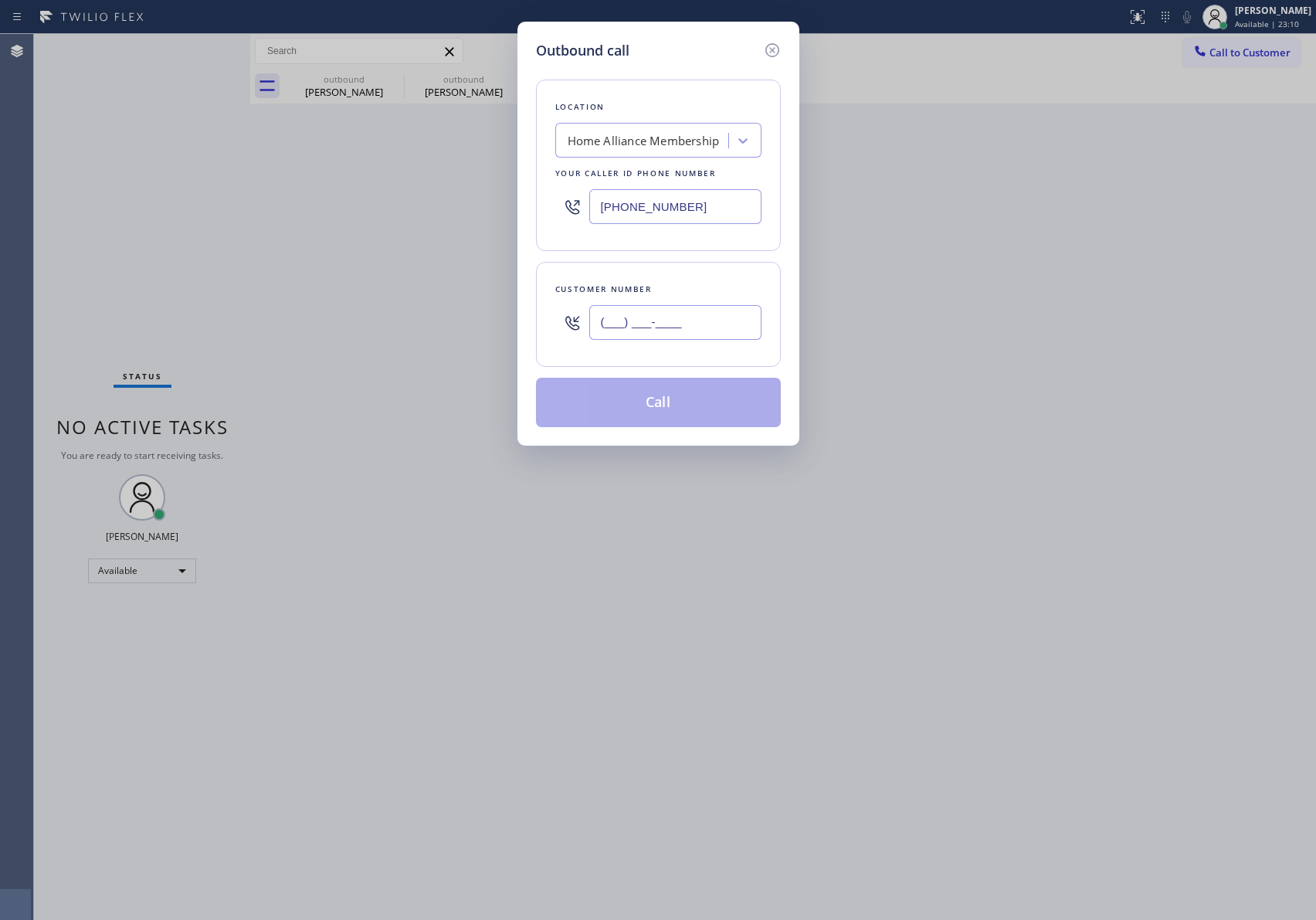
click at [716, 320] on input "(___) ___-____" at bounding box center [675, 322] width 173 height 35
paste input "949) 856-0010"
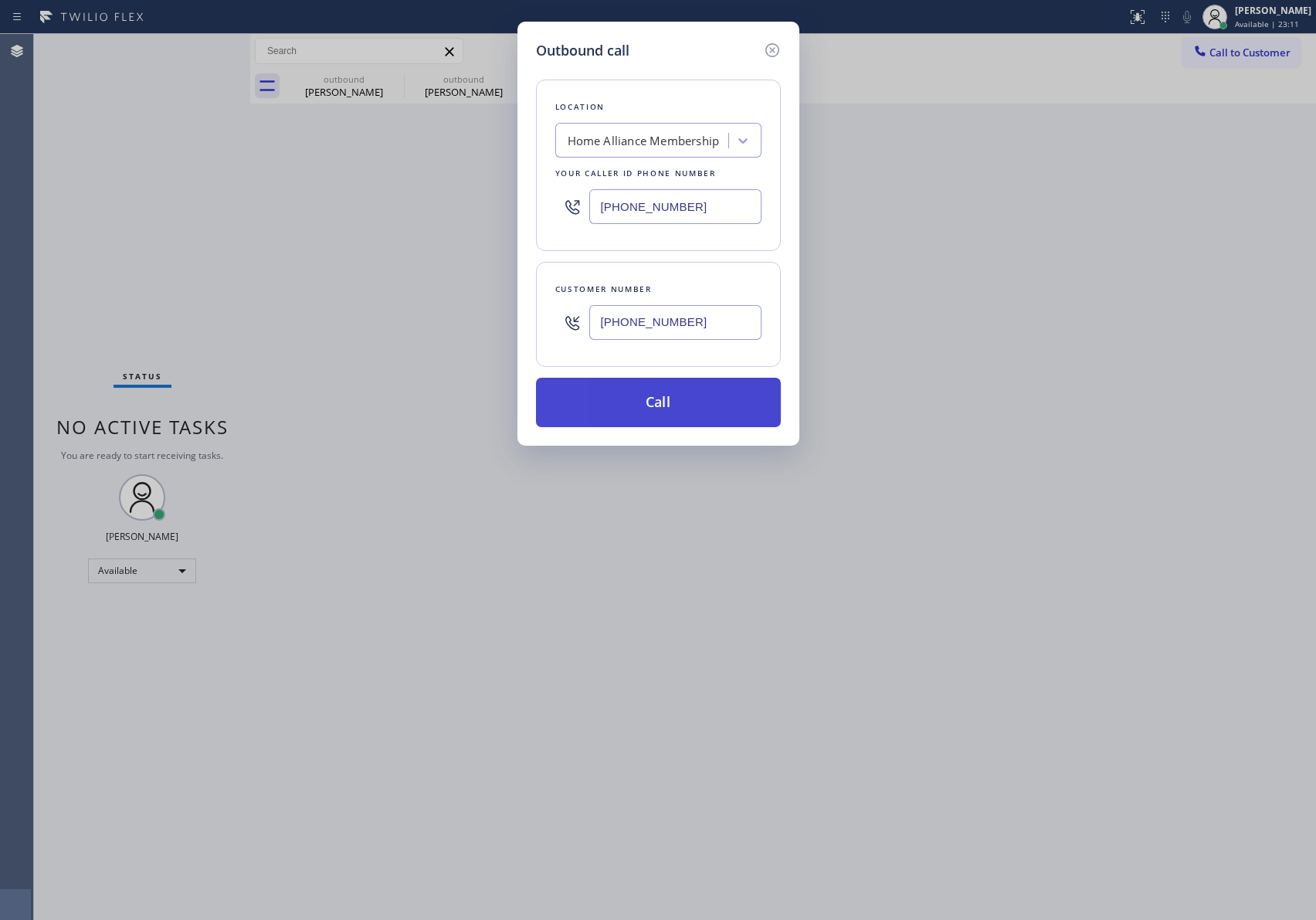
type input "(949) 856-0010"
click at [698, 416] on button "Call" at bounding box center [658, 403] width 245 height 50
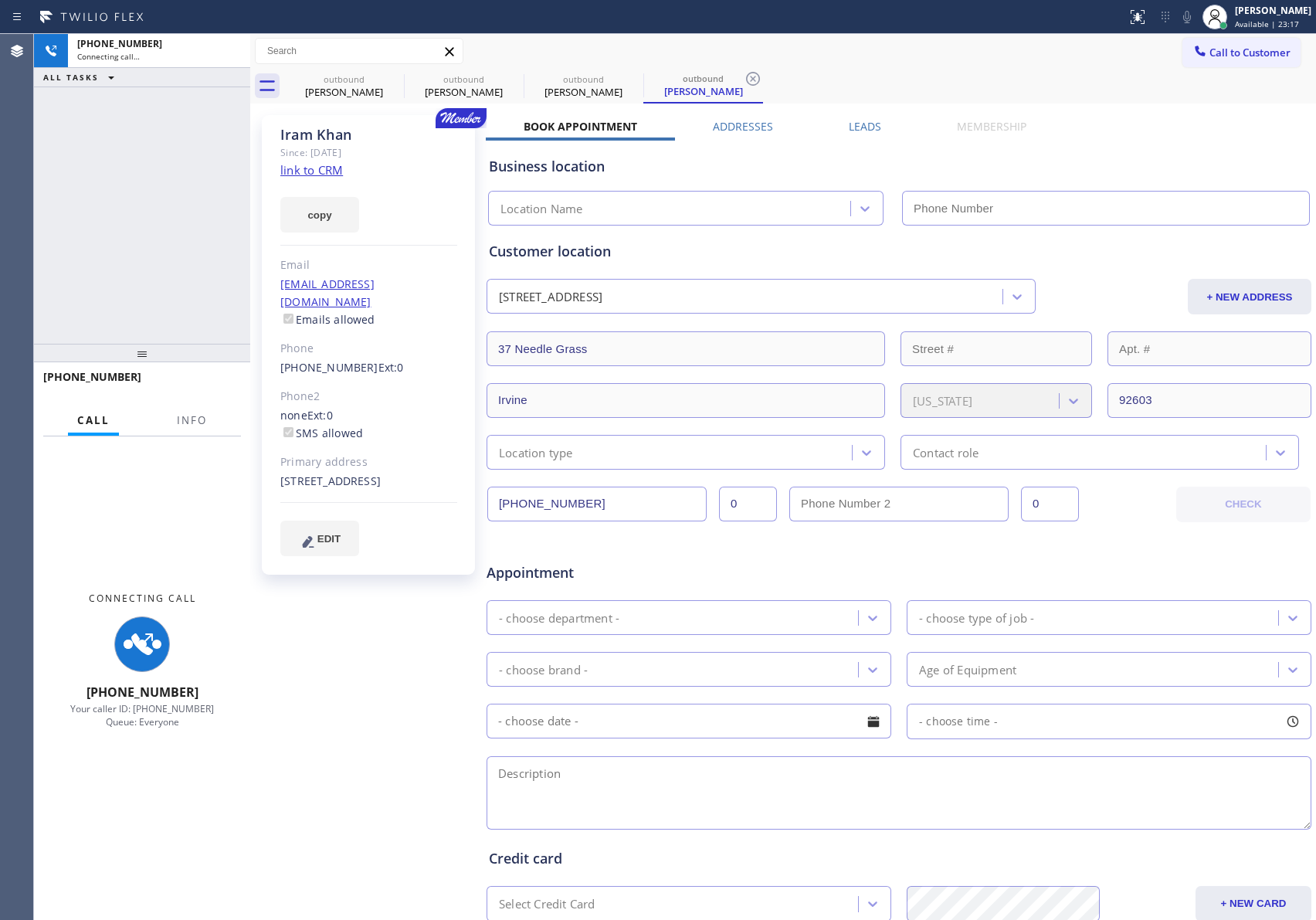
type input "[PHONE_NUMBER]"
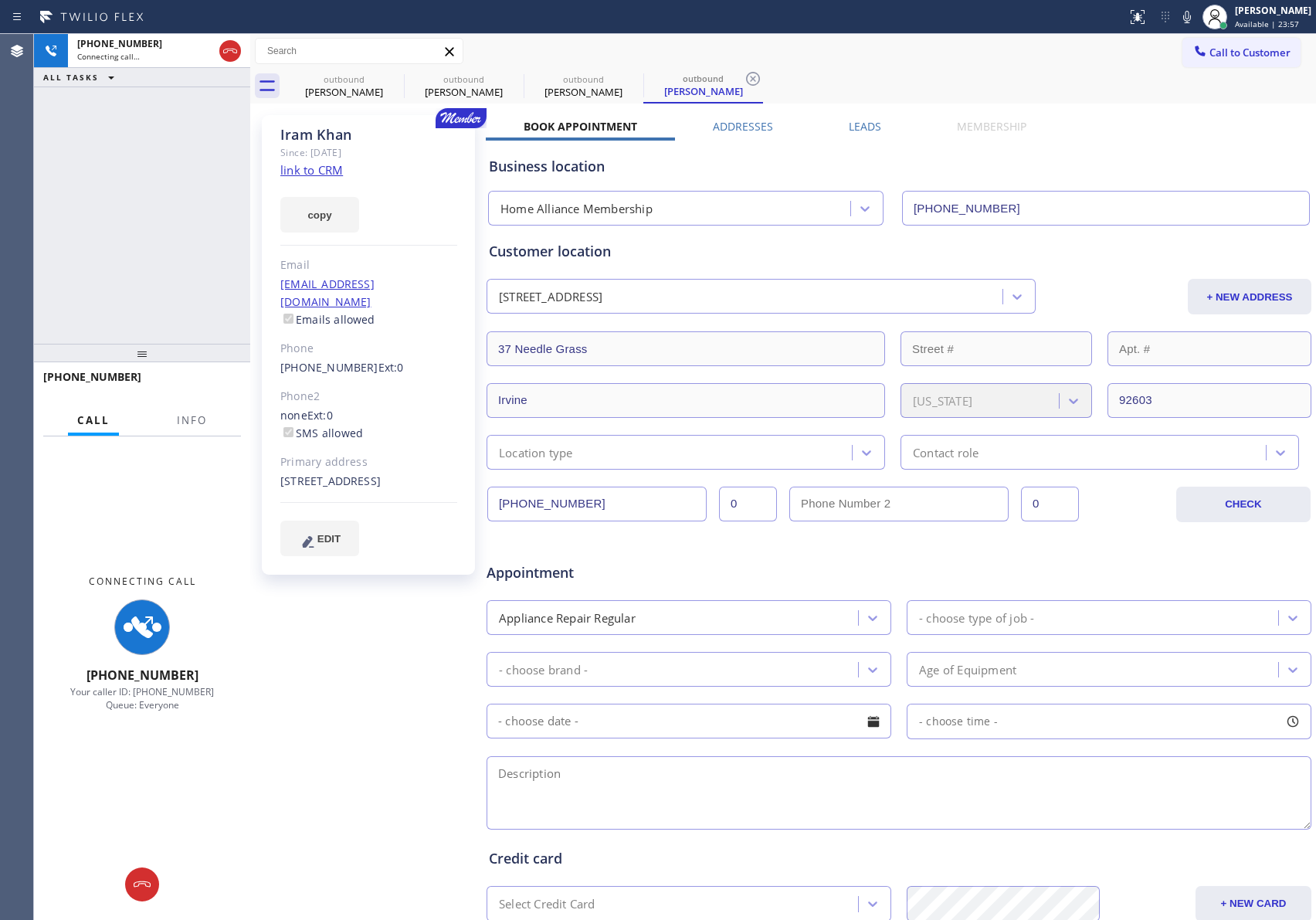
drag, startPoint x: 131, startPoint y: 210, endPoint x: 174, endPoint y: 189, distance: 47.9
click at [160, 197] on div "+19498560010 Connecting call… ALL TASKS ALL TASKS ACTIVE TASKS TASKS IN WRAP UP" at bounding box center [141, 189] width 216 height 310
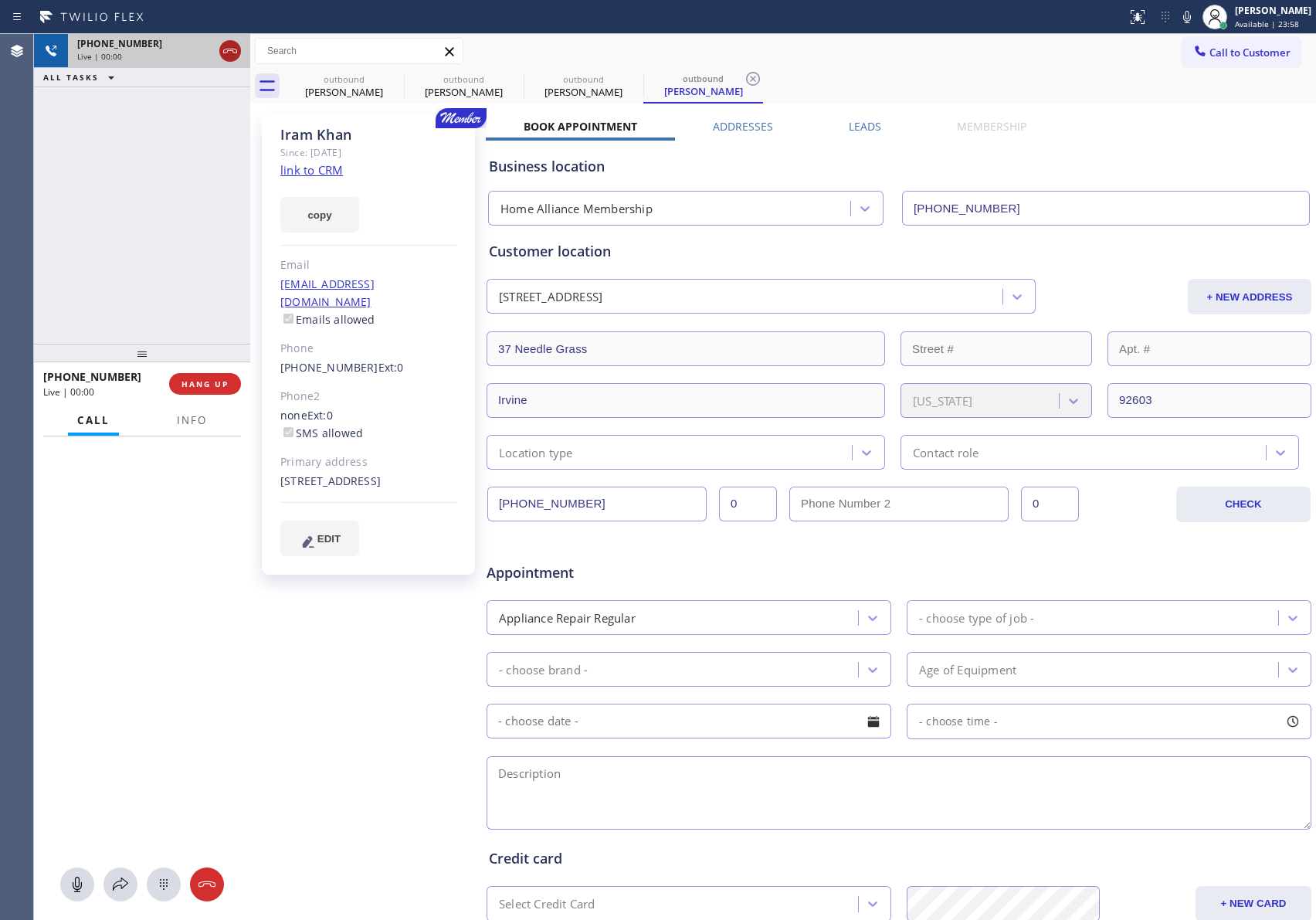
click at [228, 54] on icon at bounding box center [229, 51] width 18 height 18
click at [190, 216] on div "+19498560010 Live | 00:00 ALL TASKS ALL TASKS ACTIVE TASKS TASKS IN WRAP UP" at bounding box center [141, 189] width 216 height 310
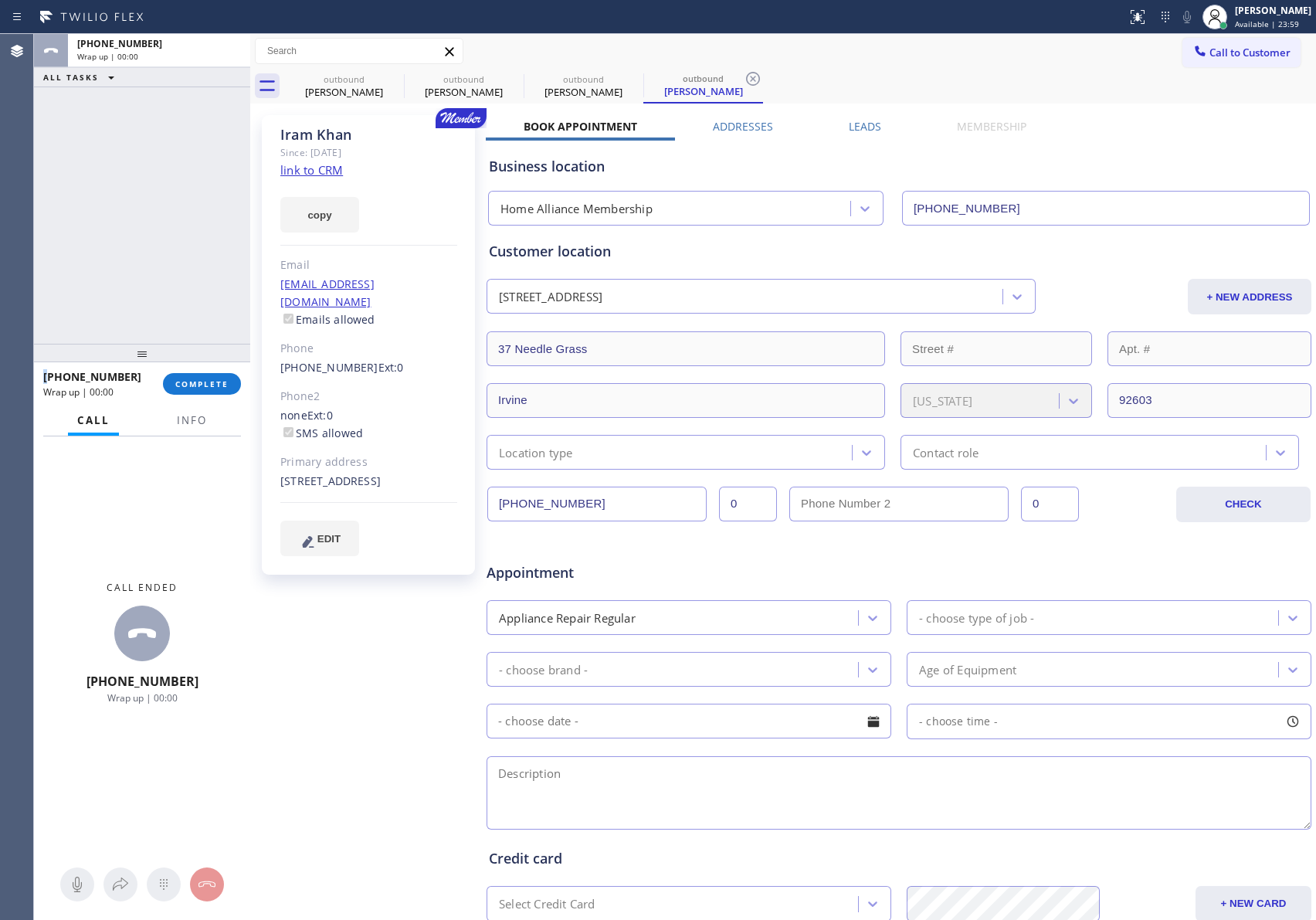
drag, startPoint x: 190, startPoint y: 216, endPoint x: 693, endPoint y: 411, distance: 539.5
click at [223, 223] on div "ALL TASKS ALL TASKS ACTIVE TASKS TASKS IN WRAP UP +19498560010 Wrap up | 00:00" at bounding box center [141, 189] width 216 height 310
click at [982, 72] on div "outbound Ian Hafner outbound Ian Hafner outbound Iram Khan outbound Iram Khan" at bounding box center [800, 86] width 1032 height 35
click at [1256, 58] on span "Call to Customer" at bounding box center [1249, 52] width 81 height 14
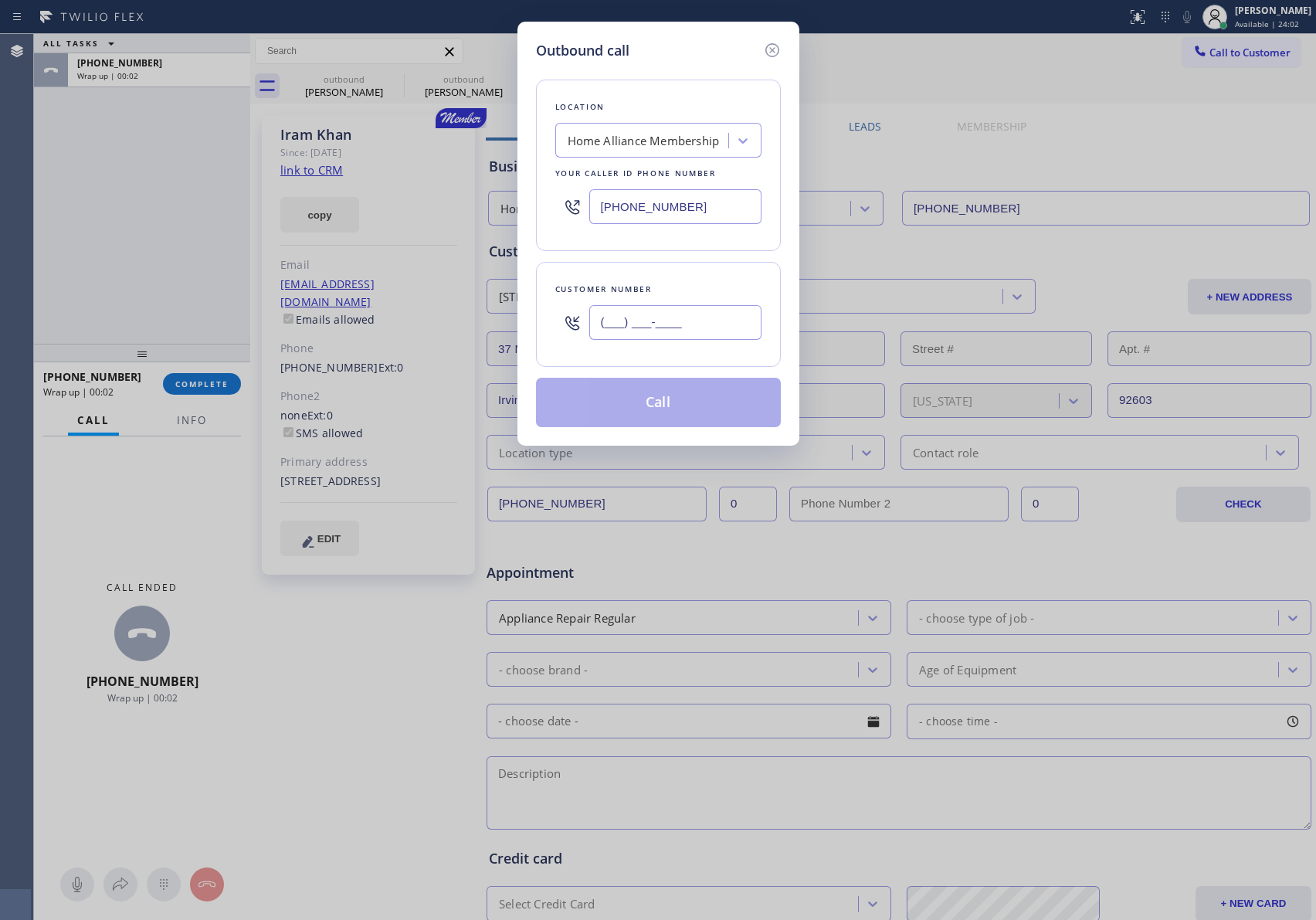
click at [627, 319] on input "(___) ___-____" at bounding box center [675, 322] width 173 height 35
paste input "310) 779-1724"
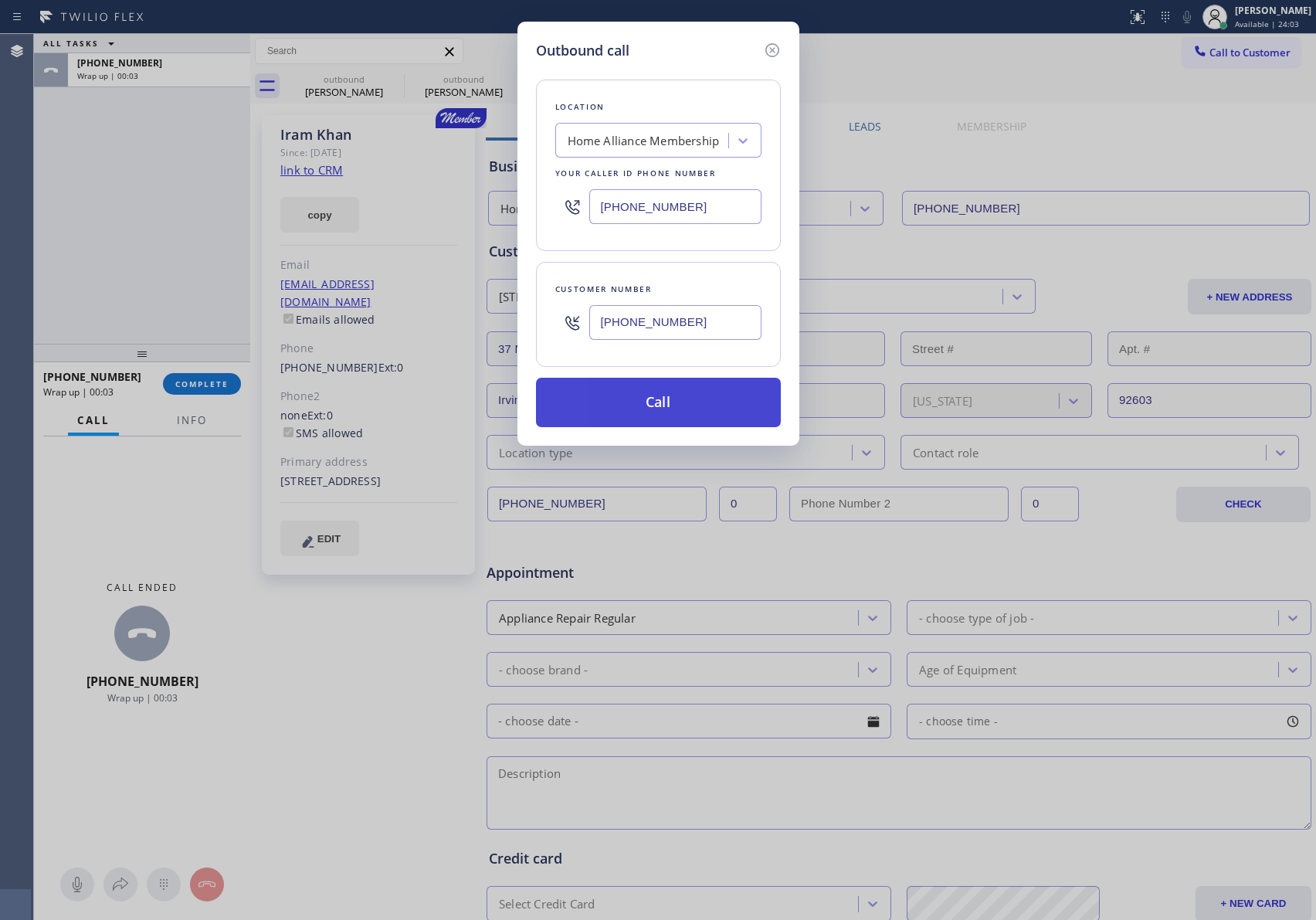
type input "(310) 779-1724"
click at [651, 395] on button "Call" at bounding box center [658, 403] width 245 height 50
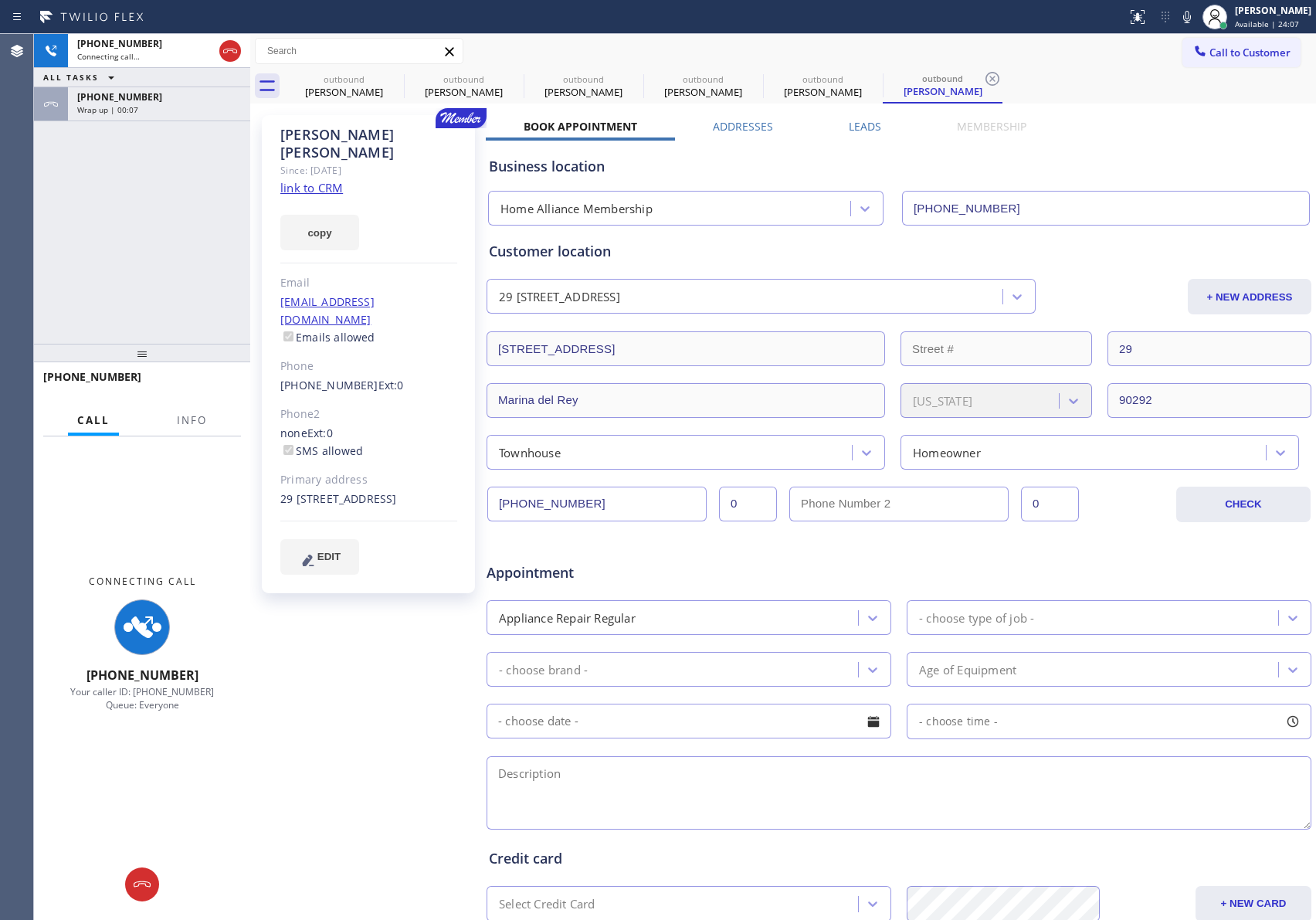
type input "[PHONE_NUMBER]"
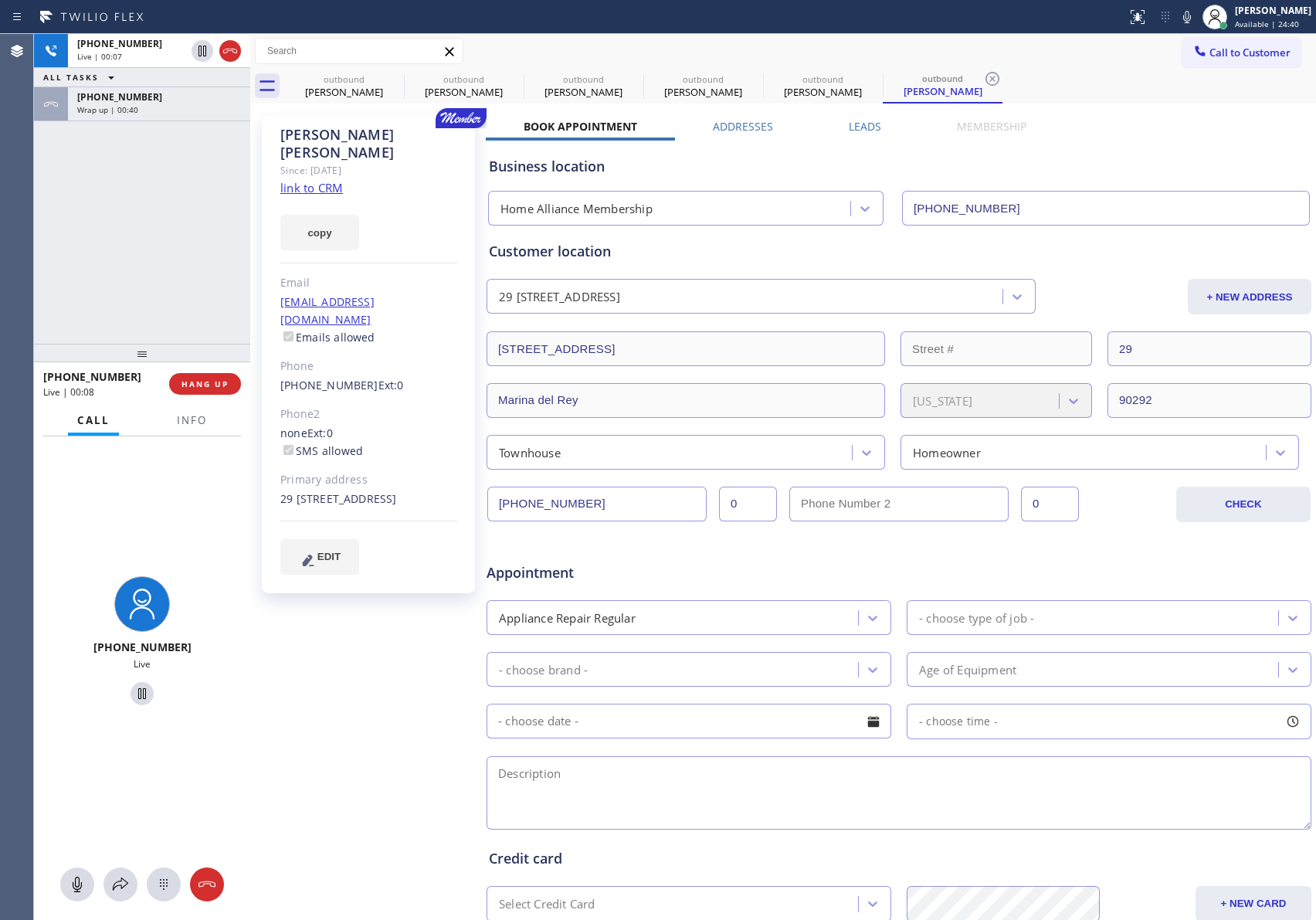
drag, startPoint x: 92, startPoint y: 301, endPoint x: 116, endPoint y: 351, distance: 55.5
click at [102, 327] on div "+13107791724 Live | 00:07 ALL TASKS ALL TASKS ACTIVE TASKS TASKS IN WRAP UP +19…" at bounding box center [141, 189] width 216 height 310
click at [190, 379] on span "HANG UP" at bounding box center [205, 384] width 47 height 10
click at [142, 246] on div "+13107791724 Live | 00:09 ALL TASKS ALL TASKS ACTIVE TASKS TASKS IN WRAP UP +19…" at bounding box center [141, 189] width 216 height 310
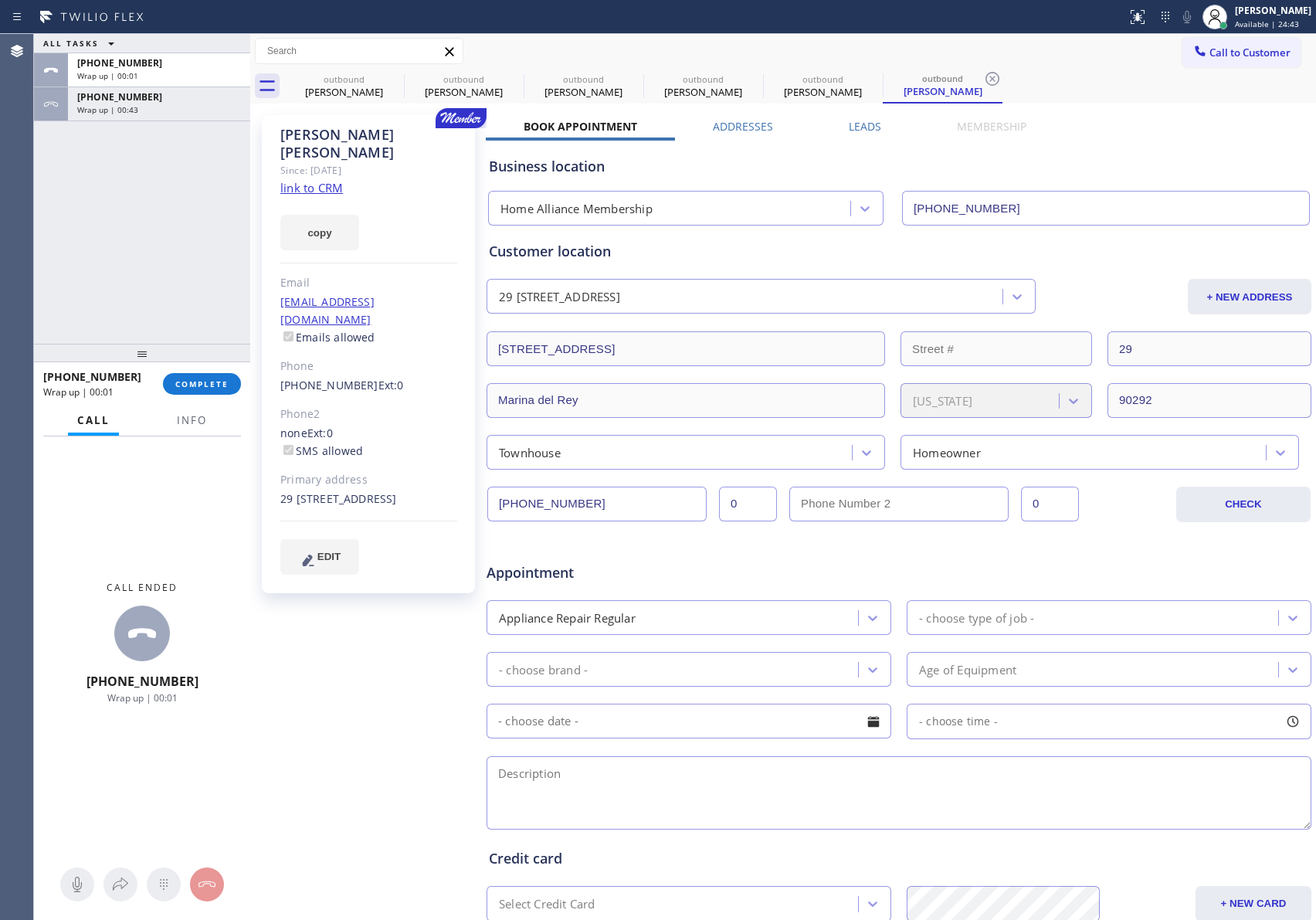
drag, startPoint x: 997, startPoint y: 165, endPoint x: 1099, endPoint y: 165, distance: 102.0
click at [997, 165] on div "Business location" at bounding box center [899, 166] width 820 height 21
click at [1224, 44] on button "Call to Customer" at bounding box center [1241, 52] width 118 height 30
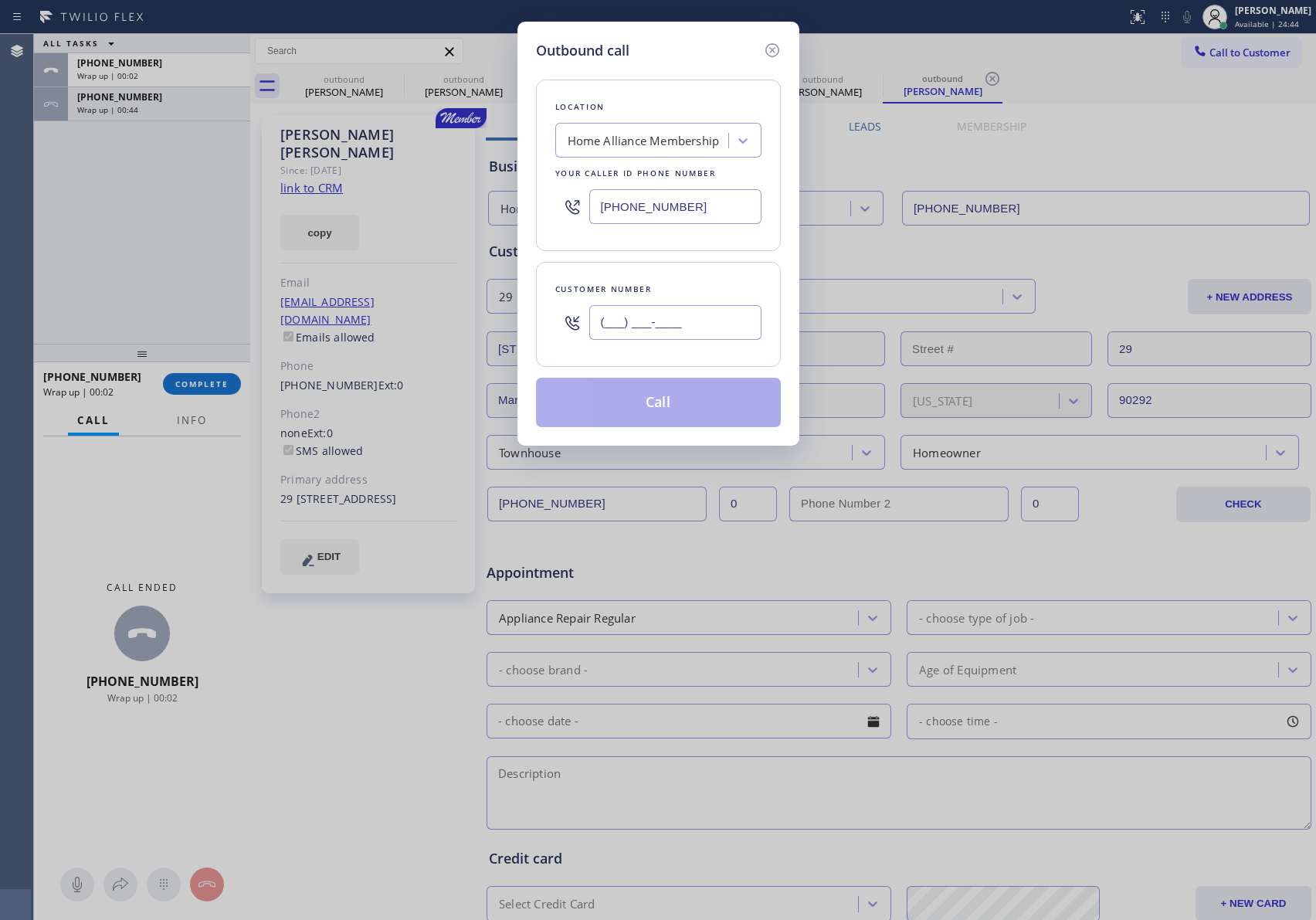
click at [675, 316] on input "(___) ___-____" at bounding box center [675, 322] width 173 height 35
paste input "213) 538-8338"
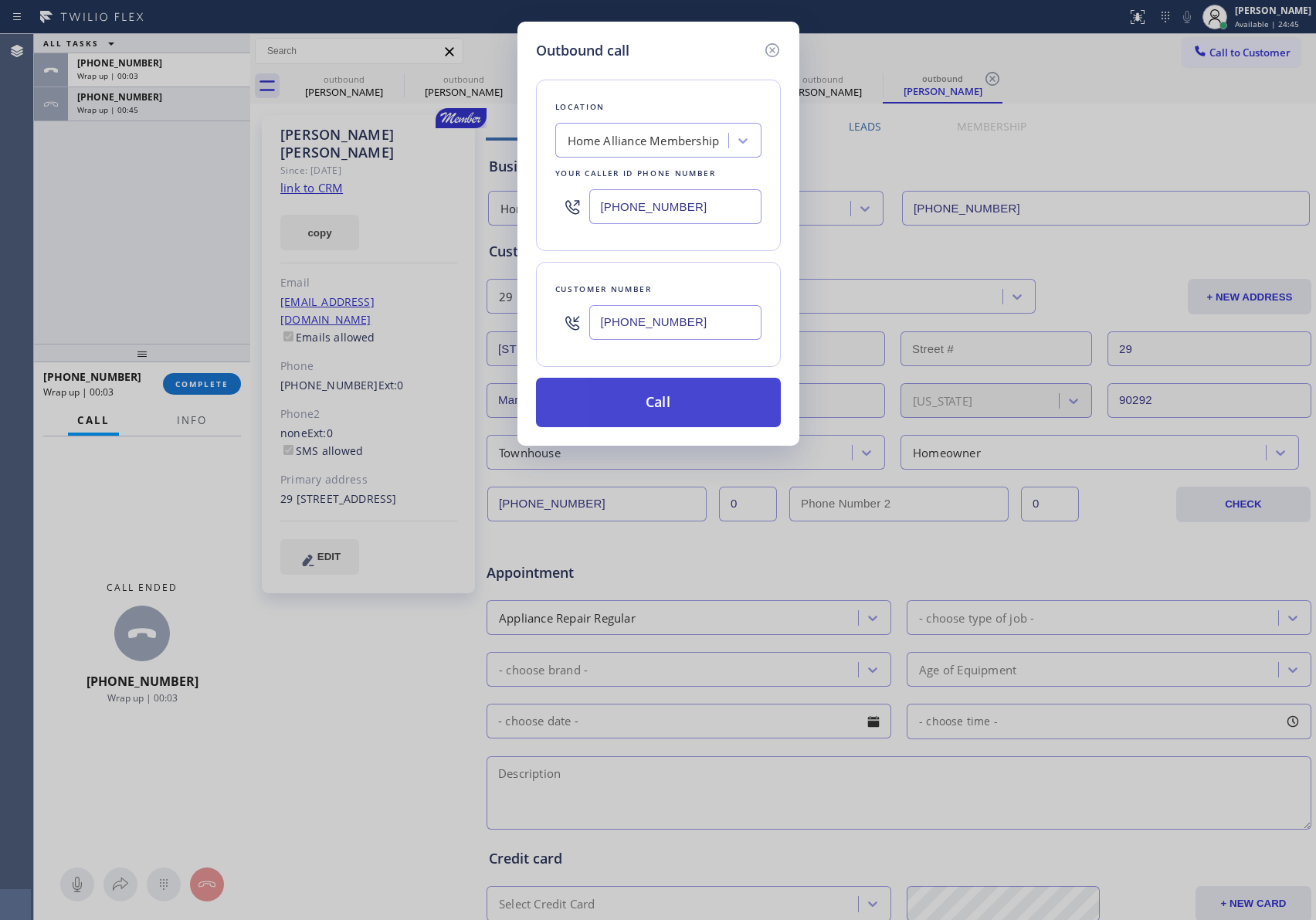
type input "(213) 538-8338"
click at [652, 420] on button "Call" at bounding box center [658, 403] width 245 height 50
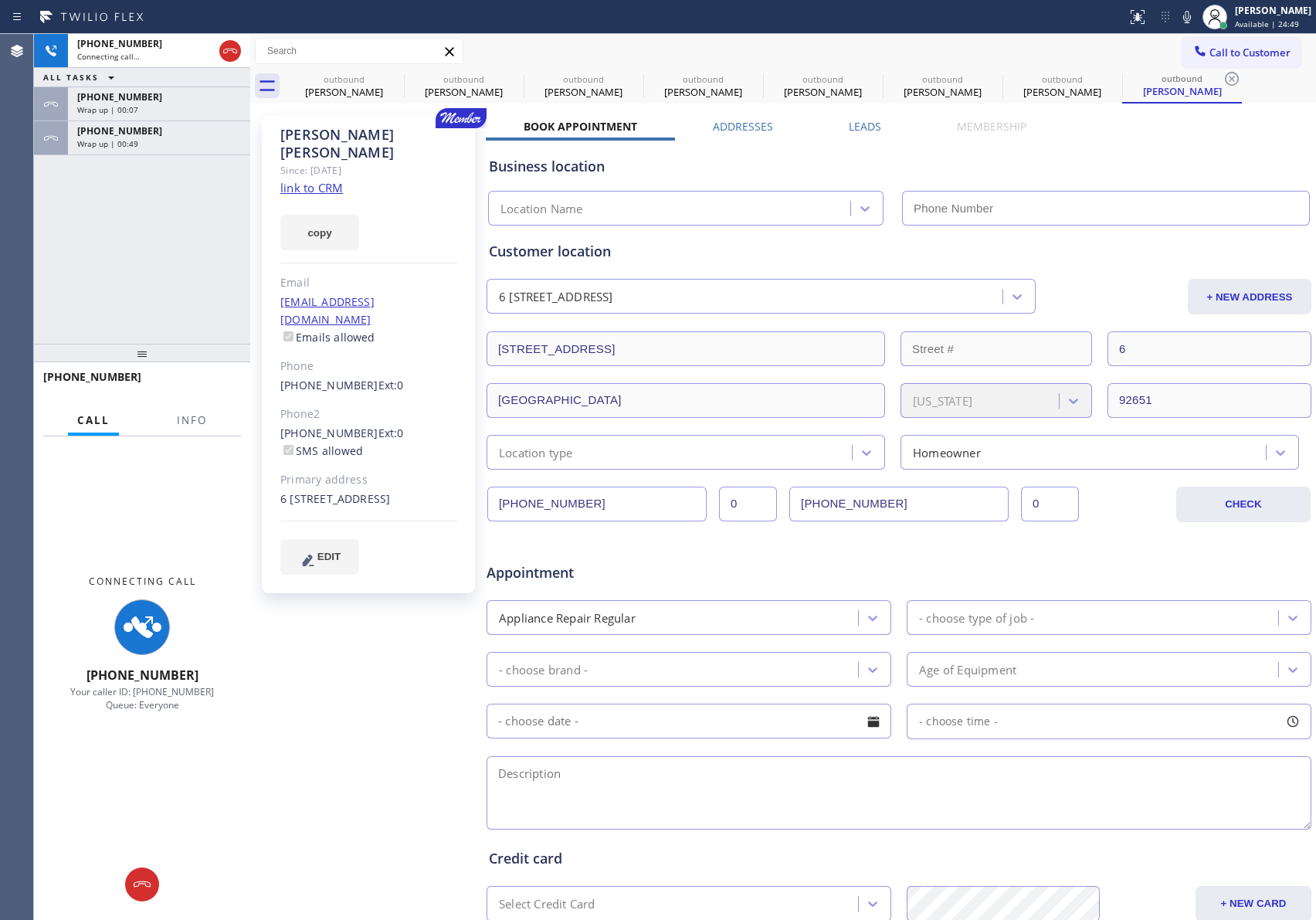
type input "[PHONE_NUMBER]"
click at [167, 222] on div "+12135388338 Connecting call… ALL TASKS ALL TASKS ACTIVE TASKS TASKS IN WRAP UP…" at bounding box center [141, 189] width 216 height 310
click at [225, 45] on icon at bounding box center [229, 51] width 18 height 18
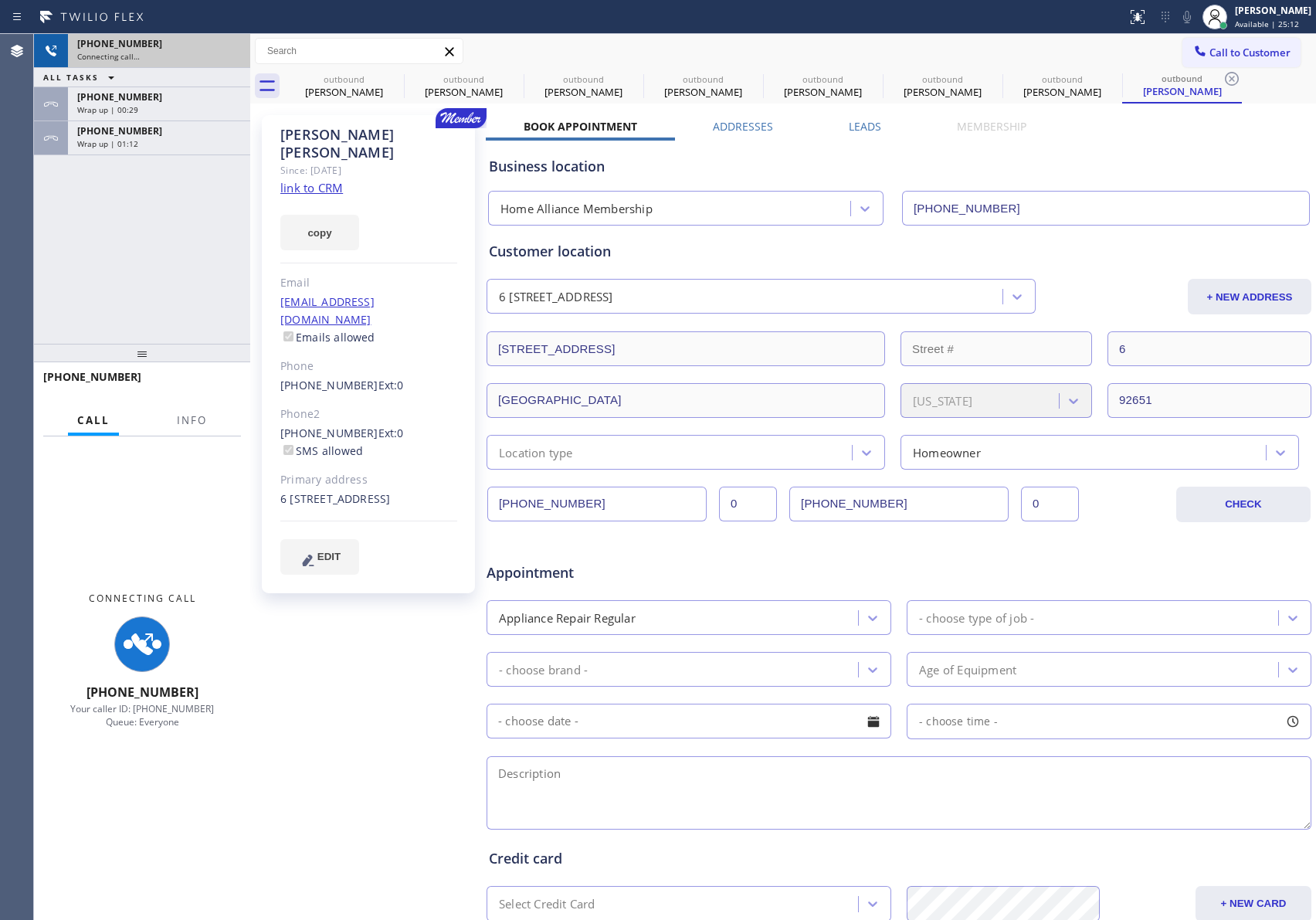
click at [197, 216] on div "+12135388338 Connecting call… ALL TASKS ALL TASKS ACTIVE TASKS TASKS IN WRAP UP…" at bounding box center [141, 189] width 216 height 310
click at [209, 145] on div "Wrap up | 01:13" at bounding box center [159, 143] width 164 height 10
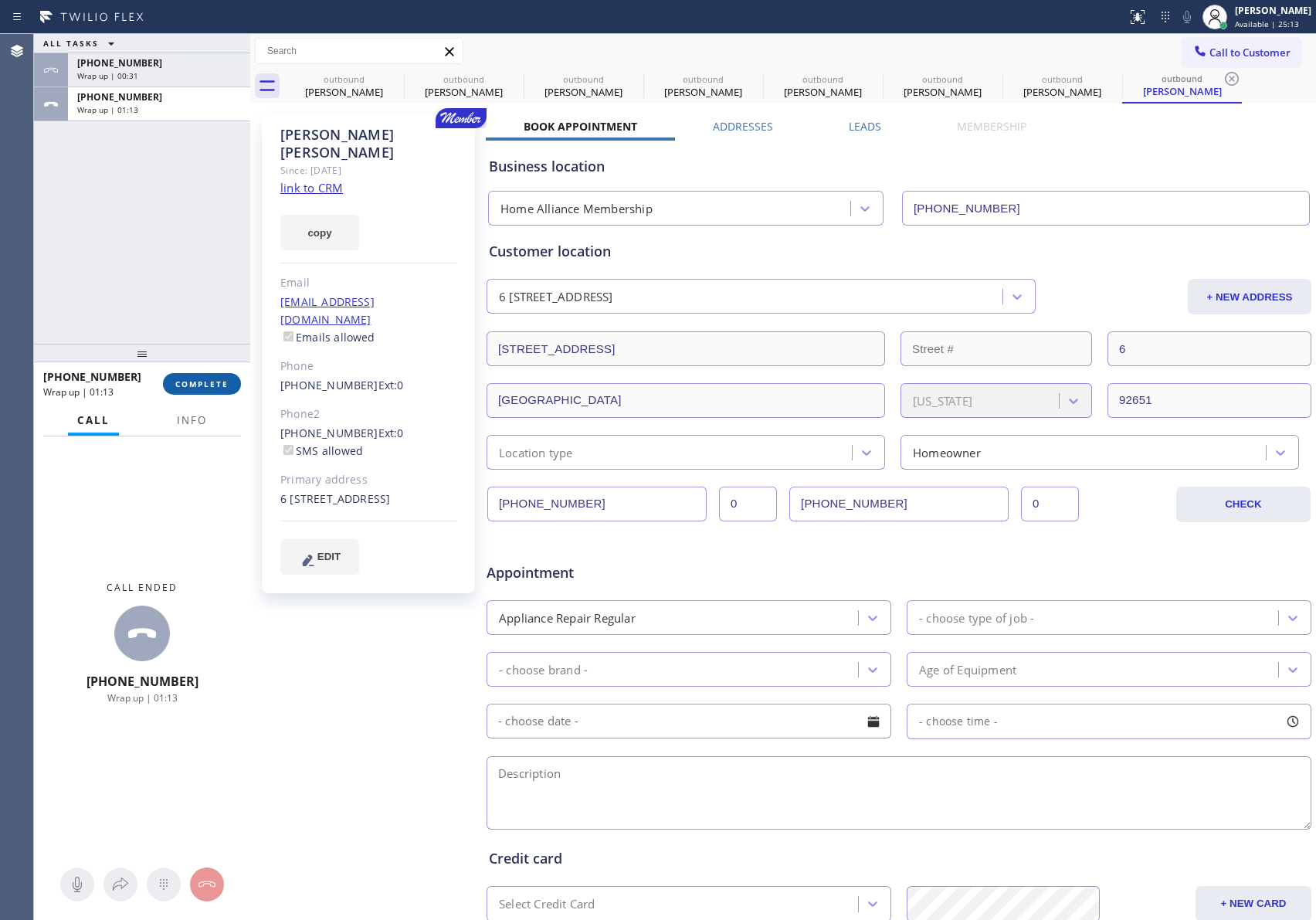
click at [218, 381] on span "COMPLETE" at bounding box center [201, 384] width 53 height 10
click at [196, 257] on div "ALL TASKS ALL TASKS ACTIVE TASKS TASKS IN WRAP UP +13107791724 Wrap up | 00:31 …" at bounding box center [141, 189] width 216 height 310
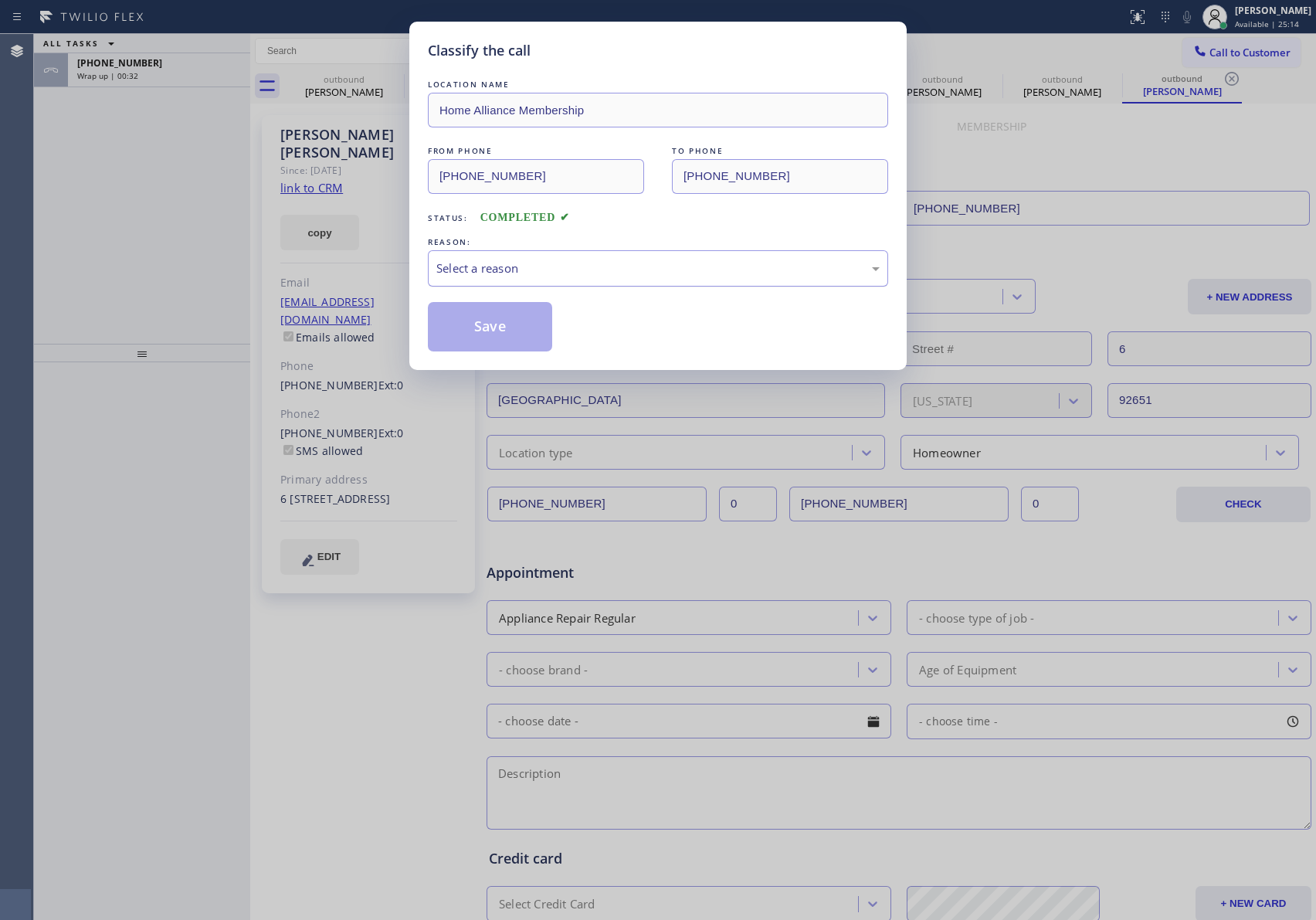
click at [503, 277] on div "Select a reason" at bounding box center [658, 268] width 443 height 18
click at [497, 328] on button "Save" at bounding box center [489, 327] width 124 height 50
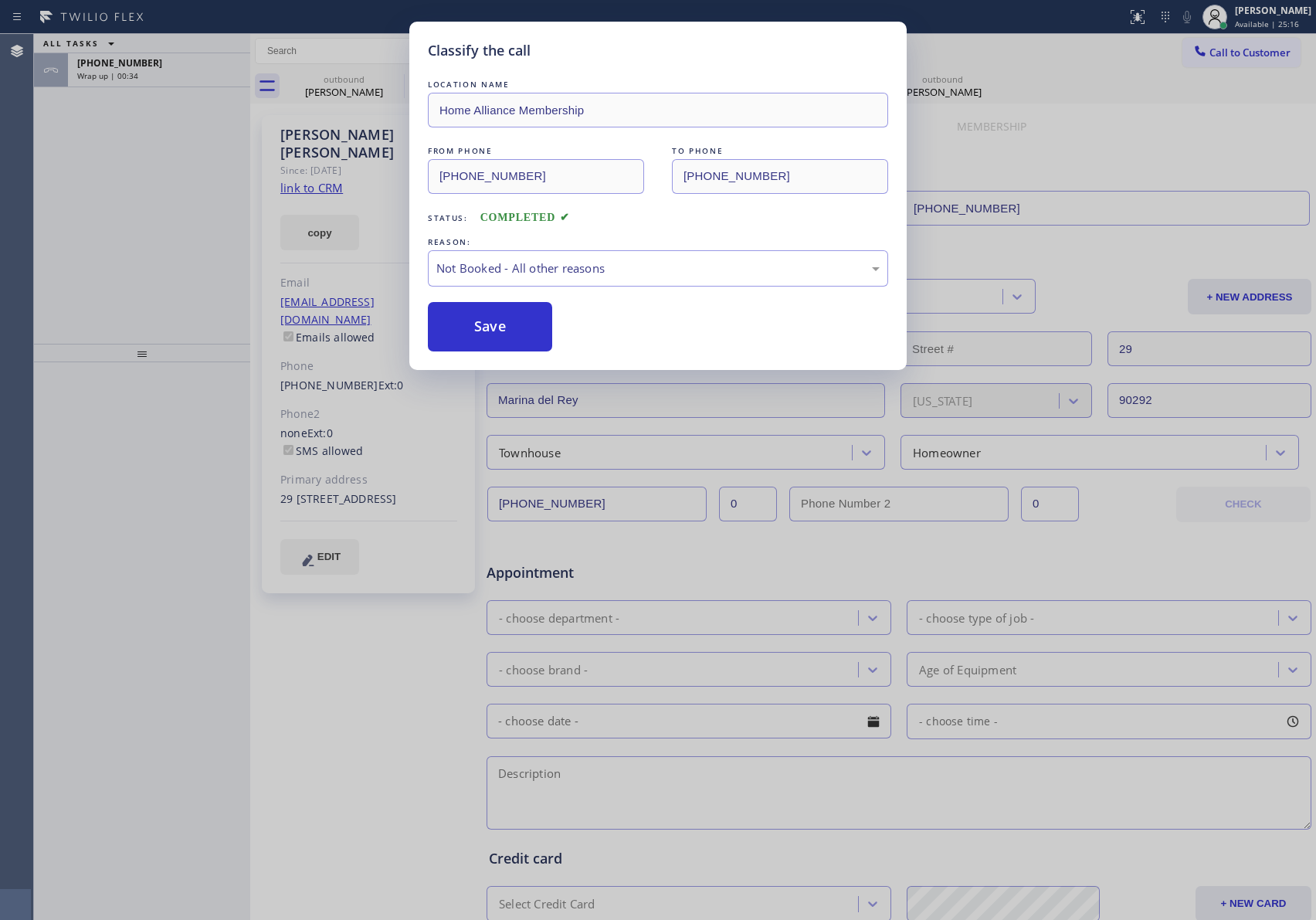
click at [147, 145] on div "ALL TASKS ALL TASKS ACTIVE TASKS TASKS IN WRAP UP +13107791724 Wrap up | 00:34" at bounding box center [141, 189] width 216 height 310
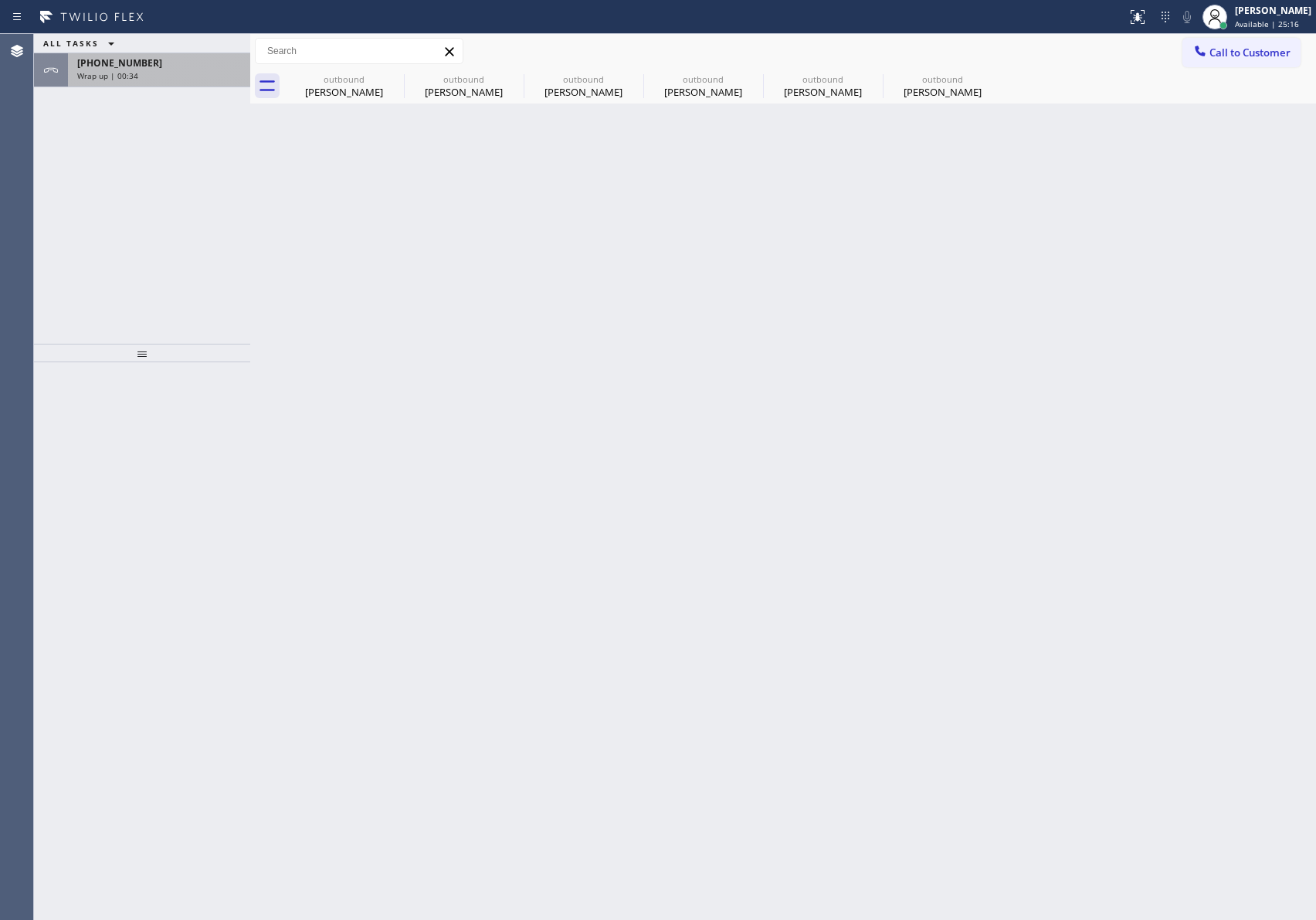
click at [181, 71] on div "Wrap up | 00:34" at bounding box center [159, 75] width 164 height 10
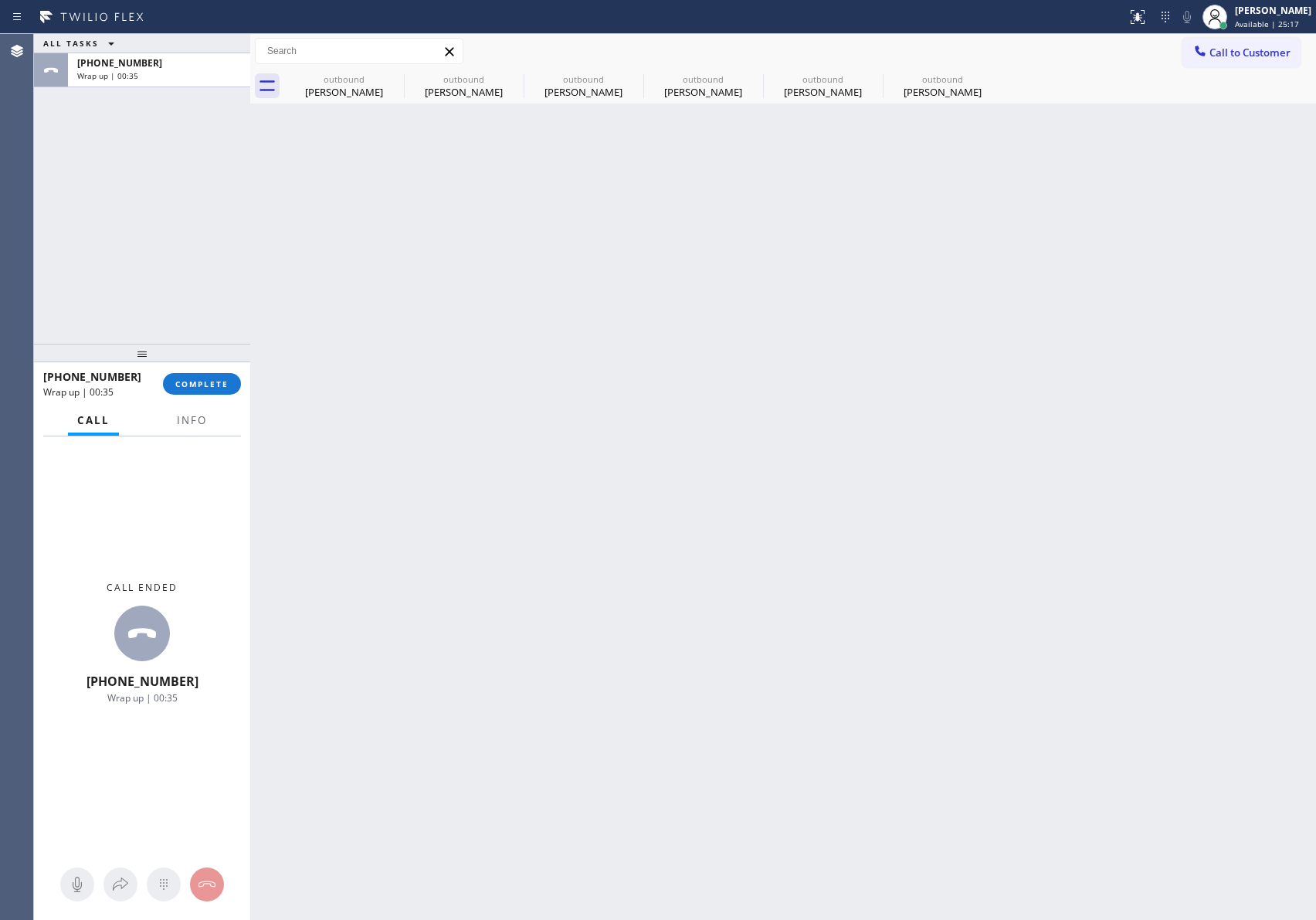
drag, startPoint x: 140, startPoint y: 210, endPoint x: 147, endPoint y: 167, distance: 43.6
click at [140, 207] on div "ALL TASKS ALL TASKS ACTIVE TASKS TASKS IN WRAP UP +13107791724 Wrap up | 00:35" at bounding box center [141, 189] width 216 height 310
click at [165, 75] on div "Wrap up | 00:35" at bounding box center [159, 75] width 164 height 10
click at [157, 206] on div "ALL TASKS ALL TASKS ACTIVE TASKS TASKS IN WRAP UP +13107791724 Wrap up | 00:36" at bounding box center [141, 189] width 216 height 310
click at [197, 68] on div "+13107791724" at bounding box center [159, 63] width 164 height 13
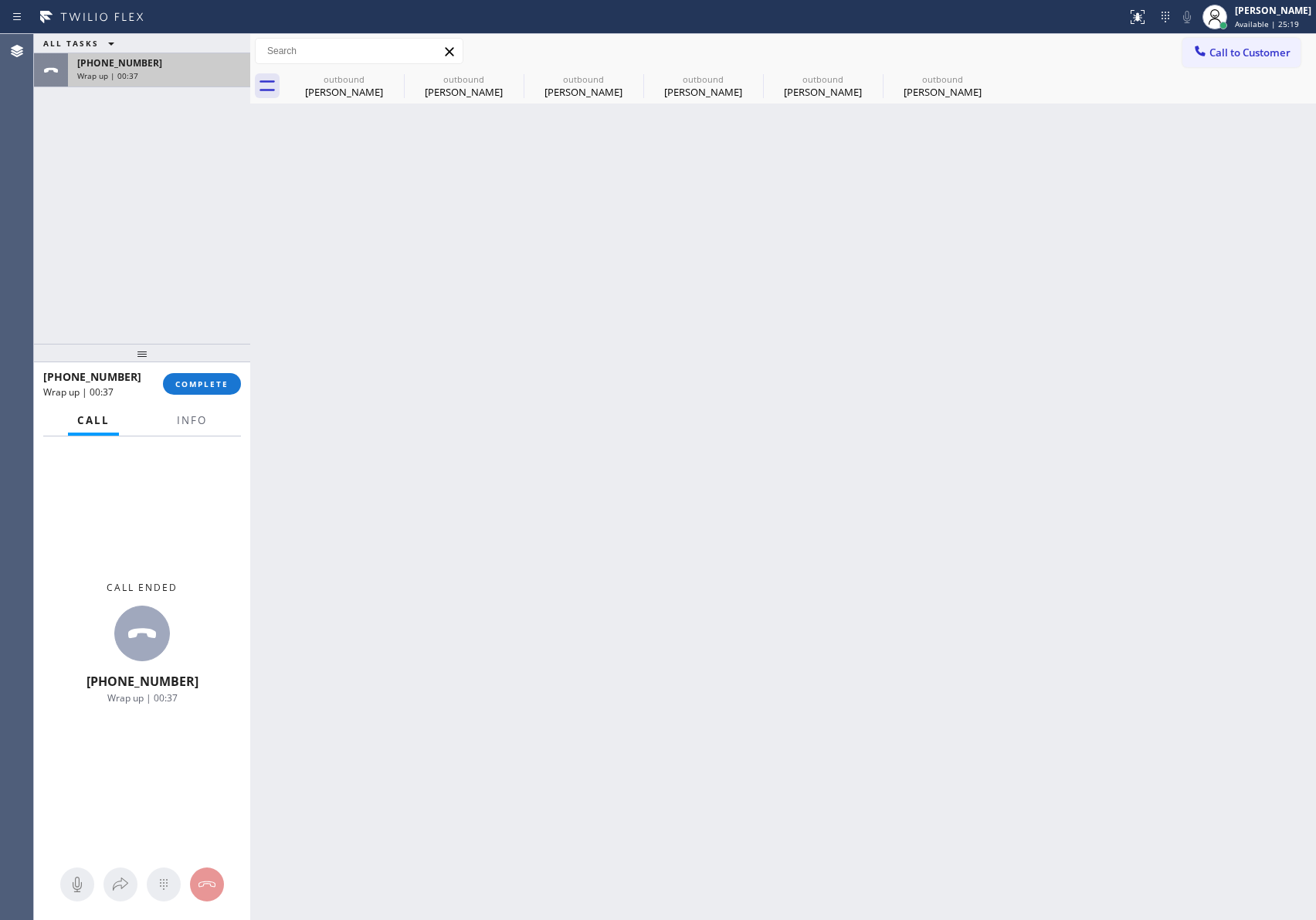
click at [155, 86] on div "+13107791724 Wrap up | 00:37" at bounding box center [156, 70] width 176 height 34
click at [227, 385] on span "COMPLETE" at bounding box center [201, 384] width 53 height 10
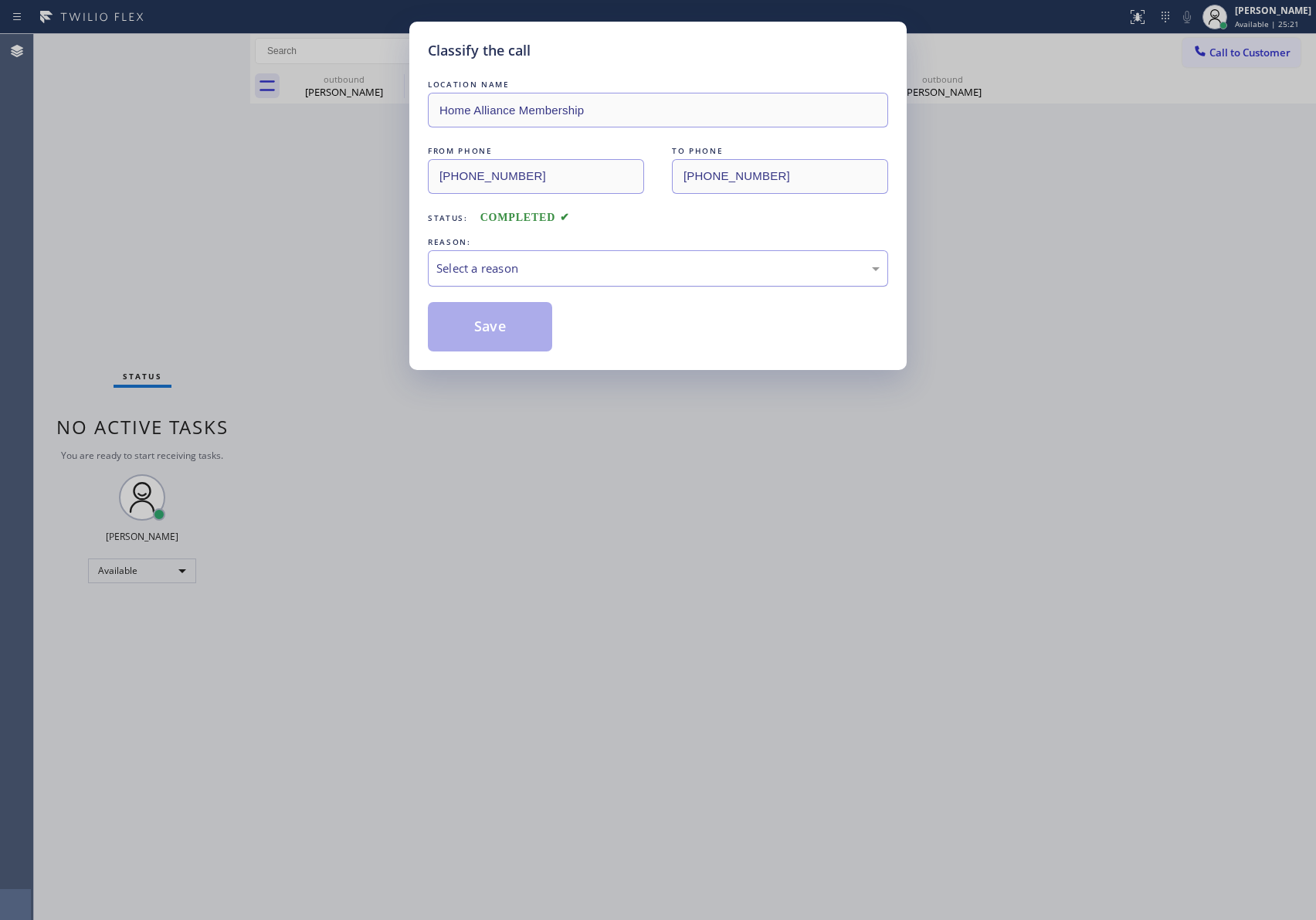
click at [478, 283] on div "Select a reason" at bounding box center [658, 268] width 461 height 36
click at [489, 328] on button "Save" at bounding box center [489, 327] width 124 height 50
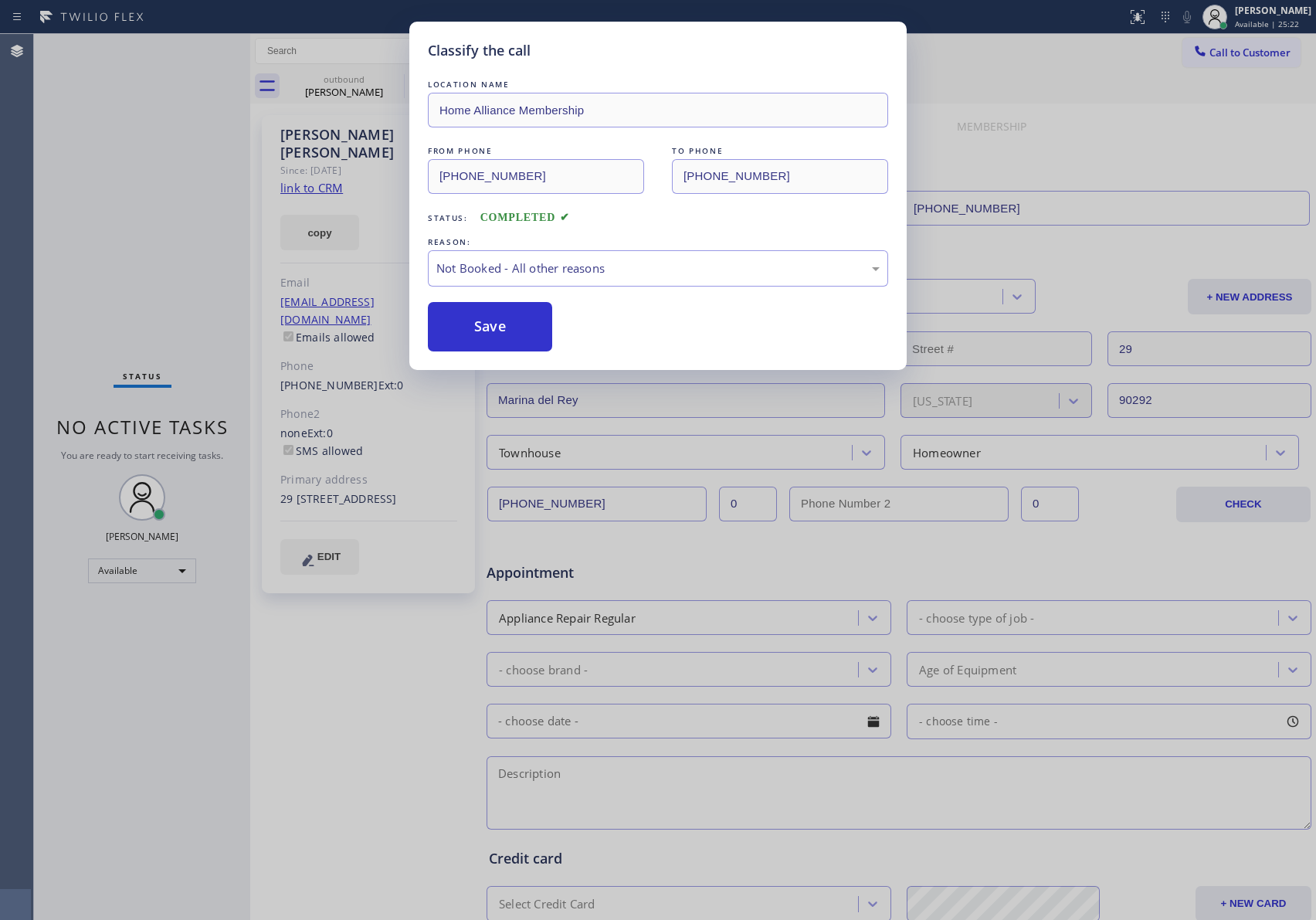
click at [489, 328] on button "Save" at bounding box center [489, 327] width 124 height 50
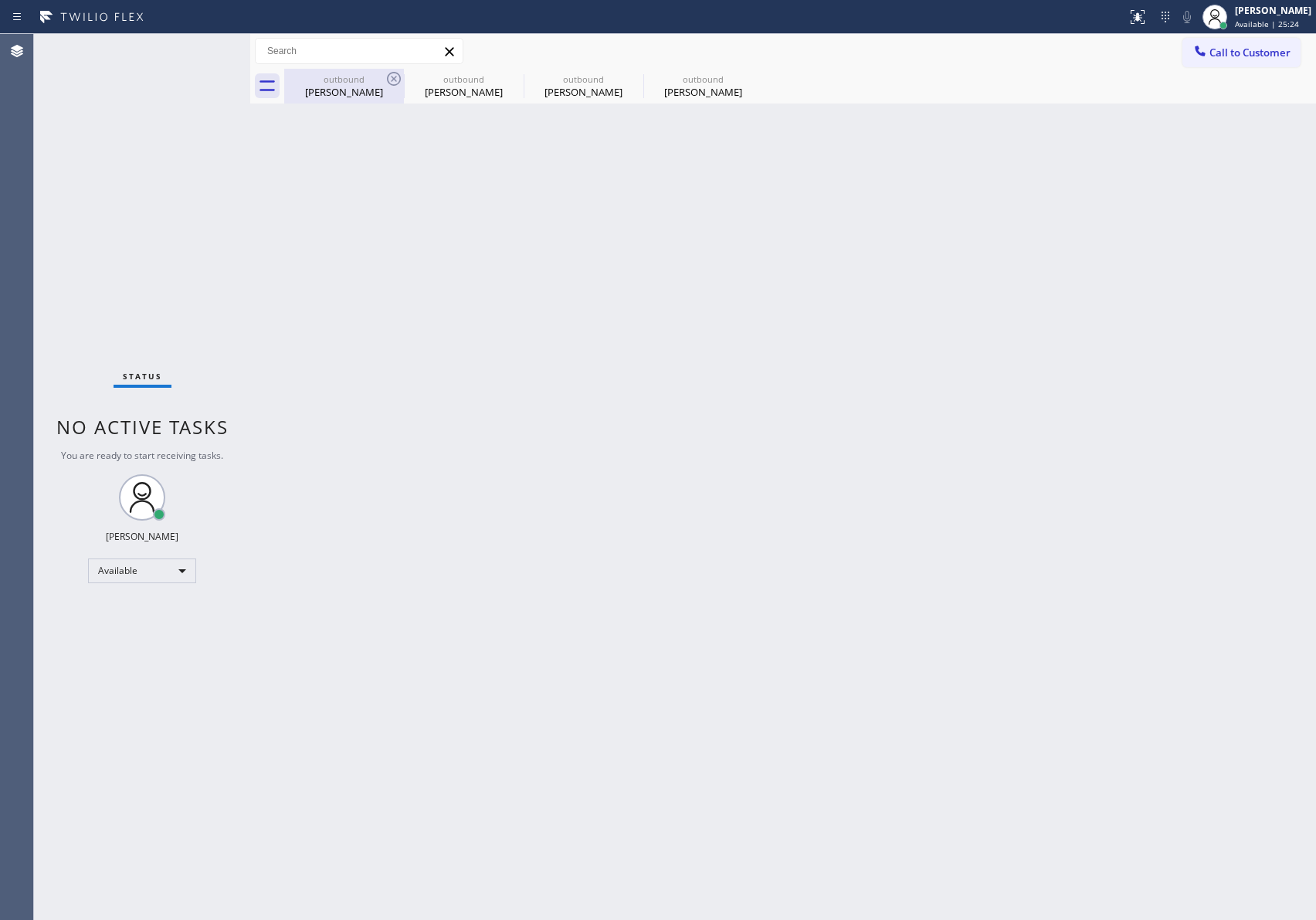
drag, startPoint x: 165, startPoint y: 178, endPoint x: 324, endPoint y: 89, distance: 182.2
click at [202, 147] on div "Status No active tasks You are ready to start receiving tasks. [PERSON_NAME] Av…" at bounding box center [141, 477] width 216 height 886
click at [347, 87] on div "Ian Hafner" at bounding box center [343, 92] width 116 height 14
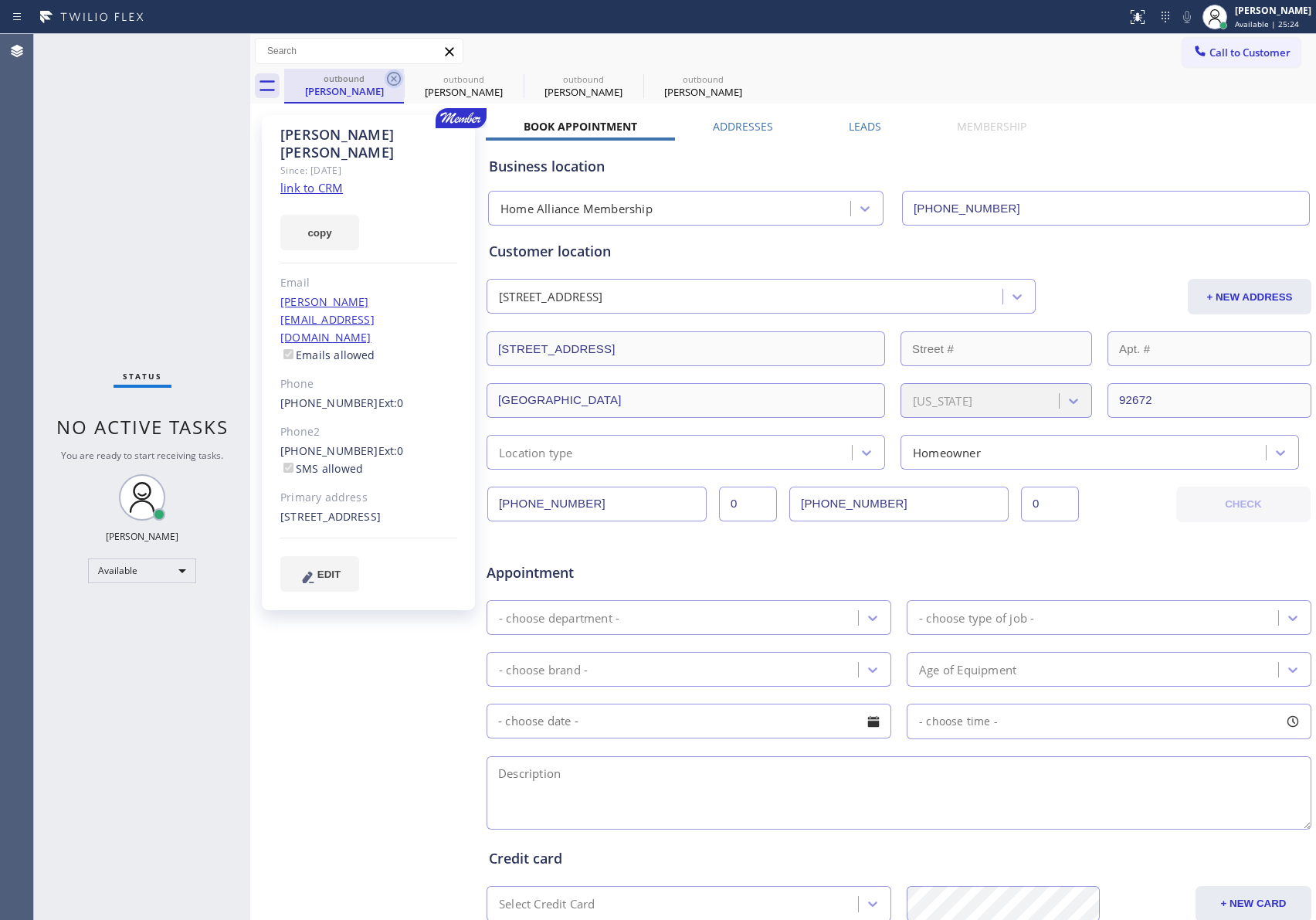
click at [395, 79] on icon at bounding box center [393, 79] width 14 height 14
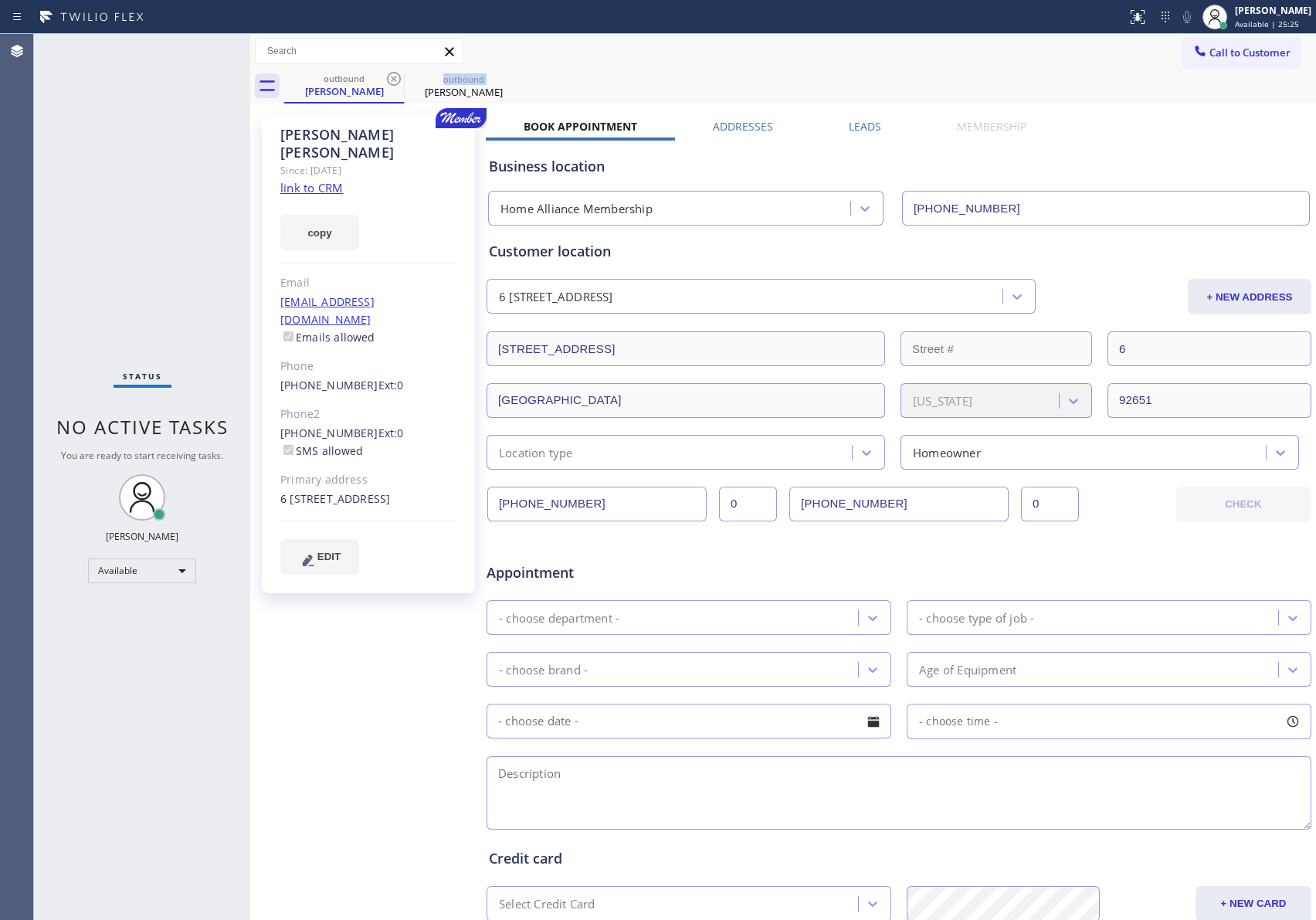
click at [395, 79] on icon at bounding box center [393, 79] width 14 height 14
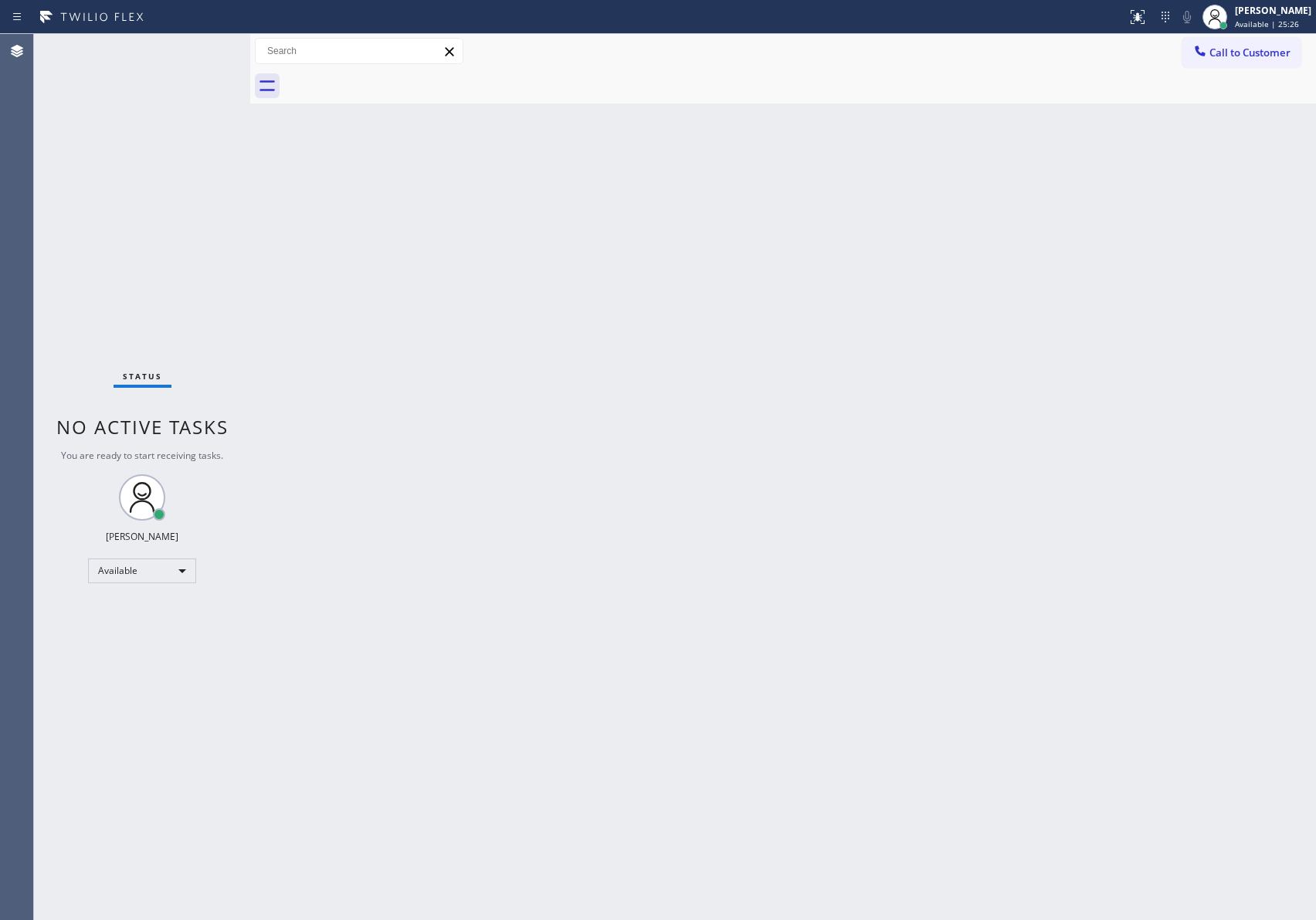
click at [395, 79] on div at bounding box center [800, 86] width 1032 height 35
click at [19, 314] on div "Agent Desktop" at bounding box center [16, 477] width 33 height 886
click at [687, 647] on div "Back to Dashboard Change Sender ID Customers Technicians Select a contact Outbo…" at bounding box center [783, 477] width 1066 height 886
click at [181, 172] on div "Status No active tasks You are ready to start receiving tasks. [PERSON_NAME] Av…" at bounding box center [141, 477] width 216 height 886
click at [652, 302] on div "Back to Dashboard Change Sender ID Customers Technicians Select a contact Outbo…" at bounding box center [783, 477] width 1066 height 886
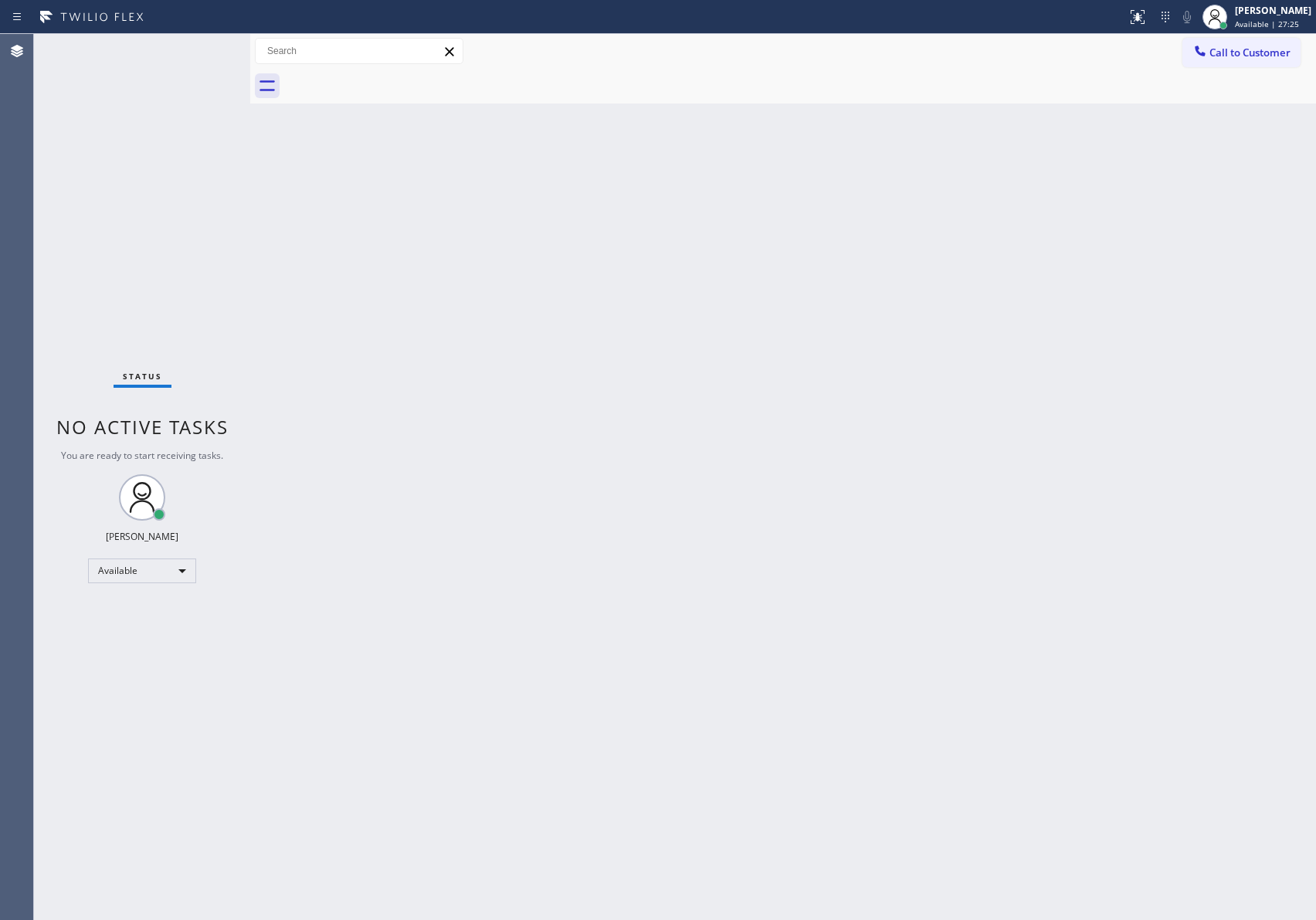
drag, startPoint x: 535, startPoint y: 458, endPoint x: 969, endPoint y: 468, distance: 434.1
click at [872, 468] on div "Back to Dashboard Change Sender ID Customers Technicians Select a contact Outbo…" at bounding box center [783, 477] width 1066 height 886
drag, startPoint x: 373, startPoint y: 343, endPoint x: 404, endPoint y: 360, distance: 35.4
click at [379, 344] on div "Back to Dashboard Change Sender ID Customers Technicians Select a contact Outbo…" at bounding box center [783, 477] width 1066 height 886
click at [1228, 53] on span "Call to Customer" at bounding box center [1249, 52] width 81 height 14
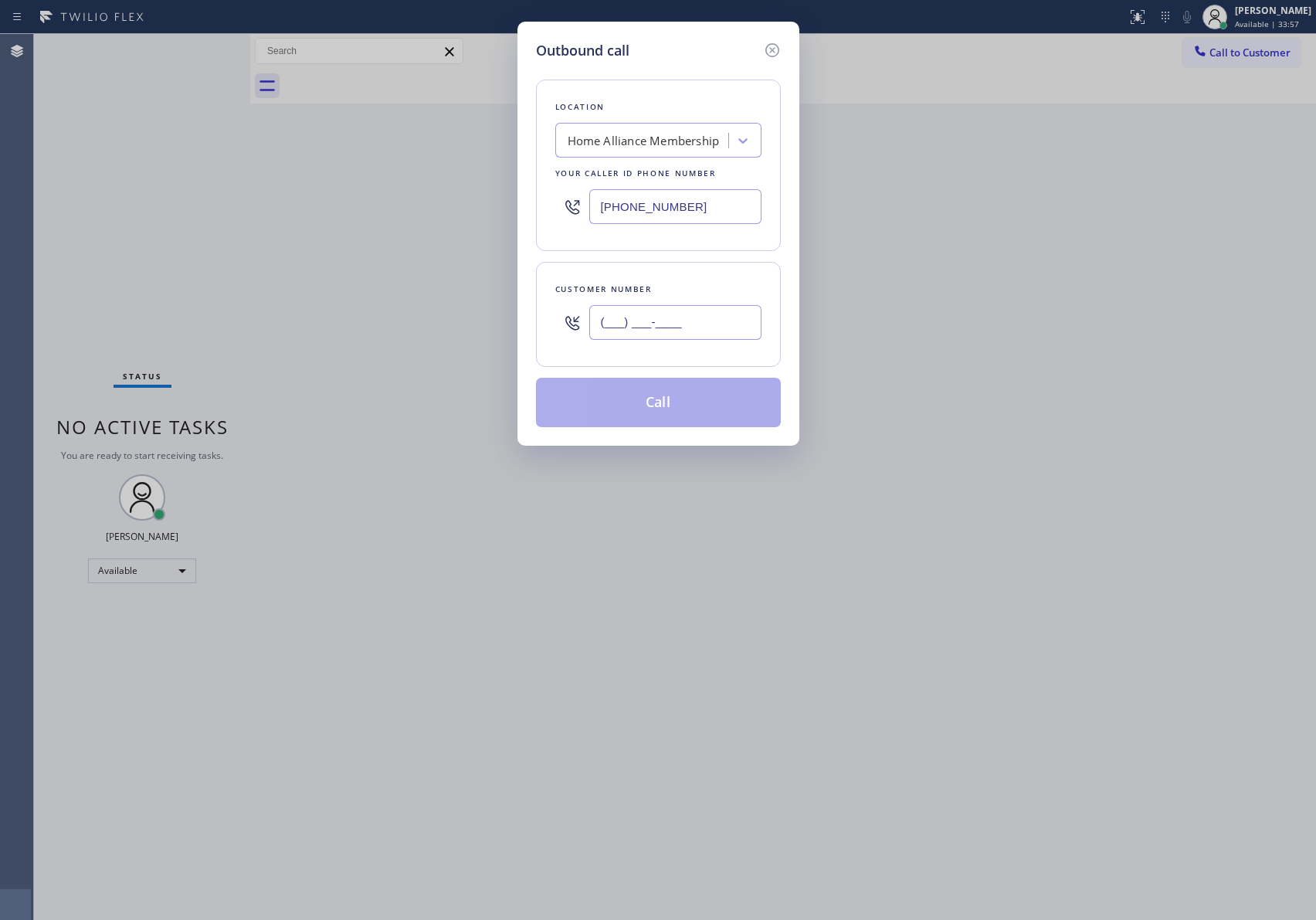
click at [751, 334] on input "(___) ___-____" at bounding box center [675, 322] width 173 height 35
paste input "818) 788-8780"
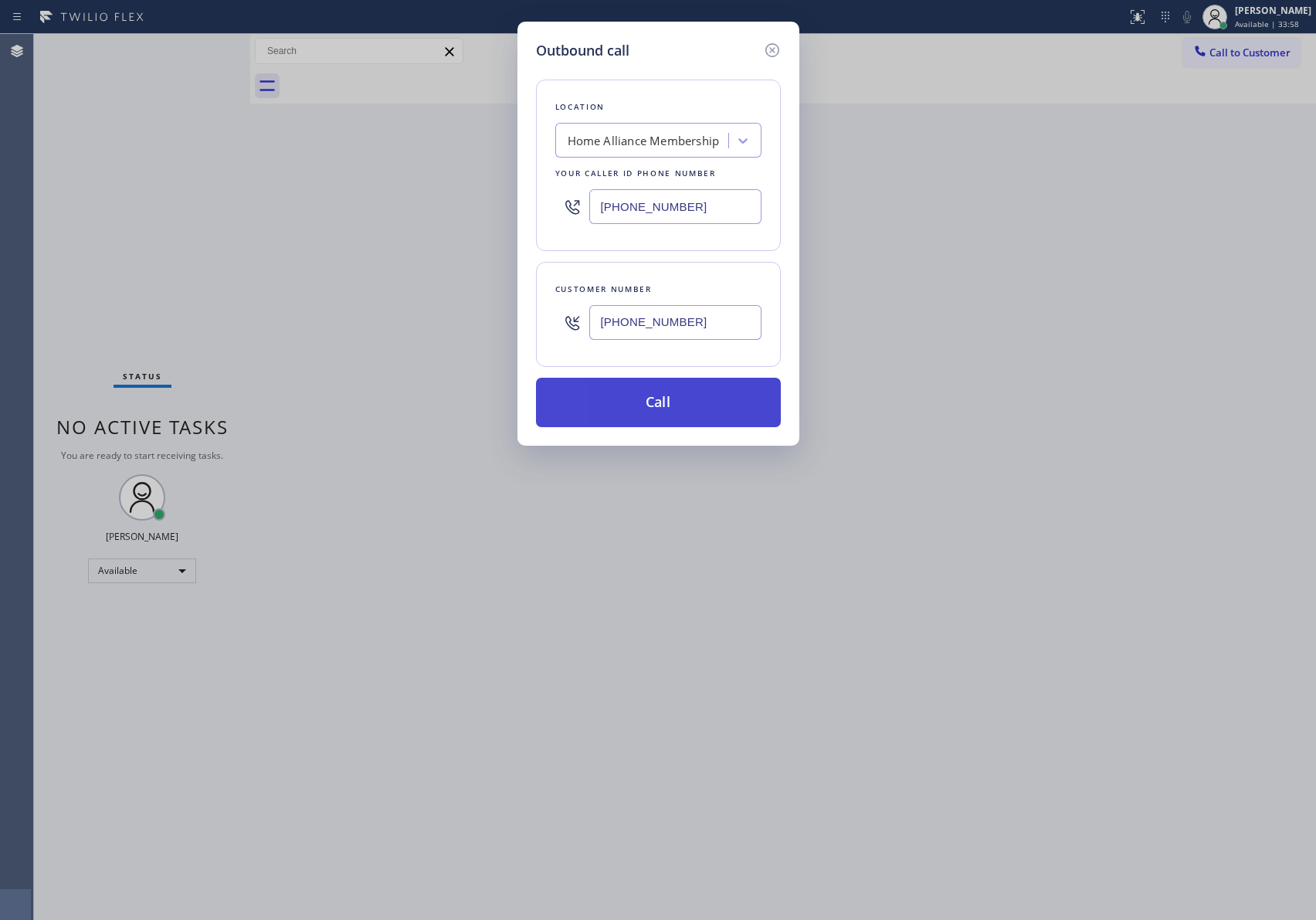
type input "(818) 788-8780"
click at [726, 405] on button "Call" at bounding box center [658, 403] width 245 height 50
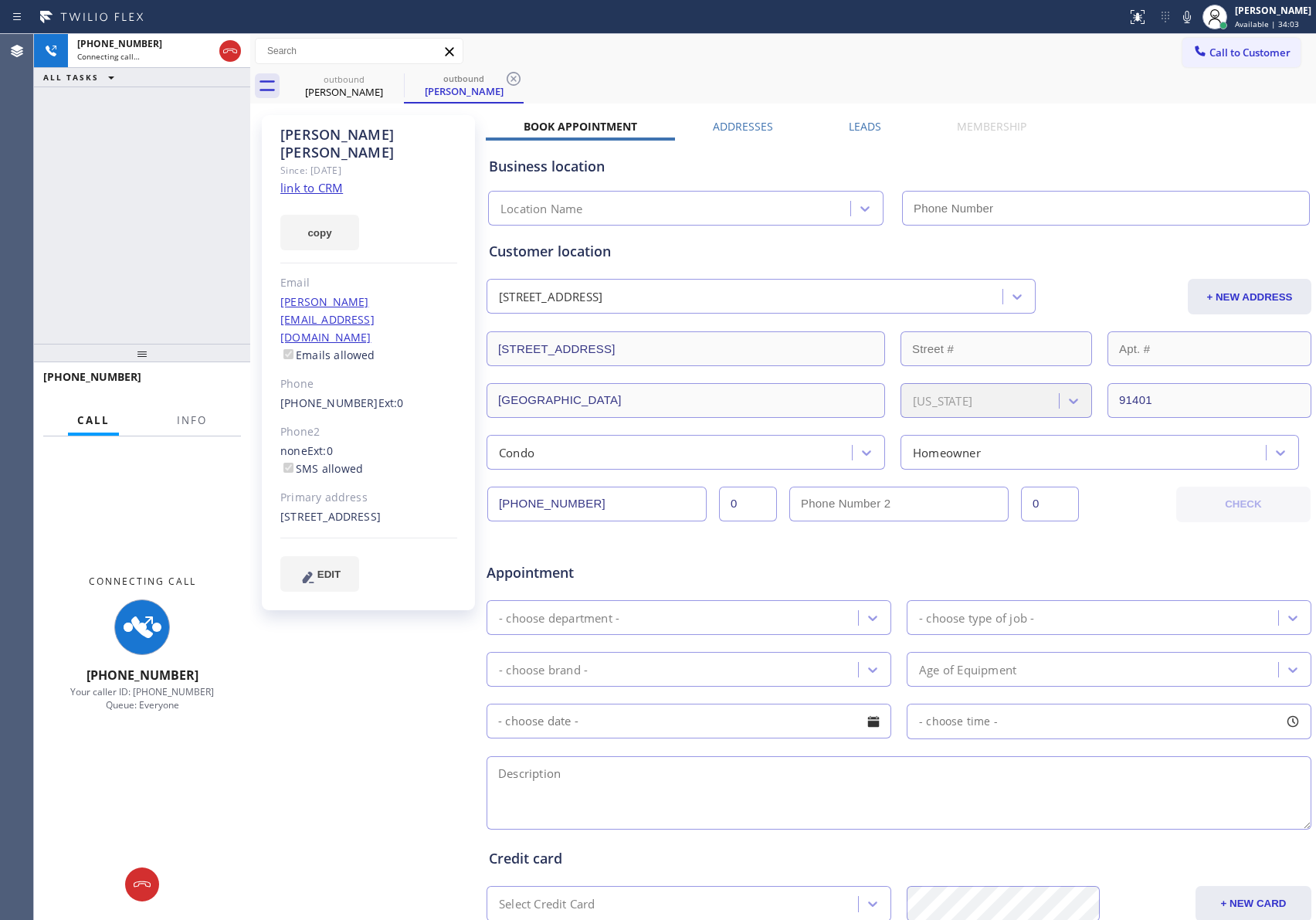
type input "[PHONE_NUMBER]"
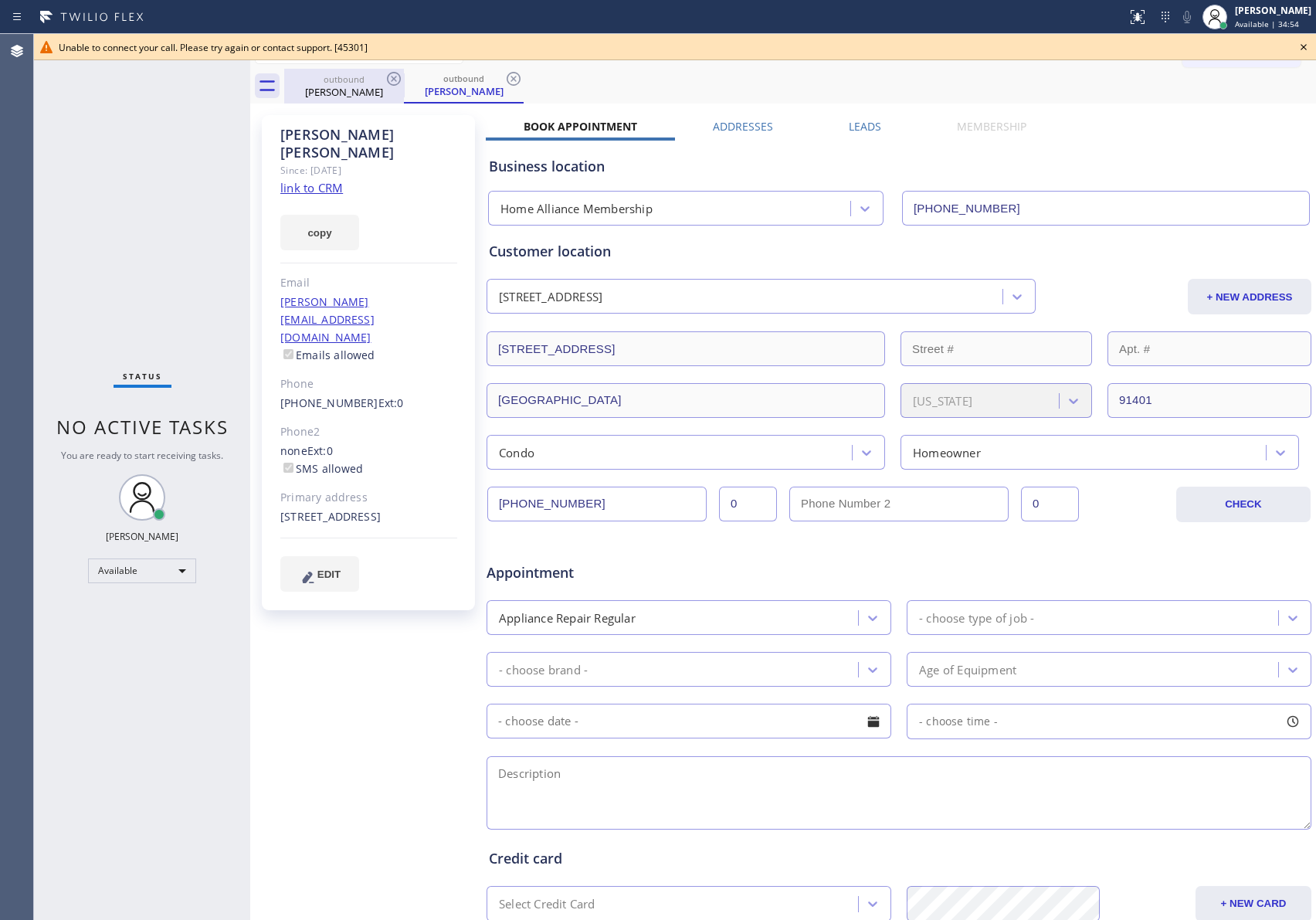
click at [346, 88] on div "Rebecca Ingram" at bounding box center [343, 92] width 116 height 14
click at [397, 77] on icon at bounding box center [393, 79] width 18 height 18
click at [395, 79] on icon at bounding box center [393, 79] width 14 height 14
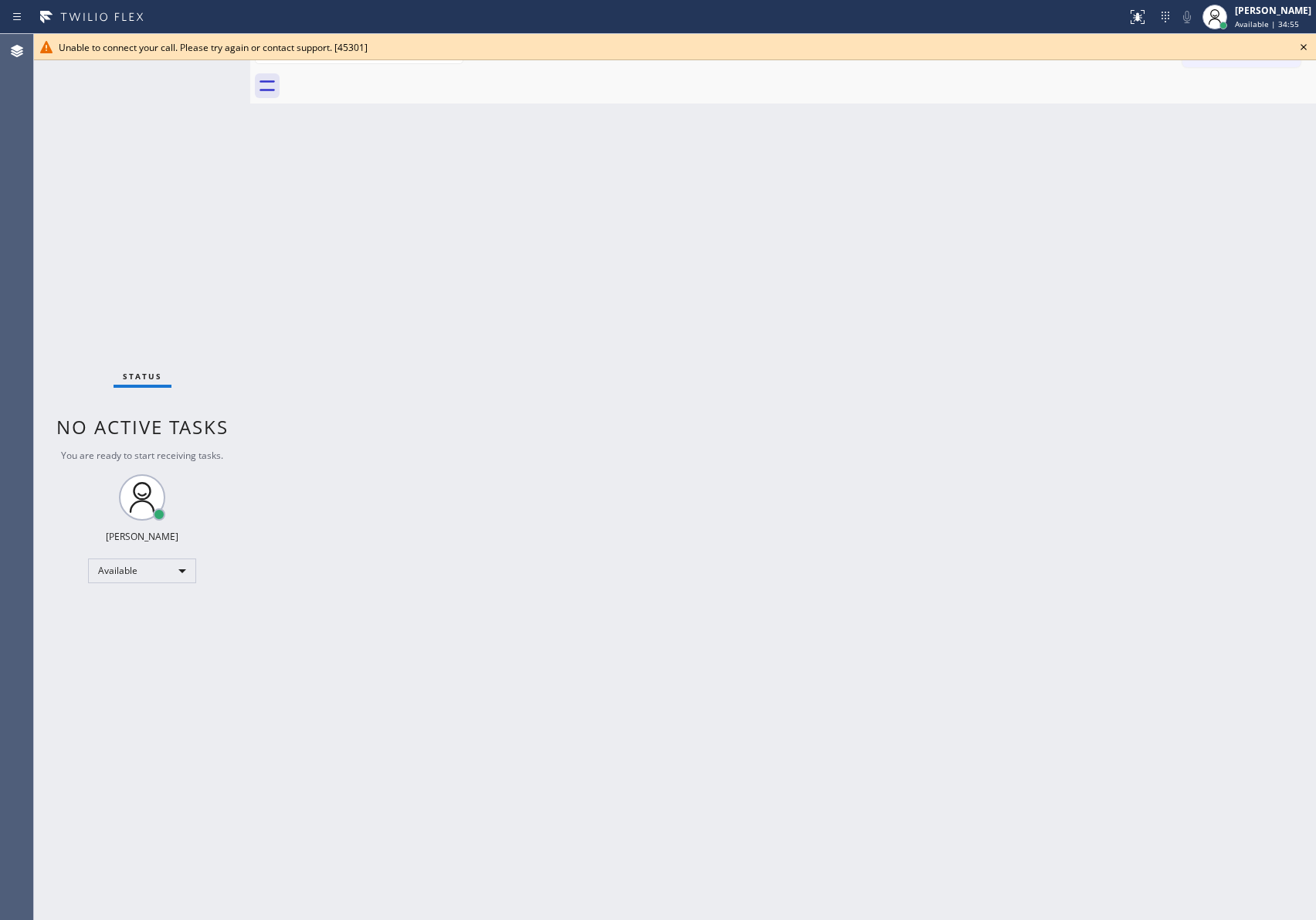
click at [395, 79] on div at bounding box center [800, 86] width 1032 height 35
click at [504, 181] on div "Back to Dashboard Change Sender ID Customers Technicians Select a contact Outbo…" at bounding box center [783, 477] width 1066 height 886
click at [1042, 417] on div "Back to Dashboard Change Sender ID Customers Technicians Select a contact Outbo…" at bounding box center [783, 477] width 1066 height 886
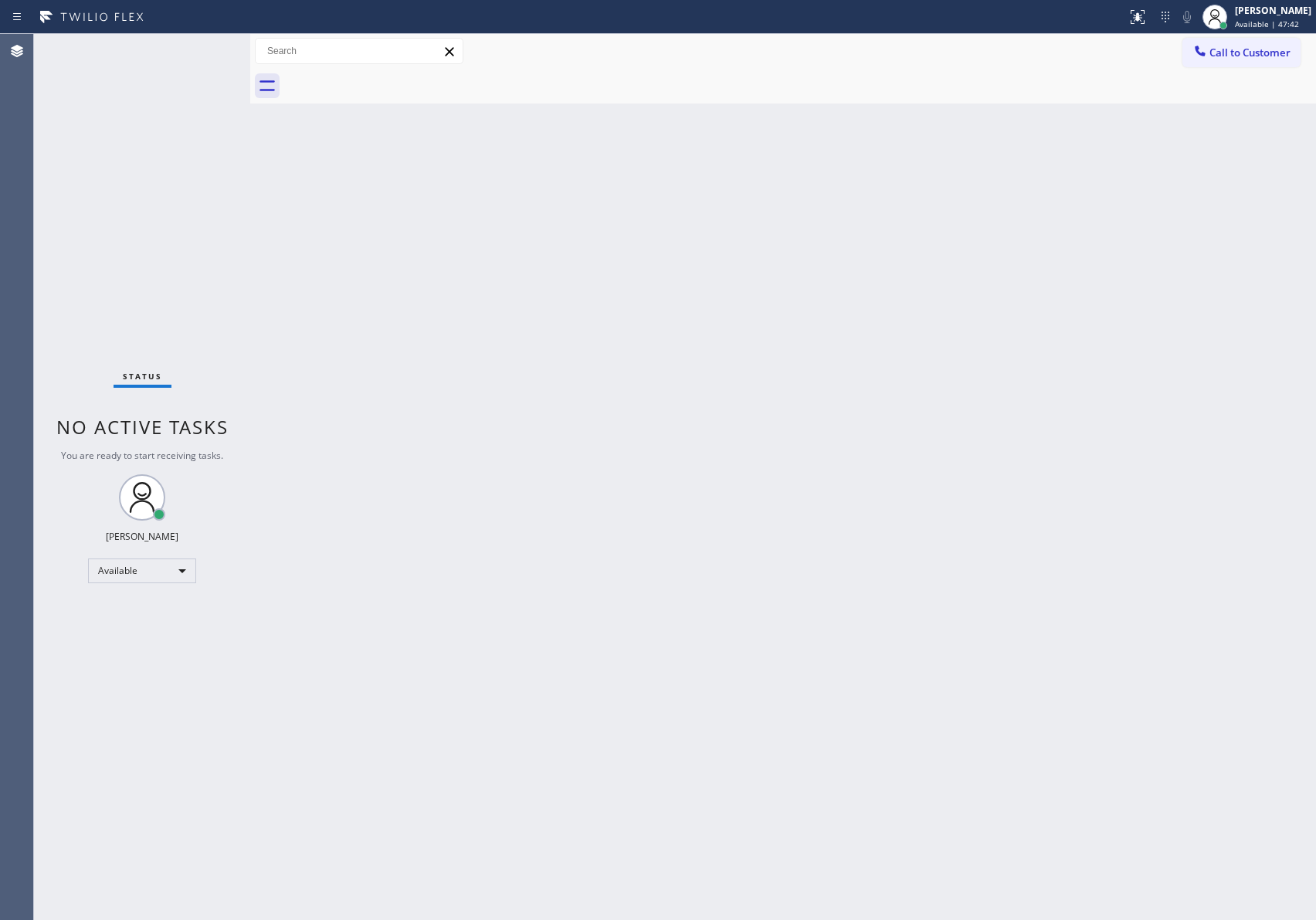
click at [307, 329] on div "Back to Dashboard Change Sender ID Customers Technicians Select a contact Outbo…" at bounding box center [783, 477] width 1066 height 886
click at [1241, 54] on span "Call to Customer" at bounding box center [1249, 52] width 81 height 14
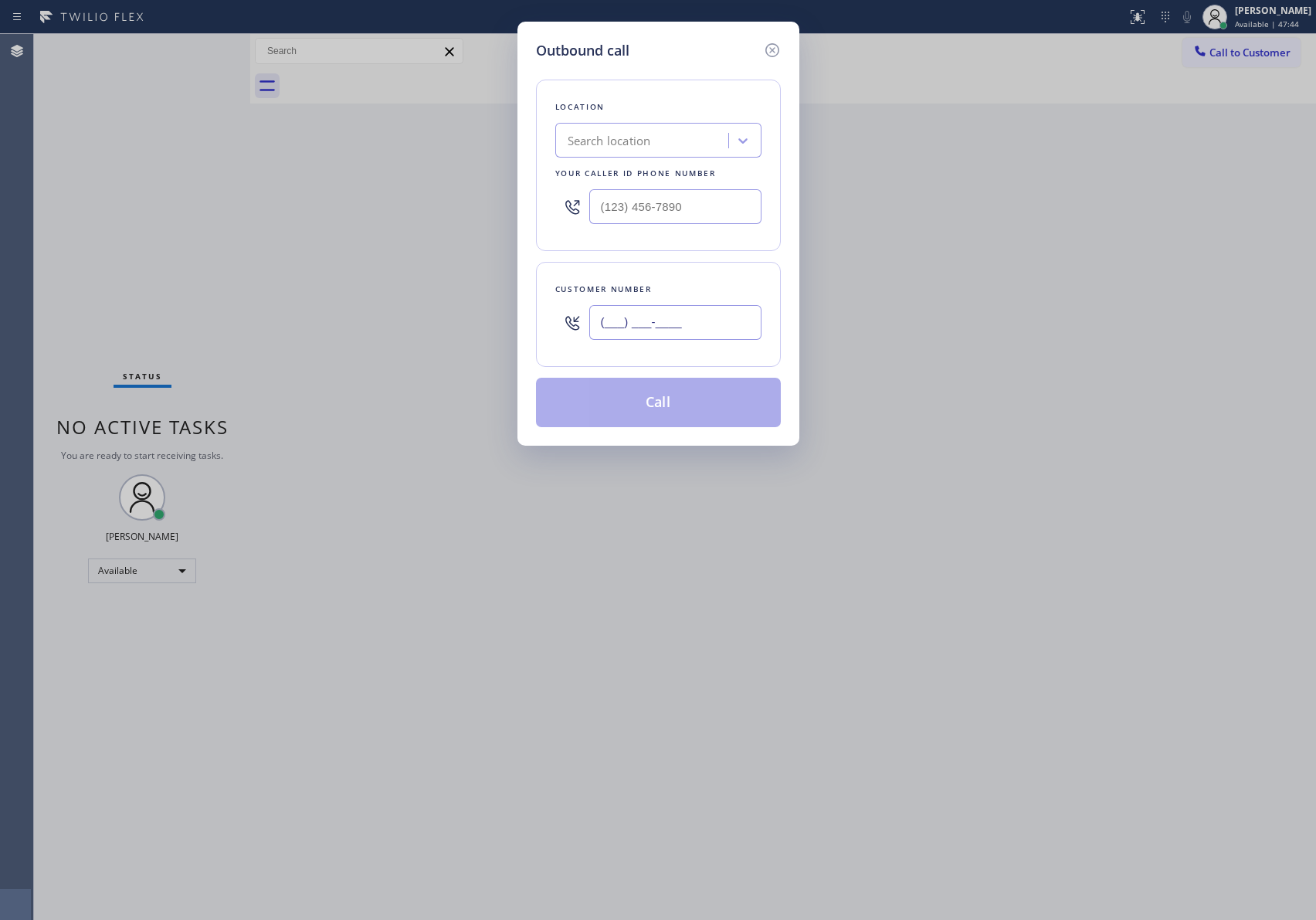
click at [721, 315] on input "(___) ___-____" at bounding box center [675, 322] width 173 height 35
paste input "954) 326-3412"
type input "(954) 326-3412"
click at [696, 131] on div "Search location" at bounding box center [644, 141] width 169 height 27
type input "HOME ALLIANCE ME"
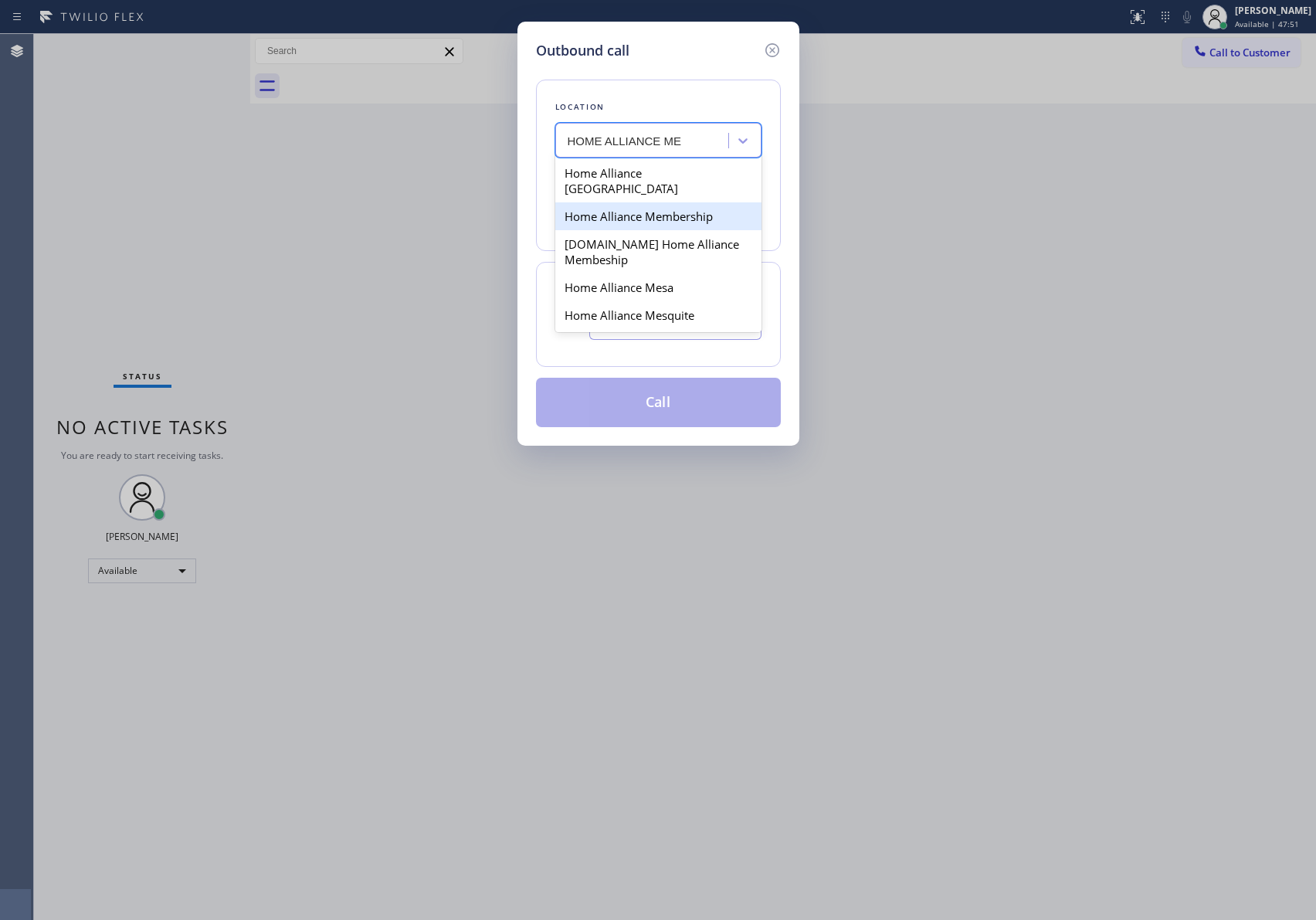
click at [680, 202] on div "Home Alliance Membership" at bounding box center [658, 216] width 206 height 28
type input "[PHONE_NUMBER]"
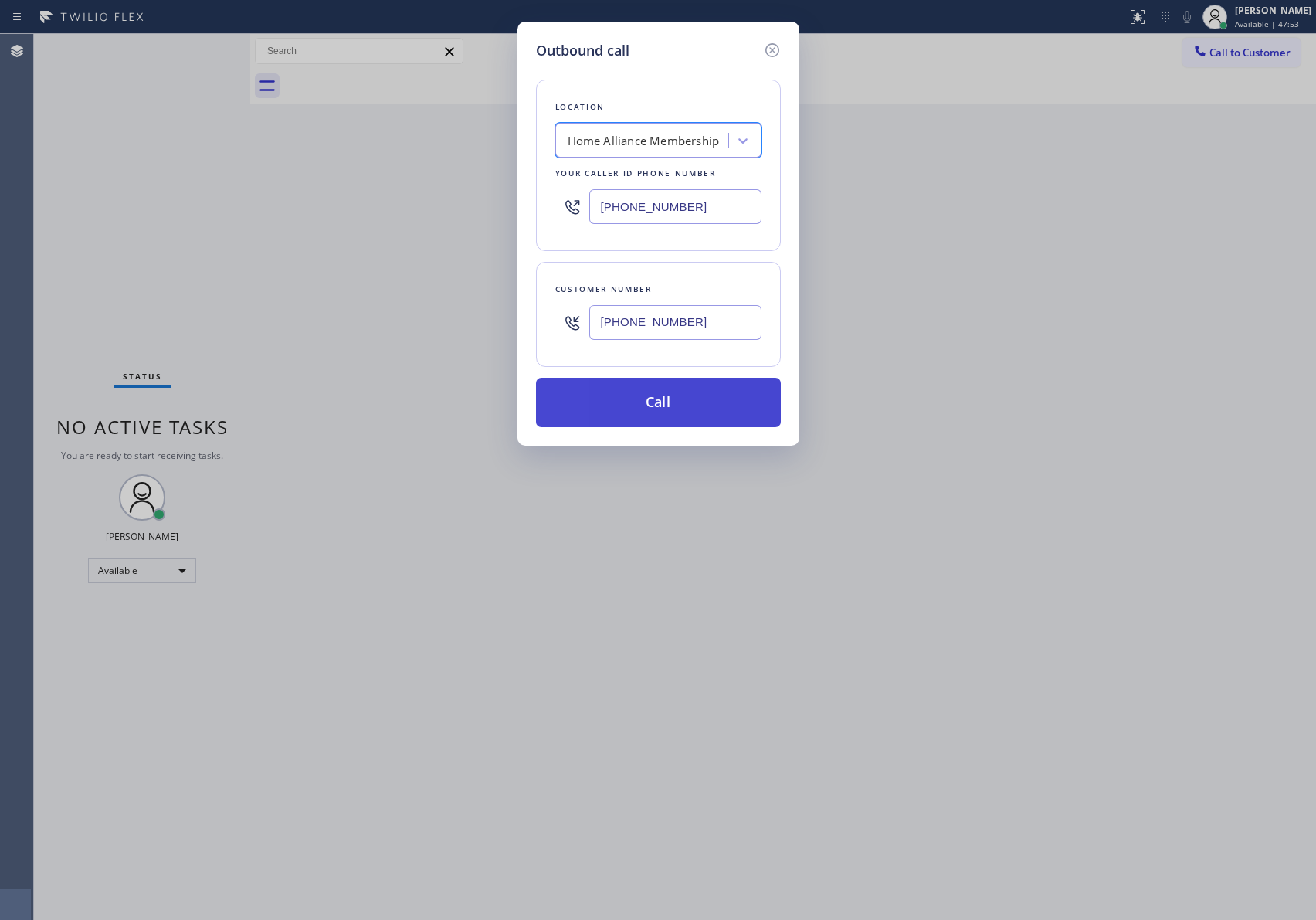
click at [714, 415] on button "Call" at bounding box center [658, 403] width 245 height 50
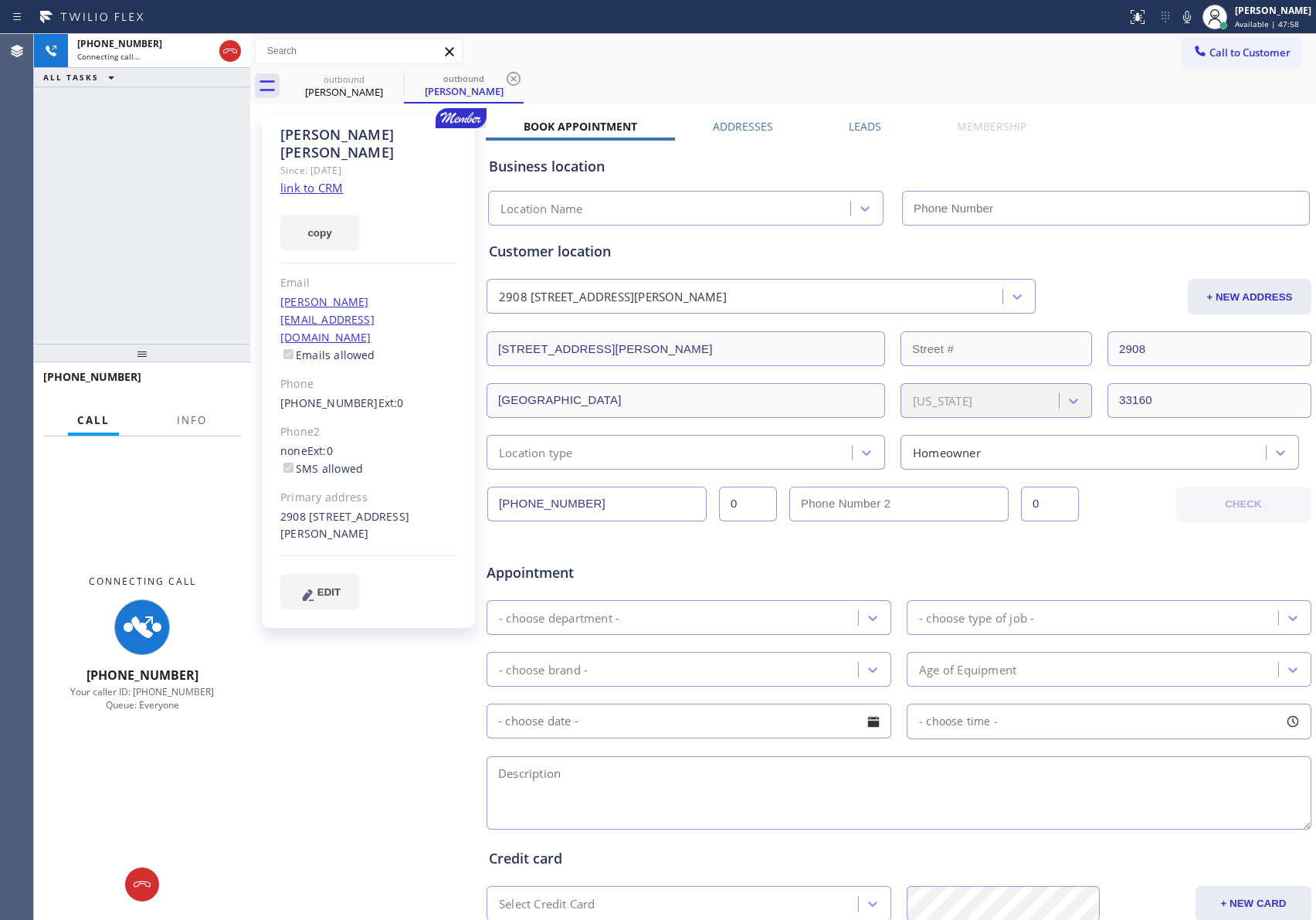
type input "[PHONE_NUMBER]"
drag, startPoint x: 95, startPoint y: 172, endPoint x: 244, endPoint y: 86, distance: 172.0
click at [130, 174] on div "+19543263412 Connecting call… ALL TASKS ALL TASKS ACTIVE TASKS TASKS IN WRAP UP" at bounding box center [141, 189] width 216 height 310
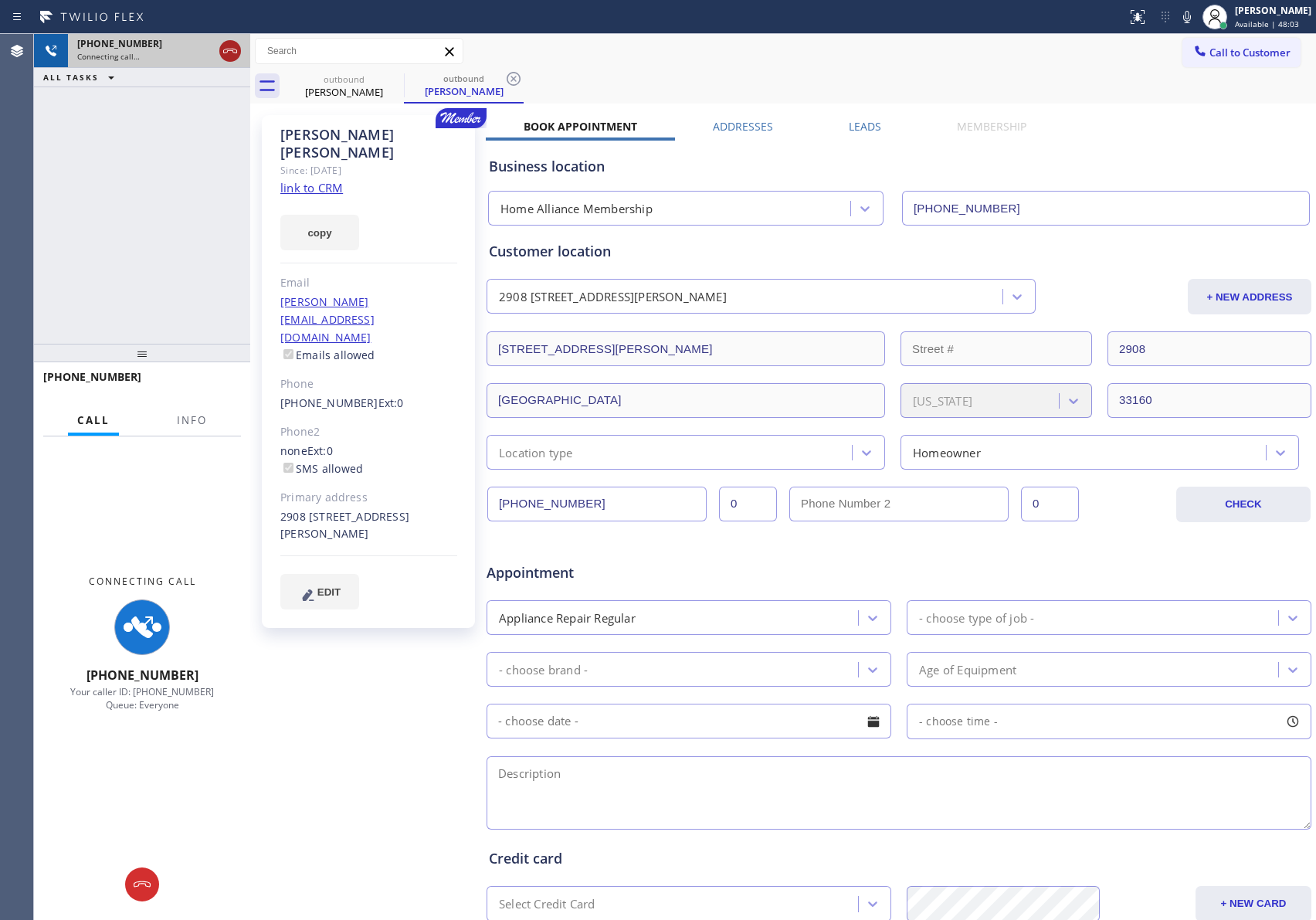
click at [229, 55] on icon at bounding box center [229, 51] width 18 height 18
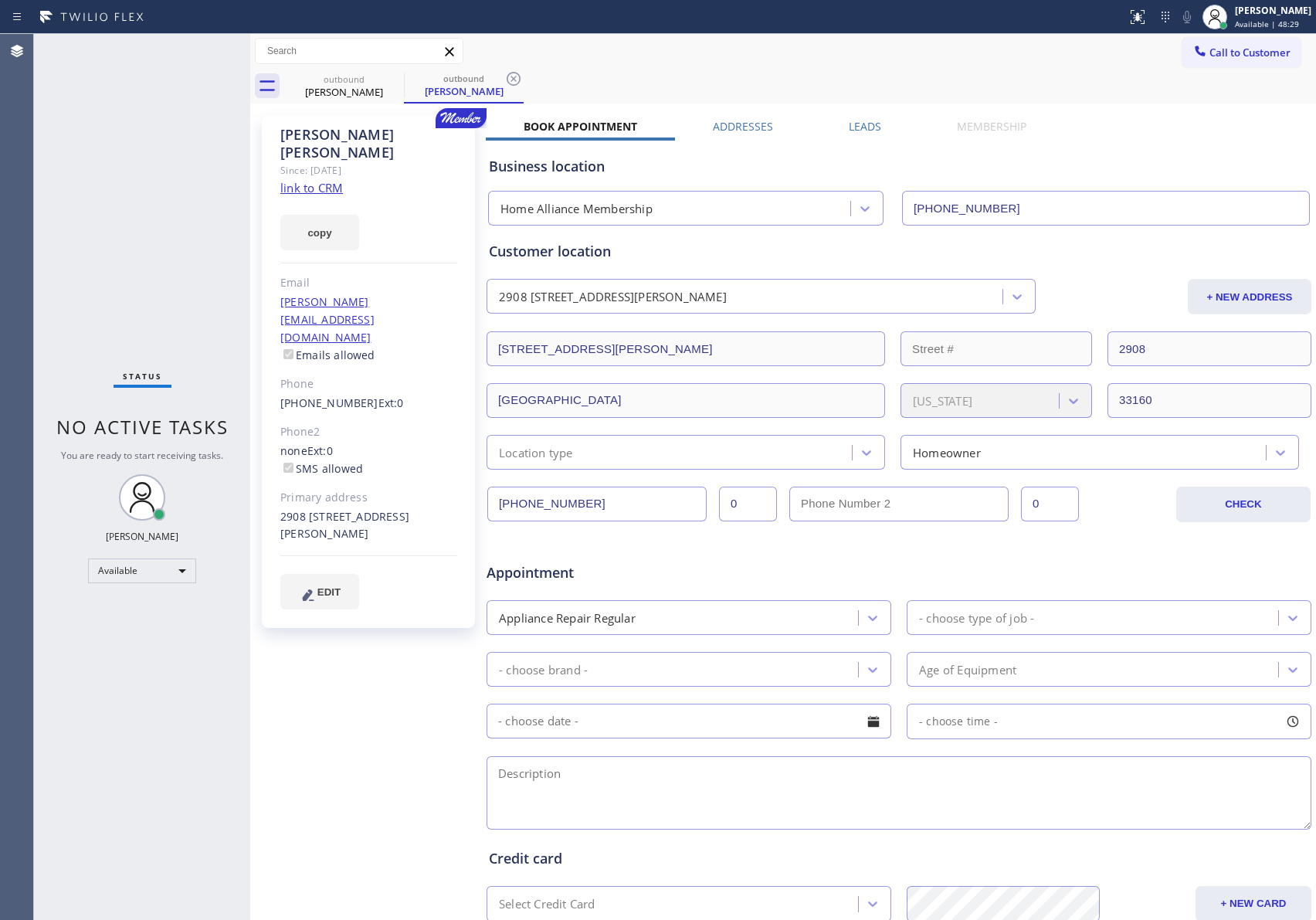
click at [999, 75] on div "outbound Irina Kaminsky outbound Irina Kaminsky" at bounding box center [800, 86] width 1032 height 35
click at [1209, 53] on span "Call to Customer" at bounding box center [1249, 52] width 81 height 14
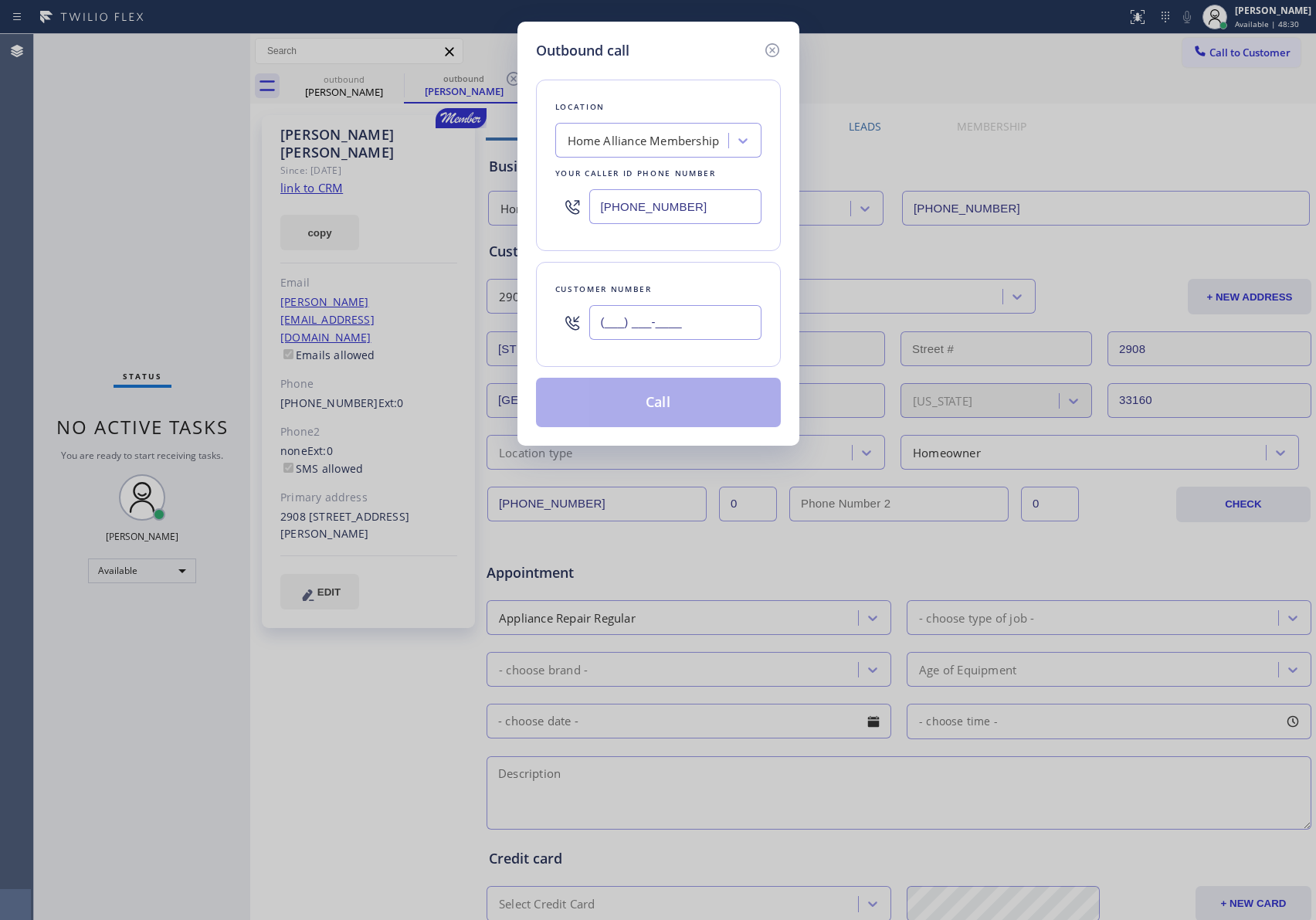
click at [675, 311] on input "(___) ___-____" at bounding box center [675, 322] width 173 height 35
paste input "747) 217-4004"
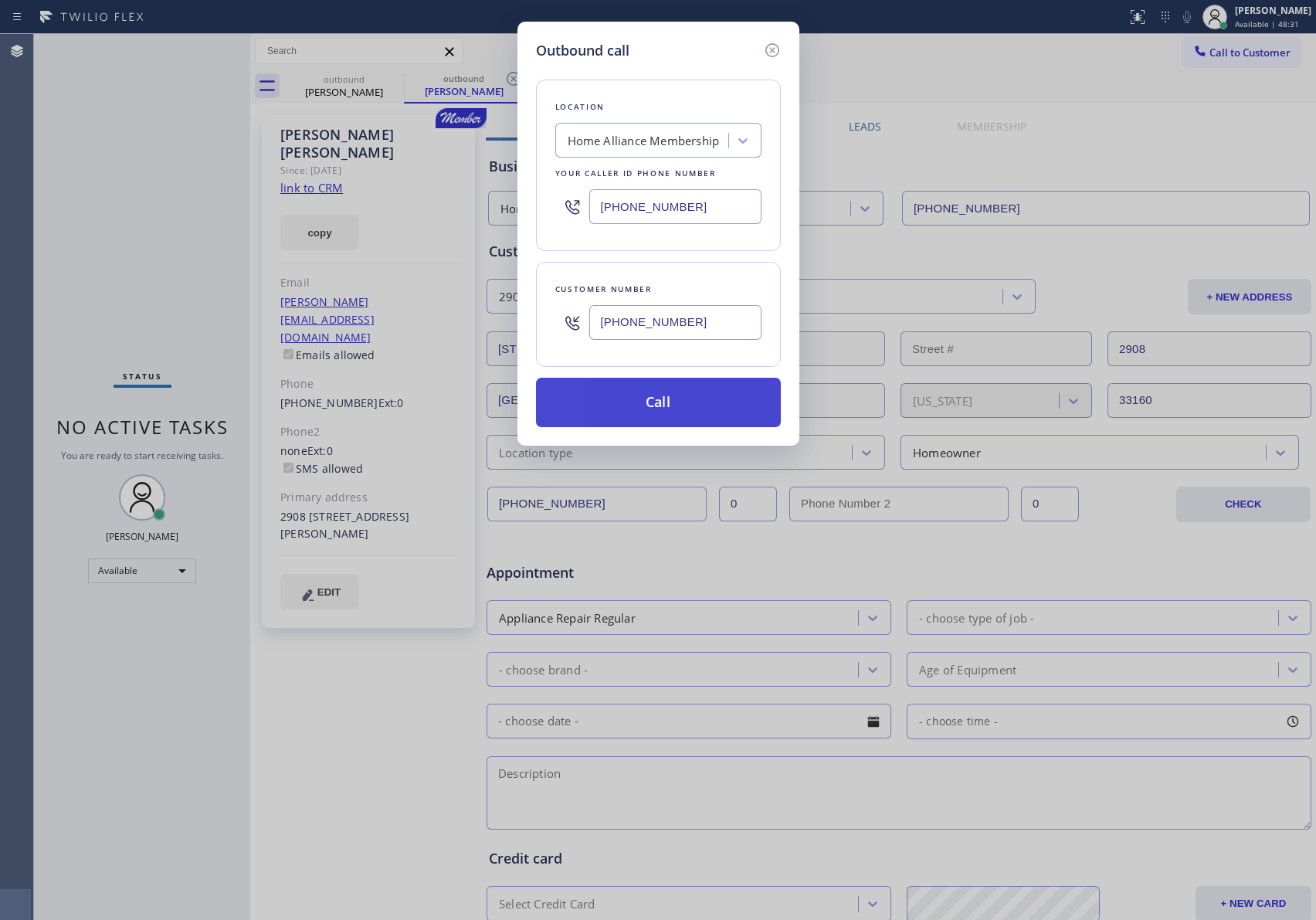
type input "(747) 217-4004"
click at [672, 405] on button "Call" at bounding box center [658, 403] width 245 height 50
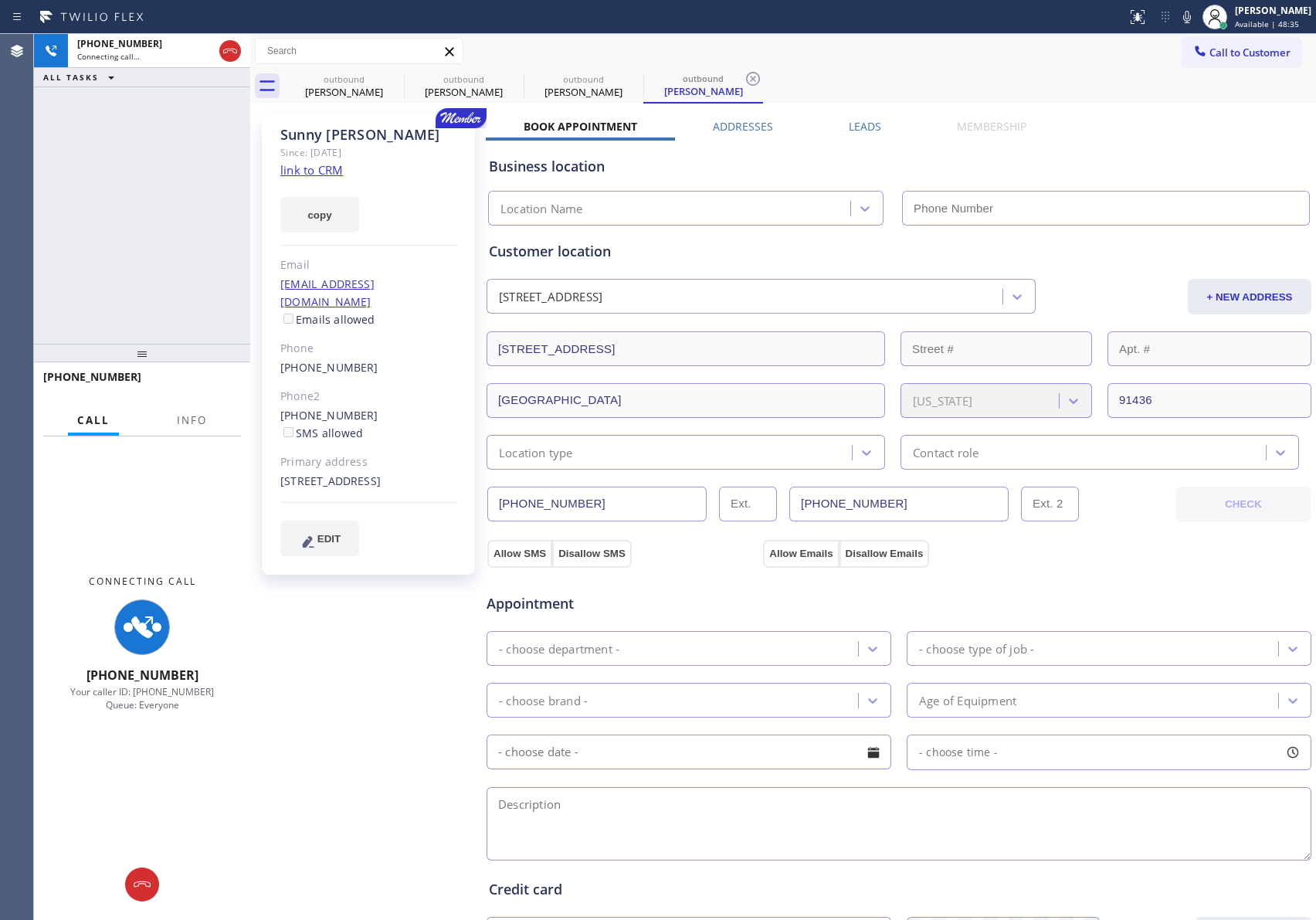
type input "[PHONE_NUMBER]"
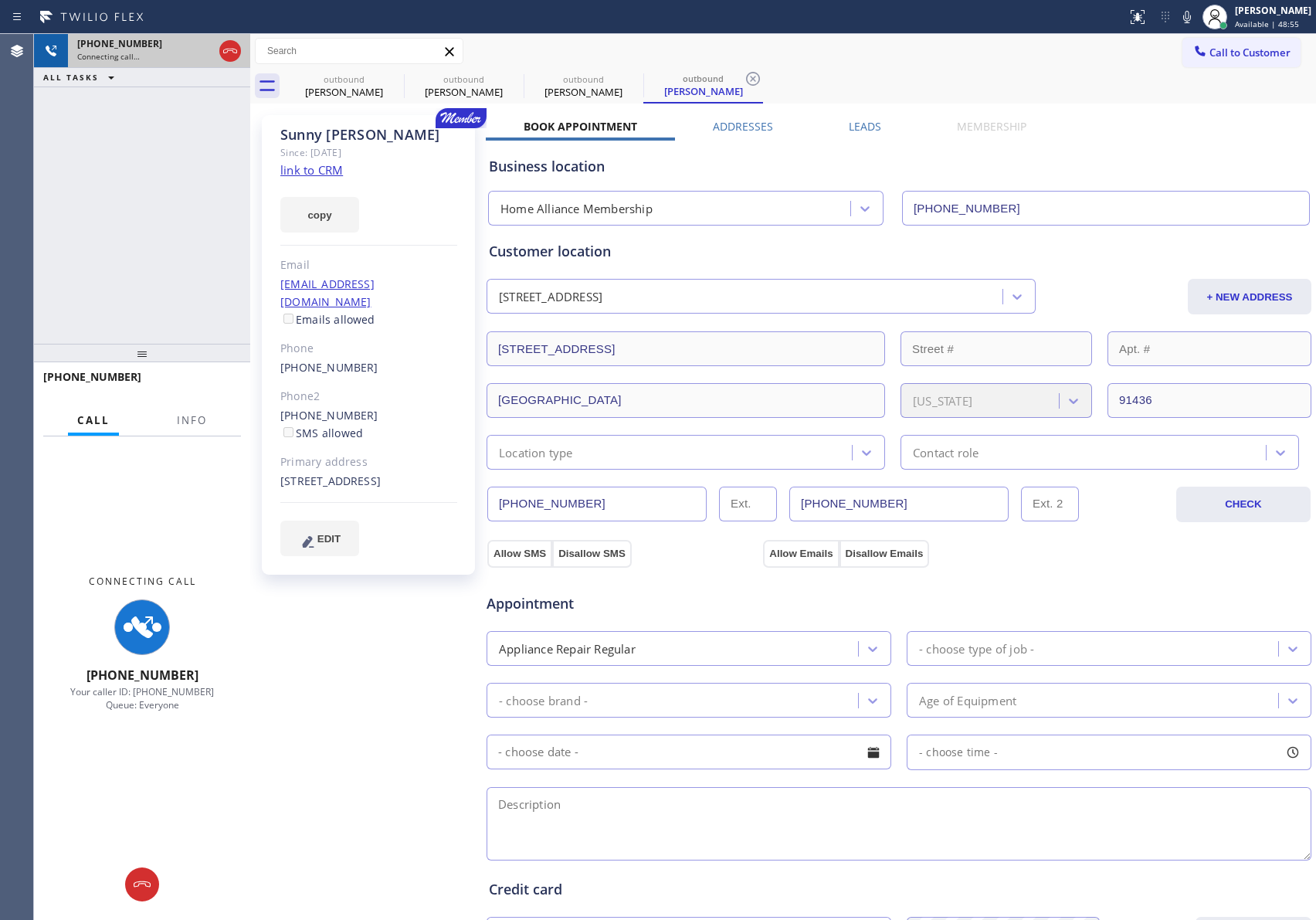
click at [241, 51] on div at bounding box center [229, 51] width 28 height 34
click at [238, 54] on icon at bounding box center [229, 51] width 18 height 18
click at [178, 221] on div "+17472174004 Connecting call… ALL TASKS ALL TASKS ACTIVE TASKS TASKS IN WRAP UP" at bounding box center [141, 189] width 216 height 310
drag, startPoint x: 214, startPoint y: 301, endPoint x: 961, endPoint y: 657, distance: 827.5
click at [426, 434] on div "+17472174004 Connecting call… ALL TASKS ALL TASKS ACTIVE TASKS TASKS IN WRAP UP…" at bounding box center [675, 477] width 1282 height 886
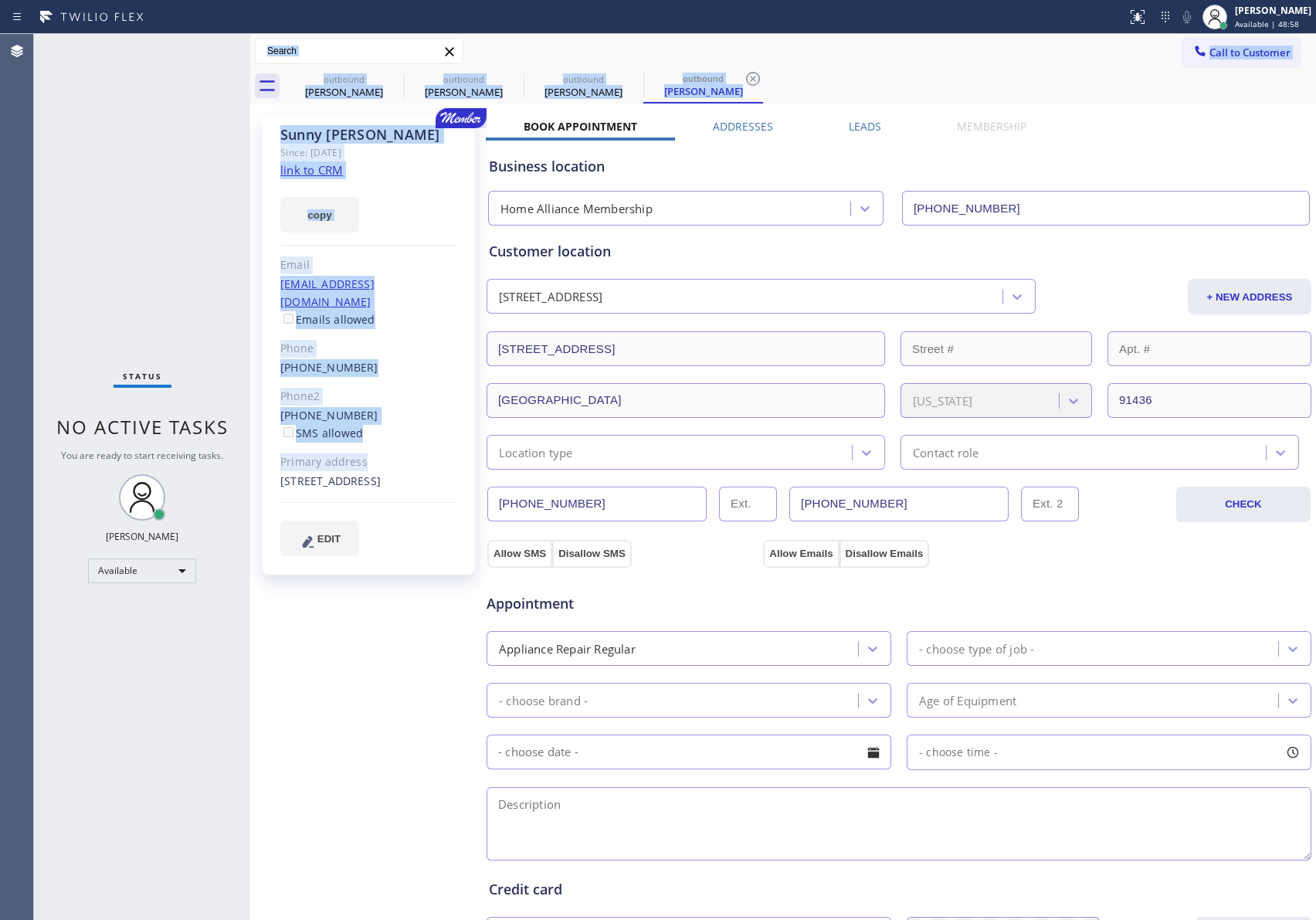
click at [951, 82] on div "outbound Irina Kaminsky outbound Irina Kaminsky outbound Sunny Lorenzo outbound…" at bounding box center [800, 86] width 1032 height 35
click at [1224, 49] on span "Call to Customer" at bounding box center [1249, 52] width 81 height 14
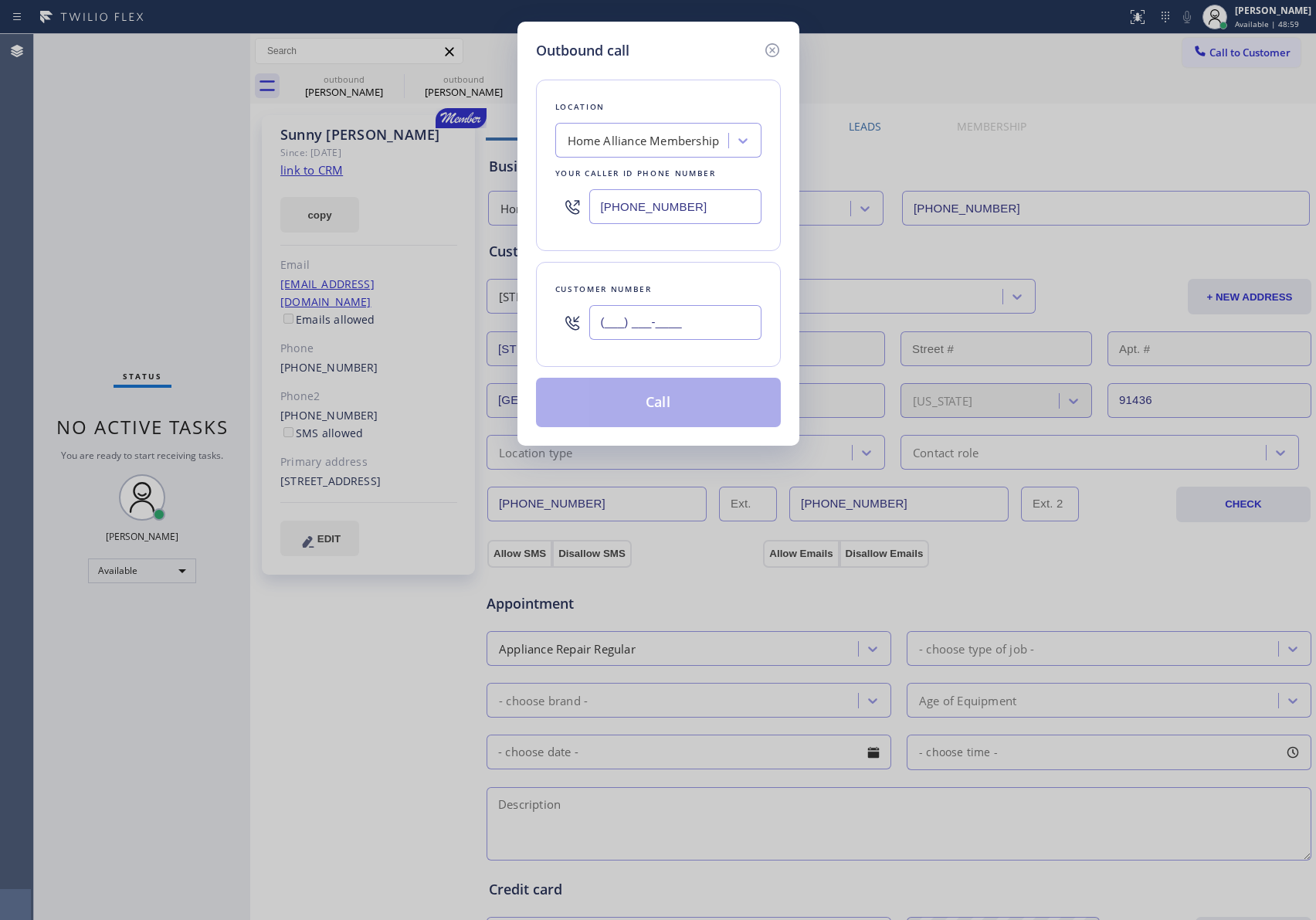
click at [703, 323] on input "(___) ___-____" at bounding box center [675, 322] width 173 height 35
paste input "202) 285-5444"
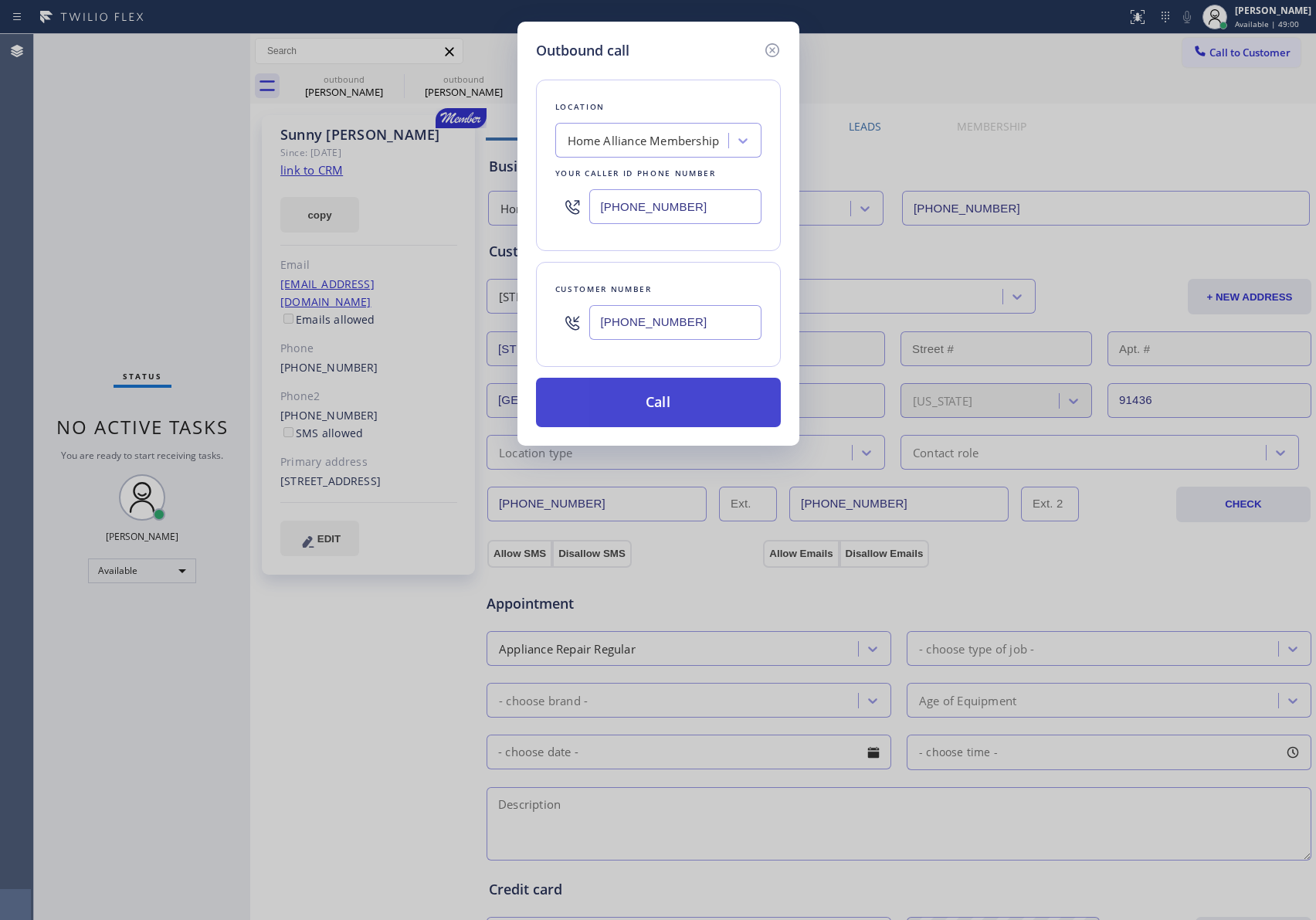
type input "(202) 285-5444"
click at [689, 413] on button "Call" at bounding box center [658, 403] width 245 height 50
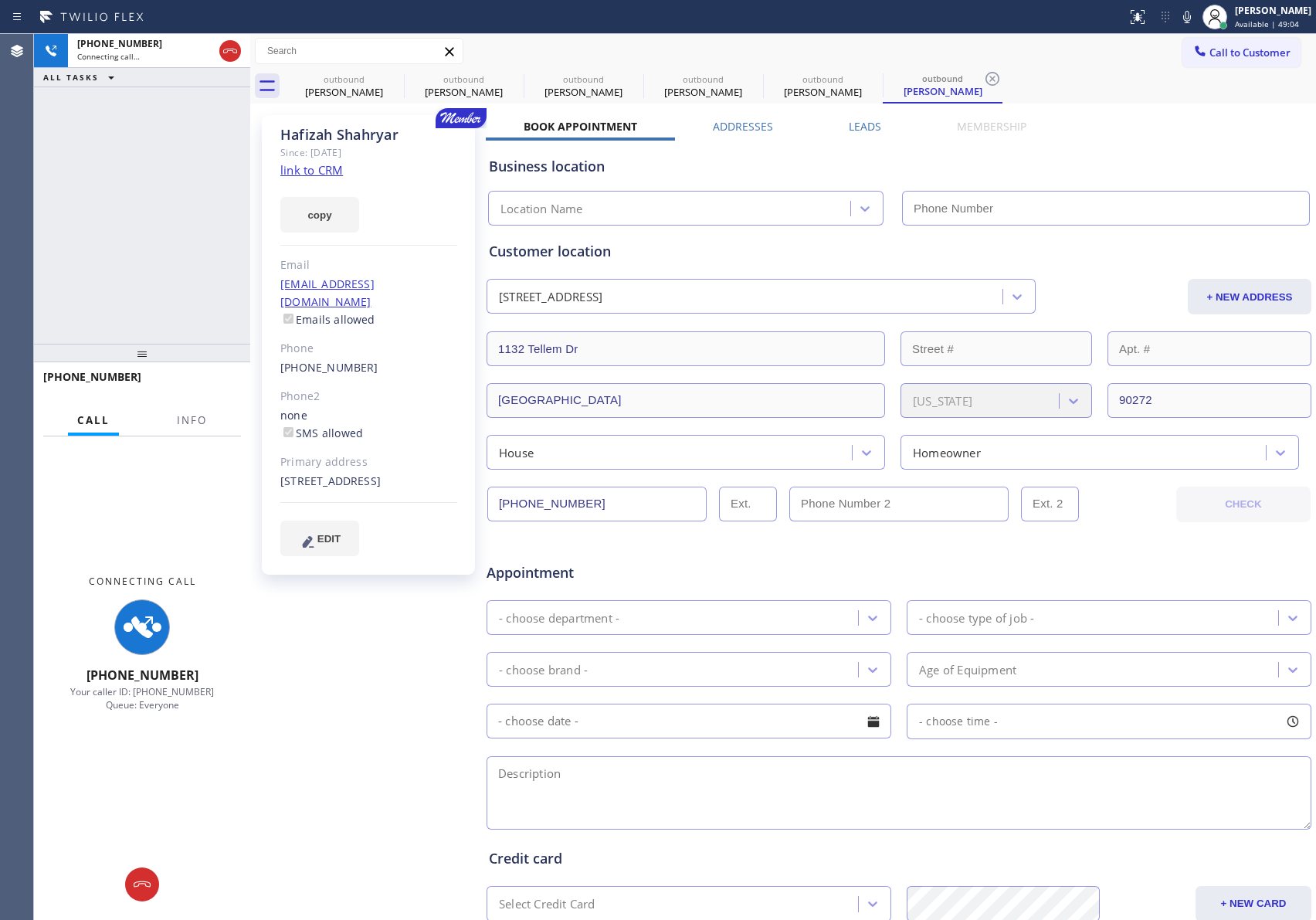
type input "[PHONE_NUMBER]"
click at [95, 257] on div "+12022855444 Connecting call… ALL TASKS ALL TASKS ACTIVE TASKS TASKS IN WRAP UP" at bounding box center [141, 189] width 216 height 310
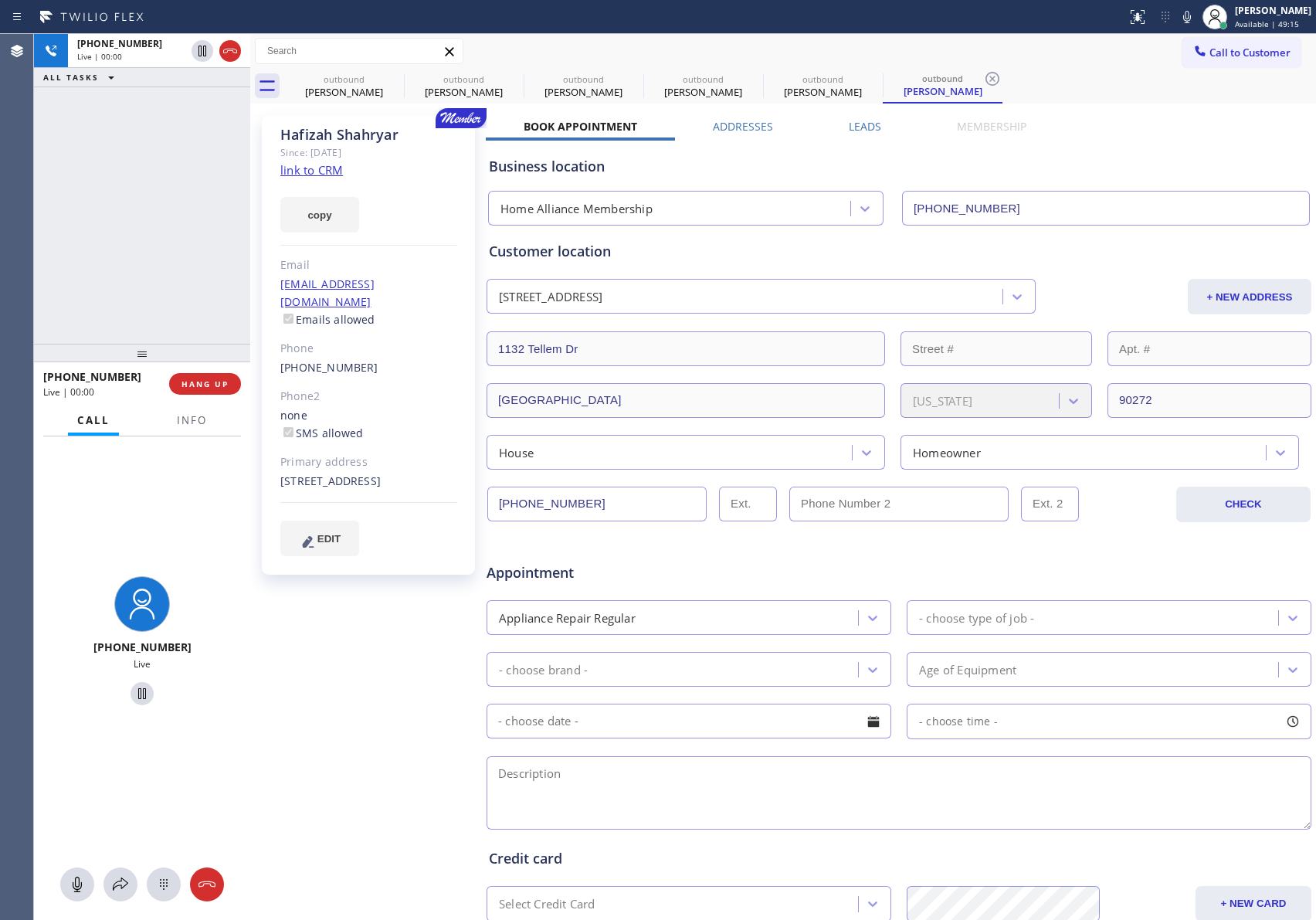
drag, startPoint x: 232, startPoint y: 44, endPoint x: 134, endPoint y: 197, distance: 181.7
click at [225, 53] on icon at bounding box center [229, 51] width 18 height 18
click at [136, 216] on div "+12022855444 Live | 00:00 ALL TASKS ALL TASKS ACTIVE TASKS TASKS IN WRAP UP" at bounding box center [141, 189] width 216 height 310
click at [126, 225] on div "+12022855444 Live | 00:01 ALL TASKS ALL TASKS ACTIVE TASKS TASKS IN WRAP UP" at bounding box center [141, 189] width 216 height 310
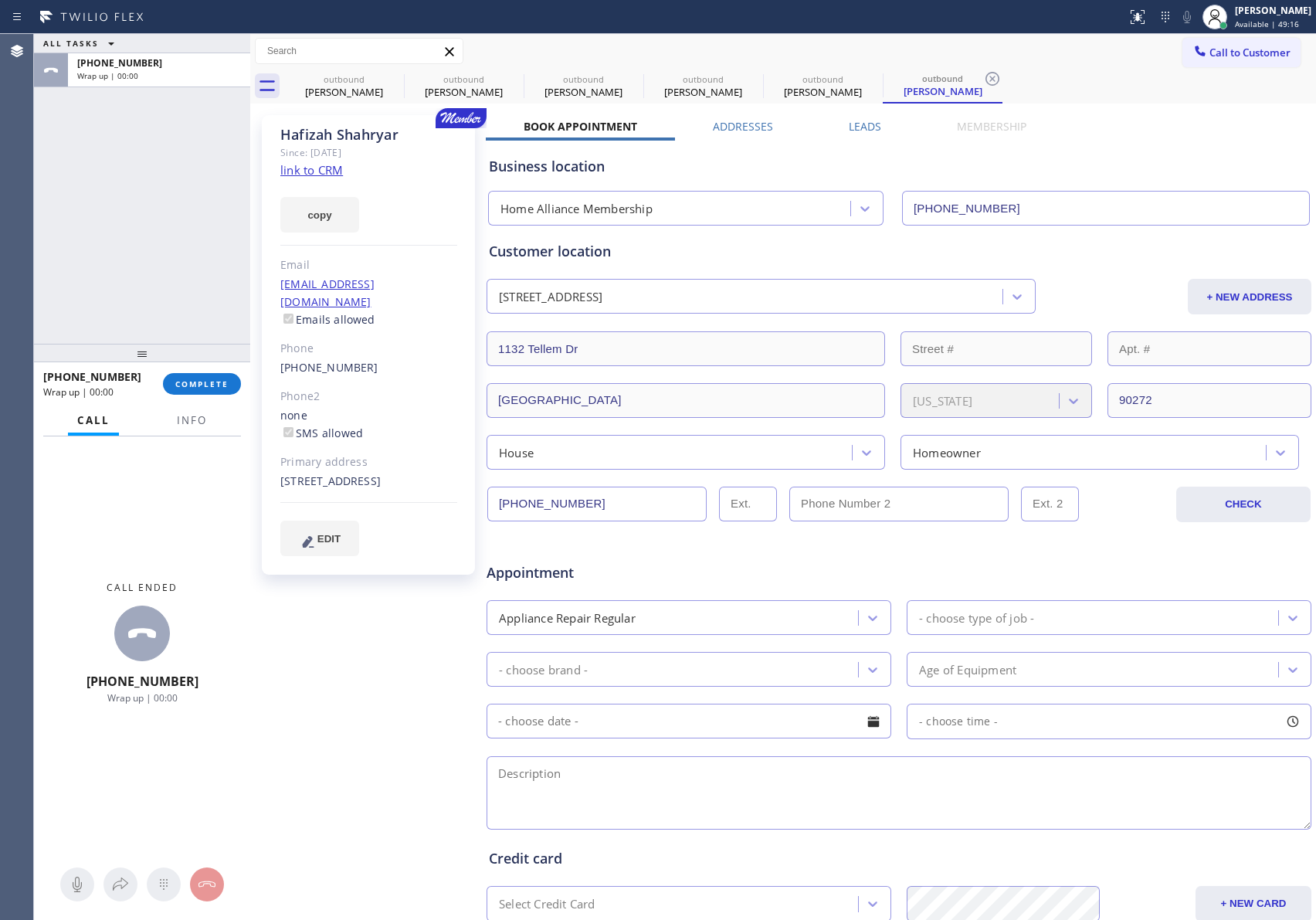
click at [126, 225] on div "ALL TASKS ALL TASKS ACTIVE TASKS TASKS IN WRAP UP +12022855444 Wrap up | 00:00" at bounding box center [141, 189] width 216 height 310
copy span "+"
click at [818, 157] on div "Business location" at bounding box center [899, 166] width 820 height 21
click at [160, 238] on div "ALL TASKS ALL TASKS ACTIVE TASKS TASKS IN WRAP UP +12022855444 Wrap up | 00:05" at bounding box center [141, 189] width 216 height 310
drag, startPoint x: 193, startPoint y: 381, endPoint x: 184, endPoint y: 248, distance: 133.3
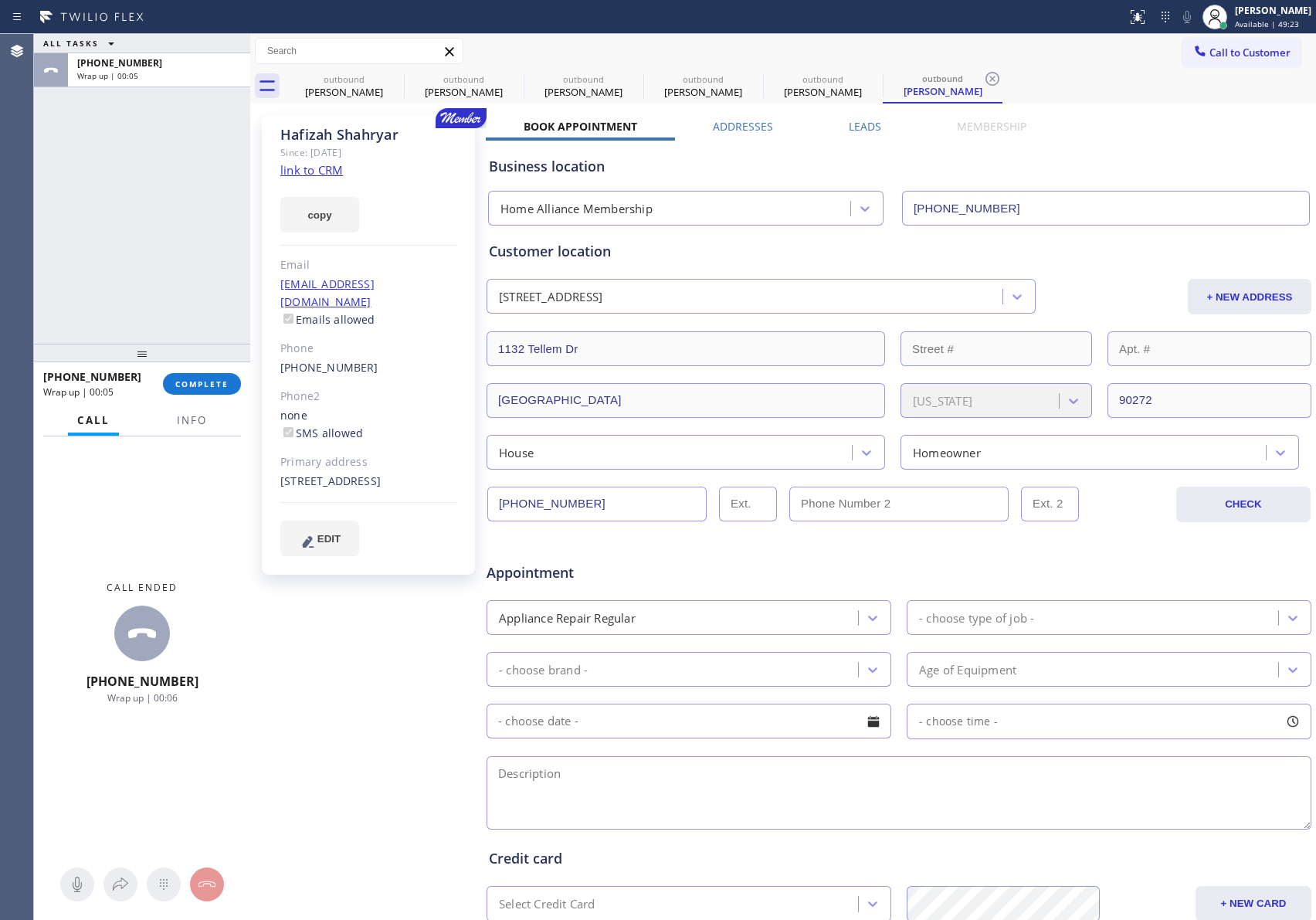
click at [193, 373] on button "COMPLETE" at bounding box center [201, 384] width 78 height 22
click at [184, 248] on div "ALL TASKS ALL TASKS ACTIVE TASKS TASKS IN WRAP UP +12022855444 Wrap up | 00:06" at bounding box center [141, 189] width 216 height 310
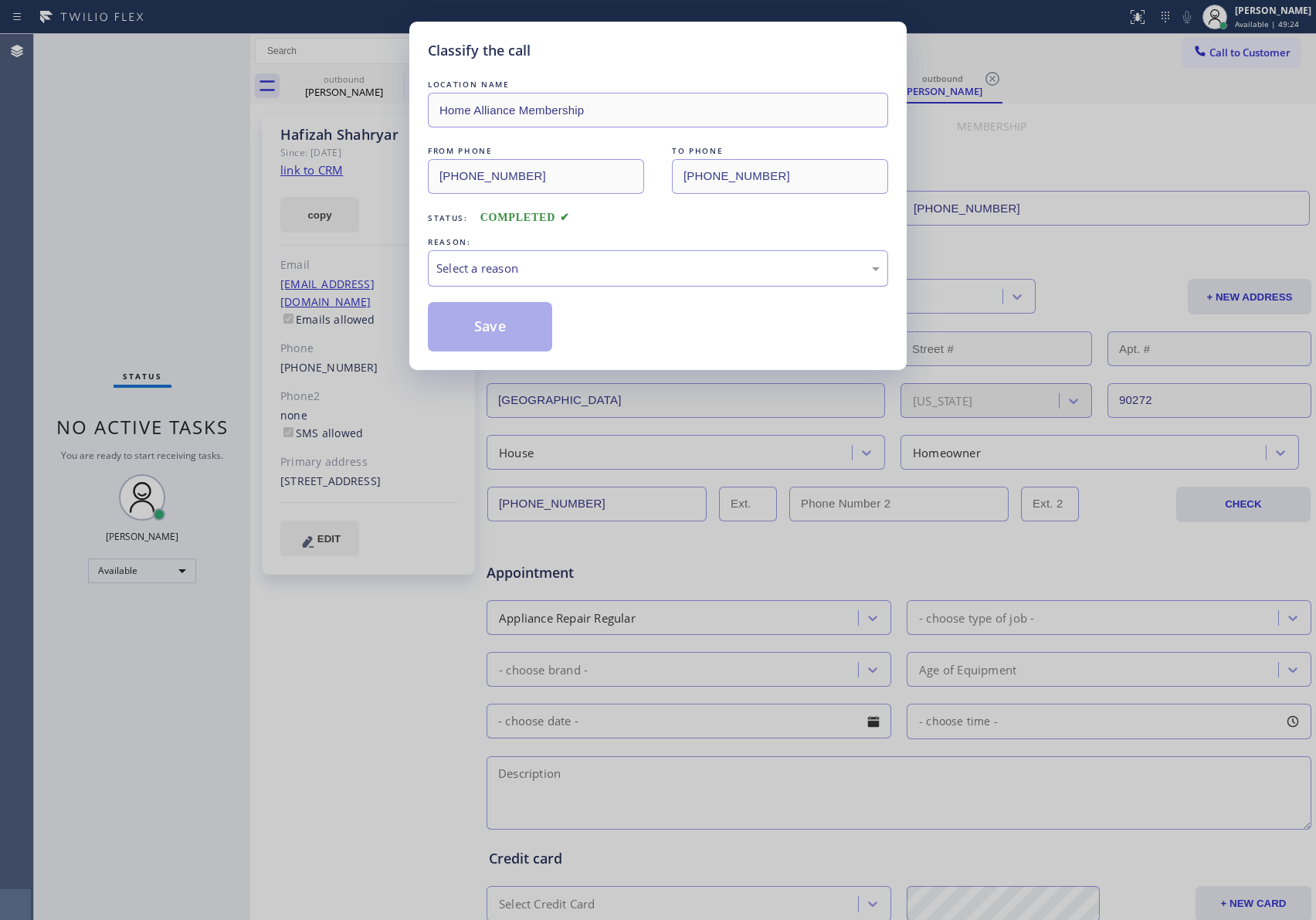
click at [477, 265] on div "Select a reason" at bounding box center [658, 268] width 443 height 18
click at [478, 330] on button "Save" at bounding box center [489, 327] width 124 height 50
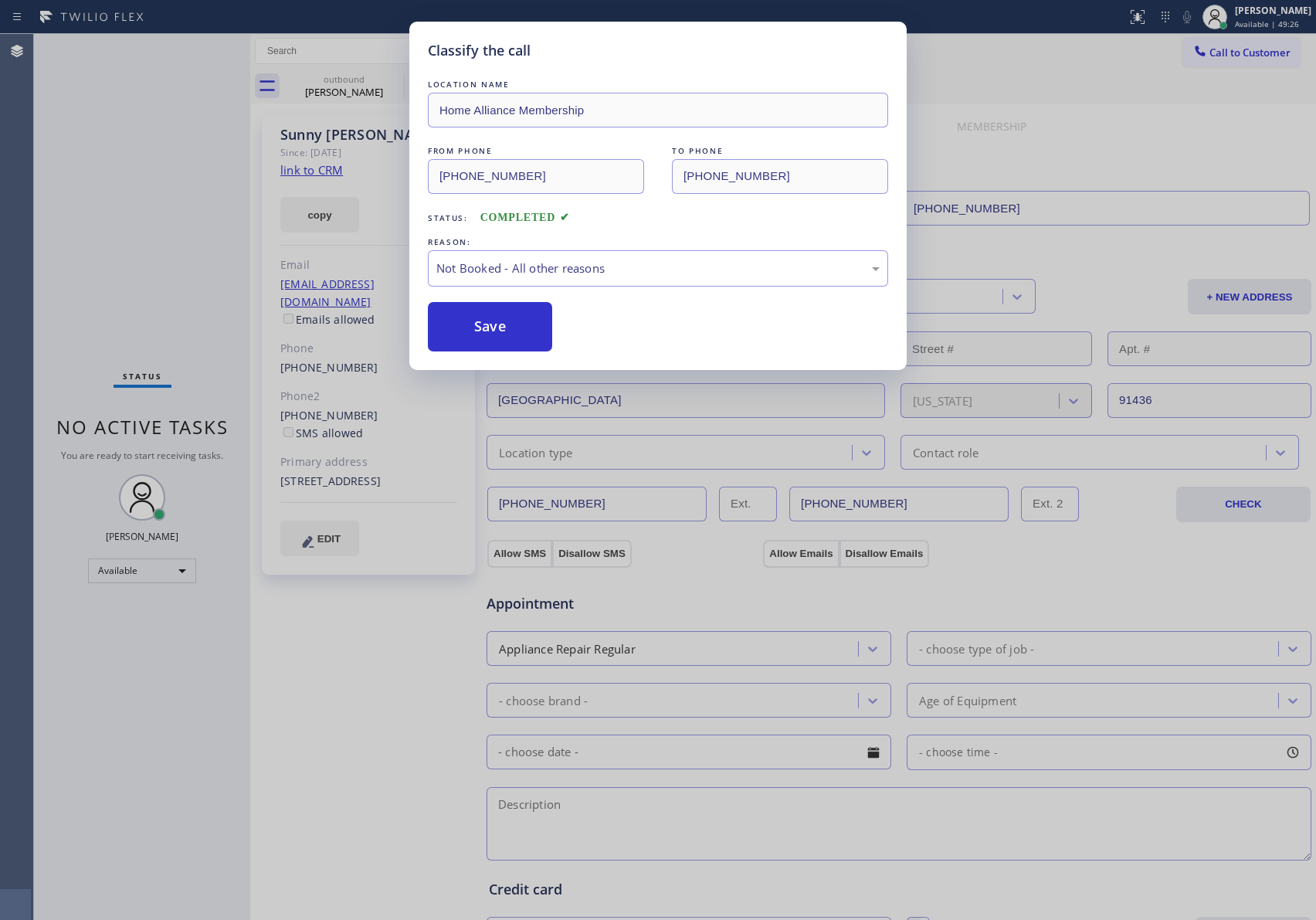
click at [113, 221] on div "Classify the call LOCATION NAME Home Alliance Membership FROM PHONE (855) 946-3…" at bounding box center [658, 460] width 1316 height 920
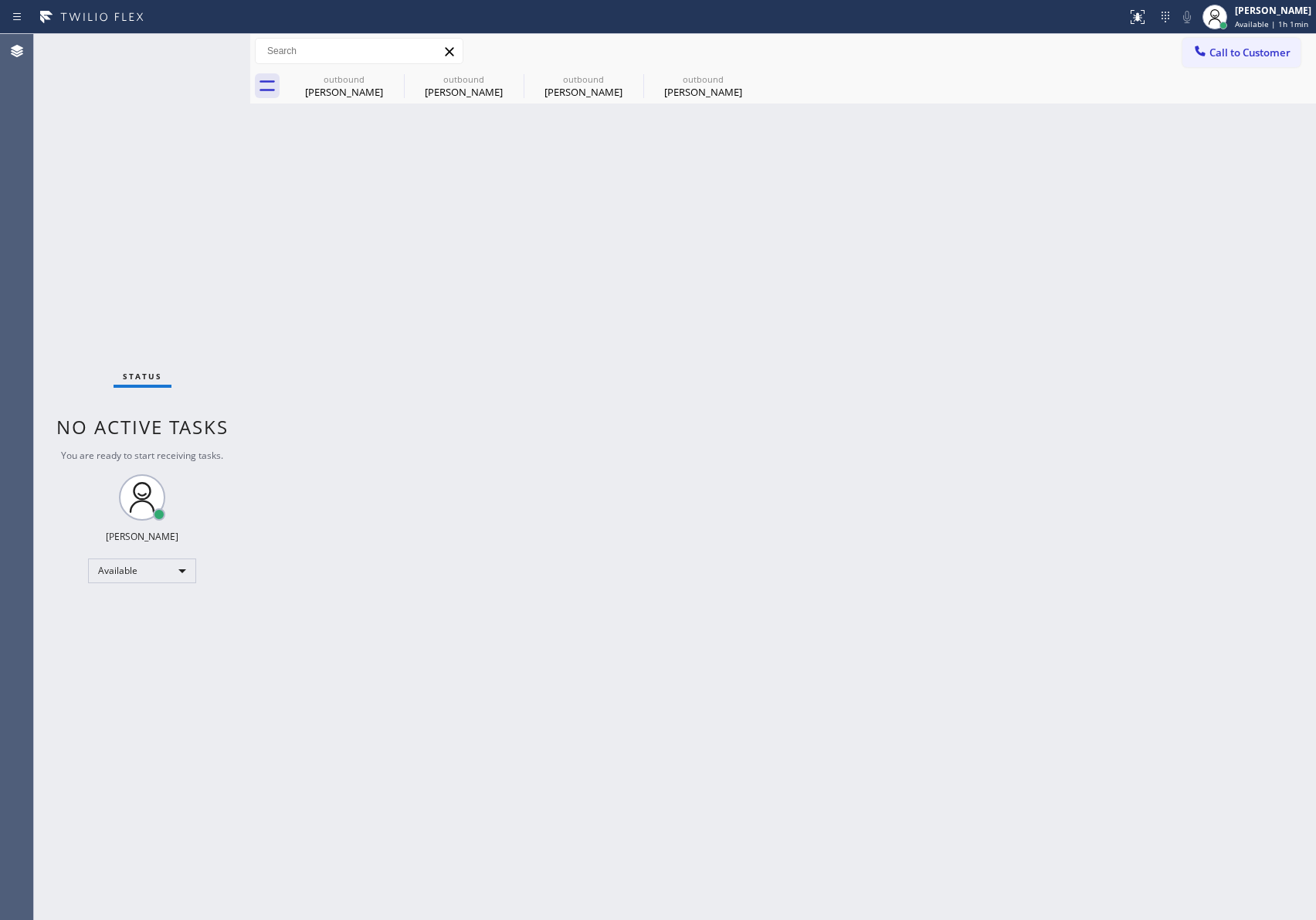
click at [155, 250] on div "Status No active tasks You are ready to start receiving tasks. [PERSON_NAME] Av…" at bounding box center [141, 477] width 216 height 886
drag, startPoint x: 460, startPoint y: 744, endPoint x: 469, endPoint y: 751, distance: 11.4
click at [463, 747] on div "Back to Dashboard Change Sender ID Customers Technicians Select a contact Outbo…" at bounding box center [783, 477] width 1066 height 886
drag, startPoint x: 585, startPoint y: 760, endPoint x: 645, endPoint y: 636, distance: 137.8
click at [611, 721] on div "Back to Dashboard Change Sender ID Customers Technicians Select a contact Outbo…" at bounding box center [783, 477] width 1066 height 886
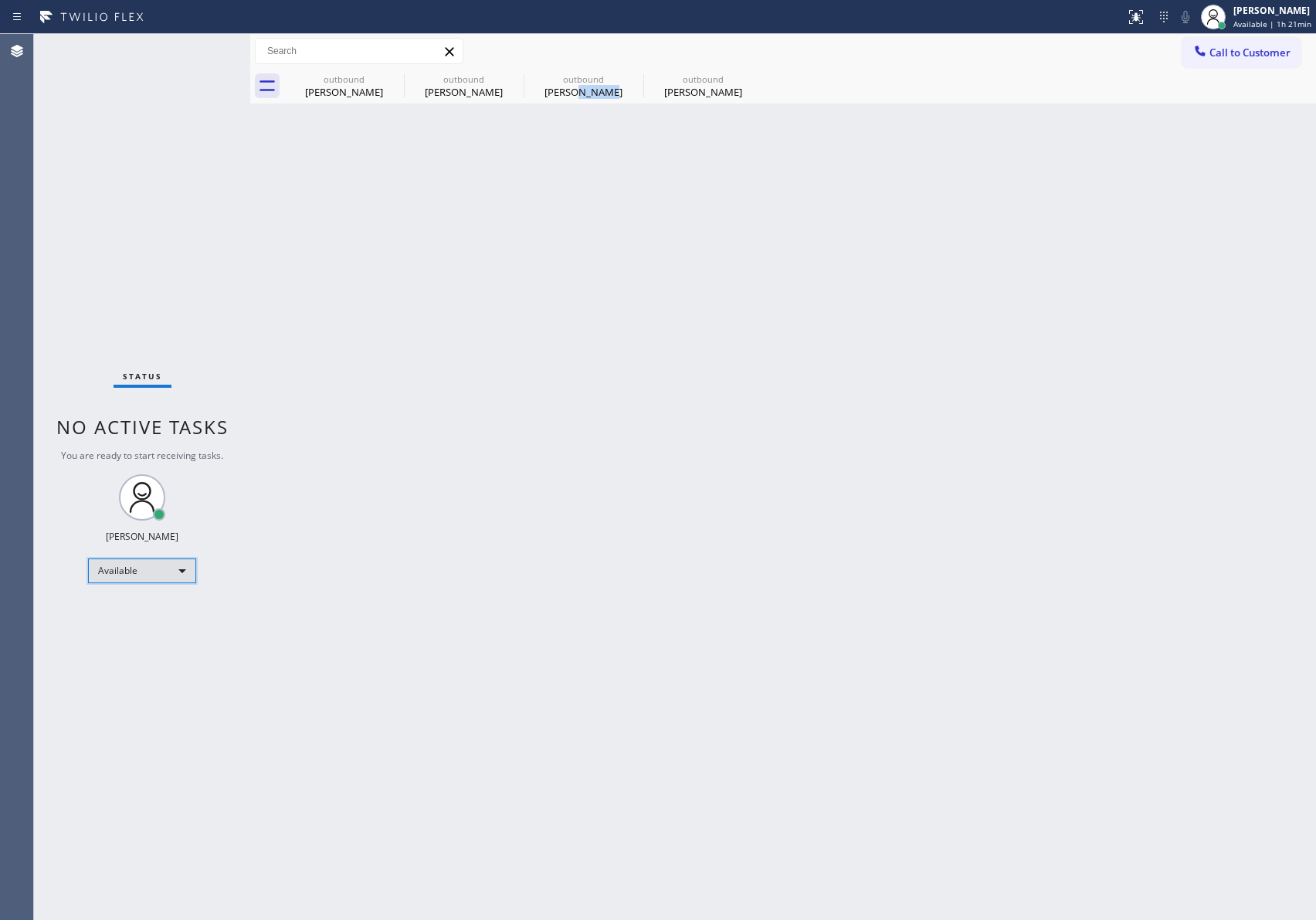
click at [179, 566] on div "Available" at bounding box center [142, 571] width 108 height 25
click at [175, 592] on li "Offline" at bounding box center [141, 592] width 104 height 18
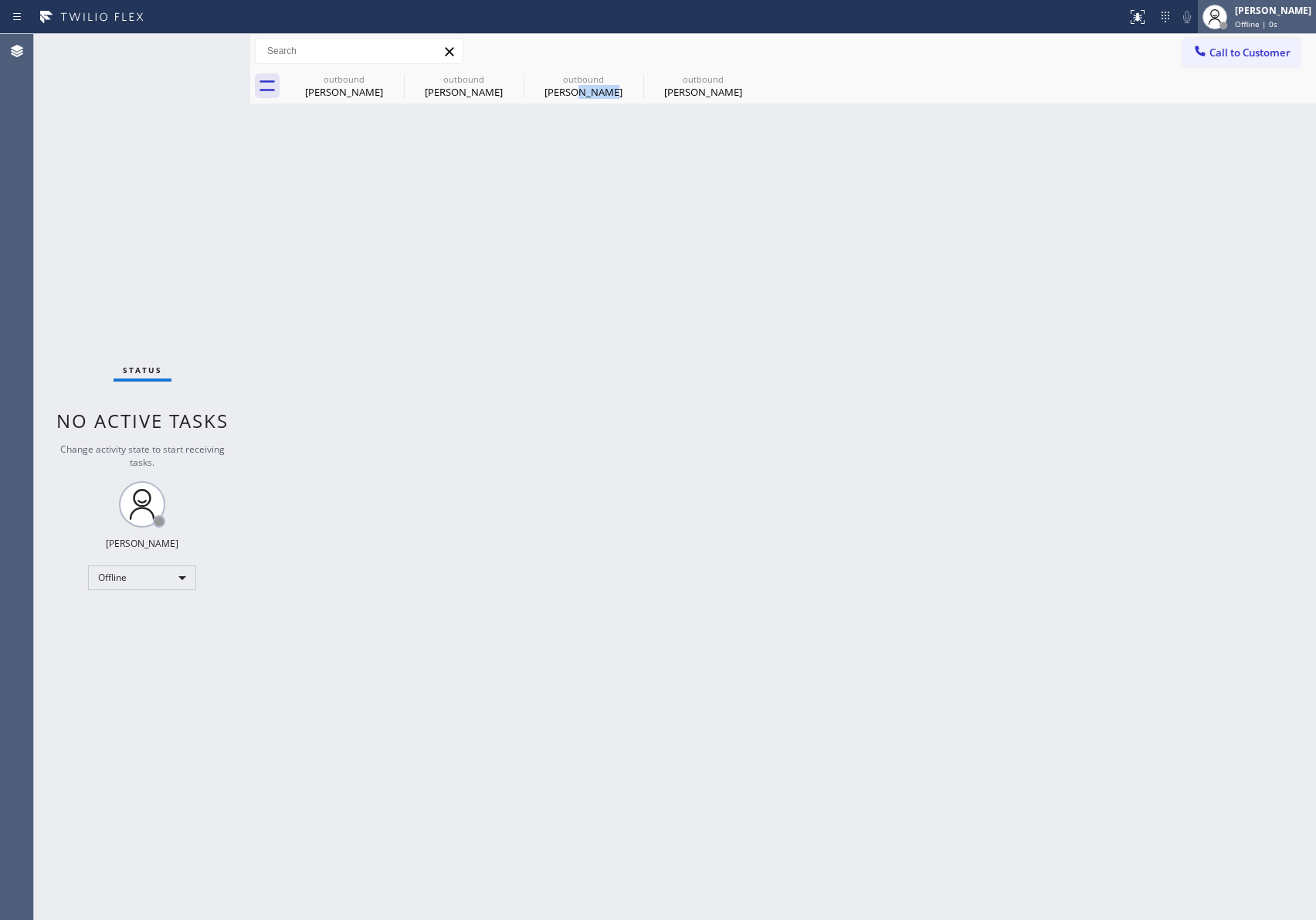
click at [1257, 19] on span "Offline | 0s" at bounding box center [1256, 23] width 43 height 10
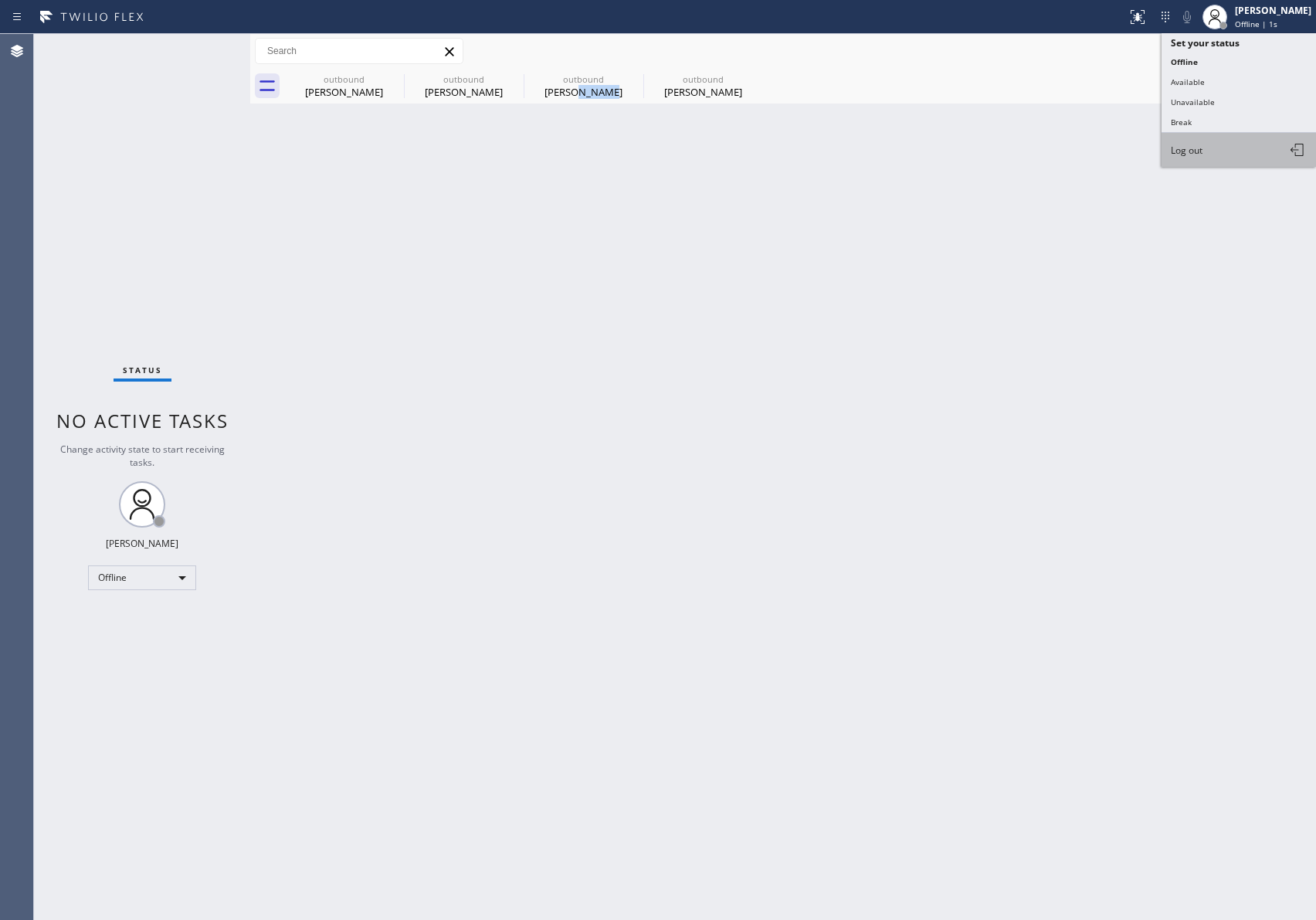
click at [1253, 154] on button "Log out" at bounding box center [1239, 150] width 154 height 34
